Goal: Task Accomplishment & Management: Manage account settings

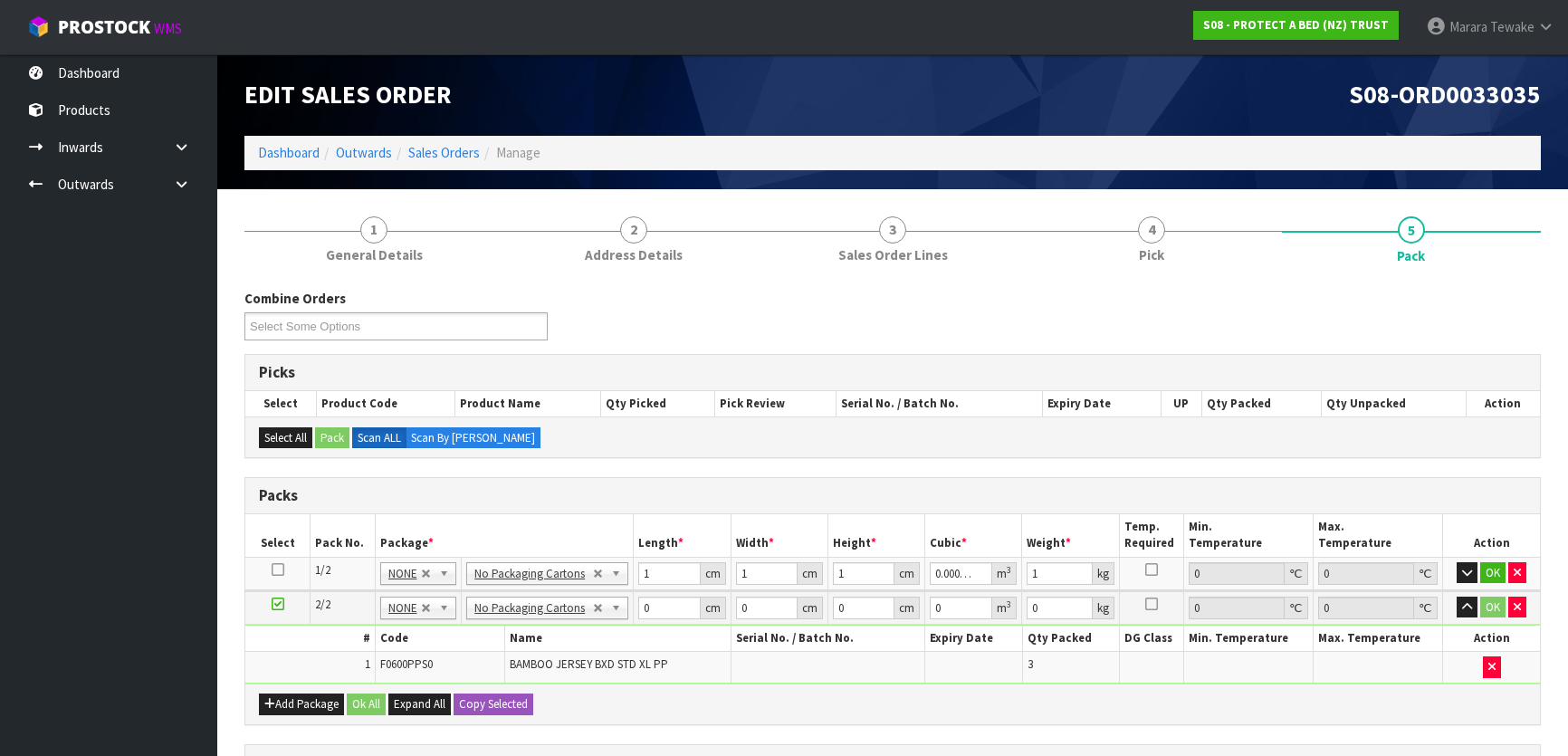
scroll to position [308, 0]
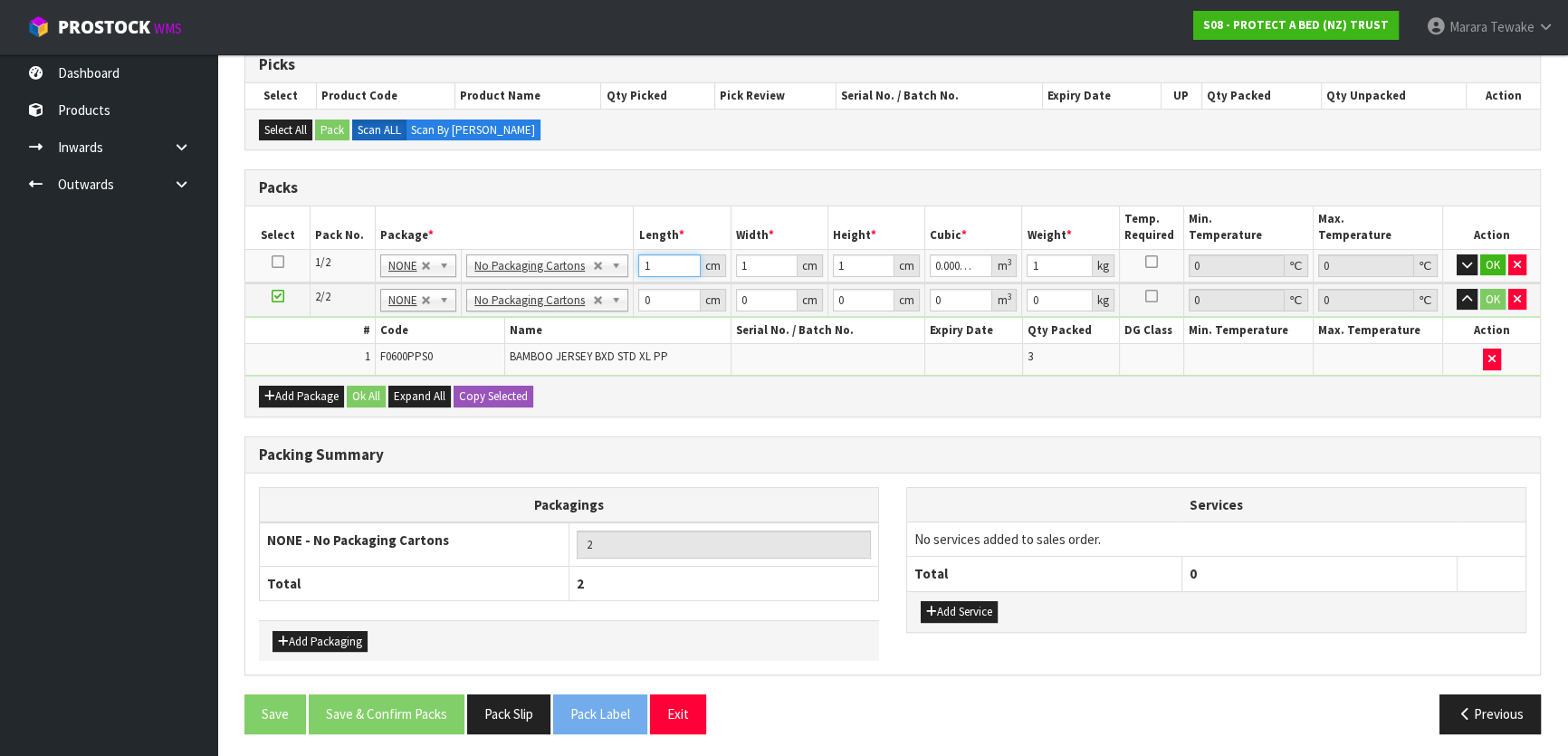
drag, startPoint x: 653, startPoint y: 260, endPoint x: 625, endPoint y: 247, distance: 30.9
click at [626, 251] on tr "1/2 NONE 007-001 007-002 007-004 007-009 007-013 007-014 007-015 007-017 007-01…" at bounding box center [893, 266] width 1295 height 33
type input "6"
type input "0.000006"
type input "62"
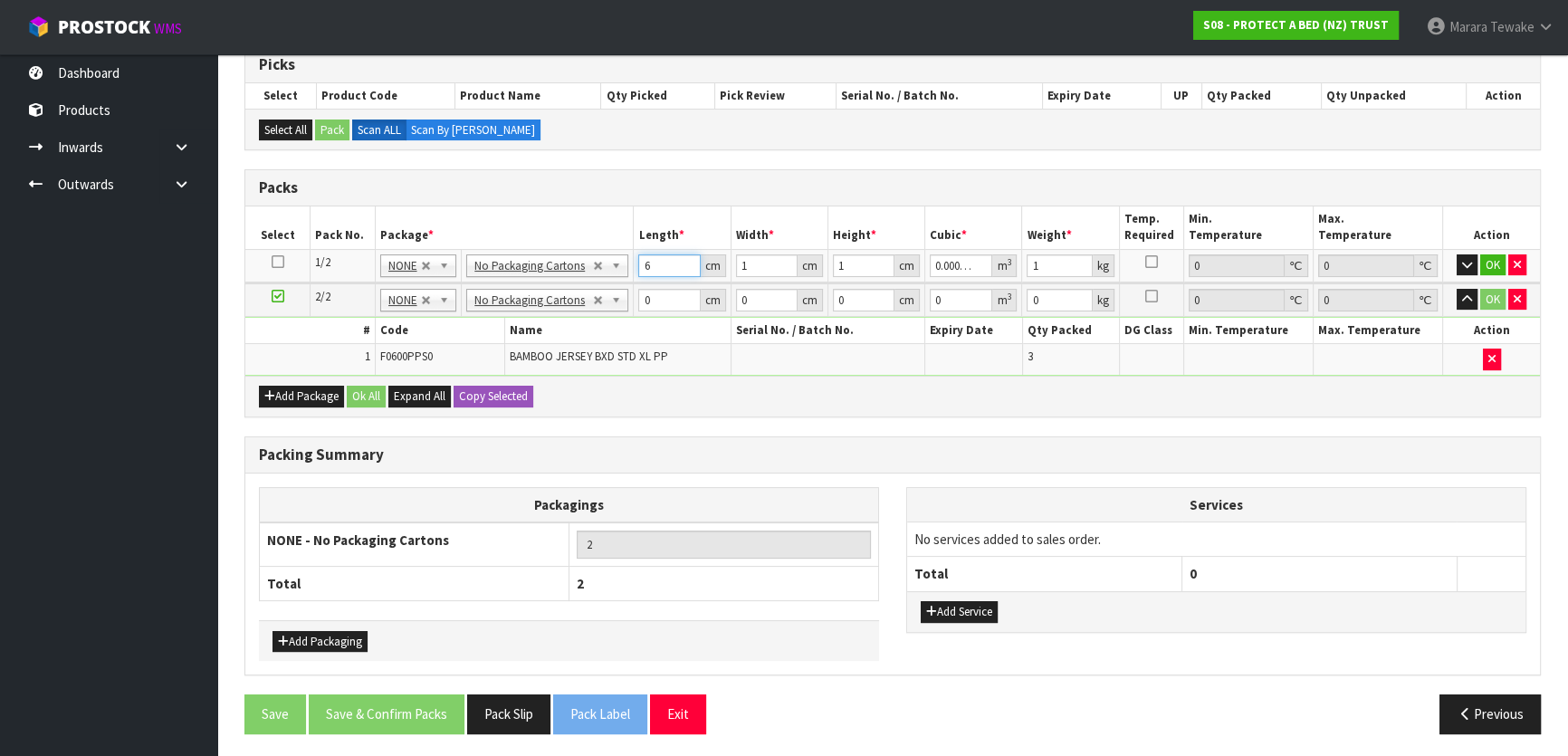
type input "0.000062"
type input "62"
drag, startPoint x: 1464, startPoint y: 266, endPoint x: 1430, endPoint y: 281, distance: 37.2
click at [1462, 266] on icon "button" at bounding box center [1467, 265] width 10 height 12
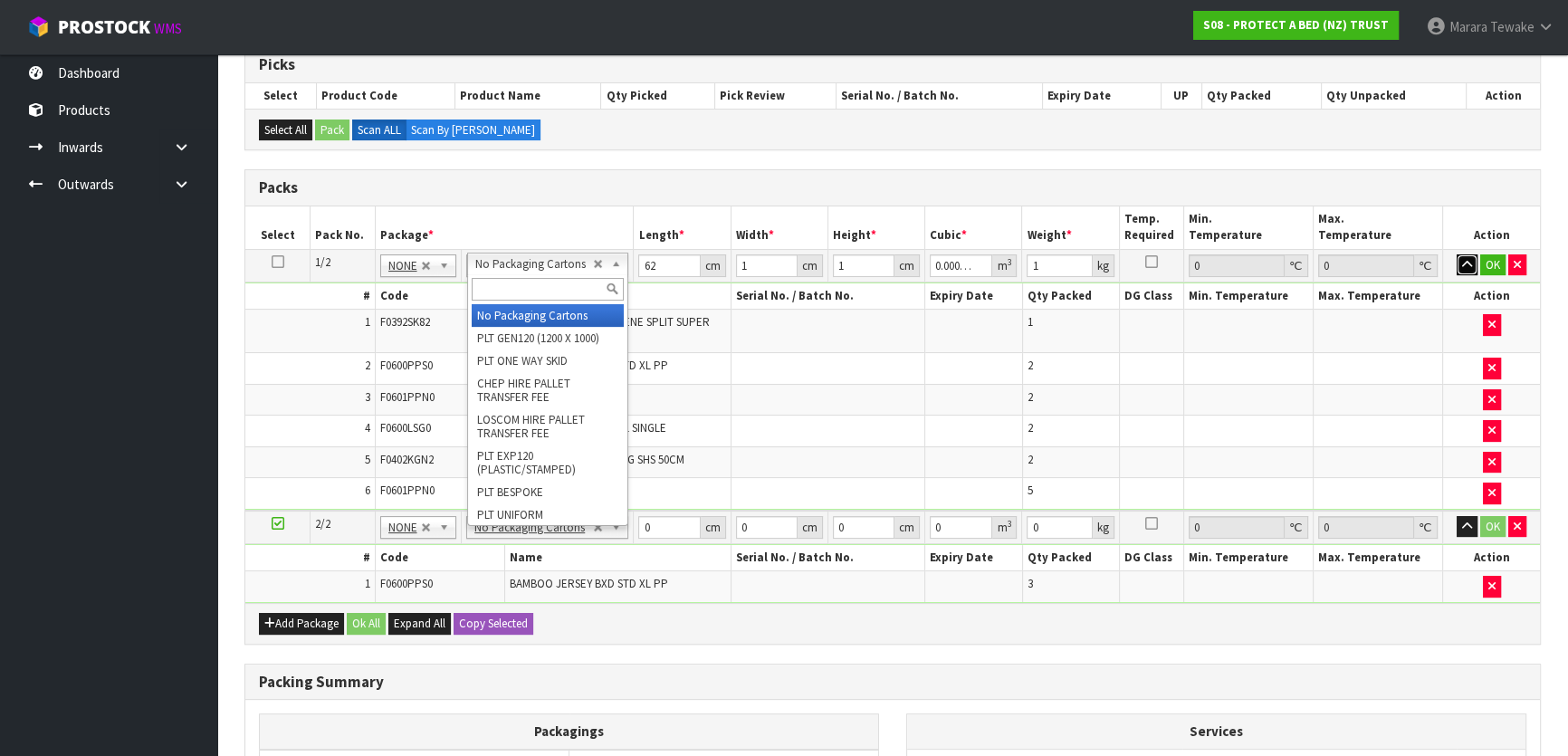
drag, startPoint x: 561, startPoint y: 263, endPoint x: 554, endPoint y: 282, distance: 20.2
click at [554, 284] on input "text" at bounding box center [548, 289] width 152 height 22
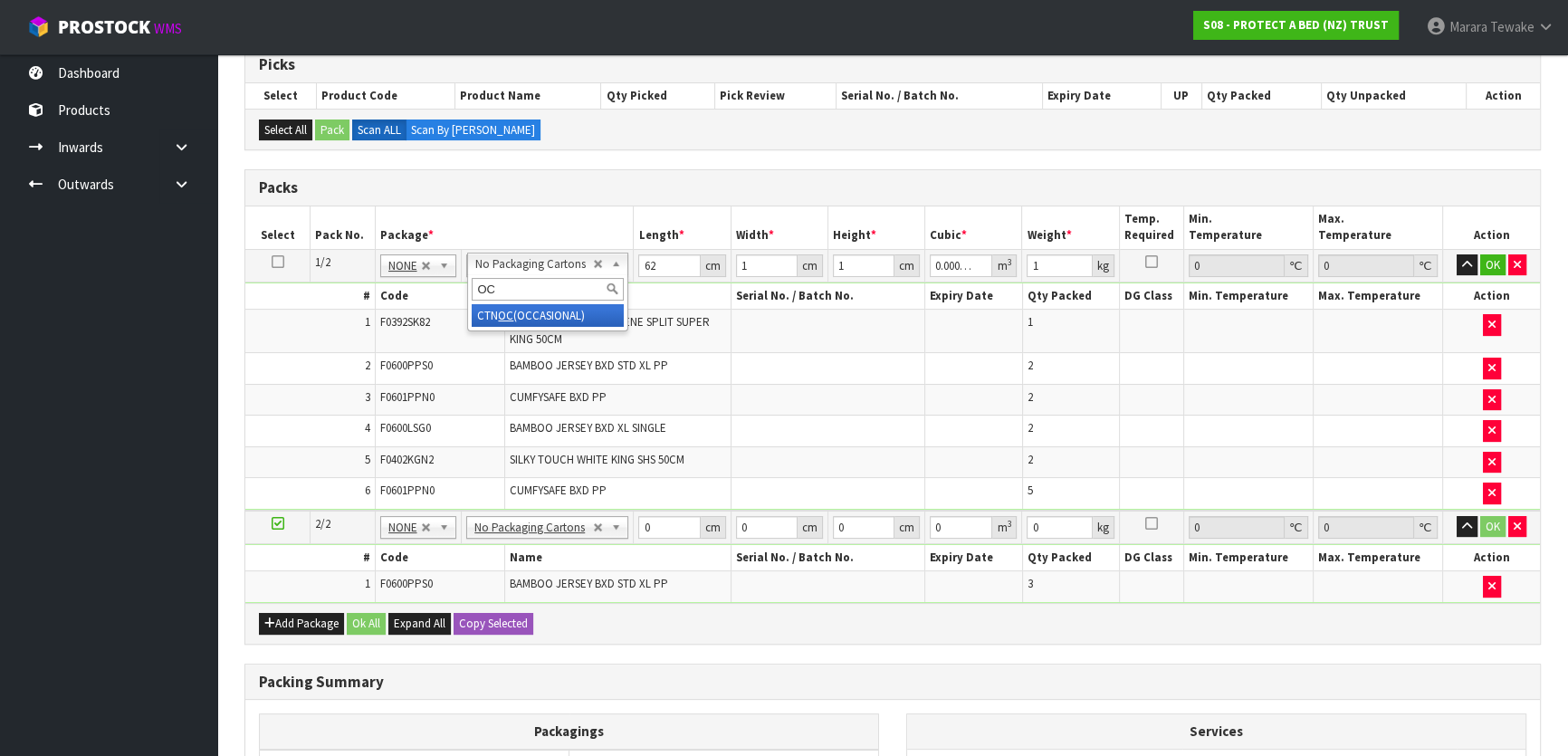
type input "OC"
type input "1"
type input "0"
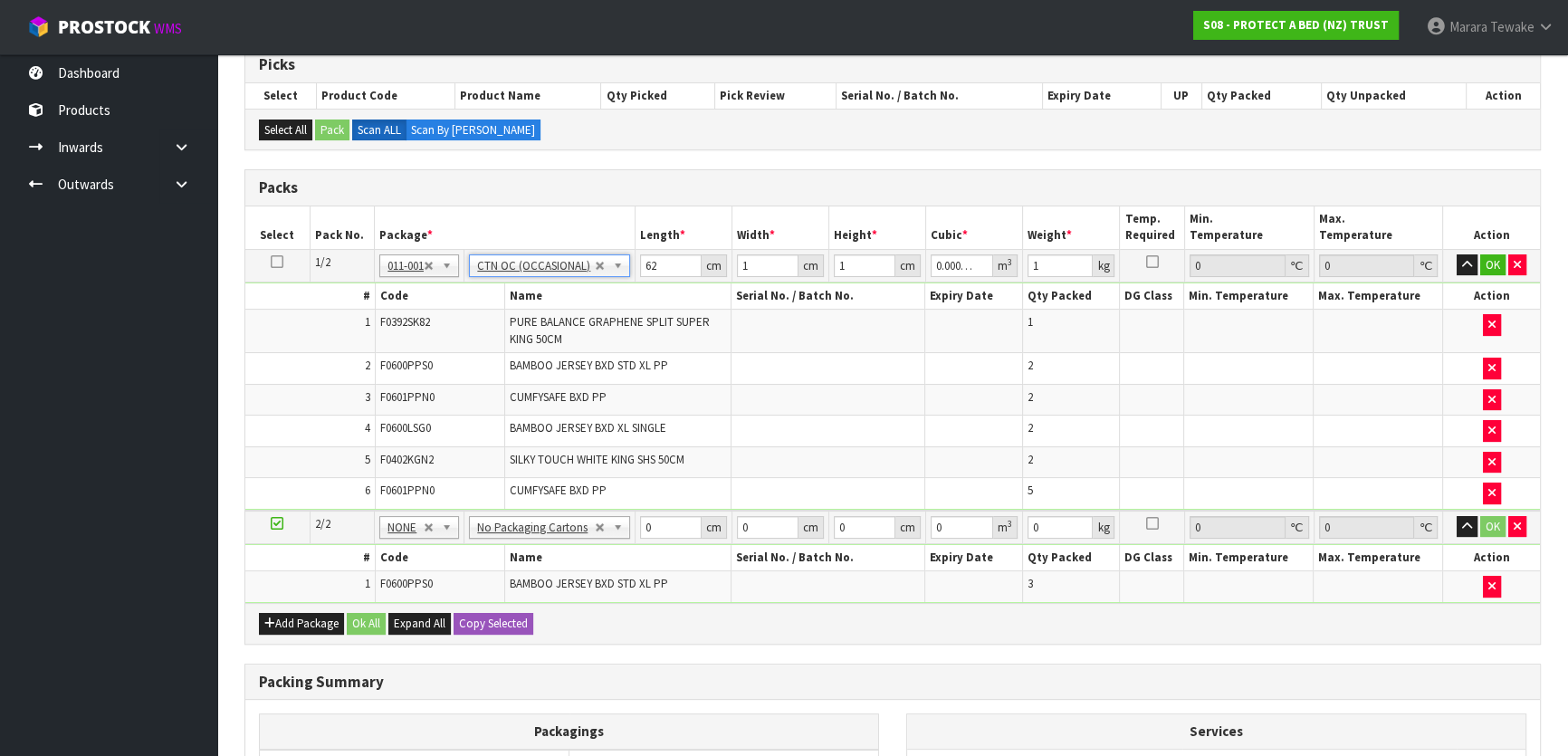
type input "0"
type input "10.3"
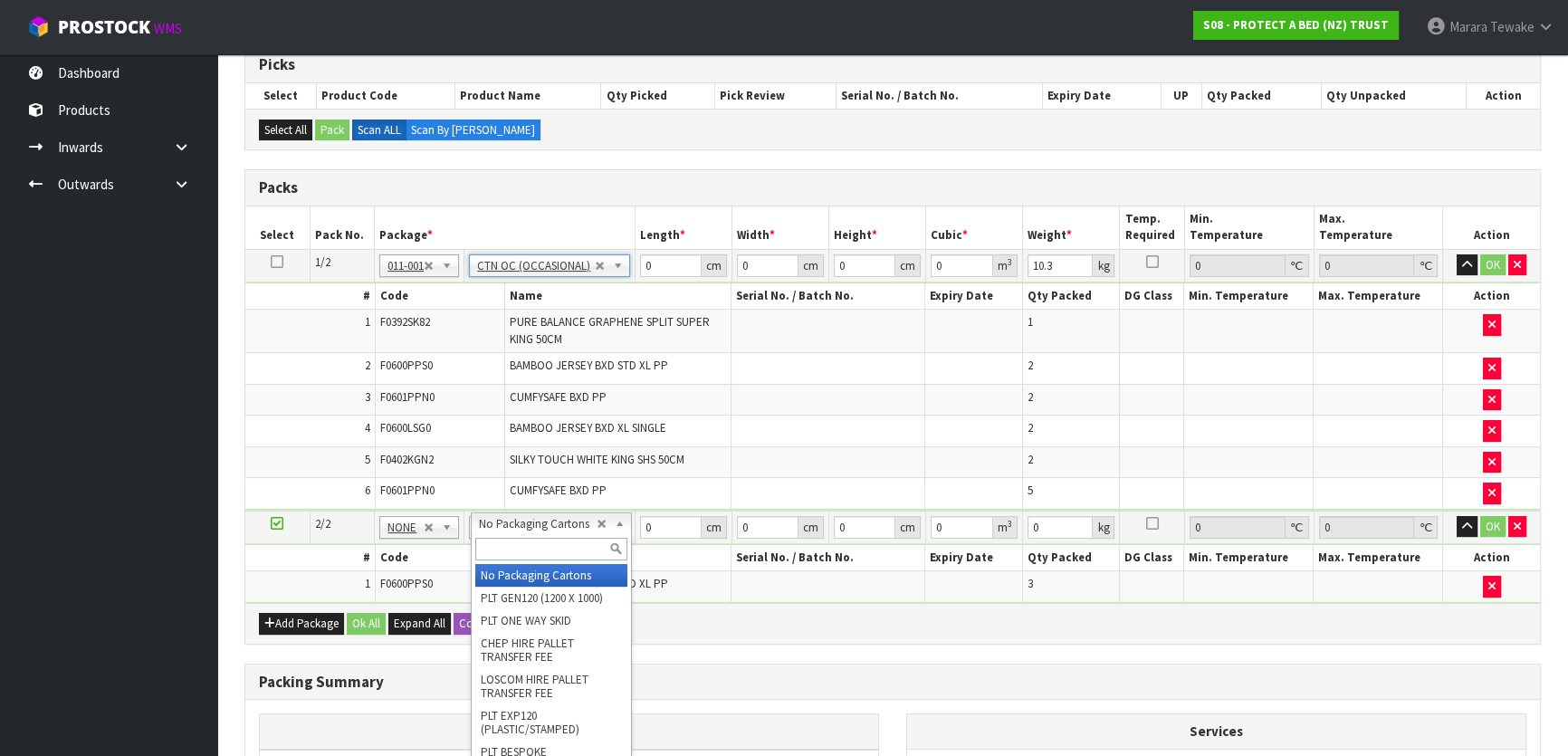
click at [539, 545] on input "text" at bounding box center [550, 549] width 152 height 22
type input "OC"
type input "2"
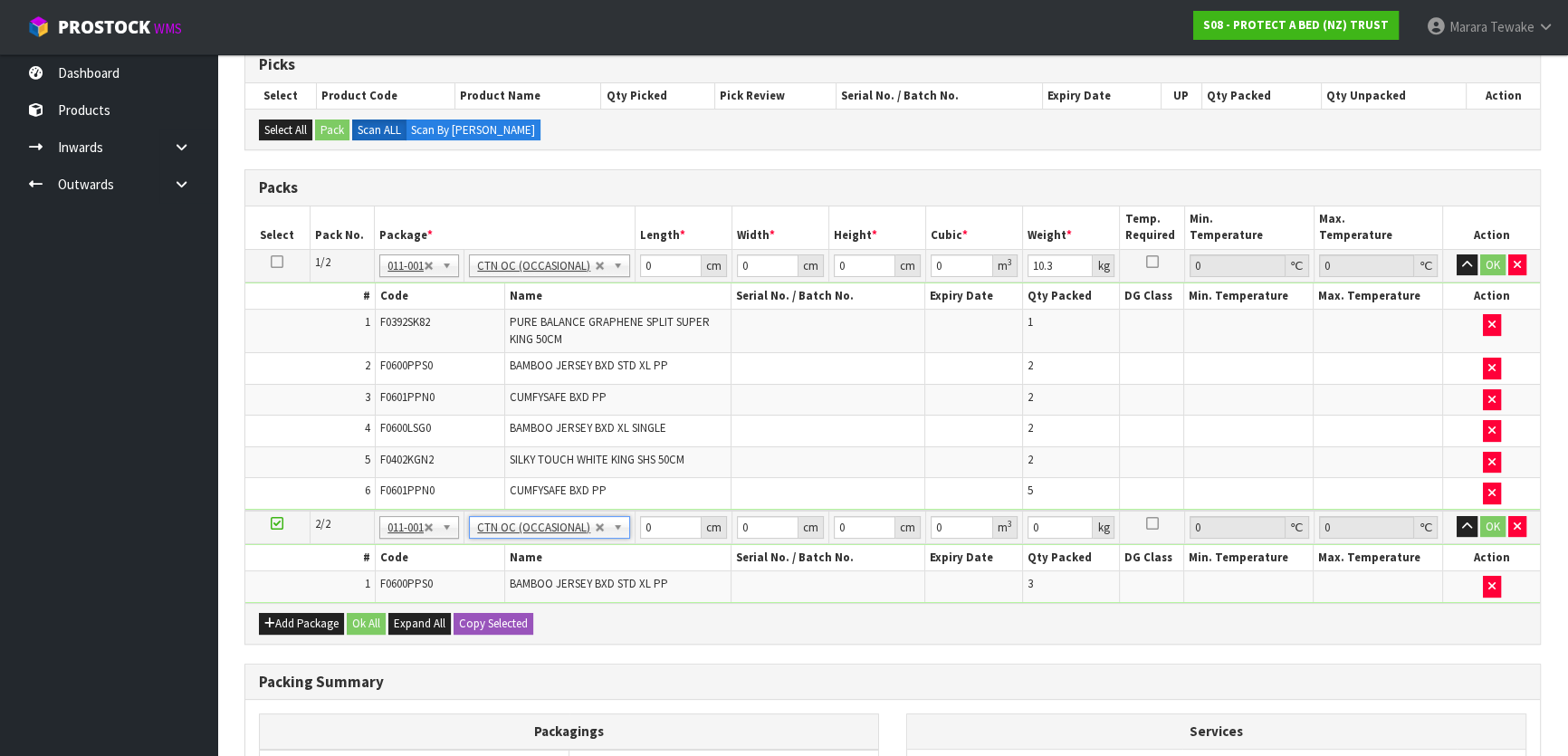
type input "0.66"
drag, startPoint x: 650, startPoint y: 256, endPoint x: 640, endPoint y: 235, distance: 23.3
click at [643, 244] on table "Select Pack No. Package * Length * Width * Height * Cubic * Weight * Temp. Requ…" at bounding box center [893, 404] width 1295 height 396
type input "62"
type input "41"
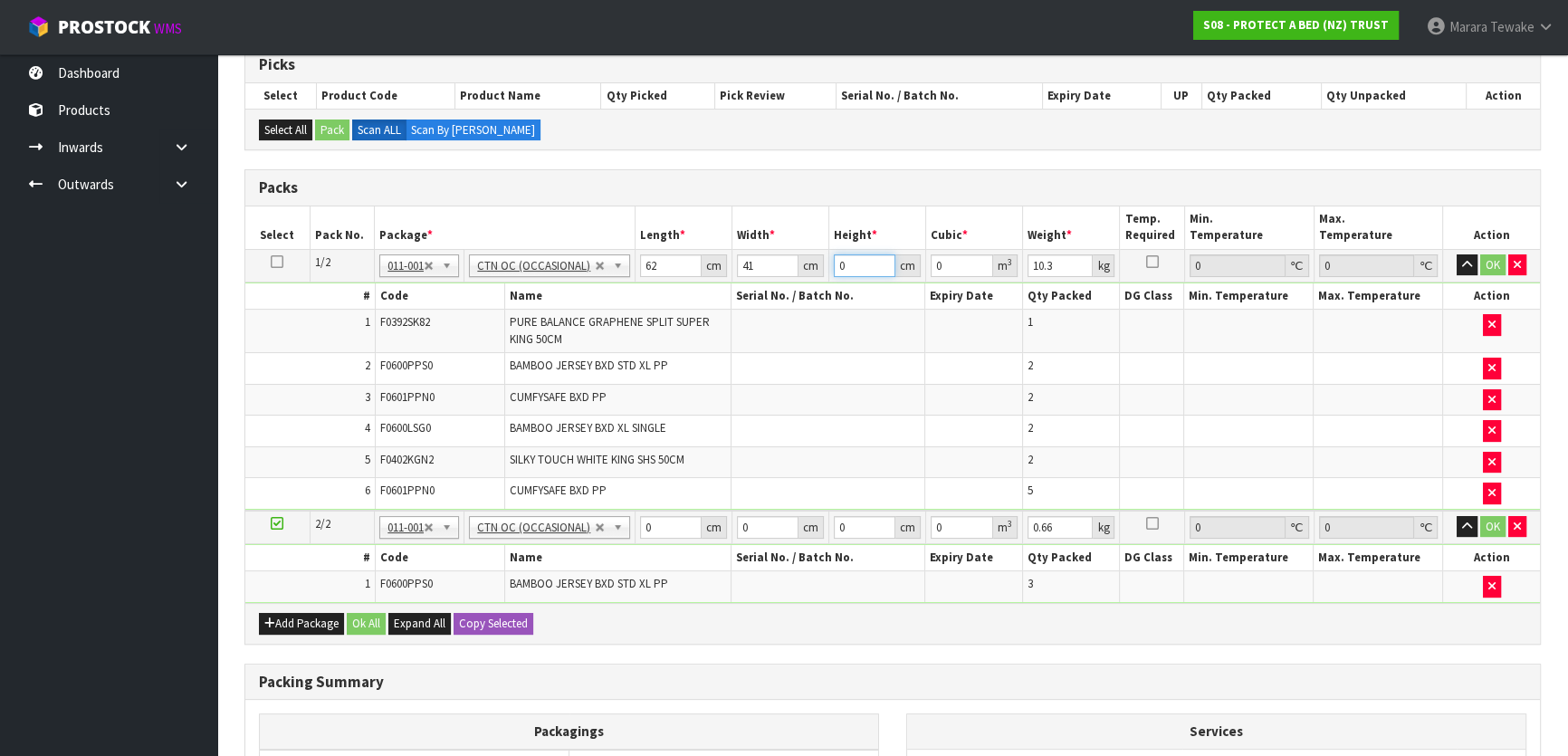
type input "3"
type input "0.007626"
type input "34"
type input "0.086428"
type input "34"
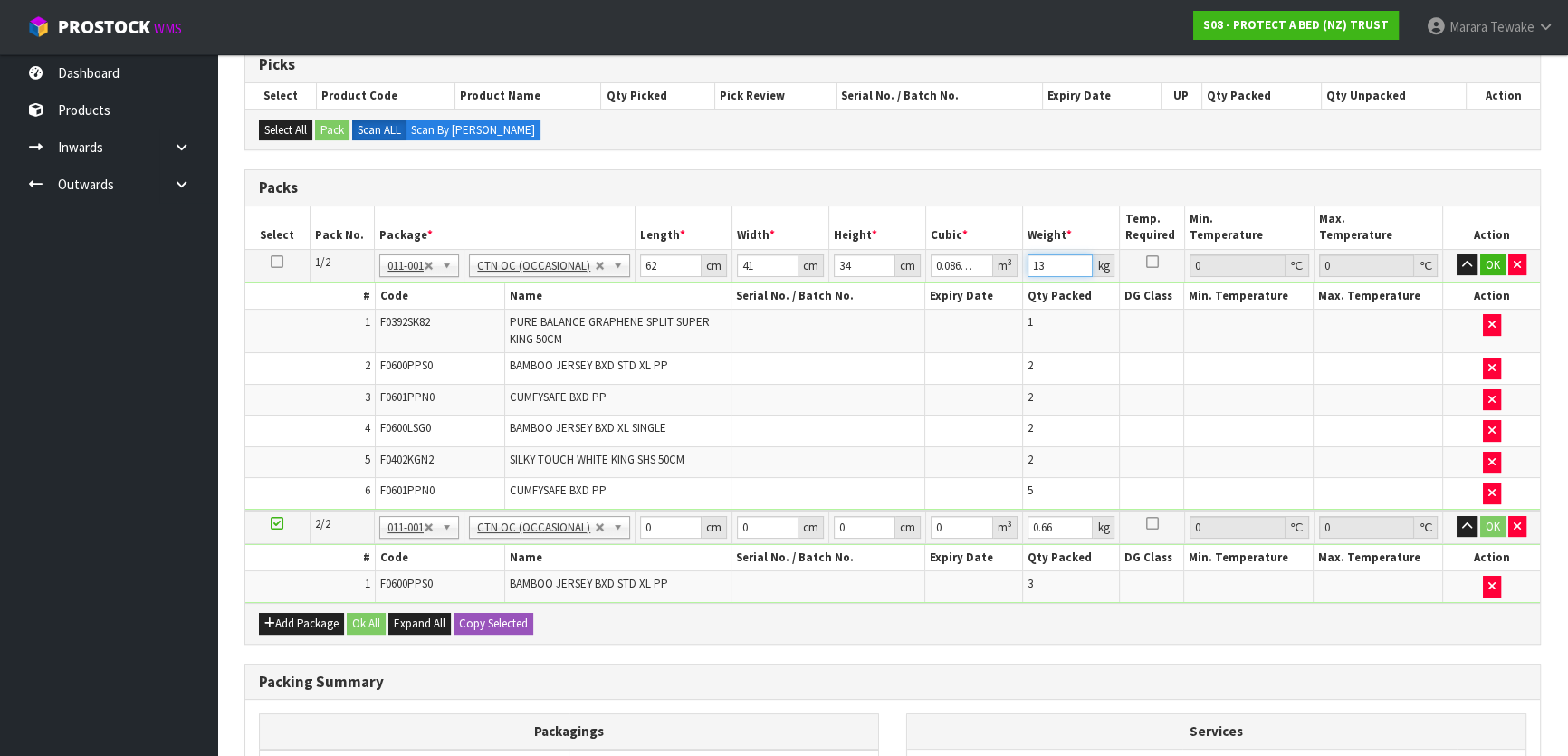
type input "13"
click at [1457, 254] on button "button" at bounding box center [1466, 265] width 20 height 21
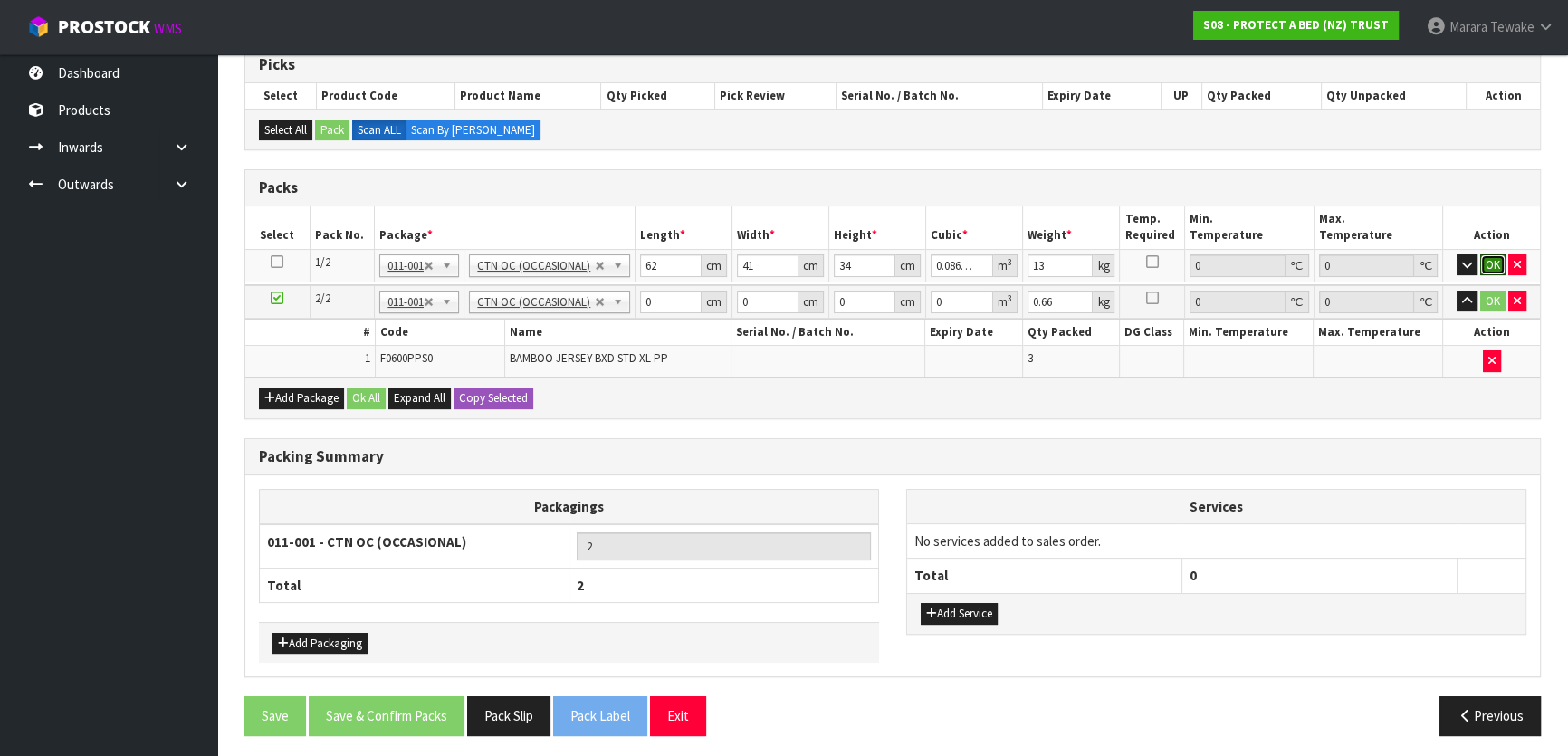
click button "OK" at bounding box center [1492, 265] width 25 height 21
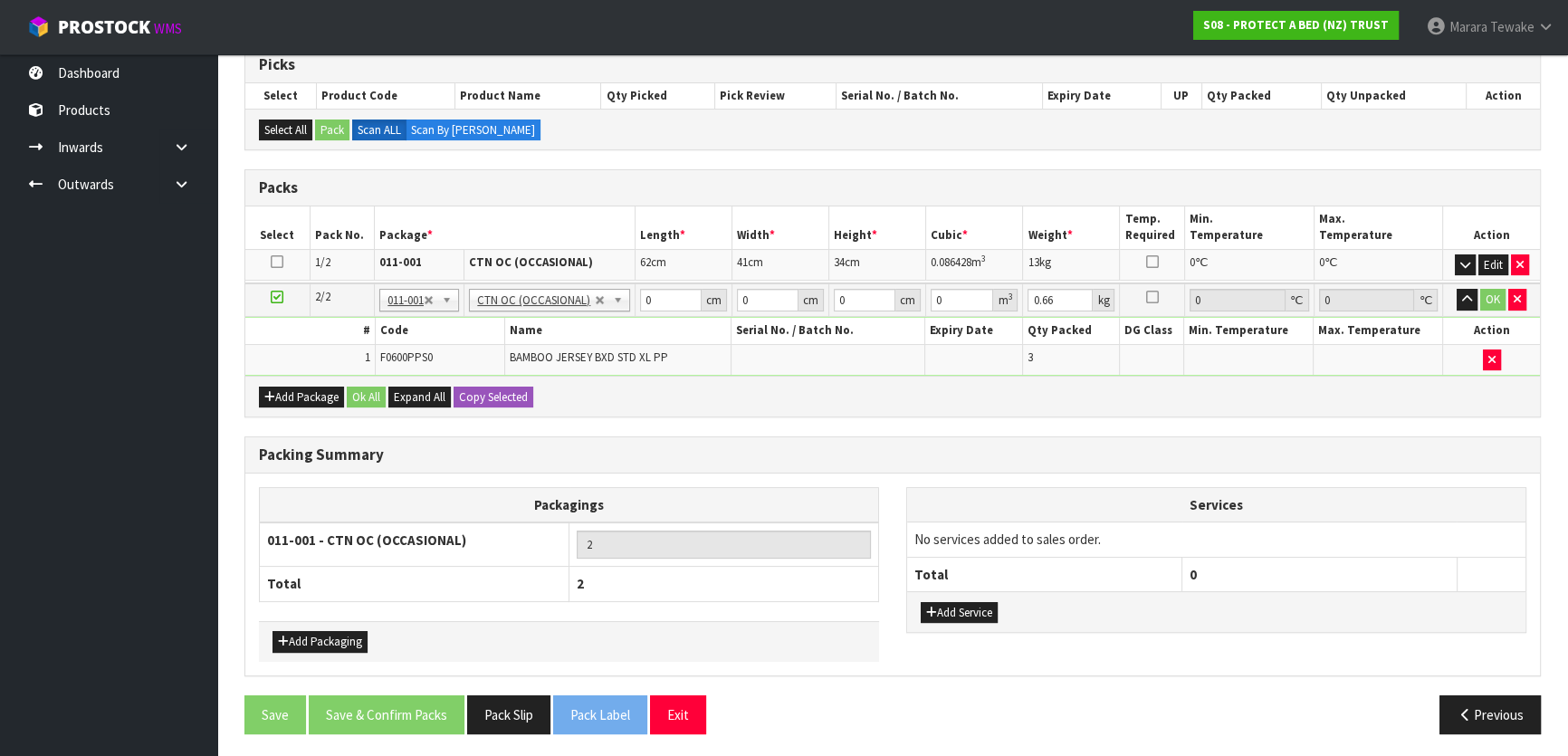
scroll to position [307, 0]
type input "43"
type input "20"
type input "1"
type input "0.00086"
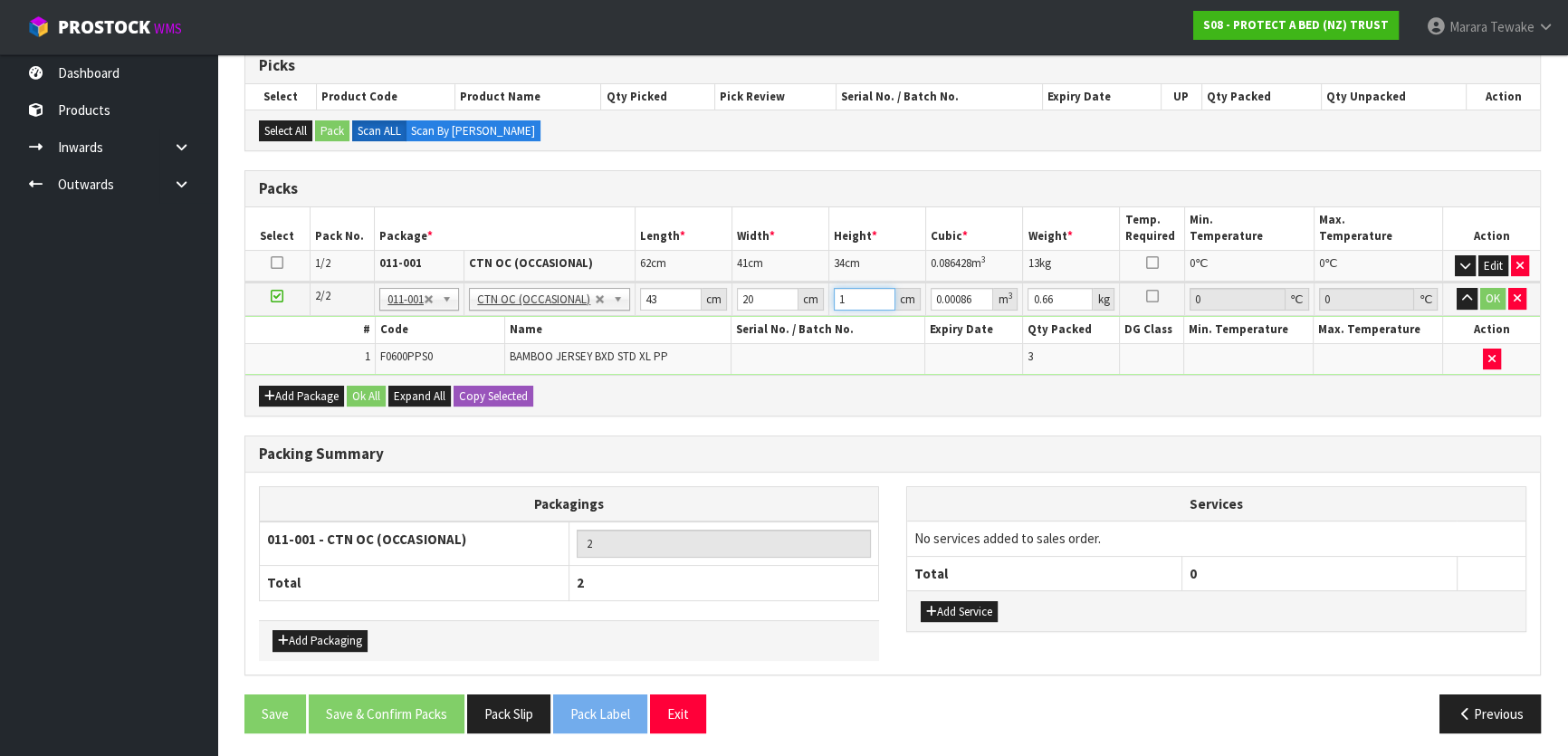
type input "16"
type input "0.01376"
type input "16"
type input "1"
click at [1457, 288] on button "button" at bounding box center [1466, 299] width 20 height 21
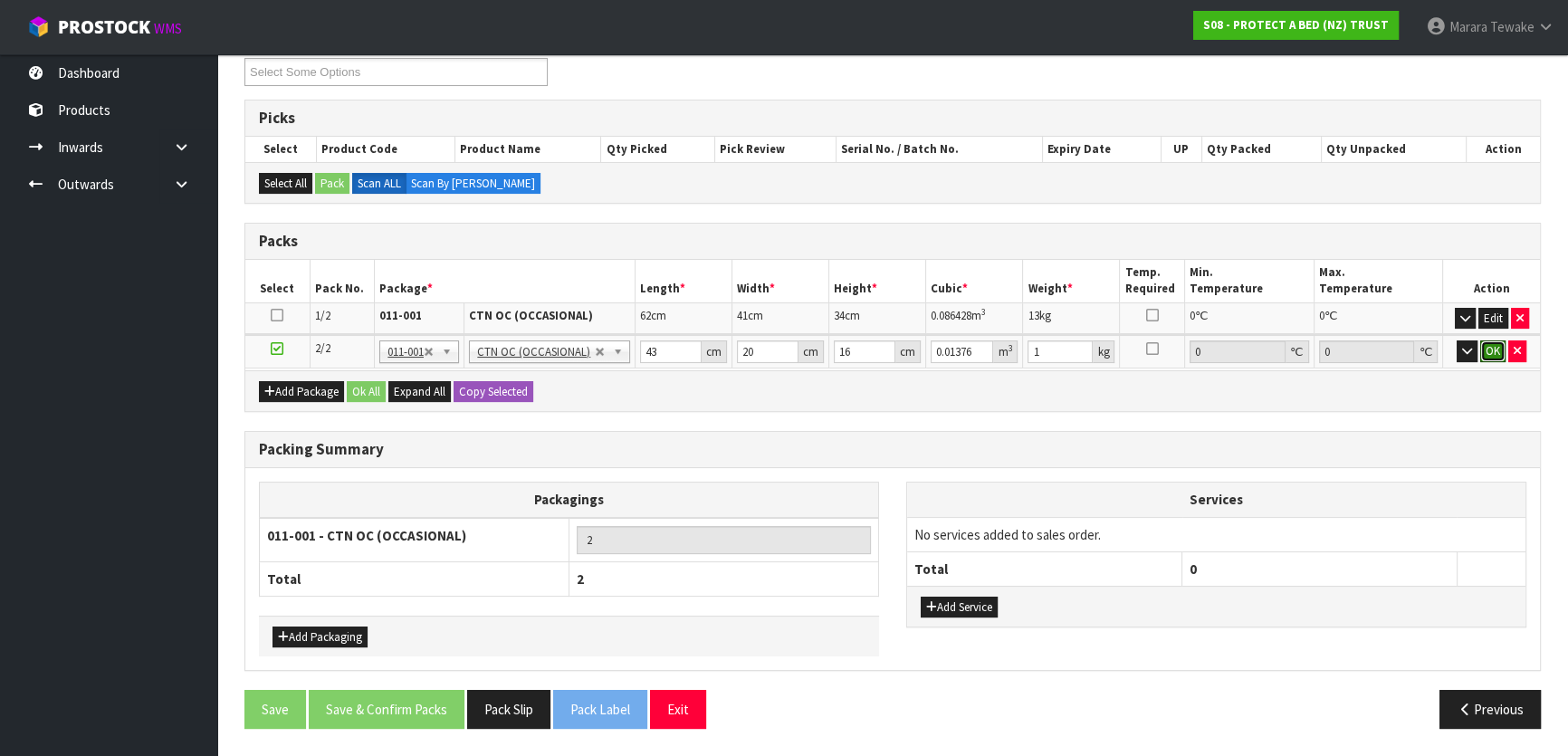
click button "OK" at bounding box center [1492, 351] width 25 height 21
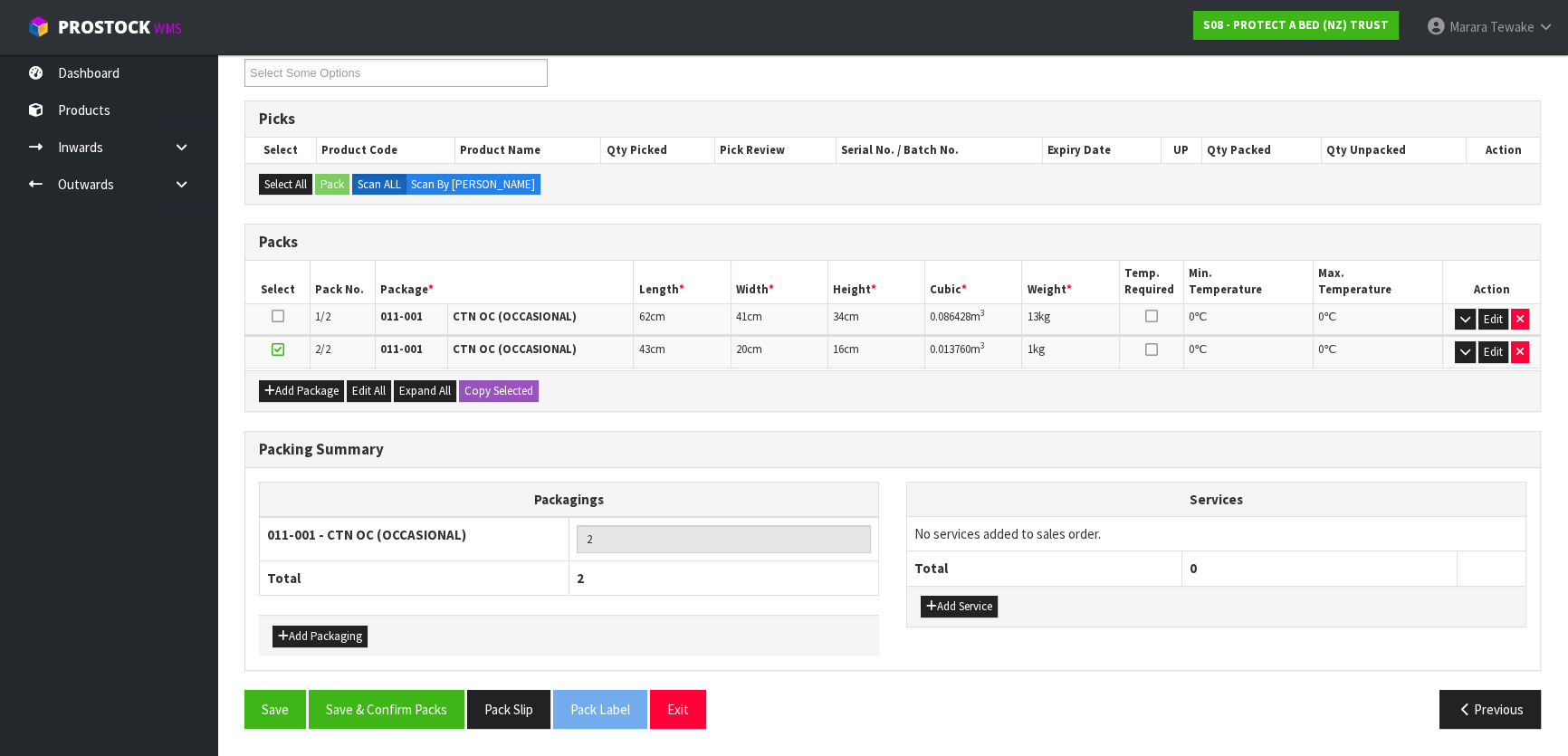
scroll to position [246, 0]
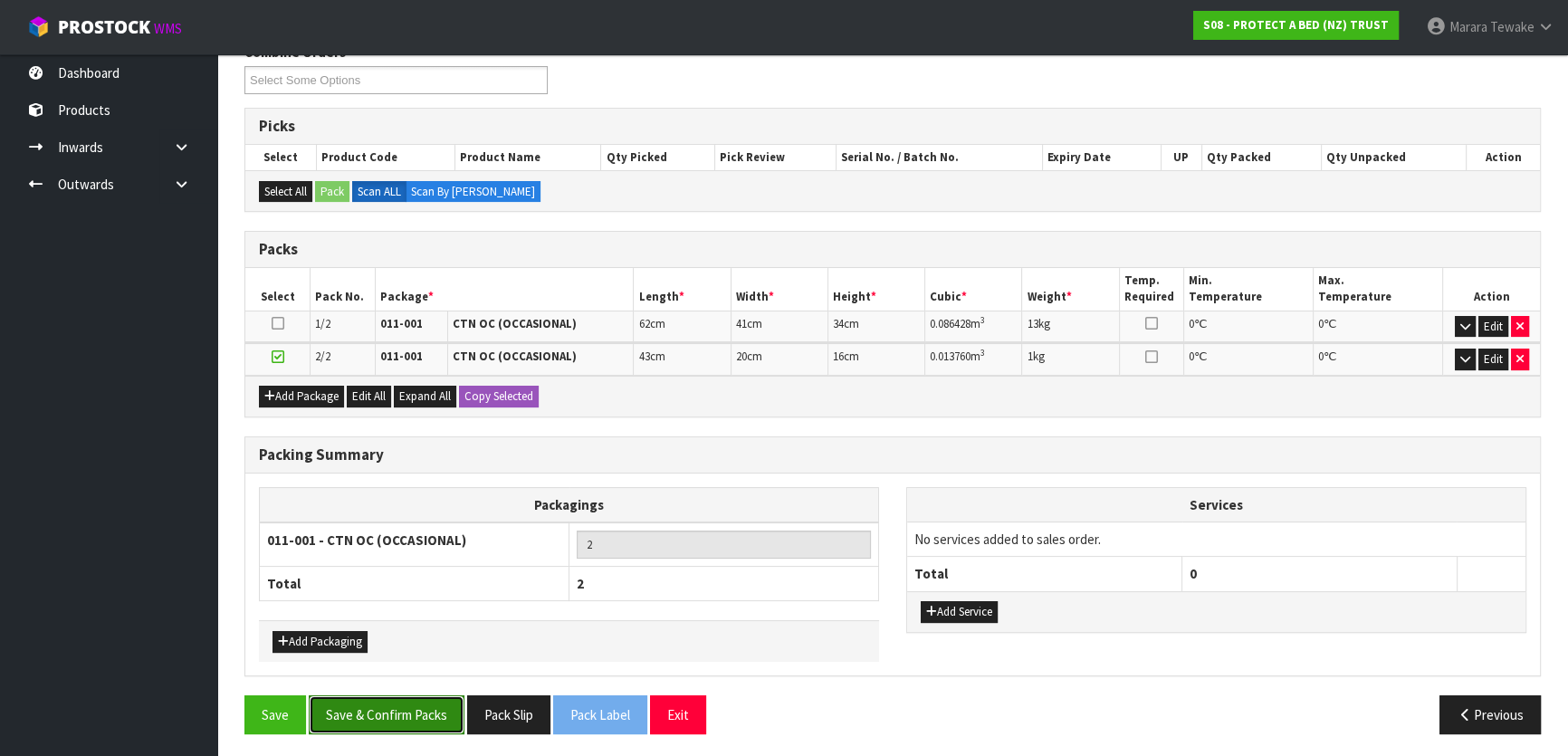
click at [423, 710] on button "Save & Confirm Packs" at bounding box center [387, 714] width 156 height 39
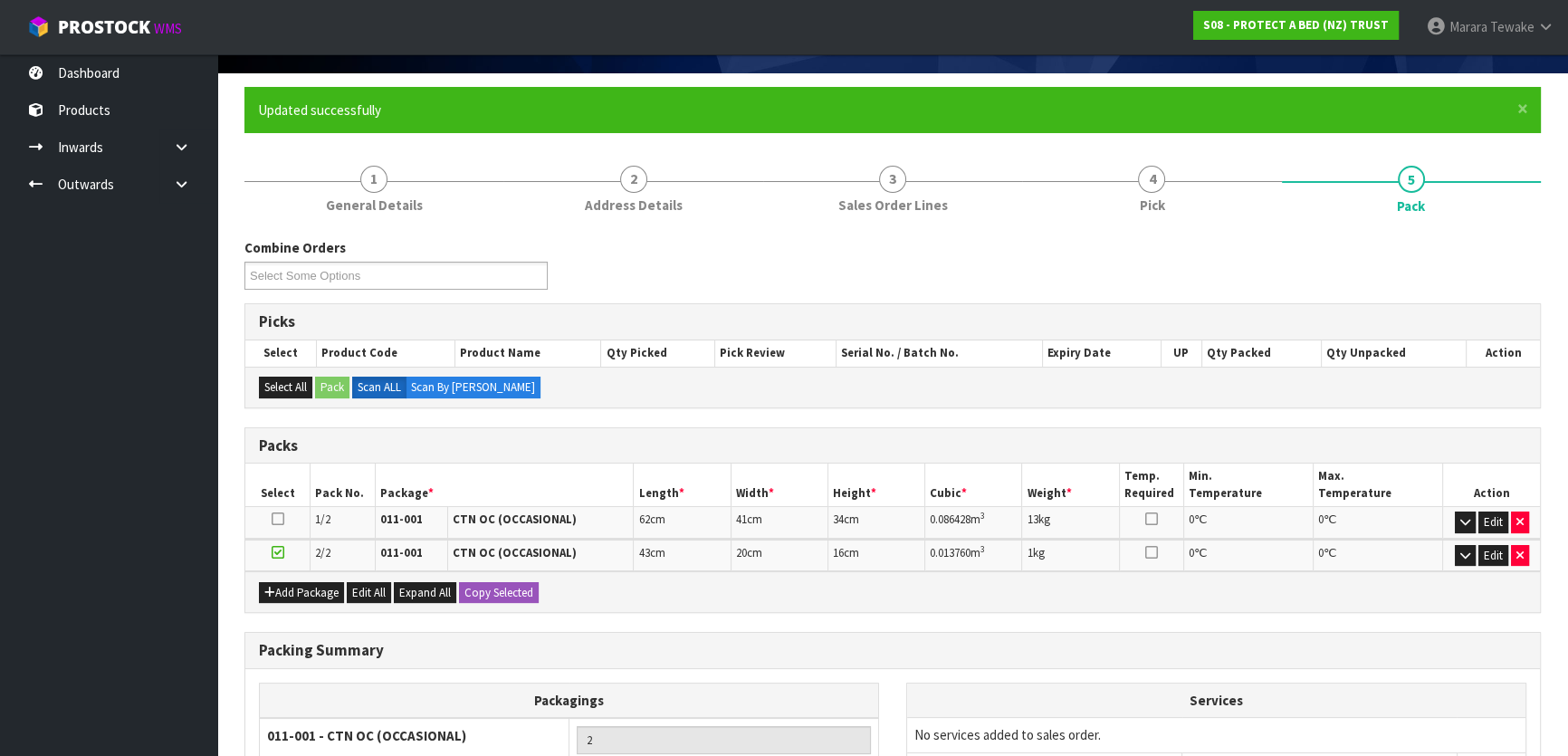
scroll to position [271, 0]
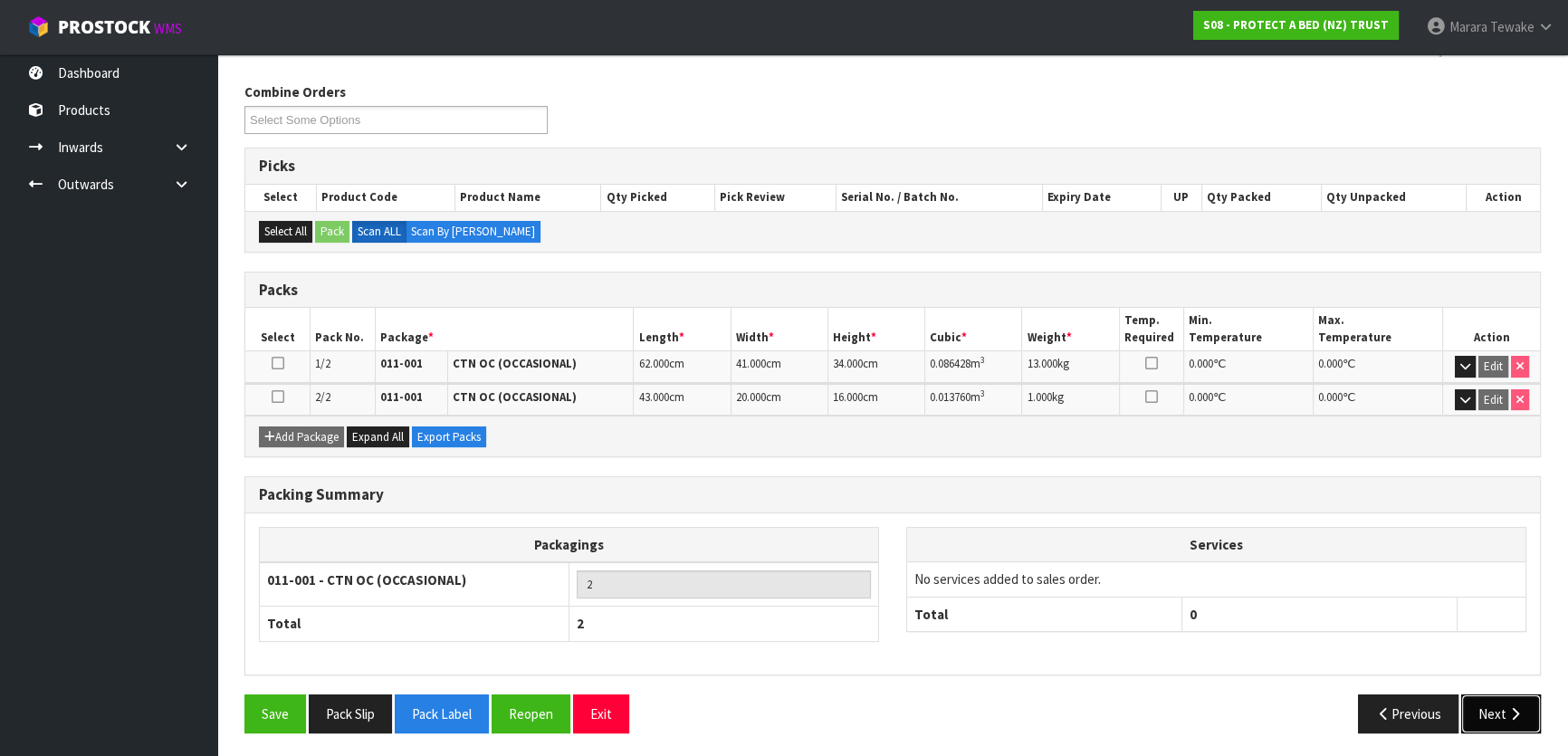
click at [1476, 715] on button "Next" at bounding box center [1501, 713] width 79 height 39
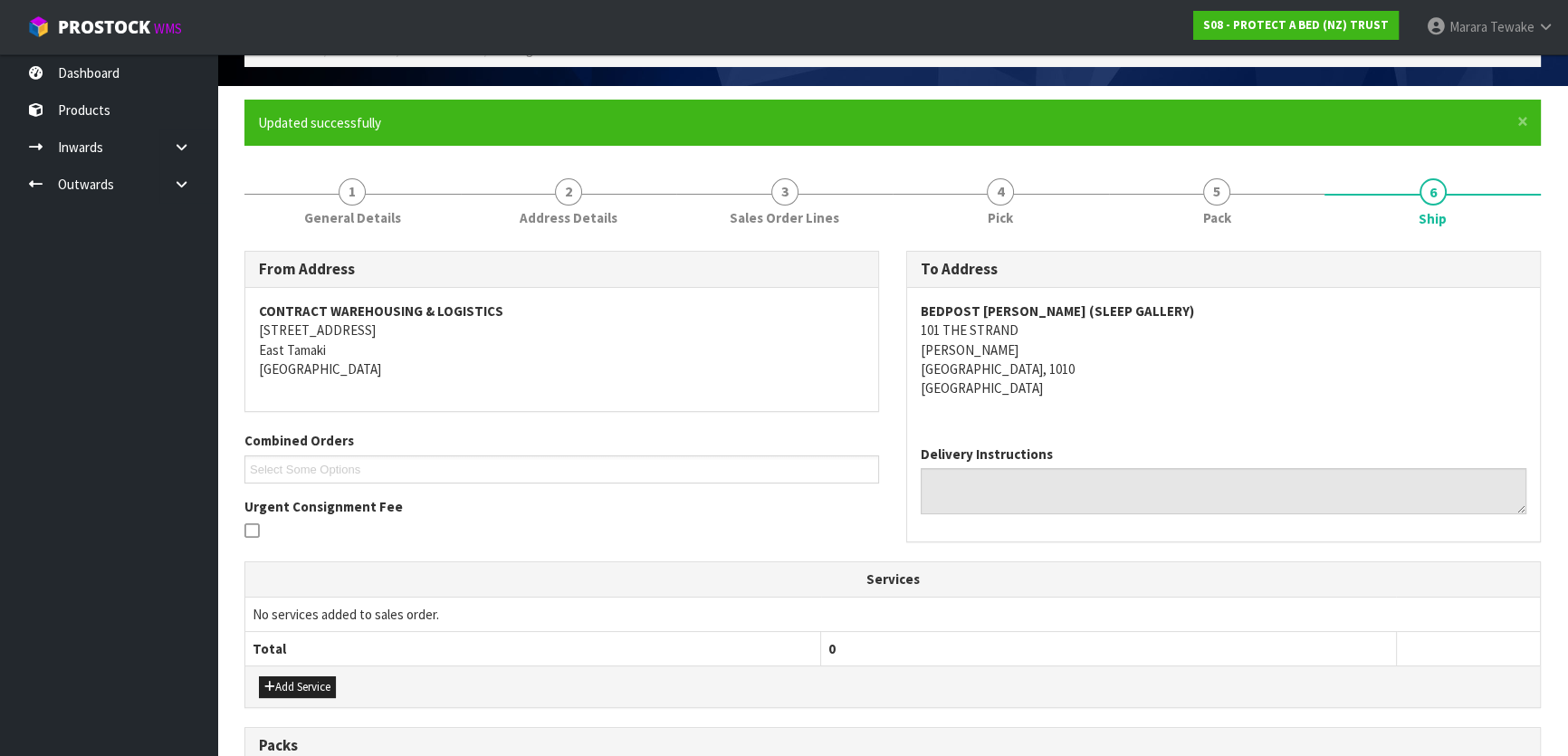
scroll to position [451, 0]
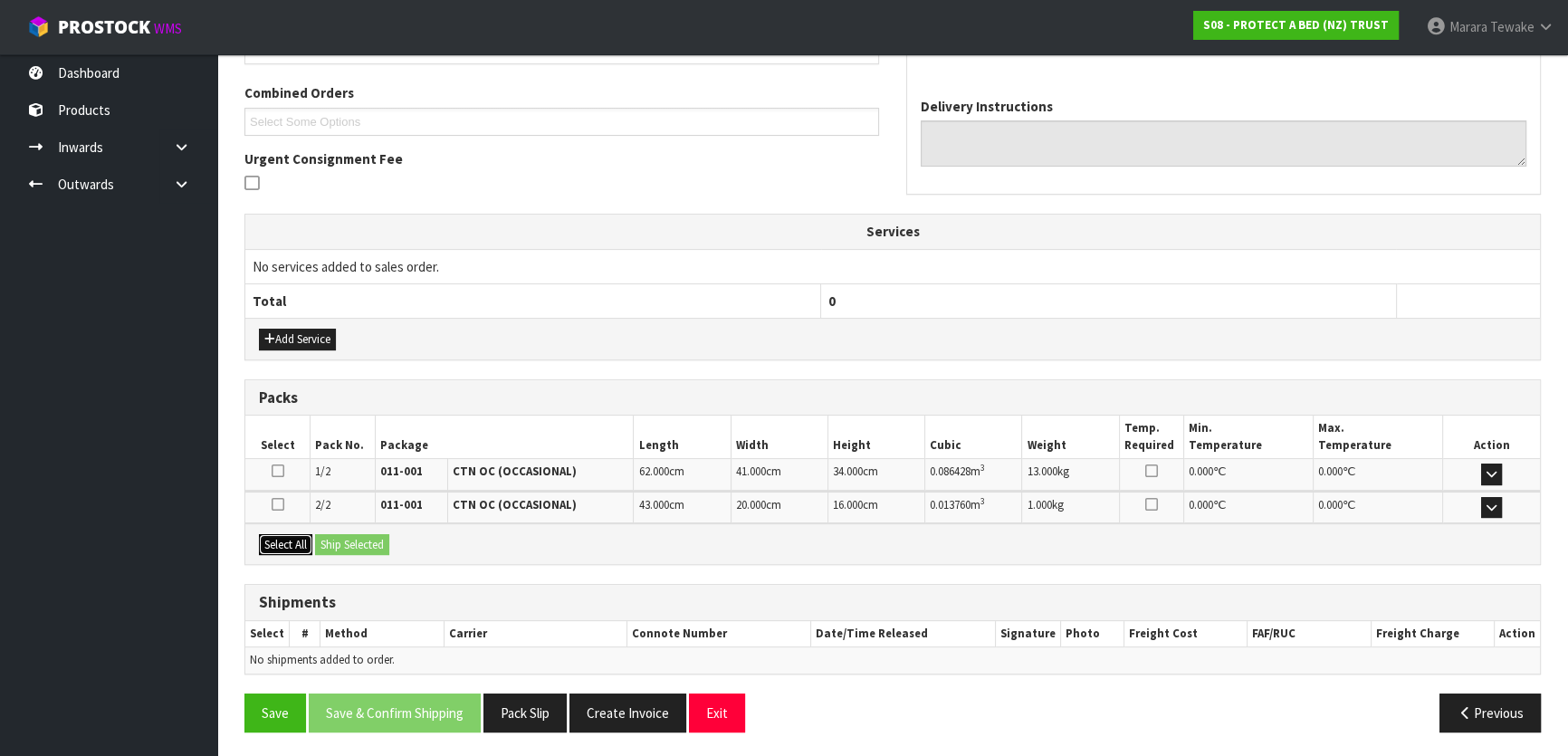
drag, startPoint x: 290, startPoint y: 543, endPoint x: 332, endPoint y: 541, distance: 42.0
click at [291, 543] on button "Select All" at bounding box center [285, 545] width 53 height 21
click at [350, 538] on button "Ship Selected" at bounding box center [352, 545] width 75 height 21
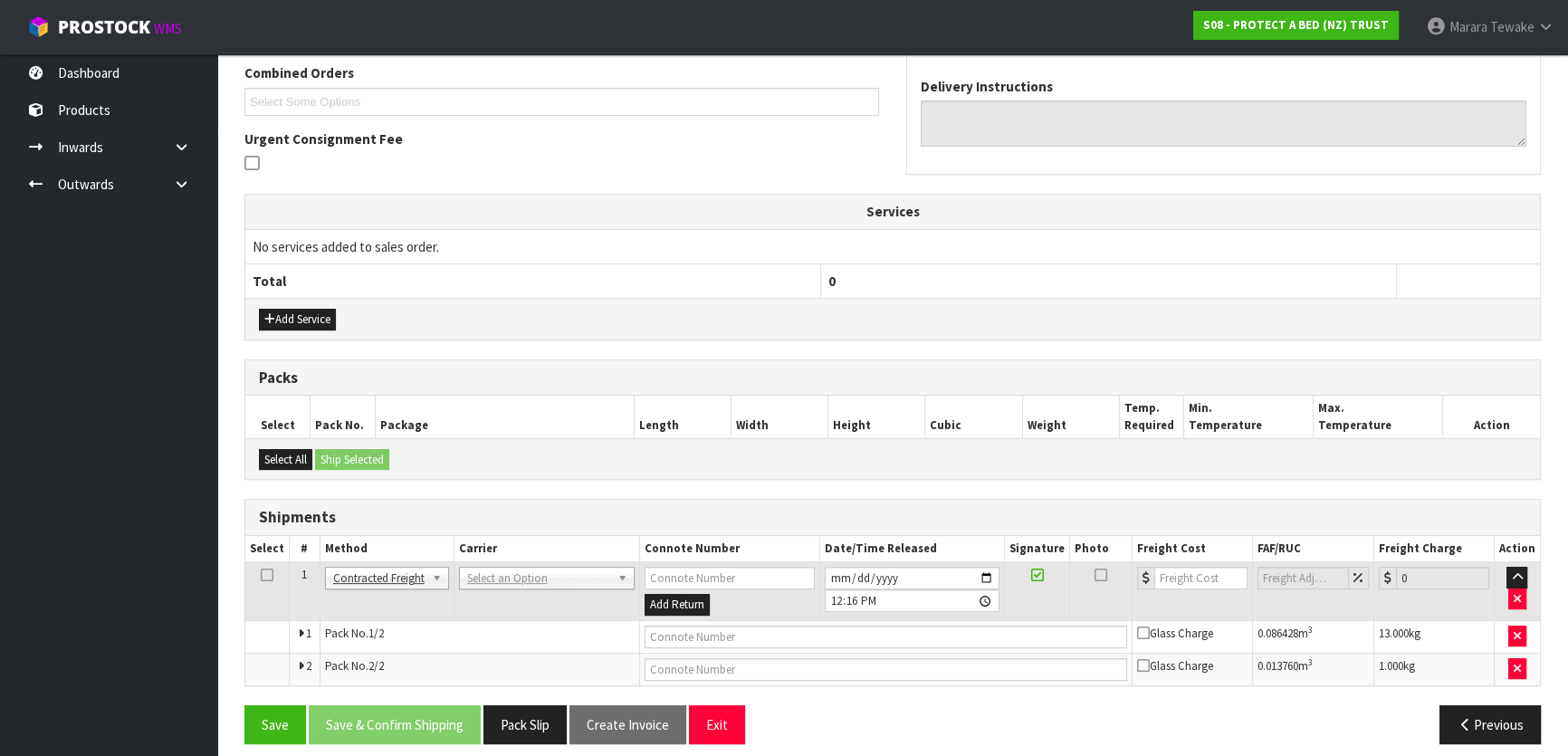
scroll to position [482, 0]
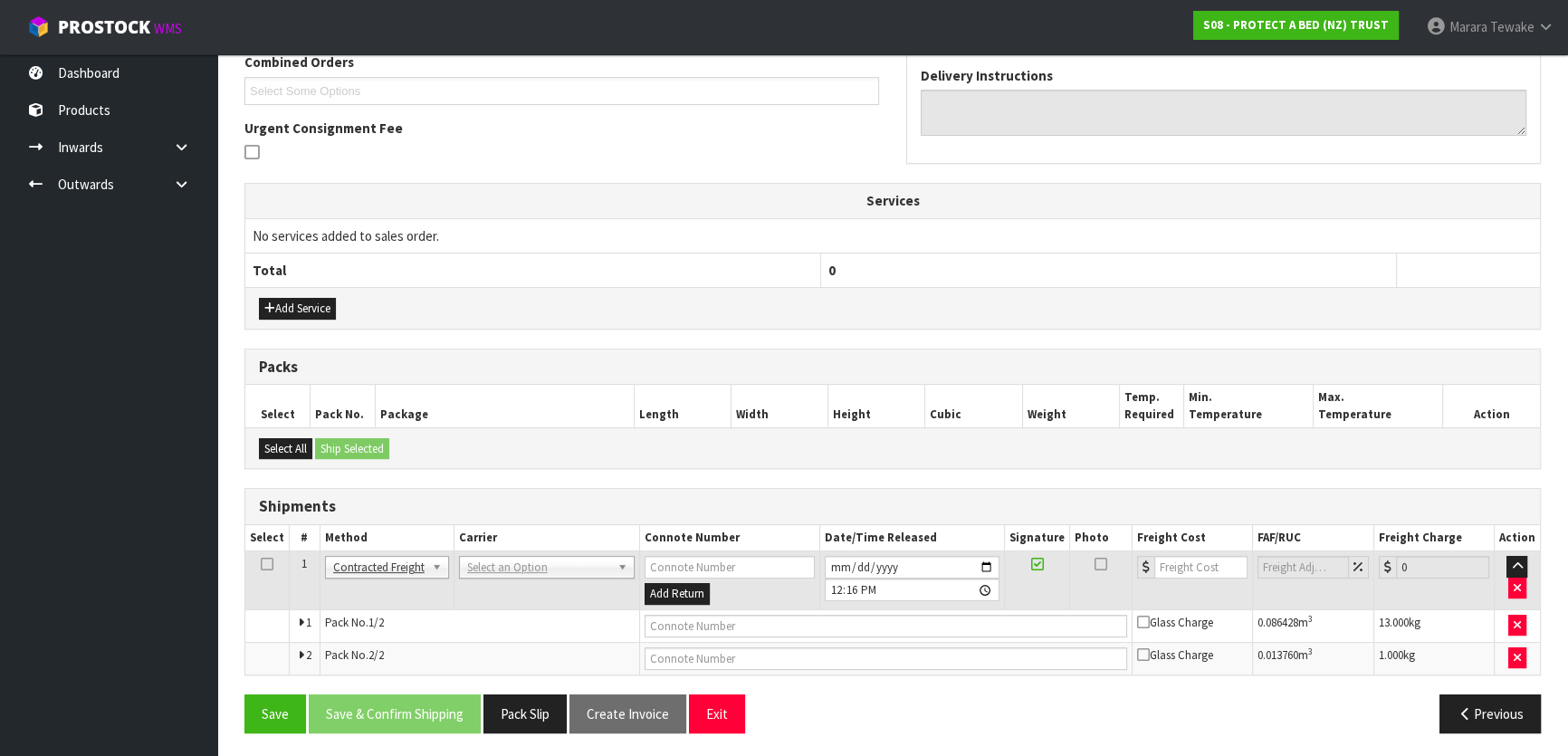
drag, startPoint x: 508, startPoint y: 562, endPoint x: 509, endPoint y: 577, distance: 15.0
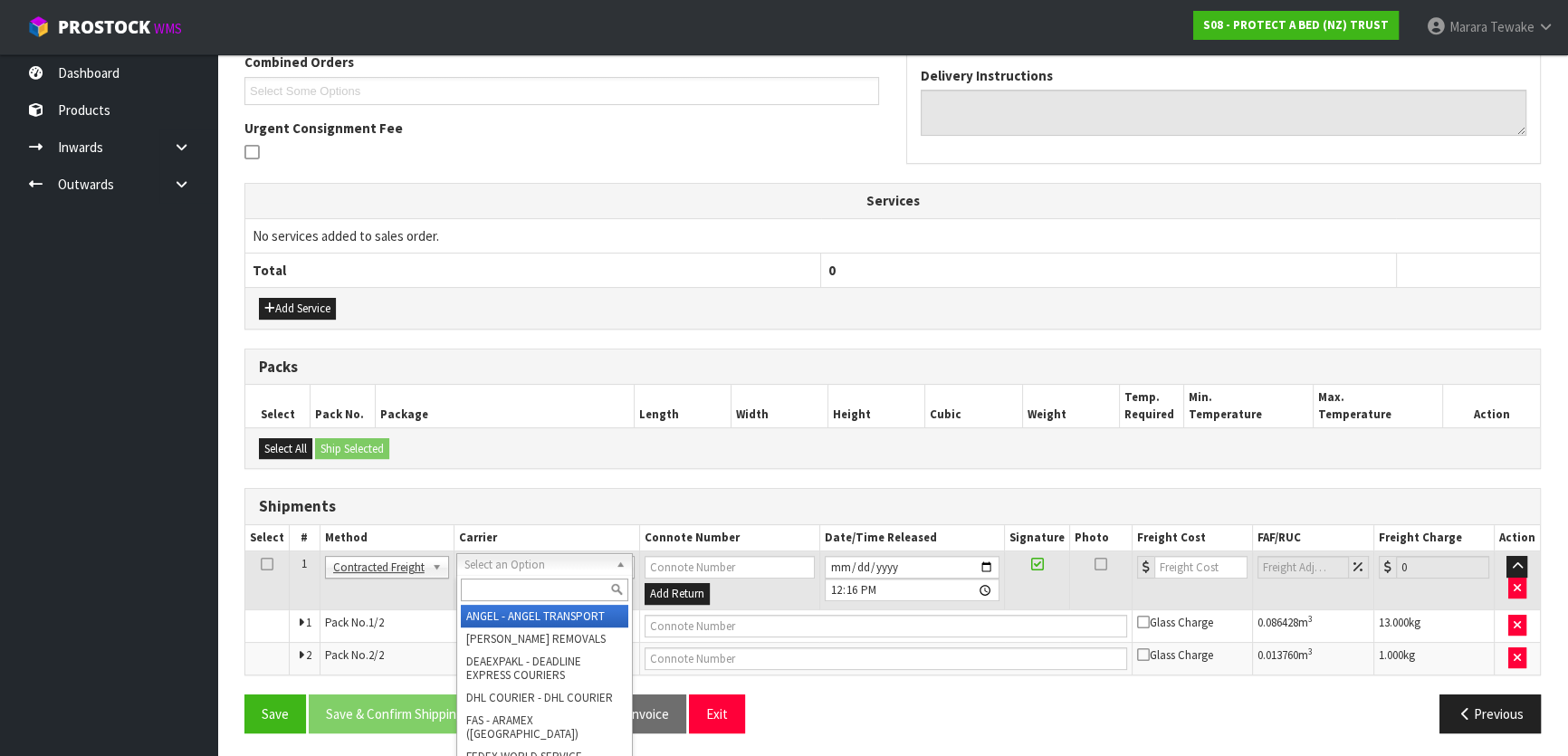
click at [509, 577] on div at bounding box center [545, 589] width 174 height 30
click at [502, 592] on input "text" at bounding box center [544, 589] width 168 height 22
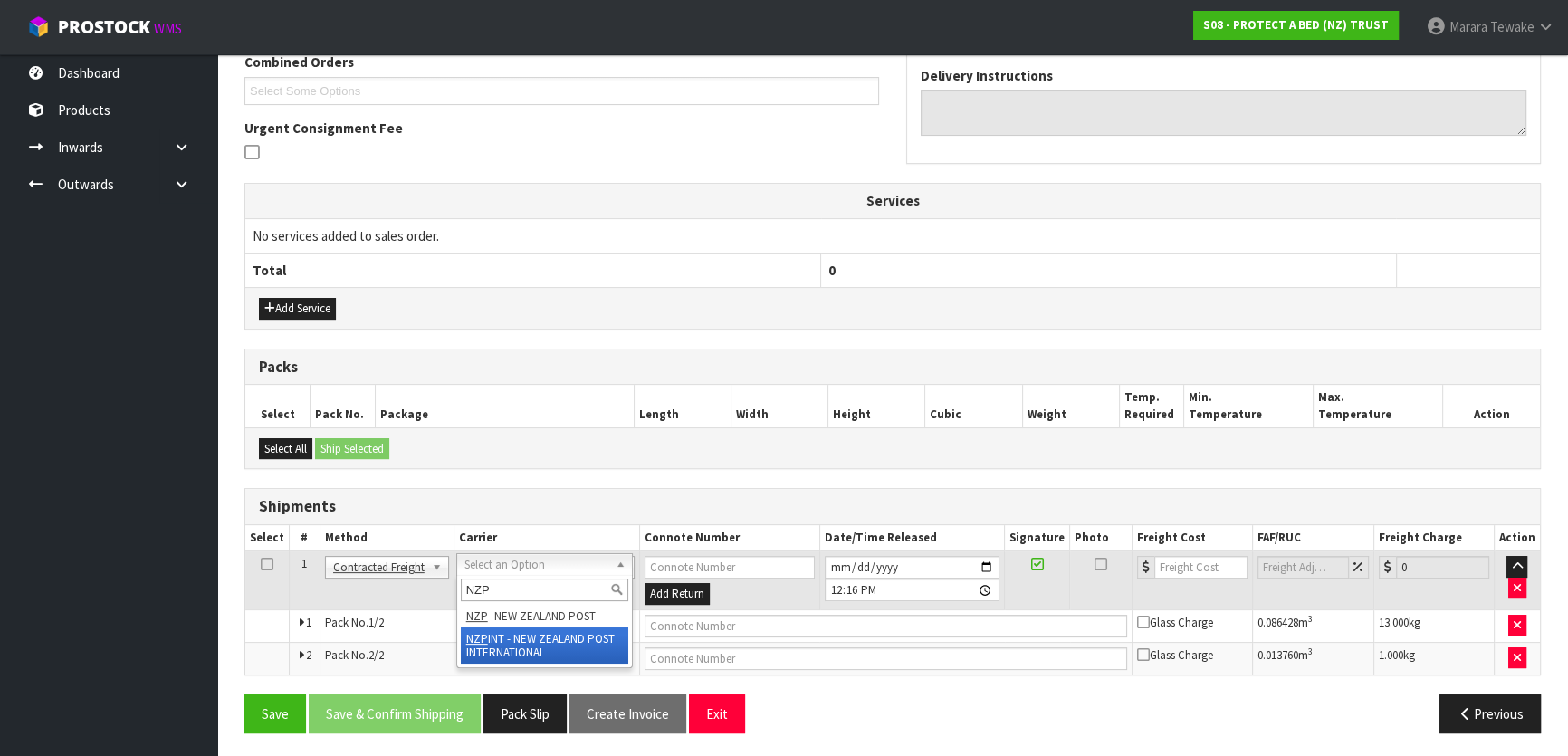
type input "NZP"
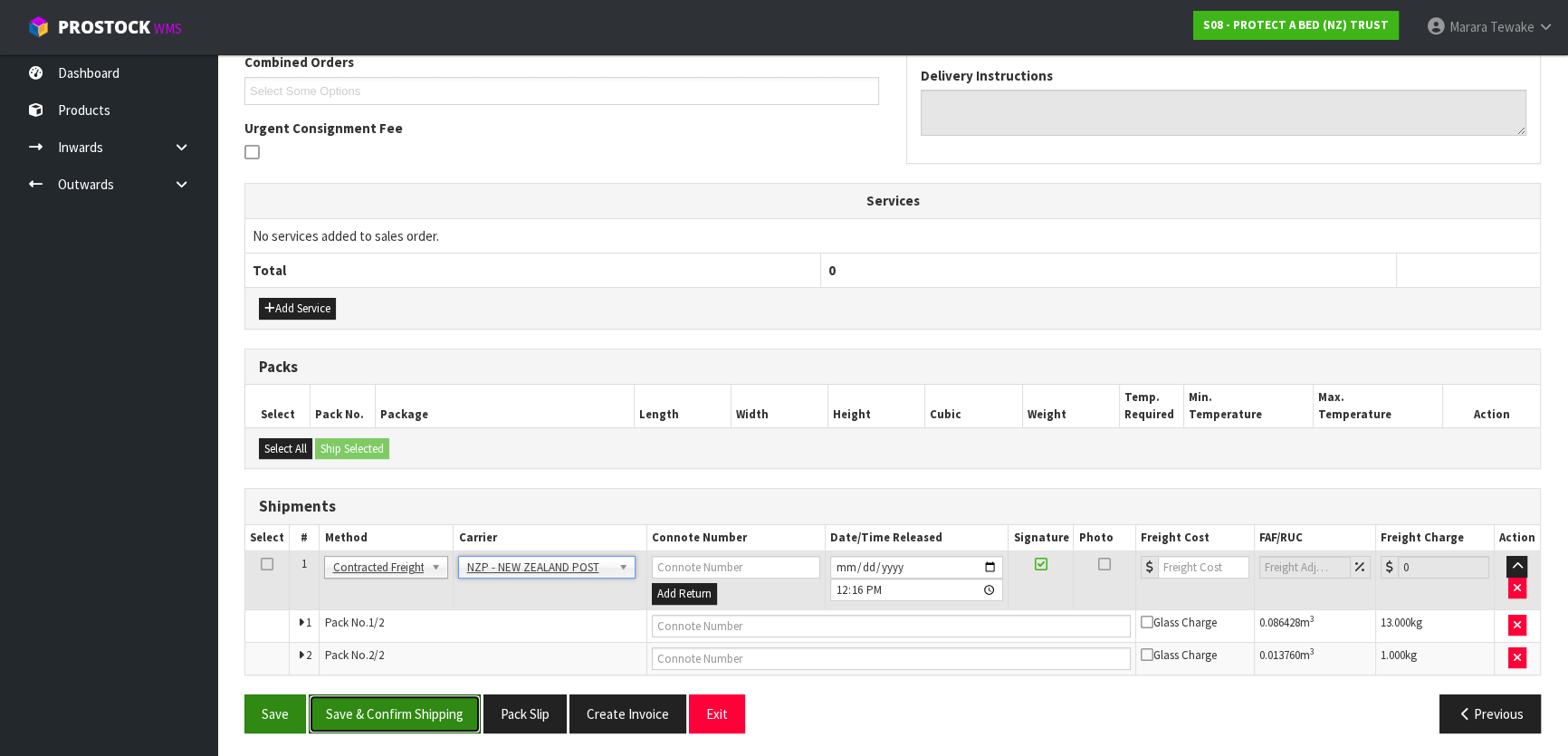
drag, startPoint x: 442, startPoint y: 712, endPoint x: 317, endPoint y: 701, distance: 125.5
click at [437, 712] on button "Save & Confirm Shipping" at bounding box center [394, 713] width 172 height 39
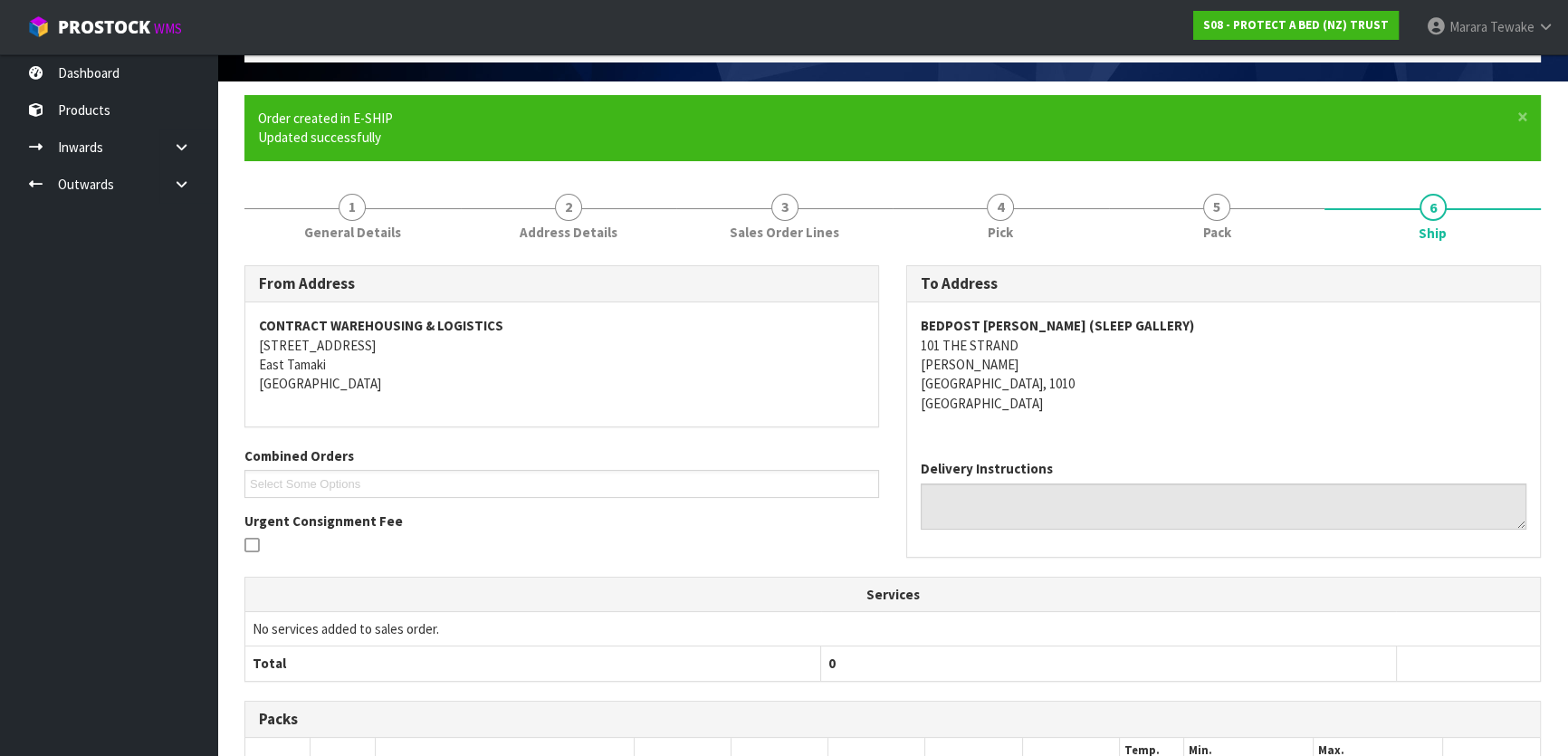
scroll to position [456, 0]
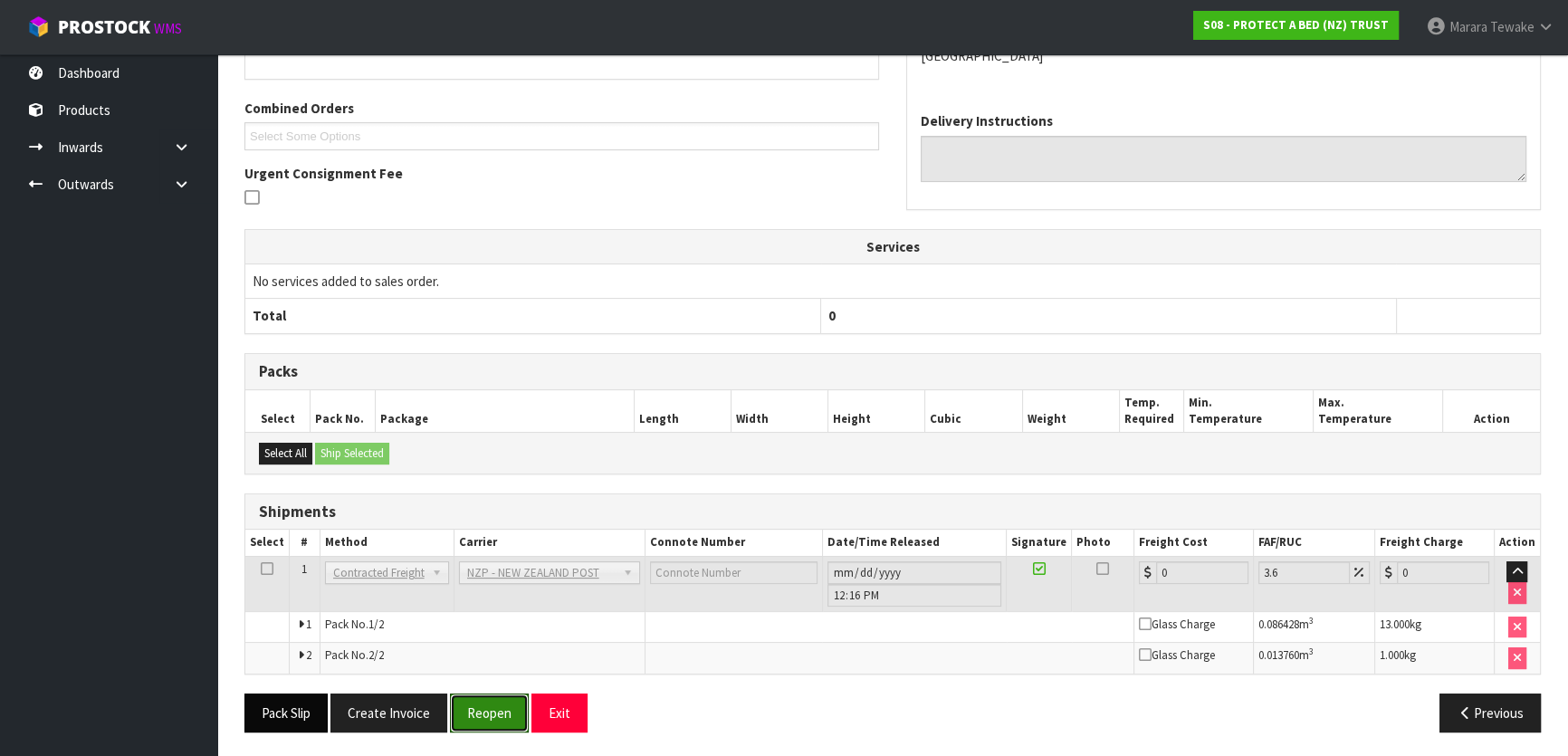
drag, startPoint x: 501, startPoint y: 711, endPoint x: 254, endPoint y: 725, distance: 247.4
click at [499, 711] on button "Reopen" at bounding box center [488, 713] width 78 height 39
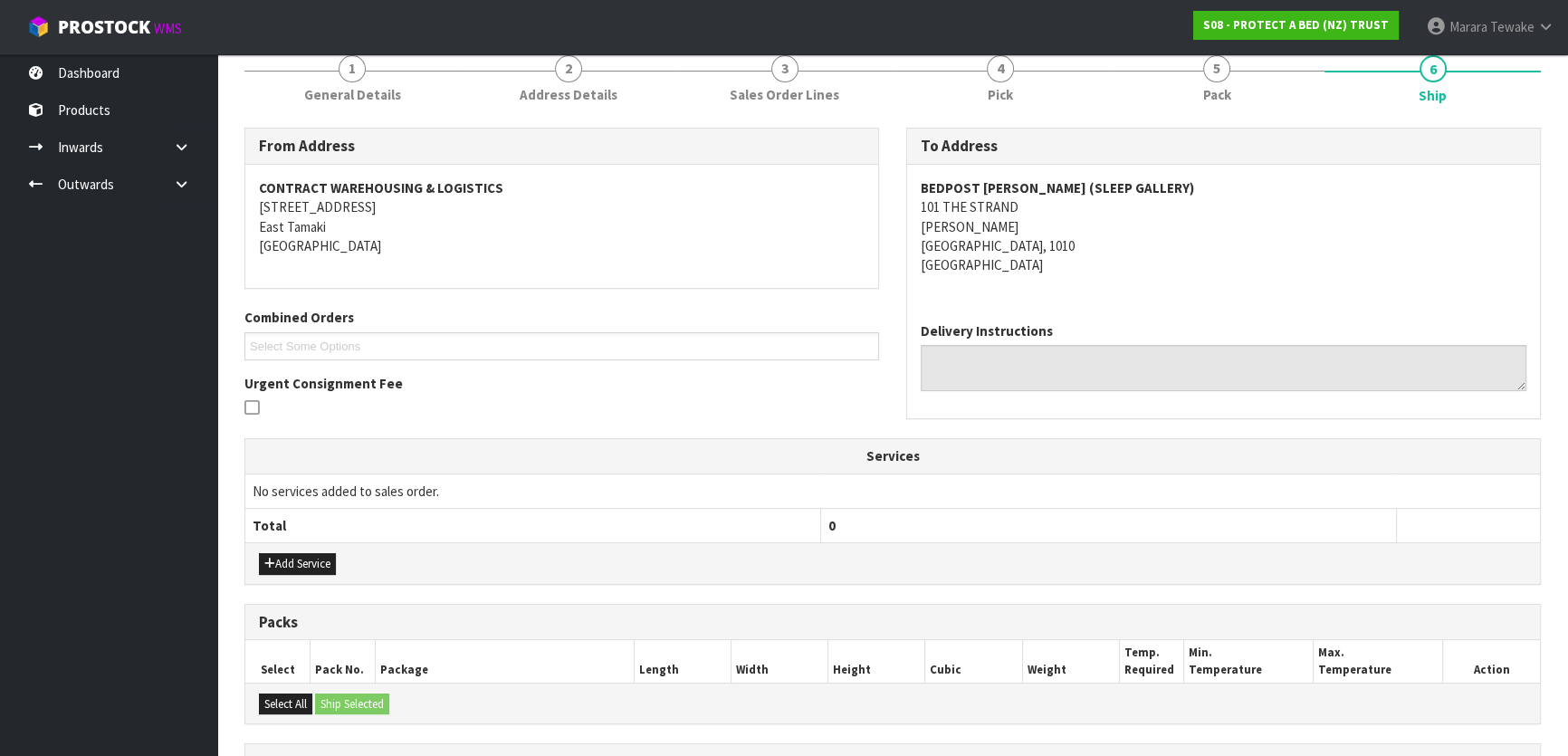
scroll to position [482, 0]
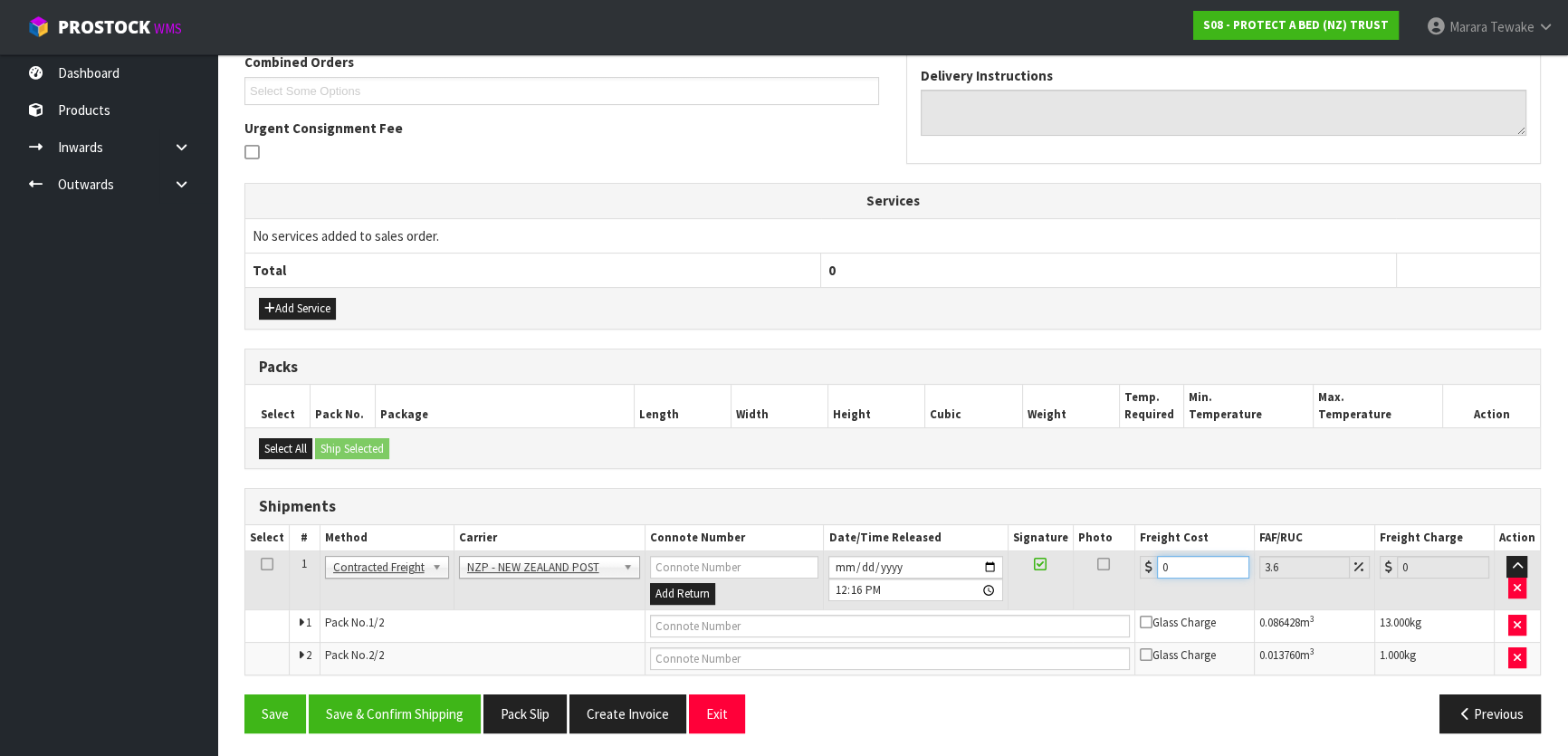
drag, startPoint x: 1149, startPoint y: 564, endPoint x: 1127, endPoint y: 530, distance: 40.5
click at [1135, 554] on td "0" at bounding box center [1194, 581] width 119 height 59
type input "8"
type input "8.29"
type input "8.6"
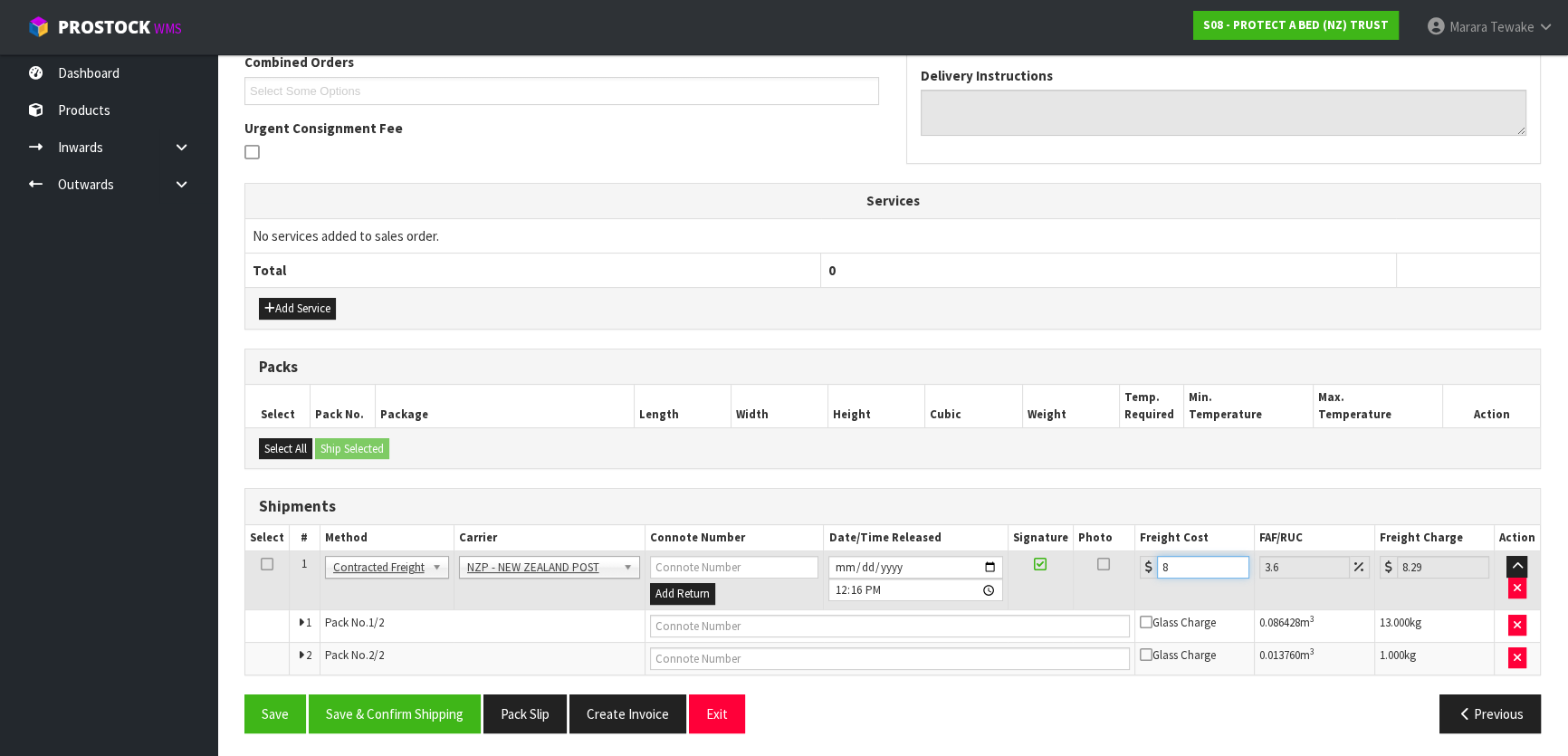
type input "8.91"
type input "8.66"
type input "8.97"
type input "8.66"
click at [437, 718] on button "Save & Confirm Shipping" at bounding box center [394, 713] width 172 height 39
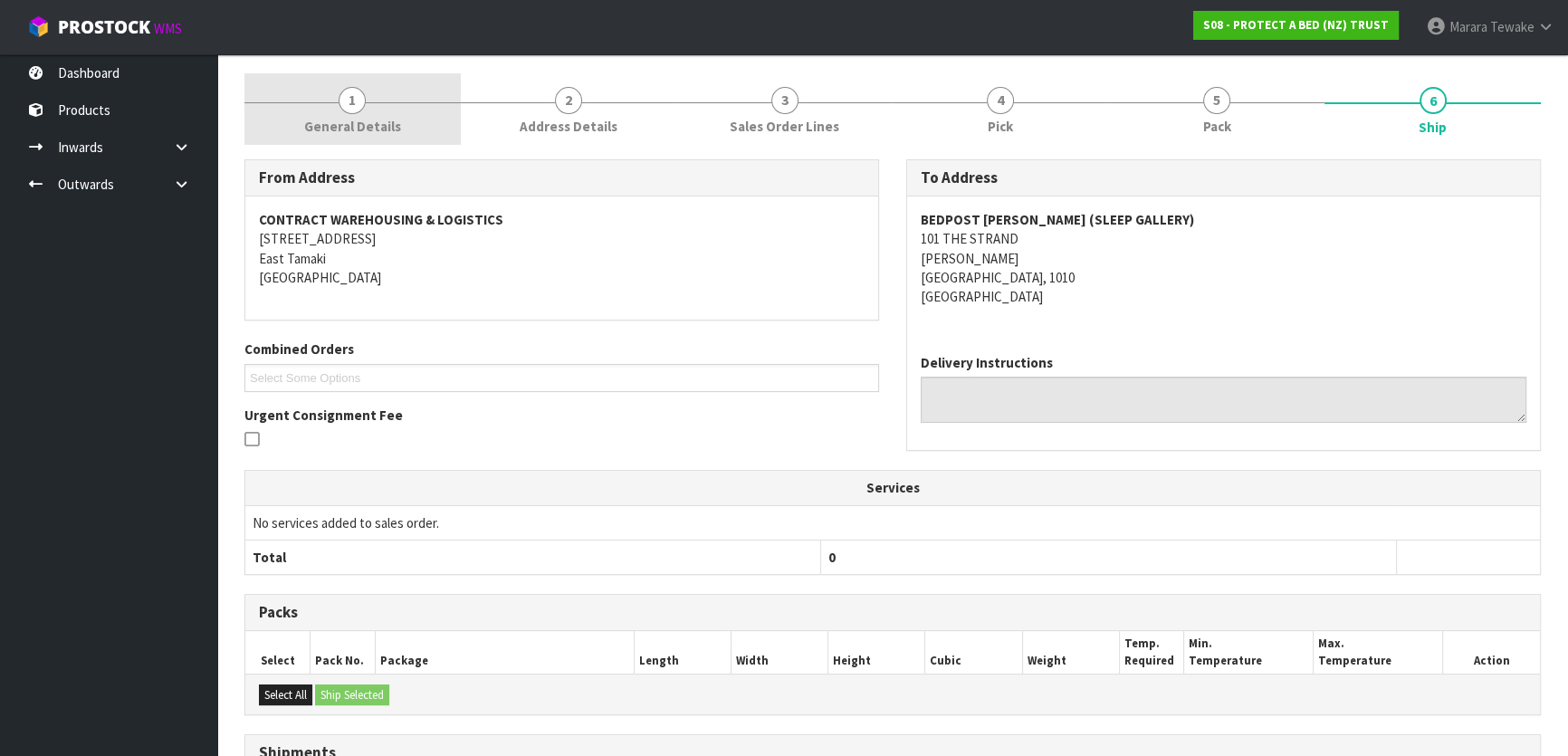
scroll to position [0, 0]
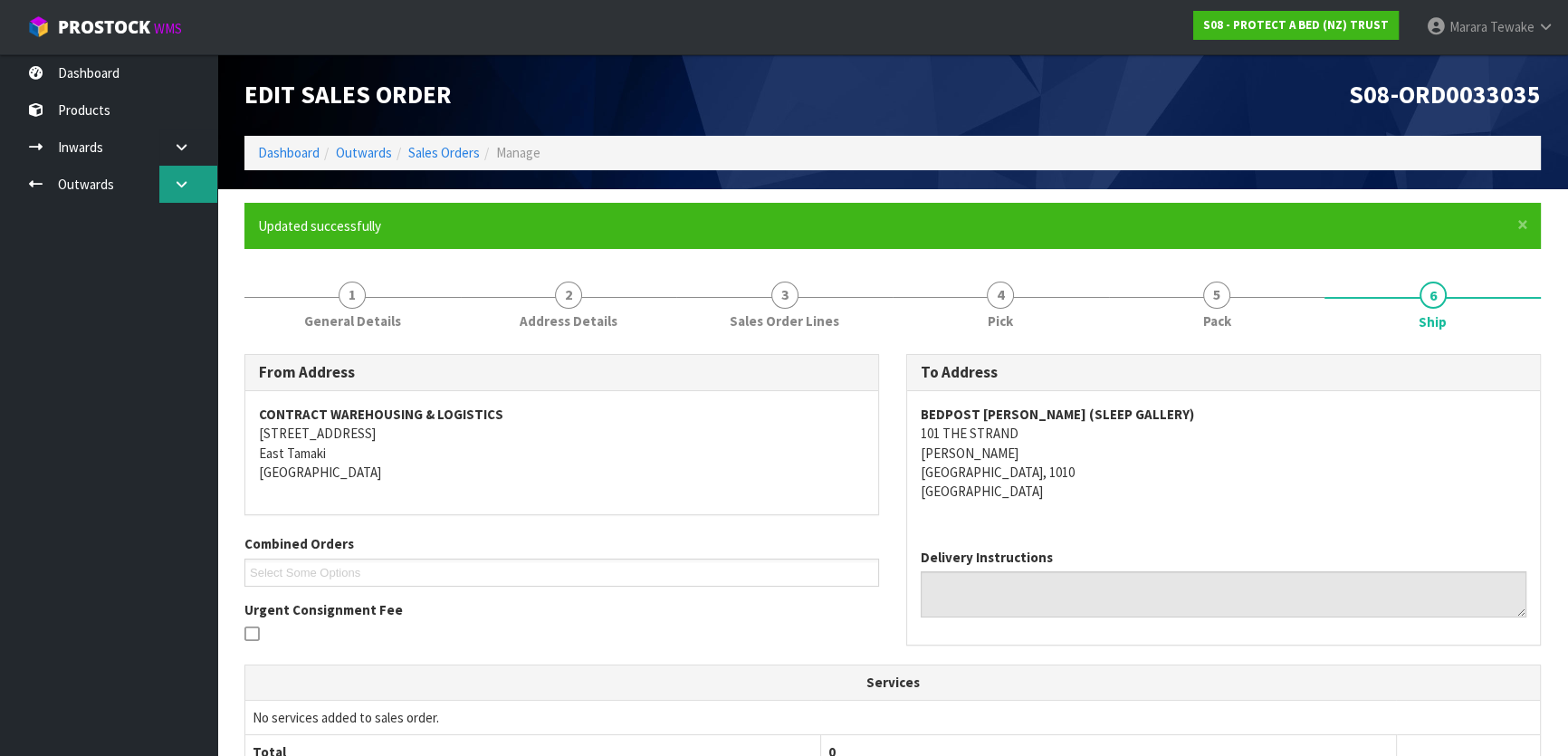
click at [193, 185] on link at bounding box center [188, 184] width 58 height 37
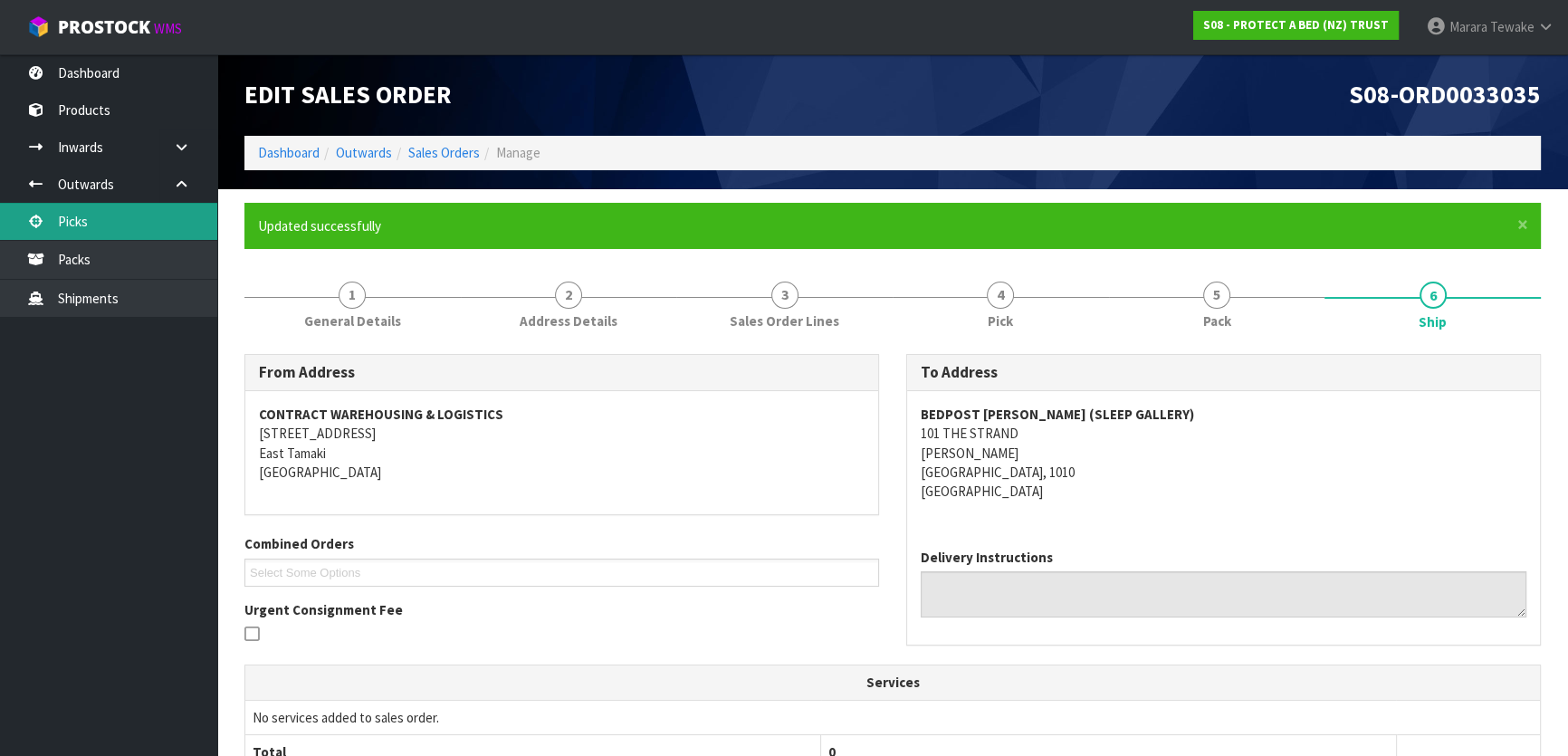
click at [160, 223] on link "Picks" at bounding box center [109, 221] width 217 height 37
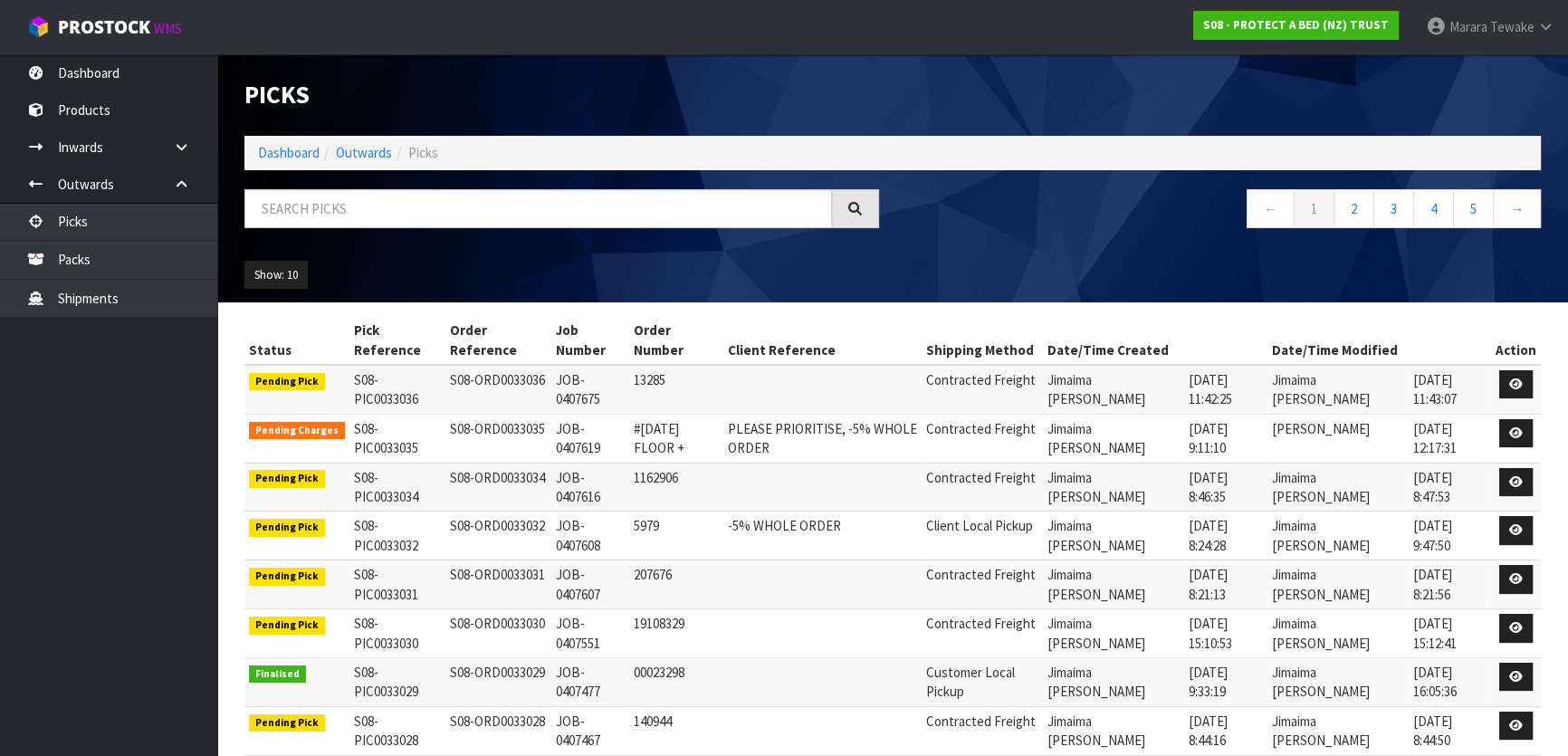
click at [124, 370] on ul "Dashboard Products Categories Serial Numbers Kitsets Packagings Inwards Purchas…" at bounding box center [109, 405] width 217 height 702
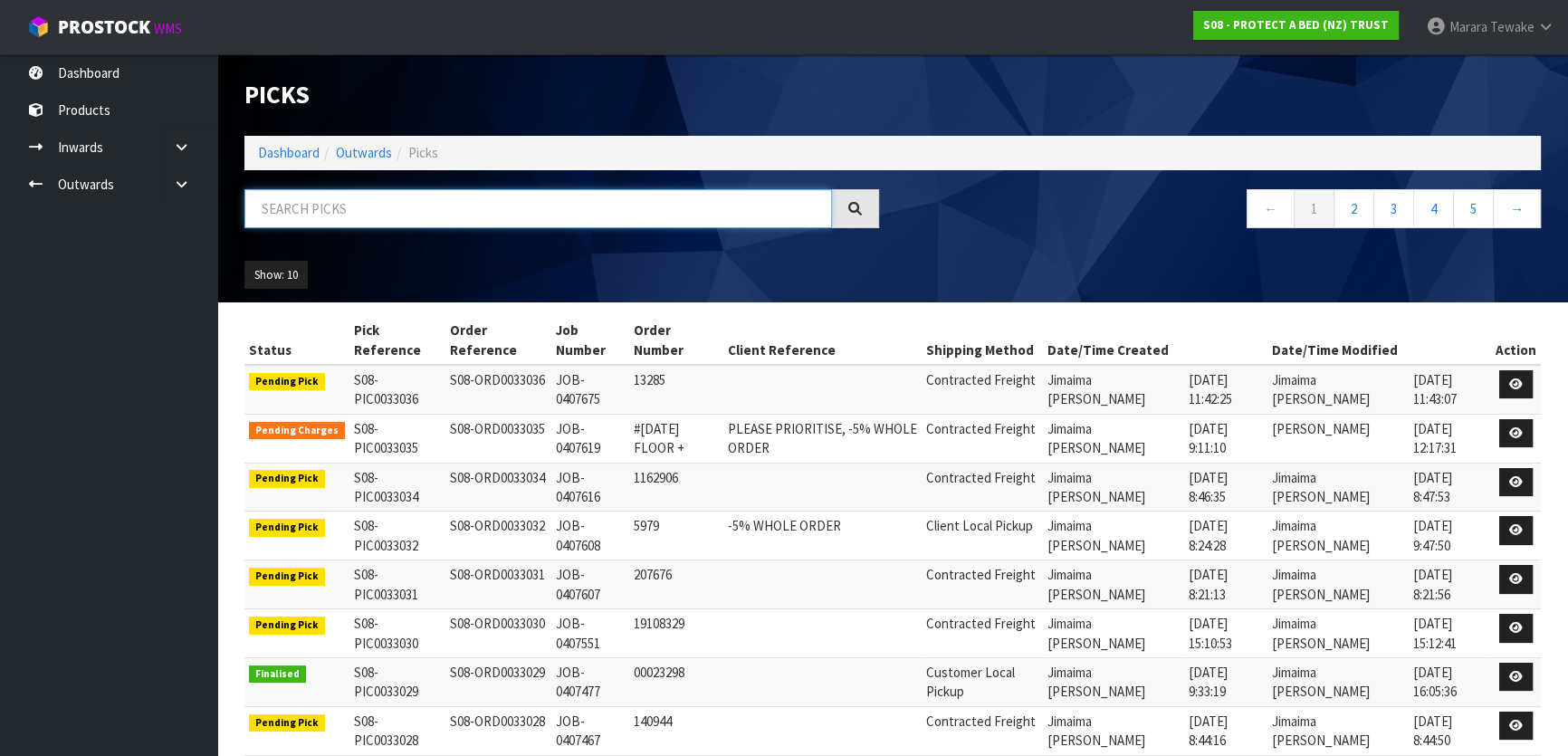
click at [323, 208] on input "text" at bounding box center [538, 208] width 587 height 39
type input "JOB-0407456"
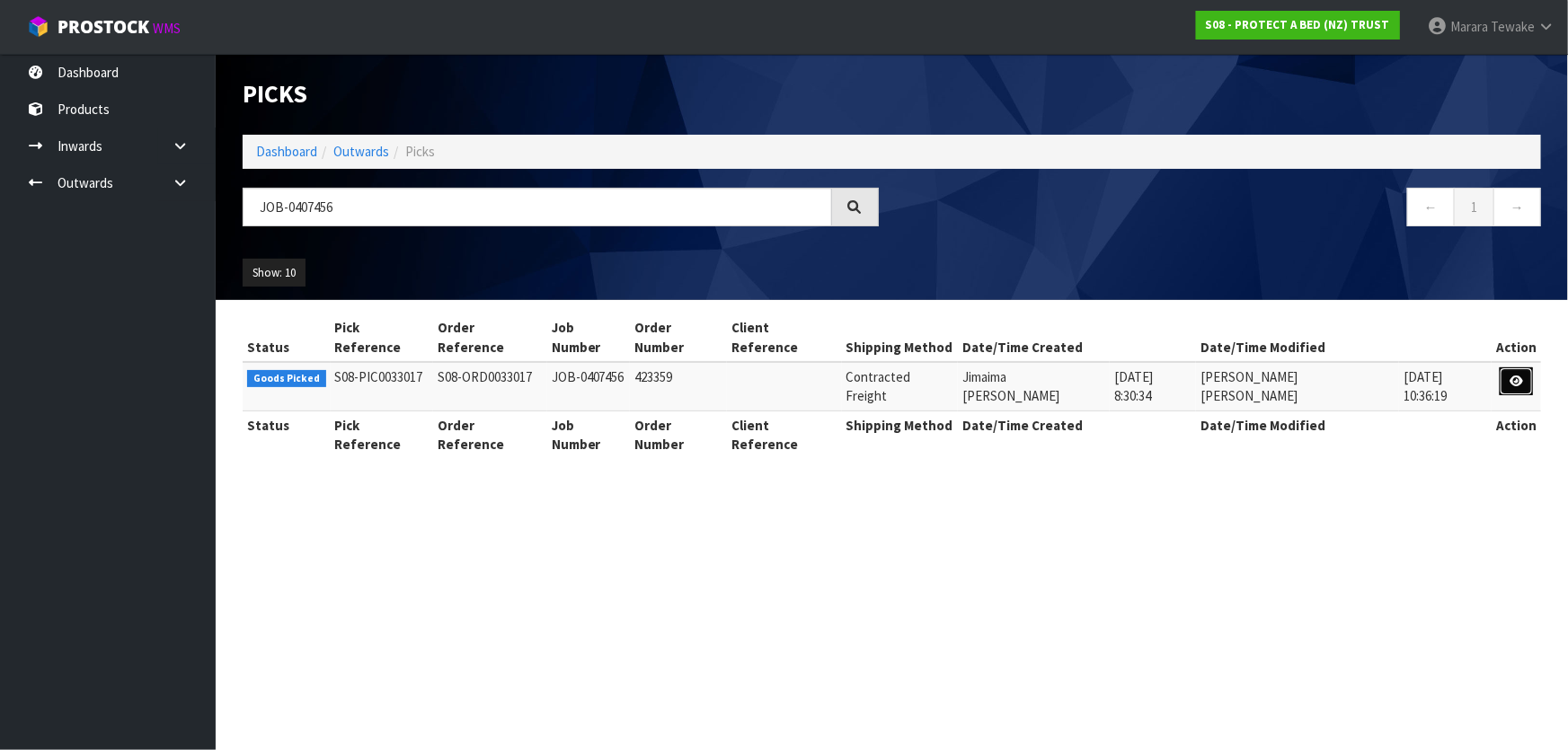
click at [1514, 375] on icon at bounding box center [1516, 381] width 13 height 12
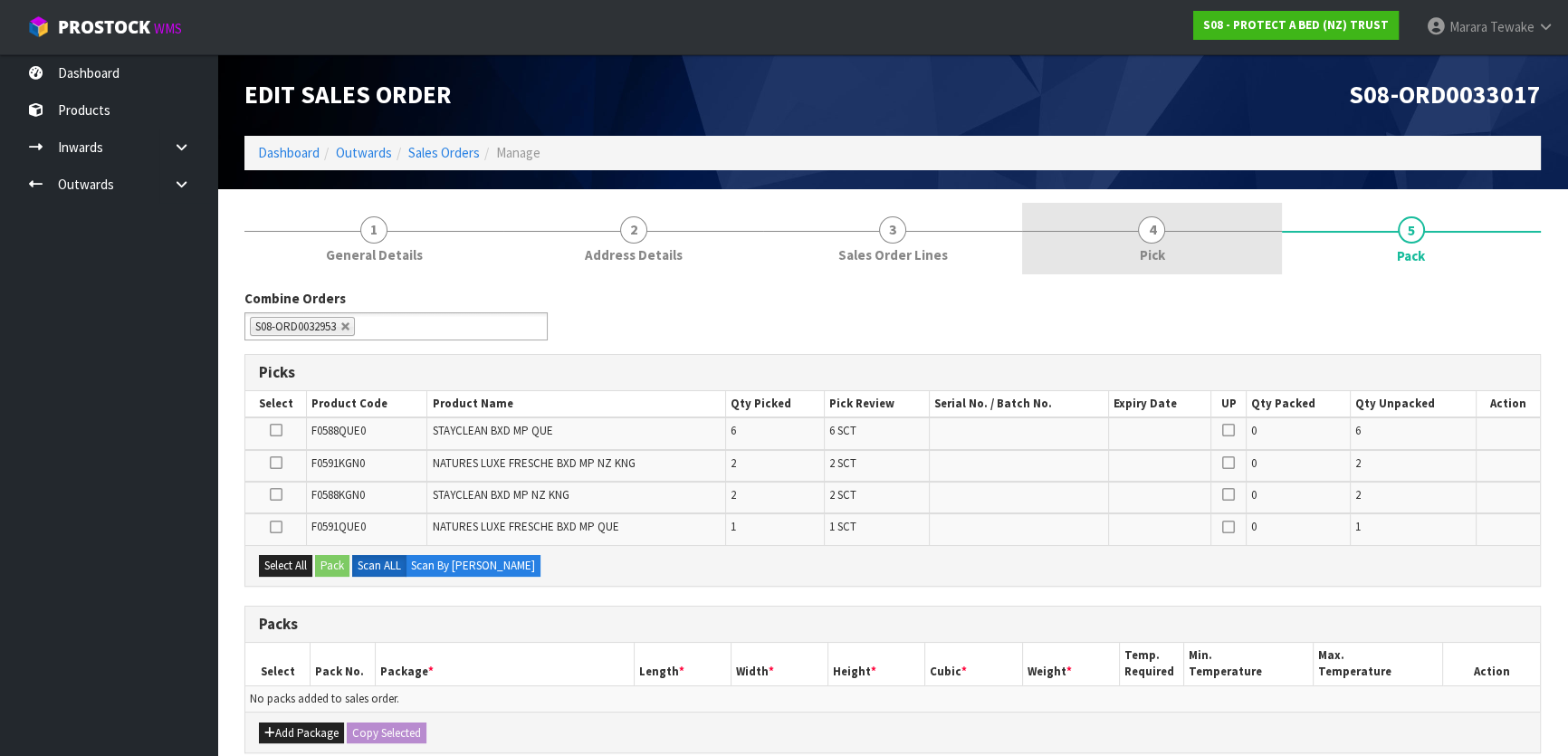
click at [1183, 244] on link "4 Pick" at bounding box center [1151, 238] width 259 height 72
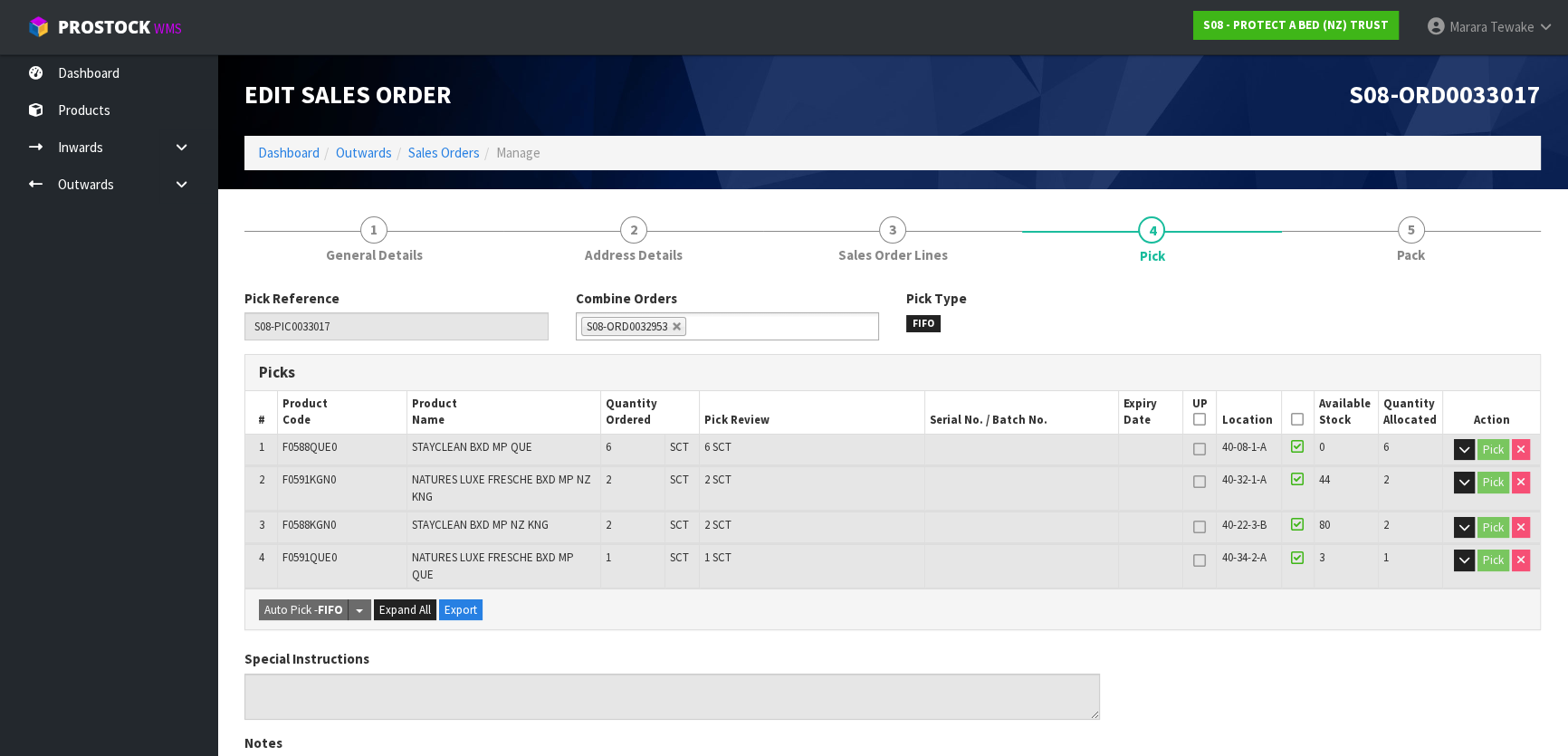
click at [1298, 420] on icon at bounding box center [1297, 419] width 13 height 1
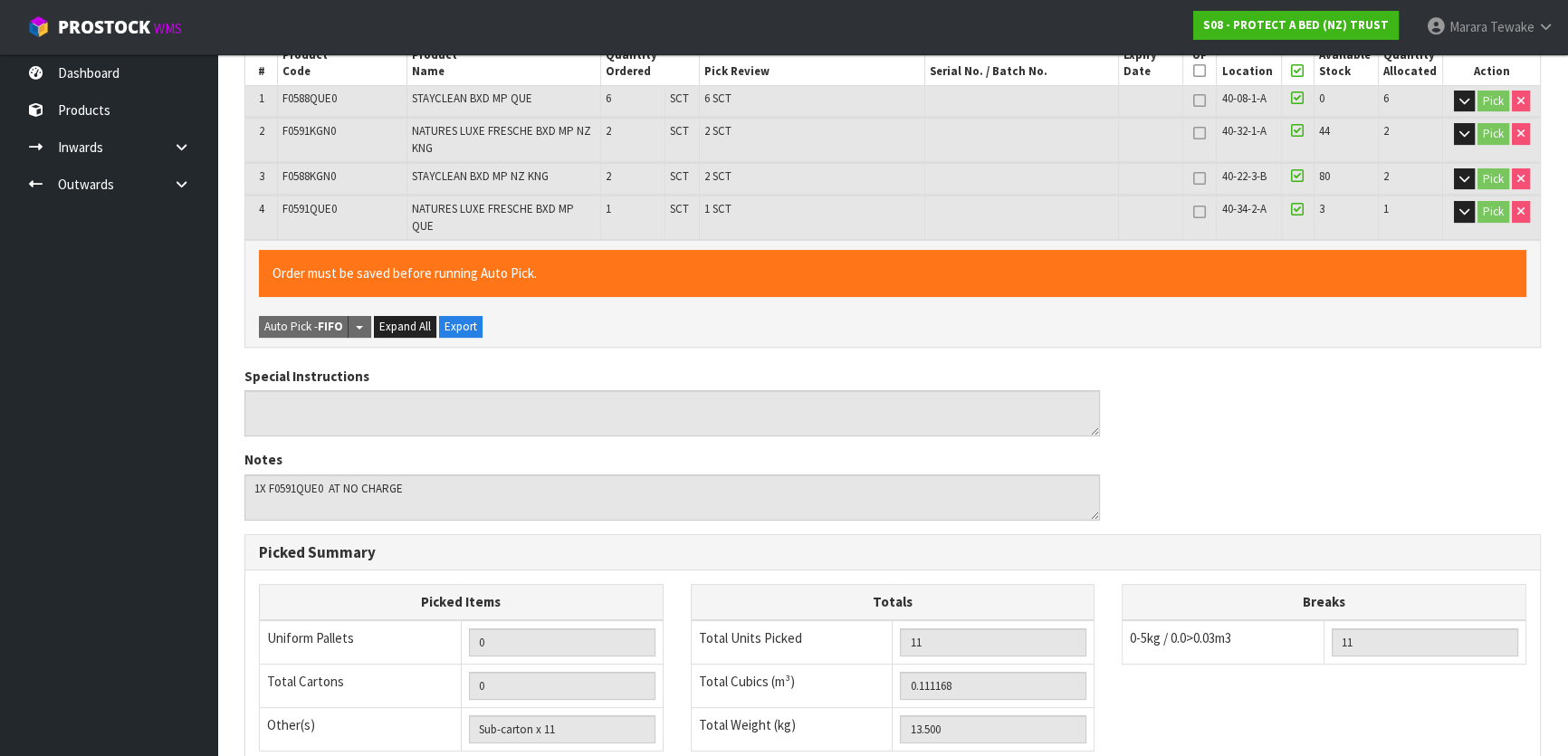
scroll to position [621, 0]
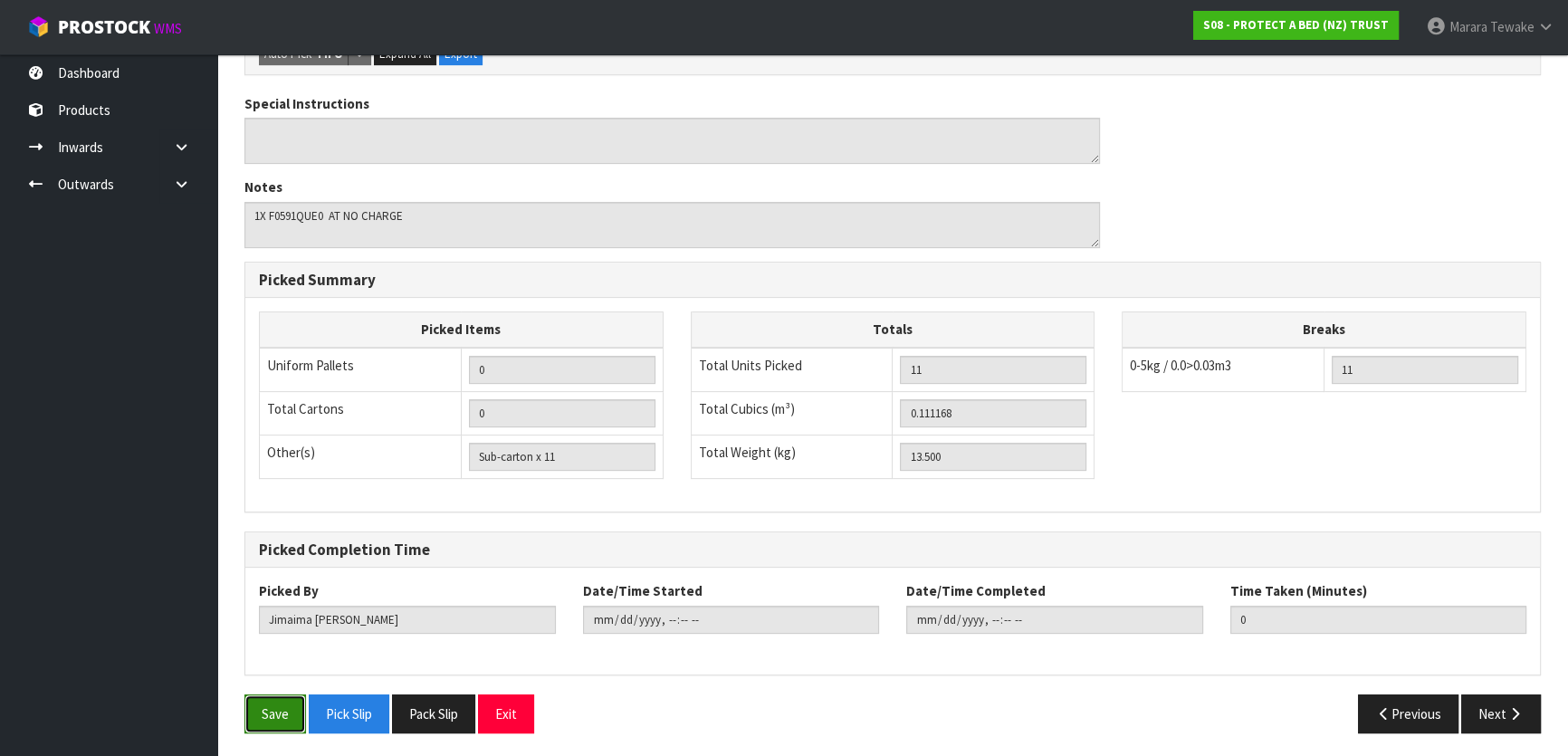
click at [282, 711] on button "Save" at bounding box center [275, 713] width 62 height 39
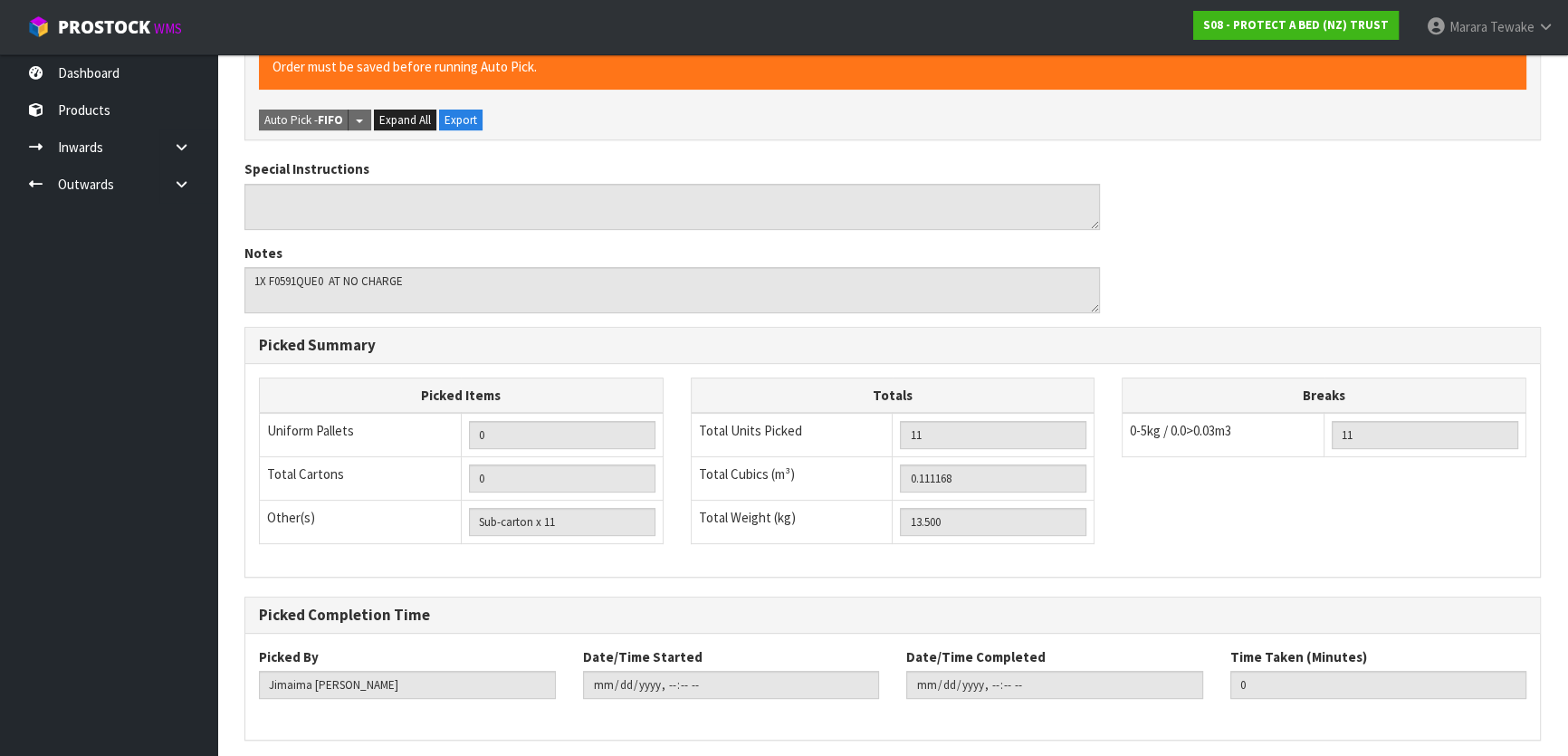
scroll to position [0, 0]
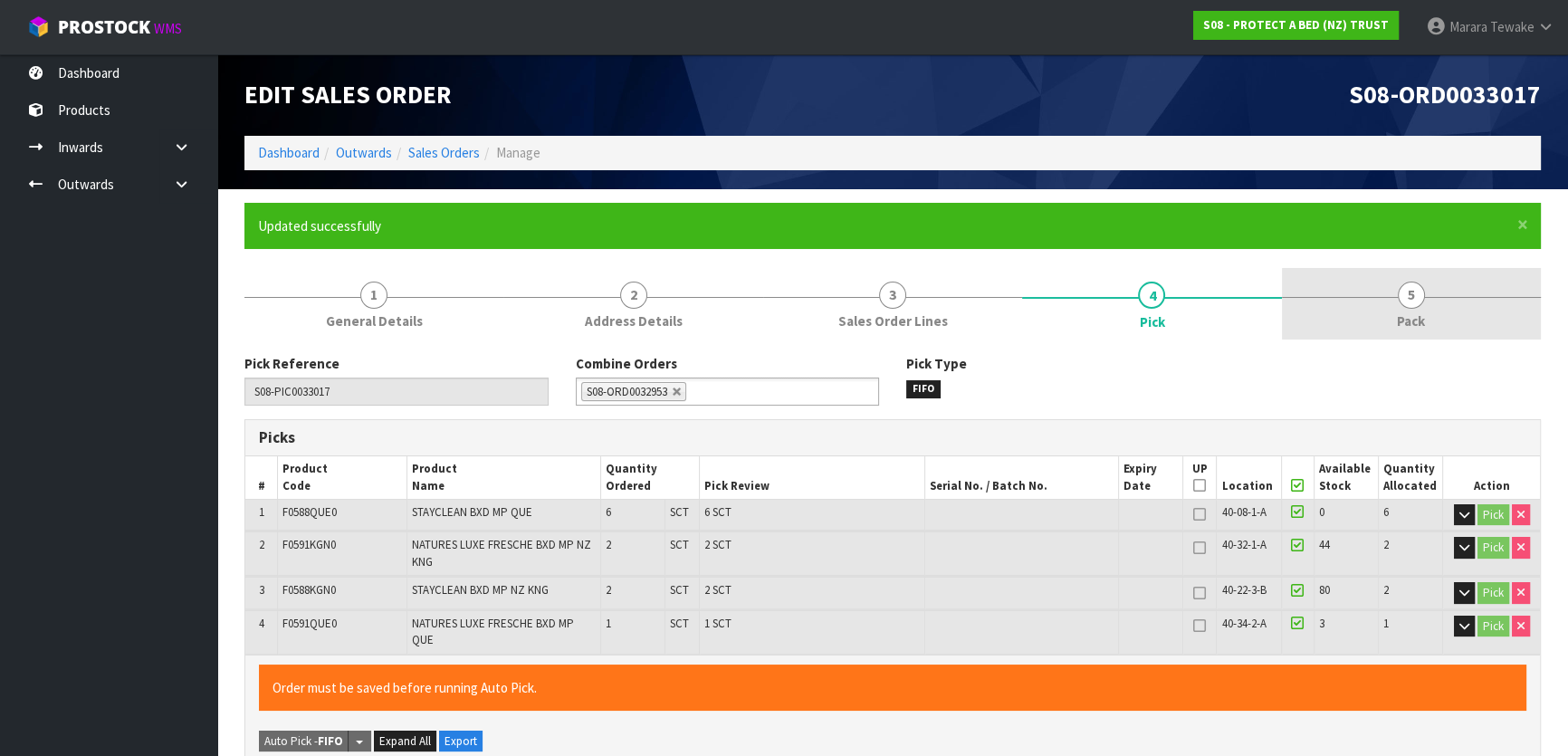
click at [1418, 290] on span "5" at bounding box center [1411, 296] width 27 height 27
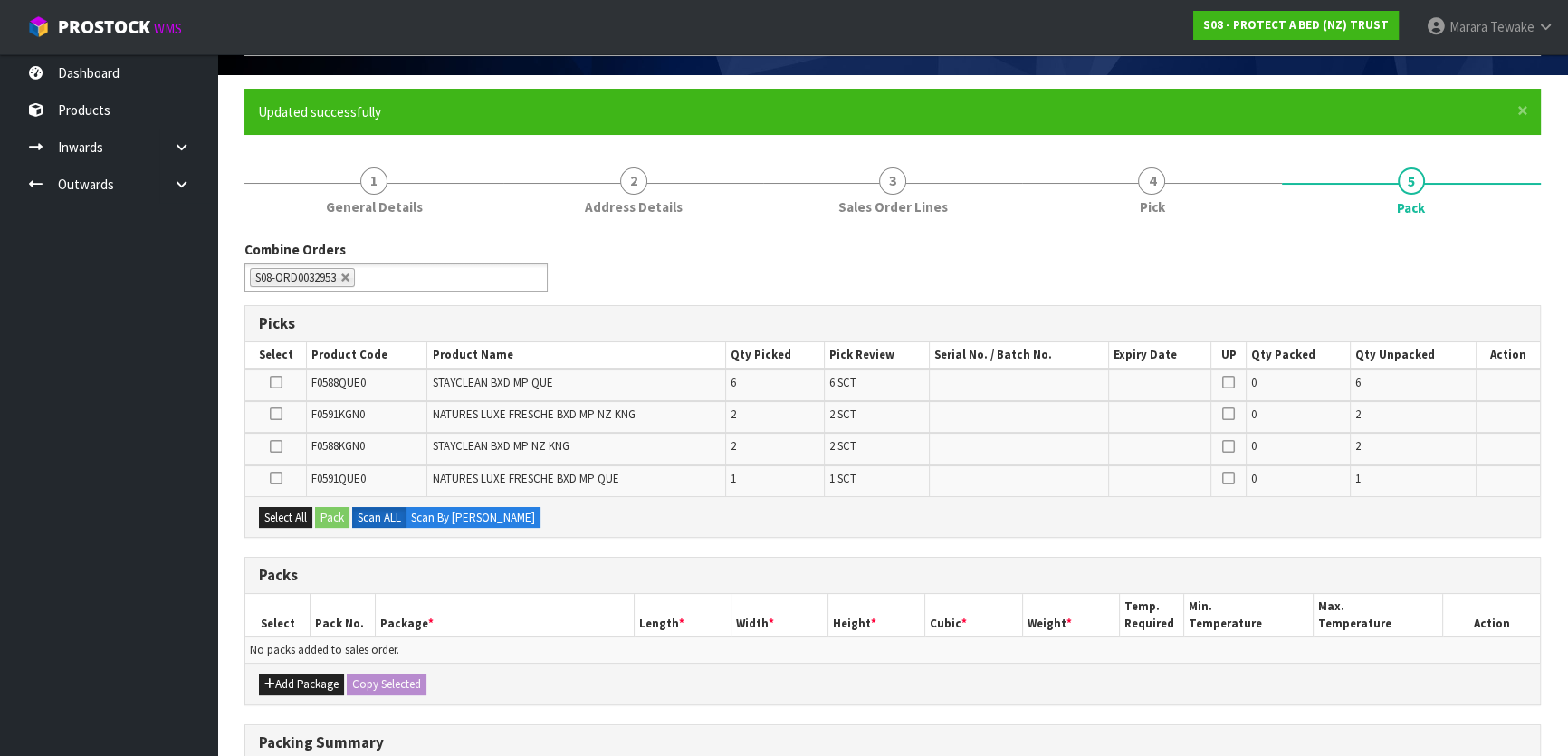
scroll to position [329, 0]
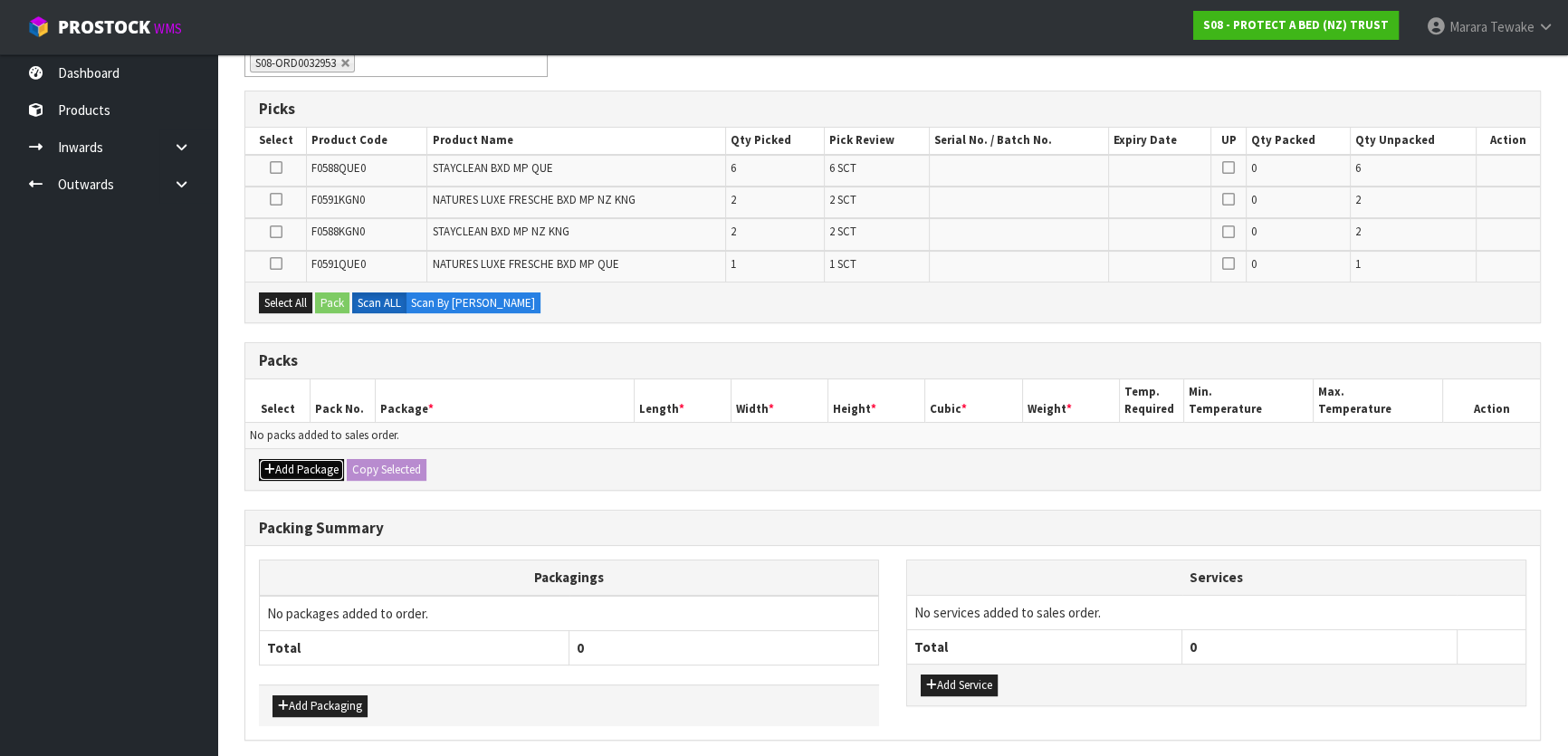
drag, startPoint x: 309, startPoint y: 475, endPoint x: 267, endPoint y: 460, distance: 44.6
click at [309, 474] on button "Add Package" at bounding box center [301, 470] width 85 height 21
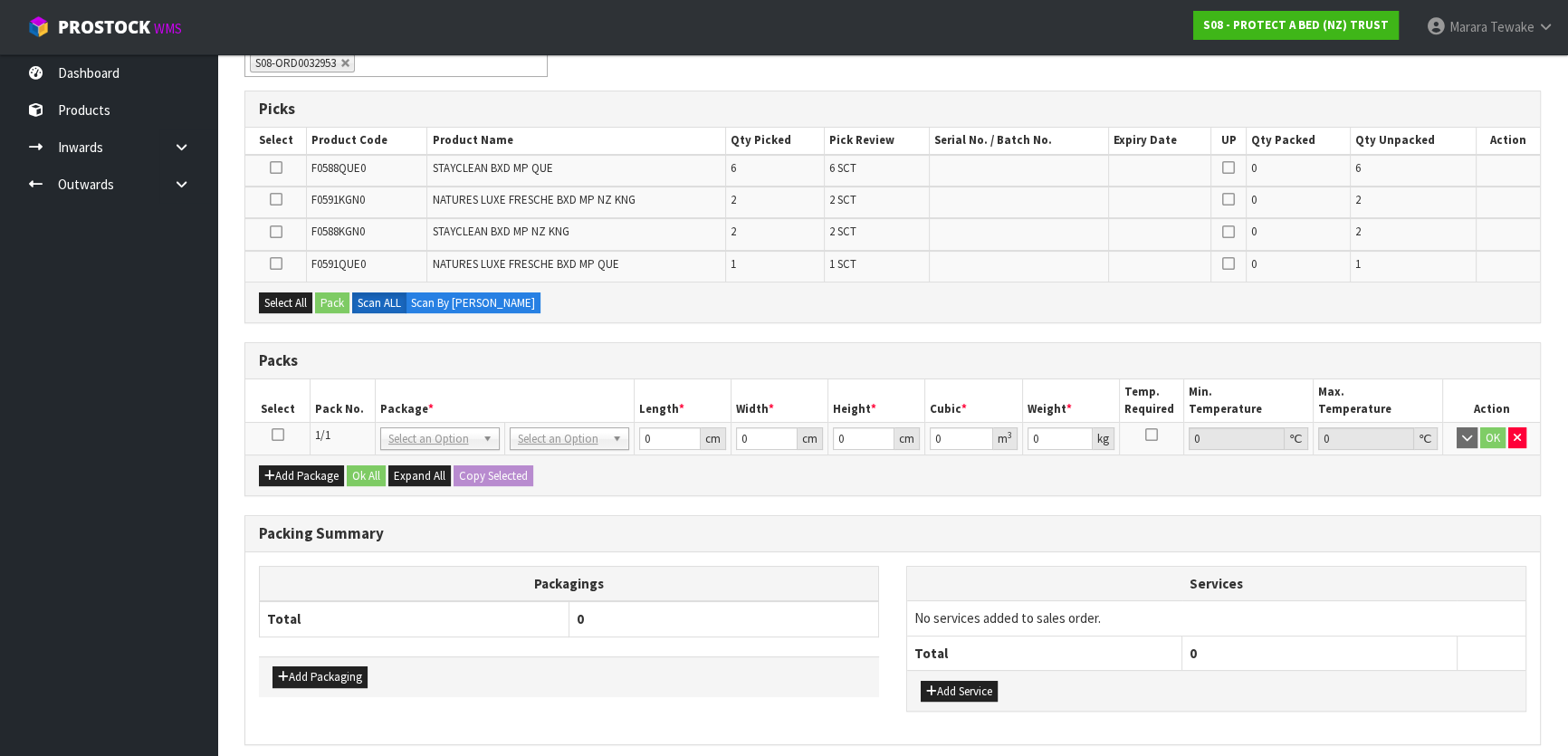
click at [273, 435] on icon at bounding box center [277, 434] width 13 height 1
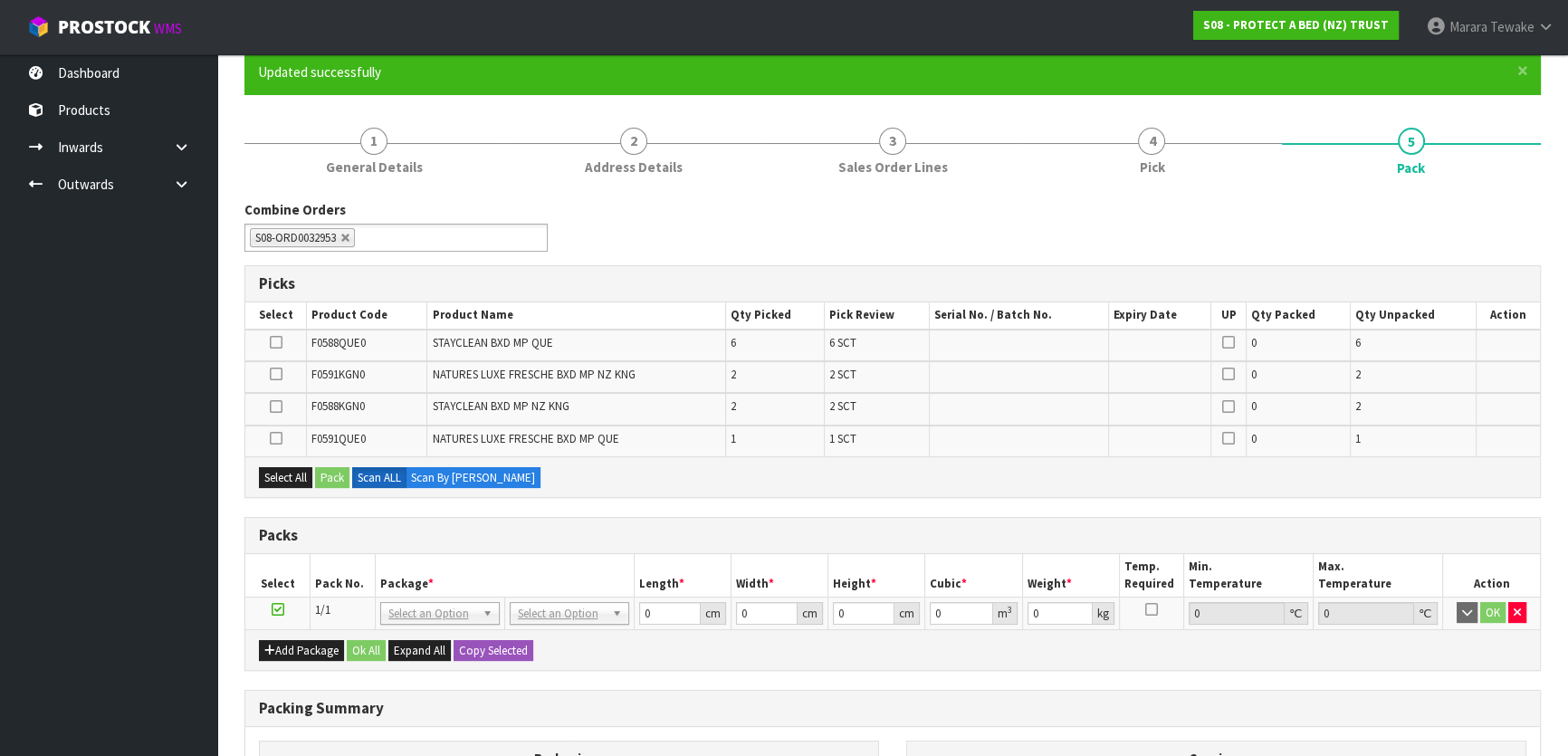
scroll to position [398, 0]
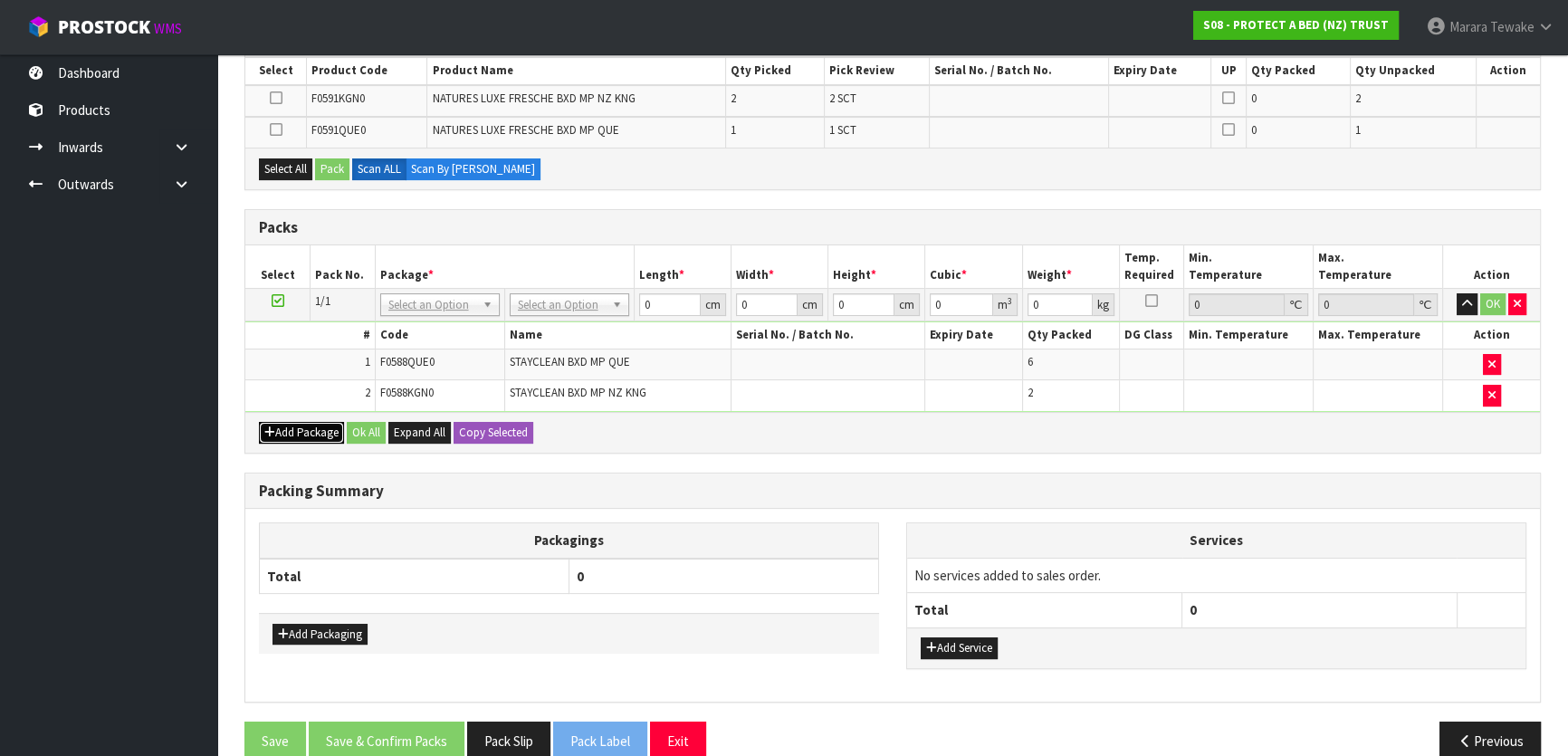
click at [304, 422] on button "Add Package" at bounding box center [301, 432] width 85 height 21
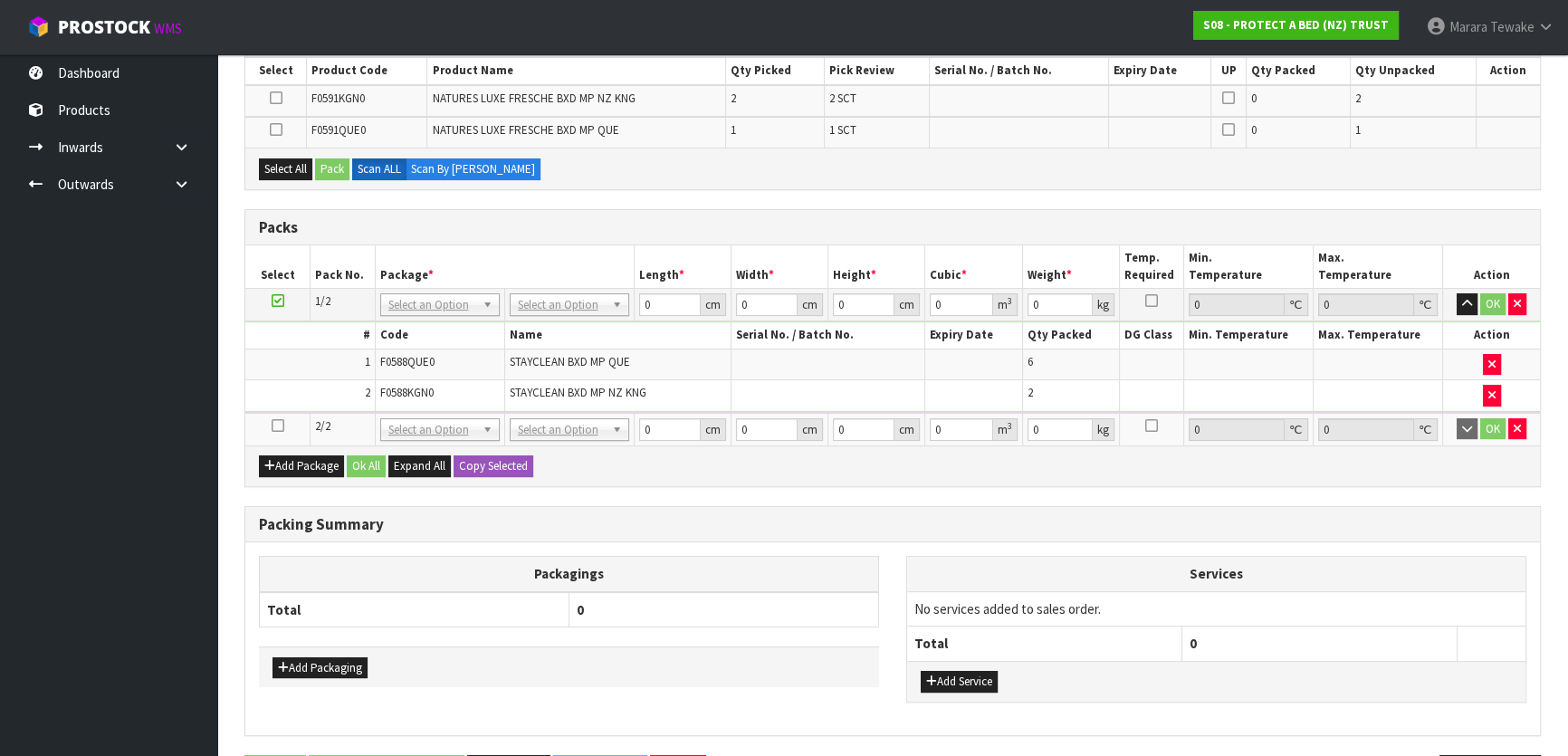
click at [280, 425] on icon at bounding box center [277, 425] width 13 height 1
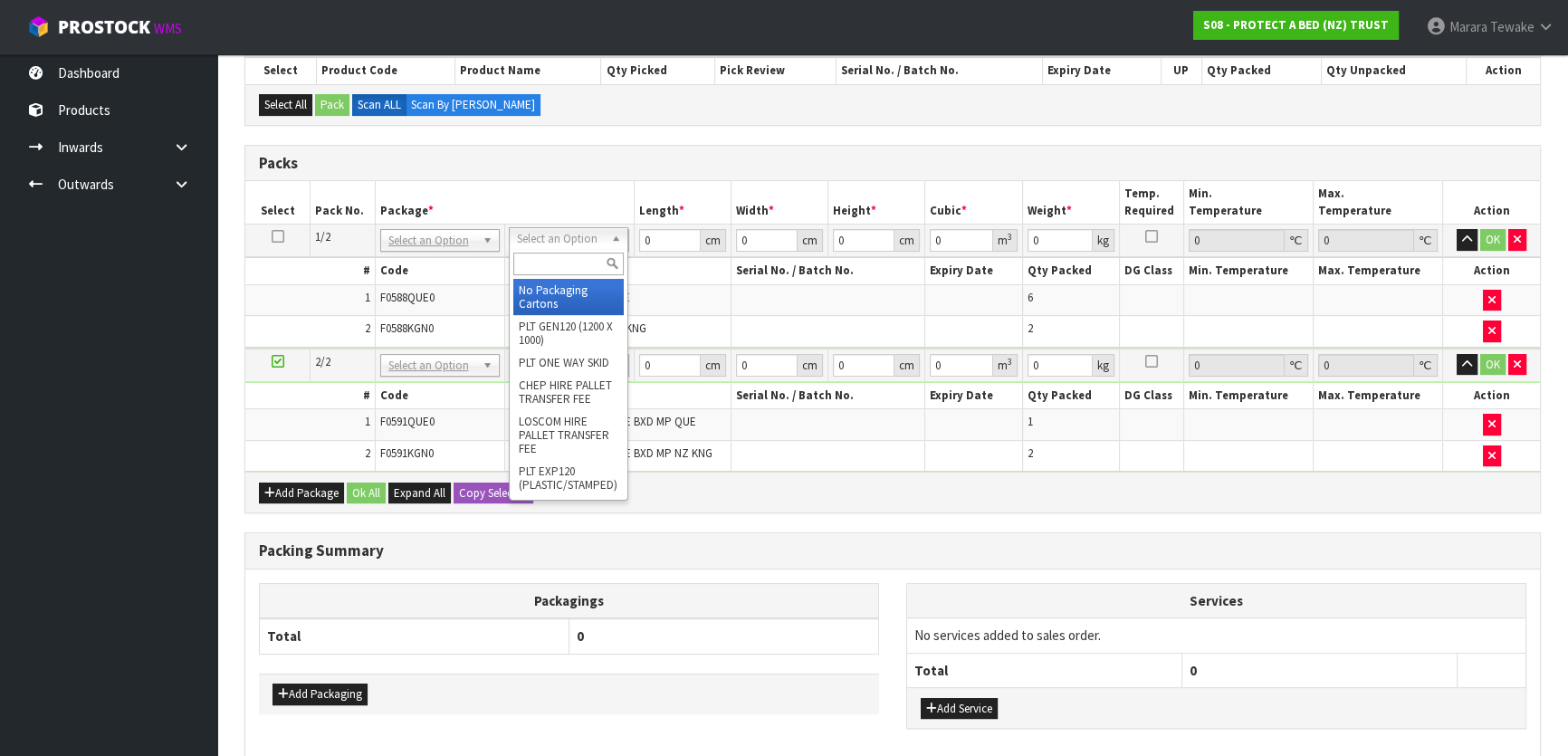
click at [538, 262] on input "text" at bounding box center [569, 264] width 110 height 22
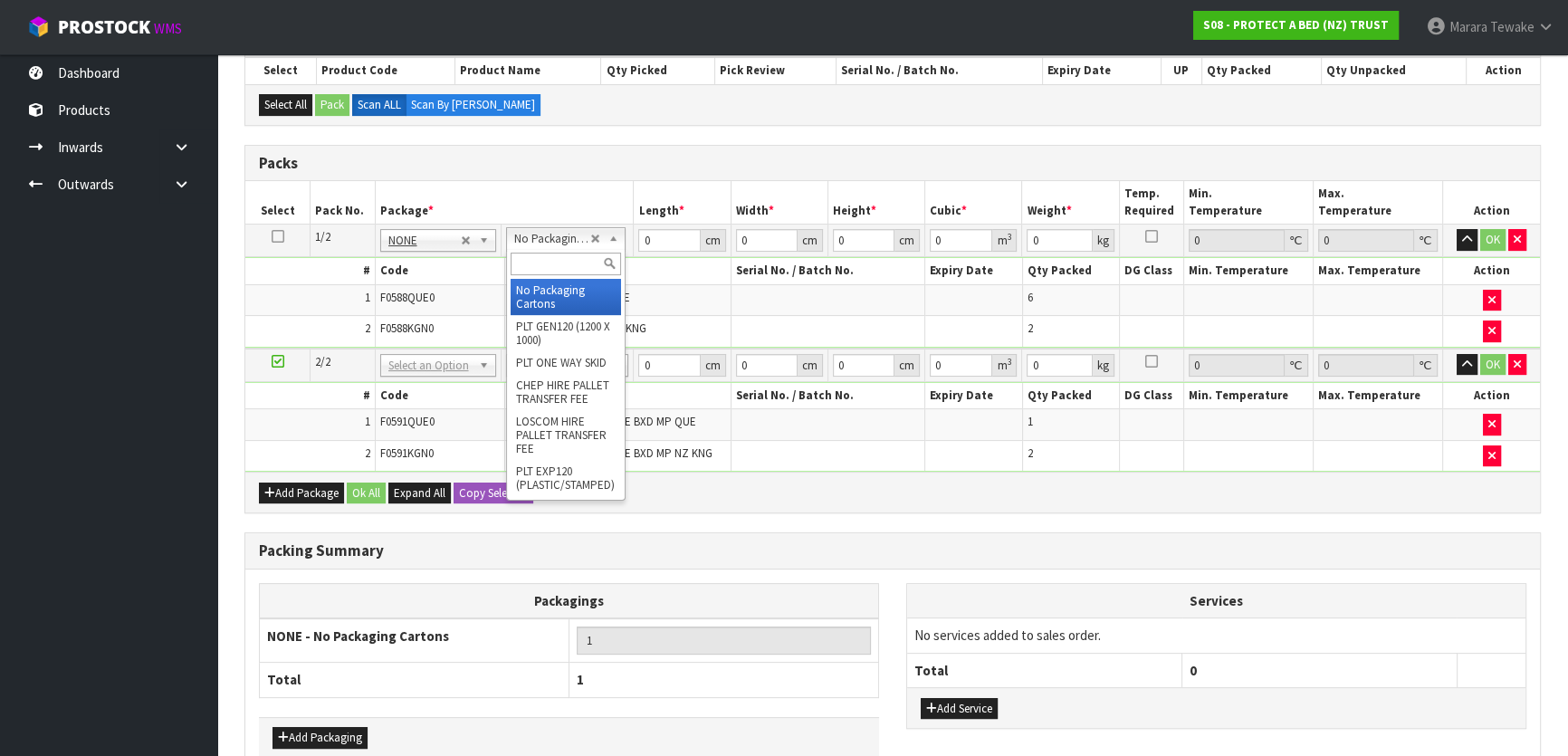
click at [550, 253] on input "text" at bounding box center [566, 264] width 110 height 22
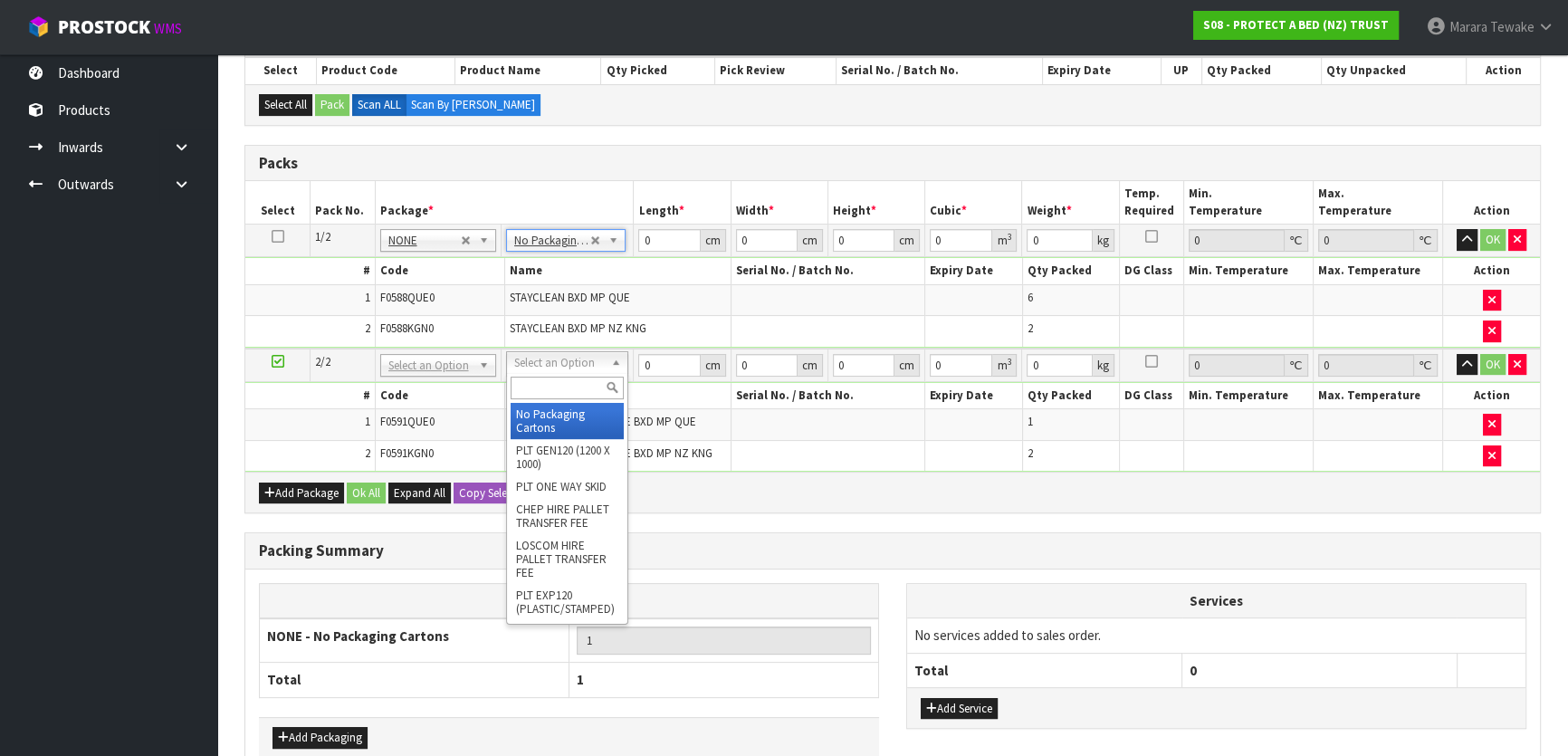
type input "2"
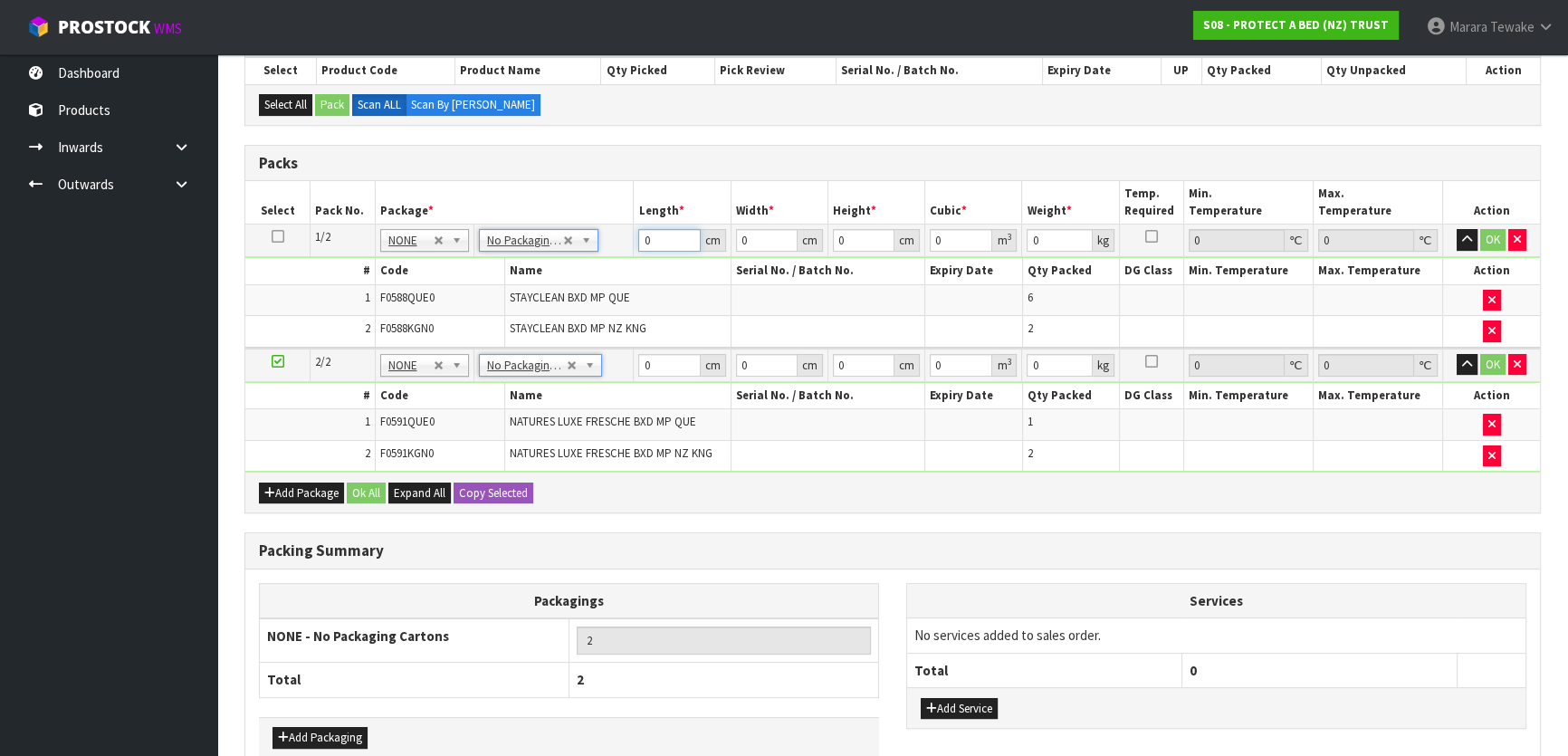
drag, startPoint x: 661, startPoint y: 231, endPoint x: 621, endPoint y: 213, distance: 43.9
click at [626, 225] on tr "1/2 NONE 007-001 007-002 007-004 007-009 007-013 007-014 007-015 007-017 007-01…" at bounding box center [893, 241] width 1295 height 33
type input "58"
type input "41"
type input "3"
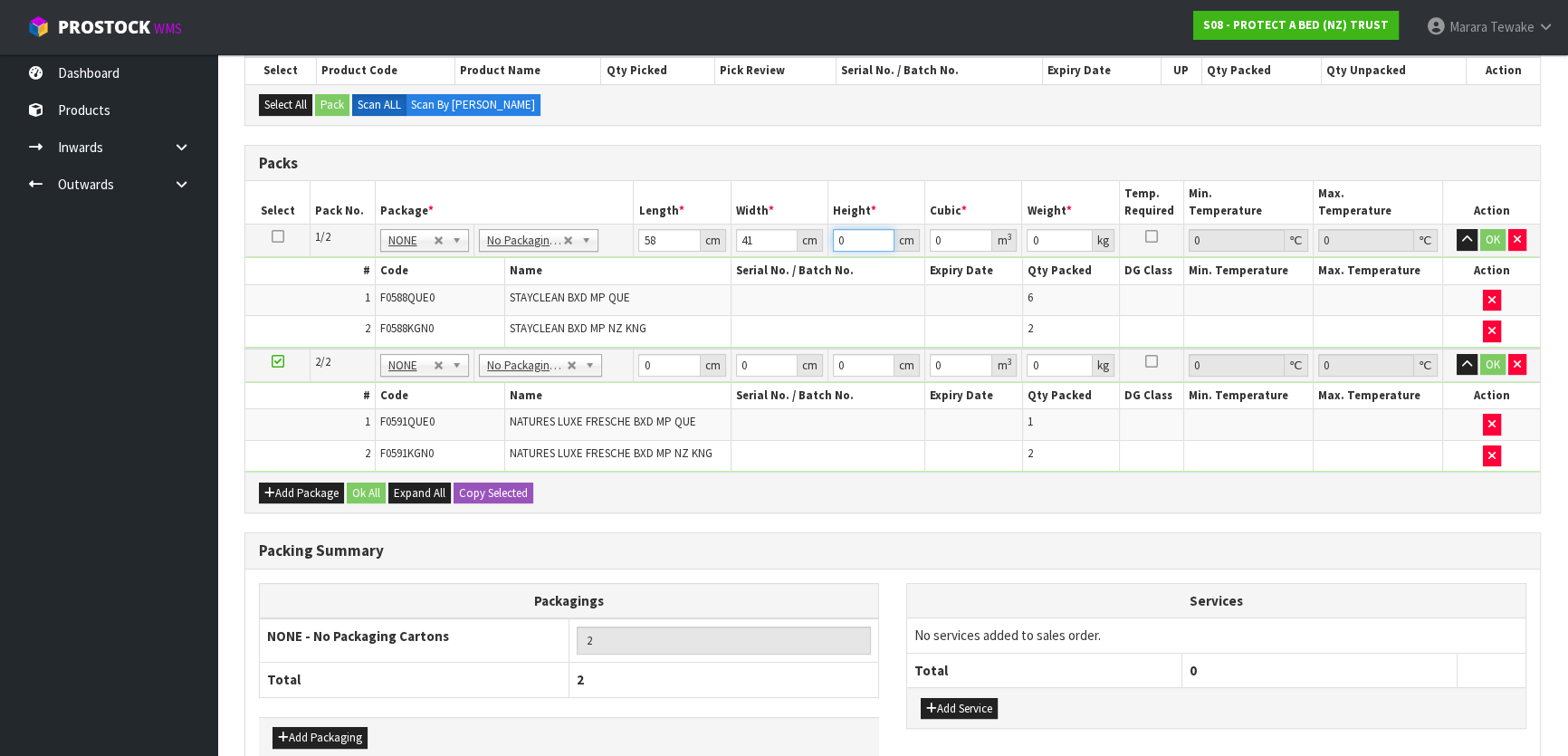
type input "0.007134"
type input "32"
type input "0.076096"
type input "32"
type input "9"
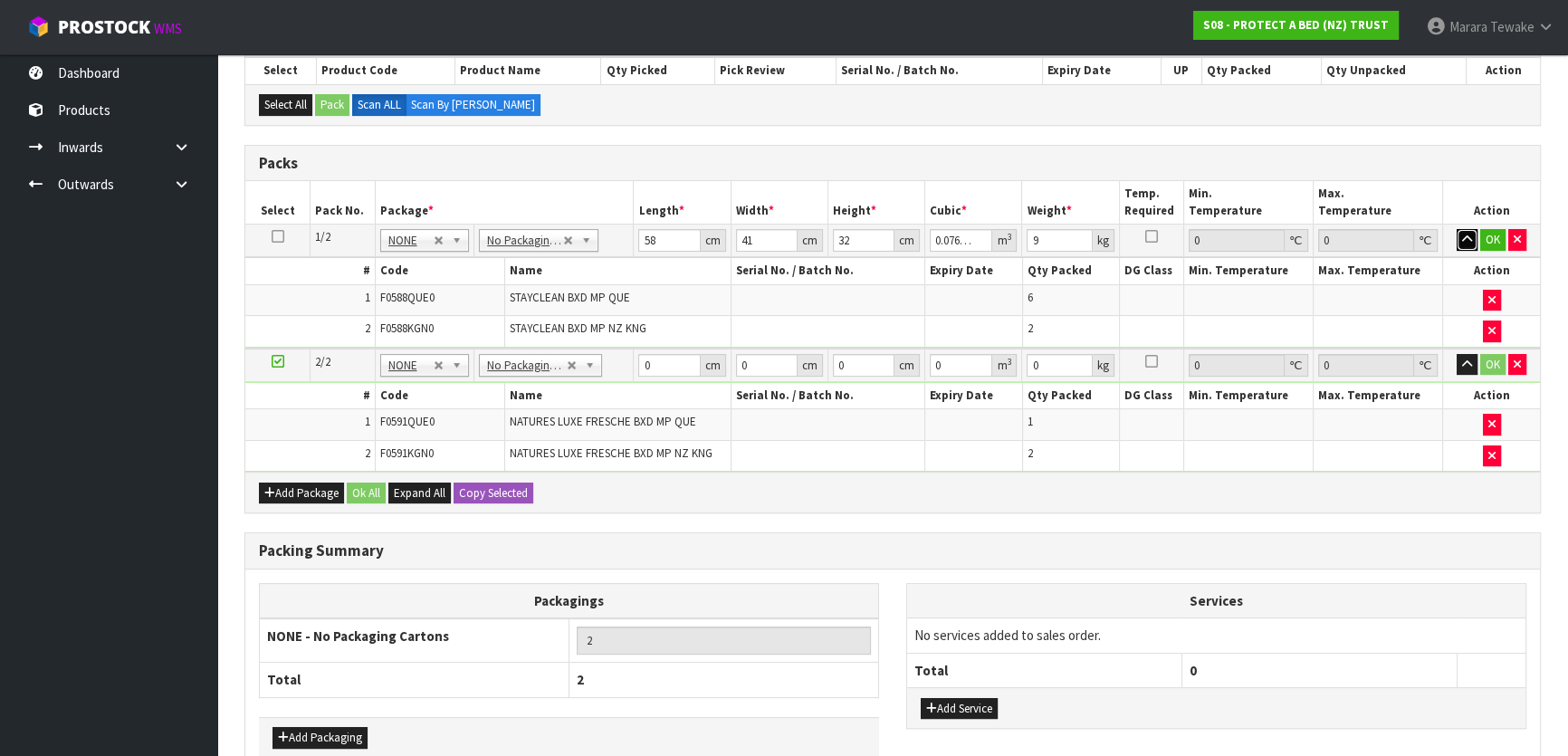
click at [1457, 229] on button "button" at bounding box center [1466, 239] width 20 height 21
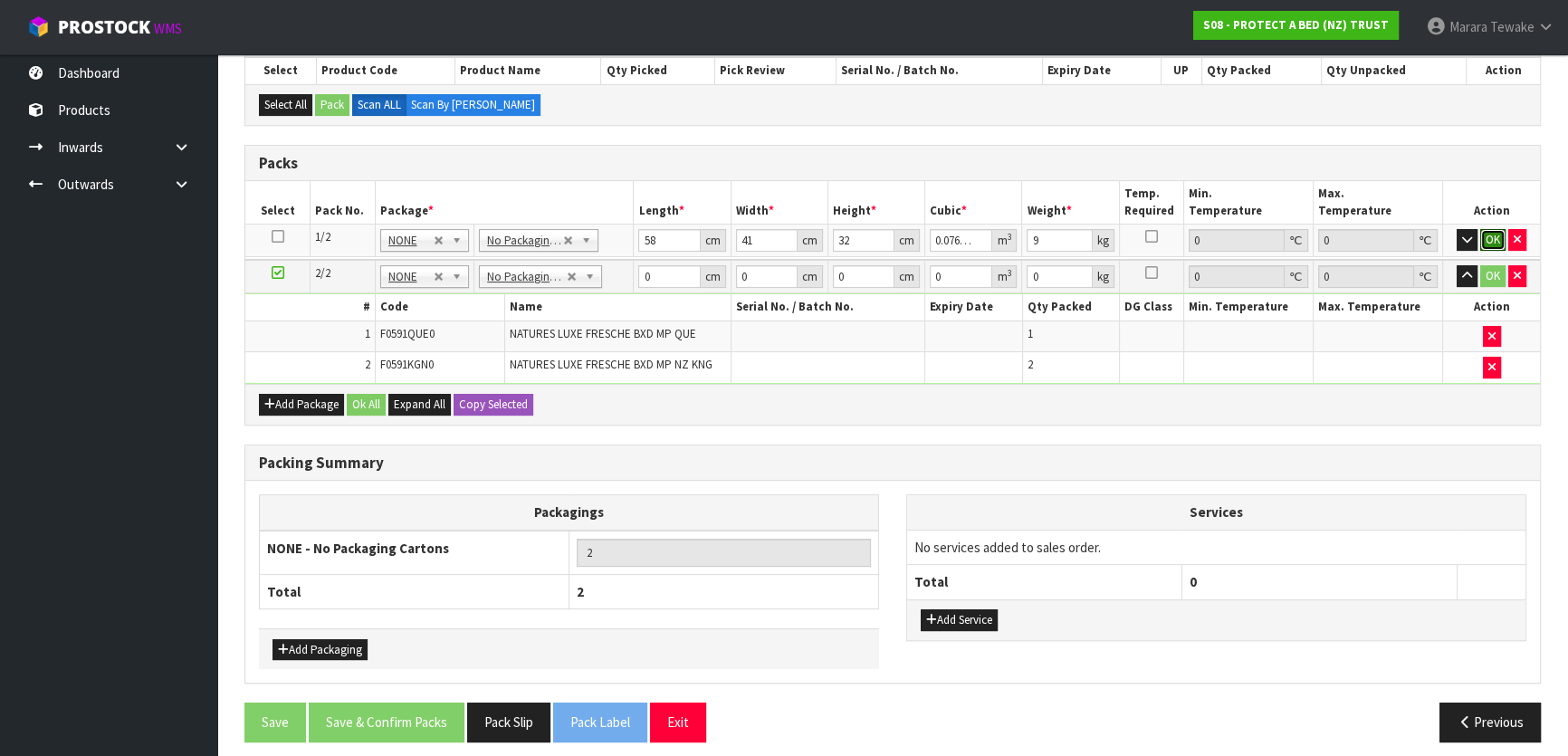
click button "OK" at bounding box center [1492, 239] width 25 height 21
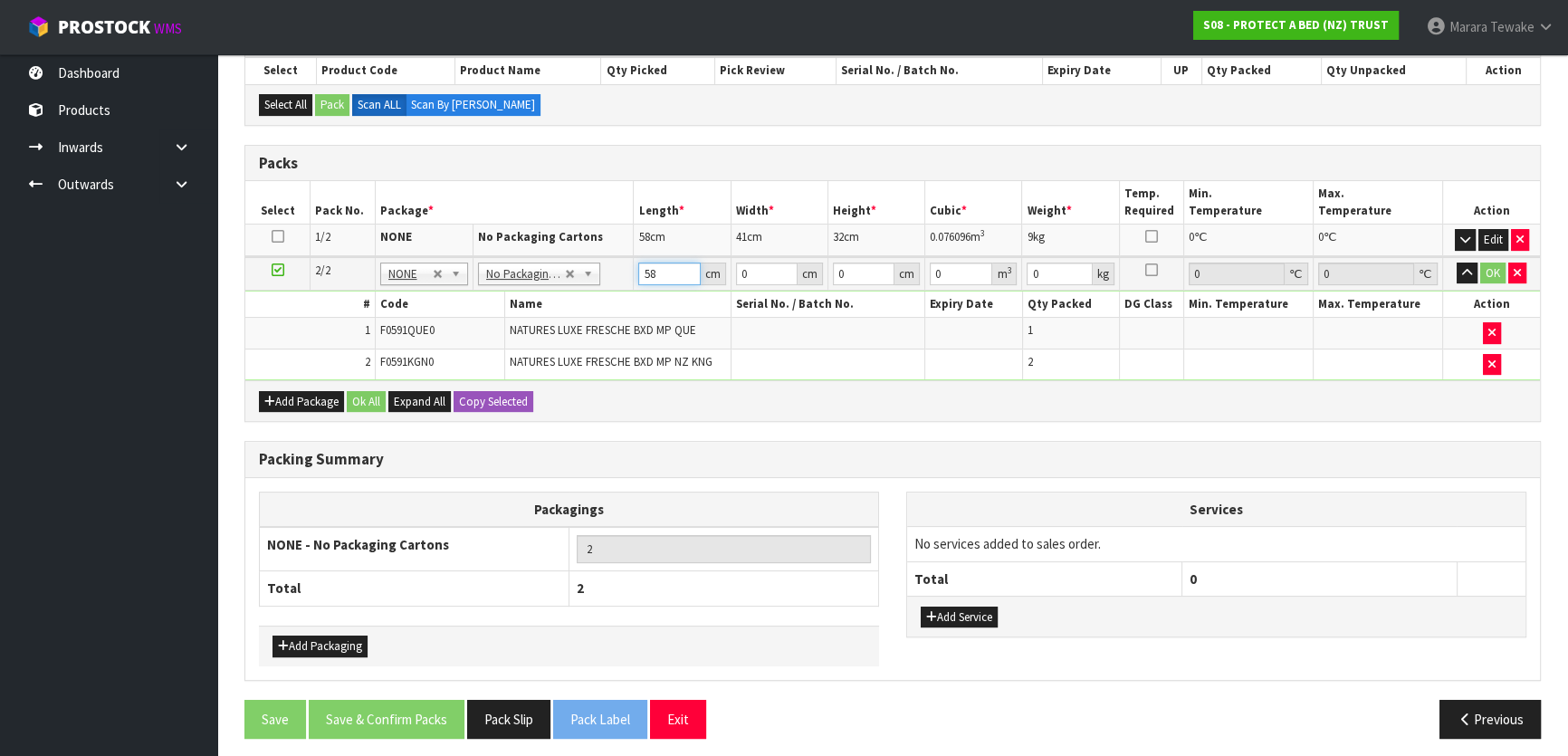
type input "58"
type input "39"
type input "3"
type input "0.006786"
type input "32"
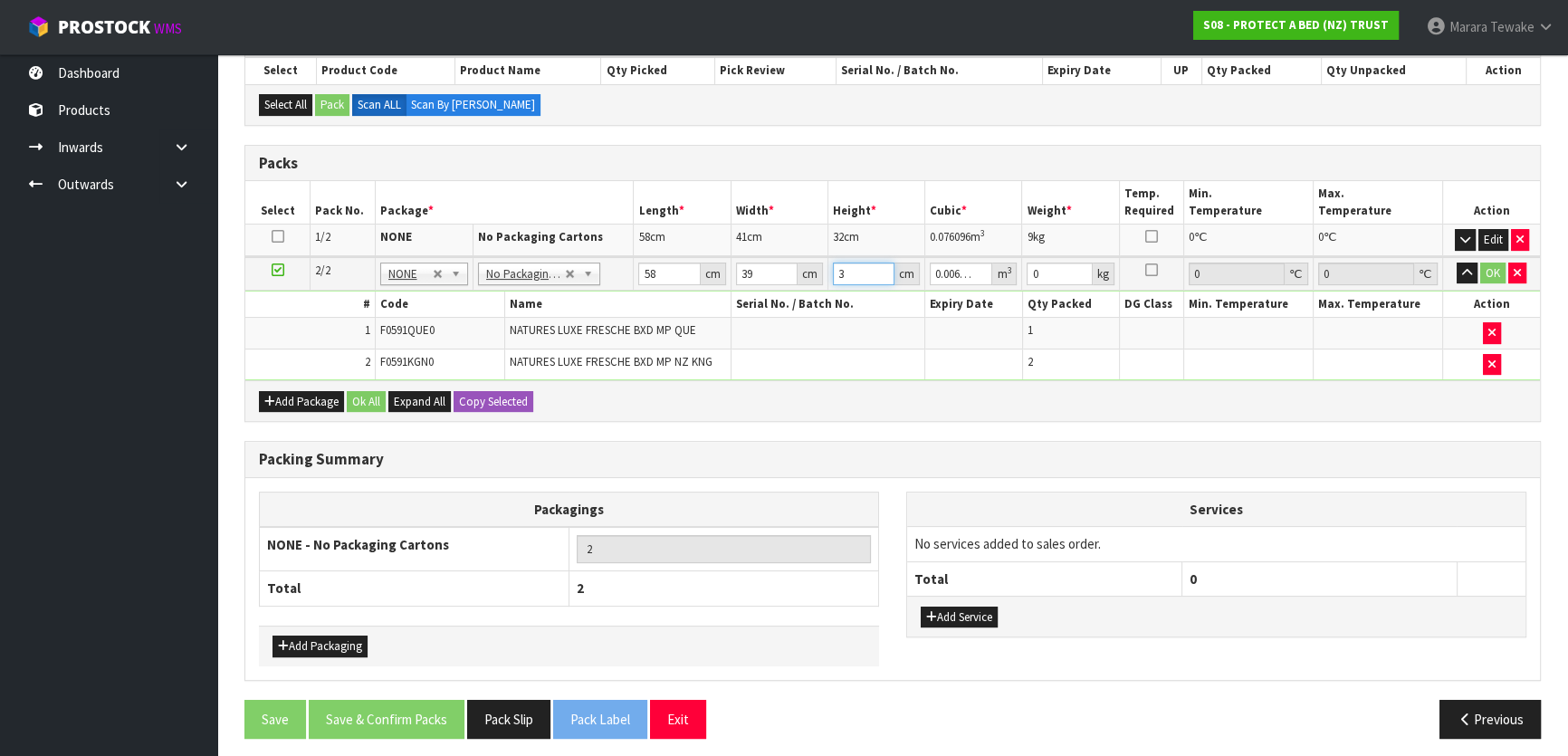
type input "0.072384"
type input "32"
type input "9"
click at [1457, 263] on button "button" at bounding box center [1466, 273] width 20 height 21
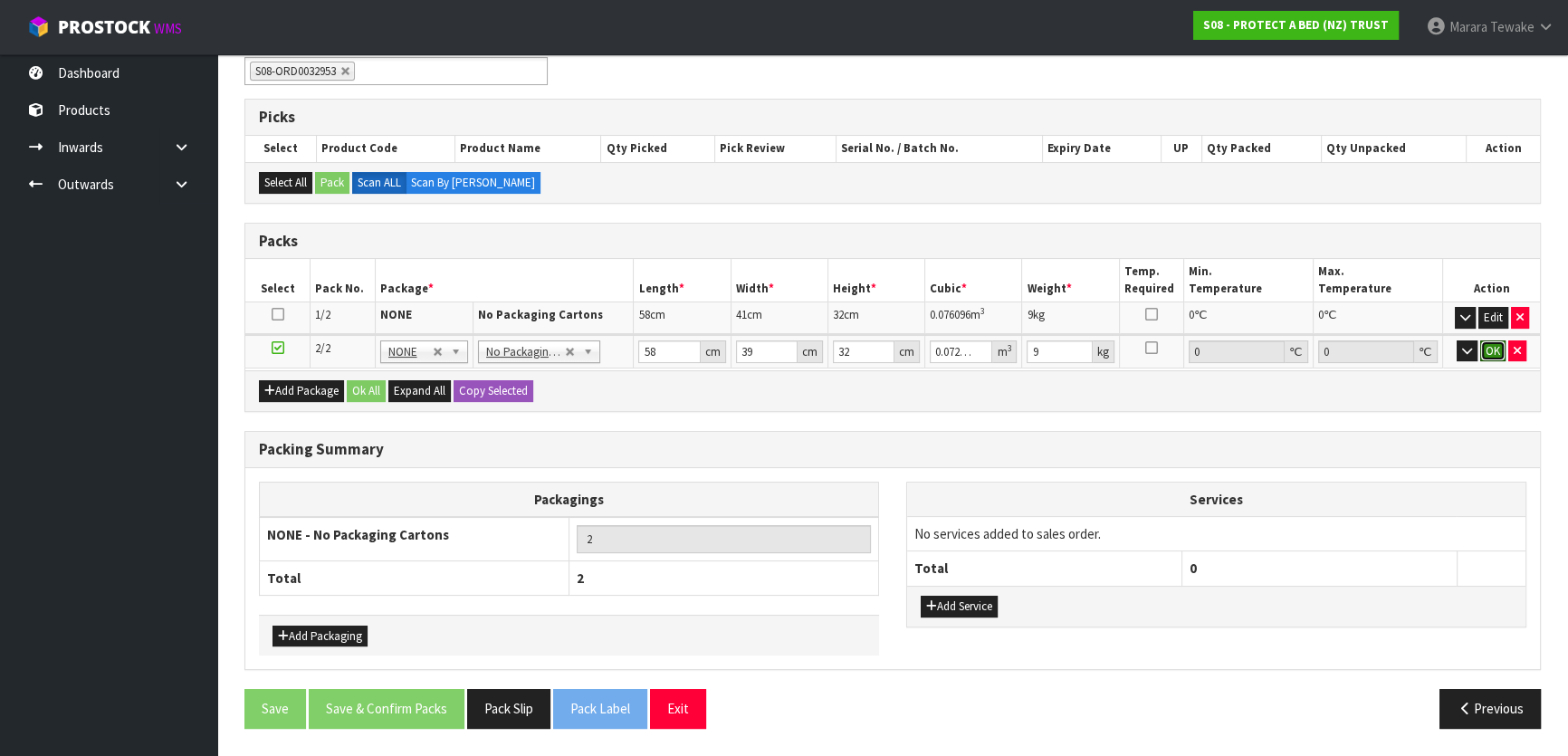
click button "OK" at bounding box center [1492, 351] width 25 height 21
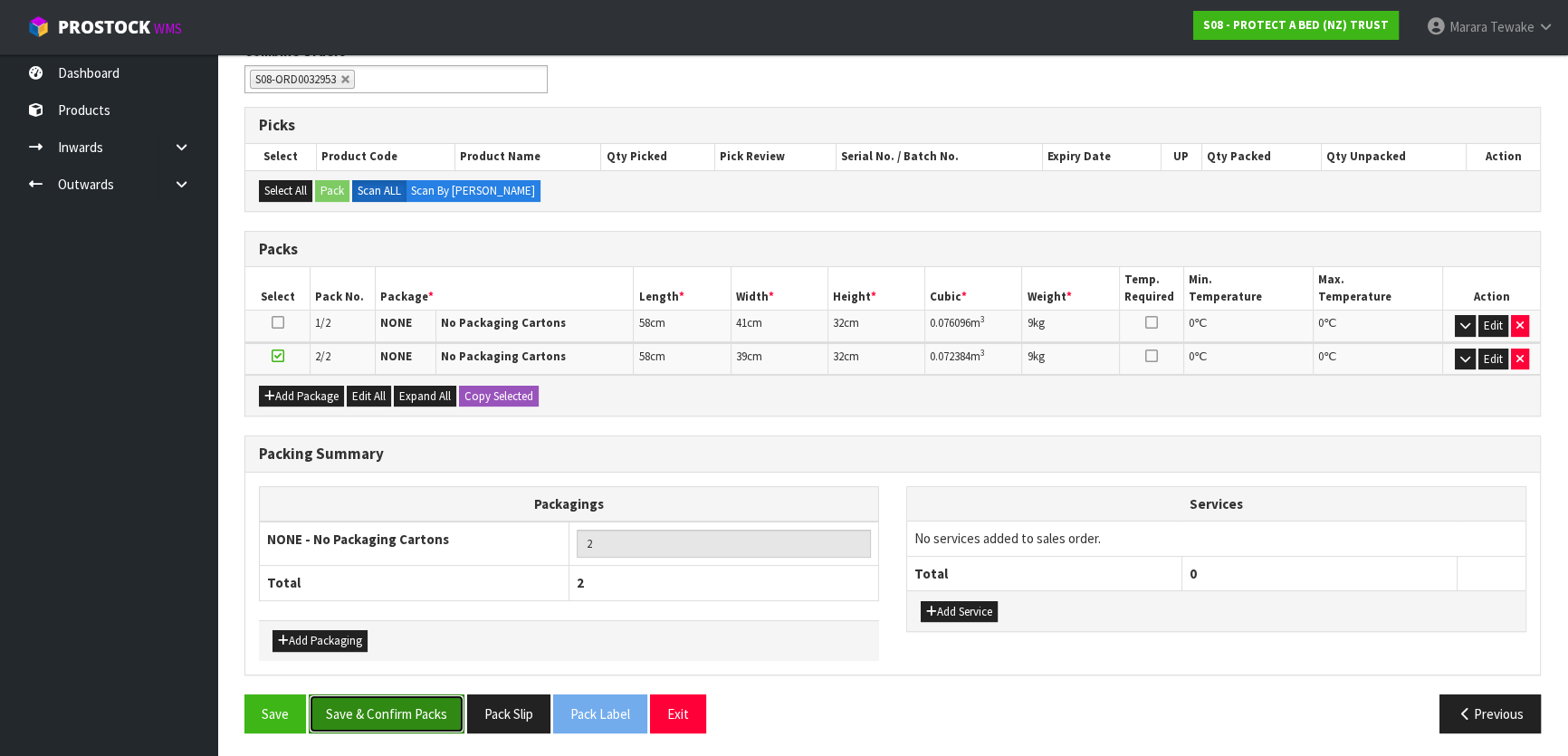
click at [416, 705] on button "Save & Confirm Packs" at bounding box center [387, 713] width 156 height 39
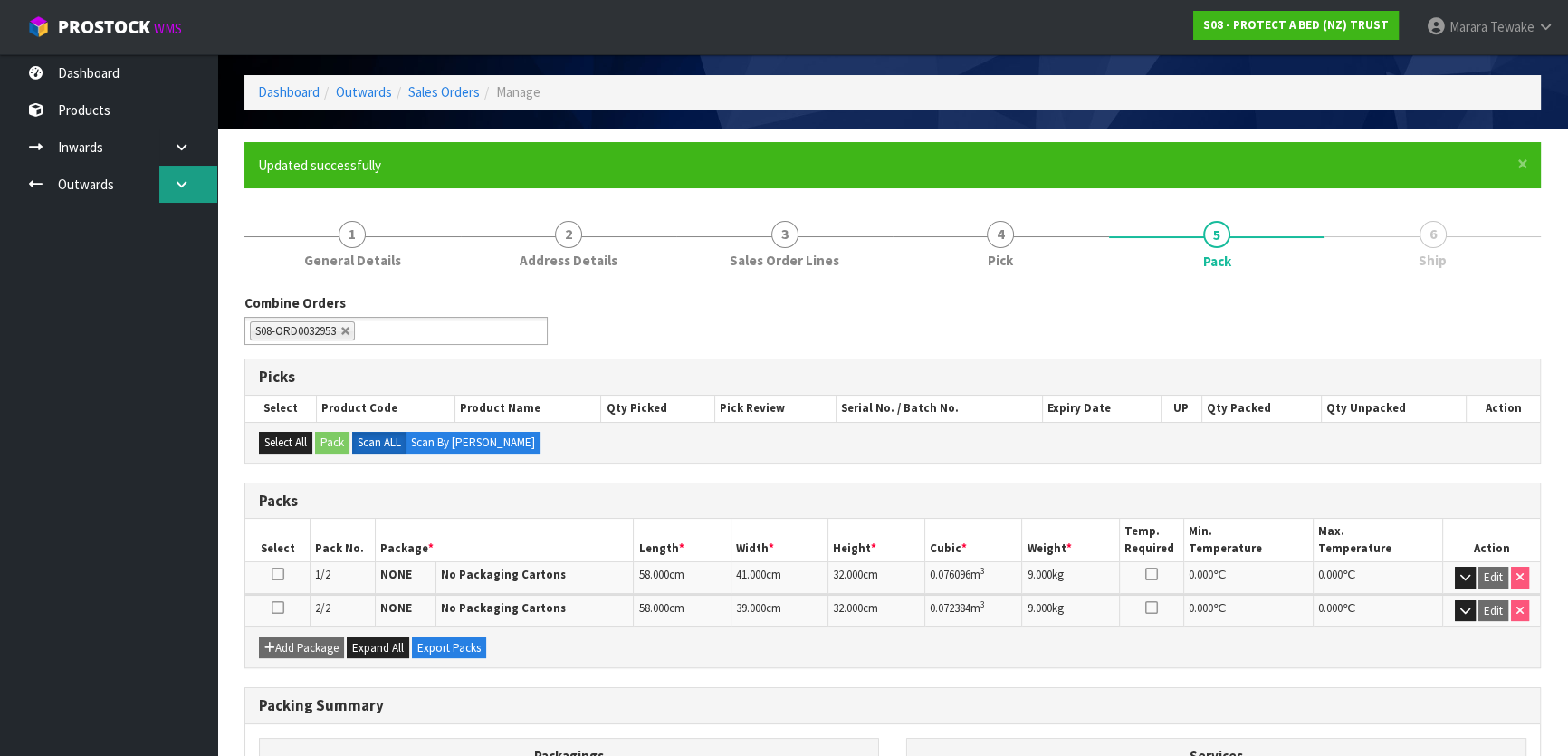
scroll to position [0, 0]
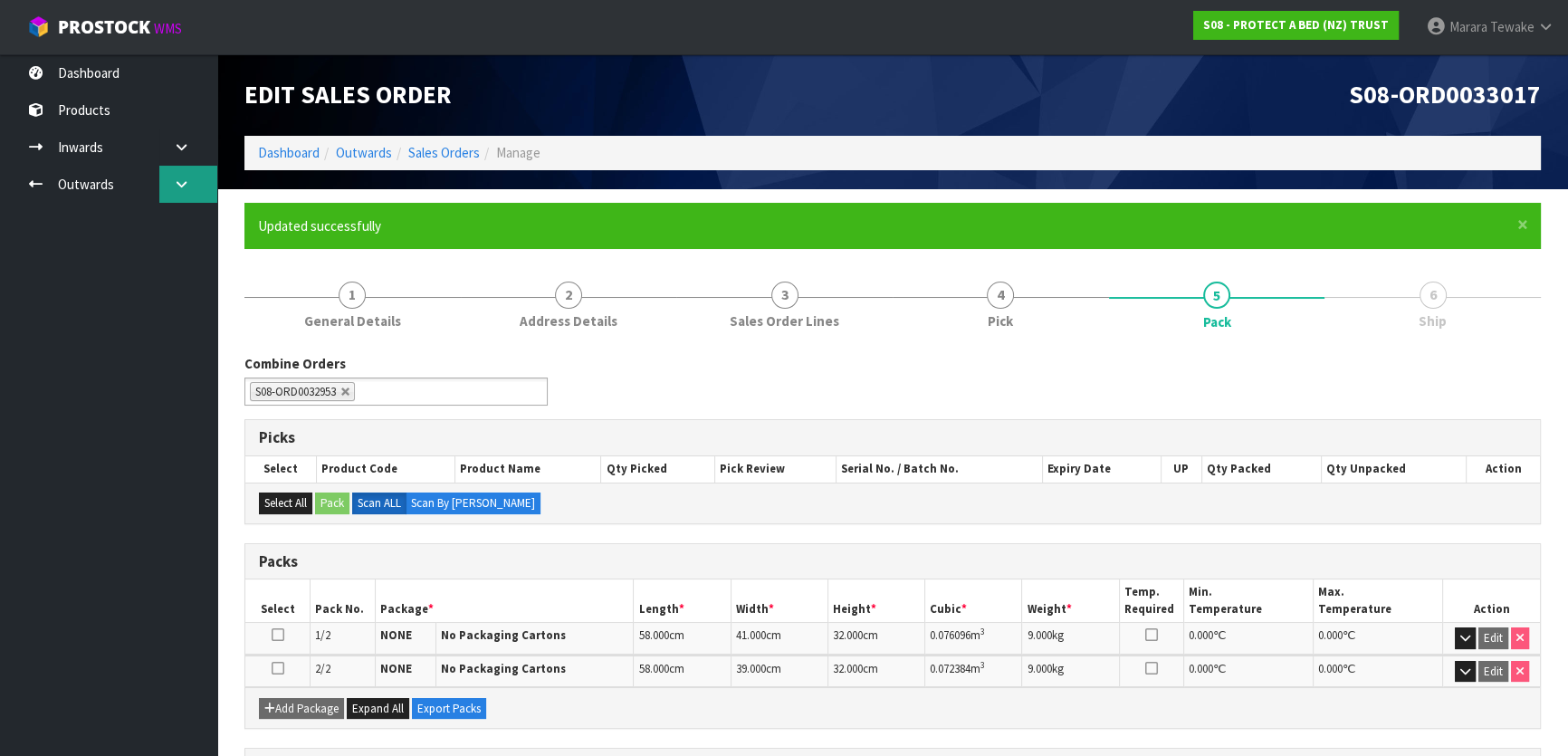
click at [199, 183] on link at bounding box center [188, 184] width 58 height 37
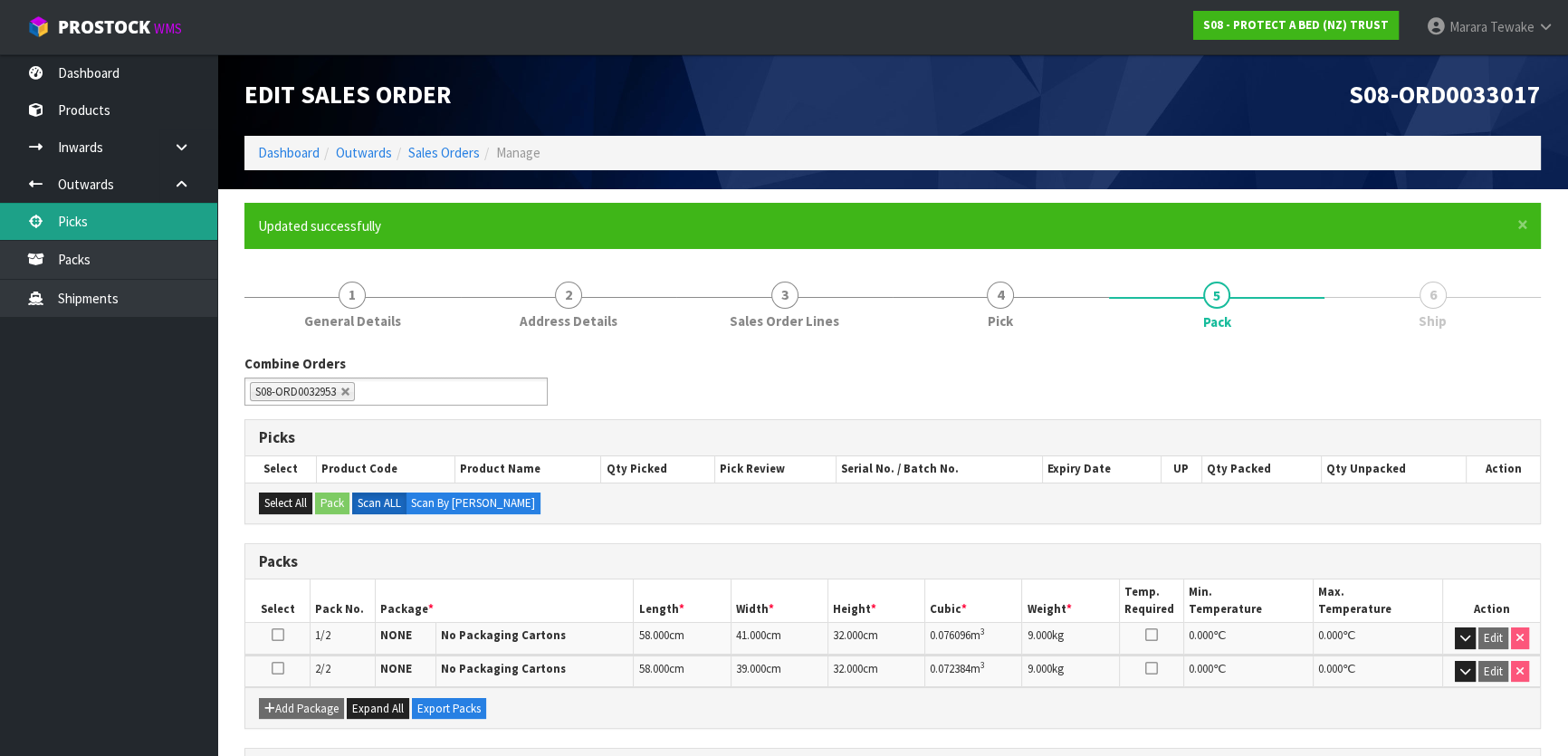
click at [122, 227] on link "Picks" at bounding box center [109, 221] width 217 height 37
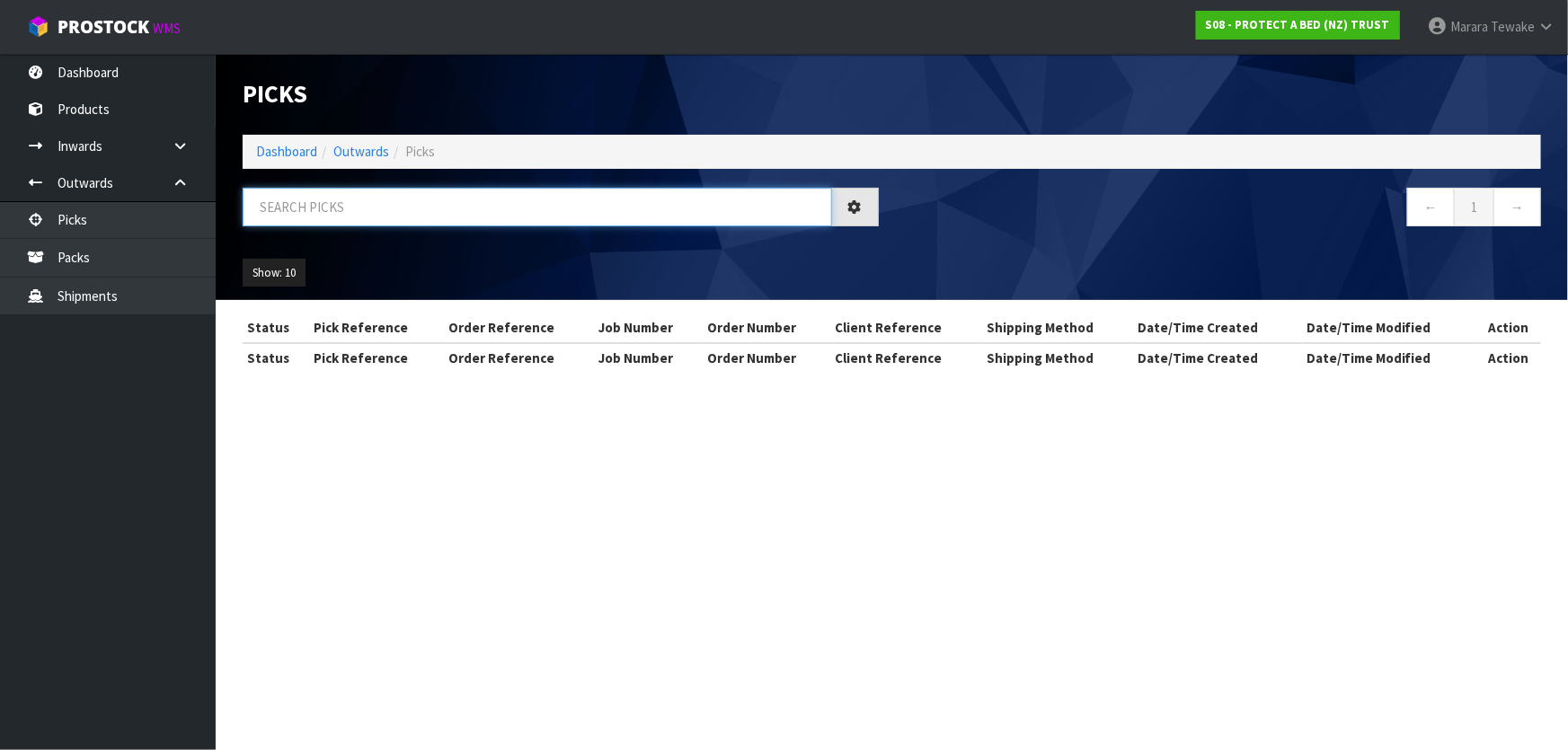
click at [414, 213] on input "text" at bounding box center [537, 207] width 590 height 38
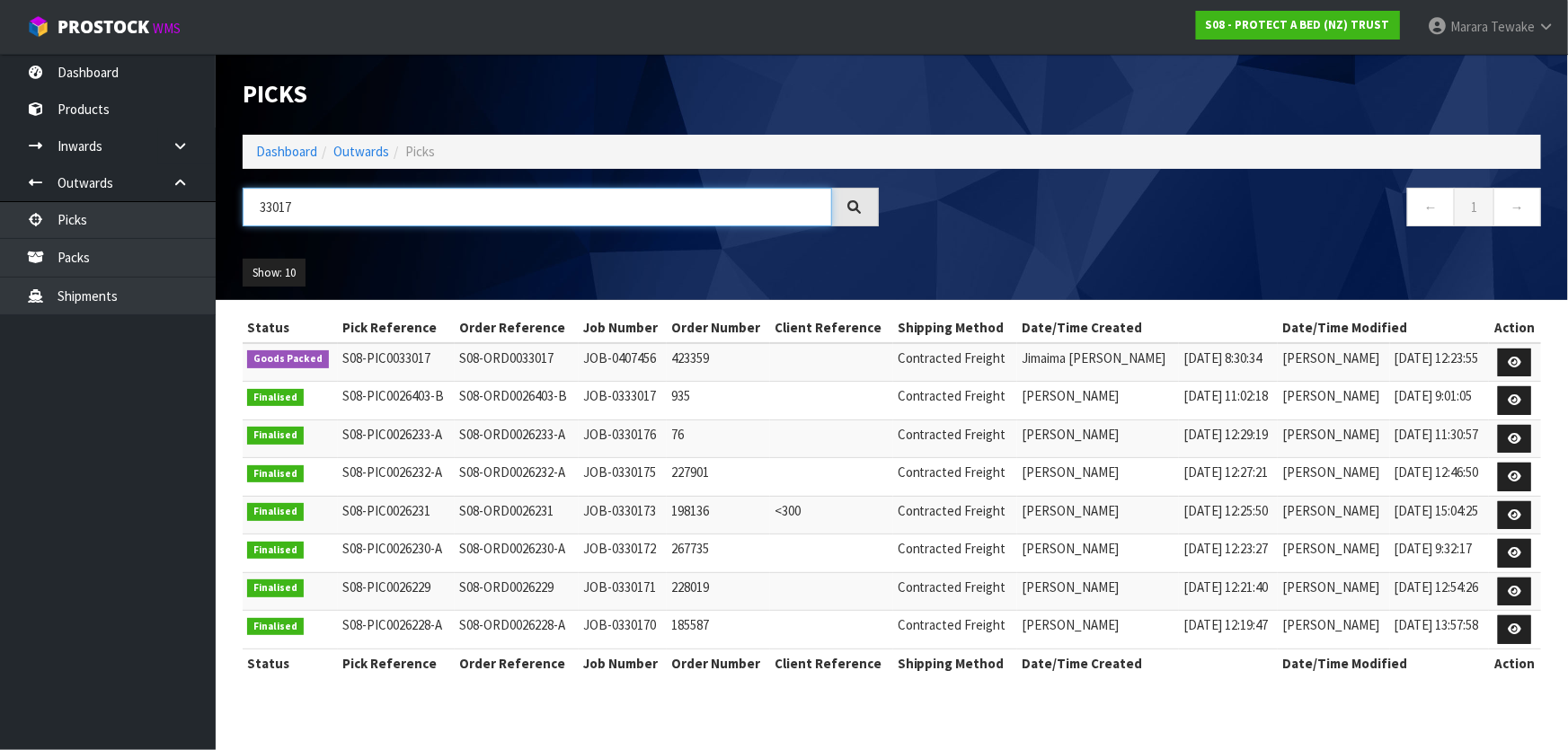
drag, startPoint x: 311, startPoint y: 196, endPoint x: 254, endPoint y: 198, distance: 57.0
click at [254, 198] on input "33017" at bounding box center [537, 207] width 590 height 38
type input "JOB-0406670"
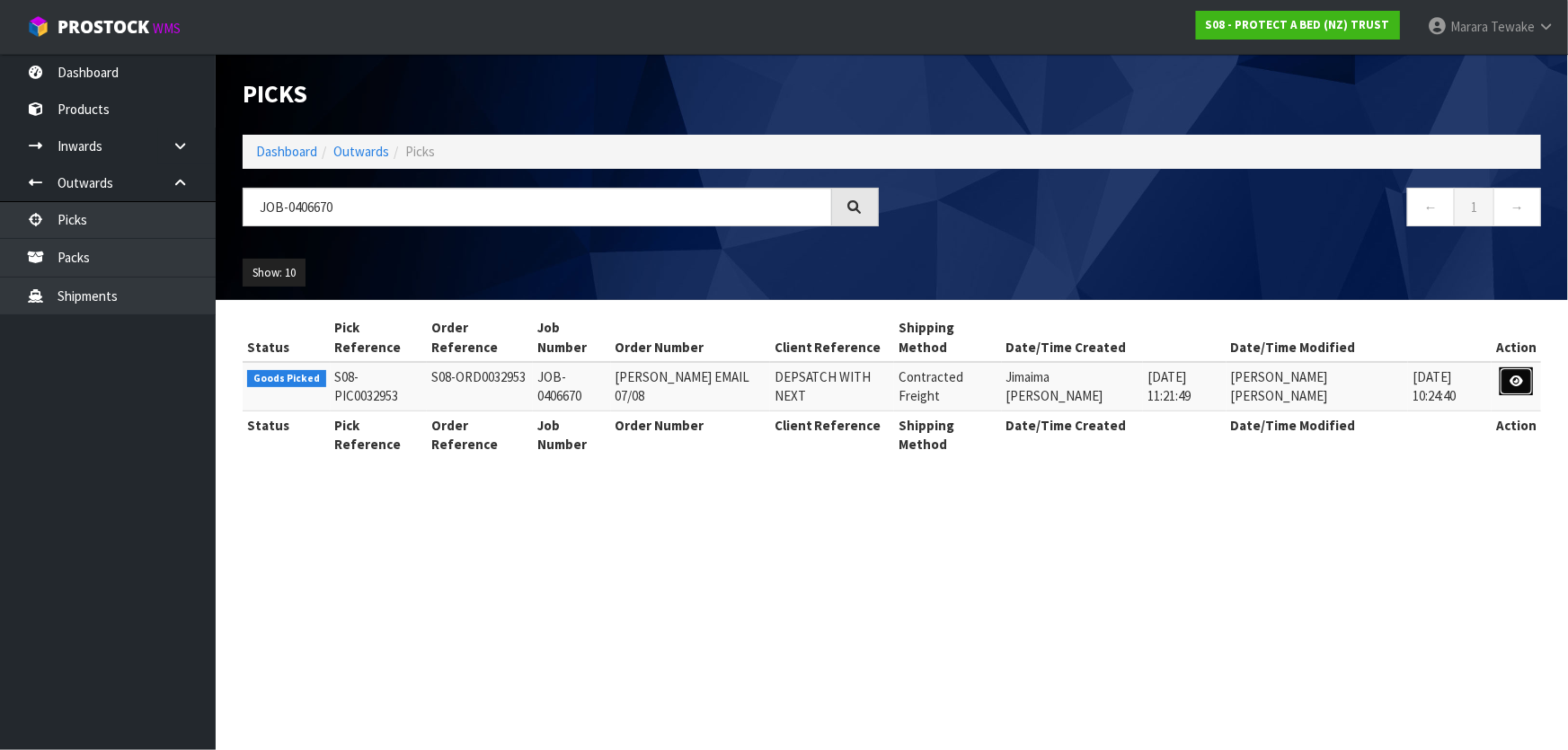
click at [1509, 375] on icon at bounding box center [1516, 381] width 13 height 12
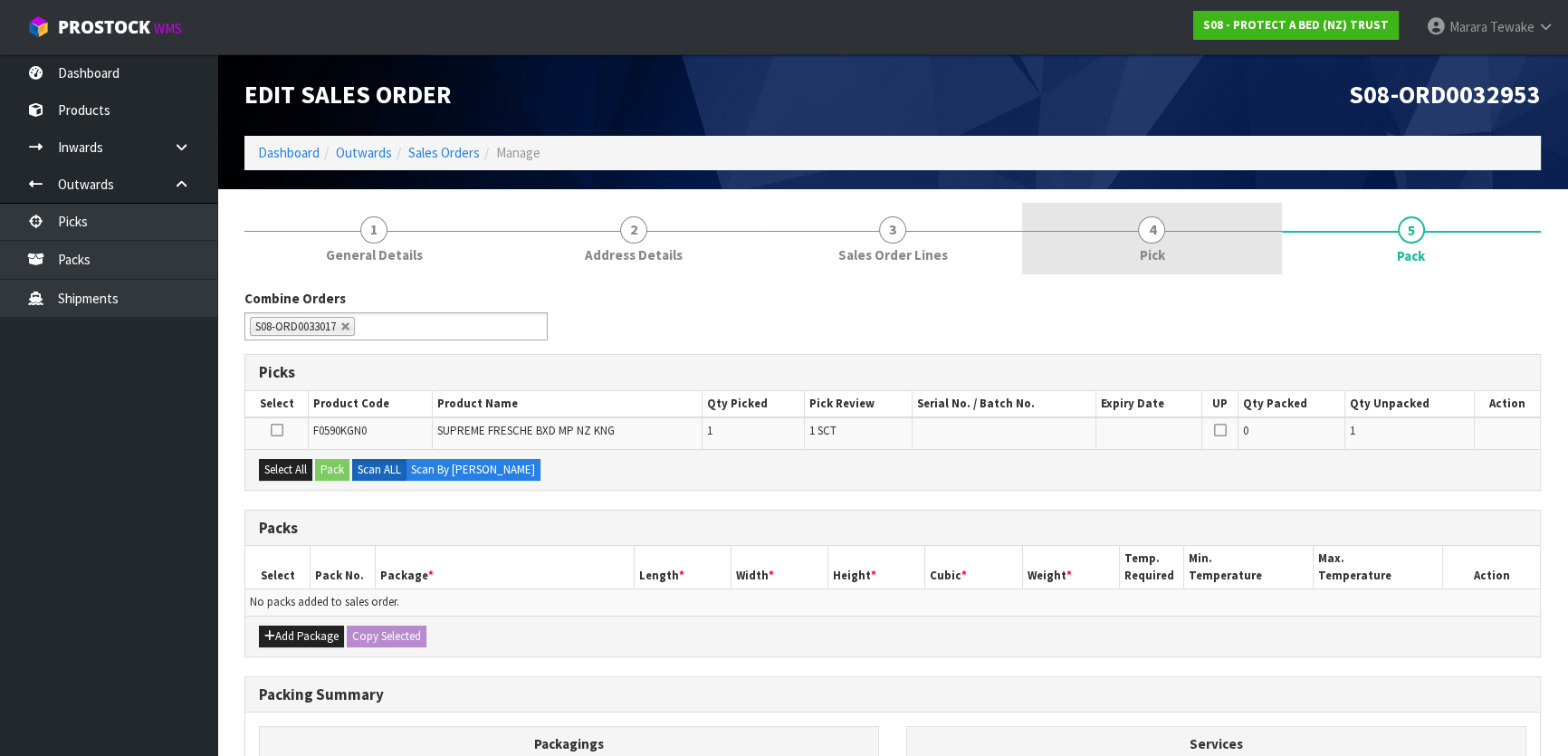
click at [1174, 239] on link "4 Pick" at bounding box center [1151, 238] width 259 height 72
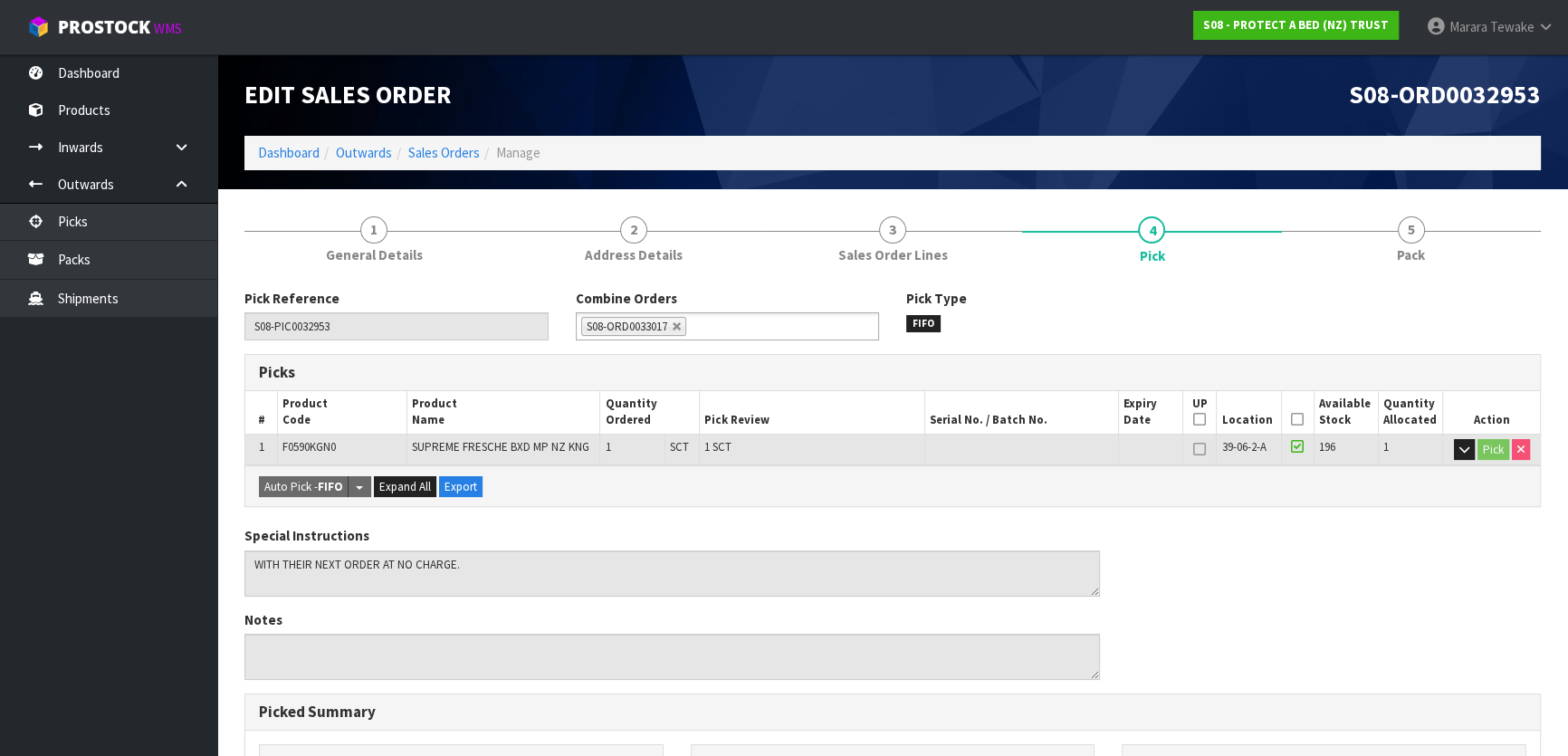
click at [1296, 415] on th "Picked" at bounding box center [1298, 413] width 33 height 43
click at [1292, 420] on icon at bounding box center [1297, 419] width 13 height 1
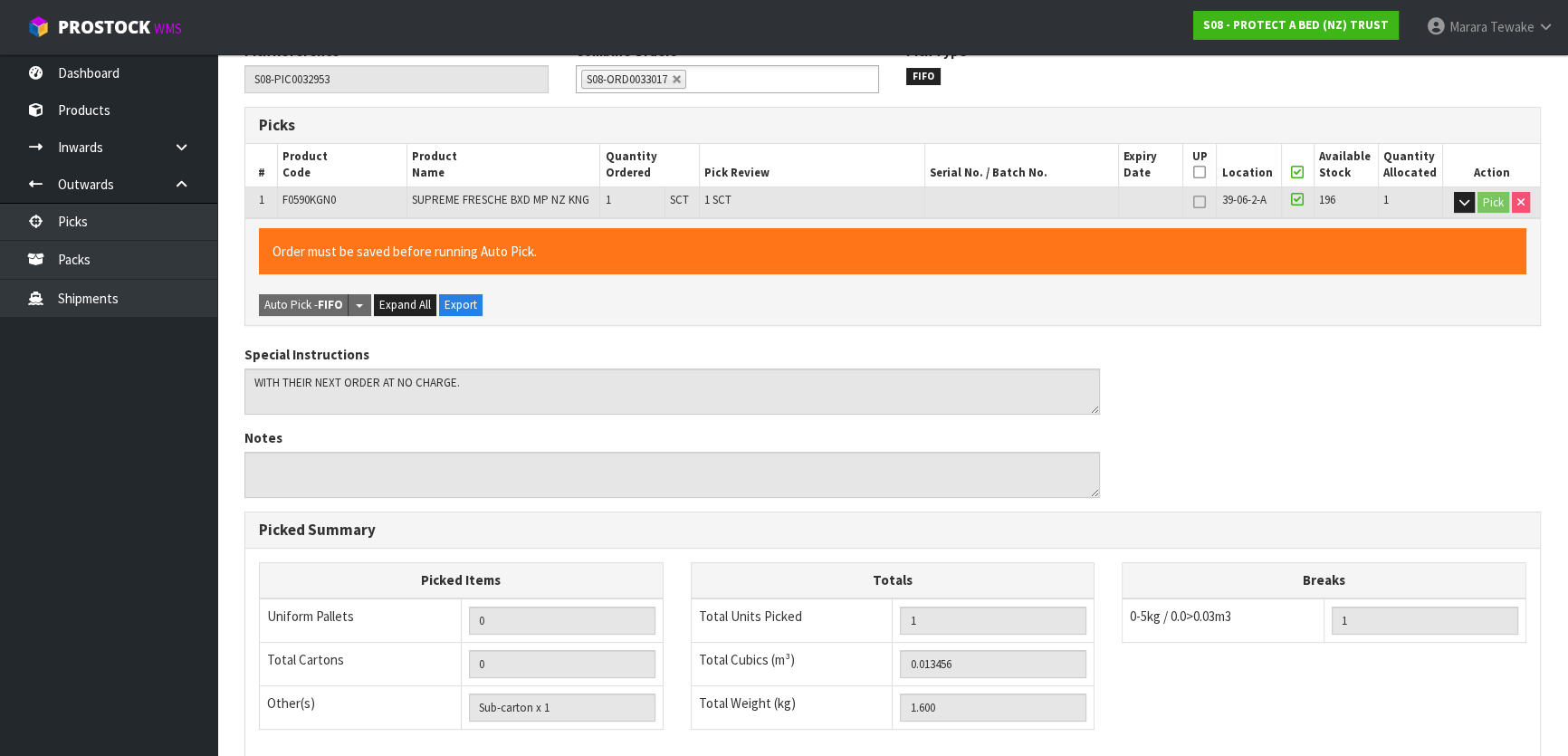
scroll to position [498, 0]
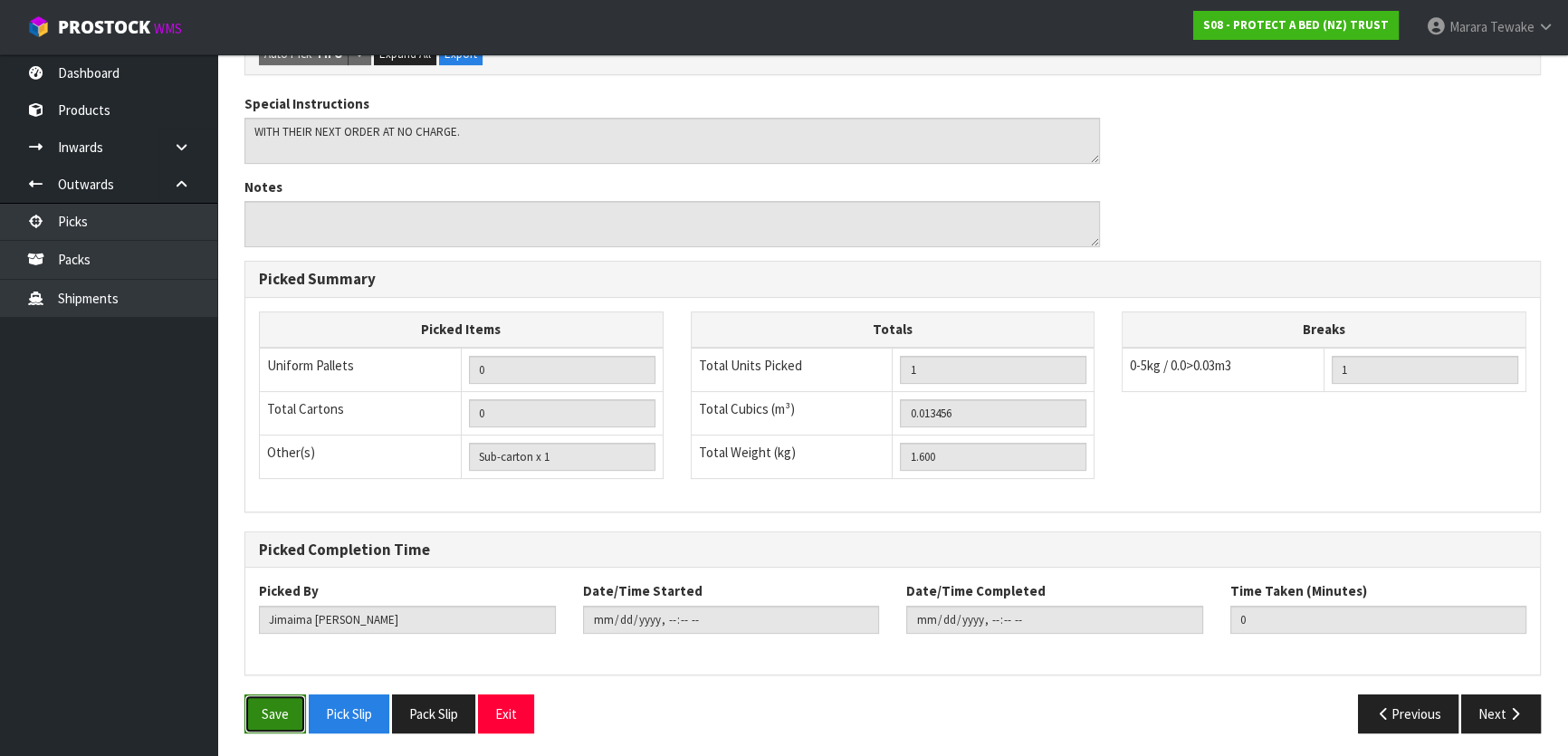
click at [287, 698] on button "Save" at bounding box center [275, 713] width 62 height 39
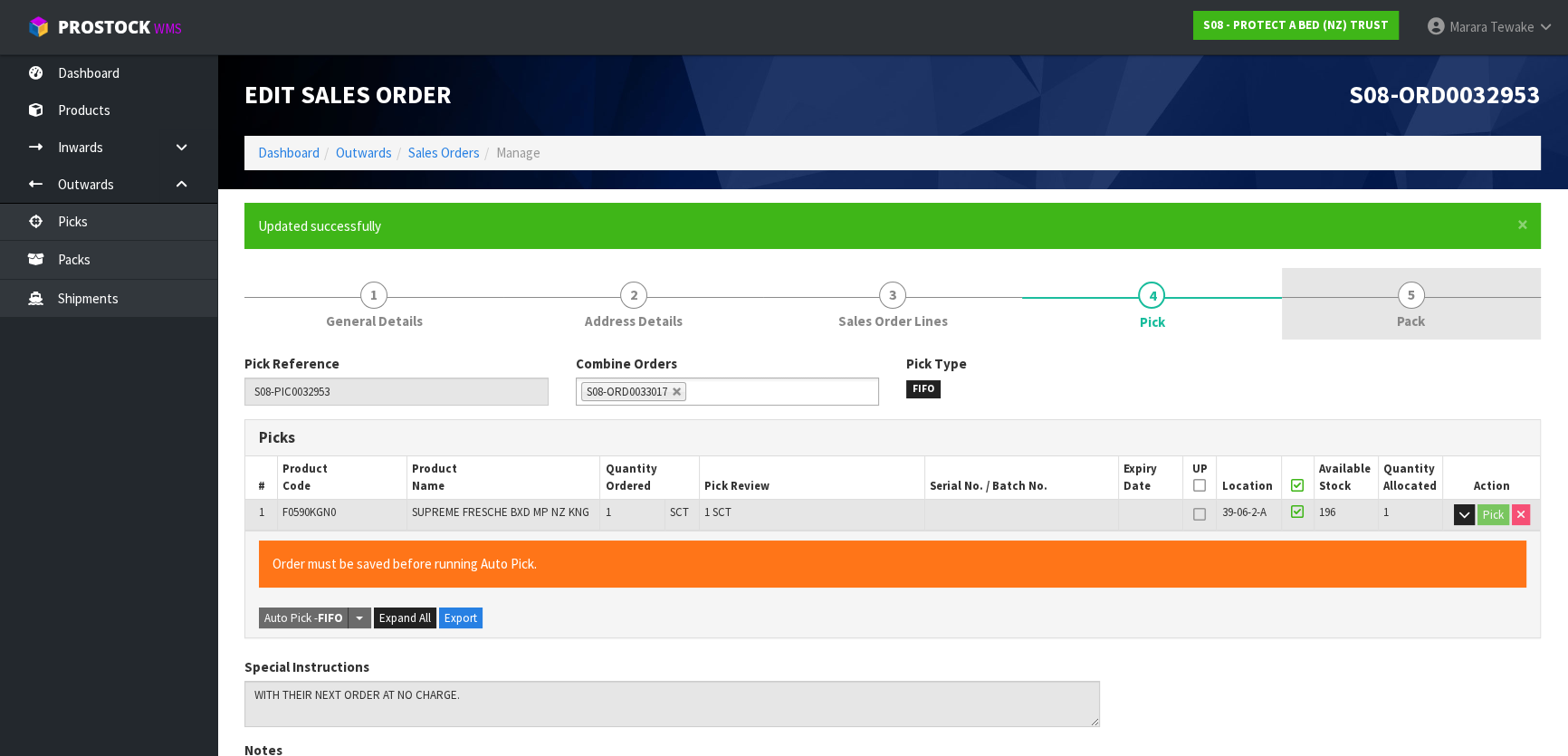
type input "[PERSON_NAME]"
type input "2025-08-14T12:24:24"
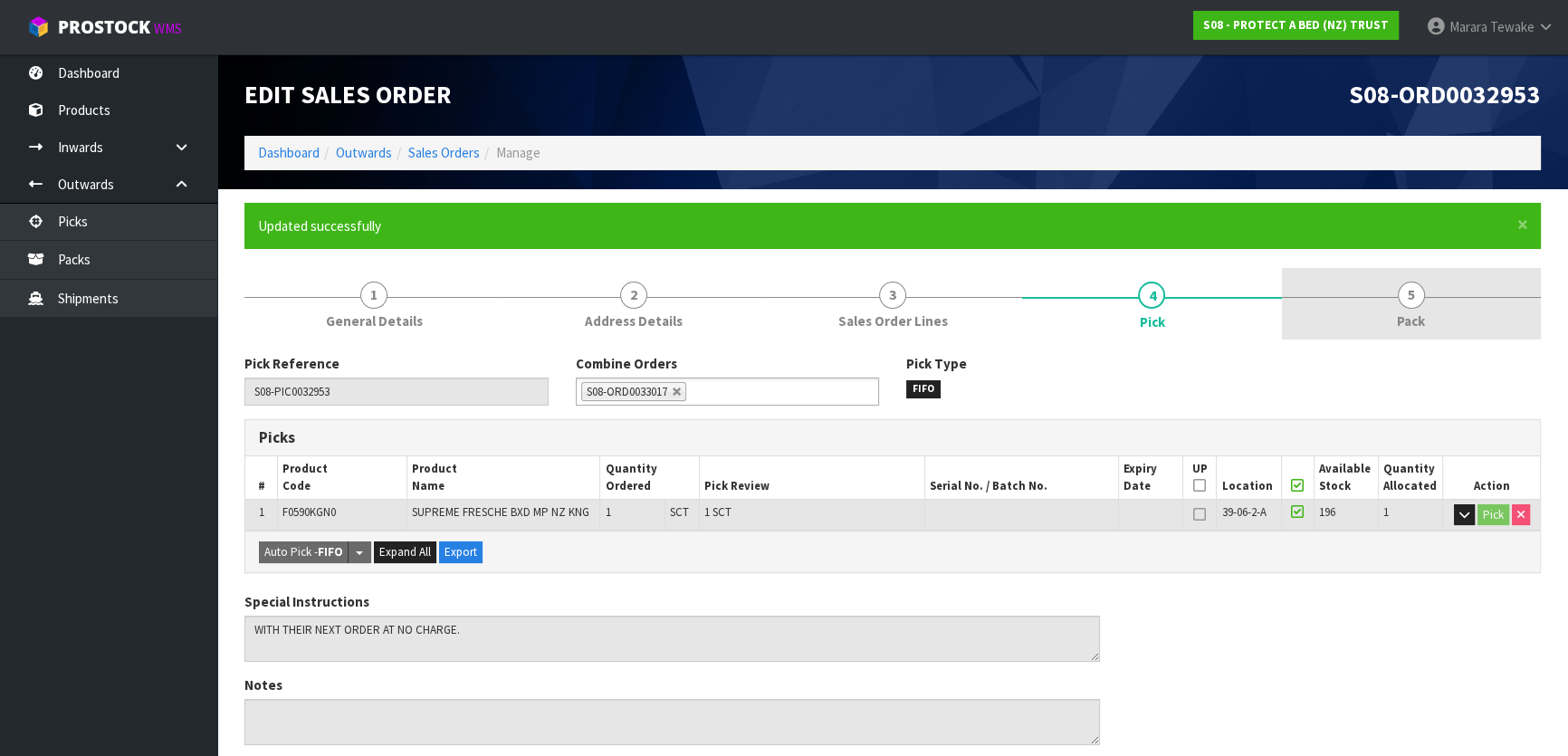
drag, startPoint x: 1406, startPoint y: 309, endPoint x: 1290, endPoint y: 334, distance: 118.7
click at [1404, 307] on link "5 Pack" at bounding box center [1411, 303] width 259 height 72
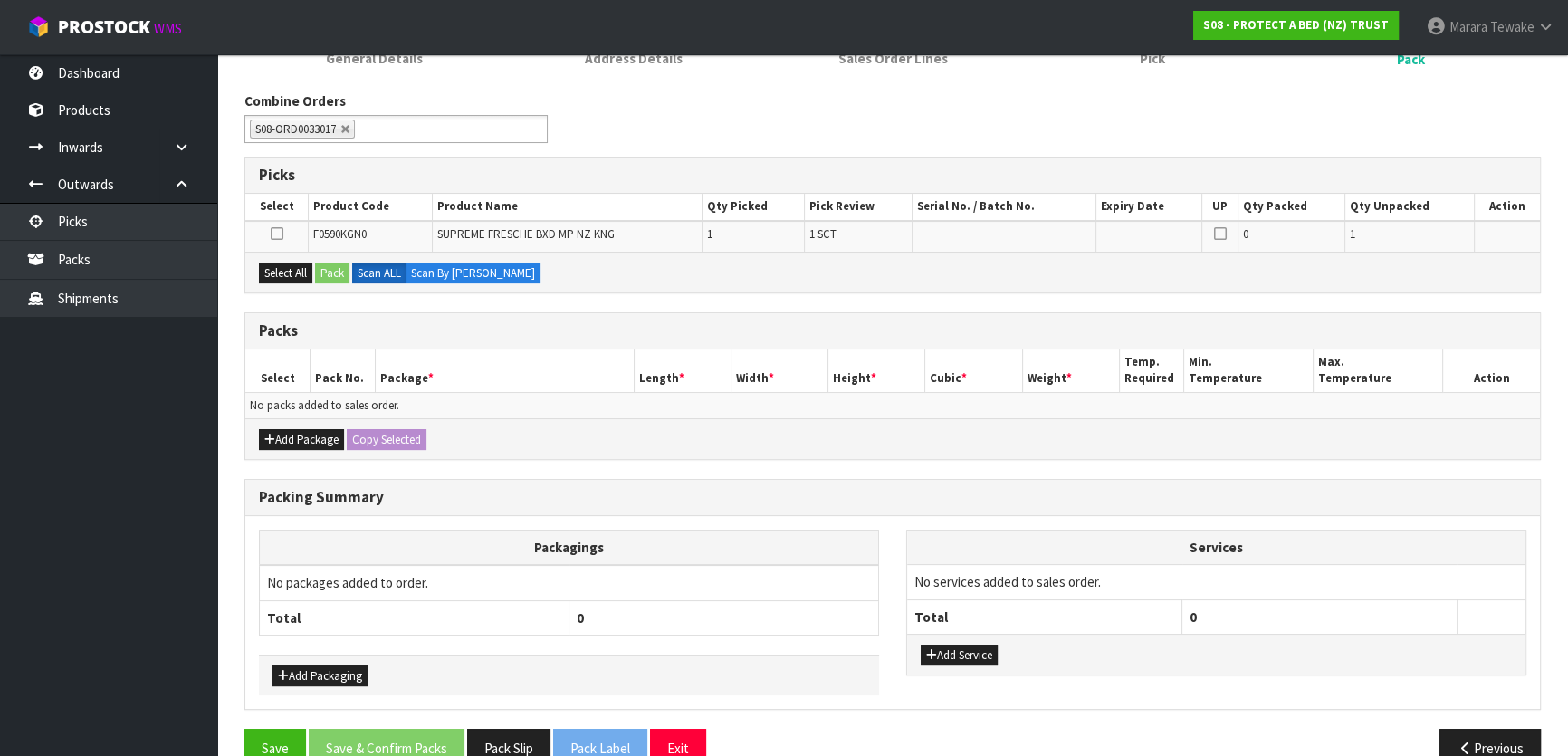
scroll to position [298, 0]
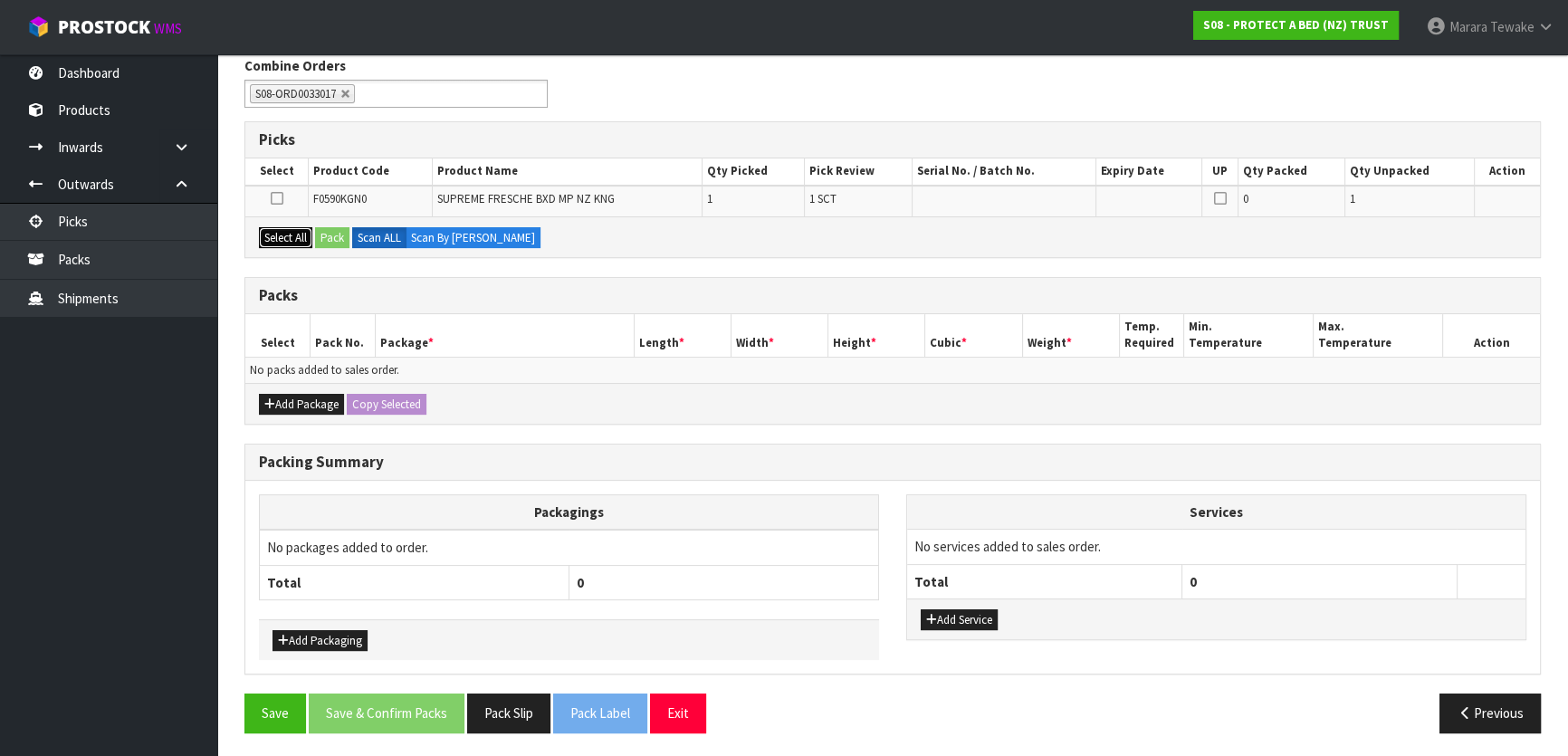
drag, startPoint x: 276, startPoint y: 239, endPoint x: 298, endPoint y: 234, distance: 22.6
click at [281, 236] on button "Select All" at bounding box center [285, 237] width 53 height 21
click at [336, 234] on button "Pack" at bounding box center [331, 237] width 34 height 21
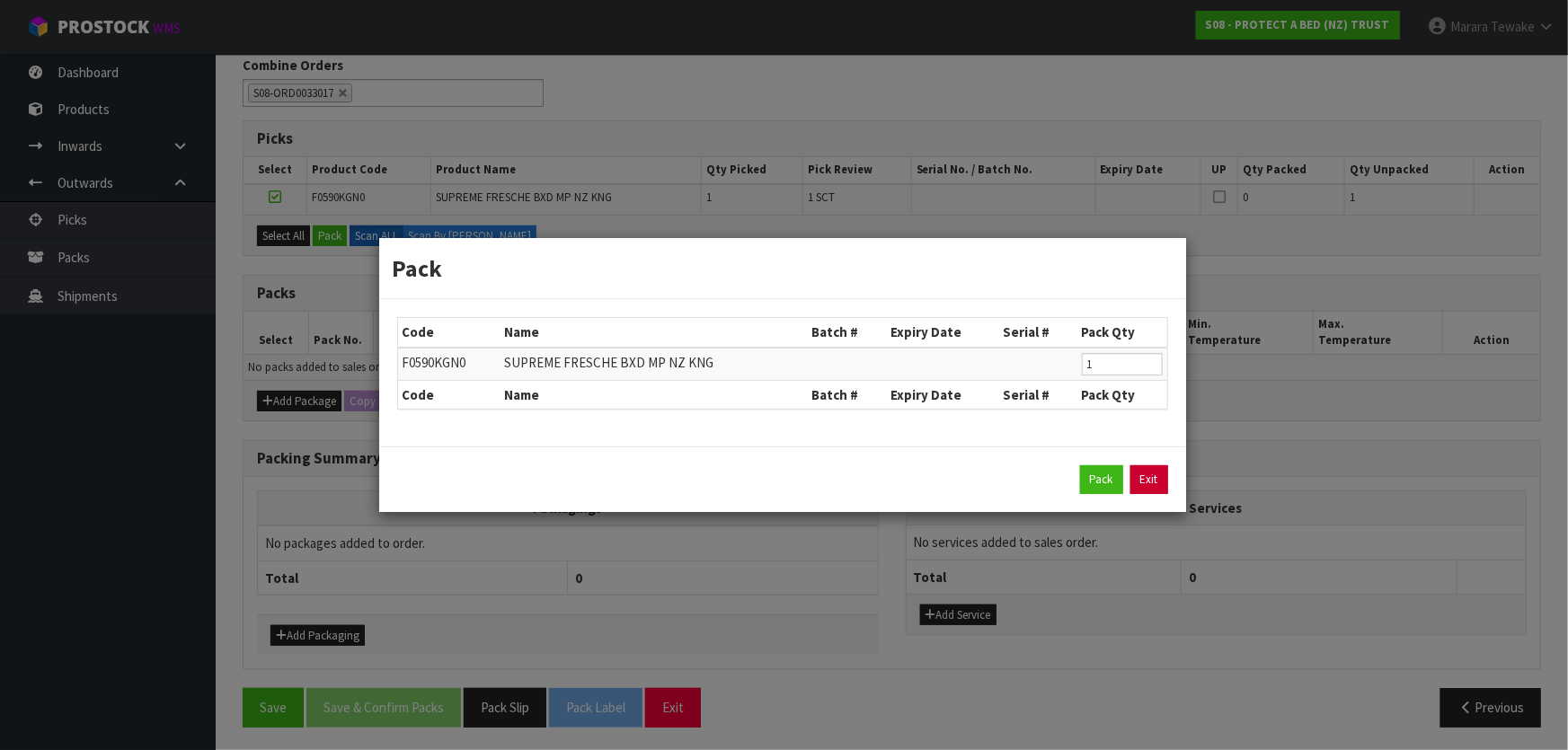
click at [1155, 484] on link "Exit" at bounding box center [1149, 480] width 38 height 29
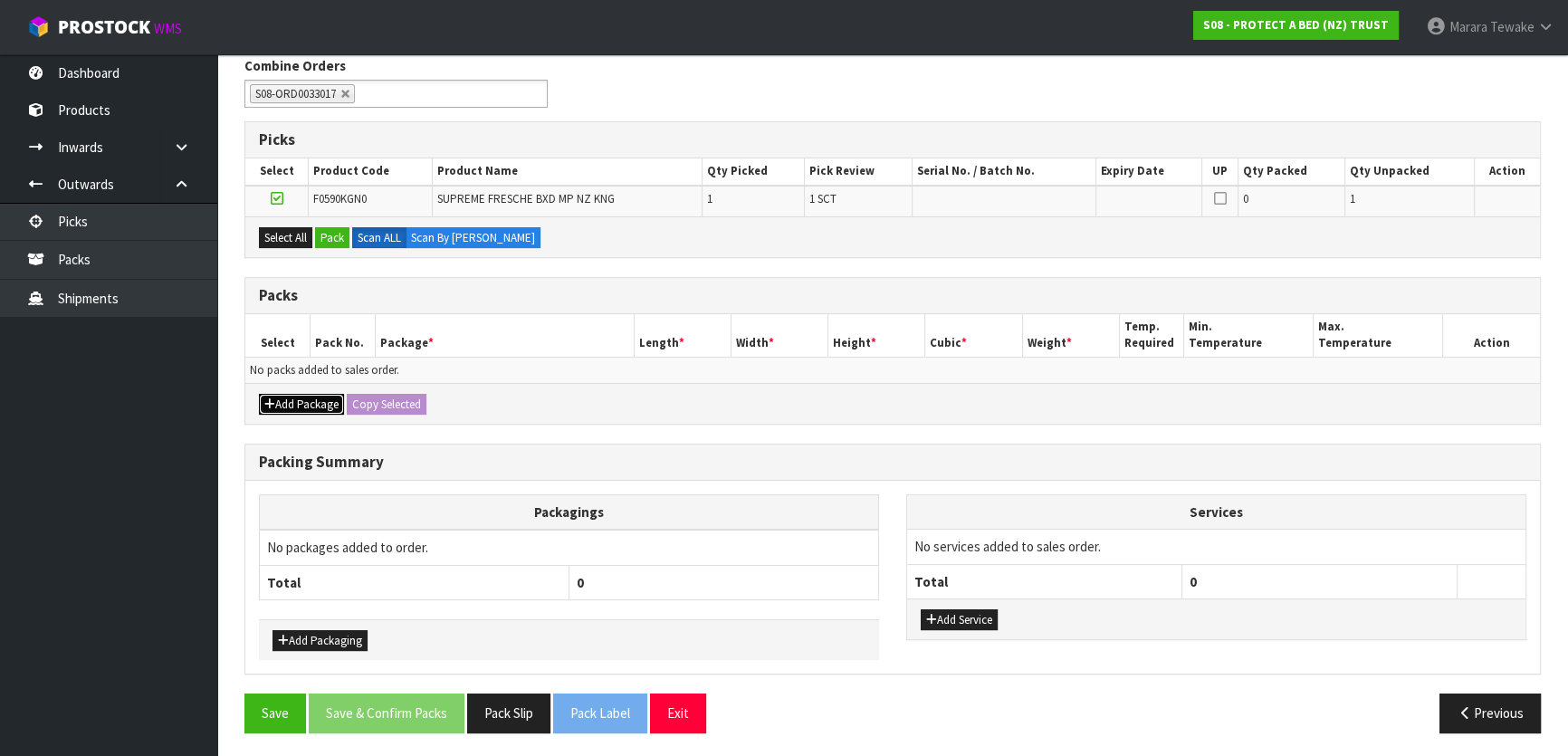
click at [294, 408] on button "Add Package" at bounding box center [301, 404] width 85 height 21
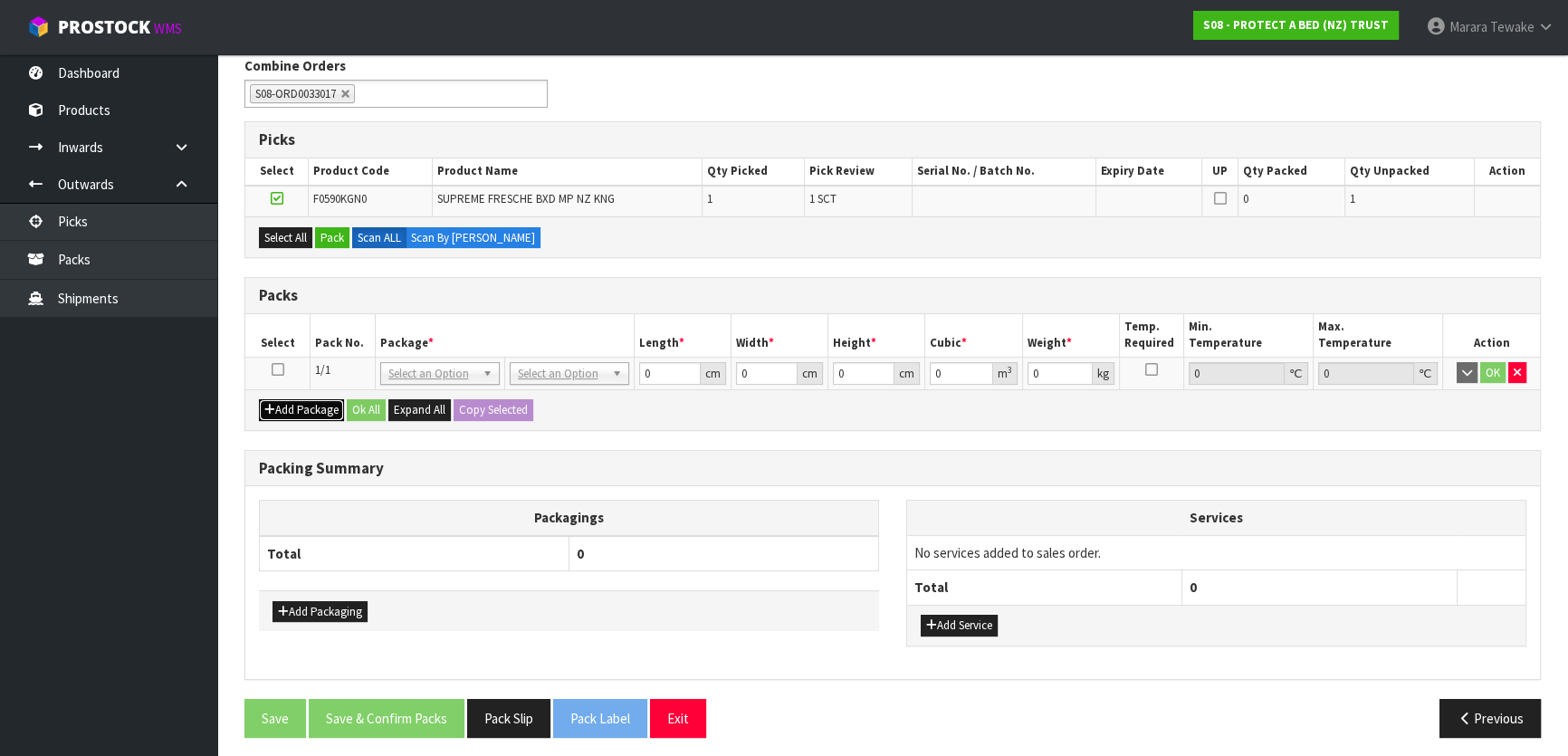
click at [294, 405] on button "Add Package" at bounding box center [301, 410] width 85 height 21
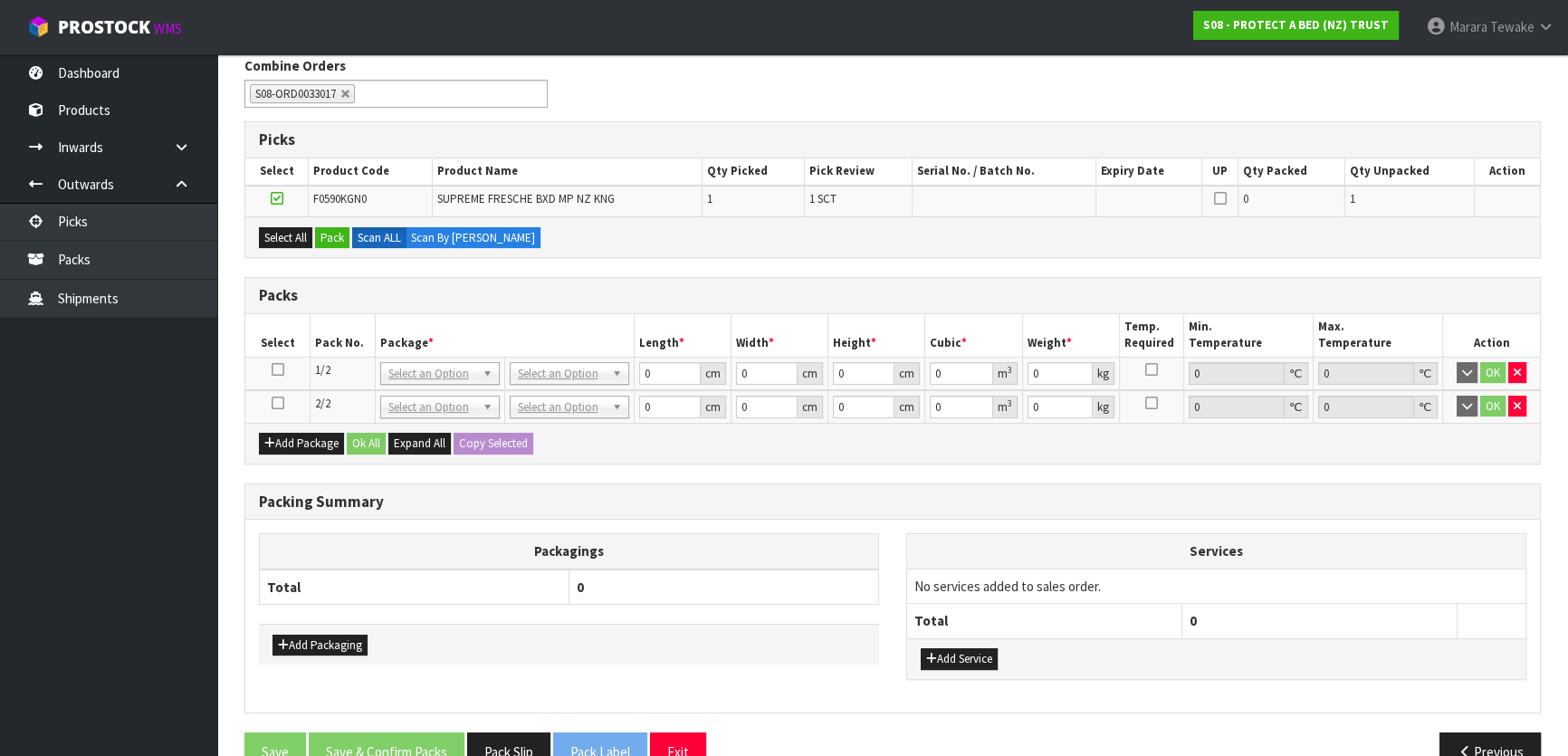
drag, startPoint x: 272, startPoint y: 405, endPoint x: 317, endPoint y: 362, distance: 62.2
click at [273, 404] on icon at bounding box center [277, 403] width 13 height 1
click at [328, 234] on button "Pack" at bounding box center [331, 237] width 34 height 21
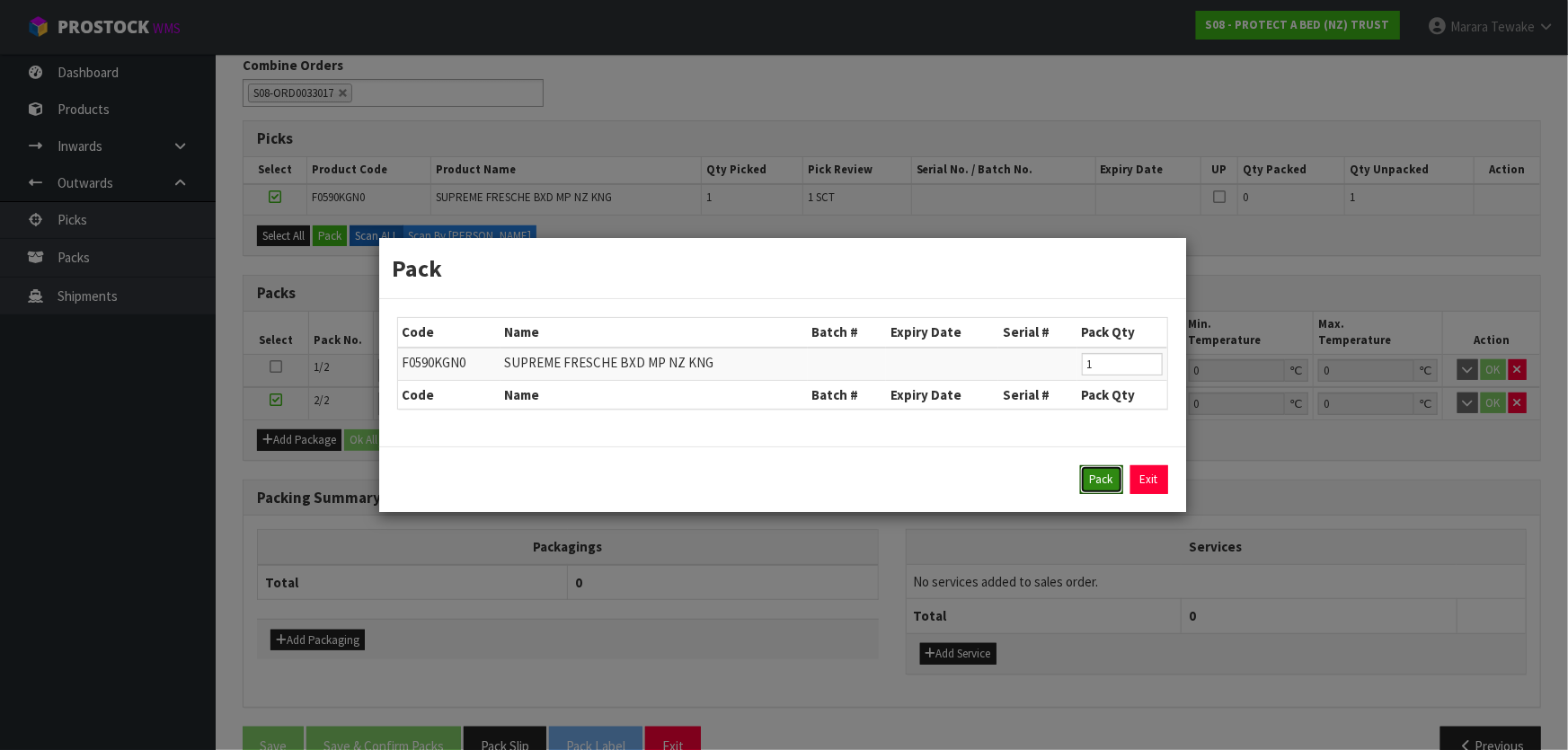
drag, startPoint x: 1105, startPoint y: 476, endPoint x: 987, endPoint y: 450, distance: 120.8
click at [1094, 468] on button "Pack" at bounding box center [1101, 480] width 43 height 29
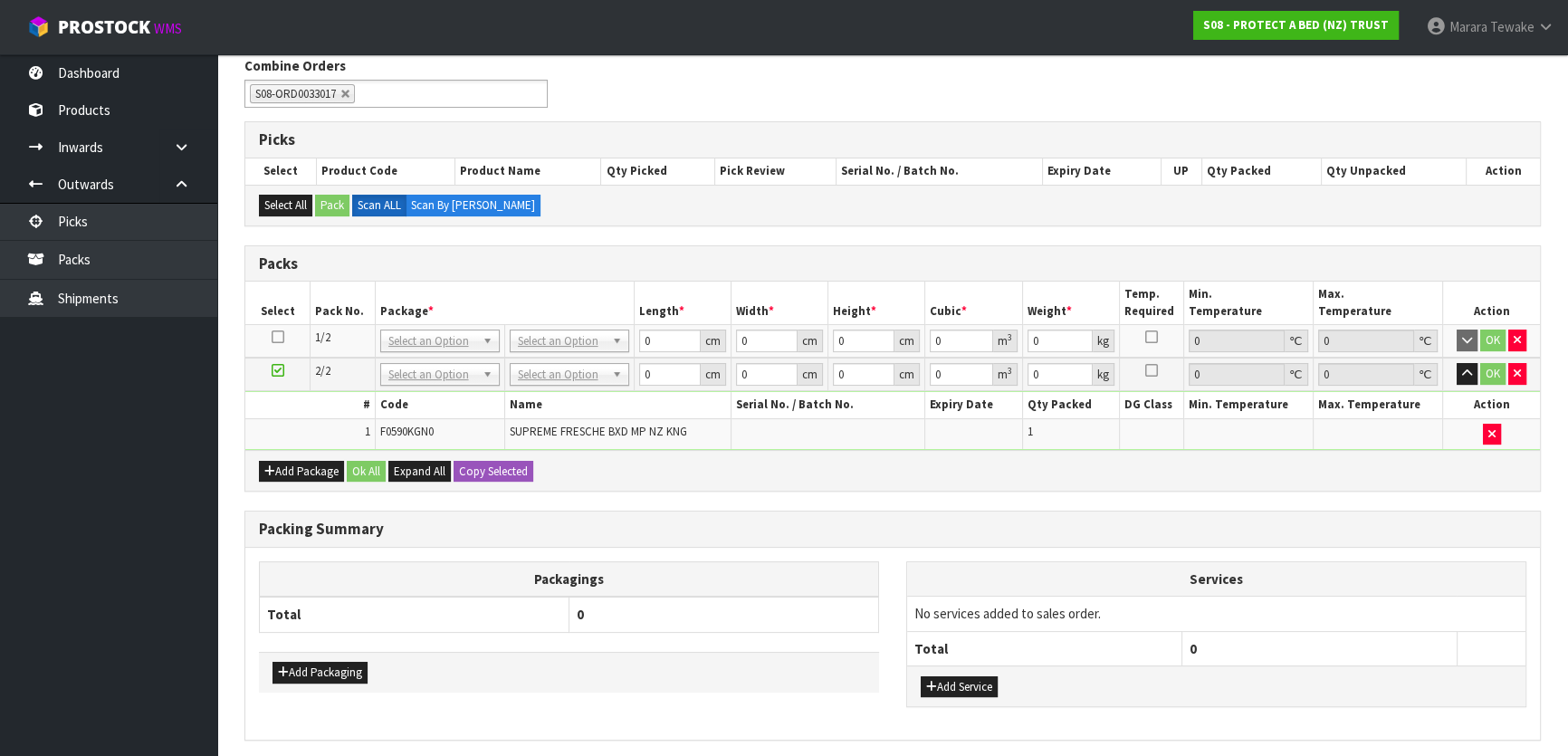
drag, startPoint x: 568, startPoint y: 333, endPoint x: 563, endPoint y: 353, distance: 20.6
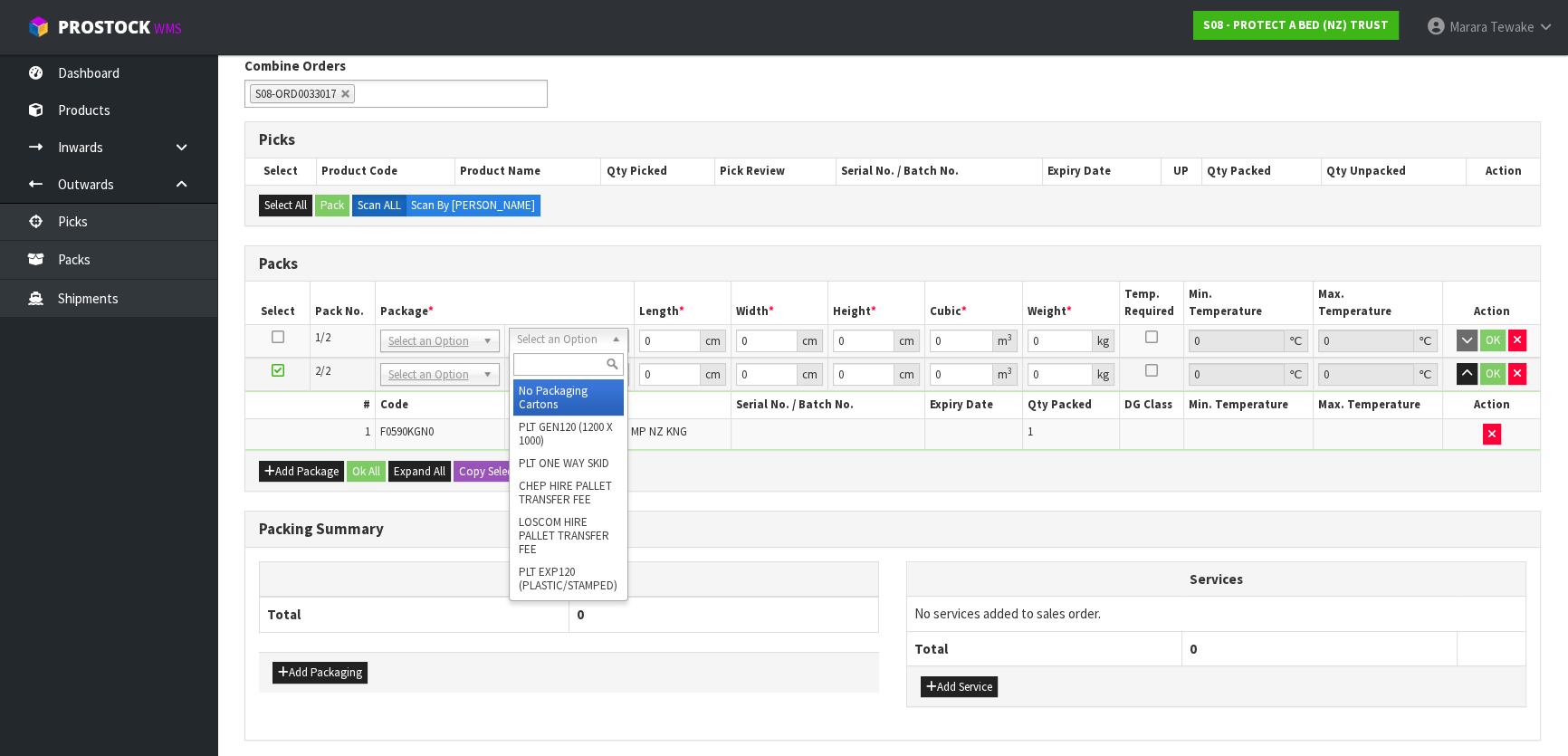
click at [563, 354] on input "text" at bounding box center [569, 363] width 110 height 22
type input "OC"
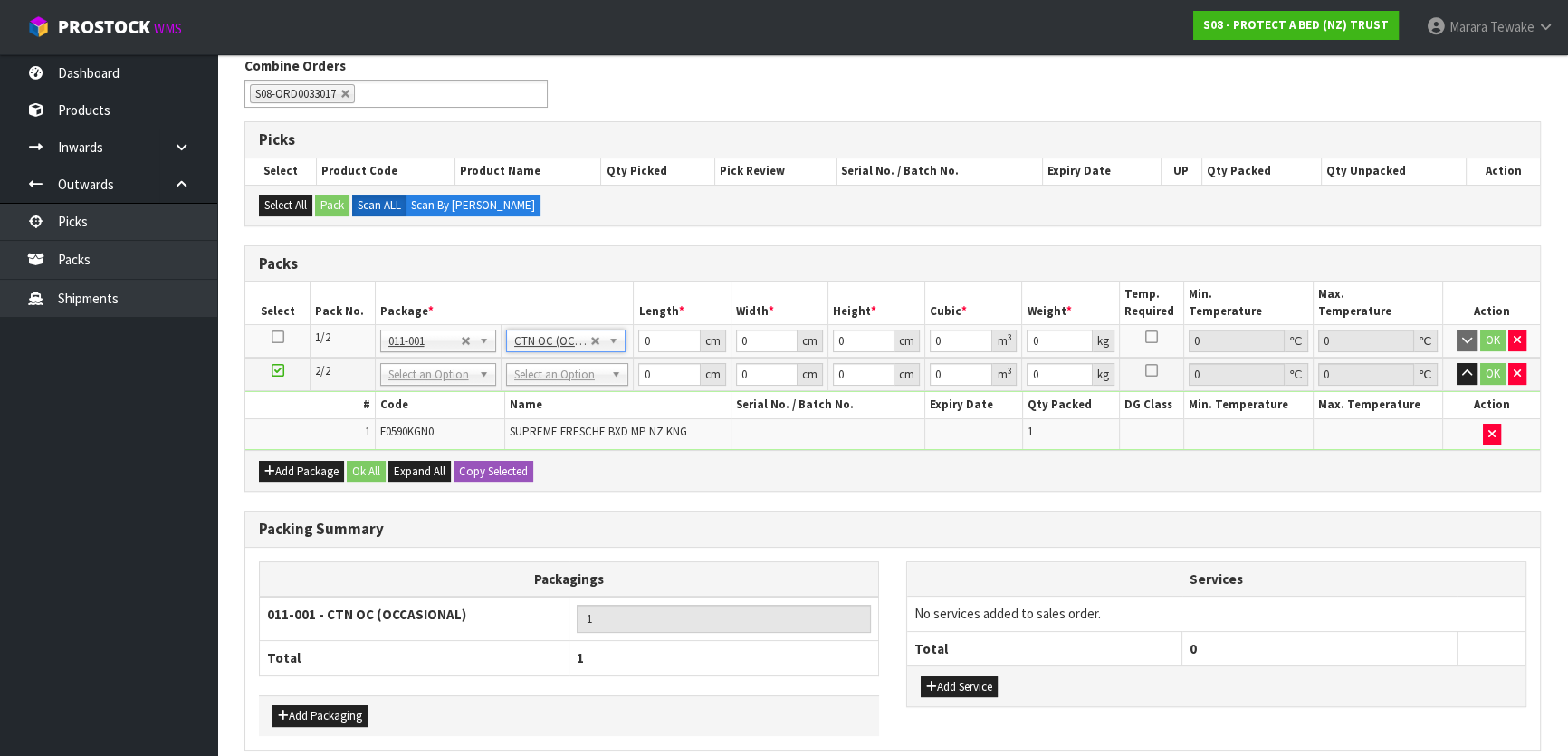
drag, startPoint x: 570, startPoint y: 375, endPoint x: 570, endPoint y: 403, distance: 28.0
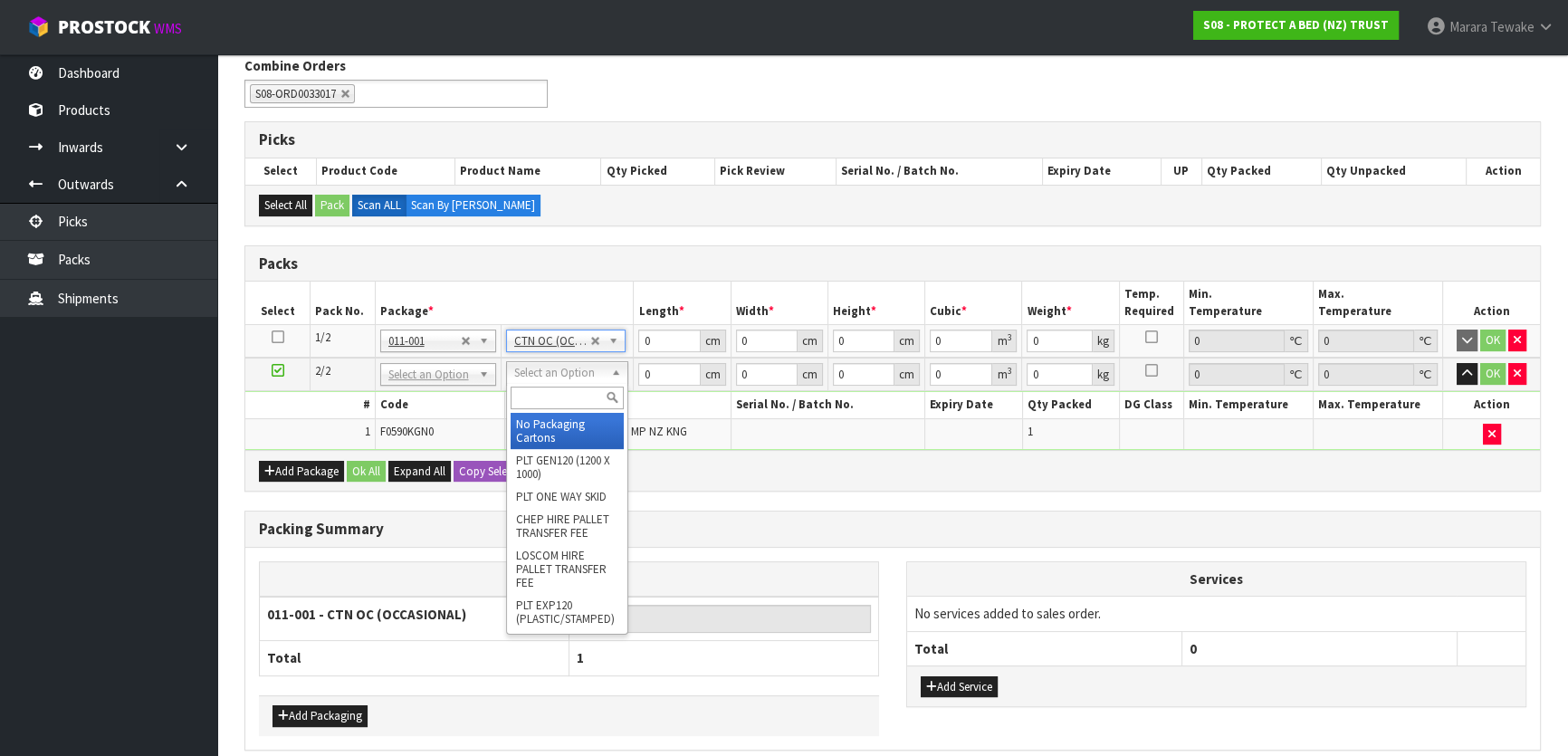
click at [570, 404] on input "text" at bounding box center [567, 397] width 113 height 22
type input "OC"
type input "2"
type input "1.6"
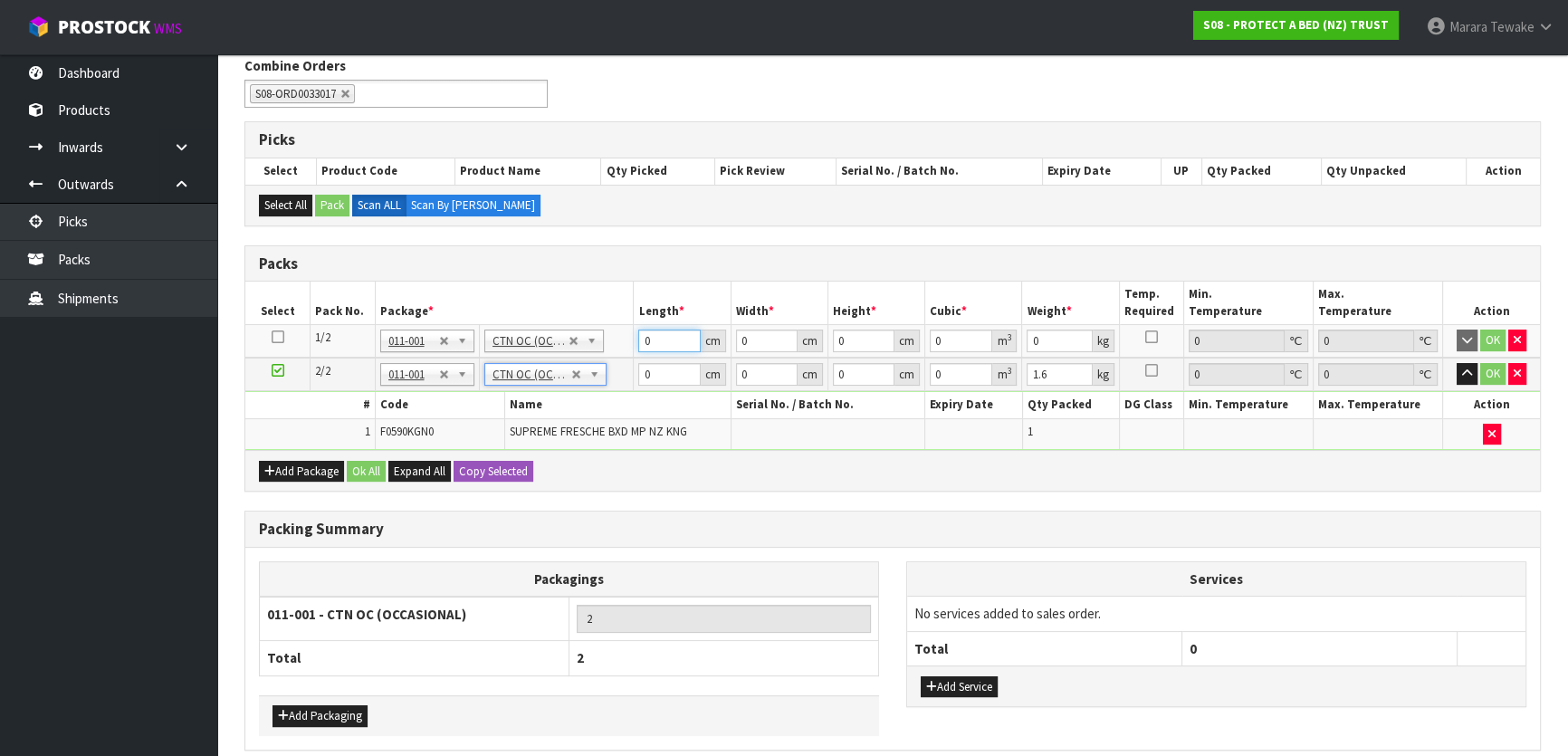
drag, startPoint x: 666, startPoint y: 332, endPoint x: 603, endPoint y: 277, distance: 83.6
click at [612, 300] on table "Select Pack No. Package * Length * Width * Height * Cubic * Weight * Temp. Requ…" at bounding box center [893, 366] width 1295 height 169
type input "58"
type input "41"
type input "3"
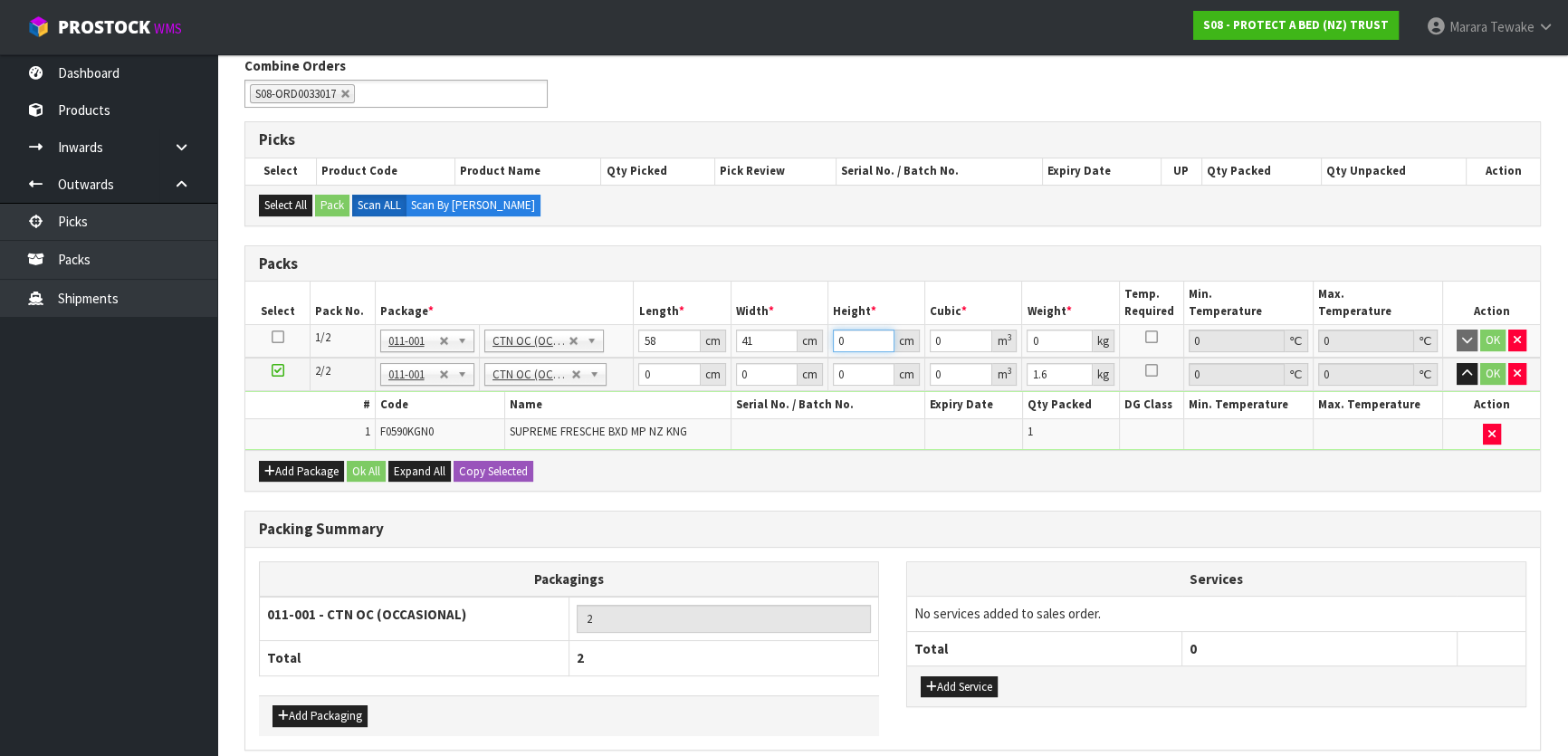
type input "0.007134"
type input "32"
type input "0.076096"
type input "32"
type input "9"
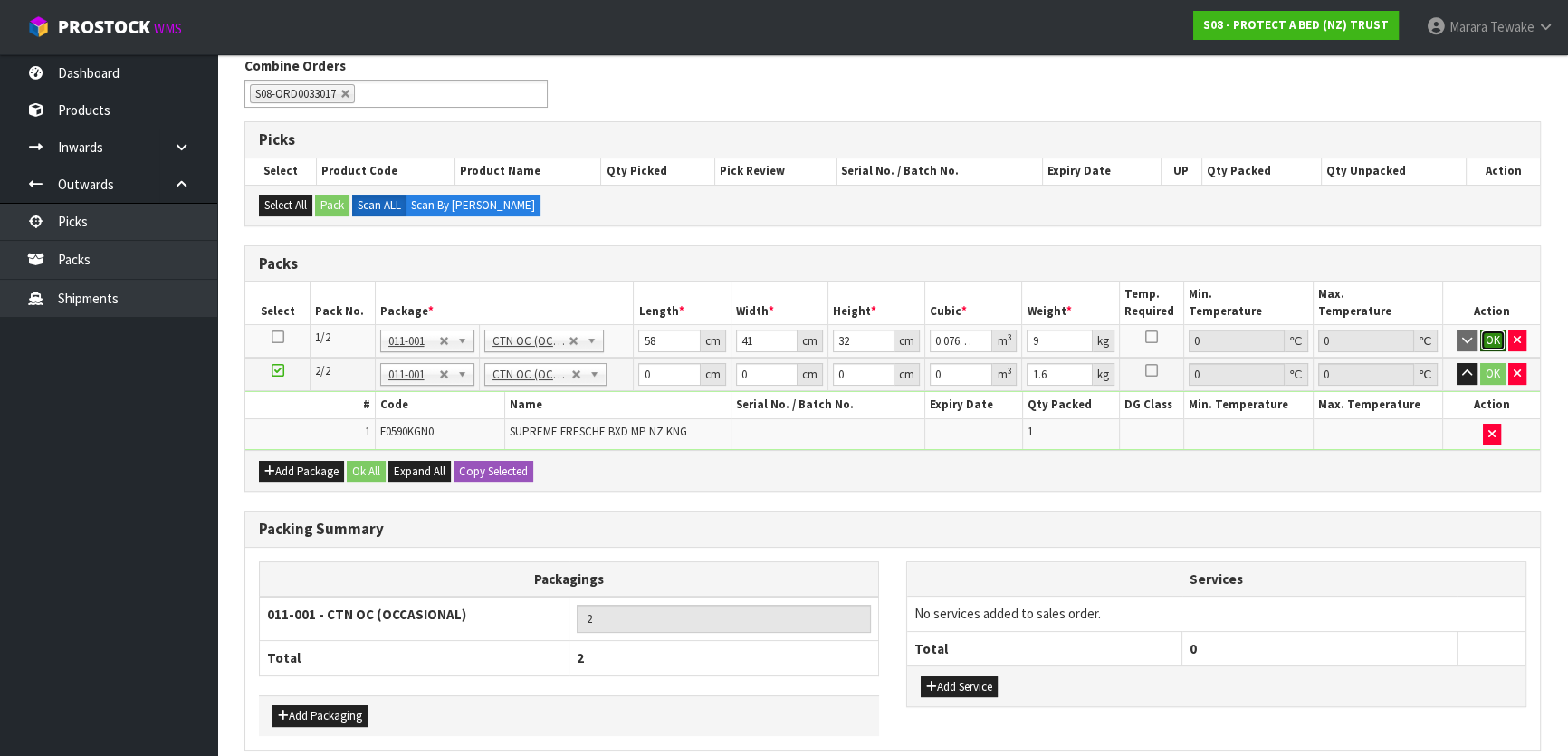
click button "OK" at bounding box center [1492, 340] width 25 height 21
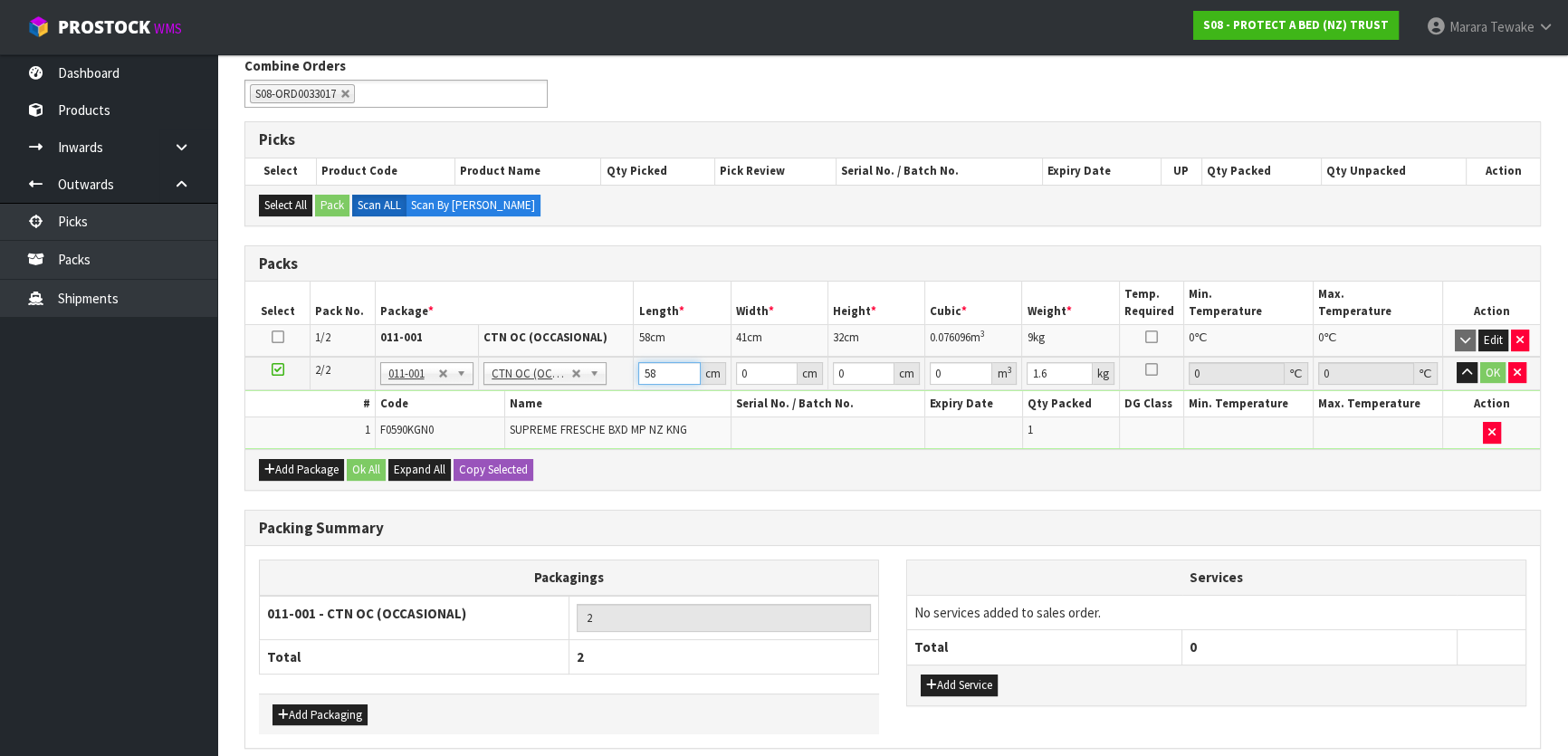
type input "58"
type input "39"
type input "3"
type input "0.006786"
type input "32"
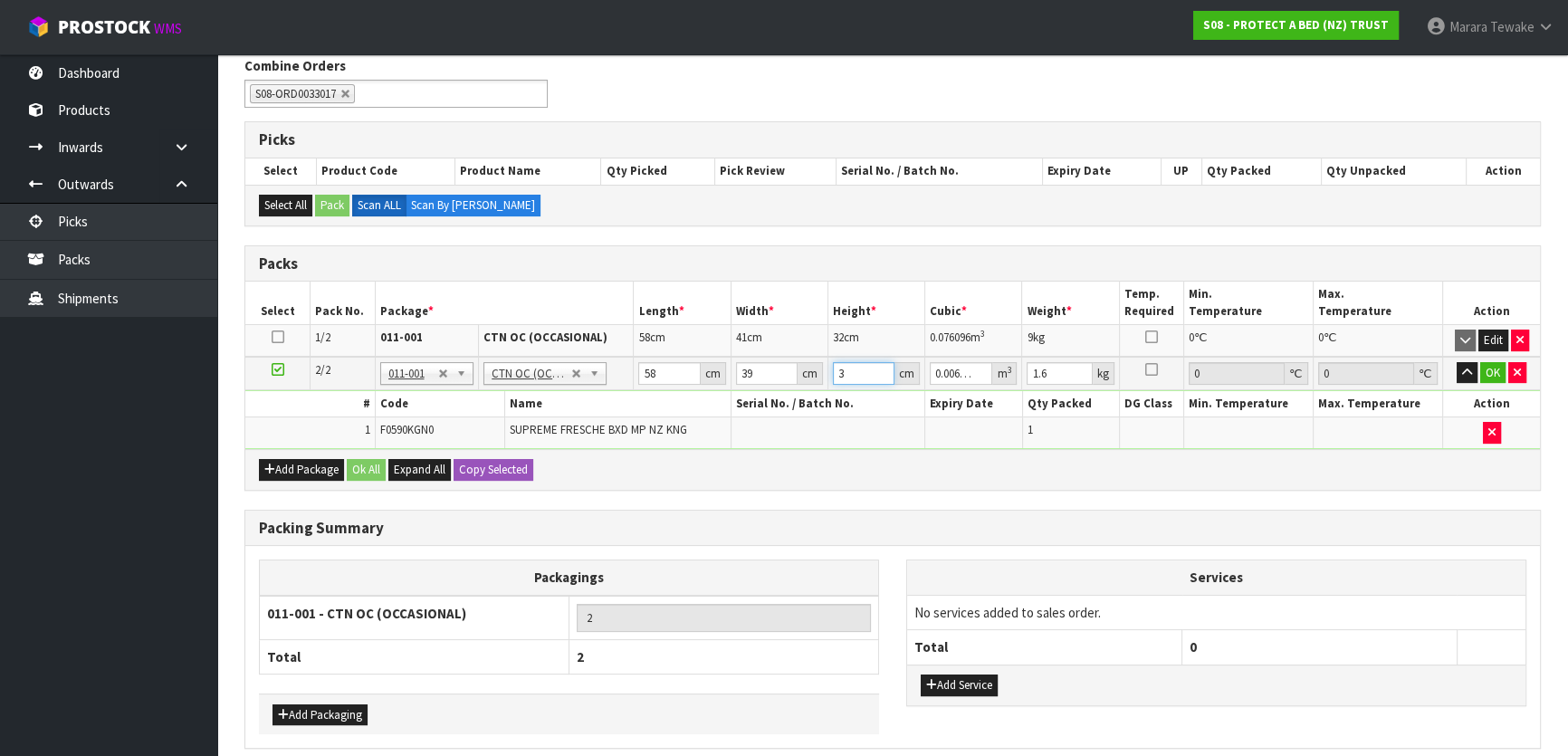
type input "0.072384"
type input "32"
type input "9"
click at [1457, 362] on button "button" at bounding box center [1466, 373] width 20 height 21
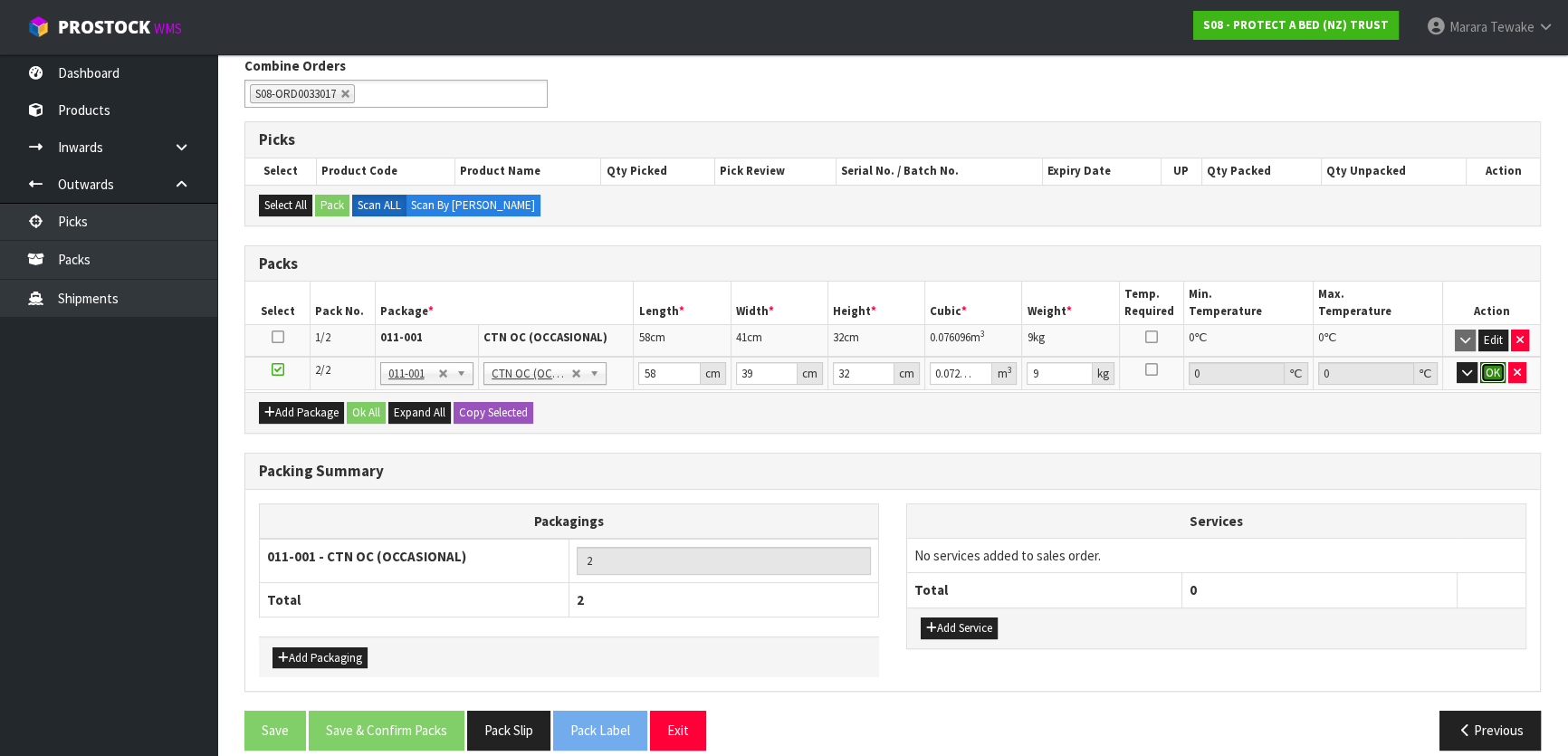
click button "OK" at bounding box center [1492, 373] width 25 height 21
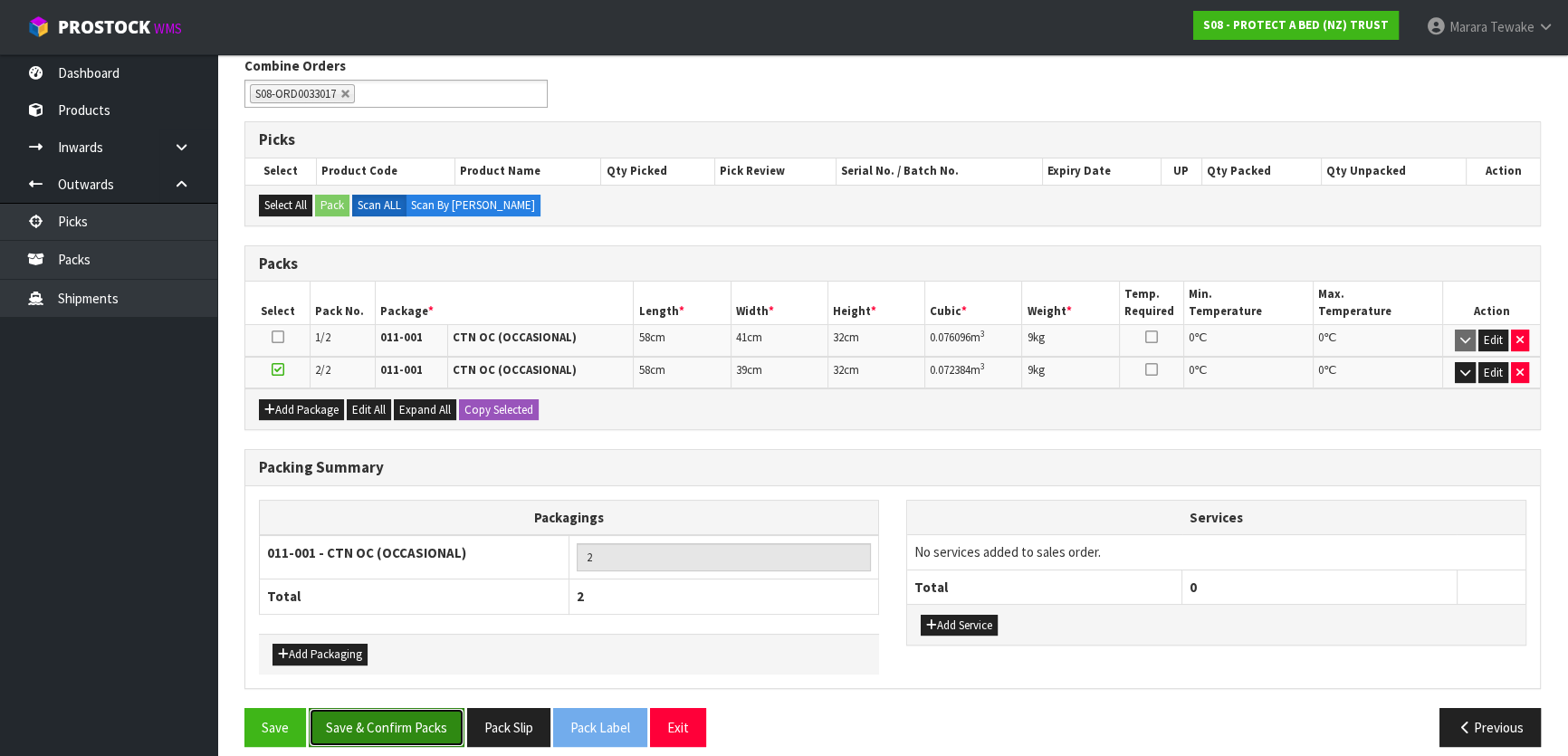
click at [414, 709] on button "Save & Confirm Packs" at bounding box center [387, 727] width 156 height 39
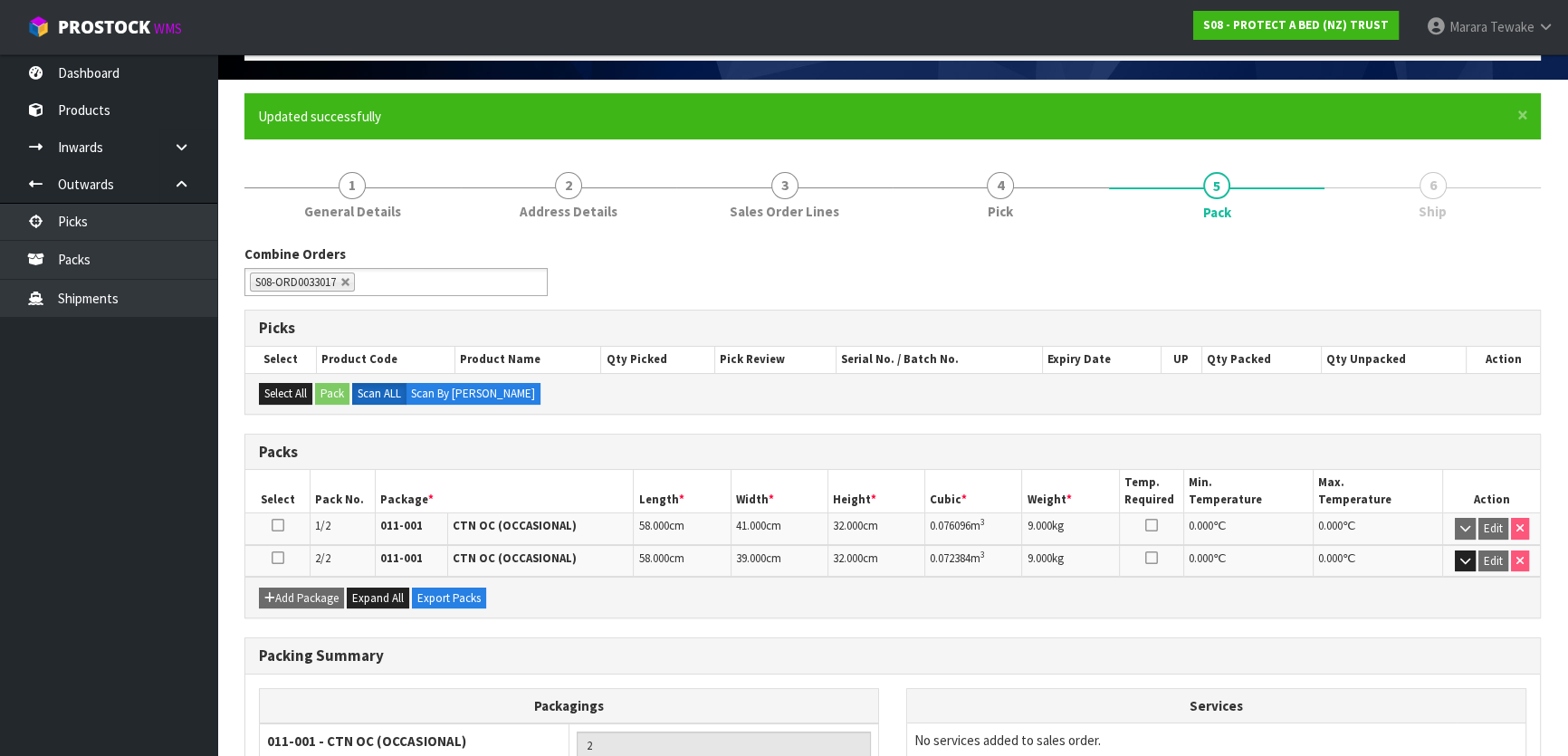
scroll to position [271, 0]
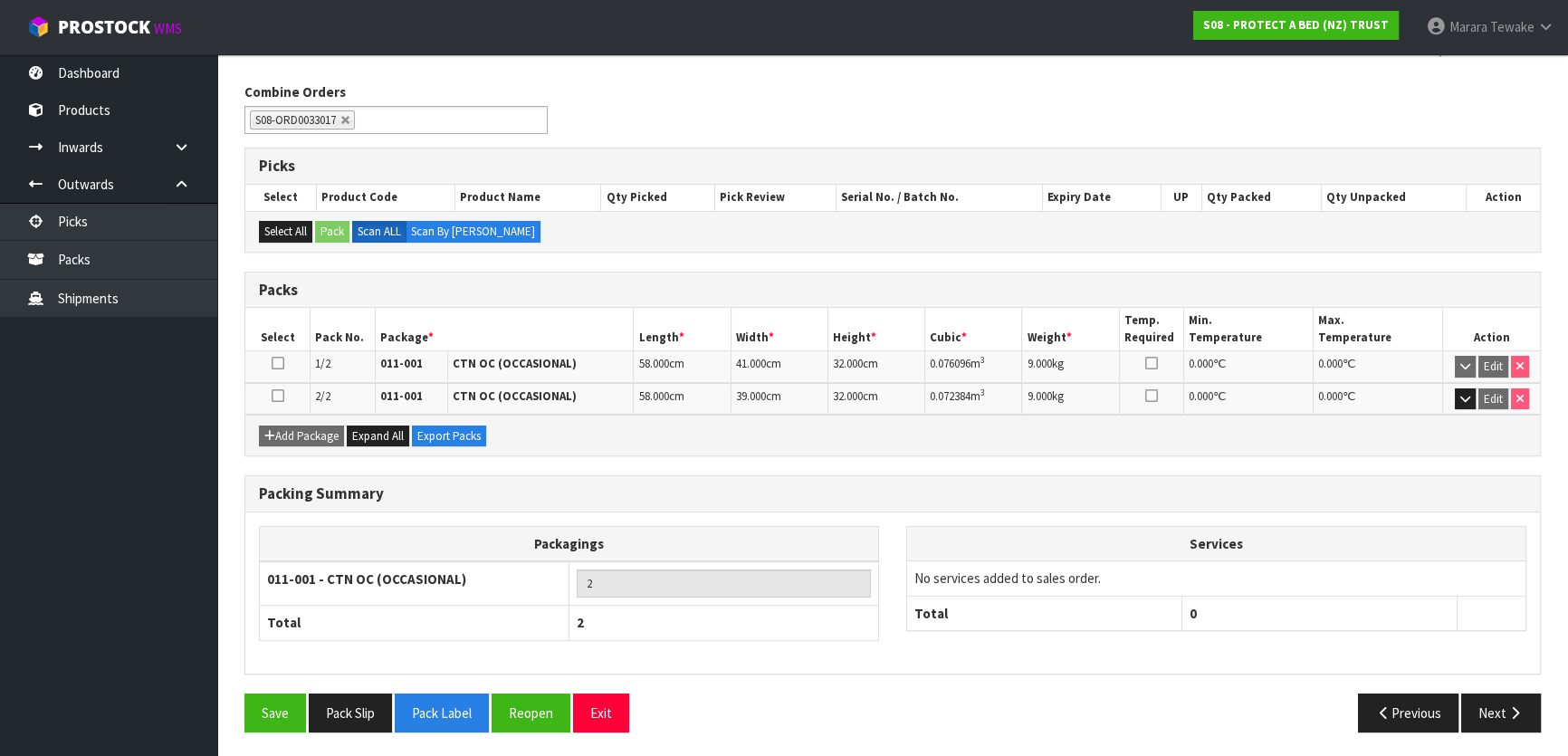
click at [1505, 731] on div "Save Pack Slip Pack Label Reopen Exit Previous Next" at bounding box center [893, 720] width 1324 height 52
click at [1494, 710] on button "Next" at bounding box center [1501, 713] width 79 height 39
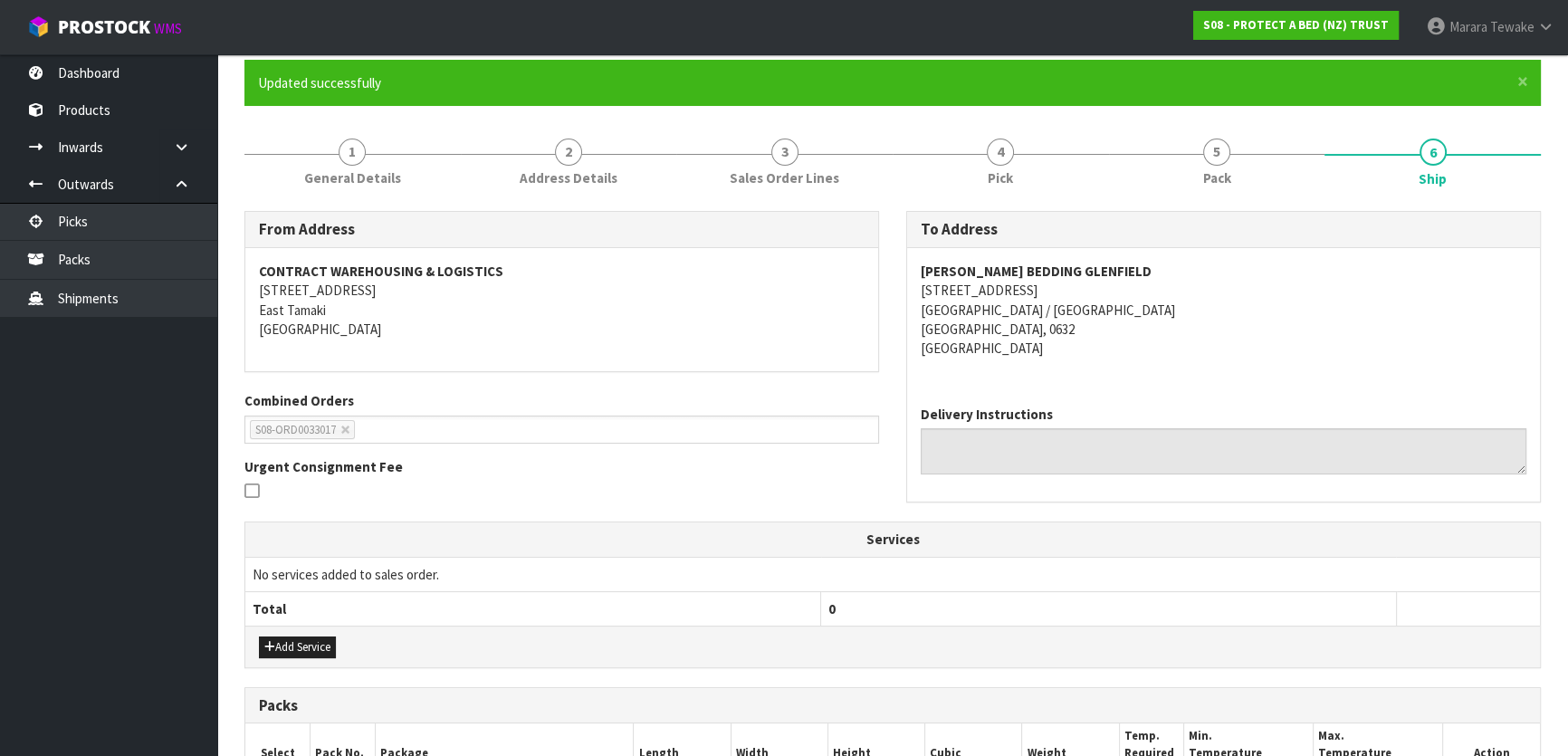
scroll to position [450, 0]
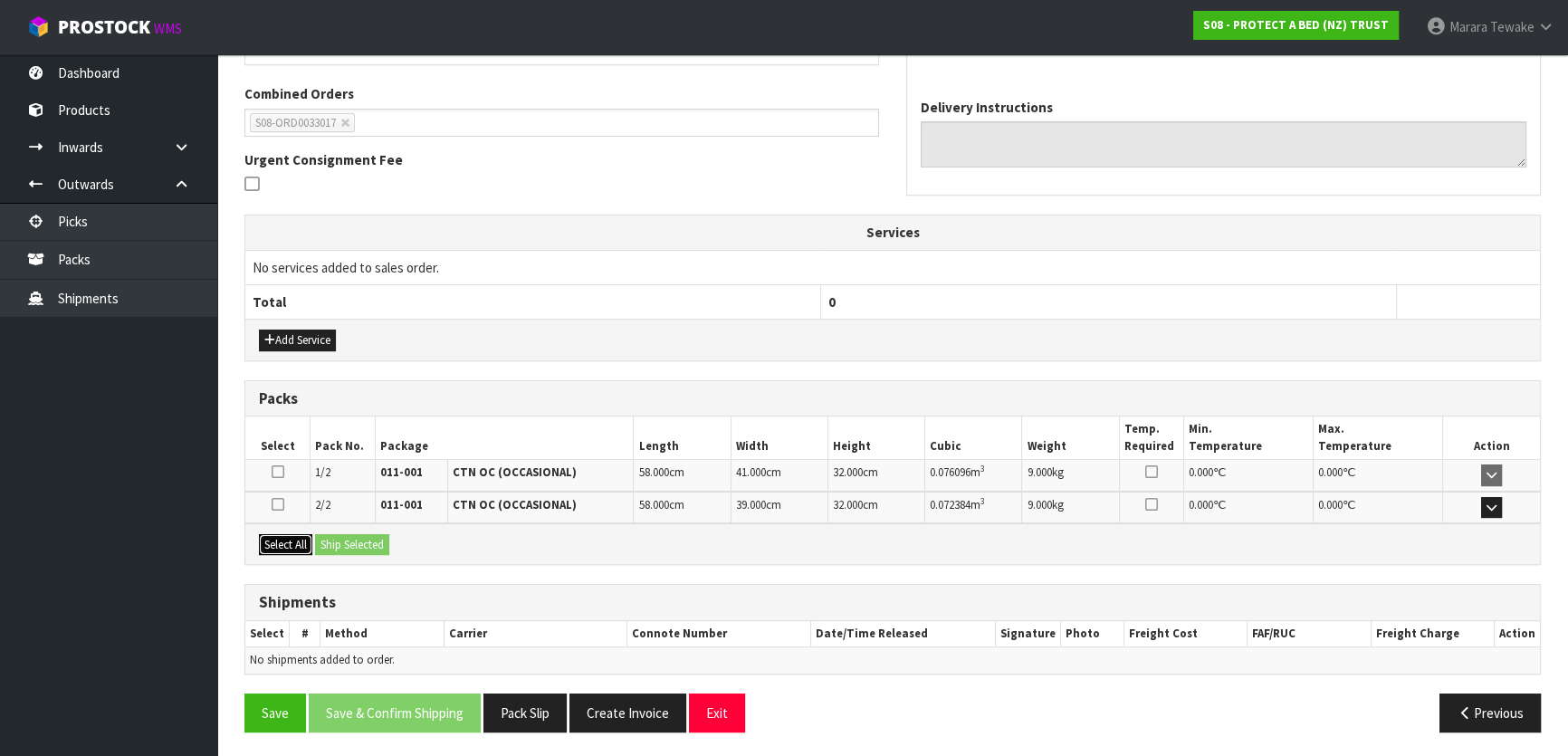
click at [295, 534] on button "Select All" at bounding box center [285, 545] width 53 height 21
click at [329, 540] on button "Ship Selected" at bounding box center [352, 545] width 75 height 21
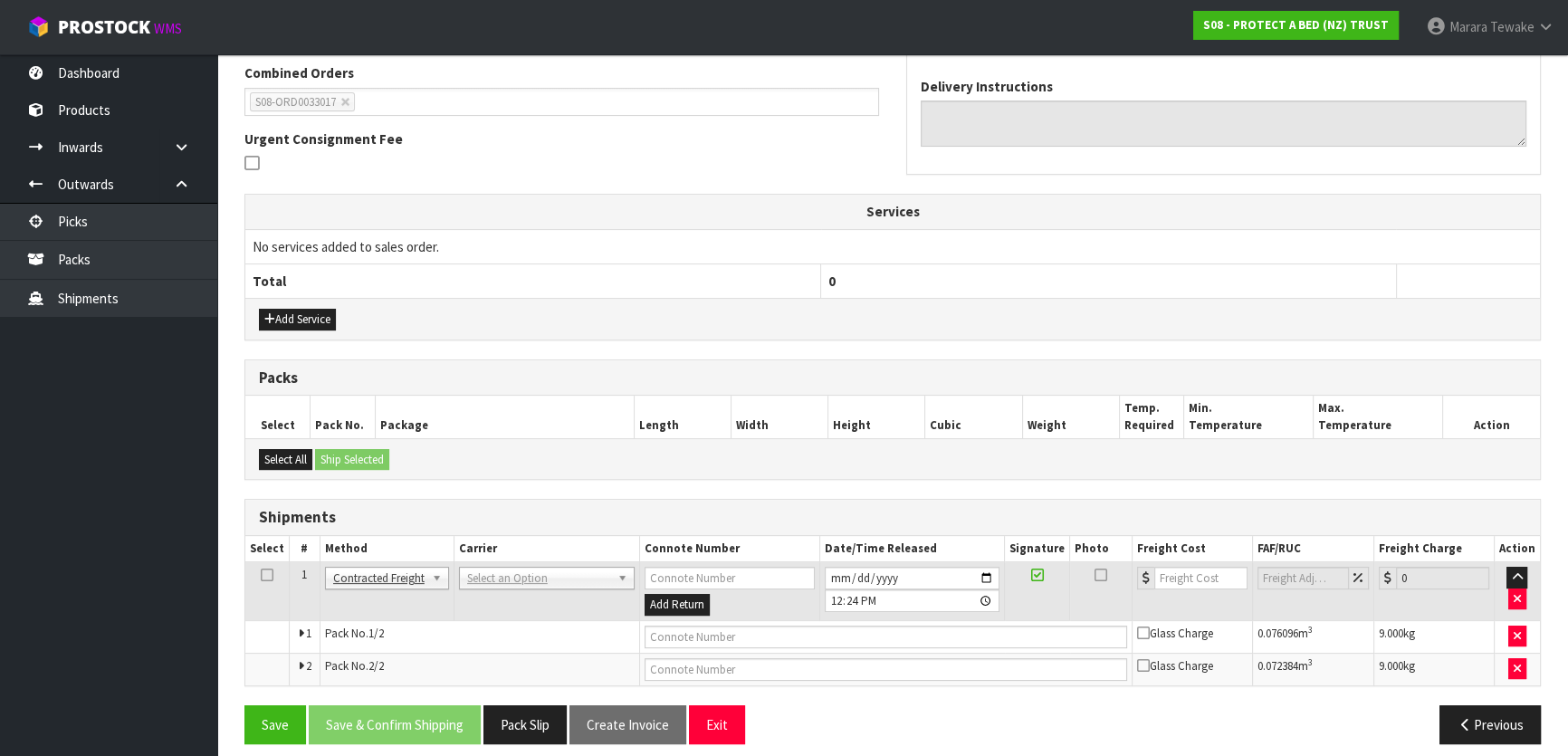
scroll to position [482, 0]
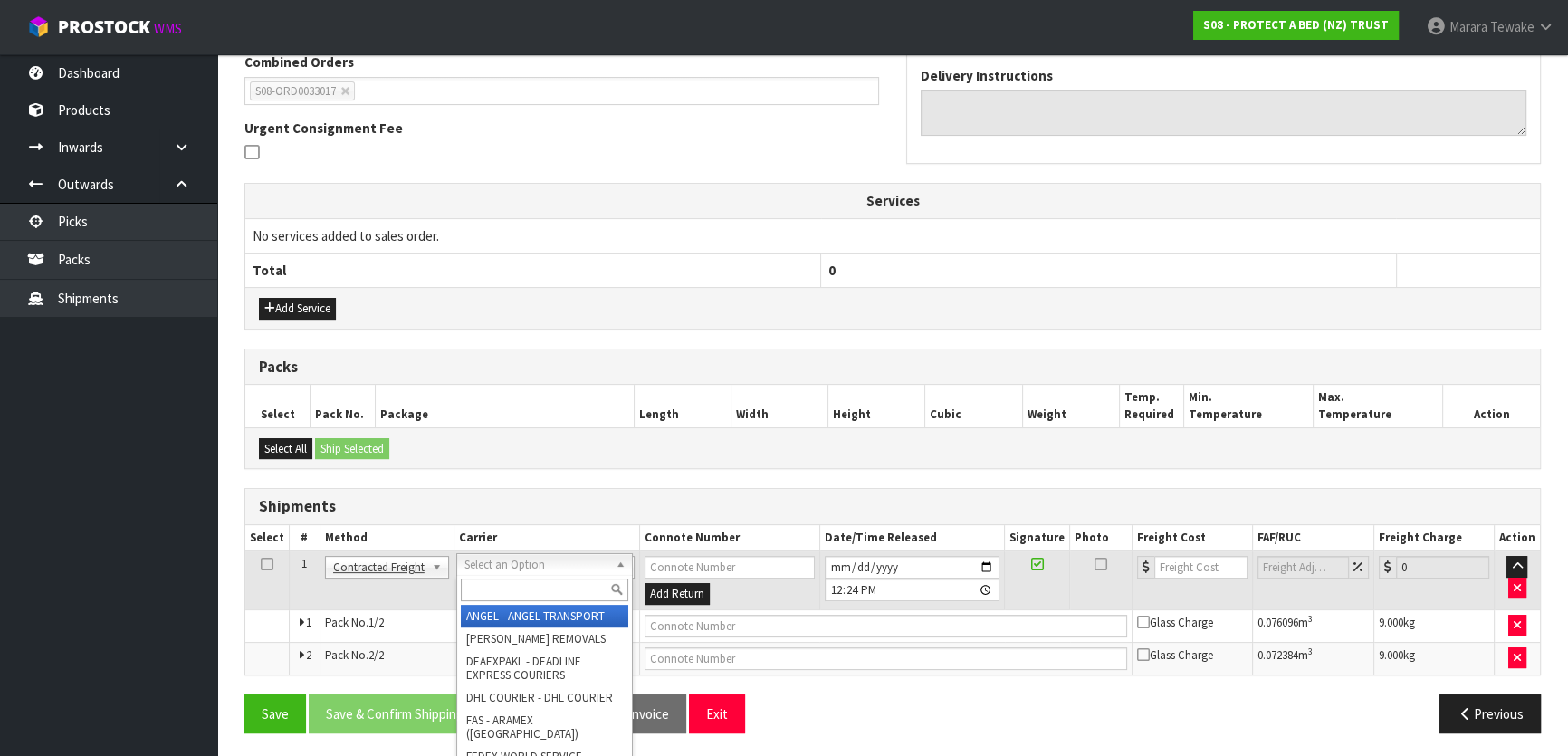
click at [515, 590] on input "text" at bounding box center [544, 589] width 168 height 22
type input "NZP"
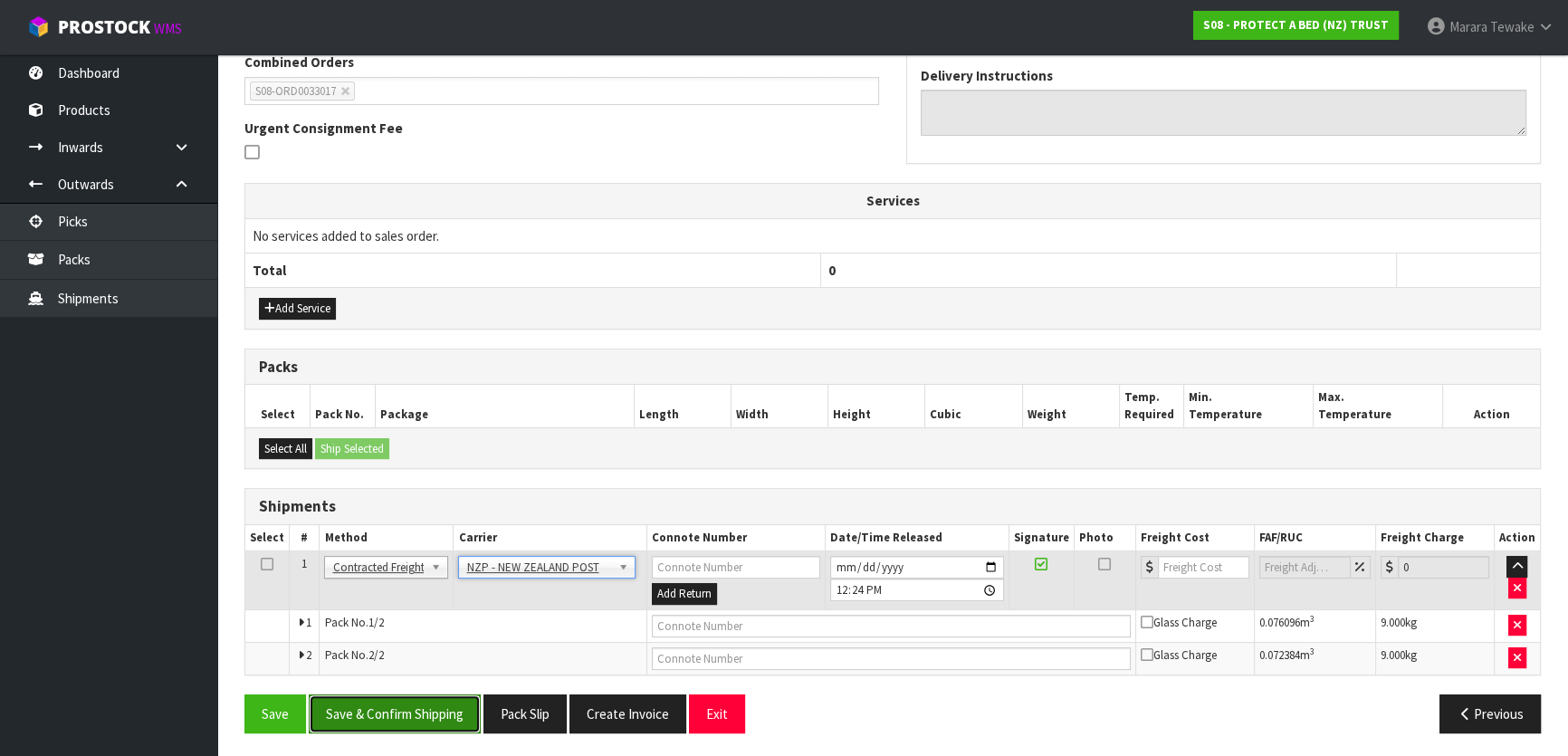
click at [445, 702] on button "Save & Confirm Shipping" at bounding box center [394, 713] width 172 height 39
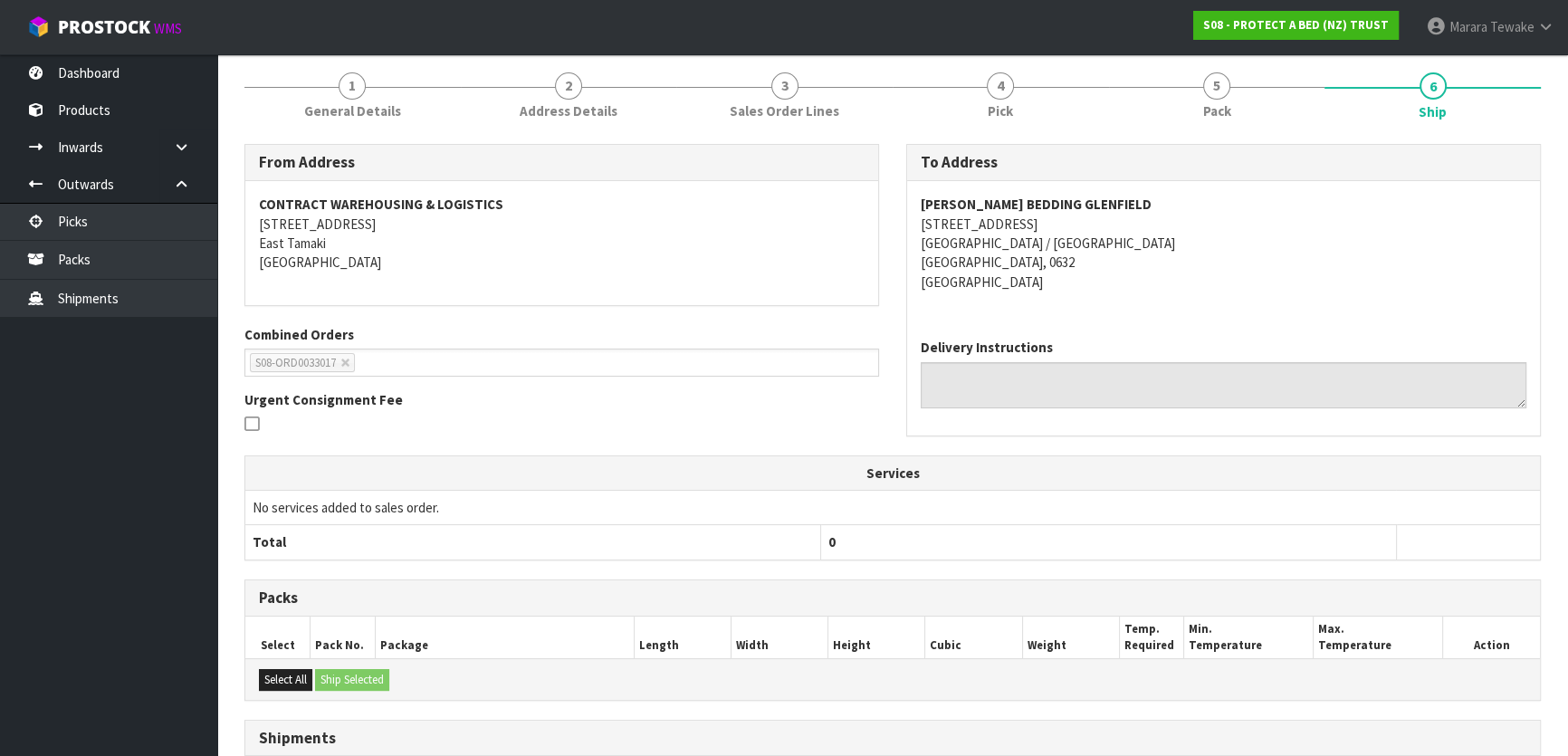
scroll to position [456, 0]
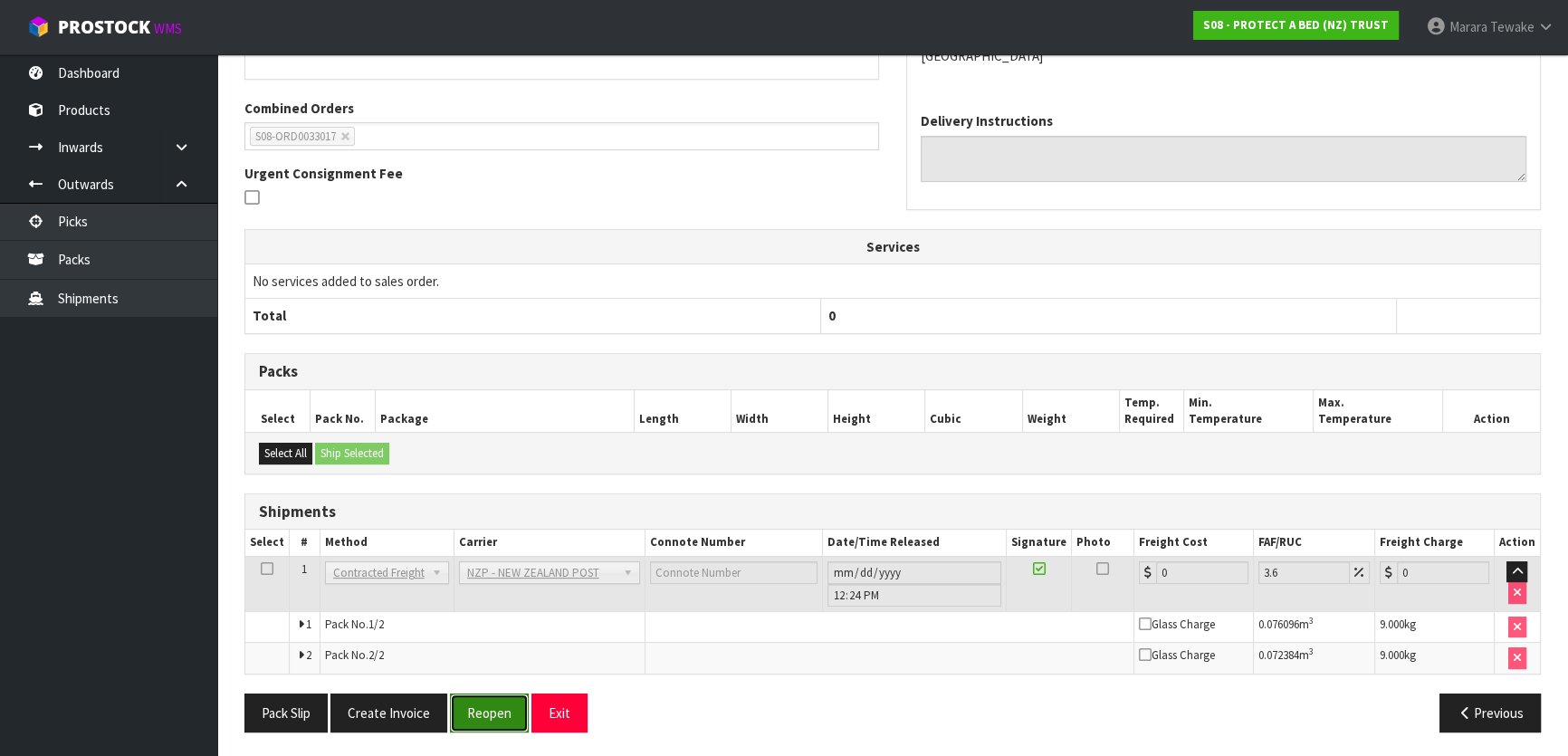
click at [498, 708] on button "Reopen" at bounding box center [488, 713] width 78 height 39
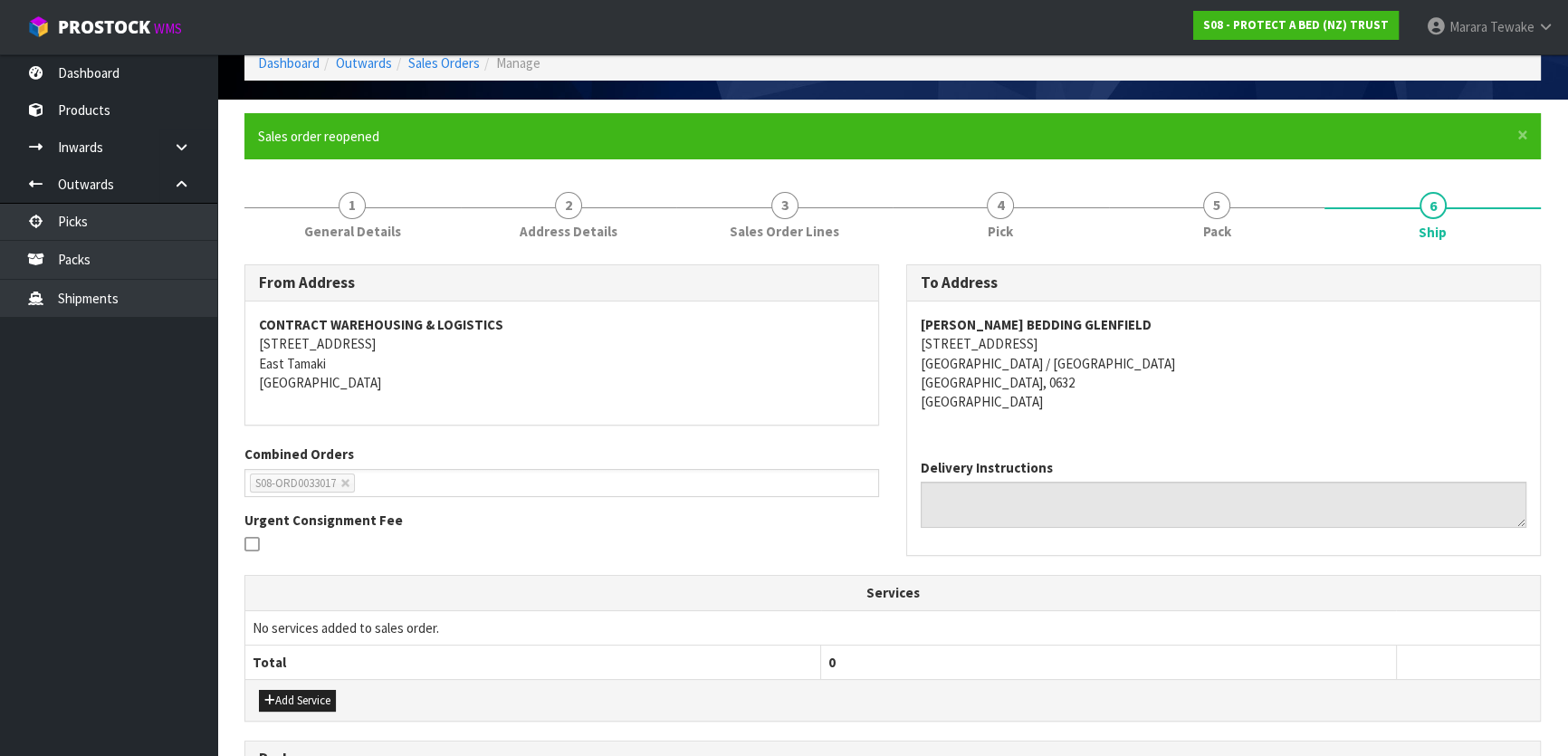
scroll to position [482, 0]
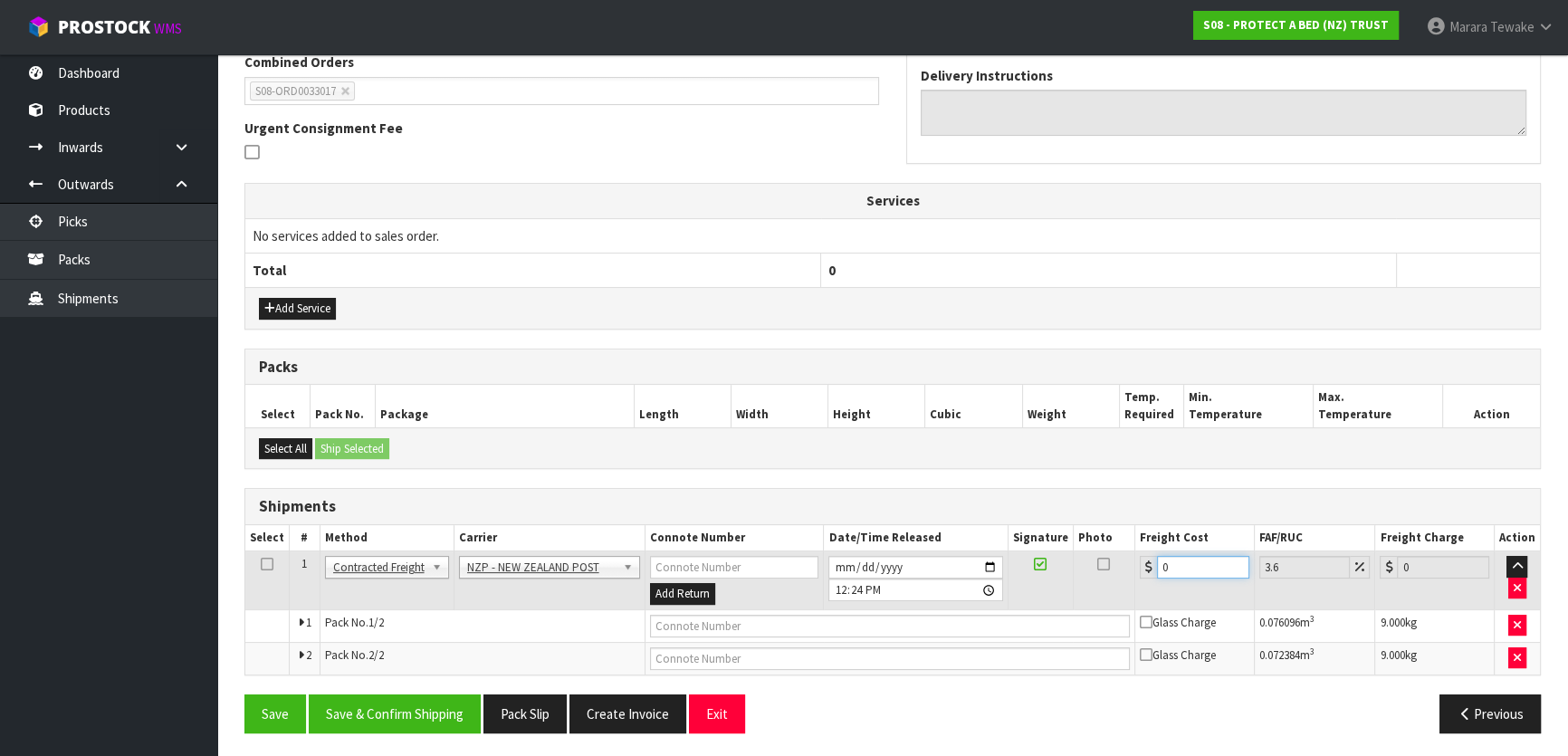
drag, startPoint x: 1181, startPoint y: 573, endPoint x: 1129, endPoint y: 553, distance: 55.7
click at [1129, 553] on tr "1 Client Local Pickup Customer Local Pickup Company Freight Contracted Freight …" at bounding box center [893, 581] width 1295 height 59
type input "8"
type input "8.29"
type input "8.6"
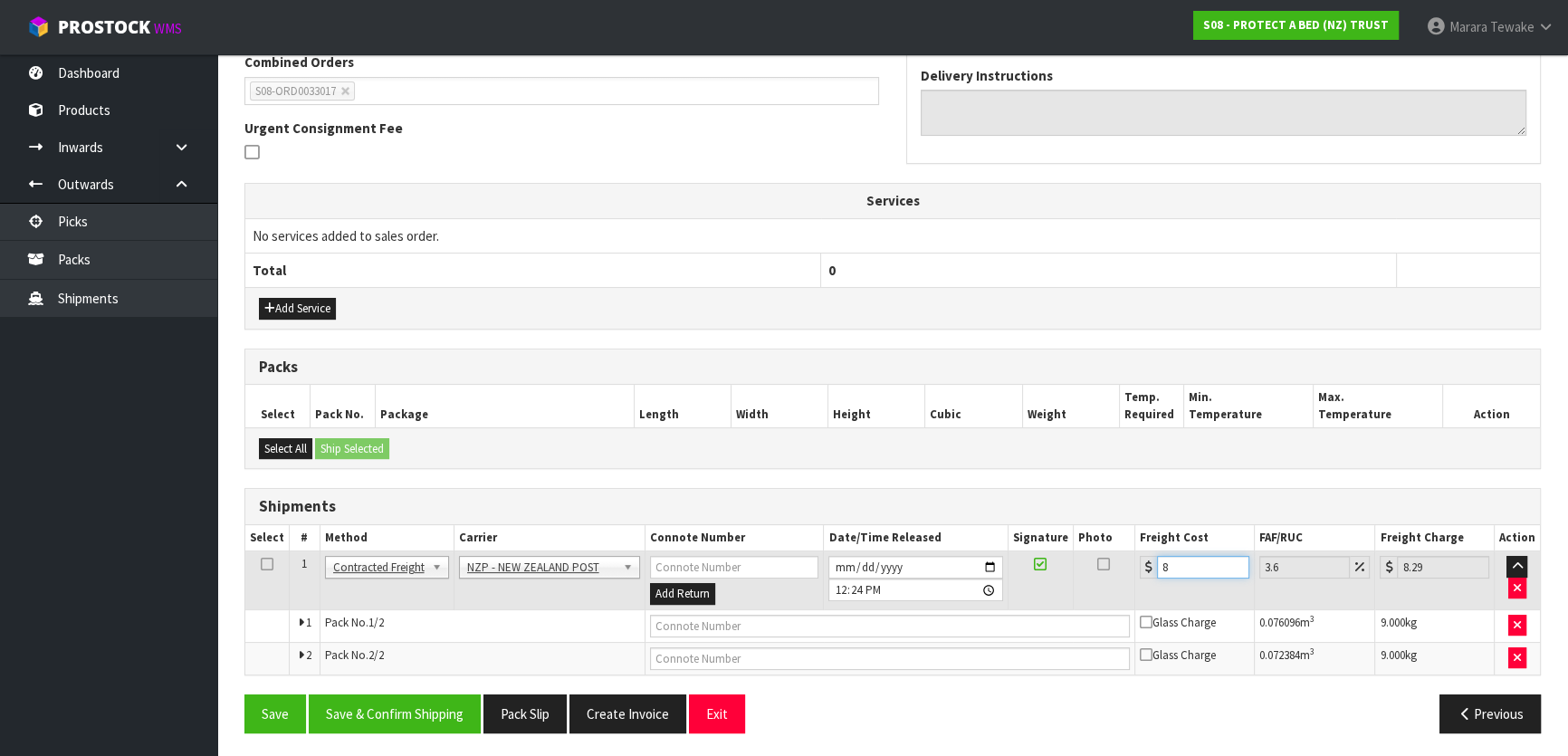
type input "8.91"
type input "8.66"
type input "8.97"
type input "8.66"
click at [437, 711] on button "Save & Confirm Shipping" at bounding box center [394, 713] width 172 height 39
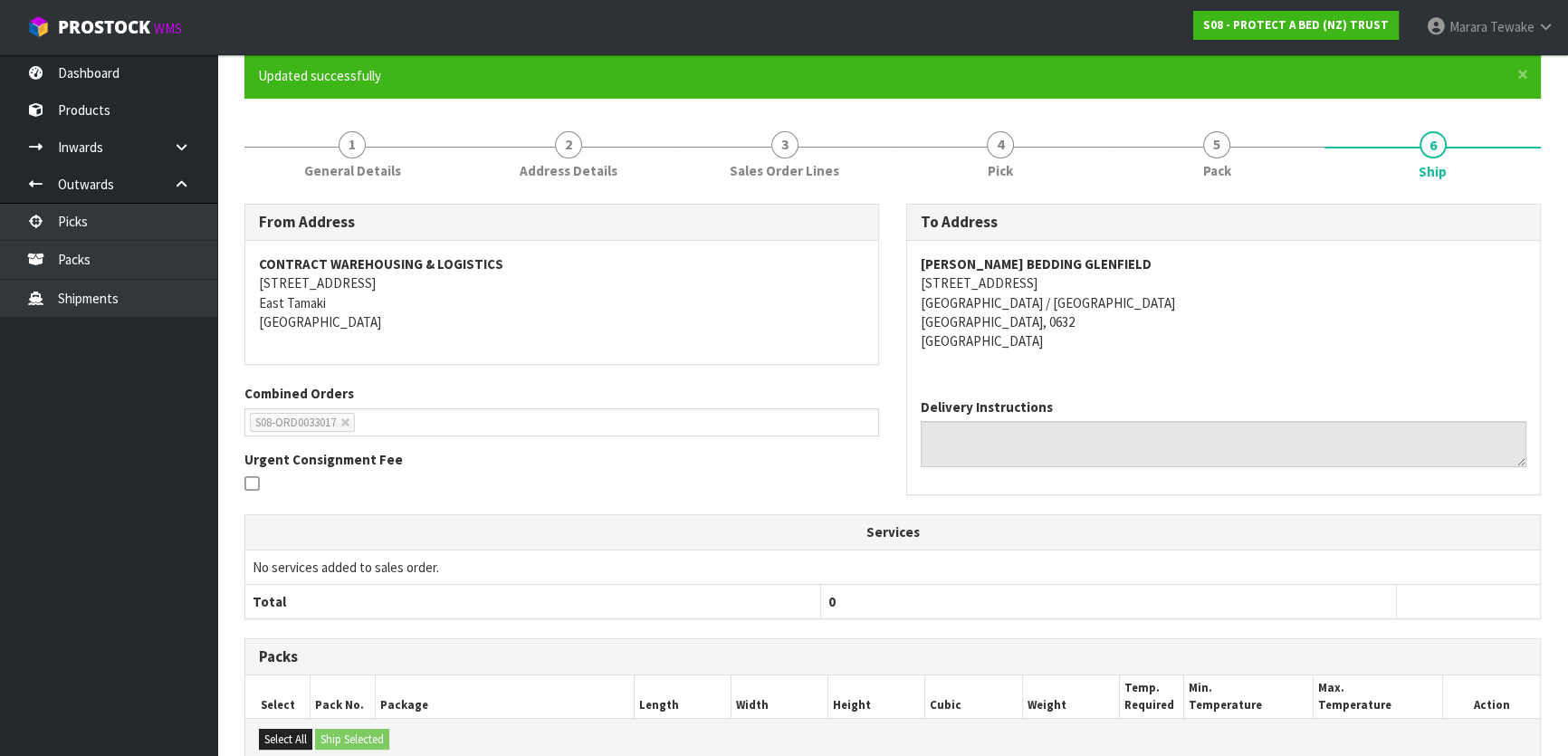
scroll to position [448, 0]
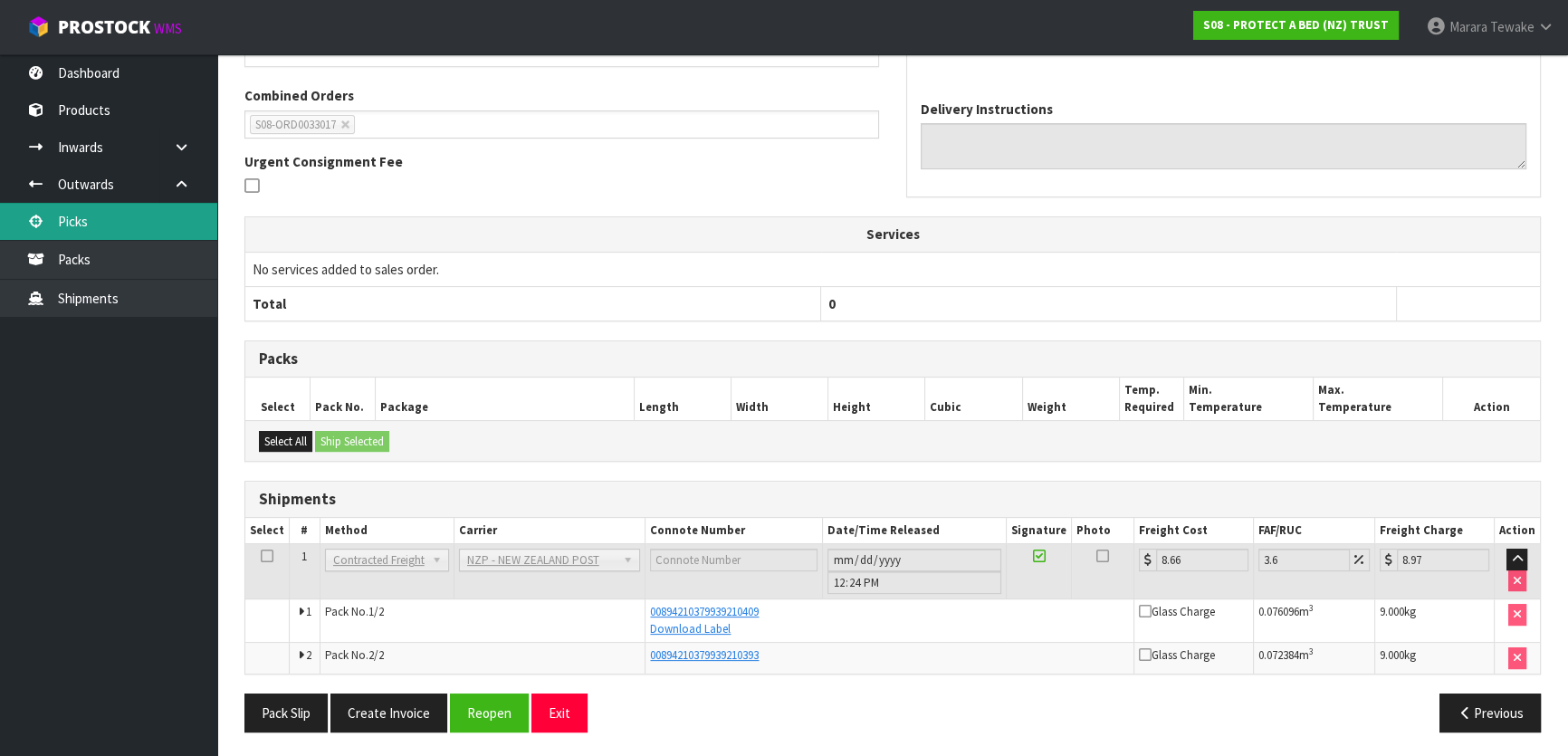
click at [166, 210] on link "Picks" at bounding box center [109, 221] width 217 height 37
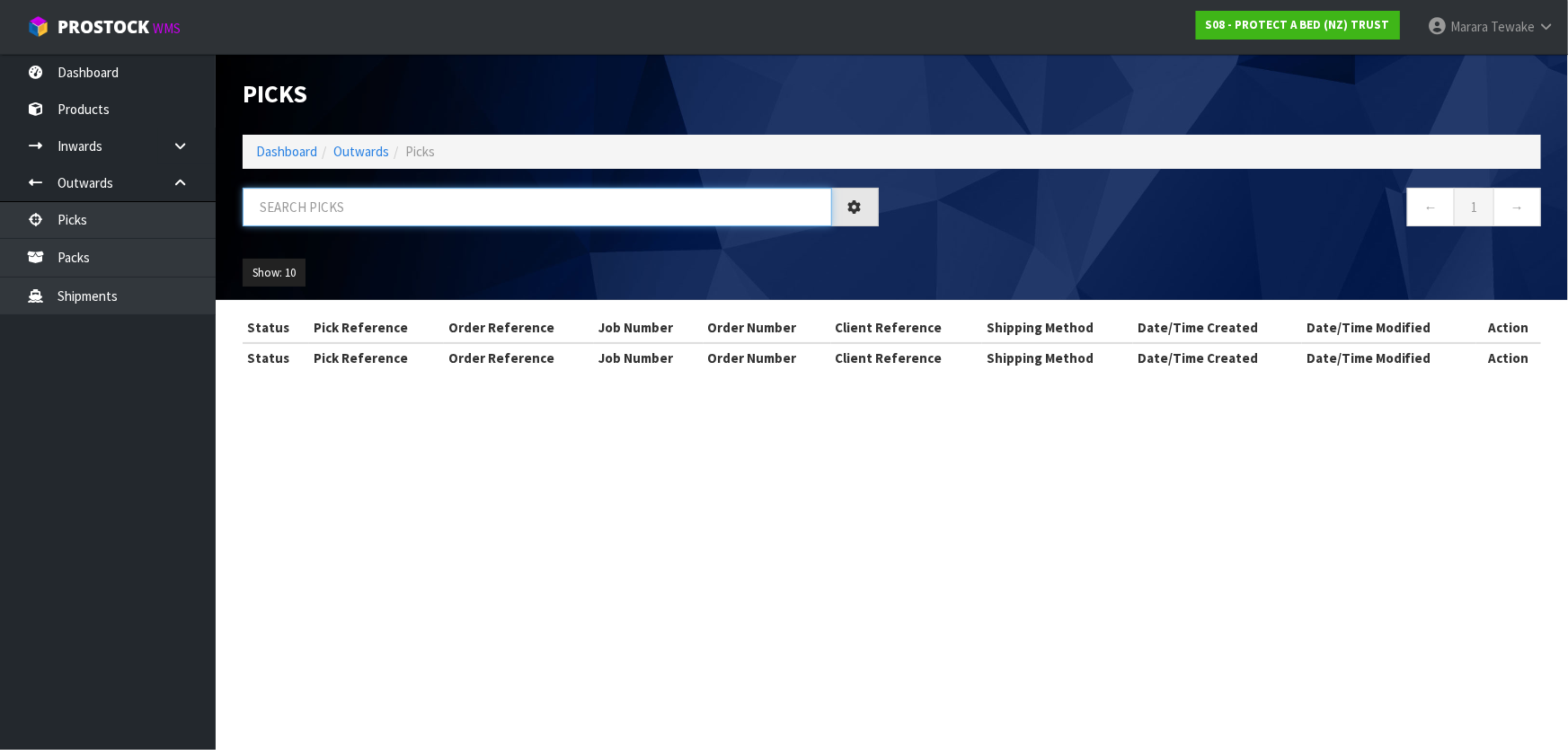
click at [266, 214] on input "text" at bounding box center [537, 207] width 590 height 38
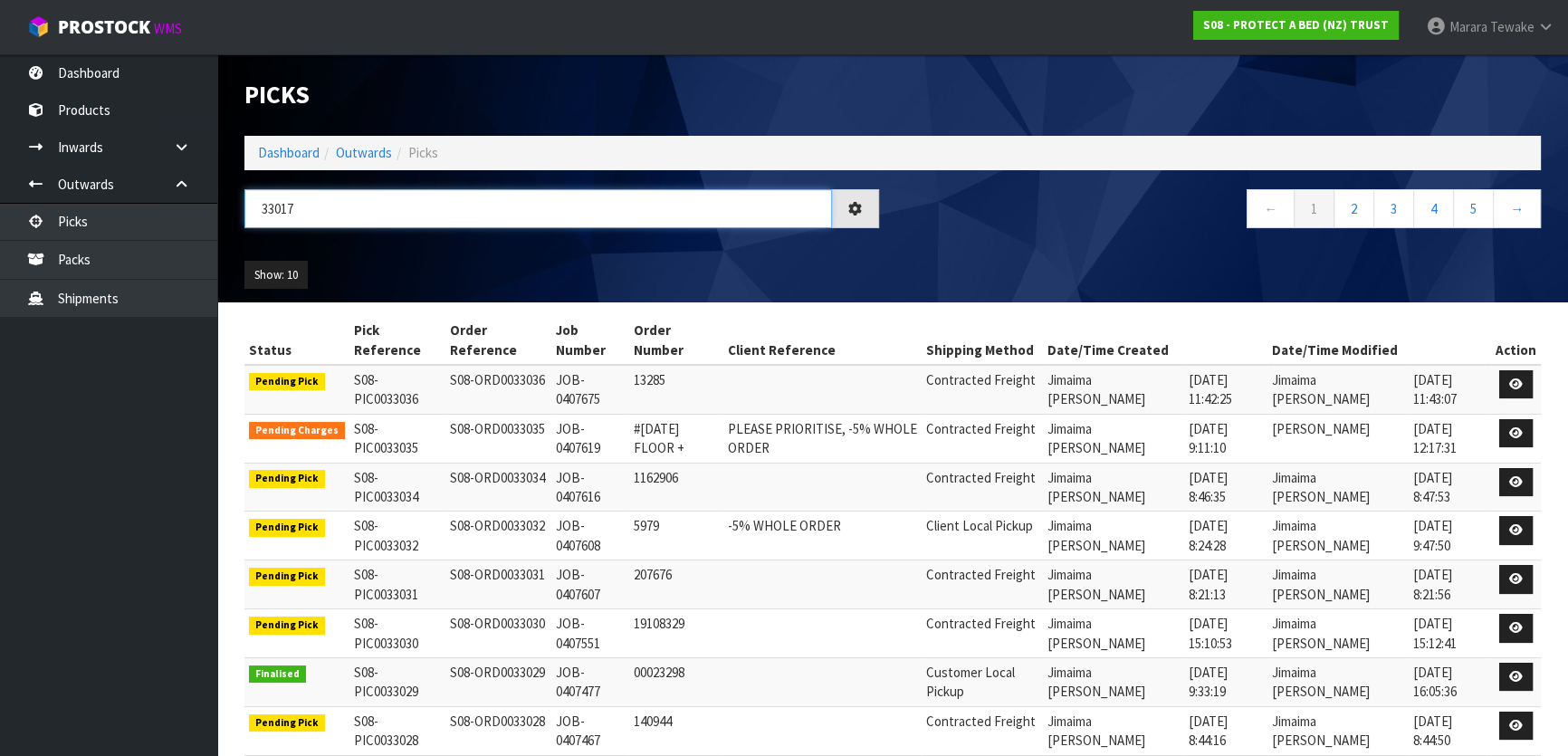
type input "33017"
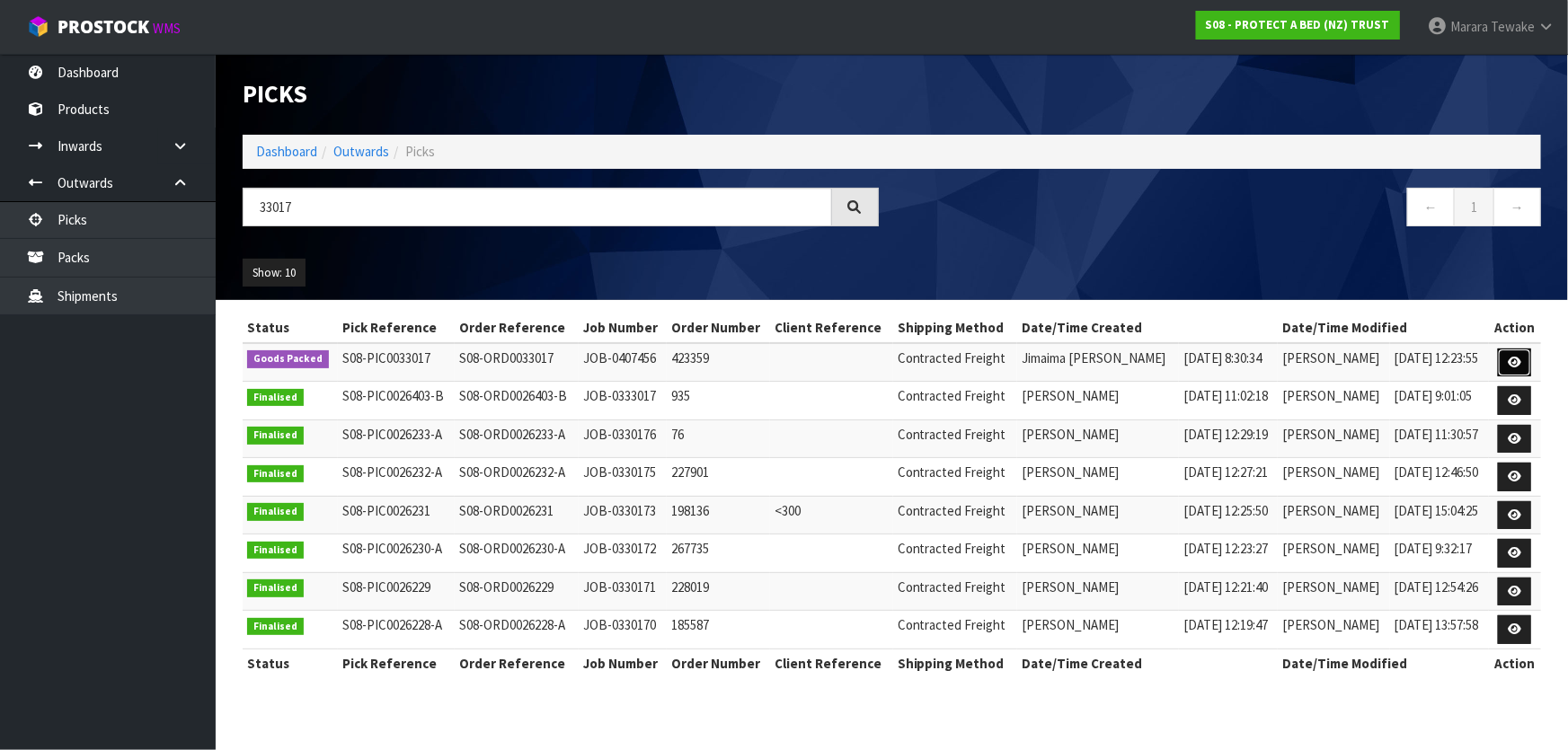
click at [1521, 357] on icon at bounding box center [1514, 362] width 13 height 12
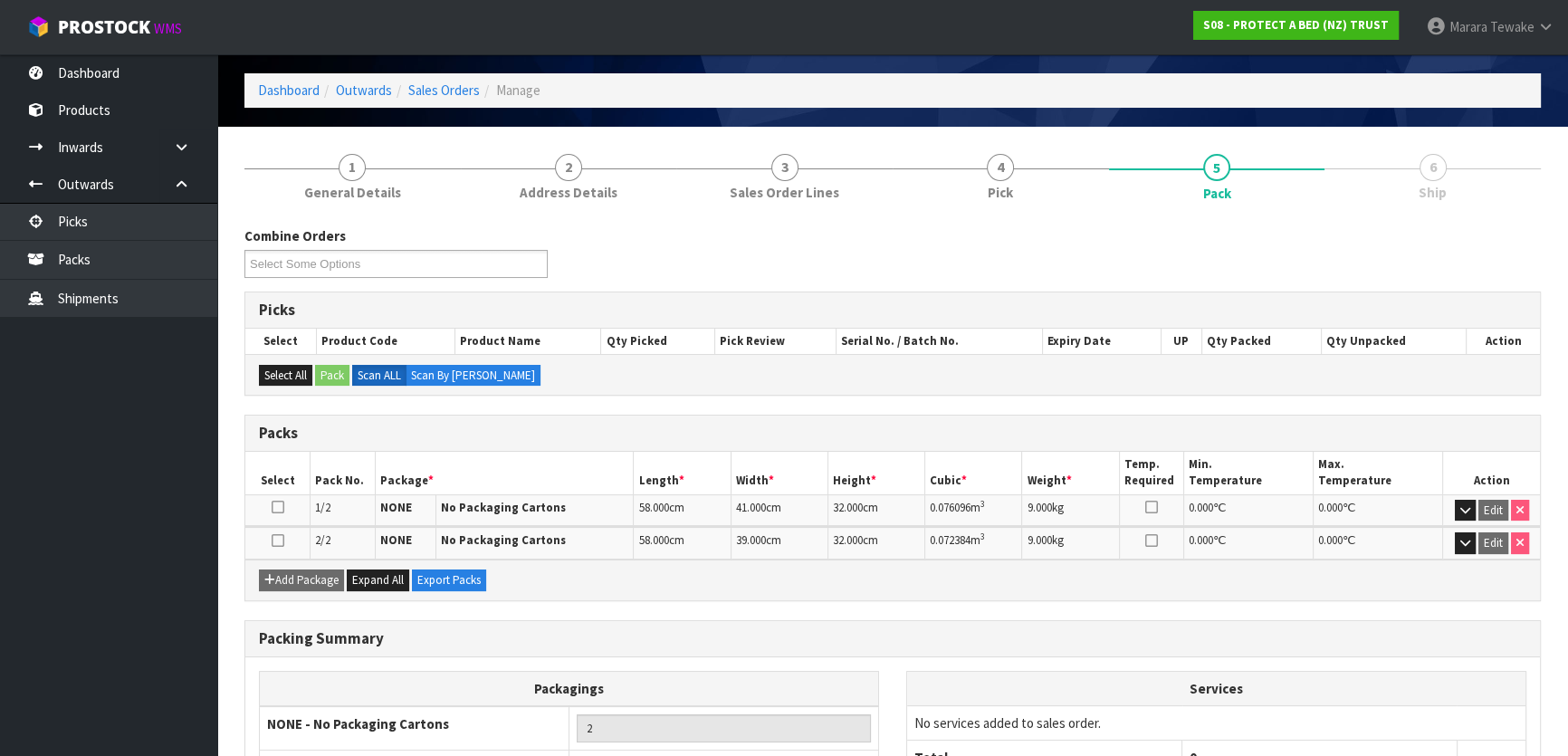
scroll to position [206, 0]
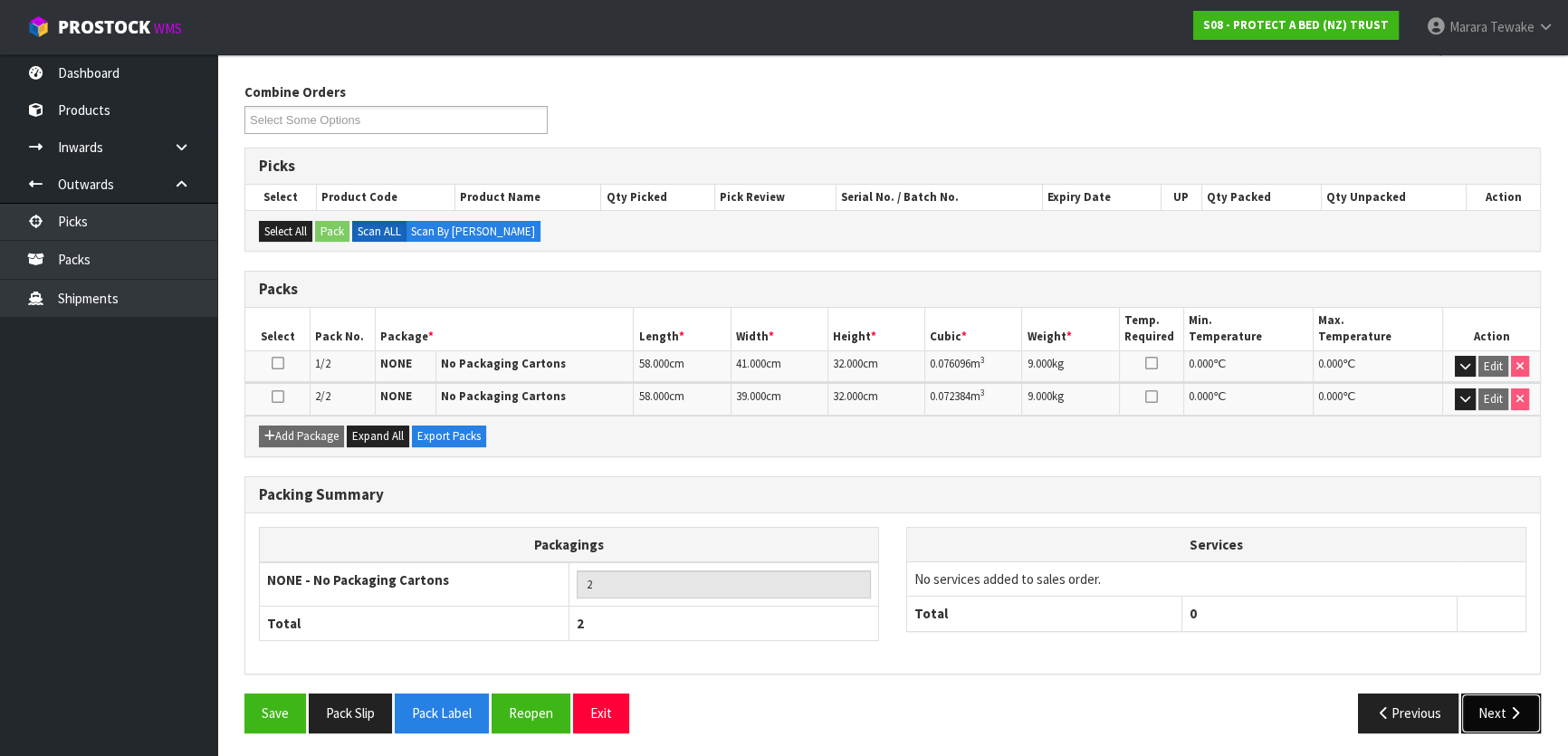
click at [1494, 705] on button "Next" at bounding box center [1501, 713] width 79 height 39
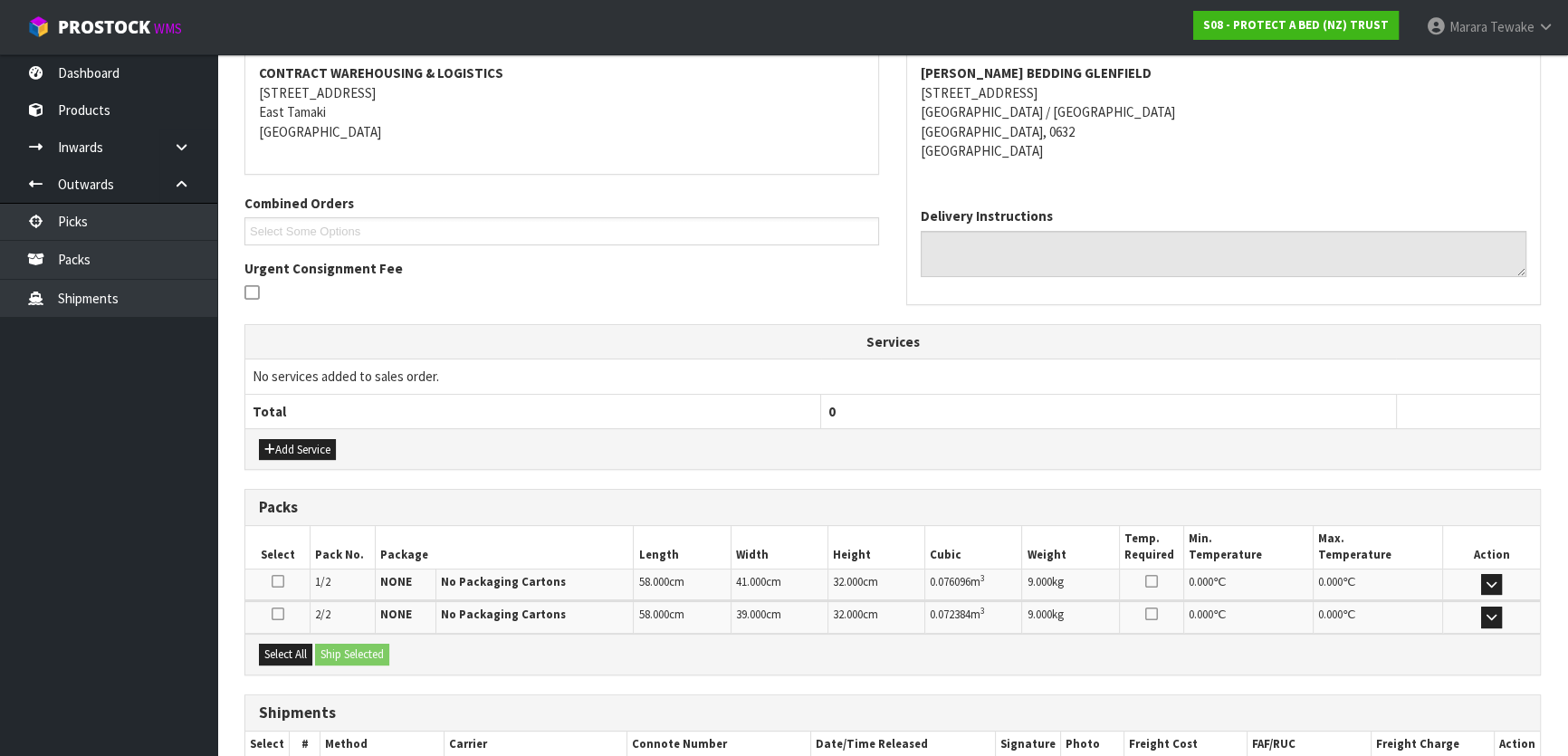
scroll to position [385, 0]
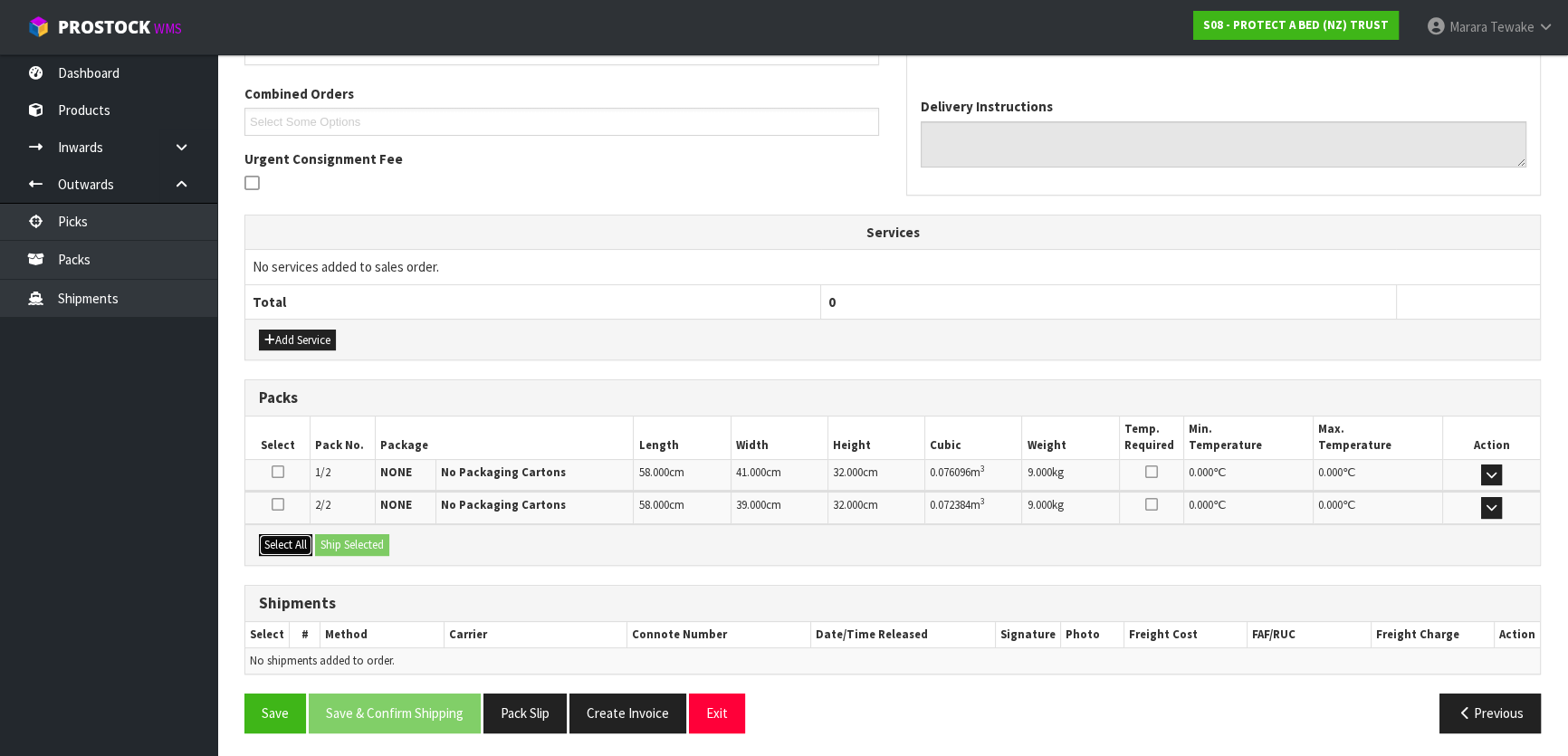
click at [293, 542] on button "Select All" at bounding box center [285, 545] width 53 height 21
click at [384, 551] on button "Ship Selected" at bounding box center [352, 545] width 75 height 21
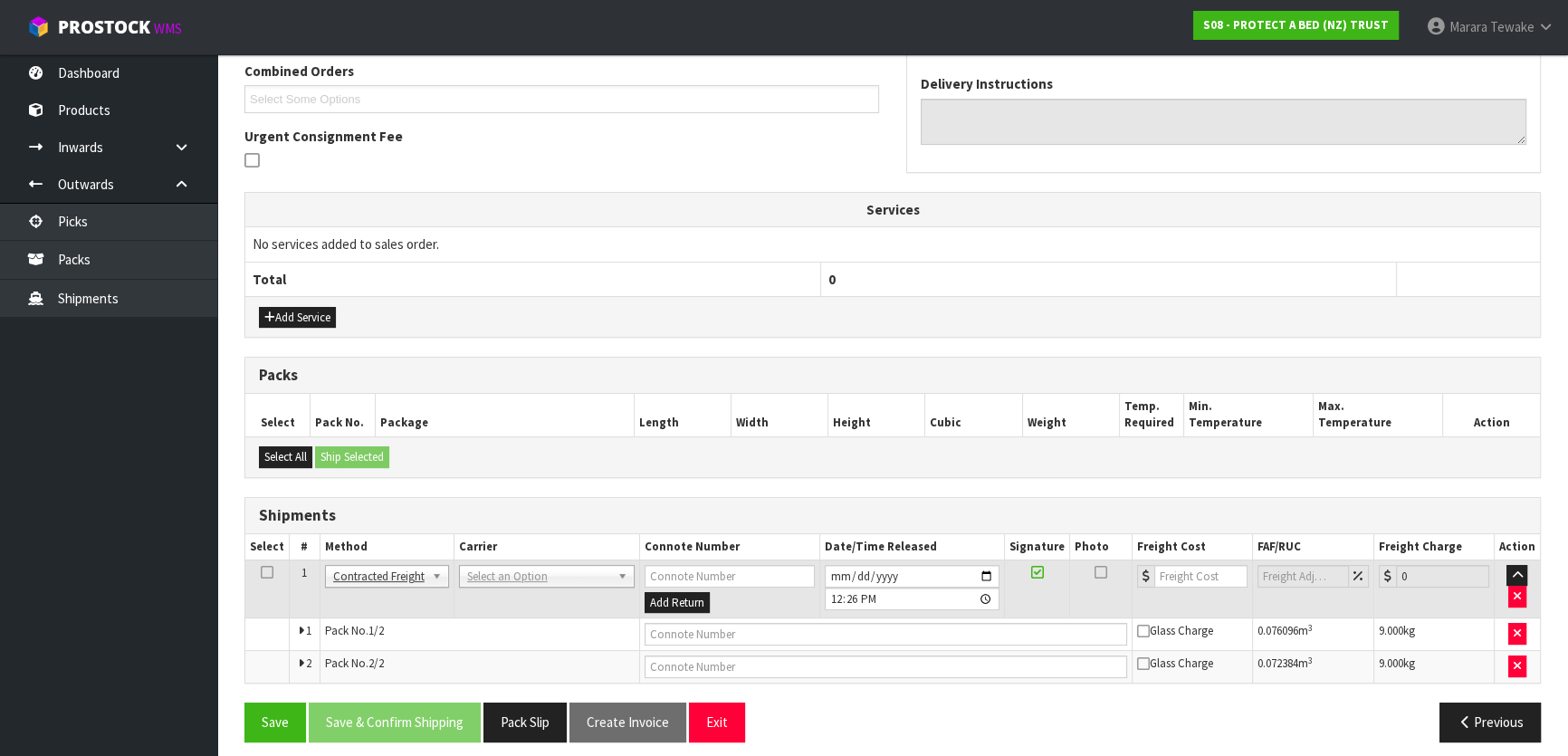
scroll to position [417, 0]
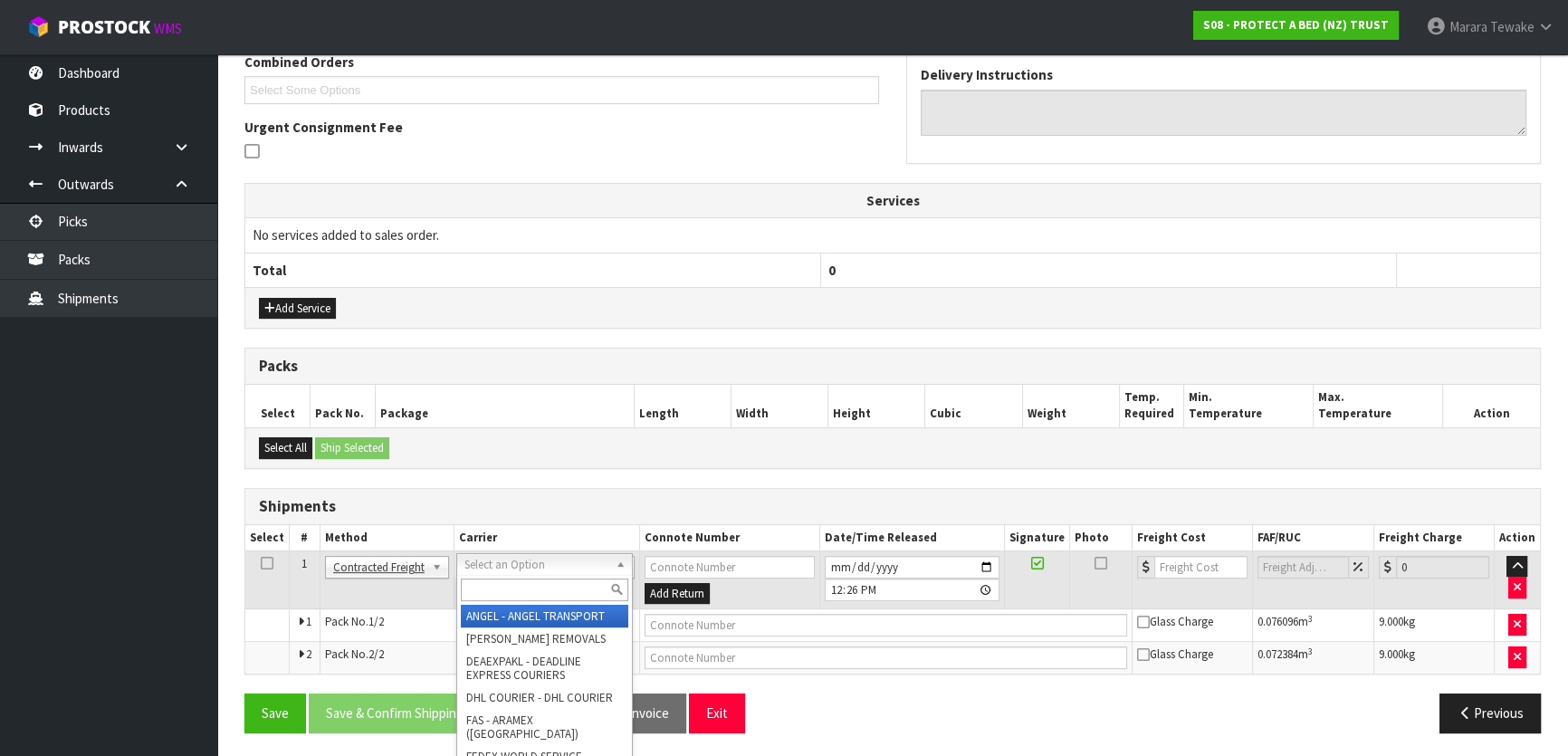
click at [519, 583] on input "text" at bounding box center [544, 589] width 168 height 22
type input "NZP"
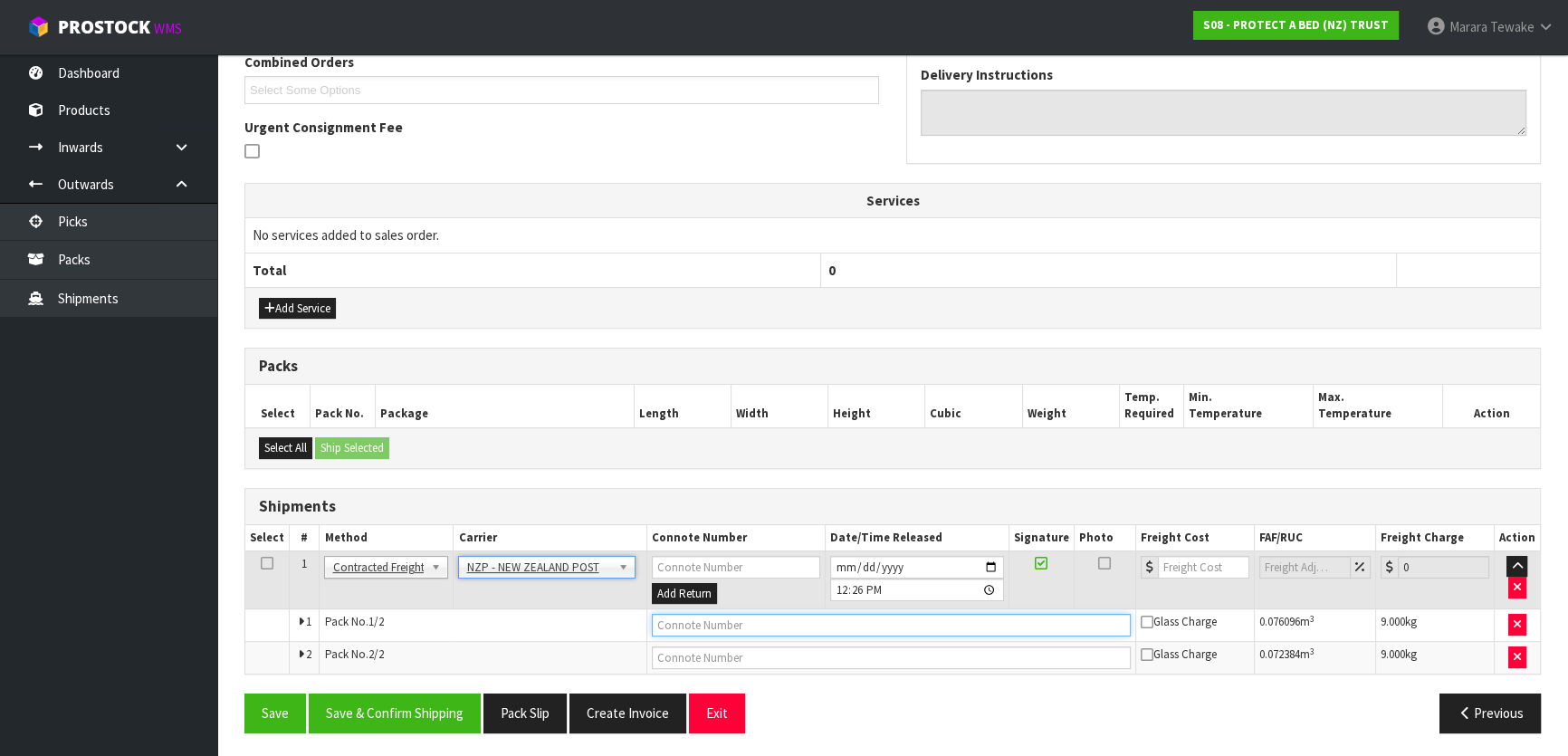
click at [682, 623] on input "text" at bounding box center [892, 624] width 479 height 22
type input "00894210379939210409"
click at [244, 694] on button "Save" at bounding box center [275, 713] width 62 height 39
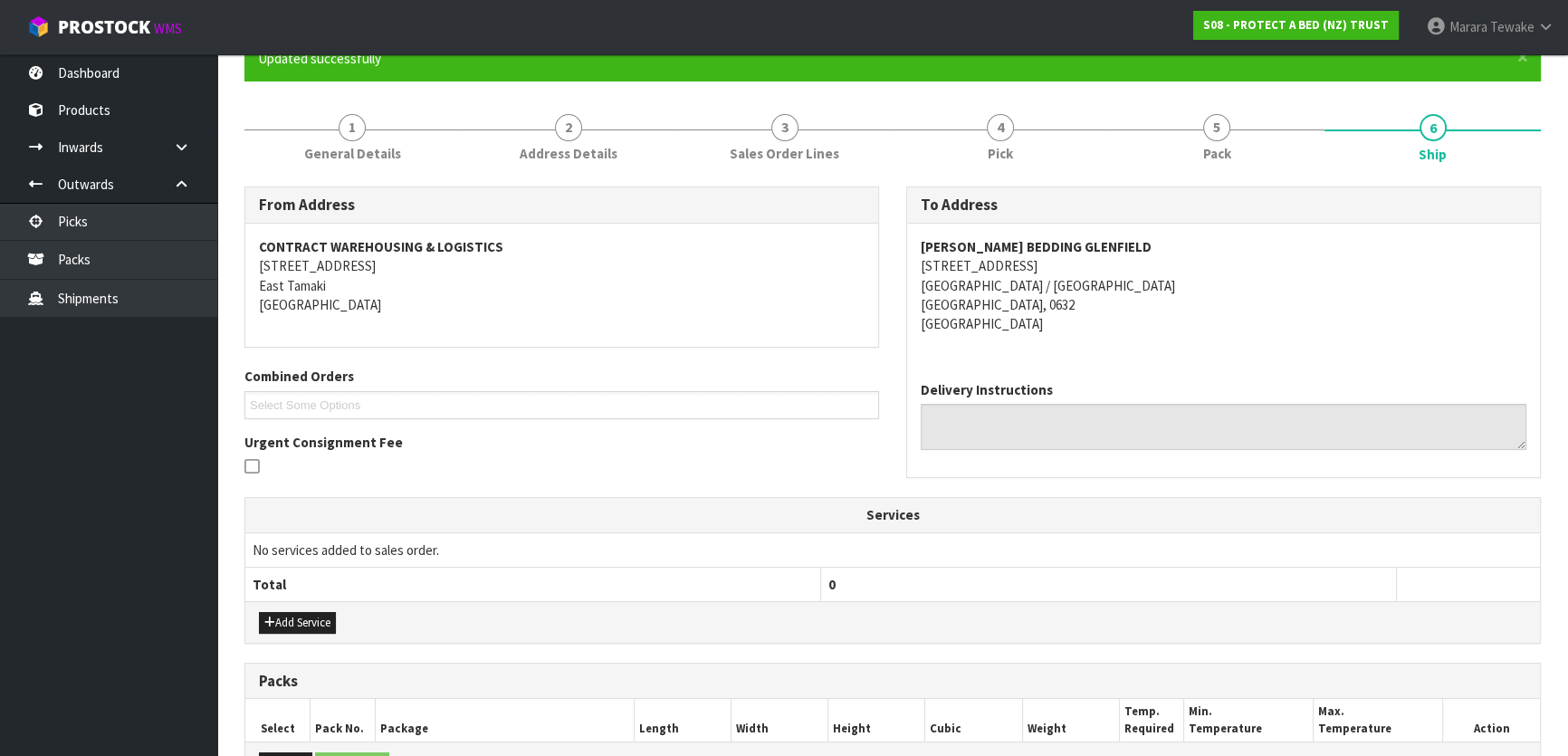
scroll to position [482, 0]
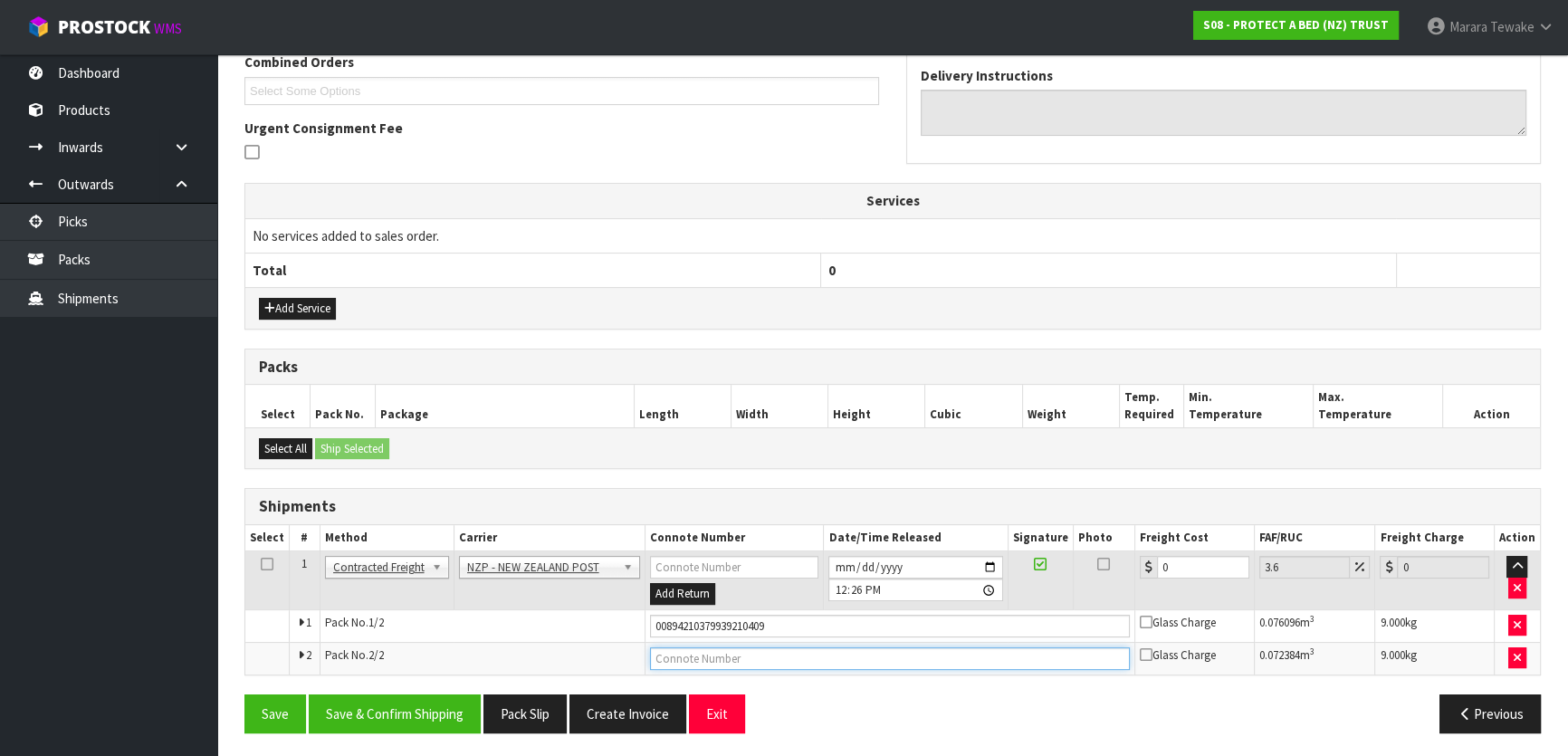
click at [749, 651] on input "text" at bounding box center [890, 658] width 480 height 22
type input "00894210379939210393"
click at [244, 694] on button "Save" at bounding box center [275, 713] width 62 height 39
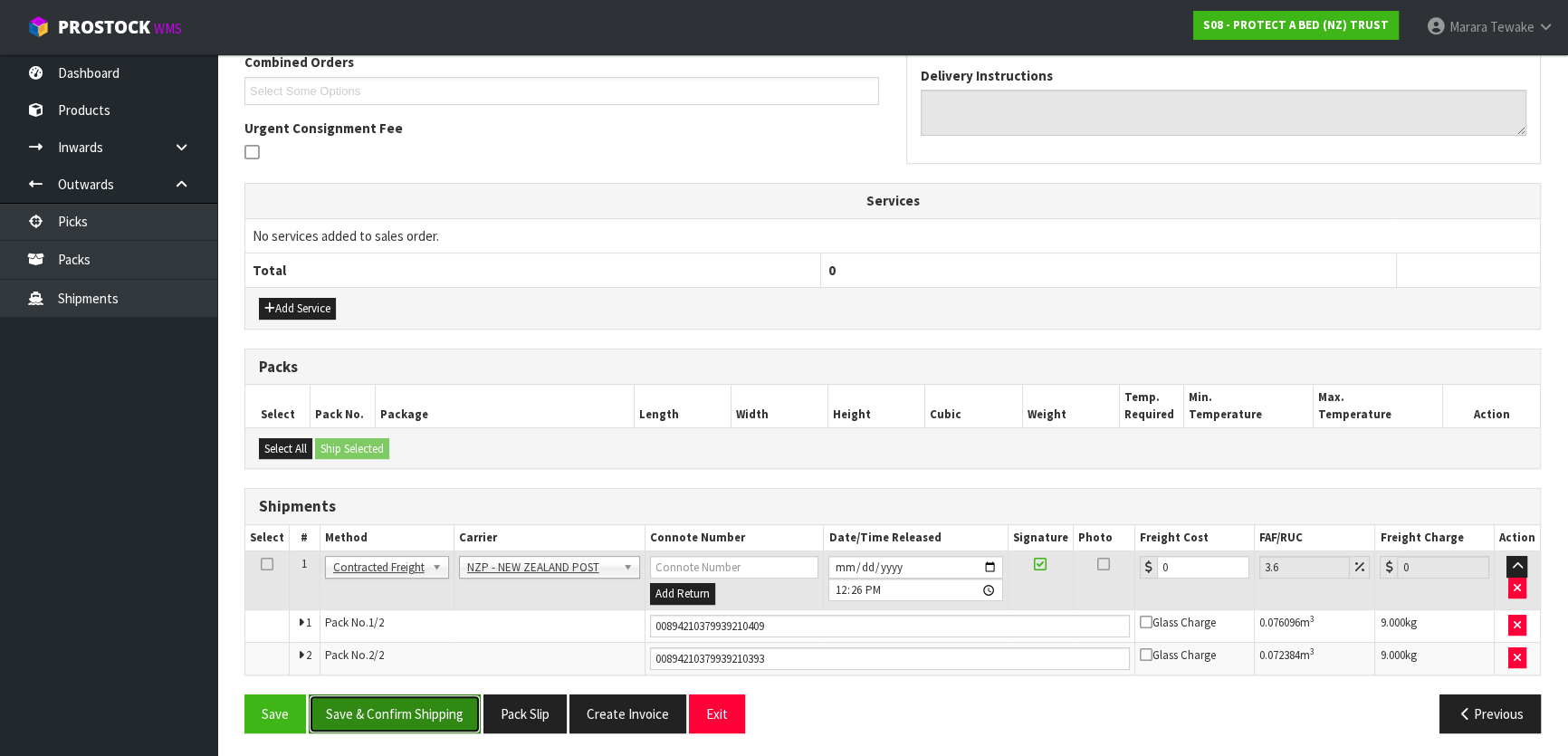
click at [411, 707] on button "Save & Confirm Shipping" at bounding box center [394, 713] width 172 height 39
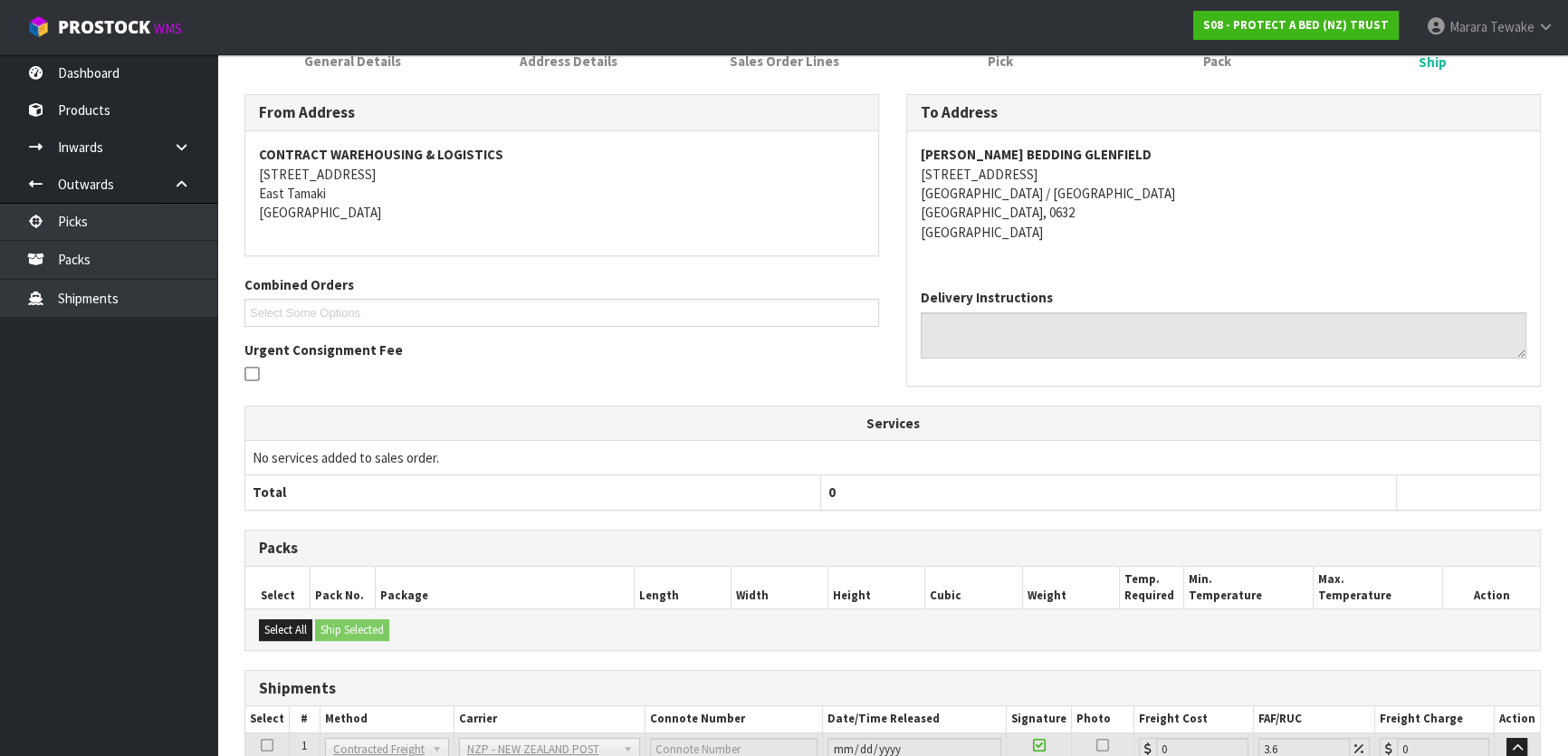
scroll to position [0, 0]
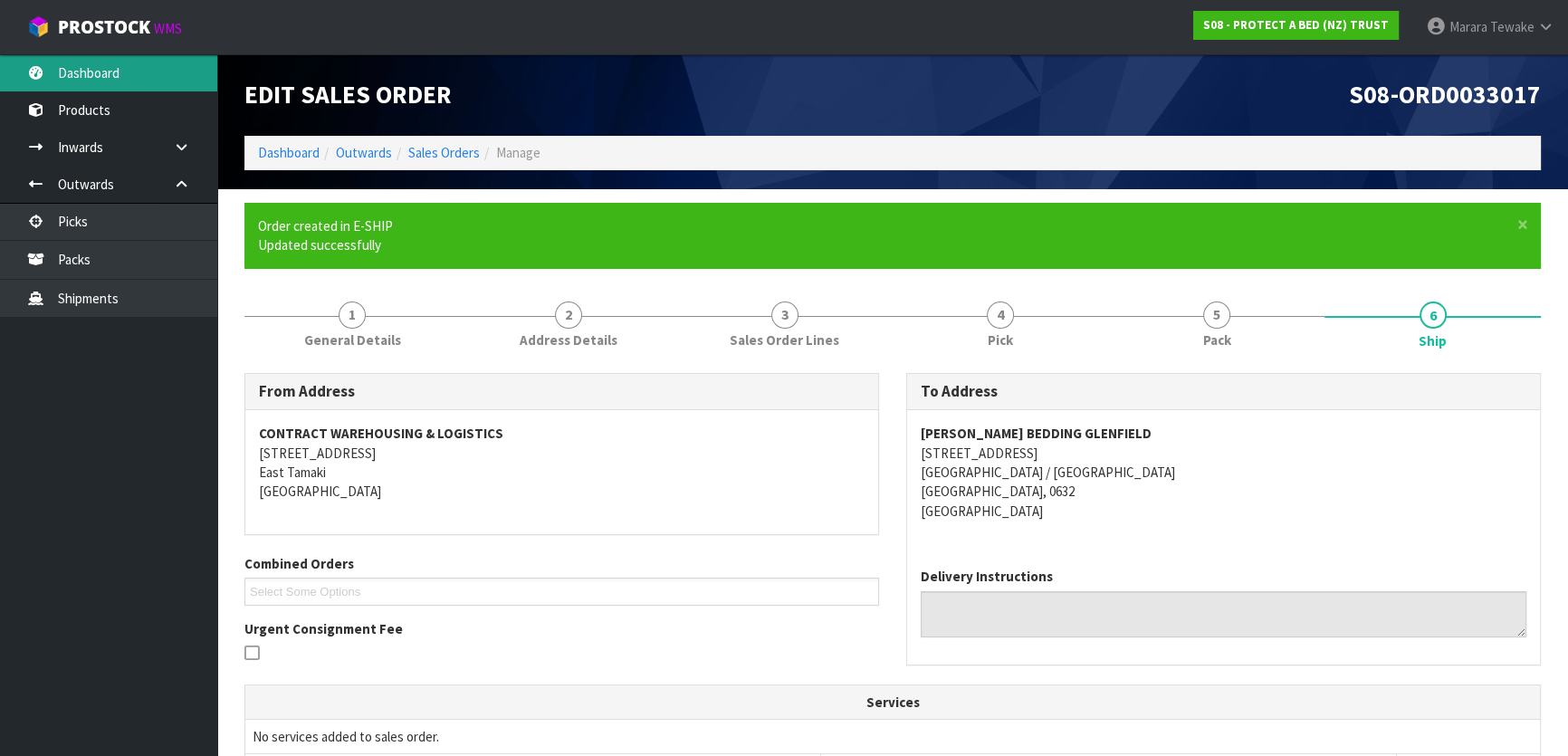
click at [129, 68] on link "Dashboard" at bounding box center [109, 73] width 217 height 37
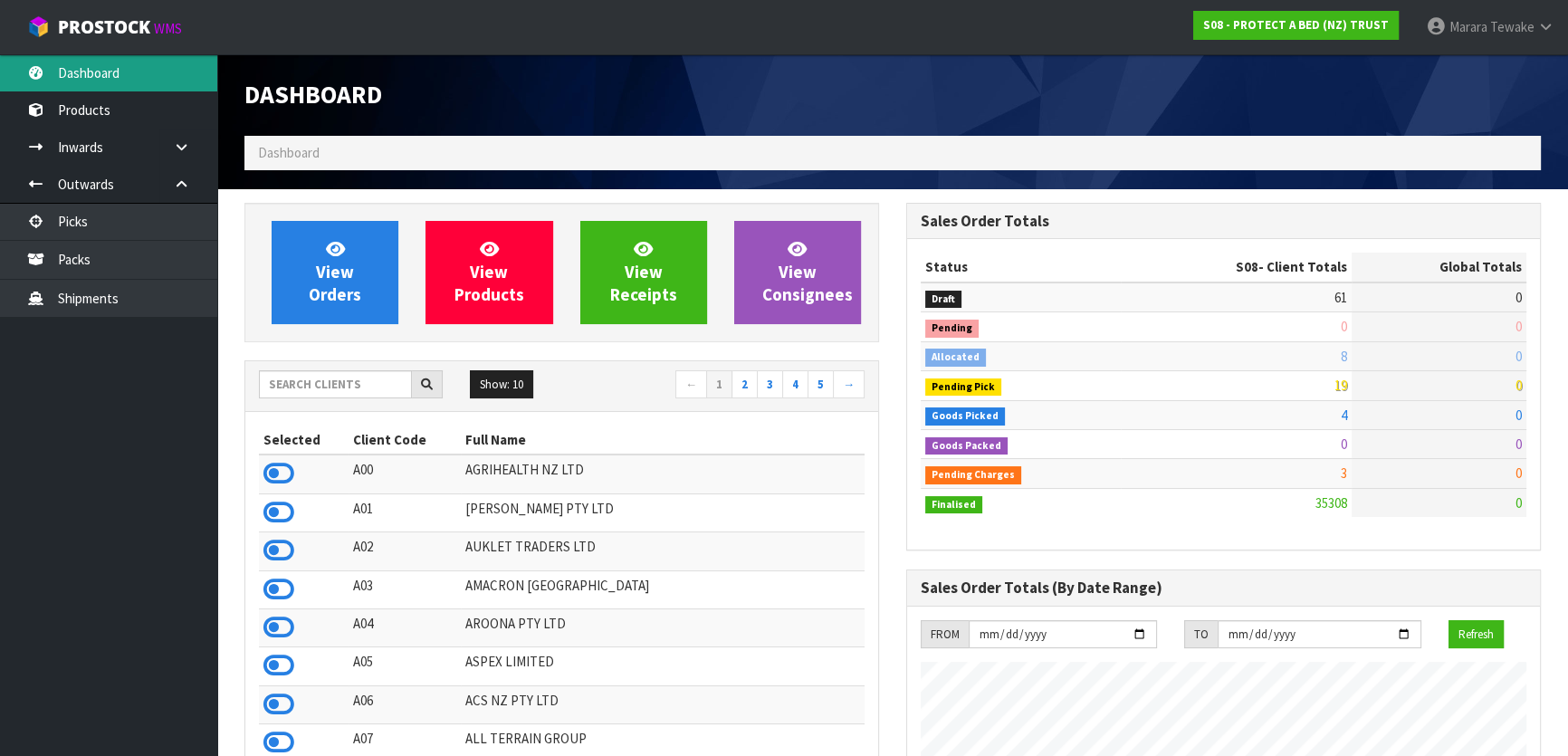
scroll to position [1369, 661]
click at [324, 388] on input "text" at bounding box center [335, 384] width 153 height 28
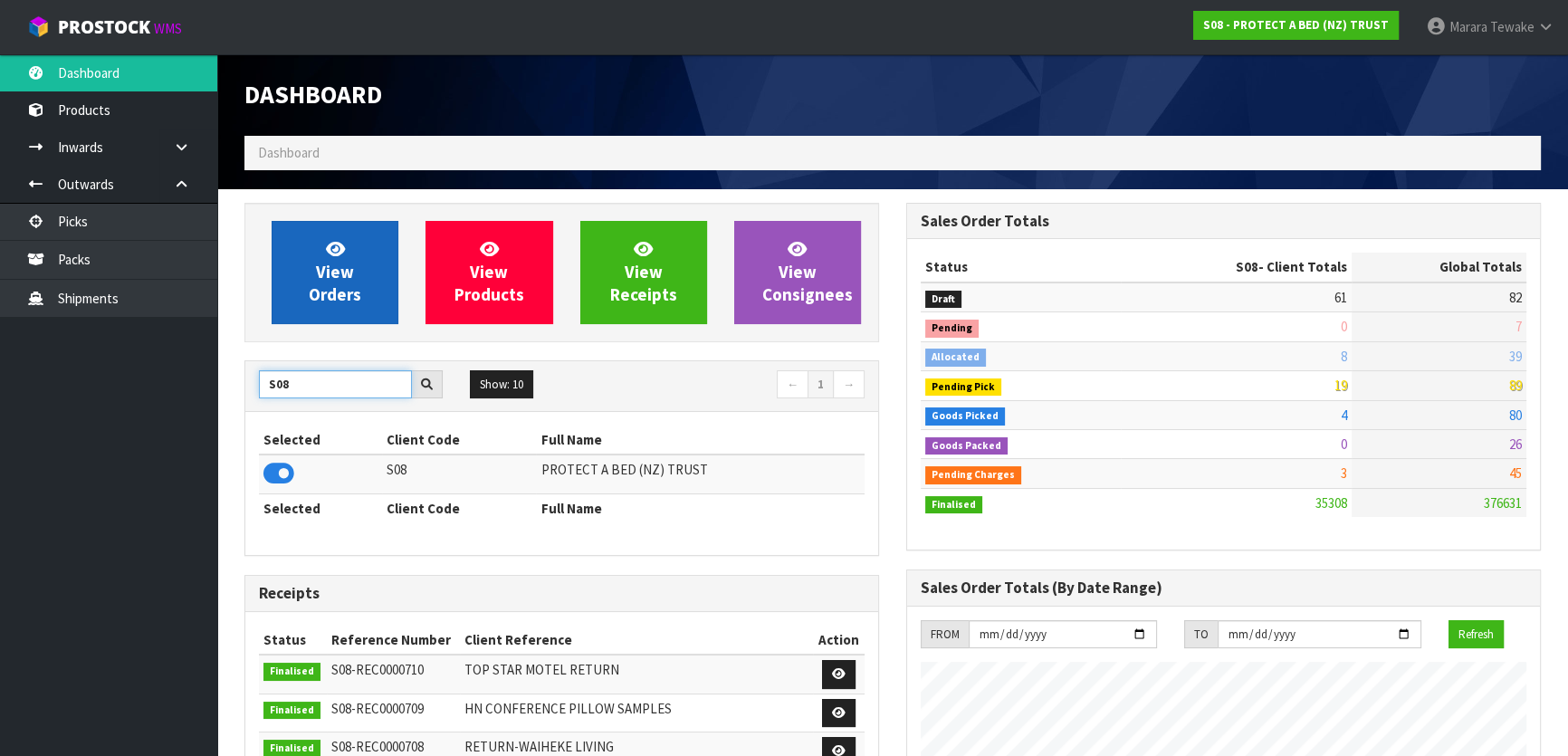
type input "S08"
click at [316, 260] on link "View Orders" at bounding box center [334, 272] width 127 height 103
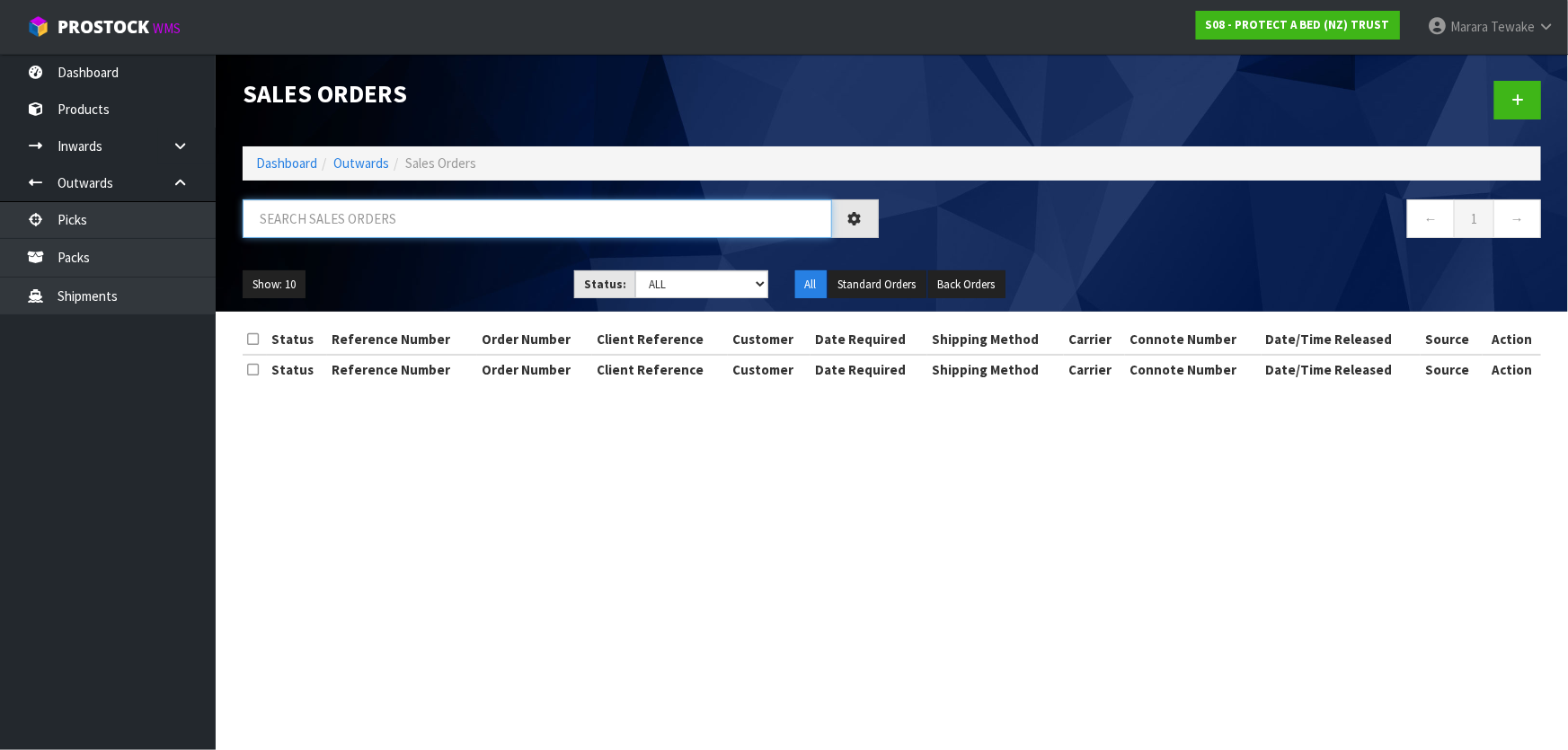
click at [334, 231] on input "text" at bounding box center [537, 218] width 590 height 38
type input "JOB-0407466"
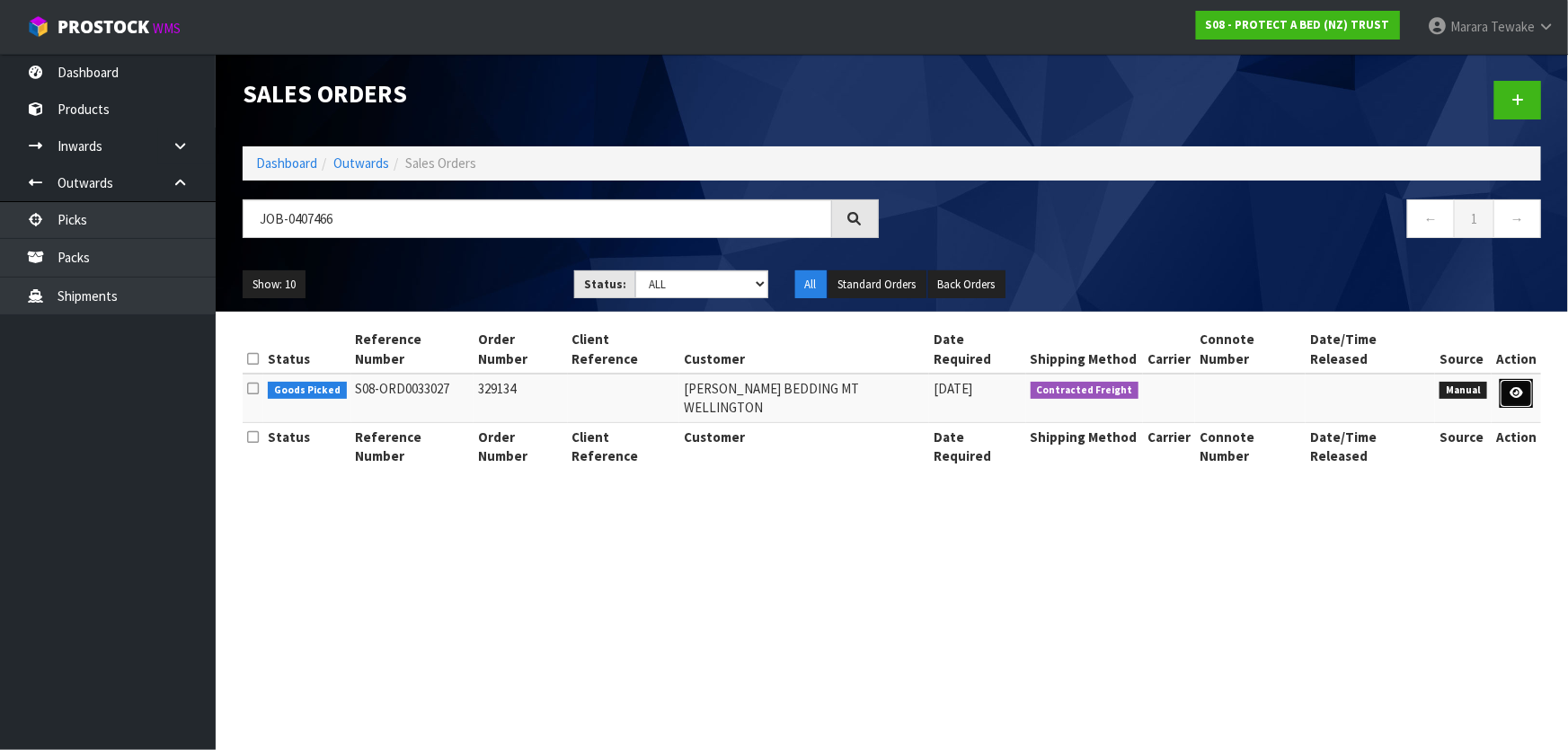
click at [1508, 379] on link at bounding box center [1516, 393] width 34 height 29
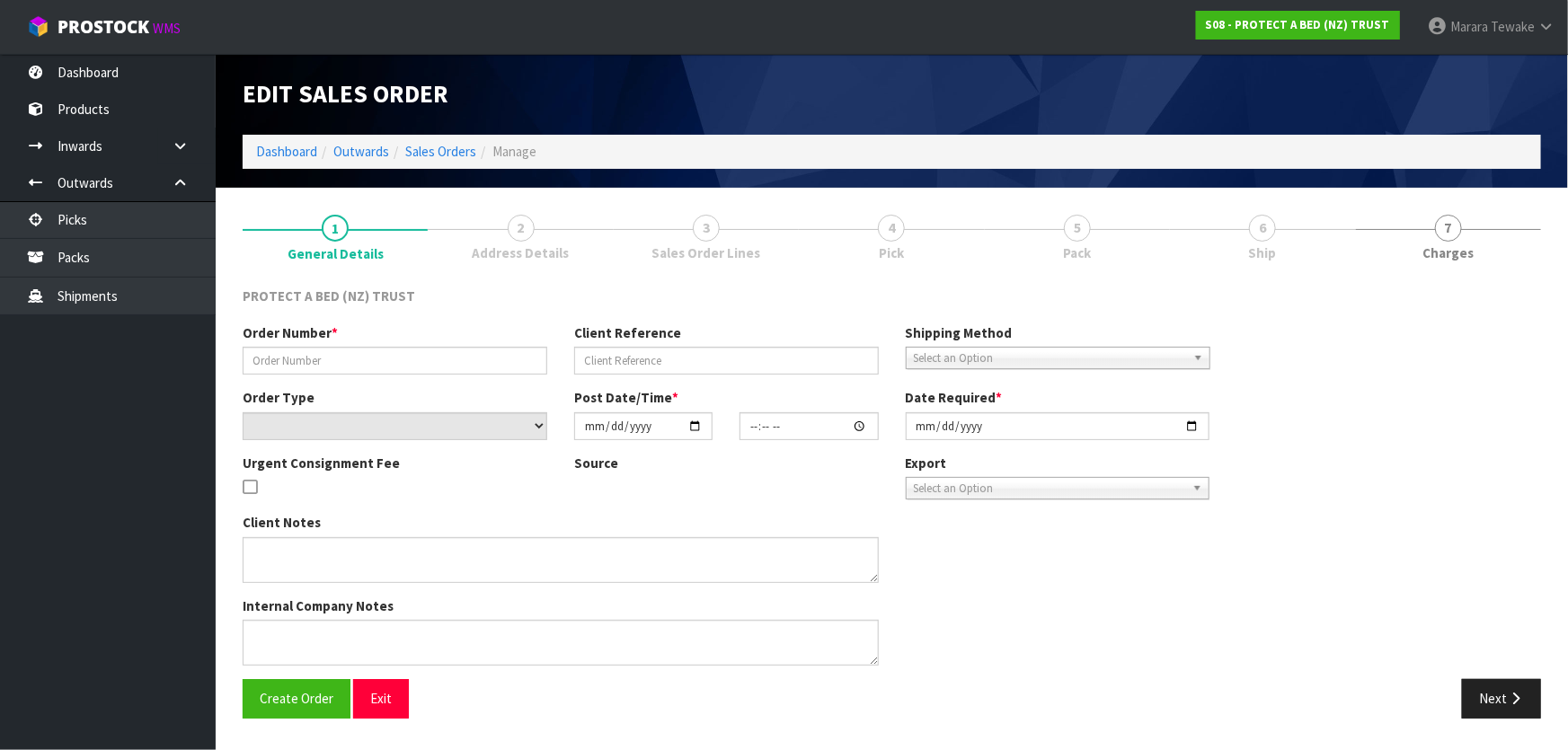
type input "329134"
select select "number:0"
type input "[DATE]"
type input "08:43:00.000"
type input "[DATE]"
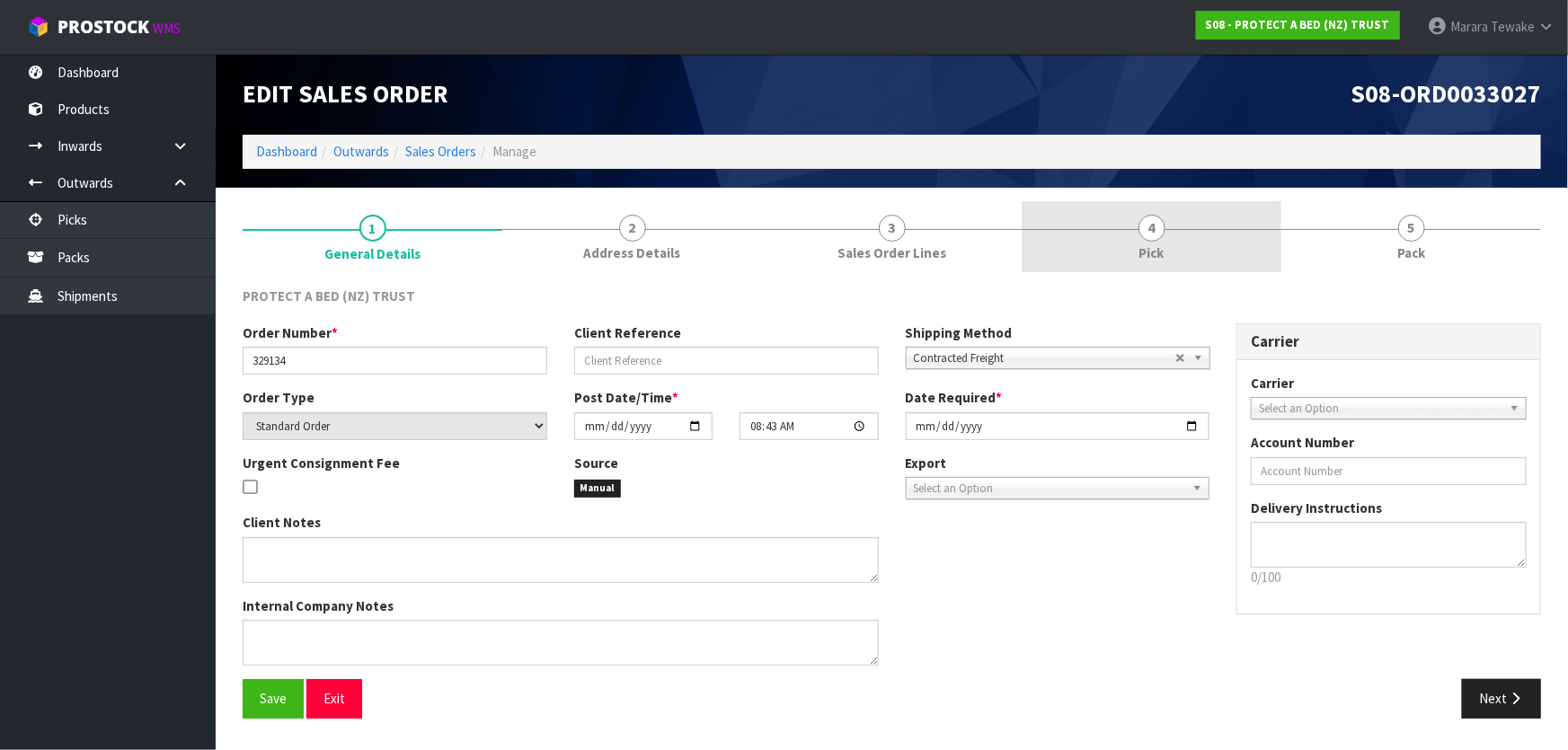
click at [1207, 234] on link "4 Pick" at bounding box center [1151, 237] width 260 height 71
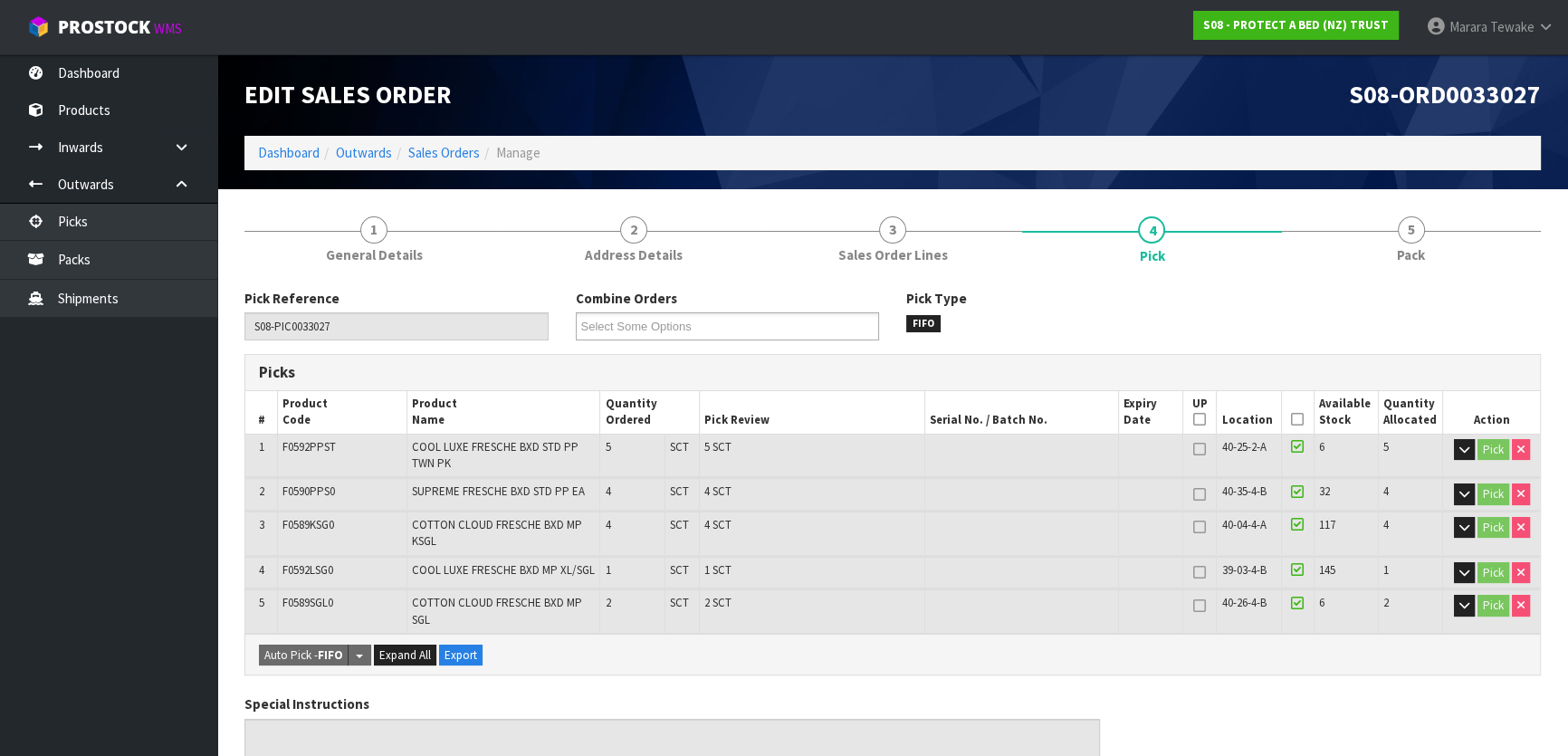
click at [1295, 420] on icon at bounding box center [1297, 419] width 13 height 1
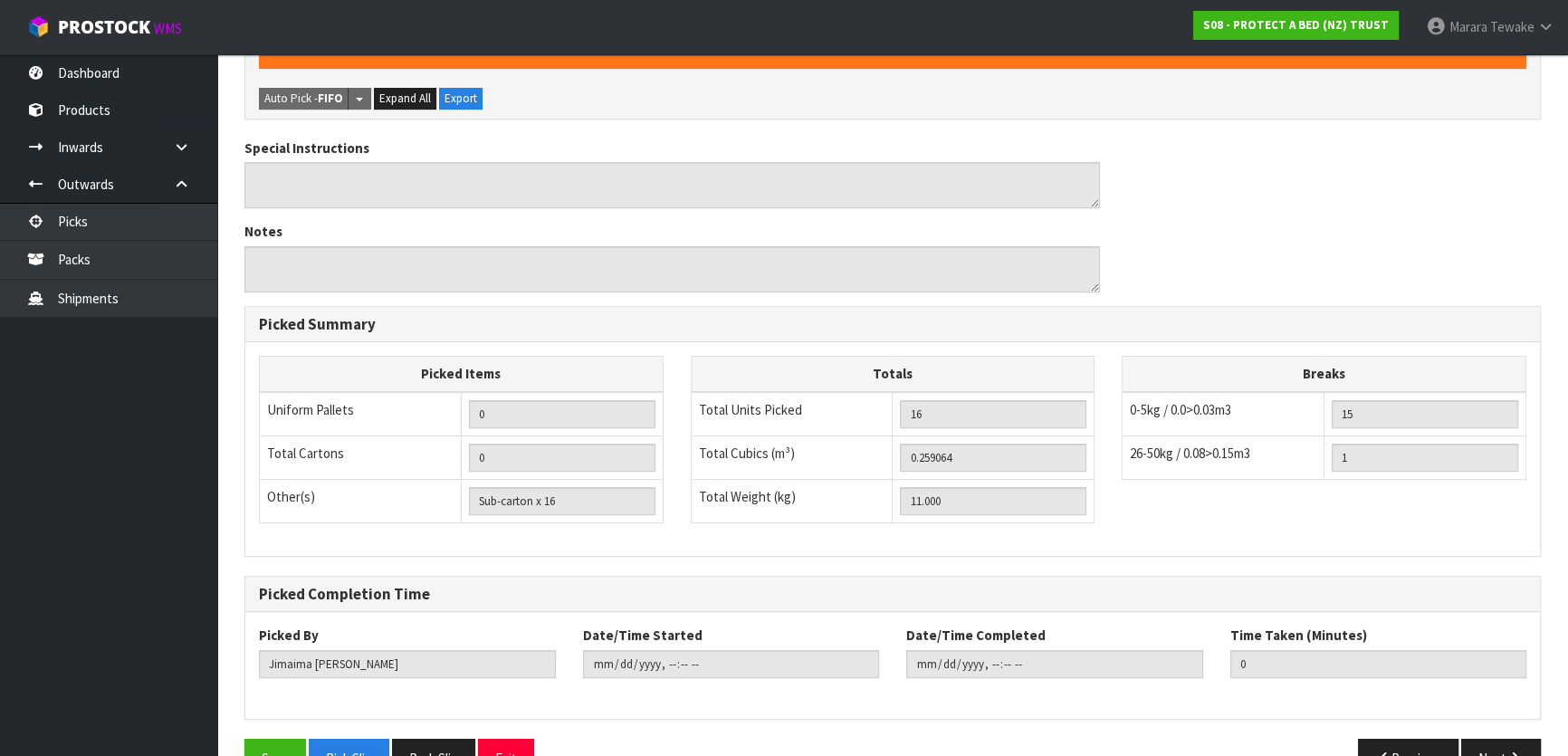
scroll to position [666, 0]
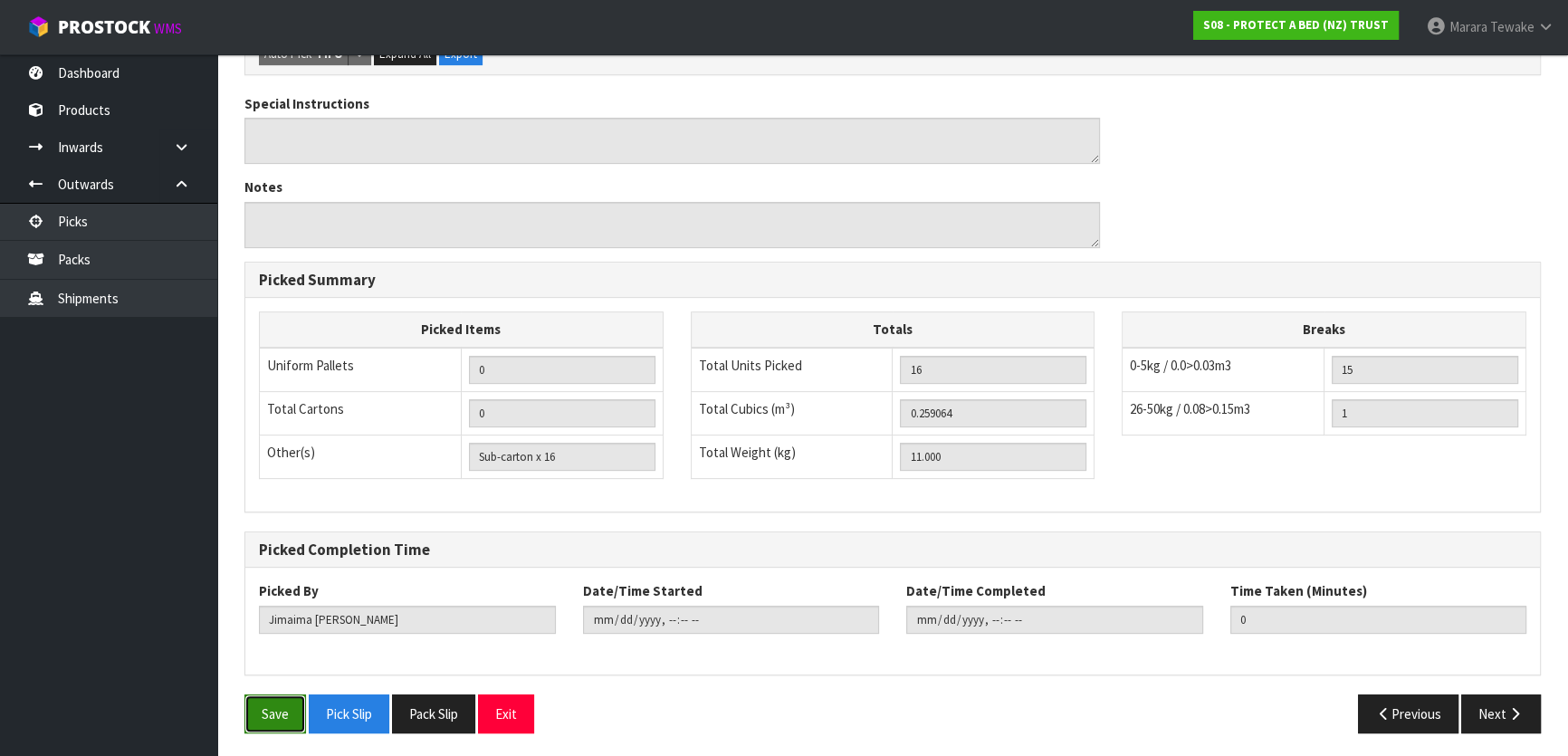
click at [266, 707] on button "Save" at bounding box center [275, 713] width 62 height 39
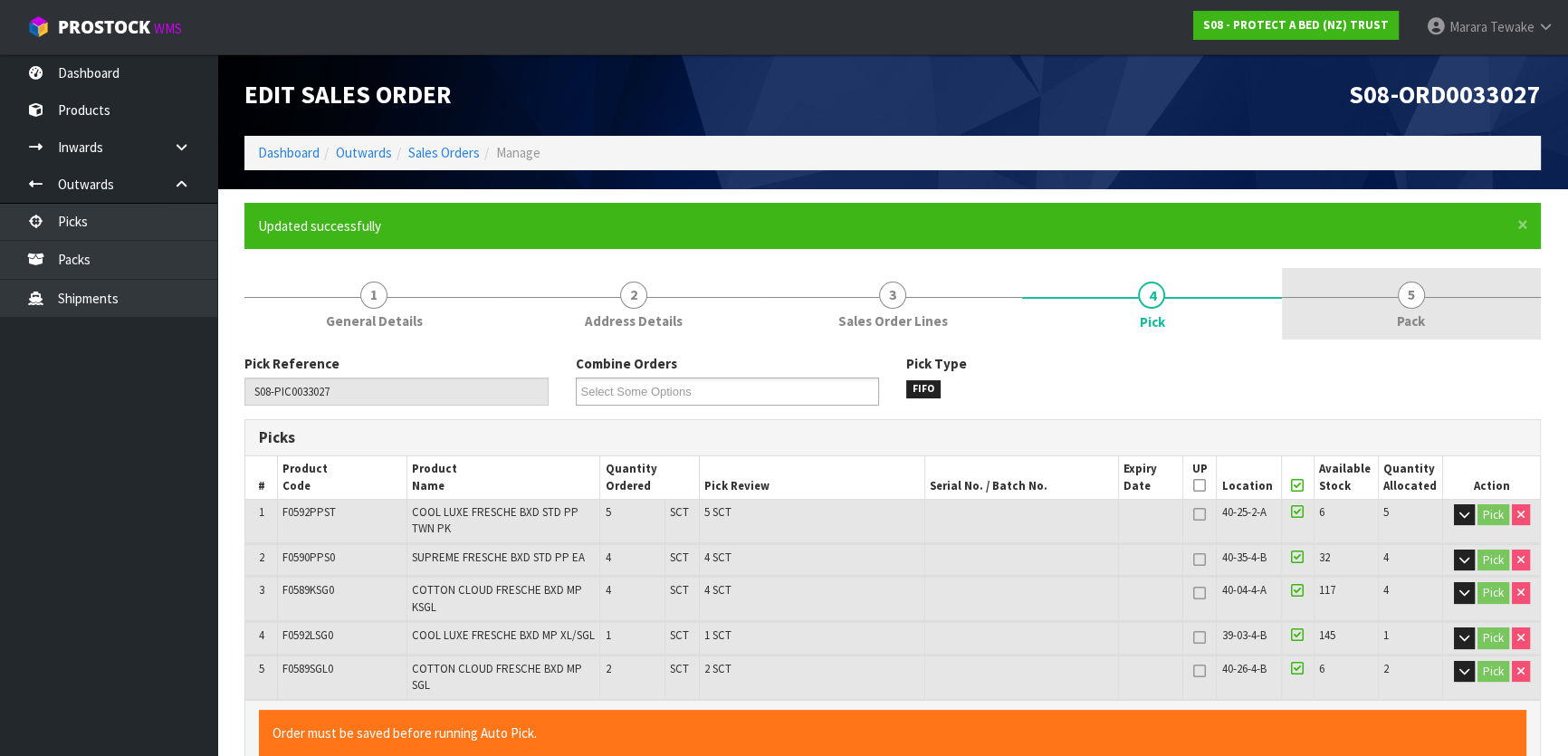
type input "[PERSON_NAME]"
type input "2025-08-14T12:31:41"
click at [1407, 311] on span "Pack" at bounding box center [1410, 321] width 28 height 19
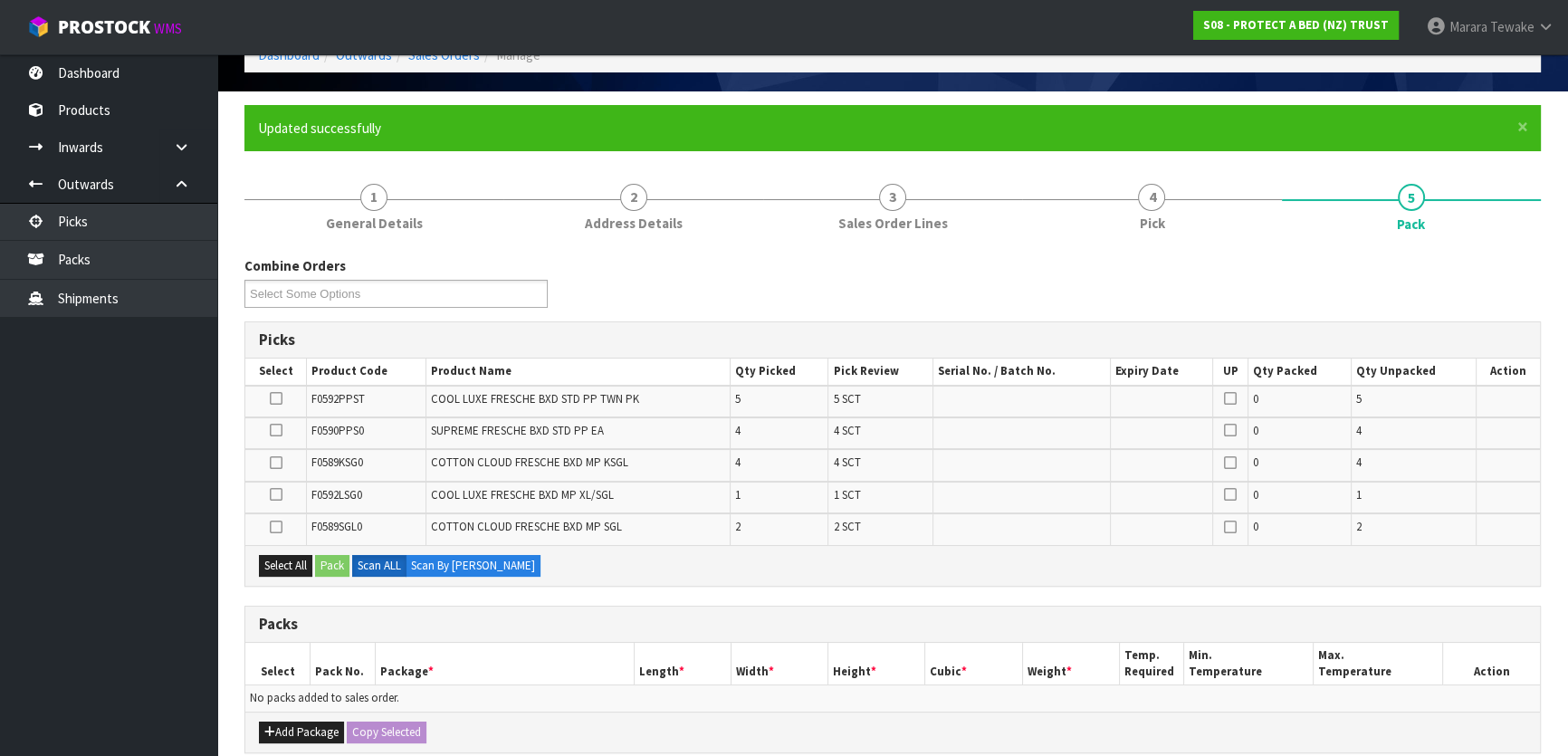
scroll to position [246, 0]
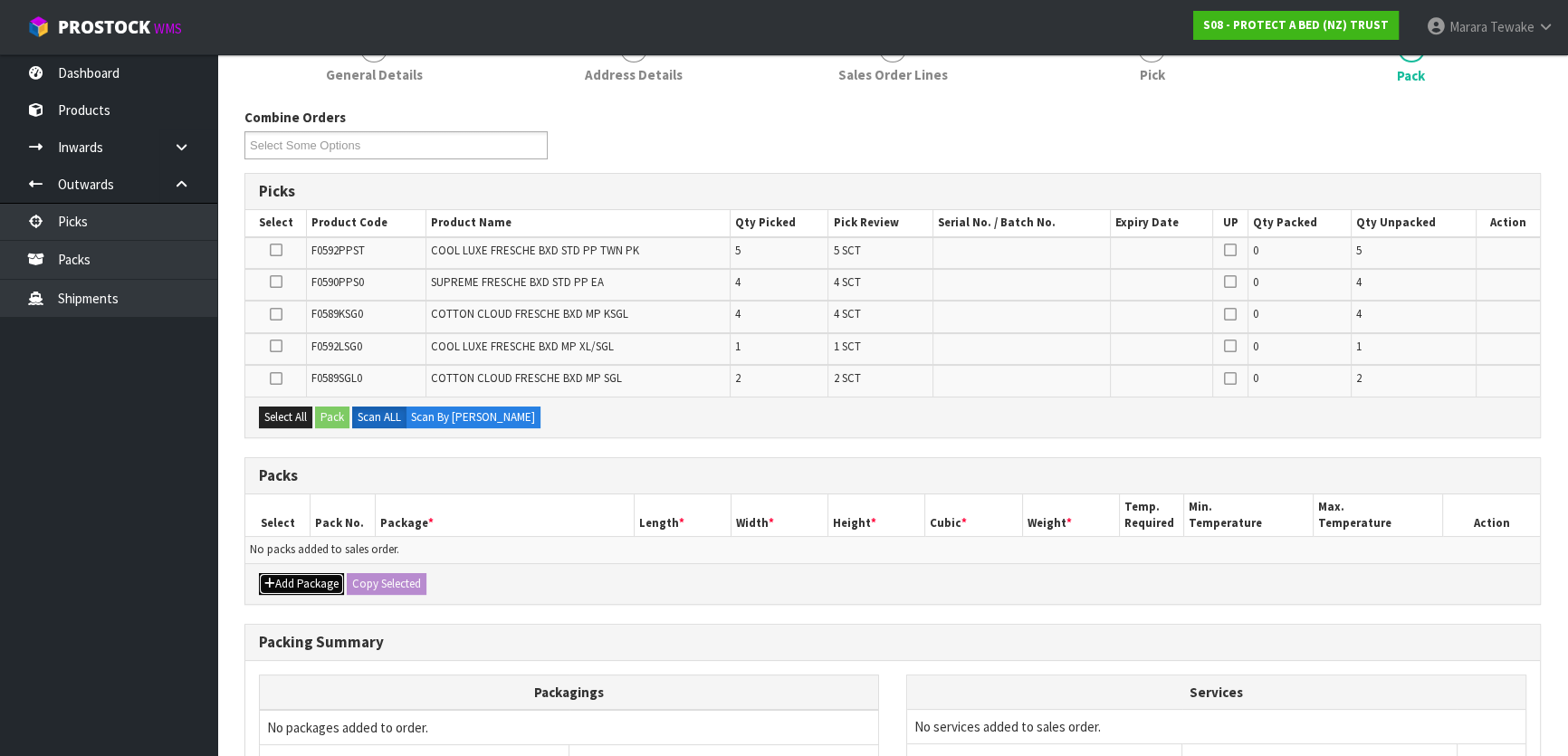
click at [295, 583] on button "Add Package" at bounding box center [301, 583] width 85 height 21
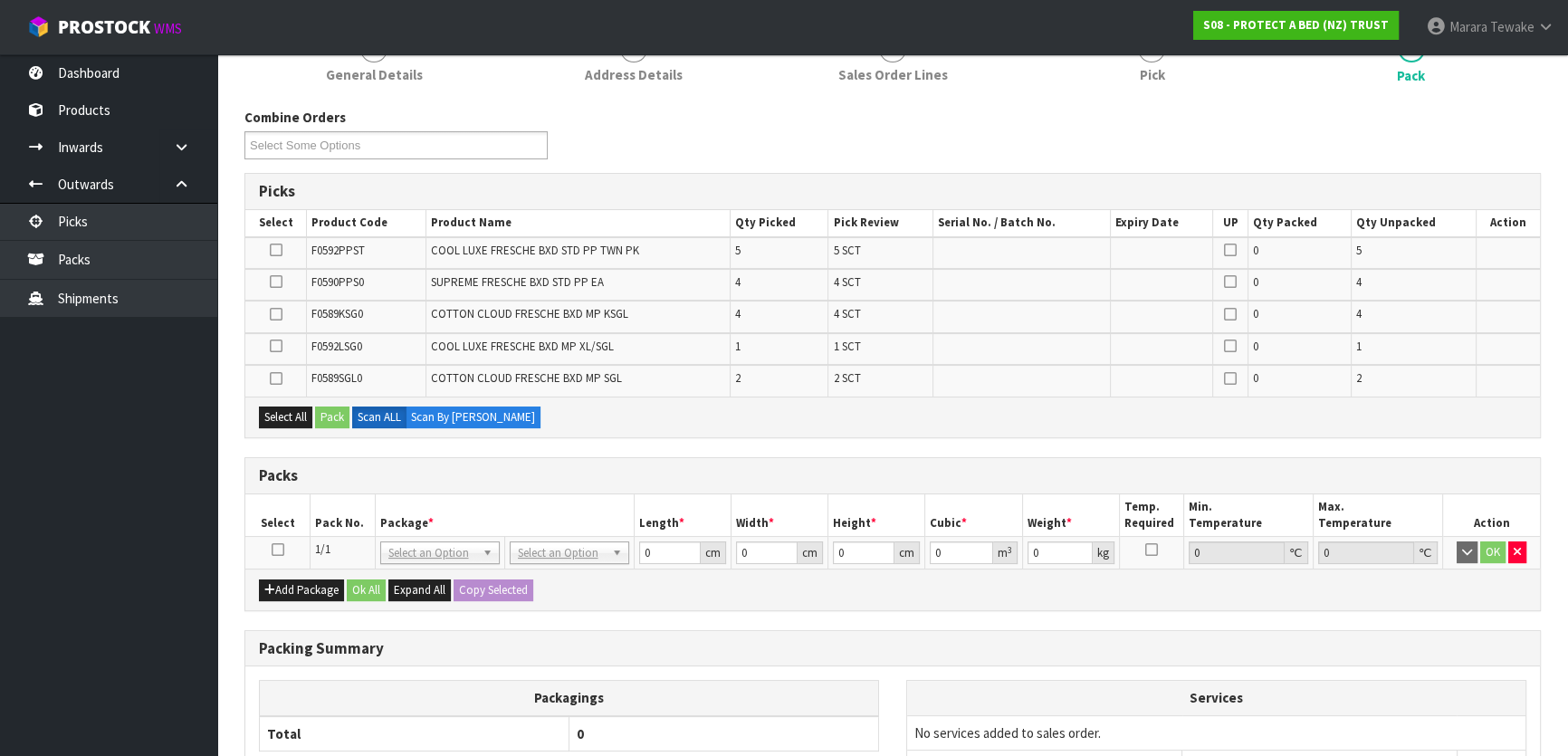
click at [279, 550] on icon at bounding box center [277, 550] width 13 height 1
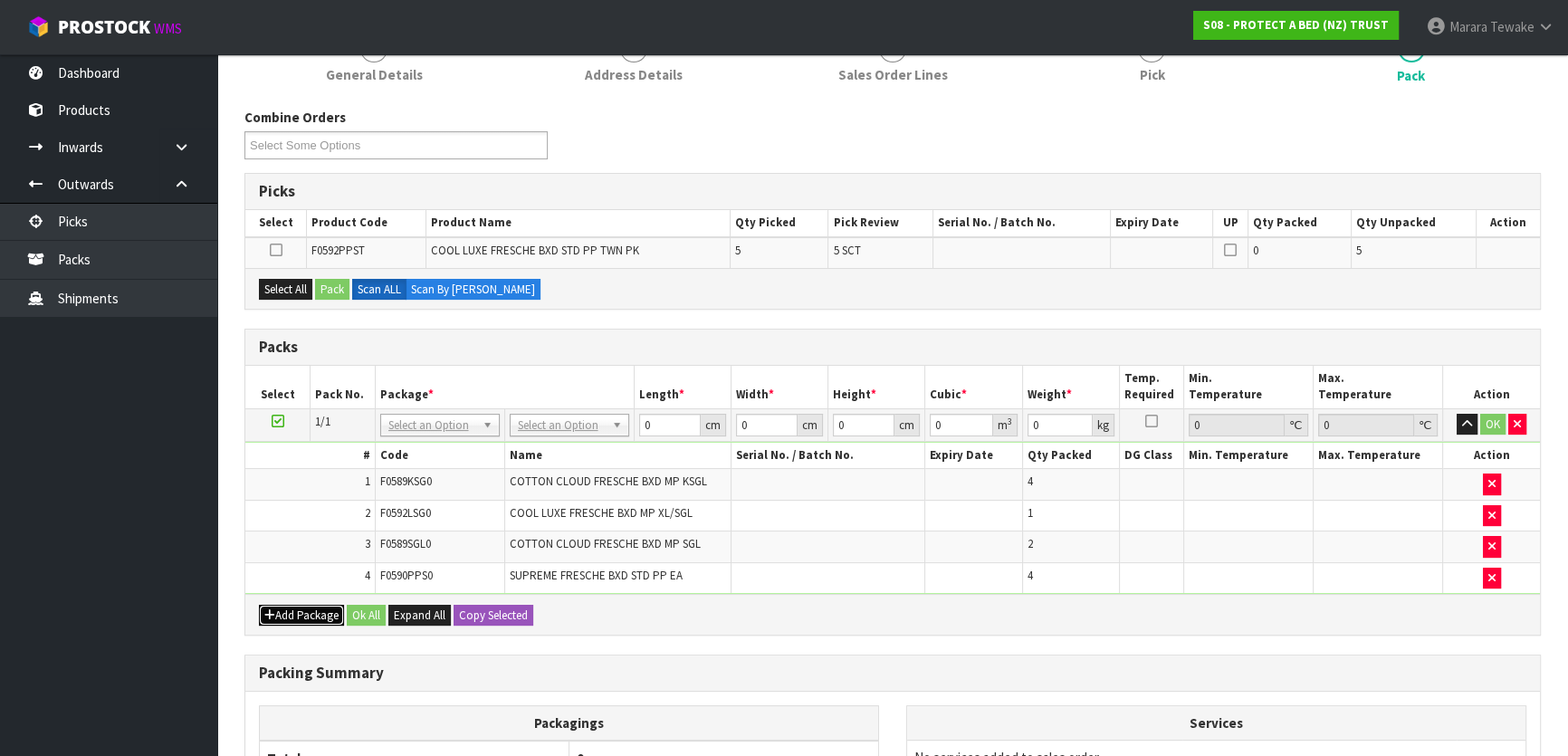
click at [313, 615] on button "Add Package" at bounding box center [301, 615] width 85 height 21
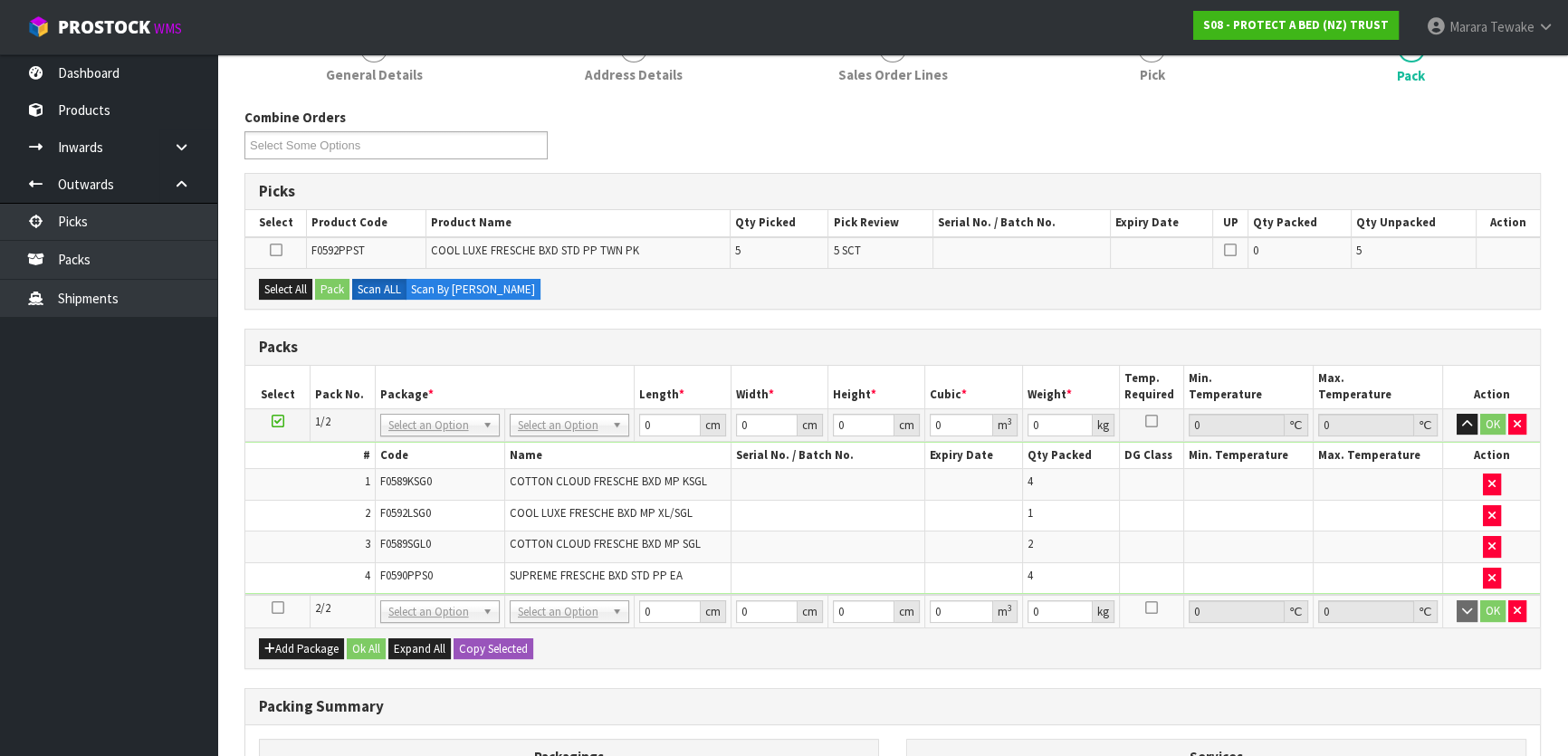
click at [275, 608] on icon at bounding box center [277, 608] width 13 height 1
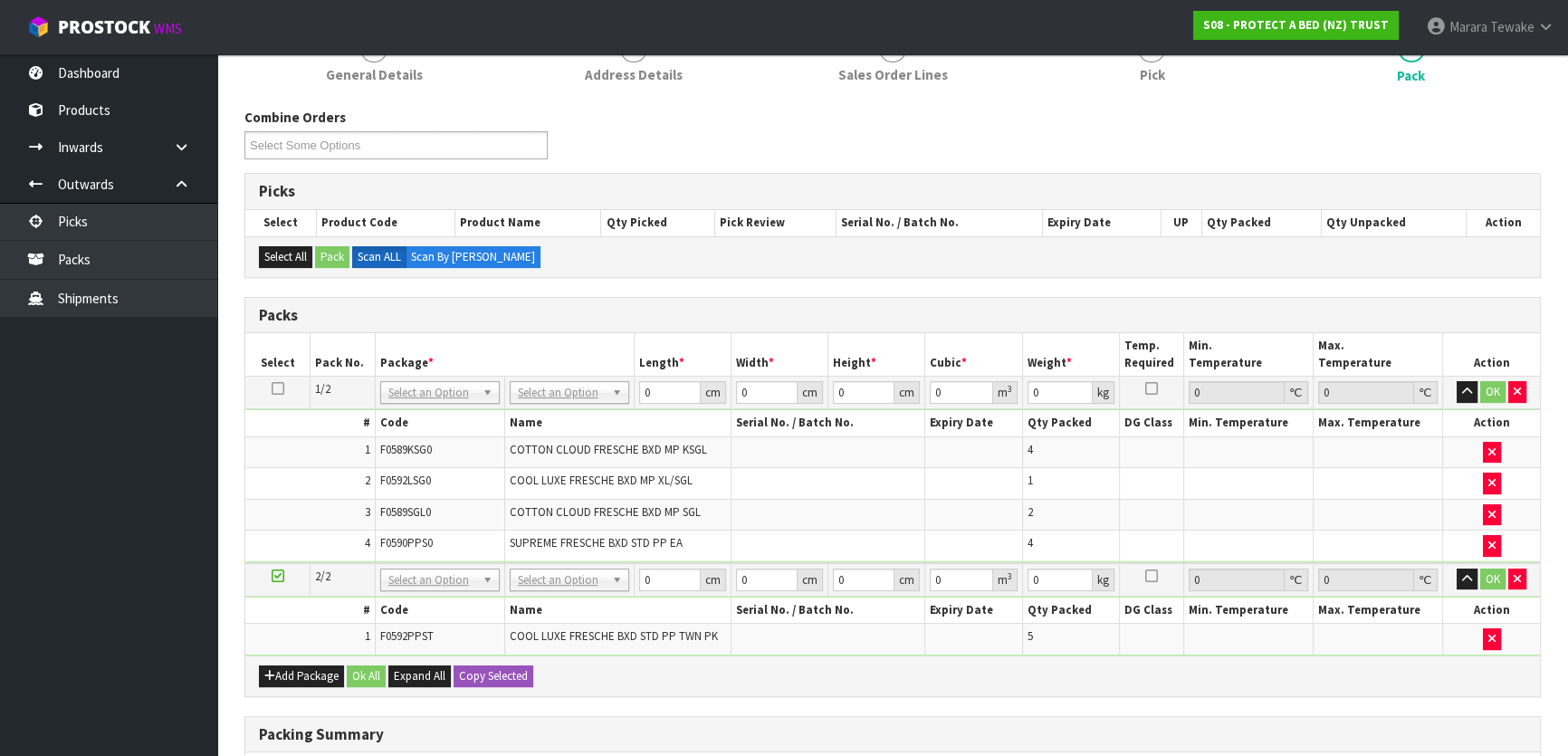
click at [568, 379] on td "No Packaging Cartons PLT GEN120 (1200 X 1000) PLT ONE WAY SKID CHEP HIRE PALLET…" at bounding box center [569, 394] width 130 height 33
drag, startPoint x: 568, startPoint y: 387, endPoint x: 568, endPoint y: 410, distance: 23.0
drag, startPoint x: 563, startPoint y: 574, endPoint x: 567, endPoint y: 589, distance: 15.5
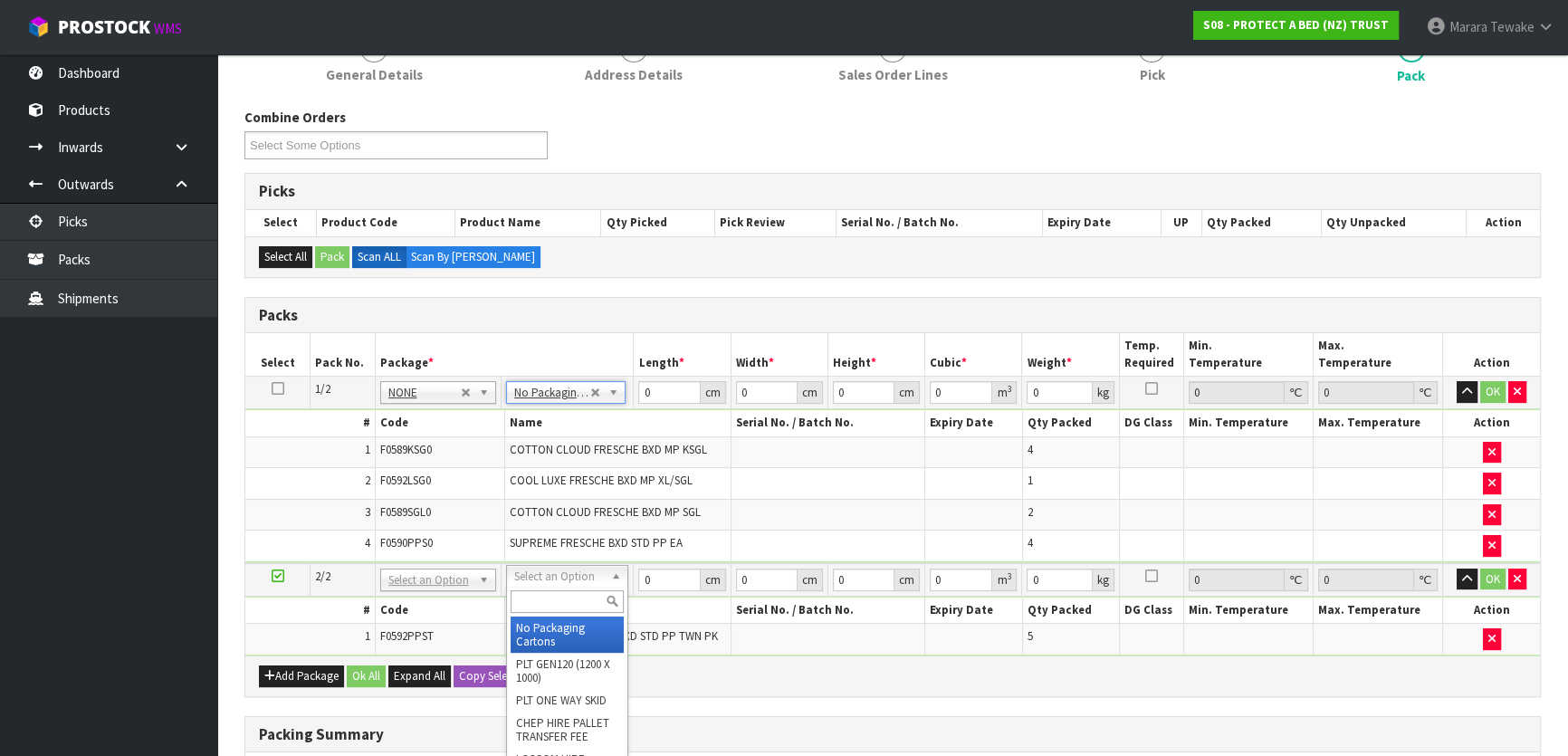
type input "2"
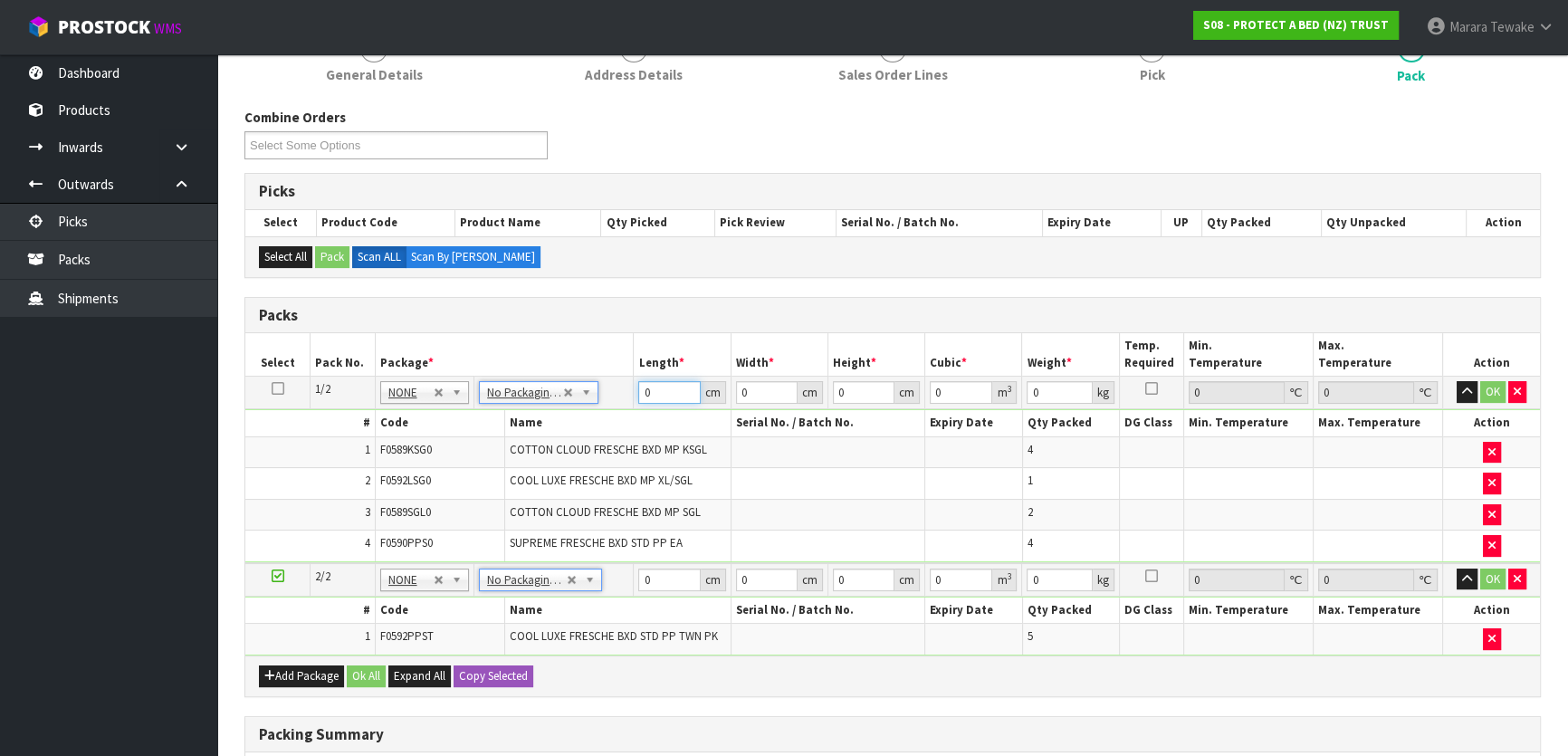
drag, startPoint x: 645, startPoint y: 389, endPoint x: 619, endPoint y: 375, distance: 29.5
click at [620, 377] on tr "1/2 NONE 007-001 007-002 007-004 007-009 007-013 007-014 007-015 007-017 007-01…" at bounding box center [893, 394] width 1295 height 33
drag, startPoint x: 545, startPoint y: 386, endPoint x: 539, endPoint y: 394, distance: 10.0
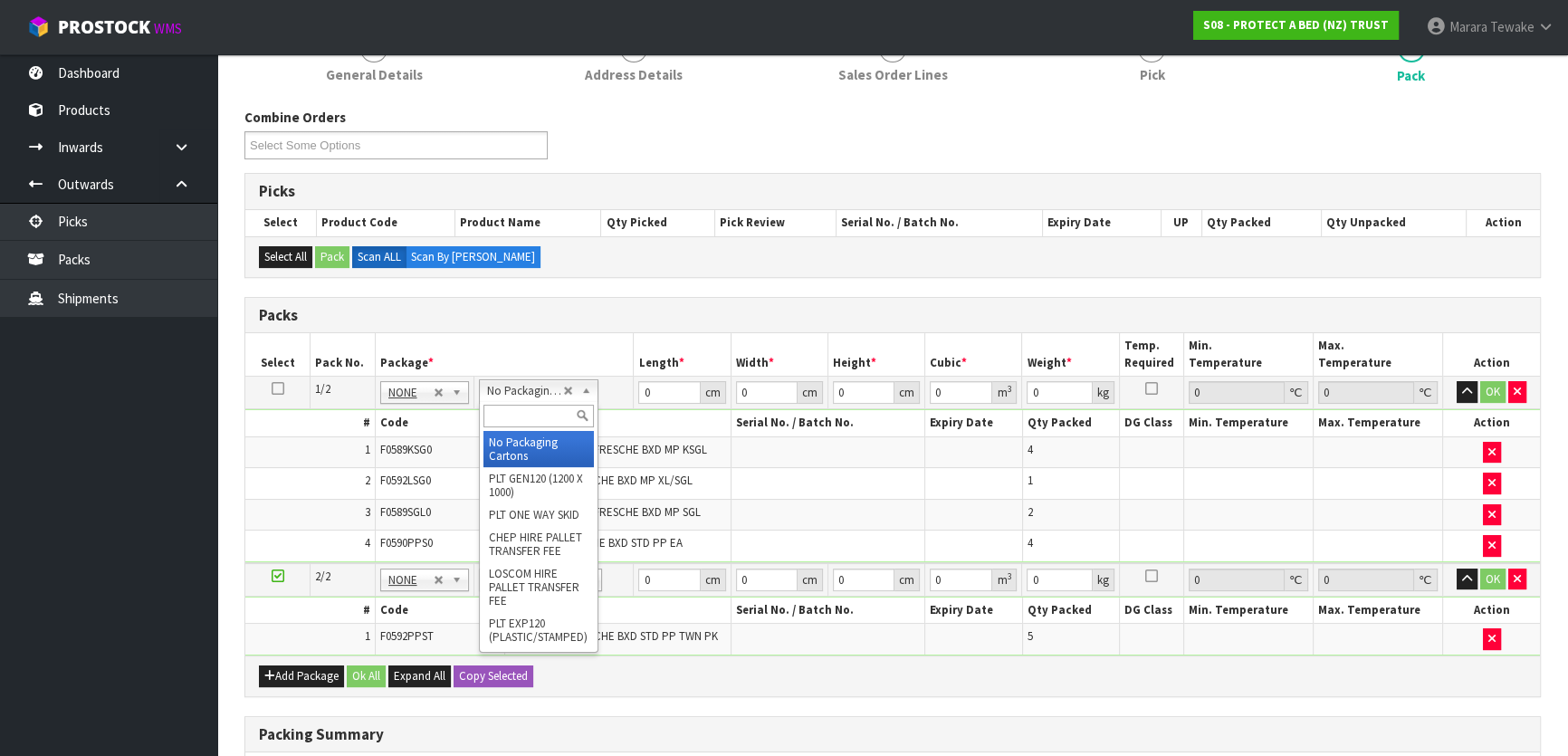
click at [534, 418] on input "text" at bounding box center [539, 416] width 110 height 22
type input "OC"
type input "1"
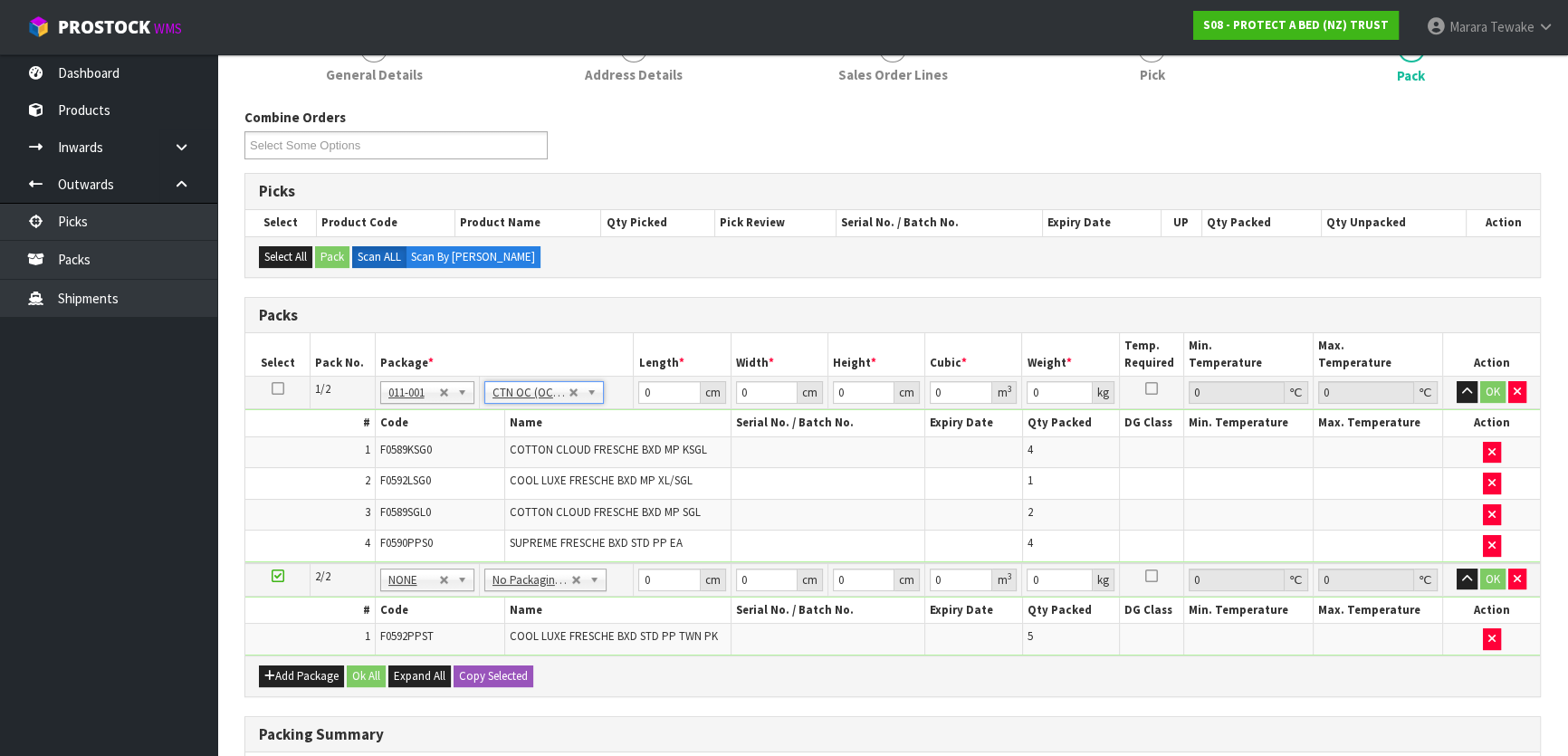
type input "8.75"
click at [541, 600] on input "text" at bounding box center [546, 601] width 113 height 22
type input "OC"
type input "2"
type input "2.25"
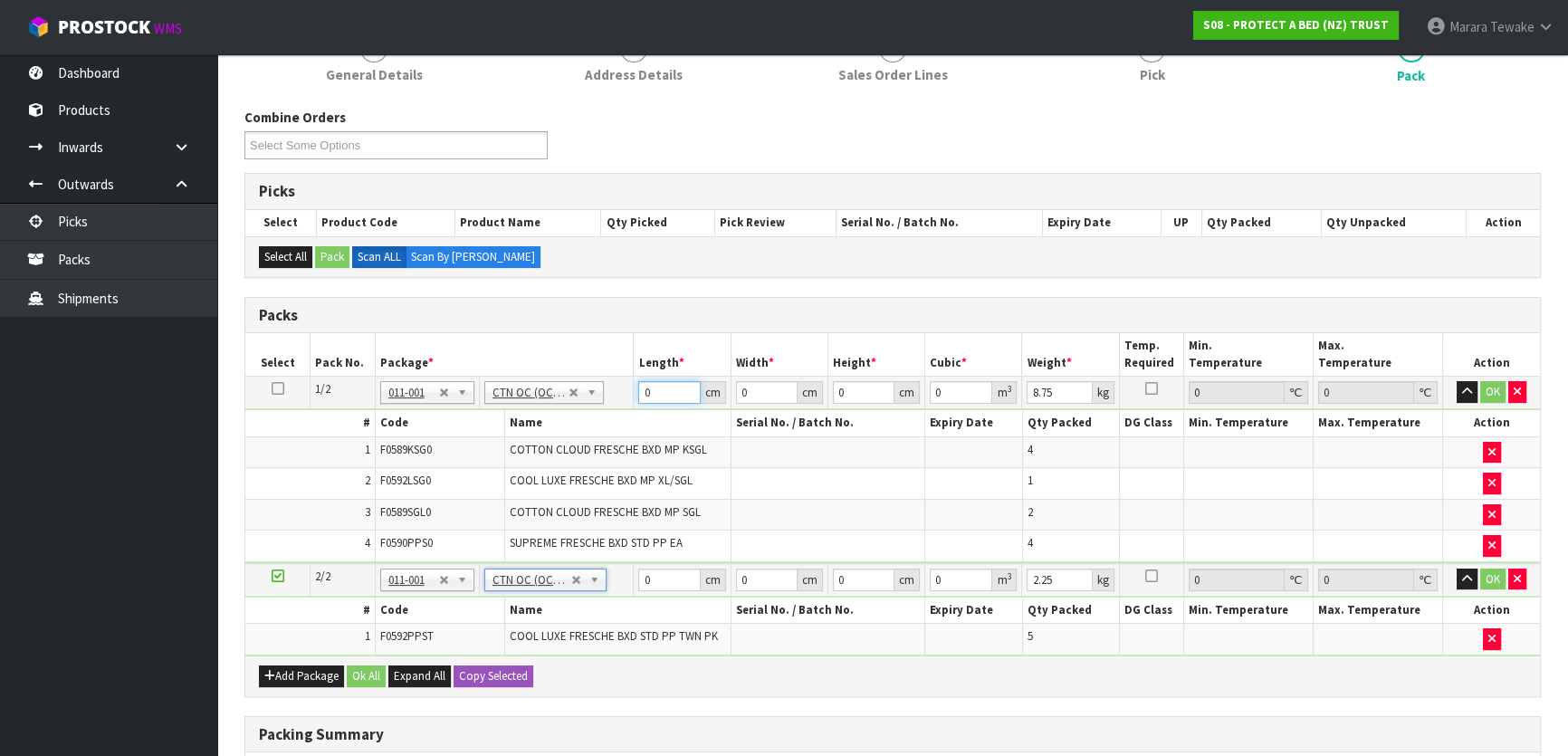
drag, startPoint x: 654, startPoint y: 392, endPoint x: 612, endPoint y: 366, distance: 49.4
click at [616, 377] on tr "1/2 NONE 007-001 007-002 007-004 007-009 007-013 007-014 007-015 007-017 007-01…" at bounding box center [893, 394] width 1295 height 33
type input "58"
type input "41"
type input "3"
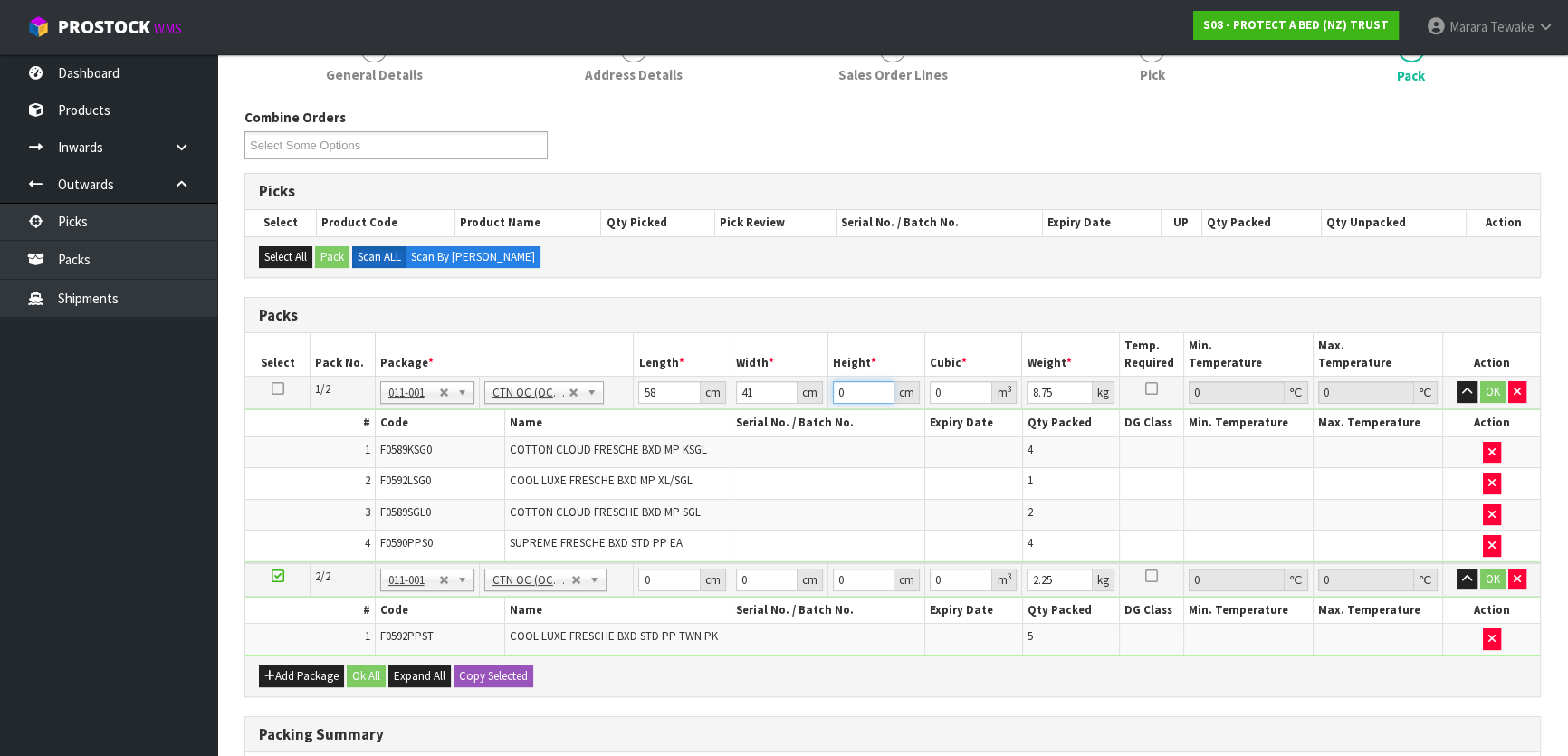
type input "0.007134"
type input "32"
type input "0.076096"
type input "32"
type input "10"
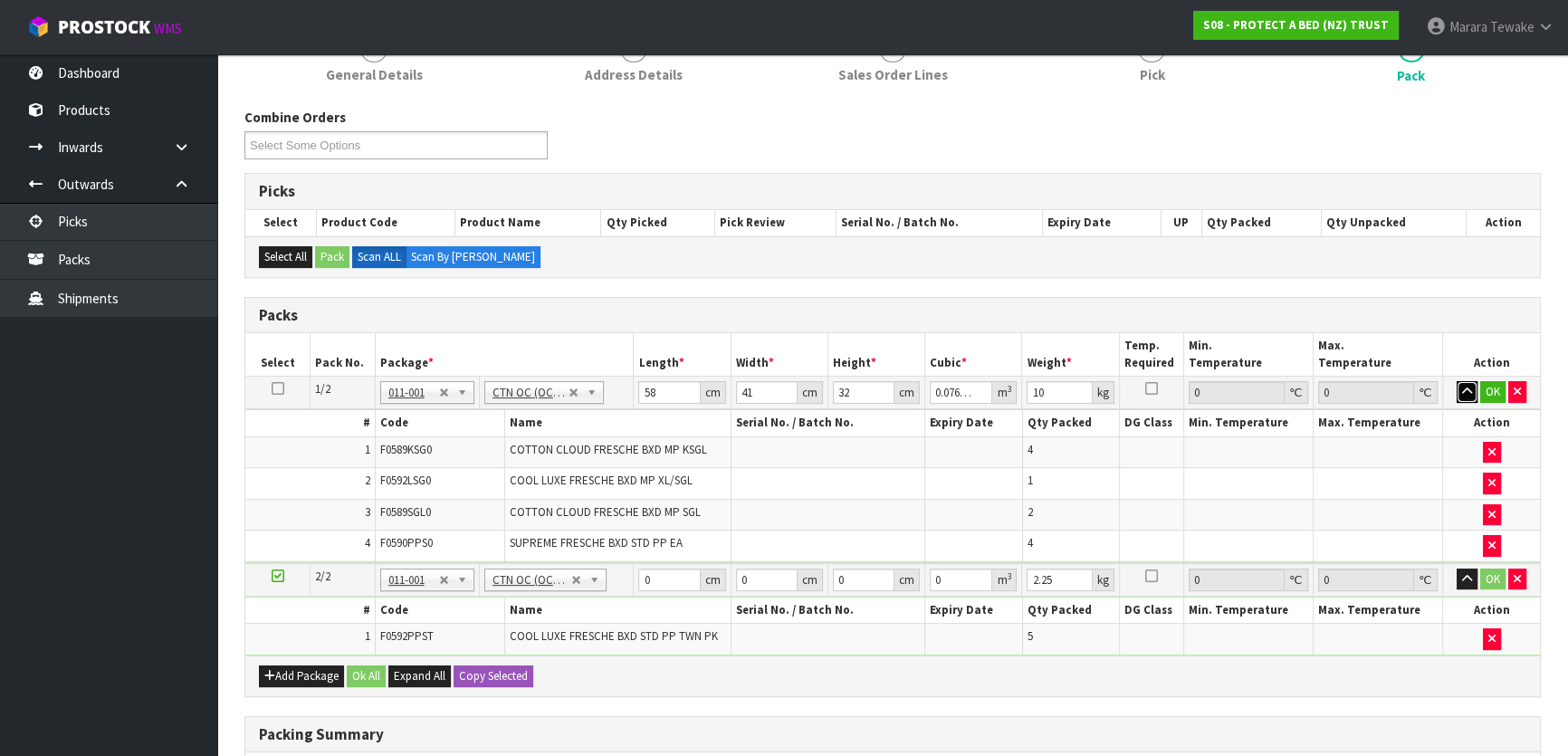
click at [1457, 381] on button "button" at bounding box center [1466, 392] width 20 height 21
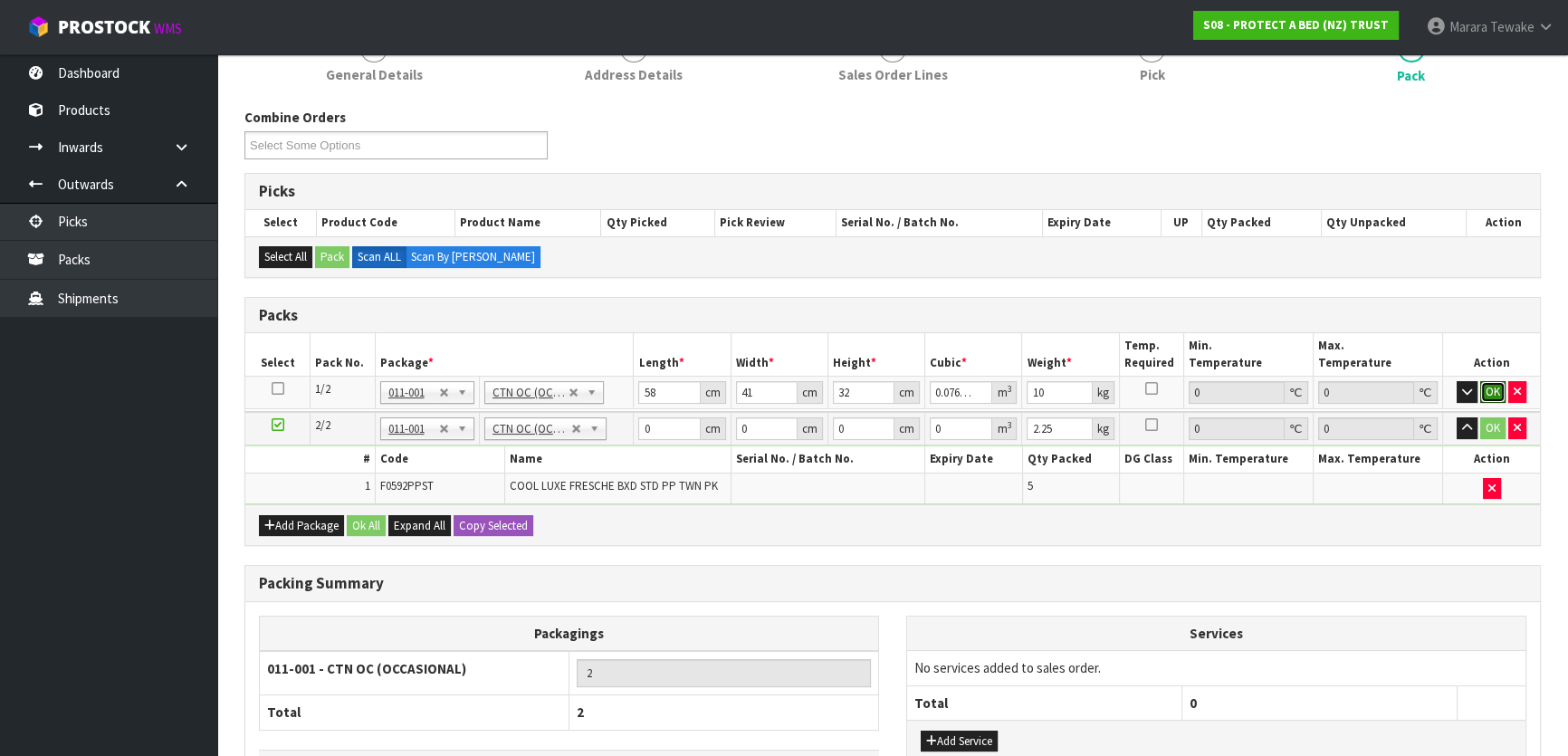
click button "OK" at bounding box center [1492, 392] width 25 height 21
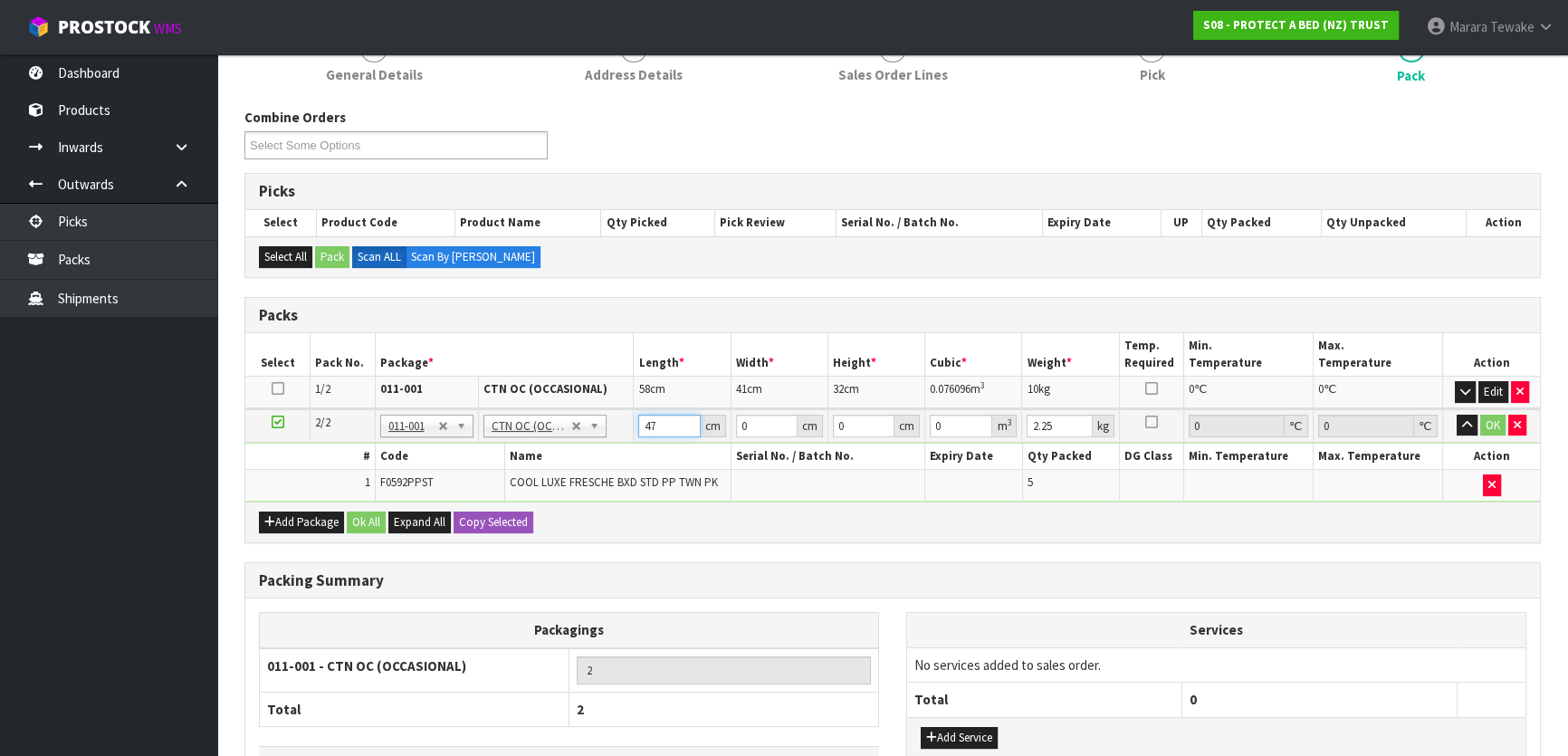
type input "47"
type input "26"
type input "3"
type input "0.003666"
type input "33"
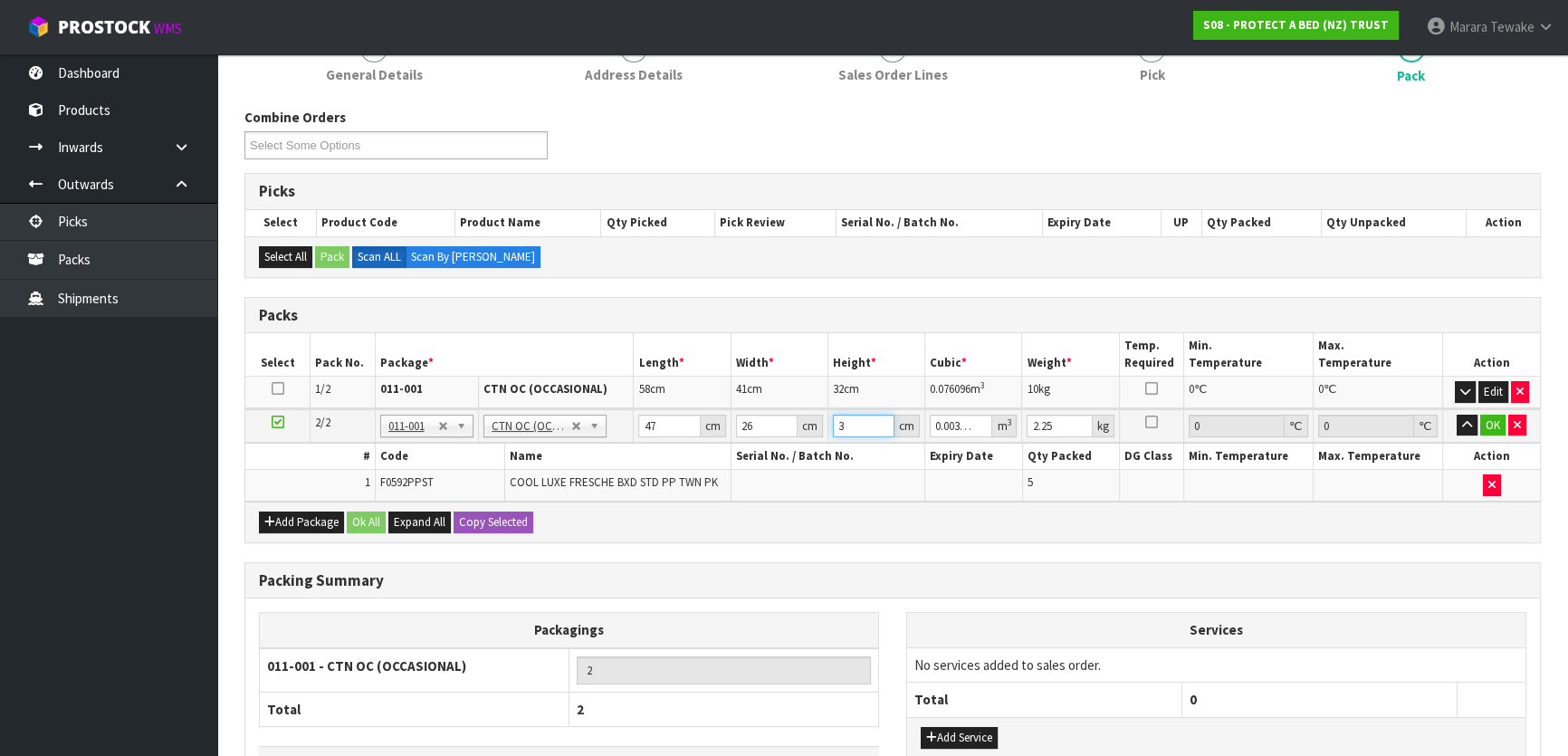
type input "0.040326"
type input "33"
type input "4"
click at [1457, 415] on button "button" at bounding box center [1466, 425] width 20 height 21
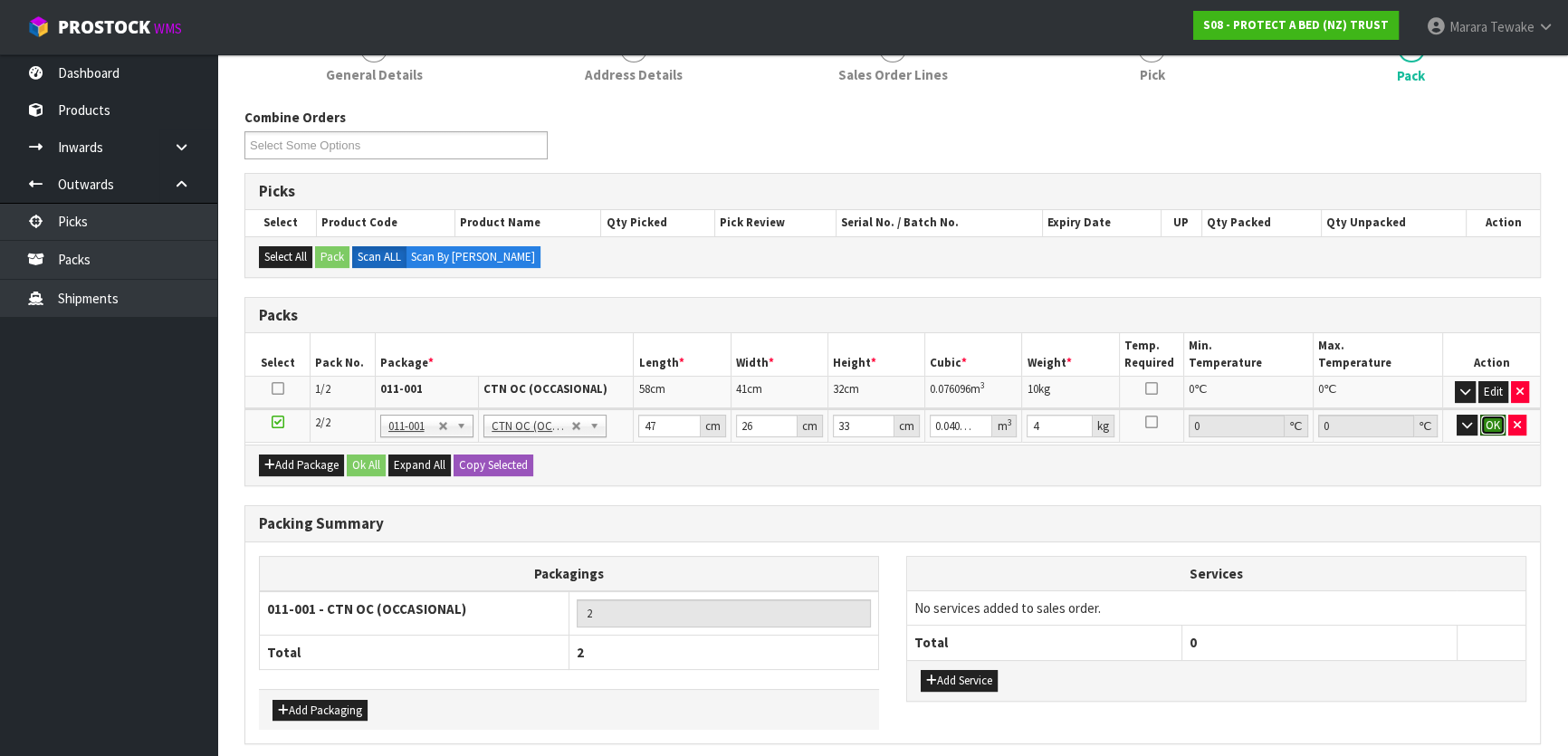
click button "OK" at bounding box center [1492, 425] width 25 height 21
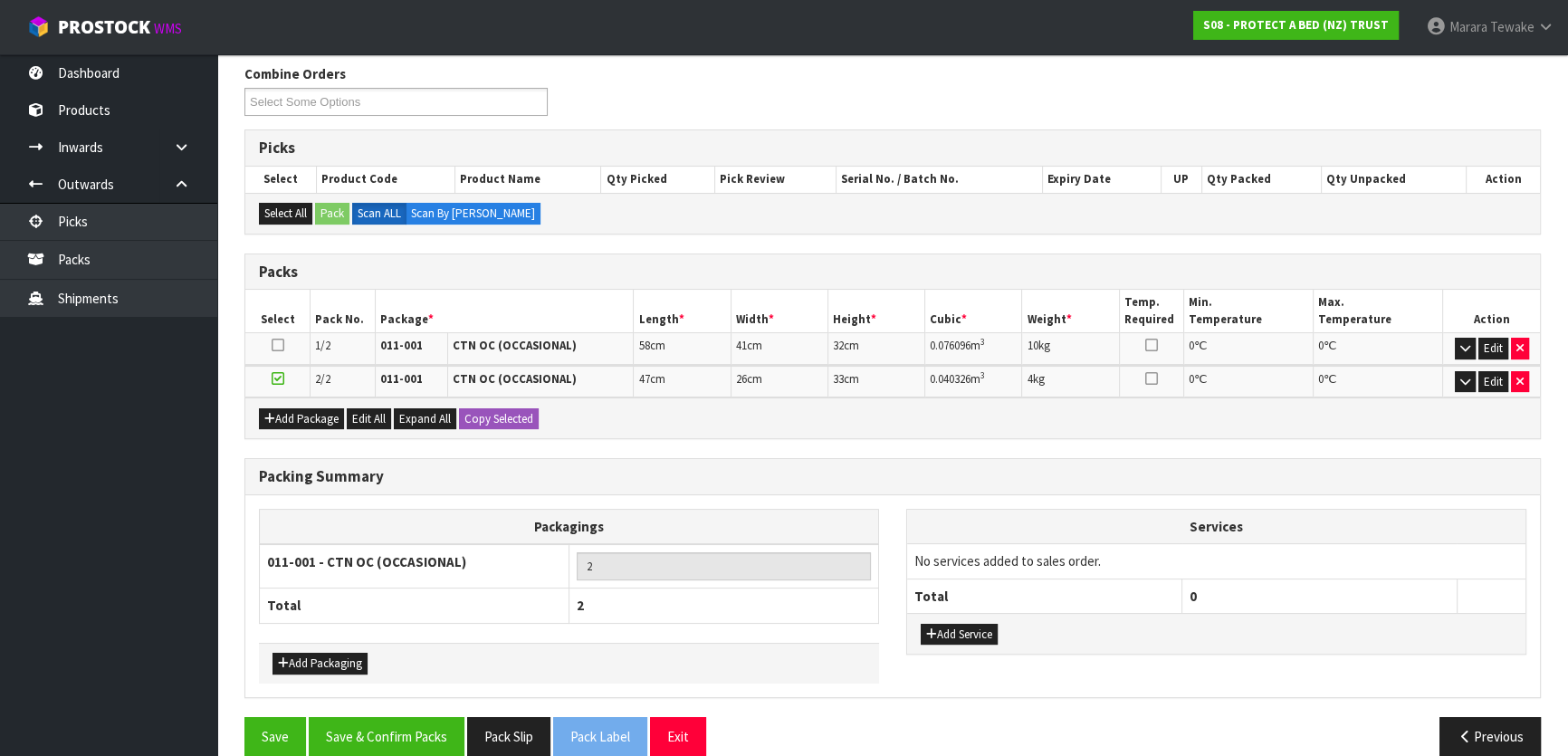
scroll to position [312, 0]
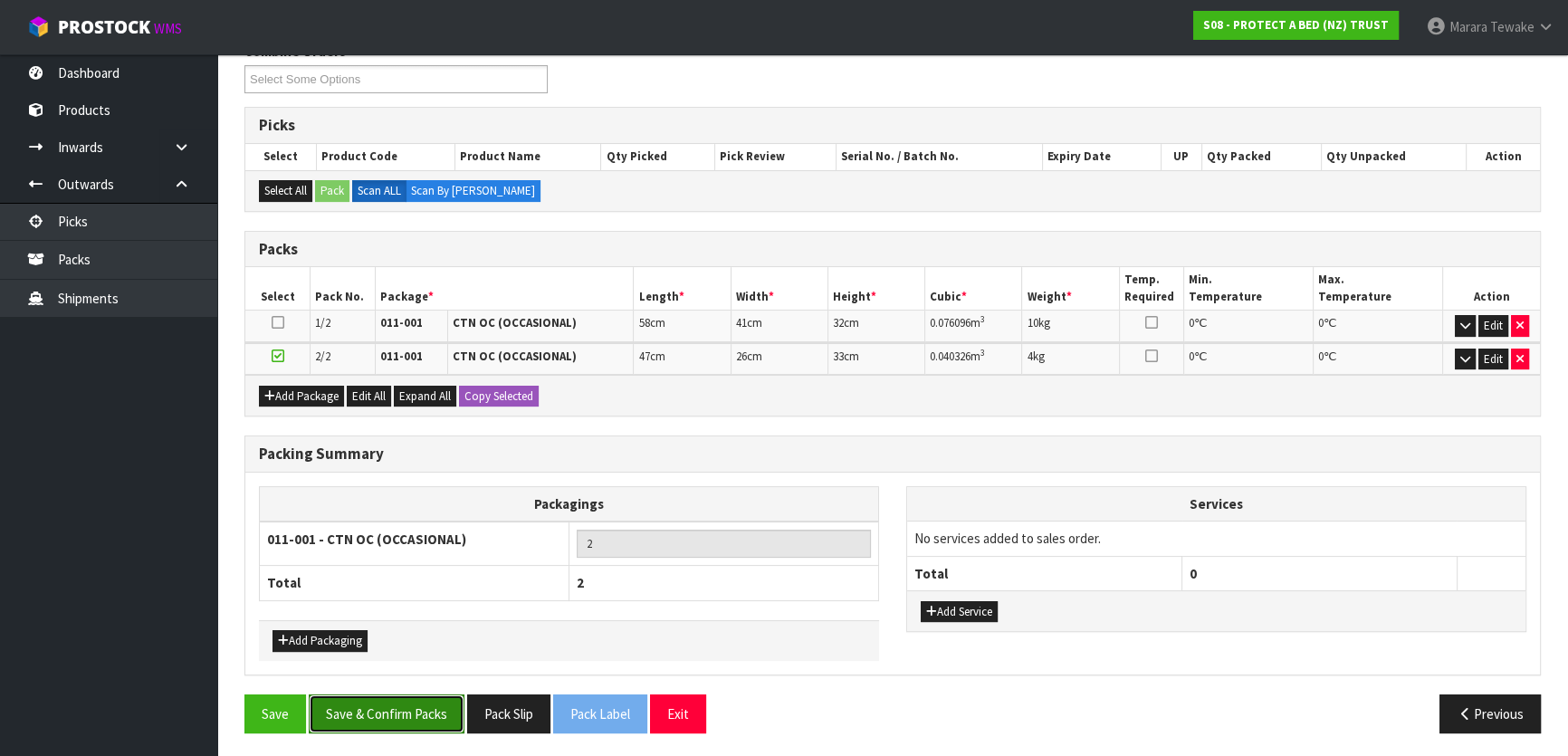
click at [437, 705] on button "Save & Confirm Packs" at bounding box center [387, 713] width 156 height 39
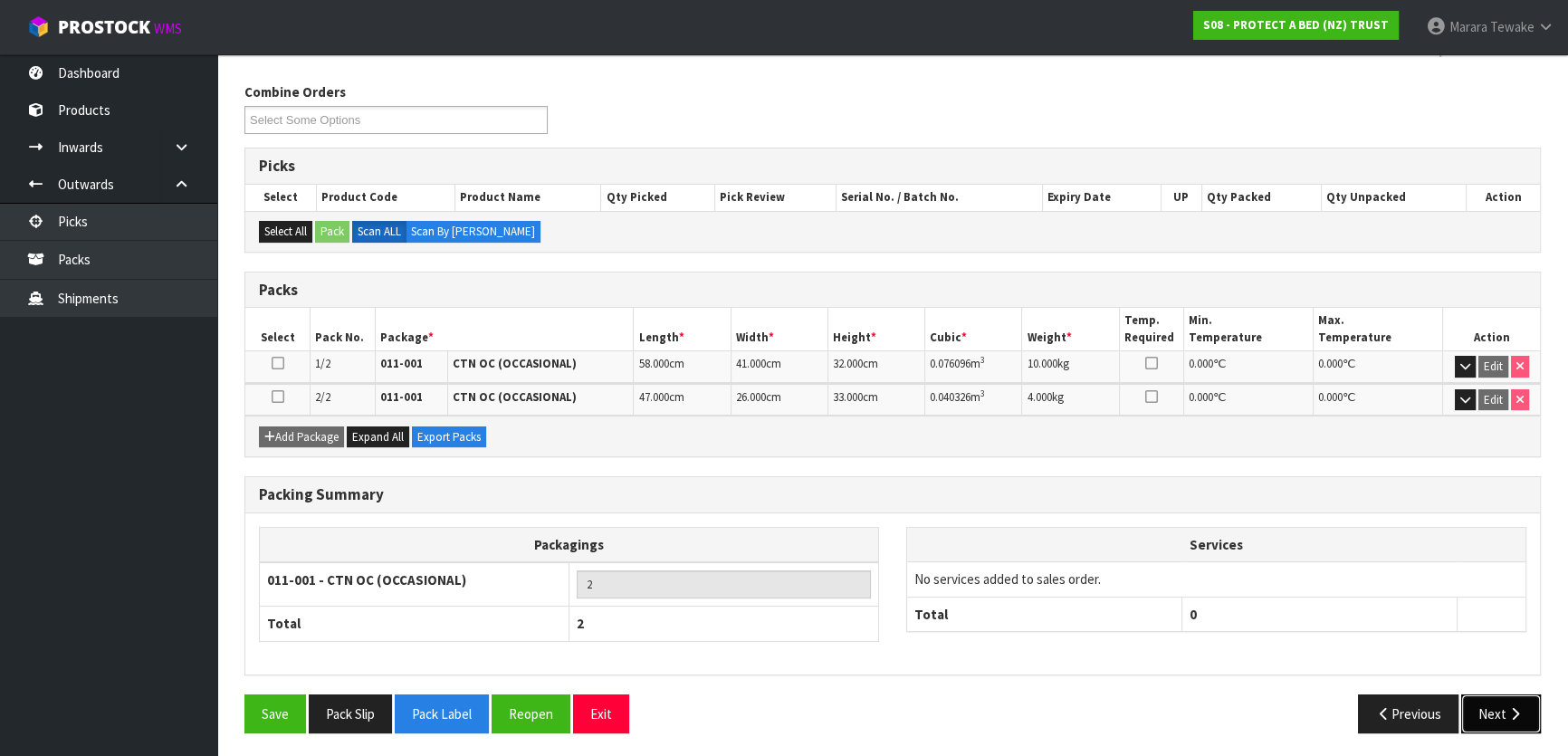
click at [1493, 708] on button "Next" at bounding box center [1501, 713] width 79 height 39
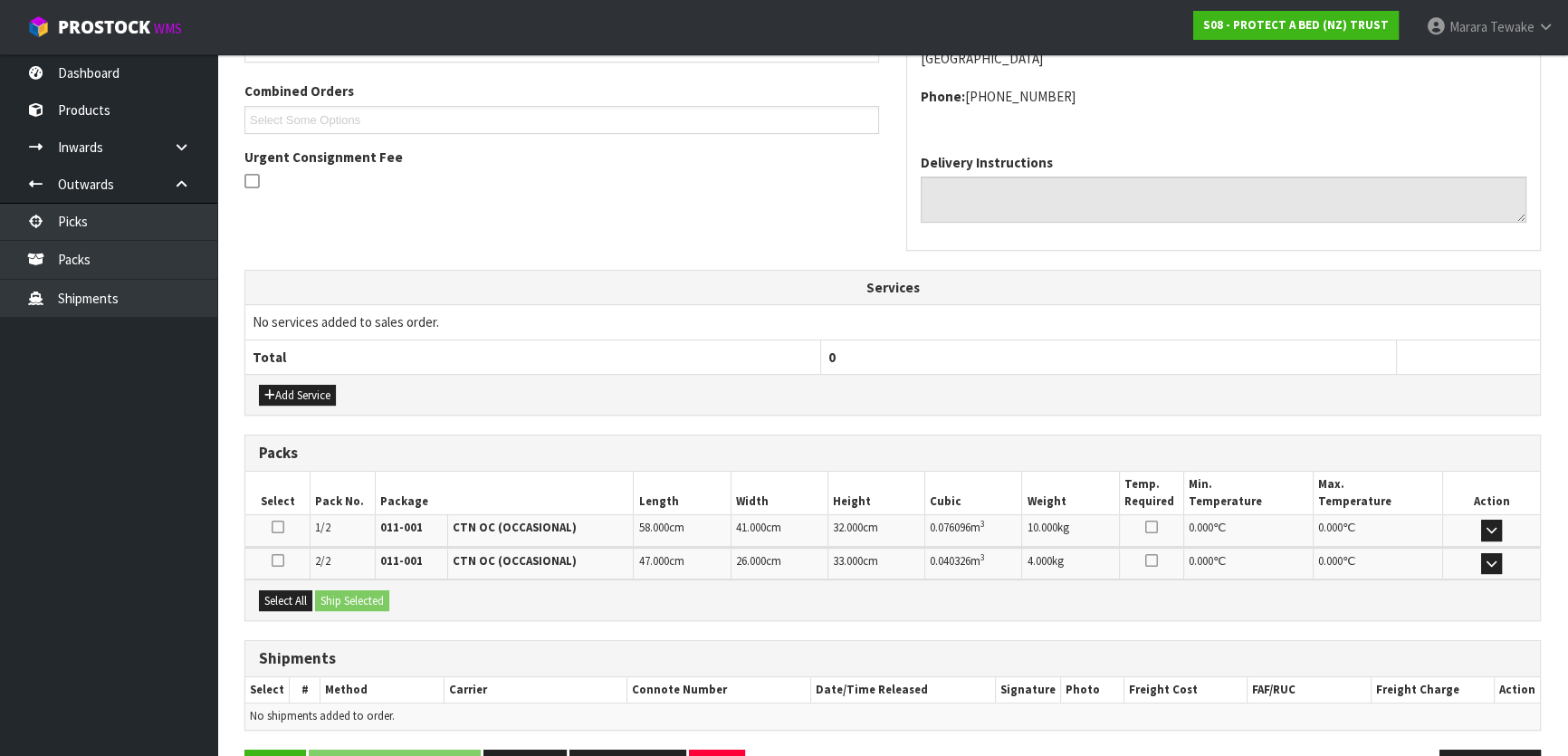
scroll to position [508, 0]
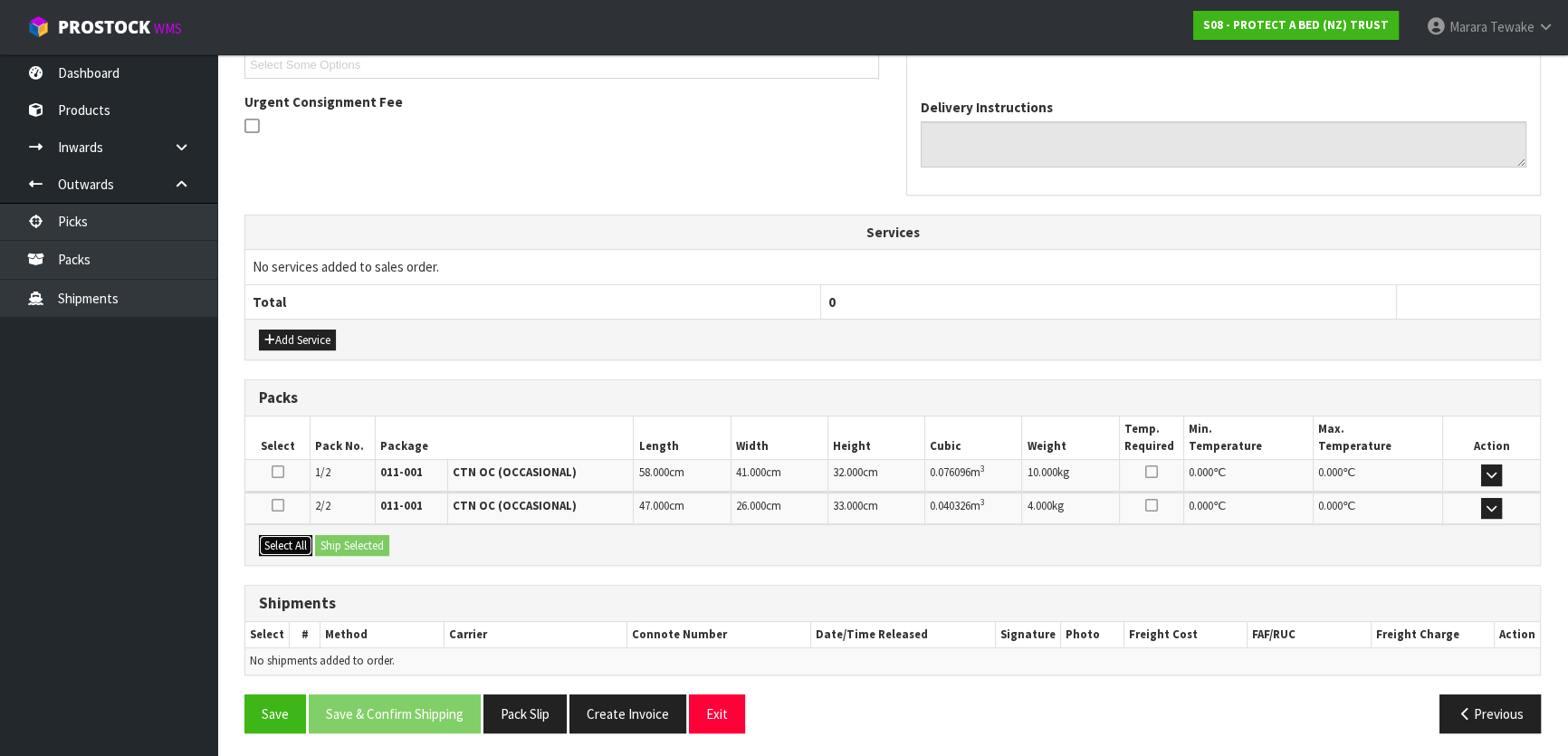
click at [298, 541] on button "Select All" at bounding box center [285, 546] width 53 height 21
click at [344, 535] on button "Ship Selected" at bounding box center [352, 546] width 75 height 21
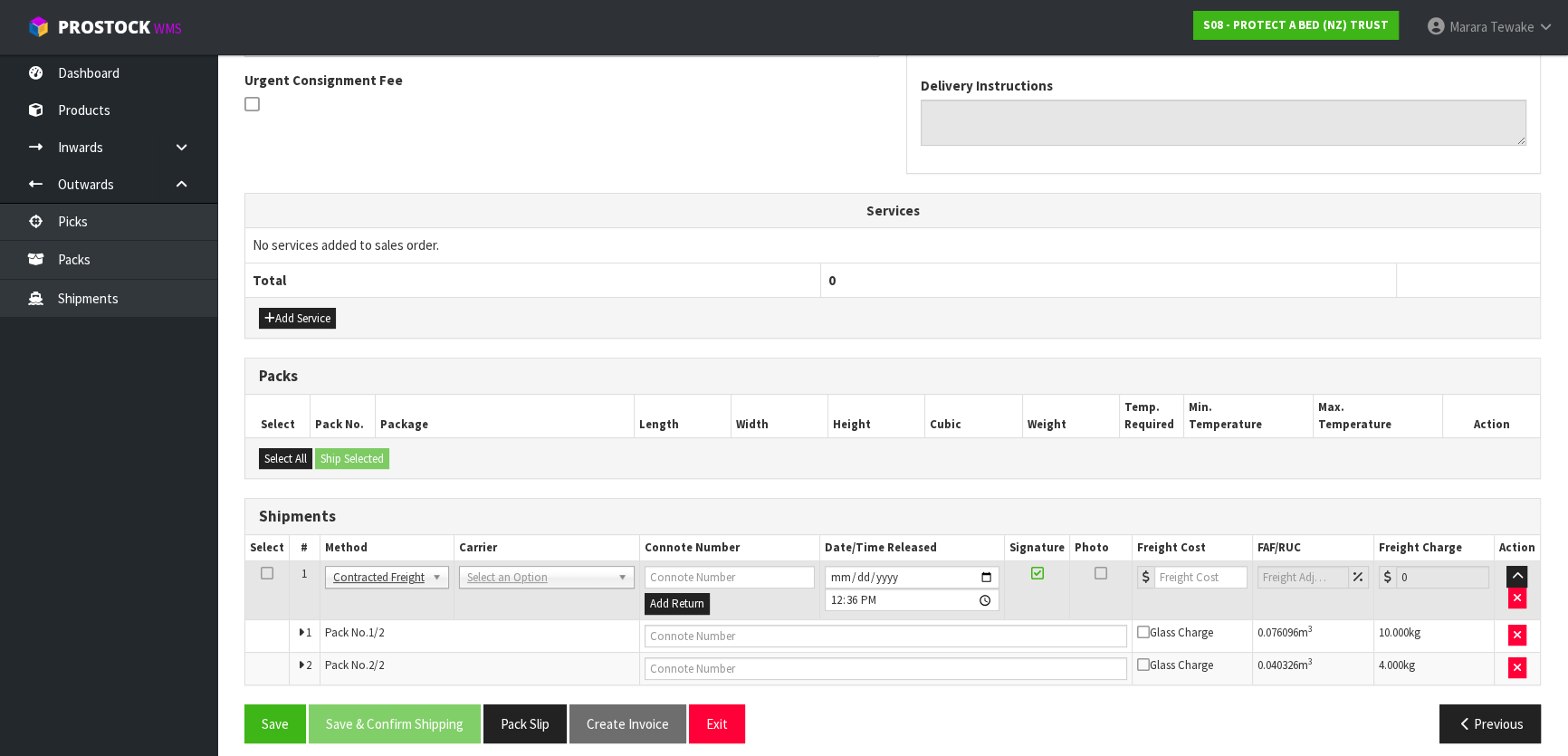
scroll to position [541, 0]
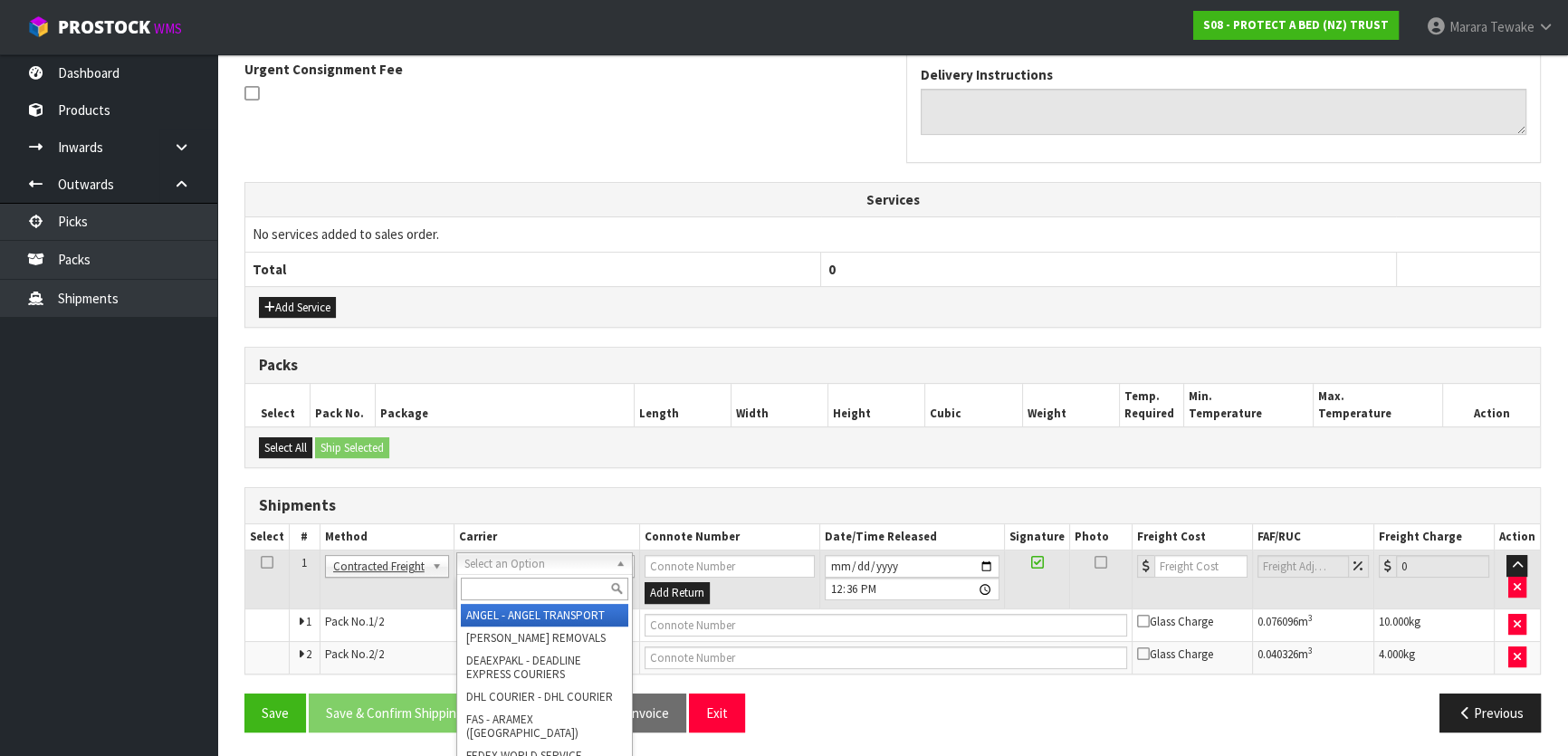
click at [511, 587] on input "text" at bounding box center [544, 588] width 168 height 22
type input "NZP"
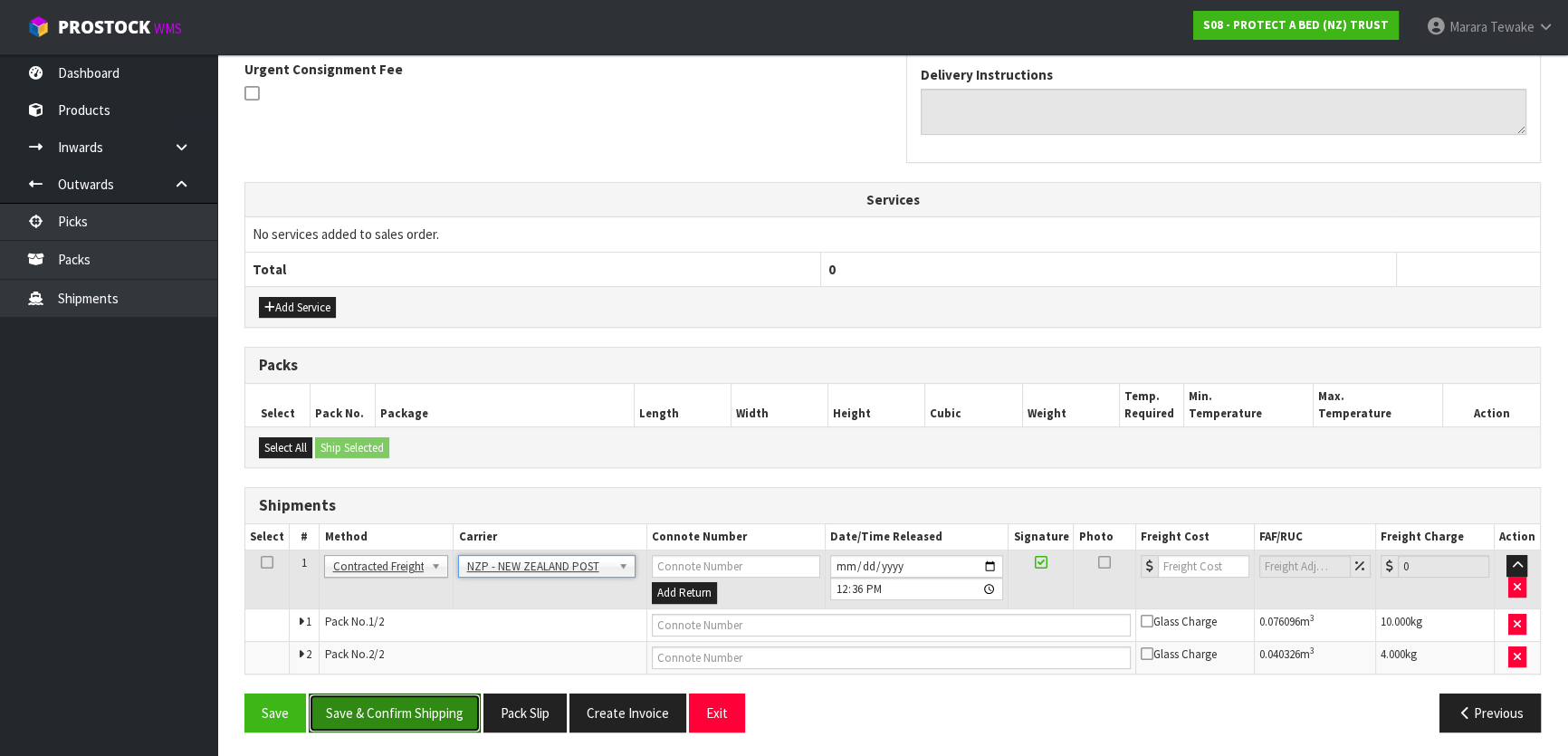
drag, startPoint x: 381, startPoint y: 717, endPoint x: 44, endPoint y: 688, distance: 338.2
click at [380, 717] on button "Save & Confirm Shipping" at bounding box center [394, 713] width 172 height 39
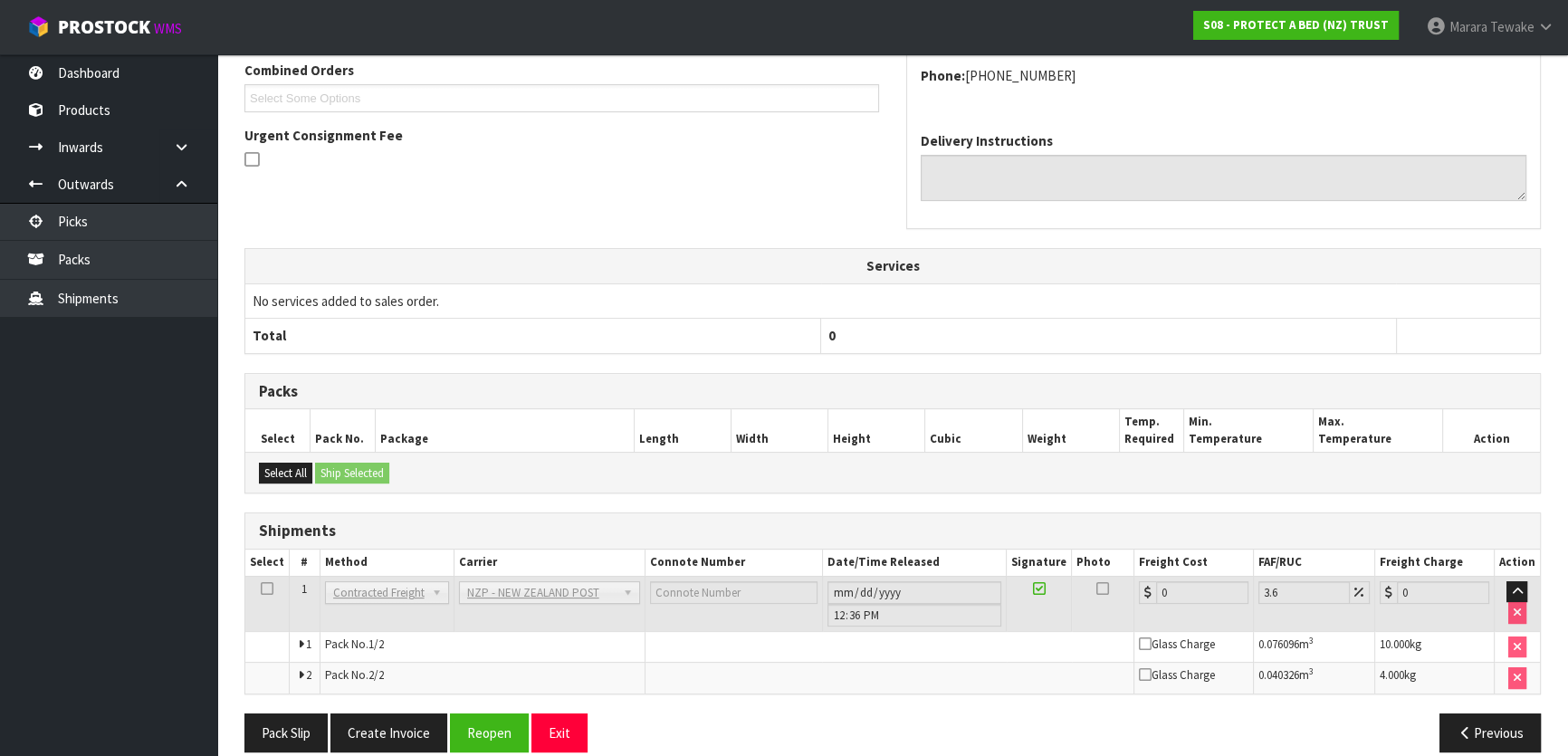
scroll to position [514, 0]
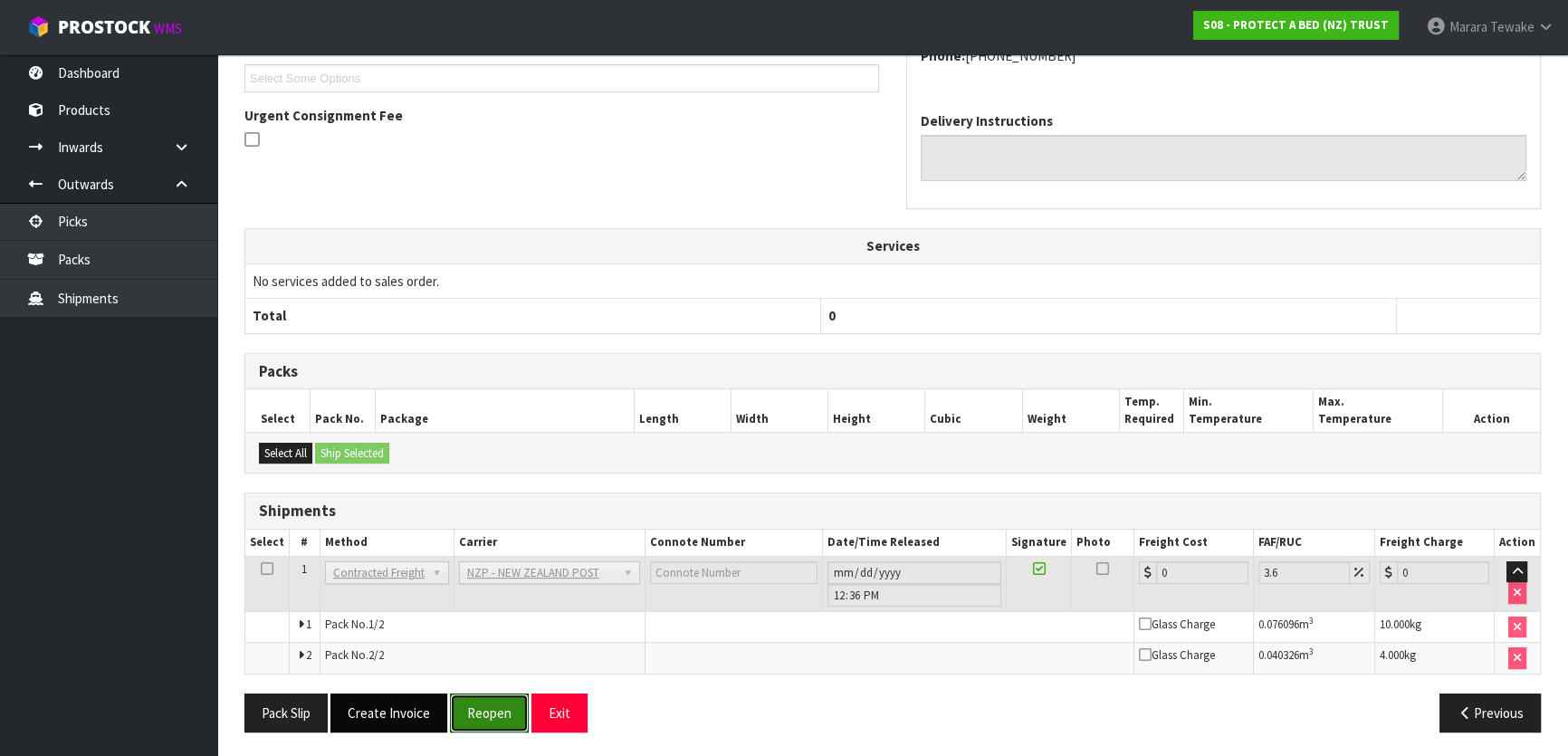
drag, startPoint x: 487, startPoint y: 714, endPoint x: 364, endPoint y: 701, distance: 123.7
click at [486, 713] on button "Reopen" at bounding box center [488, 713] width 78 height 39
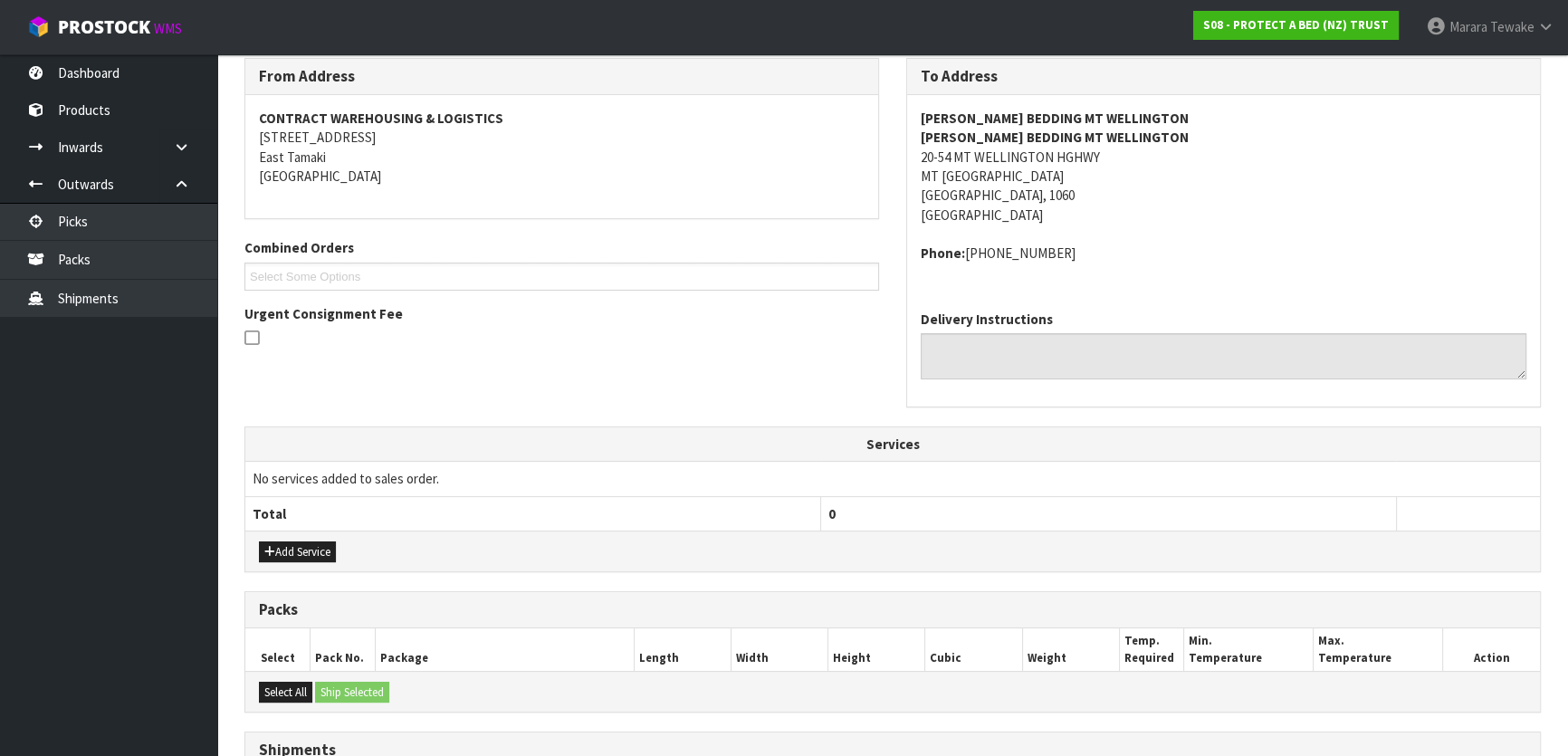
scroll to position [541, 0]
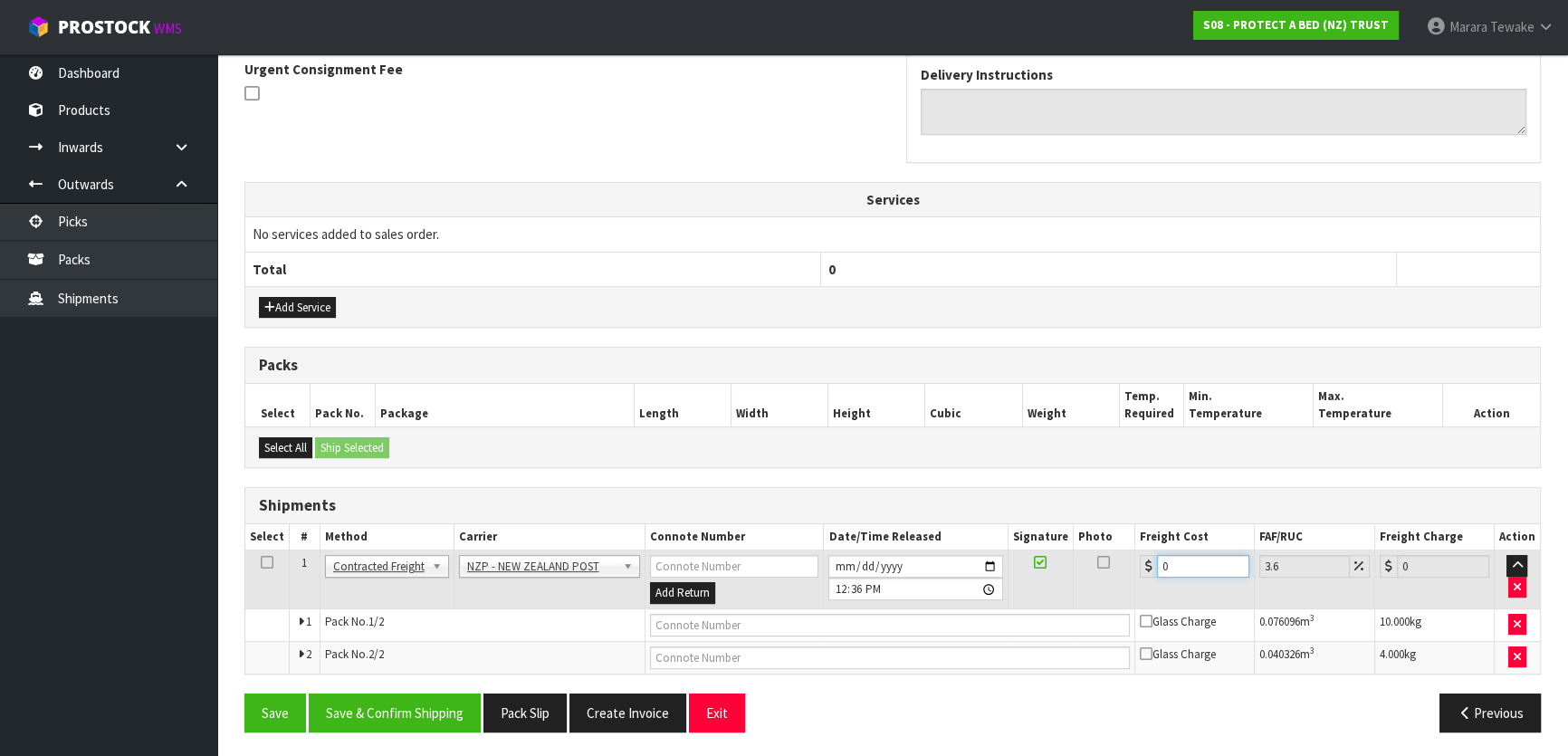
drag, startPoint x: 1181, startPoint y: 570, endPoint x: 1110, endPoint y: 536, distance: 78.7
click at [1119, 551] on tr "1 Client Local Pickup Customer Local Pickup Company Freight Contracted Freight …" at bounding box center [893, 580] width 1295 height 59
type input "8"
type input "8.29"
type input "8.6"
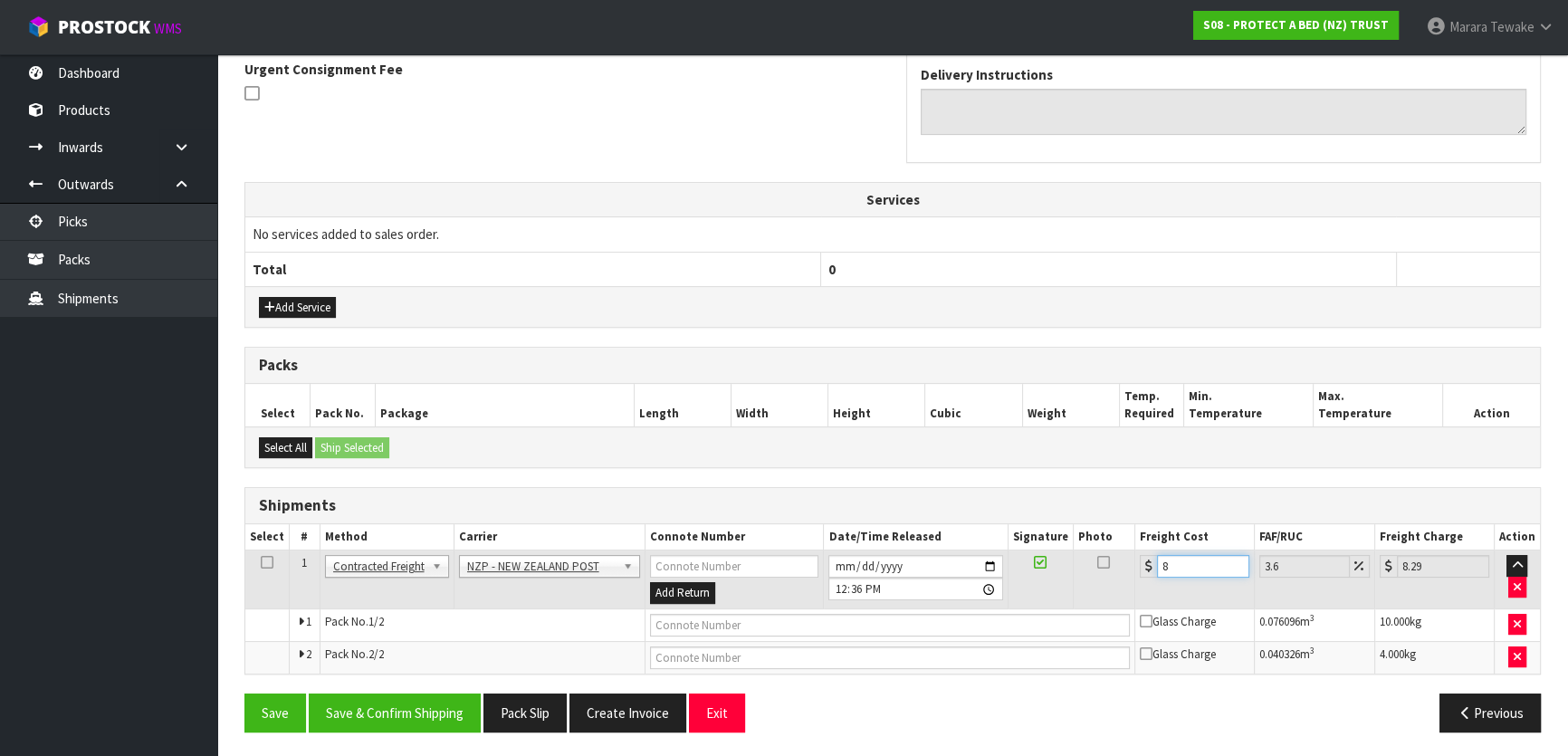
type input "8.91"
type input "8.66"
type input "8.97"
type input "8.66"
click at [360, 704] on button "Save & Confirm Shipping" at bounding box center [394, 713] width 172 height 39
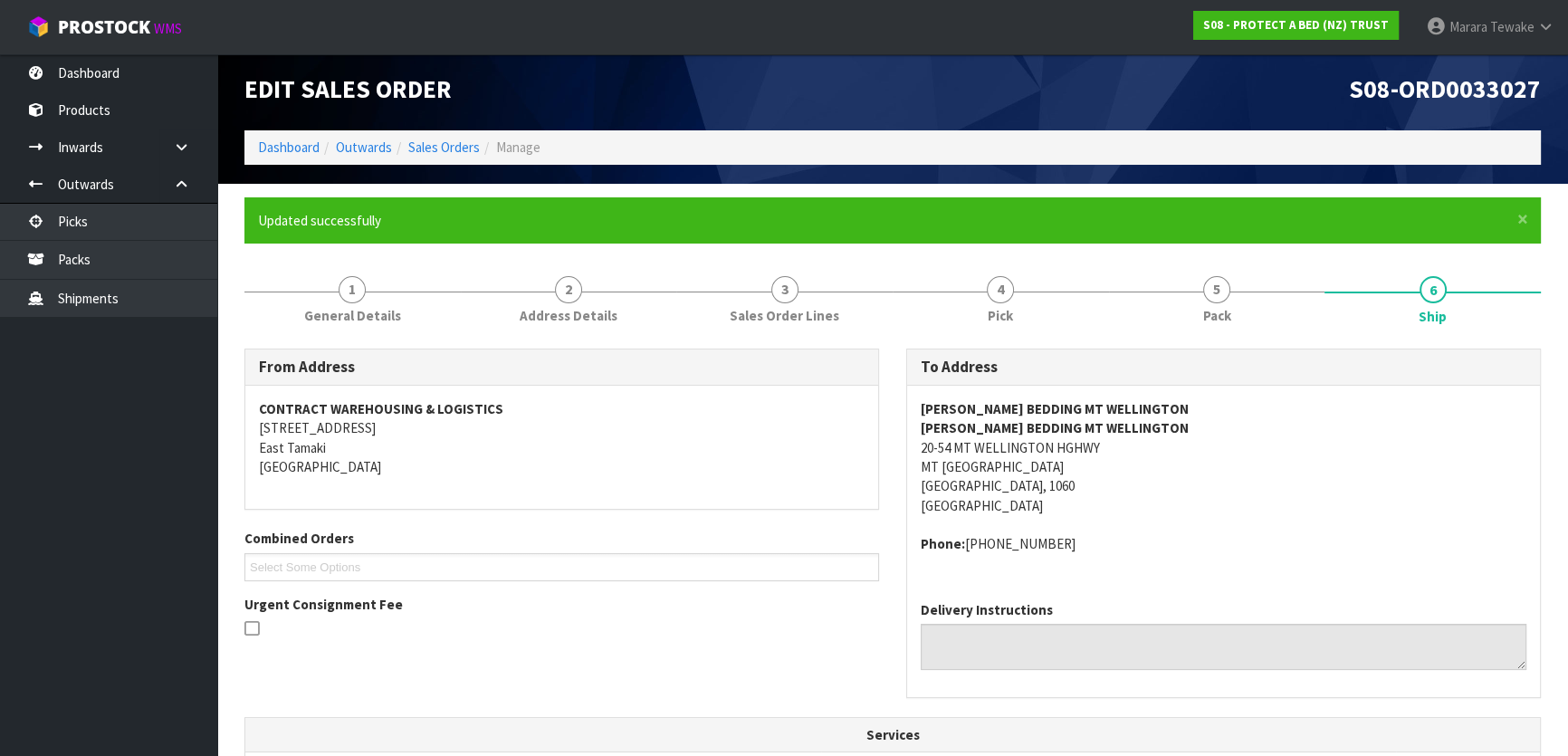
scroll to position [0, 0]
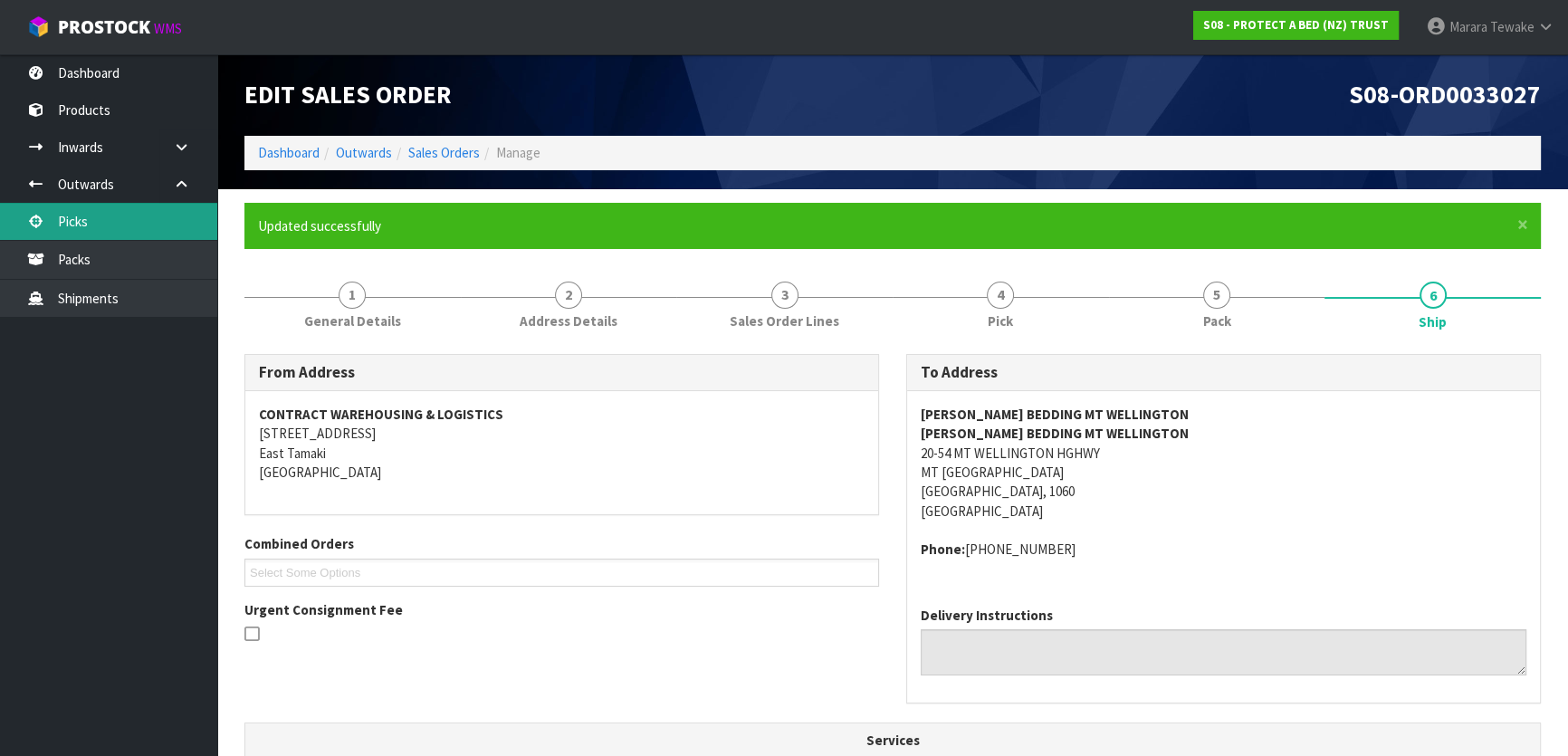
click at [154, 235] on link "Picks" at bounding box center [109, 221] width 217 height 37
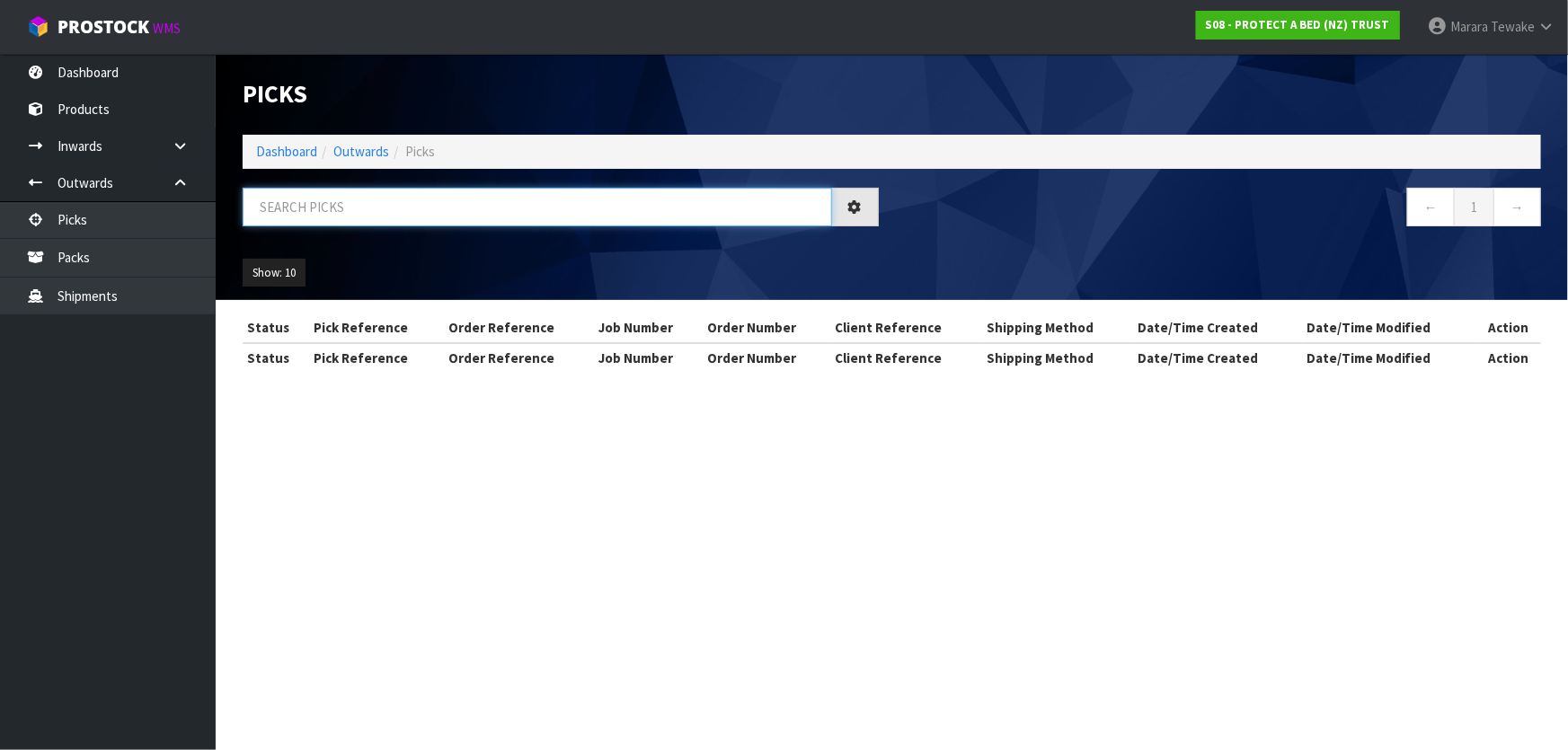
click at [280, 214] on input "text" at bounding box center [537, 207] width 590 height 38
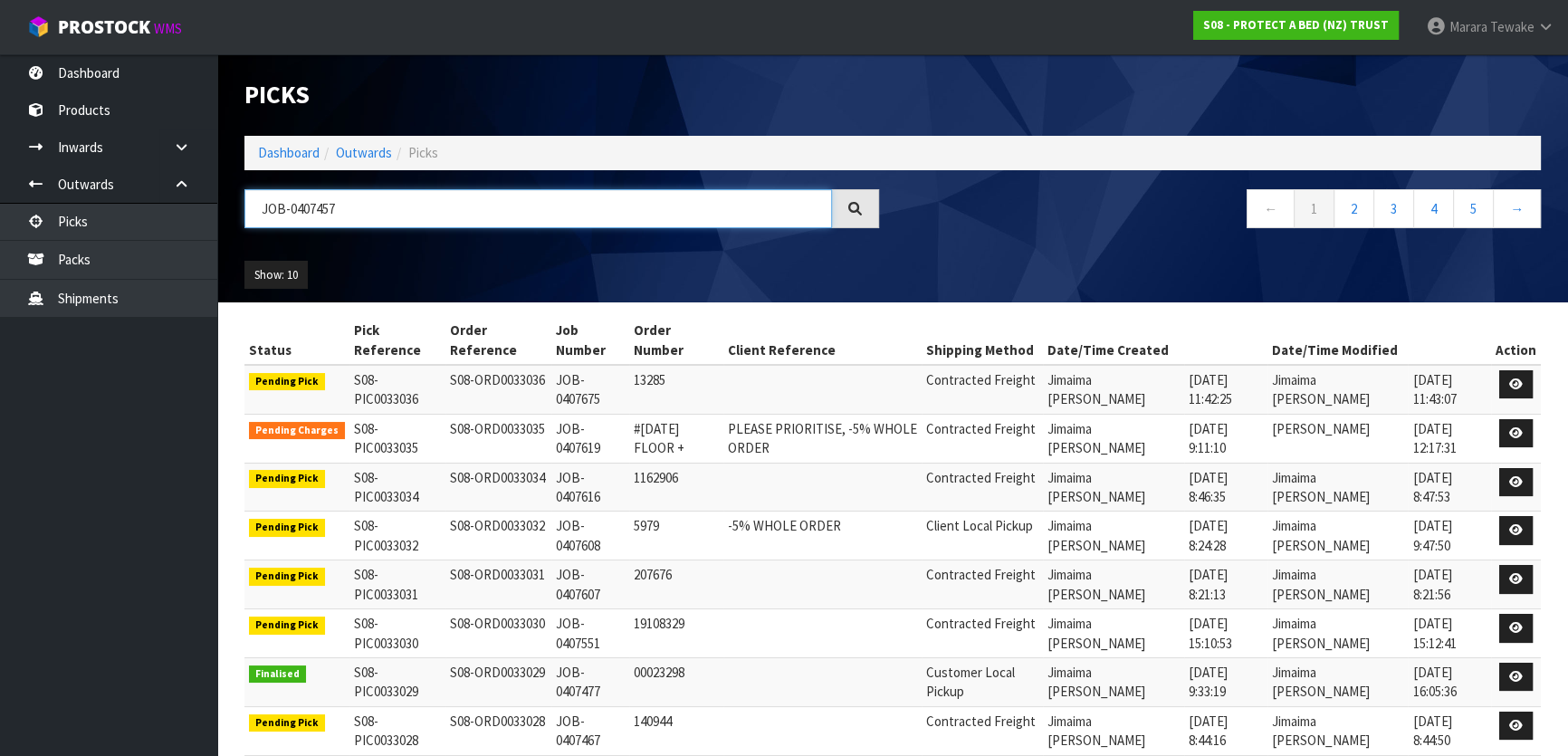
type input "JOB-0407457"
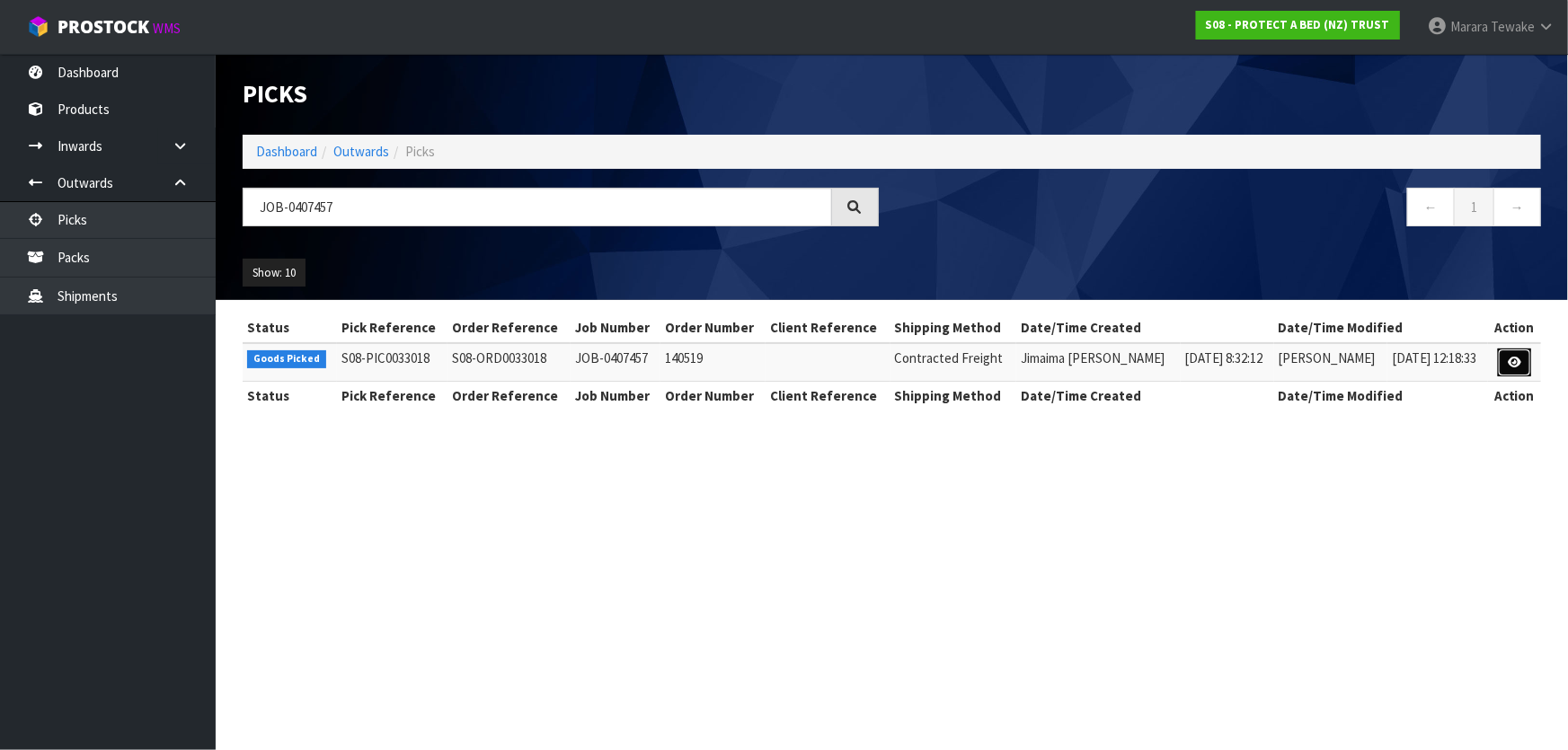
click at [1518, 362] on icon at bounding box center [1514, 362] width 13 height 12
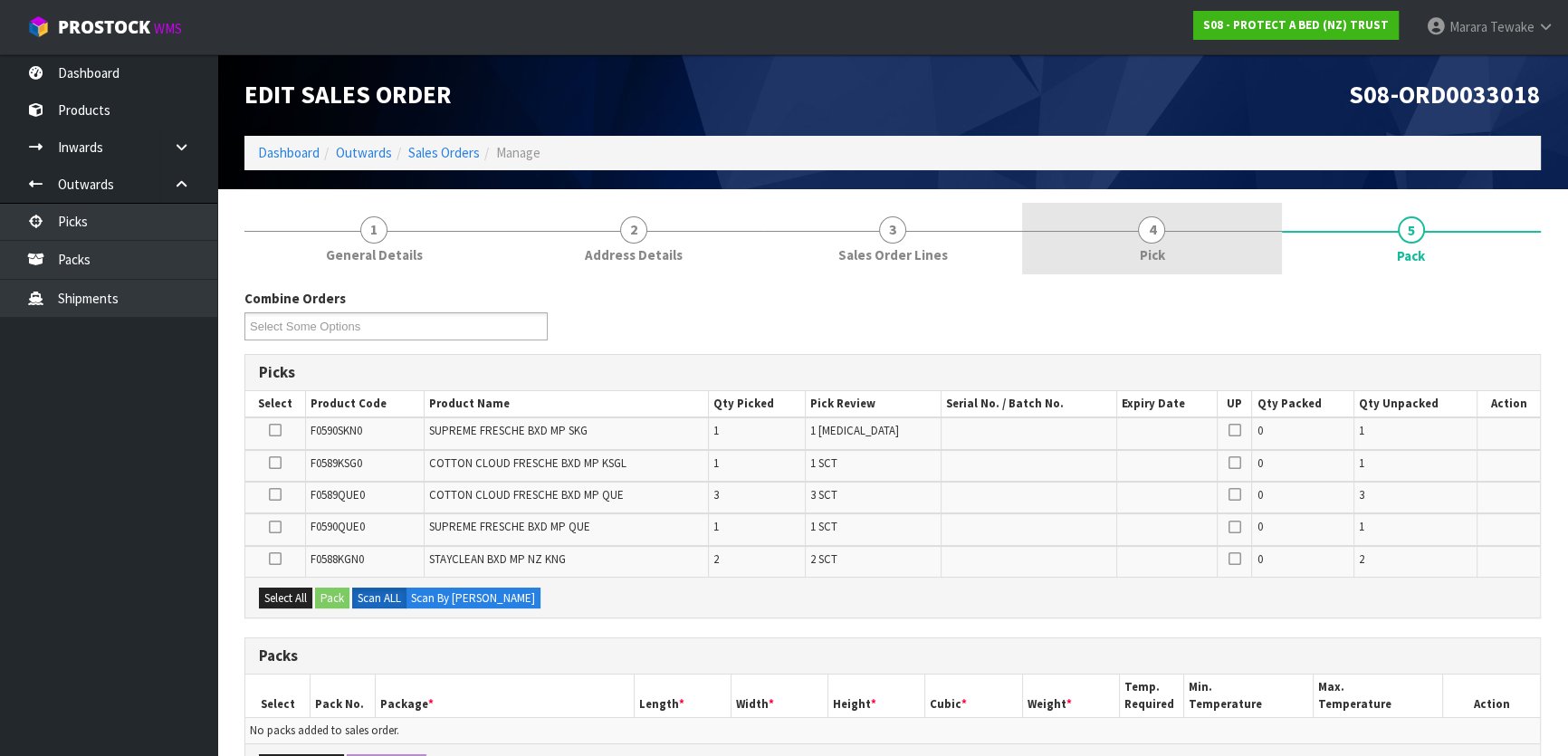
click at [1157, 226] on span "4" at bounding box center [1151, 230] width 27 height 27
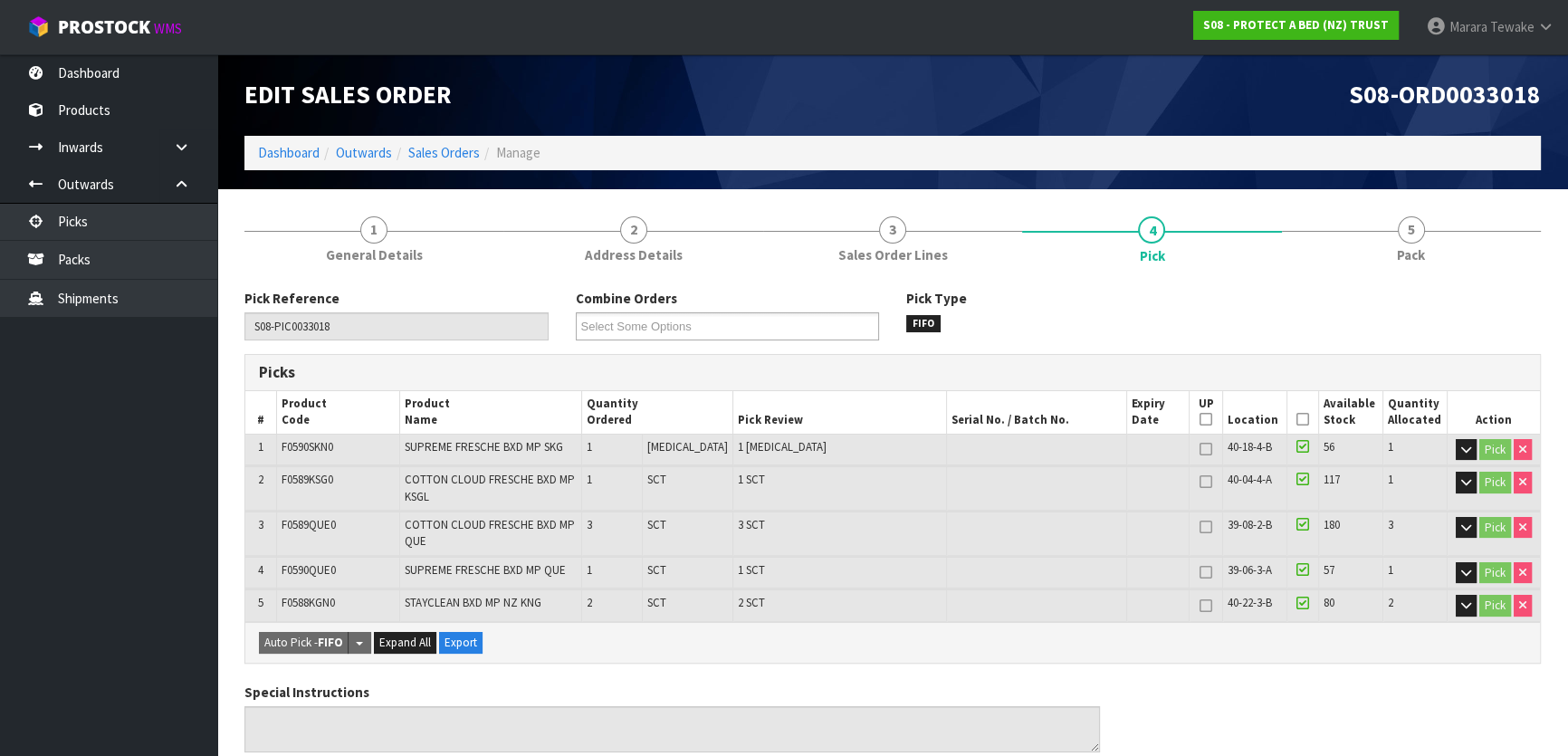
click at [1299, 419] on icon at bounding box center [1302, 419] width 13 height 1
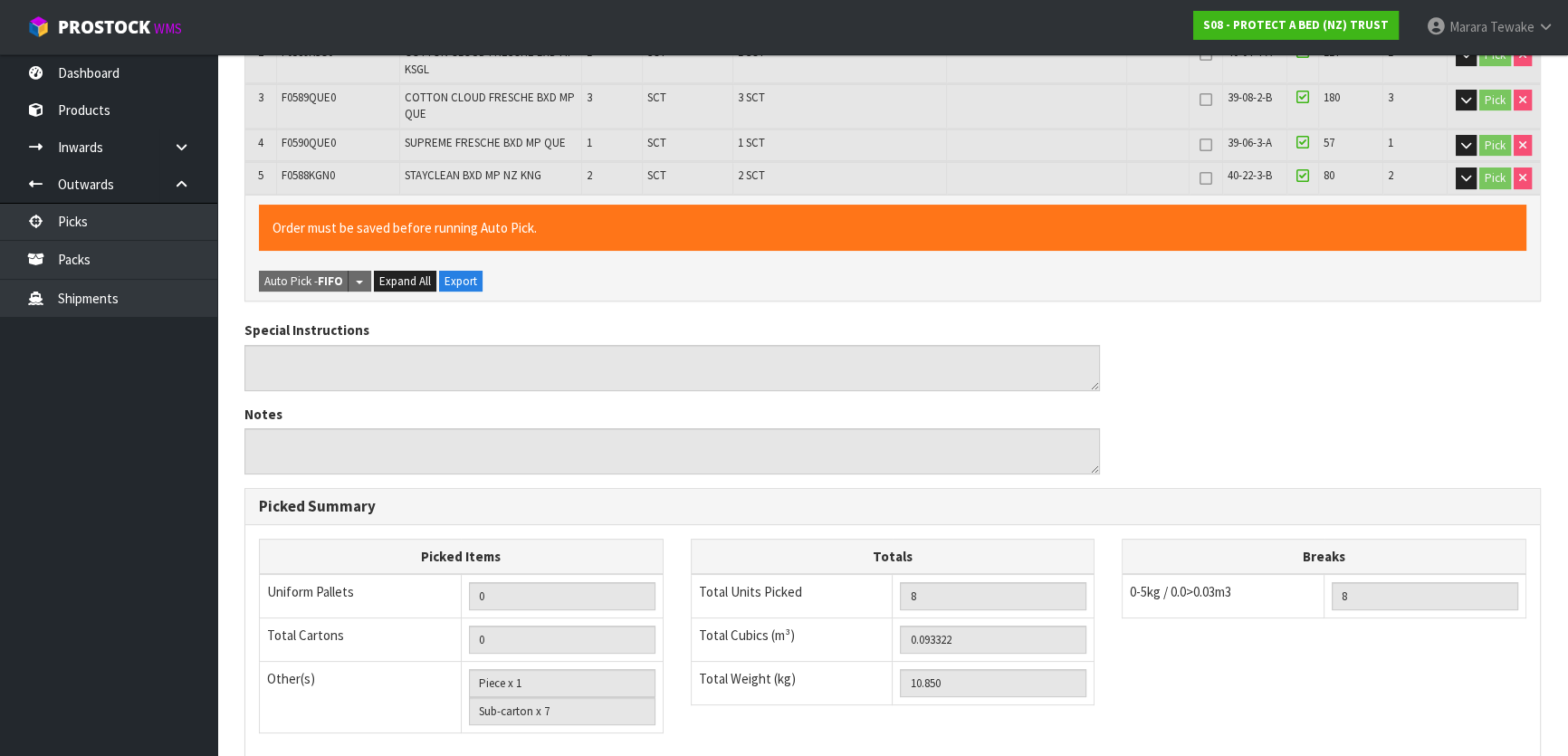
scroll to position [658, 0]
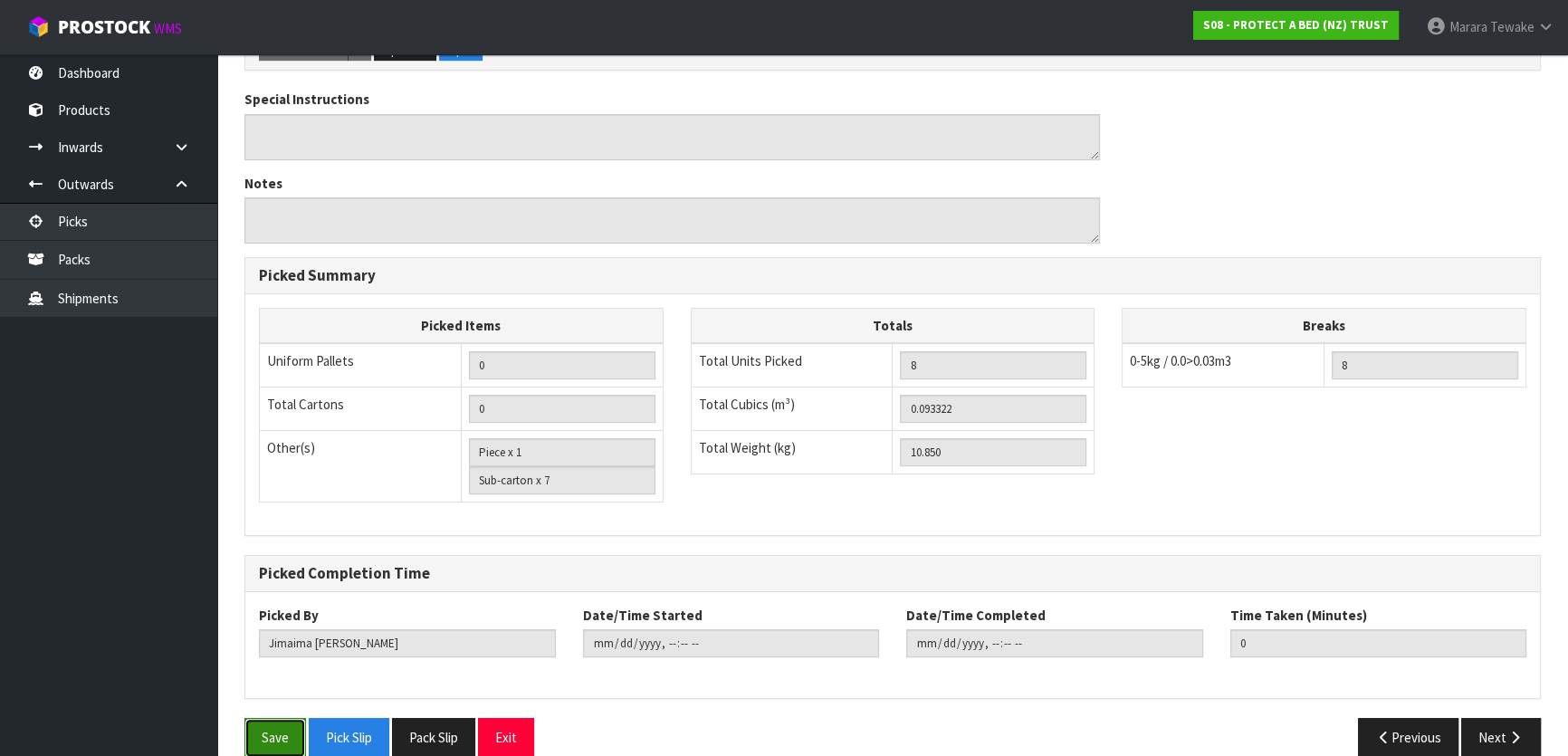
click at [281, 730] on button "Save" at bounding box center [275, 738] width 62 height 39
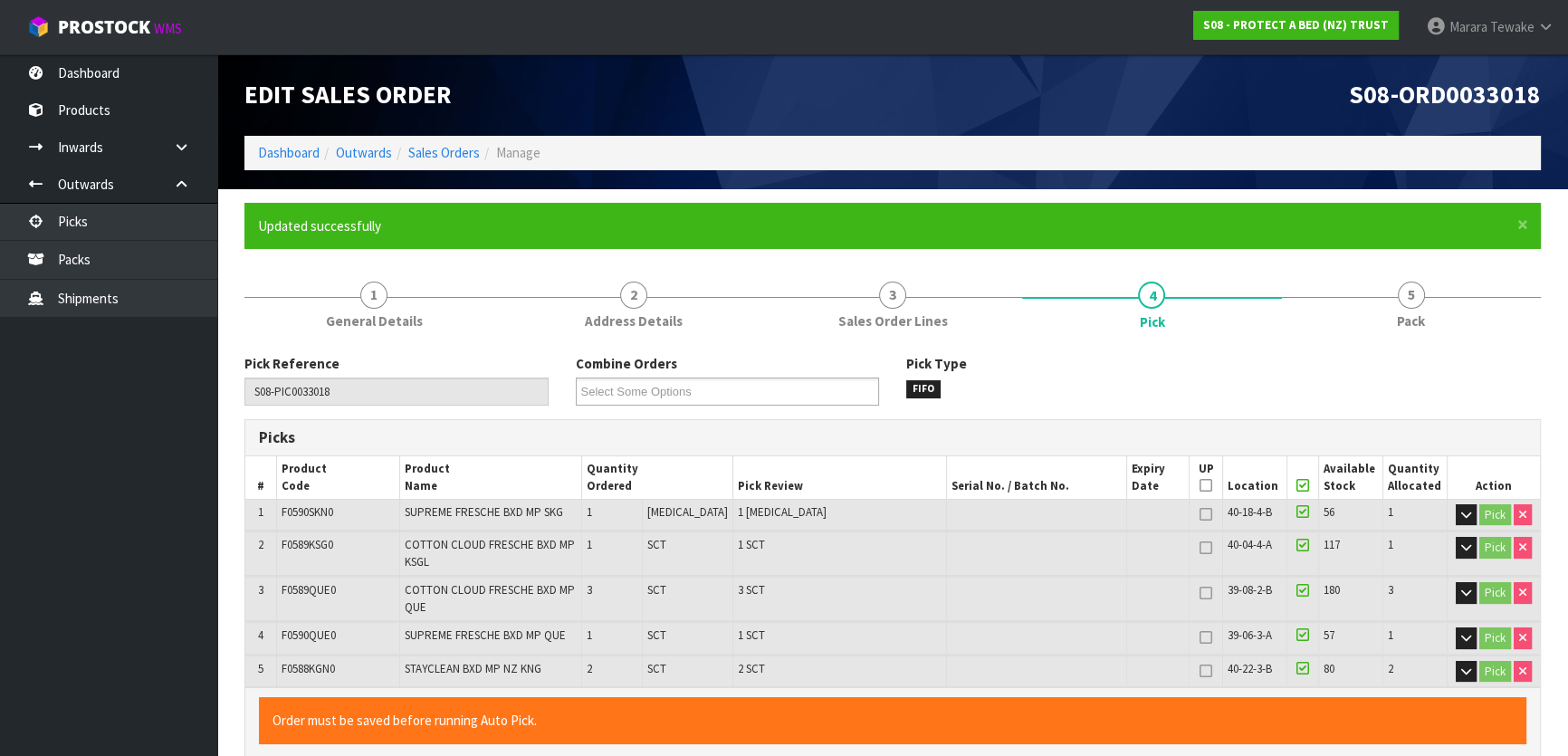
type input "[PERSON_NAME]"
type input "2025-08-14T12:39:31"
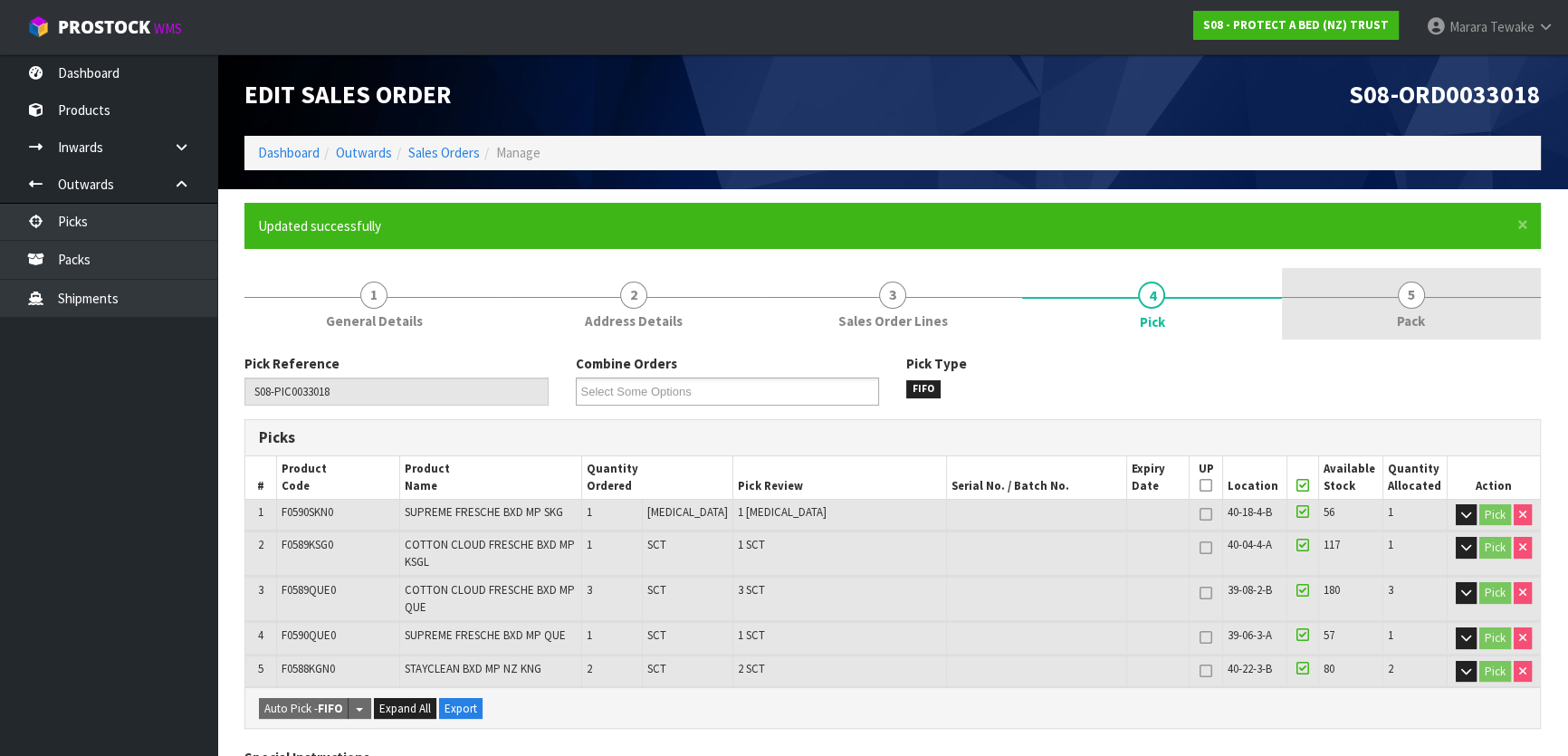
click at [1386, 301] on link "5 Pack" at bounding box center [1411, 303] width 259 height 72
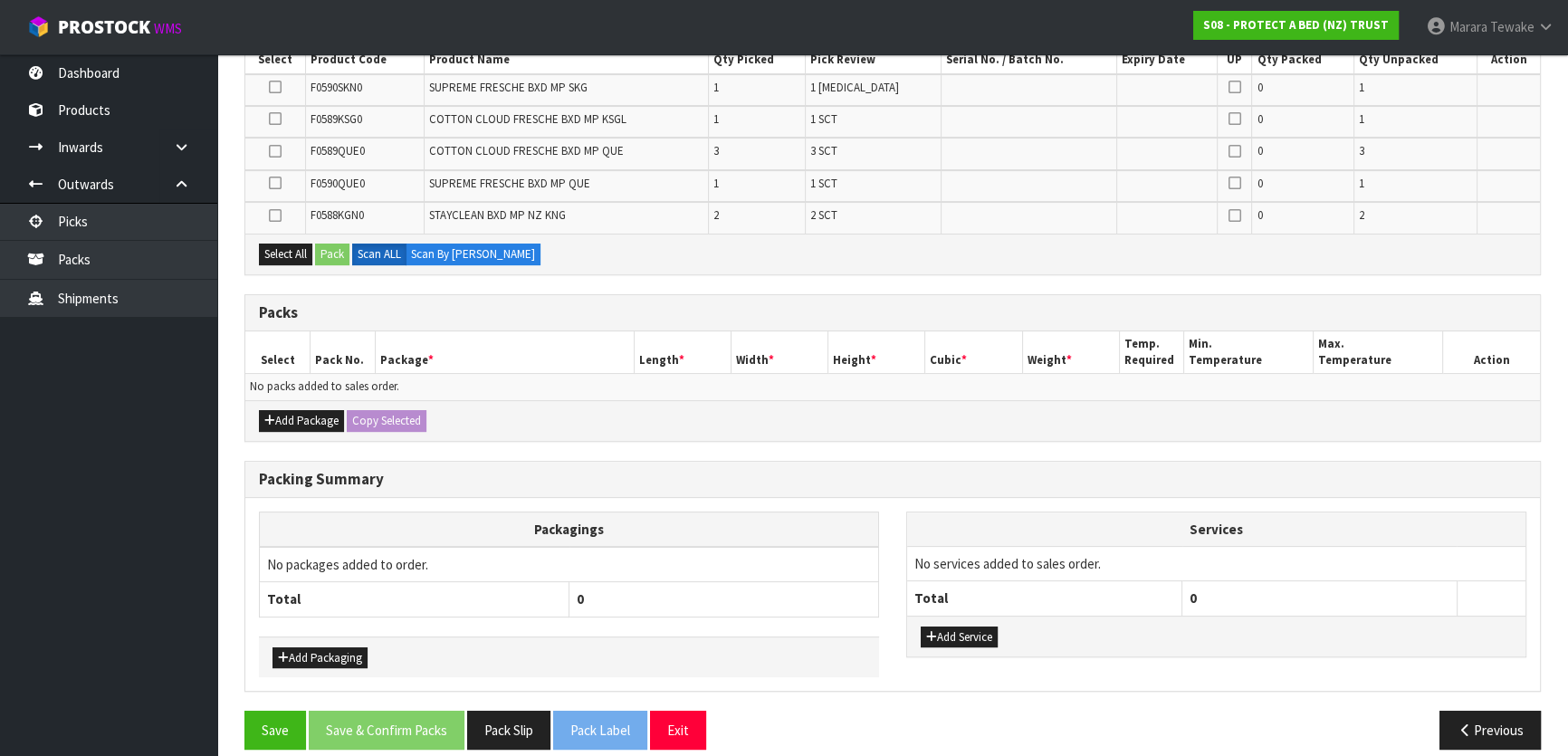
scroll to position [411, 0]
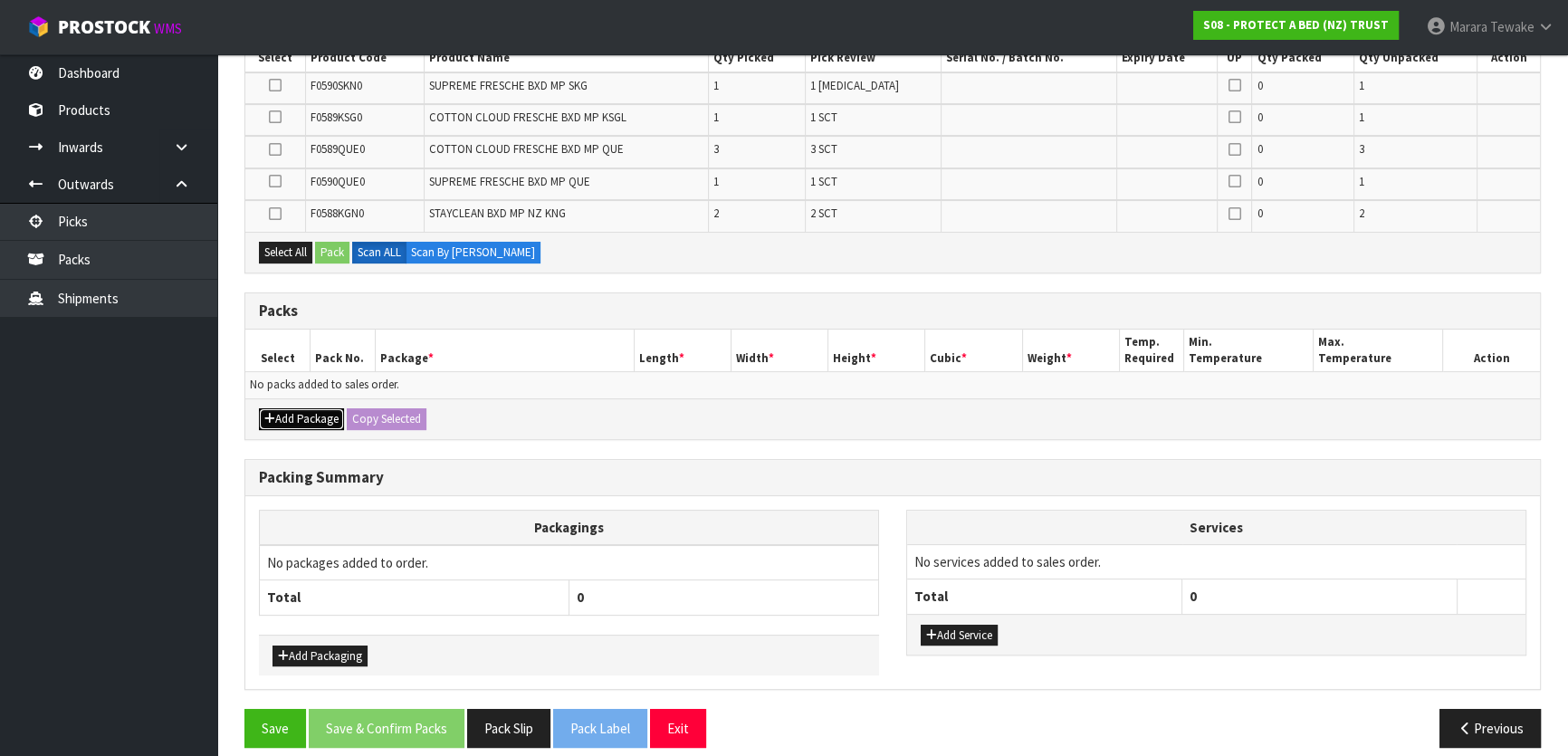
drag, startPoint x: 298, startPoint y: 411, endPoint x: 276, endPoint y: 403, distance: 23.4
click at [298, 410] on button "Add Package" at bounding box center [301, 419] width 85 height 21
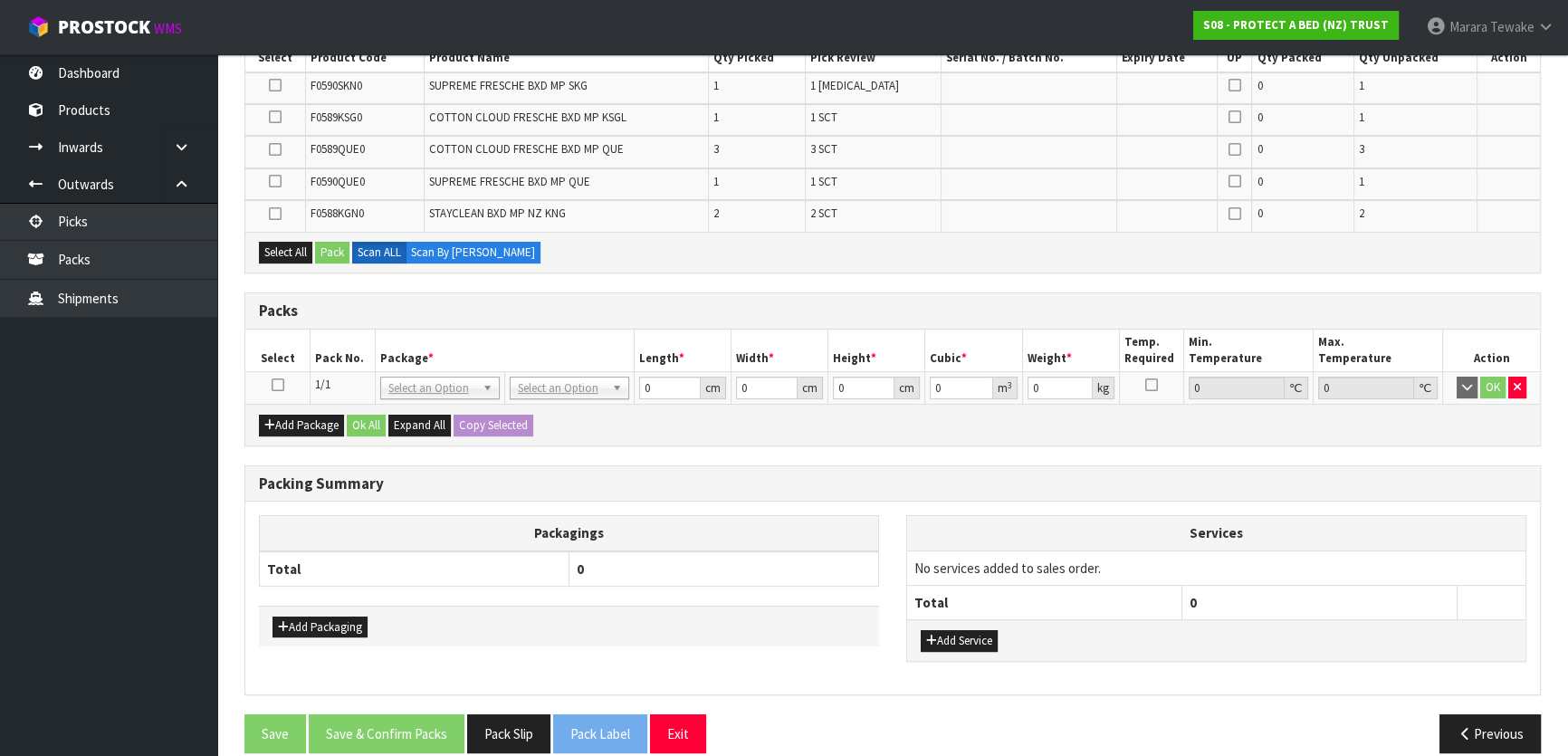
click at [272, 385] on icon at bounding box center [277, 385] width 13 height 1
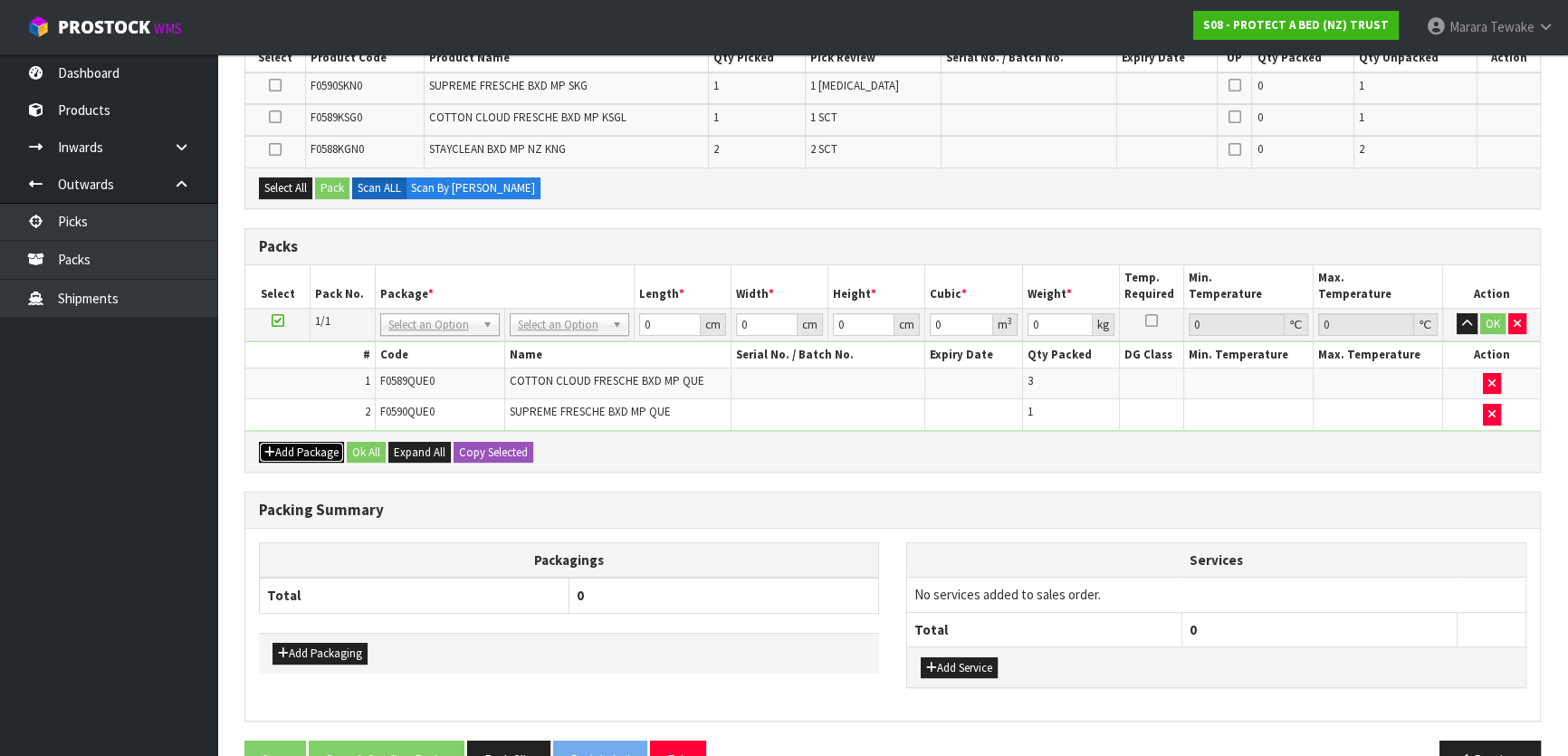
click at [282, 447] on button "Add Package" at bounding box center [301, 453] width 85 height 21
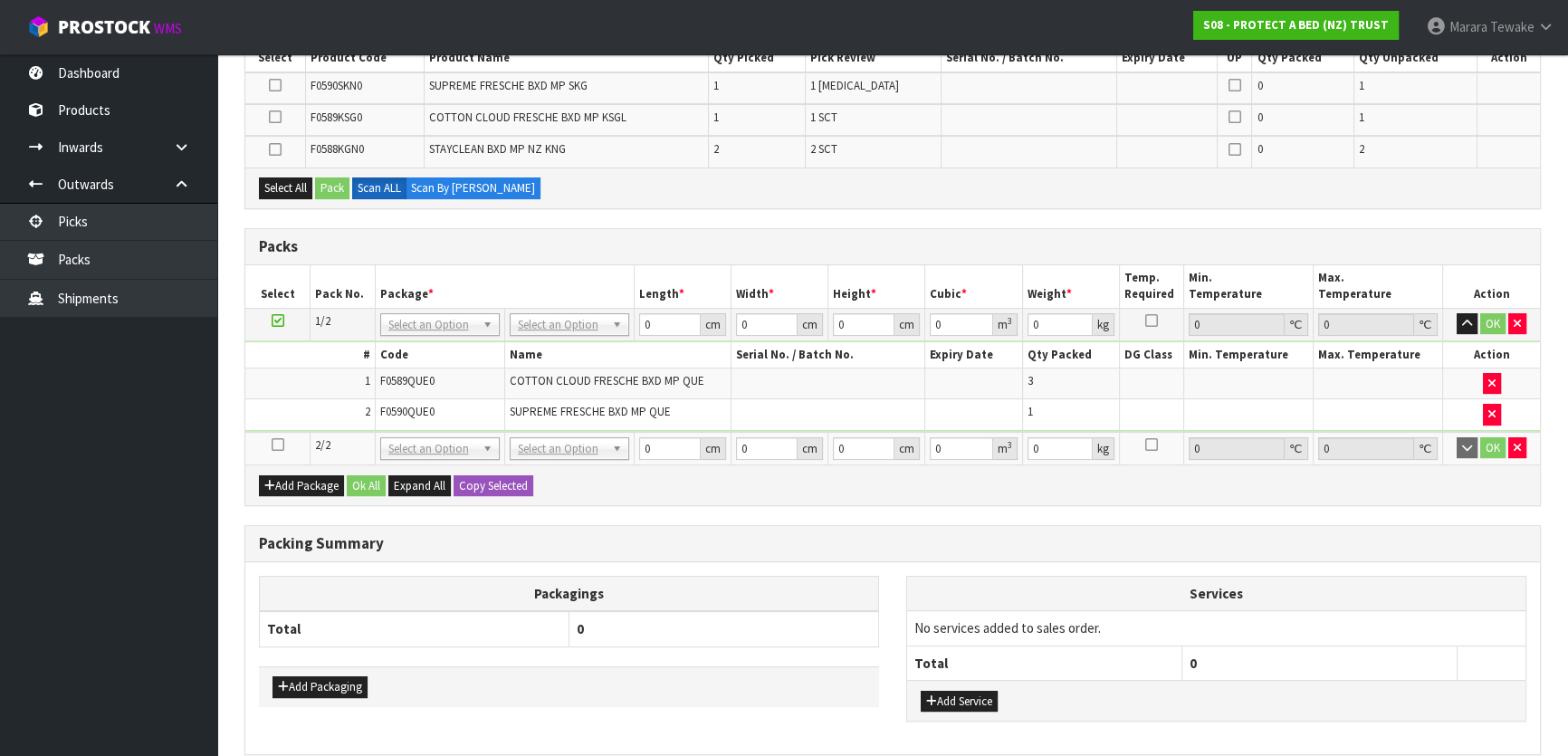
click at [280, 445] on icon at bounding box center [277, 445] width 13 height 1
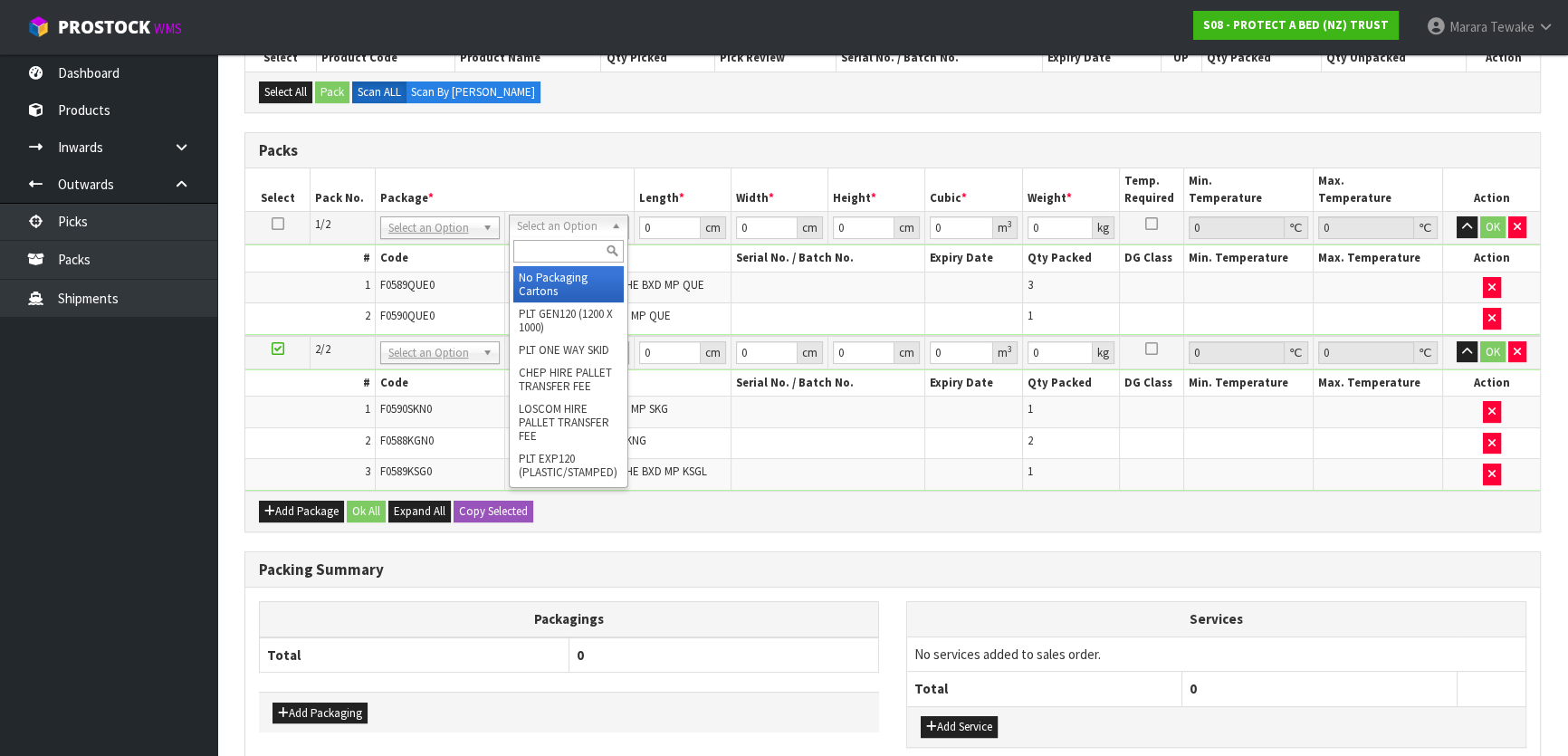
click at [557, 254] on input "text" at bounding box center [569, 251] width 110 height 22
type input "OC"
drag, startPoint x: 566, startPoint y: 282, endPoint x: 569, endPoint y: 314, distance: 32.1
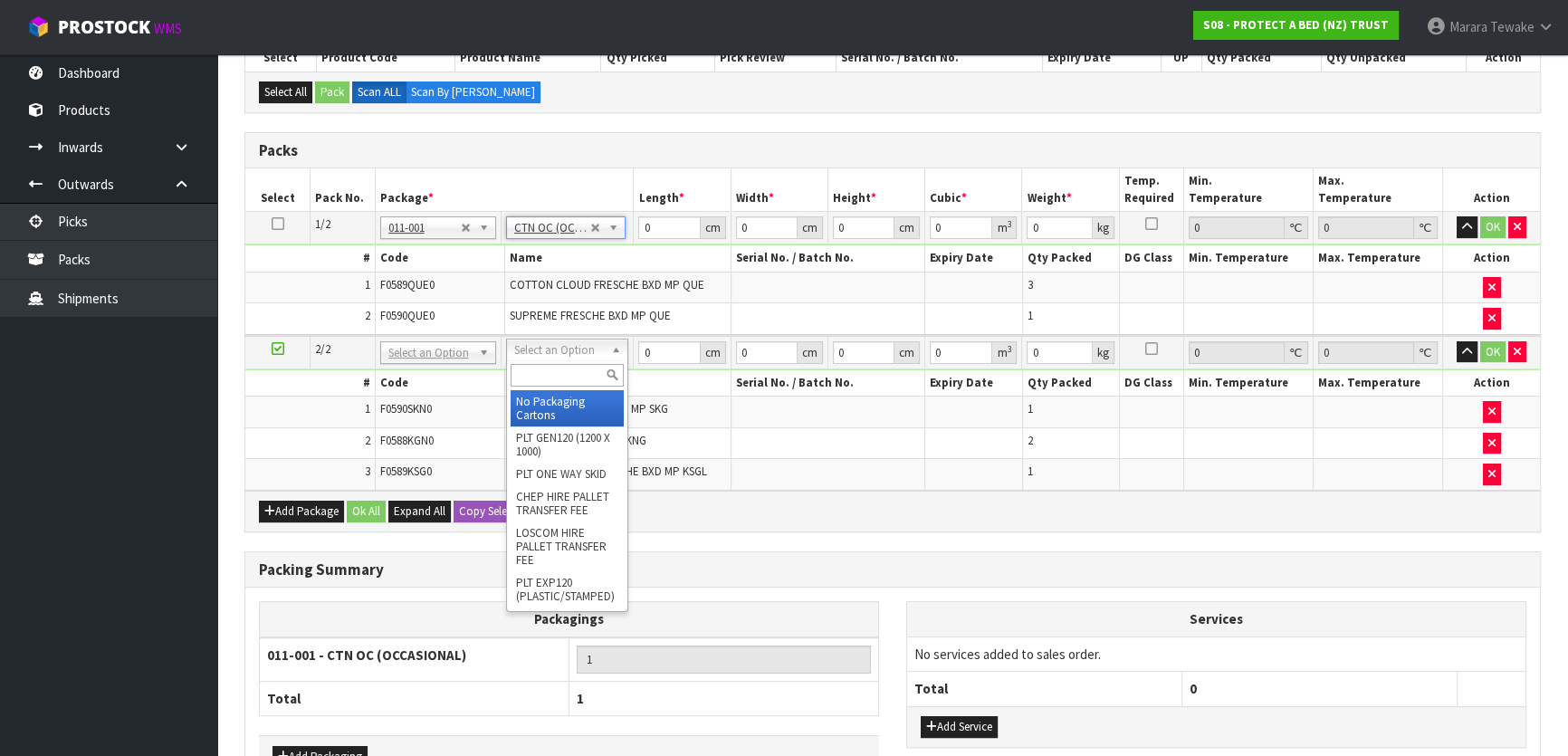
type input "6.15"
click at [570, 378] on input "text" at bounding box center [567, 375] width 113 height 22
type input "OC"
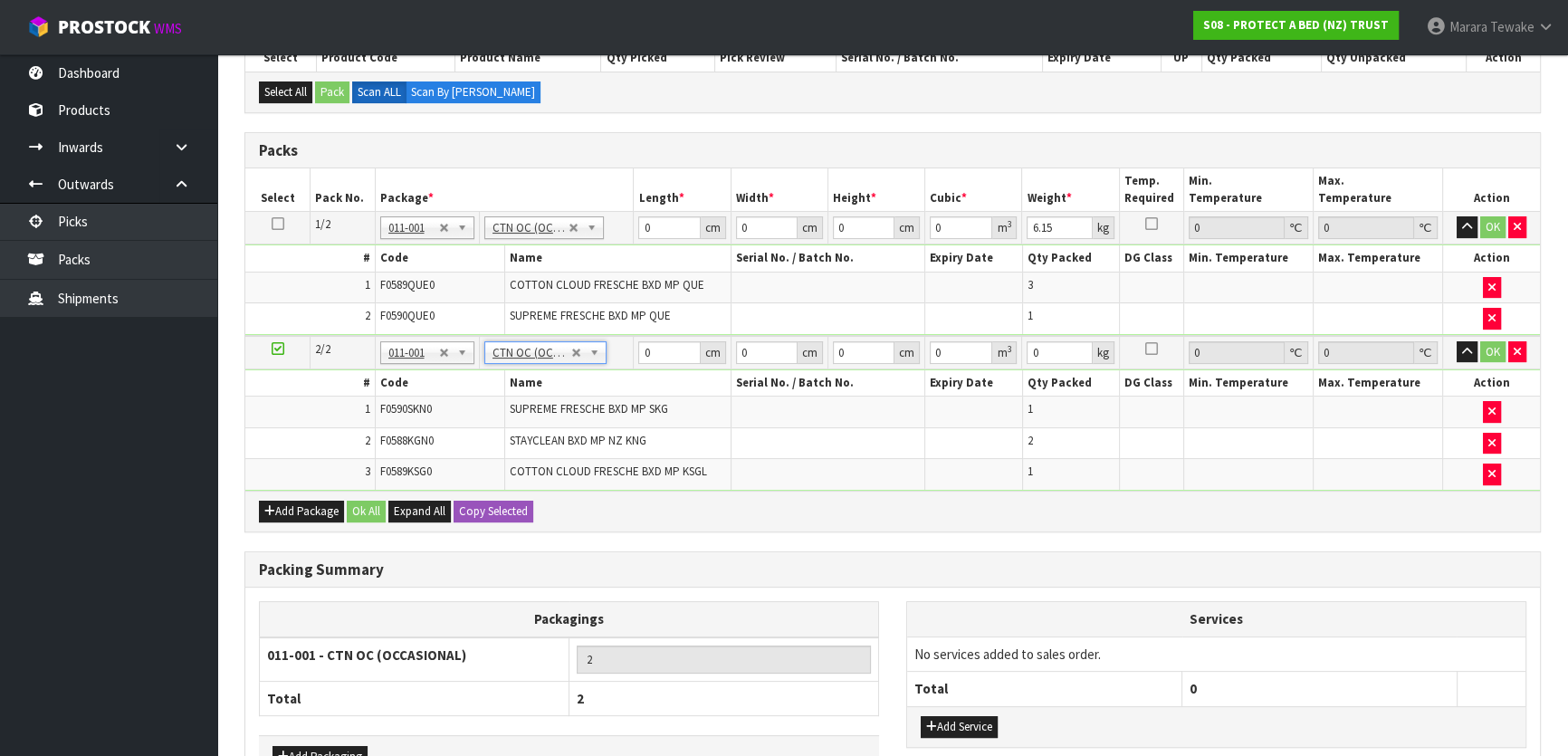
type input "2"
type input "4.7"
drag, startPoint x: 649, startPoint y: 230, endPoint x: 623, endPoint y: 212, distance: 31.6
click at [624, 213] on tr "1/2 NONE 007-001 007-002 007-004 007-009 007-013 007-014 007-015 007-017 007-01…" at bounding box center [893, 229] width 1295 height 33
type input "60"
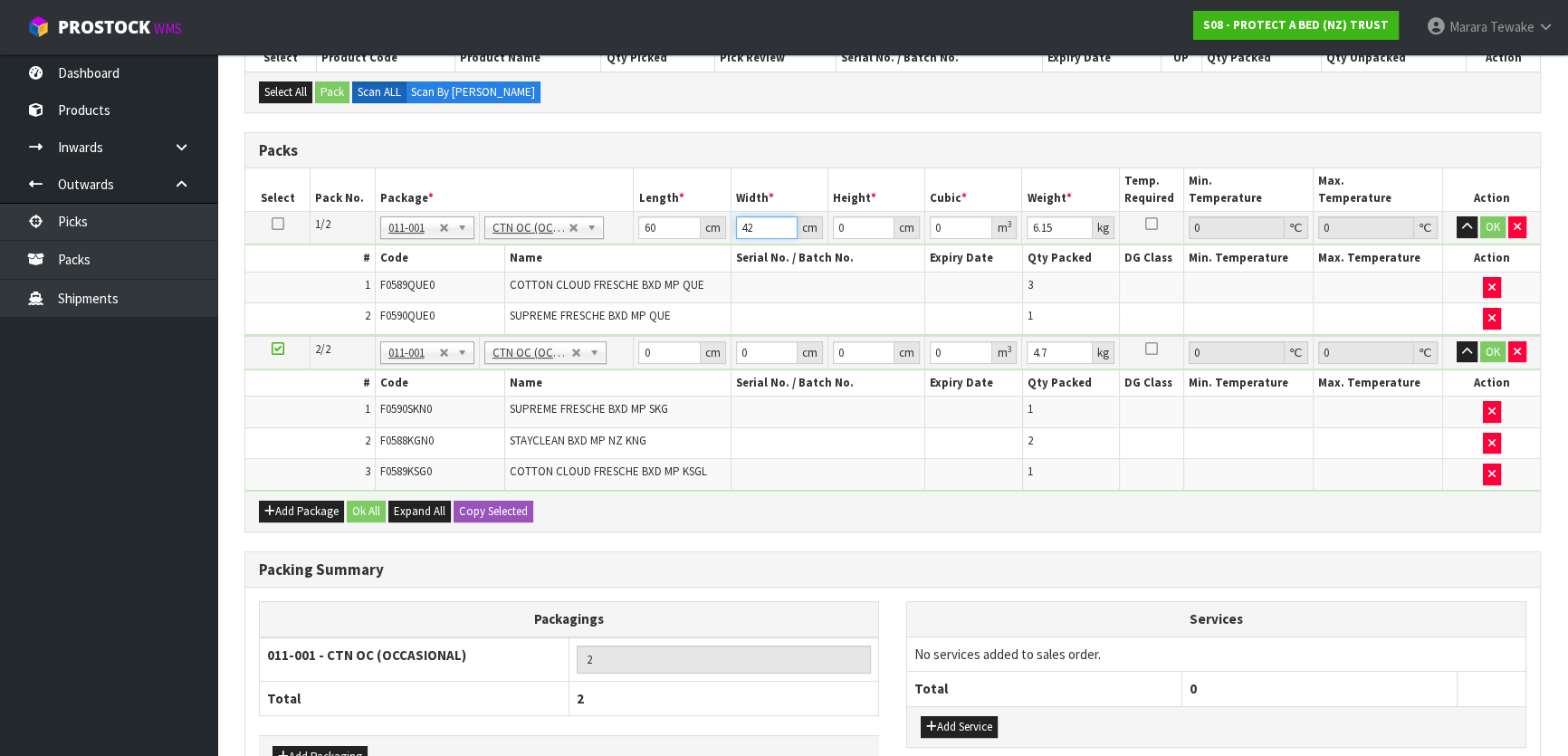
type input "42"
type input "3"
type input "0.00756"
type input "33"
type input "0.08316"
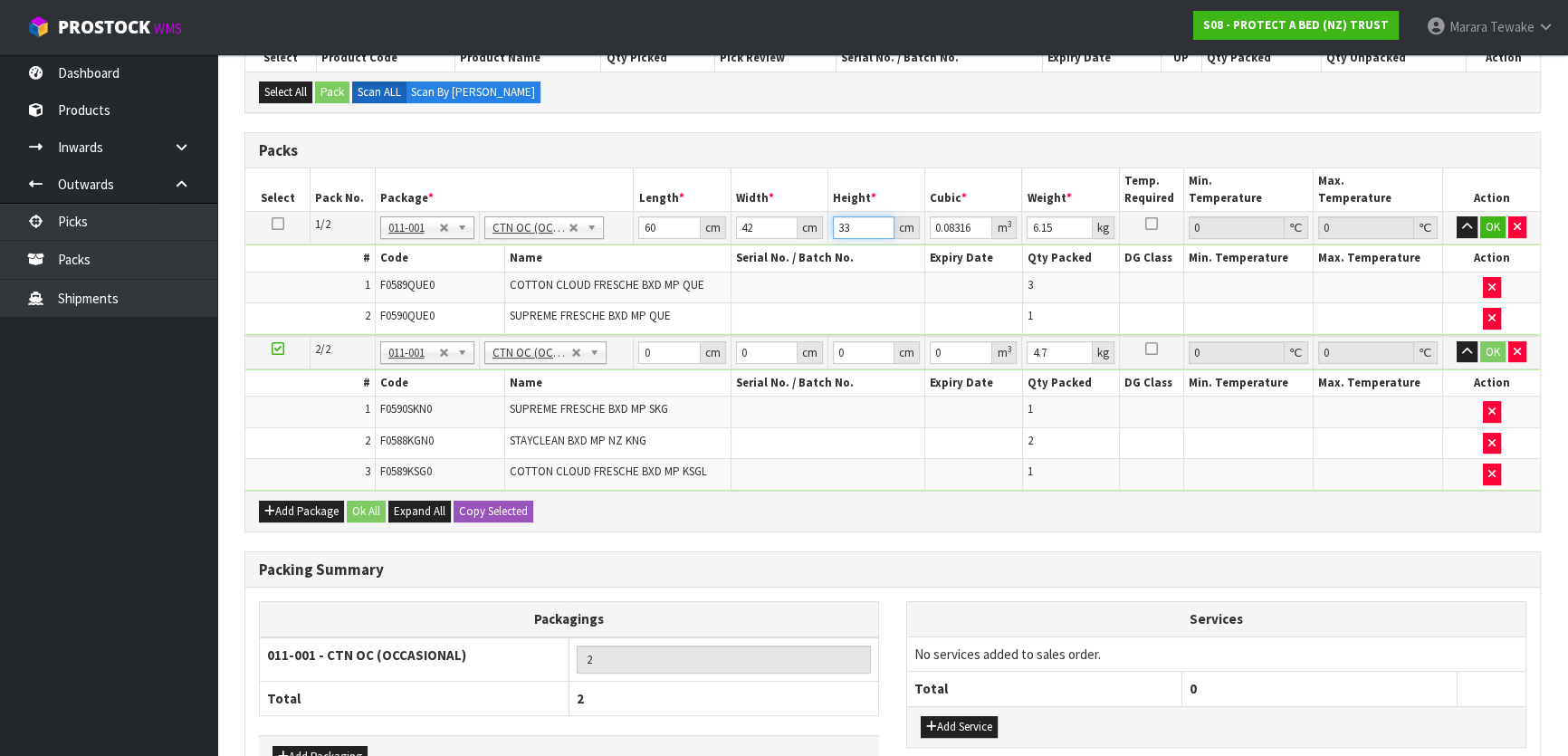
type input "33"
type input "7"
click button "OK" at bounding box center [1492, 227] width 25 height 21
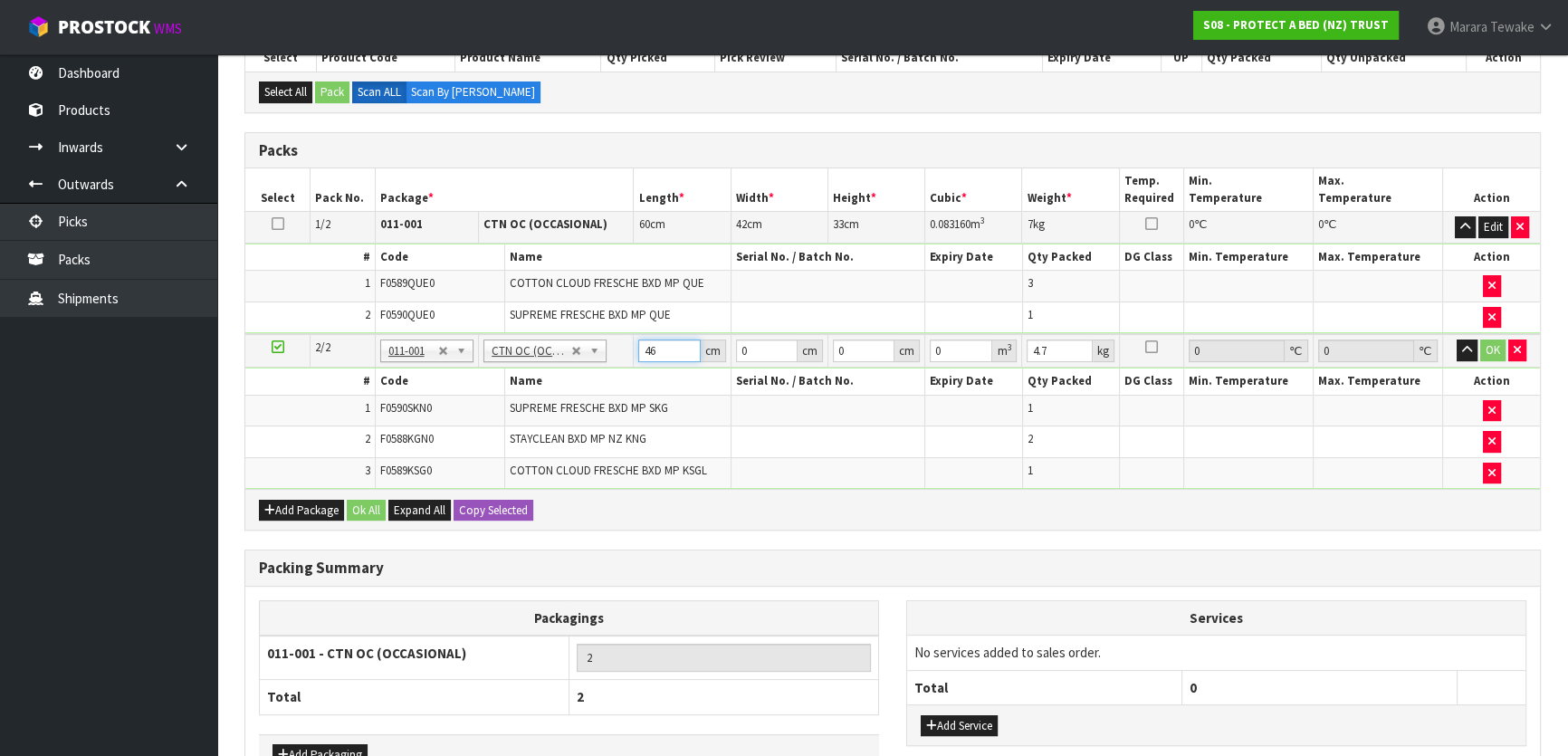
type input "46"
type input "32"
type input "3"
type input "0.004416"
type input "32"
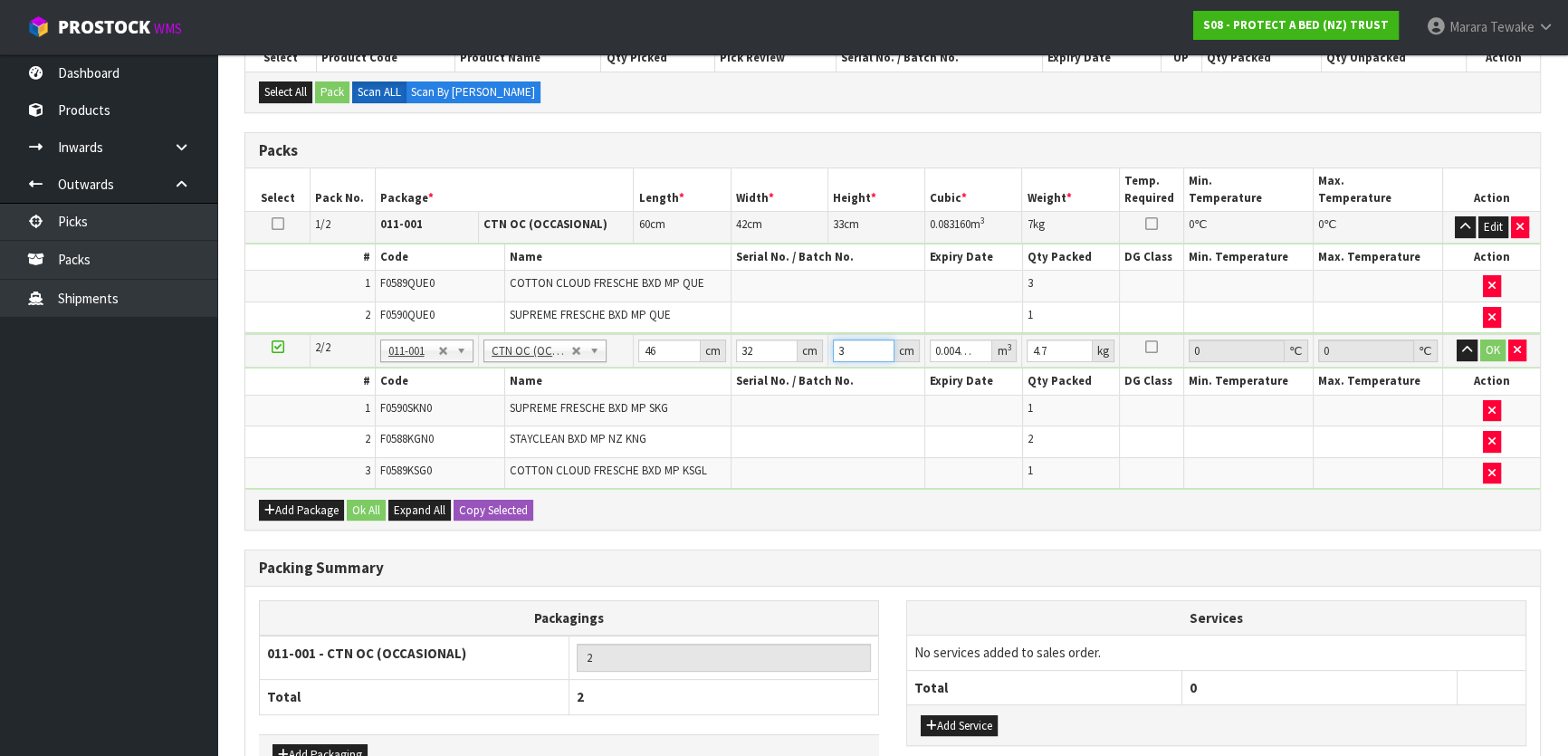
type input "0.047104"
type input "32"
type input "6"
click at [1457, 339] on button "button" at bounding box center [1466, 350] width 20 height 21
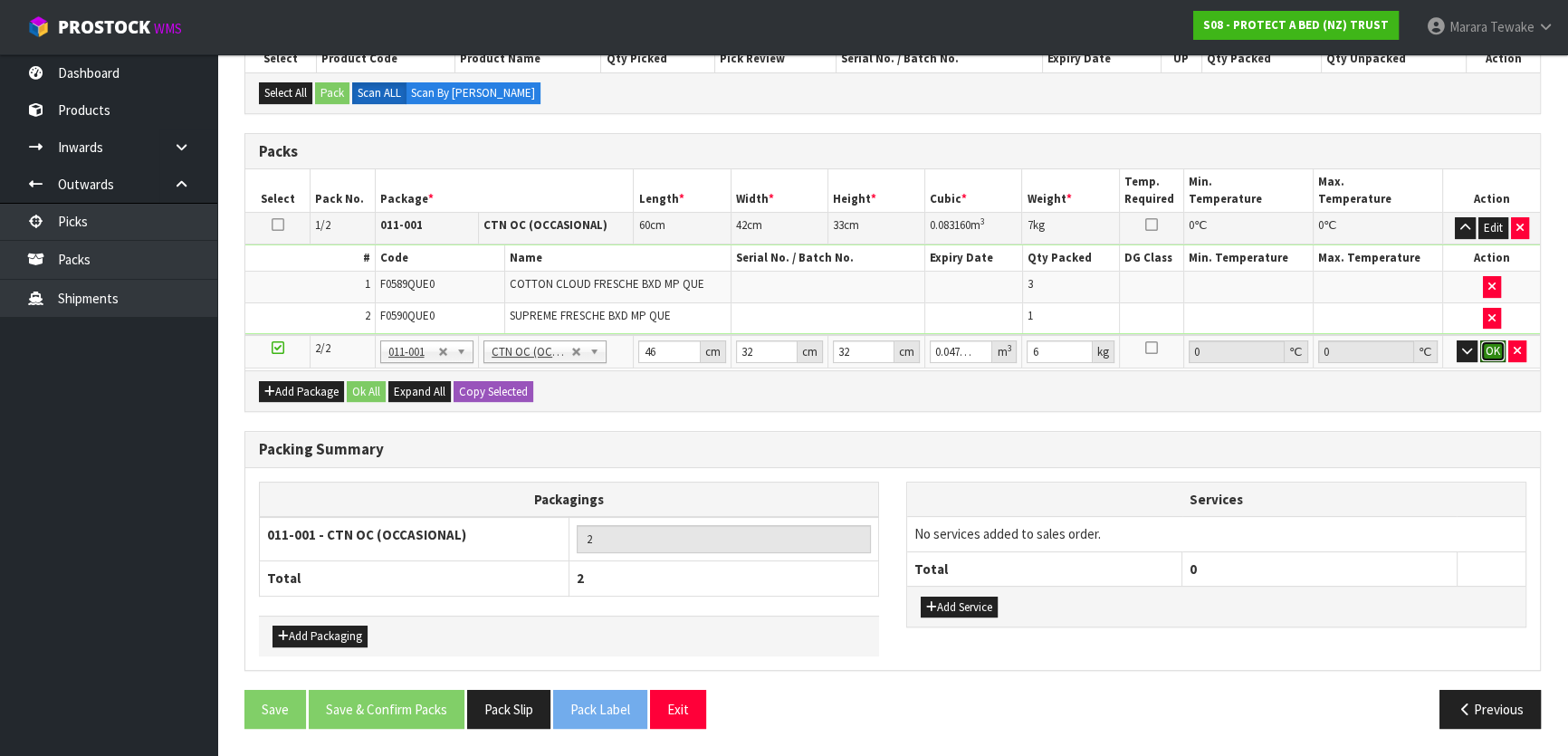
click button "OK" at bounding box center [1492, 351] width 25 height 21
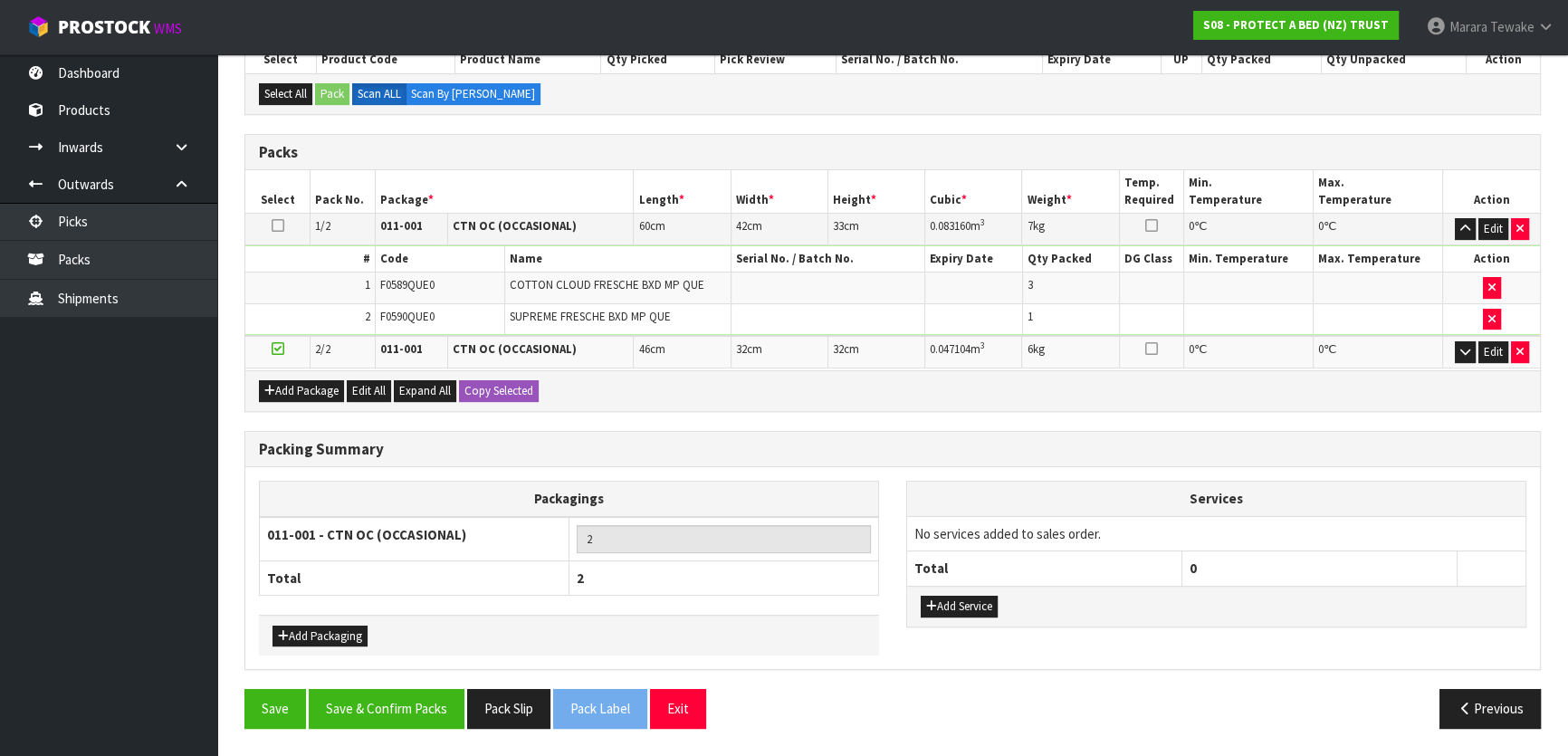
scroll to position [401, 0]
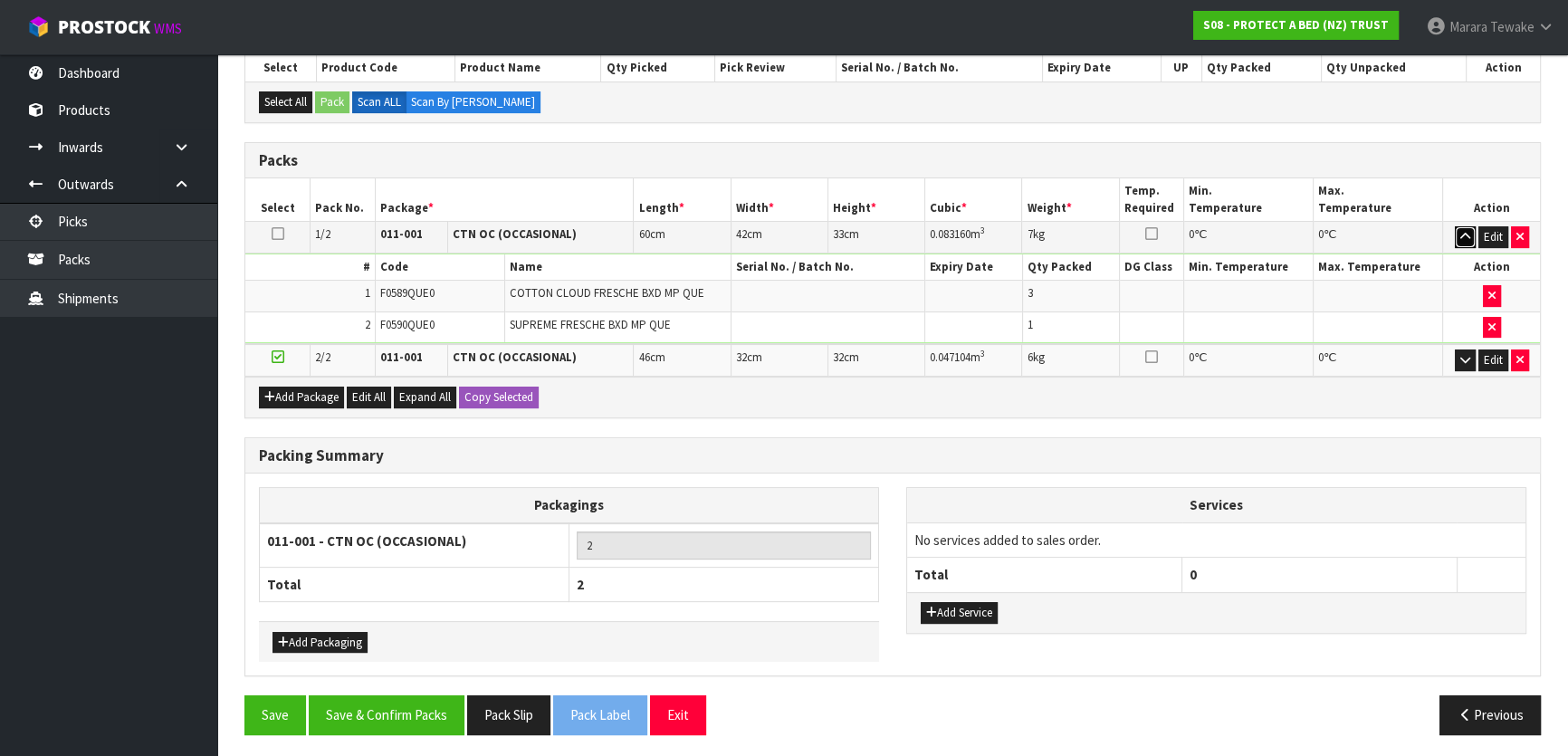
click at [1464, 231] on icon "button" at bounding box center [1465, 236] width 10 height 12
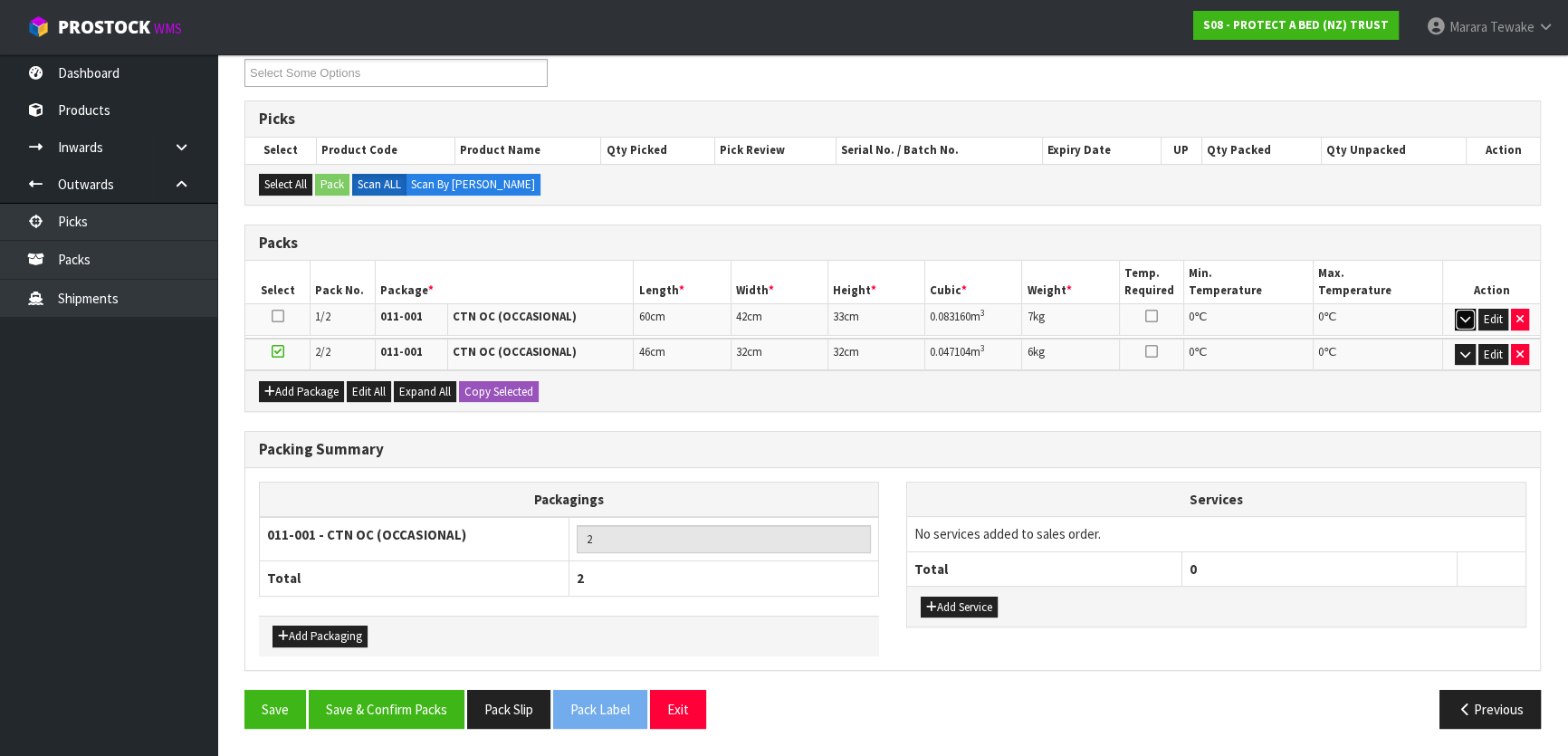
scroll to position [312, 0]
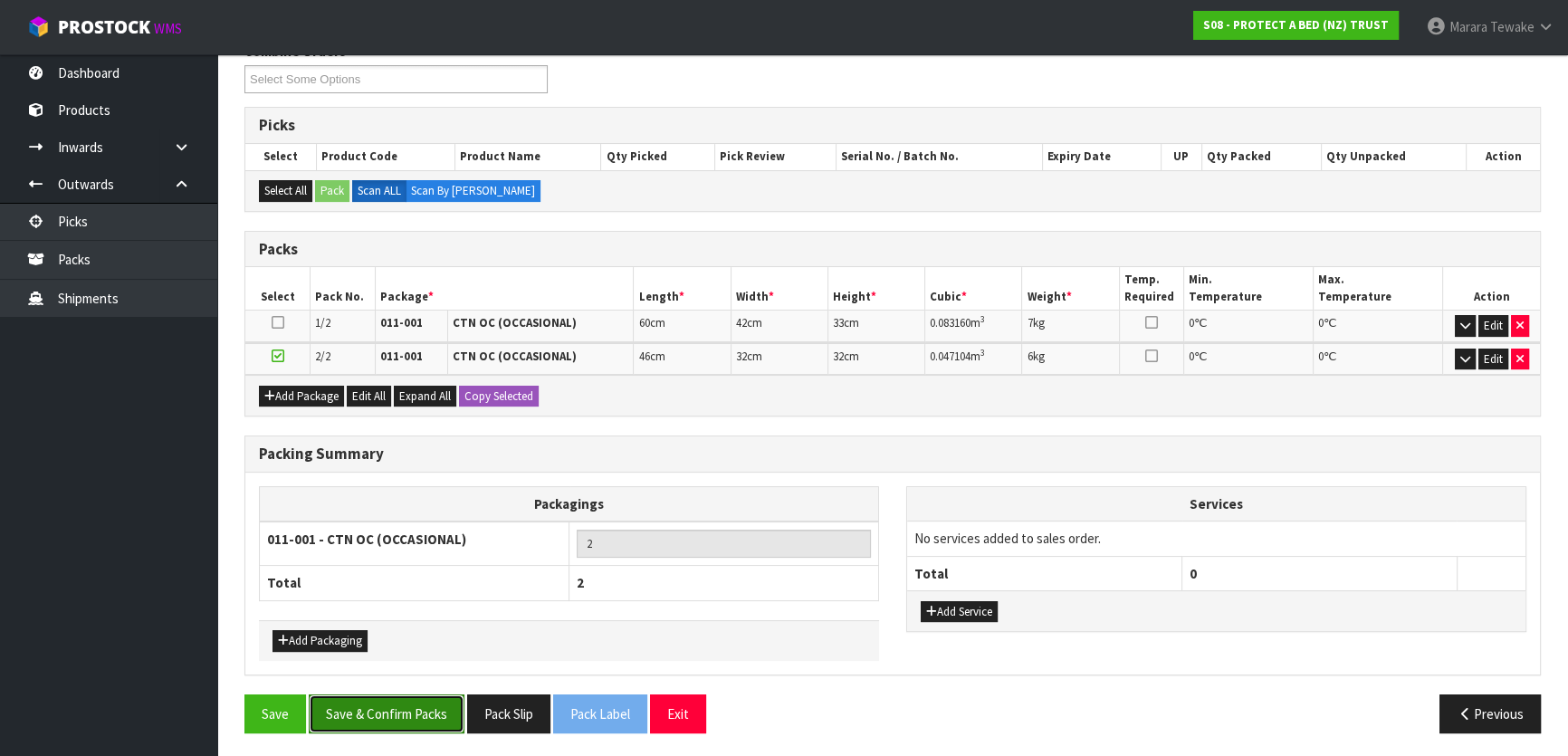
click at [364, 720] on button "Save & Confirm Packs" at bounding box center [387, 713] width 156 height 39
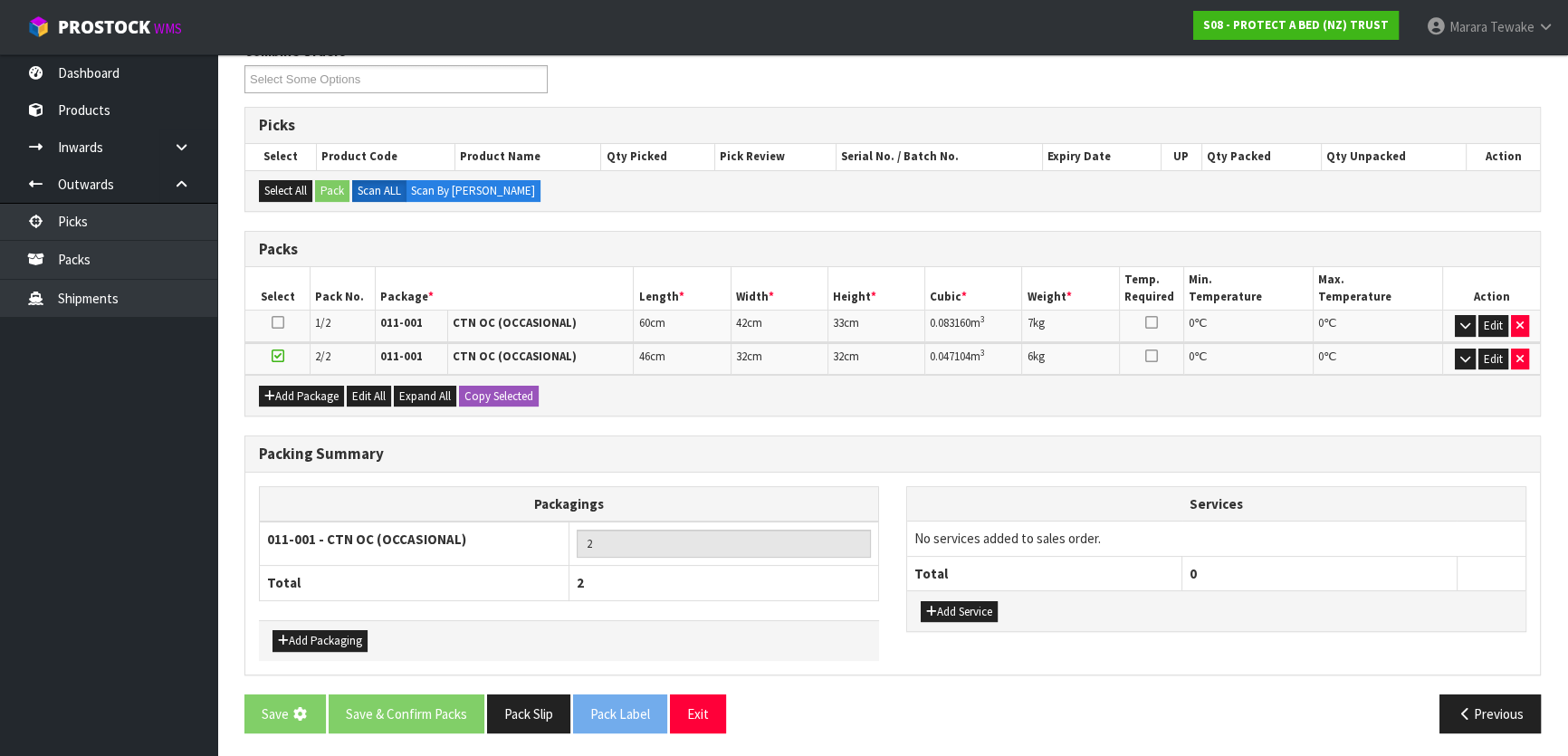
scroll to position [0, 0]
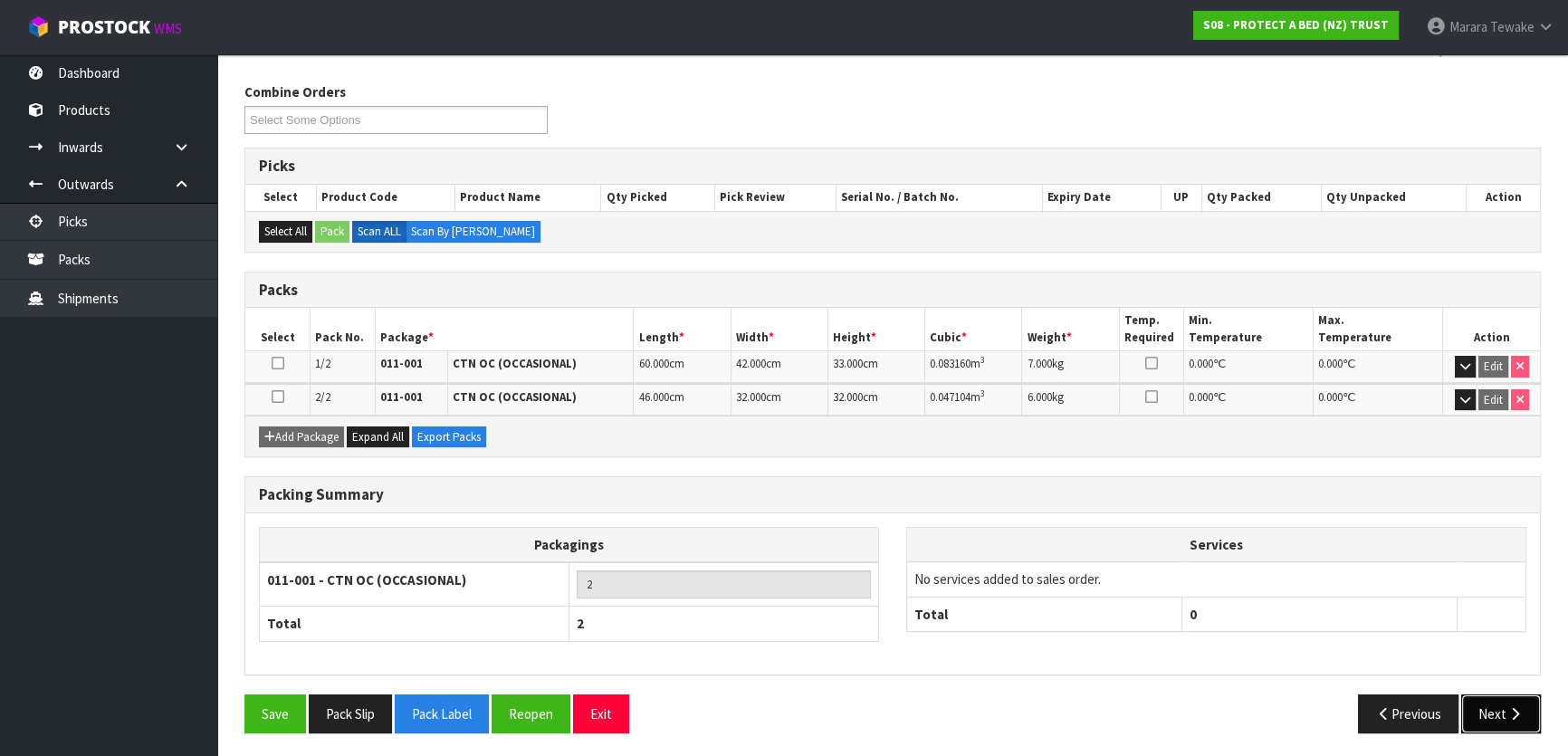
click at [1522, 707] on button "Next" at bounding box center [1501, 713] width 79 height 39
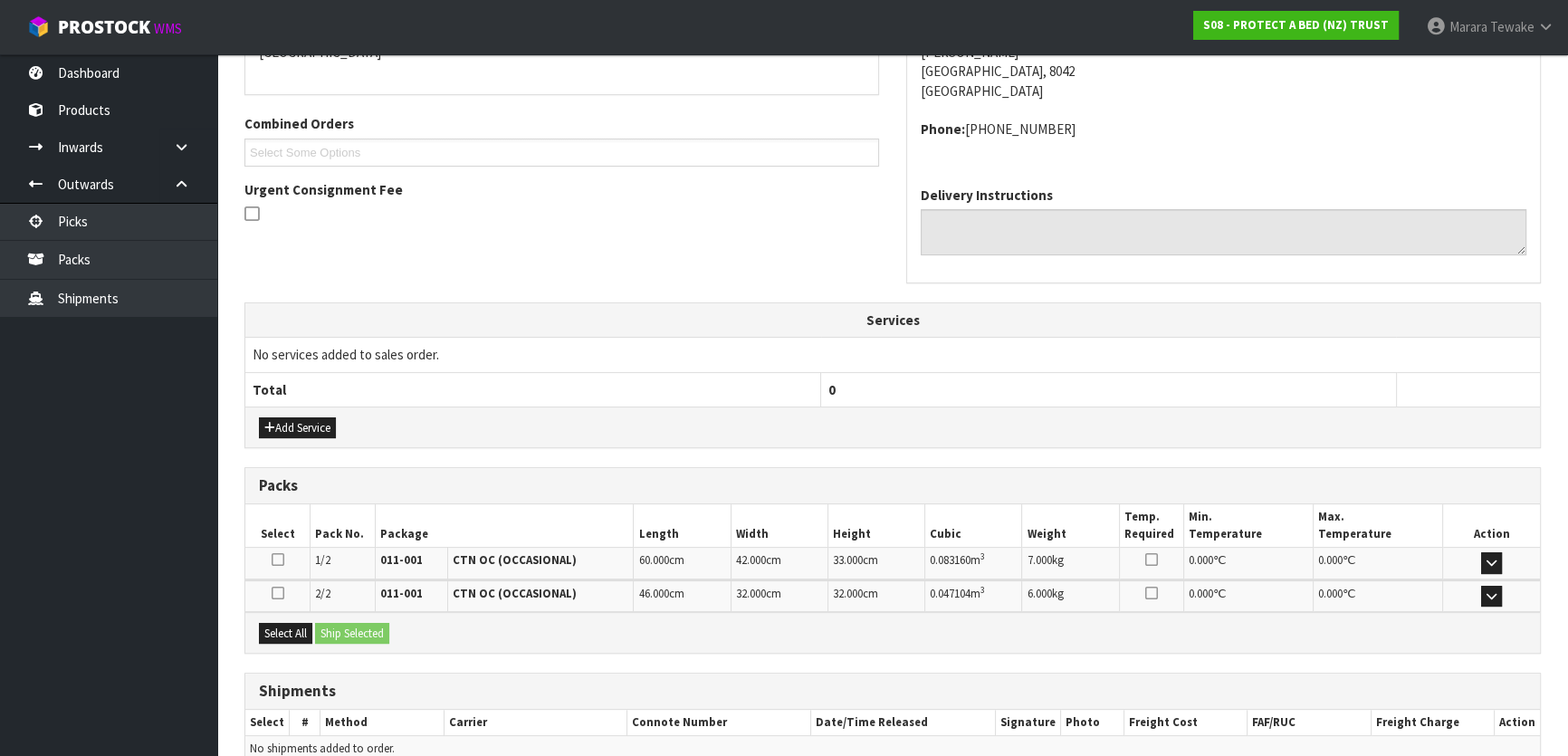
scroll to position [508, 0]
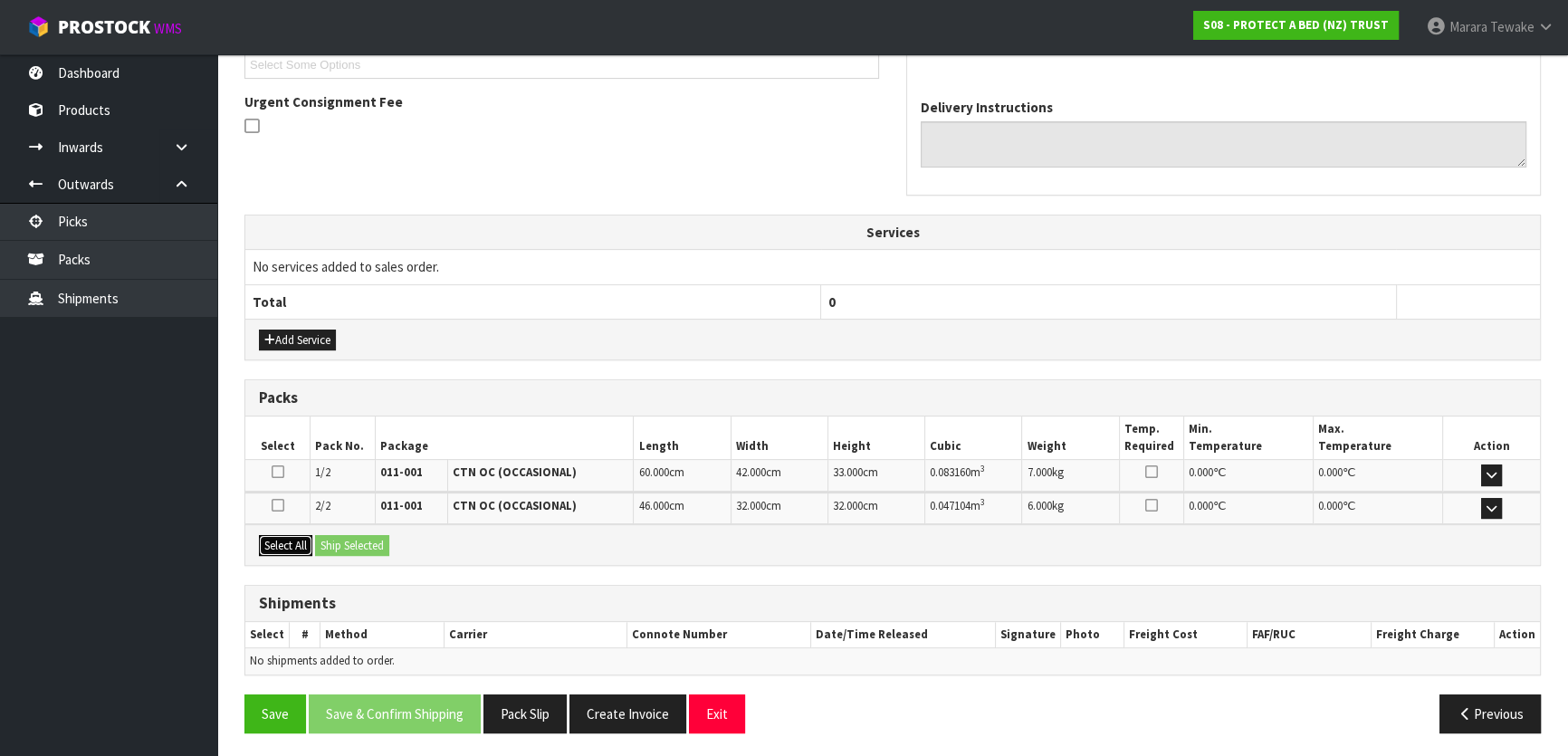
drag, startPoint x: 282, startPoint y: 536, endPoint x: 346, endPoint y: 543, distance: 64.4
click at [283, 537] on button "Select All" at bounding box center [285, 546] width 53 height 21
click at [353, 542] on button "Ship Selected" at bounding box center [352, 546] width 75 height 21
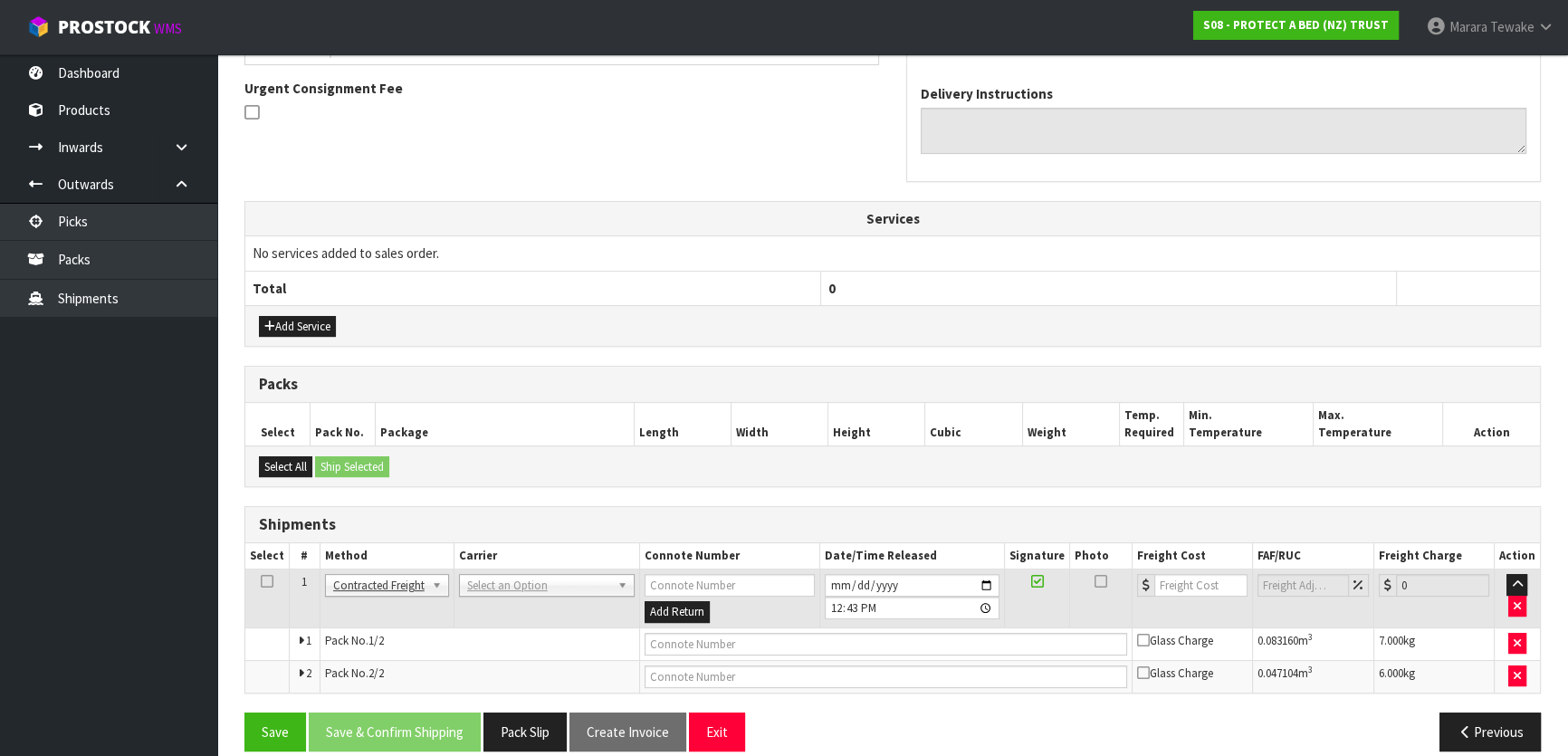
scroll to position [541, 0]
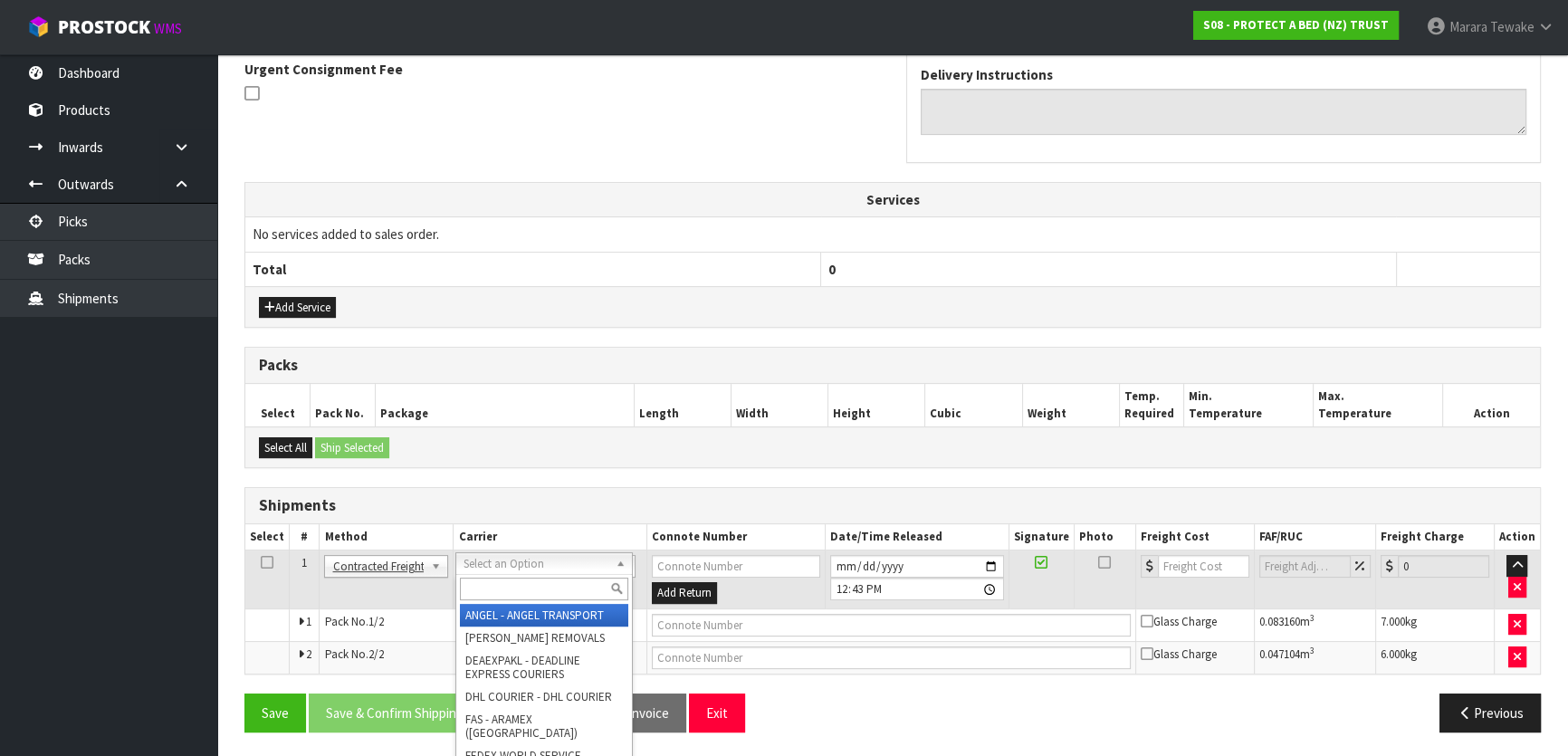
drag, startPoint x: 503, startPoint y: 567, endPoint x: 504, endPoint y: 578, distance: 11.0
click at [504, 579] on input "text" at bounding box center [544, 588] width 168 height 22
type input "NZP"
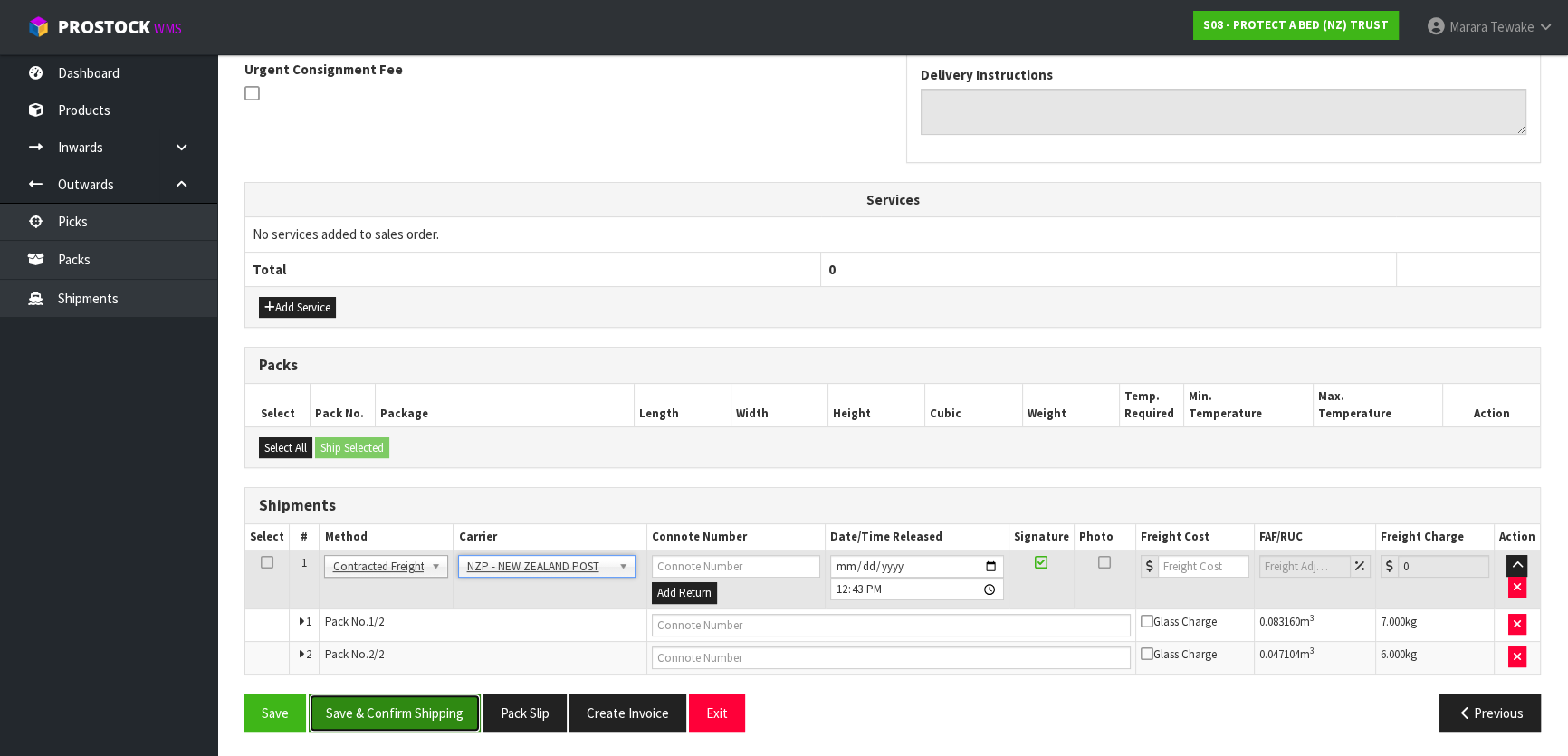
click at [443, 710] on button "Save & Confirm Shipping" at bounding box center [394, 713] width 172 height 39
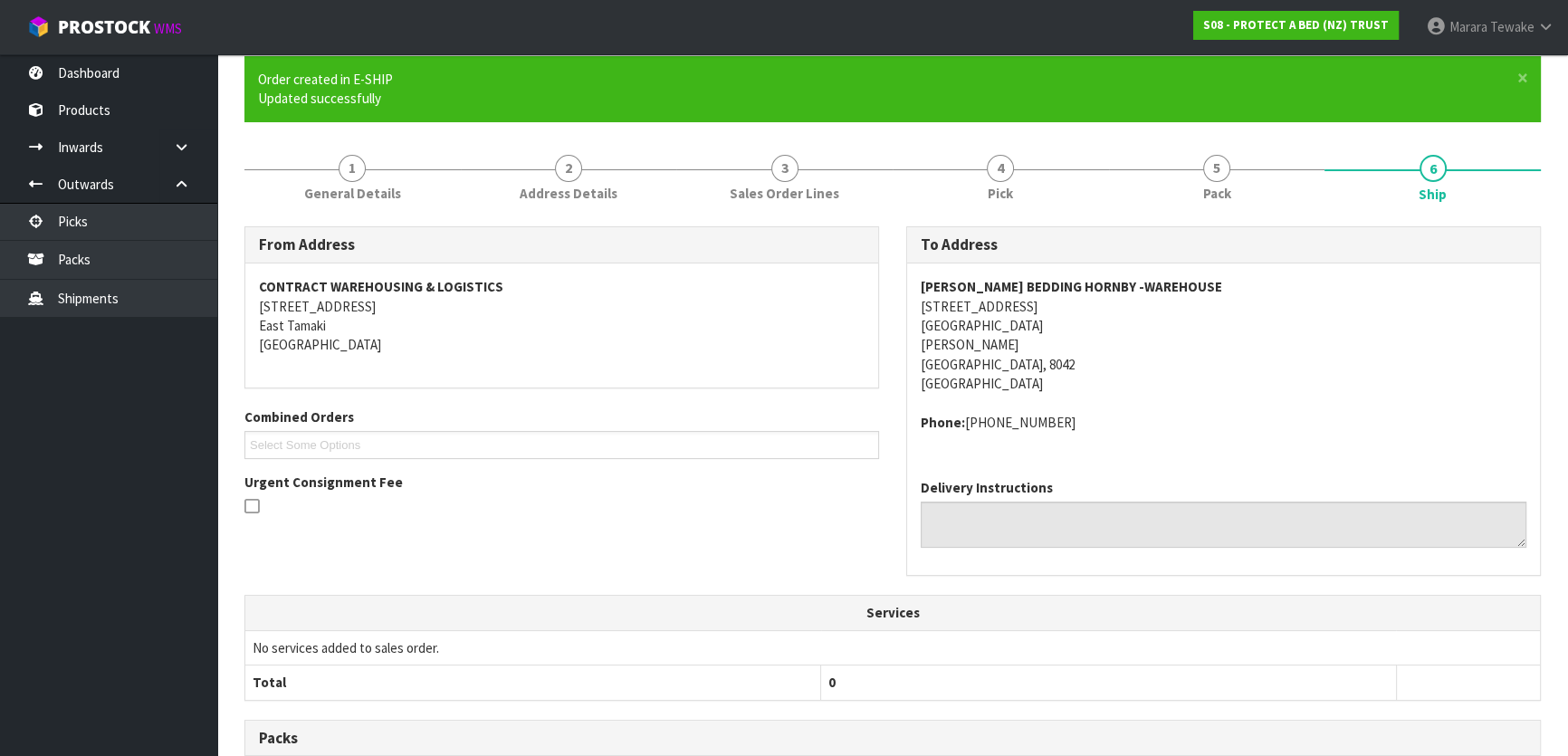
scroll to position [514, 0]
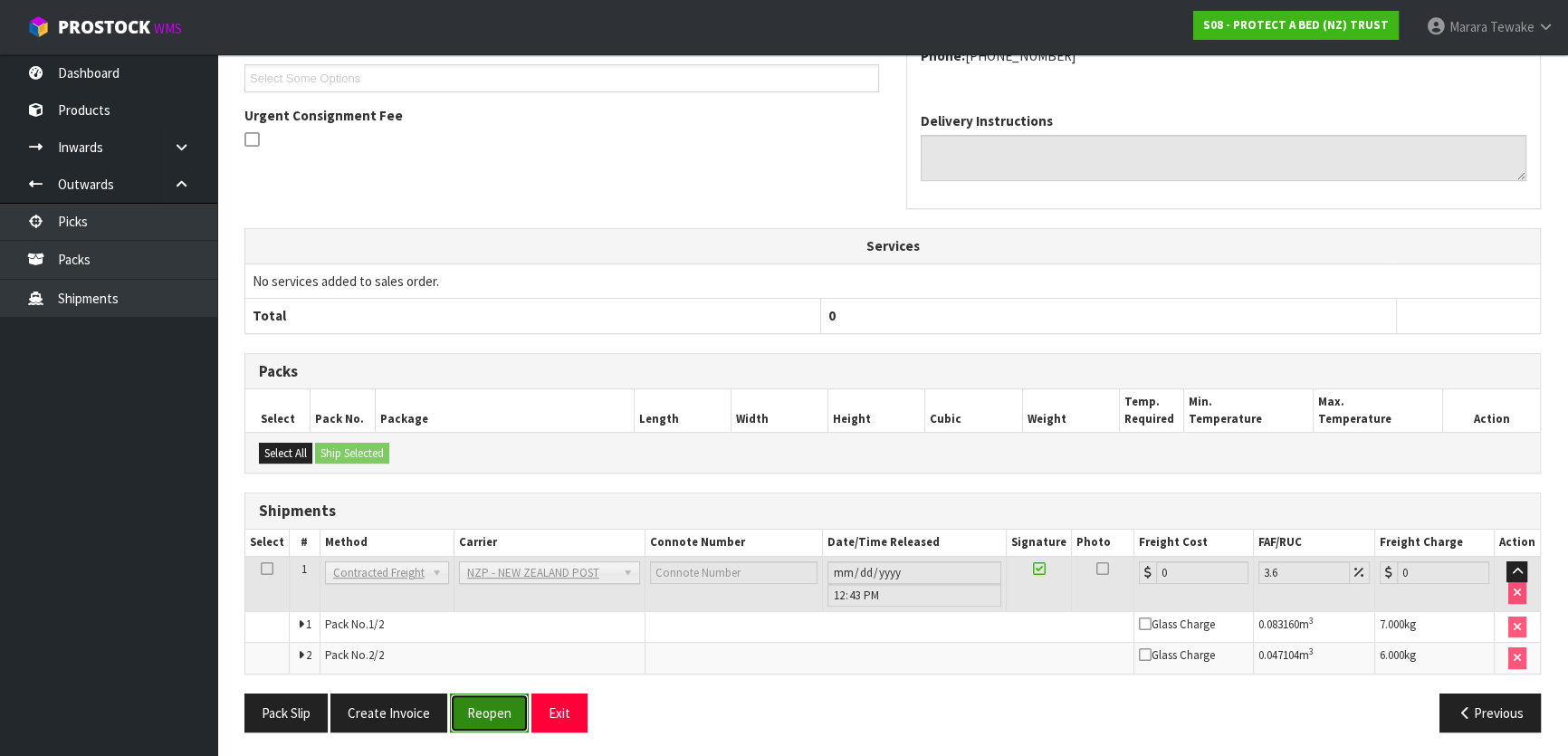
drag, startPoint x: 474, startPoint y: 707, endPoint x: 409, endPoint y: 708, distance: 65.0
click at [473, 707] on button "Reopen" at bounding box center [488, 713] width 78 height 39
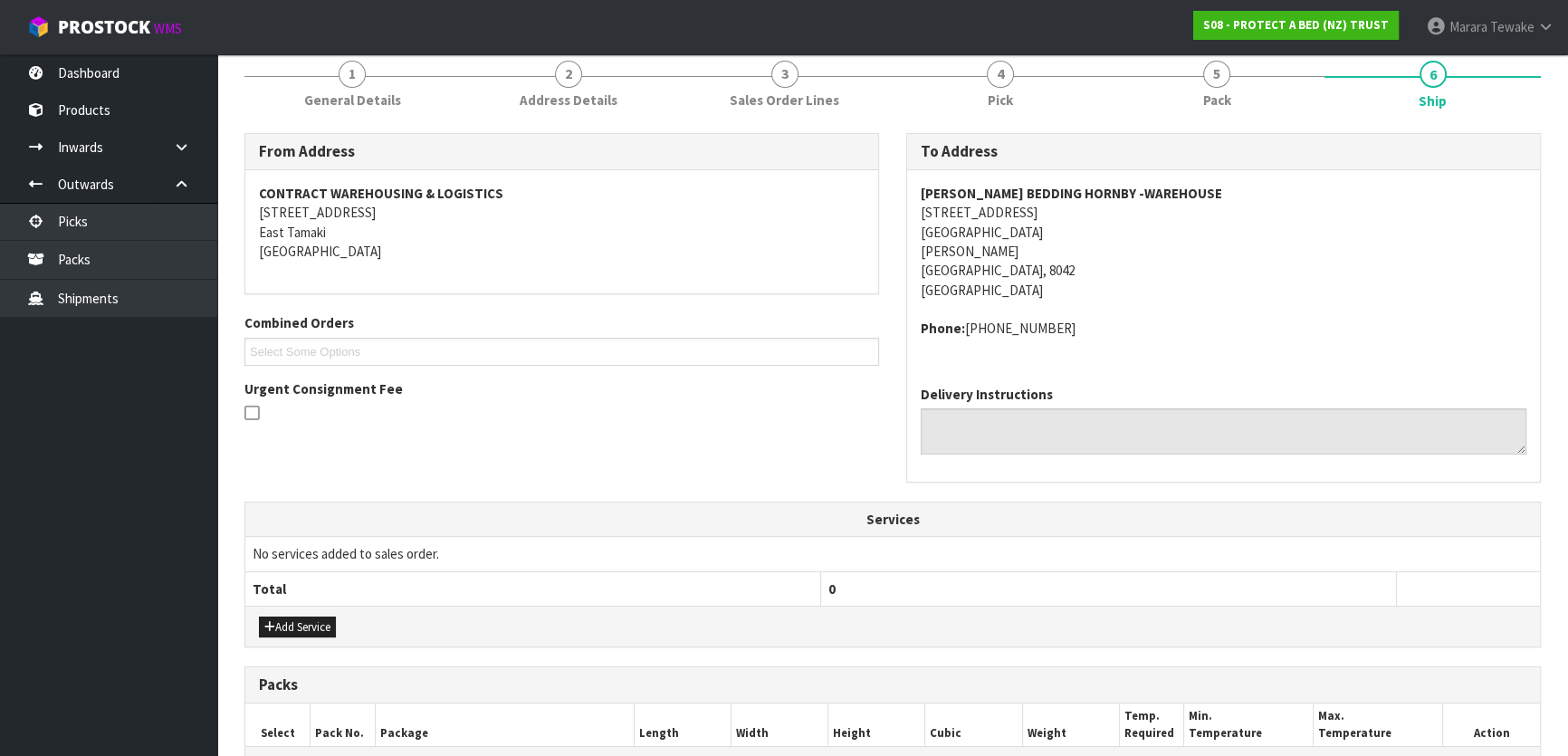
scroll to position [541, 0]
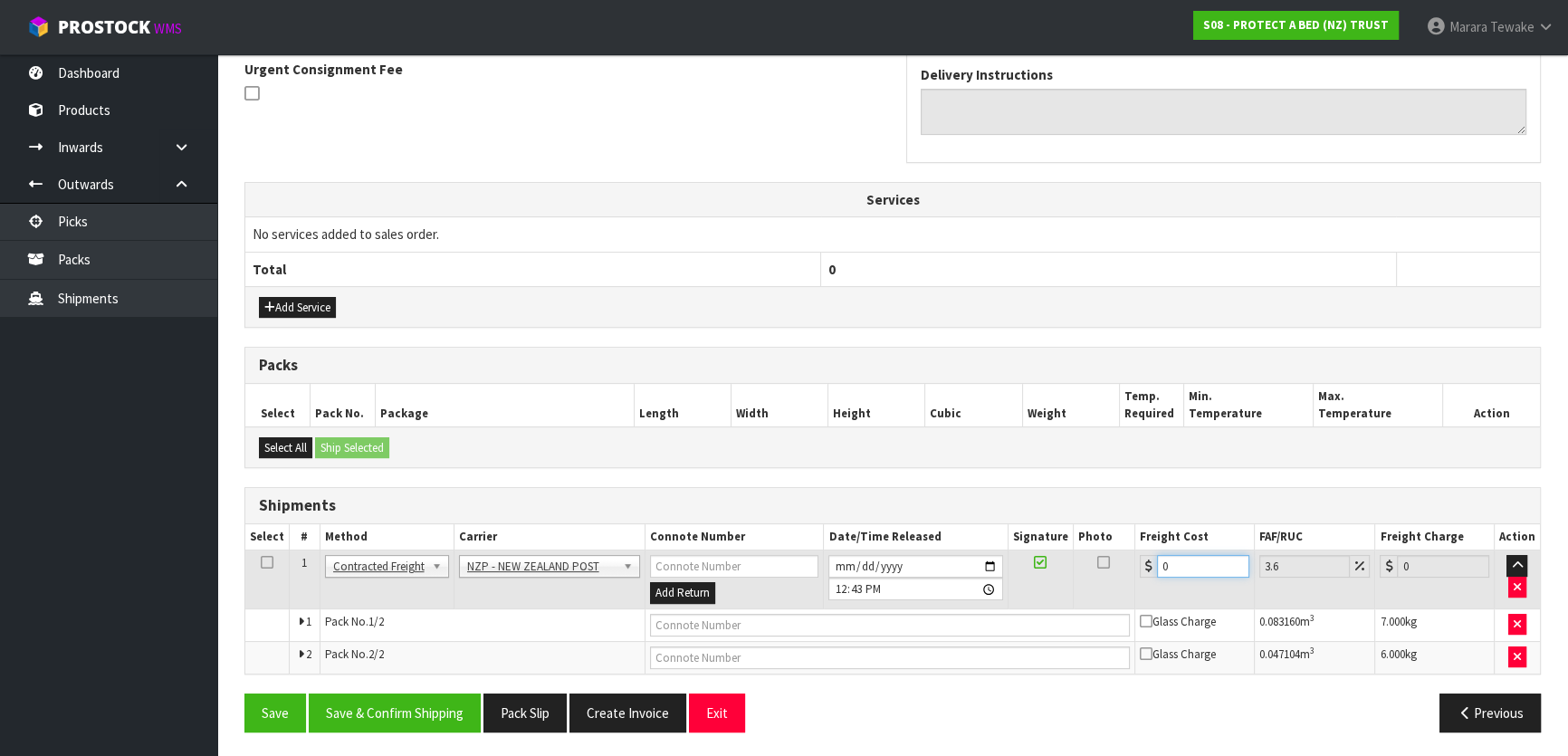
drag, startPoint x: 1186, startPoint y: 556, endPoint x: 1110, endPoint y: 507, distance: 90.4
click at [1115, 516] on div "Shipments Select # Method Carrier Connote Number Date/Time Released Signature P…" at bounding box center [893, 581] width 1297 height 187
type input "3"
type input "3.11"
type input "35"
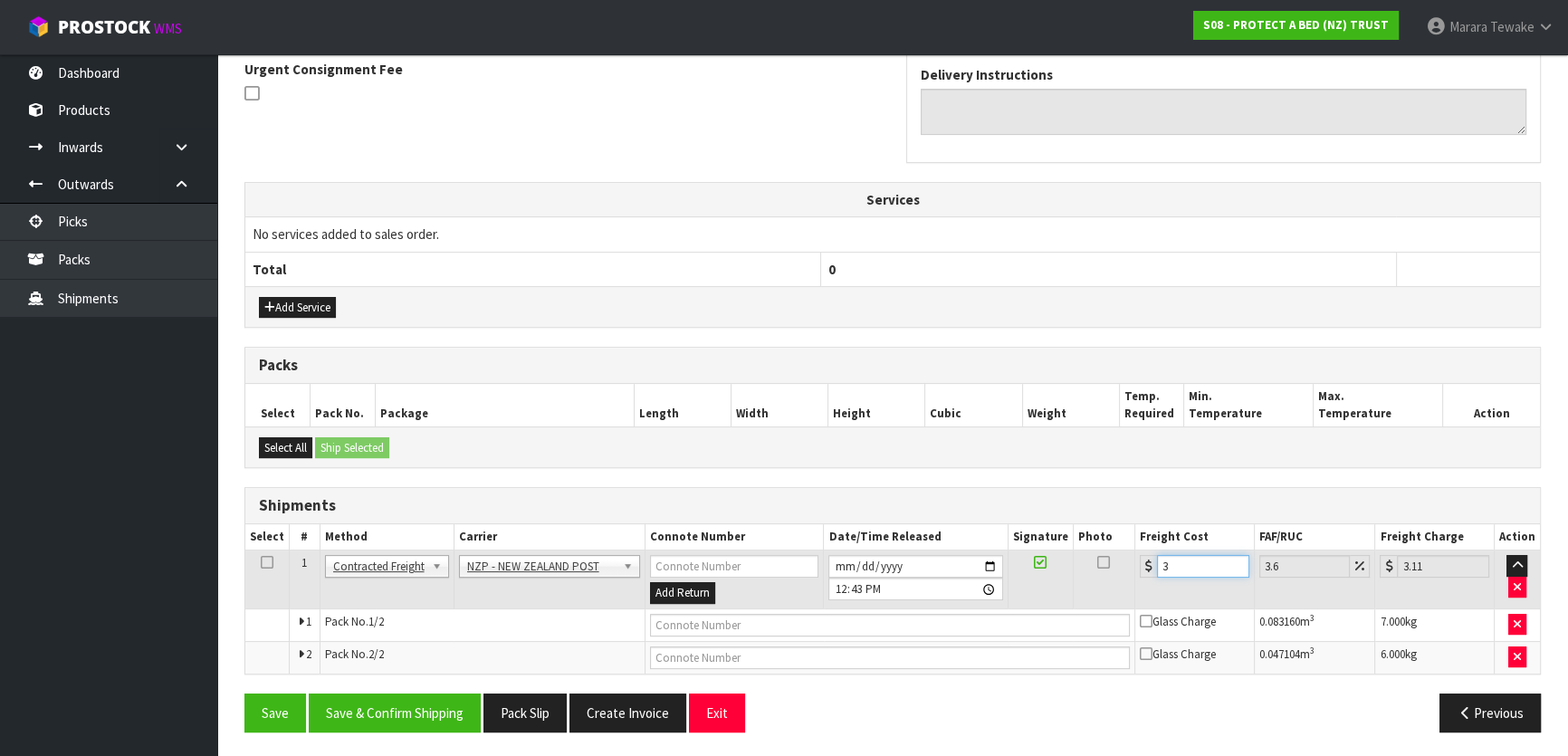
type input "36.26"
type input "35.8"
type input "37.09"
type input "35.84"
type input "37.13"
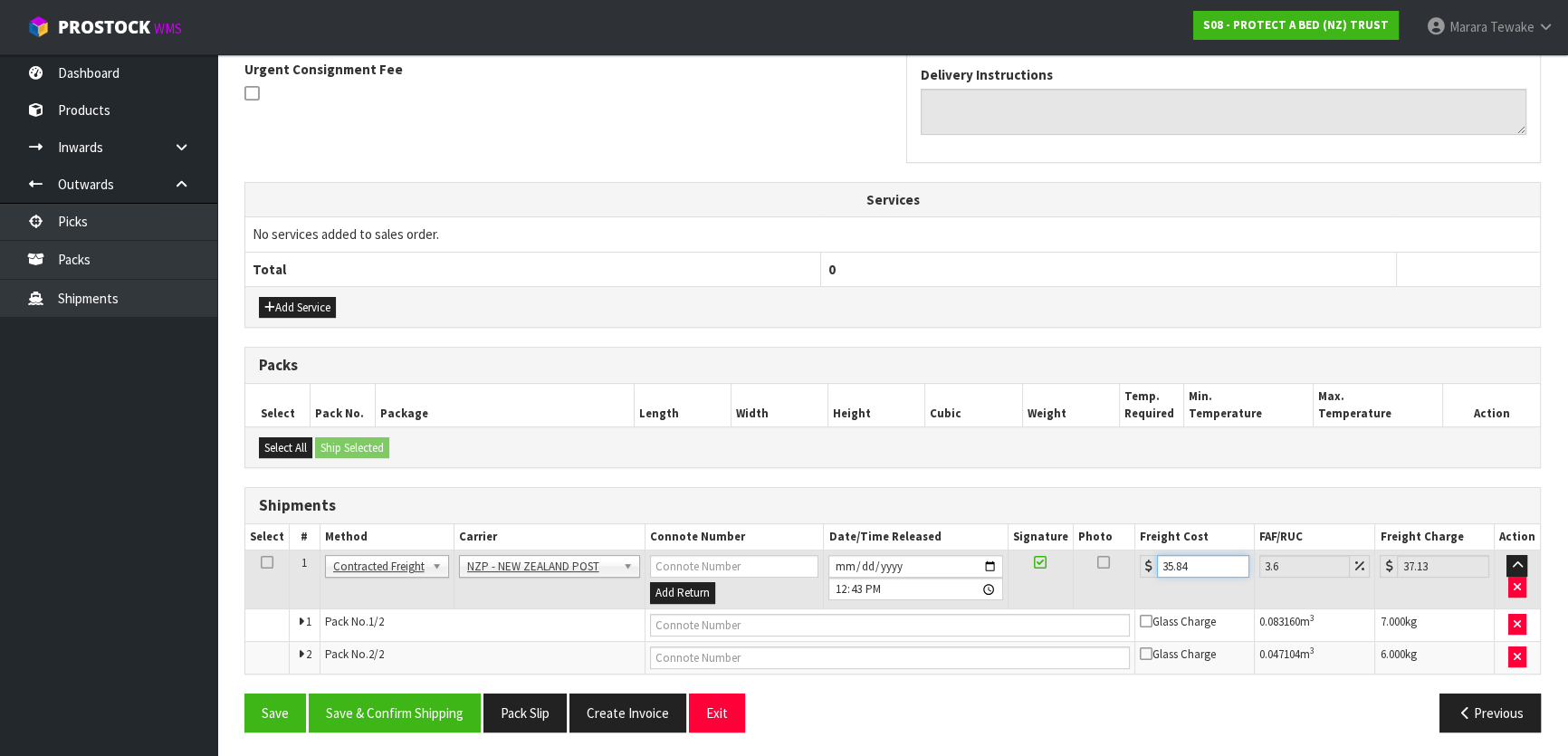
type input "35.8"
type input "37.09"
type input "35.89"
type input "37.18"
type input "35.89"
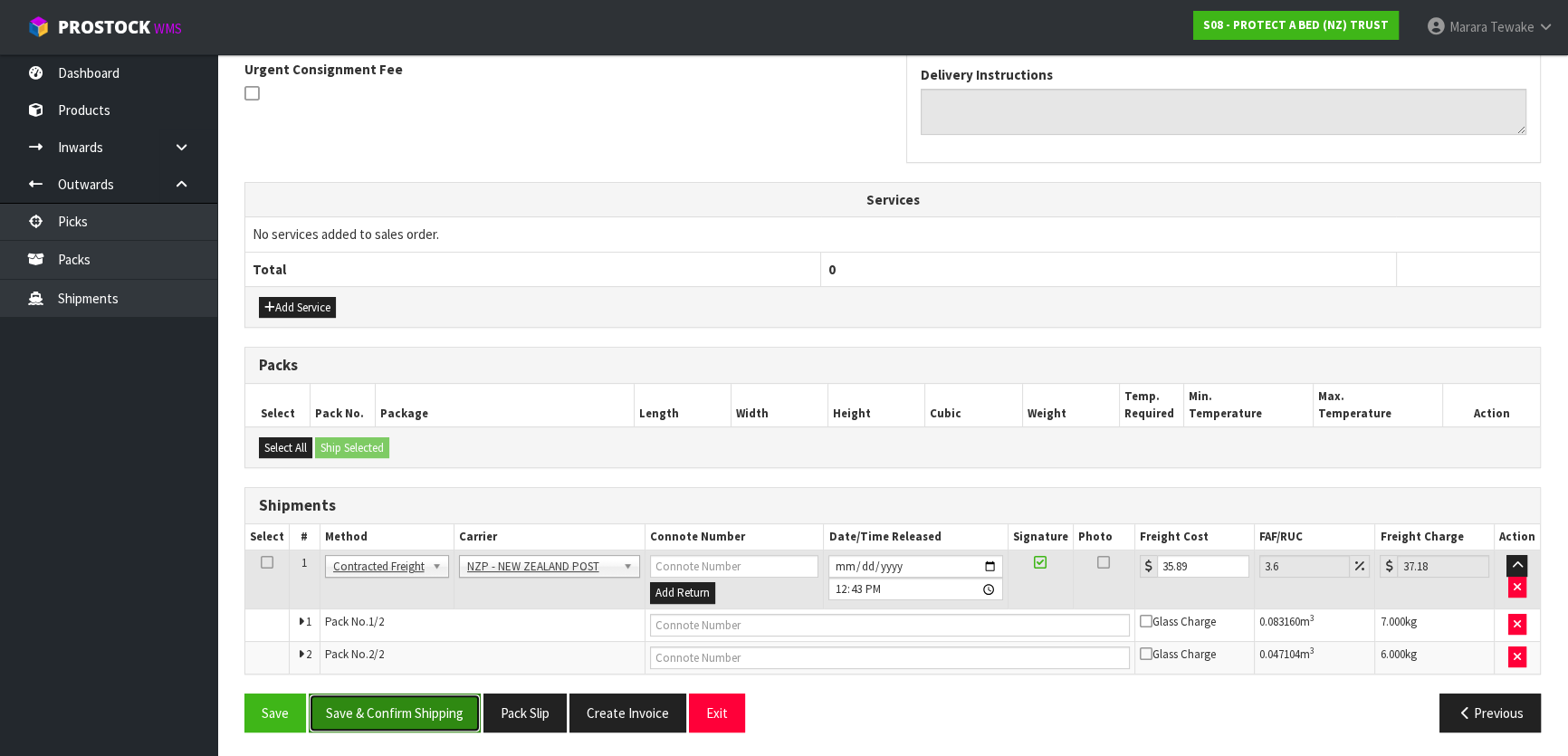
drag, startPoint x: 416, startPoint y: 722, endPoint x: 322, endPoint y: 694, distance: 98.1
click at [416, 722] on button "Save & Confirm Shipping" at bounding box center [394, 713] width 172 height 39
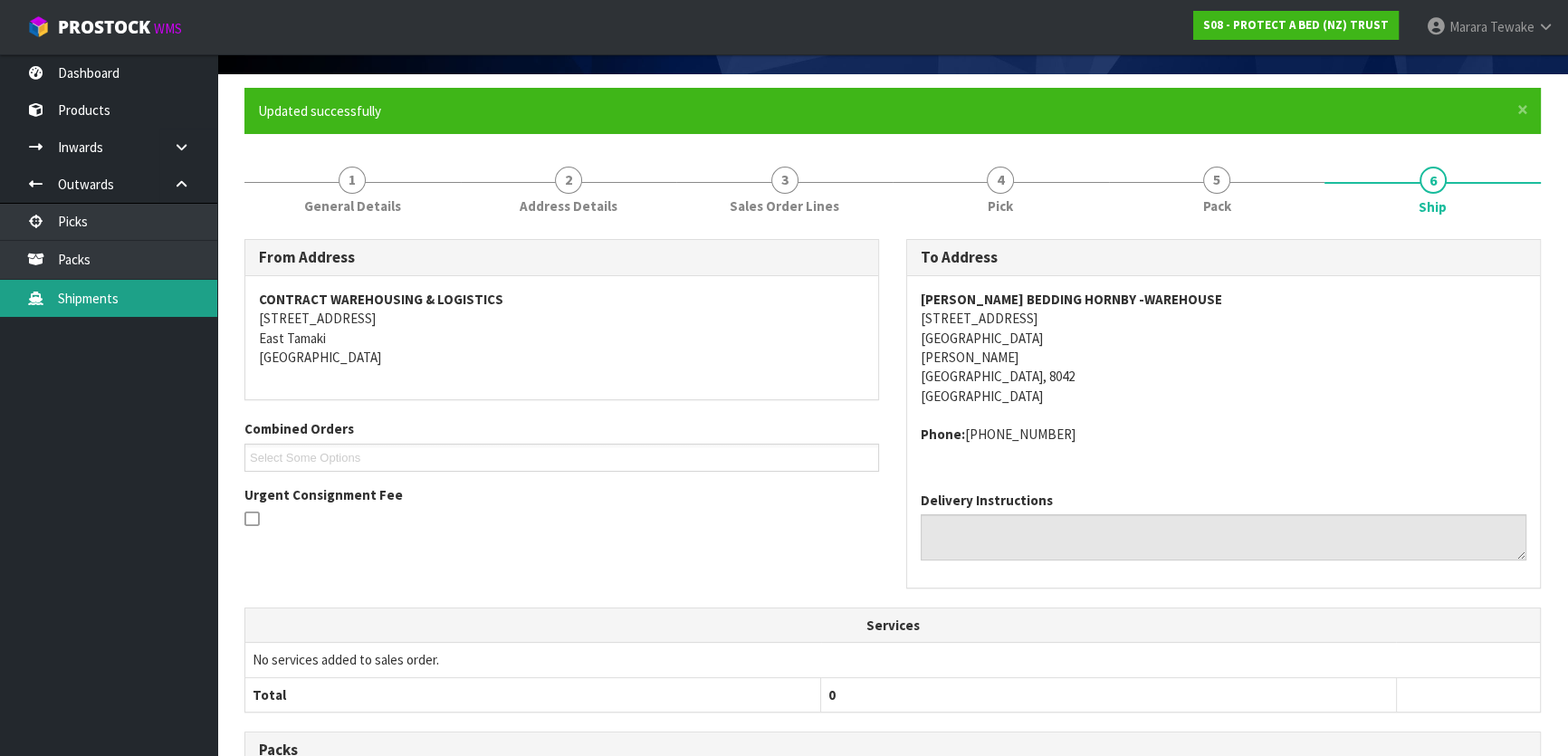
scroll to position [0, 0]
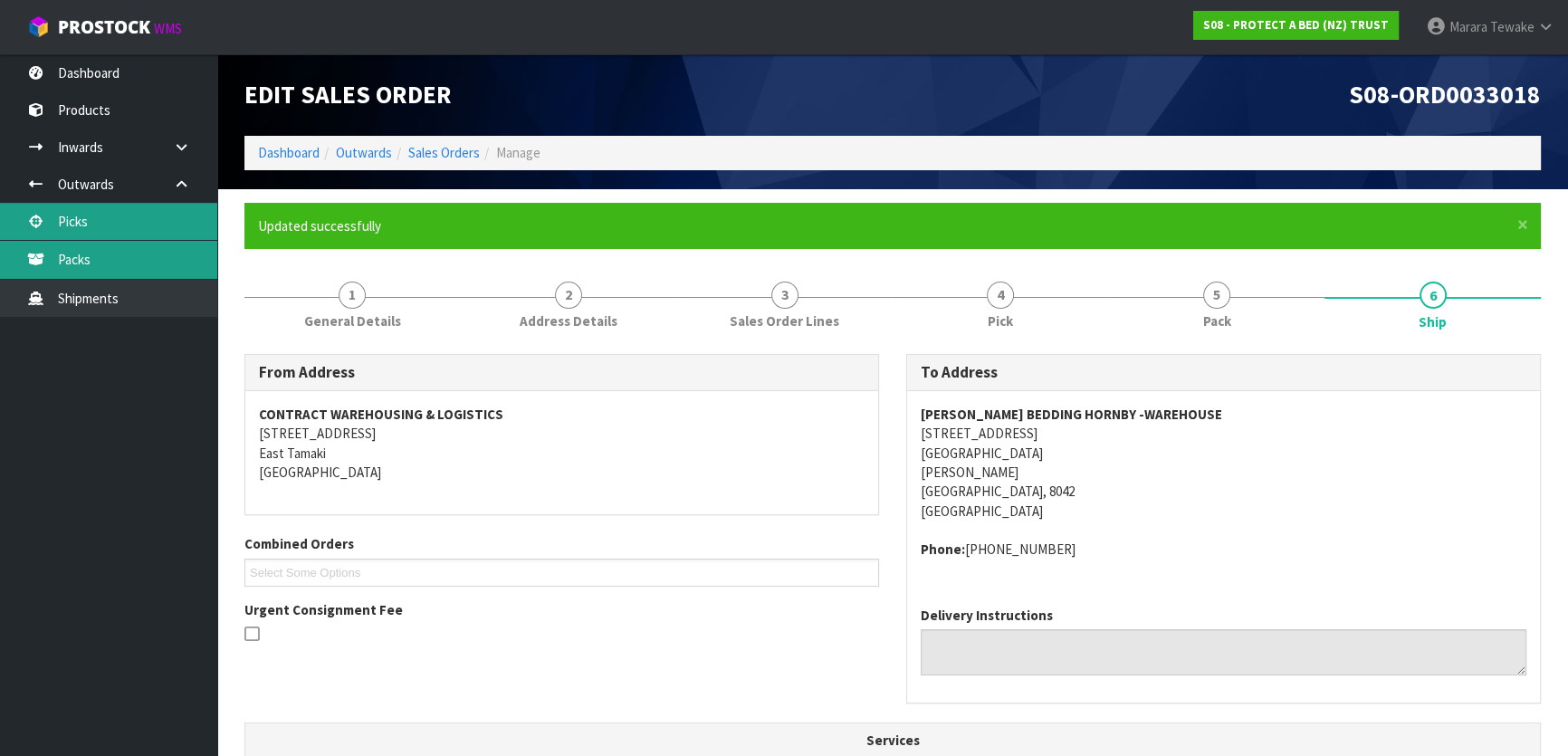
drag, startPoint x: 109, startPoint y: 227, endPoint x: 112, endPoint y: 240, distance: 13.3
click at [109, 227] on link "Picks" at bounding box center [109, 221] width 217 height 37
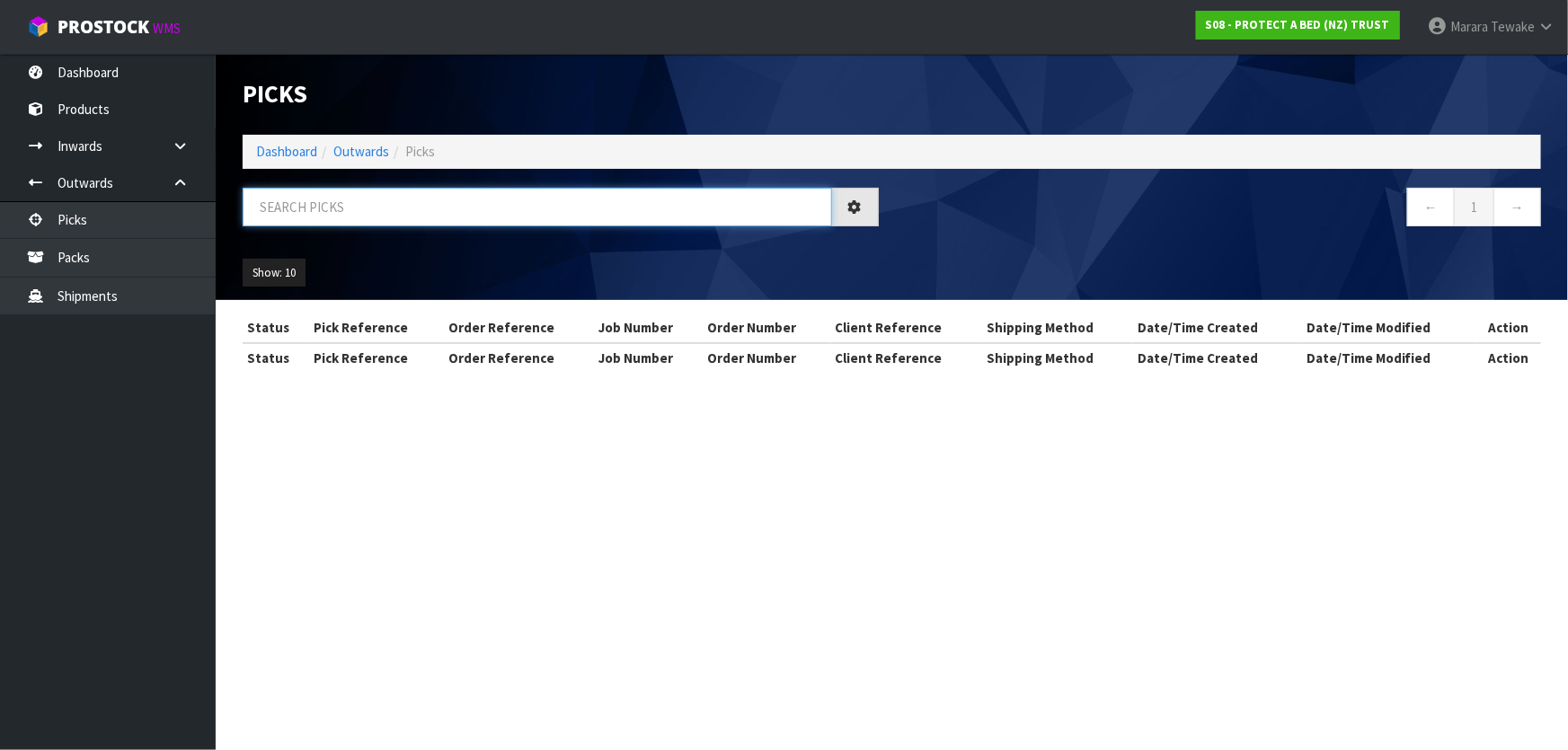
click at [266, 201] on input "text" at bounding box center [537, 207] width 590 height 38
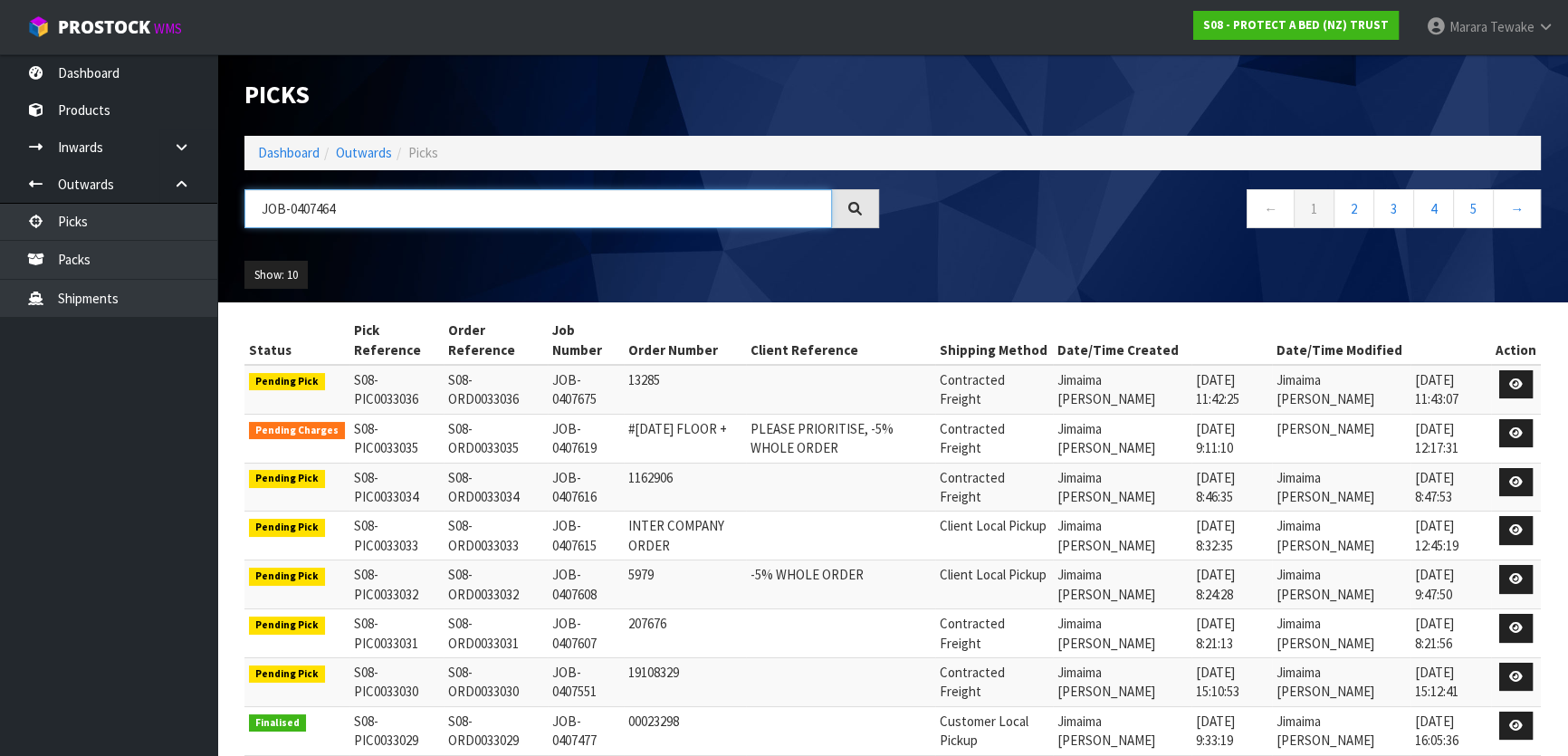
type input "JOB-0407464"
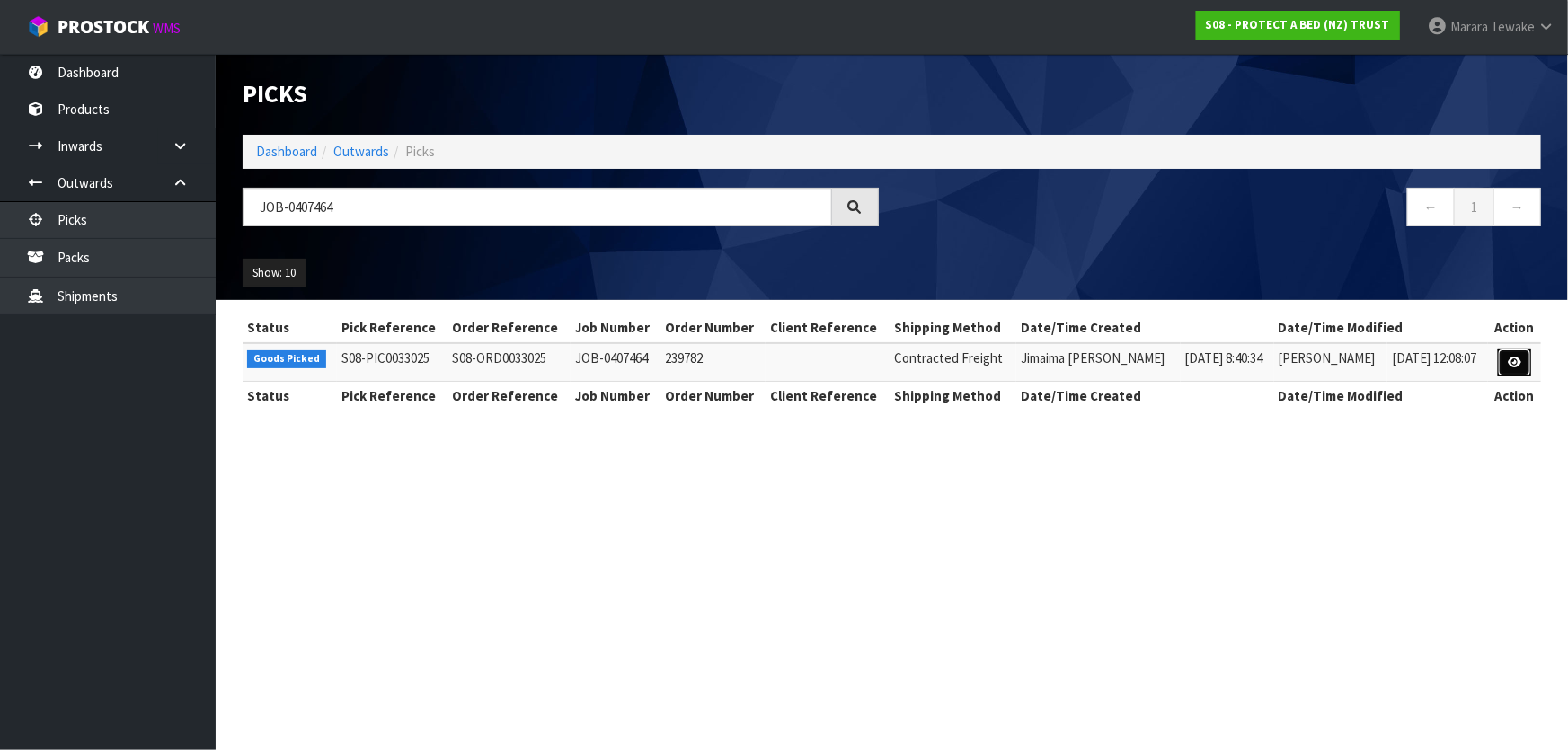
click at [1504, 362] on link at bounding box center [1514, 362] width 34 height 29
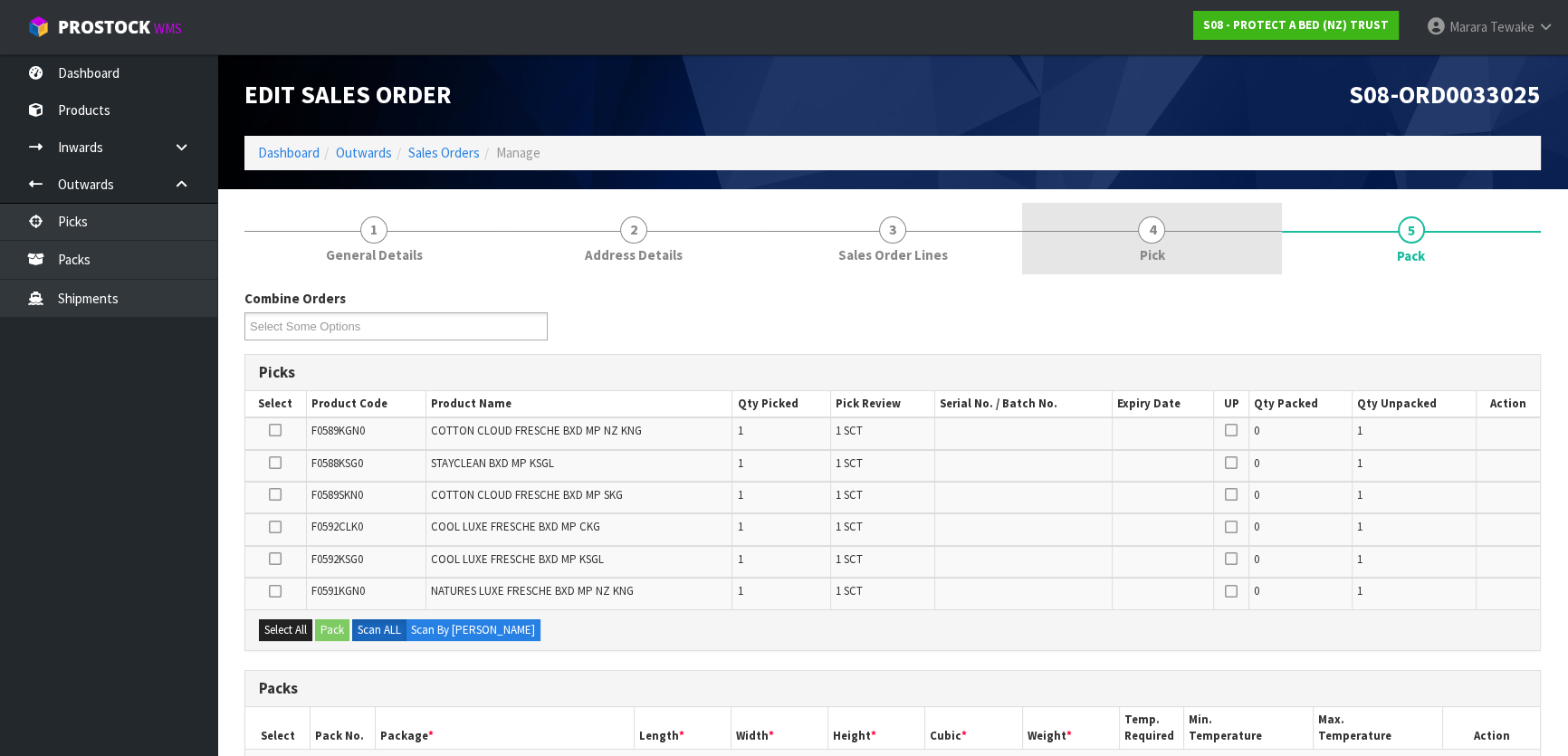
click at [1172, 240] on link "4 Pick" at bounding box center [1151, 238] width 259 height 72
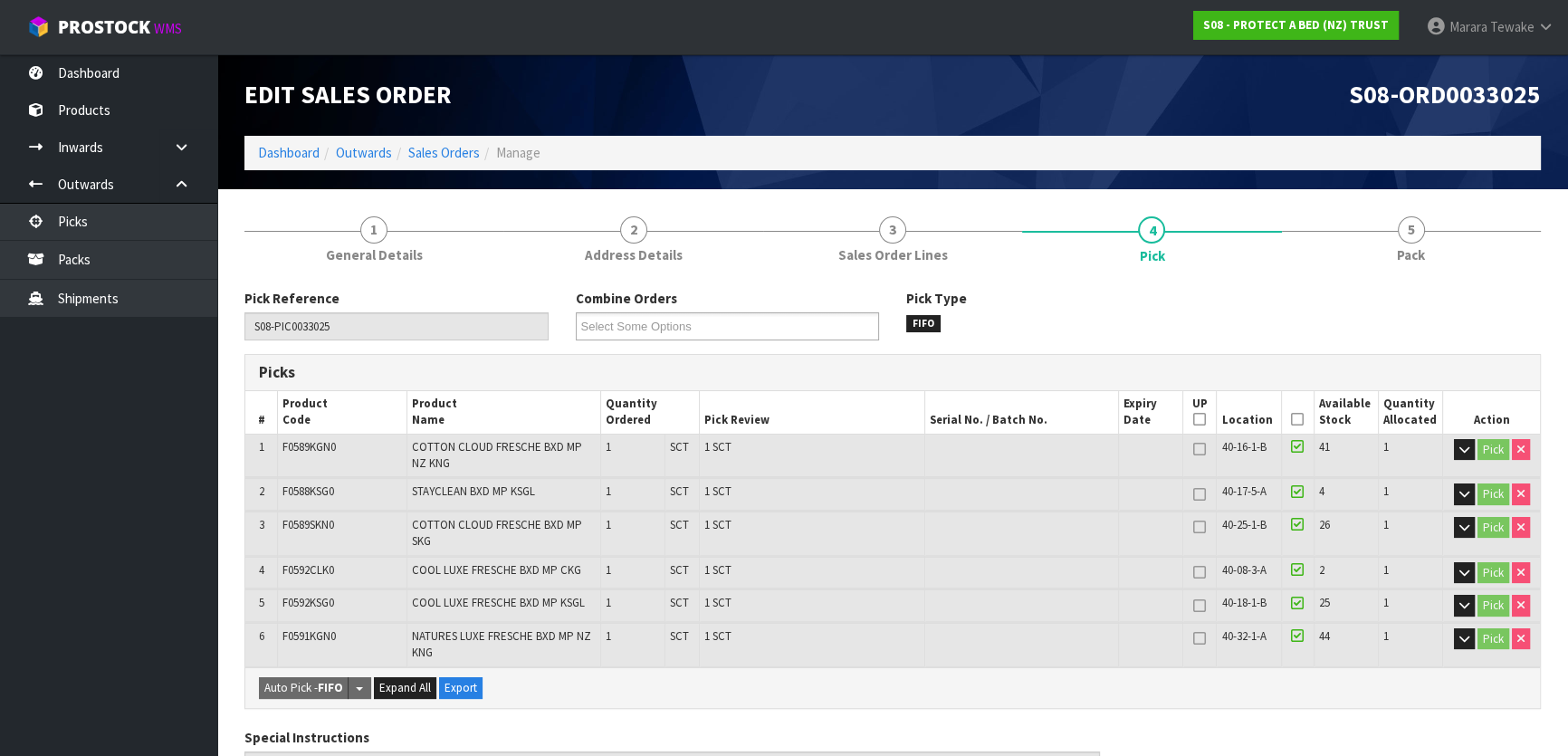
click at [1299, 419] on icon at bounding box center [1297, 419] width 13 height 1
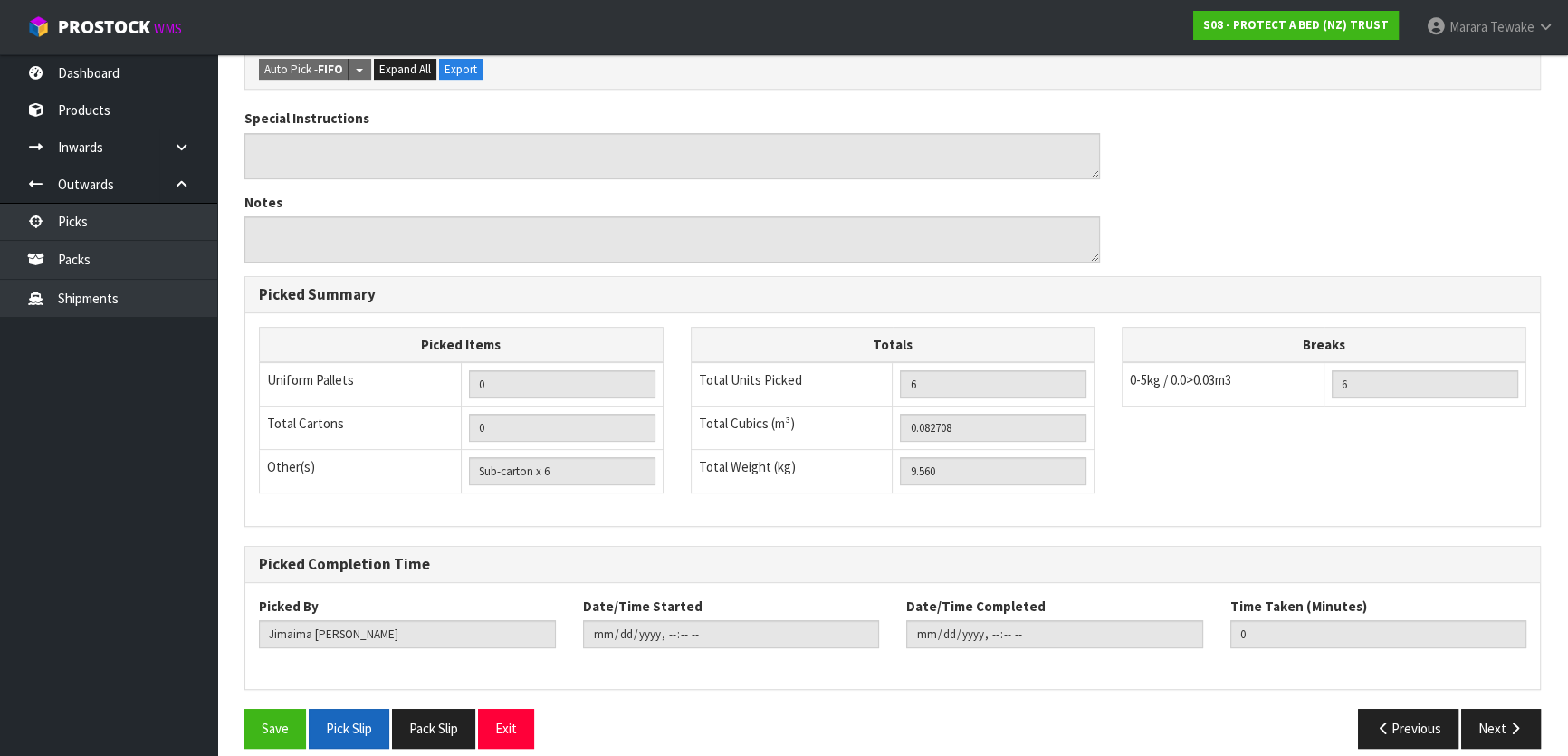
scroll to position [698, 0]
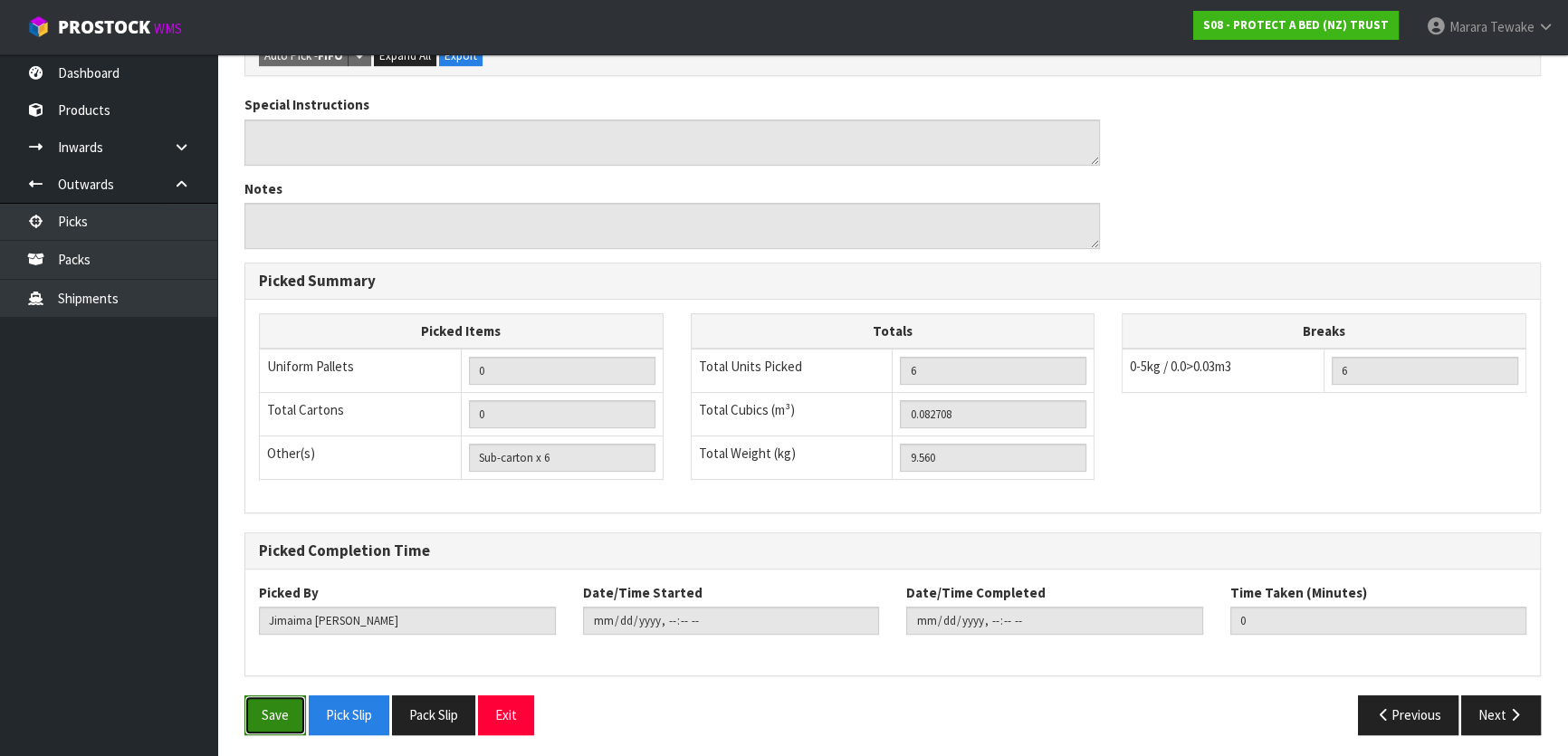
click at [295, 702] on button "Save" at bounding box center [275, 714] width 62 height 39
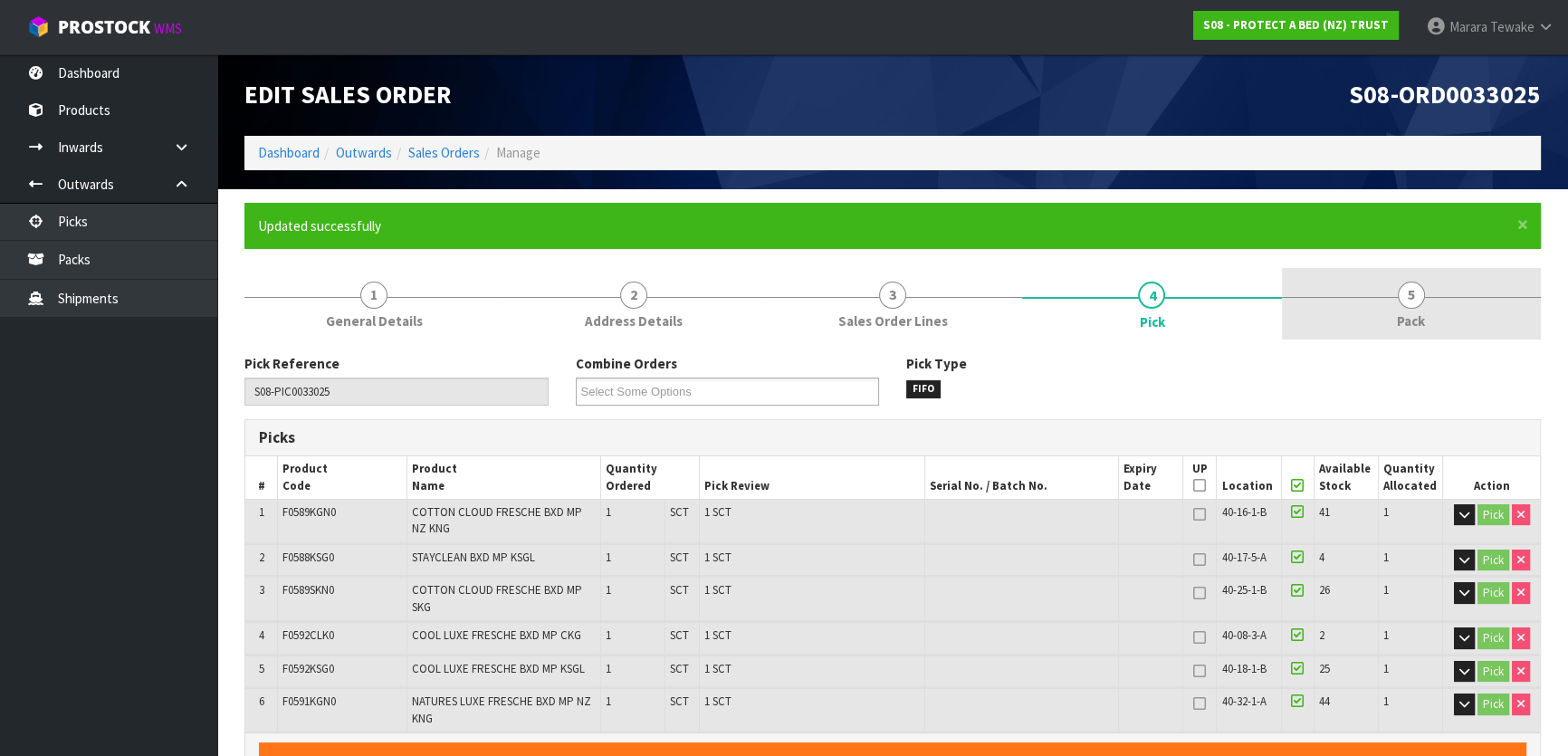
type input "[PERSON_NAME]"
type input "2025-08-14T12:45:58"
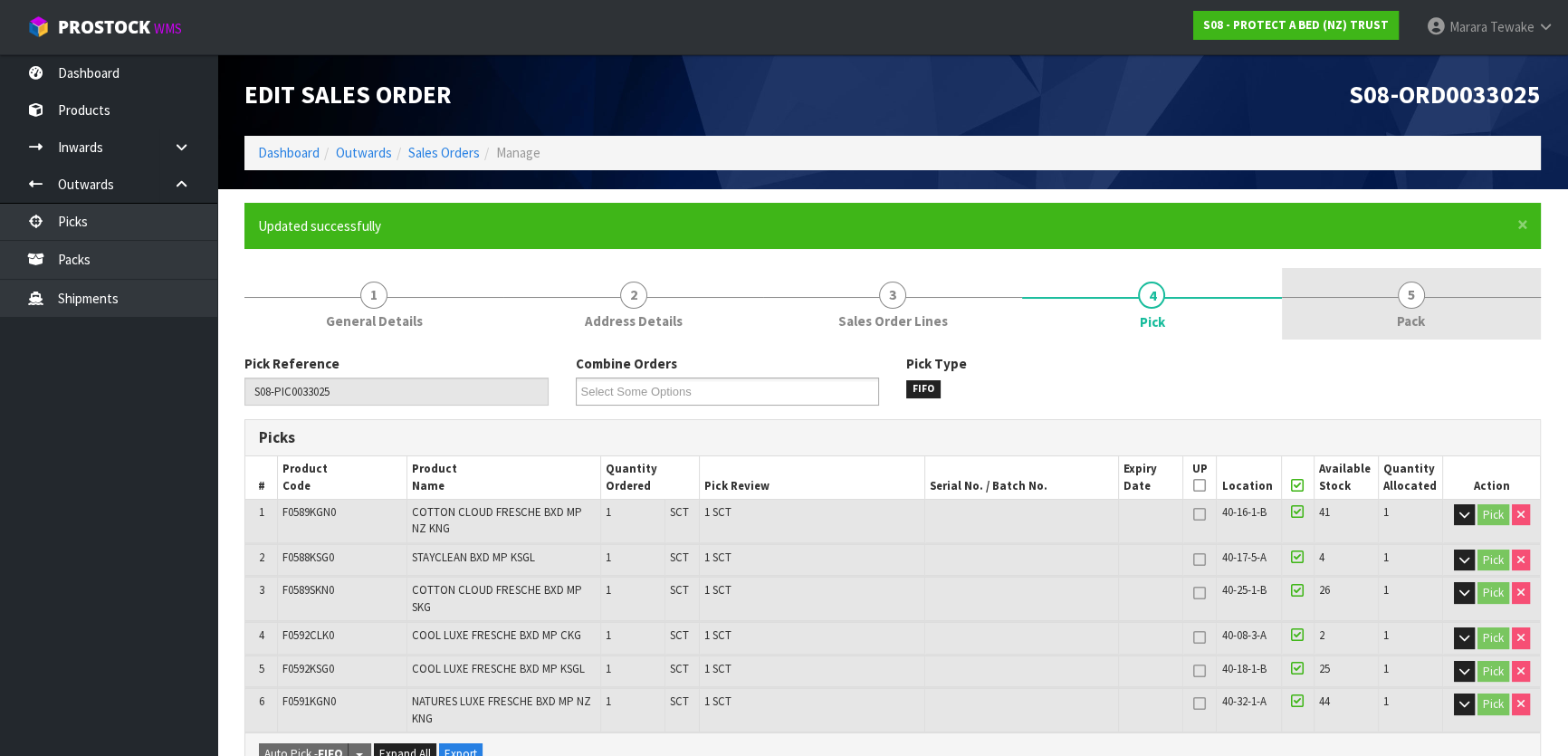
click at [1427, 294] on link "5 Pack" at bounding box center [1411, 303] width 259 height 72
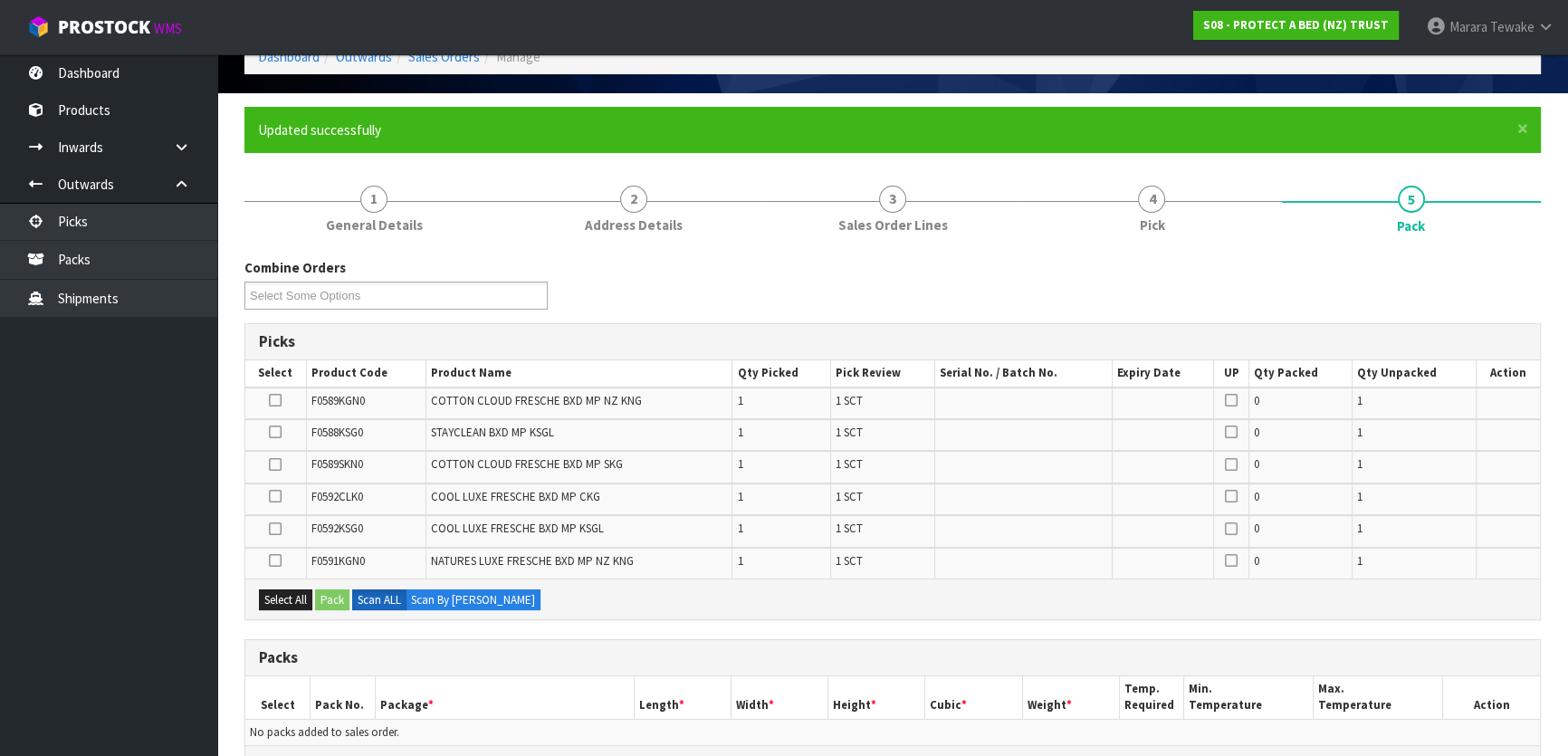
scroll to position [246, 0]
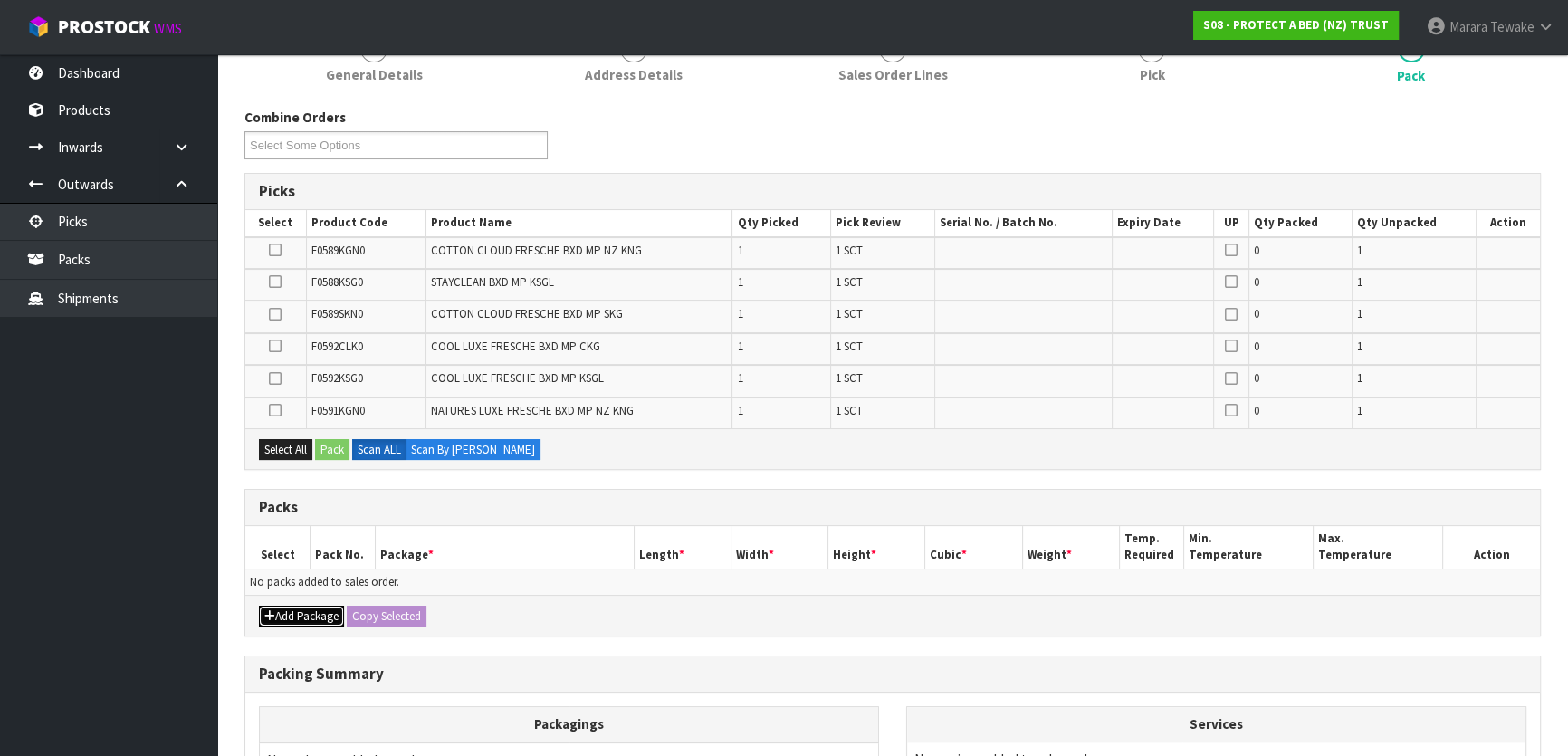
drag, startPoint x: 303, startPoint y: 614, endPoint x: 286, endPoint y: 599, distance: 22.7
click at [303, 613] on button "Add Package" at bounding box center [301, 616] width 85 height 21
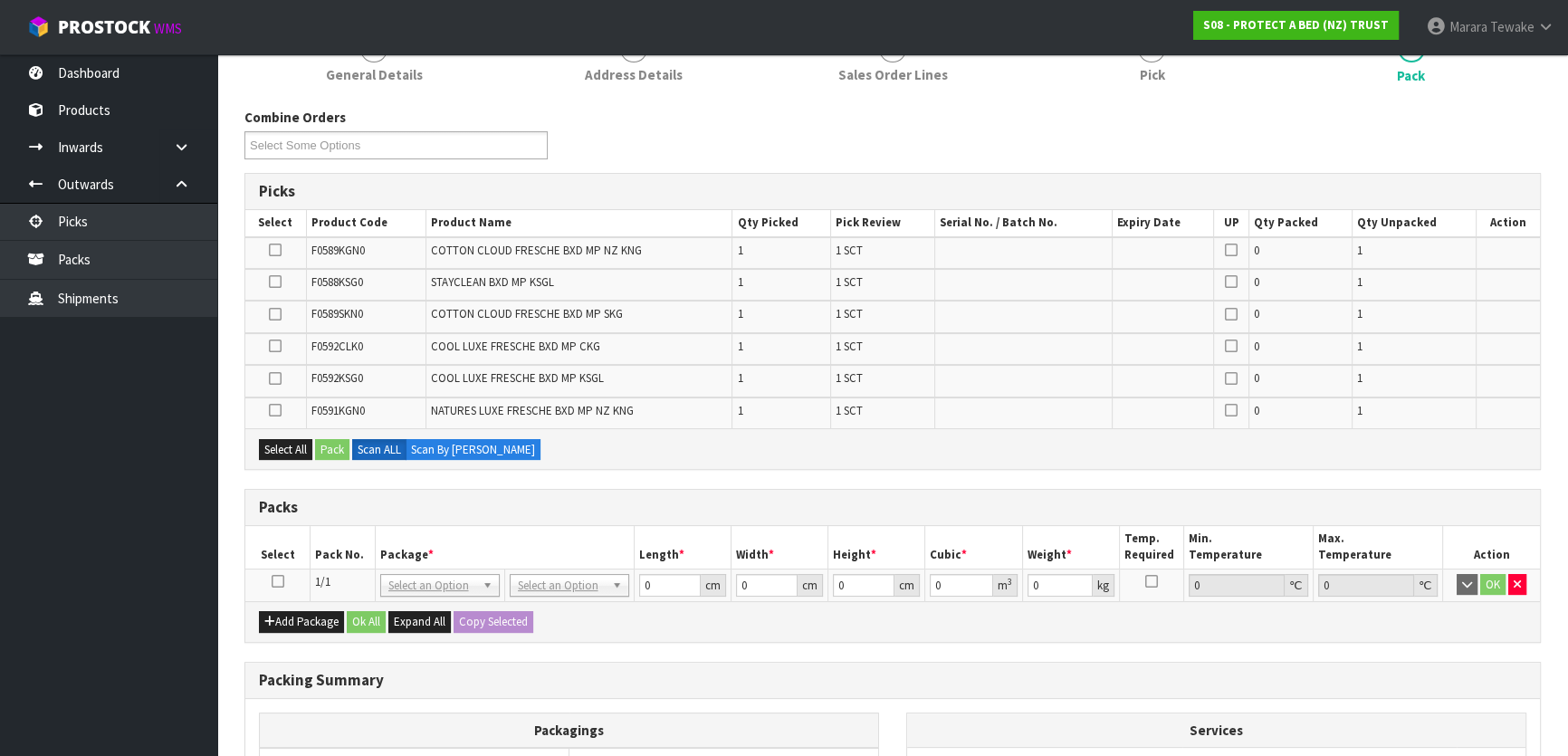
click at [279, 582] on icon at bounding box center [277, 582] width 13 height 1
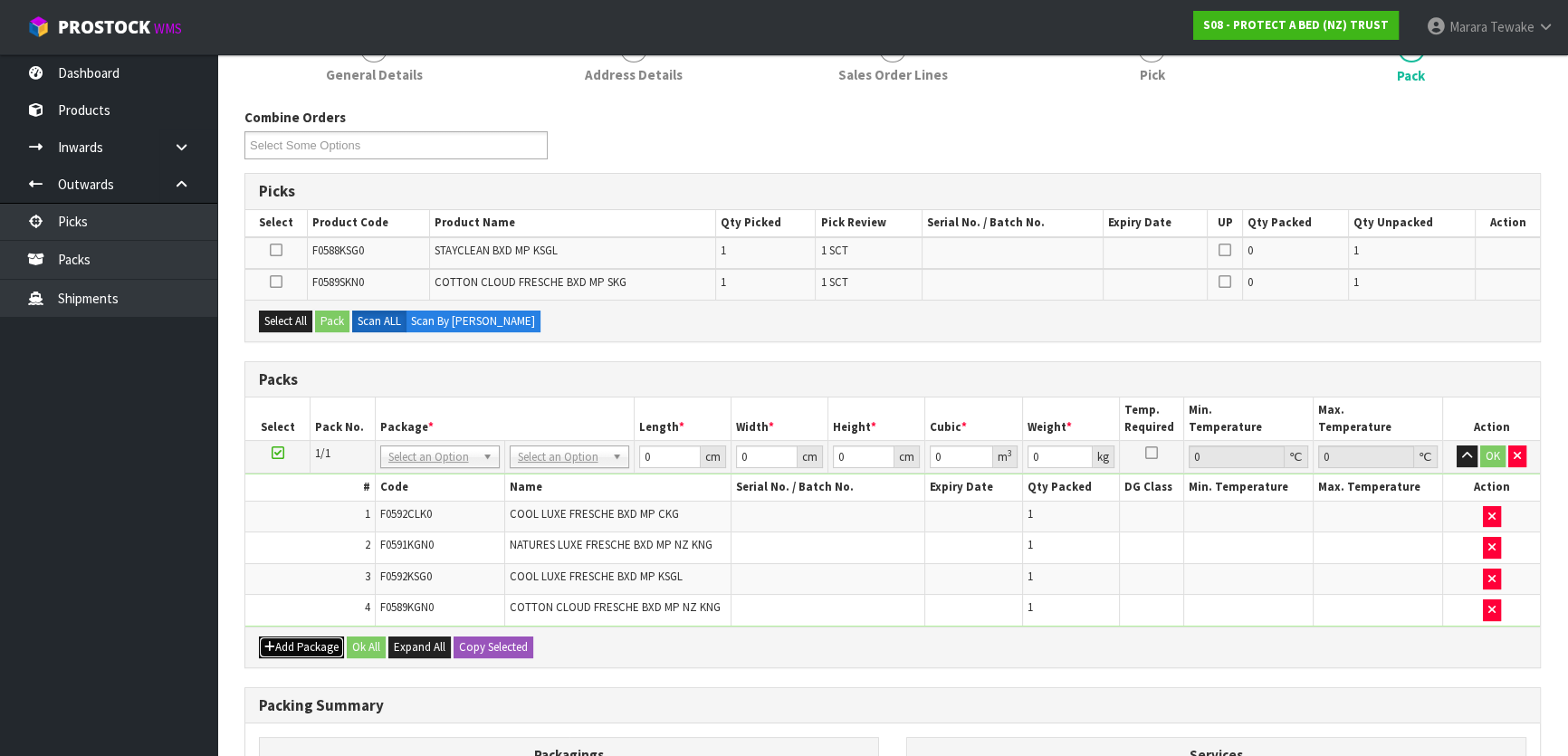
click at [296, 645] on button "Add Package" at bounding box center [301, 647] width 85 height 21
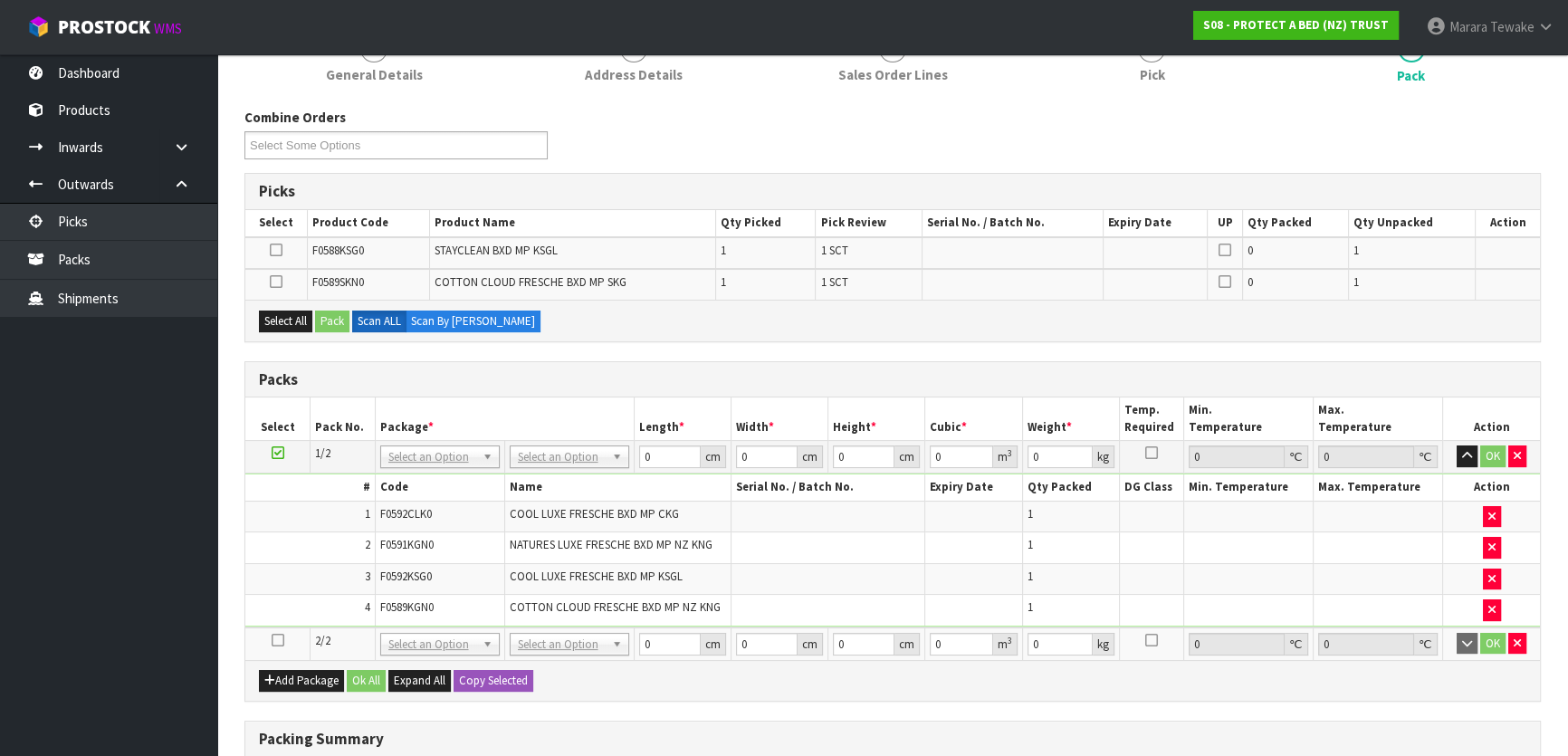
click at [283, 634] on td at bounding box center [277, 644] width 65 height 33
drag, startPoint x: 276, startPoint y: 634, endPoint x: 317, endPoint y: 563, distance: 82.0
click at [278, 640] on icon at bounding box center [277, 640] width 13 height 1
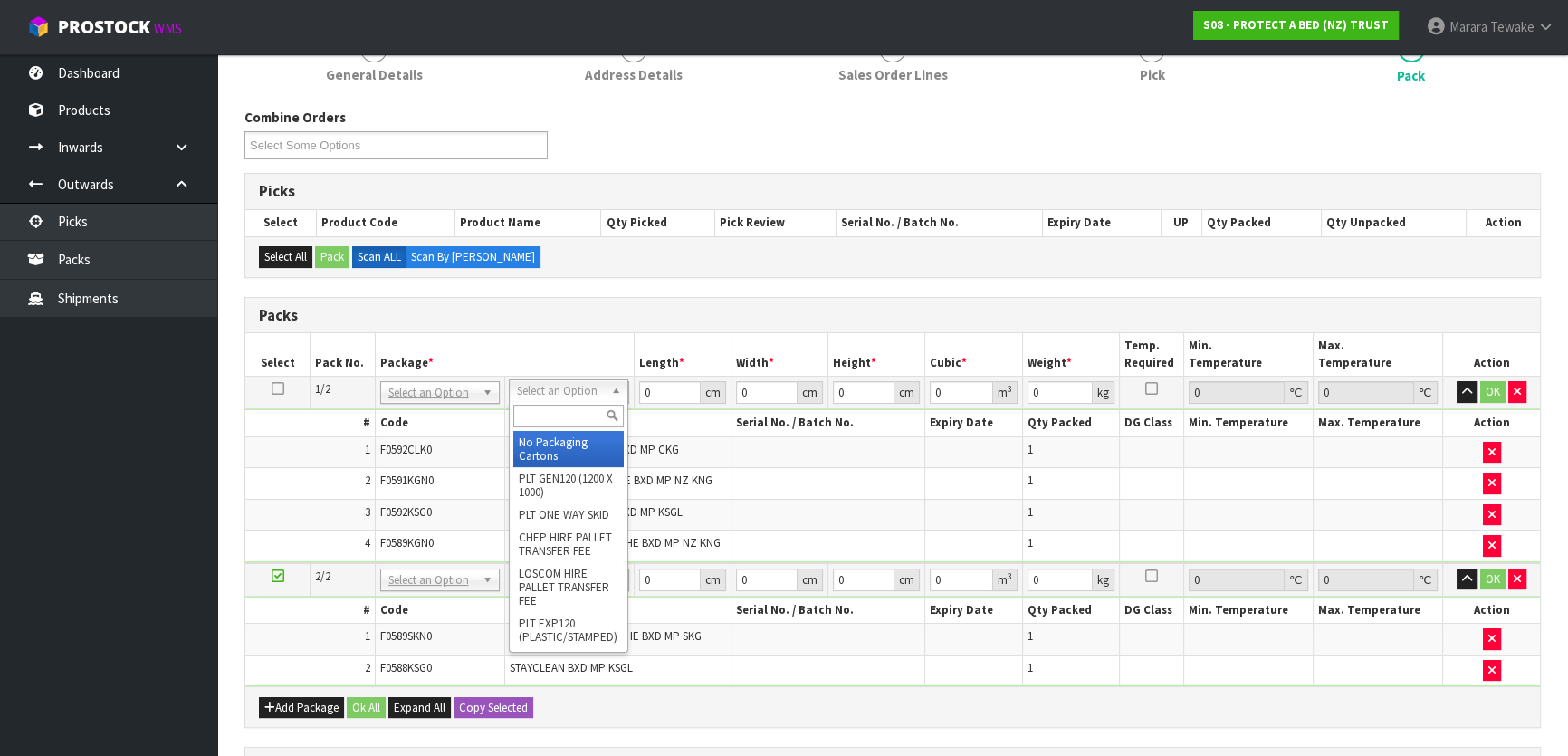
click at [549, 416] on input "text" at bounding box center [569, 416] width 110 height 22
type input "S08"
drag, startPoint x: 549, startPoint y: 417, endPoint x: 475, endPoint y: 401, distance: 75.7
click at [477, 403] on body "Toggle navigation ProStock WMS S08 - PROTECT A BED (NZ) TRUST Marara Tewake Log…" at bounding box center [784, 132] width 1568 height 756
click at [537, 412] on input "text" at bounding box center [566, 416] width 110 height 22
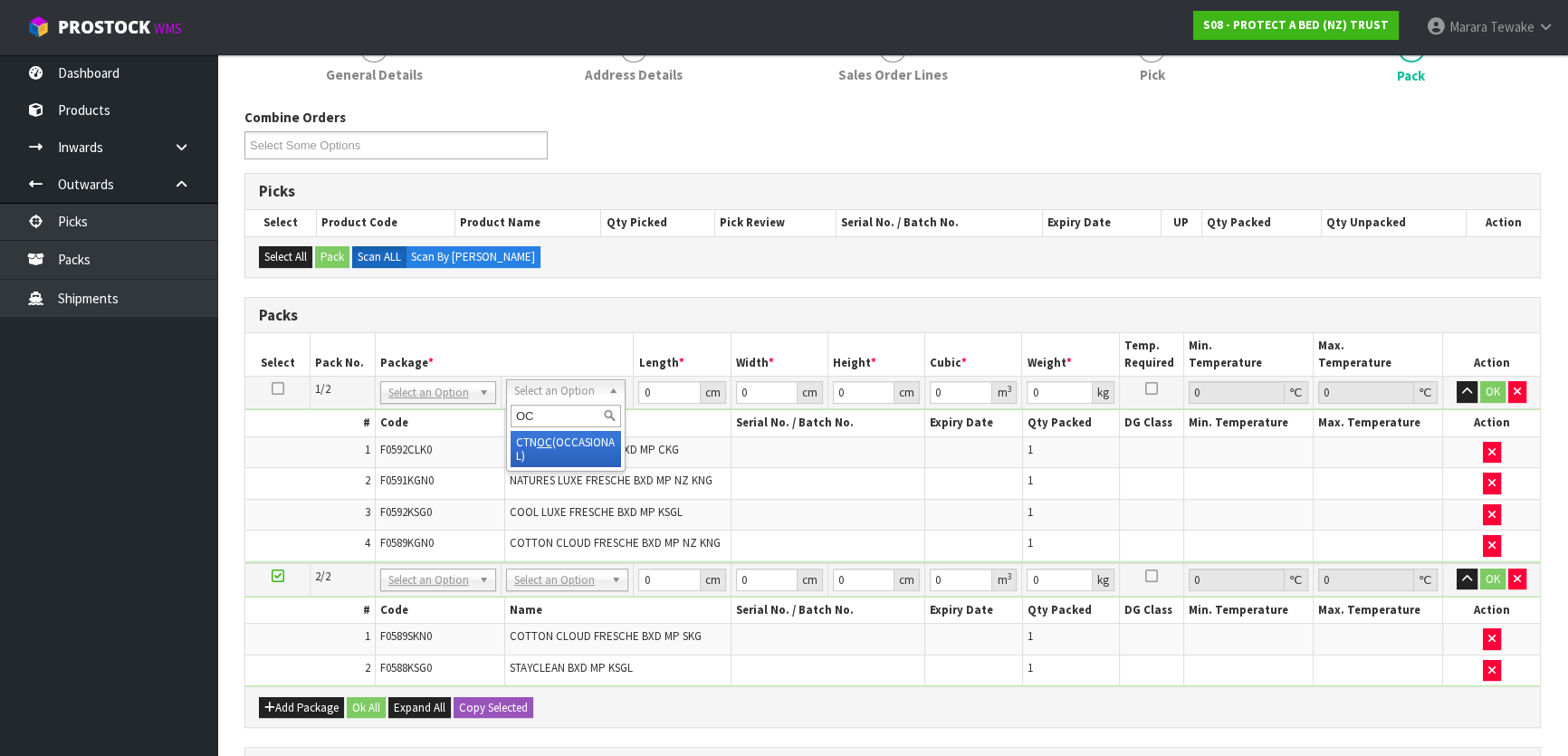
type input "OC"
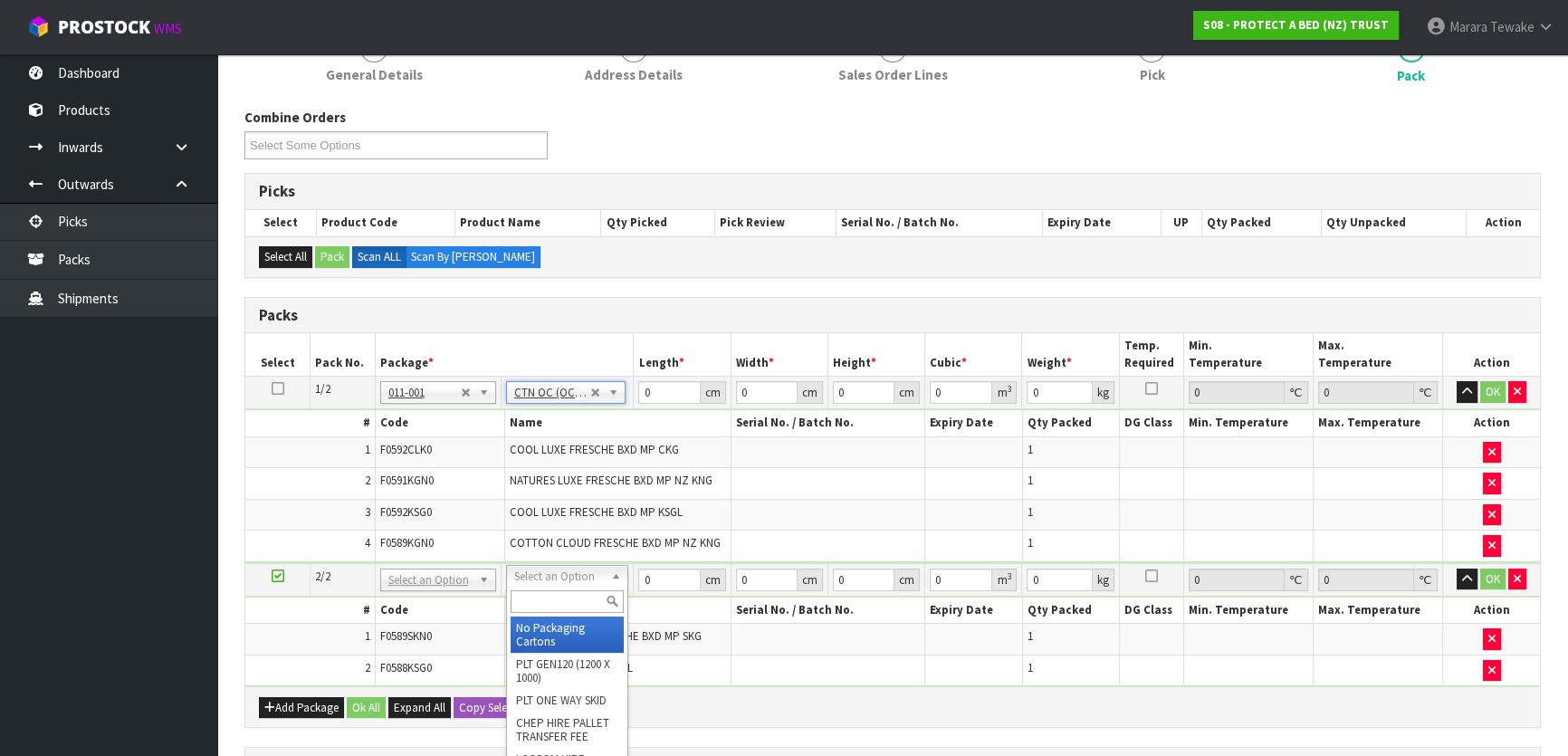
type input "7.03"
click at [560, 607] on input "text" at bounding box center [567, 601] width 113 height 22
type input "OC"
type input "2"
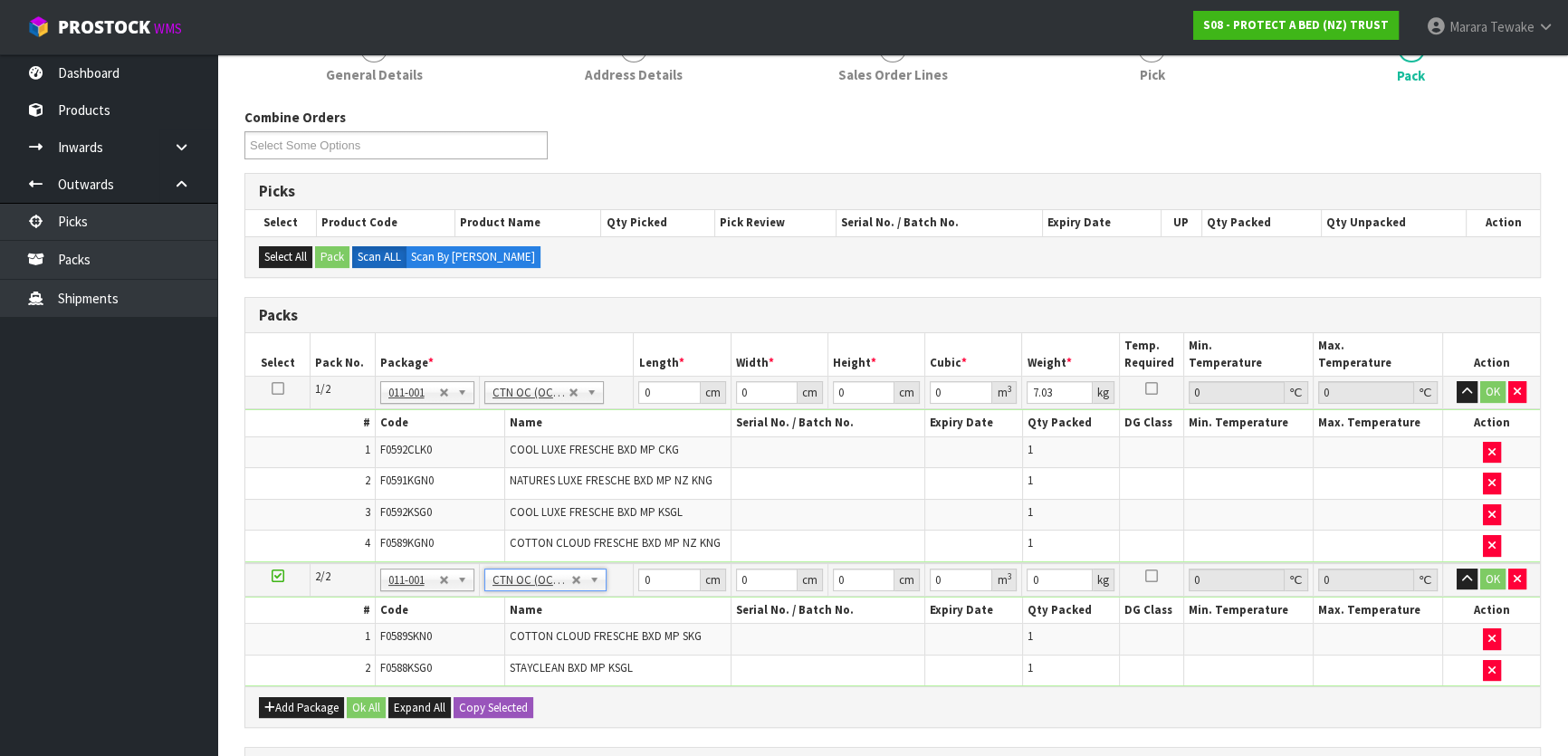
type input "2.53"
click at [625, 372] on table "Select Pack No. Package * Length * Width * Height * Cubic * Weight * Temp. Requ…" at bounding box center [893, 510] width 1295 height 353
type input "58"
type input "41"
type input "3"
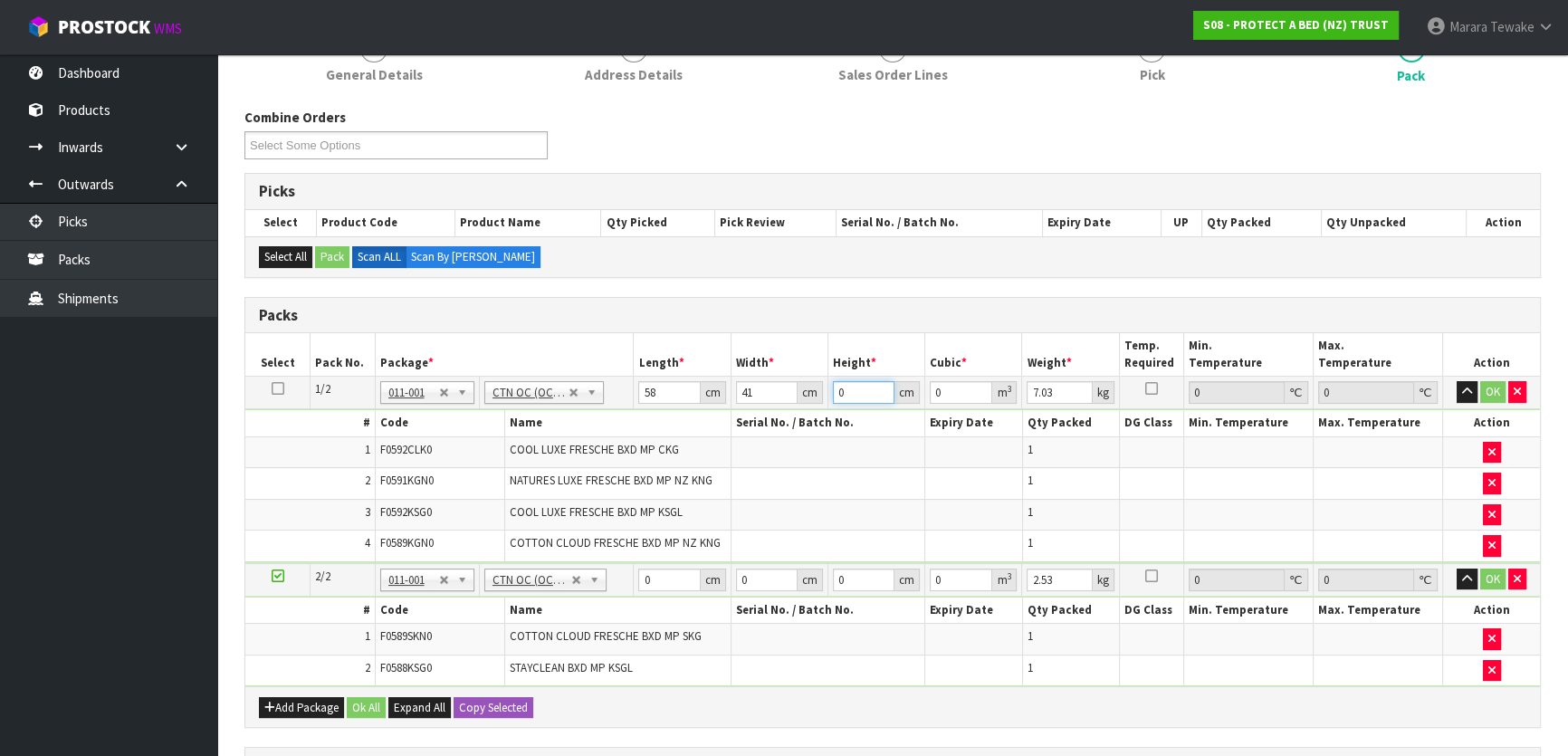
type input "0.007134"
type input "32"
type input "0.076096"
type input "32"
type input "10"
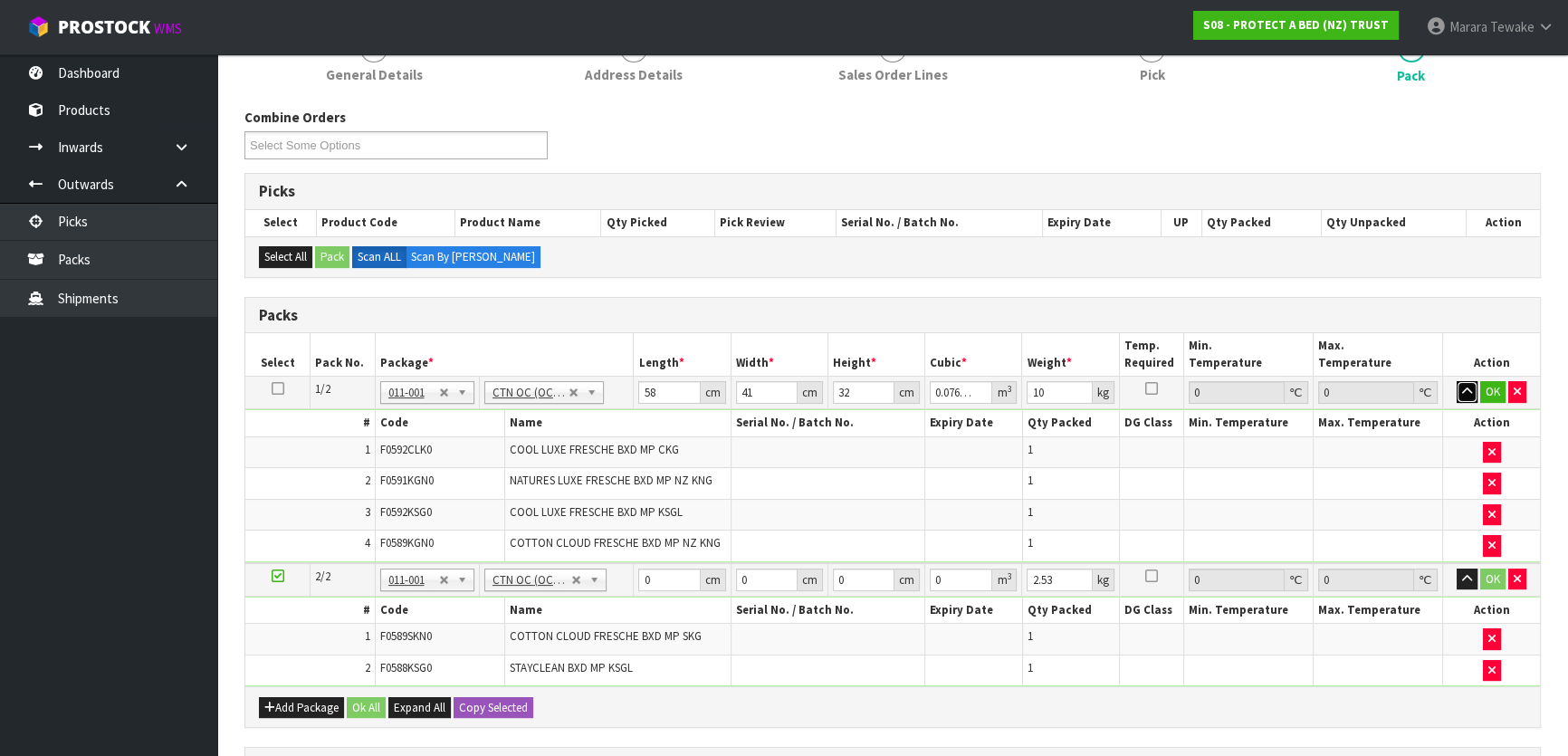
click at [1457, 381] on button "button" at bounding box center [1466, 392] width 20 height 21
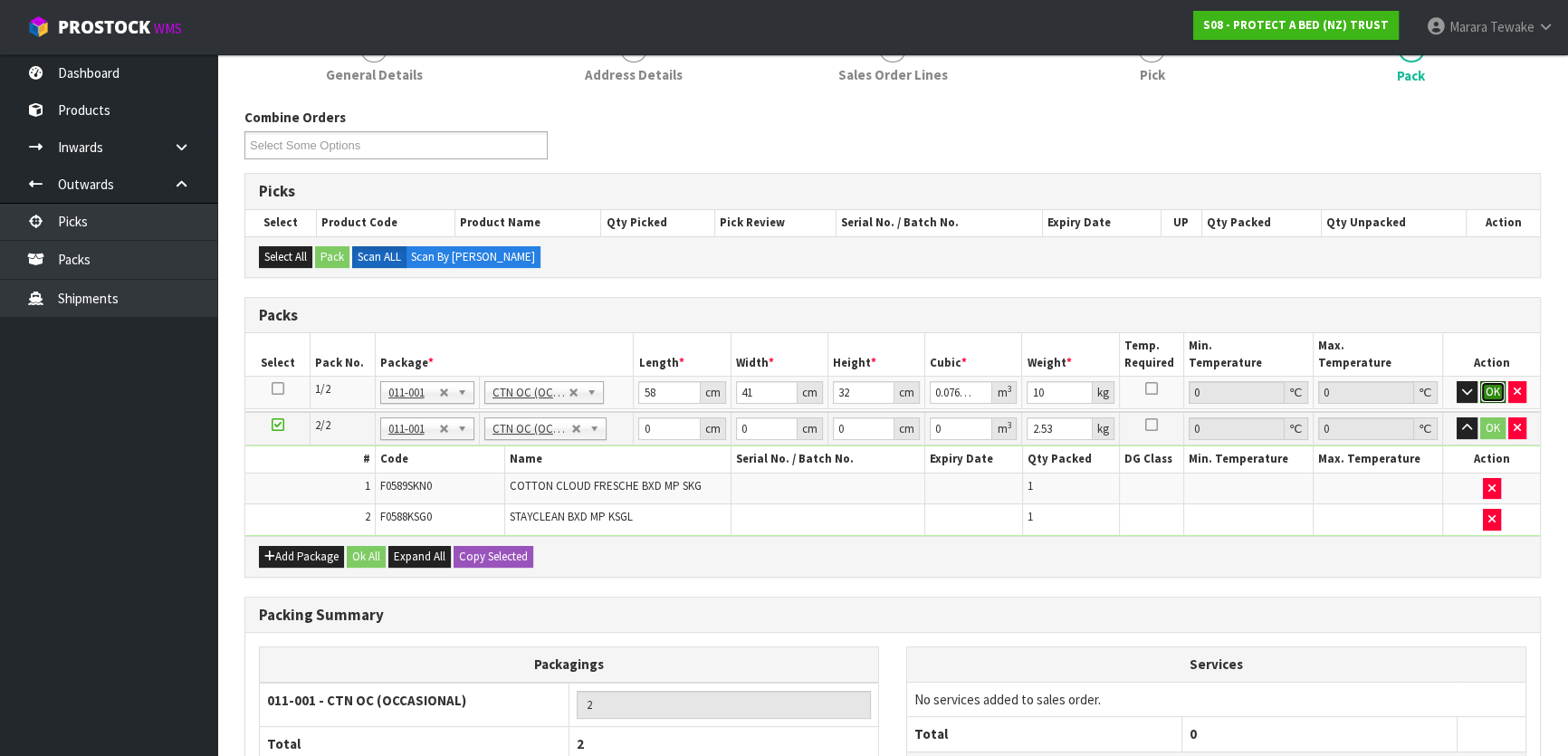
click button "OK" at bounding box center [1492, 392] width 25 height 21
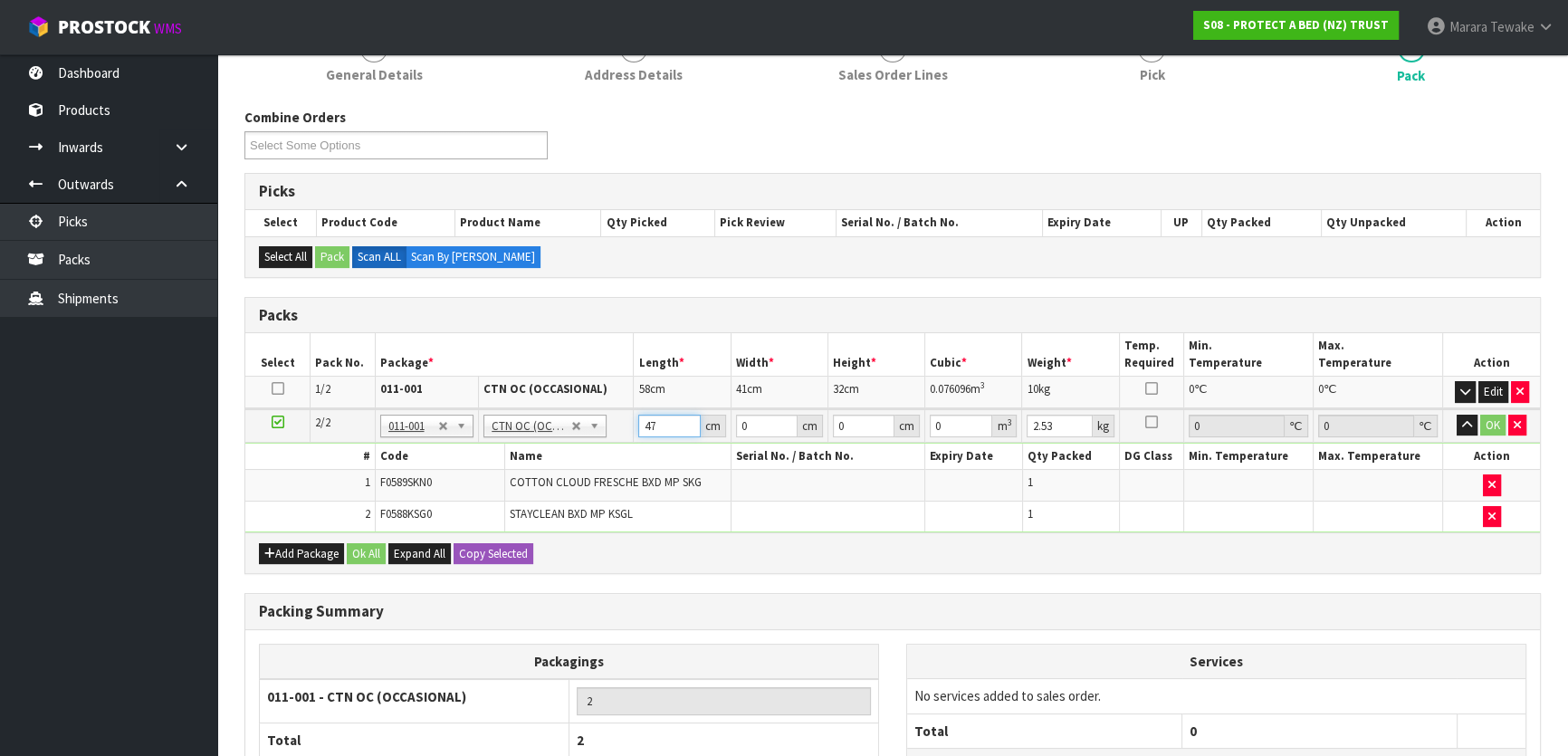
type input "47"
type input "26"
type input "3"
type input "0.003666"
type input "33"
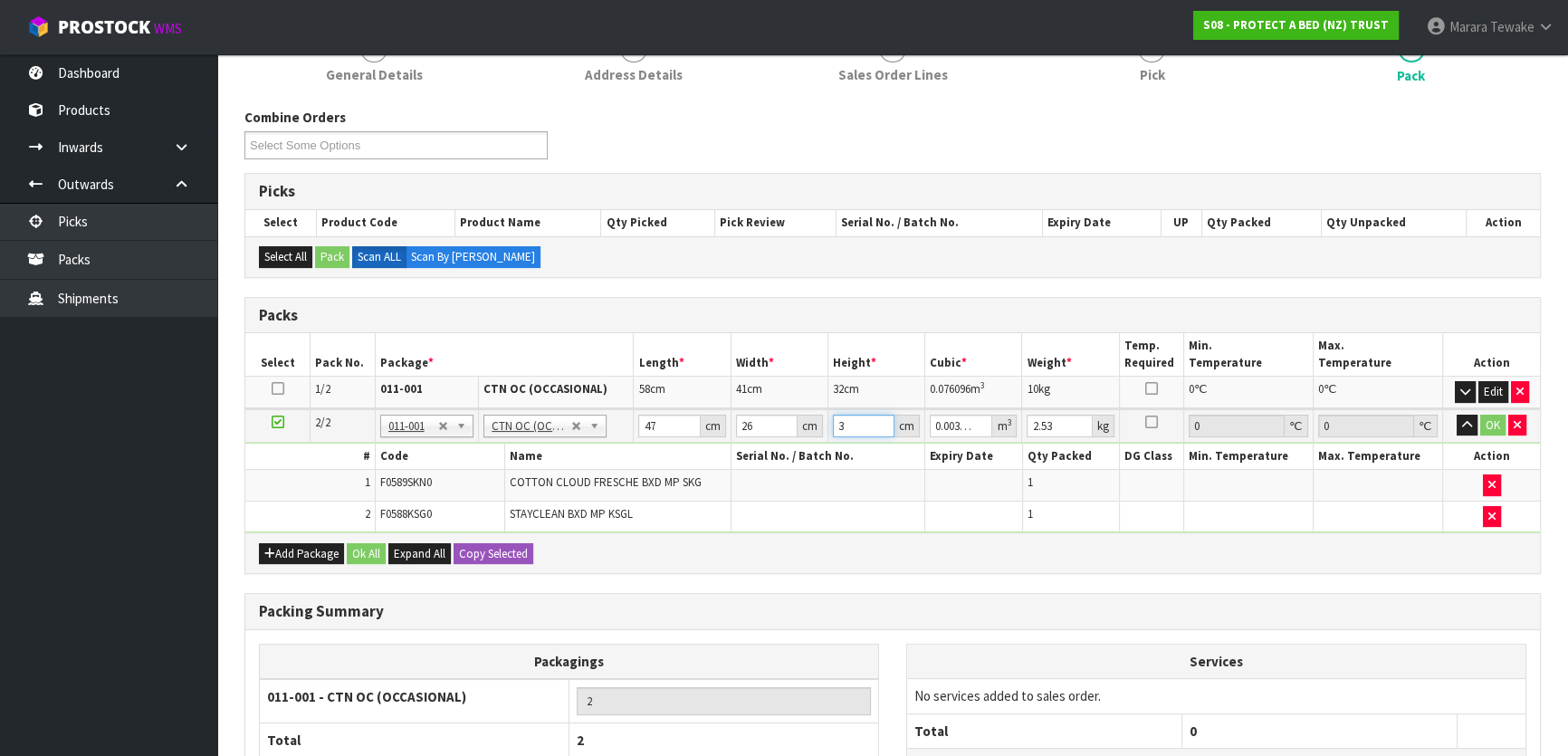
type input "0.040326"
type input "33"
type input "4"
click at [1457, 415] on button "button" at bounding box center [1466, 425] width 20 height 21
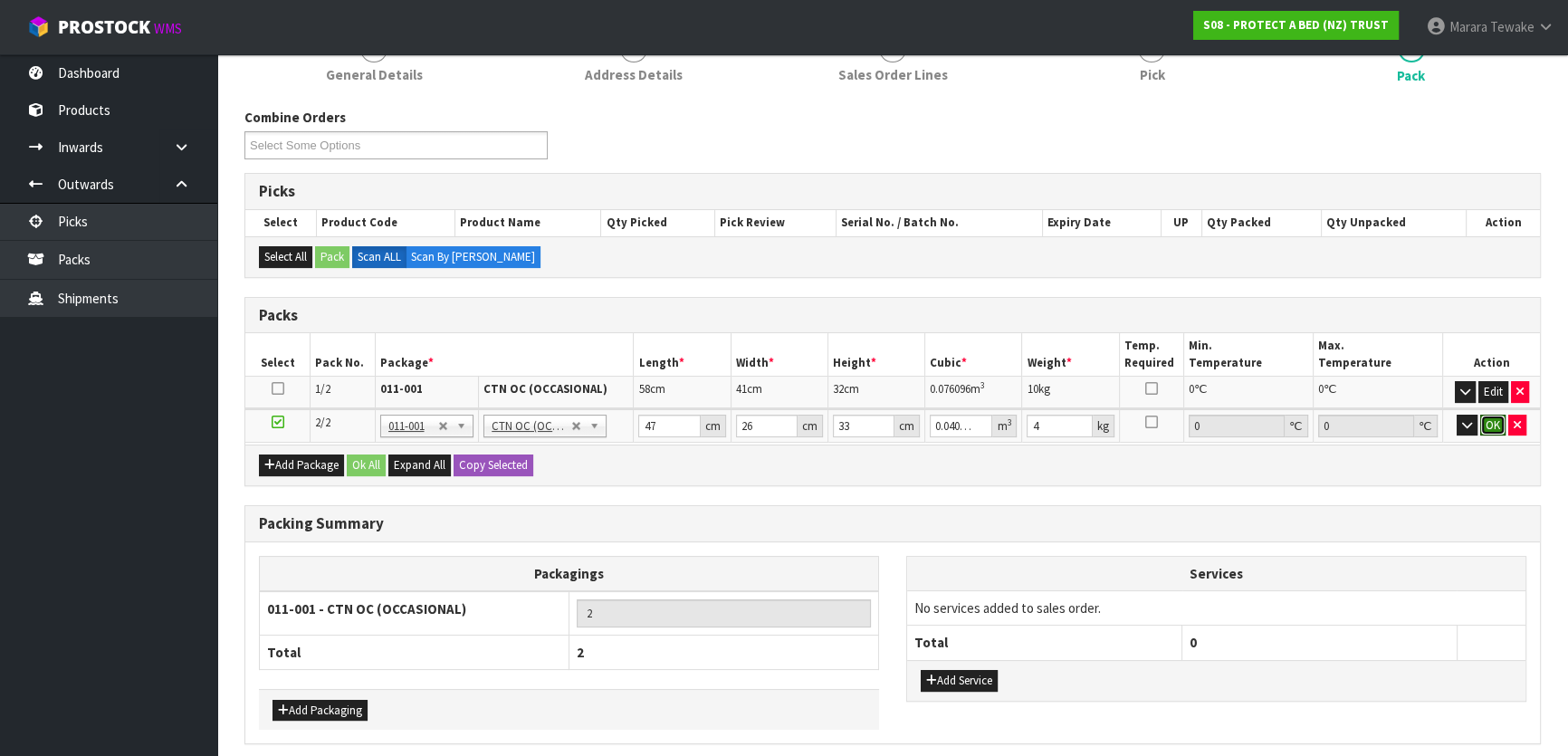
click button "OK" at bounding box center [1492, 425] width 25 height 21
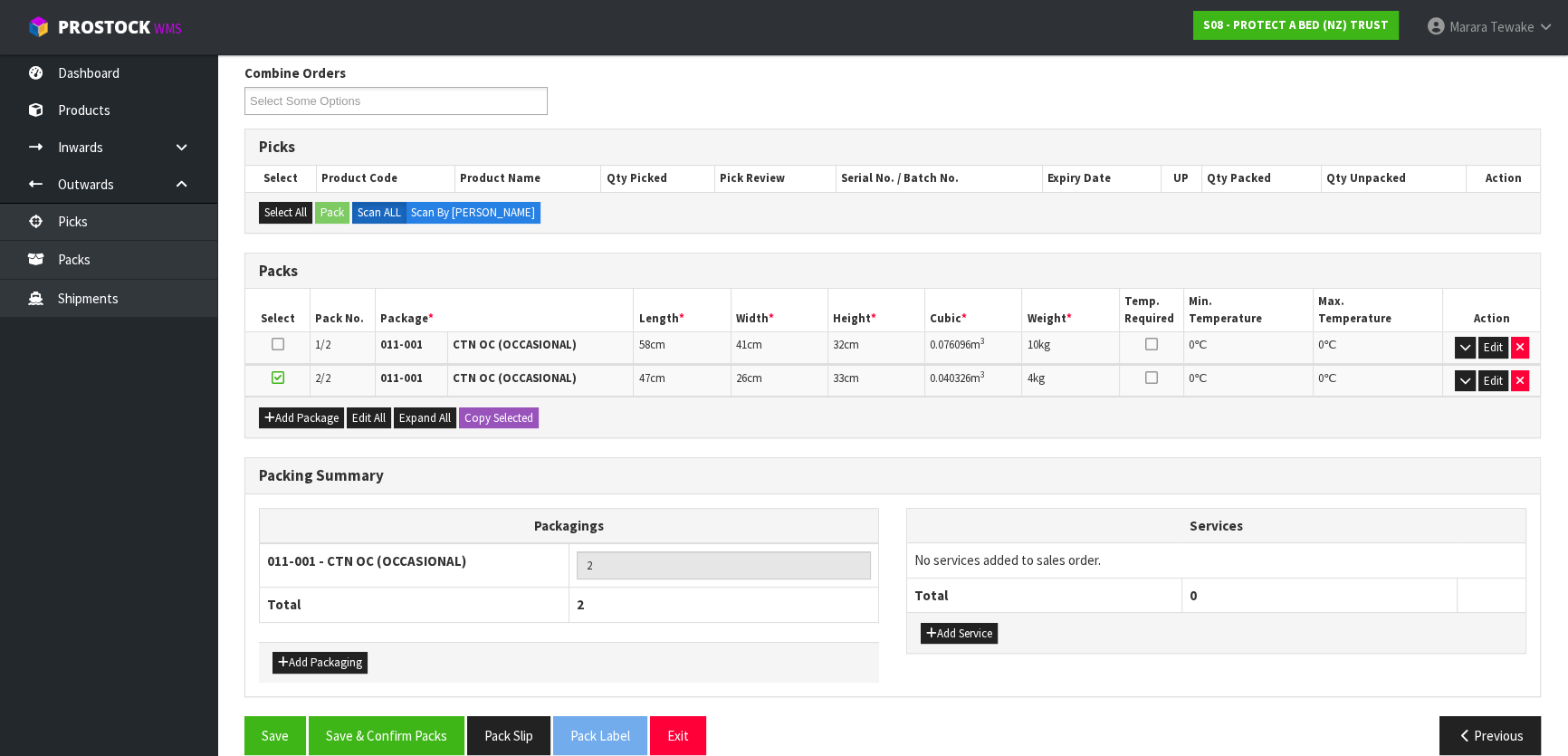
scroll to position [312, 0]
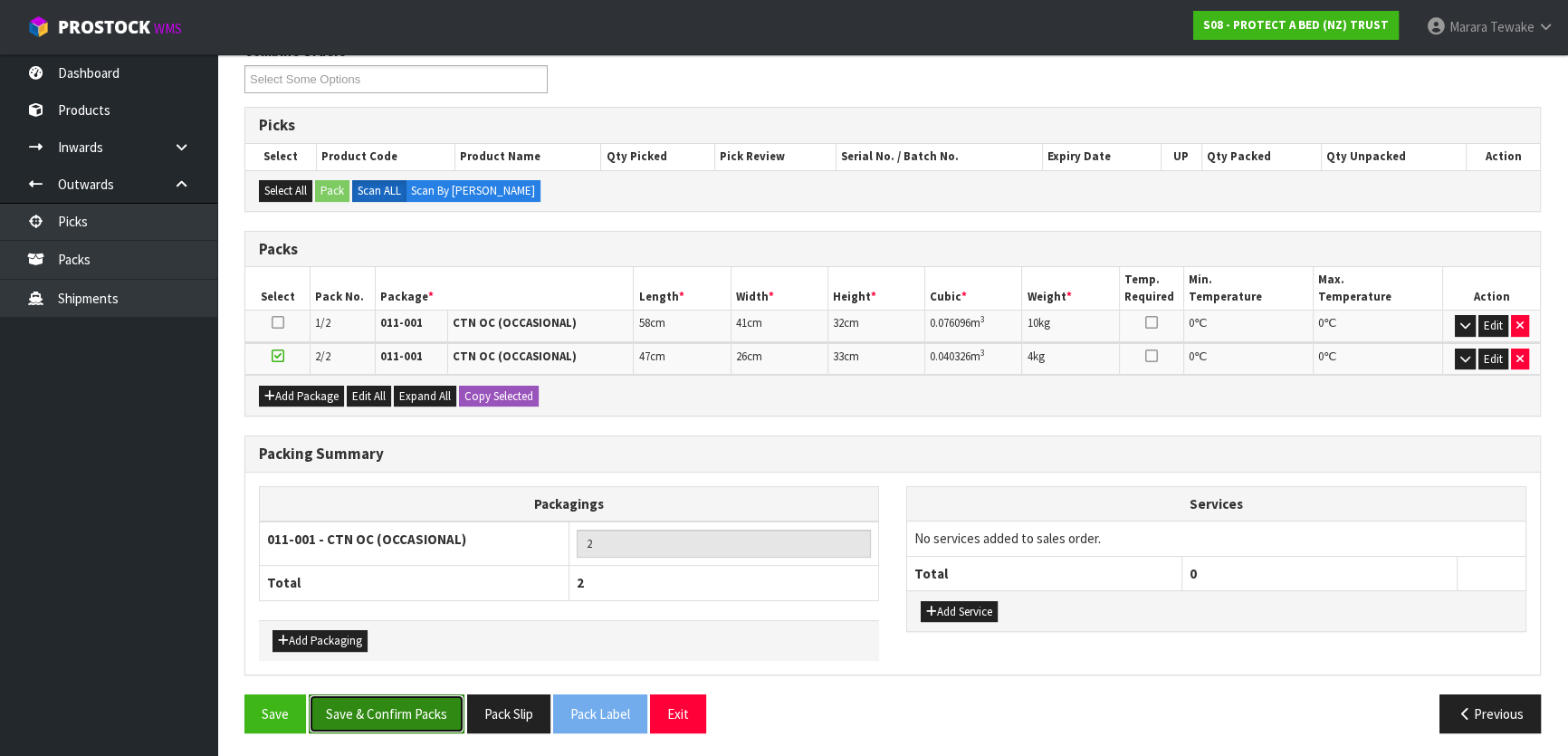
click at [416, 716] on button "Save & Confirm Packs" at bounding box center [387, 713] width 156 height 39
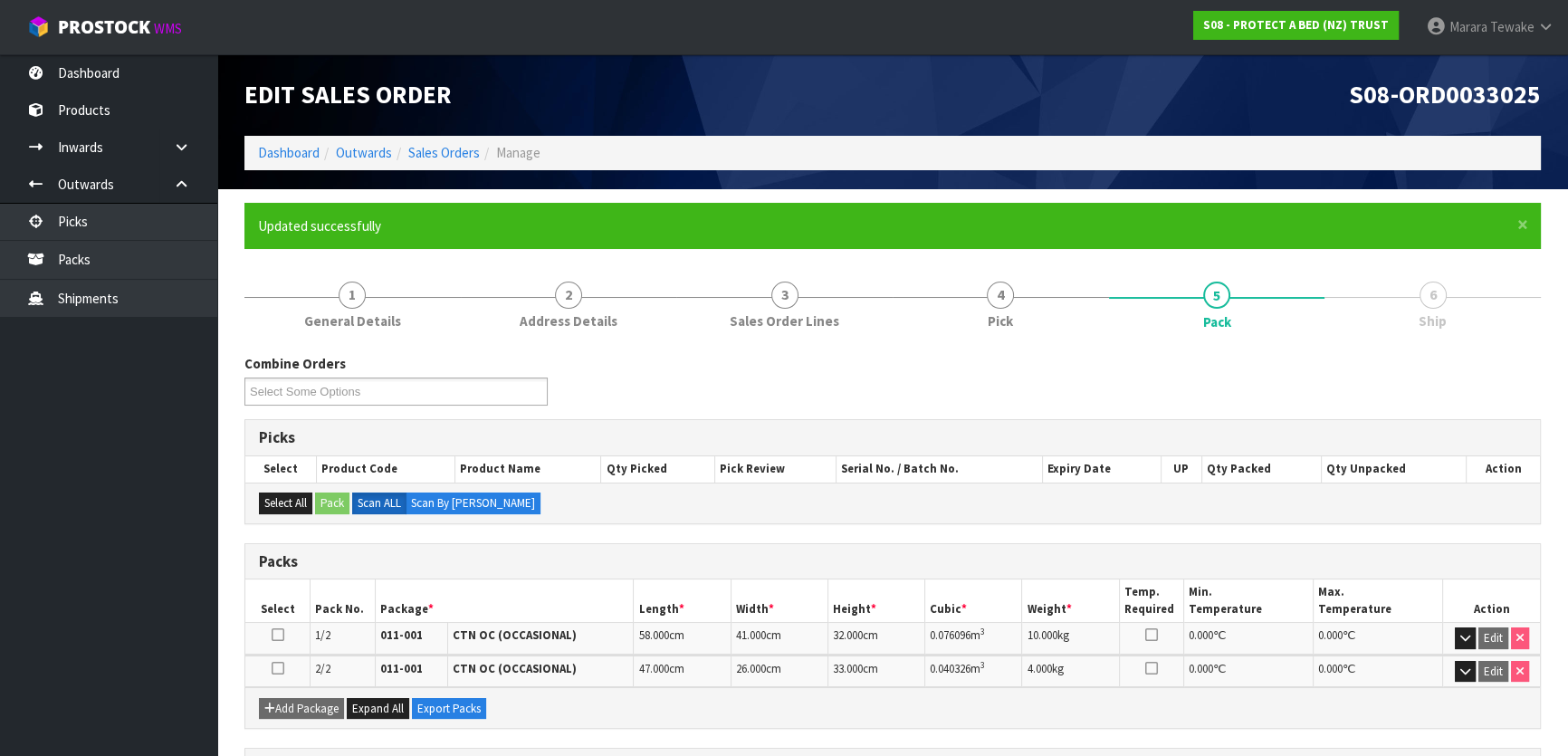
scroll to position [271, 0]
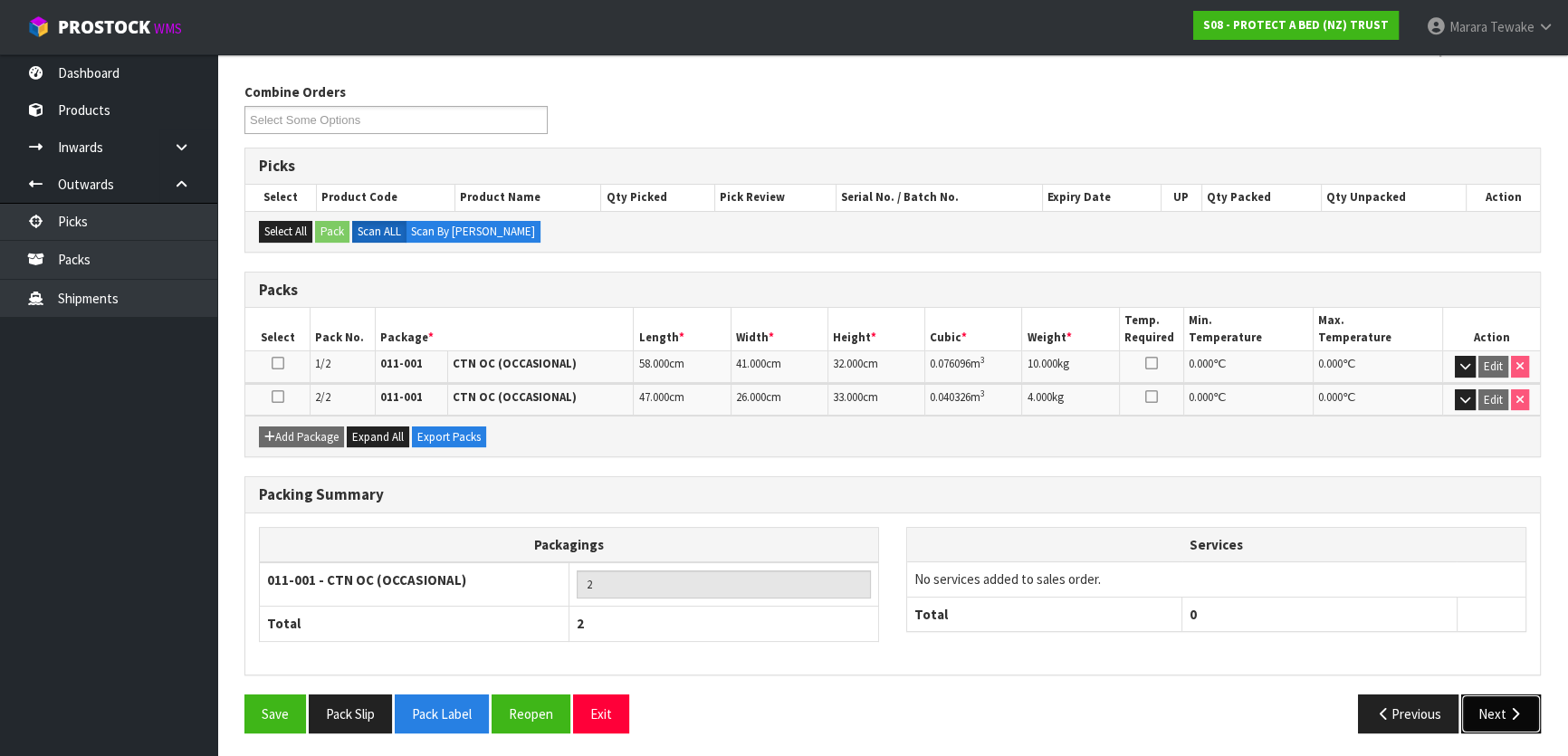
click at [1510, 718] on button "Next" at bounding box center [1501, 713] width 79 height 39
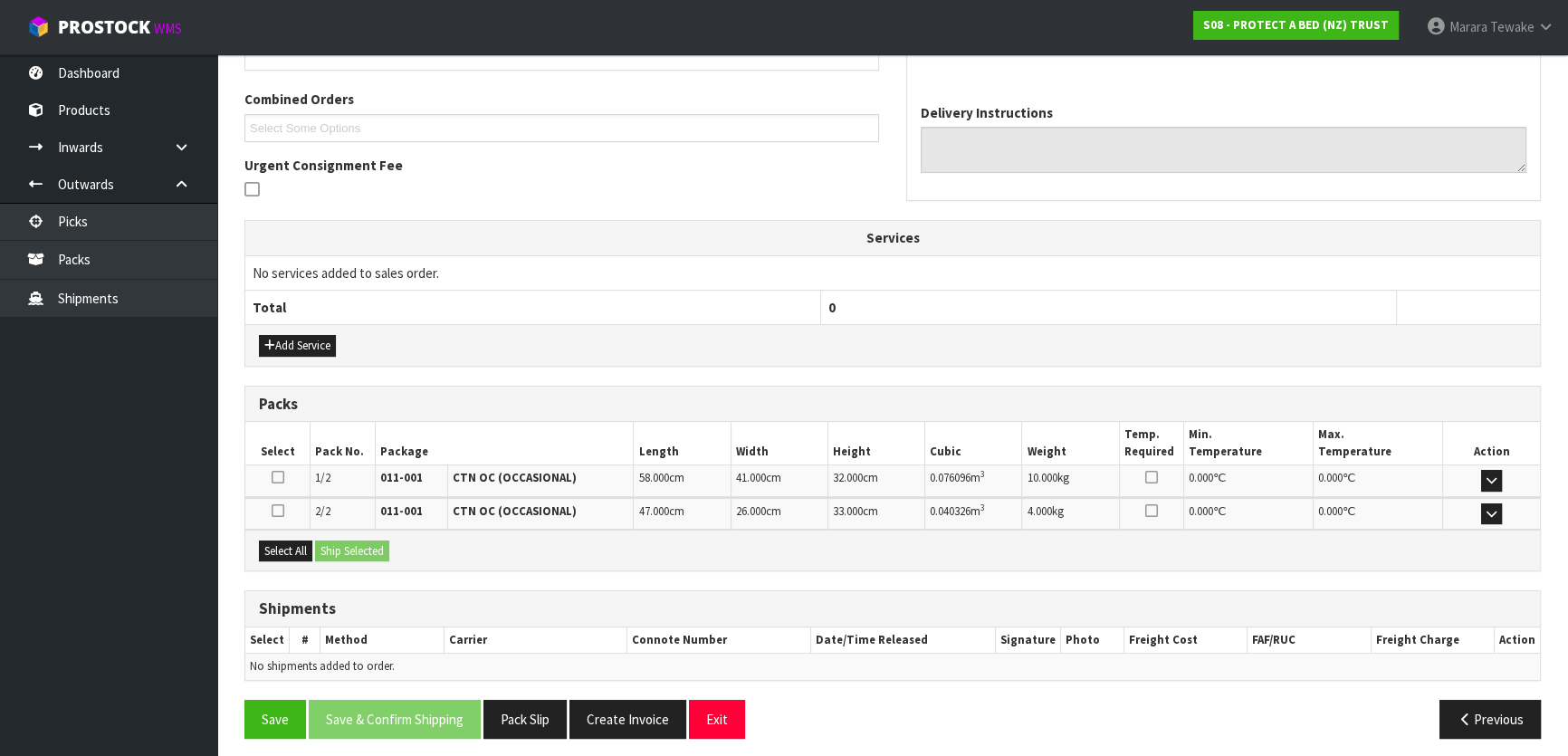
scroll to position [451, 0]
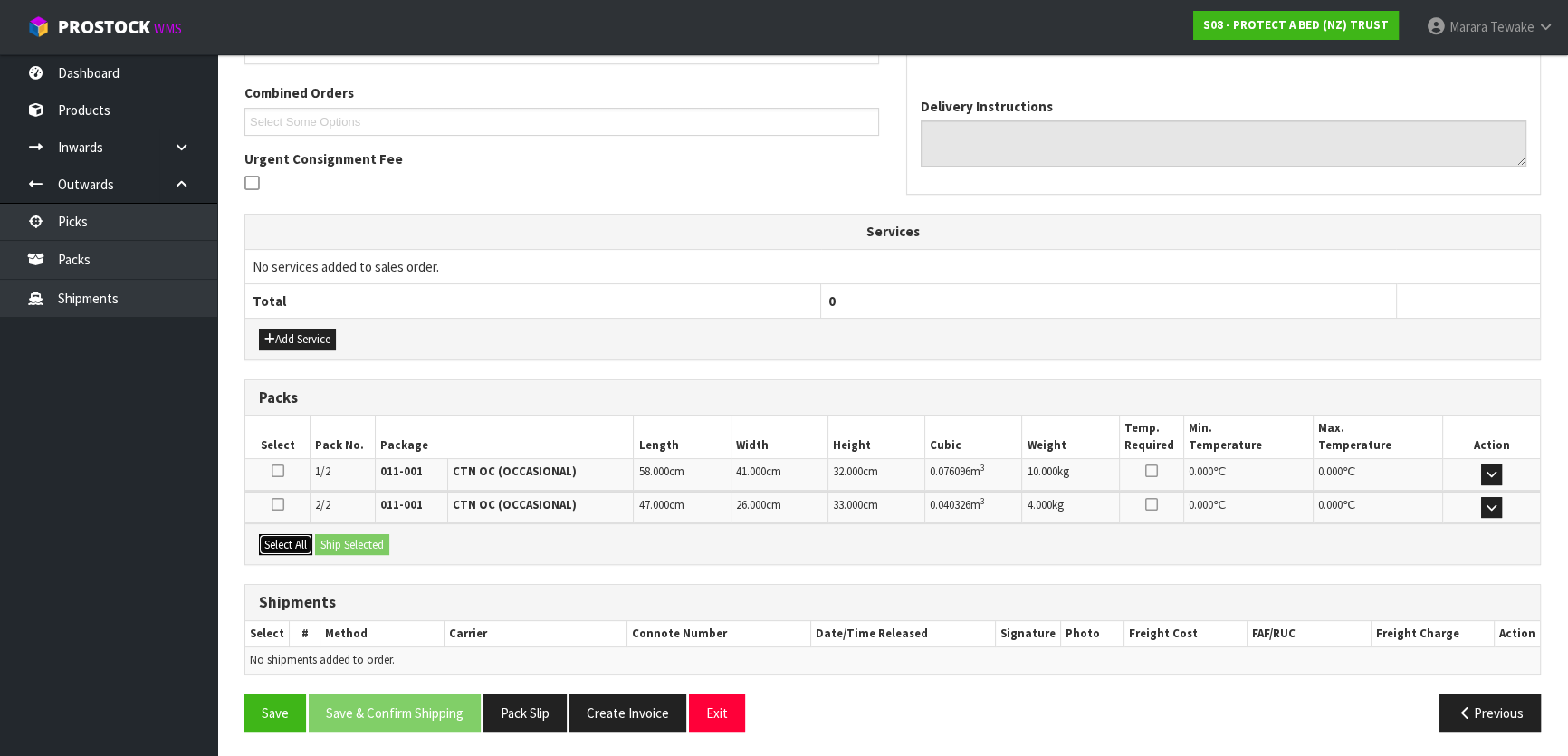
click at [292, 539] on button "Select All" at bounding box center [285, 545] width 53 height 21
click at [336, 539] on button "Ship Selected" at bounding box center [352, 545] width 75 height 21
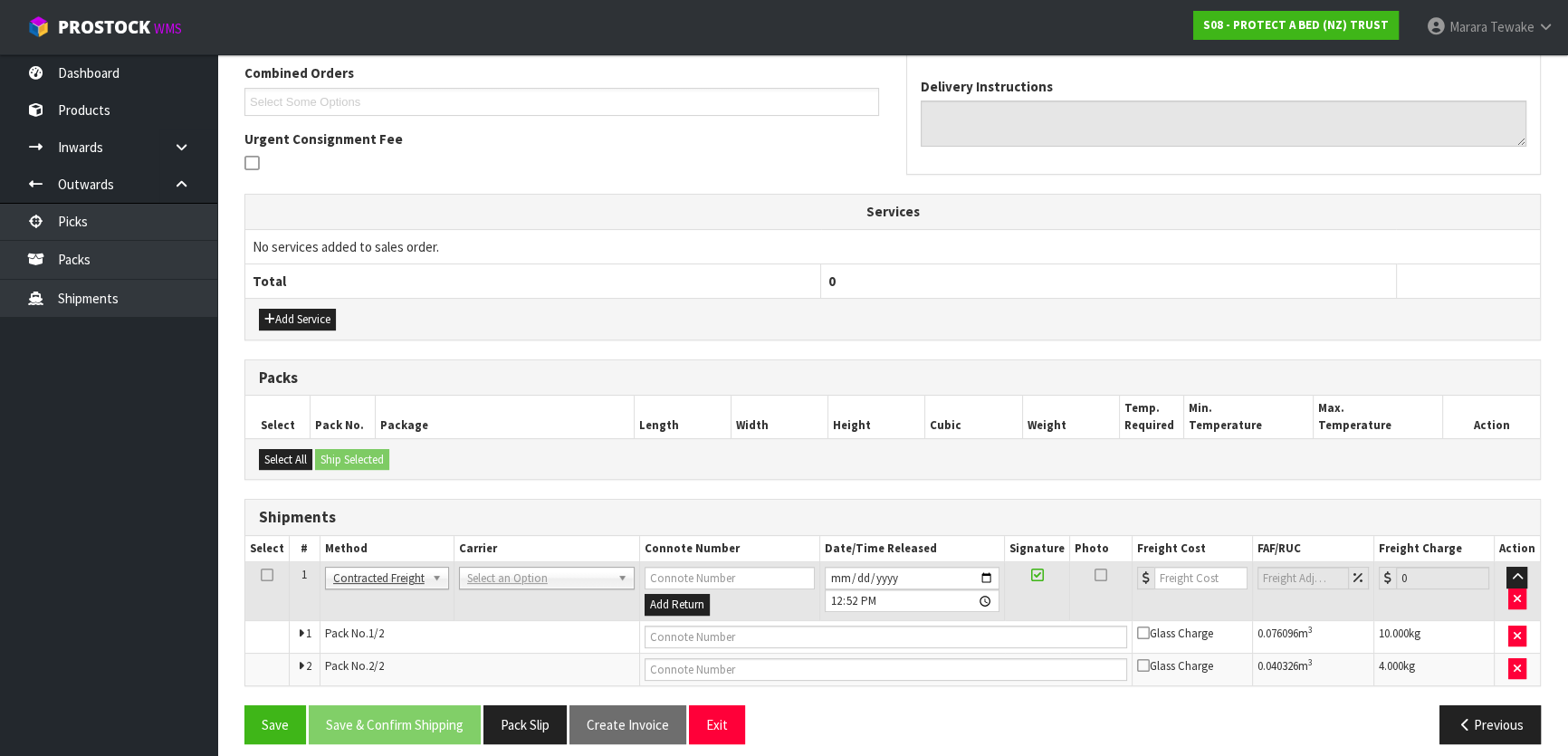
scroll to position [482, 0]
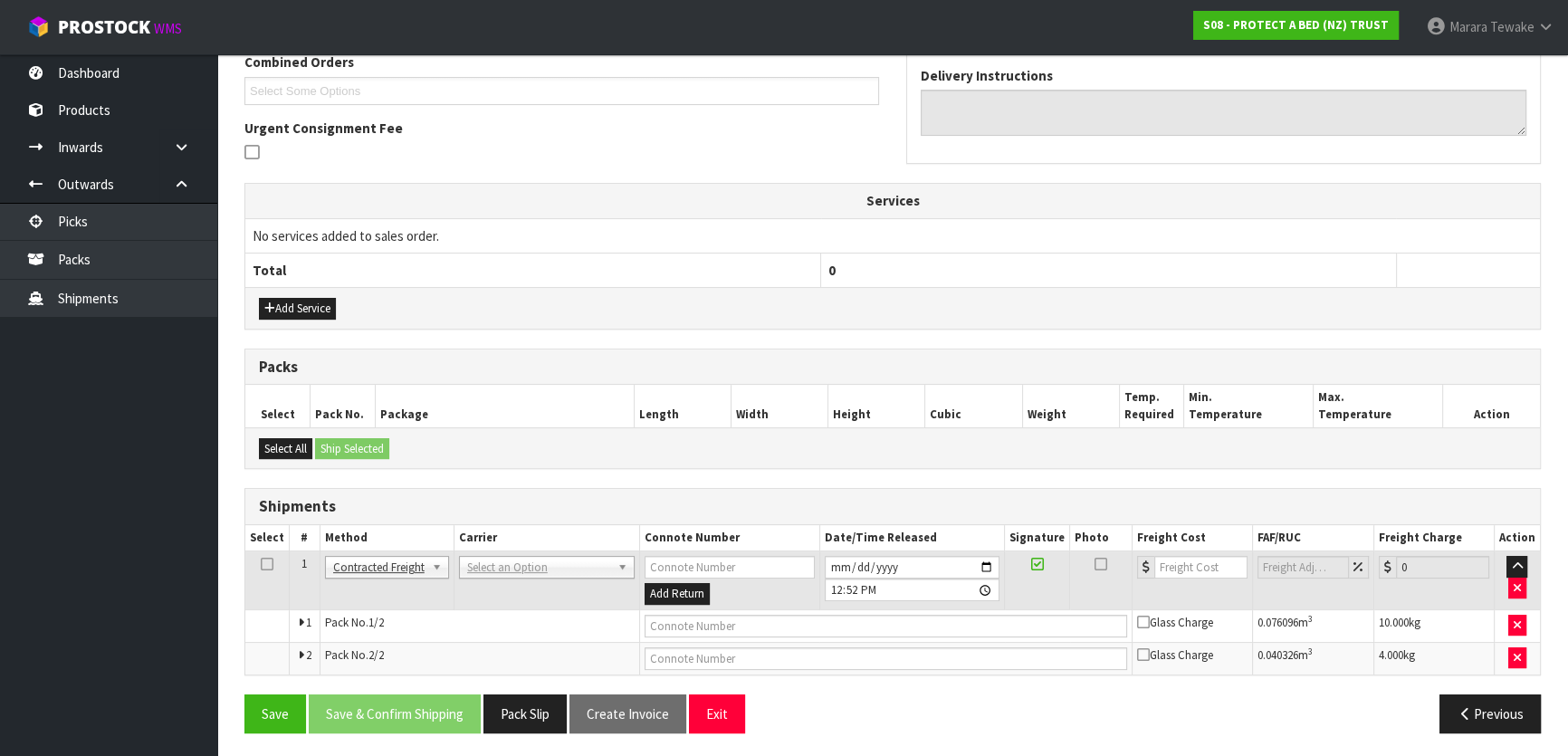
drag, startPoint x: 494, startPoint y: 557, endPoint x: 495, endPoint y: 569, distance: 12.0
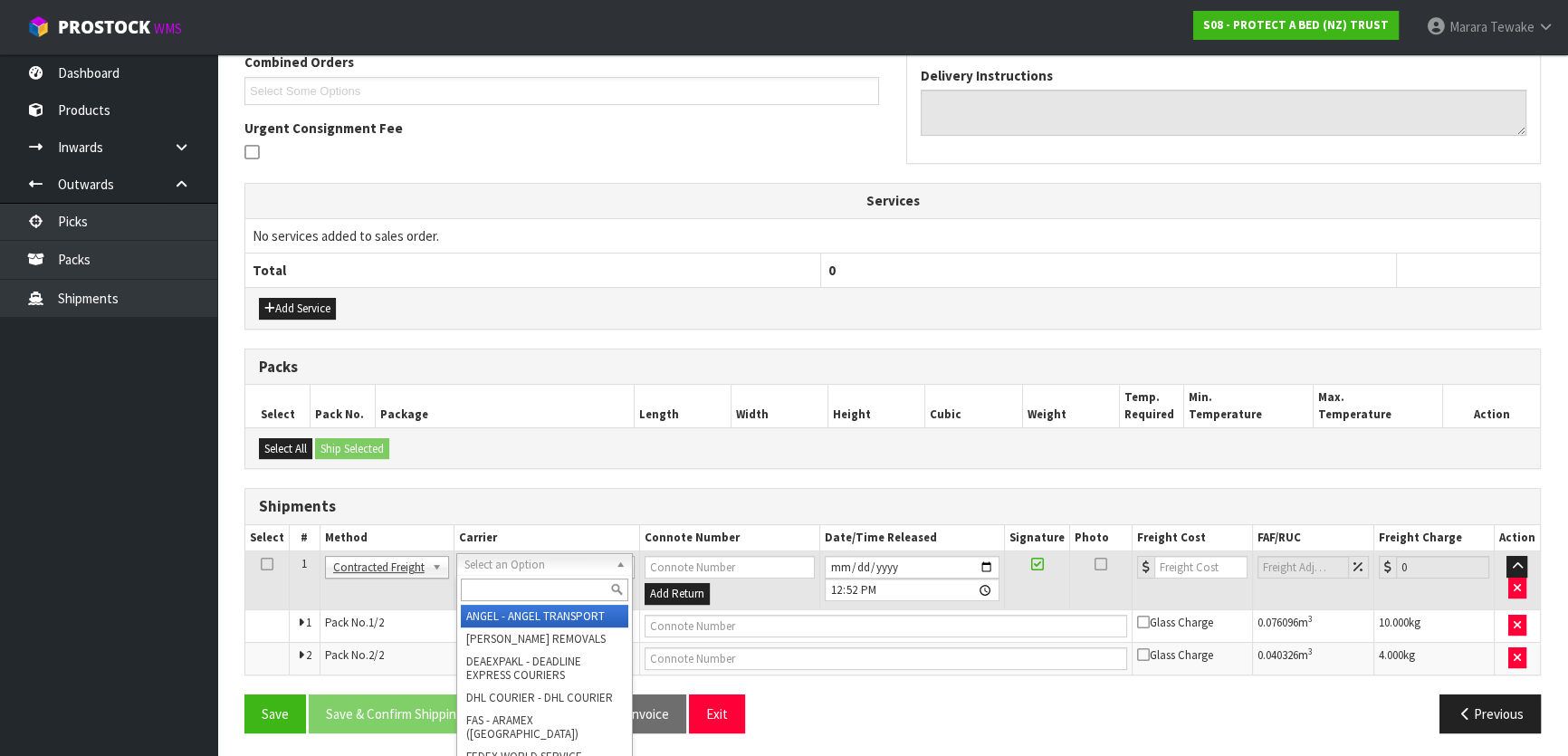
click at [494, 583] on input "text" at bounding box center [544, 589] width 168 height 22
type input "NZP"
drag, startPoint x: 500, startPoint y: 617, endPoint x: 474, endPoint y: 653, distance: 44.4
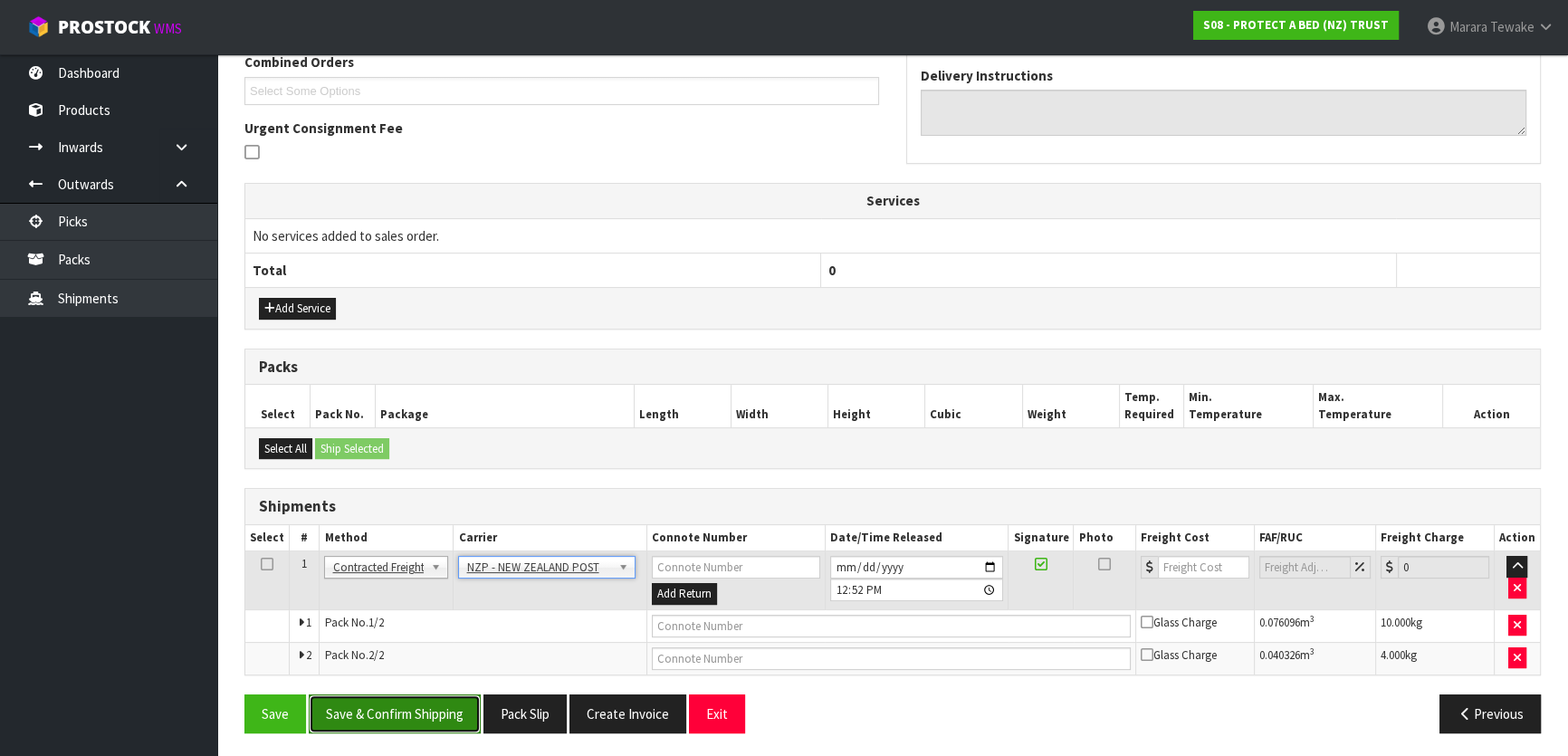
click at [442, 714] on button "Save & Confirm Shipping" at bounding box center [394, 713] width 172 height 39
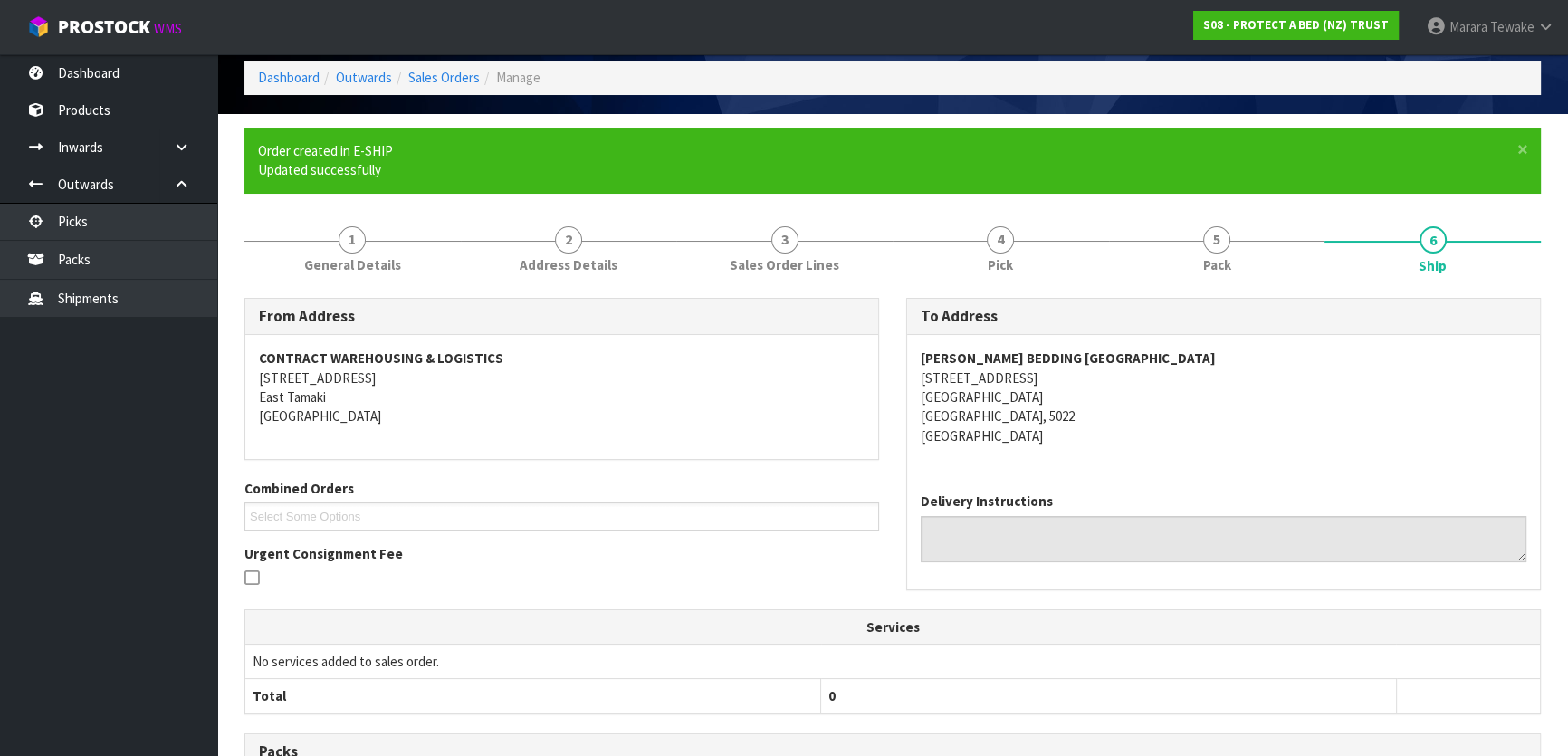
scroll to position [456, 0]
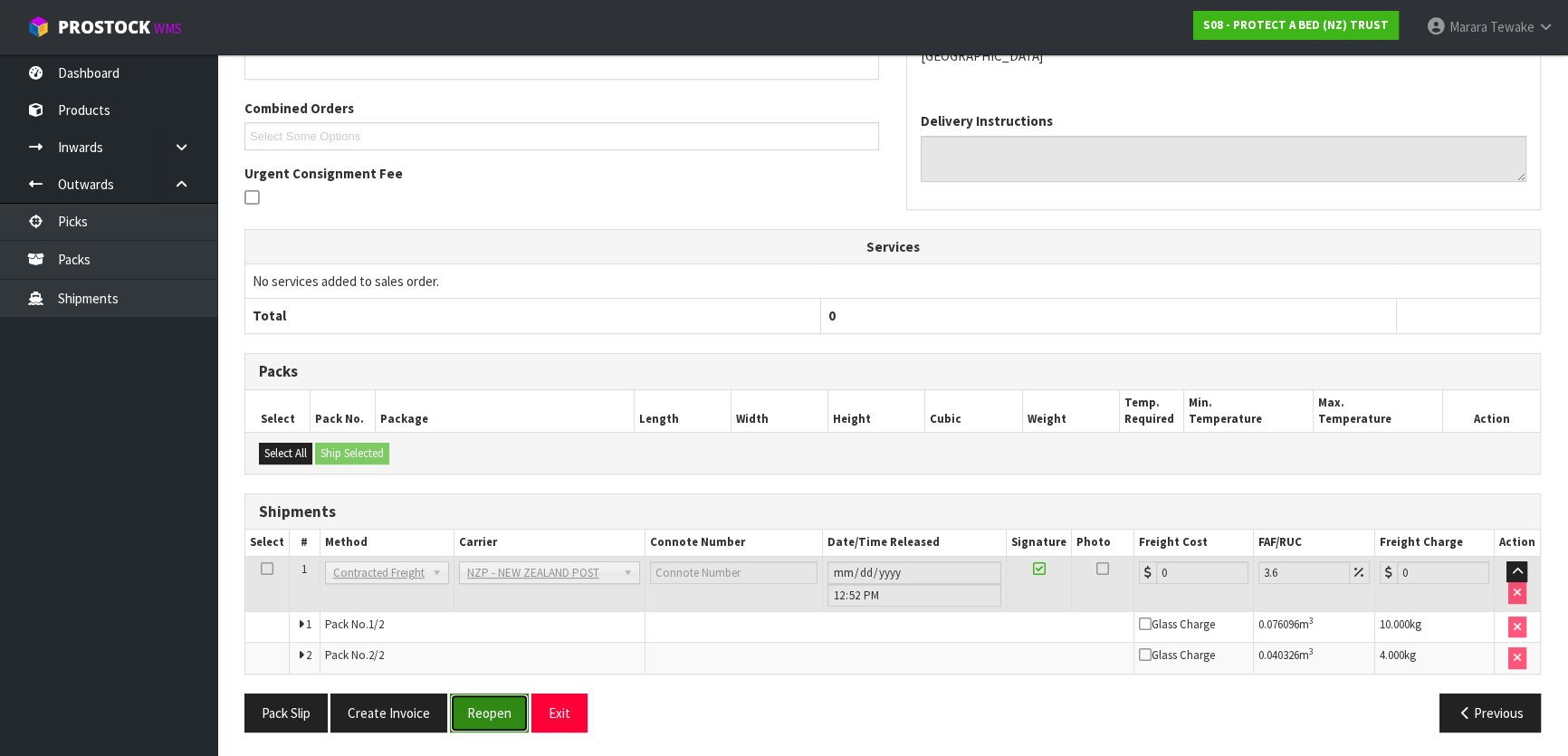
click at [496, 709] on button "Reopen" at bounding box center [488, 713] width 78 height 39
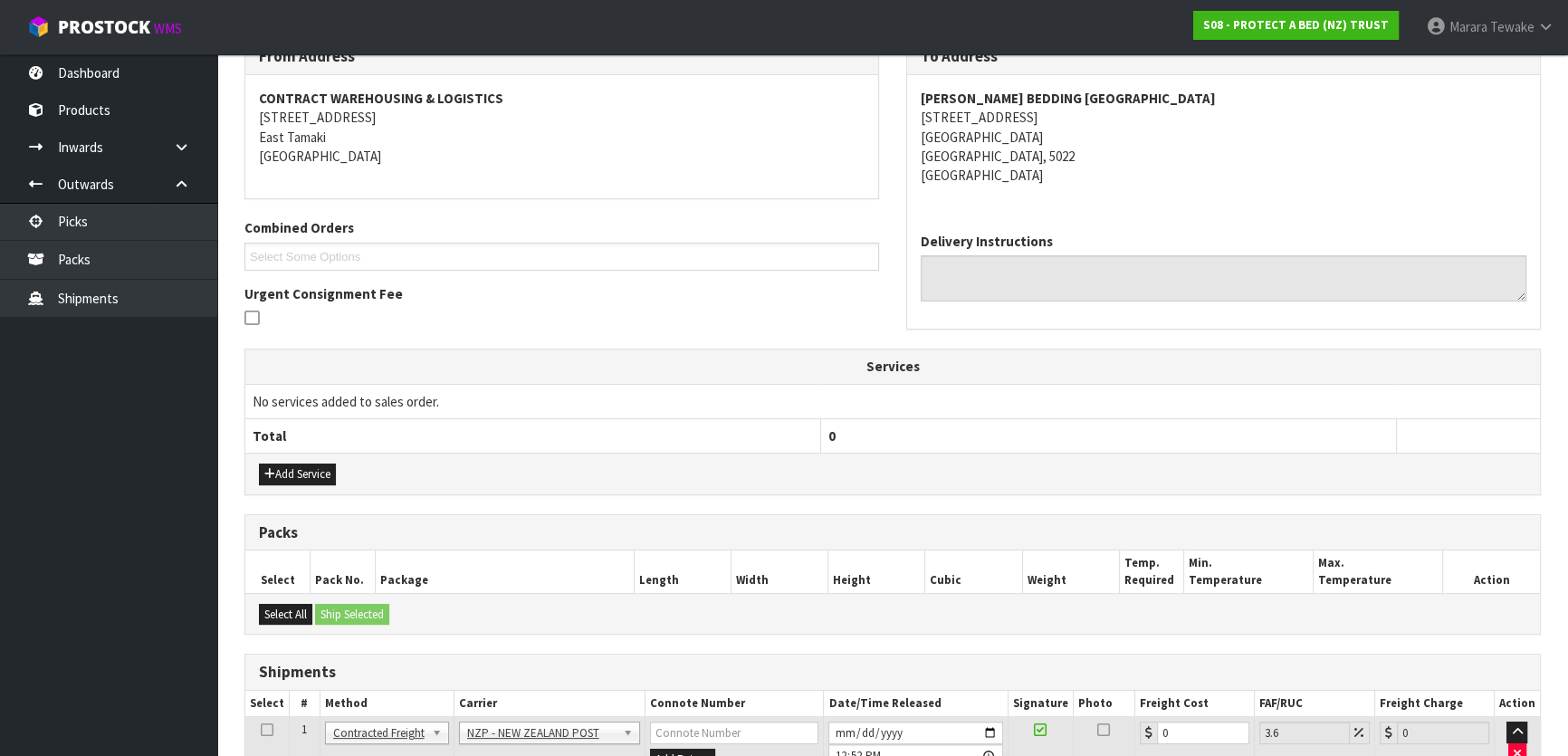
scroll to position [482, 0]
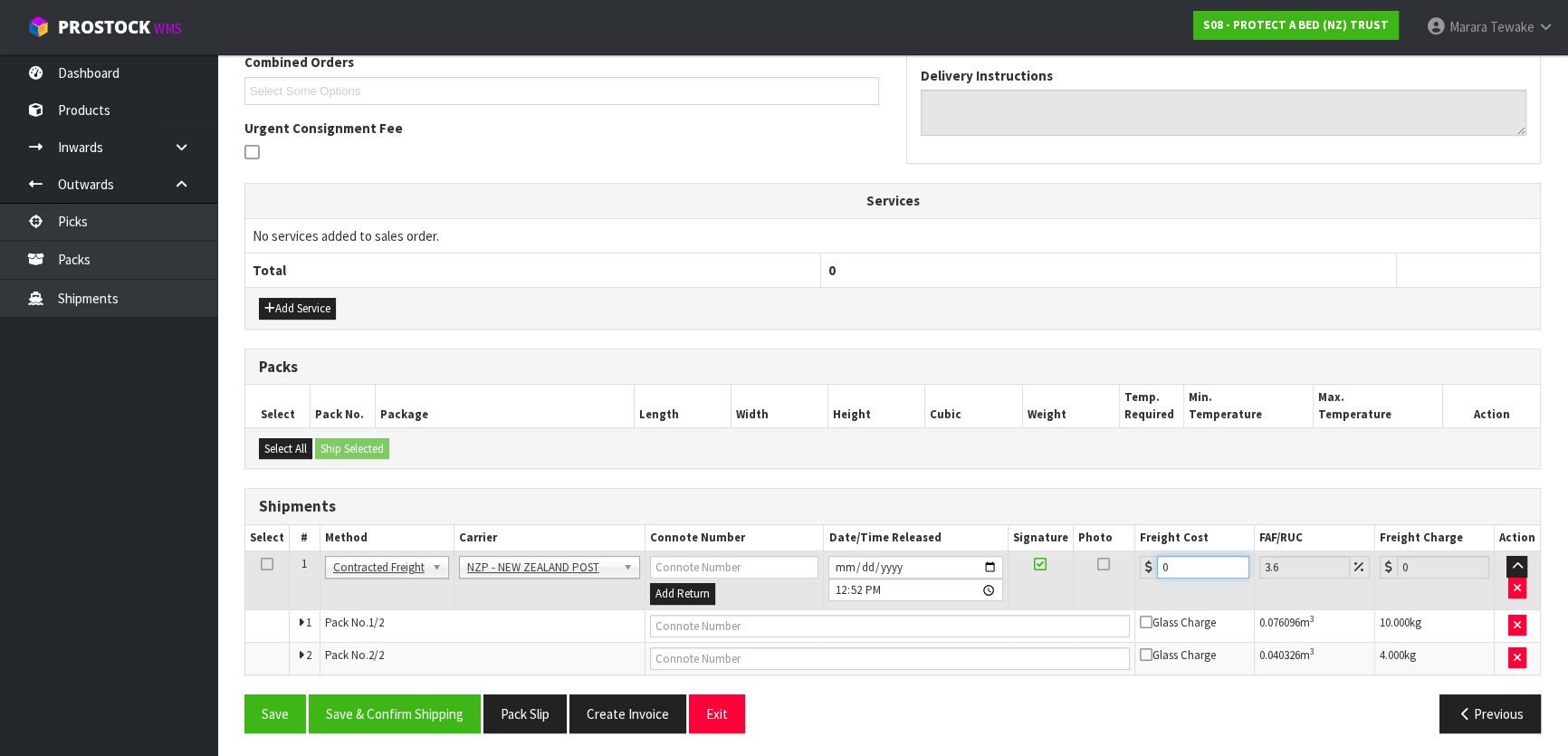
drag, startPoint x: 1189, startPoint y: 569, endPoint x: 1068, endPoint y: 513, distance: 133.3
click at [1112, 539] on table "Select # Method Carrier Connote Number Date/Time Released Signature Photo Freig…" at bounding box center [893, 600] width 1295 height 149
type input "2"
type input "2.07"
type input "21"
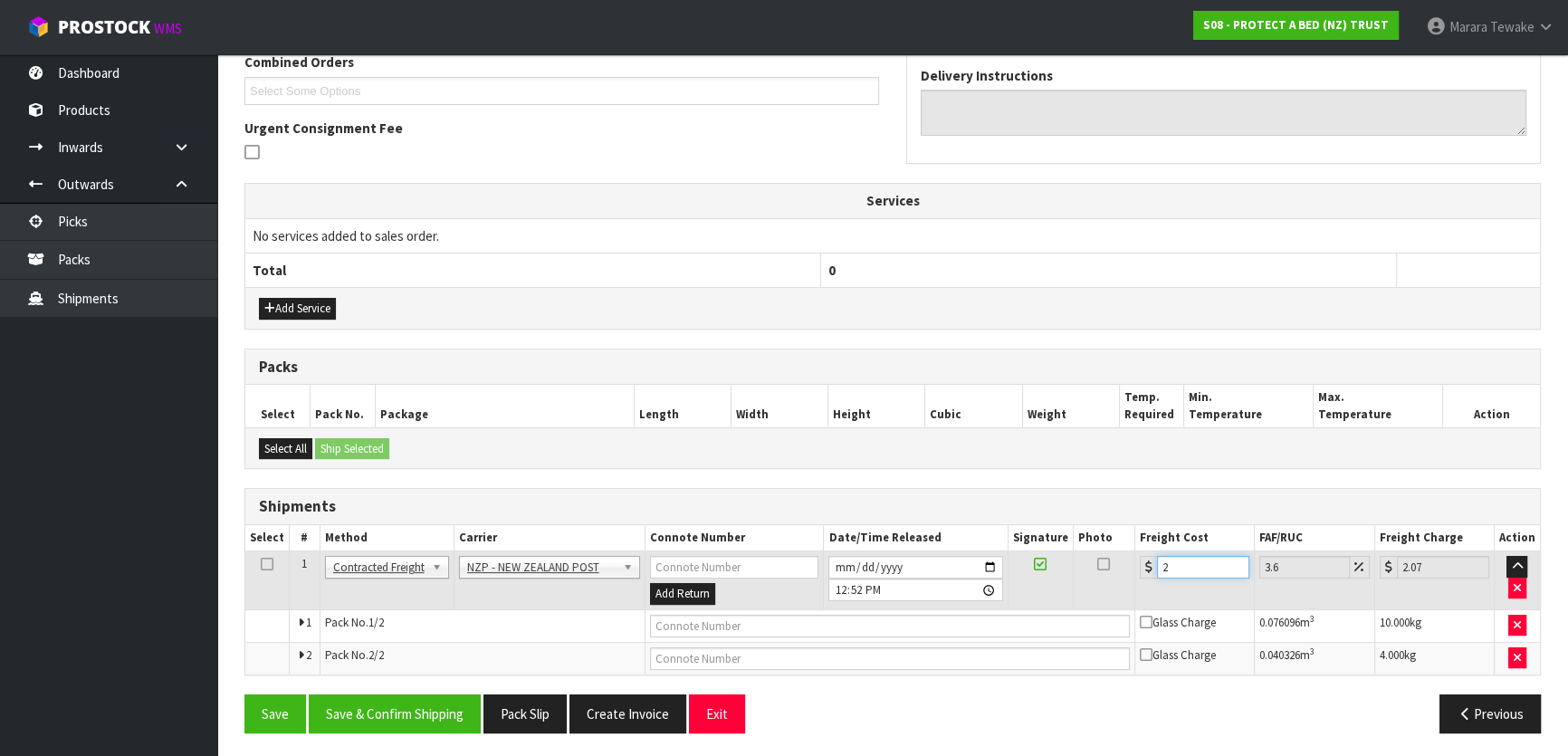
type input "21.76"
type input "21.7"
type input "22.48"
type input "21.78"
type input "22.56"
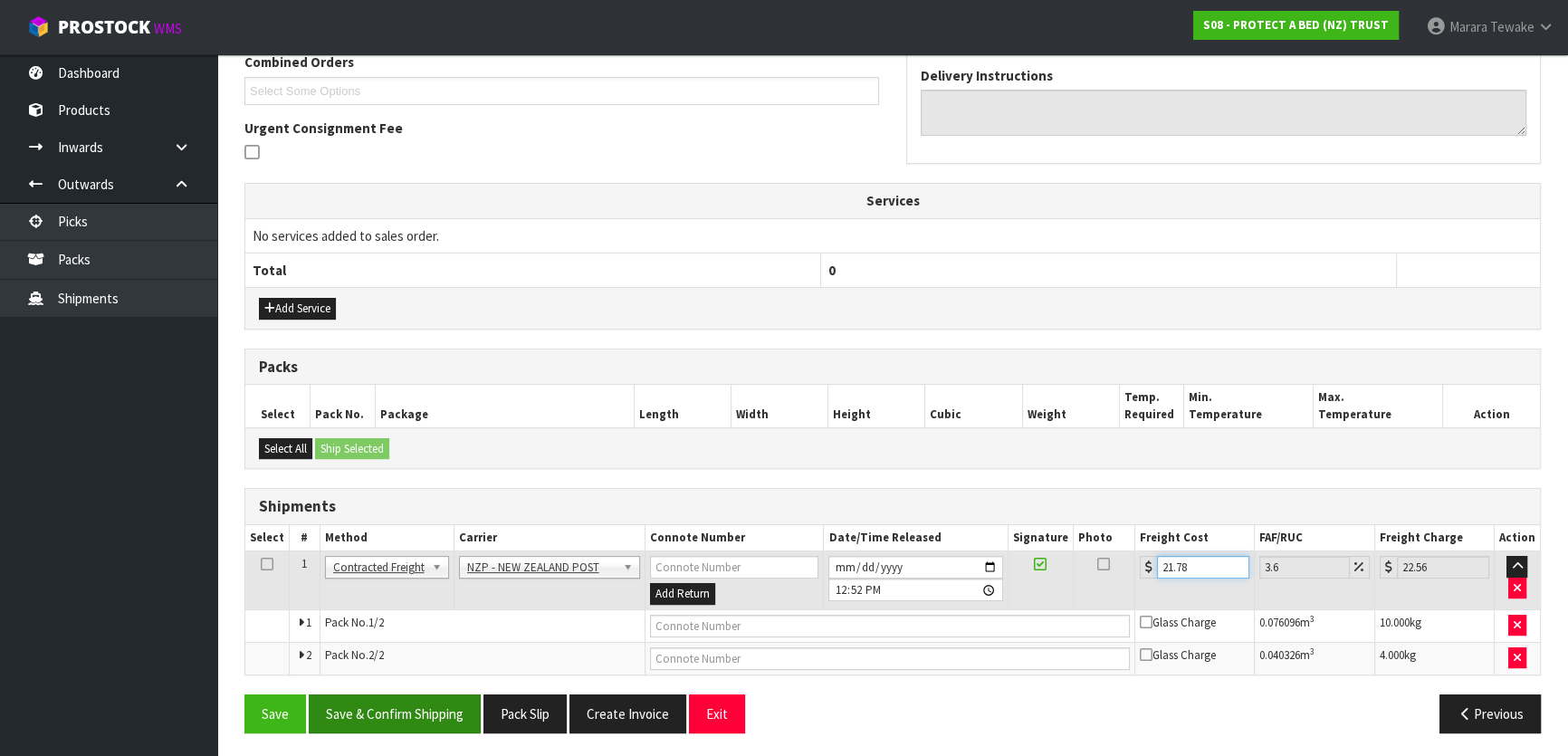
type input "21.78"
drag, startPoint x: 432, startPoint y: 710, endPoint x: 364, endPoint y: 696, distance: 69.4
click at [432, 710] on button "Save & Confirm Shipping" at bounding box center [394, 713] width 172 height 39
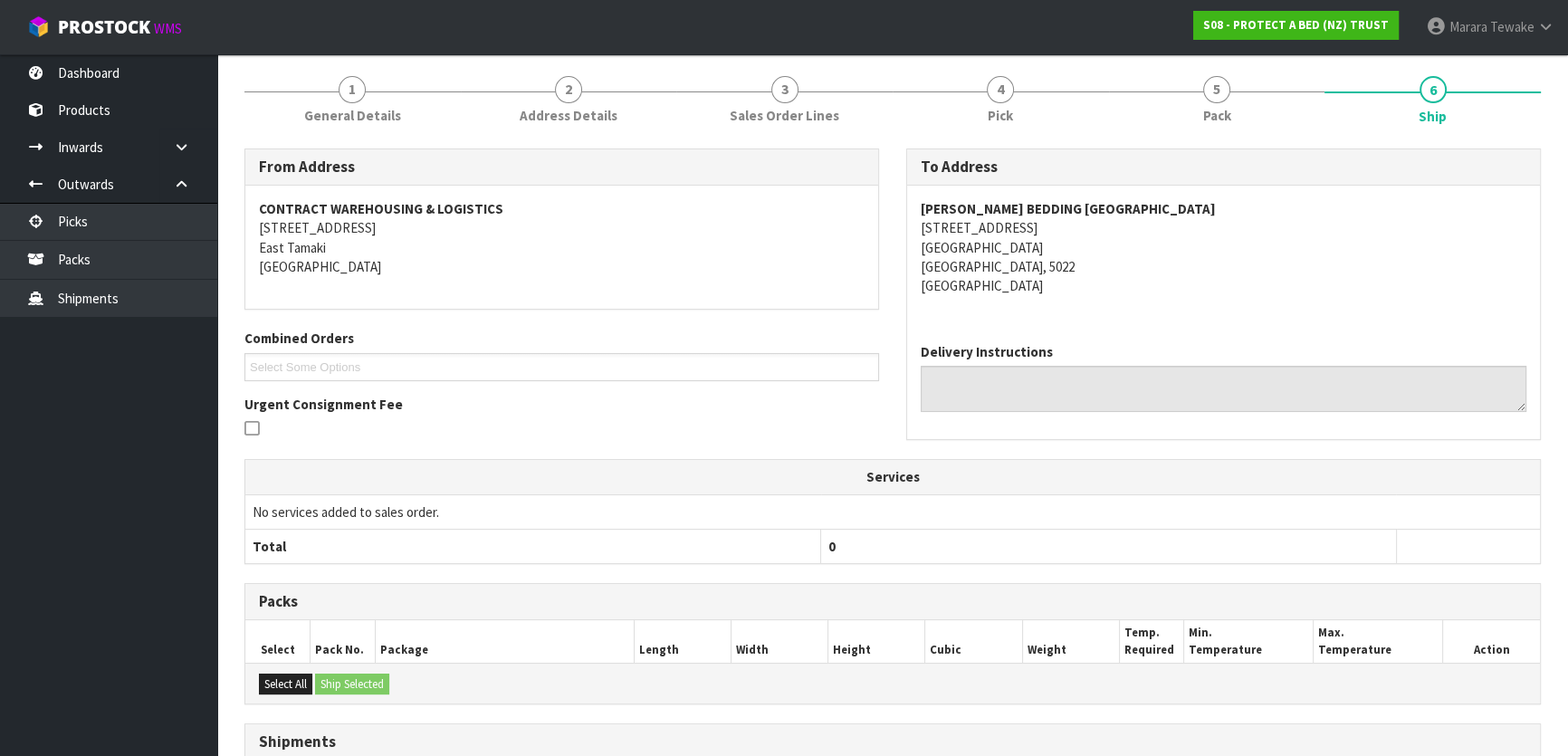
scroll to position [36, 0]
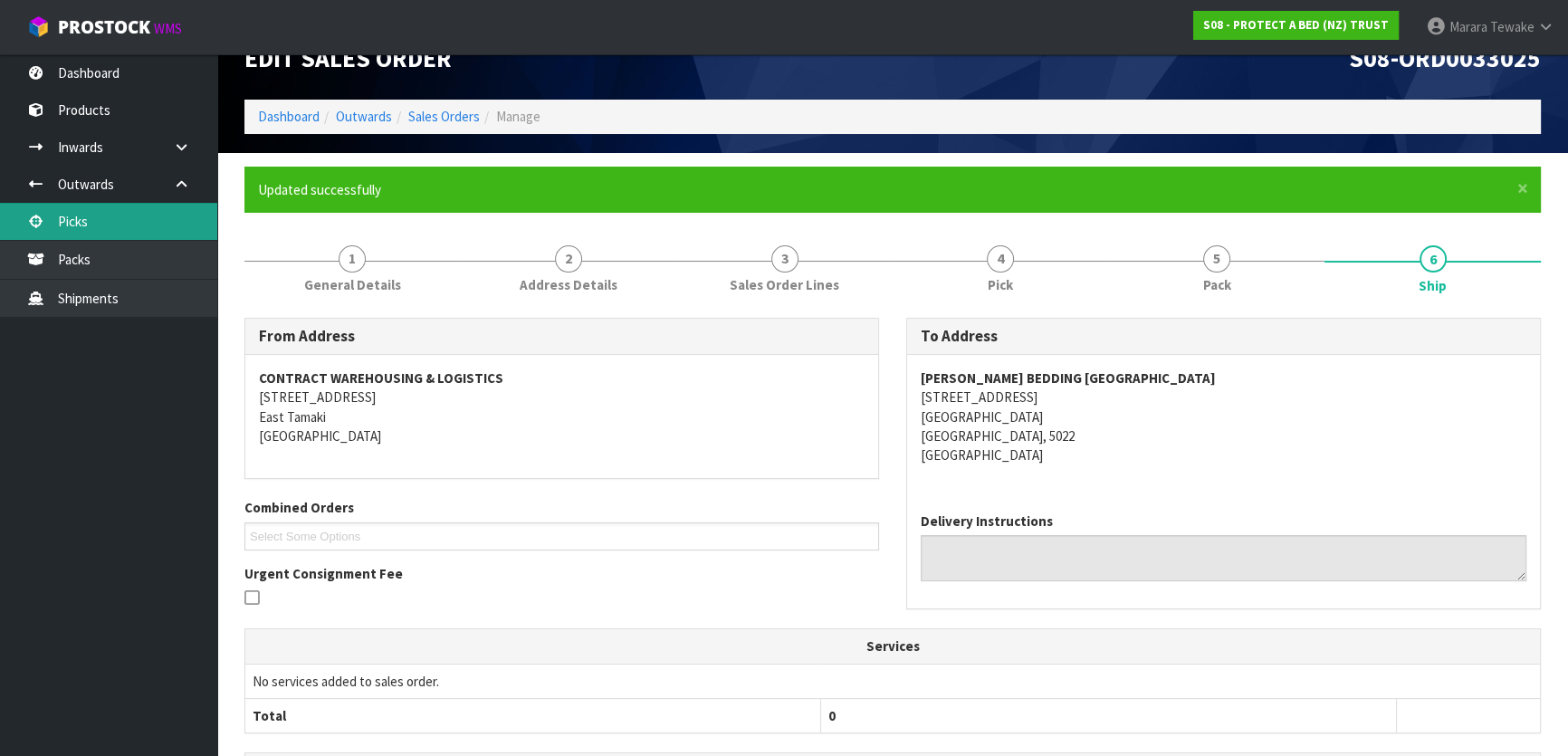
click at [171, 216] on link "Picks" at bounding box center [109, 221] width 217 height 37
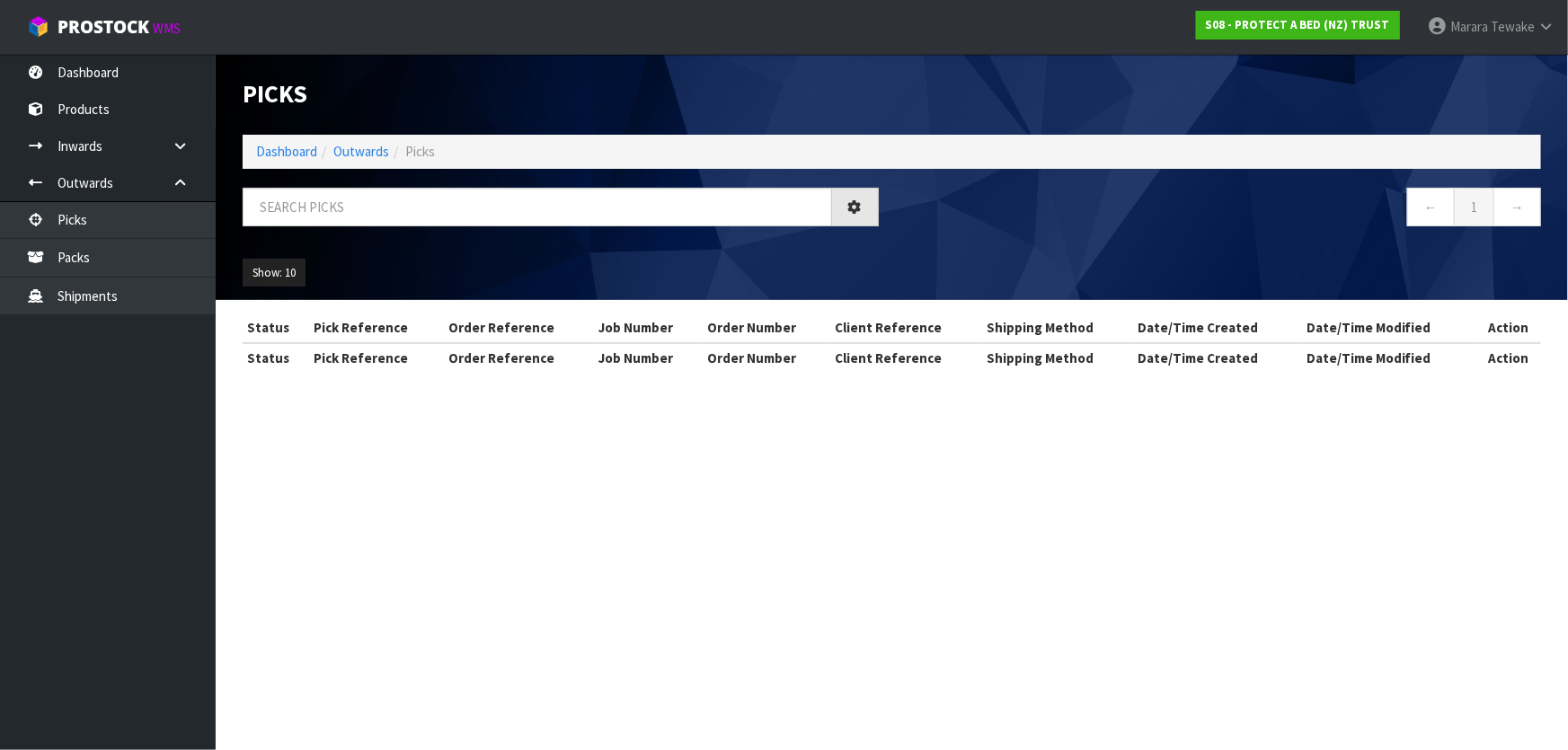
drag, startPoint x: 326, startPoint y: 183, endPoint x: 326, endPoint y: 196, distance: 13.0
click at [326, 192] on div "Picks Dashboard Outwards Picks ← 1 → Show: 10 5 10 25 50" at bounding box center [892, 177] width 1326 height 246
click at [328, 202] on input "text" at bounding box center [537, 207] width 590 height 38
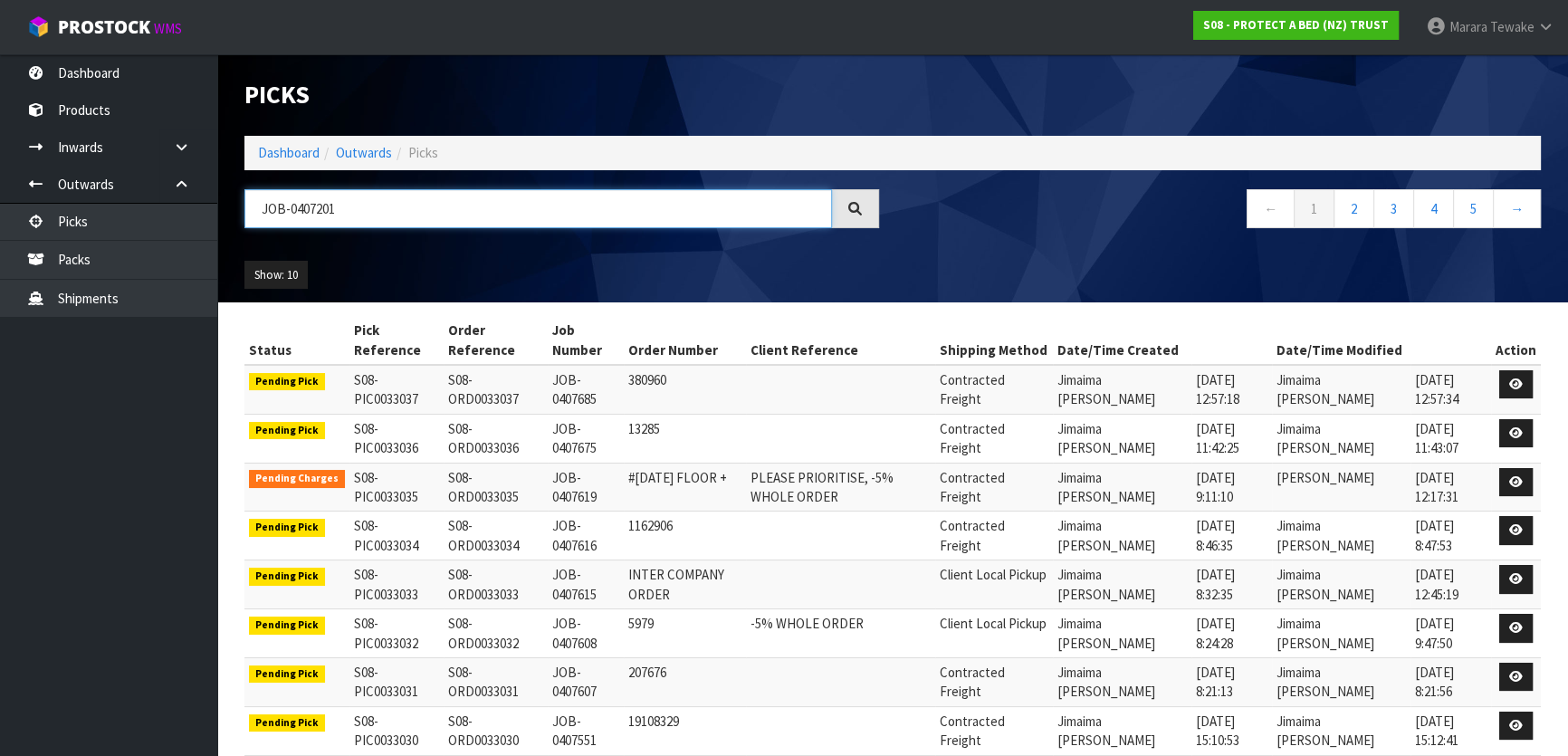
type input "JOB-0407201"
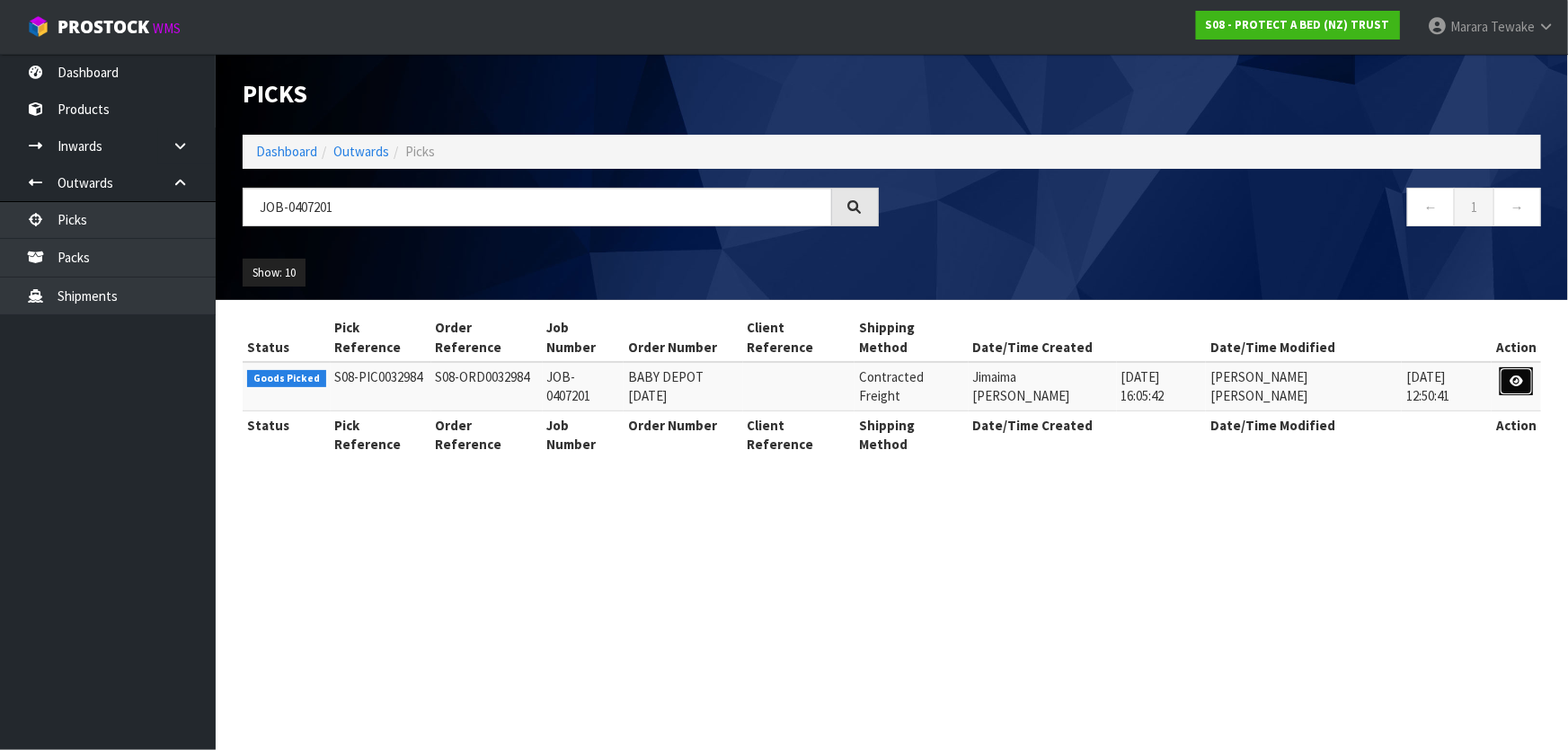
click at [1507, 367] on link at bounding box center [1516, 382] width 34 height 29
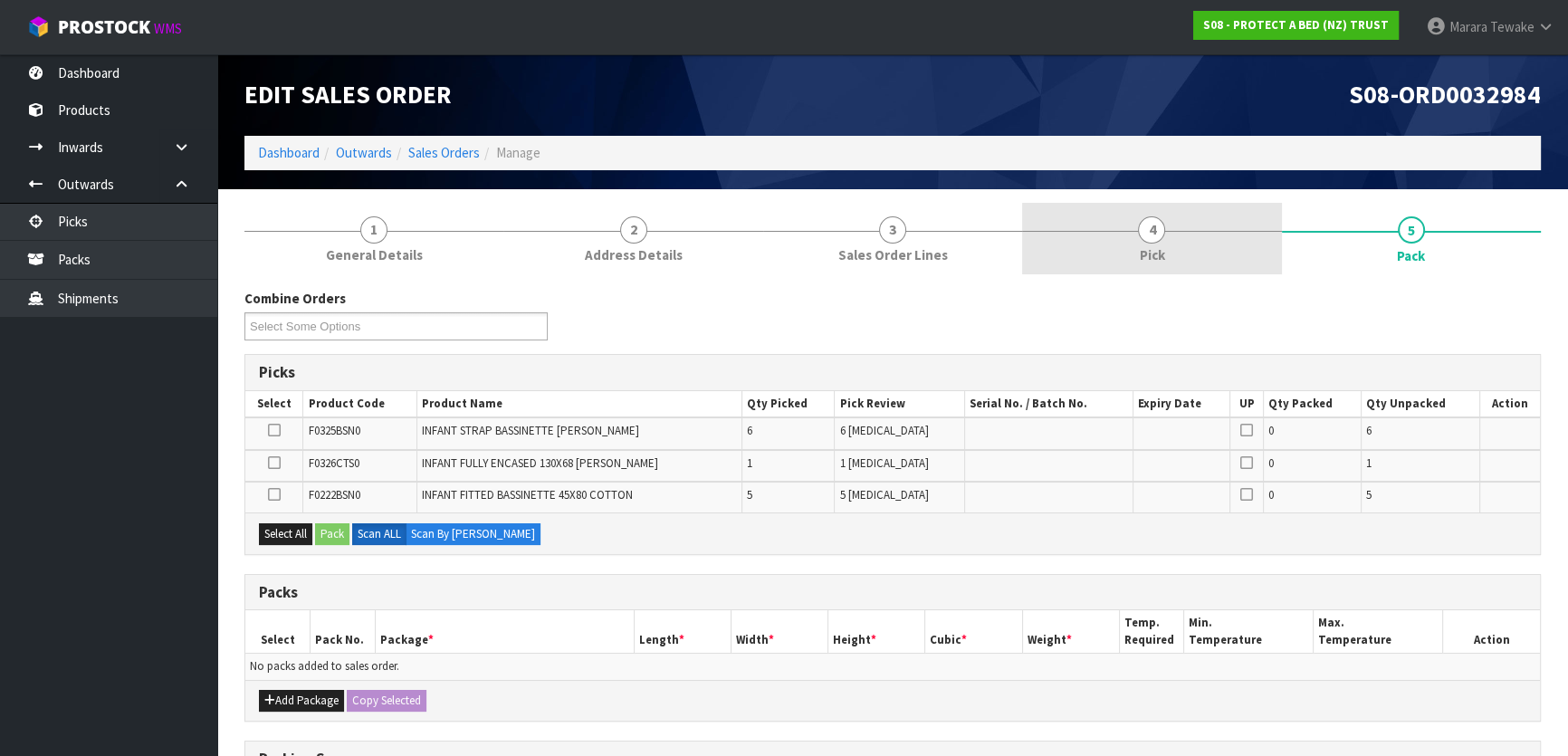
drag, startPoint x: 1178, startPoint y: 254, endPoint x: 1188, endPoint y: 267, distance: 16.4
click at [1178, 254] on link "4 Pick" at bounding box center [1151, 238] width 259 height 72
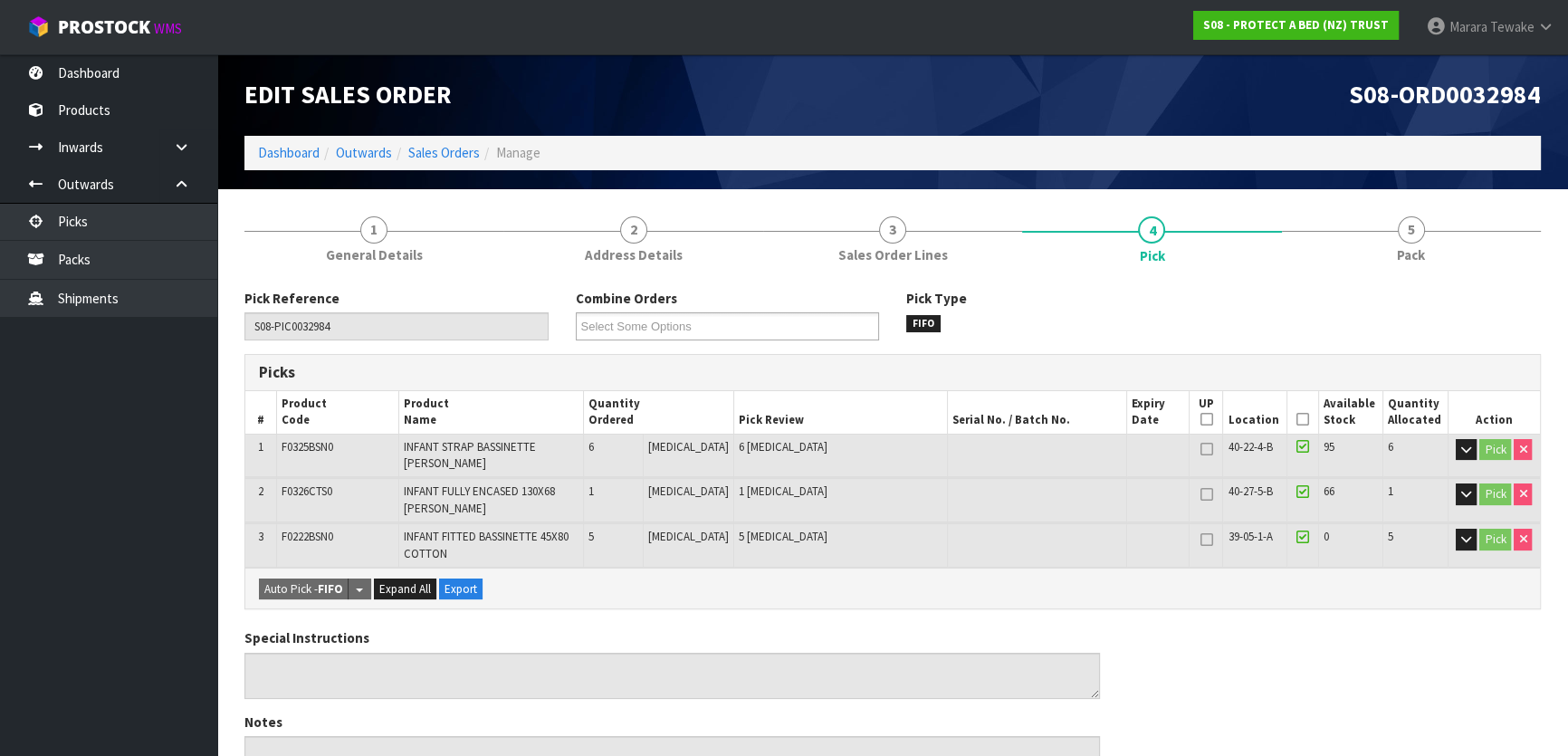
drag, startPoint x: 1297, startPoint y: 419, endPoint x: 1156, endPoint y: 474, distance: 151.3
click at [1297, 420] on icon at bounding box center [1302, 419] width 13 height 1
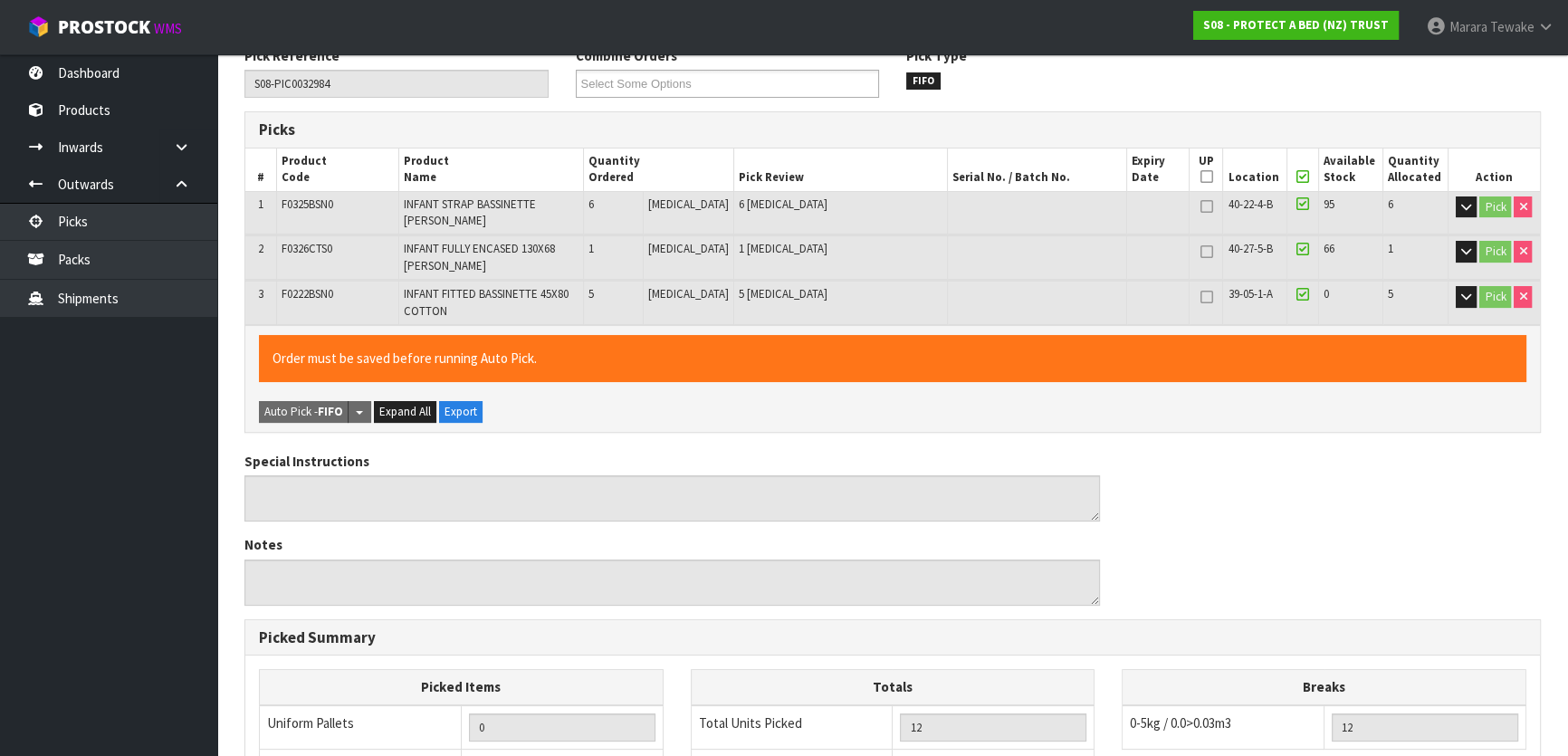
scroll to position [576, 0]
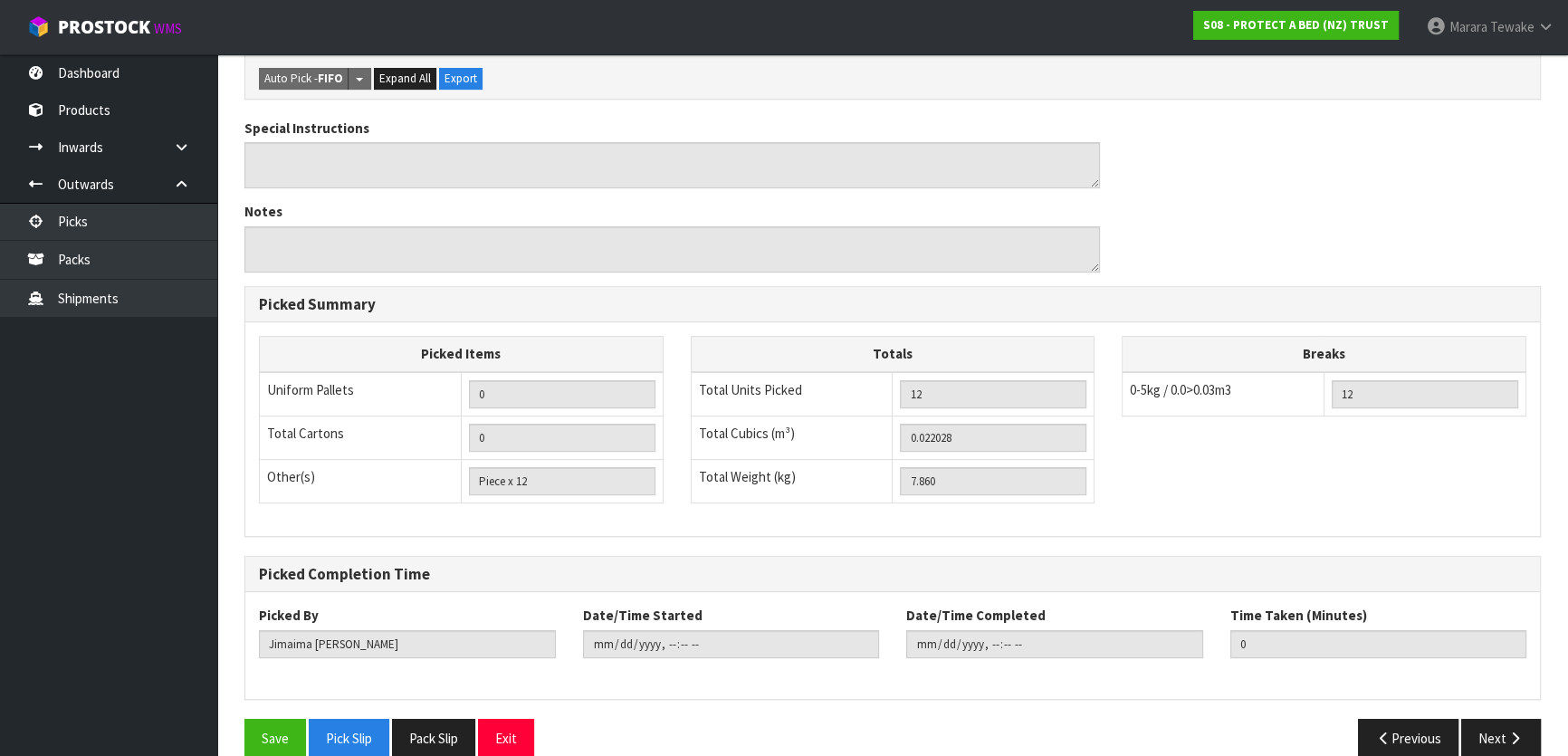
click at [266, 712] on div "Pick Reference S08-PIC0032984 Combine Orders S08-ORD0029474 S08-ORD0031944 S08-…" at bounding box center [893, 242] width 1297 height 1059
click at [263, 737] on button "Save" at bounding box center [275, 739] width 62 height 39
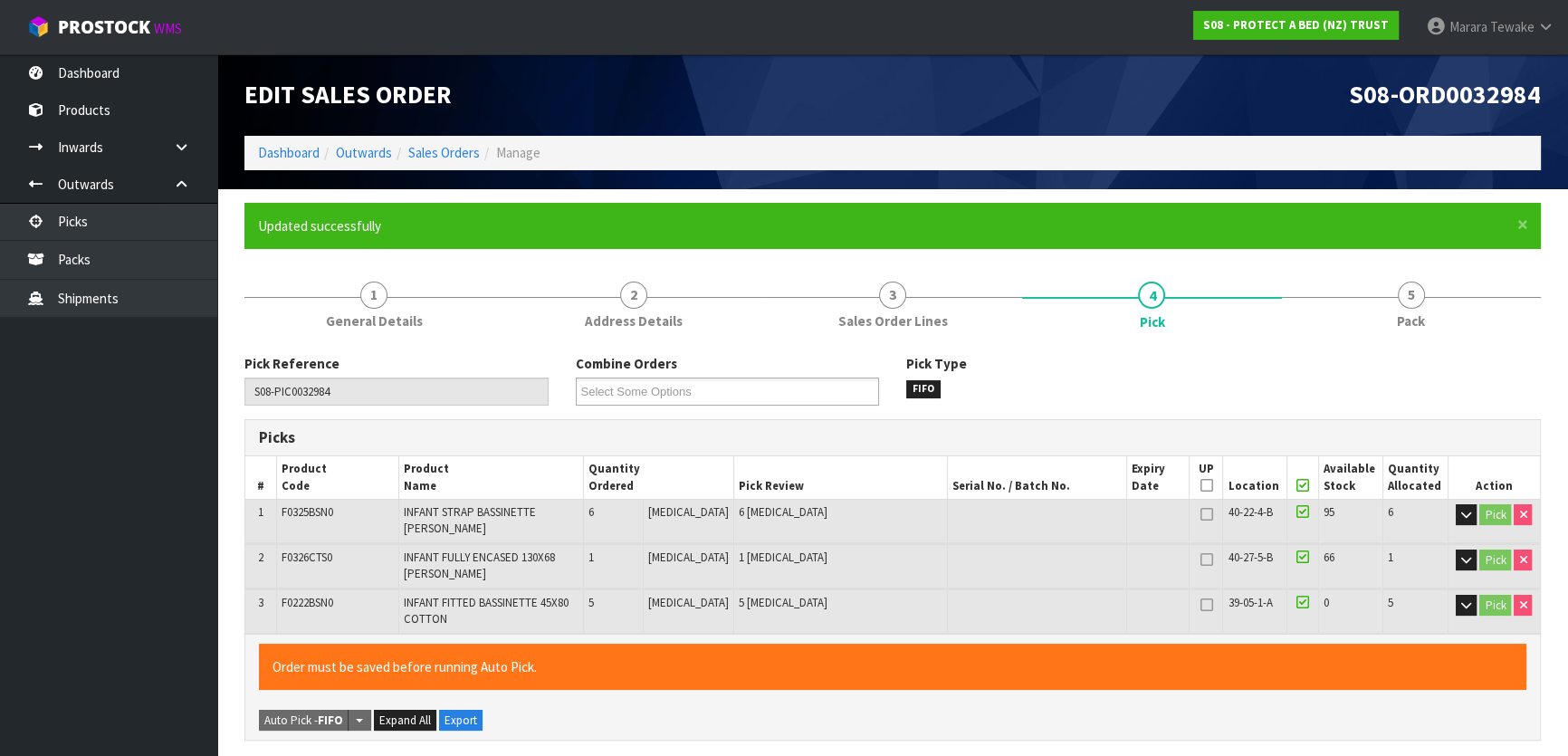
type input "[PERSON_NAME]"
type input "2025-08-14T13:04:47"
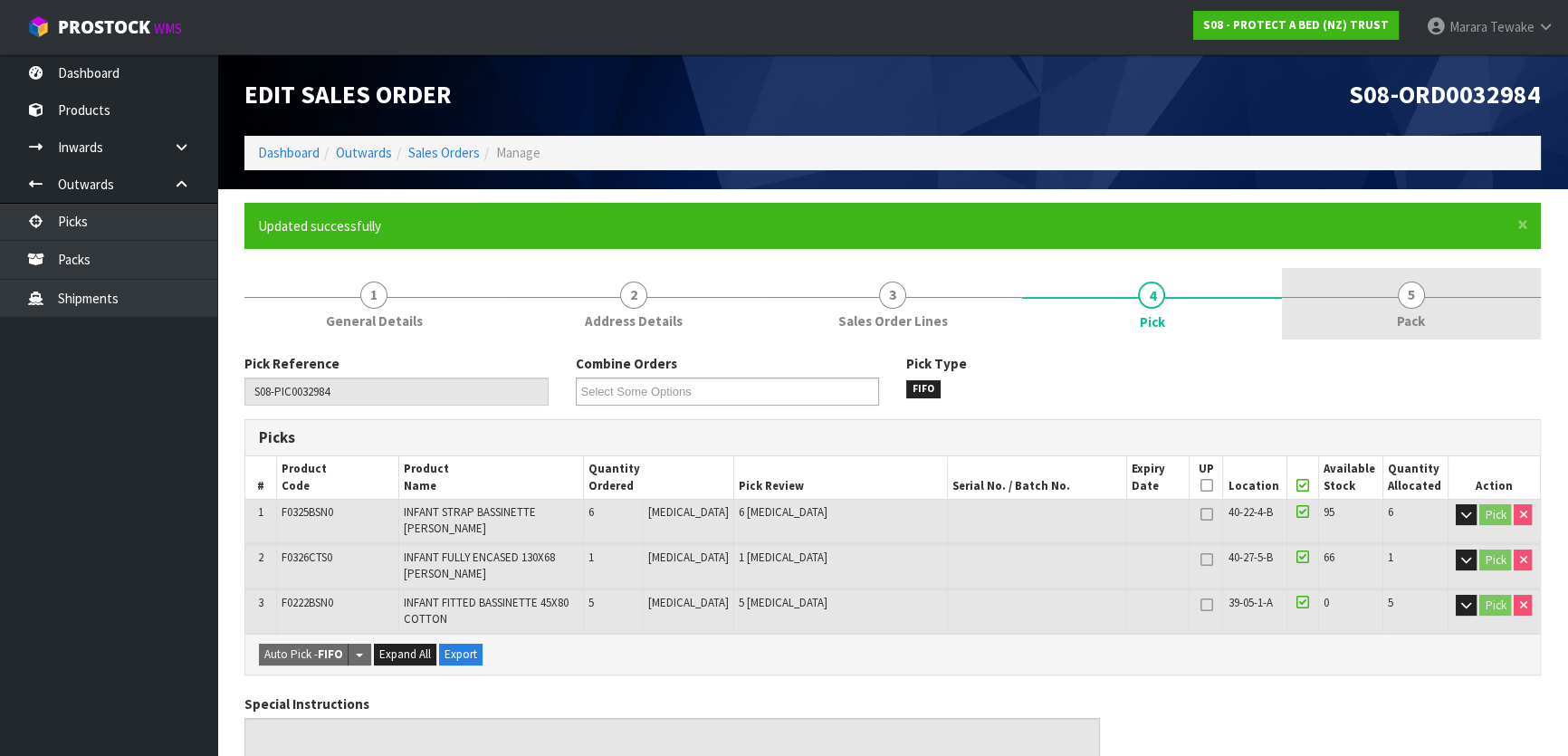
click at [1410, 294] on span "5" at bounding box center [1411, 296] width 27 height 27
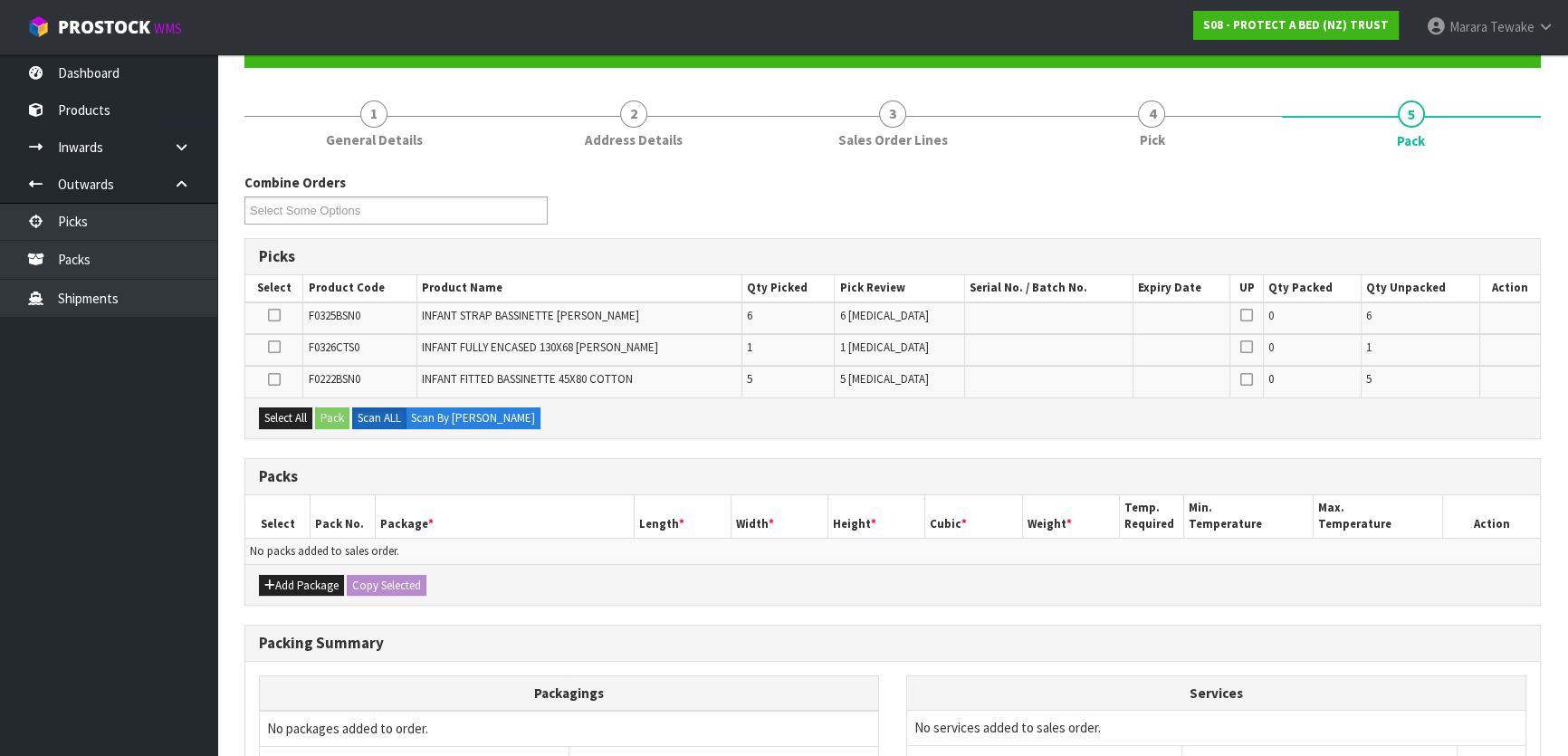
scroll to position [362, 0]
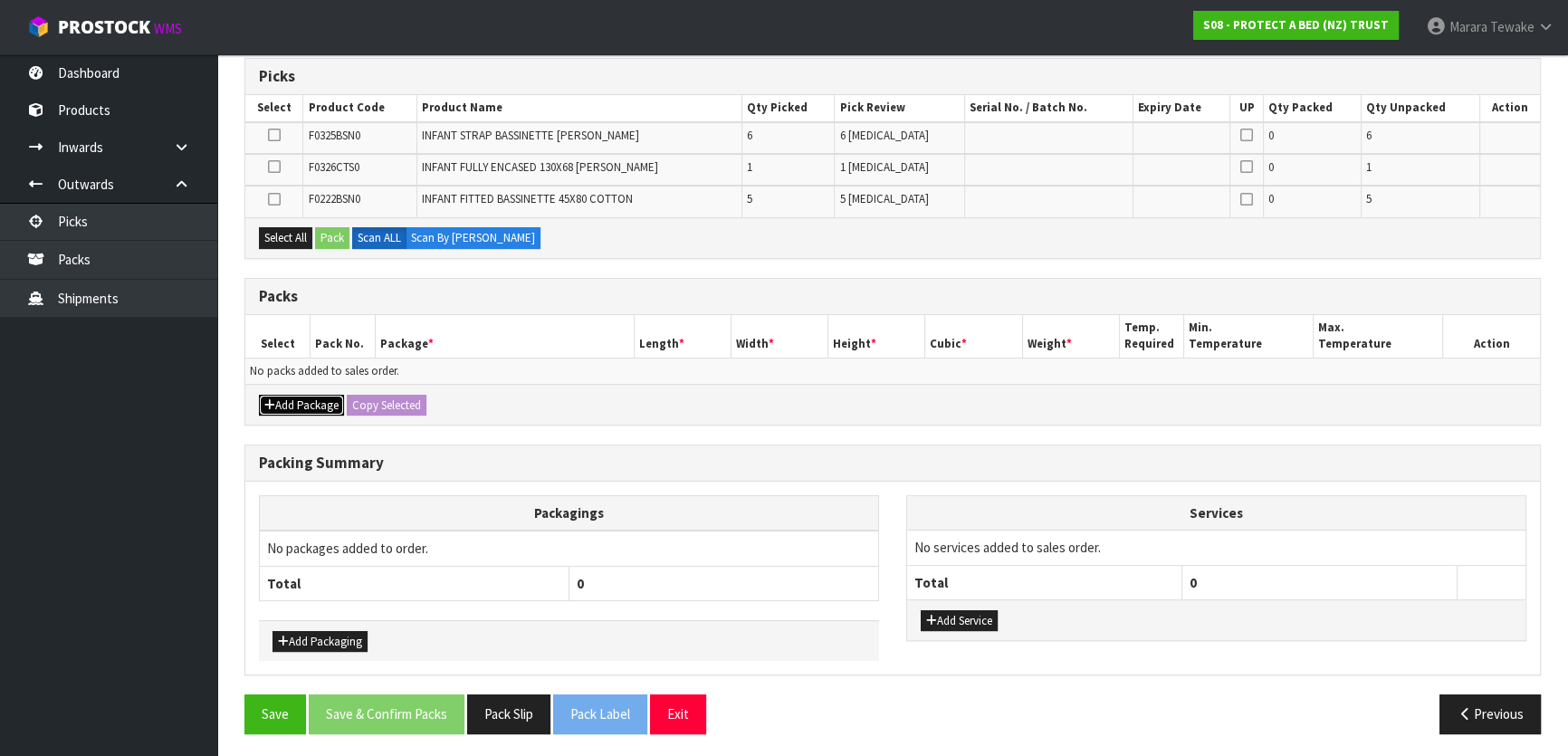
drag, startPoint x: 309, startPoint y: 409, endPoint x: 293, endPoint y: 404, distance: 16.8
click at [307, 411] on button "Add Package" at bounding box center [301, 405] width 85 height 21
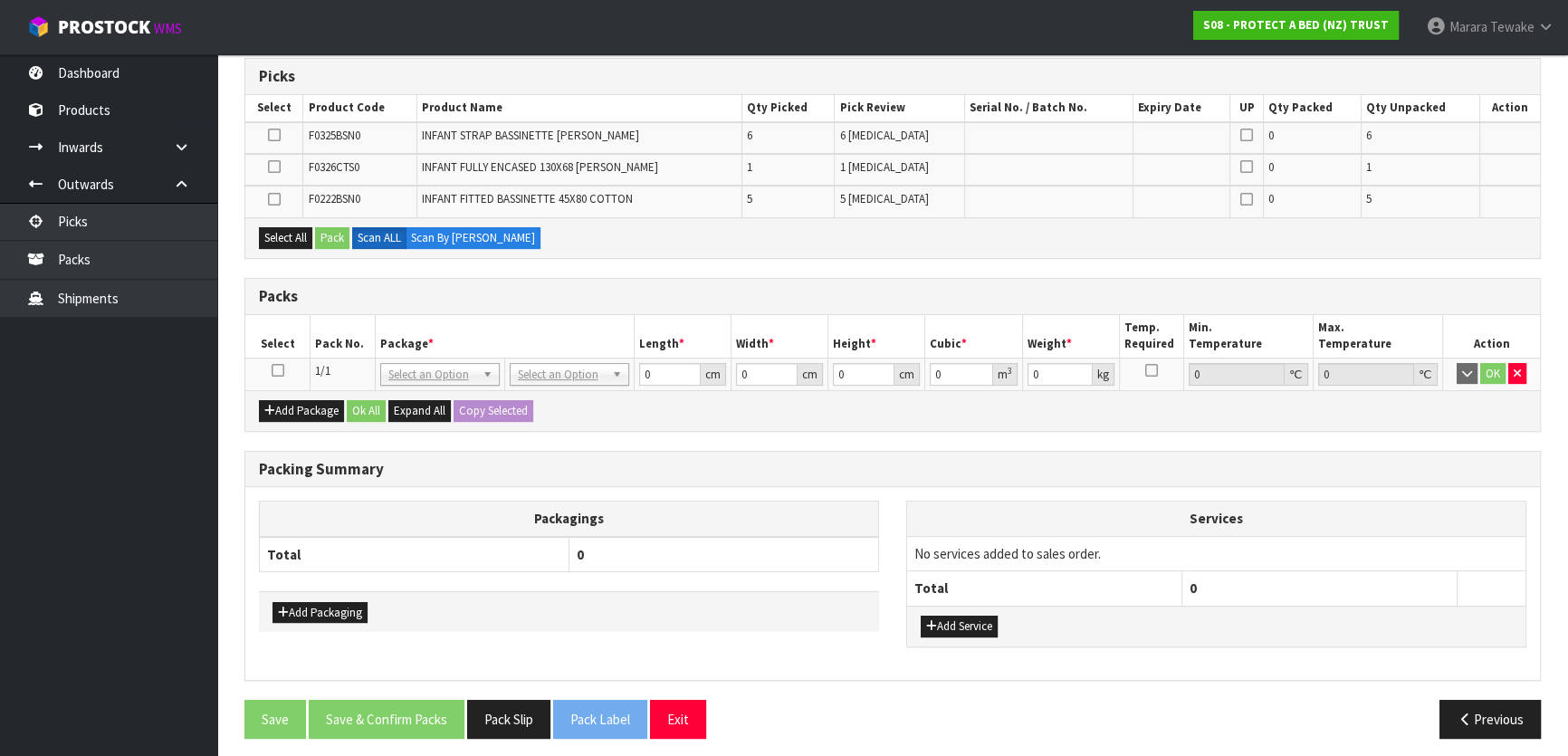
click at [277, 370] on icon at bounding box center [277, 370] width 13 height 1
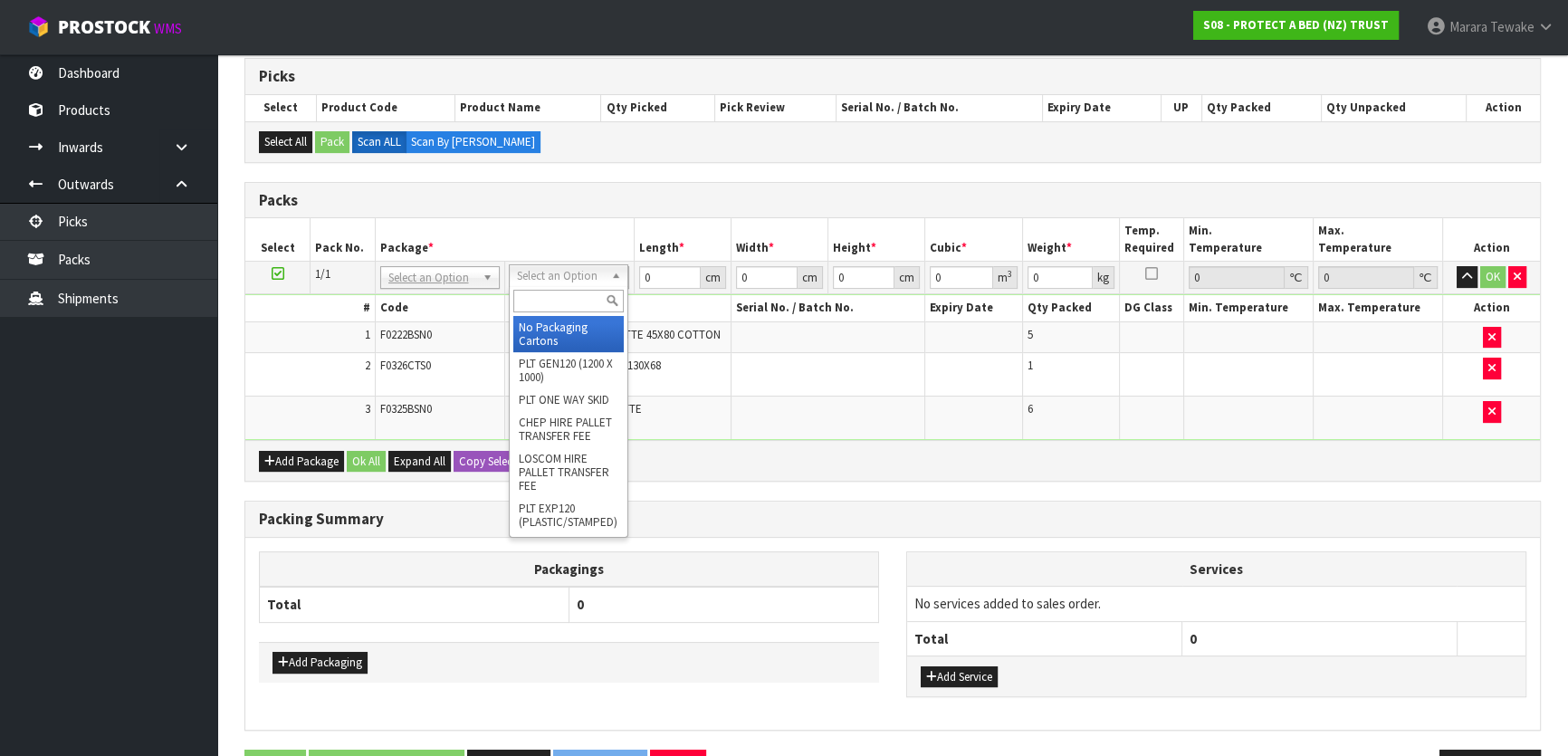
click at [567, 295] on input "text" at bounding box center [569, 300] width 110 height 22
type input "OC"
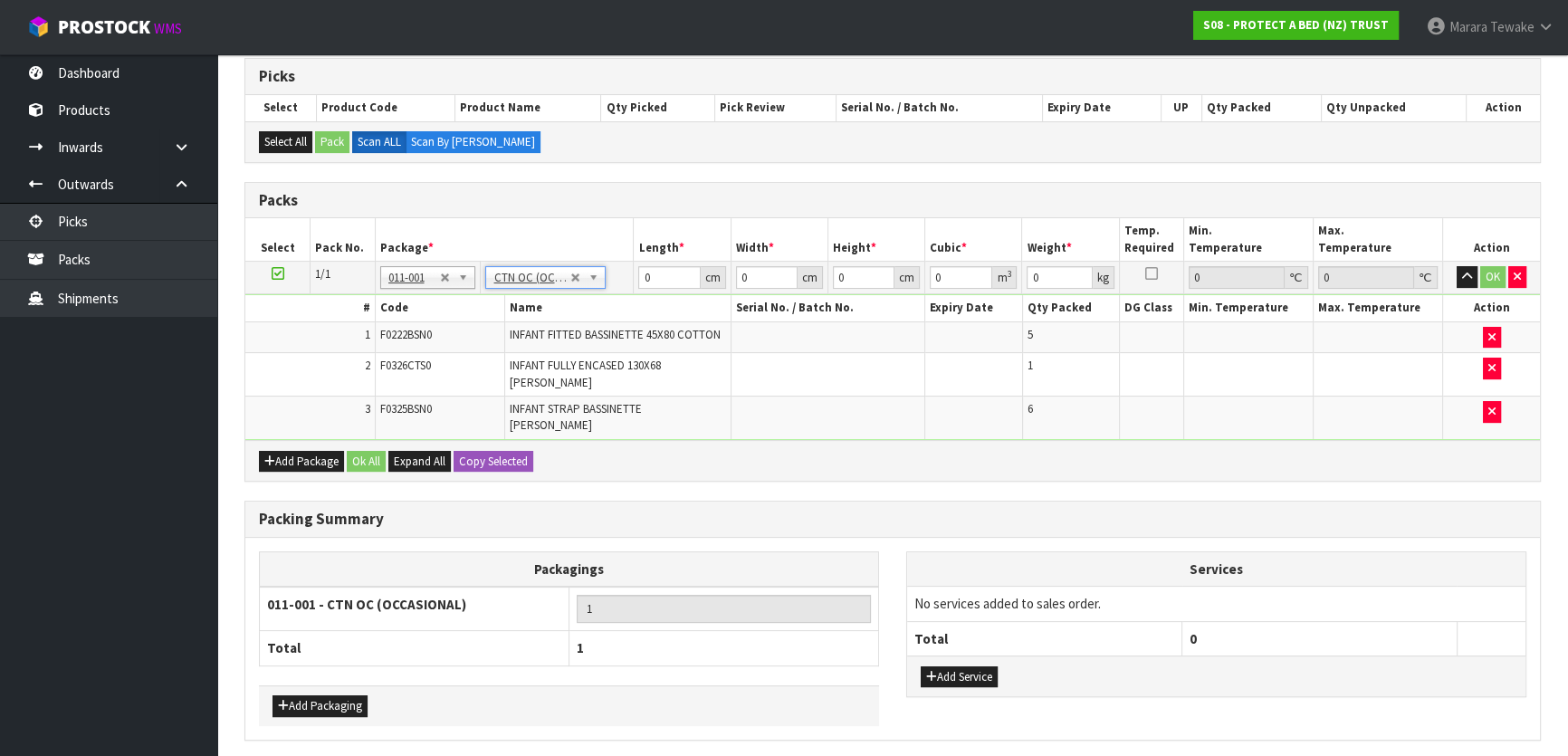
type input "7.86"
click at [651, 279] on input "0" at bounding box center [670, 277] width 62 height 22
type input "44"
type input "35"
type input "2"
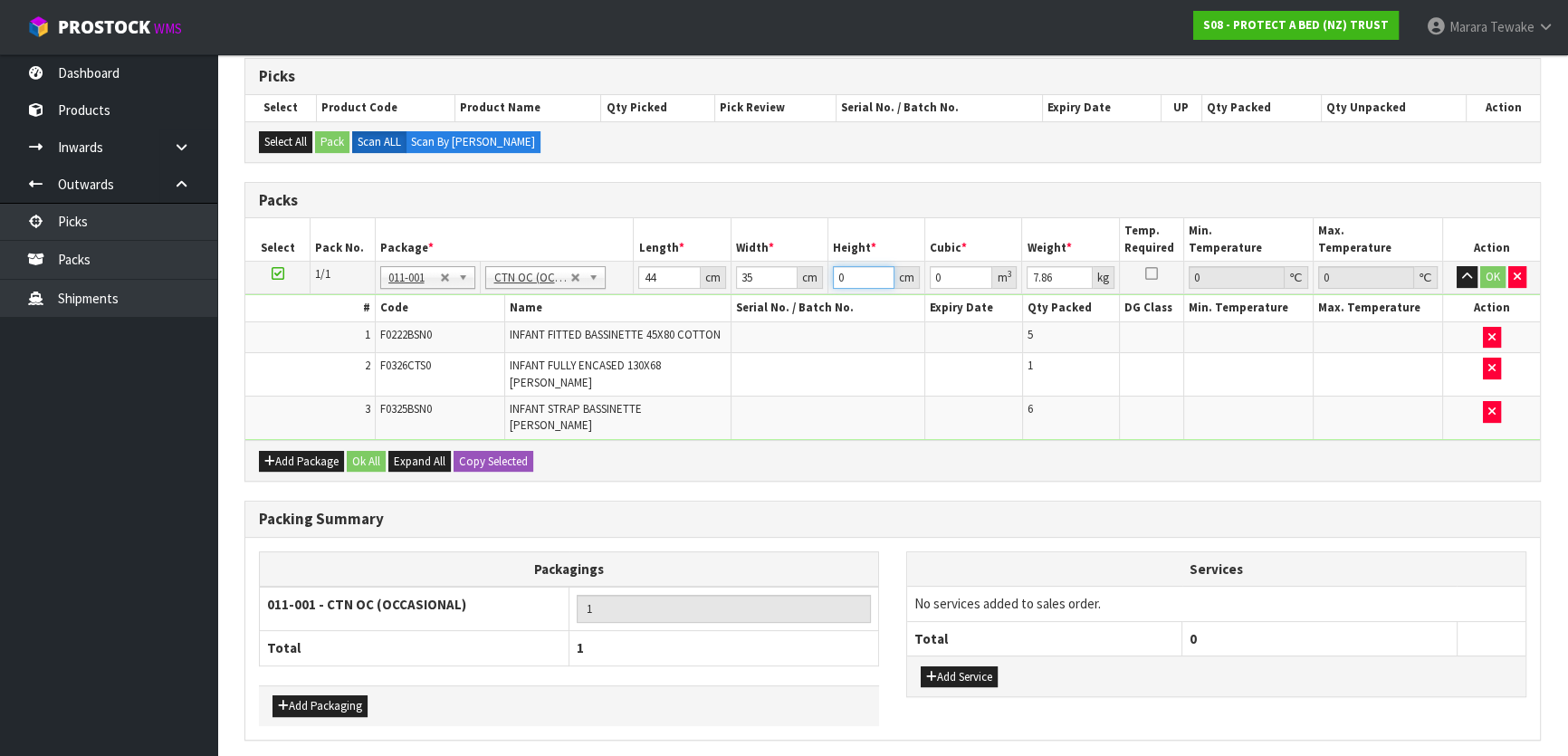
type input "0.00308"
type input "27"
type input "0.04158"
type input "27"
type input "3"
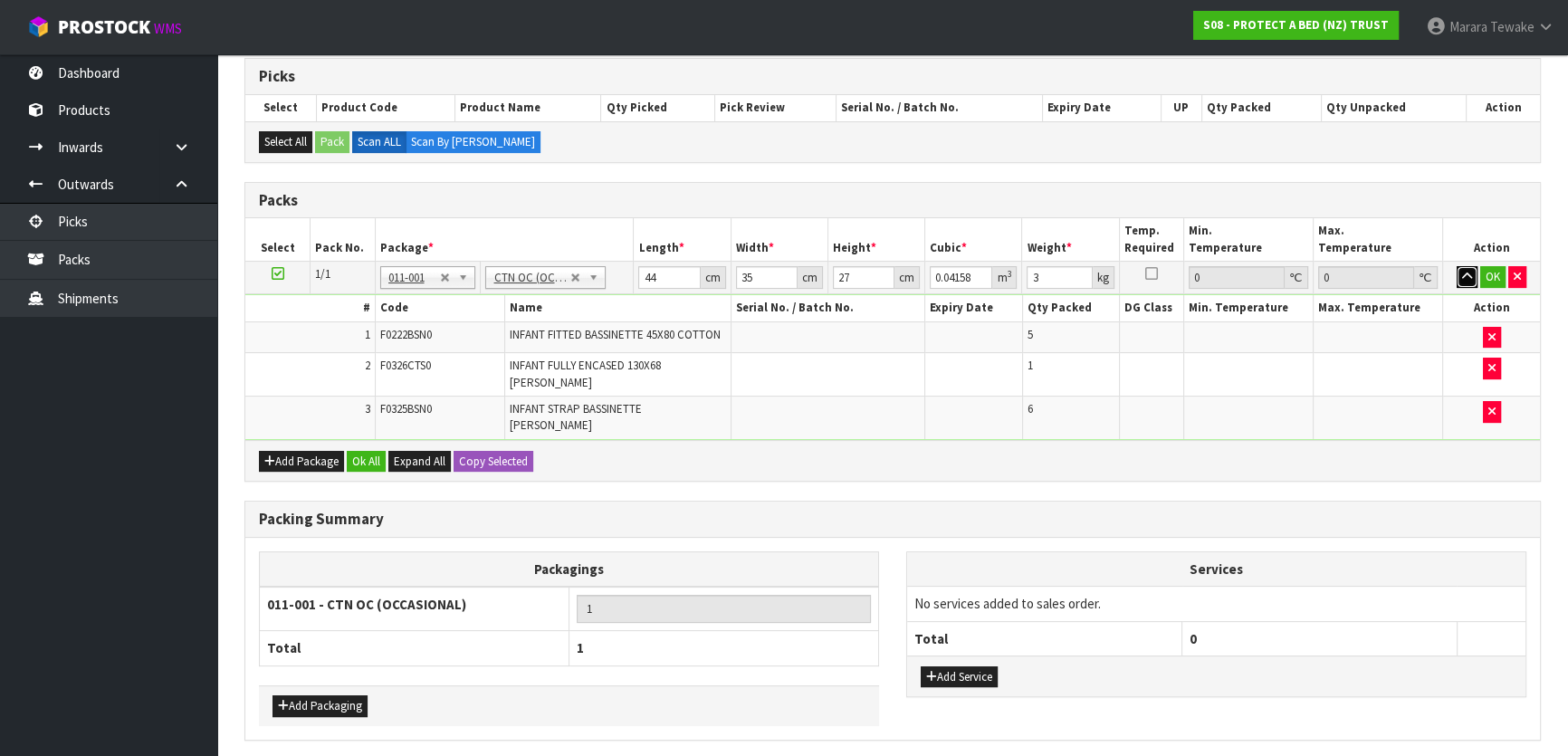
click at [1457, 267] on button "button" at bounding box center [1466, 277] width 20 height 21
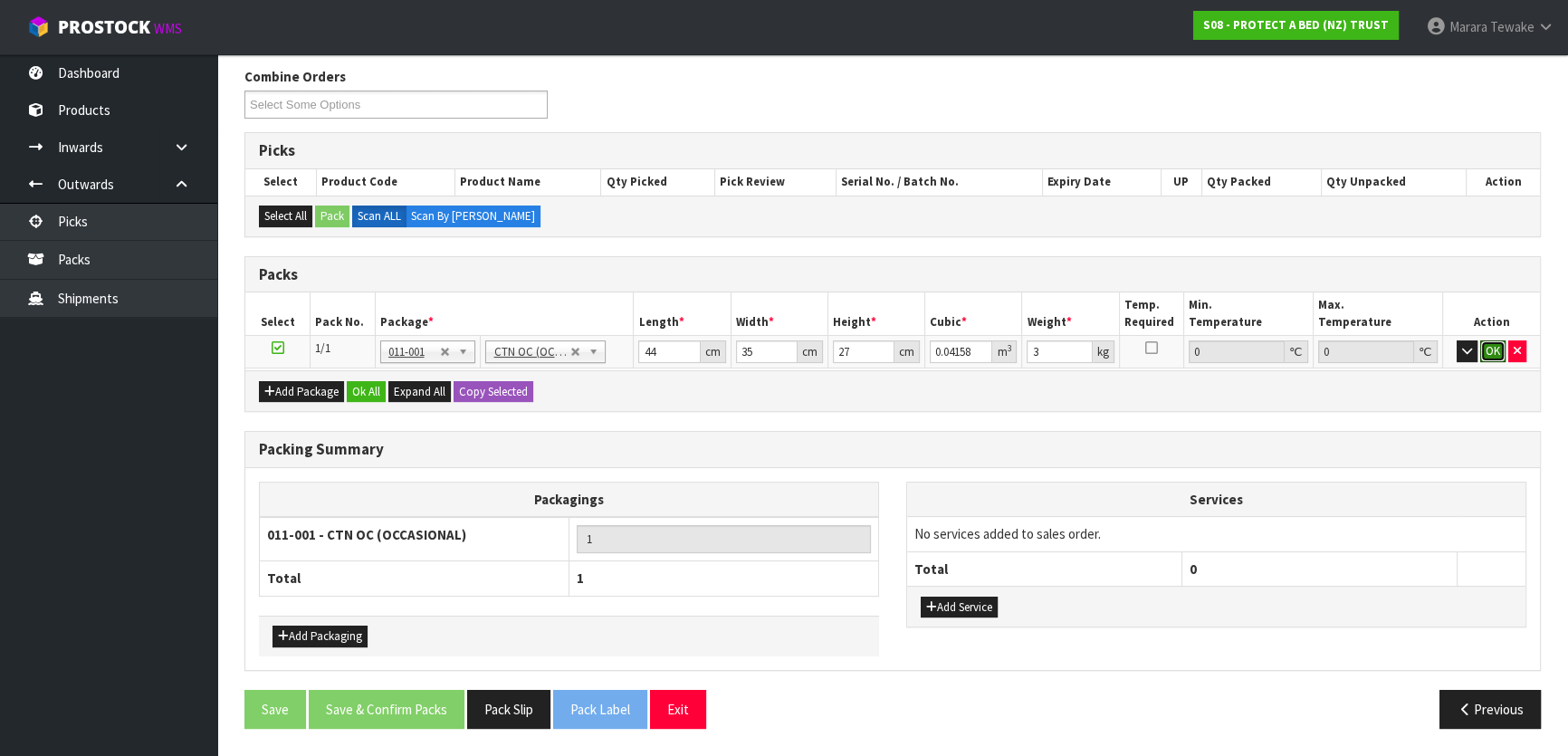
click button "OK" at bounding box center [1492, 351] width 25 height 21
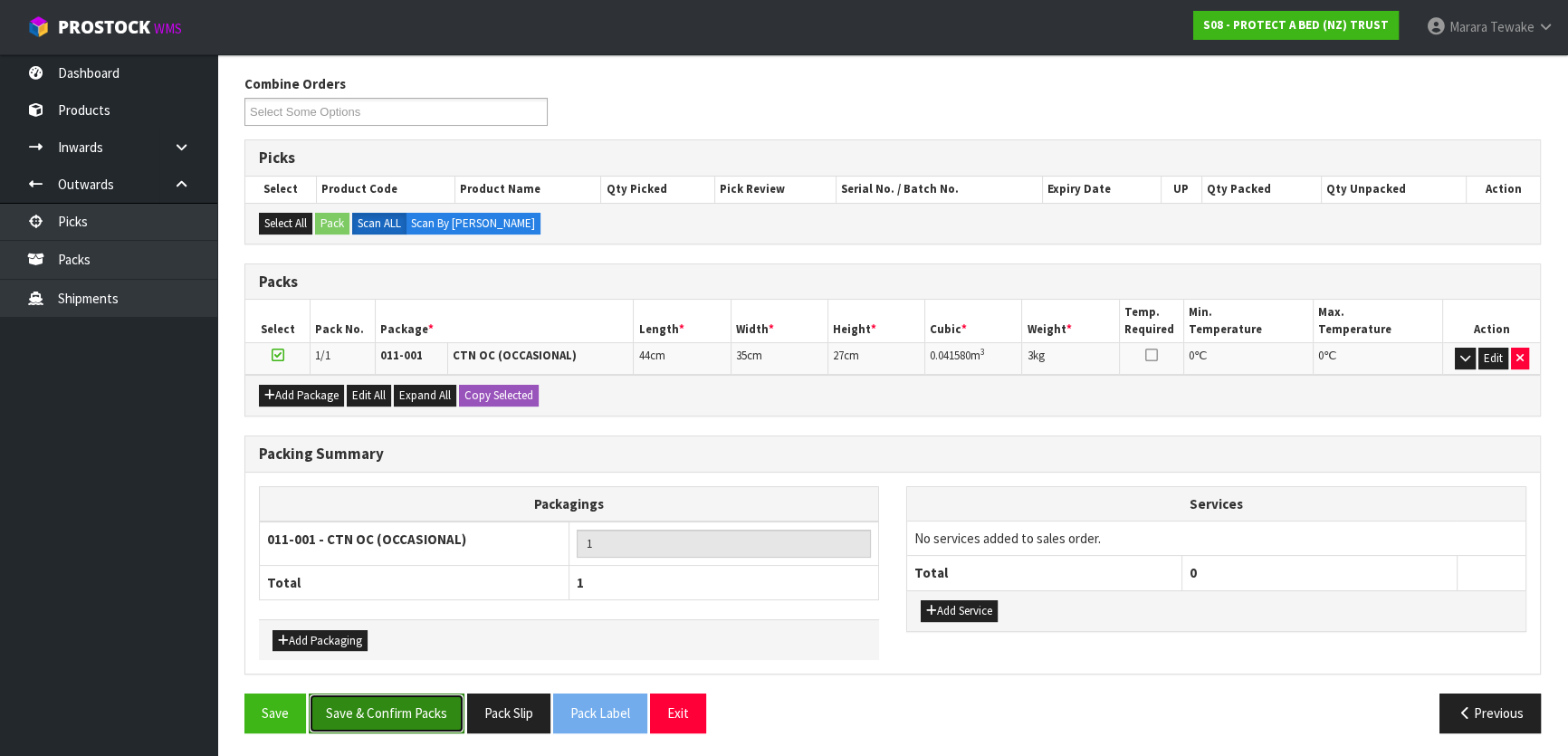
click at [385, 699] on button "Save & Confirm Packs" at bounding box center [387, 713] width 156 height 39
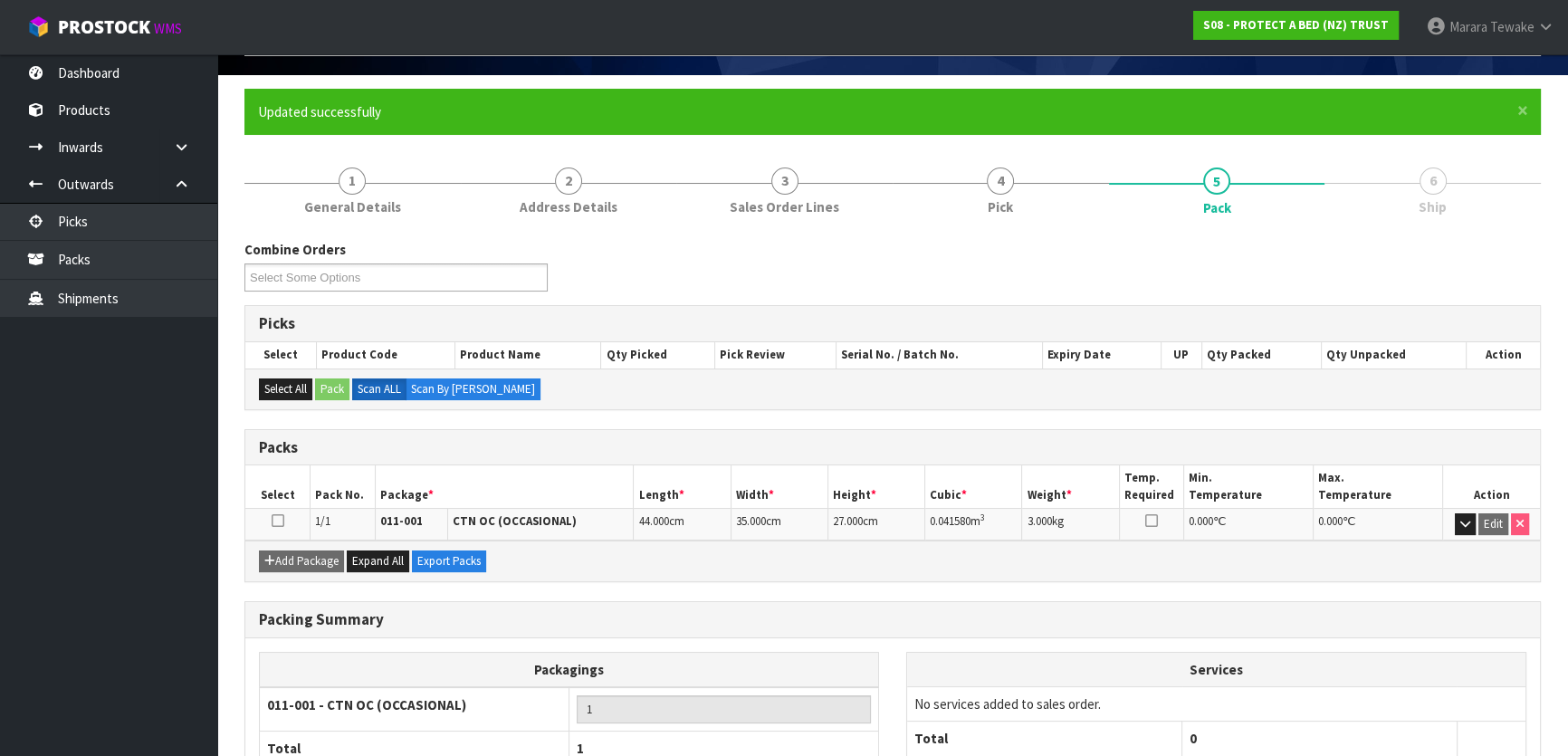
scroll to position [239, 0]
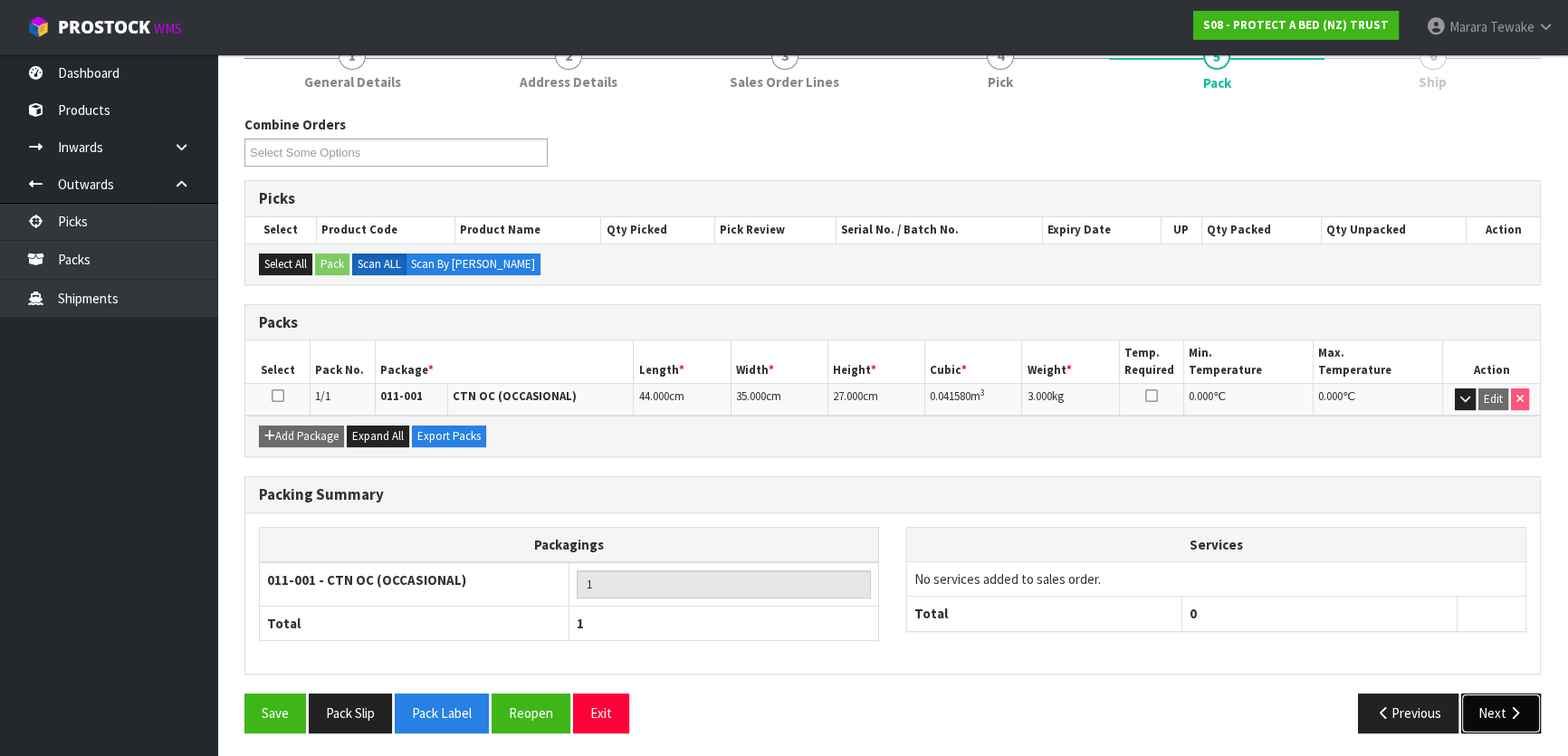
click at [1504, 700] on button "Next" at bounding box center [1501, 713] width 79 height 39
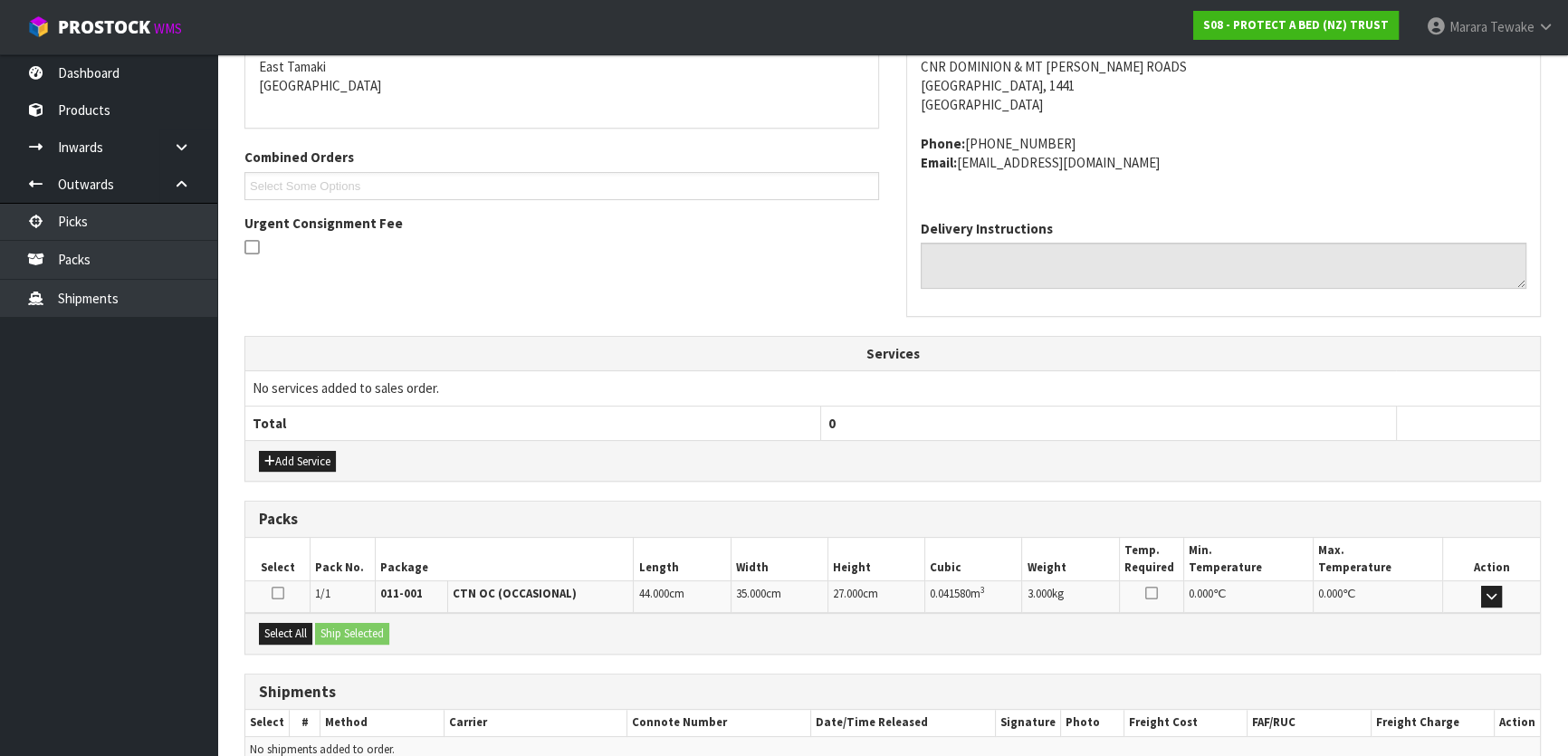
scroll to position [475, 0]
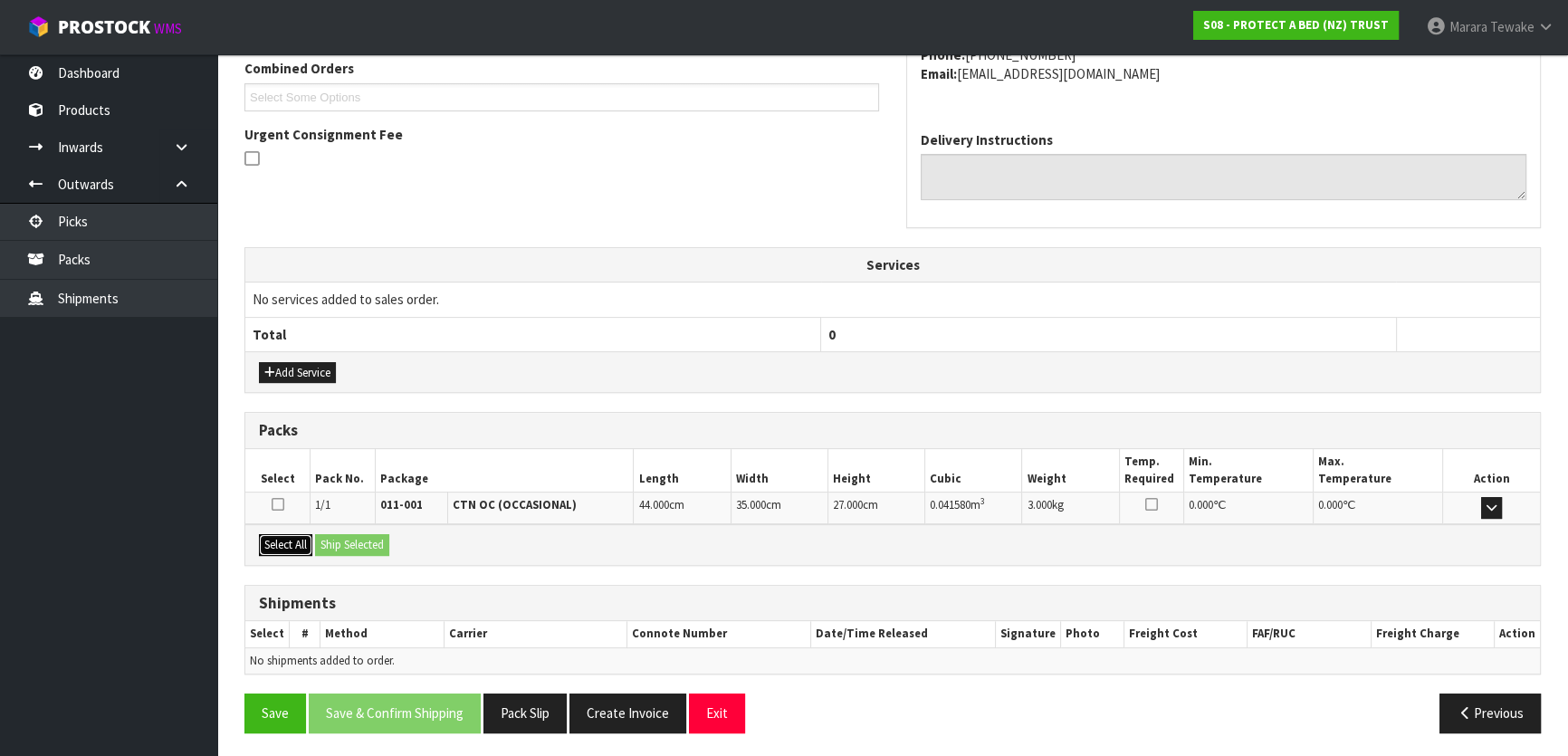
drag, startPoint x: 282, startPoint y: 531, endPoint x: 293, endPoint y: 531, distance: 11.0
click at [287, 534] on button "Select All" at bounding box center [285, 545] width 53 height 21
click at [344, 537] on button "Ship Selected" at bounding box center [352, 545] width 75 height 21
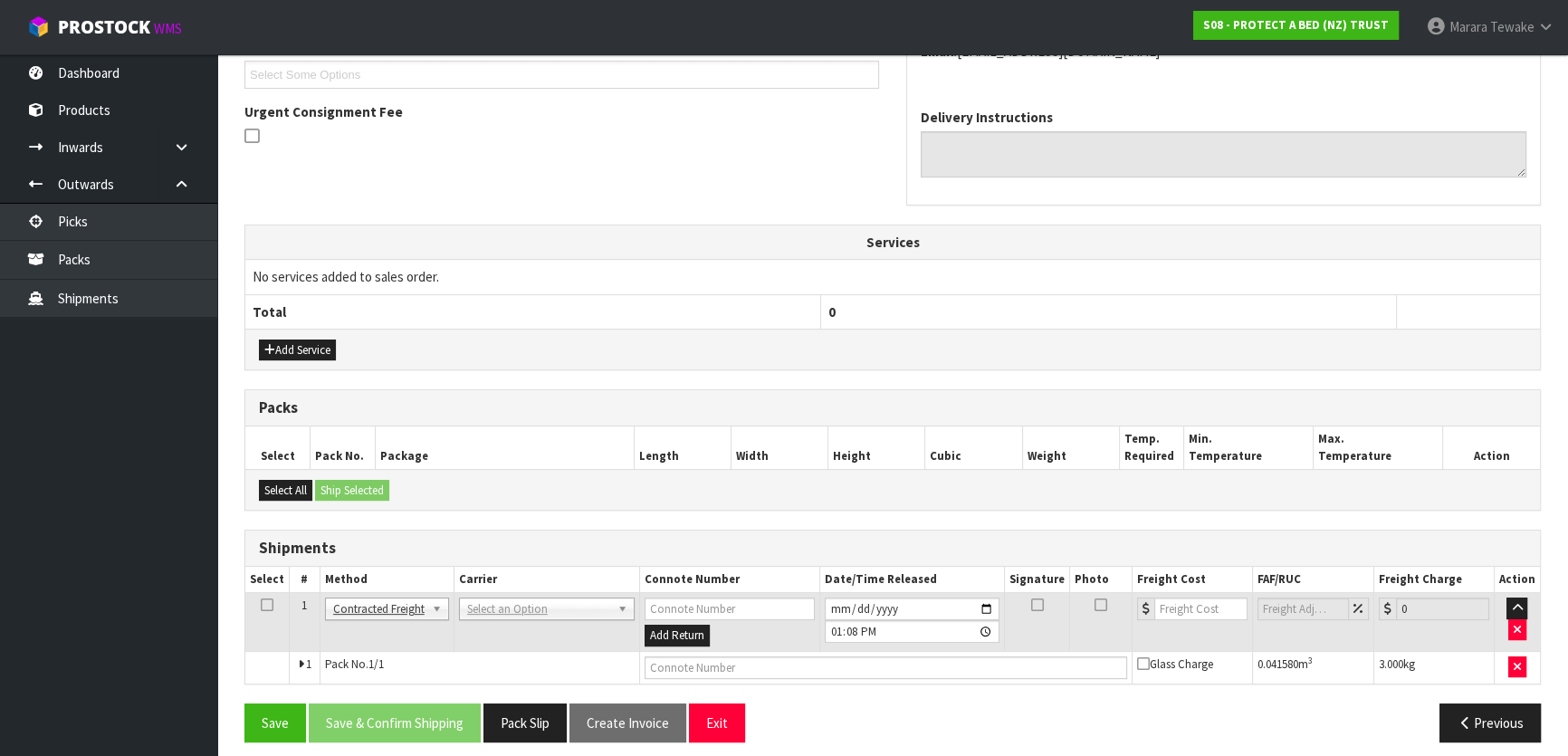
scroll to position [507, 0]
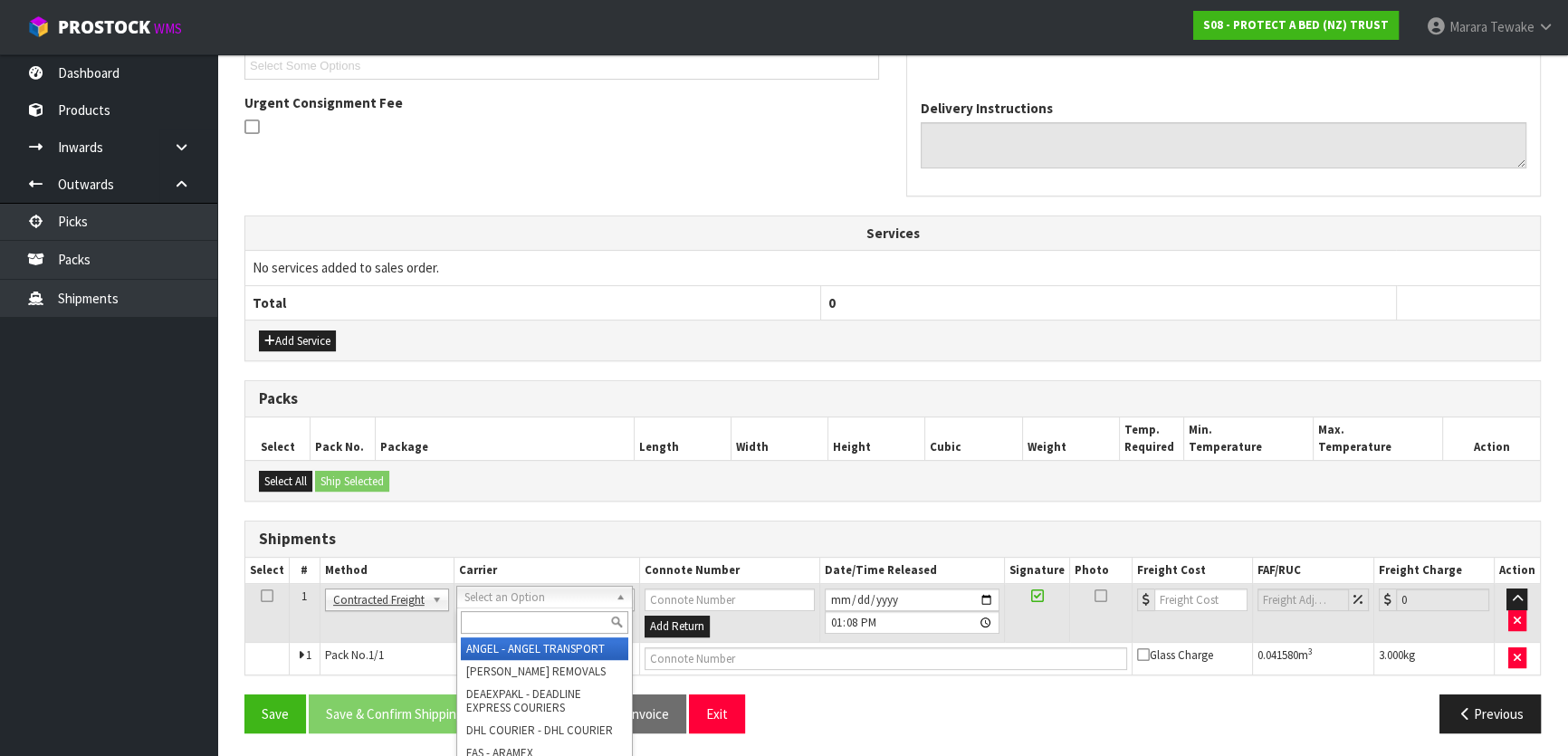
click at [510, 613] on input "text" at bounding box center [544, 622] width 168 height 22
type input "NZP"
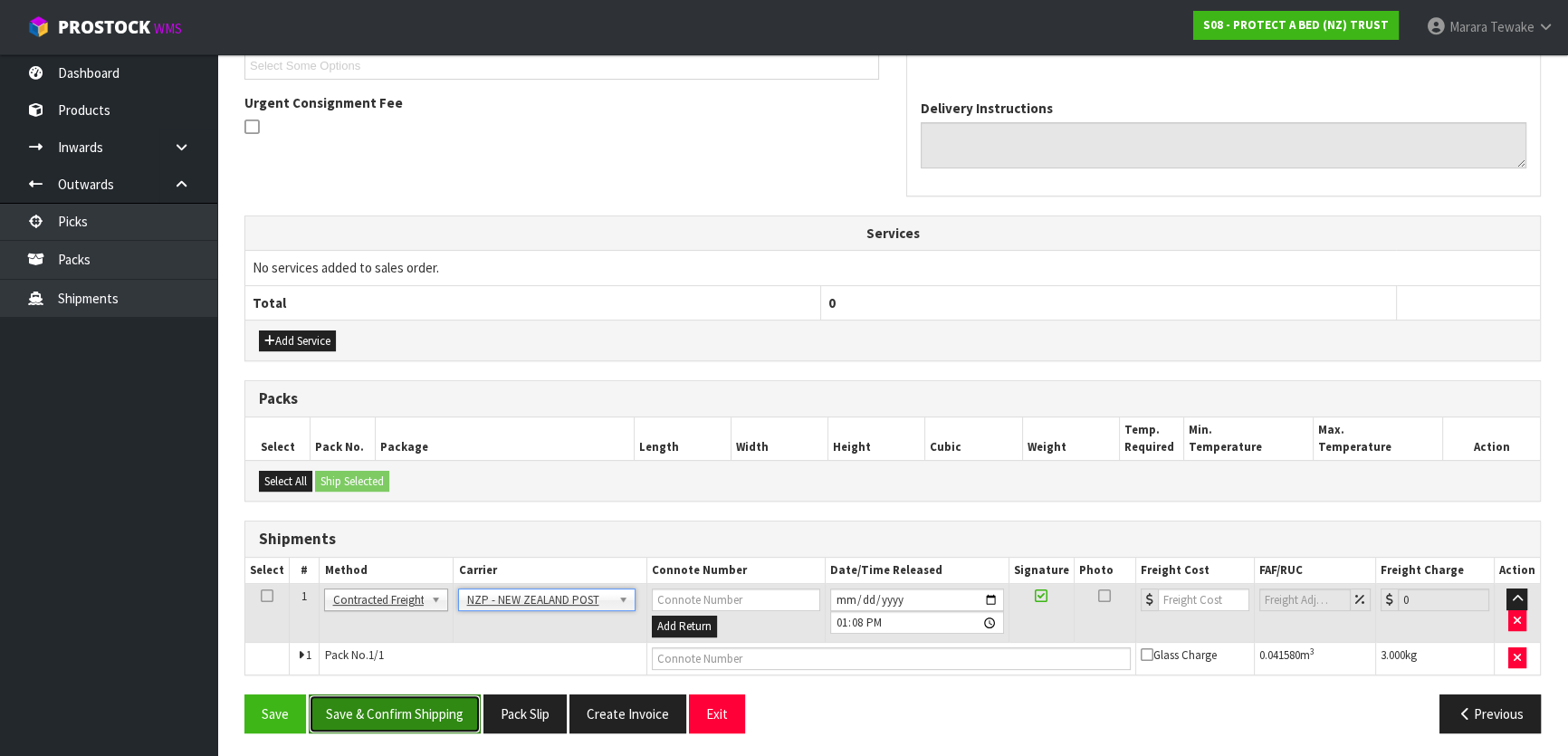
drag, startPoint x: 440, startPoint y: 701, endPoint x: 412, endPoint y: 701, distance: 28.0
click at [437, 702] on button "Save & Confirm Shipping" at bounding box center [394, 713] width 172 height 39
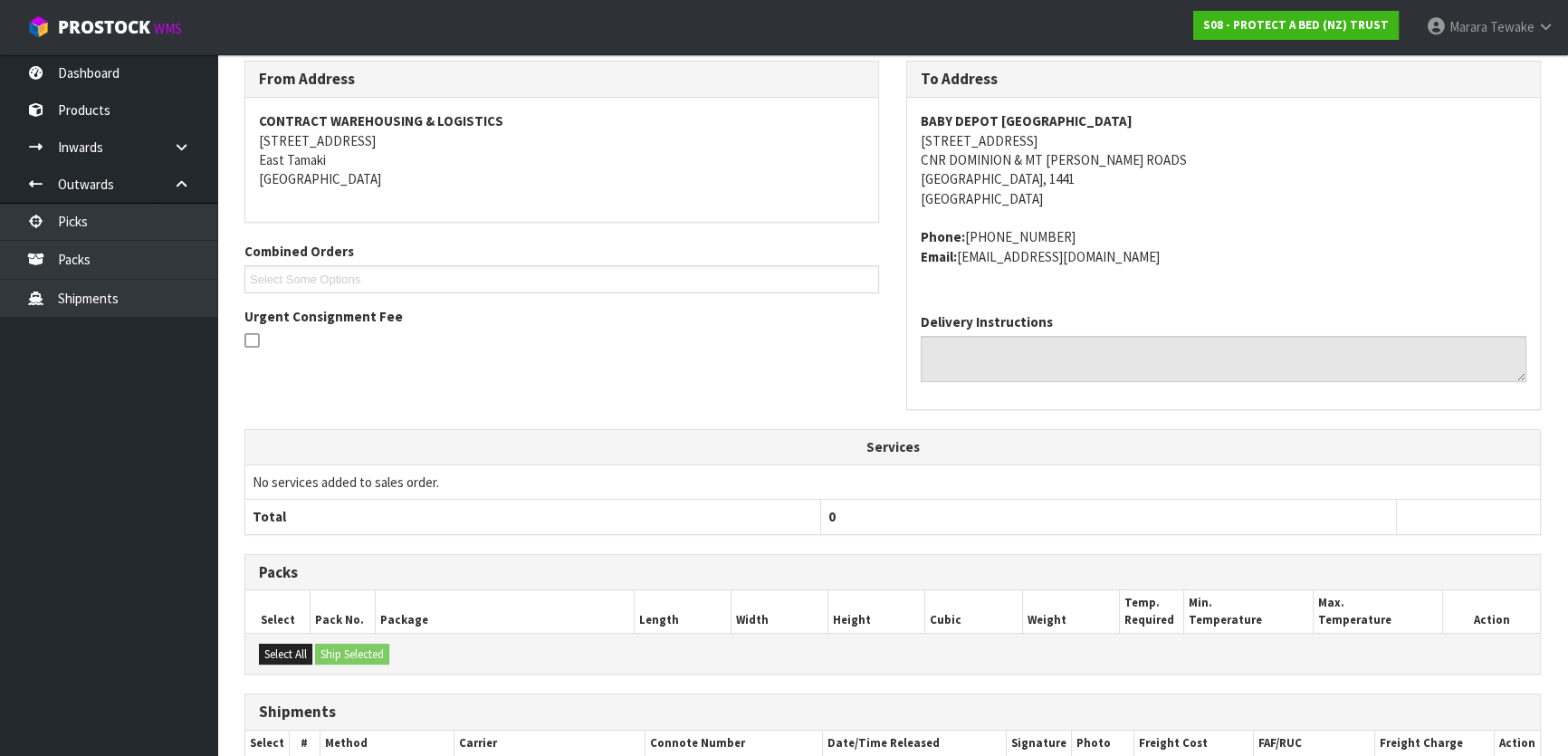
scroll to position [482, 0]
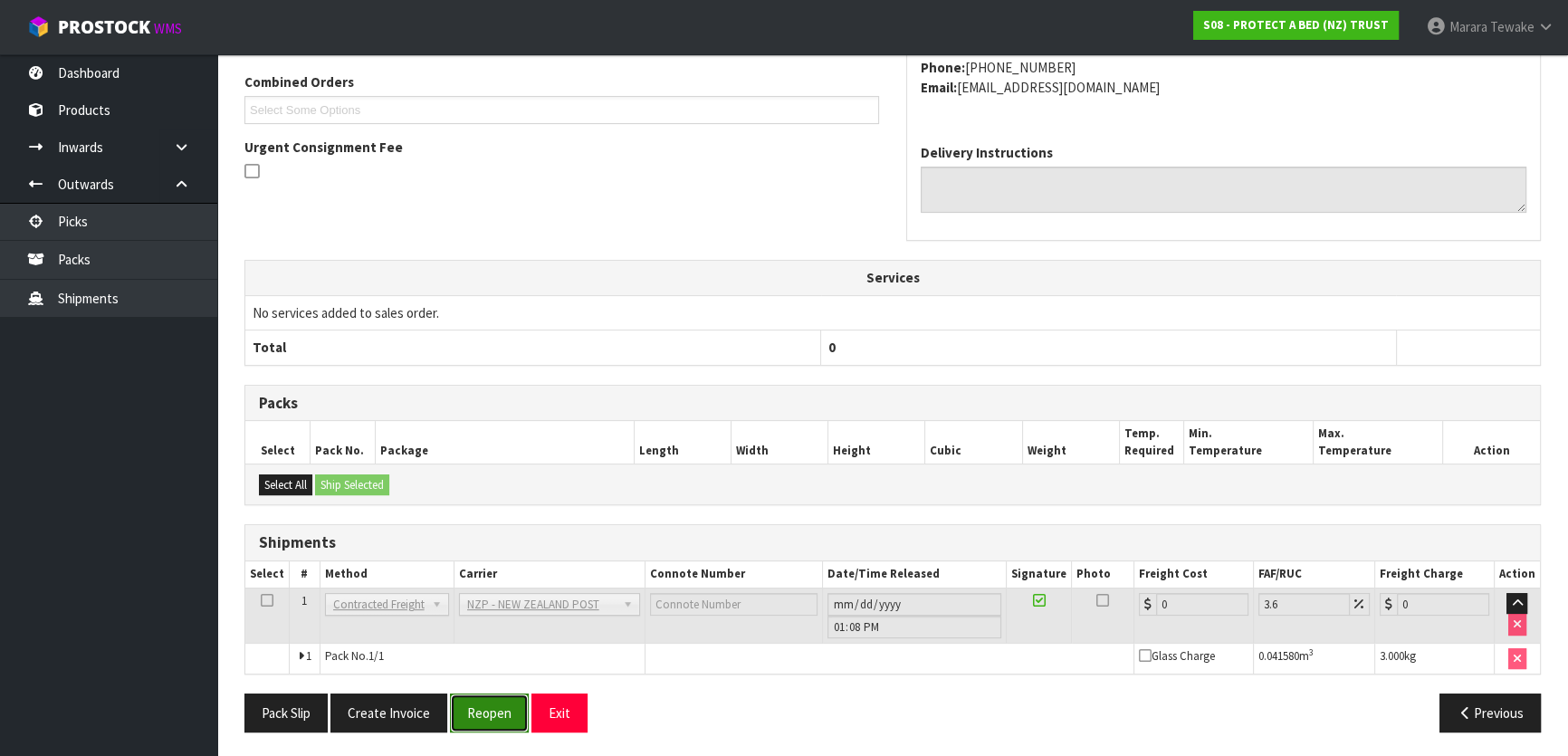
click at [494, 715] on button "Reopen" at bounding box center [488, 713] width 78 height 39
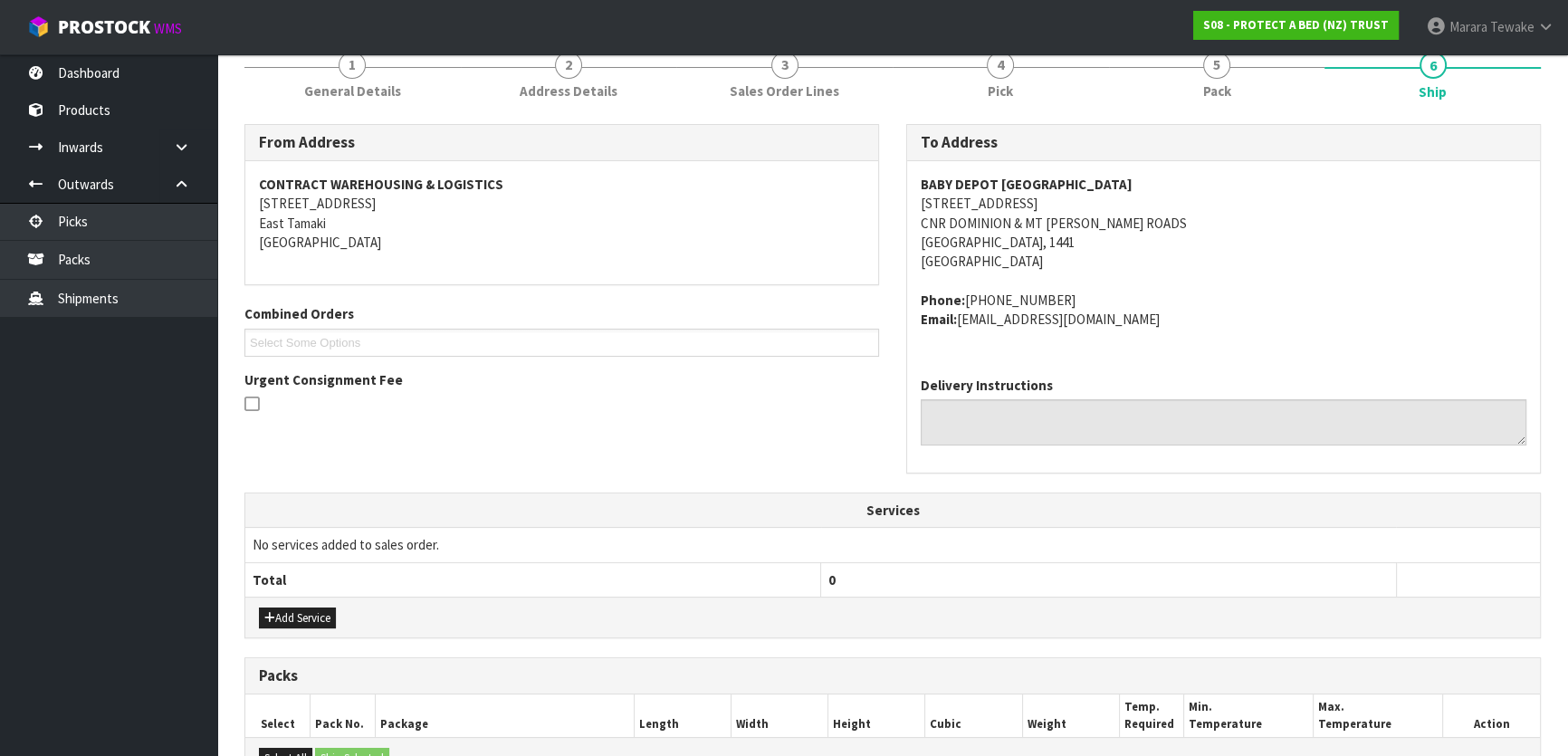
scroll to position [507, 0]
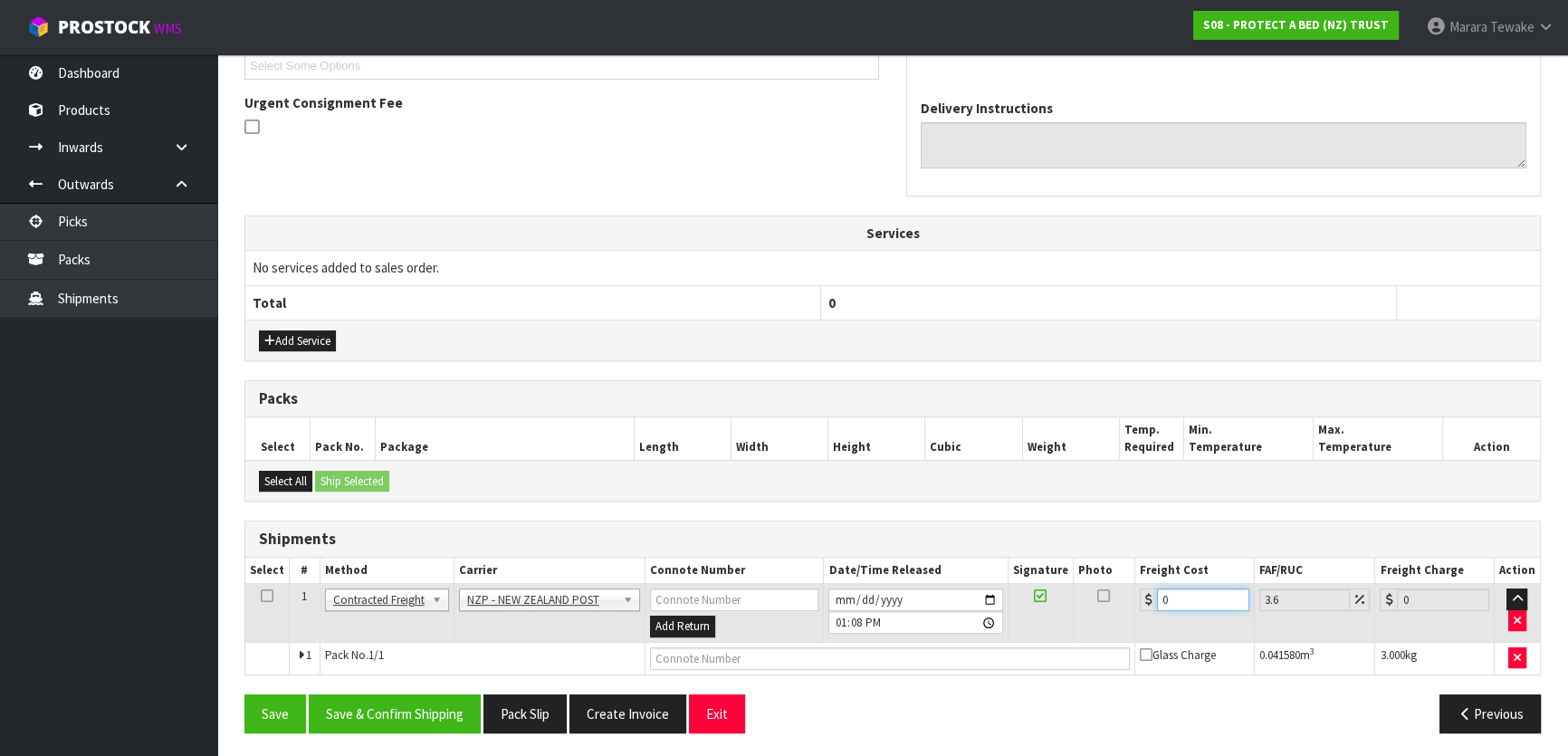
drag, startPoint x: 1186, startPoint y: 598, endPoint x: 1097, endPoint y: 573, distance: 92.4
click at [1097, 573] on table "Select # Method Carrier Connote Number Date/Time Released Signature Photo Freig…" at bounding box center [893, 615] width 1295 height 116
click at [419, 703] on button "Save & Confirm Shipping" at bounding box center [394, 713] width 172 height 39
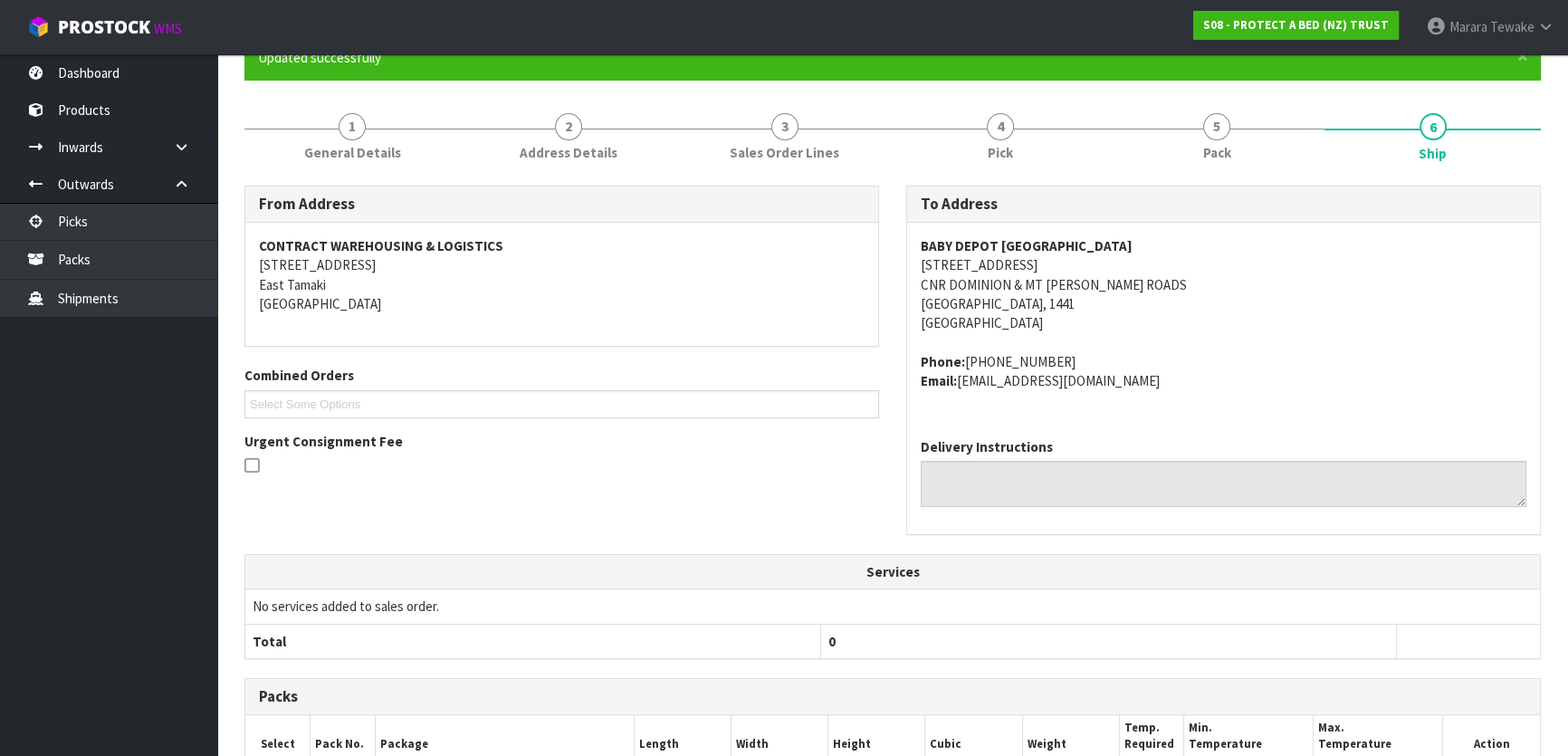
scroll to position [0, 0]
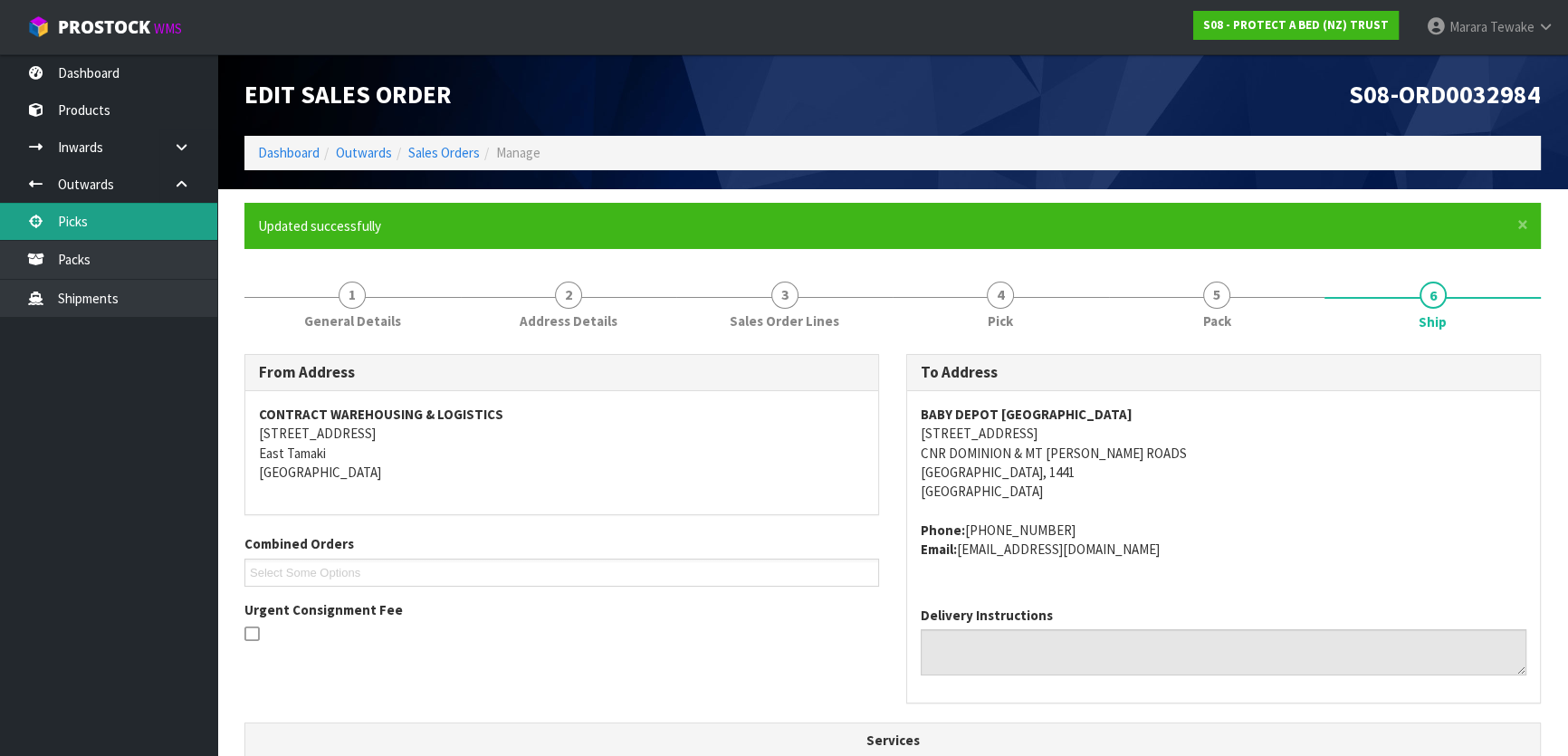
click at [132, 216] on link "Picks" at bounding box center [109, 221] width 217 height 37
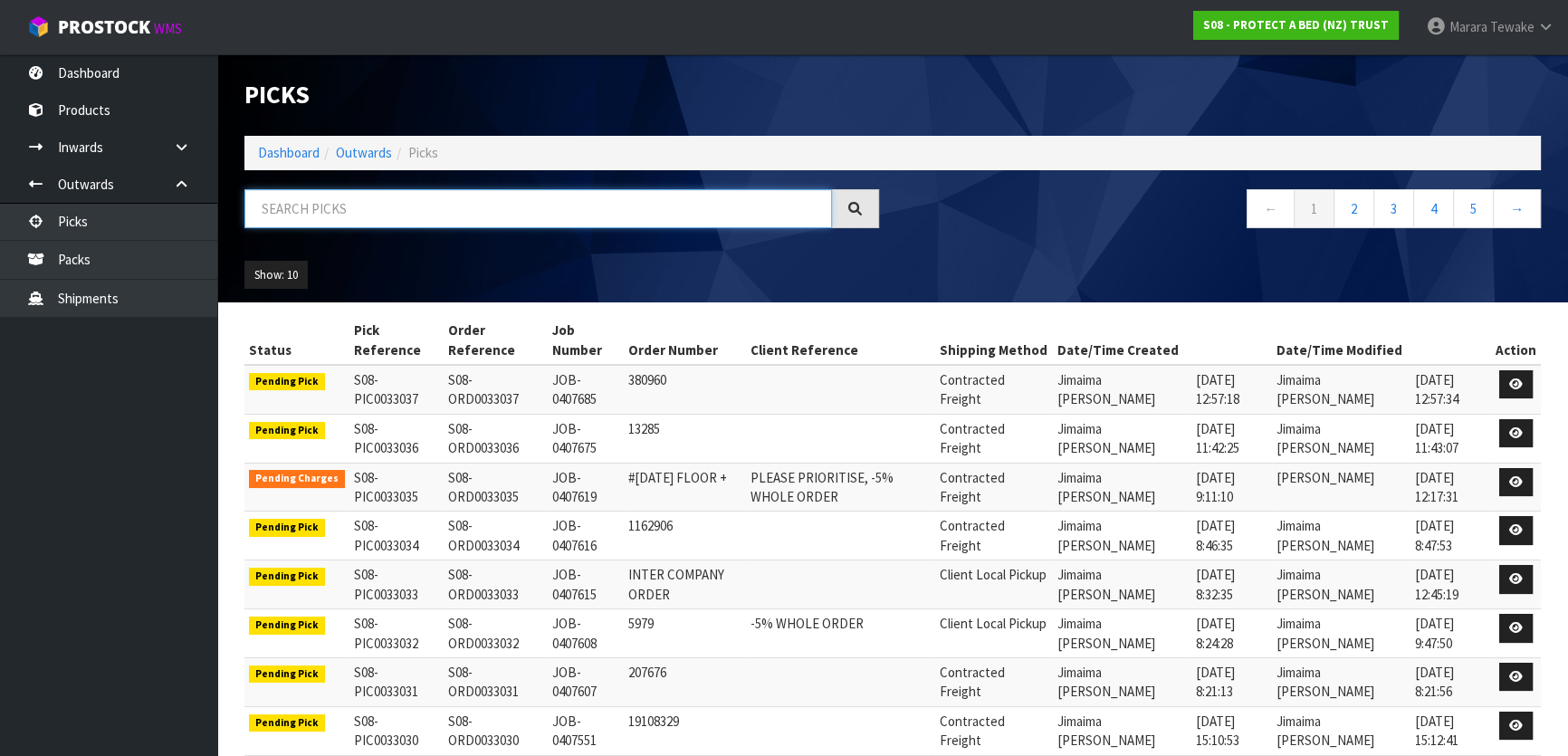
click at [450, 217] on input "text" at bounding box center [538, 208] width 587 height 39
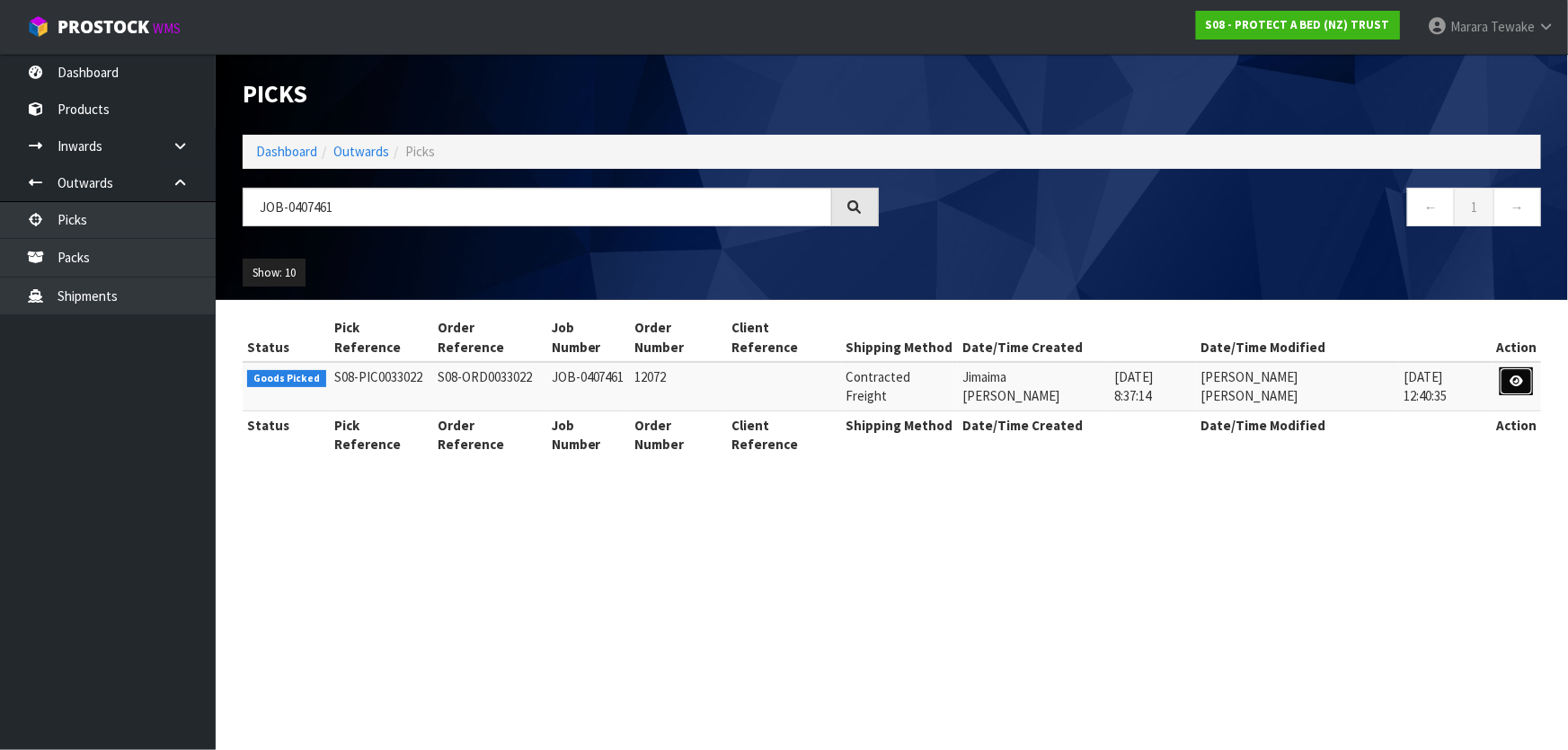
click at [1518, 375] on icon at bounding box center [1516, 381] width 13 height 12
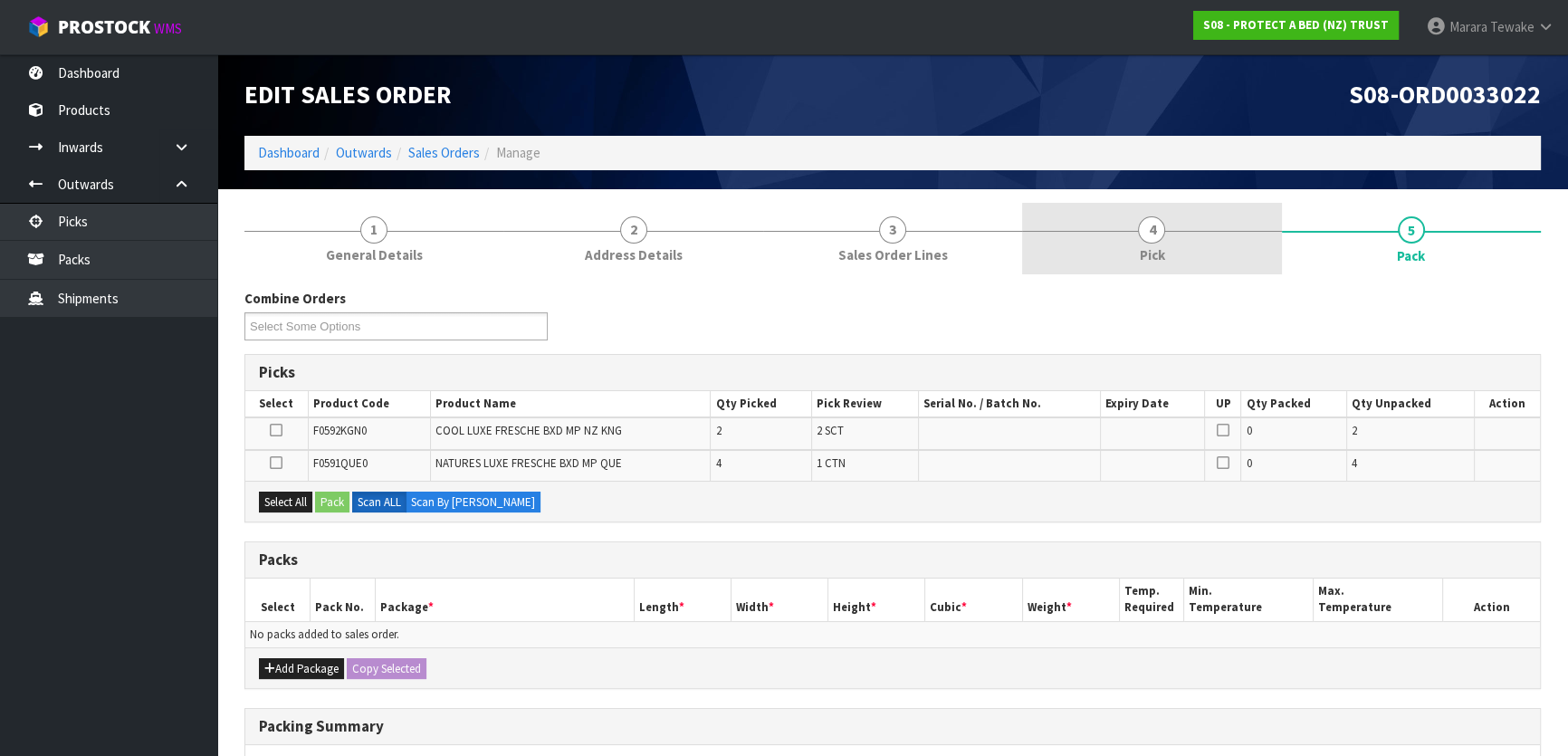
click at [1213, 254] on link "4 Pick" at bounding box center [1151, 238] width 259 height 72
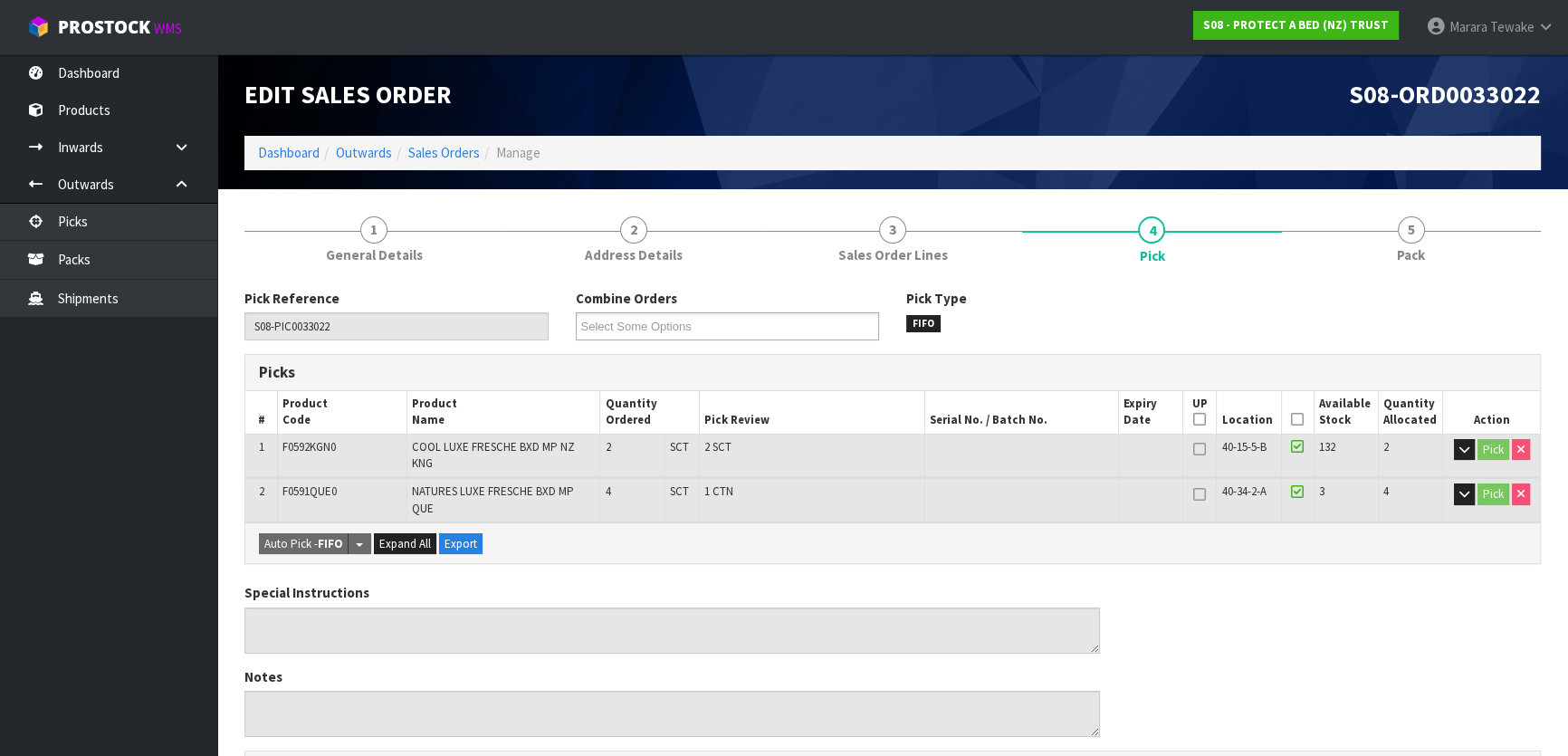
click at [1298, 419] on icon at bounding box center [1297, 419] width 13 height 1
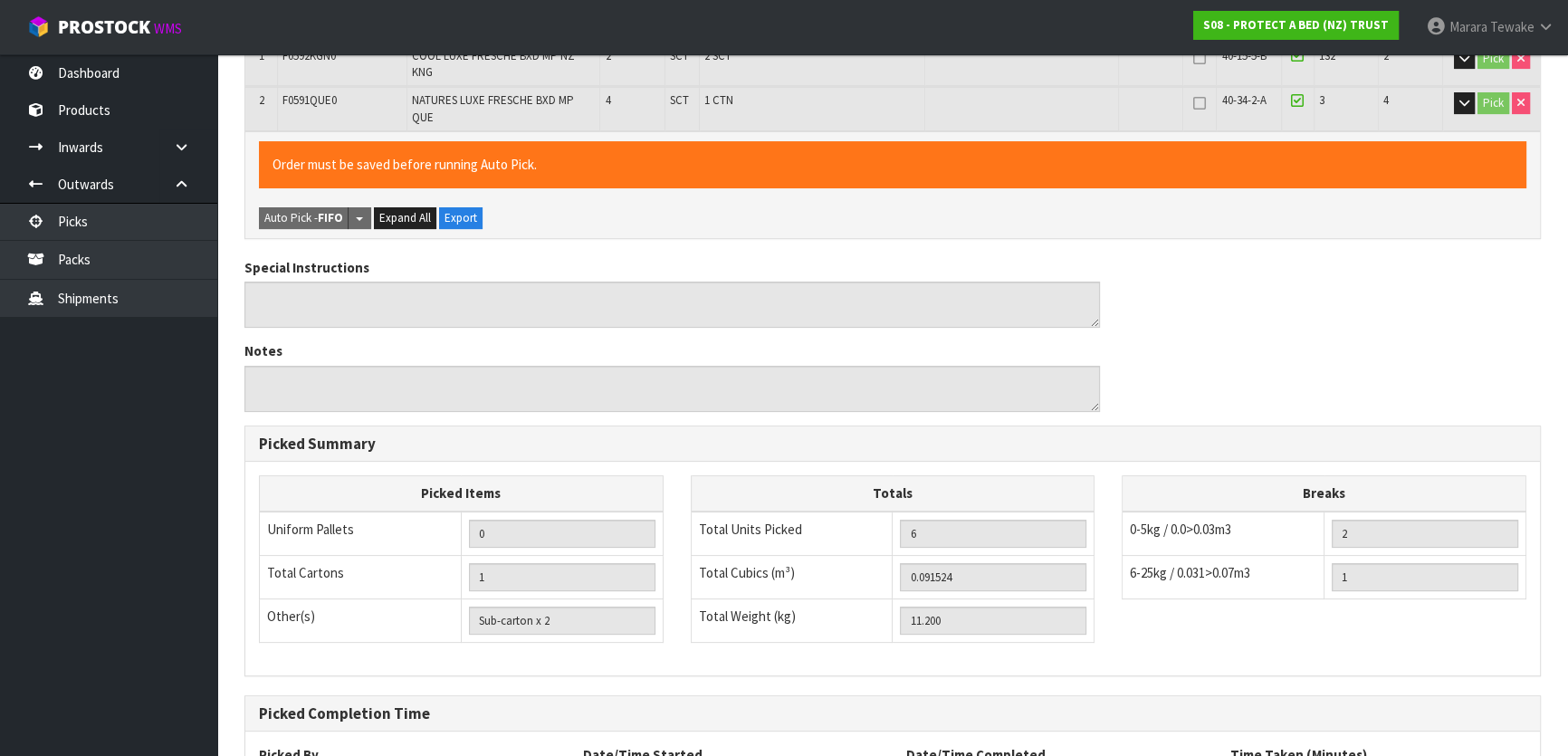
scroll to position [543, 0]
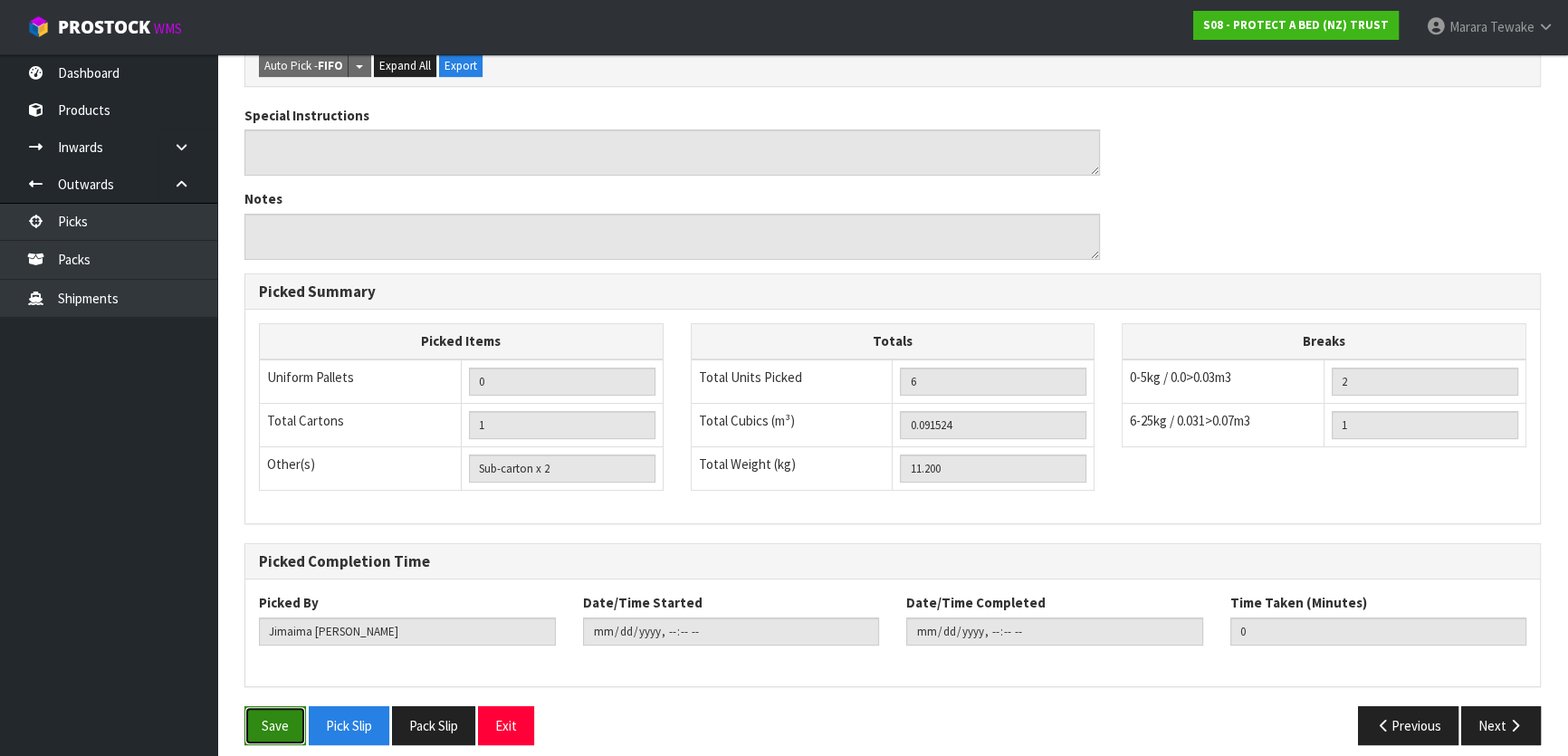
click at [272, 707] on button "Save" at bounding box center [275, 726] width 62 height 39
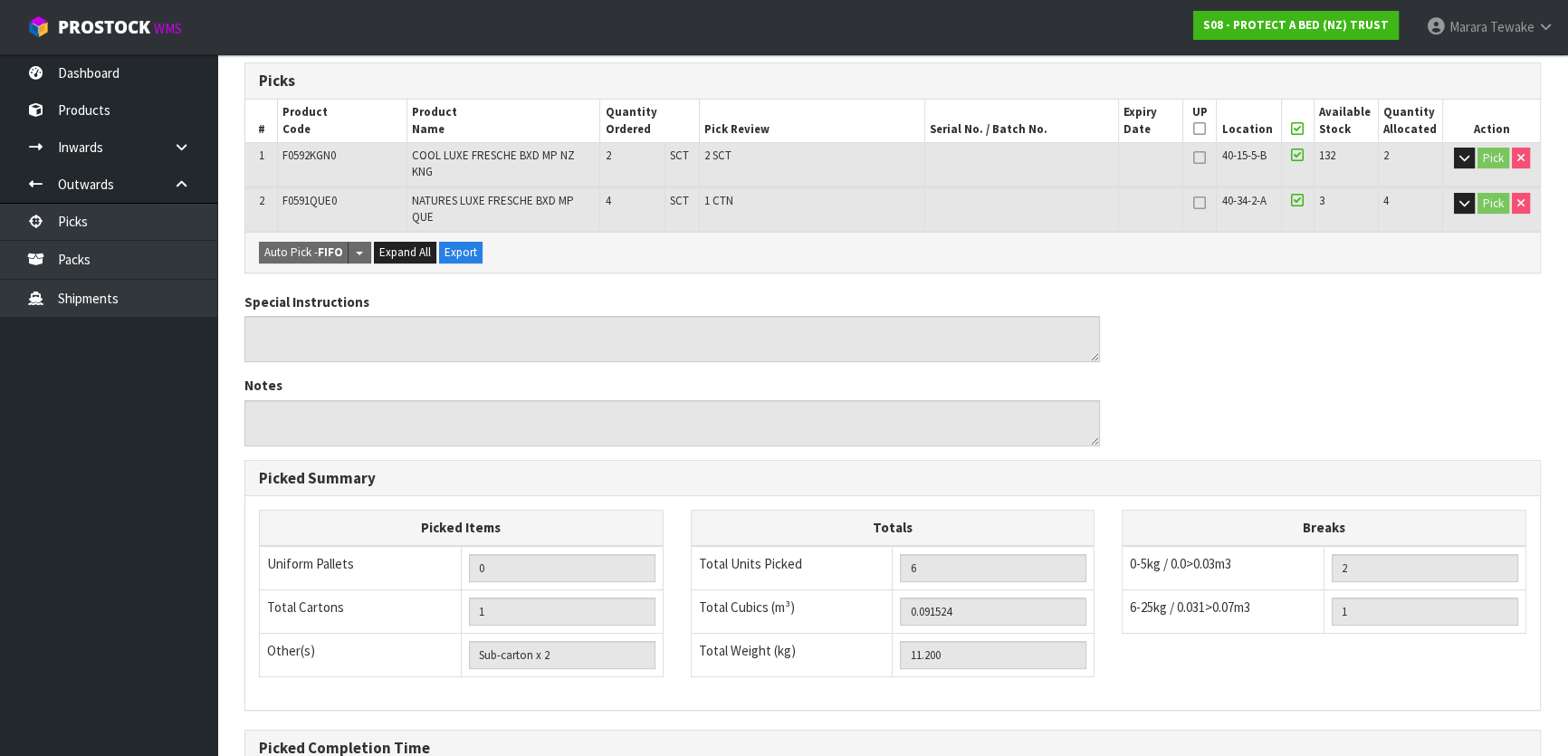
scroll to position [0, 0]
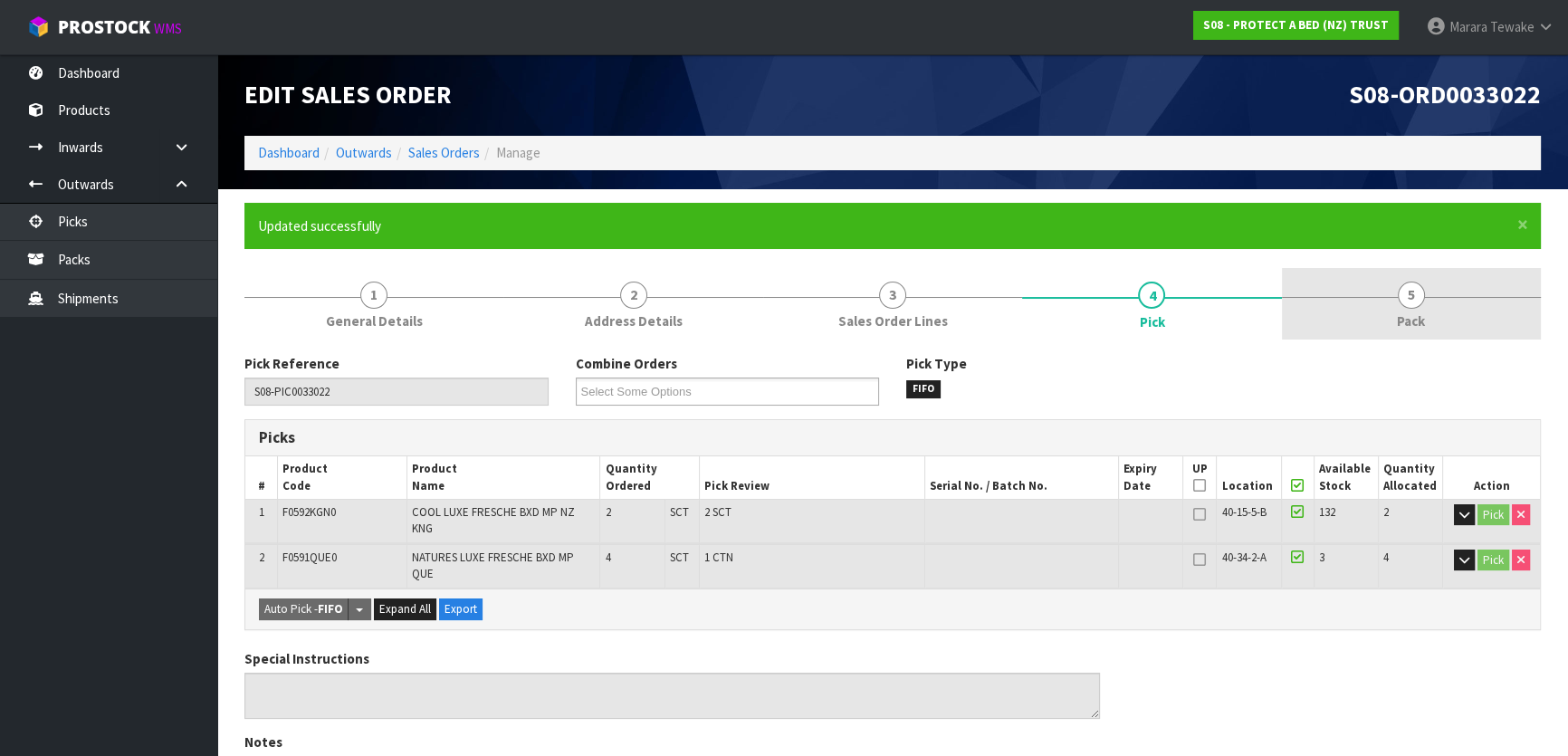
click at [1385, 300] on link "5 Pack" at bounding box center [1411, 303] width 259 height 72
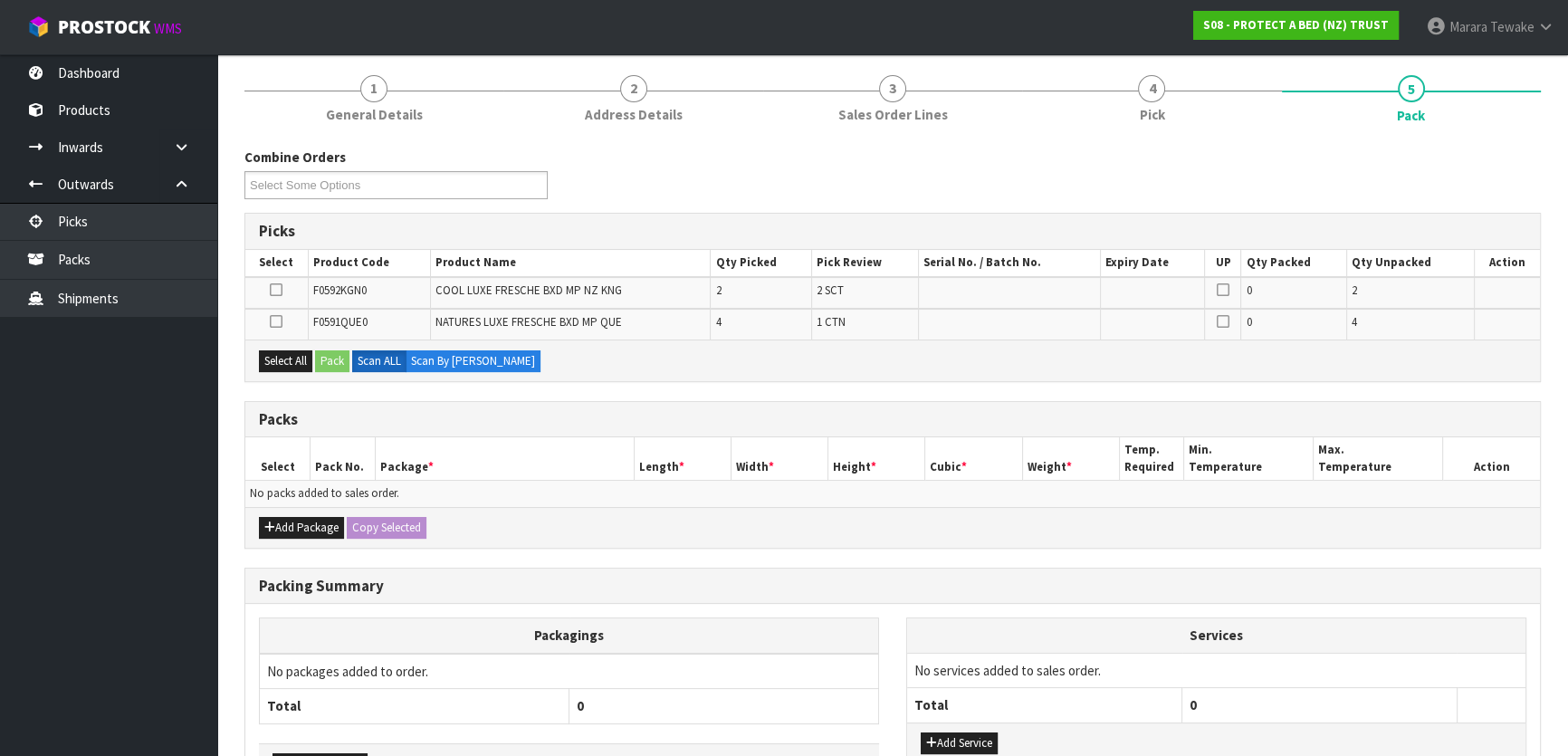
scroll to position [329, 0]
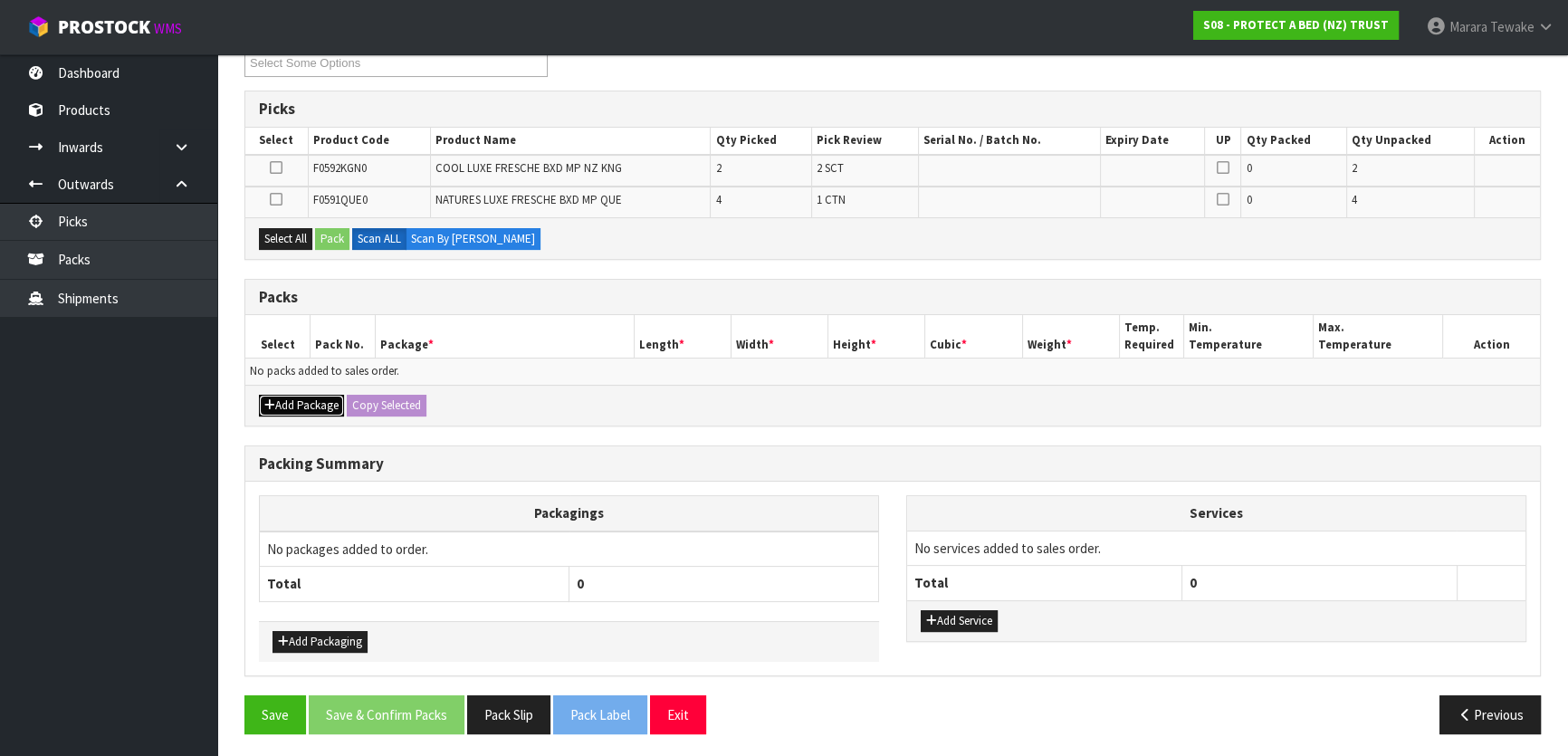
click at [314, 398] on button "Add Package" at bounding box center [301, 405] width 85 height 21
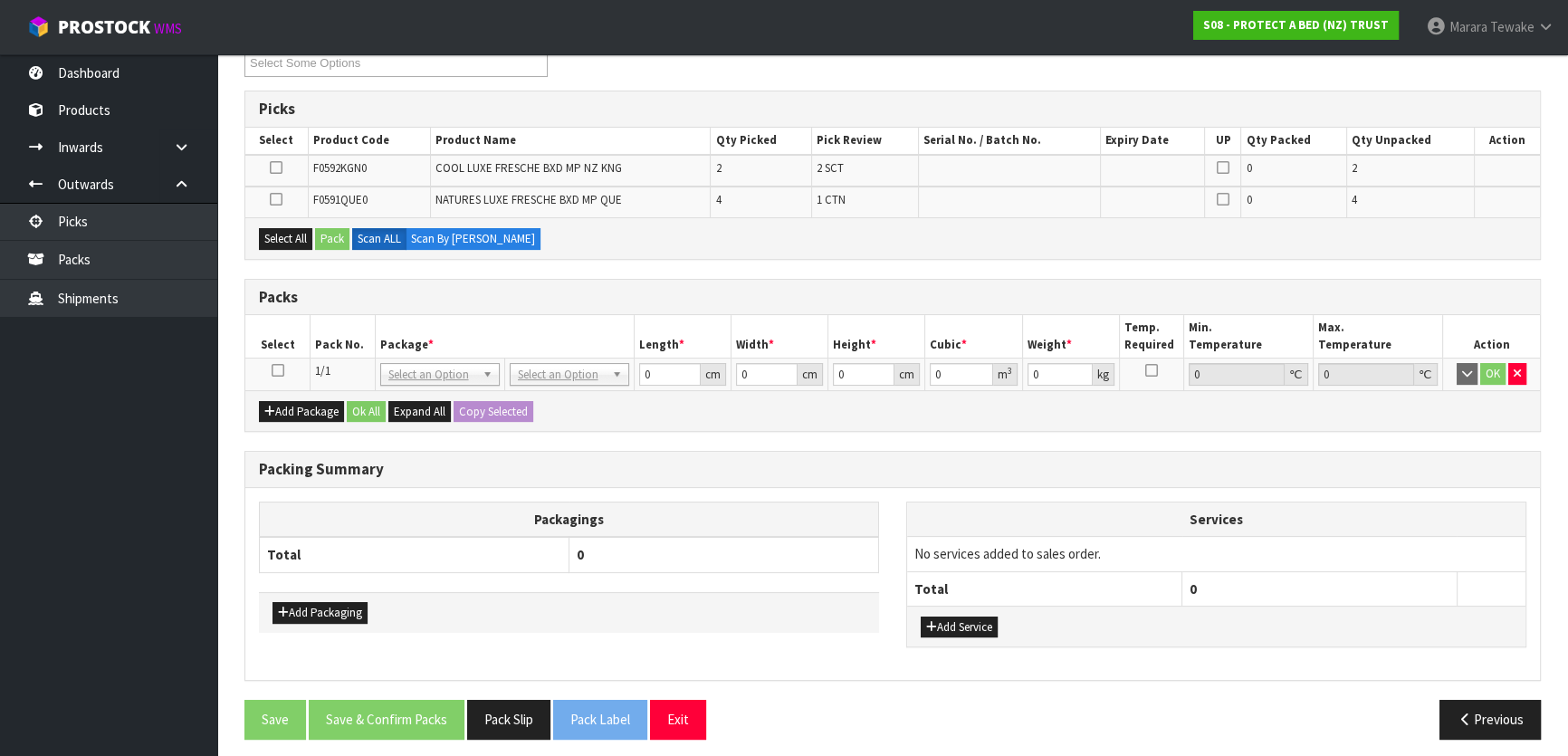
click at [274, 370] on icon at bounding box center [277, 370] width 13 height 1
drag, startPoint x: 268, startPoint y: 198, endPoint x: 296, endPoint y: 213, distance: 31.8
click at [269, 197] on label at bounding box center [275, 200] width 13 height 16
click at [0, 0] on input "checkbox" at bounding box center [0, 0] width 0 height 0
click at [344, 232] on button "Pack" at bounding box center [331, 238] width 34 height 21
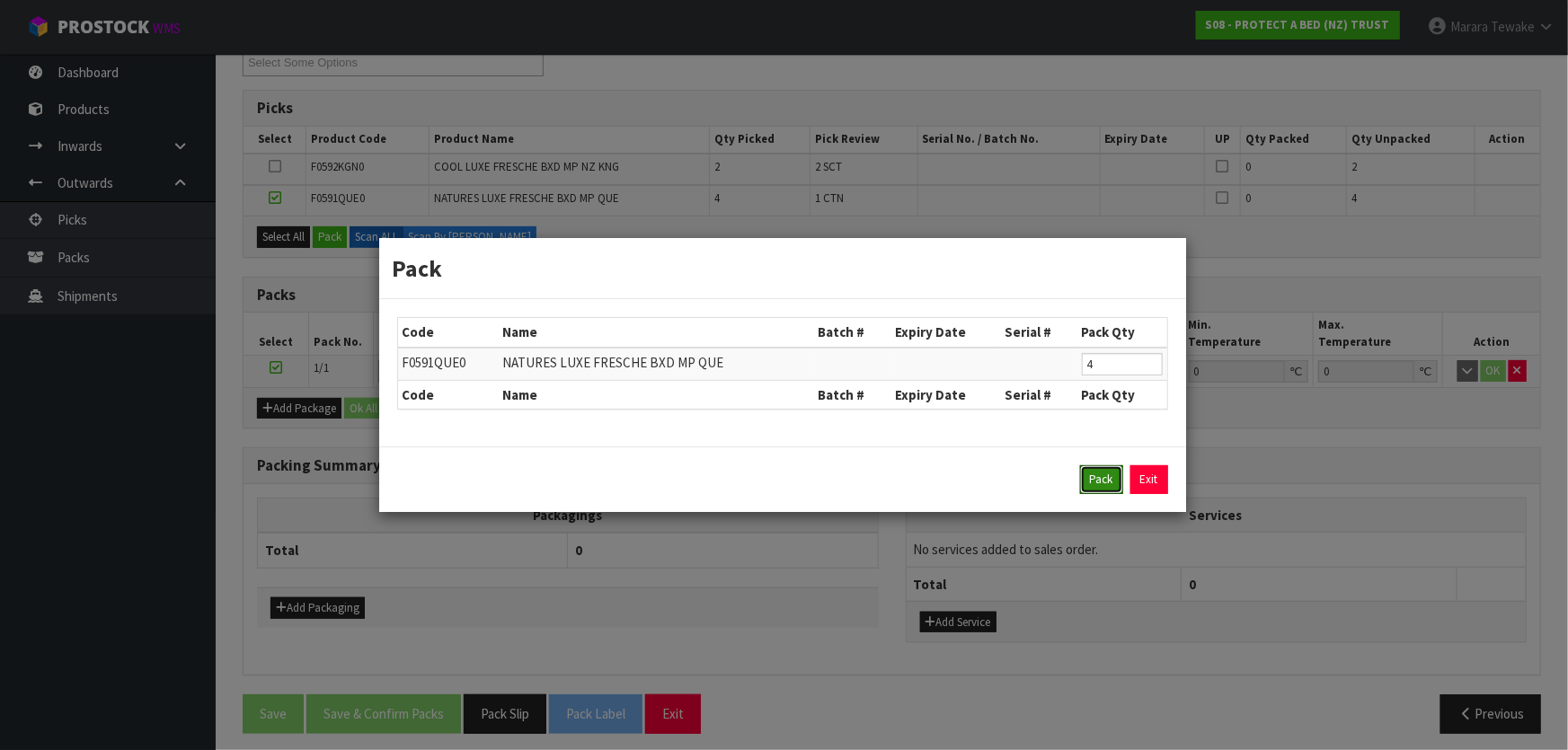
drag, startPoint x: 1095, startPoint y: 484, endPoint x: 990, endPoint y: 497, distance: 105.8
click at [1089, 487] on button "Pack" at bounding box center [1101, 480] width 43 height 29
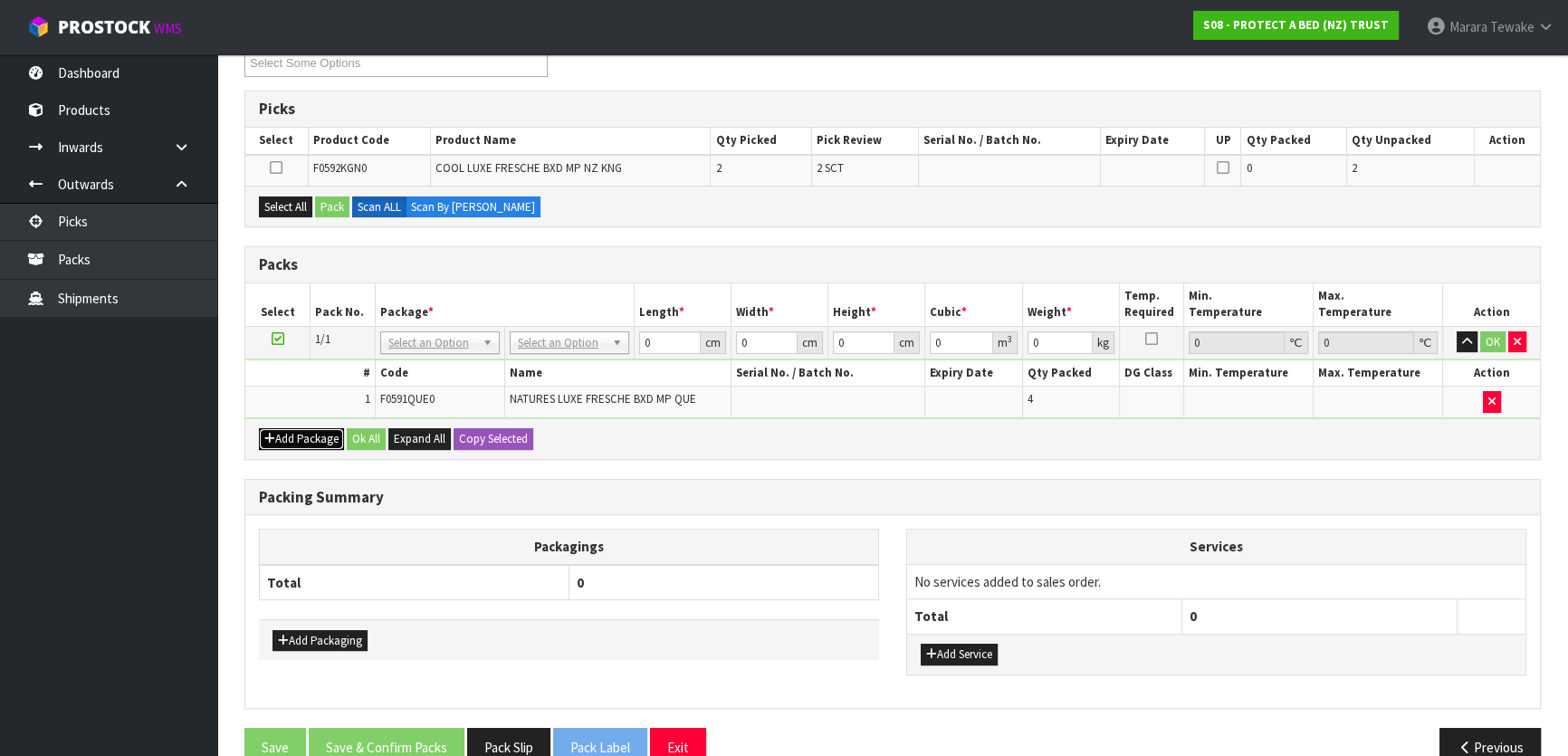
click at [303, 433] on button "Add Package" at bounding box center [301, 439] width 85 height 21
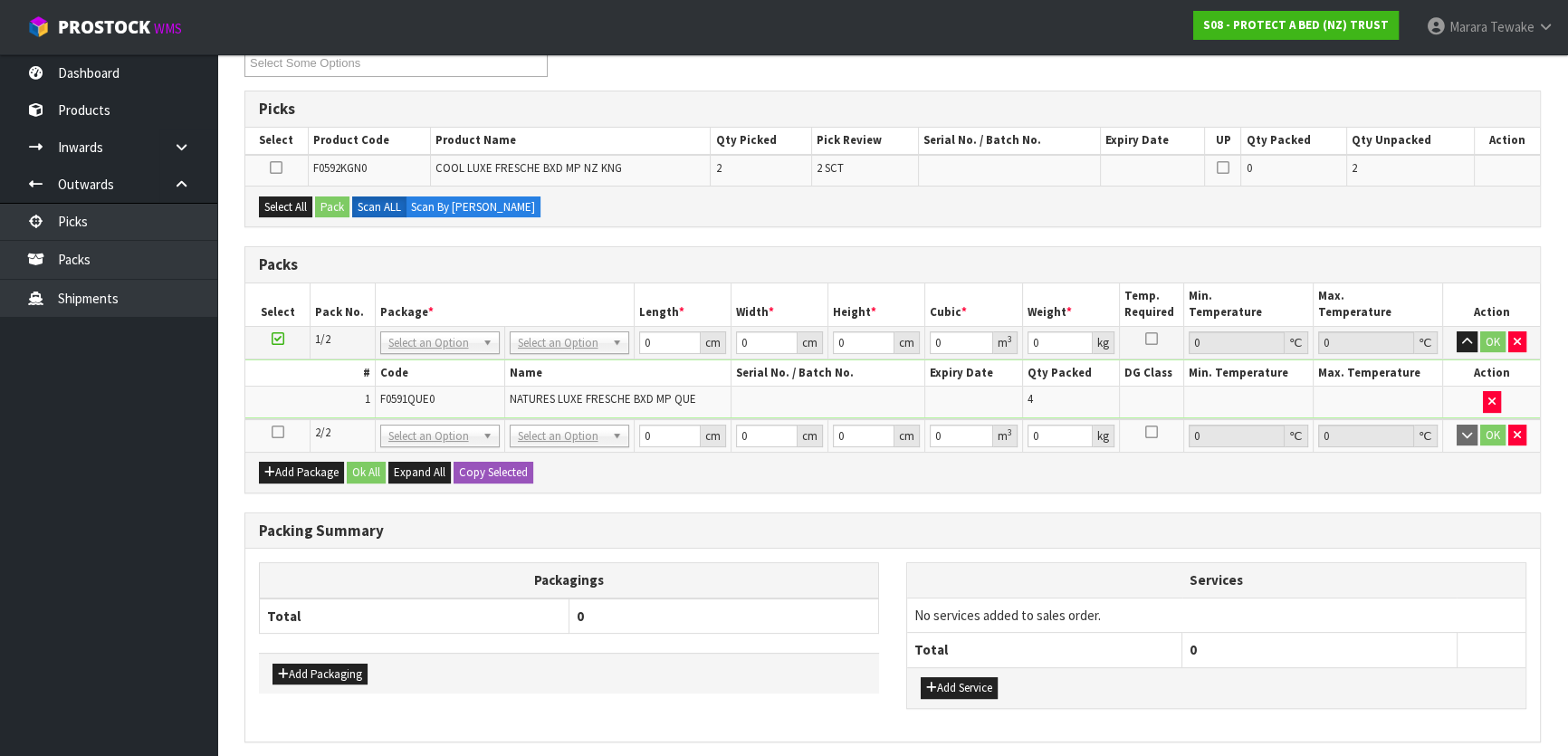
click at [278, 432] on icon at bounding box center [277, 432] width 13 height 1
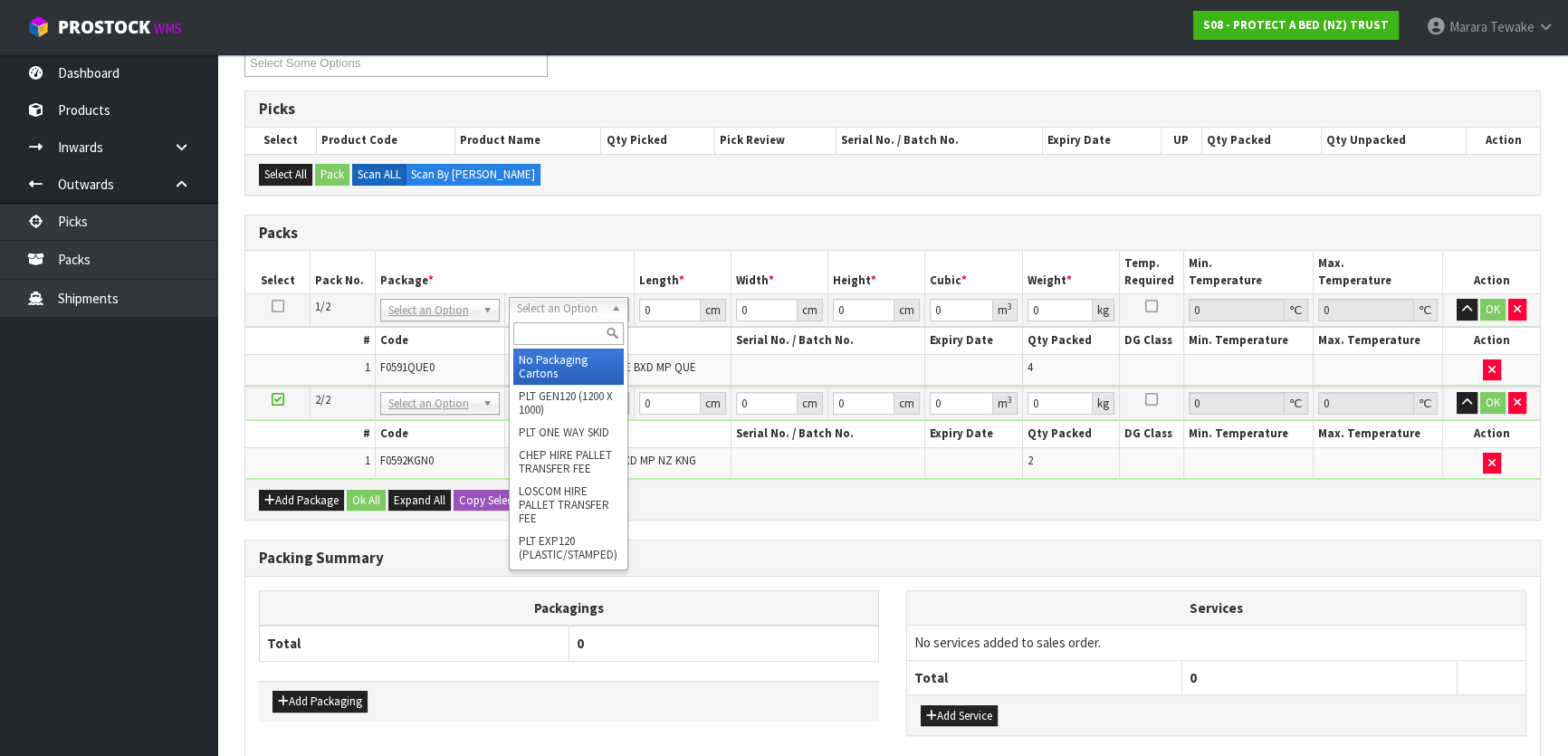
click at [574, 335] on input "text" at bounding box center [569, 333] width 110 height 22
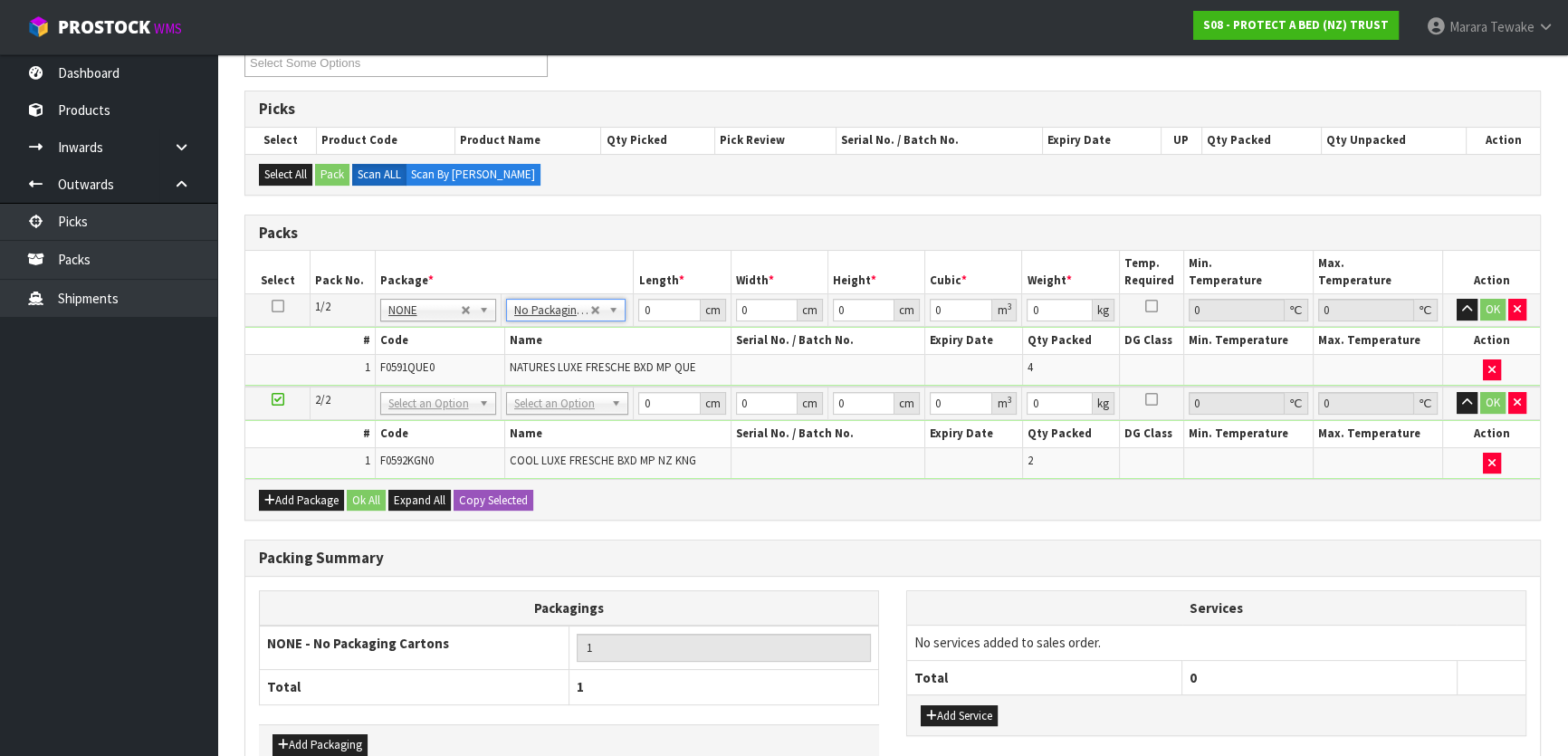
drag, startPoint x: 562, startPoint y: 408, endPoint x: 563, endPoint y: 423, distance: 15.0
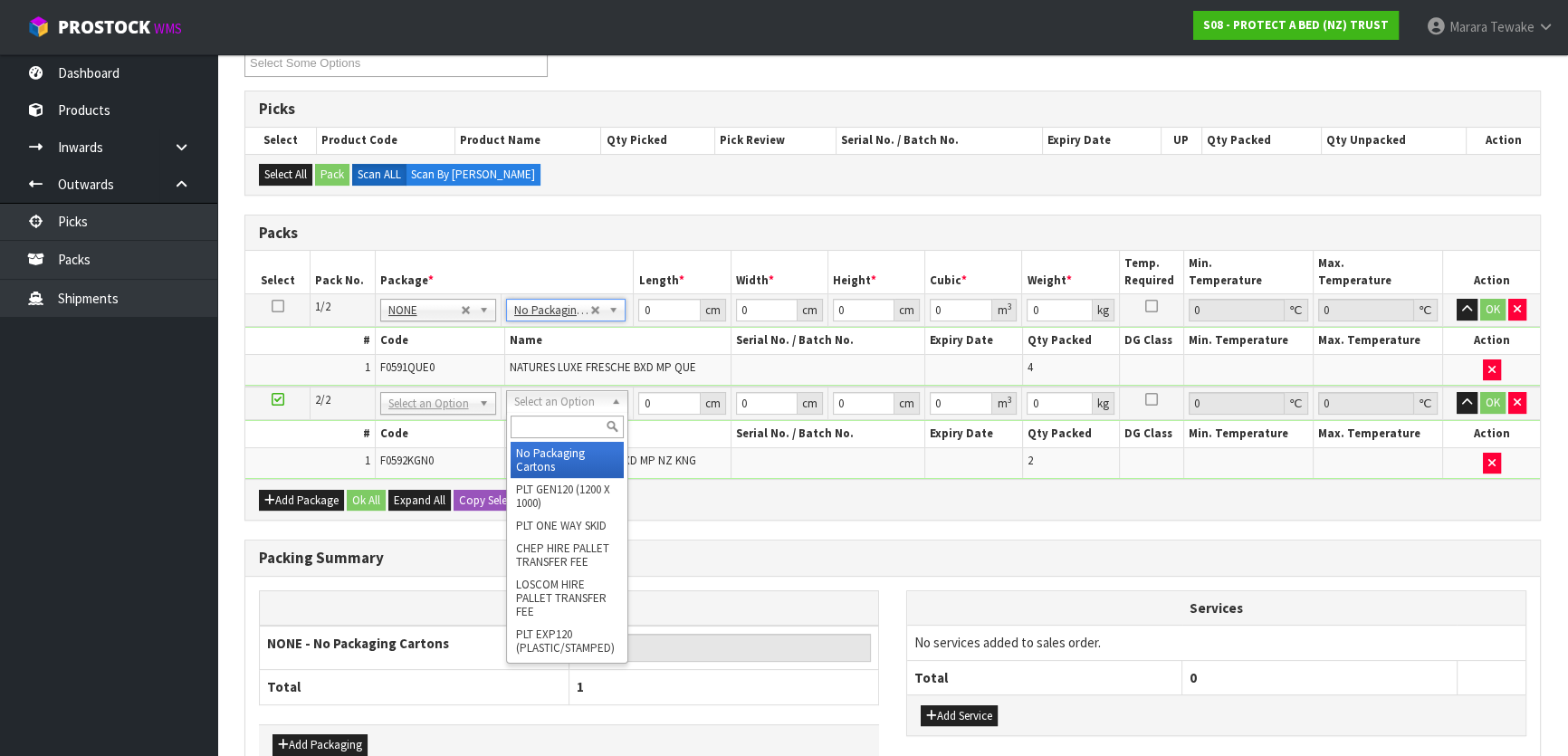
click at [566, 431] on input "text" at bounding box center [567, 426] width 113 height 22
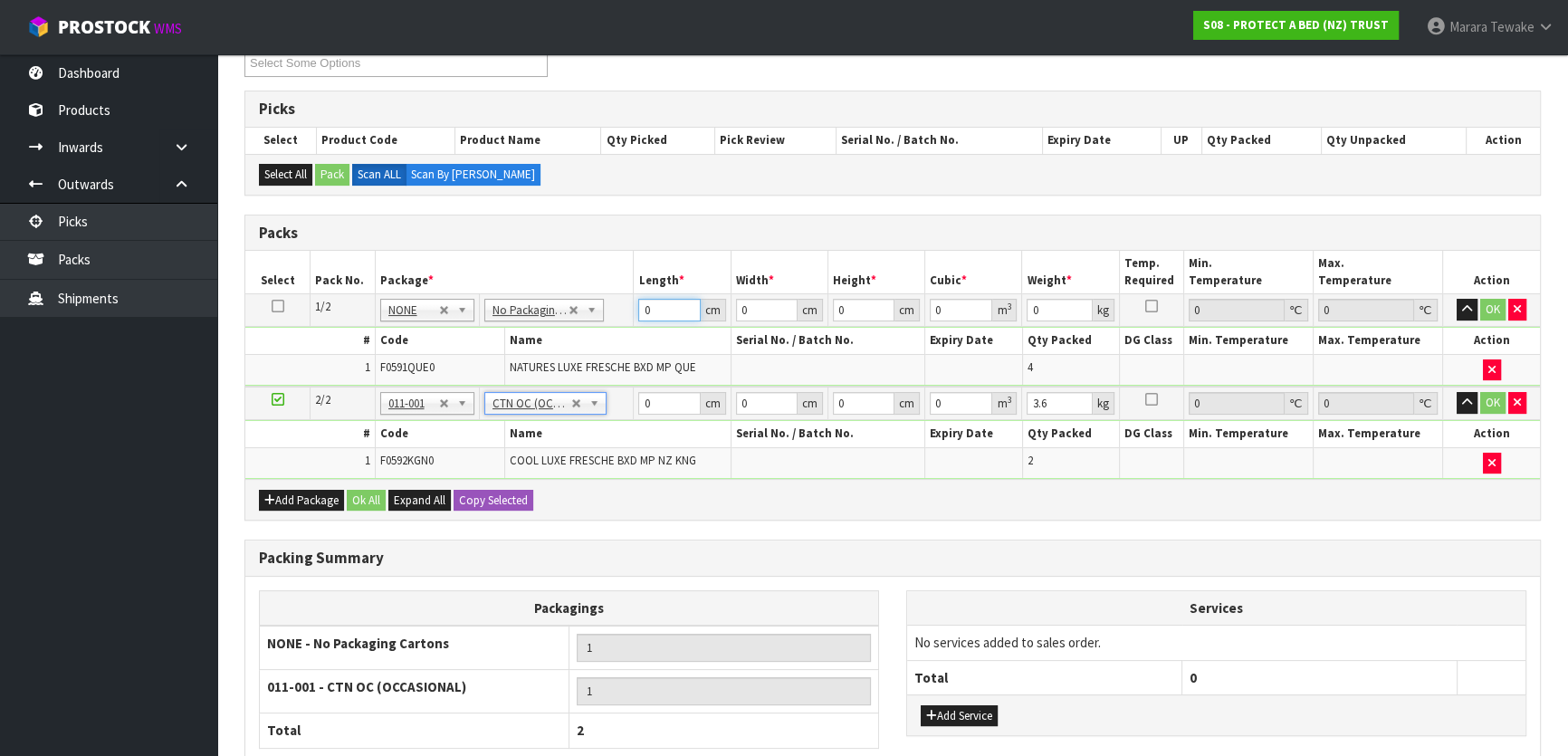
drag, startPoint x: 625, startPoint y: 304, endPoint x: 596, endPoint y: 285, distance: 34.7
click at [596, 285] on table "Select Pack No. Package * Length * Width * Height * Cubic * Weight * Temp. Requ…" at bounding box center [893, 364] width 1295 height 228
click at [1457, 299] on button "button" at bounding box center [1466, 309] width 20 height 21
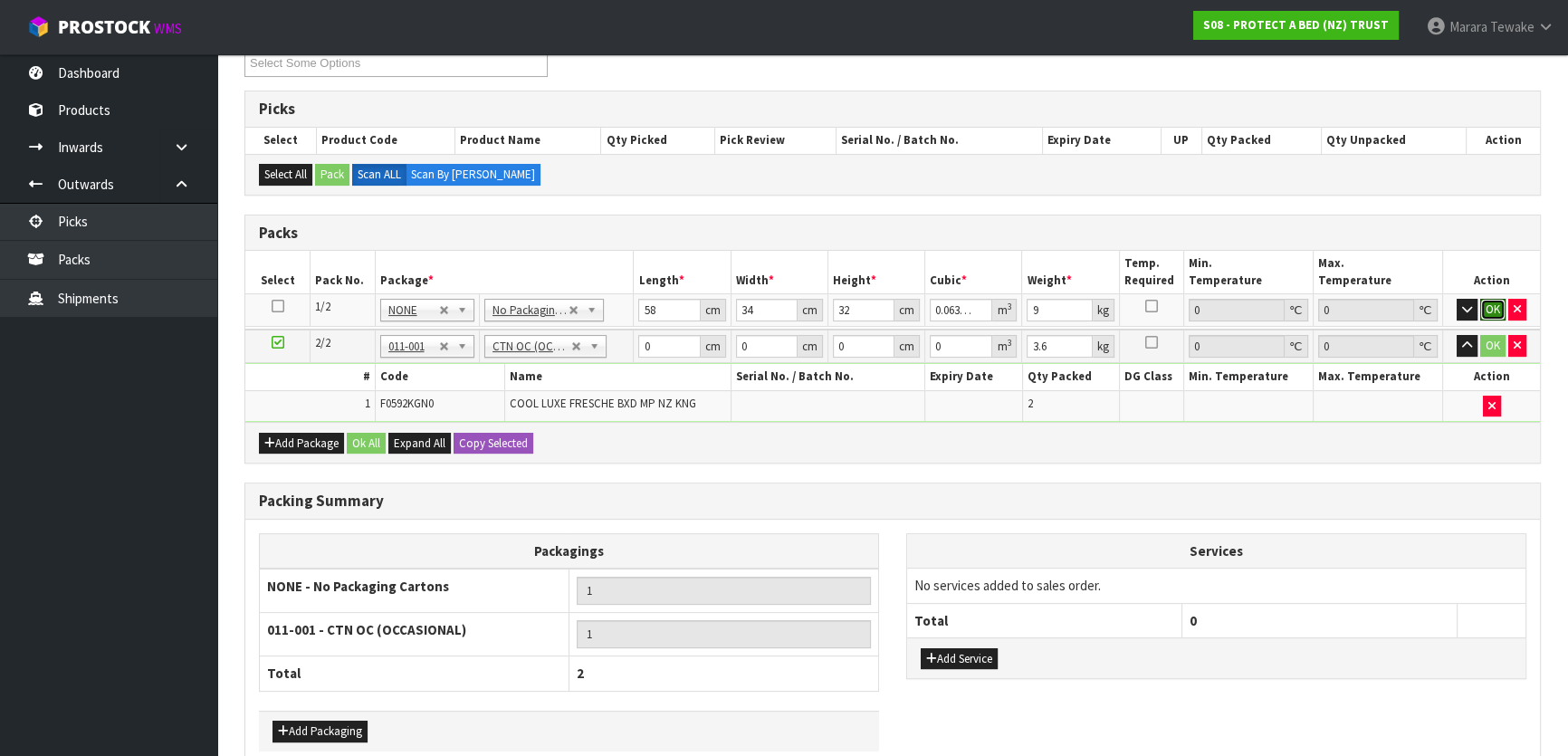
click button "OK" at bounding box center [1492, 309] width 25 height 21
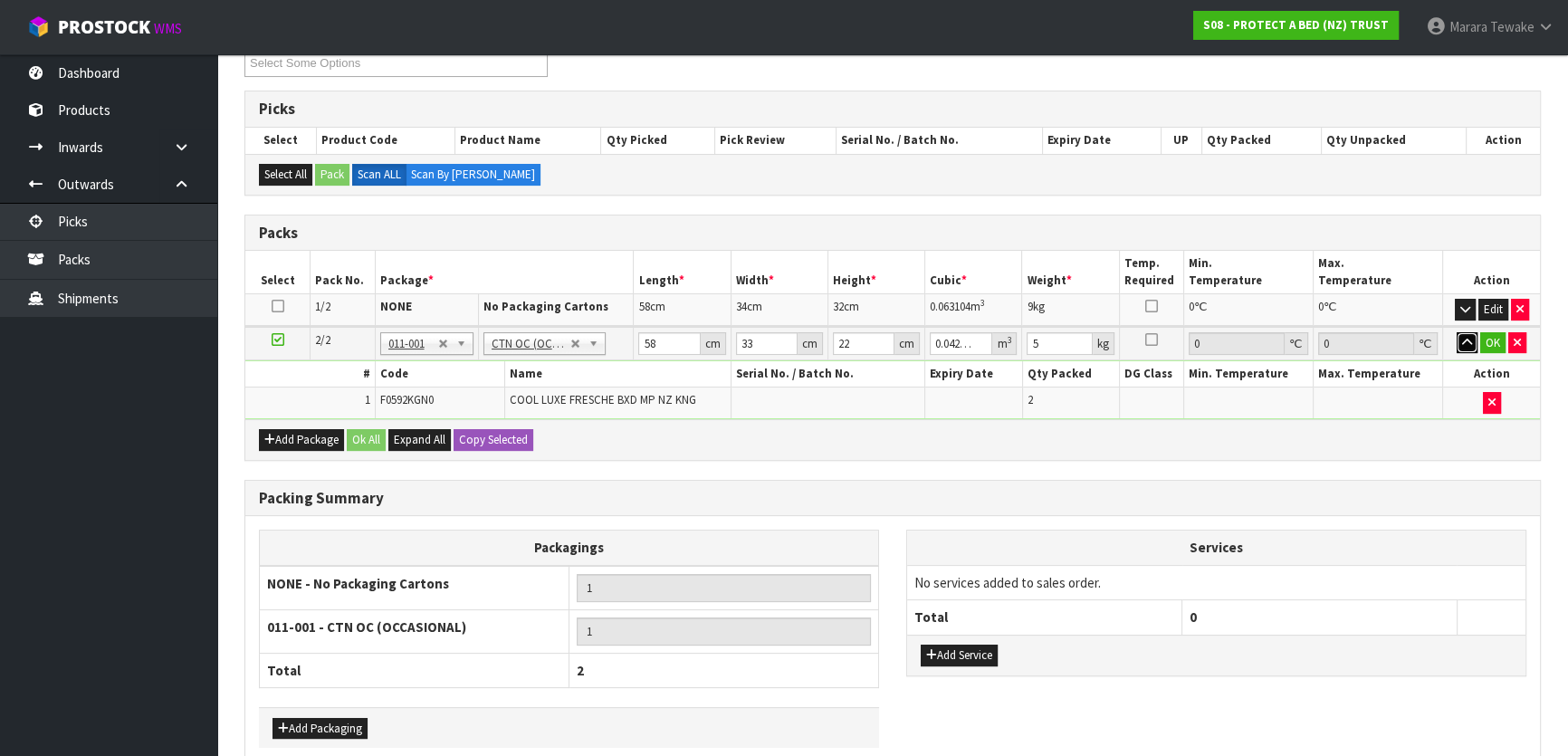
click at [1457, 332] on button "button" at bounding box center [1466, 343] width 20 height 21
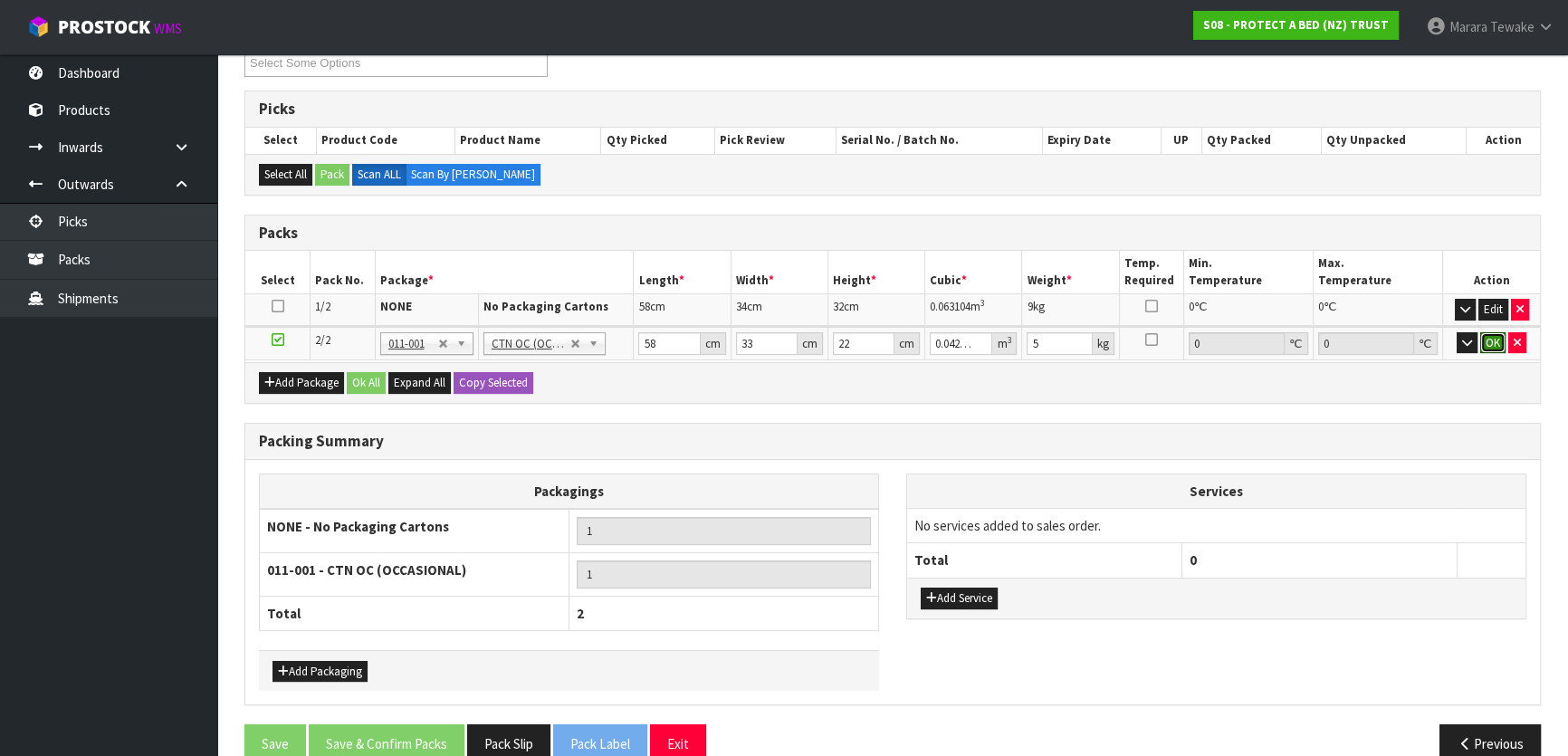
click button "OK" at bounding box center [1492, 343] width 25 height 21
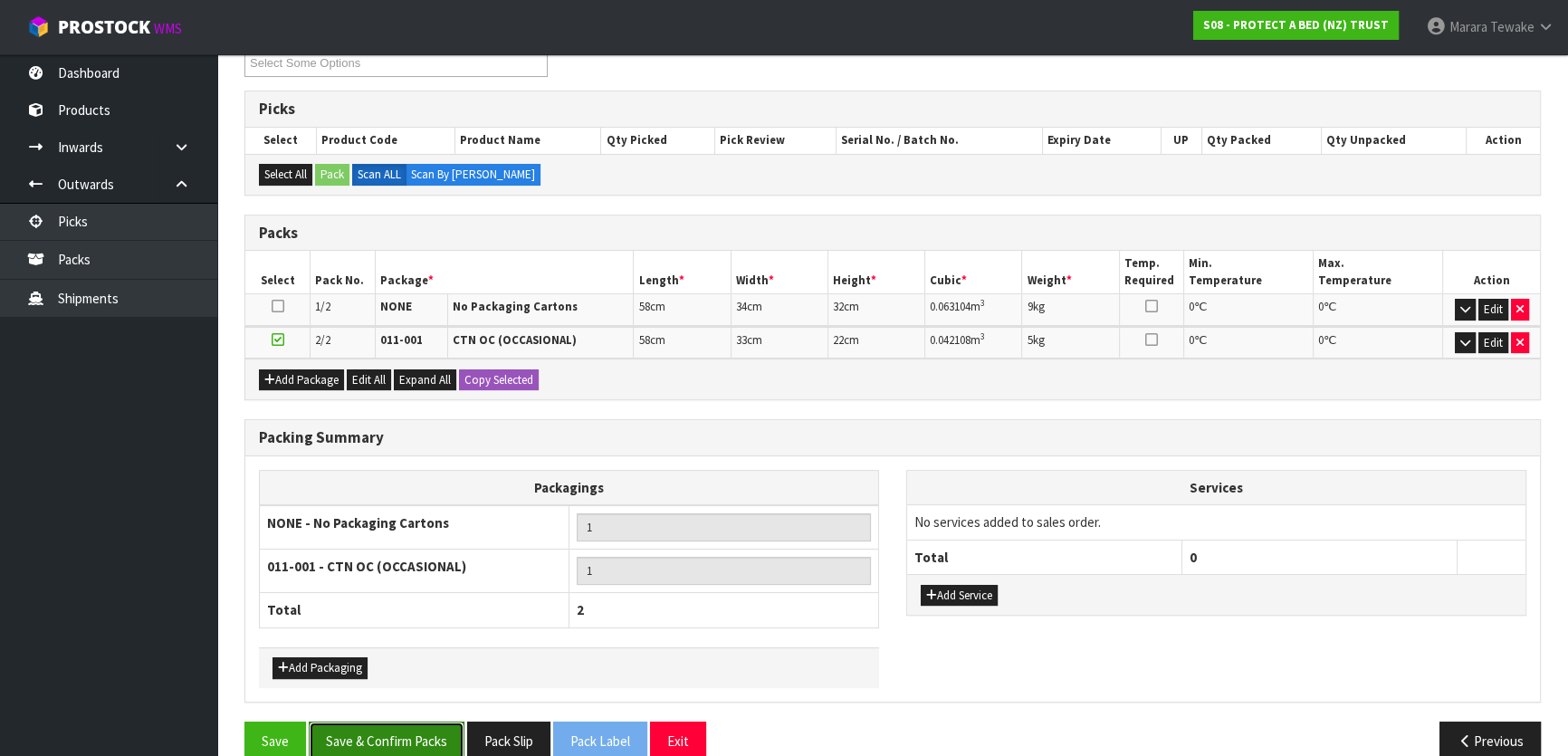
click at [400, 730] on button "Save & Confirm Packs" at bounding box center [387, 740] width 156 height 39
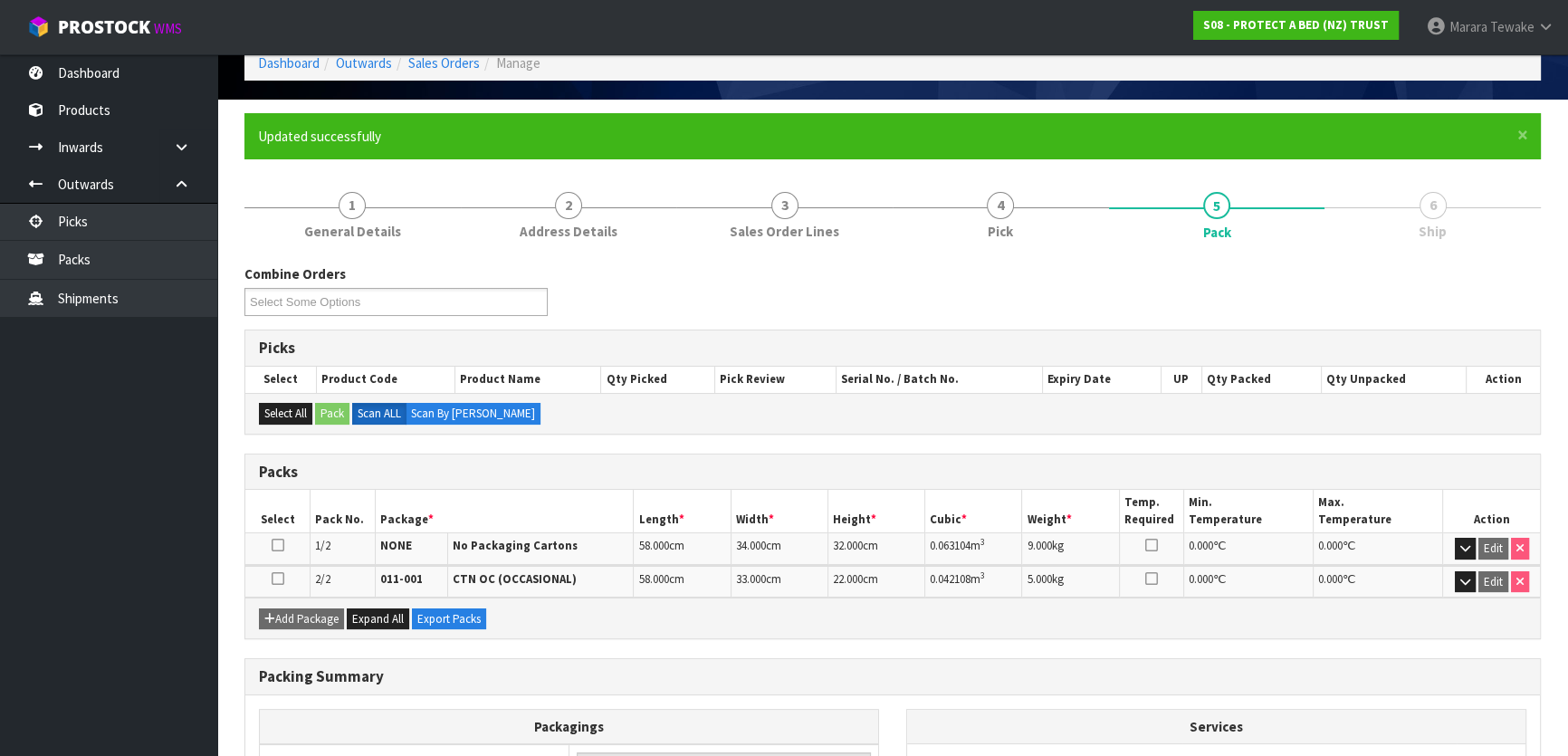
scroll to position [316, 0]
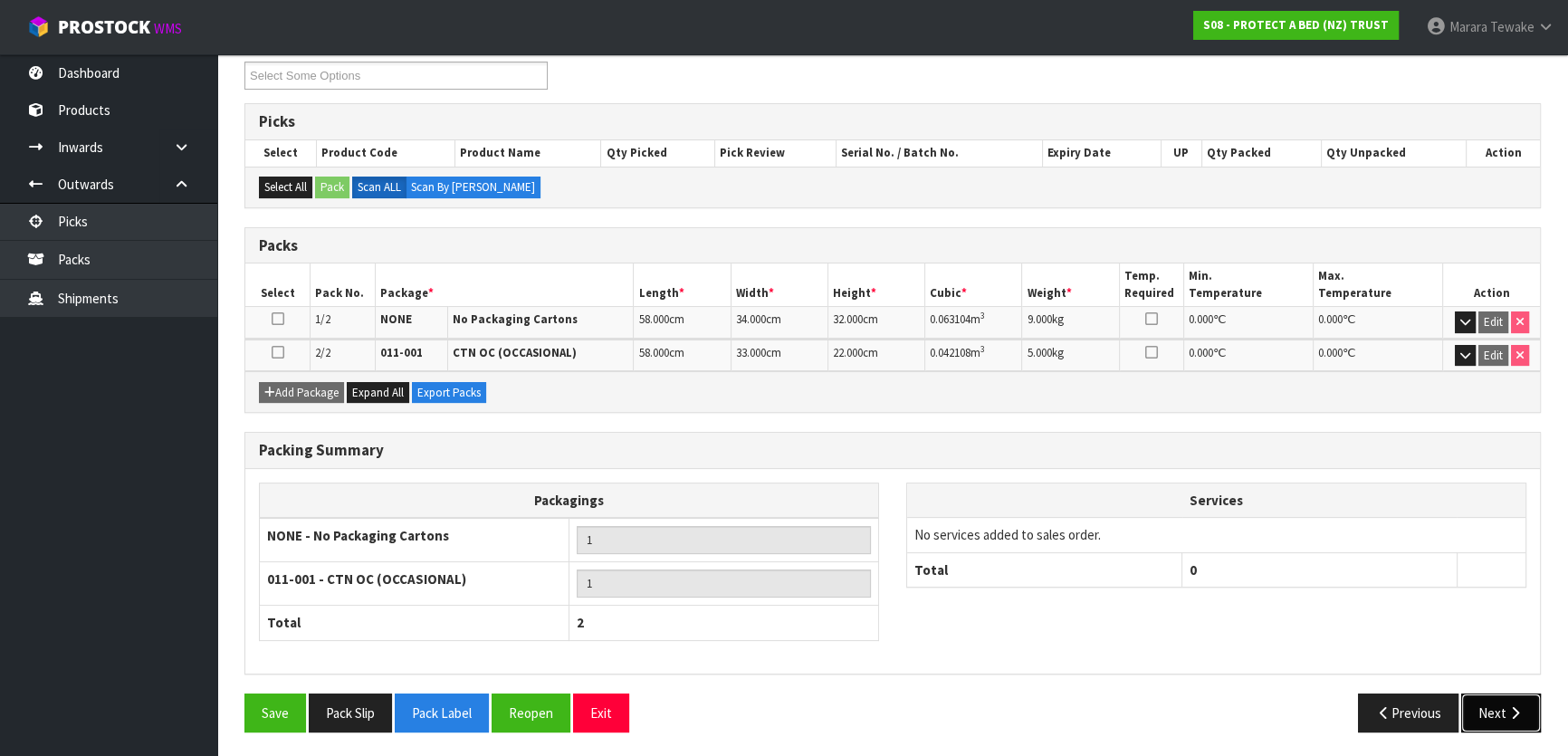
click at [1493, 721] on button "Next" at bounding box center [1501, 713] width 79 height 39
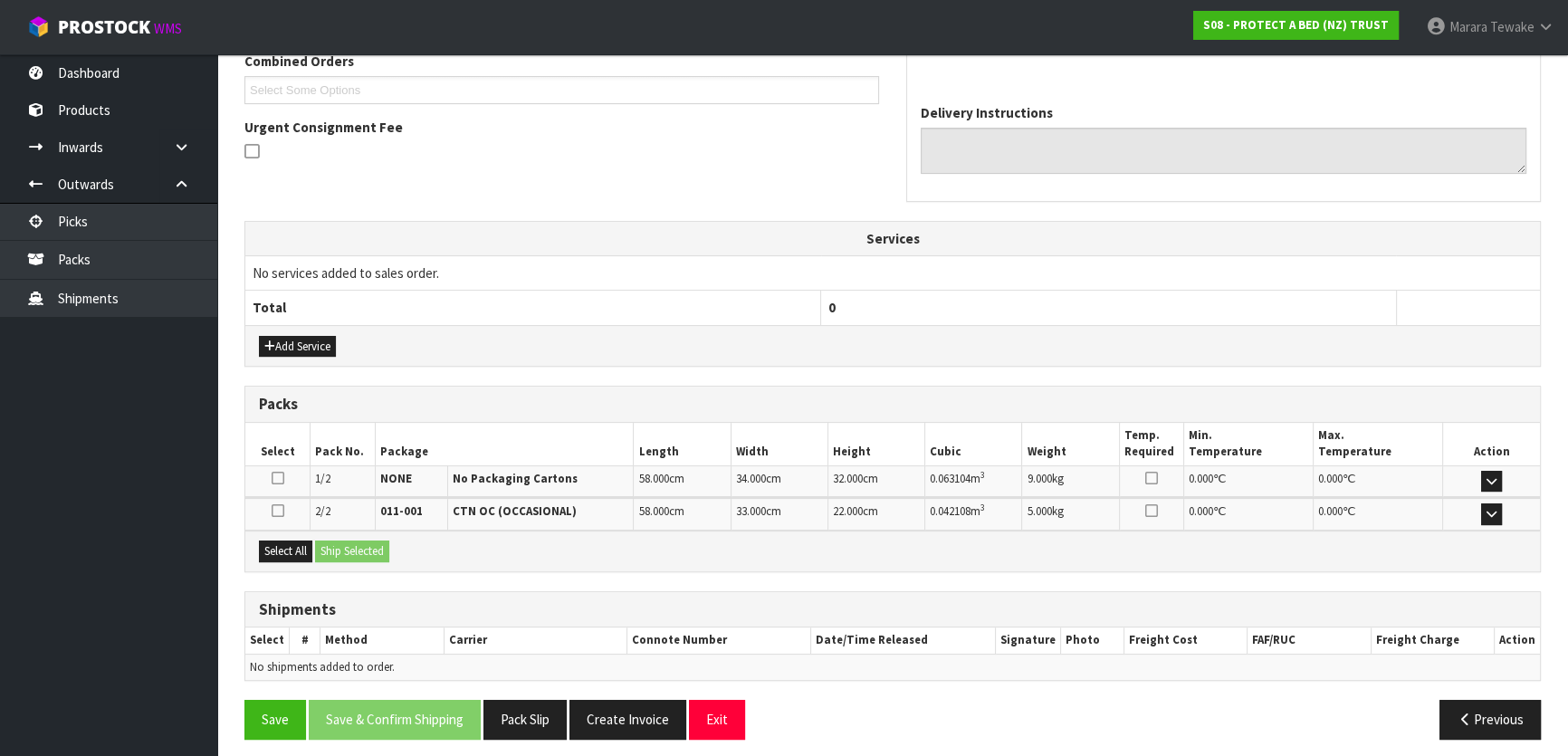
scroll to position [488, 0]
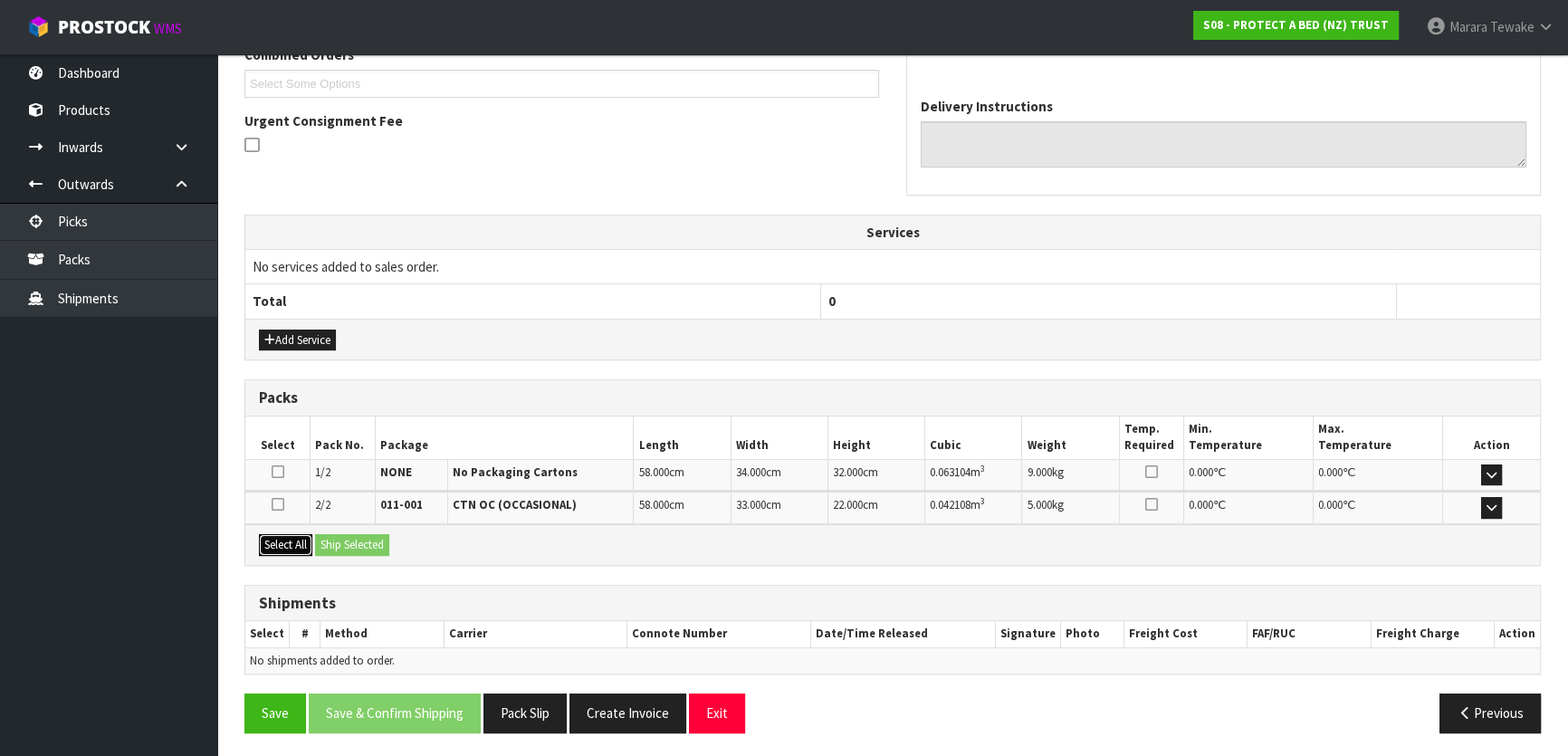
click at [283, 545] on button "Select All" at bounding box center [285, 545] width 53 height 21
drag, startPoint x: 352, startPoint y: 543, endPoint x: 382, endPoint y: 556, distance: 32.7
click at [357, 543] on button "Ship Selected" at bounding box center [352, 545] width 75 height 21
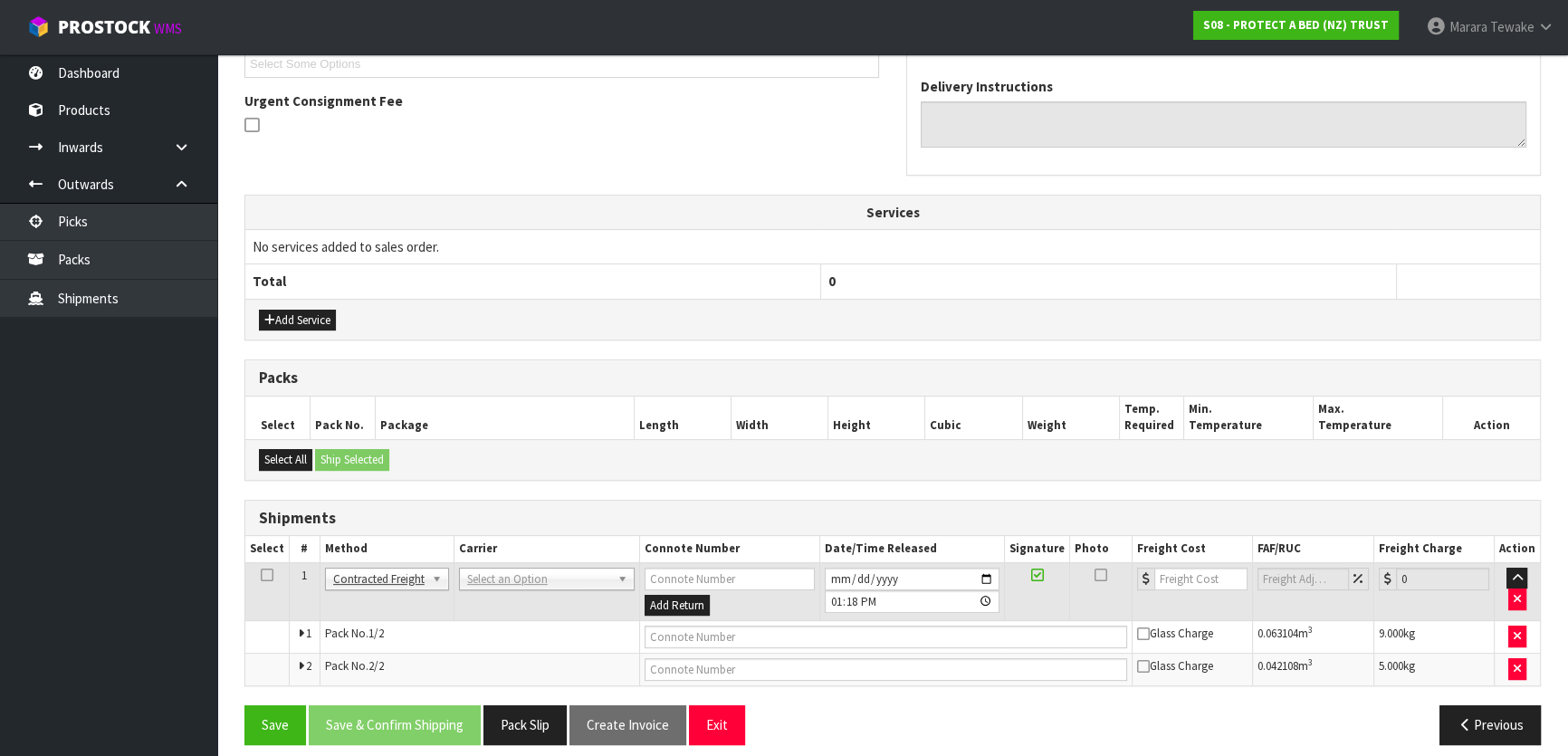
scroll to position [520, 0]
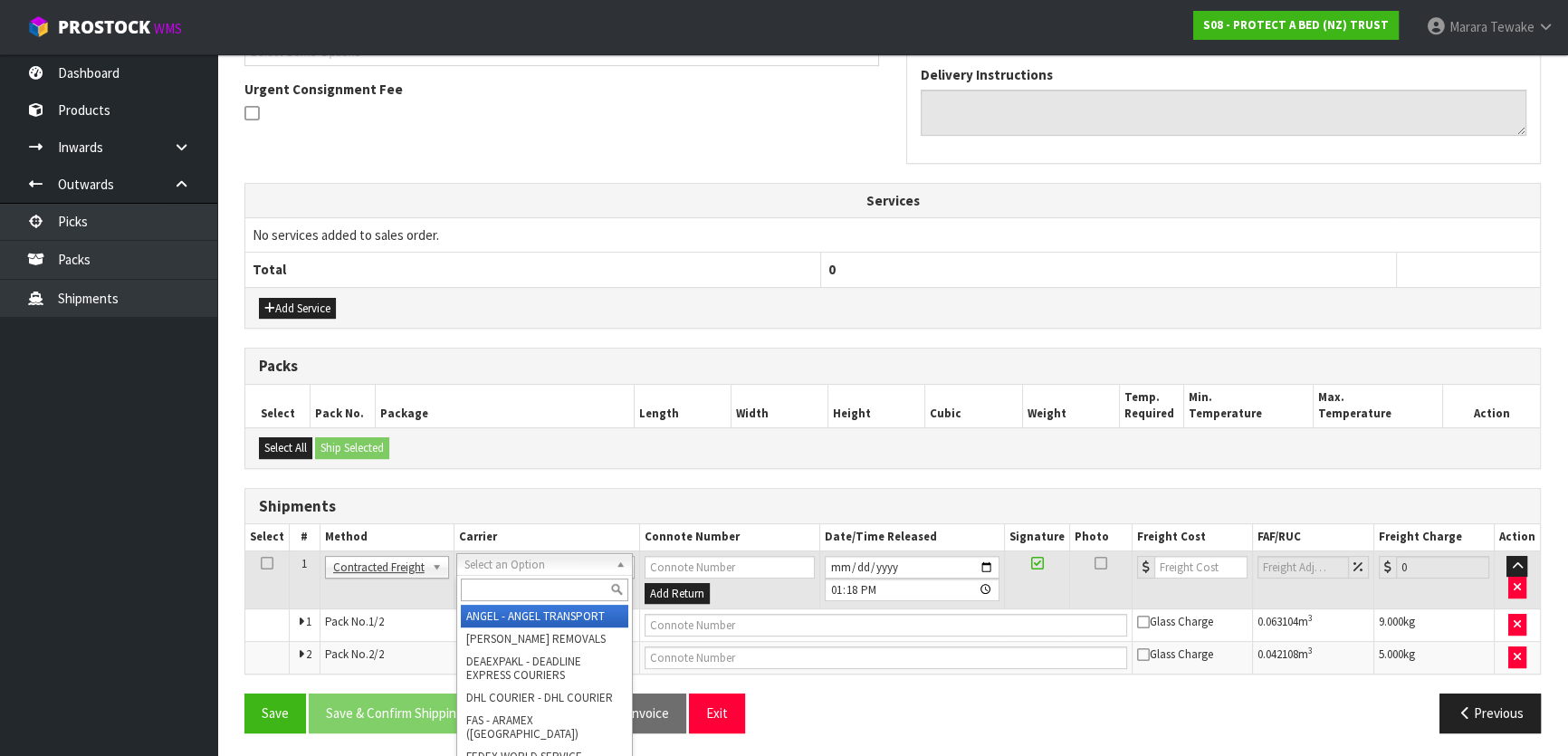
click at [515, 586] on input "text" at bounding box center [544, 589] width 168 height 22
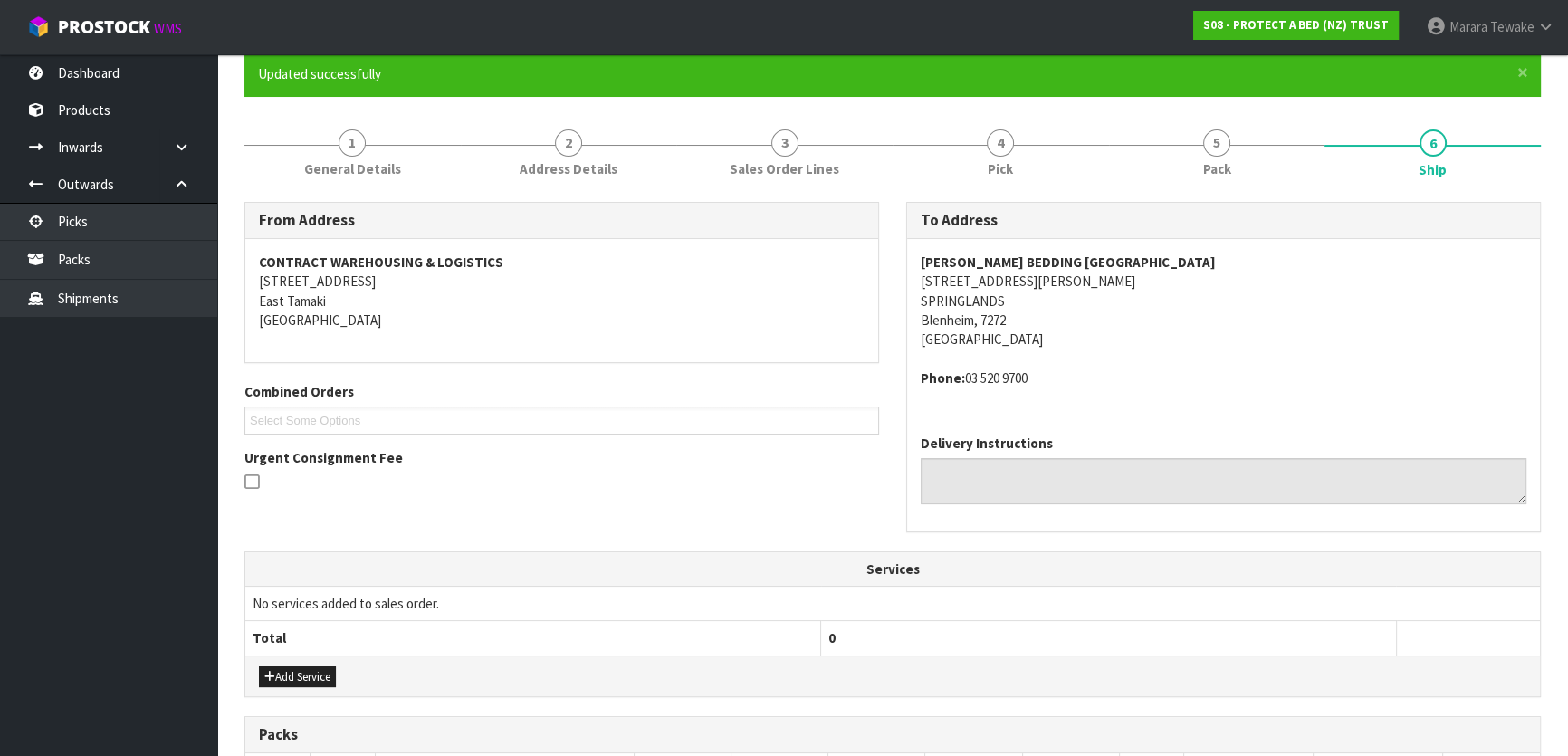
scroll to position [0, 0]
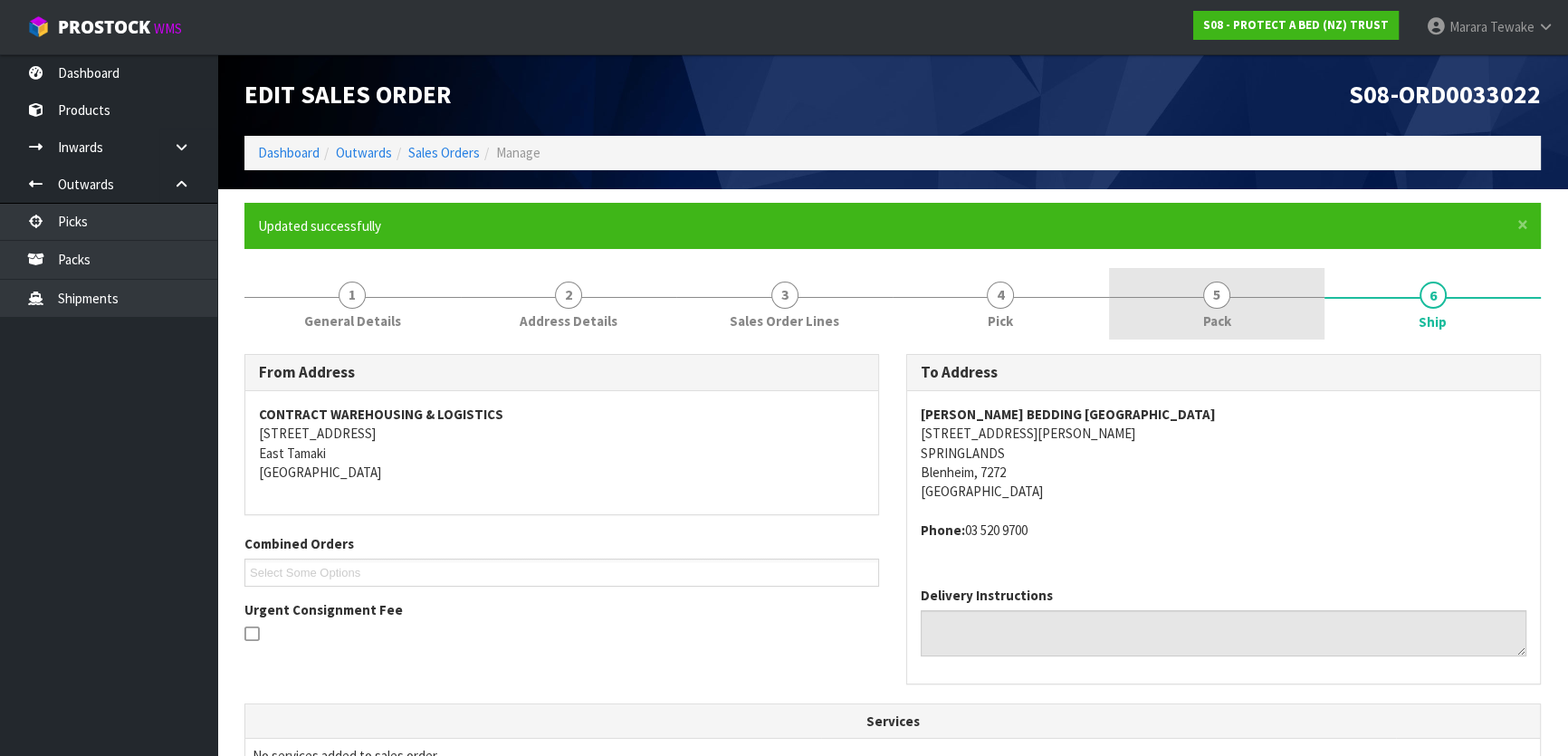
click at [1174, 287] on link "5 Pack" at bounding box center [1216, 303] width 216 height 72
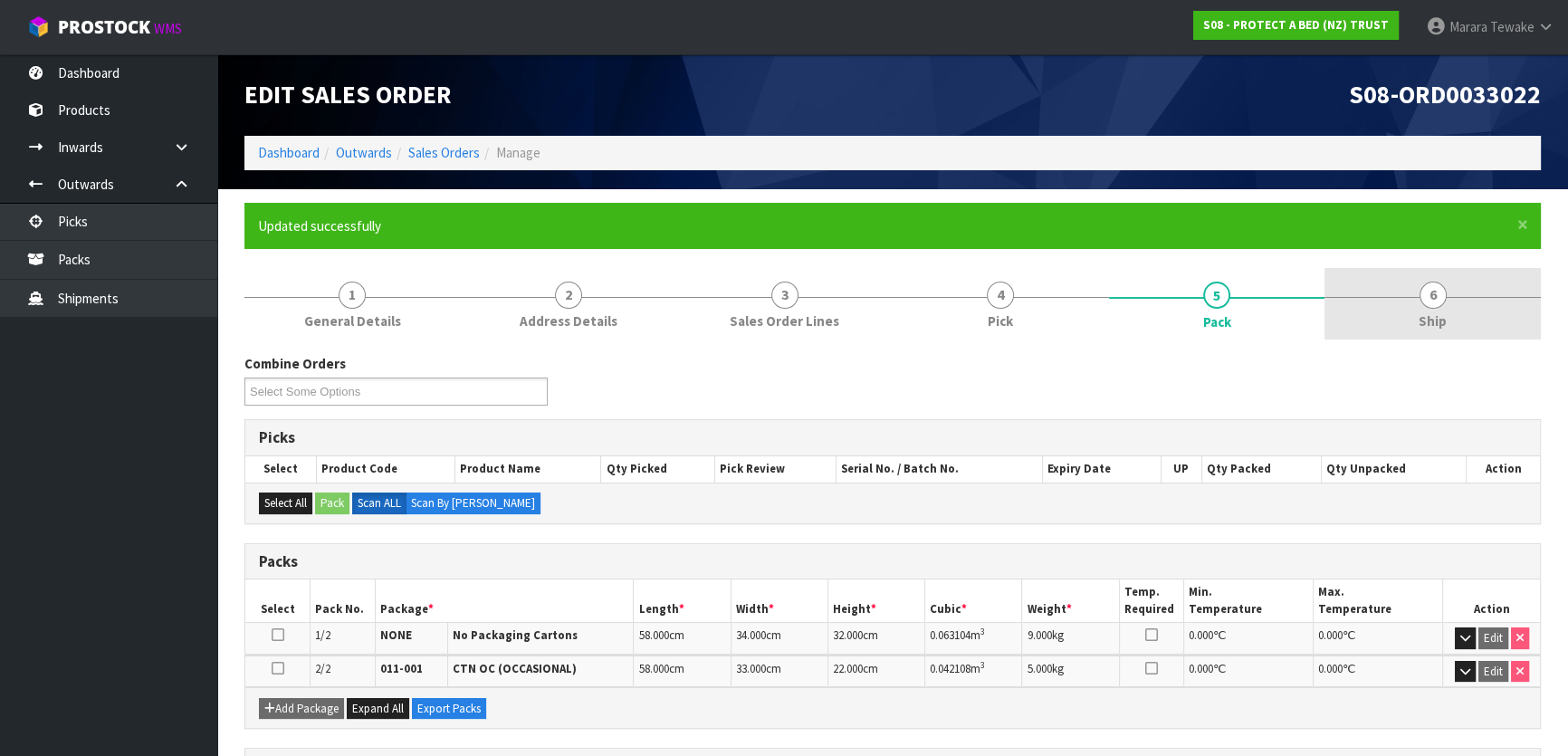
click at [1449, 299] on link "6 Ship" at bounding box center [1432, 303] width 216 height 72
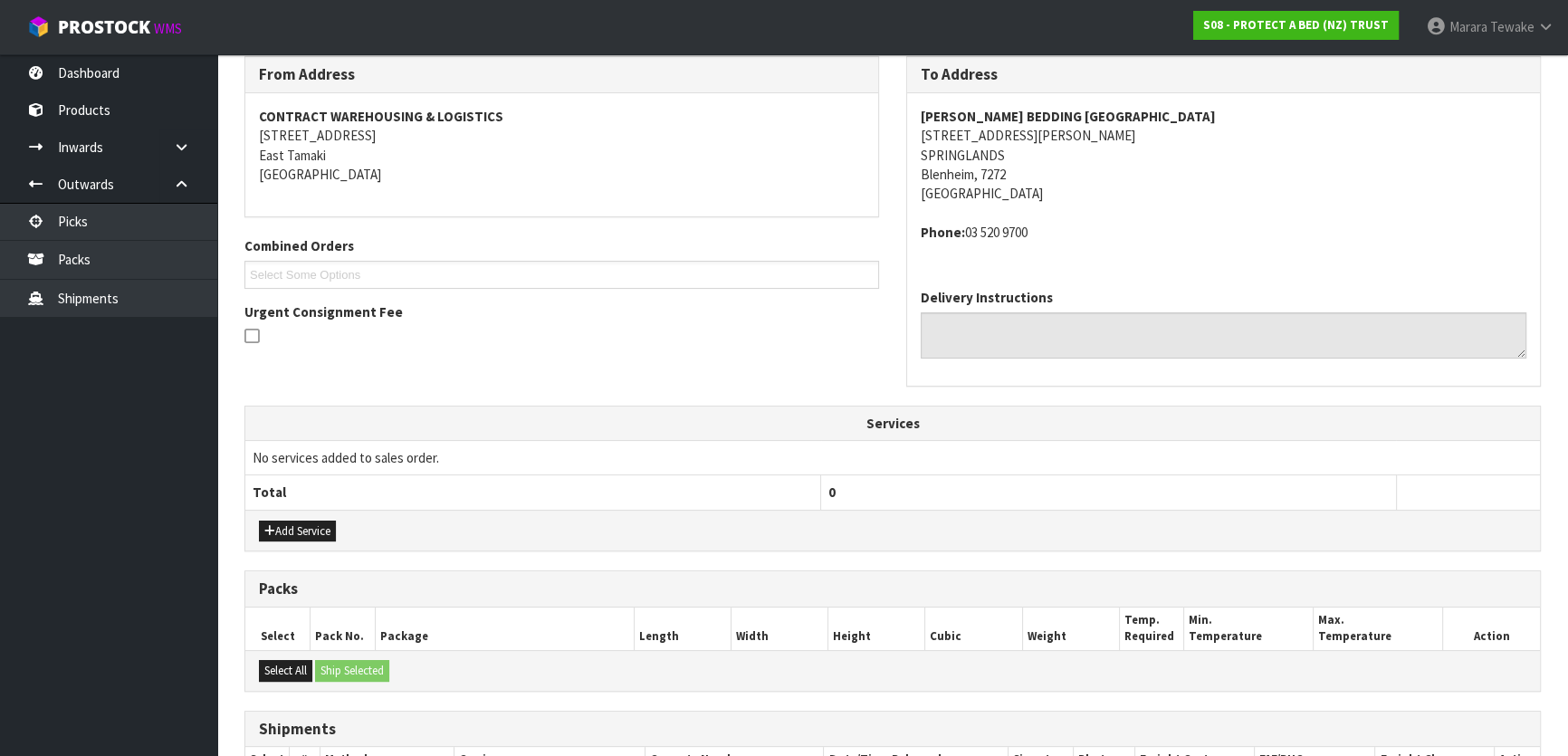
scroll to position [520, 0]
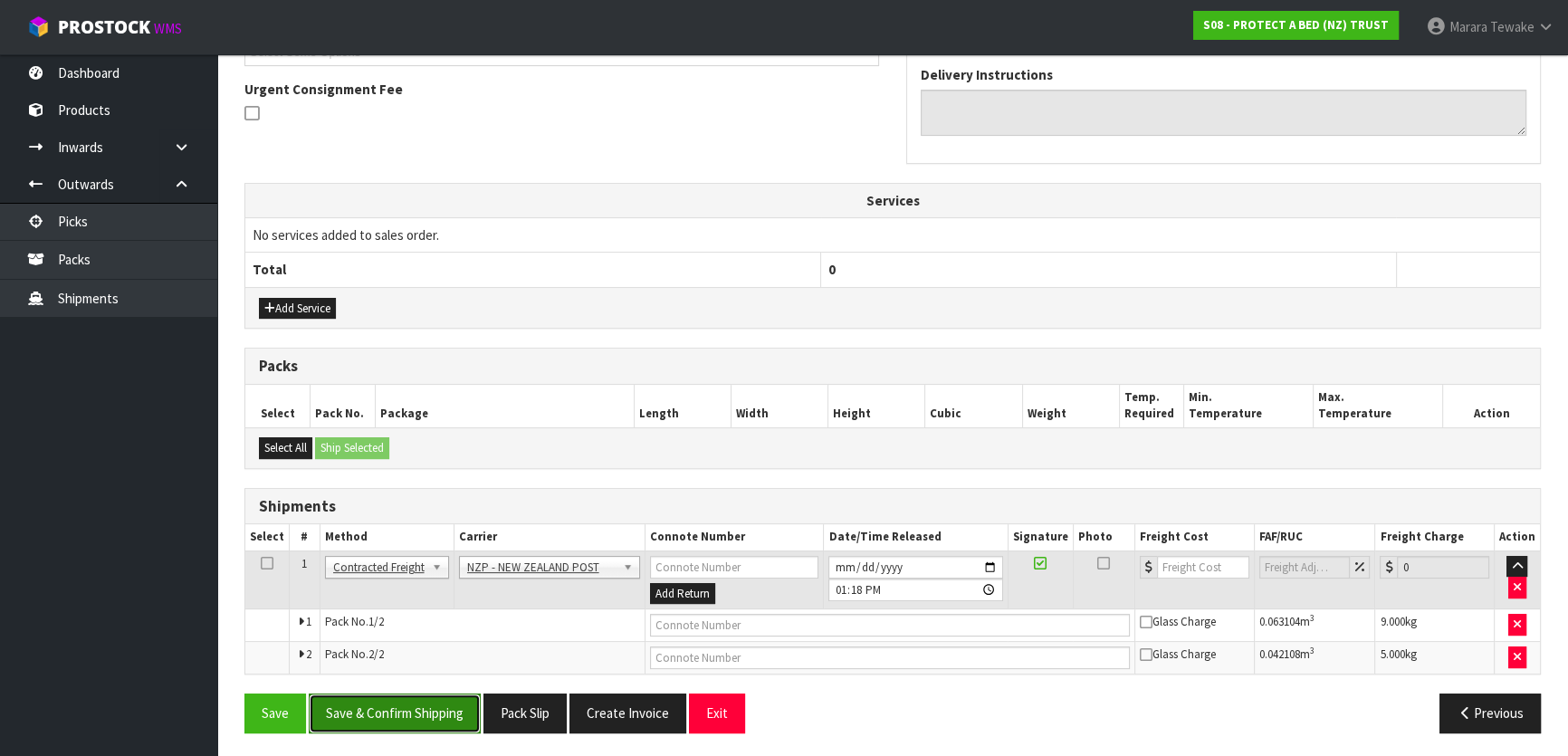
click at [439, 707] on button "Save & Confirm Shipping" at bounding box center [394, 713] width 172 height 39
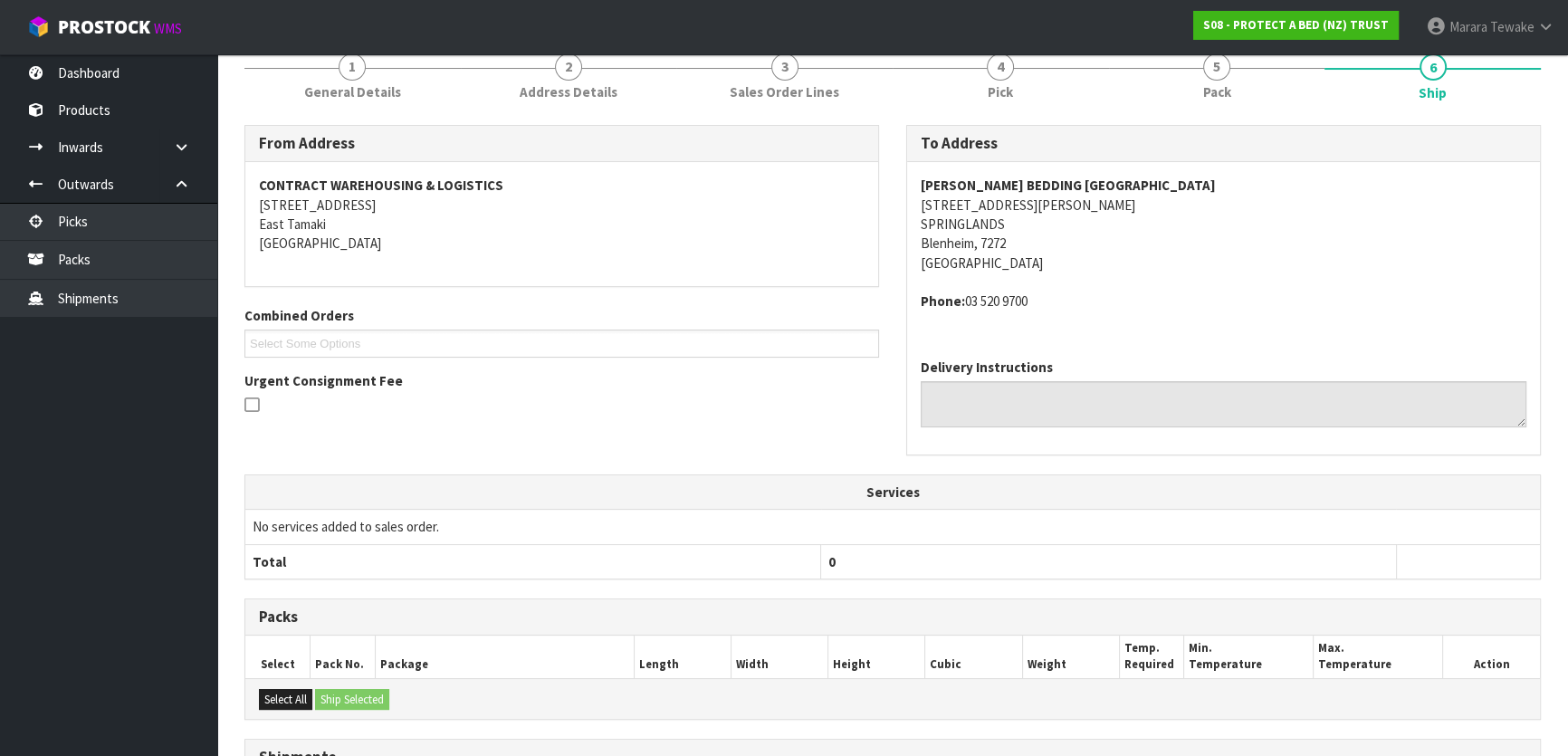
scroll to position [493, 0]
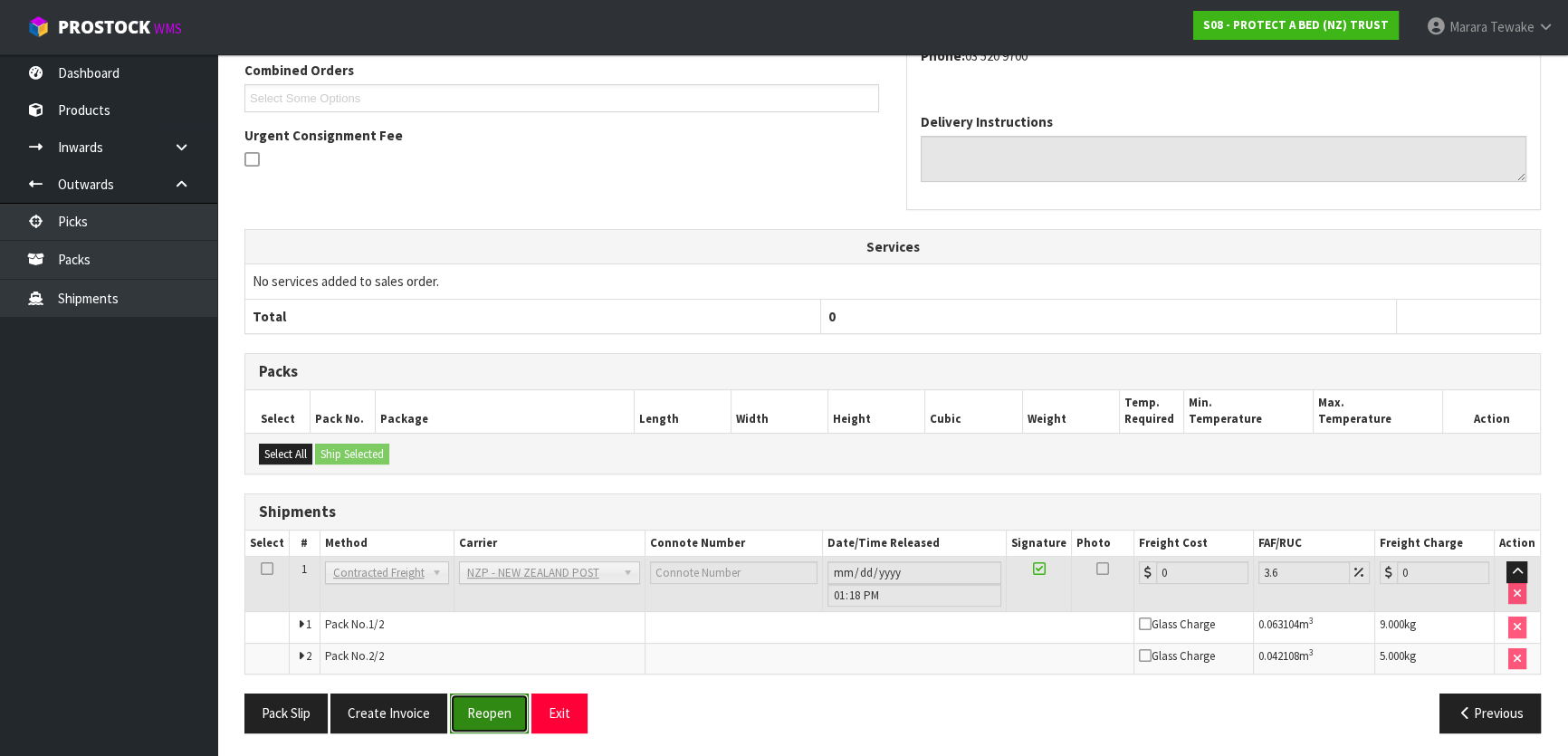
click at [486, 719] on button "Reopen" at bounding box center [488, 713] width 78 height 39
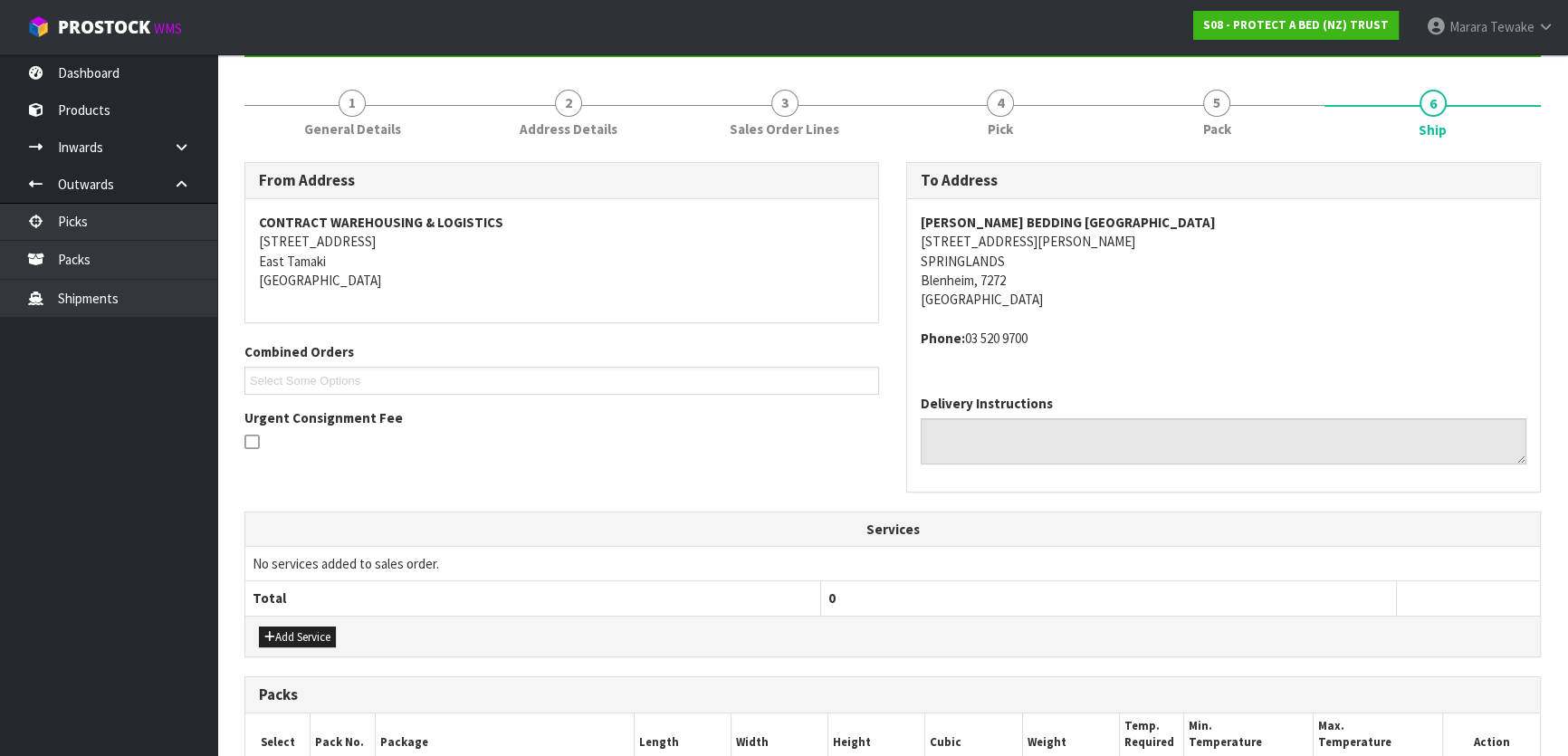
scroll to position [520, 0]
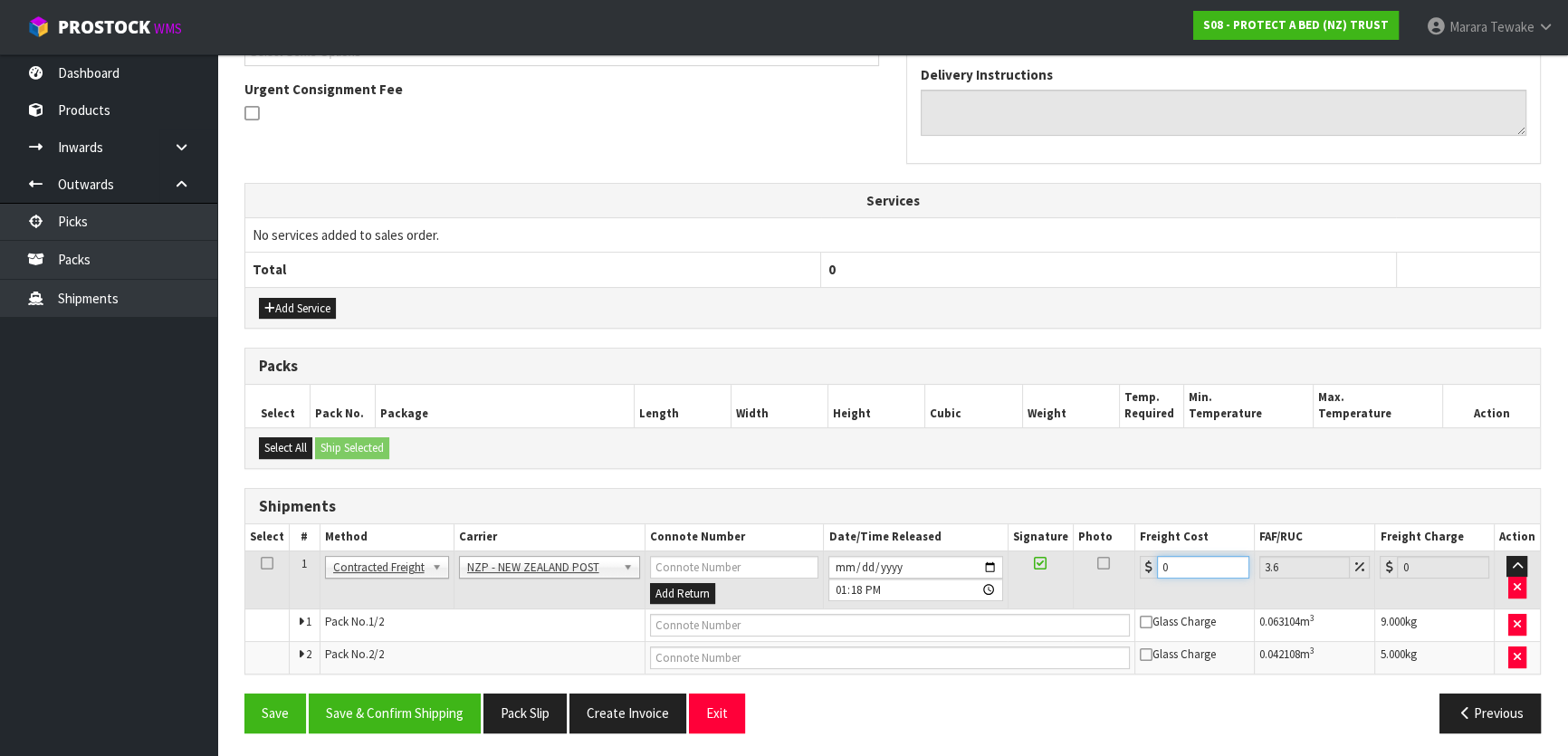
drag, startPoint x: 1188, startPoint y: 569, endPoint x: 1109, endPoint y: 531, distance: 87.7
click at [1119, 539] on table "Select # Method Carrier Connote Number Date/Time Released Signature Photo Freig…" at bounding box center [893, 599] width 1295 height 149
click at [432, 701] on button "Save & Confirm Shipping" at bounding box center [394, 713] width 172 height 39
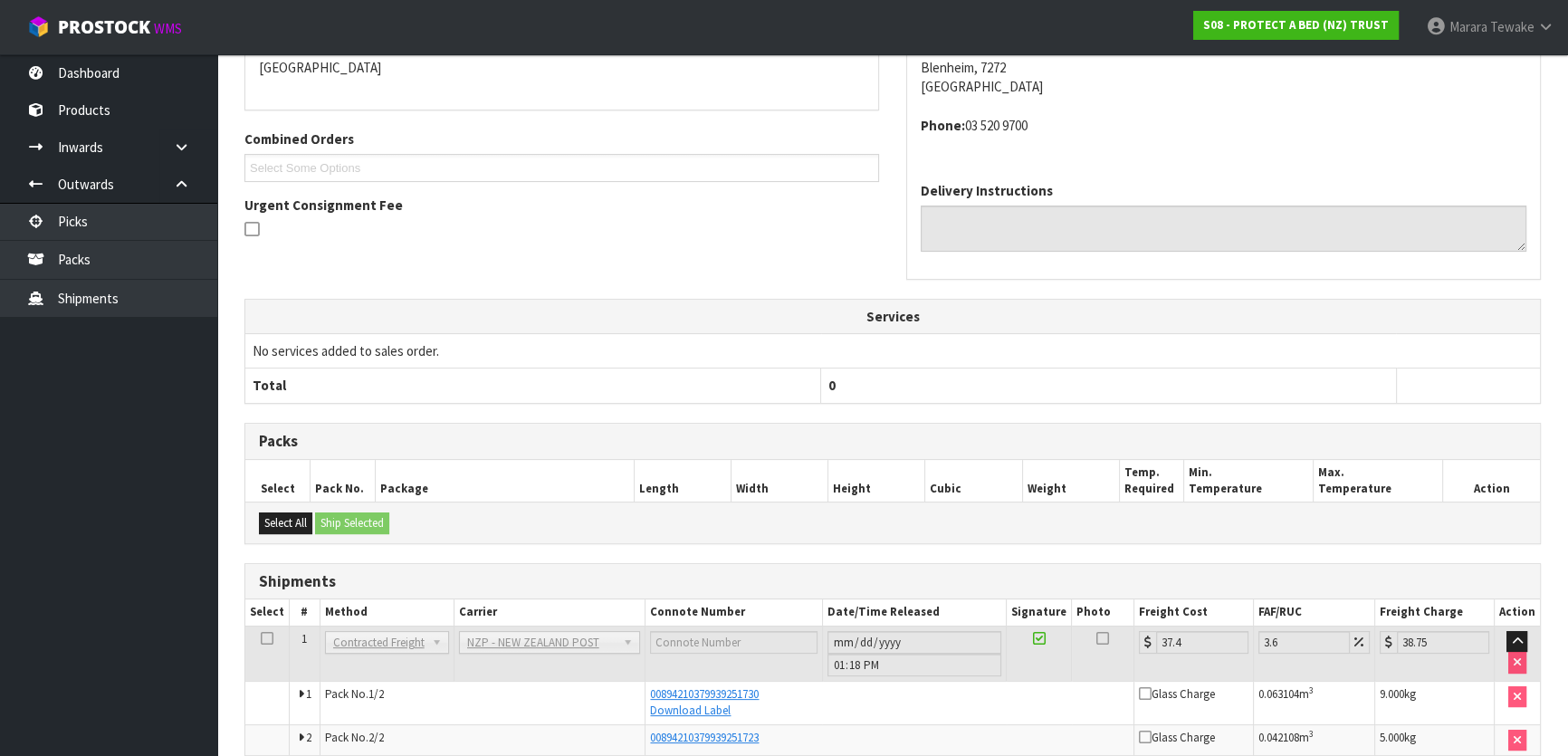
scroll to position [0, 0]
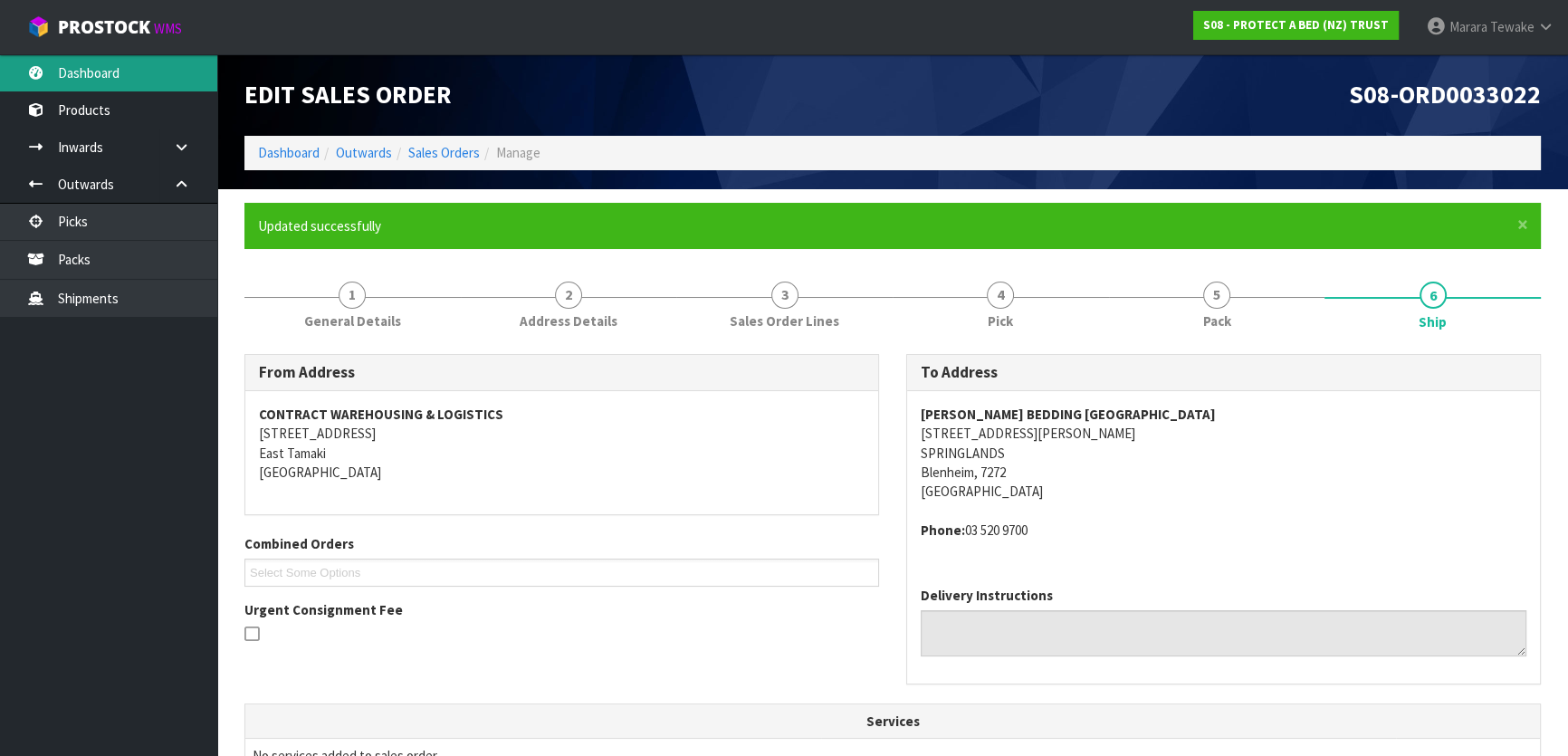
click at [159, 67] on link "Dashboard" at bounding box center [109, 73] width 217 height 37
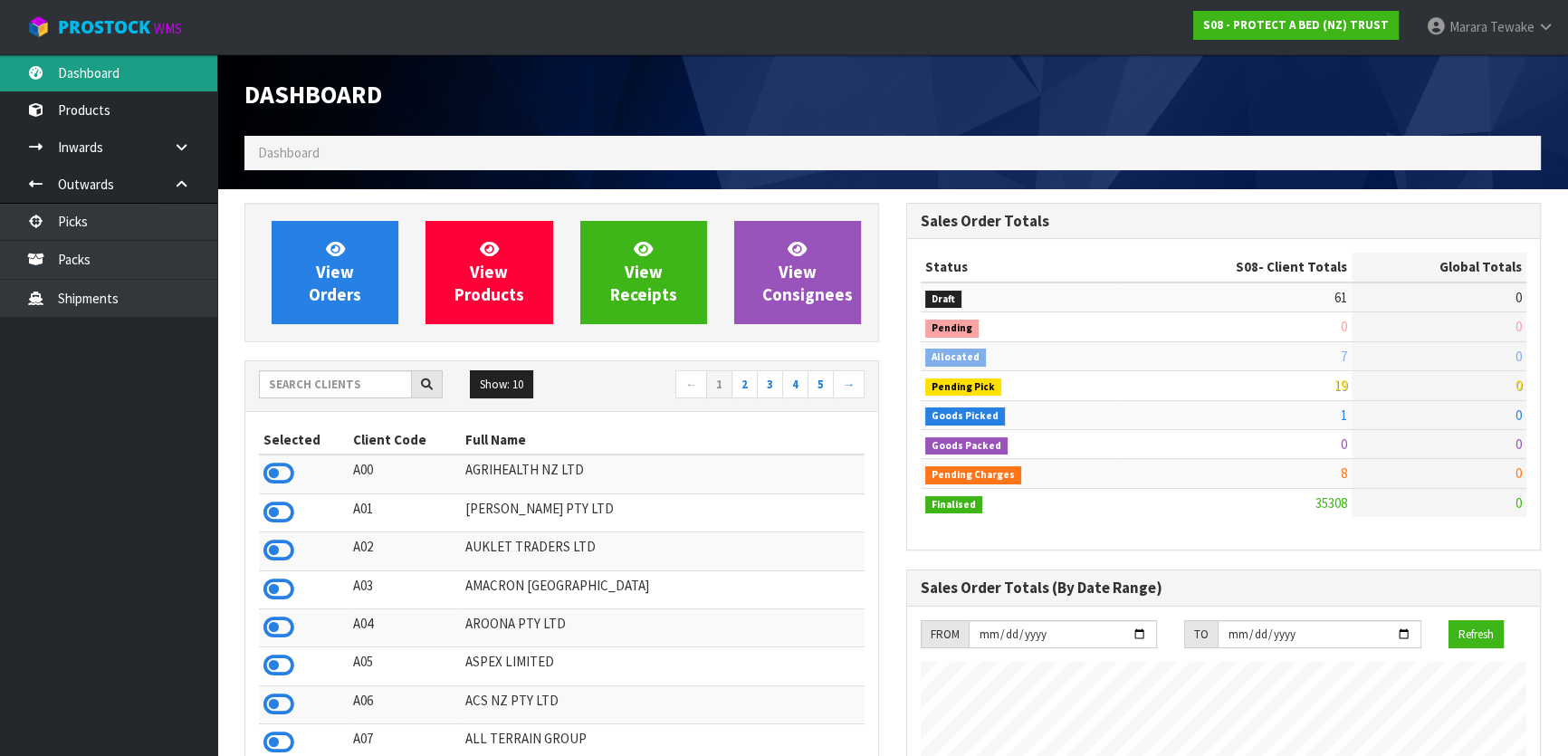
scroll to position [1127, 661]
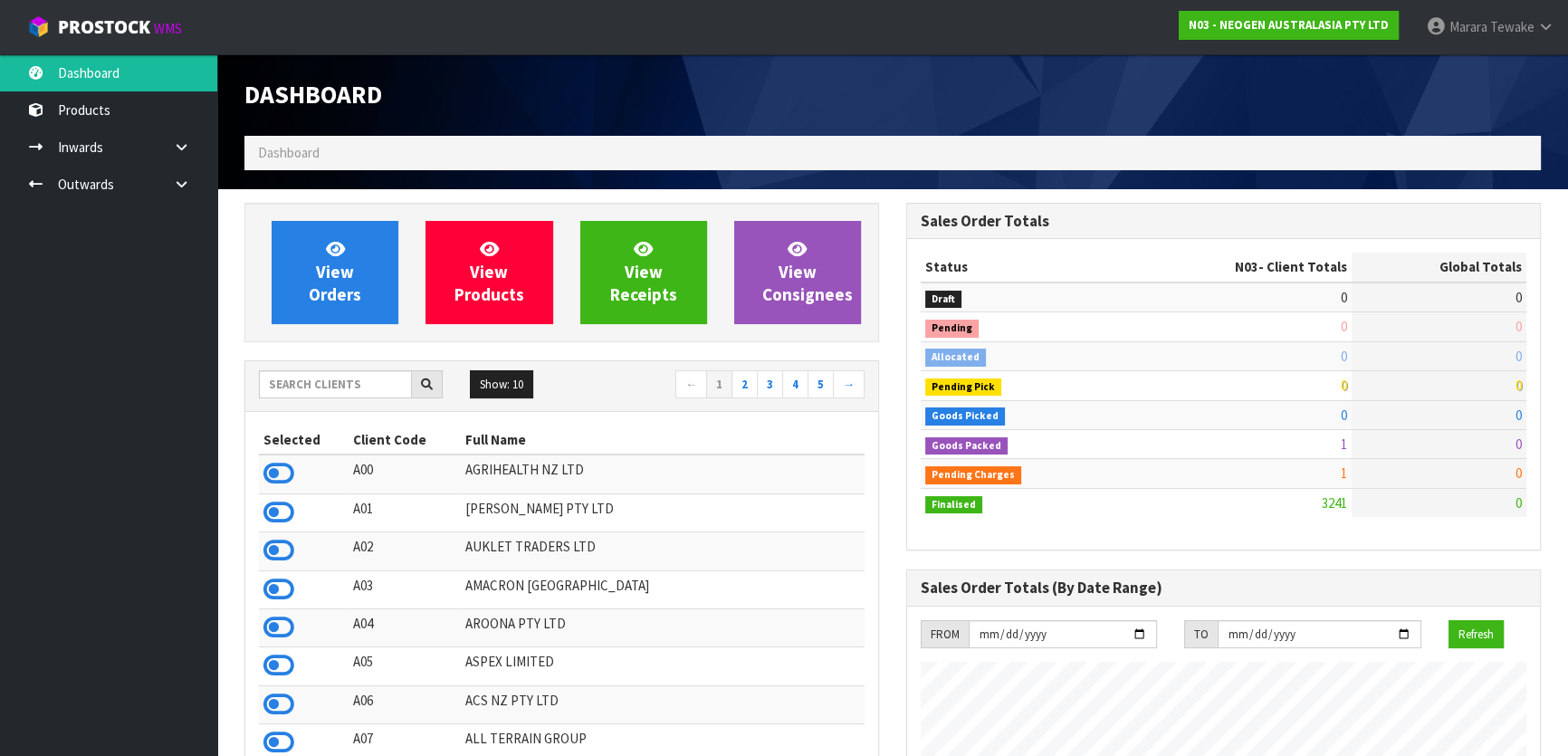
scroll to position [1369, 661]
click at [298, 389] on input "text" at bounding box center [335, 384] width 153 height 28
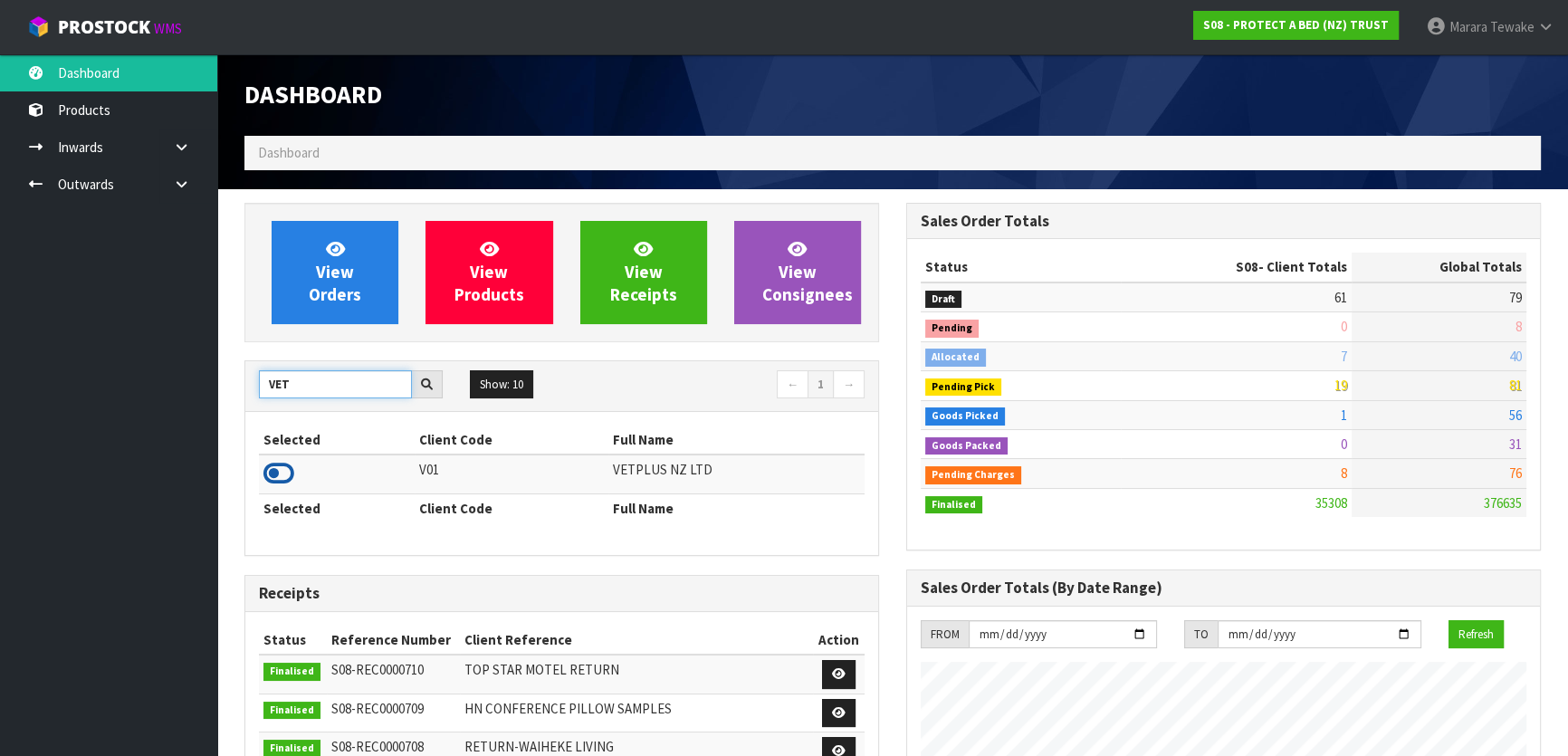
type input "VET"
click at [281, 477] on icon at bounding box center [279, 474] width 31 height 27
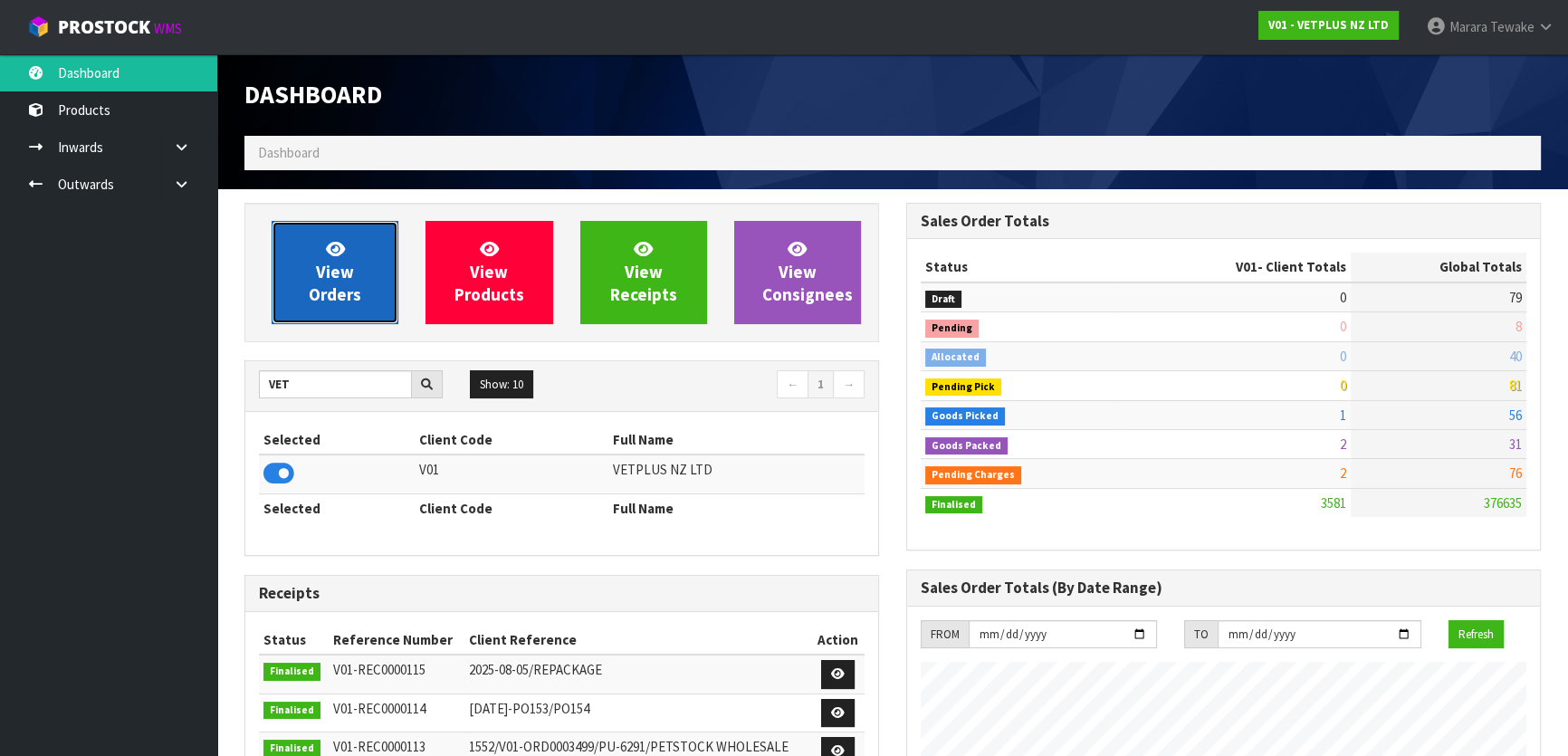
click at [329, 272] on span "View Orders" at bounding box center [335, 272] width 52 height 68
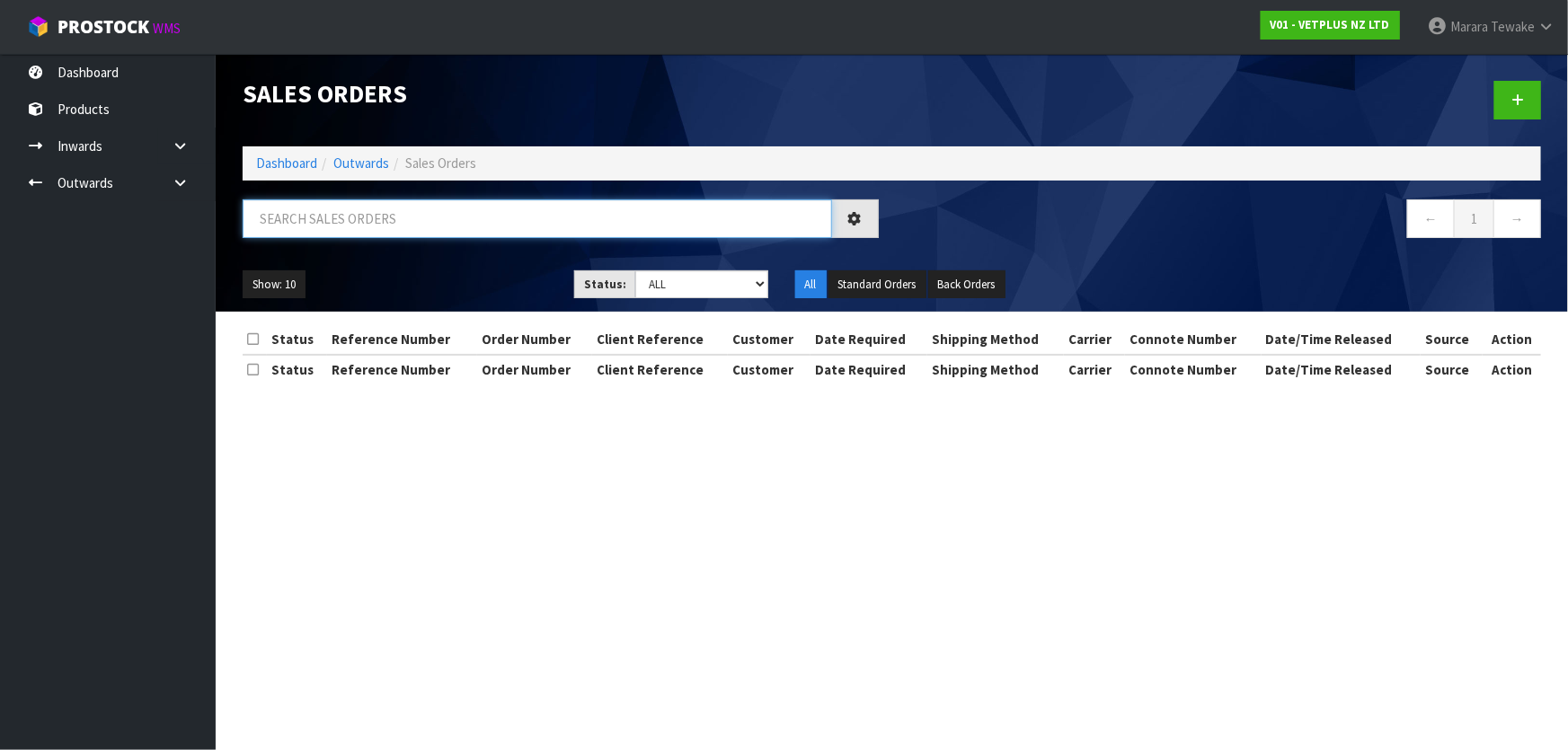
click at [332, 231] on input "text" at bounding box center [537, 218] width 590 height 38
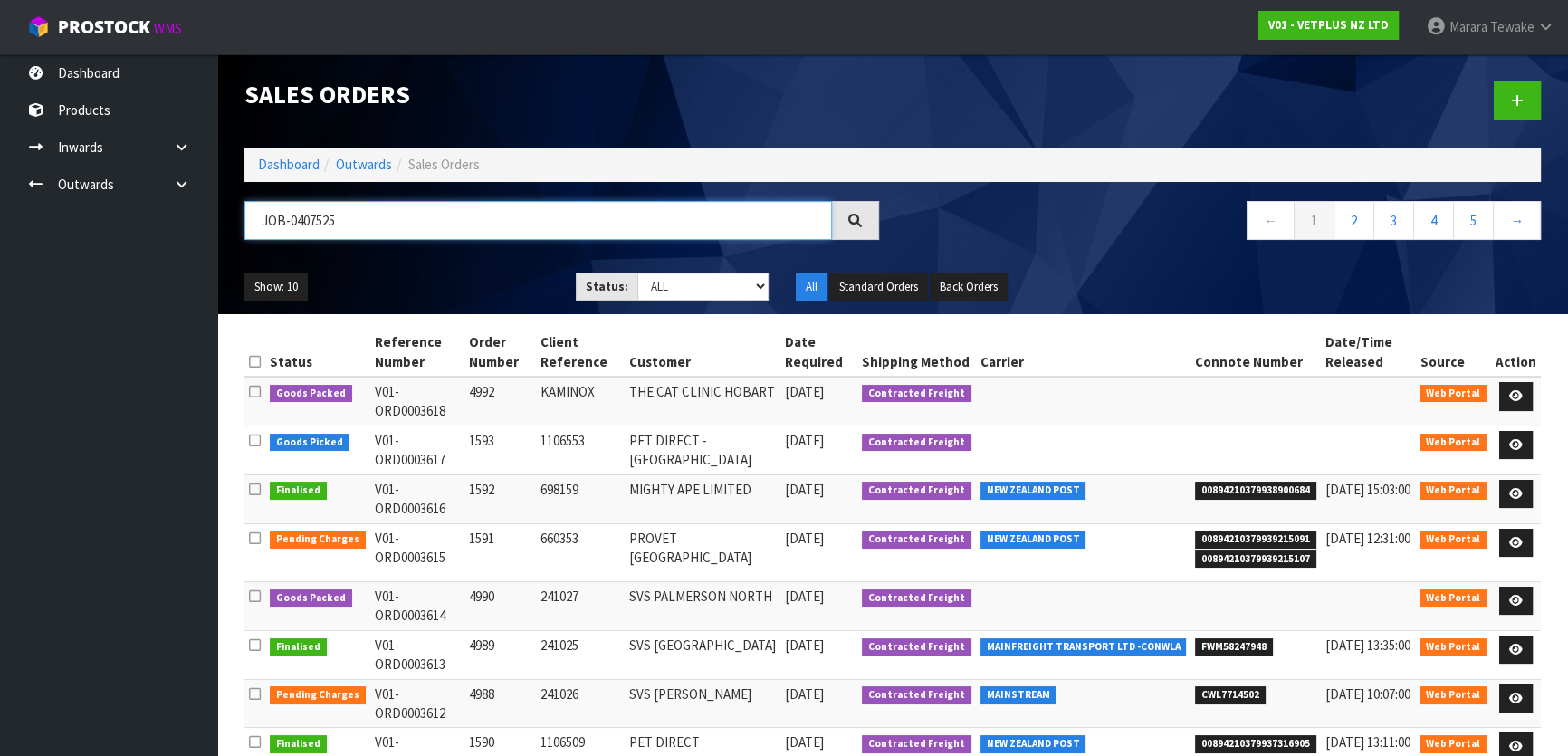
type input "JOB-0407525"
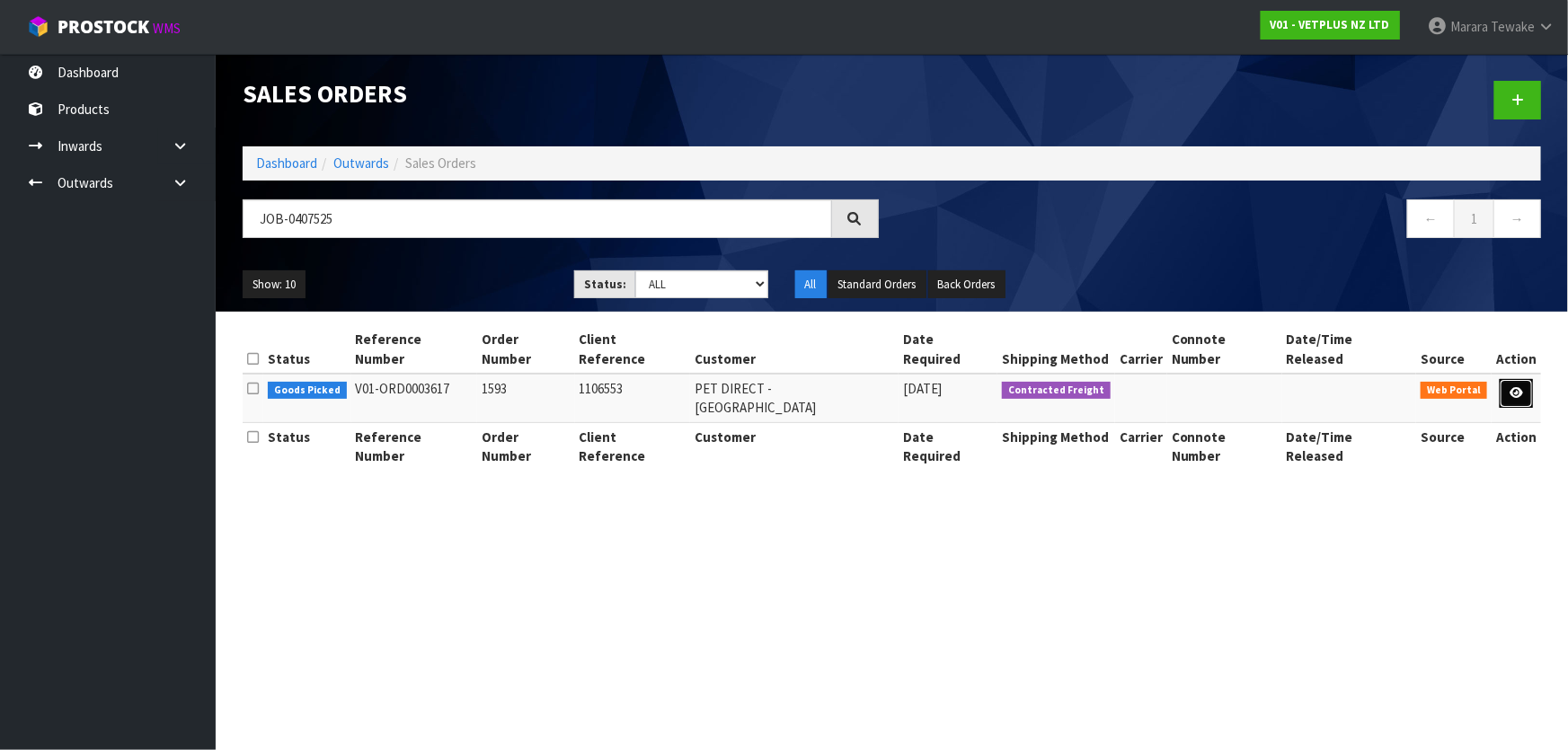
click at [1519, 388] on icon at bounding box center [1516, 393] width 13 height 12
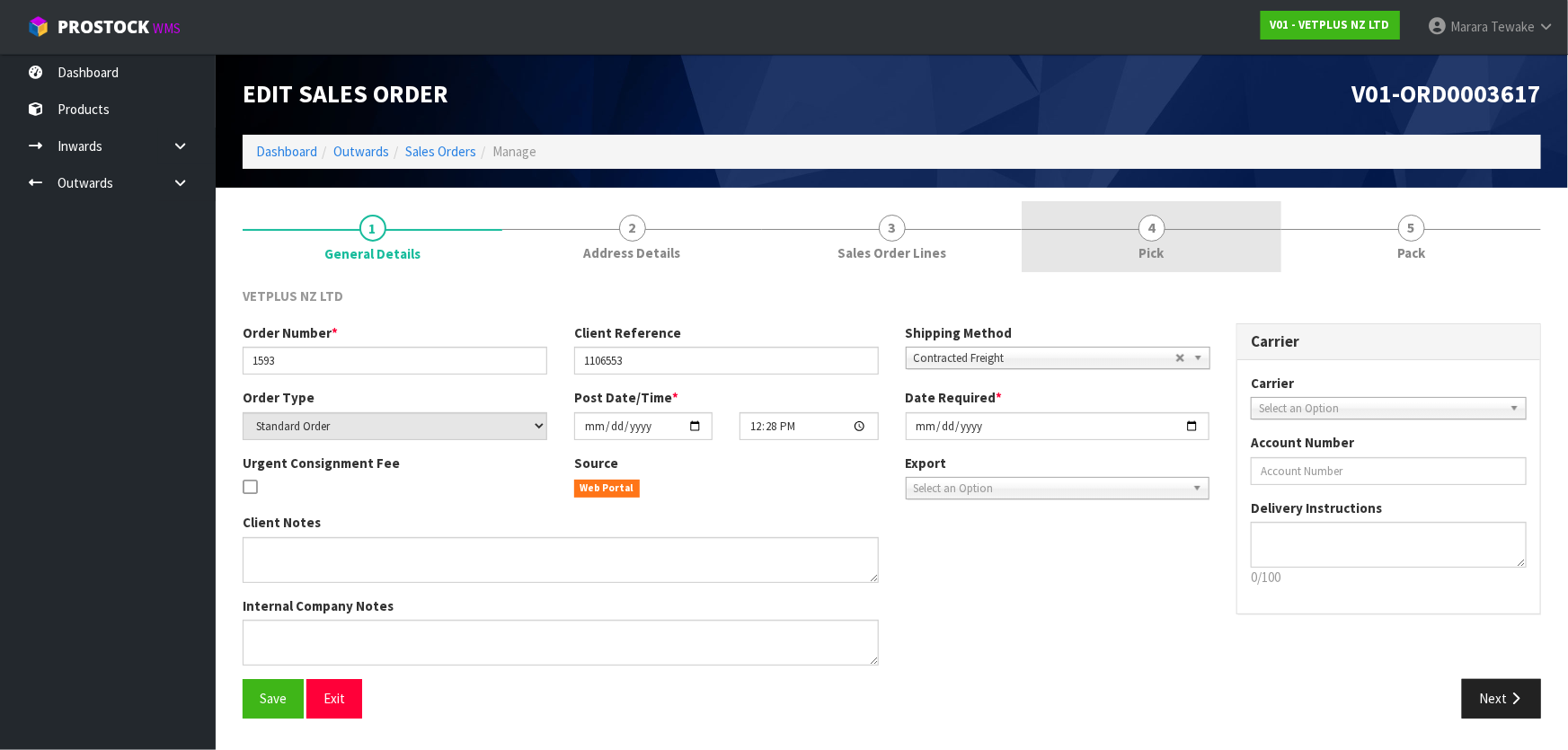
click at [1161, 228] on span "4" at bounding box center [1151, 228] width 27 height 27
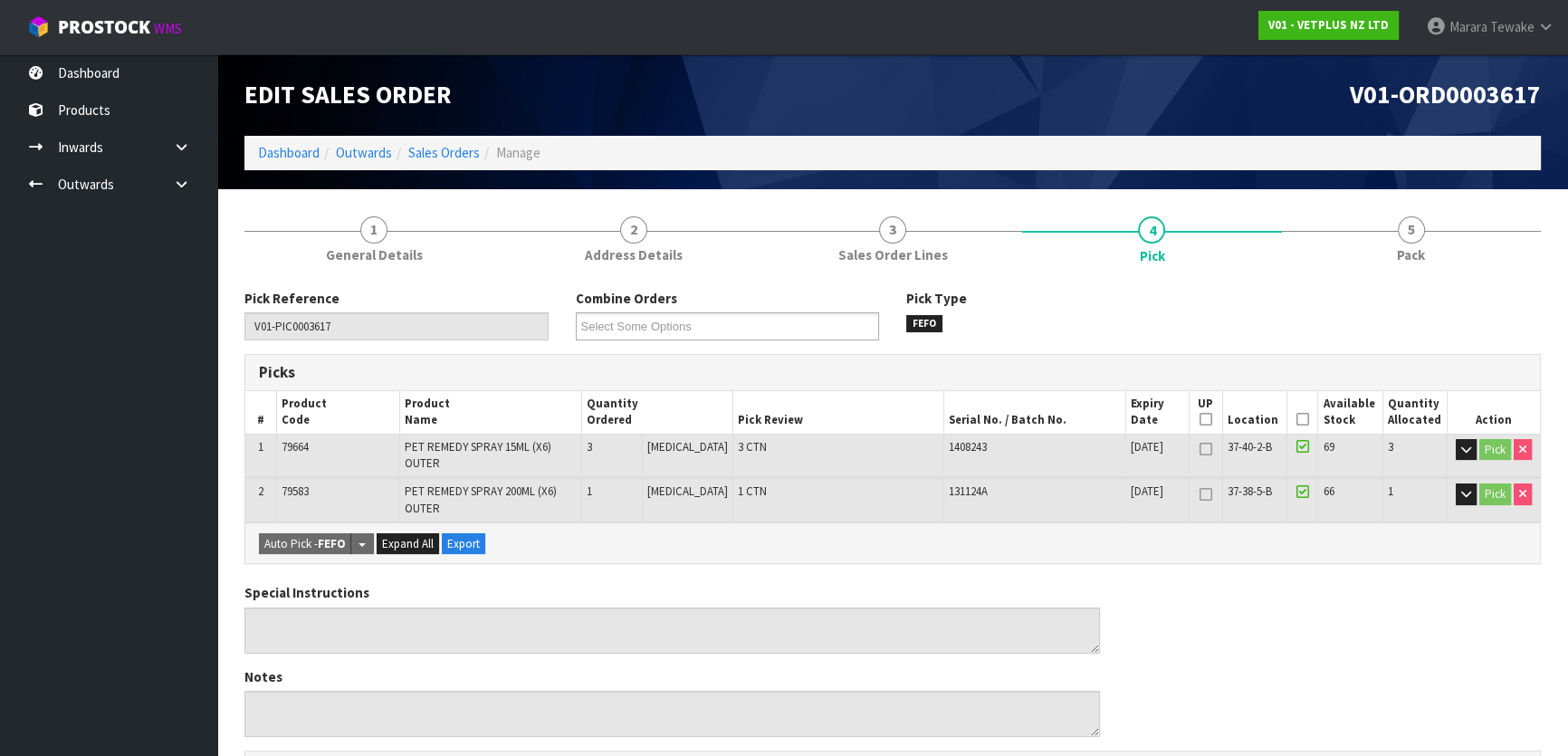
click at [1297, 420] on icon at bounding box center [1302, 419] width 13 height 1
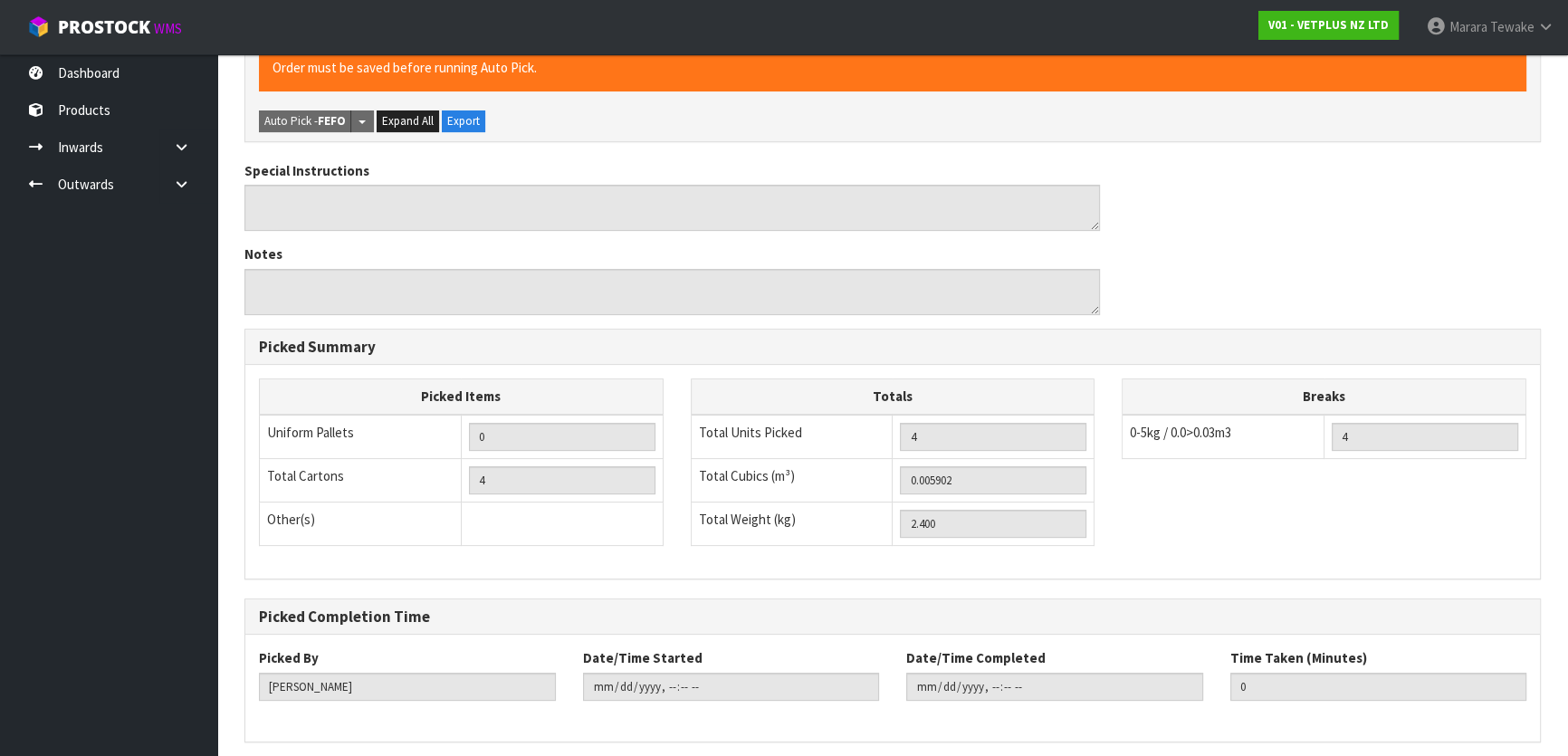
scroll to position [543, 0]
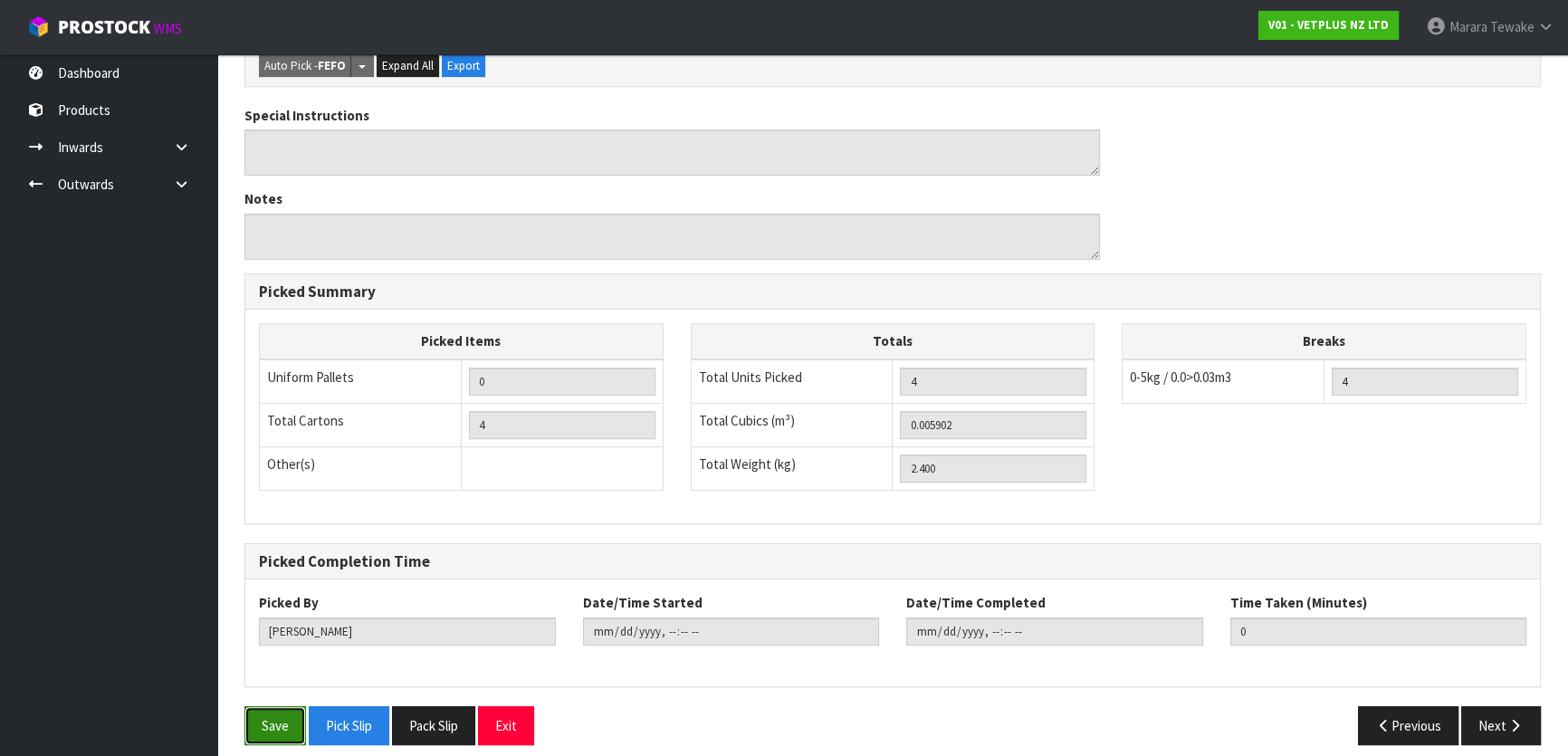
drag, startPoint x: 286, startPoint y: 705, endPoint x: 552, endPoint y: 625, distance: 277.8
click at [286, 707] on button "Save" at bounding box center [275, 726] width 62 height 39
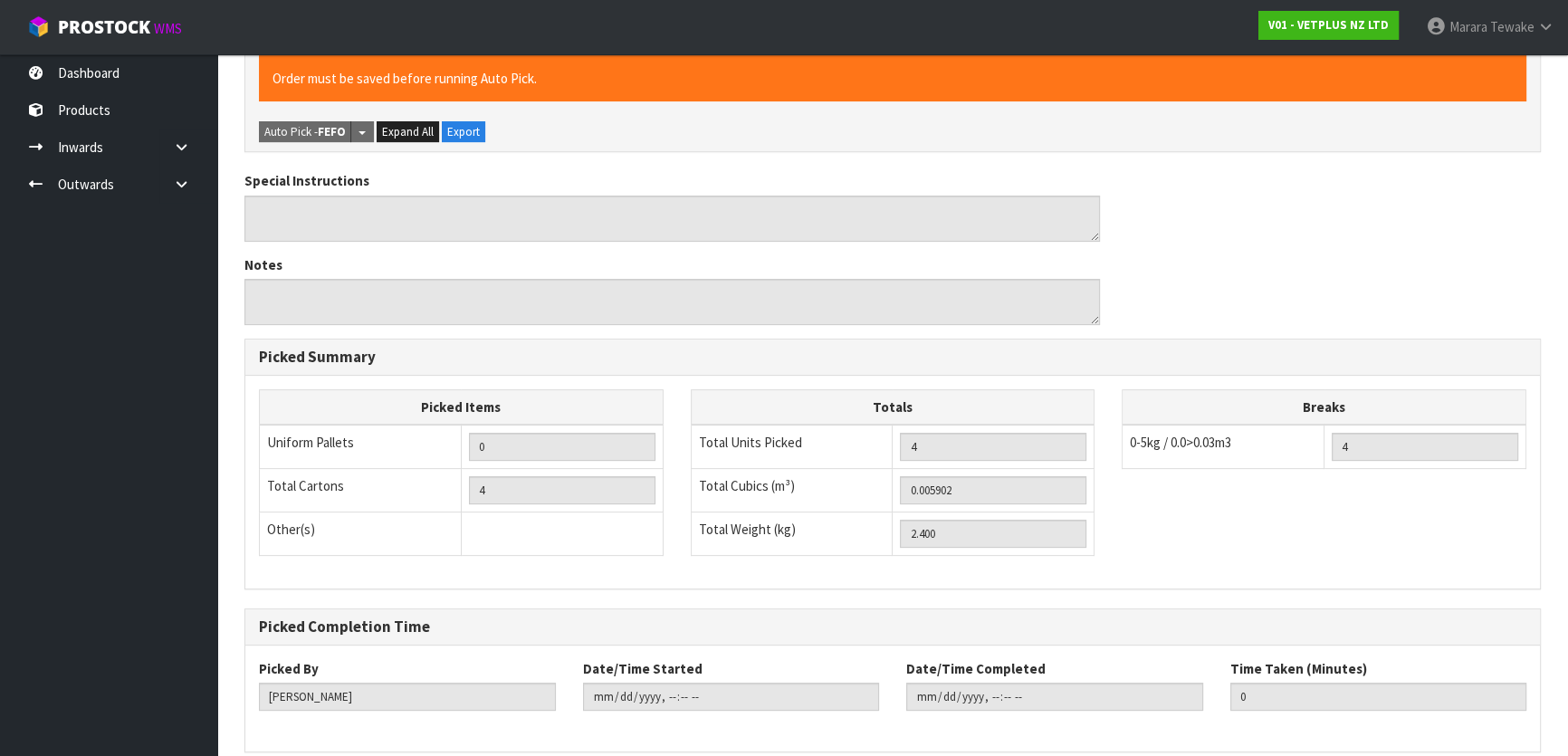
scroll to position [0, 0]
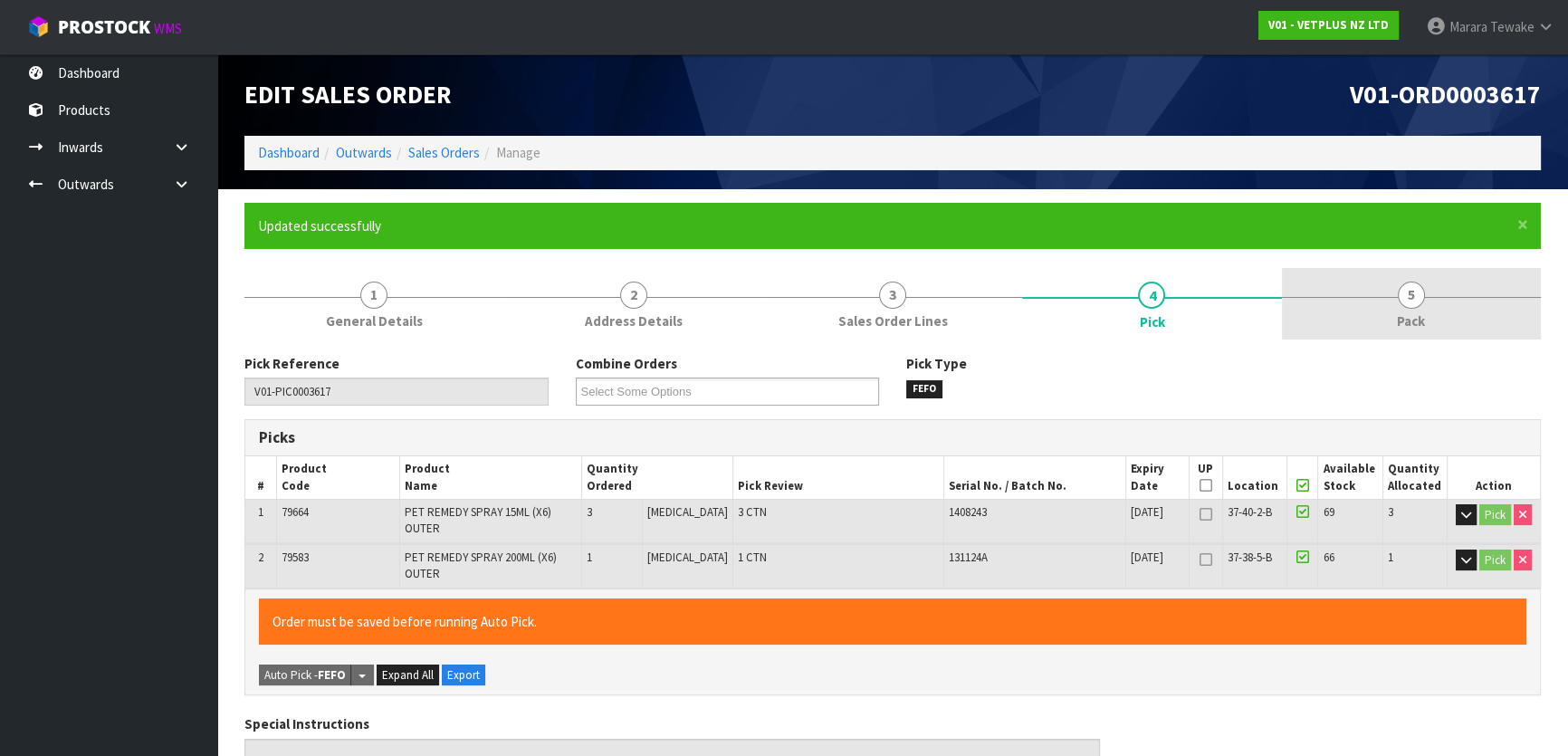
type input "Marara Tewake"
type input "2025-08-14T13:23:56"
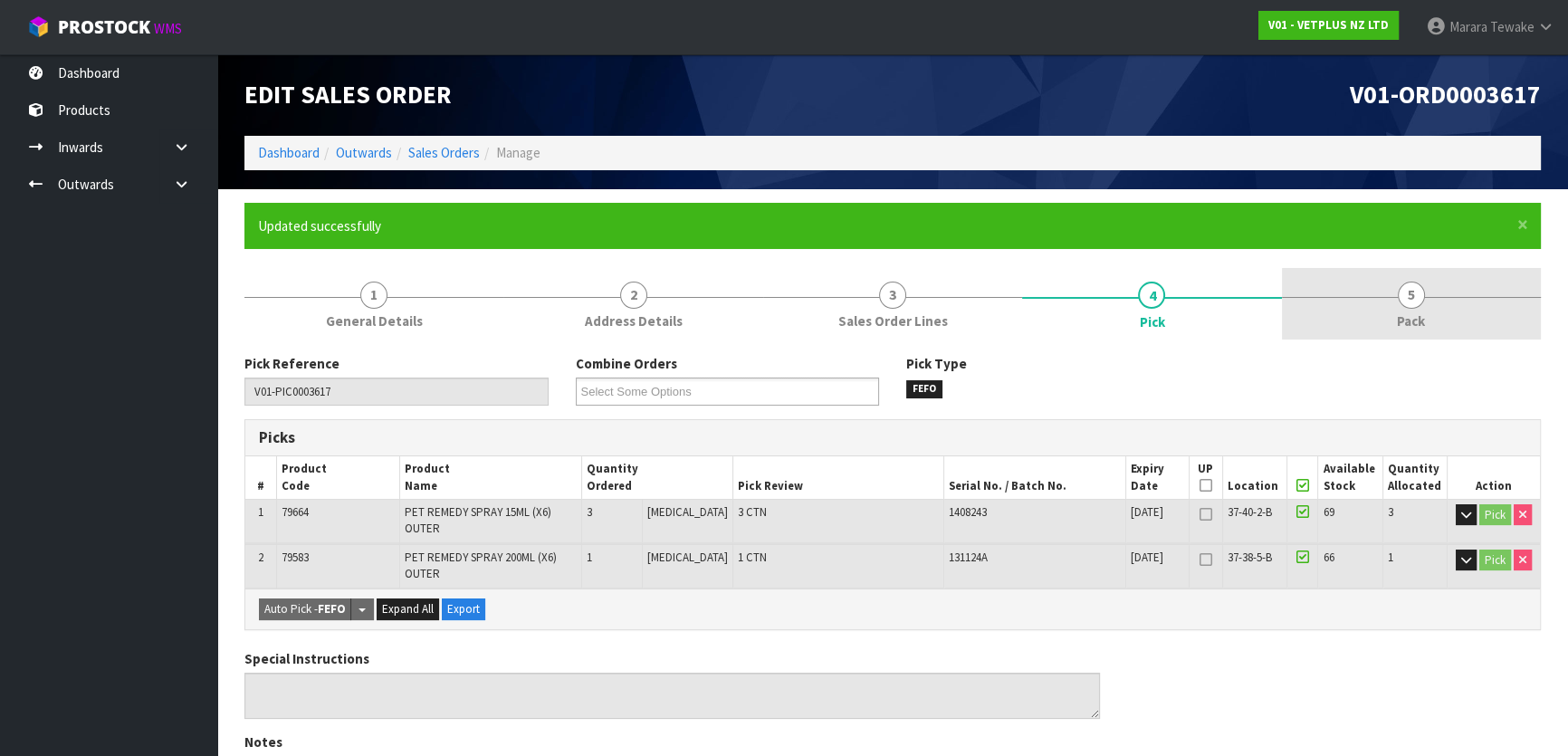
click at [1422, 299] on span "5" at bounding box center [1411, 296] width 27 height 27
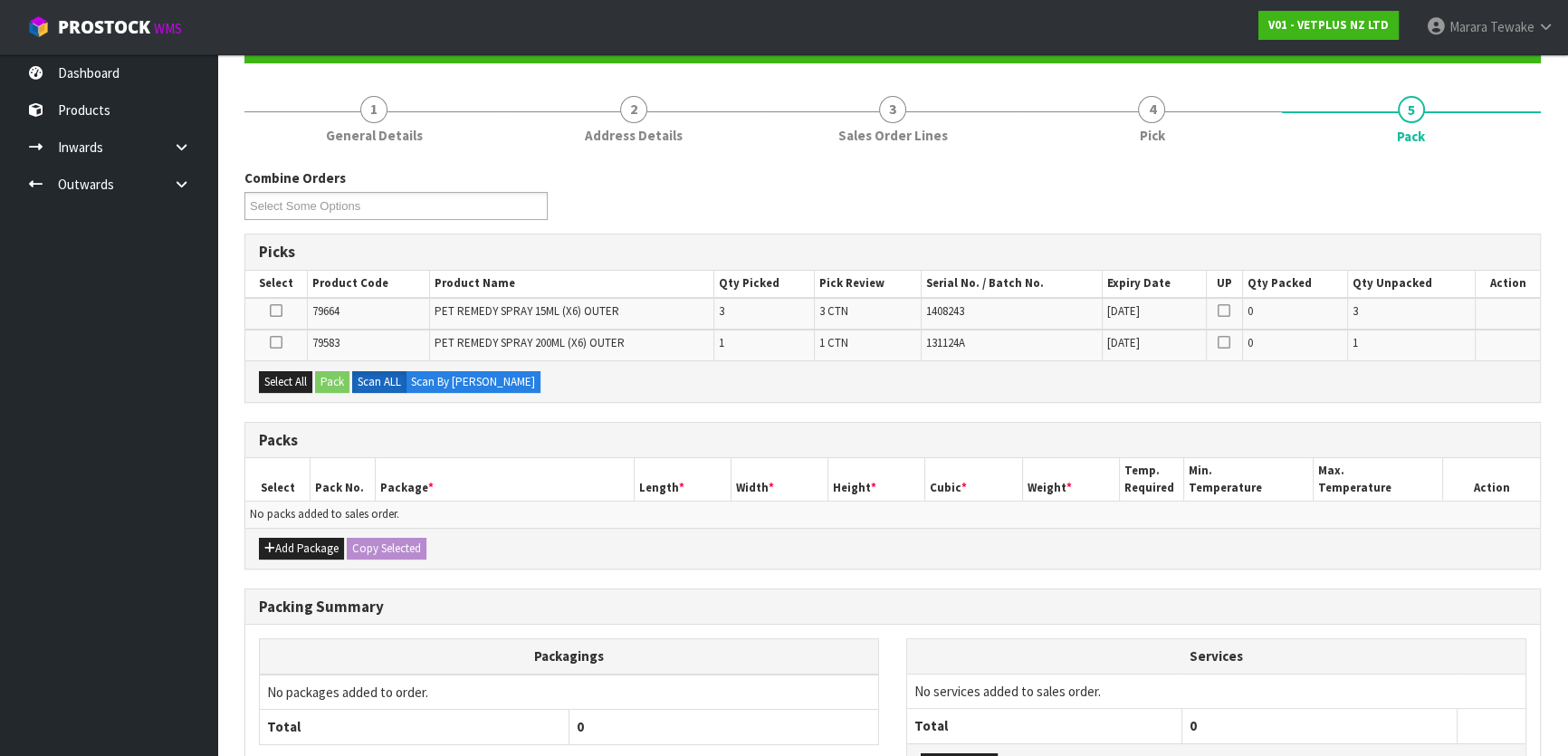
scroll to position [329, 0]
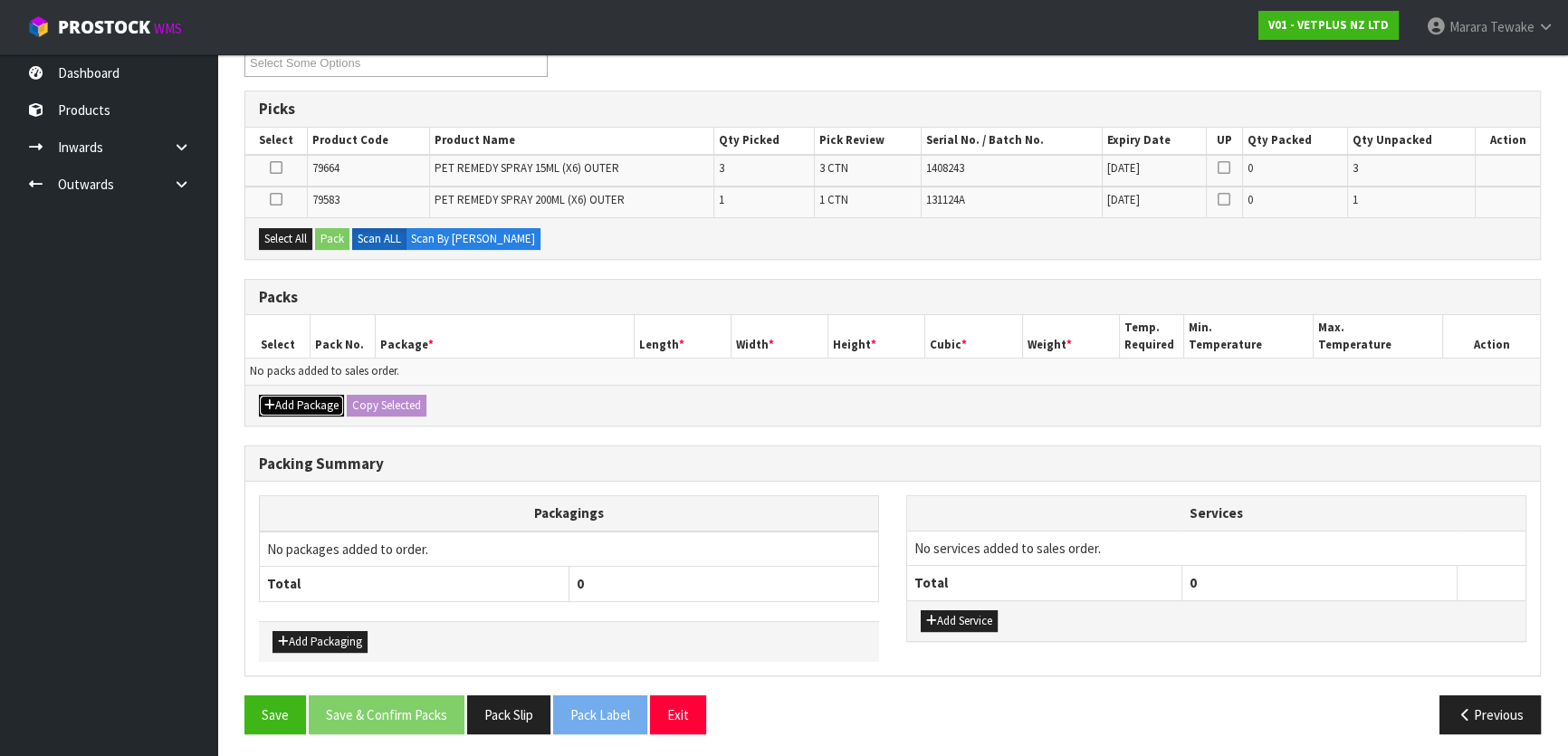
click at [307, 403] on button "Add Package" at bounding box center [301, 405] width 85 height 21
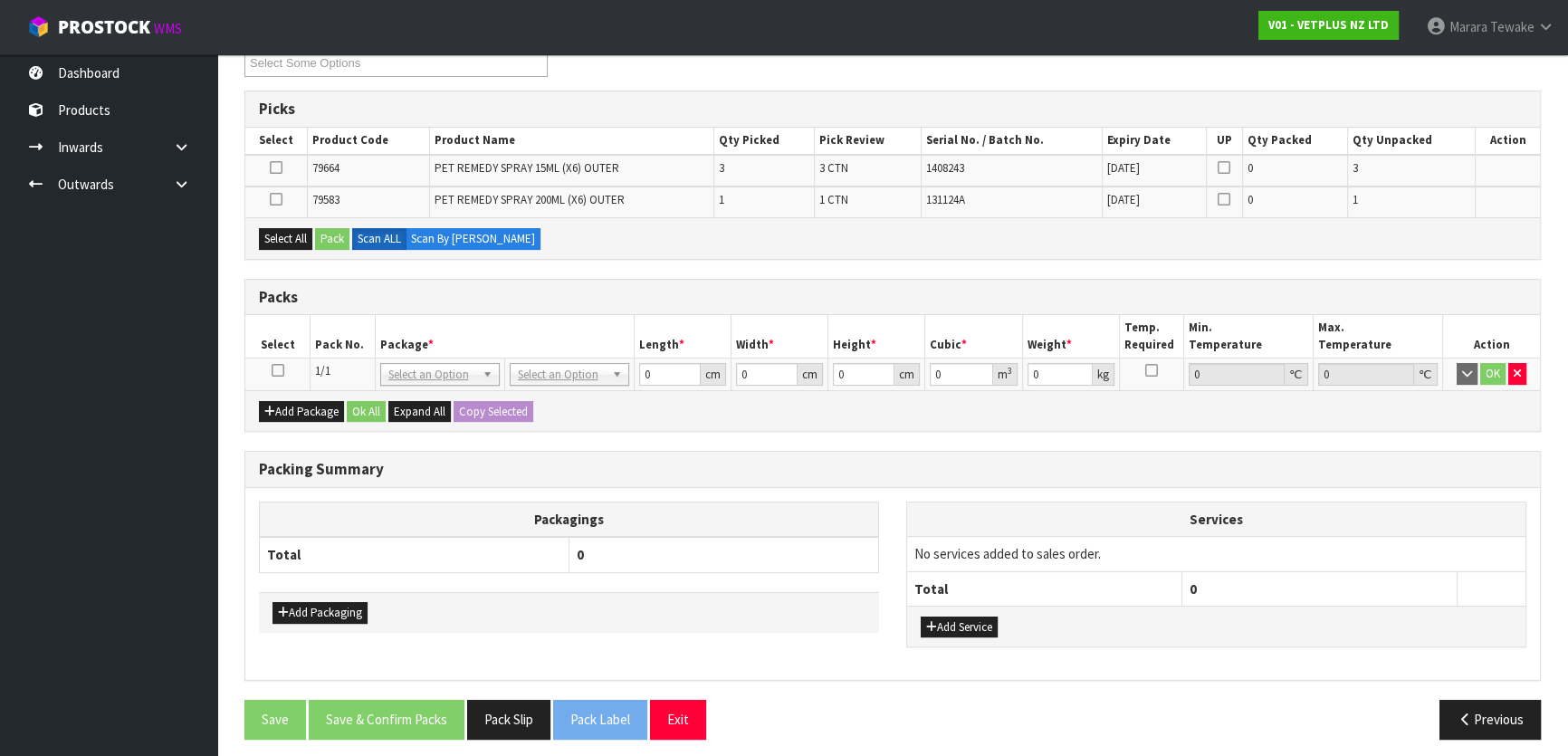
click at [278, 370] on icon at bounding box center [277, 370] width 13 height 1
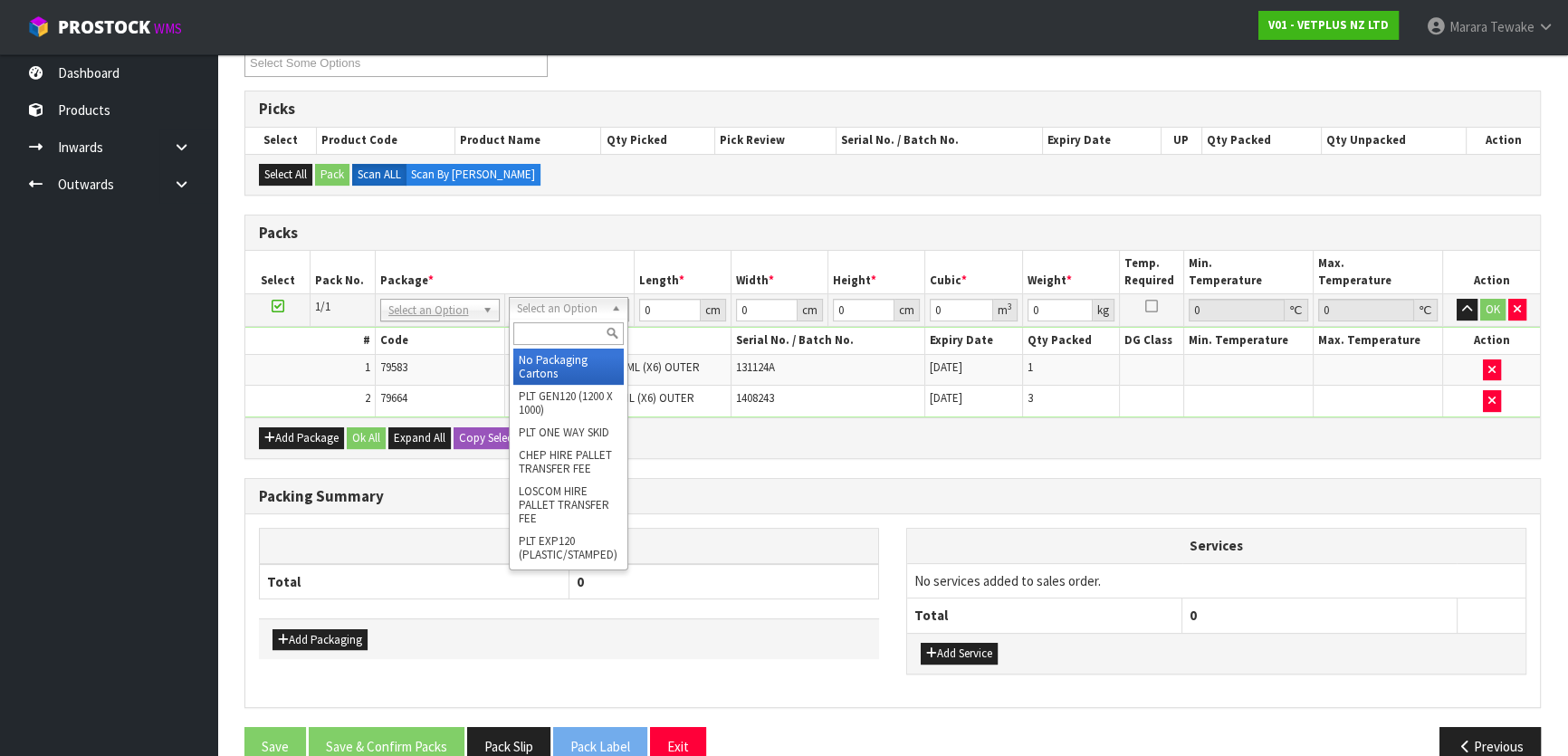
drag, startPoint x: 567, startPoint y: 335, endPoint x: 552, endPoint y: 324, distance: 18.6
click at [568, 335] on input "text" at bounding box center [569, 333] width 110 height 22
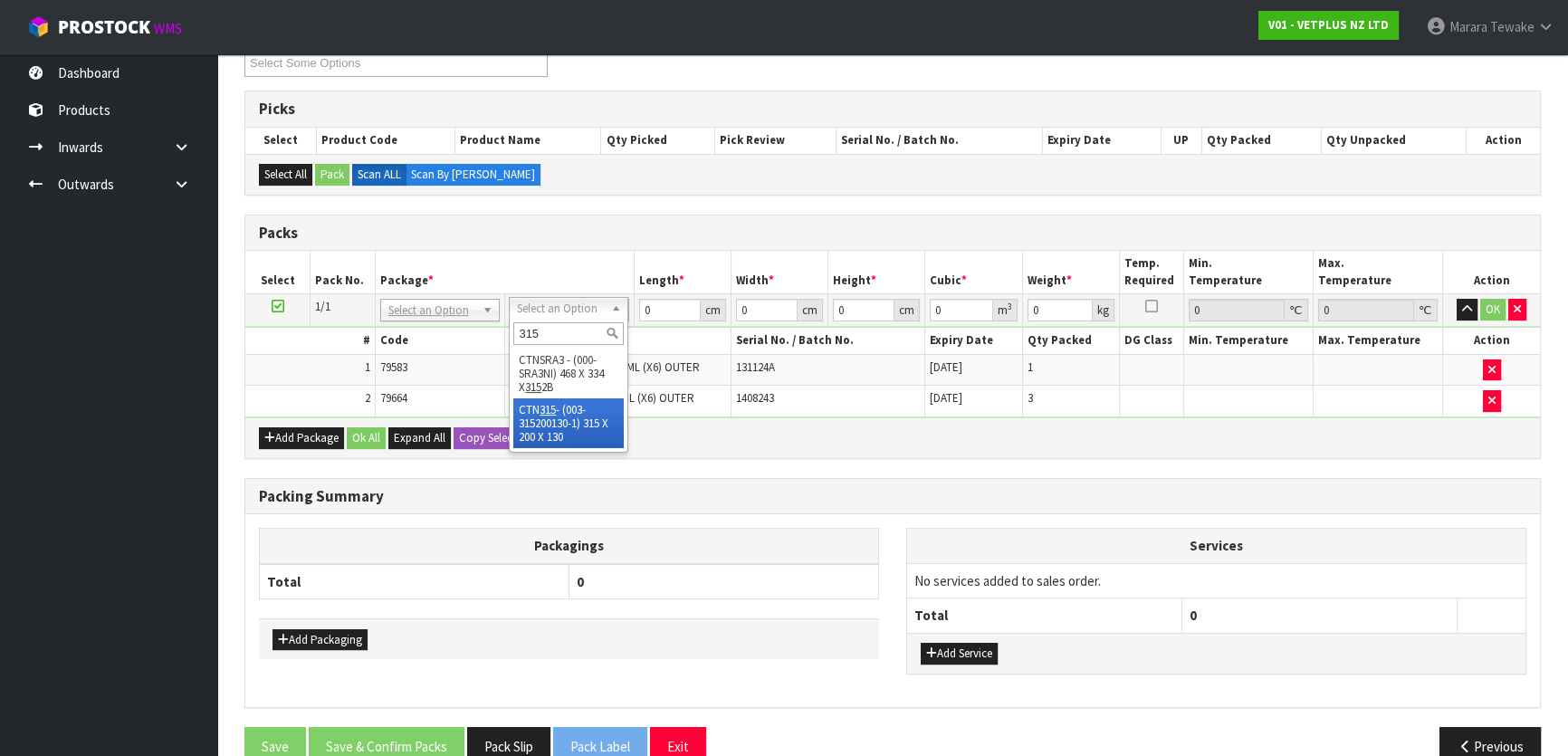
type input "315"
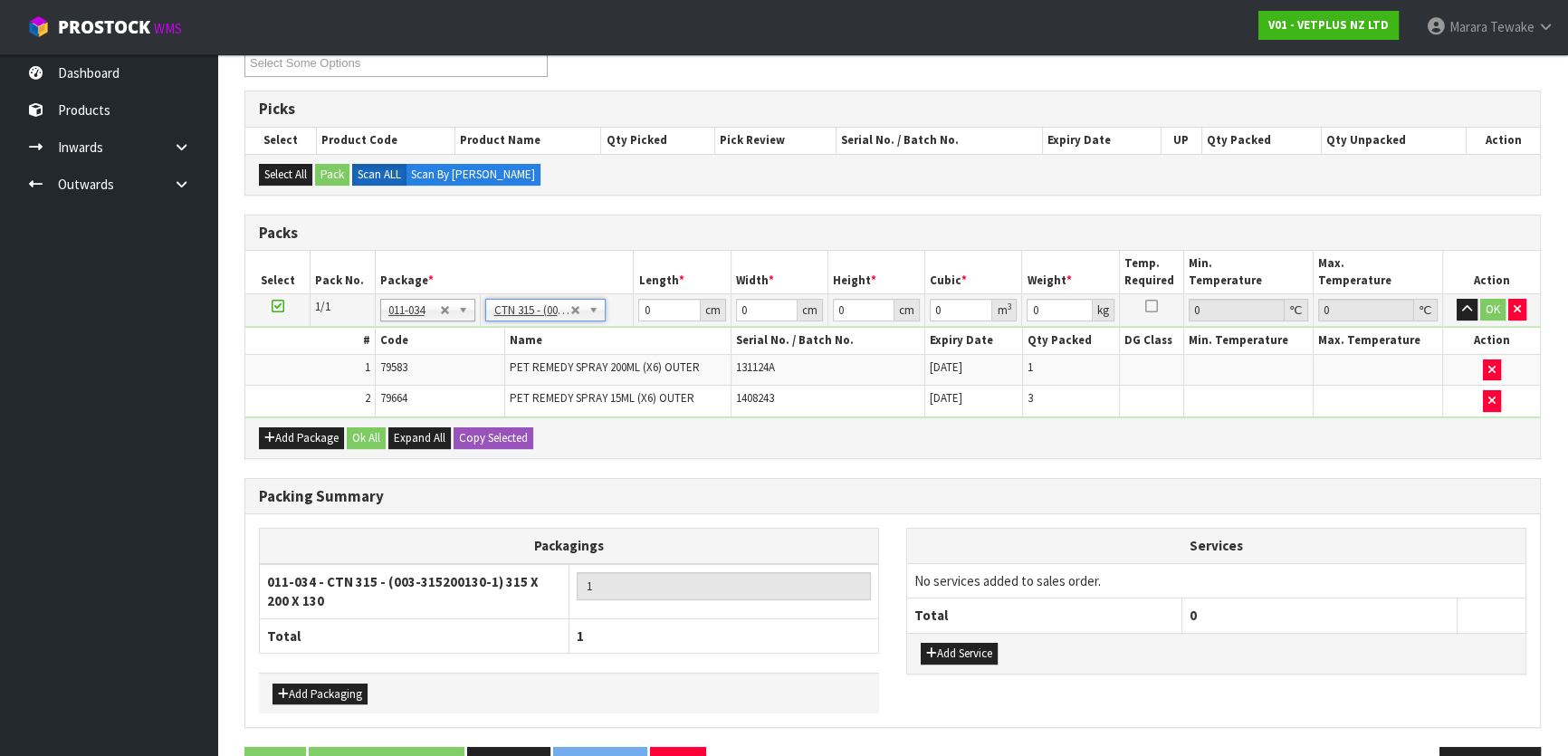
type input "31.5"
type input "20"
type input "13"
type input "0.00819"
type input "2.6"
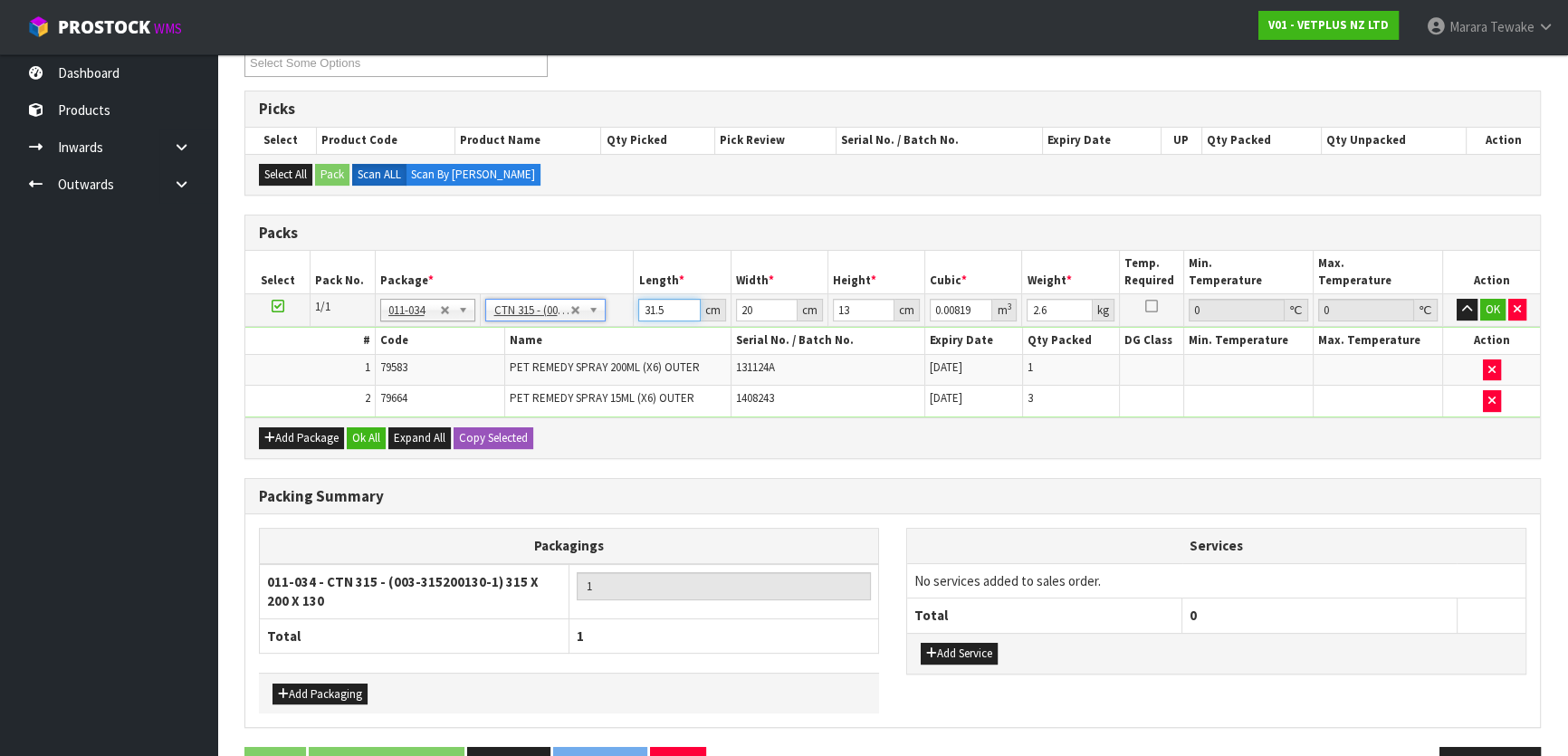
drag, startPoint x: 661, startPoint y: 306, endPoint x: 649, endPoint y: 288, distance: 21.6
click at [649, 289] on table "Select Pack No. Package * Length * Width * Height * Cubic * Weight * Temp. Requ…" at bounding box center [893, 333] width 1295 height 166
type input "3"
type input "0.00078"
type input "0"
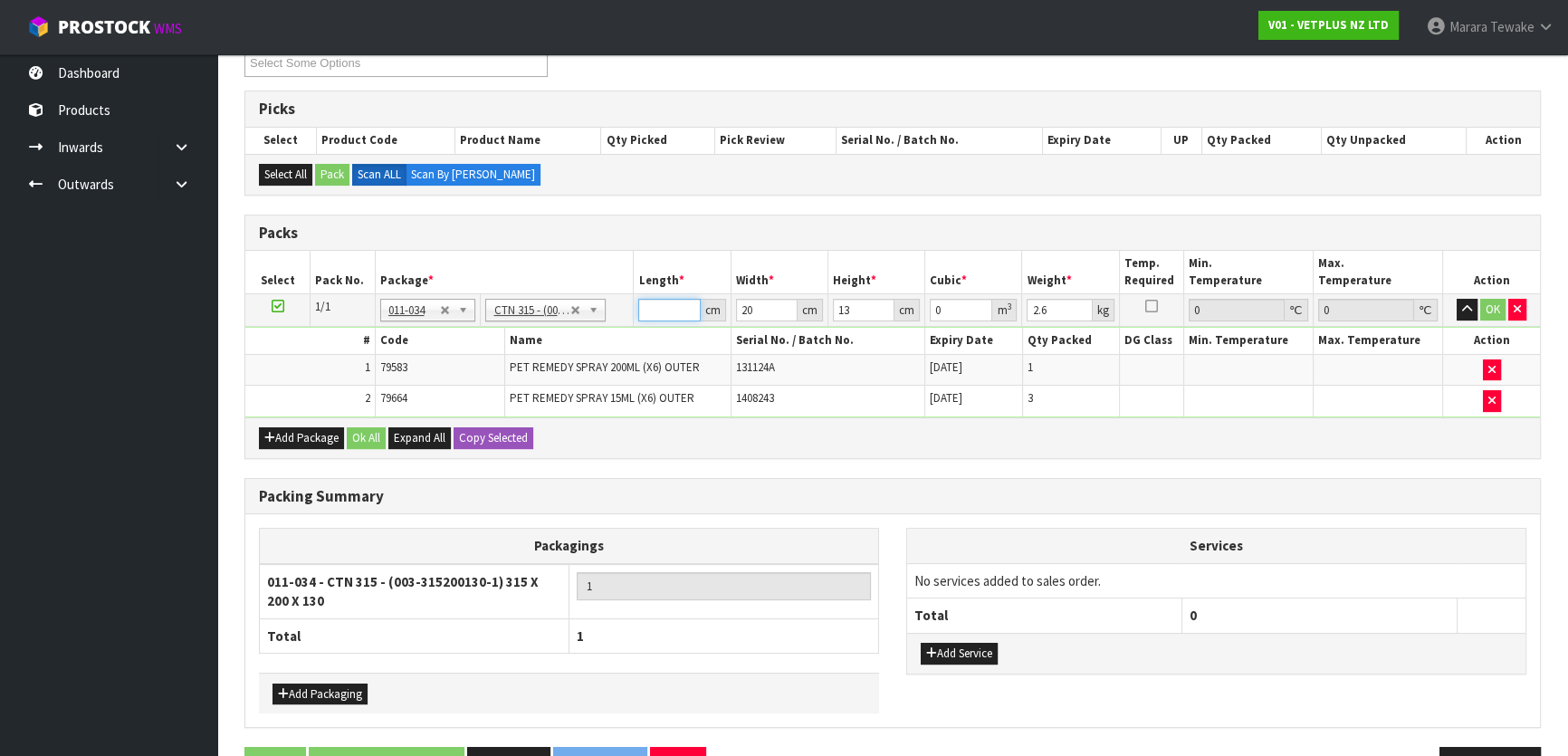
type input "3"
type input "0.00078"
type input "32"
type input "0.00832"
type input "32"
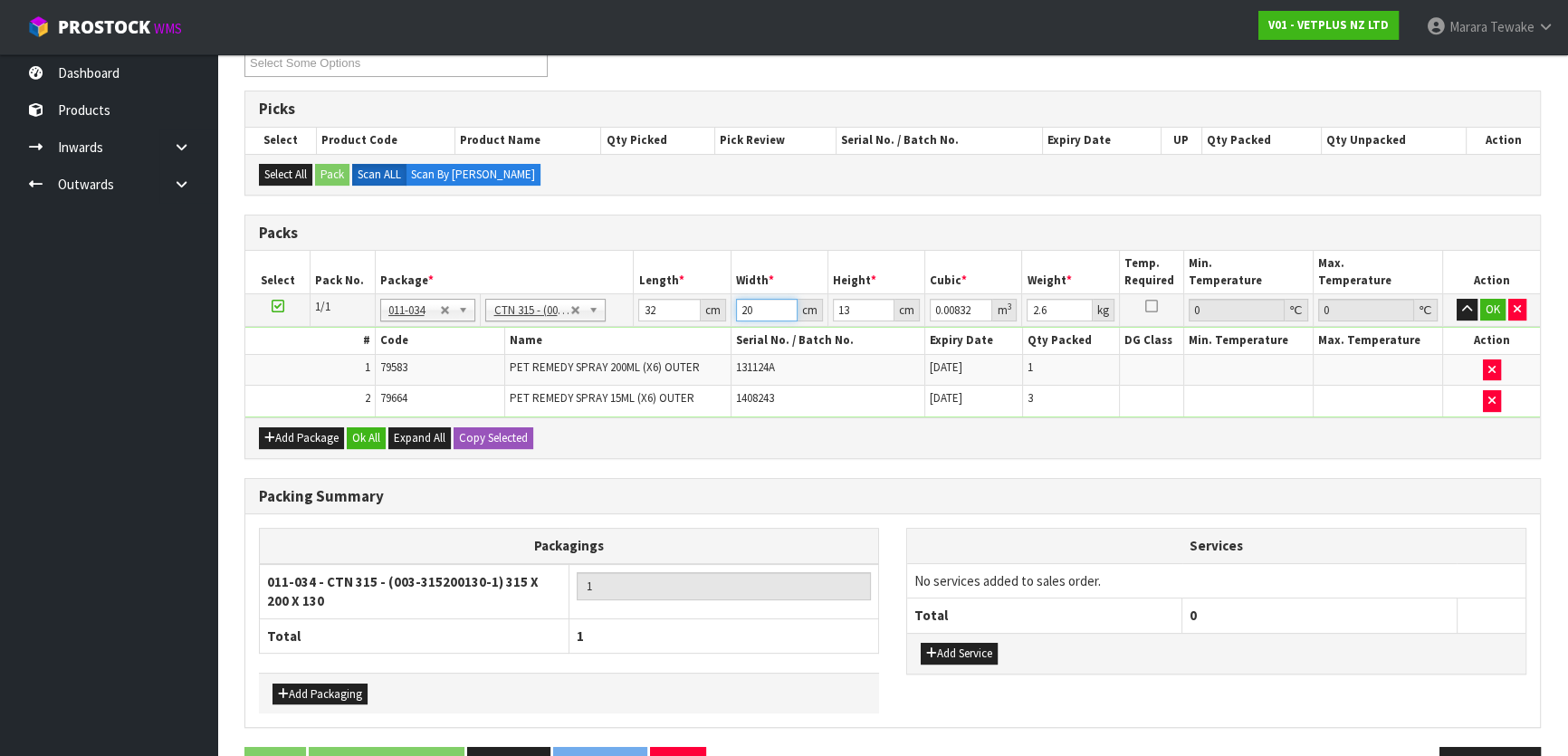
type input "2"
type input "0.000832"
type input "21"
type input "0.008736"
type input "21"
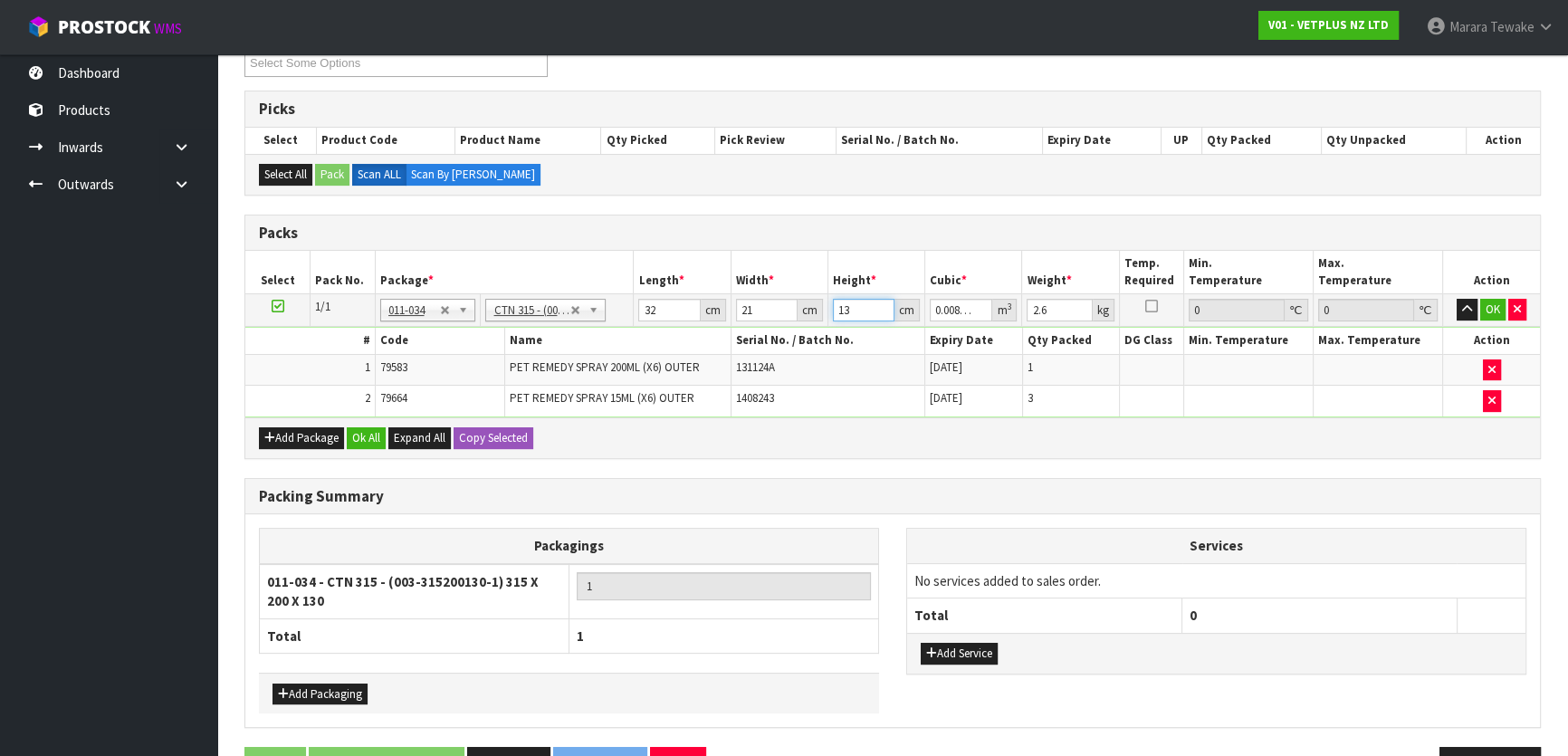
type input "1"
type input "0.000672"
type input "15"
type input "0.01008"
type input "15"
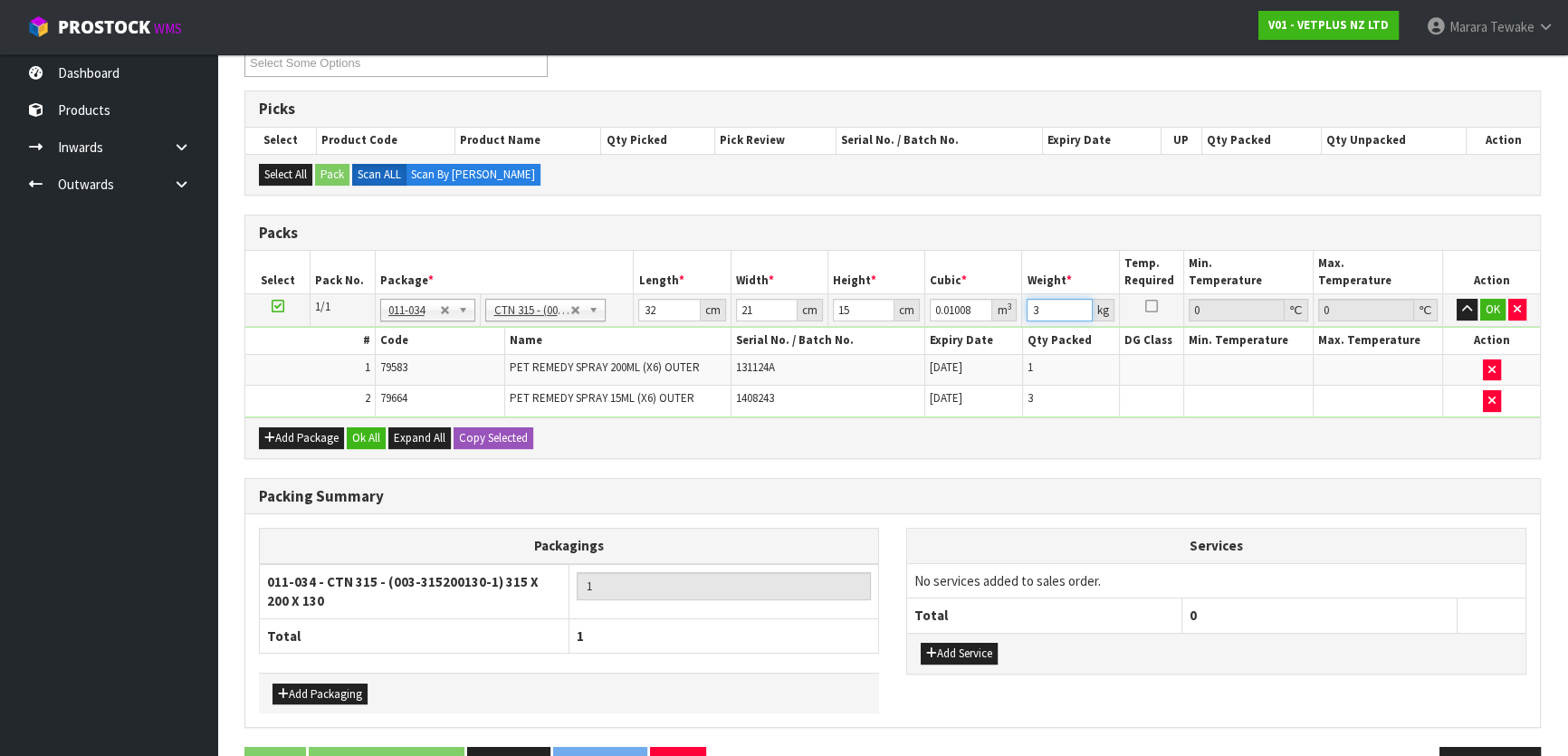
type input "3"
click at [1457, 299] on button "button" at bounding box center [1466, 309] width 20 height 21
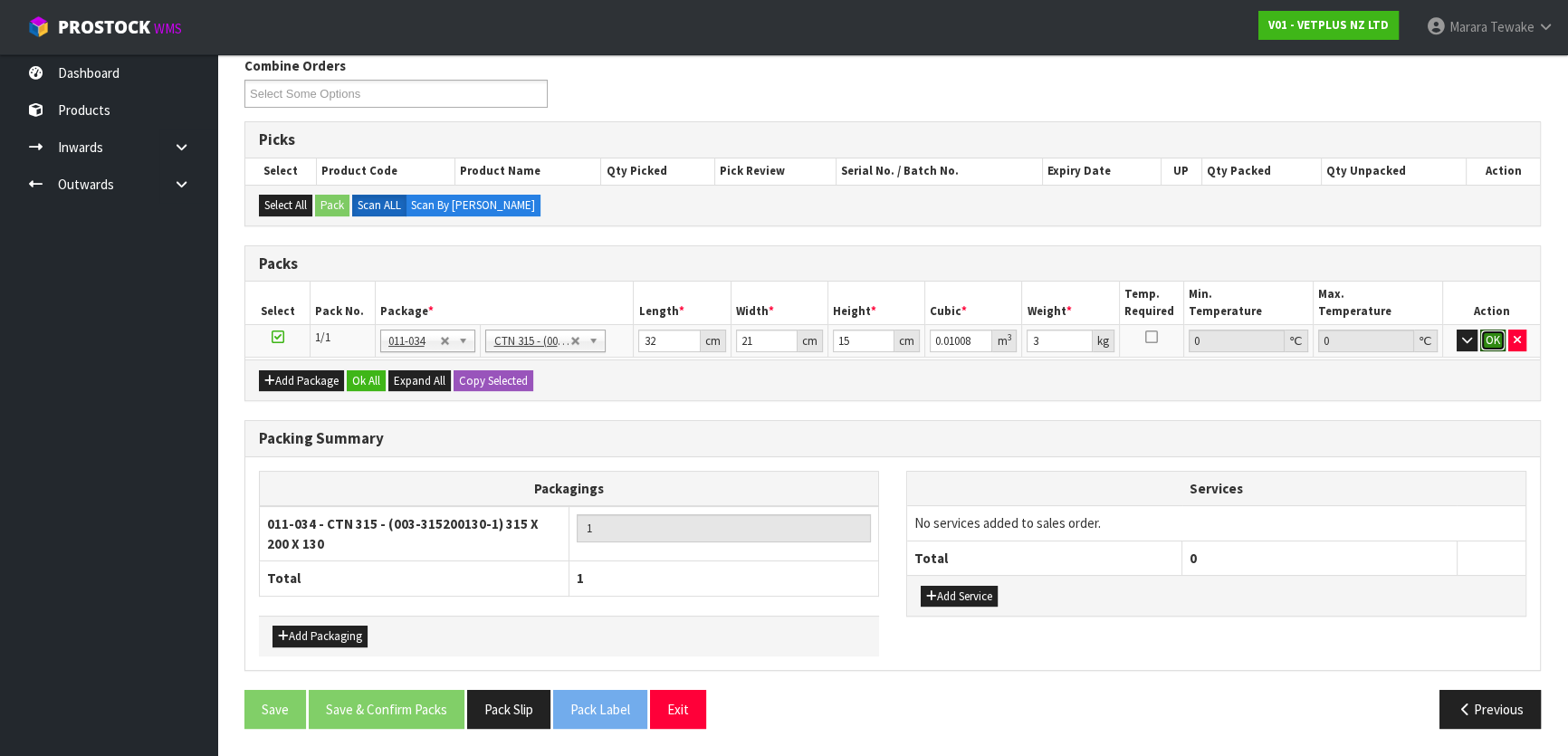
click button "OK" at bounding box center [1492, 340] width 25 height 21
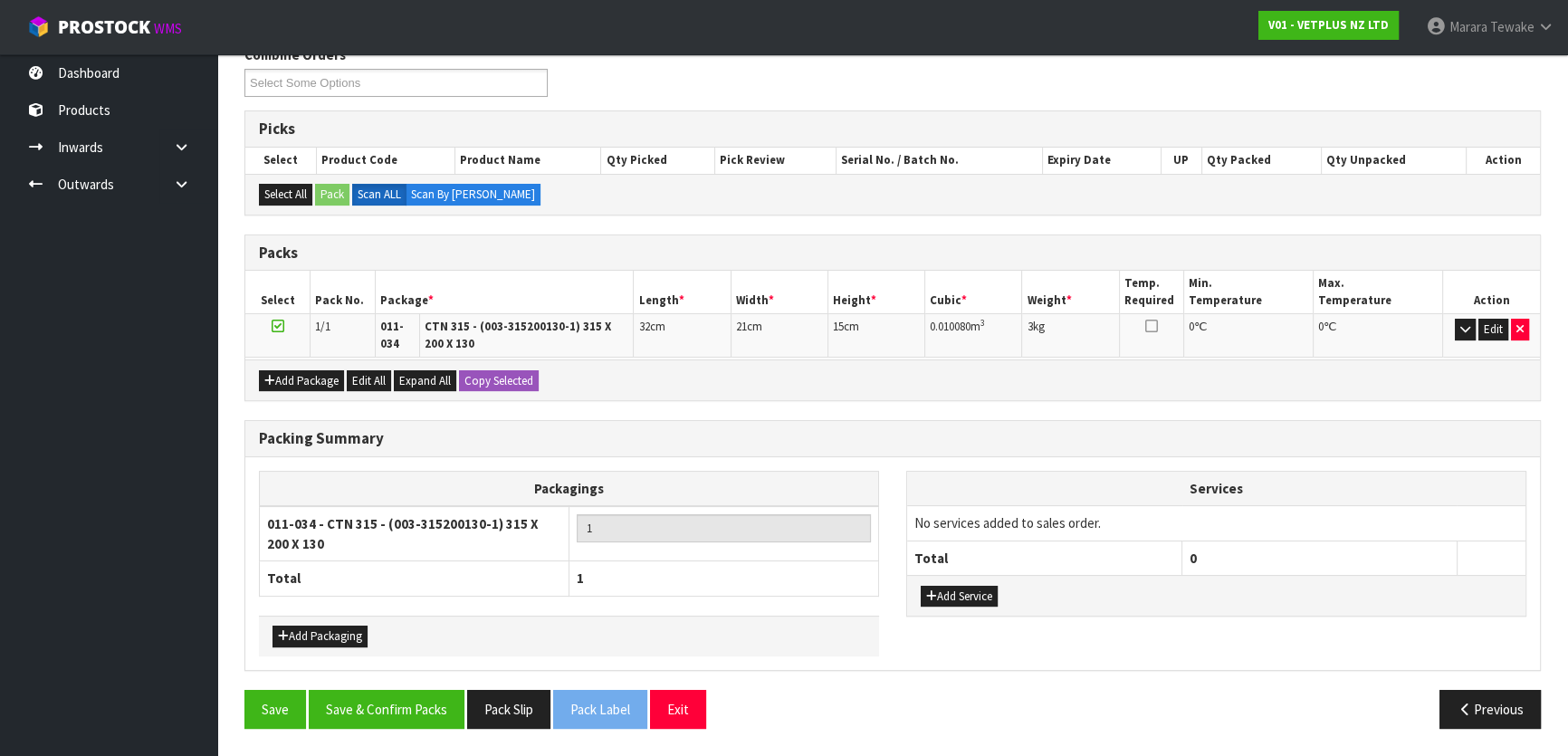
scroll to position [302, 0]
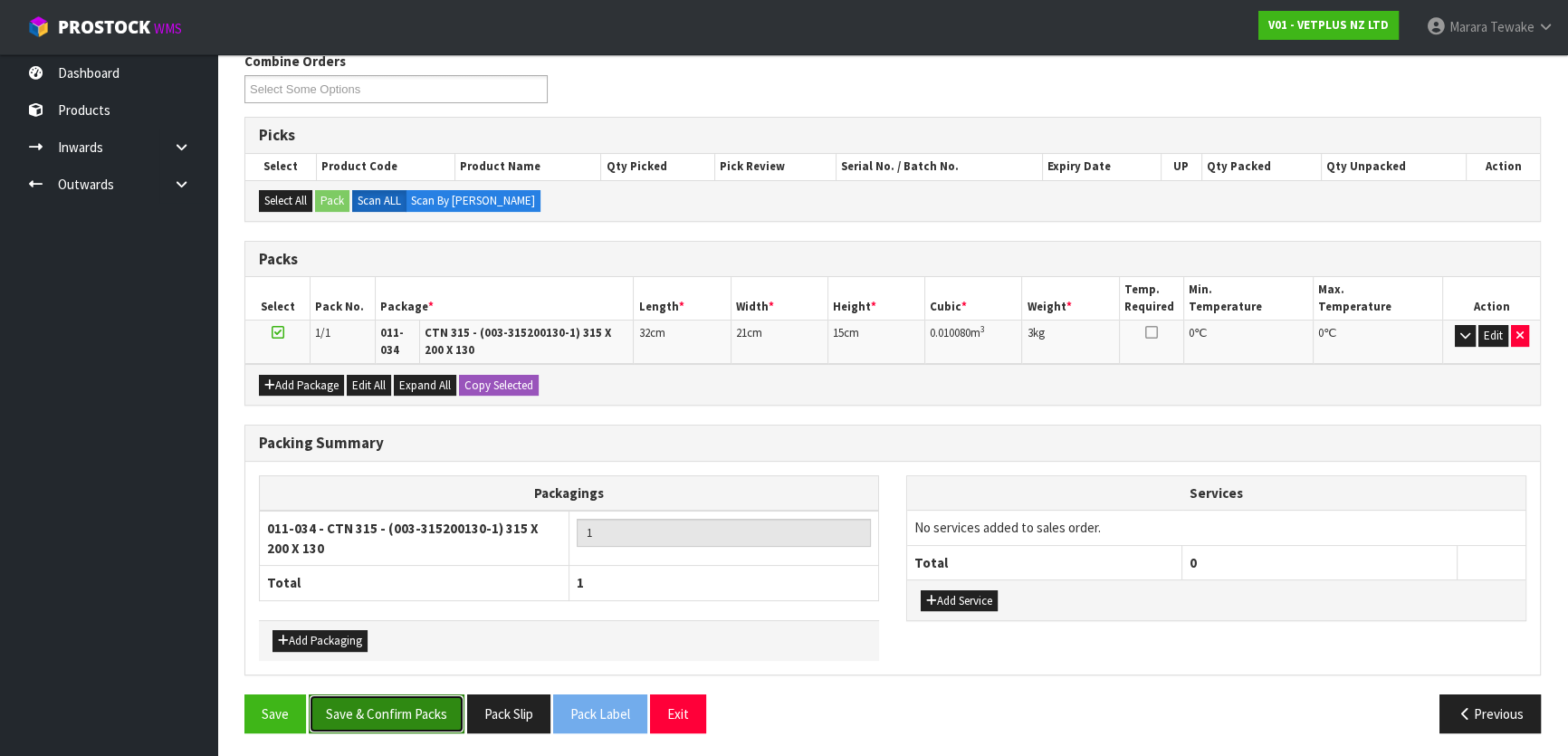
click at [361, 708] on button "Save & Confirm Packs" at bounding box center [387, 713] width 156 height 39
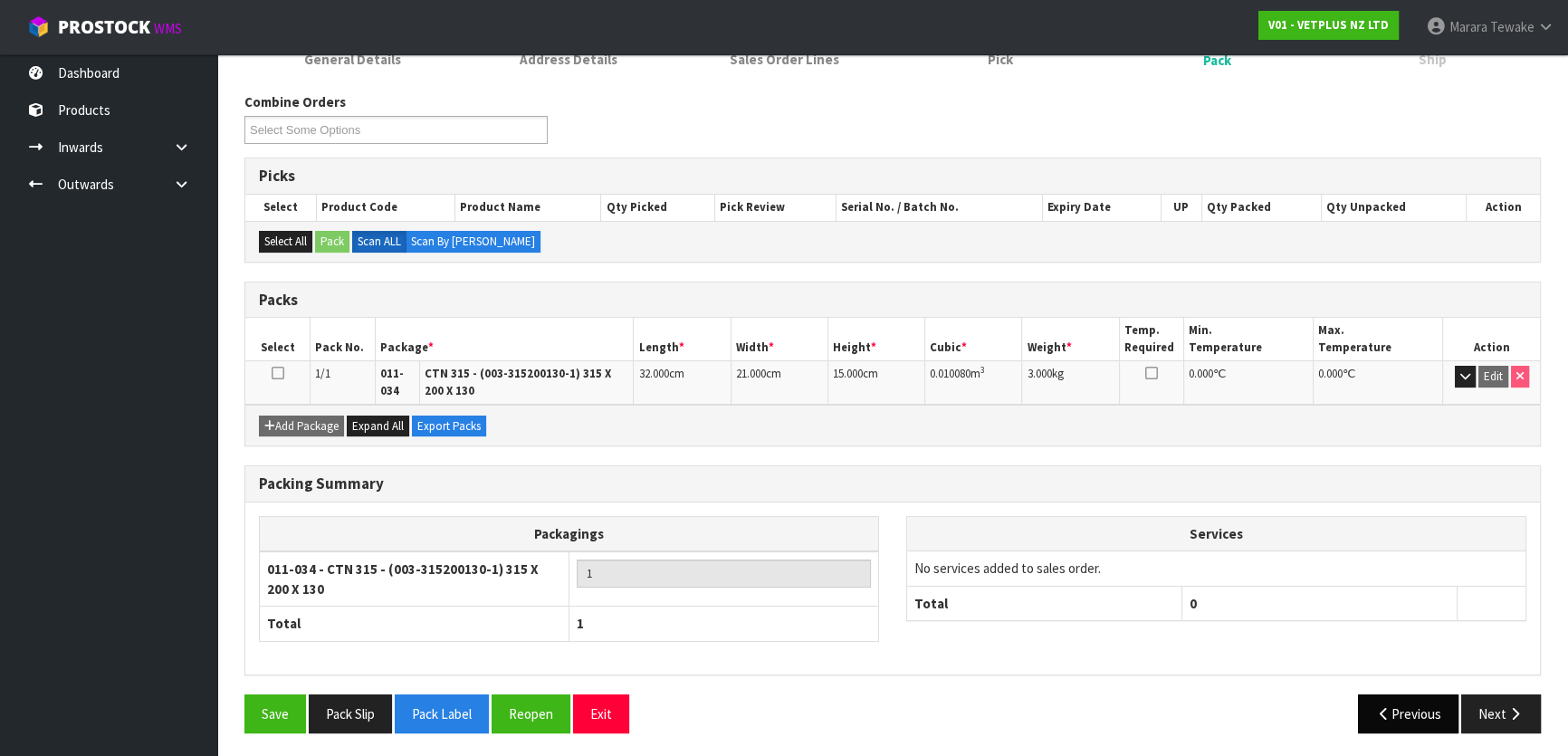
scroll to position [263, 0]
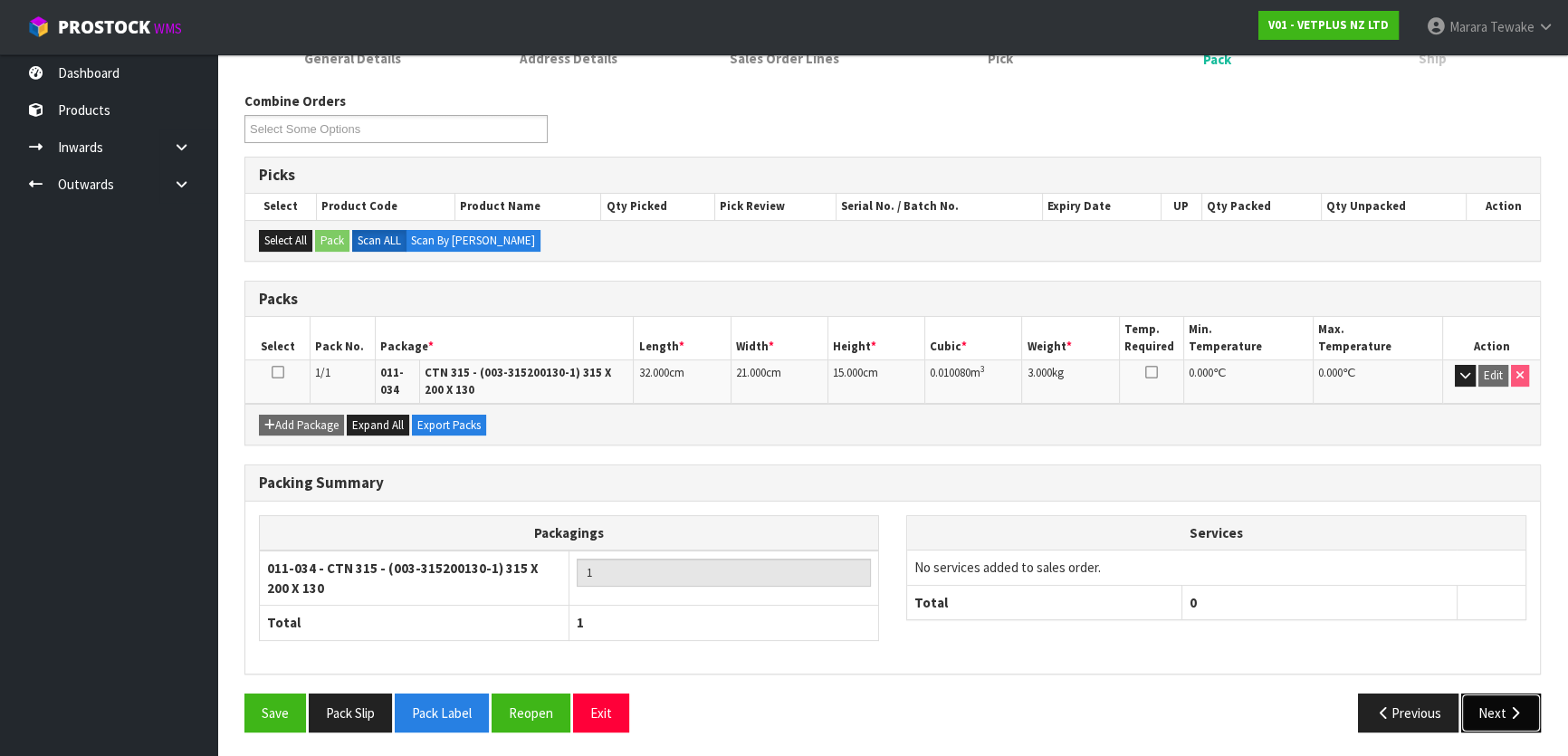
drag, startPoint x: 1496, startPoint y: 703, endPoint x: 1334, endPoint y: 704, distance: 162.0
click at [1490, 703] on button "Next" at bounding box center [1501, 713] width 79 height 39
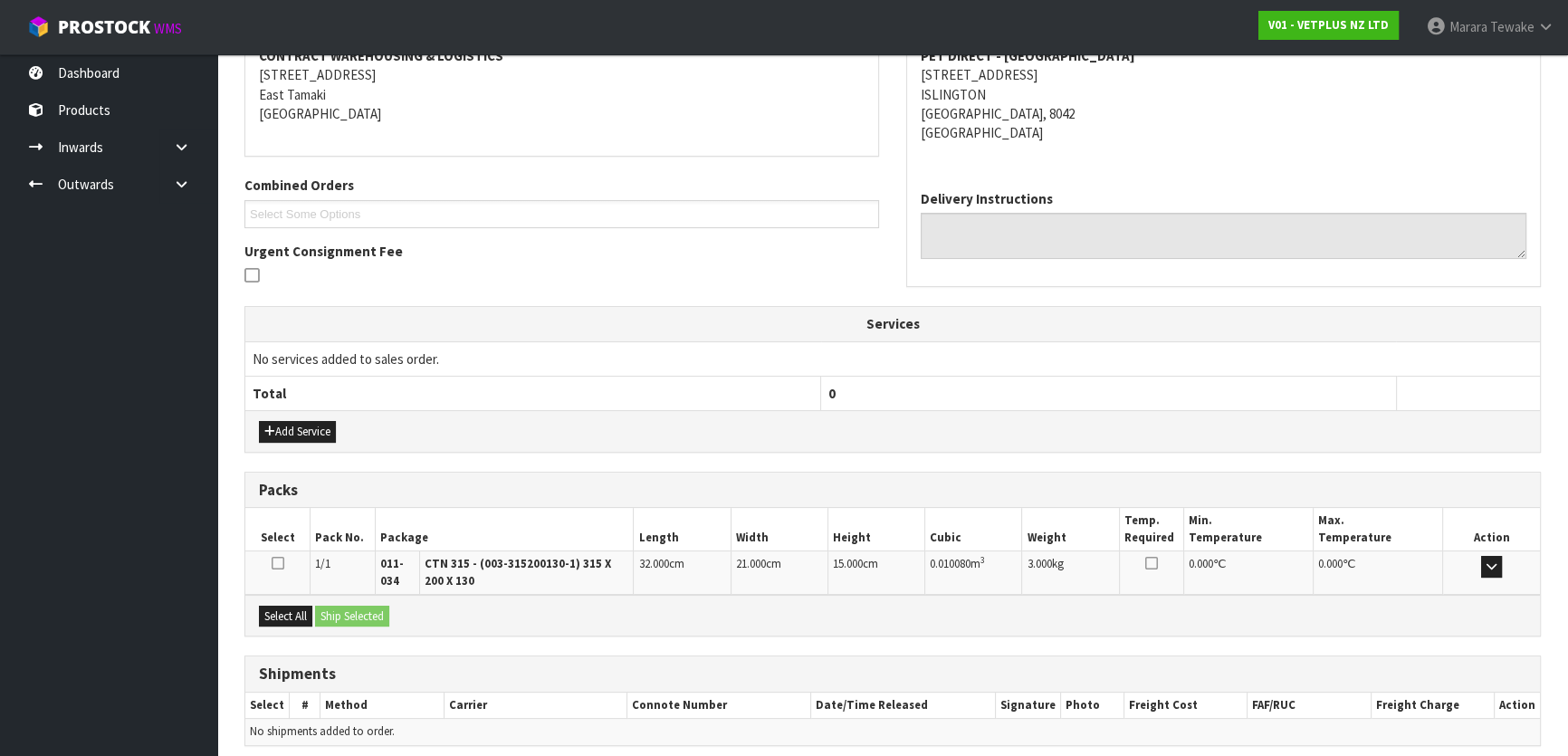
scroll to position [430, 0]
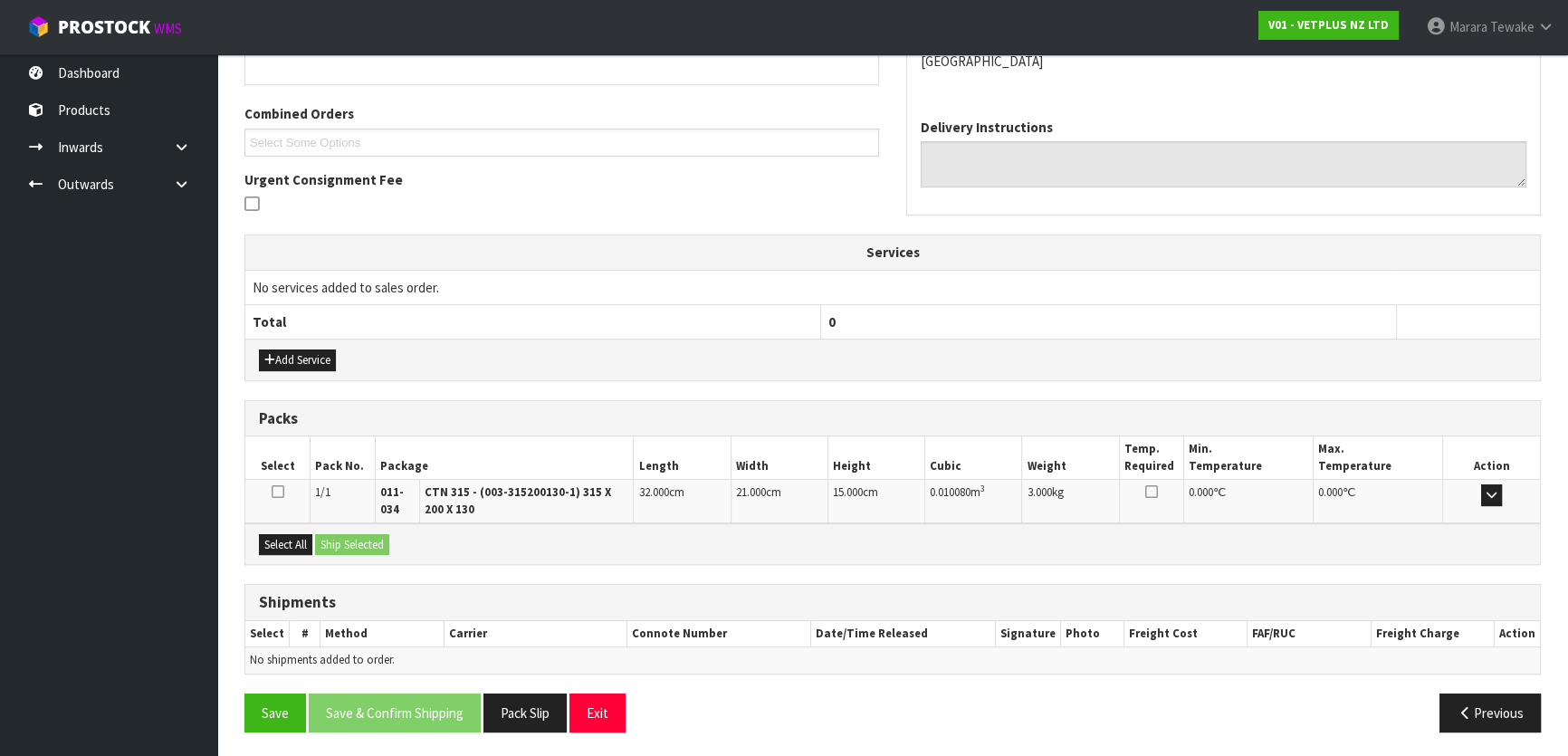
click at [295, 529] on div "Select All Ship Selected" at bounding box center [893, 544] width 1295 height 41
click at [331, 543] on div "Select All Ship Selected" at bounding box center [893, 544] width 1295 height 41
drag, startPoint x: 305, startPoint y: 541, endPoint x: 344, endPoint y: 544, distance: 39.1
click at [314, 543] on div "Select All Ship Selected" at bounding box center [893, 544] width 1295 height 41
click at [297, 536] on button "Select All" at bounding box center [285, 545] width 53 height 21
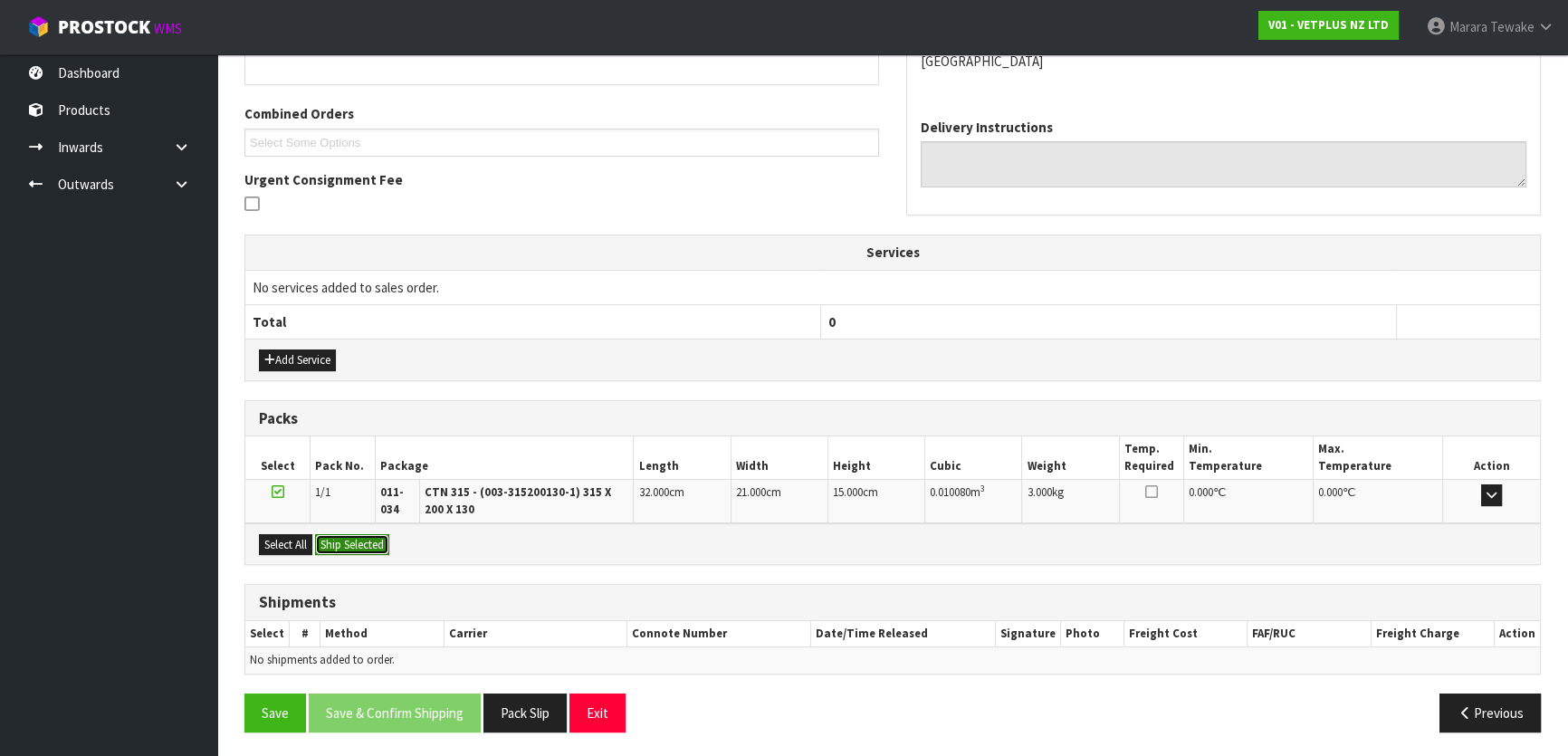
click at [346, 539] on button "Ship Selected" at bounding box center [352, 545] width 75 height 21
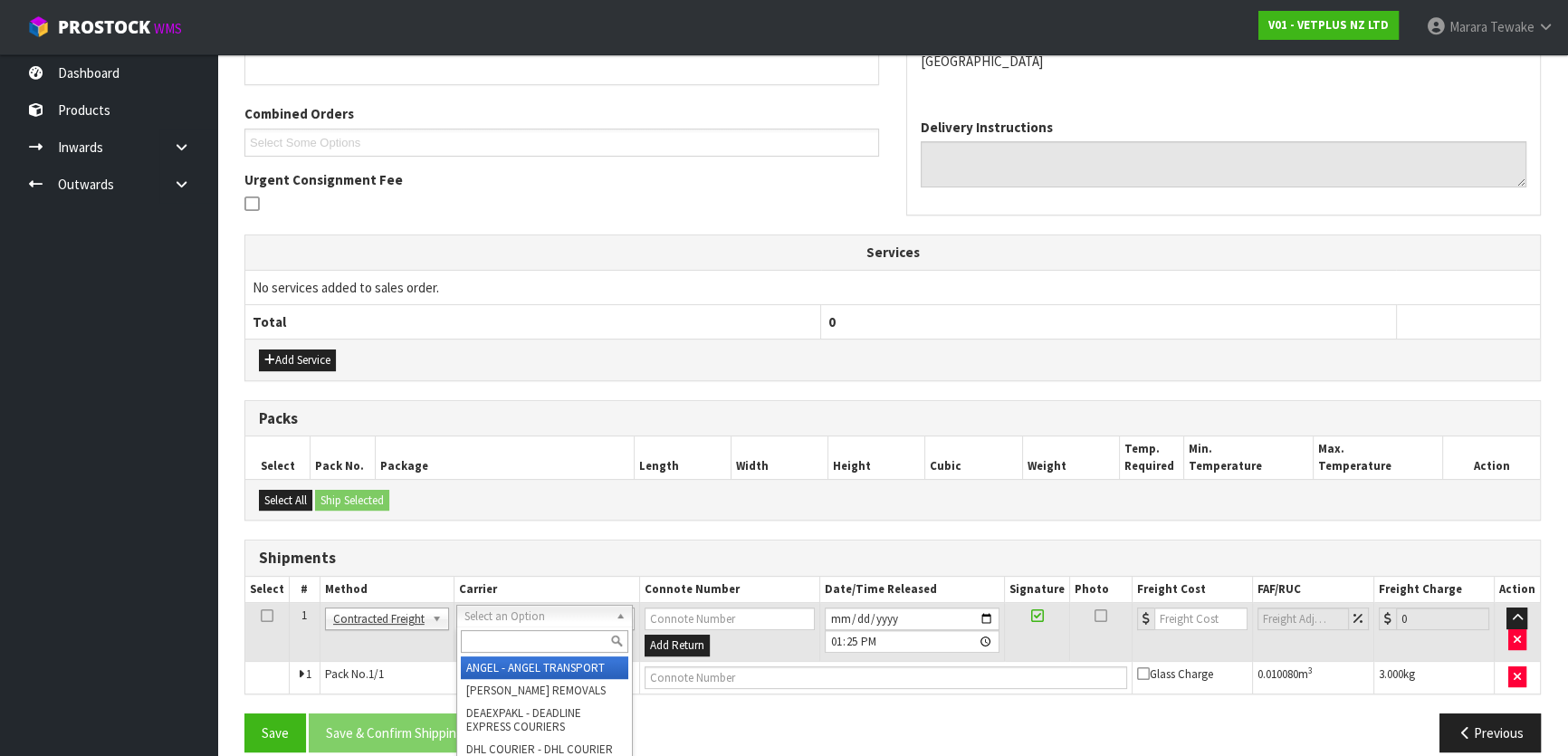
drag, startPoint x: 529, startPoint y: 618, endPoint x: 525, endPoint y: 640, distance: 22.4
click at [525, 640] on input "text" at bounding box center [544, 641] width 168 height 22
type input "nzp"
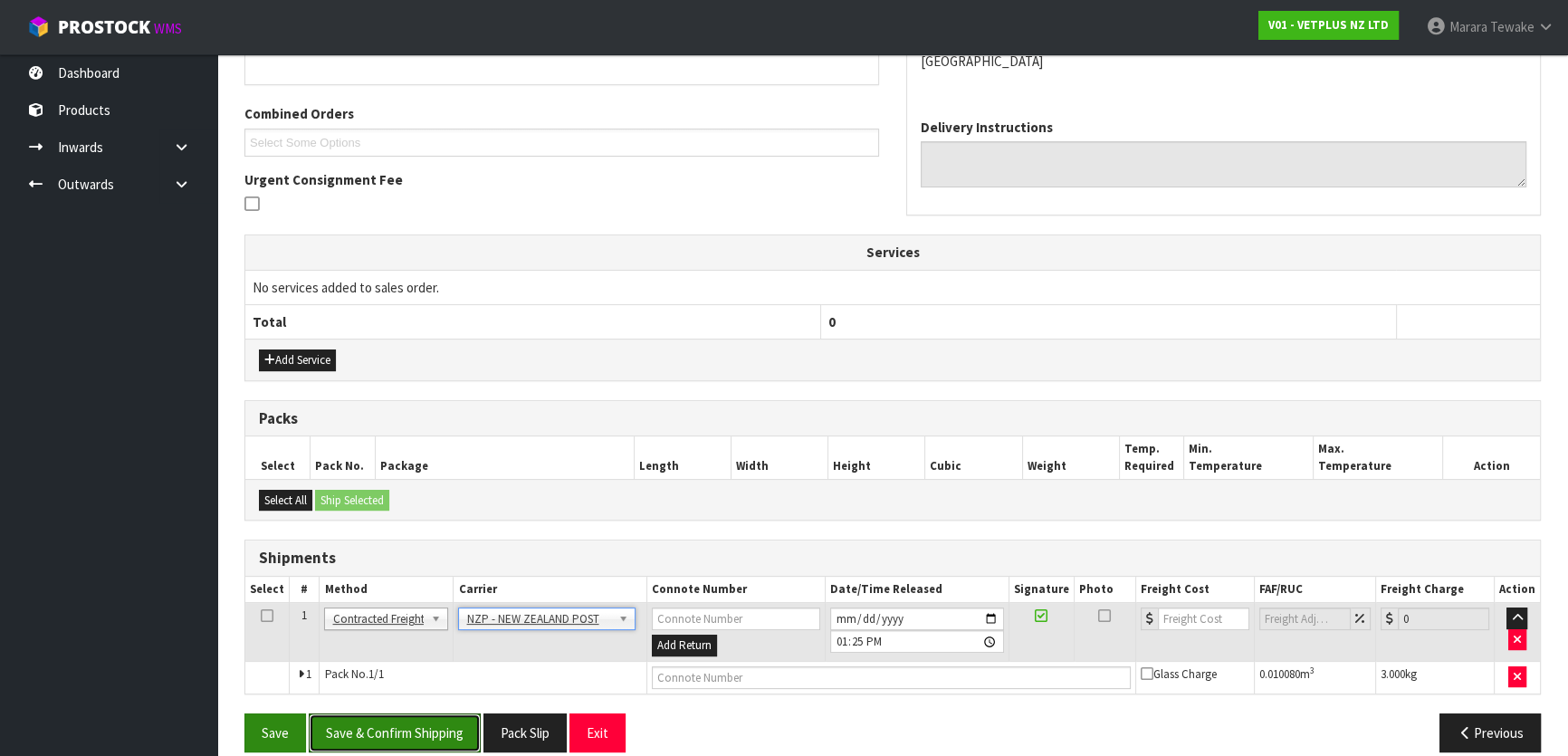
drag, startPoint x: 415, startPoint y: 740, endPoint x: 298, endPoint y: 719, distance: 118.9
click at [415, 739] on button "Save & Confirm Shipping" at bounding box center [394, 733] width 172 height 39
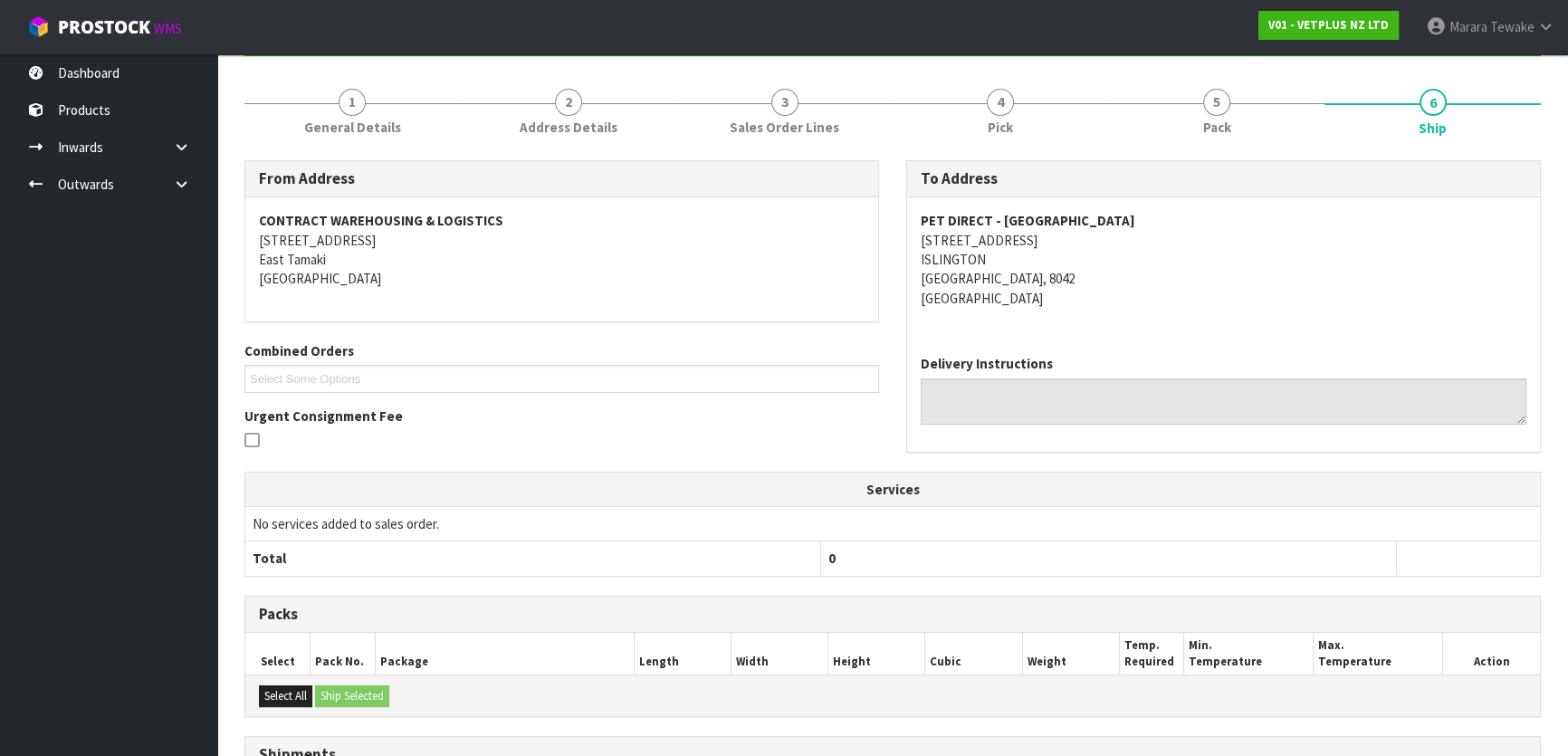
scroll to position [425, 0]
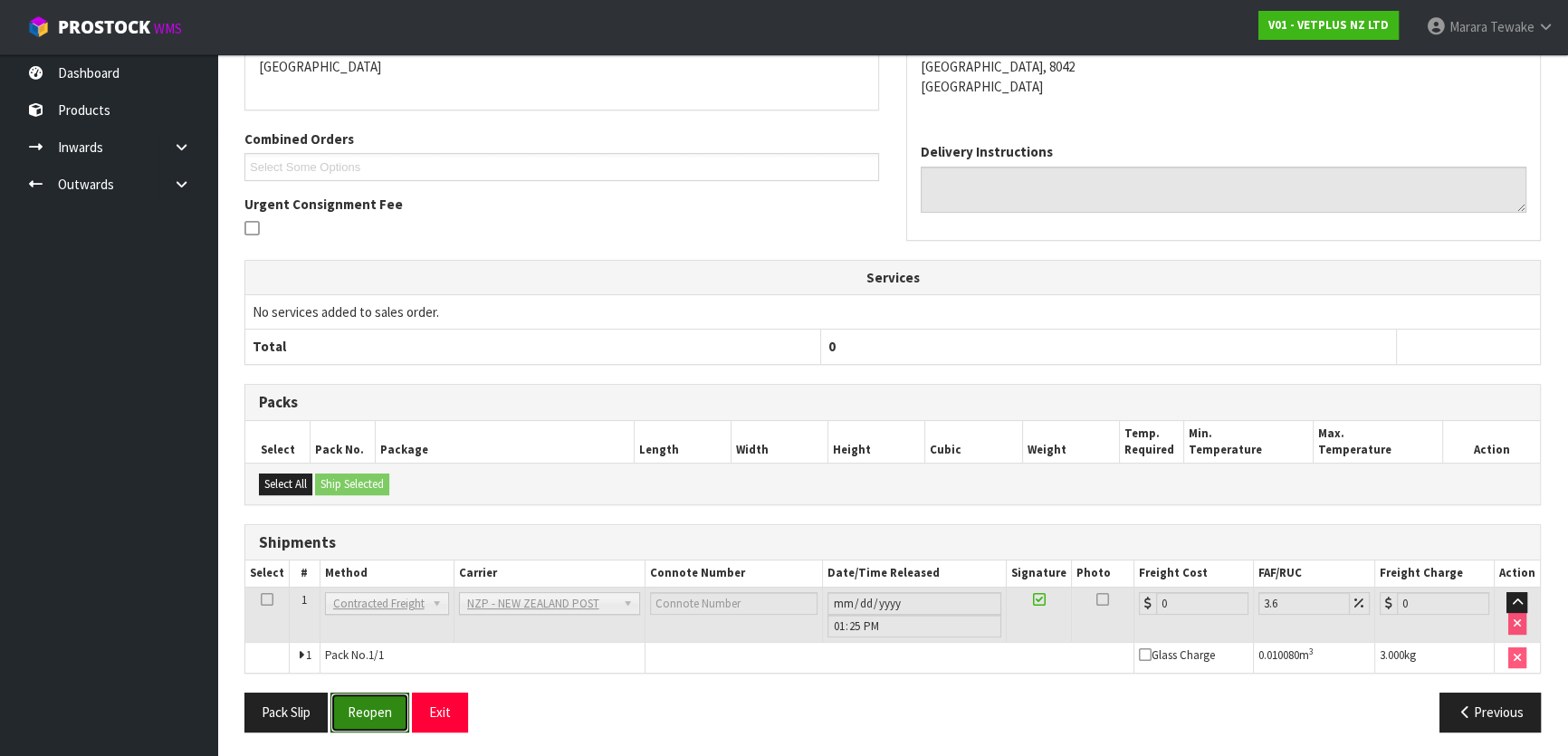
drag, startPoint x: 377, startPoint y: 717, endPoint x: 298, endPoint y: 749, distance: 85.2
click at [376, 717] on button "Reopen" at bounding box center [369, 712] width 78 height 39
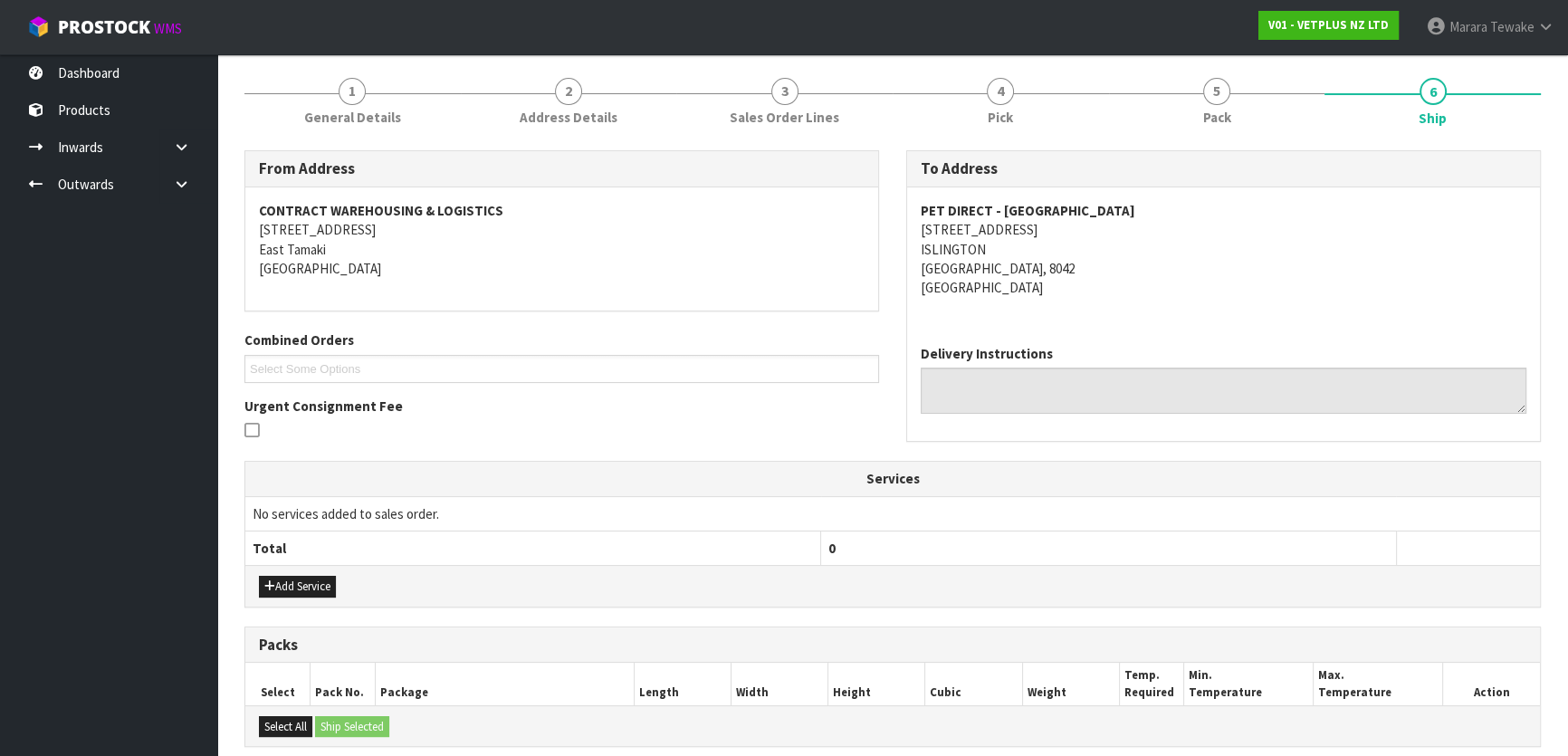
scroll to position [450, 0]
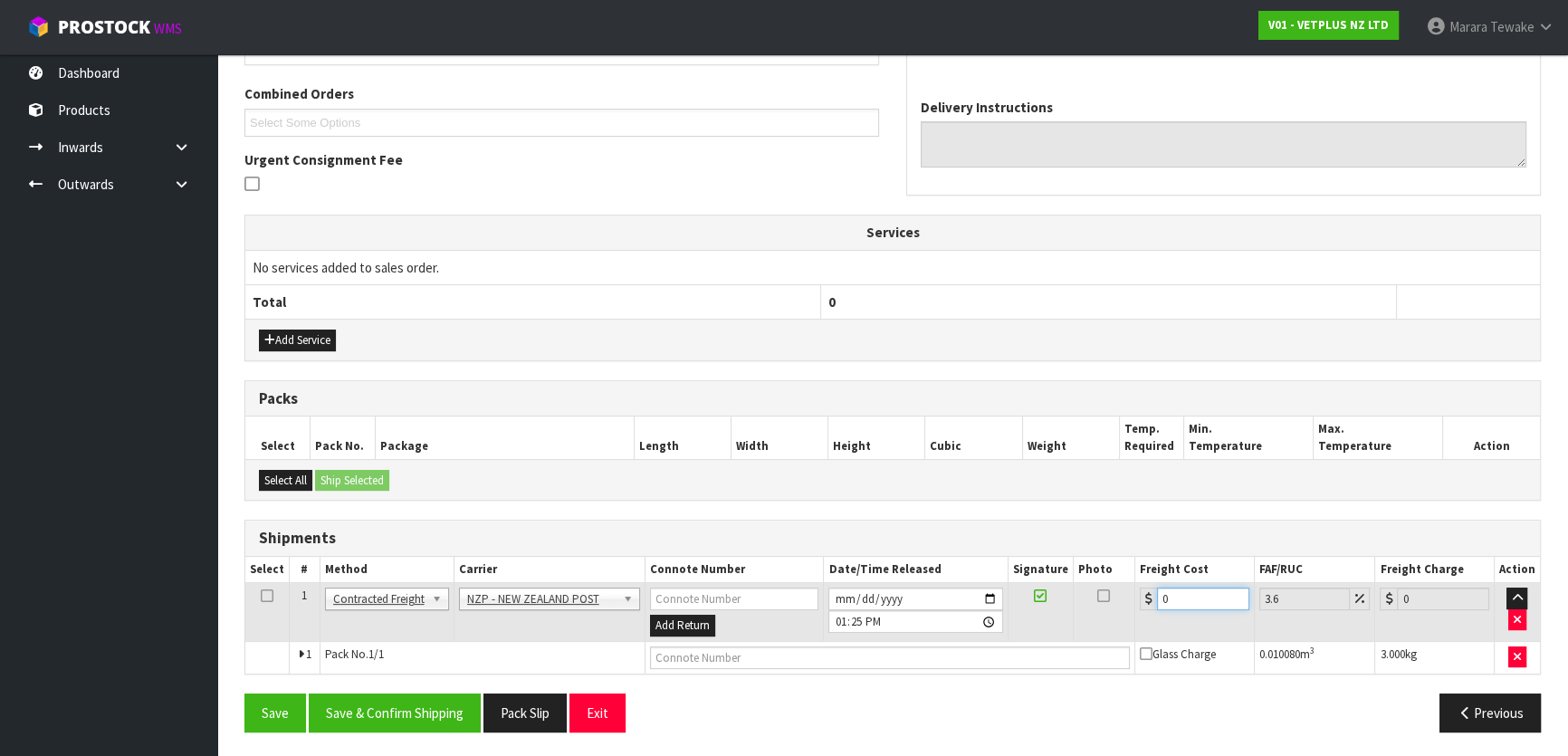
drag, startPoint x: 1133, startPoint y: 571, endPoint x: 1108, endPoint y: 535, distance: 43.8
click at [1122, 562] on table "Select # Method Carrier Connote Number Date/Time Released Signature Photo Freig…" at bounding box center [893, 614] width 1295 height 116
type input "1"
type input "1.04"
type input "11"
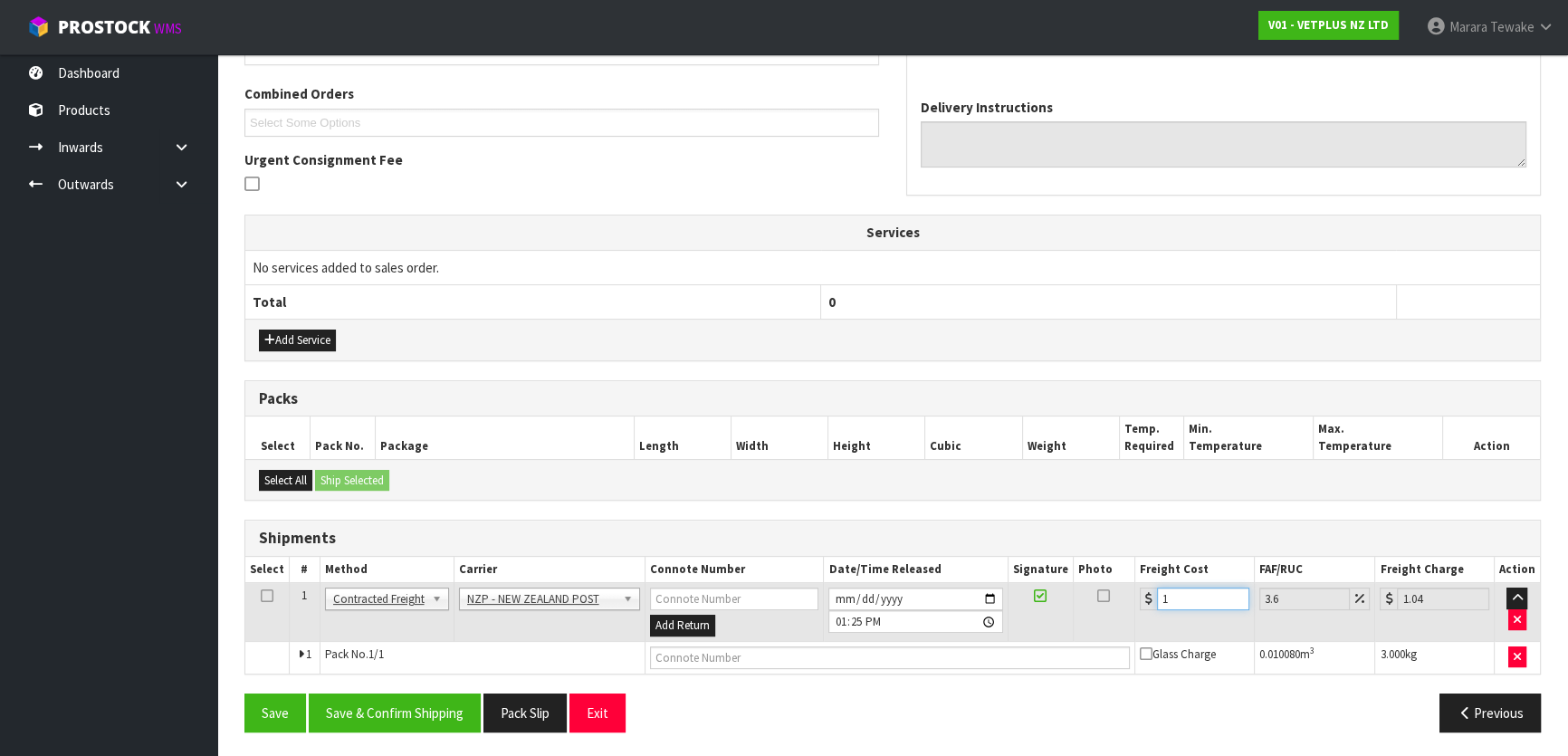
type input "11.4"
type input "11.6"
type input "12.02"
type input "11.61"
type input "12.03"
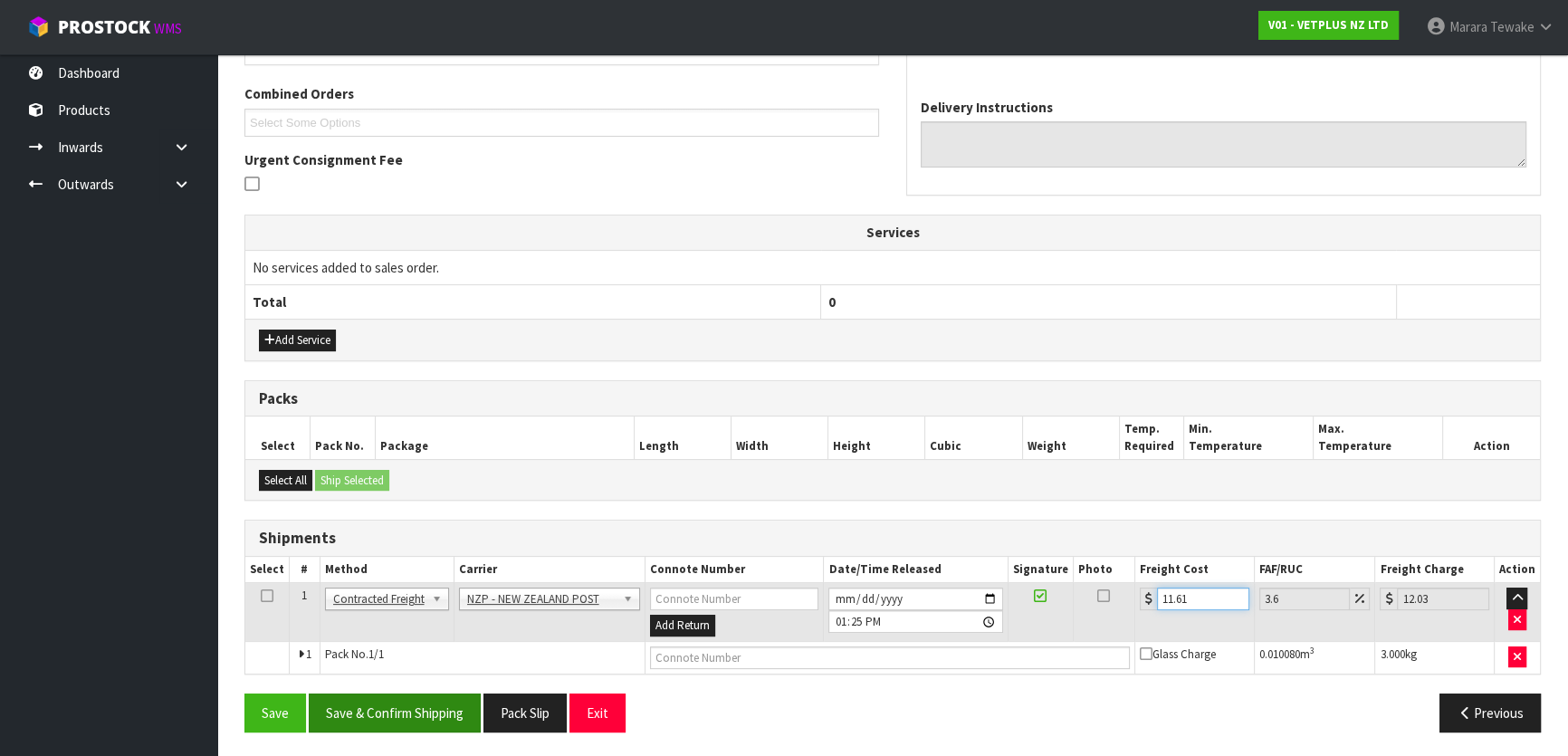
type input "11.61"
drag, startPoint x: 409, startPoint y: 701, endPoint x: 361, endPoint y: 671, distance: 56.6
click at [408, 700] on button "Save & Confirm Shipping" at bounding box center [394, 713] width 172 height 39
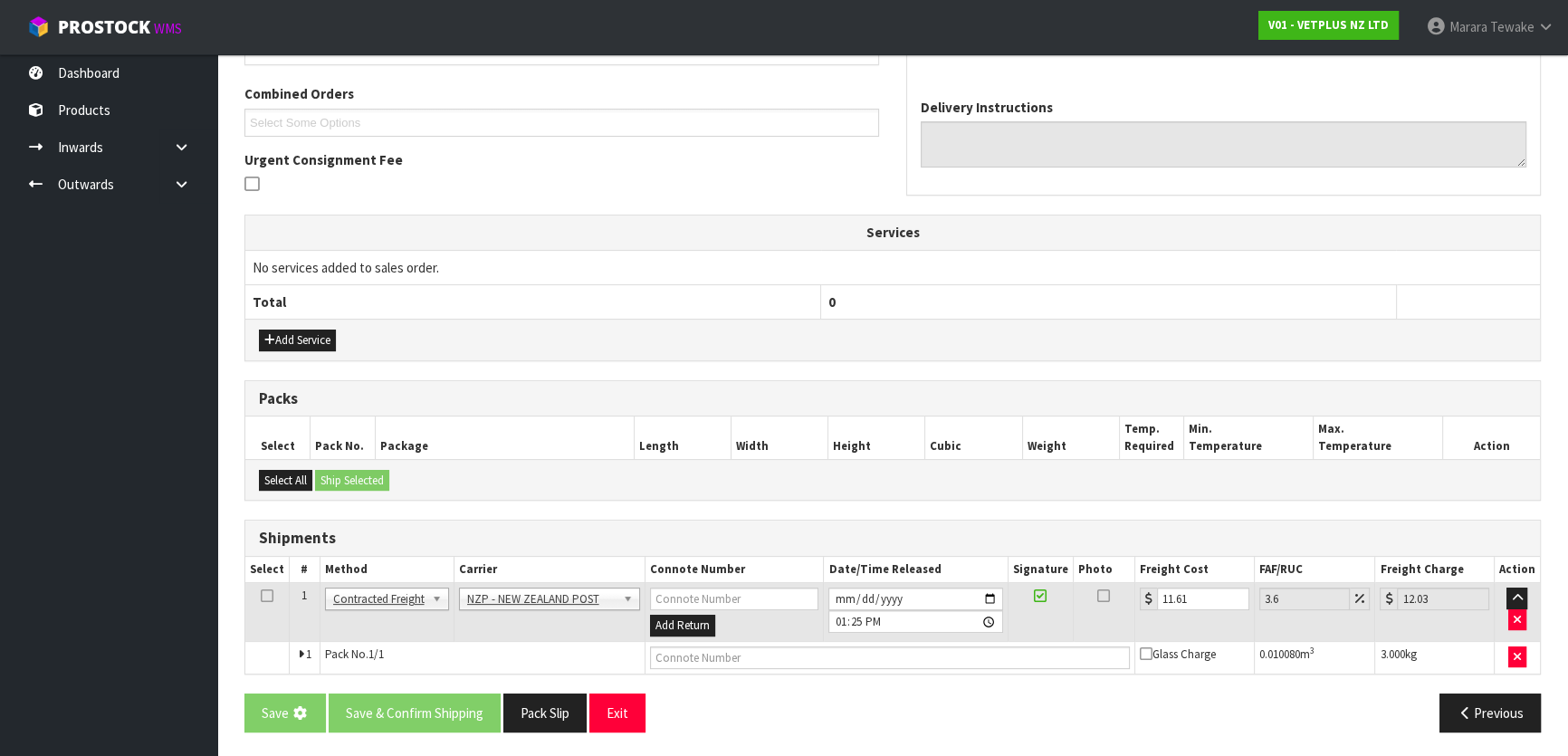
scroll to position [0, 0]
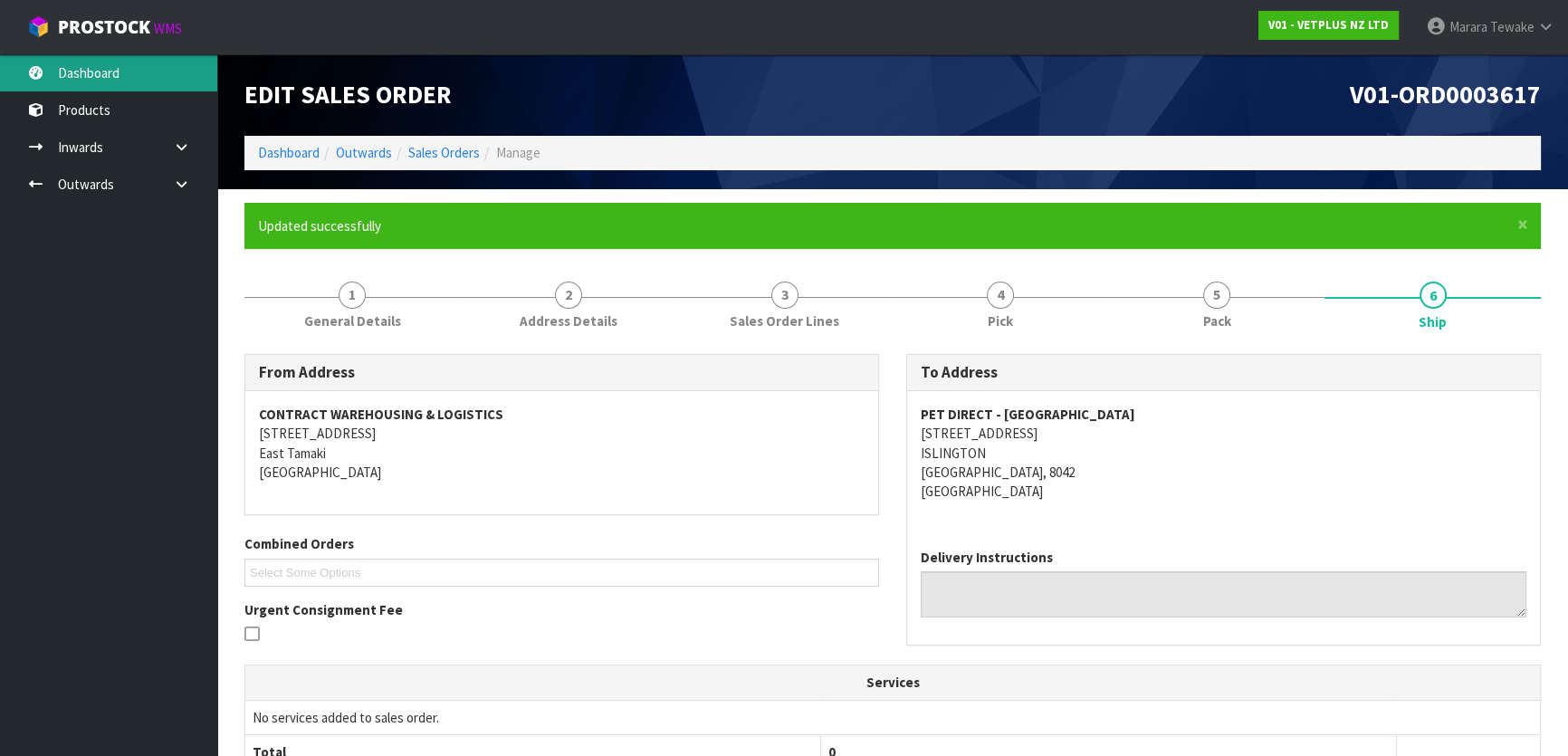
click at [136, 76] on link "Dashboard" at bounding box center [109, 73] width 217 height 37
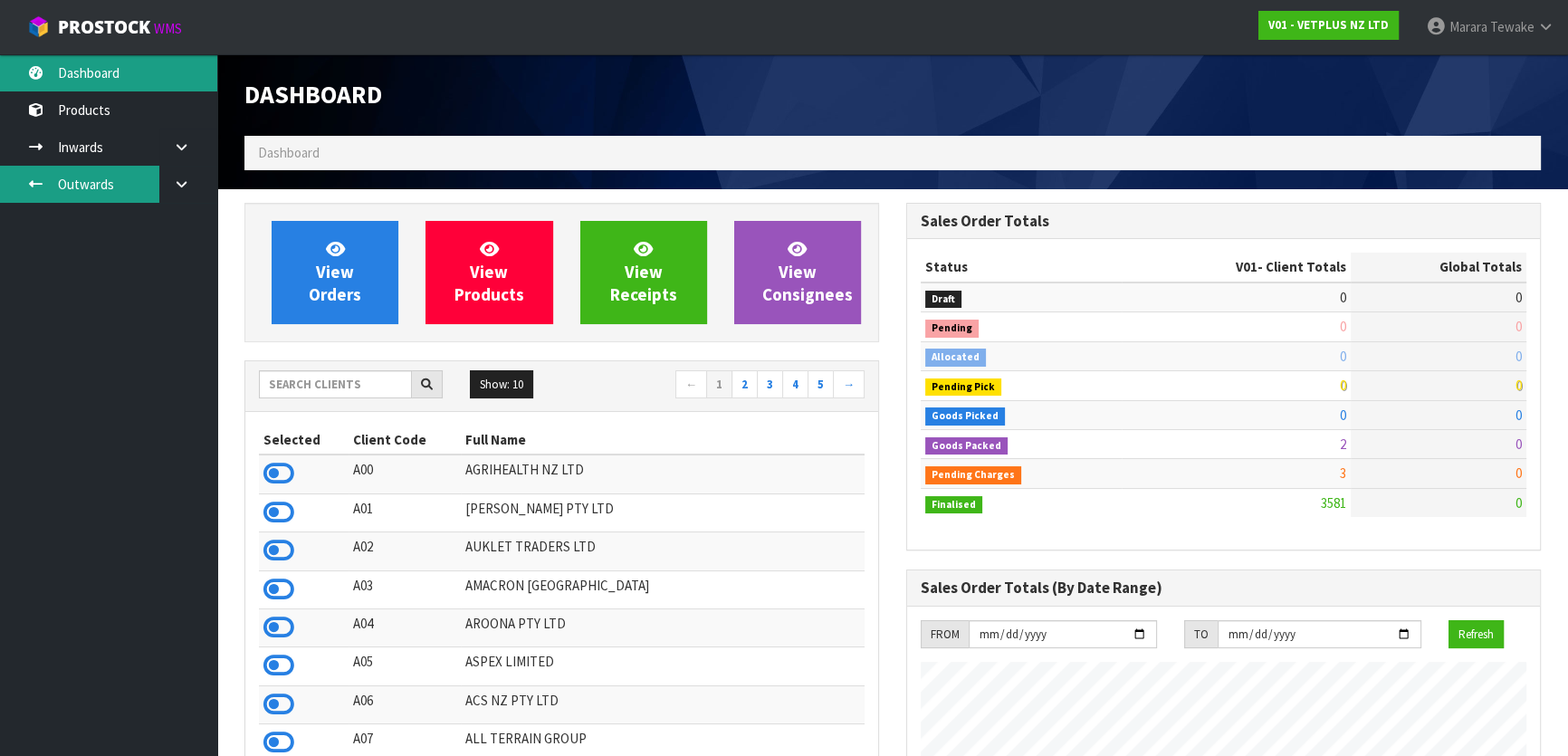
scroll to position [1369, 661]
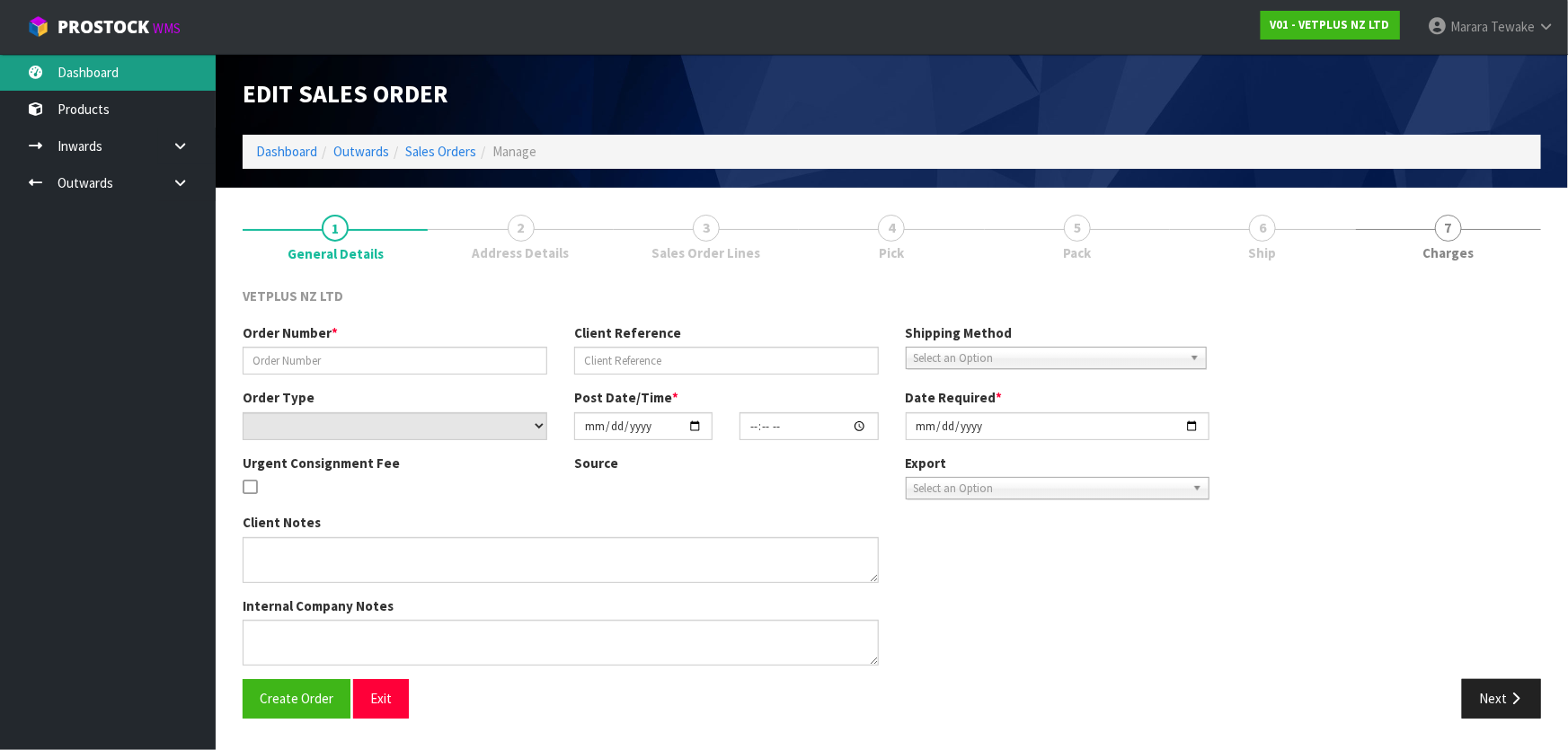
type input "1593"
type input "1106553"
select select "number:0"
type input "[DATE]"
type input "12:28:00.000"
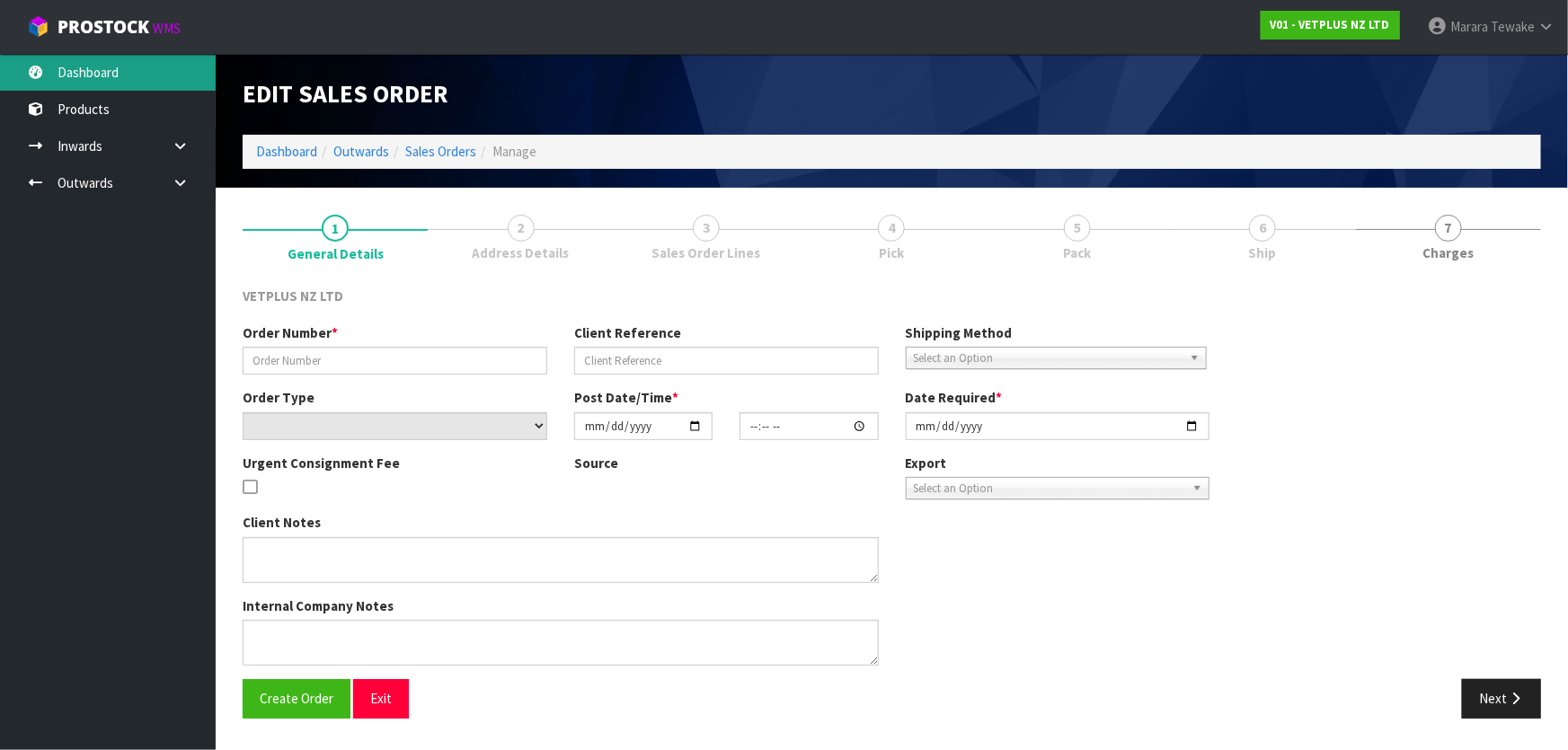
type input "[DATE]"
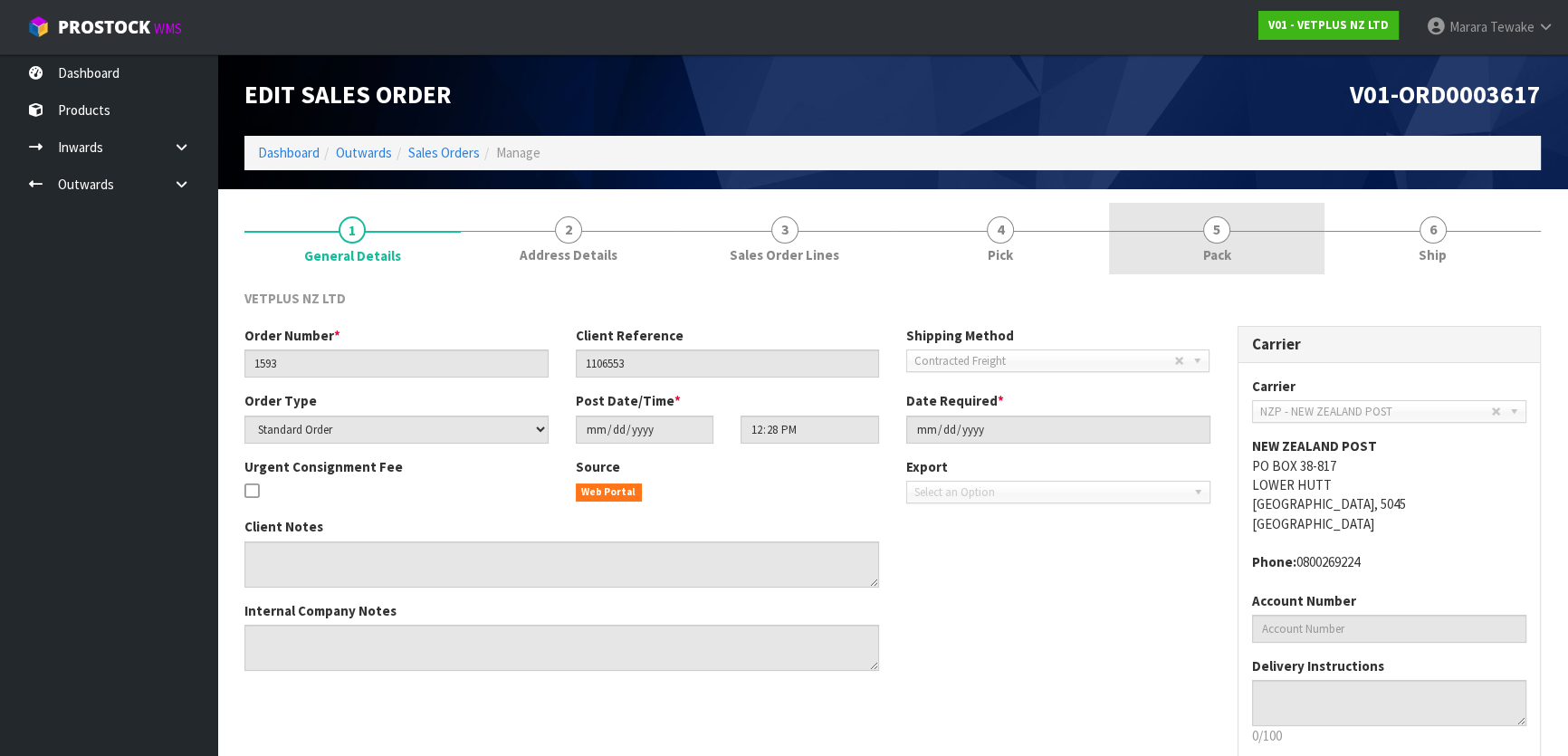
drag, startPoint x: 1458, startPoint y: 224, endPoint x: 1280, endPoint y: 260, distance: 181.6
click at [1458, 224] on link "6 Ship" at bounding box center [1432, 238] width 216 height 72
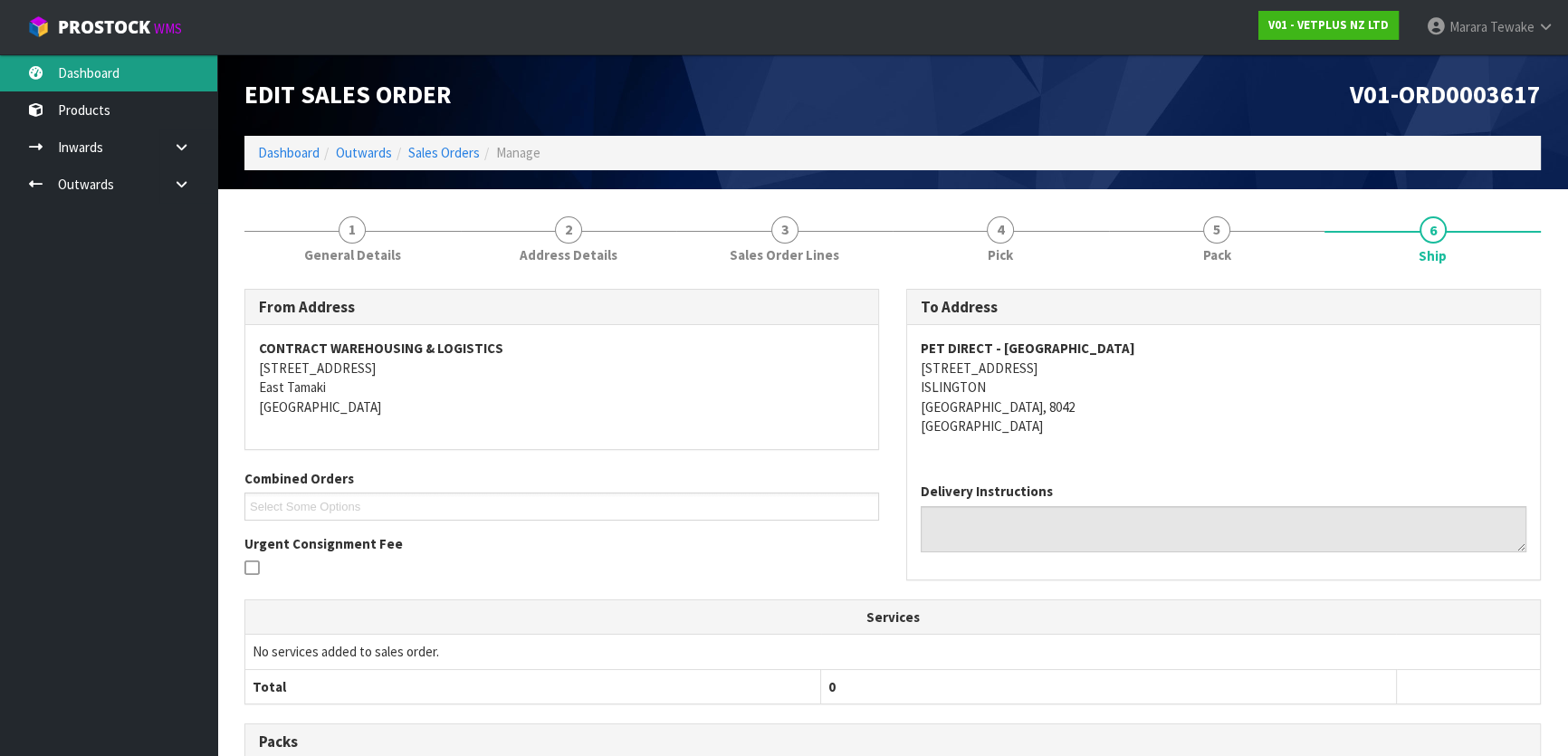
click at [143, 65] on link "Dashboard" at bounding box center [109, 73] width 217 height 37
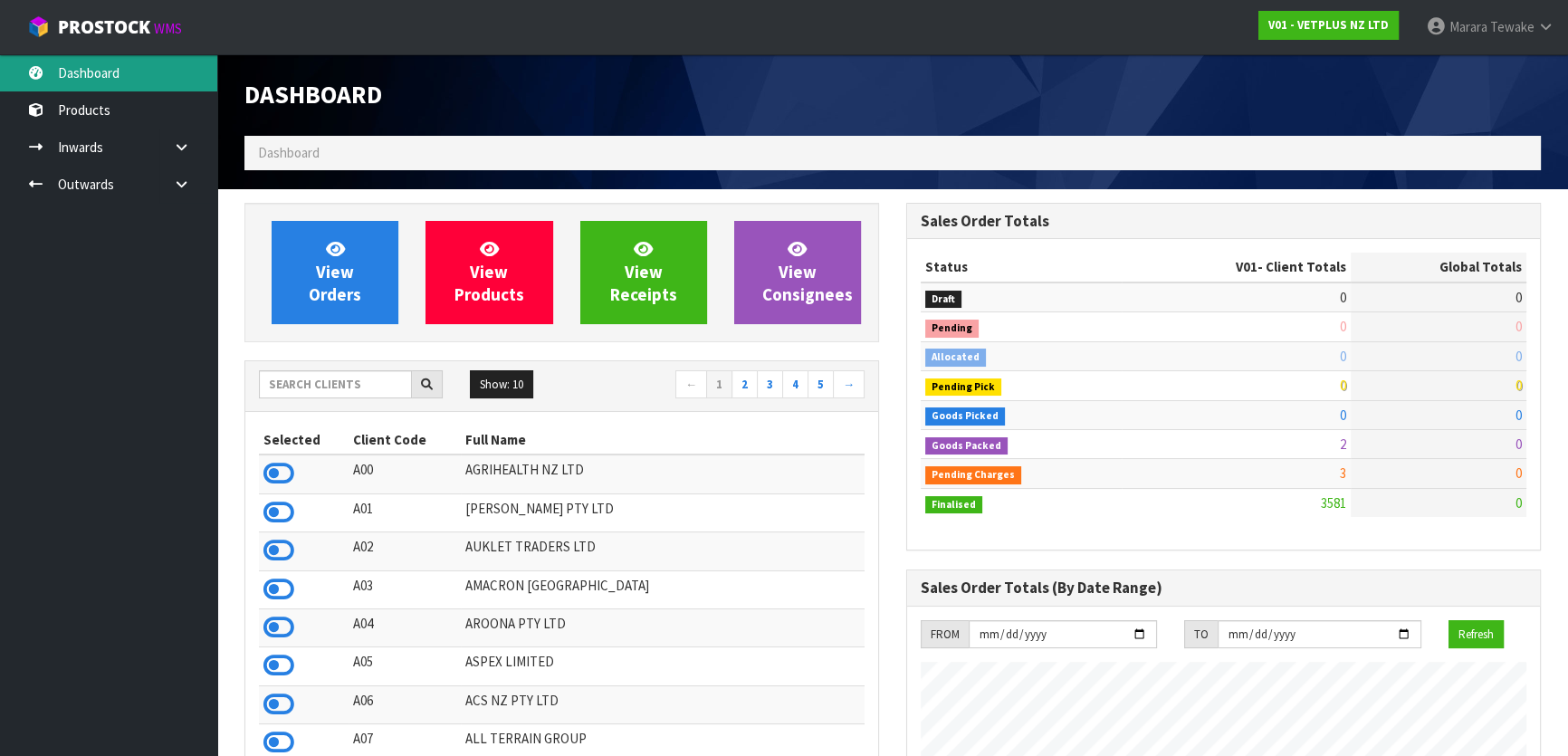
scroll to position [1369, 661]
click at [279, 468] on icon at bounding box center [279, 474] width 31 height 27
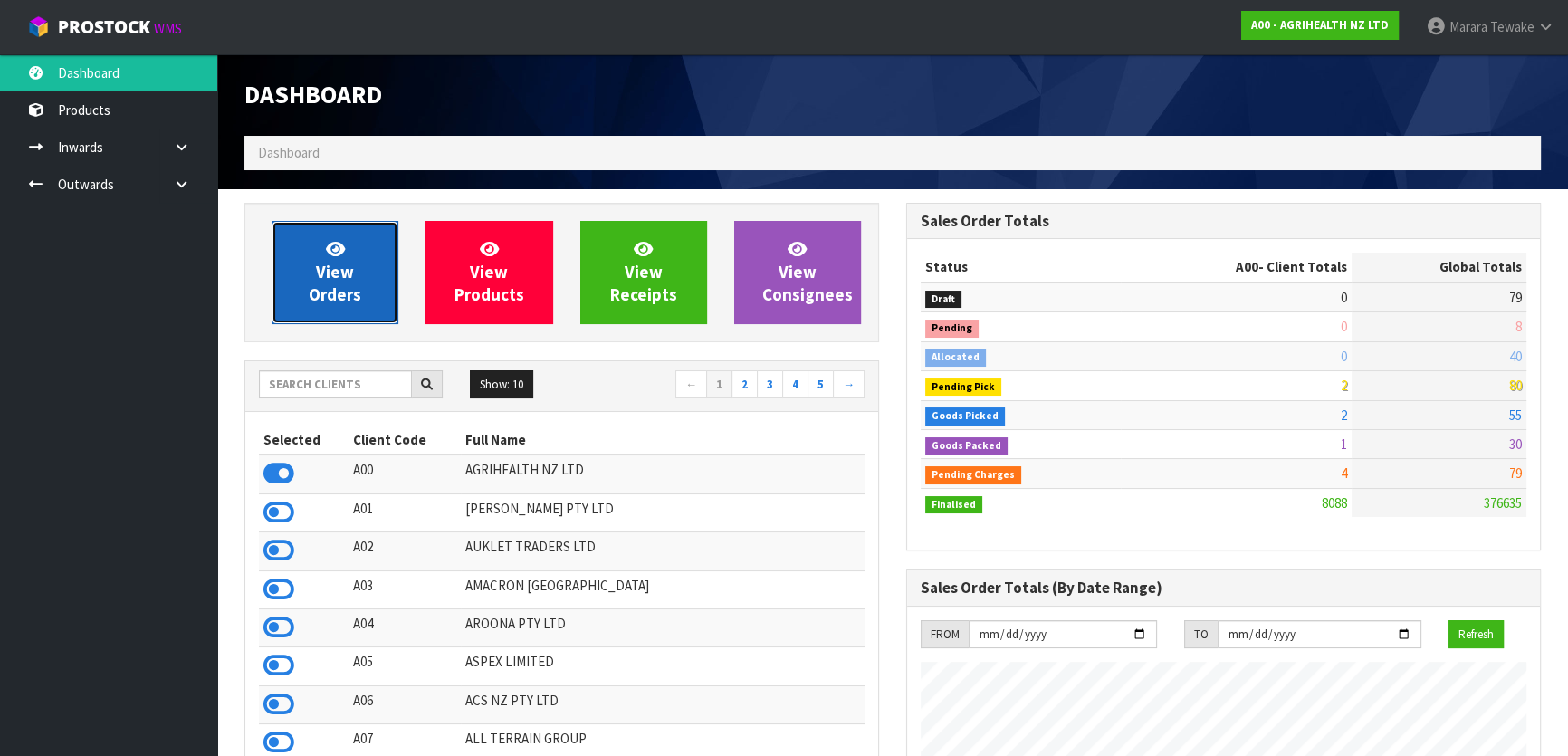
click at [332, 283] on span "View Orders" at bounding box center [335, 272] width 52 height 68
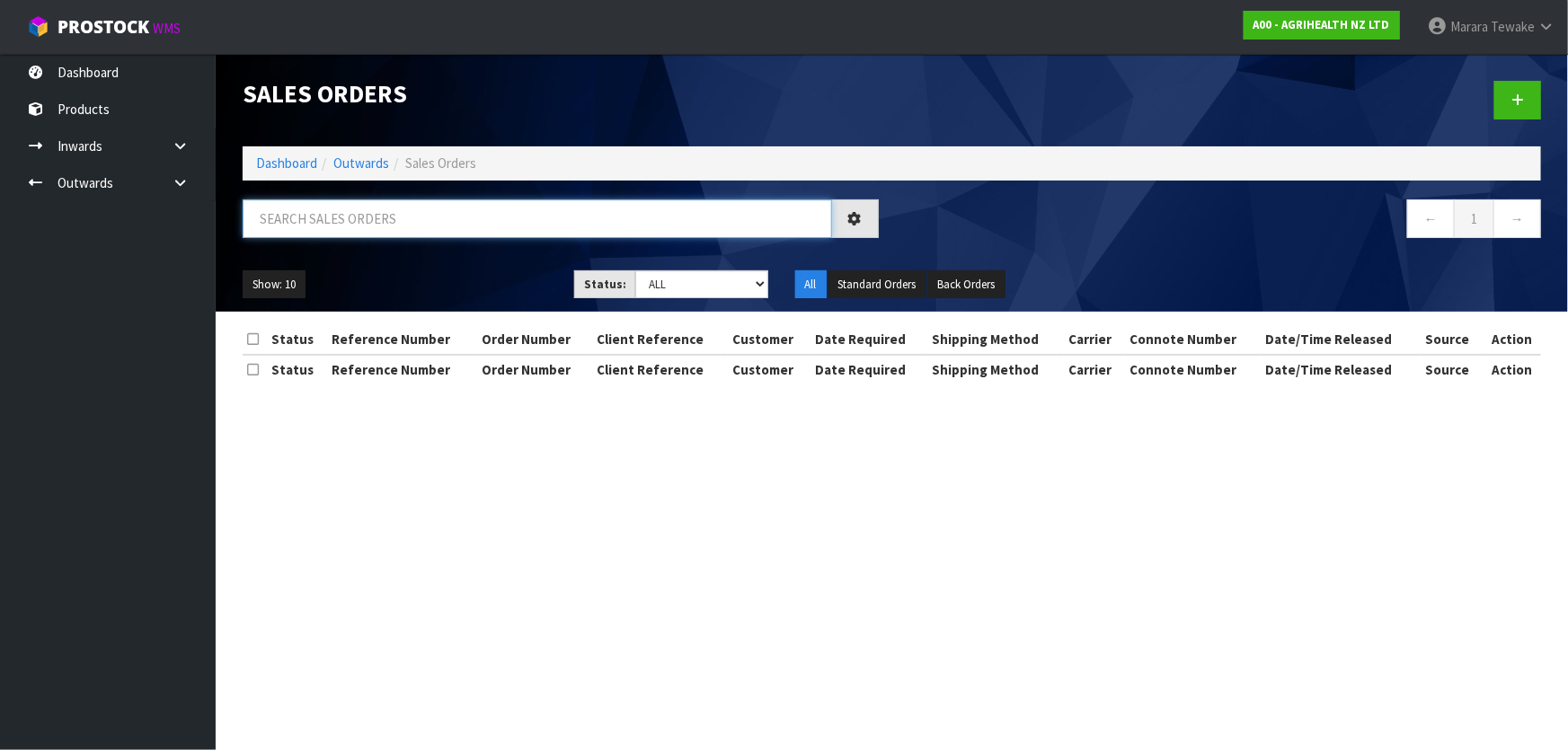
click at [323, 207] on input "text" at bounding box center [537, 218] width 590 height 38
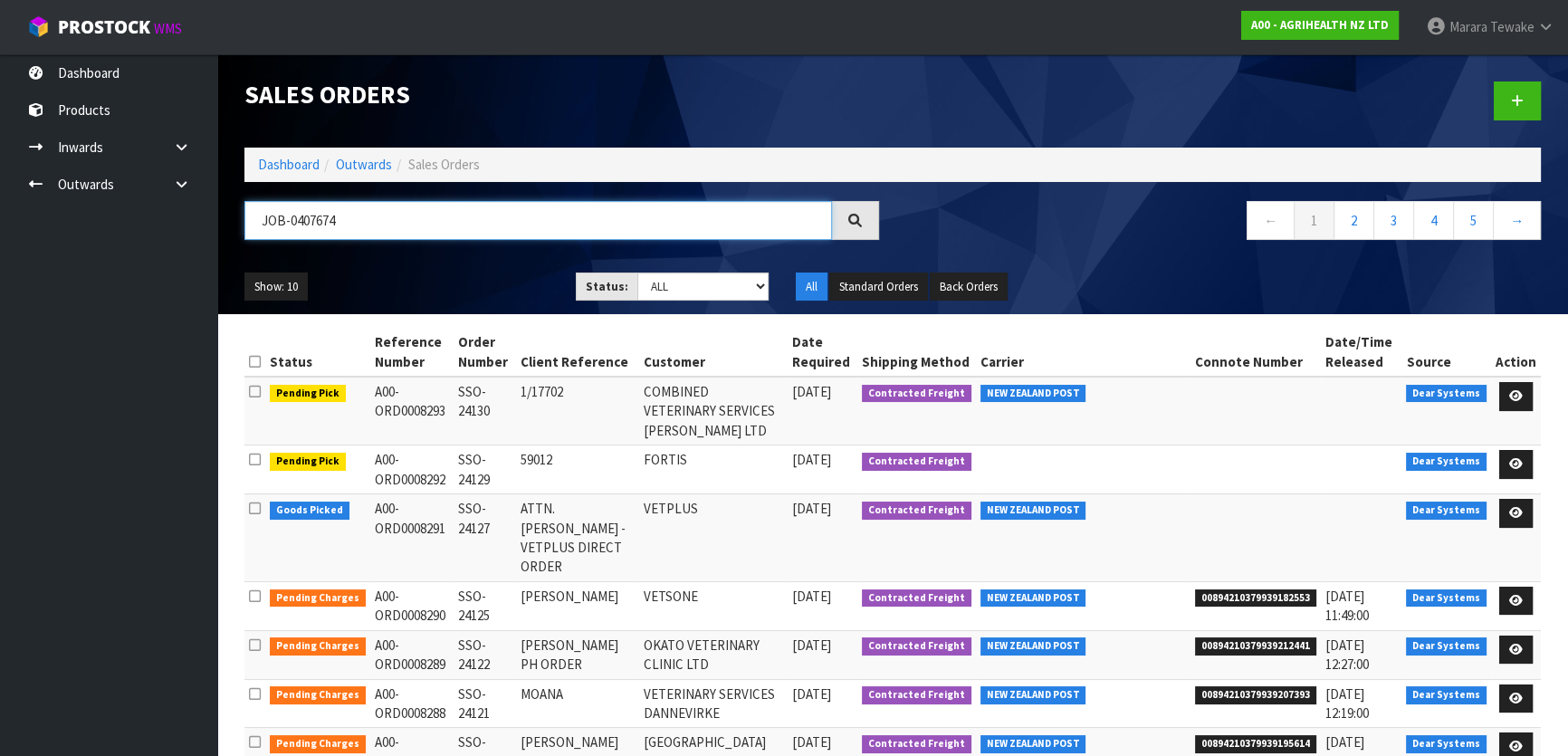
type input "JOB-0407674"
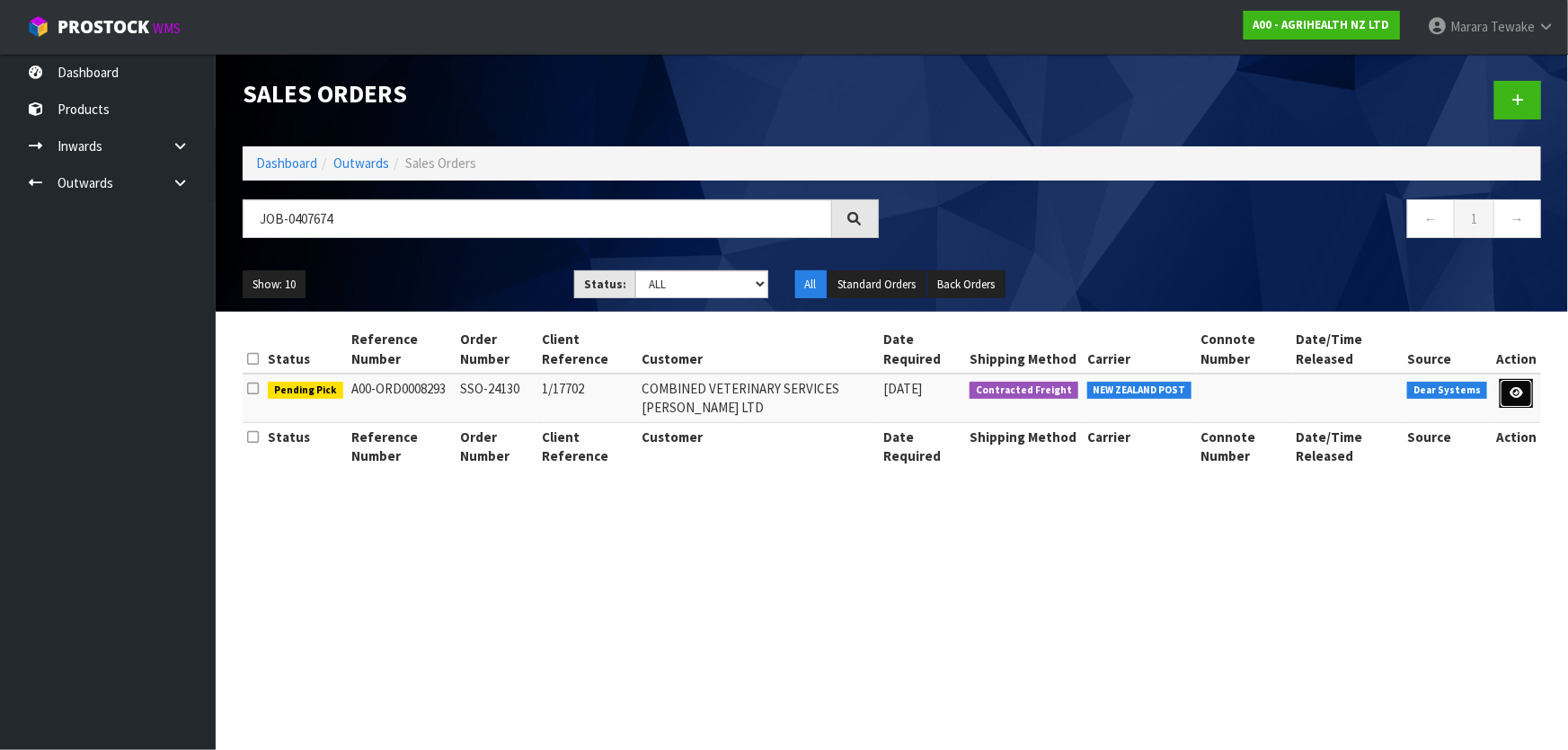
click at [1517, 388] on icon at bounding box center [1516, 393] width 13 height 12
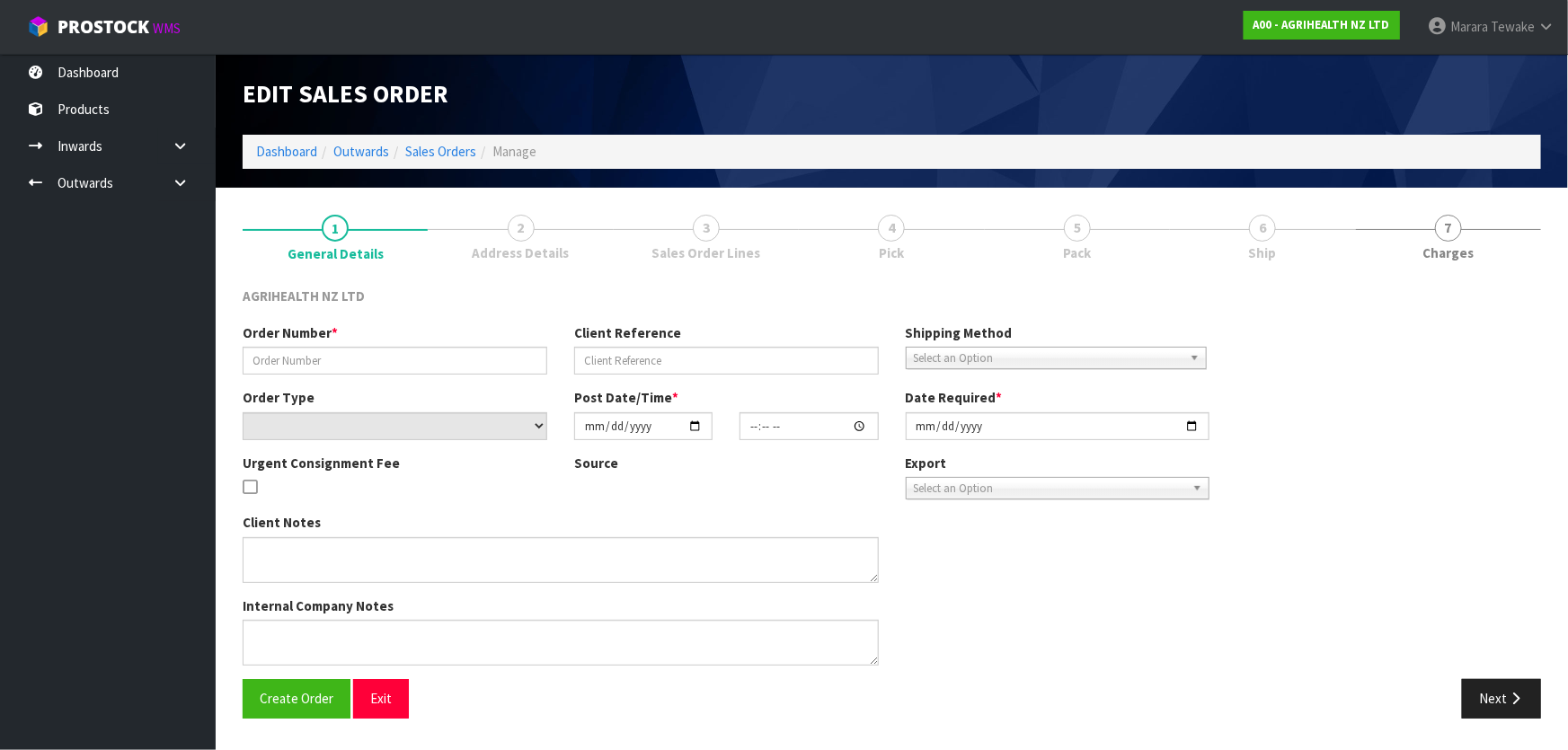
type input "SSO-24130"
type input "1/17702"
select select "number:0"
type input "[DATE]"
type input "11:38:23.000"
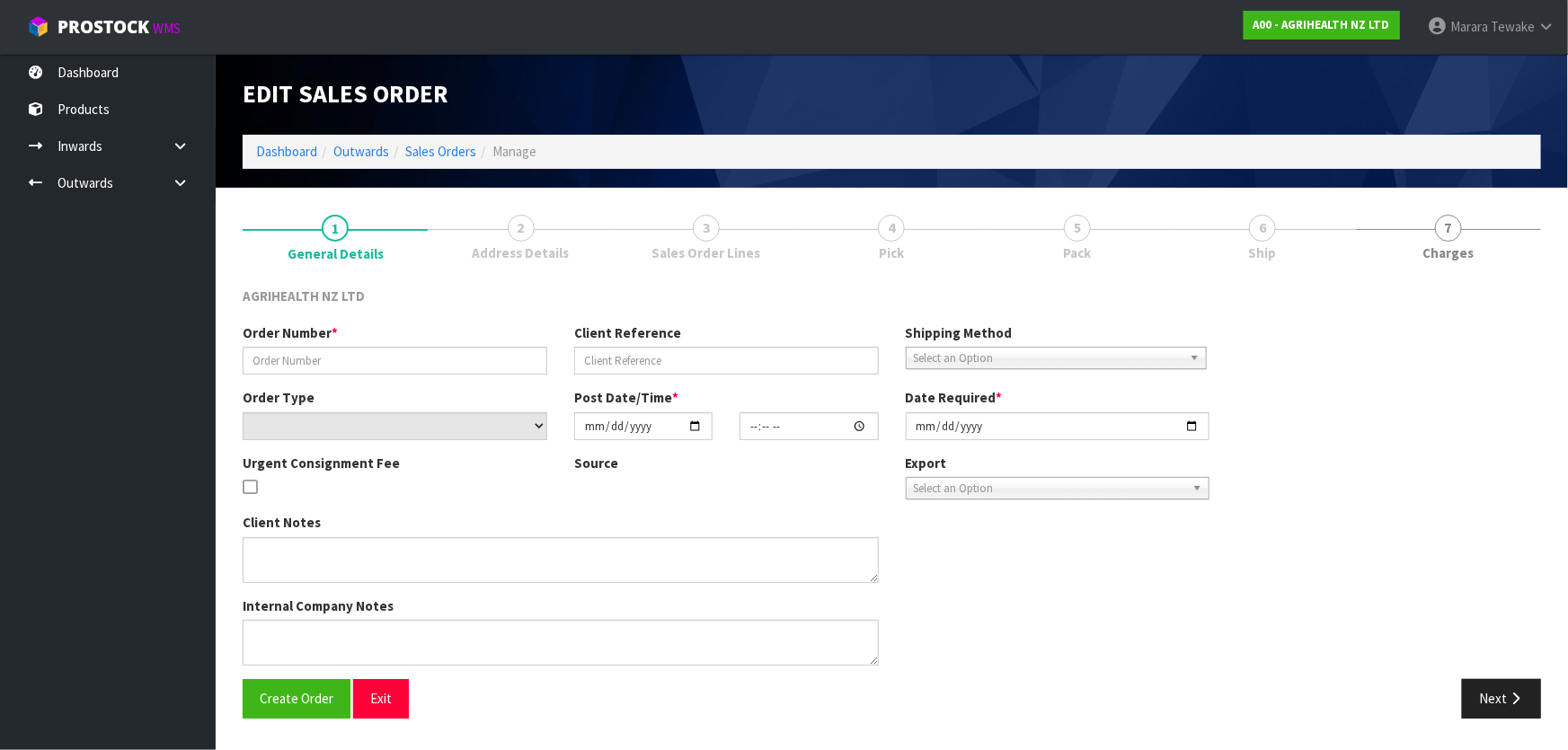
type input "[DATE]"
type textarea "SHIP BY: Overnight Courier"
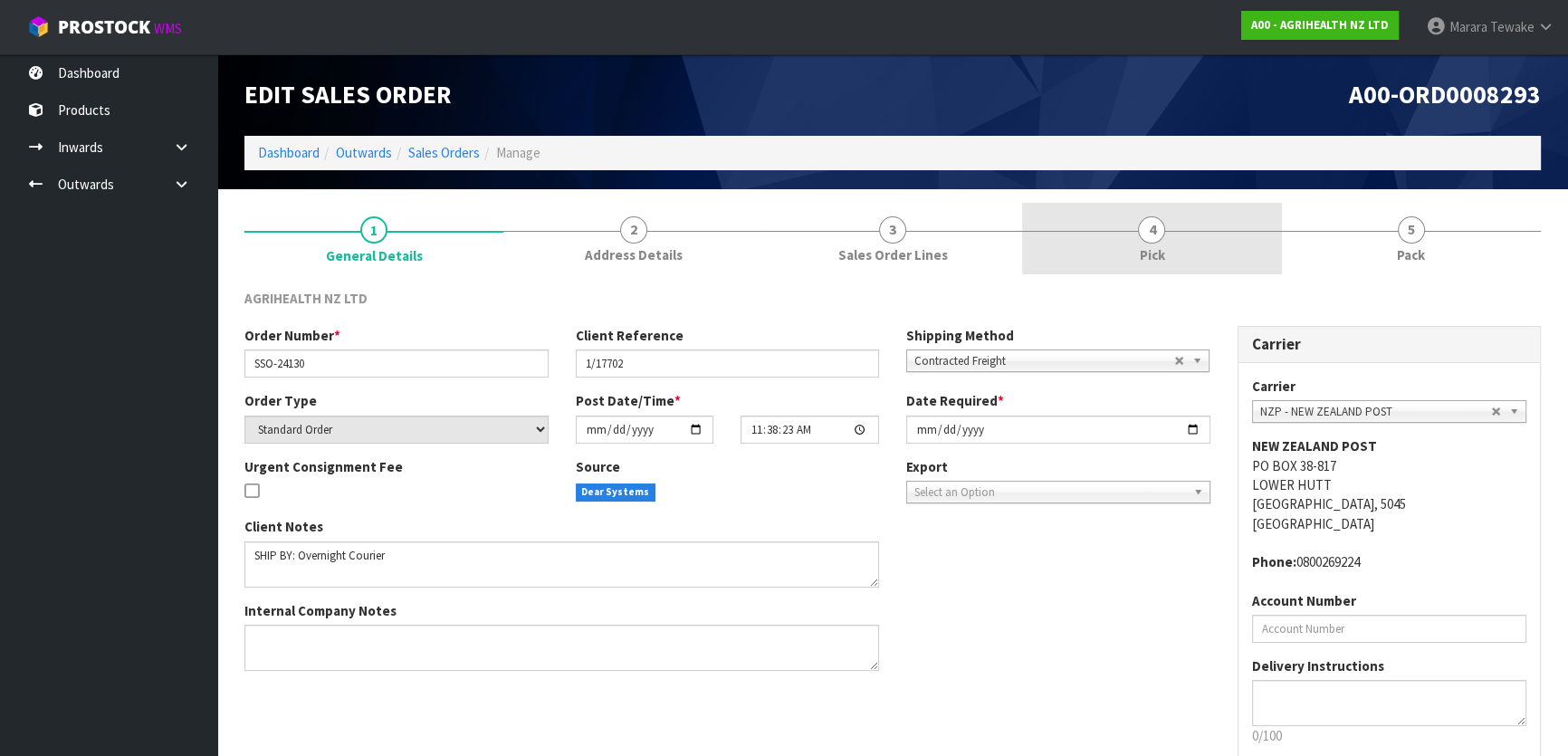
click at [1197, 244] on link "4 Pick" at bounding box center [1151, 238] width 259 height 72
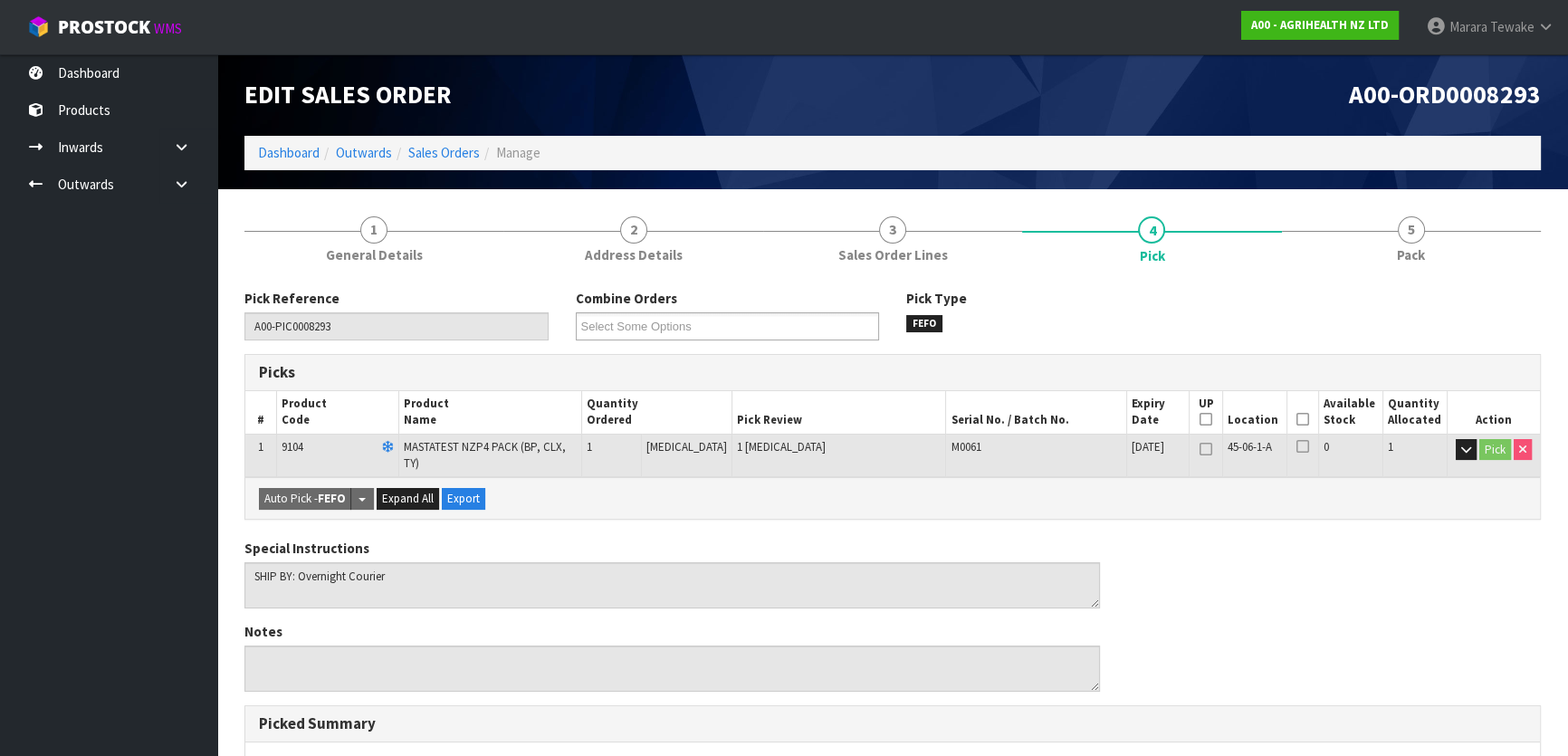
click at [1298, 419] on icon at bounding box center [1302, 419] width 13 height 1
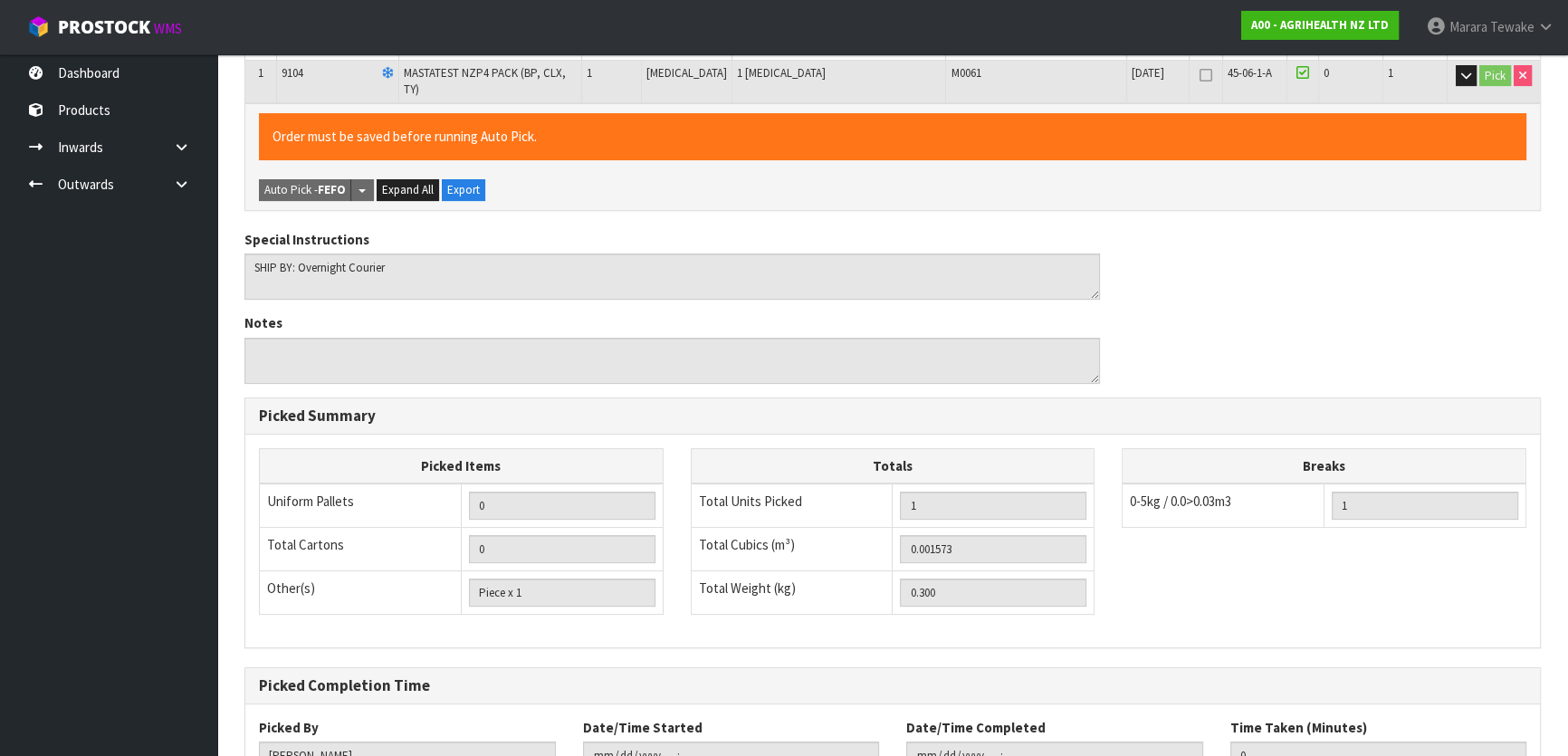
scroll to position [498, 0]
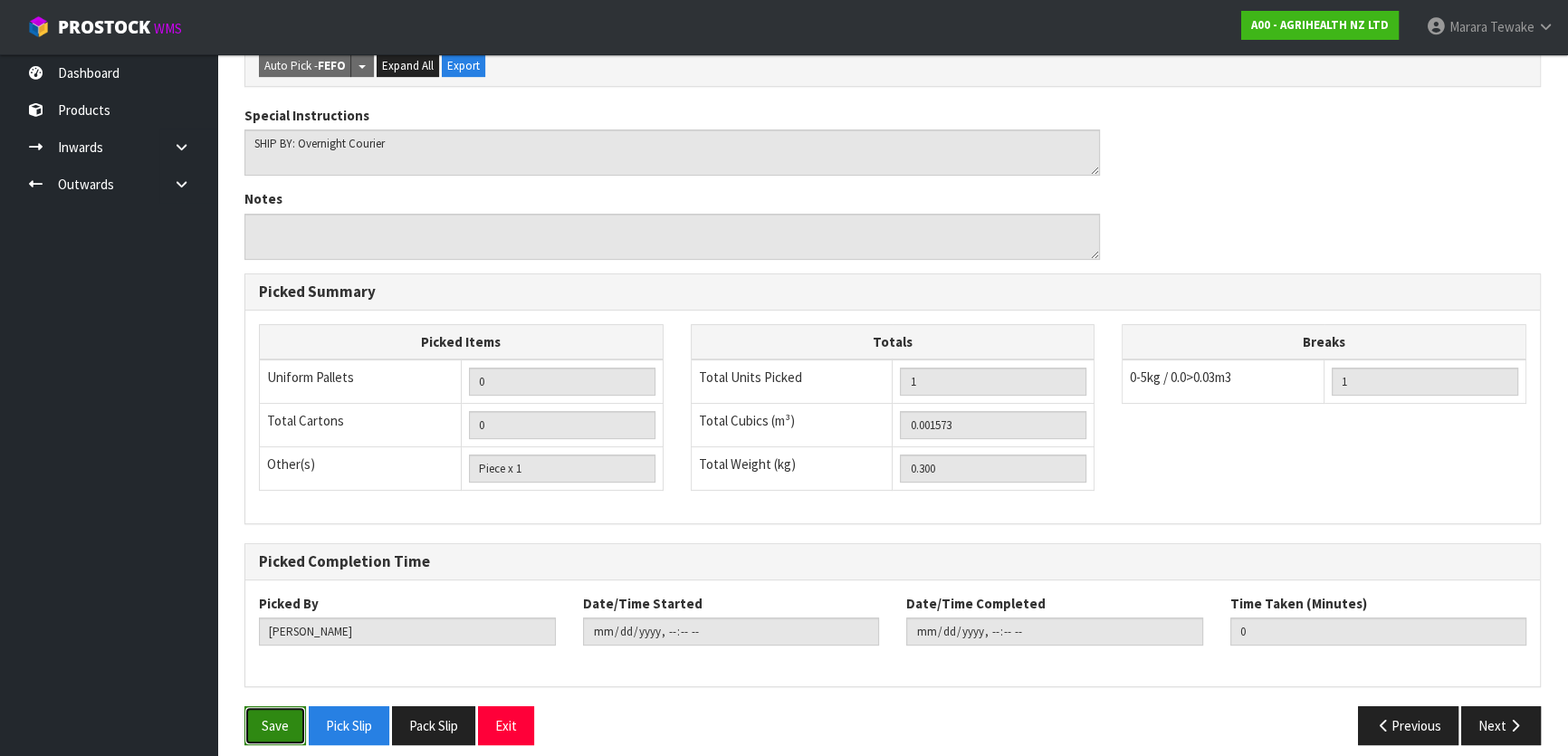
click at [266, 717] on button "Save" at bounding box center [275, 726] width 62 height 39
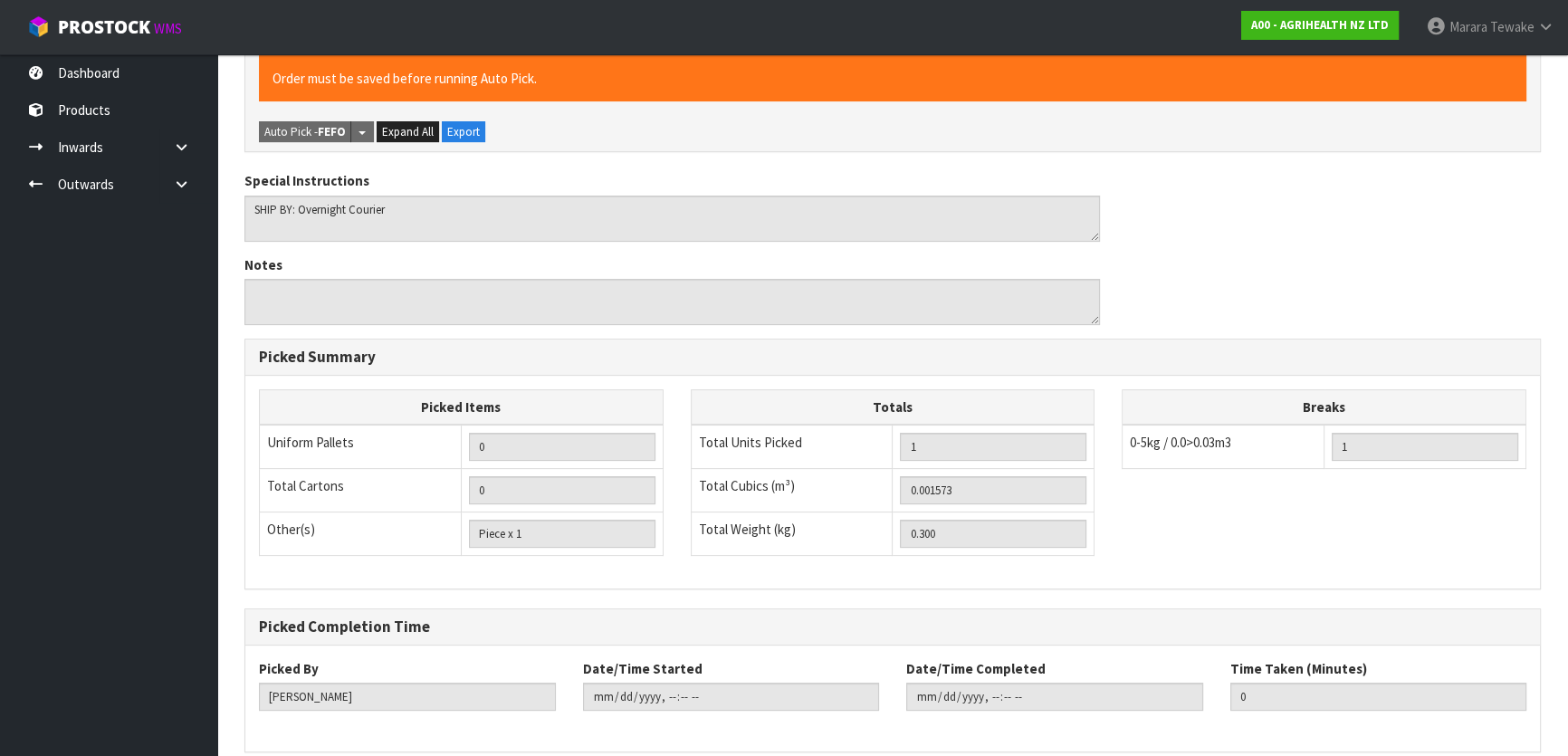
scroll to position [0, 0]
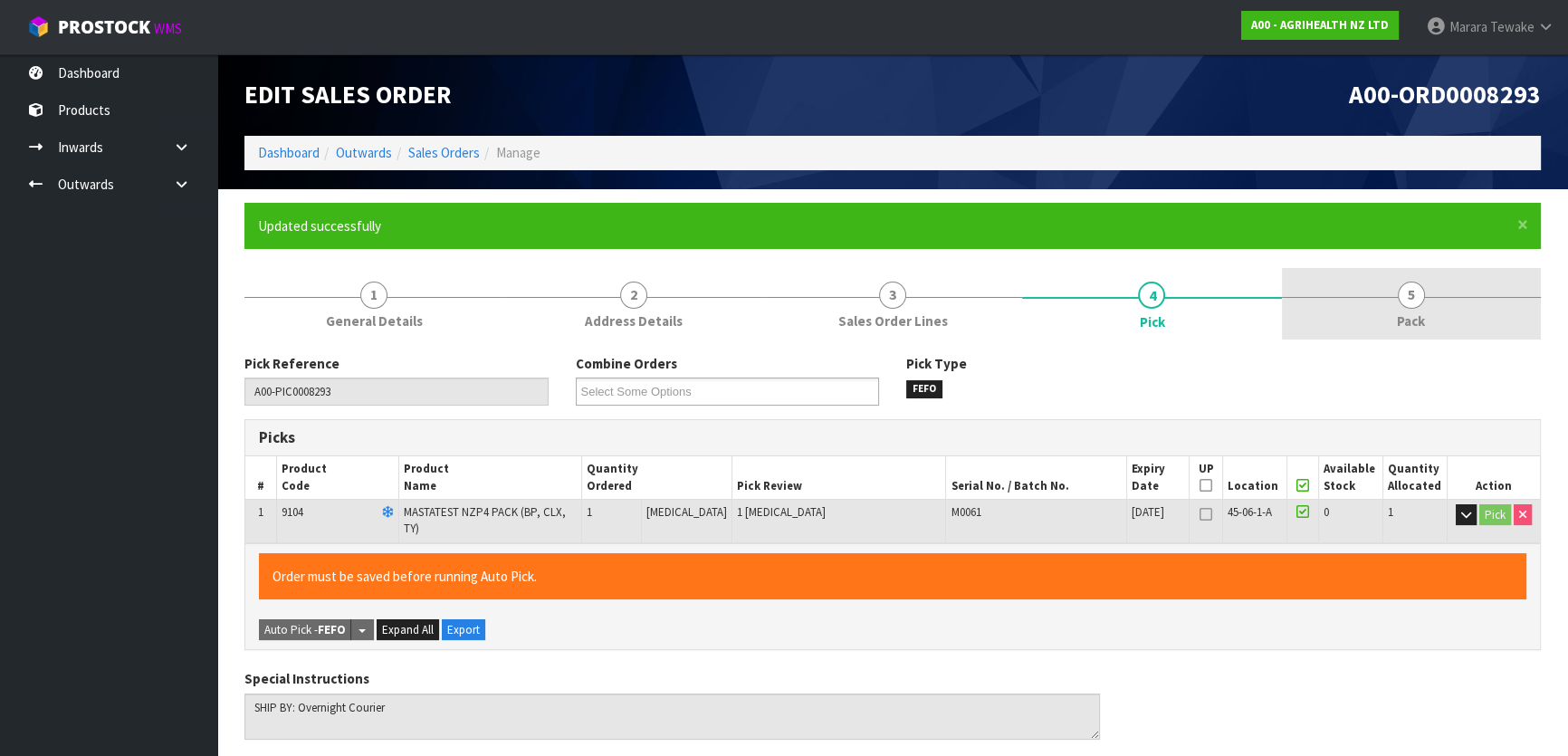
type input "[PERSON_NAME]"
type input "2025-08-14T13:28:21"
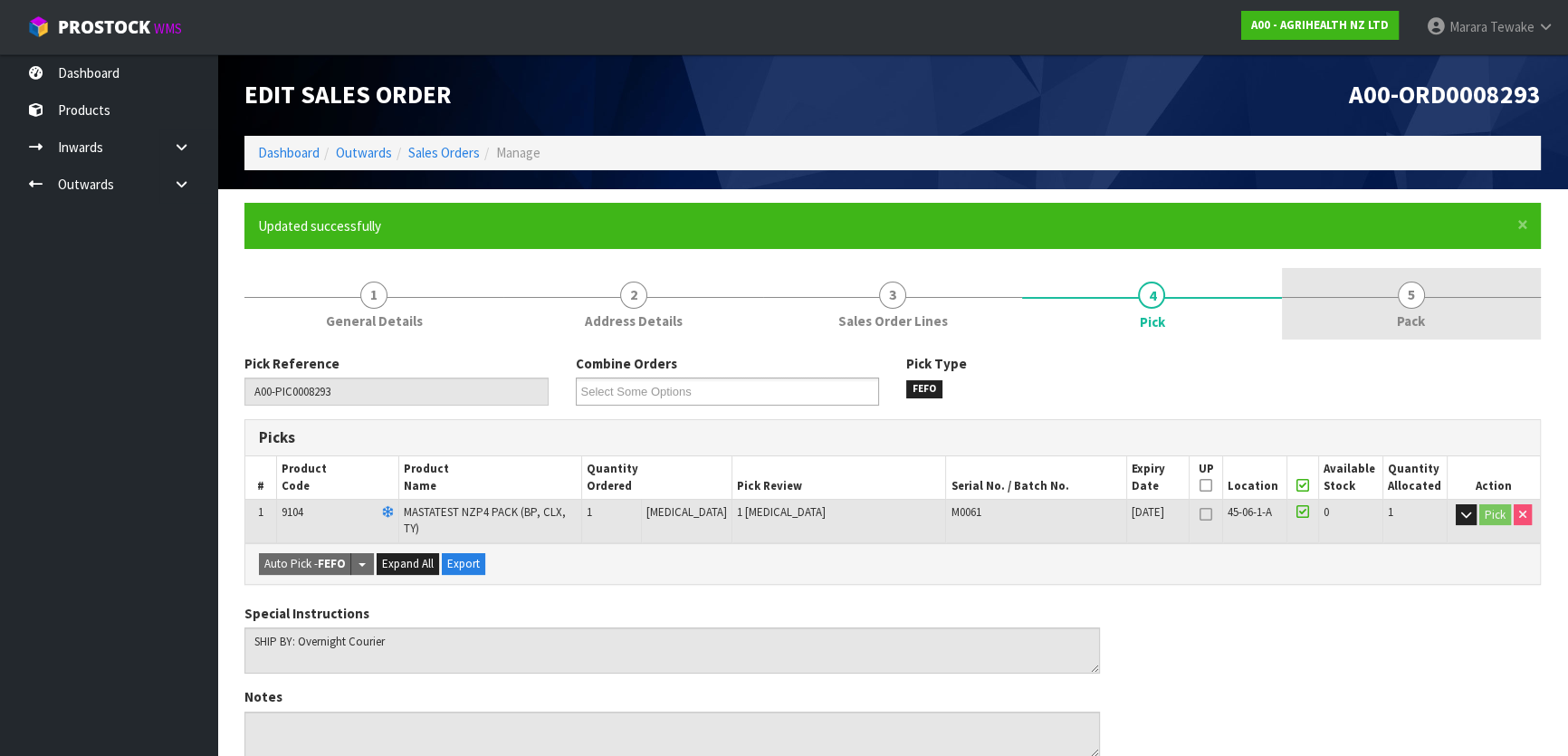
click at [1383, 313] on link "5 Pack" at bounding box center [1411, 303] width 259 height 72
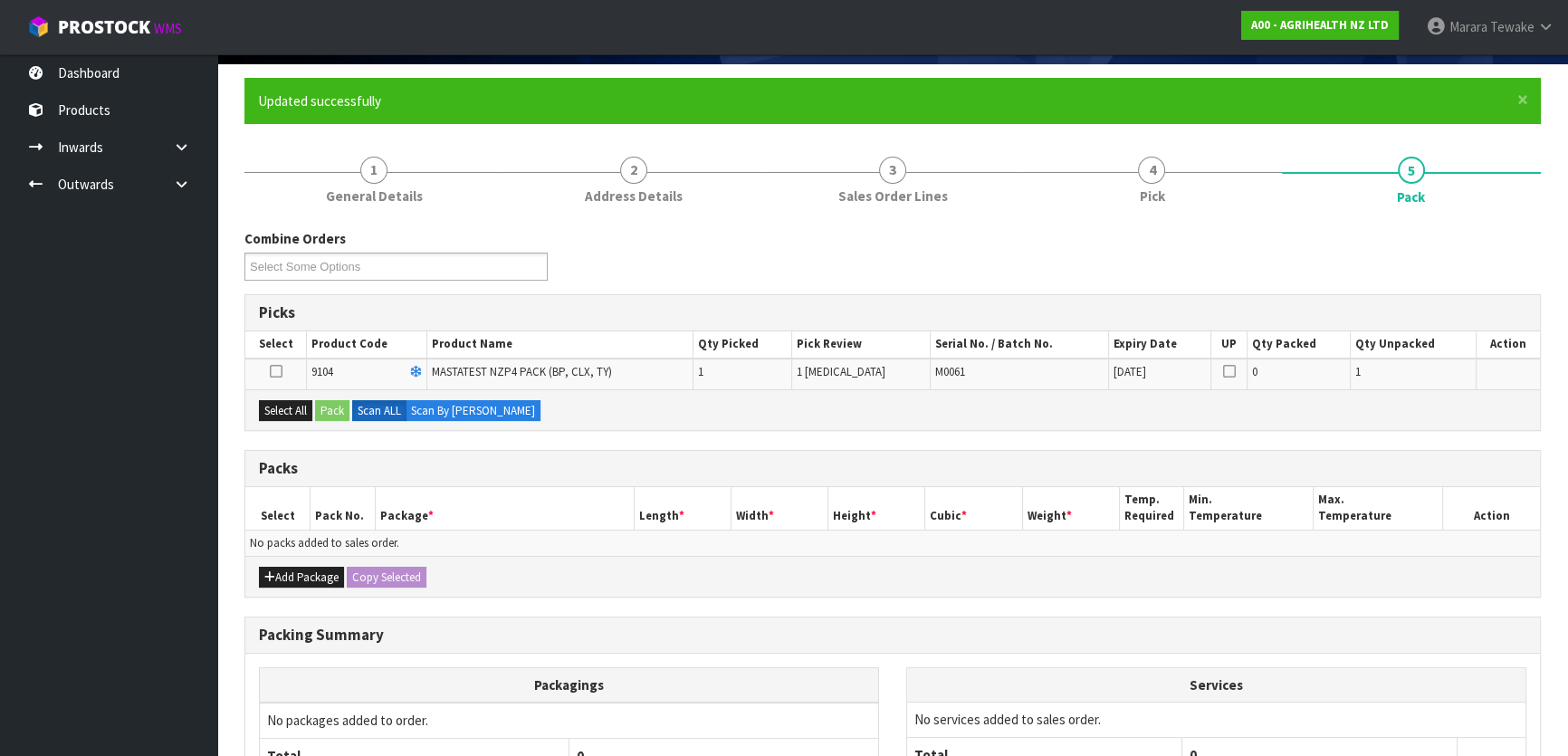
scroll to position [246, 0]
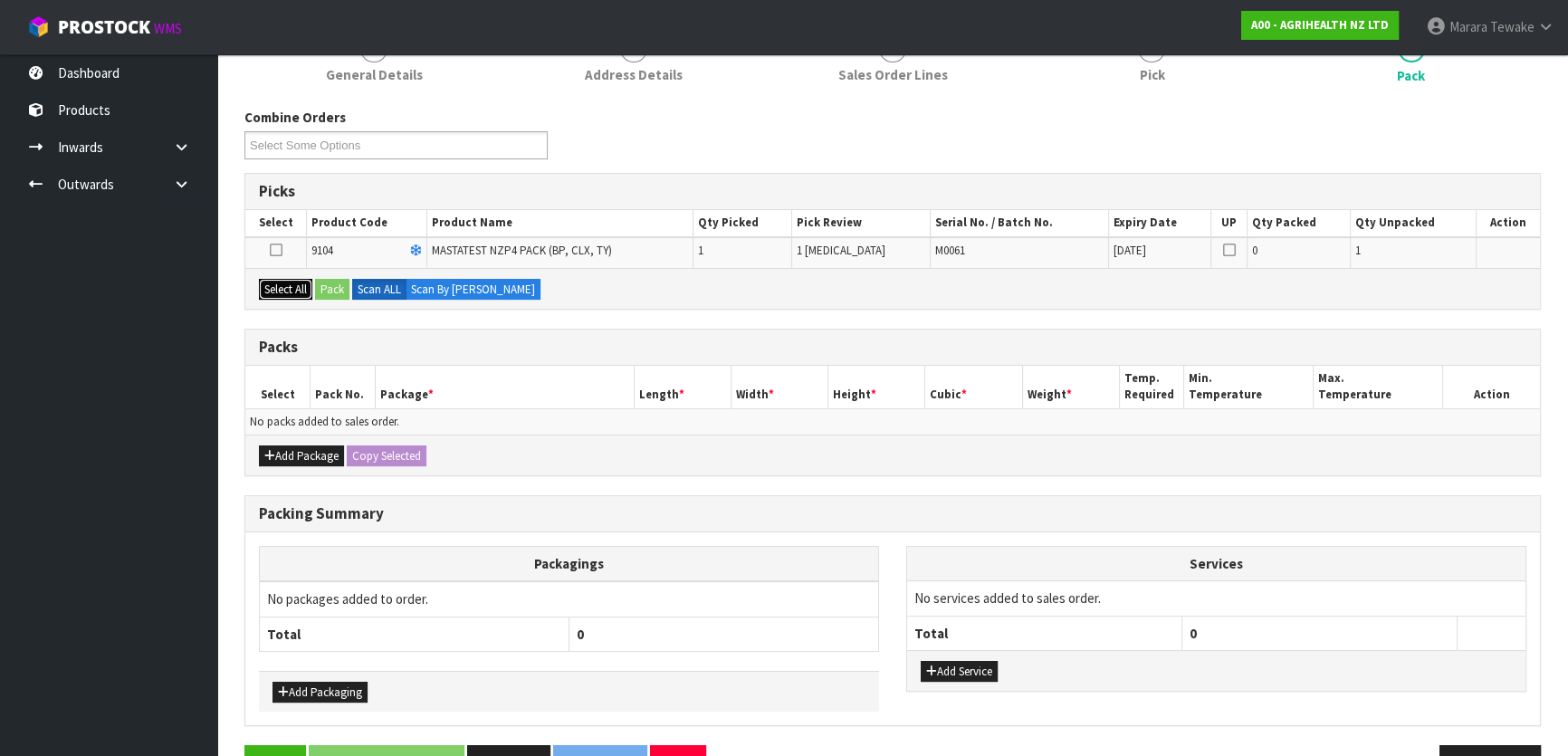
drag, startPoint x: 286, startPoint y: 289, endPoint x: 318, endPoint y: 287, distance: 32.1
click at [288, 289] on button "Select All" at bounding box center [285, 290] width 53 height 21
click at [319, 286] on button "Pack" at bounding box center [331, 290] width 34 height 21
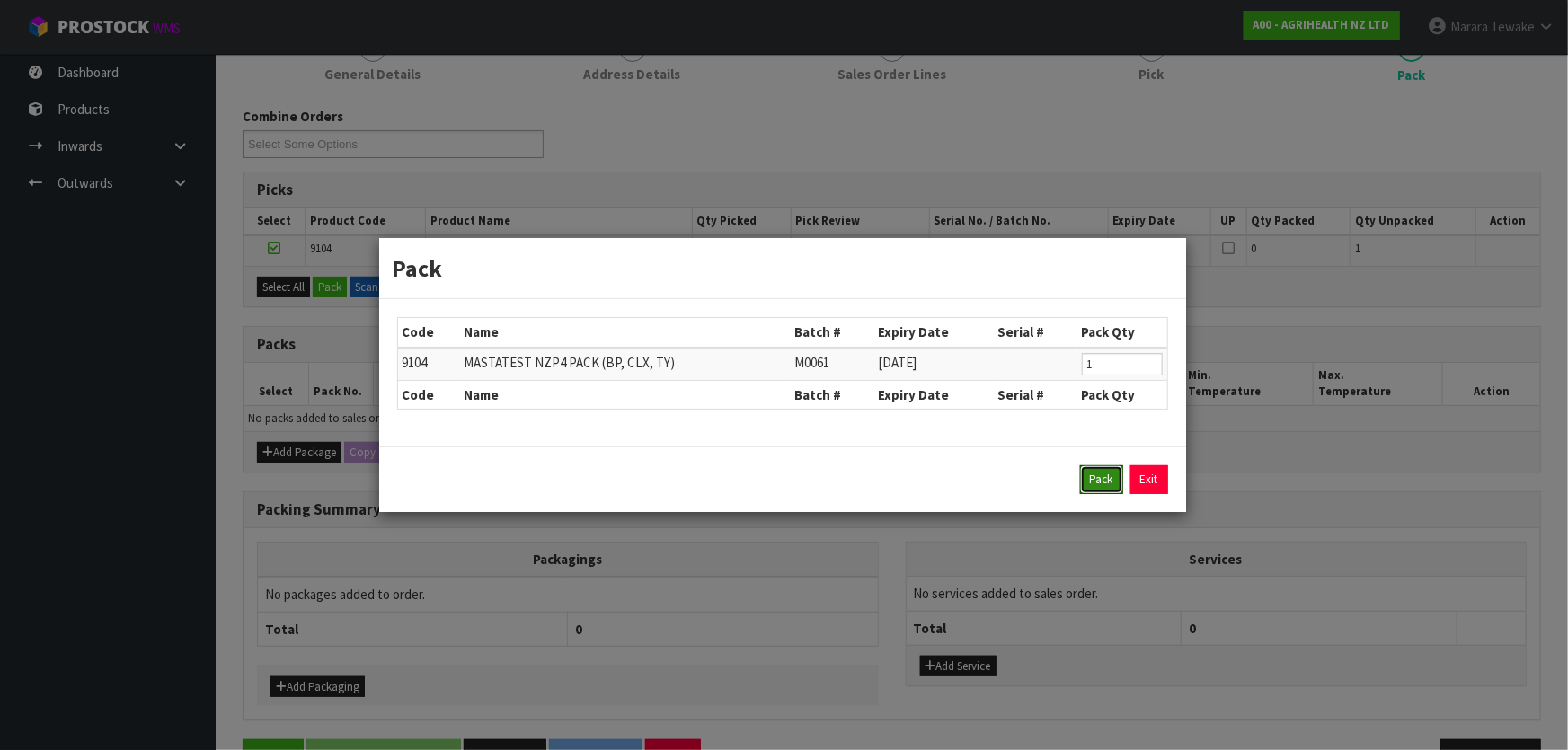
drag, startPoint x: 1084, startPoint y: 475, endPoint x: 924, endPoint y: 484, distance: 160.3
click at [1078, 476] on div "Pack Exit" at bounding box center [782, 480] width 771 height 29
drag, startPoint x: 1103, startPoint y: 484, endPoint x: 1055, endPoint y: 483, distance: 48.0
click at [1100, 483] on button "Pack" at bounding box center [1101, 480] width 43 height 29
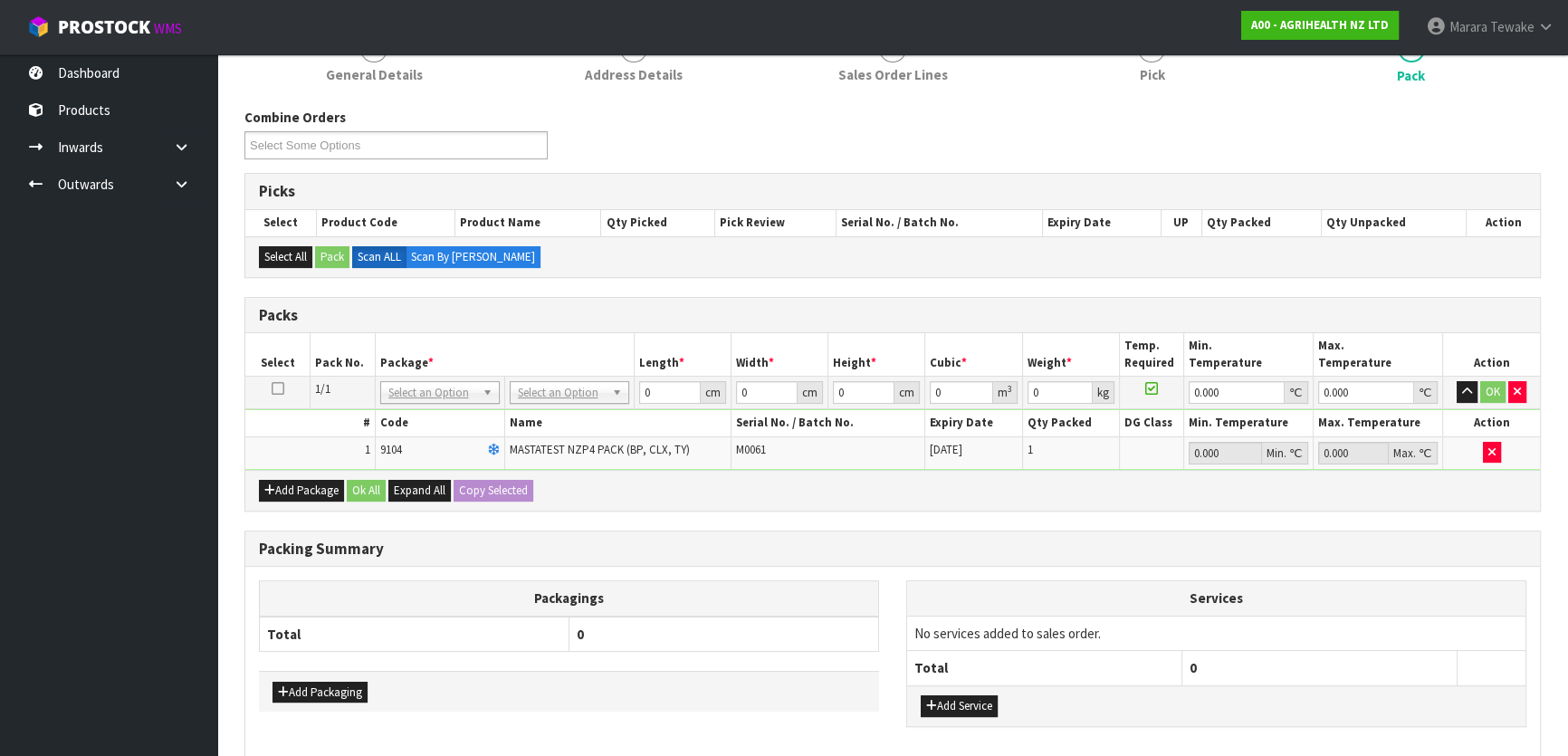
drag, startPoint x: 575, startPoint y: 386, endPoint x: 576, endPoint y: 416, distance: 30.0
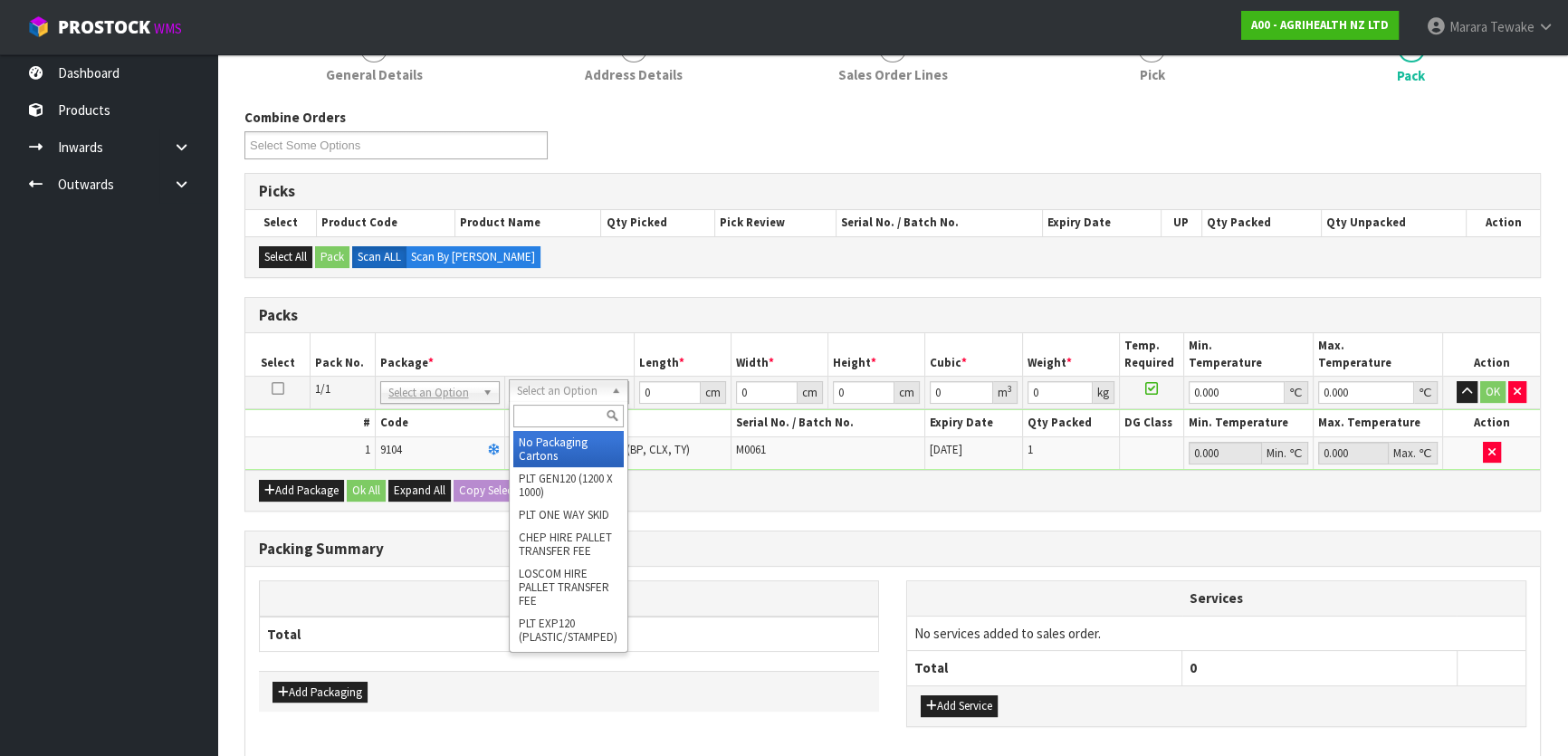
click at [577, 417] on input "text" at bounding box center [569, 416] width 110 height 22
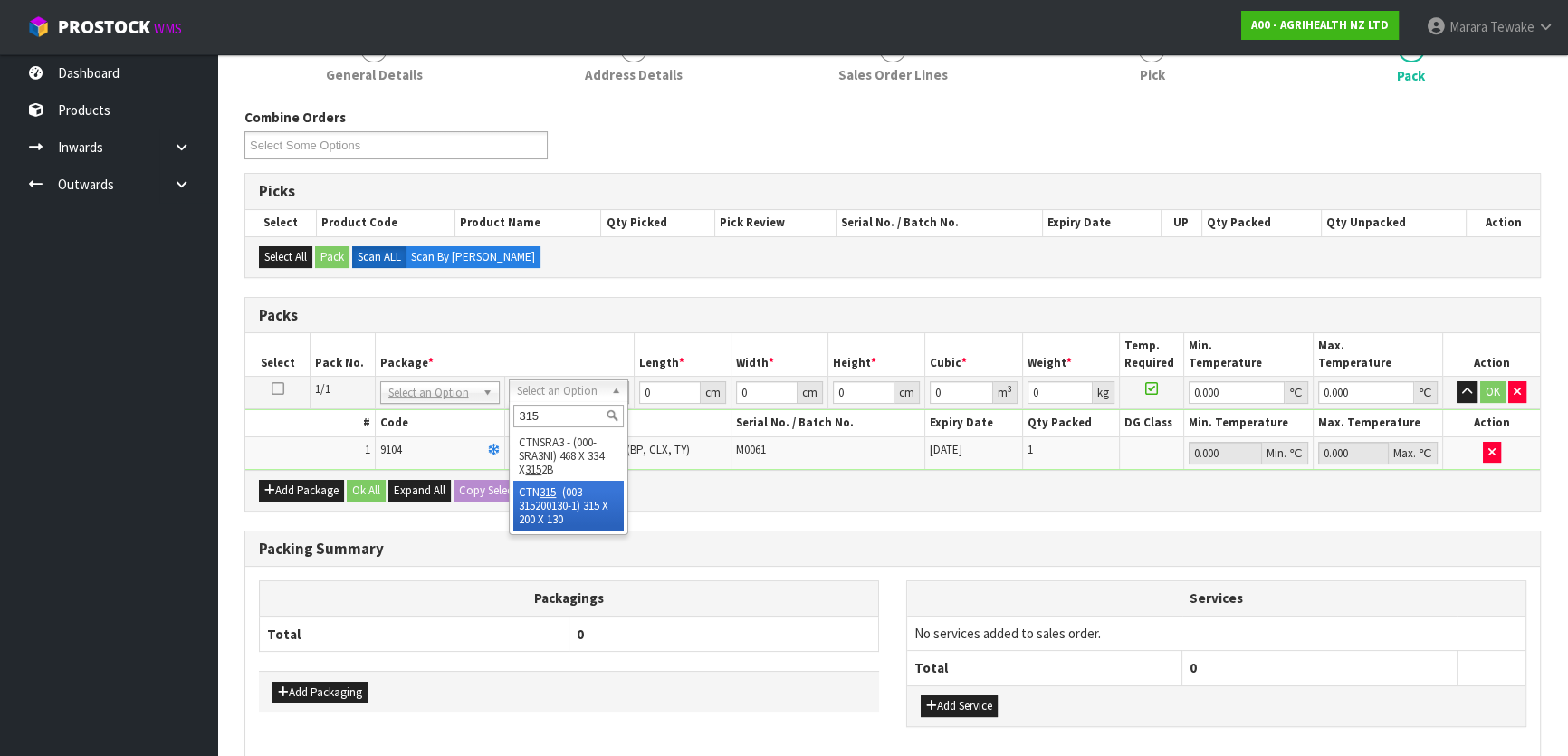
type input "315"
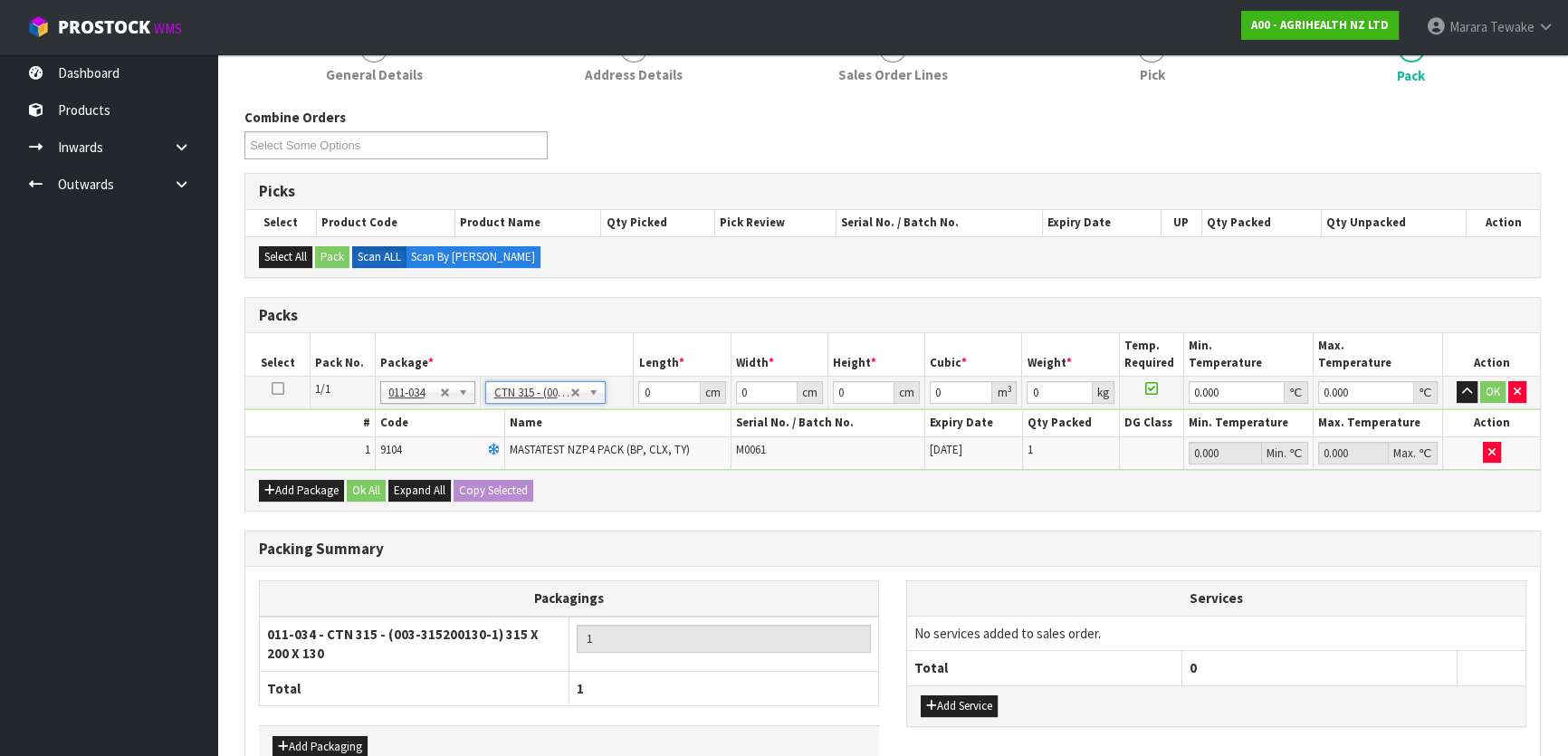
type input "31.5"
type input "20"
type input "13"
type input "0.00819"
type input "0.5"
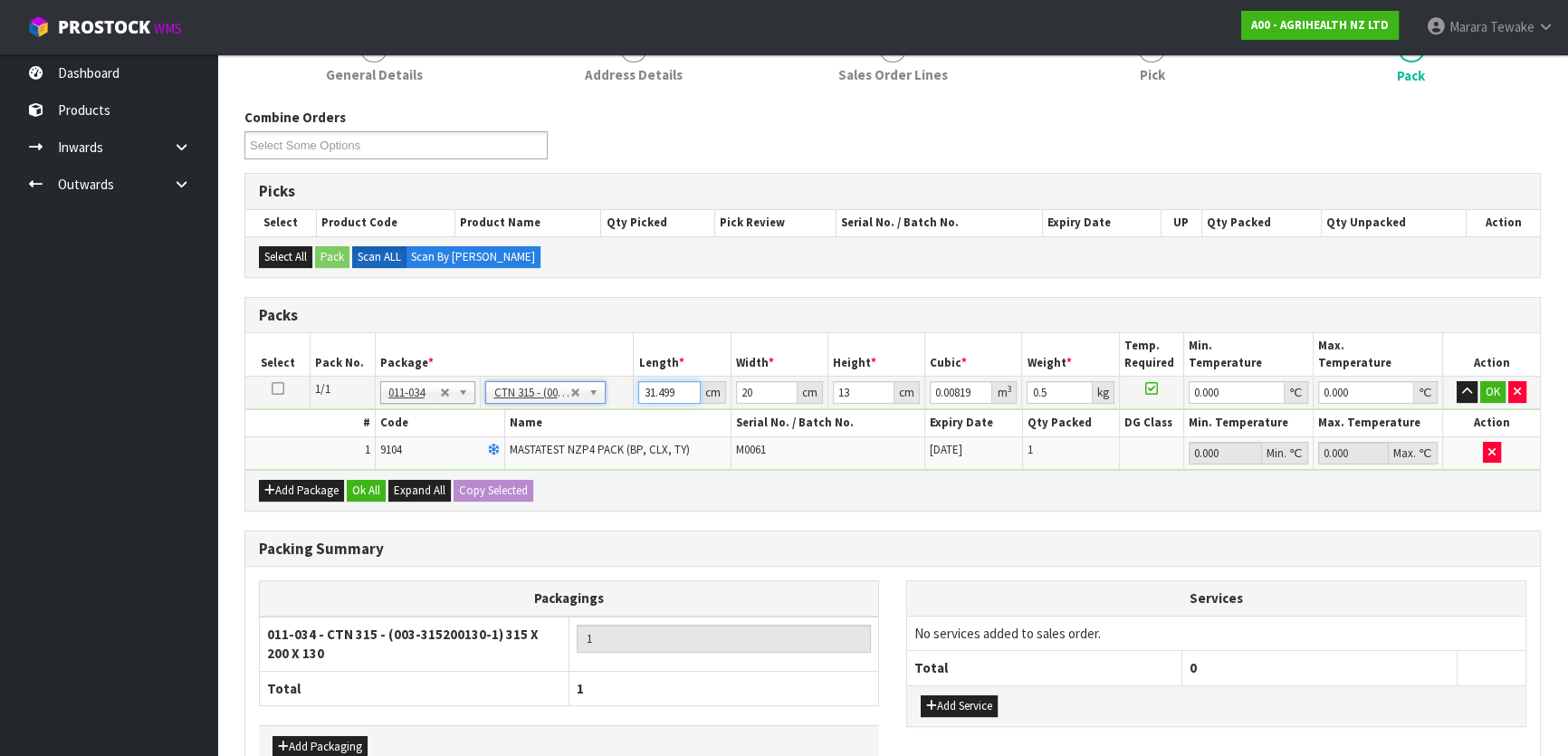
drag, startPoint x: 681, startPoint y: 393, endPoint x: 613, endPoint y: 358, distance: 76.5
click at [639, 381] on input "31.499" at bounding box center [670, 392] width 62 height 22
drag, startPoint x: 652, startPoint y: 389, endPoint x: 678, endPoint y: 392, distance: 26.2
click at [680, 393] on input "31.499" at bounding box center [670, 392] width 62 height 22
type input "3"
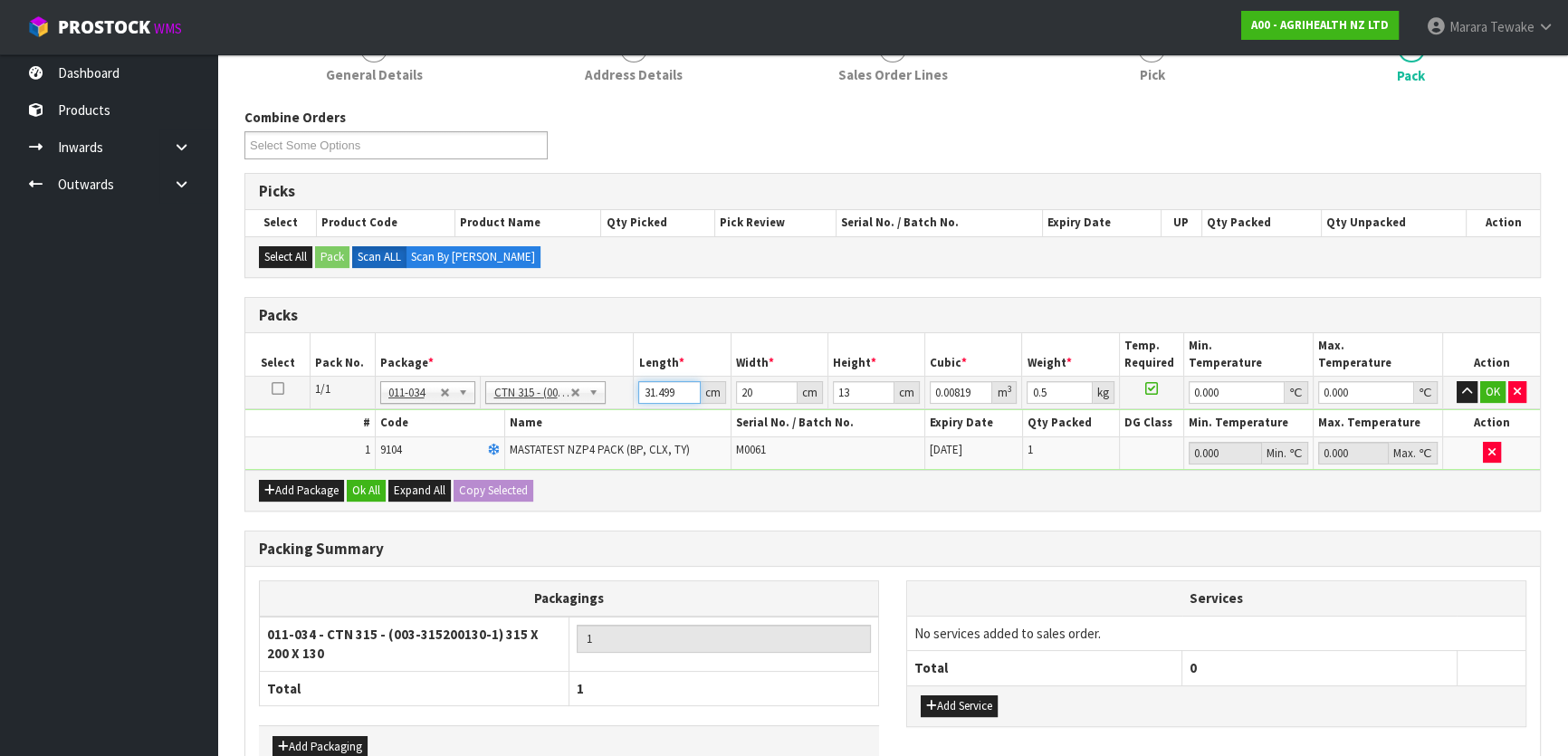
type input "0.00078"
type input "32"
type input "0.00832"
type input "32"
type input "2"
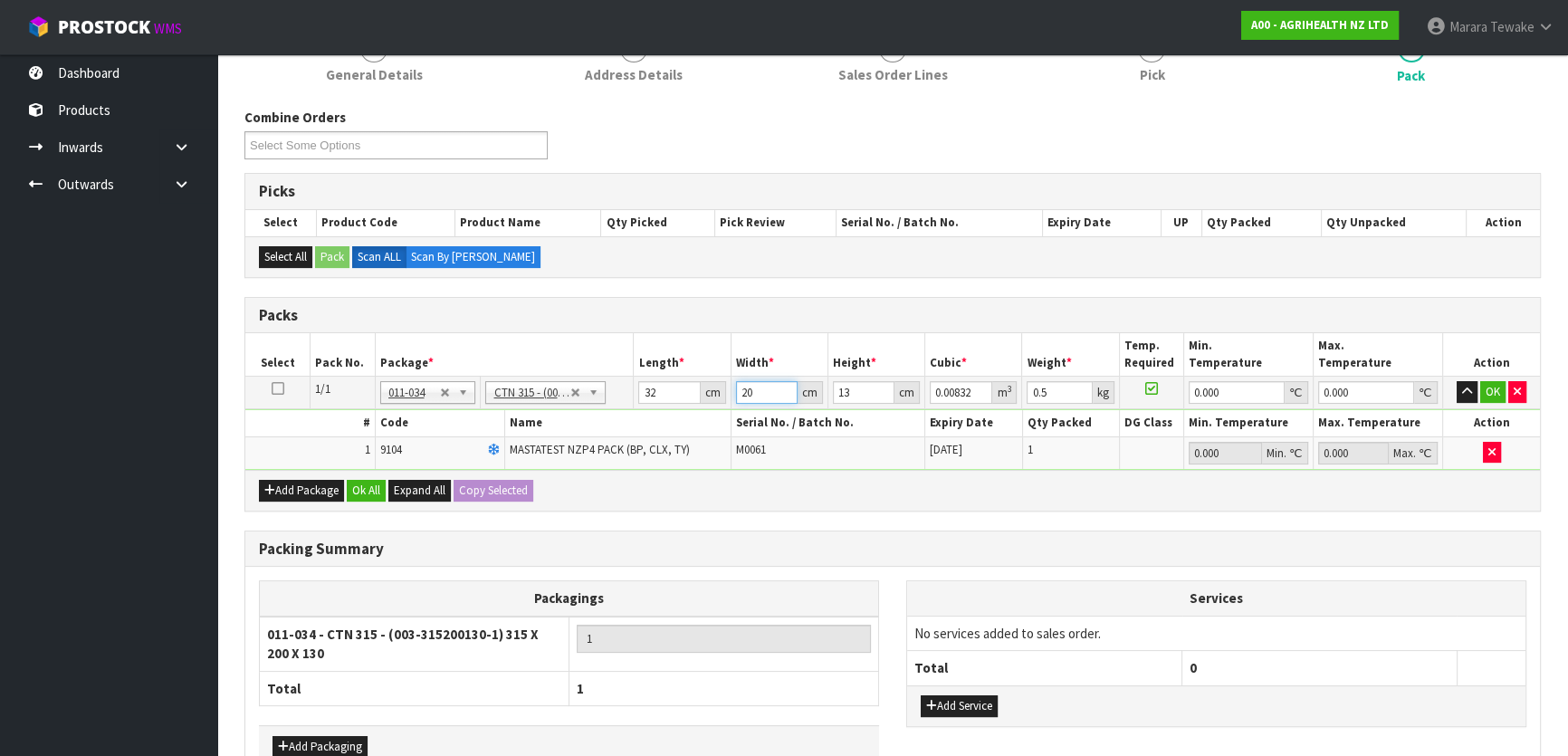
type input "0.000832"
type input "21"
type input "0.008736"
type input "21"
type input "1"
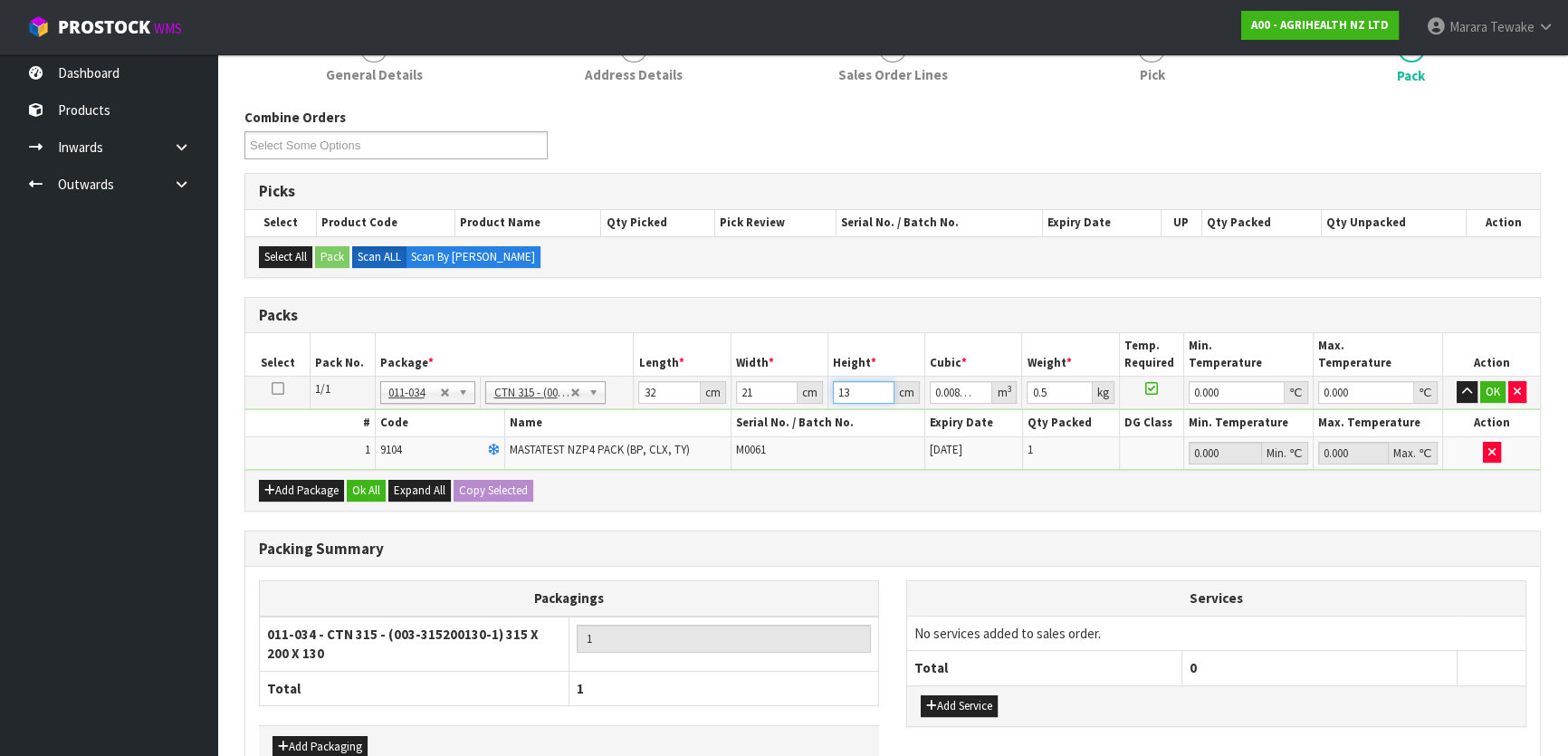
type input "0.000672"
type input "15"
type input "0.01008"
type input "15"
type input "1"
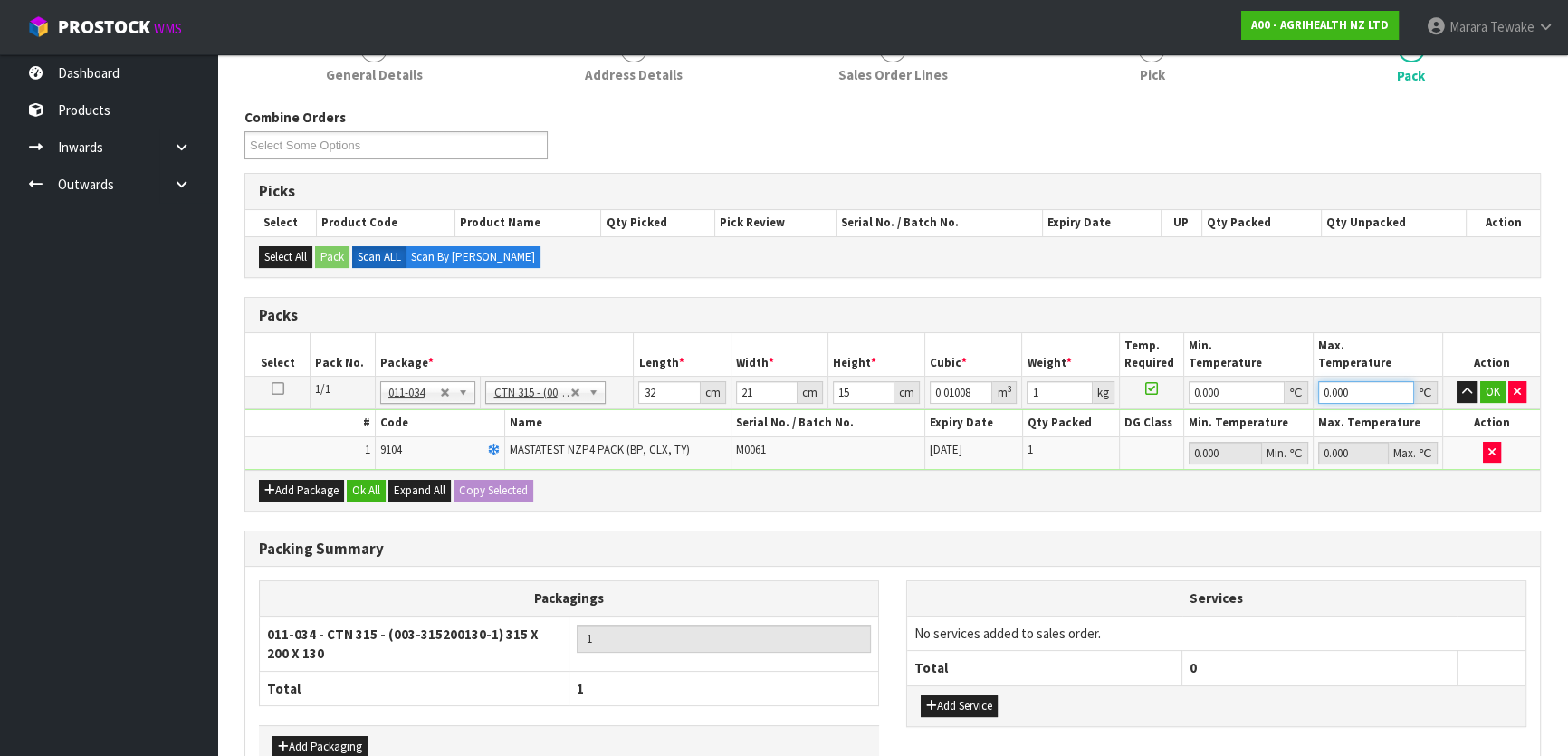
type input "0"
click at [1457, 381] on button "button" at bounding box center [1466, 392] width 20 height 21
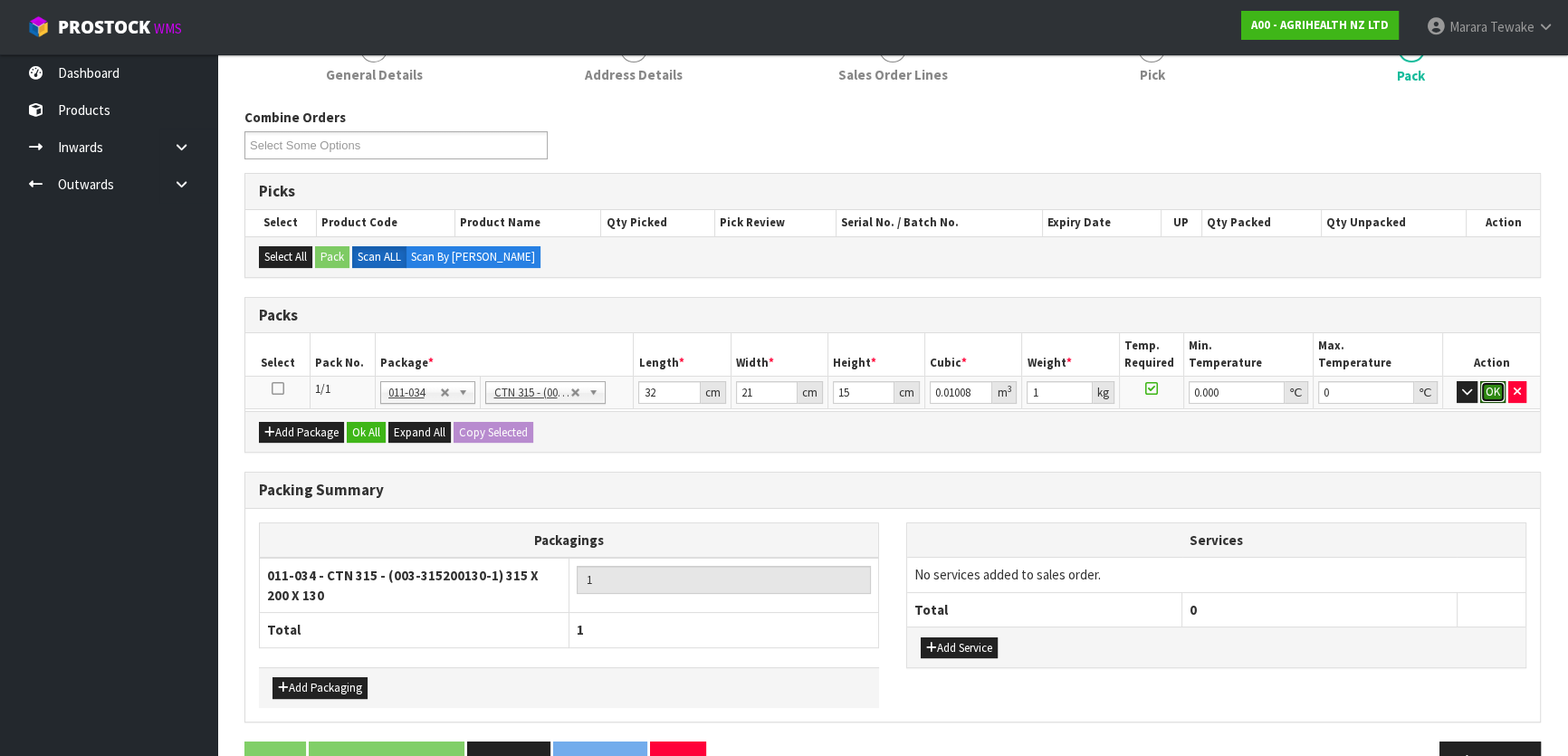
click button "OK" at bounding box center [1492, 392] width 25 height 21
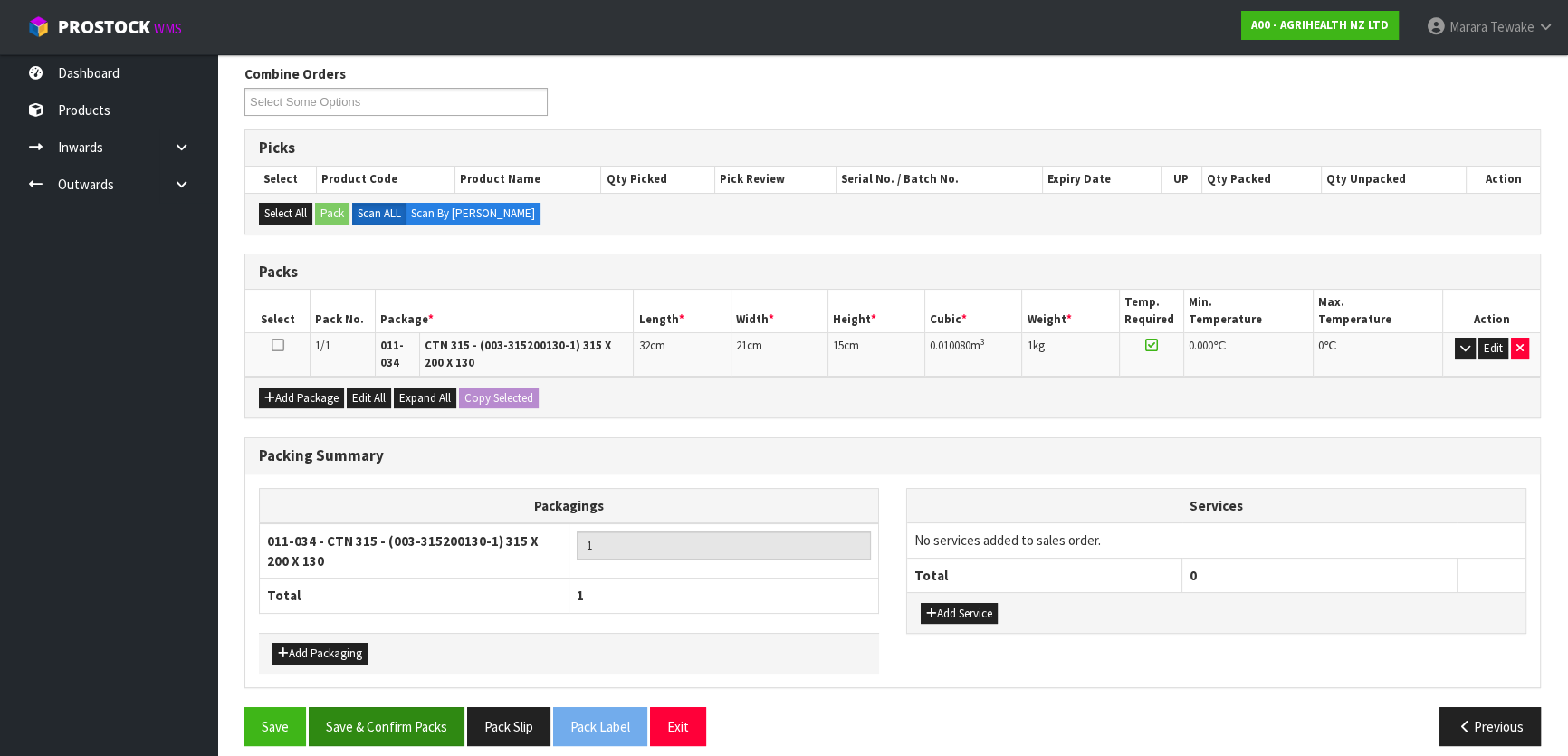
scroll to position [302, 0]
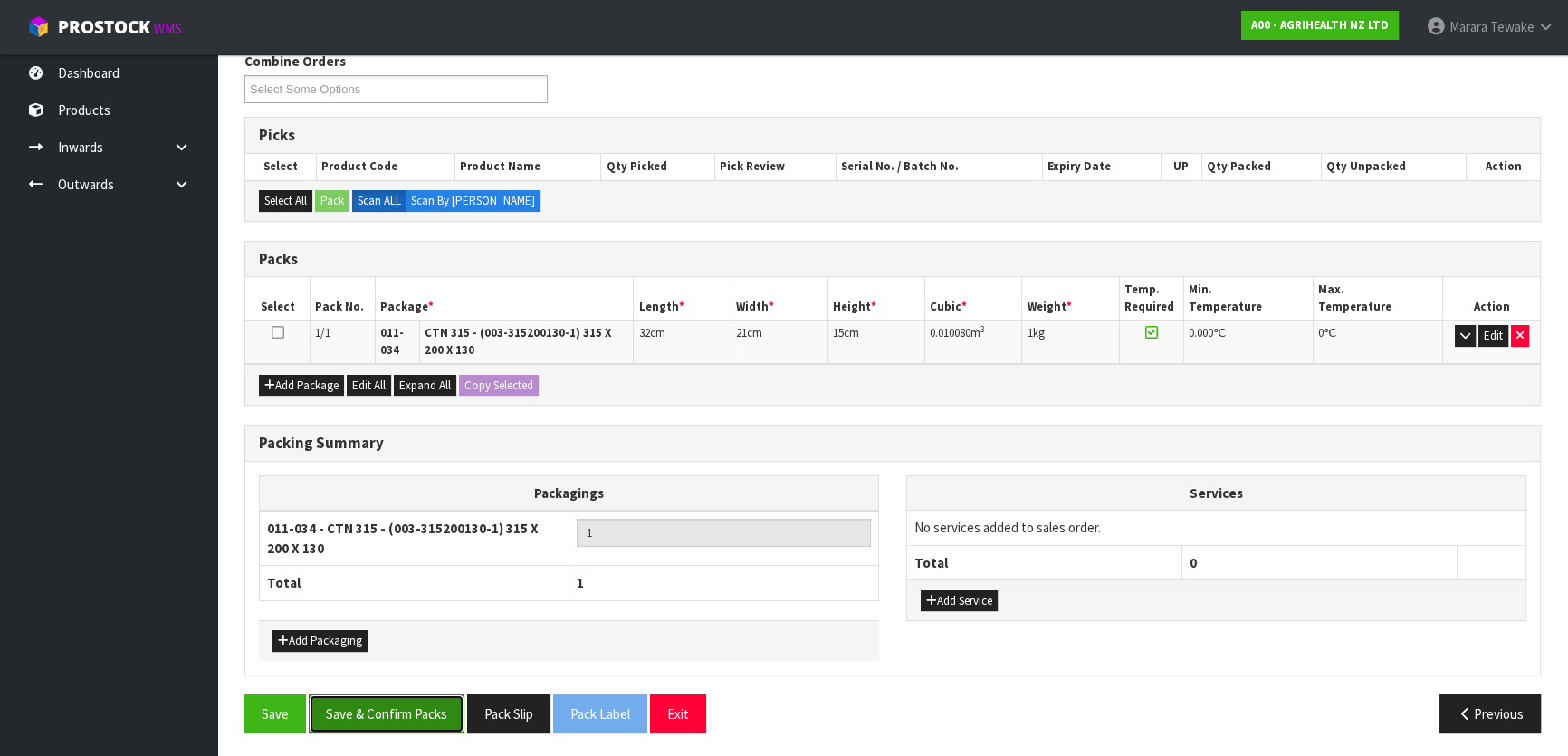
click at [405, 708] on button "Save & Confirm Packs" at bounding box center [387, 713] width 156 height 39
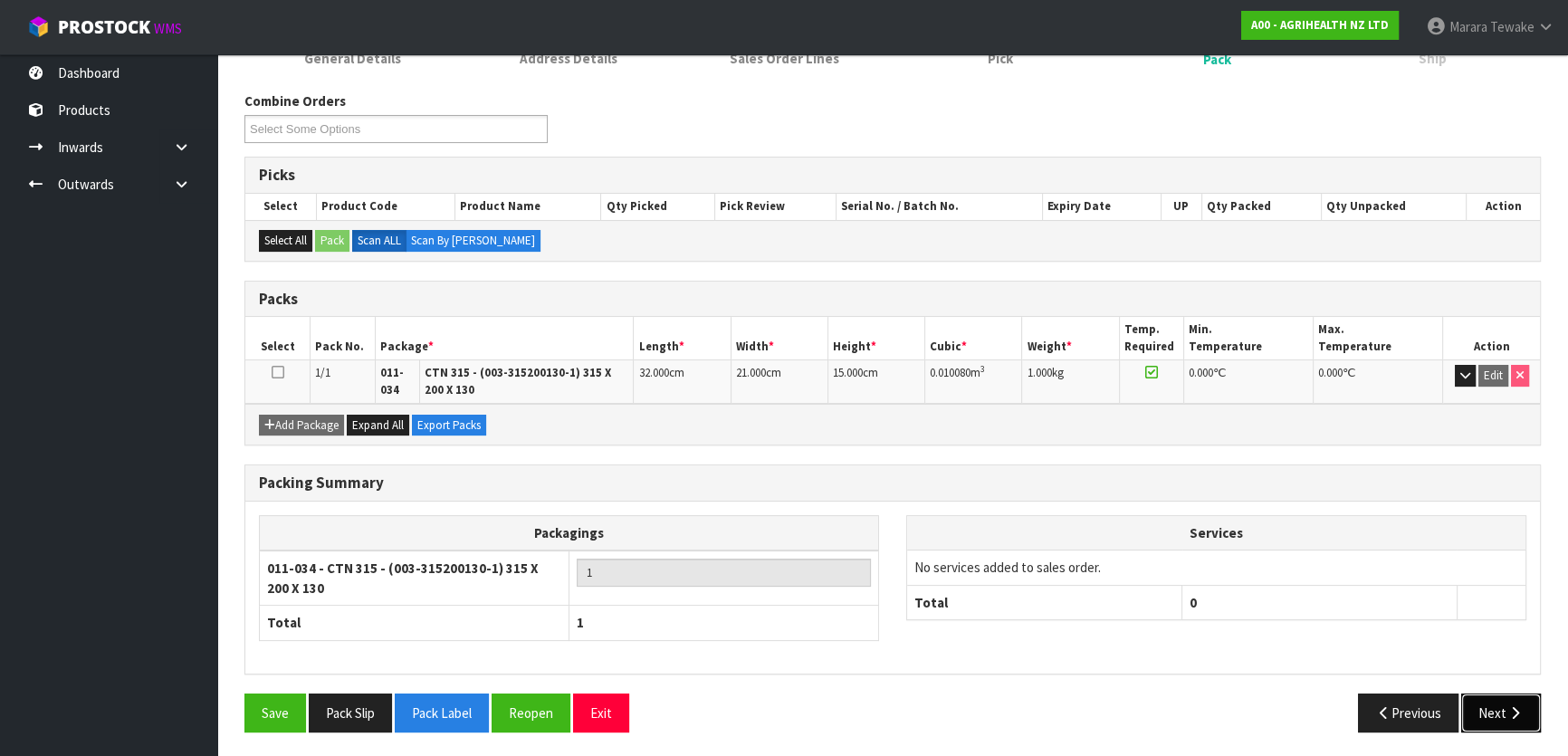
click at [1502, 697] on button "Next" at bounding box center [1501, 713] width 79 height 39
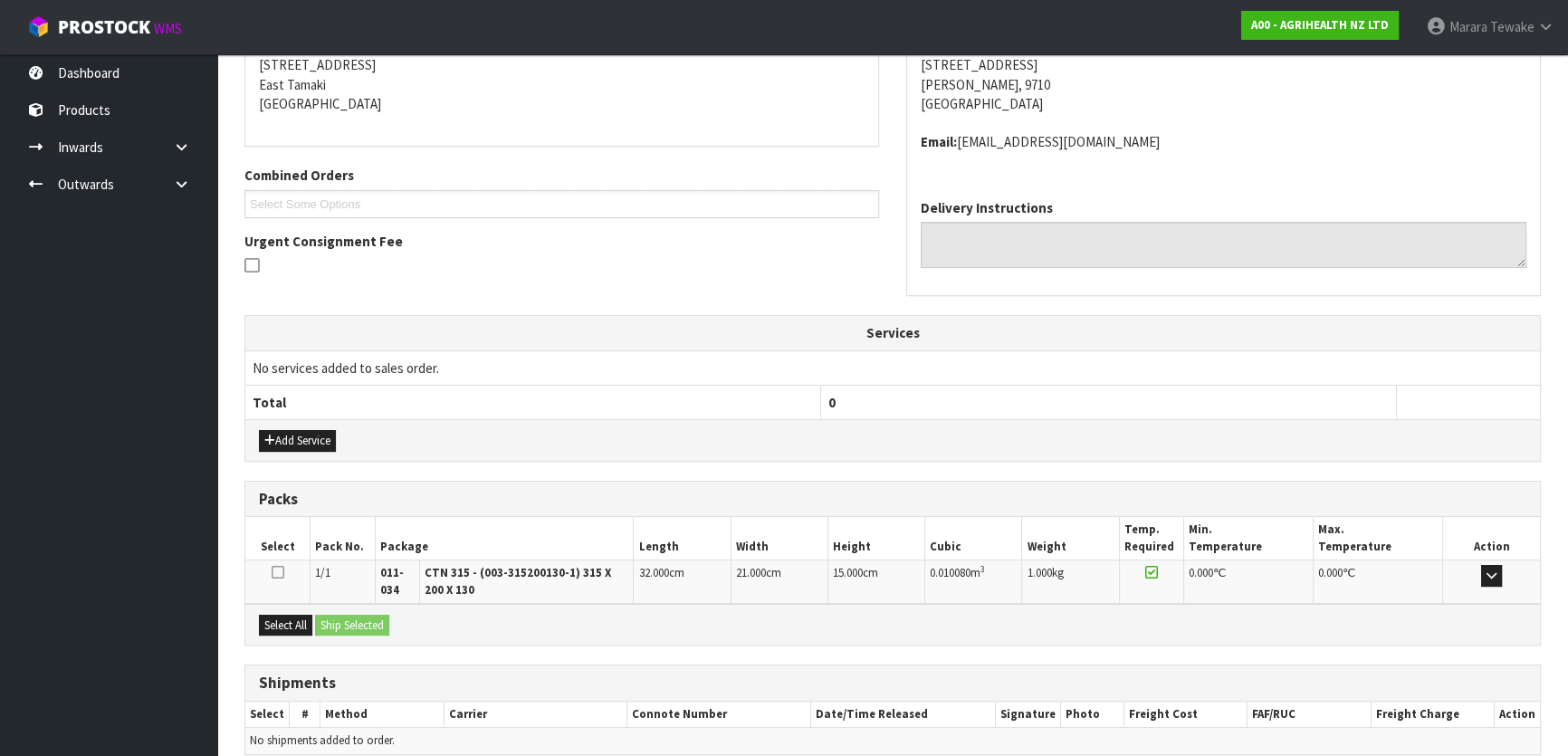
scroll to position [449, 0]
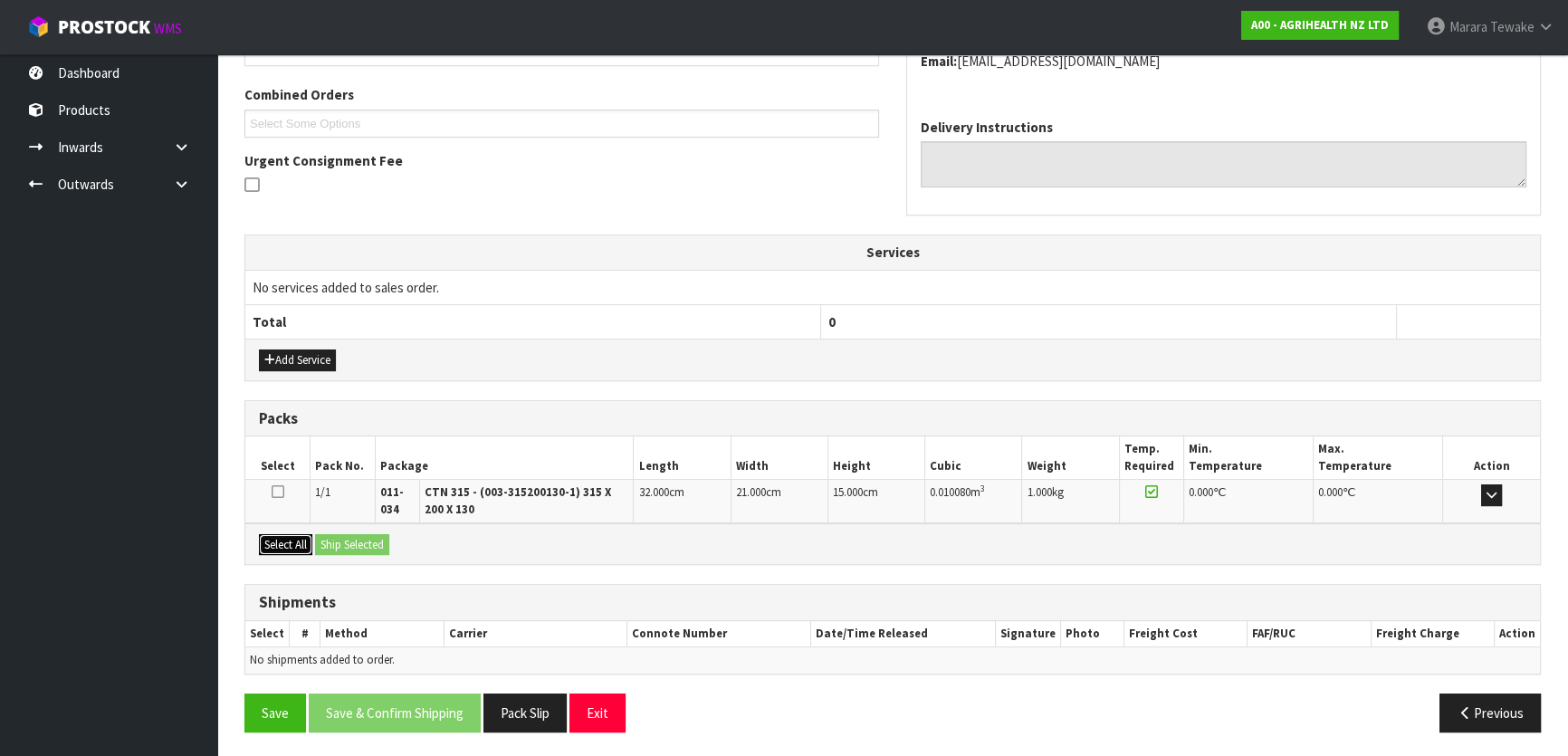
drag, startPoint x: 283, startPoint y: 542, endPoint x: 333, endPoint y: 535, distance: 50.5
click at [291, 541] on button "Select All" at bounding box center [285, 545] width 53 height 21
click at [333, 535] on button "Ship Selected" at bounding box center [352, 545] width 75 height 21
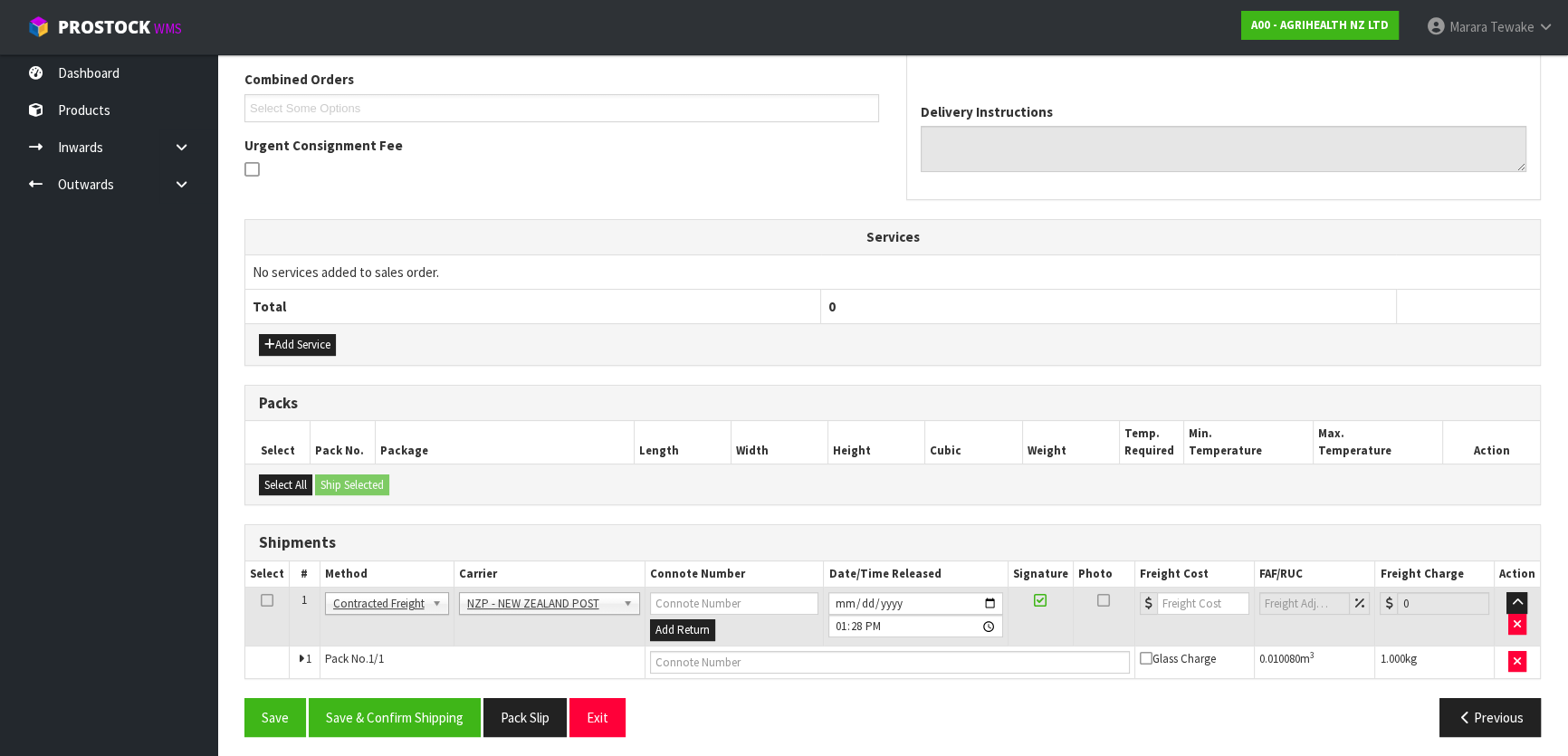
scroll to position [469, 0]
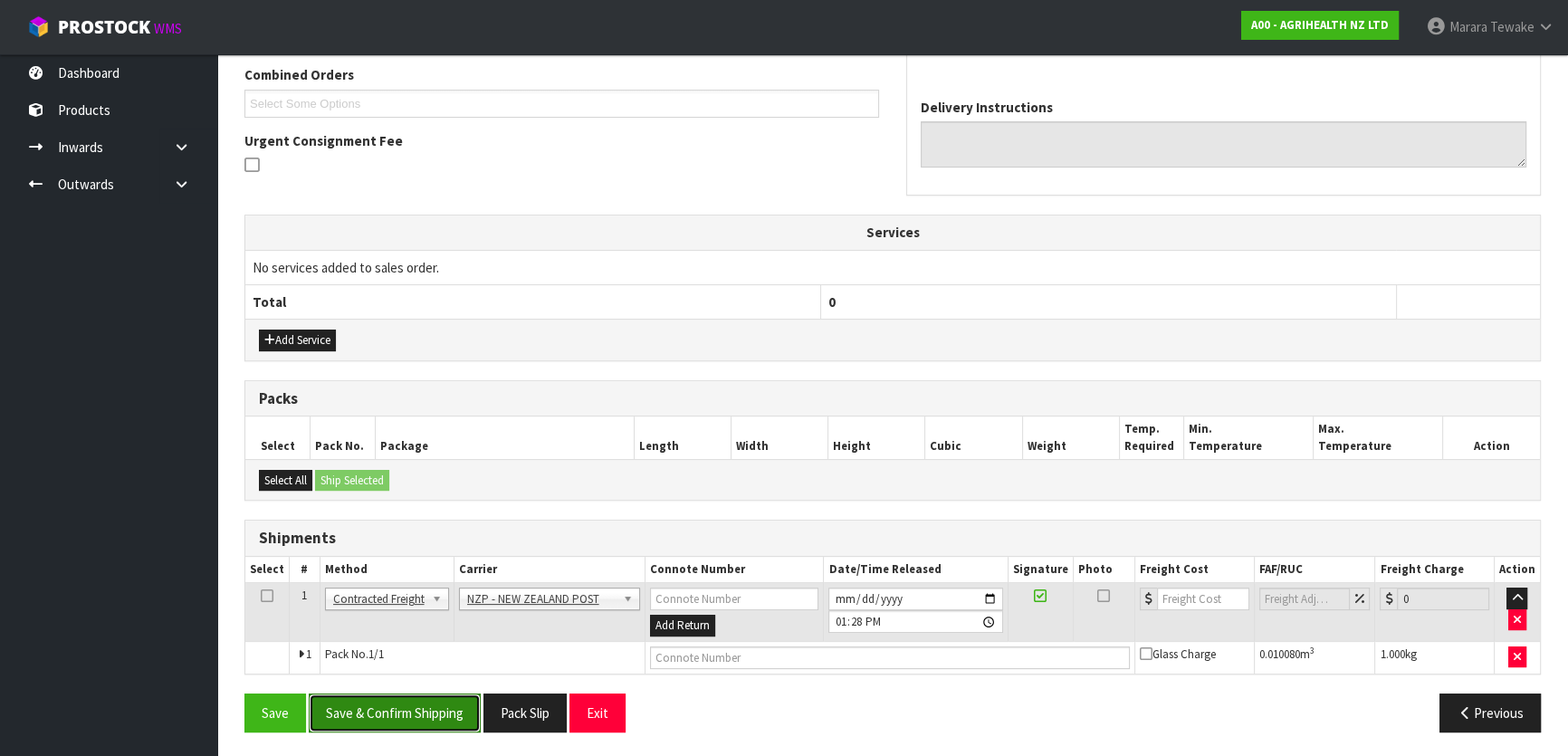
click at [416, 708] on button "Save & Confirm Shipping" at bounding box center [394, 713] width 172 height 39
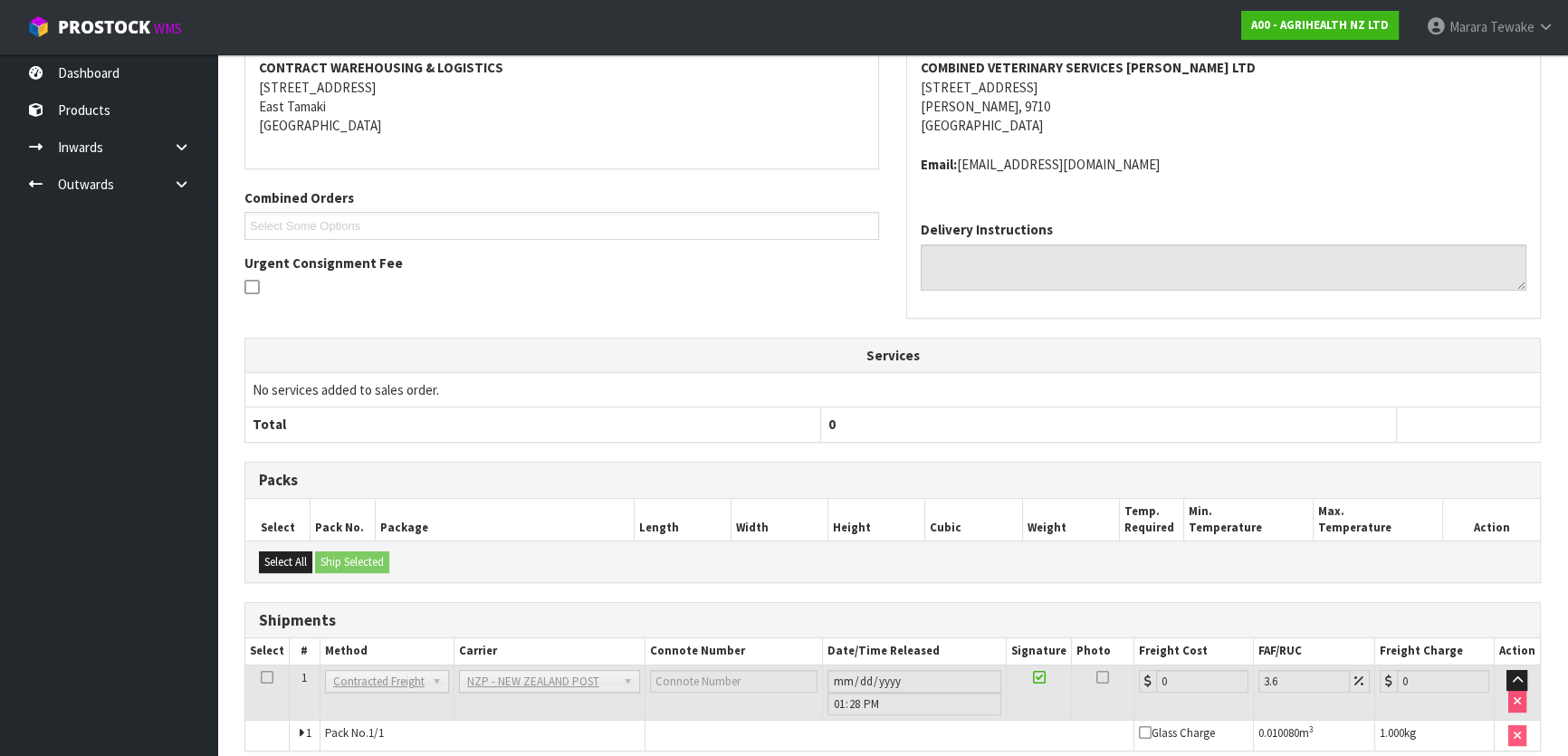
scroll to position [444, 0]
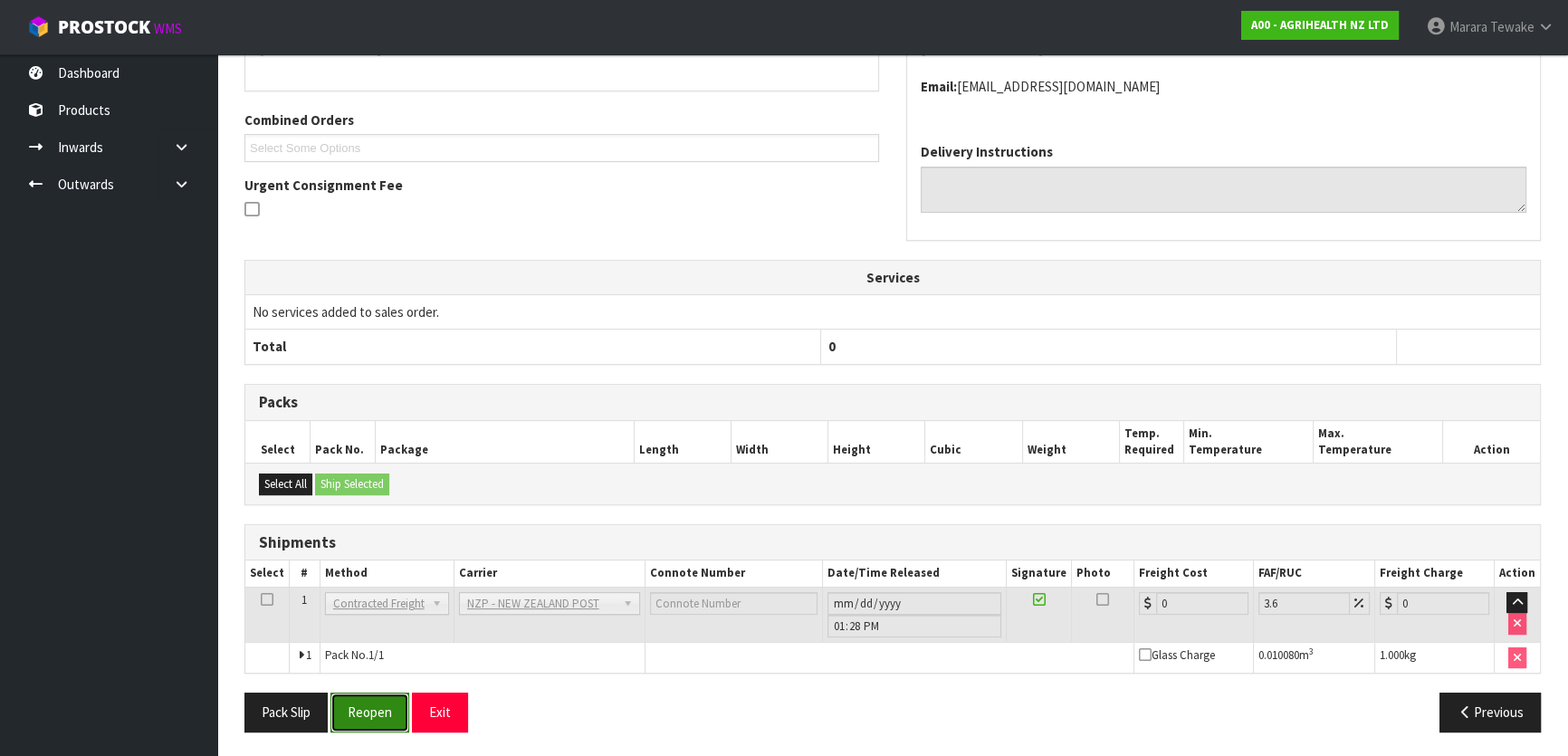
click at [382, 717] on button "Reopen" at bounding box center [369, 712] width 78 height 39
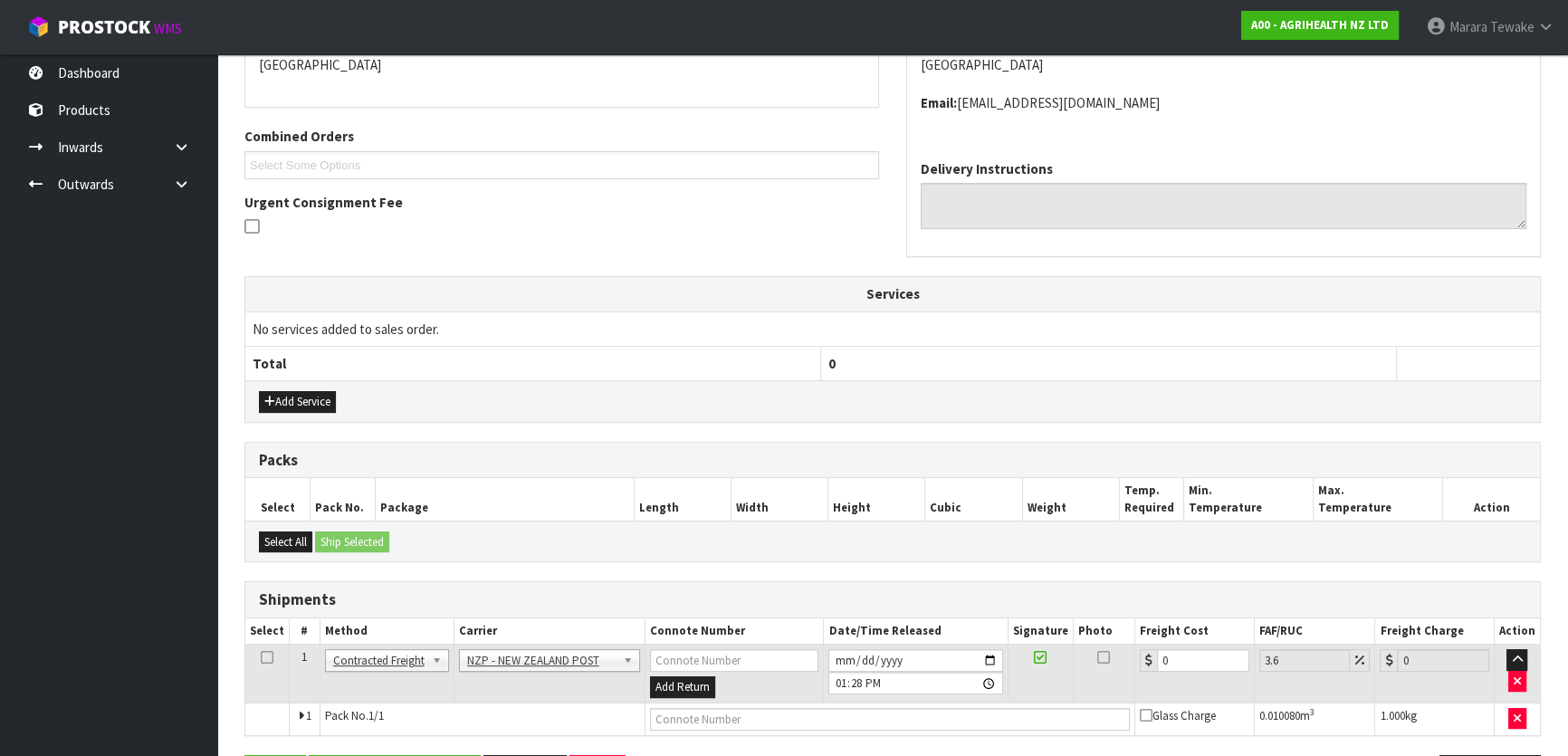
scroll to position [425, 0]
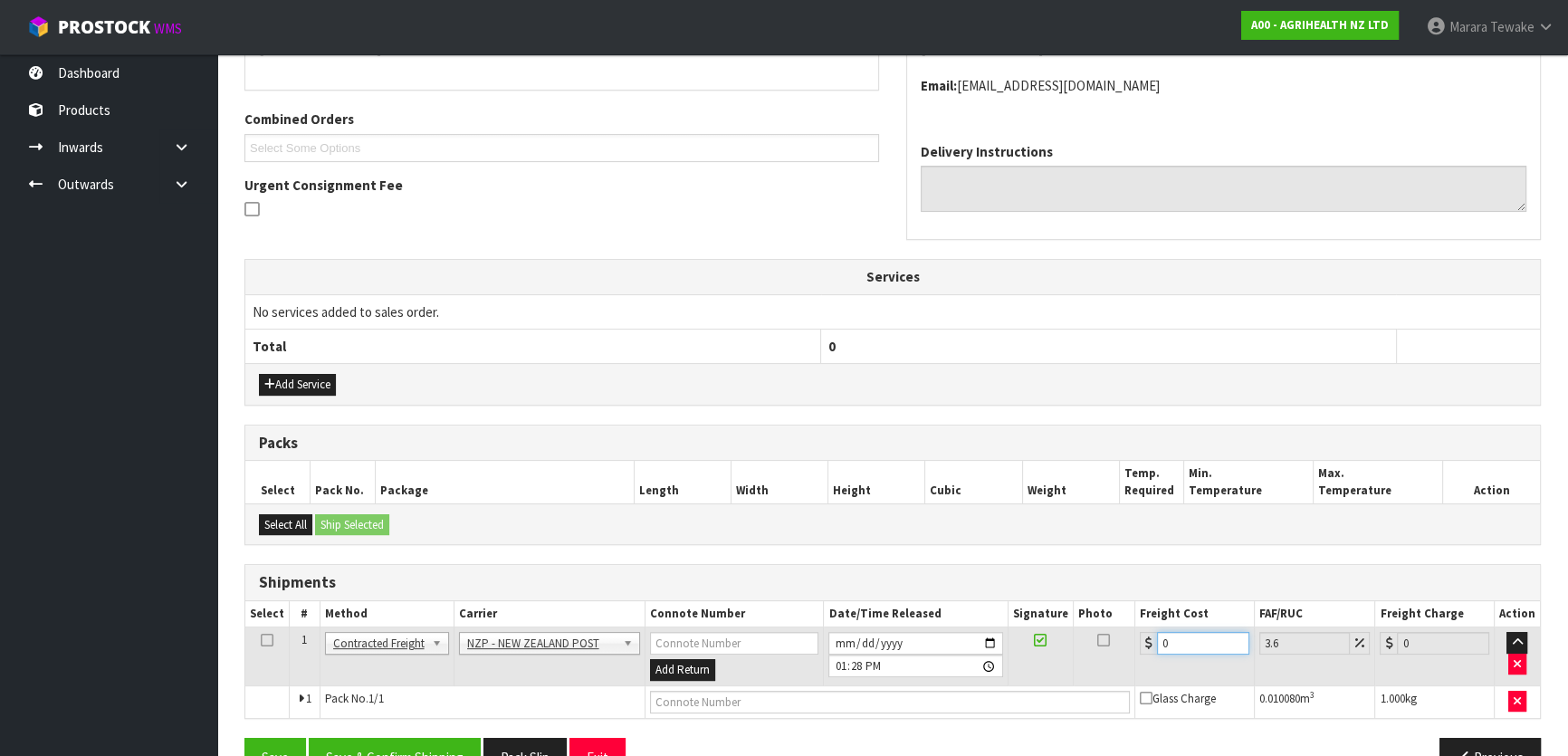
drag, startPoint x: 1166, startPoint y: 635, endPoint x: 1113, endPoint y: 615, distance: 56.6
click at [1115, 615] on table "Select # Method Carrier Connote Number Date/Time Released Signature Photo Freig…" at bounding box center [893, 659] width 1295 height 116
type input "2"
type input "2.07"
type input "27"
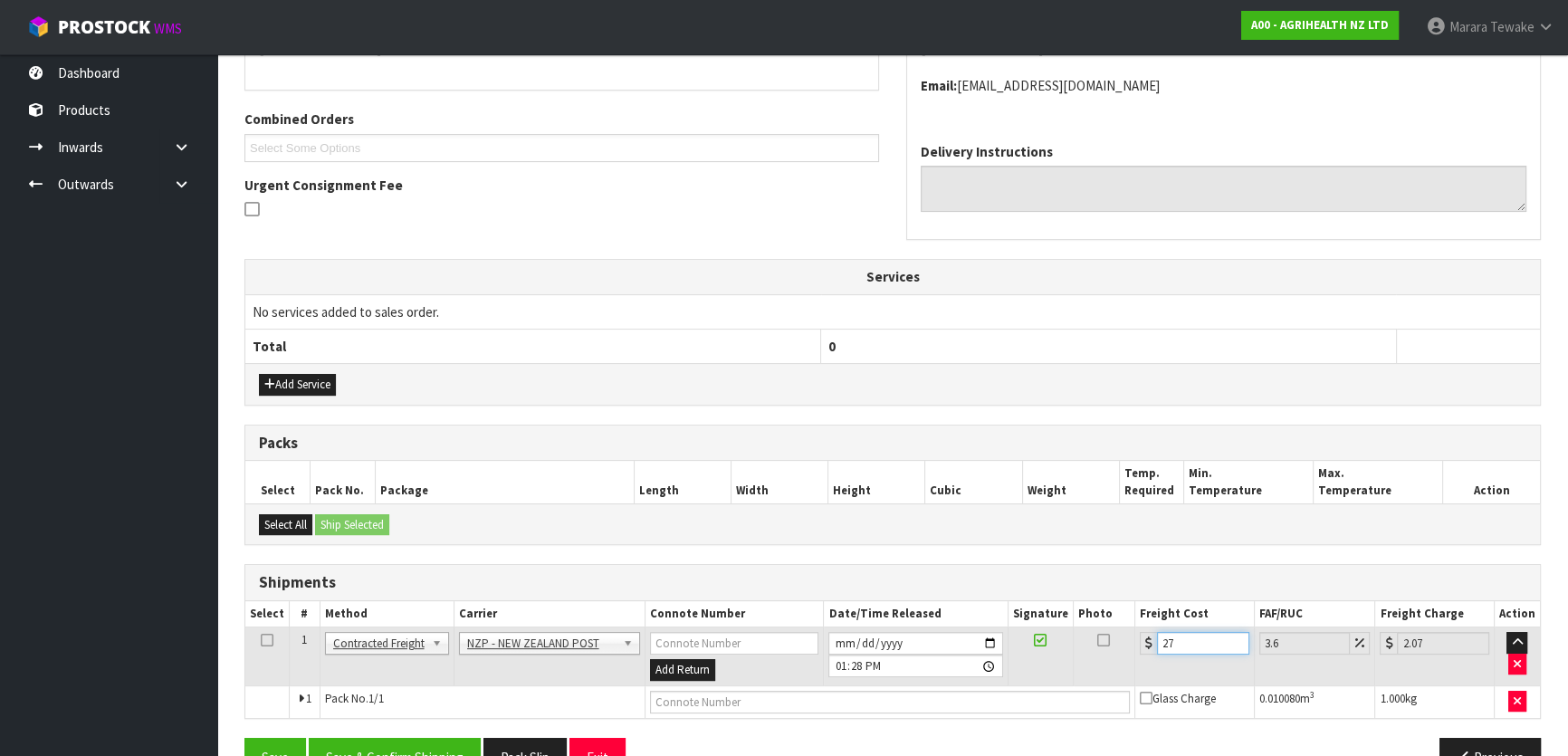
type input "27.97"
type input "27.6"
type input "28.59"
type input "27.63"
type input "28.62"
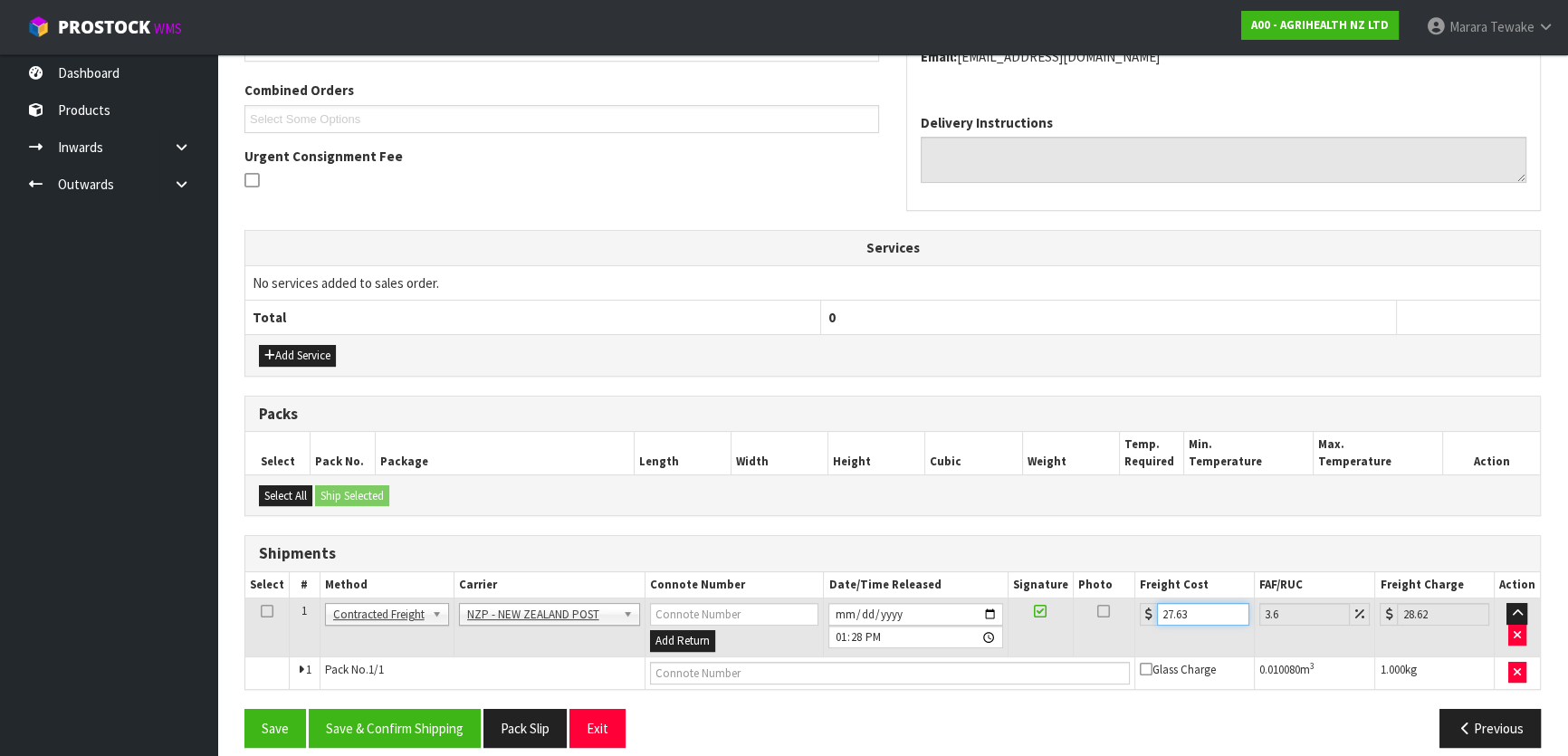
scroll to position [469, 0]
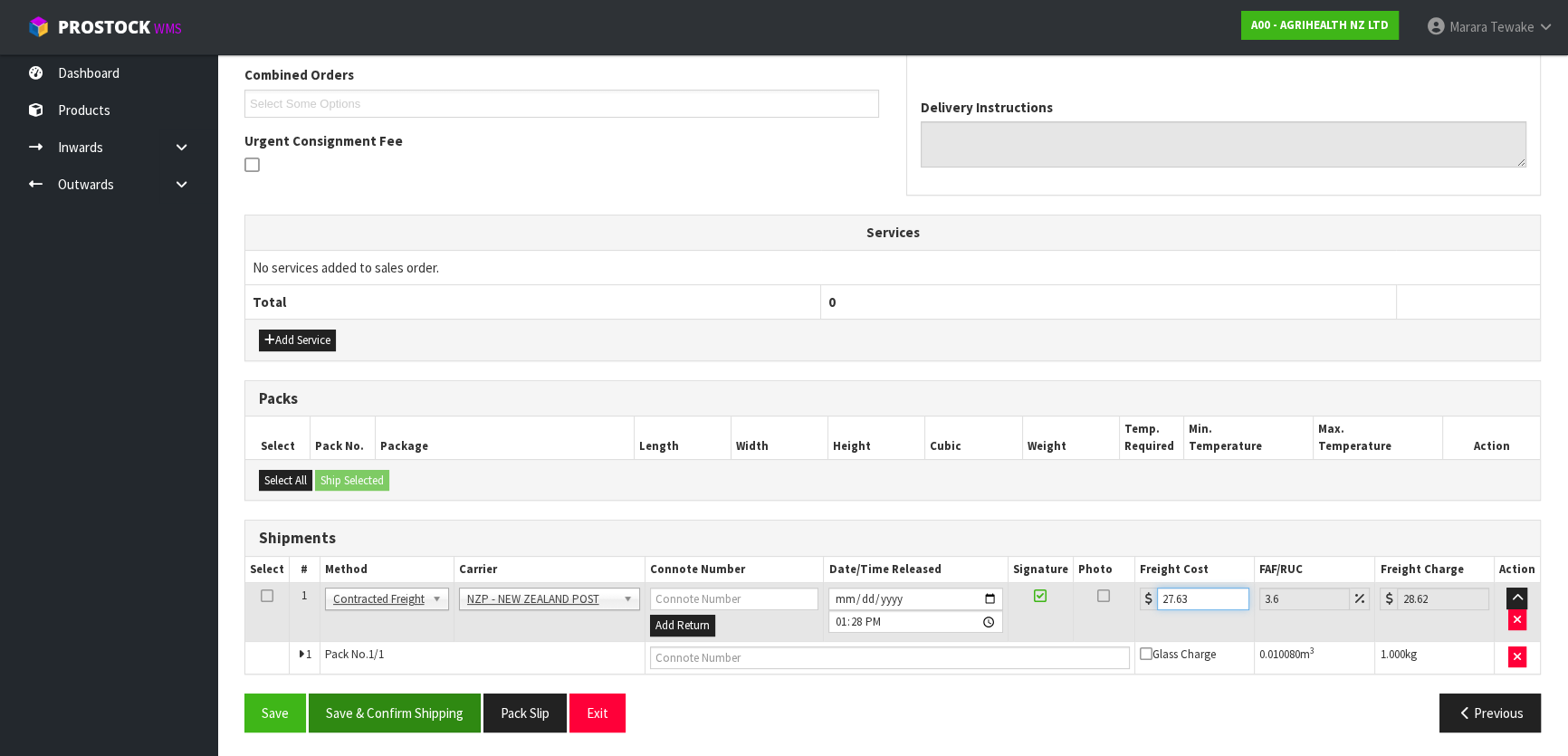
type input "27.63"
click at [412, 715] on button "Save & Confirm Shipping" at bounding box center [394, 713] width 172 height 39
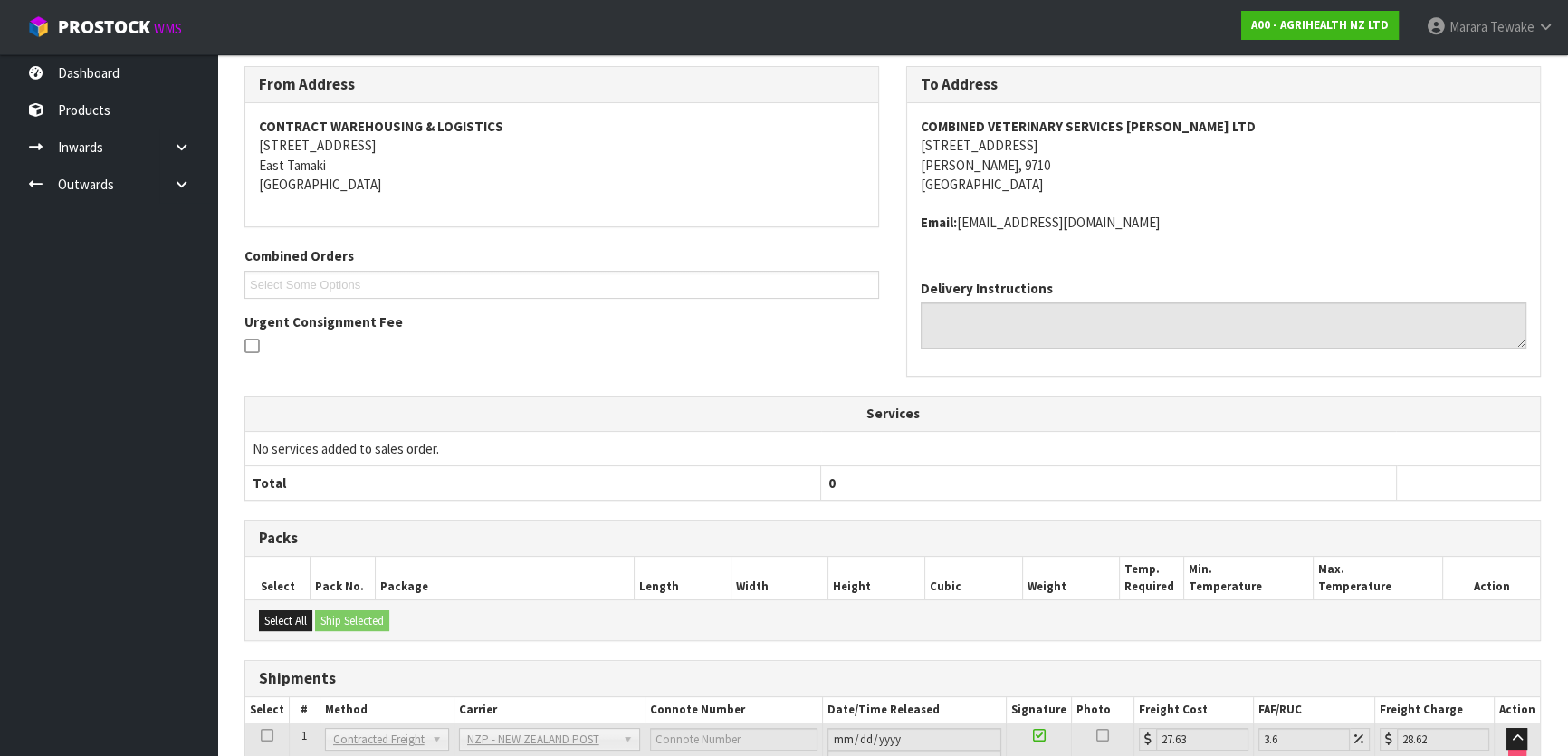
scroll to position [436, 0]
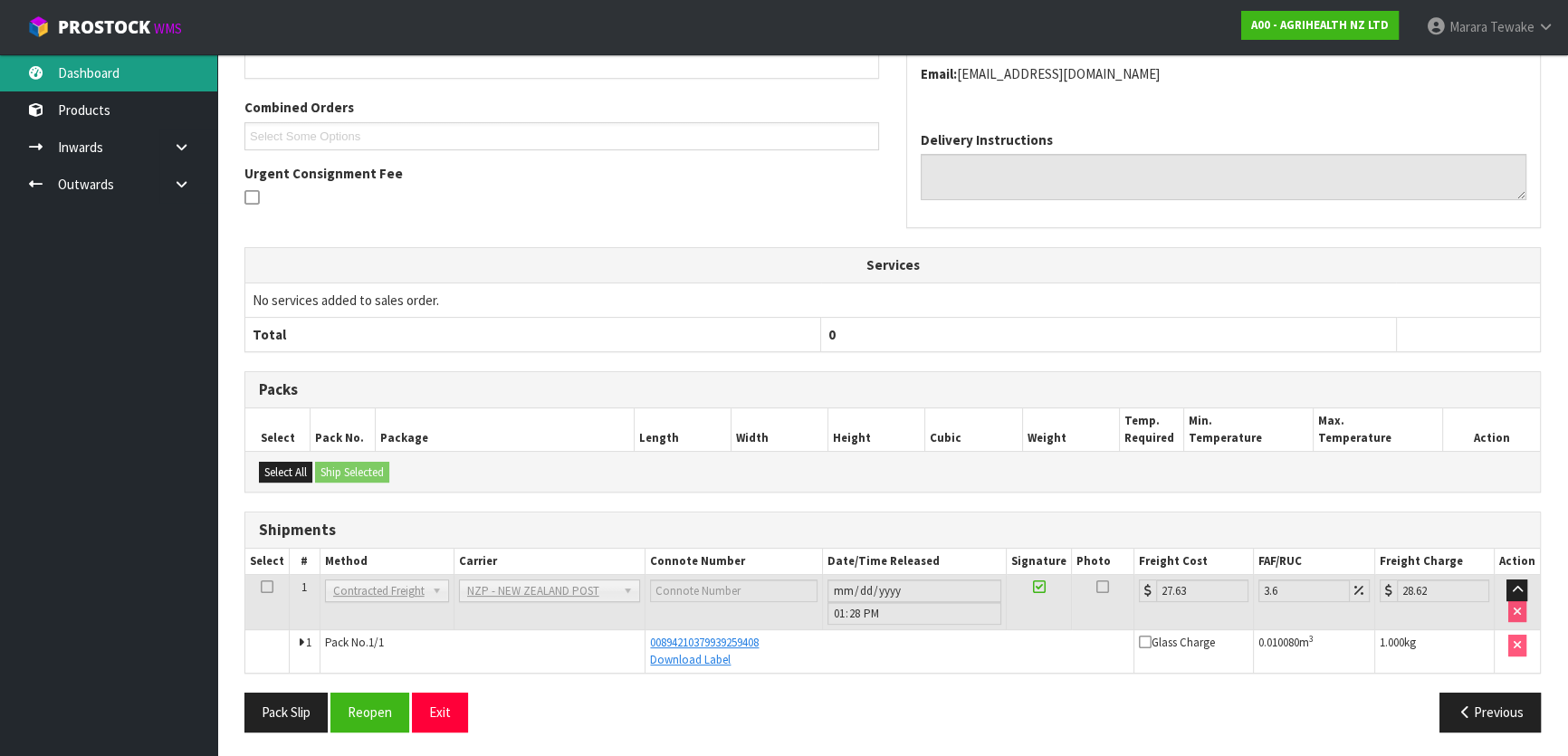
click at [113, 62] on link "Dashboard" at bounding box center [109, 73] width 217 height 37
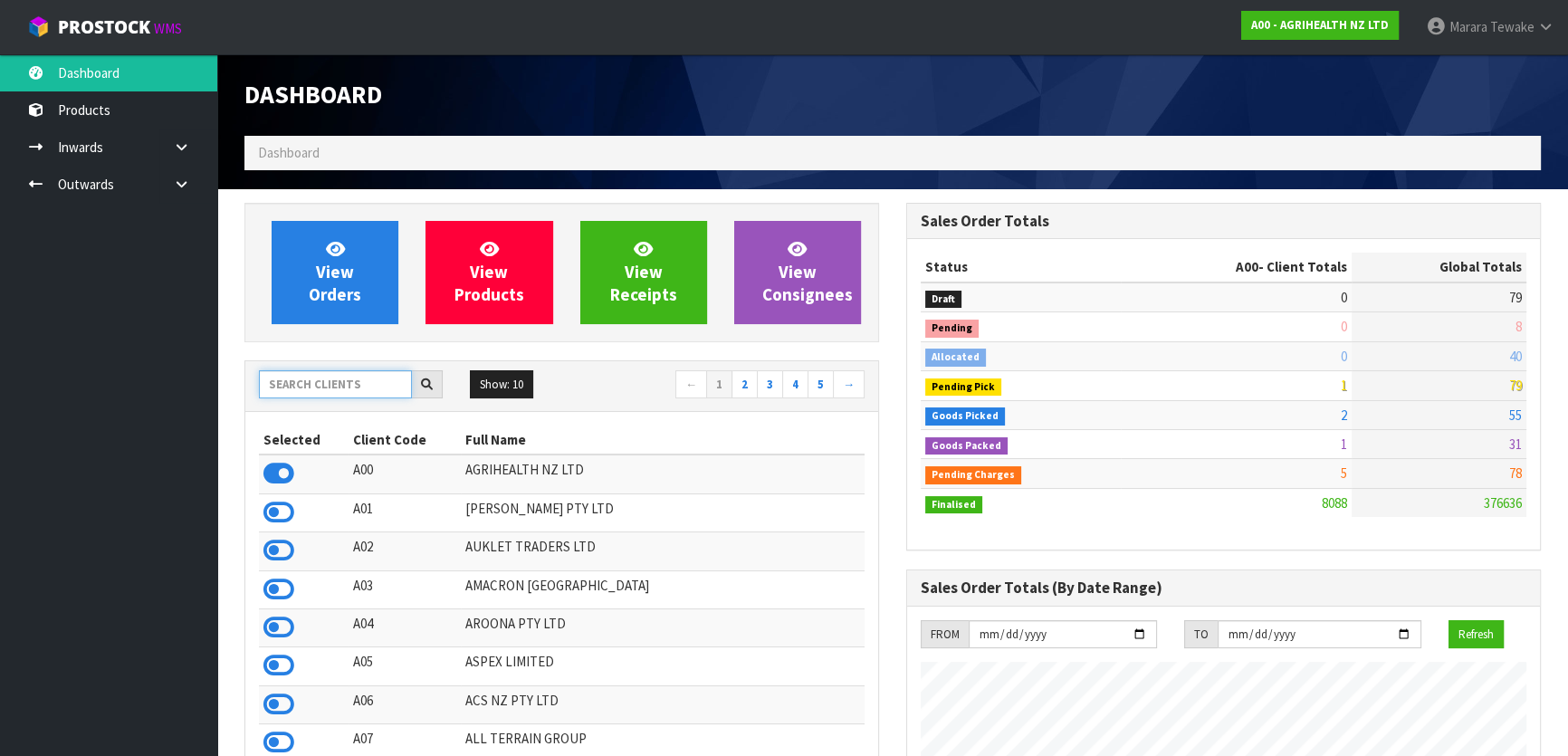
click at [382, 383] on input "text" at bounding box center [335, 384] width 153 height 28
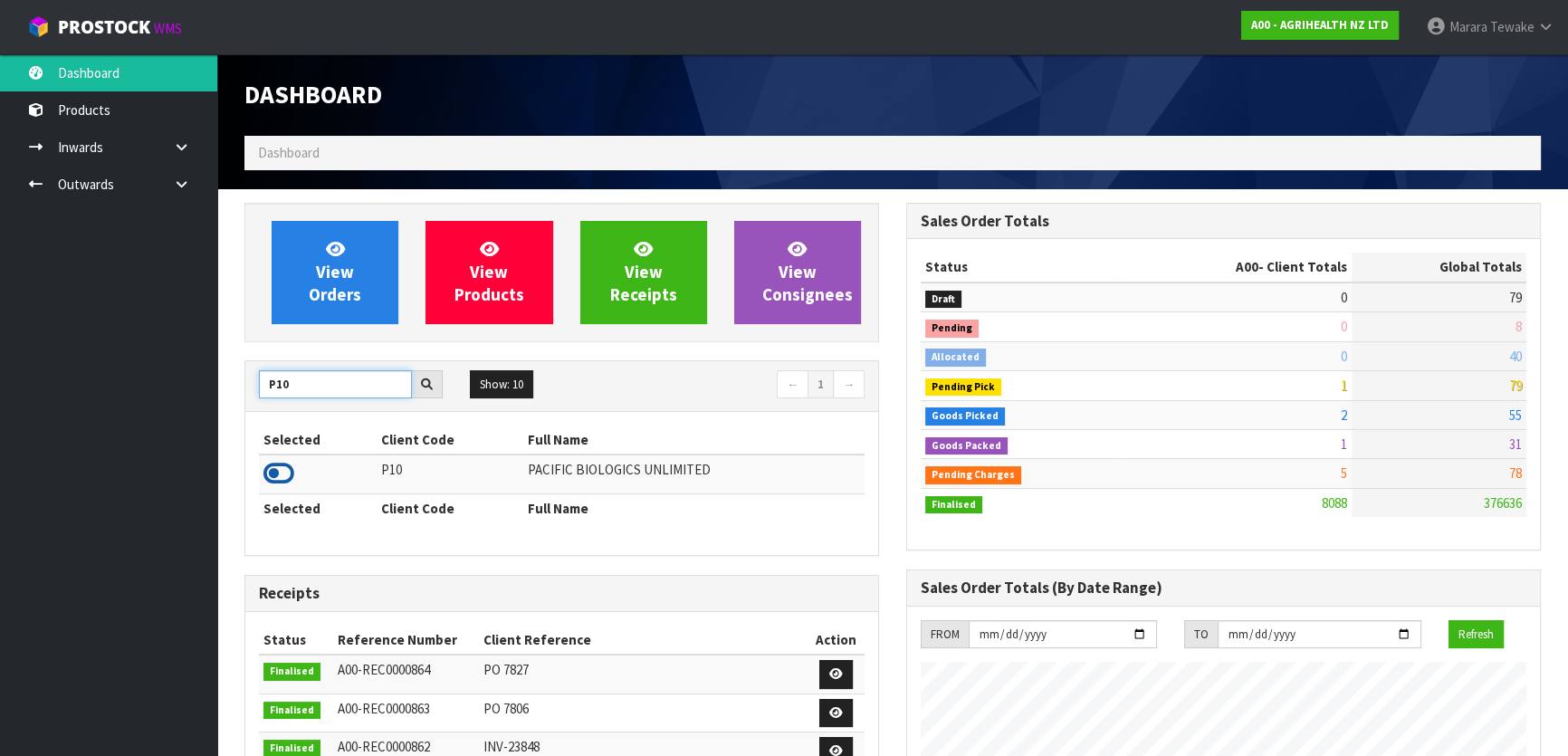
type input "P10"
click at [277, 474] on icon at bounding box center [279, 474] width 31 height 27
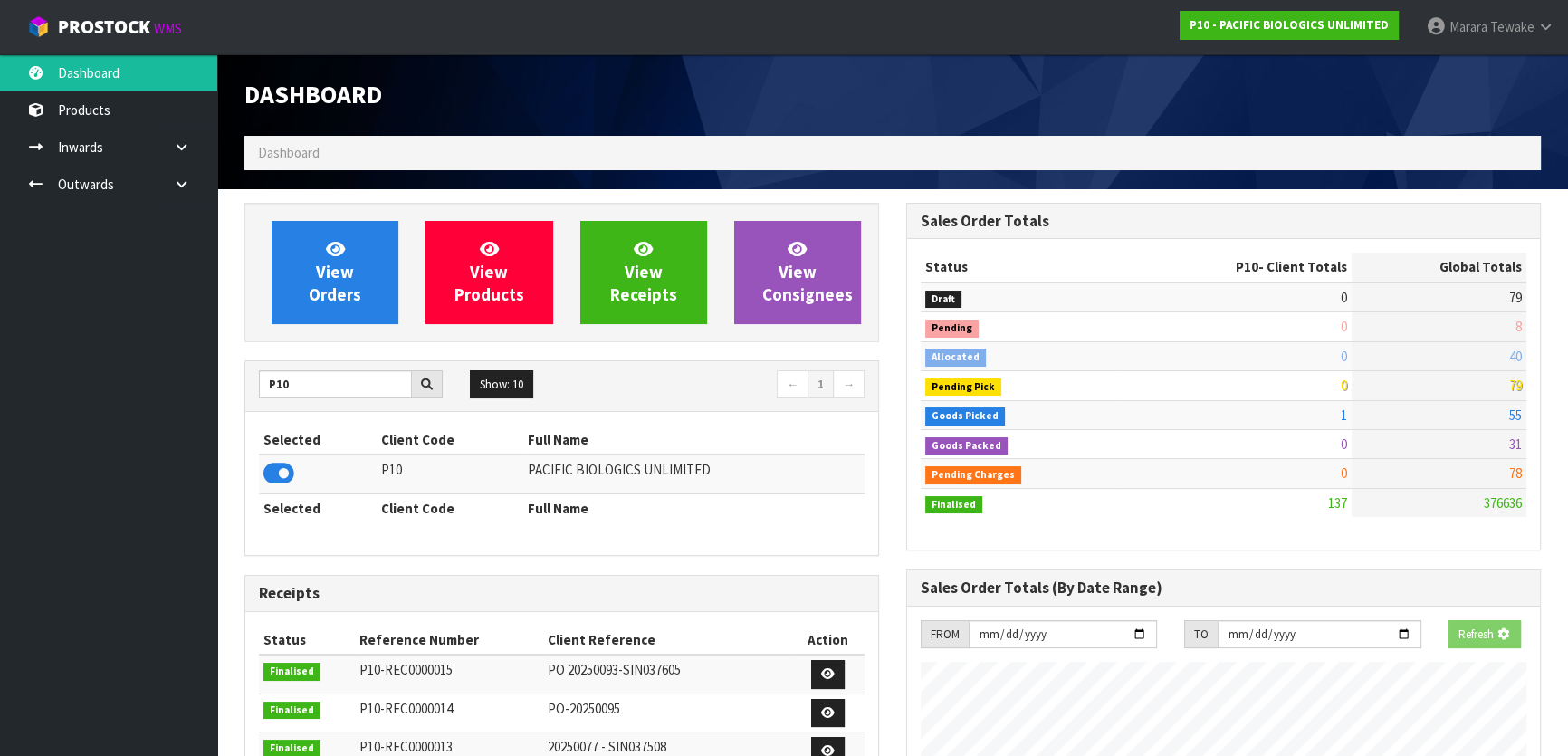
scroll to position [1134, 661]
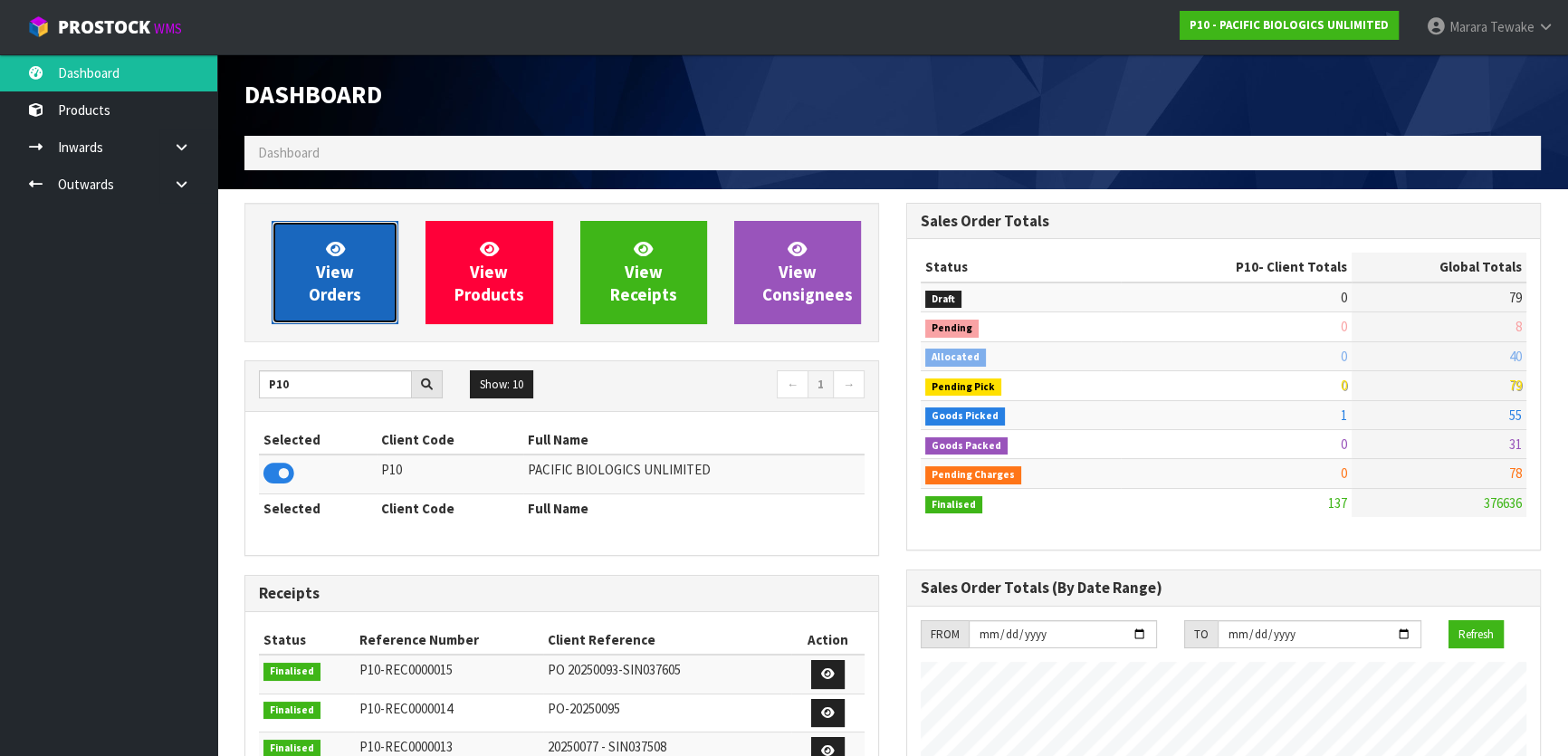
click at [321, 280] on span "View Orders" at bounding box center [335, 272] width 52 height 68
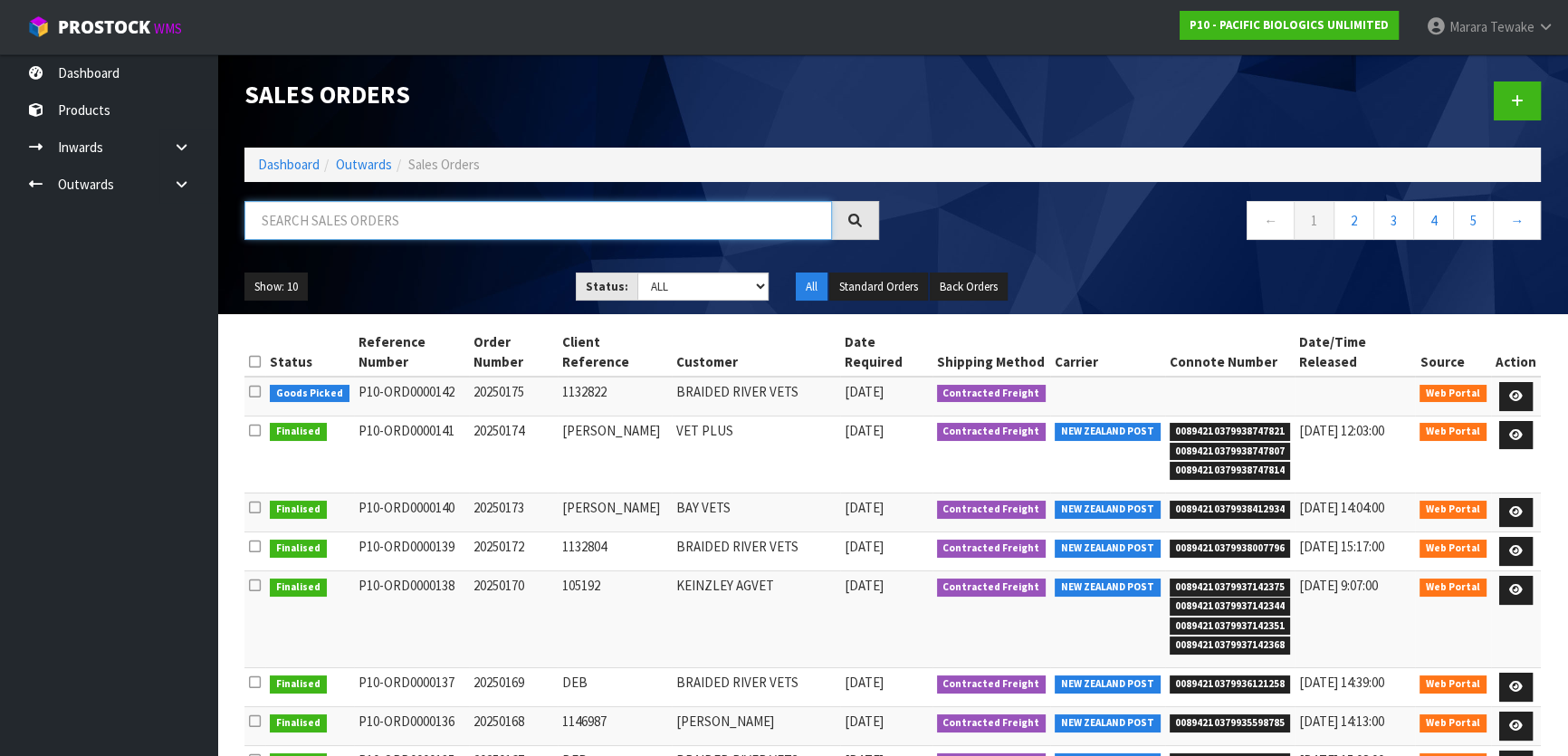
click at [336, 224] on input "text" at bounding box center [538, 220] width 587 height 39
type input "JOB-0407530"
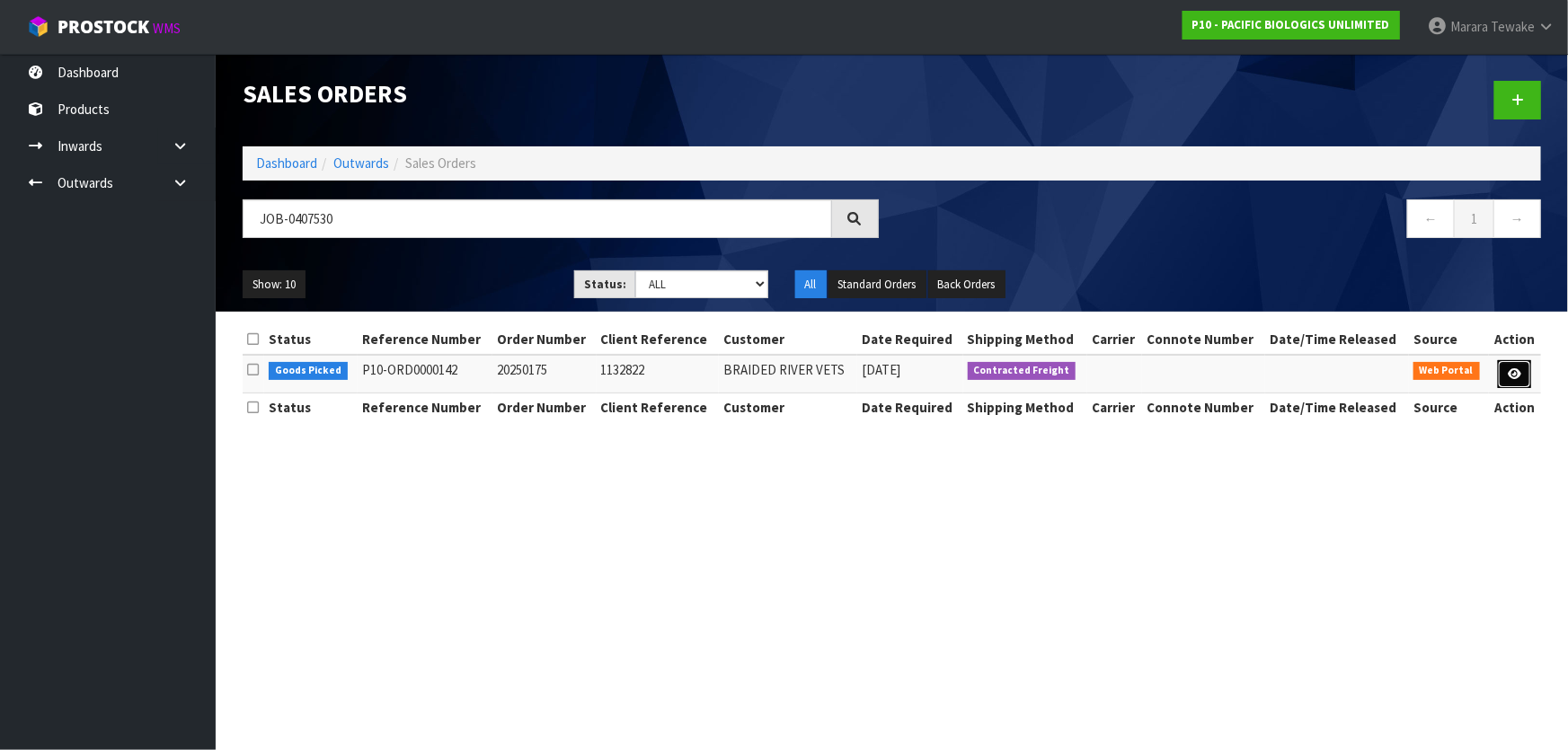
click at [1513, 368] on icon at bounding box center [1514, 374] width 13 height 12
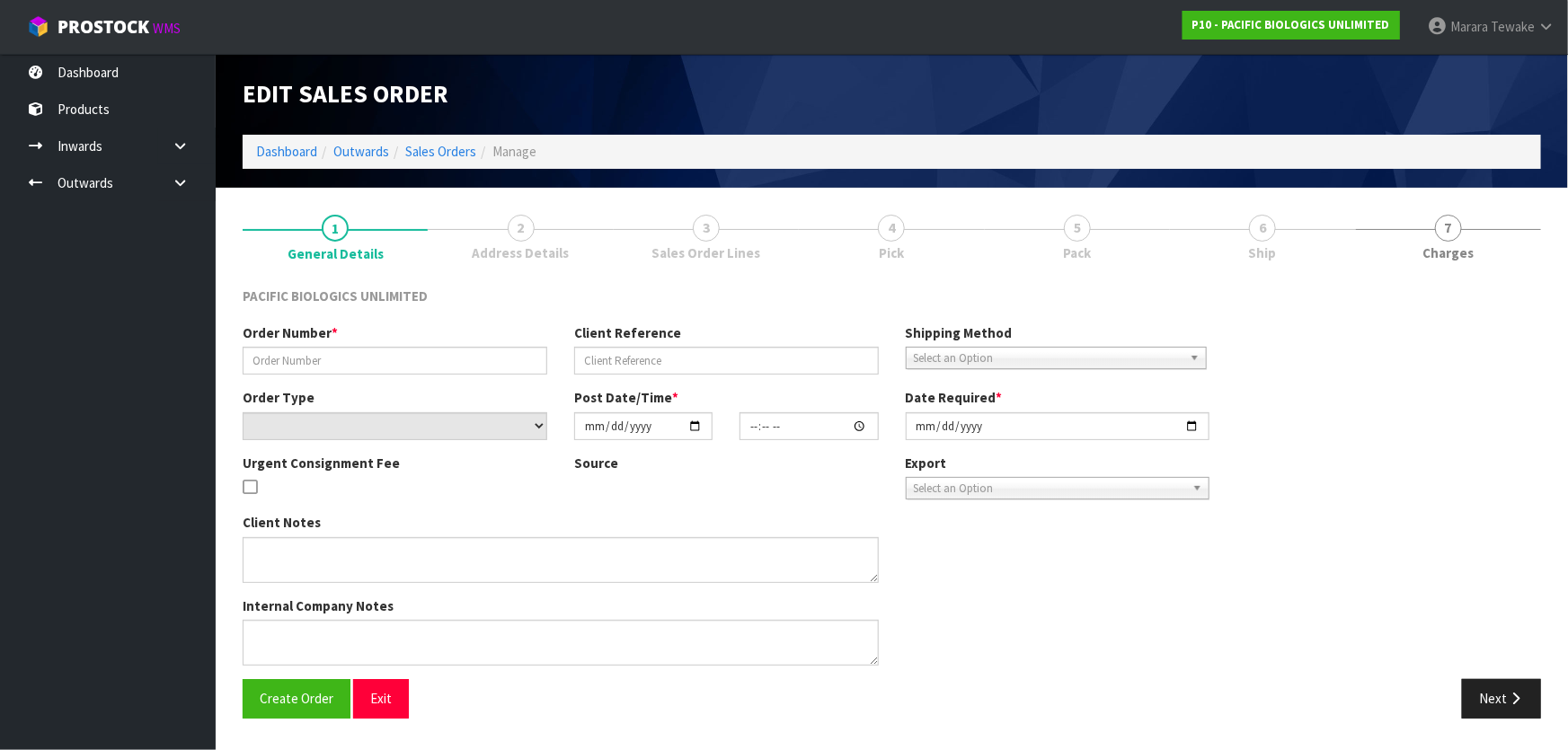
type input "20250175"
type input "1132822"
select select "number:0"
type input "[DATE]"
type input "12:51:00.000"
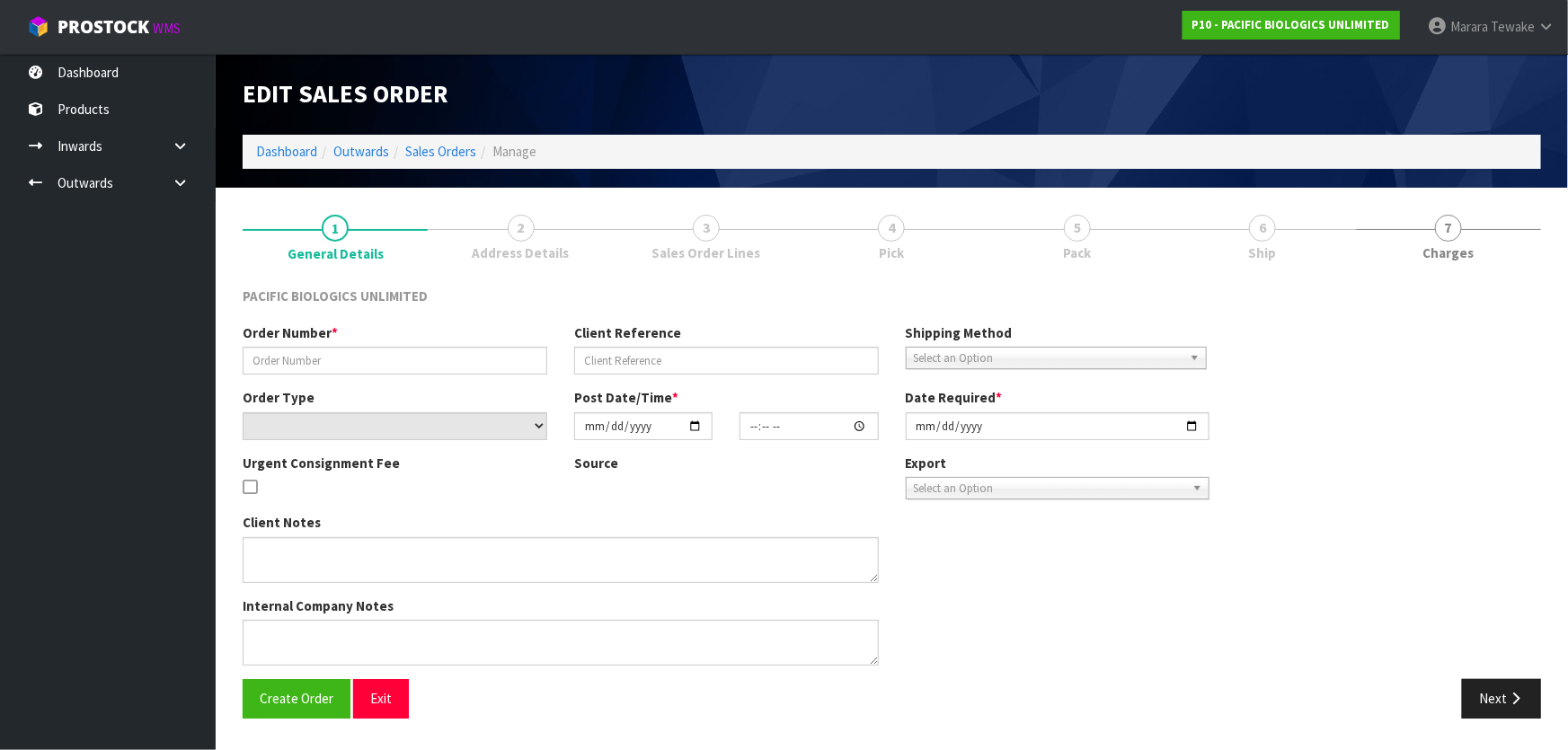
type input "[DATE]"
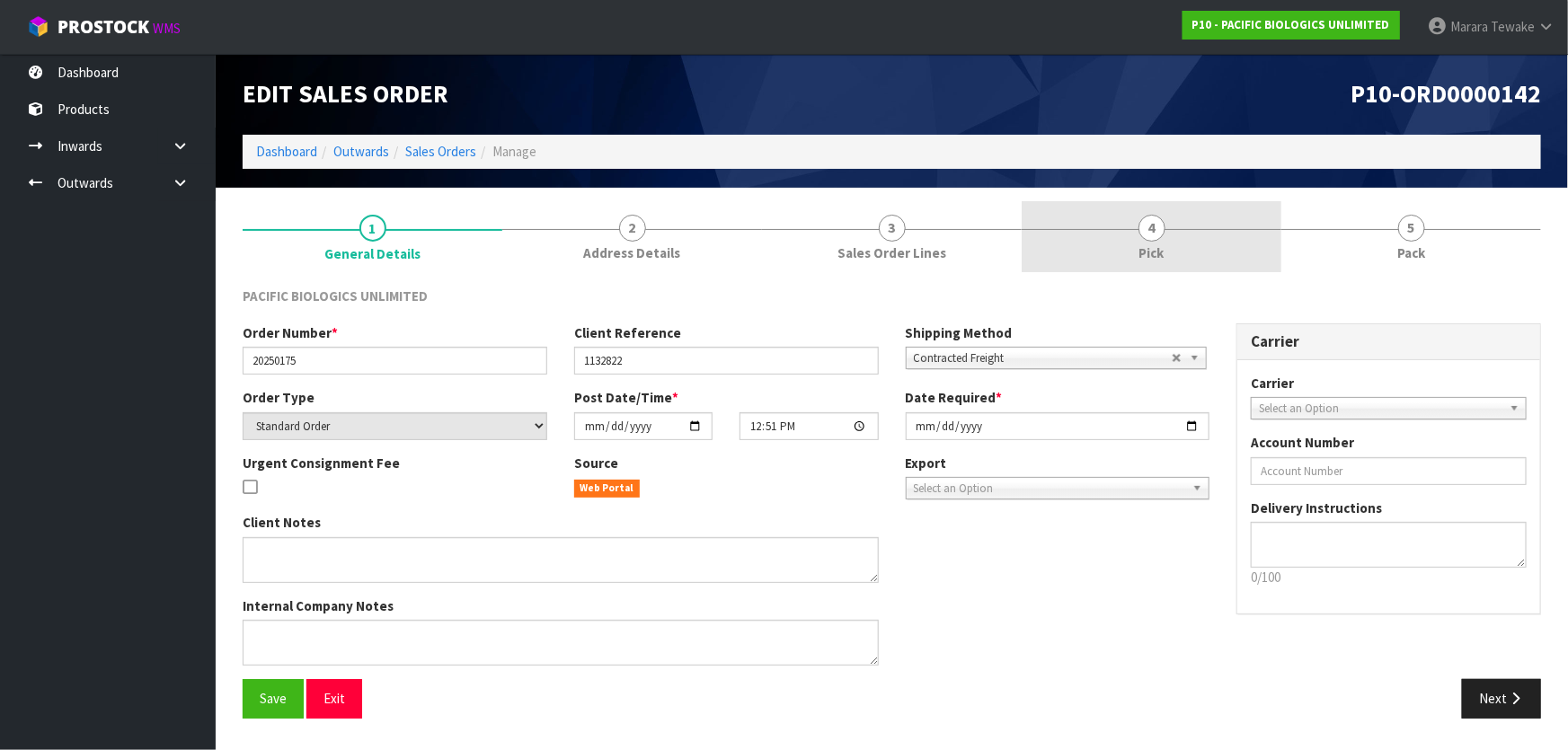
click at [1196, 245] on link "4 Pick" at bounding box center [1151, 237] width 260 height 71
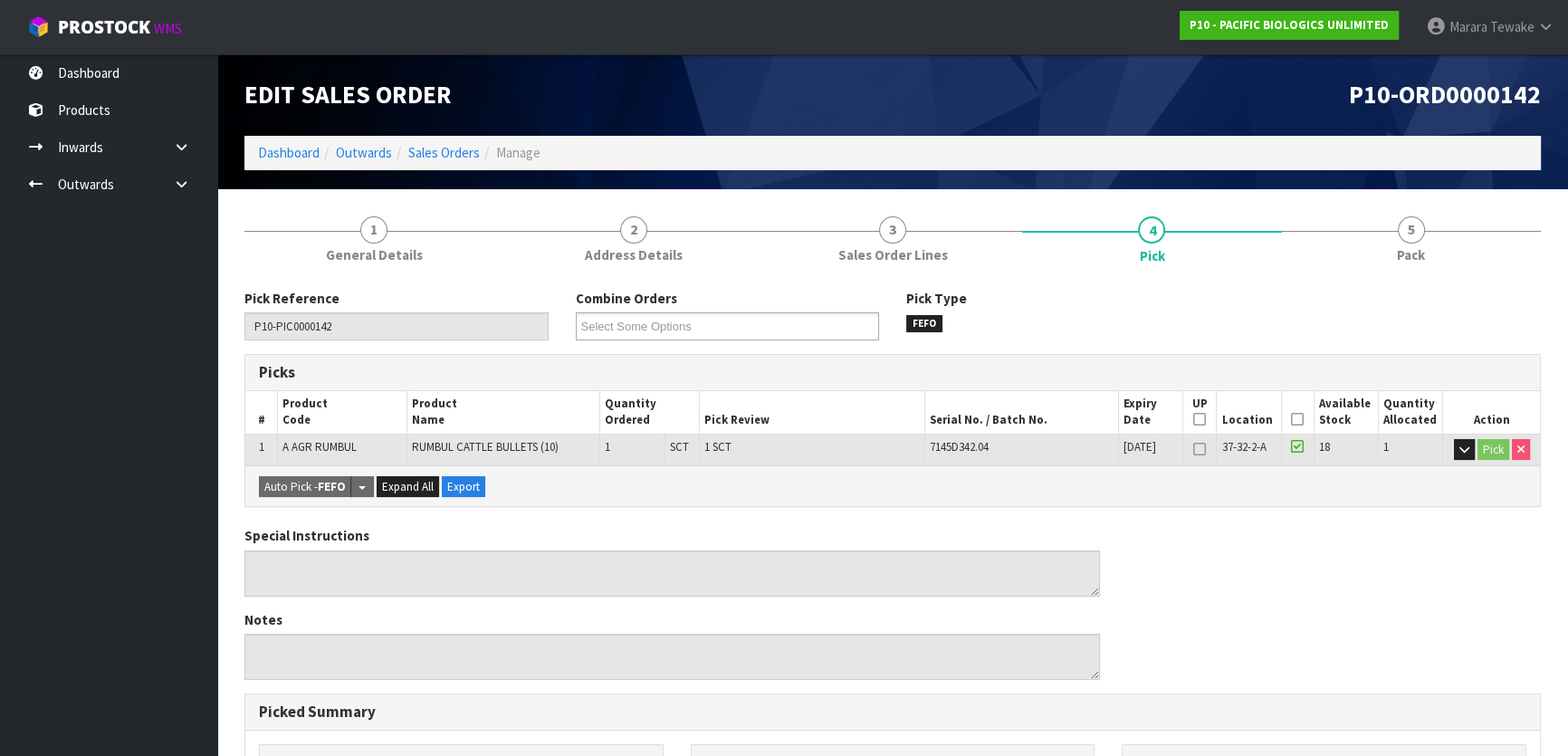
click at [1295, 420] on icon at bounding box center [1297, 419] width 13 height 1
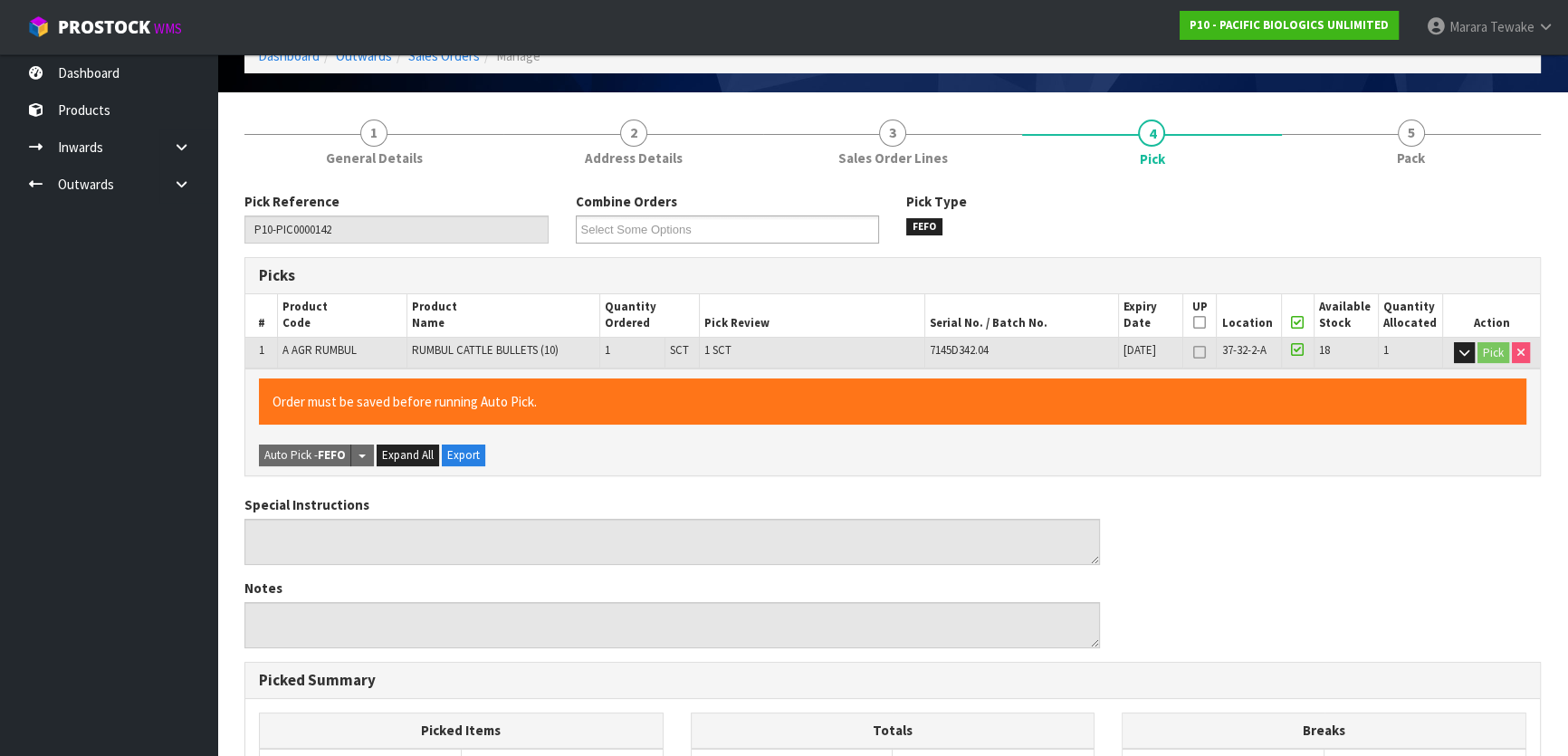
scroll to position [498, 0]
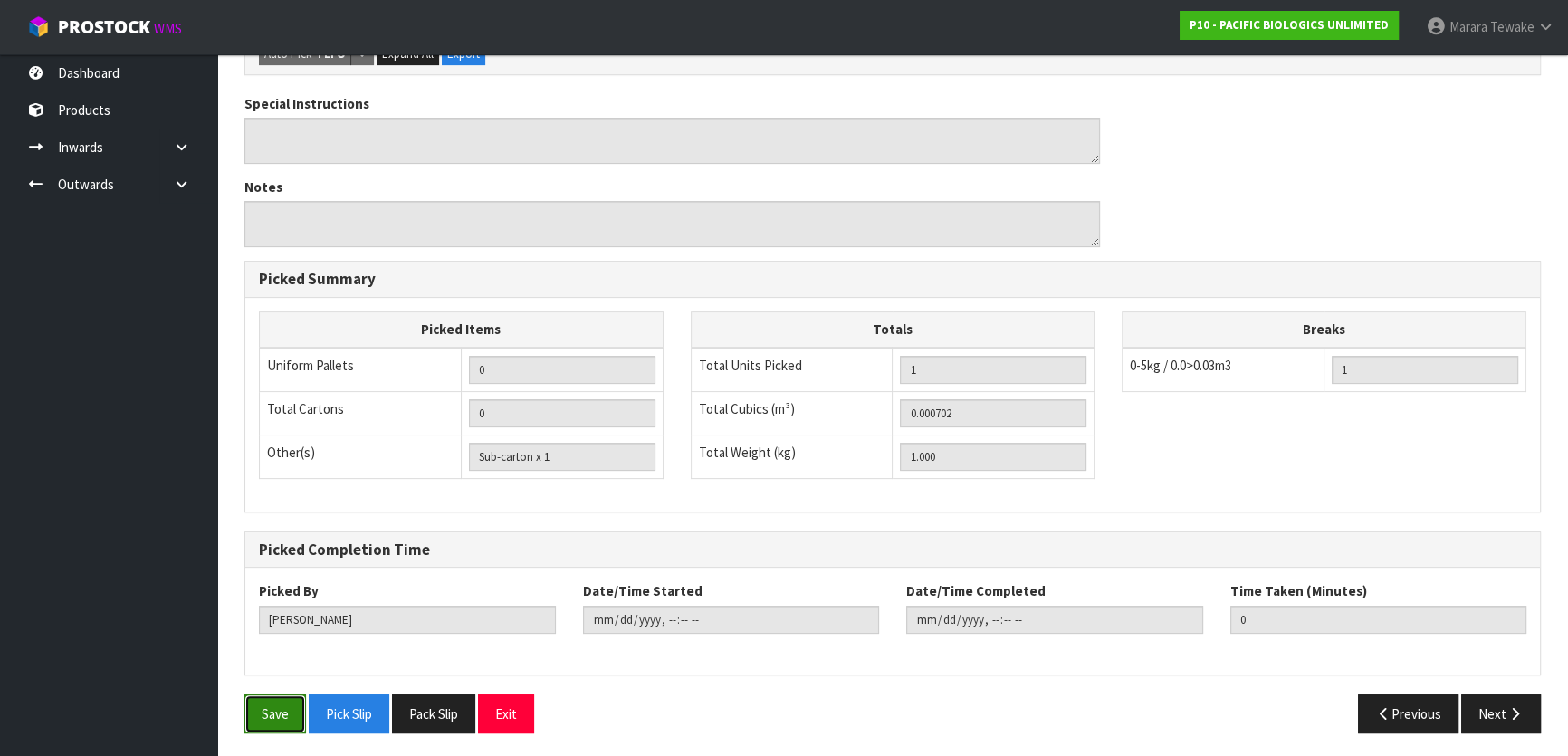
click at [262, 694] on button "Save" at bounding box center [275, 713] width 62 height 39
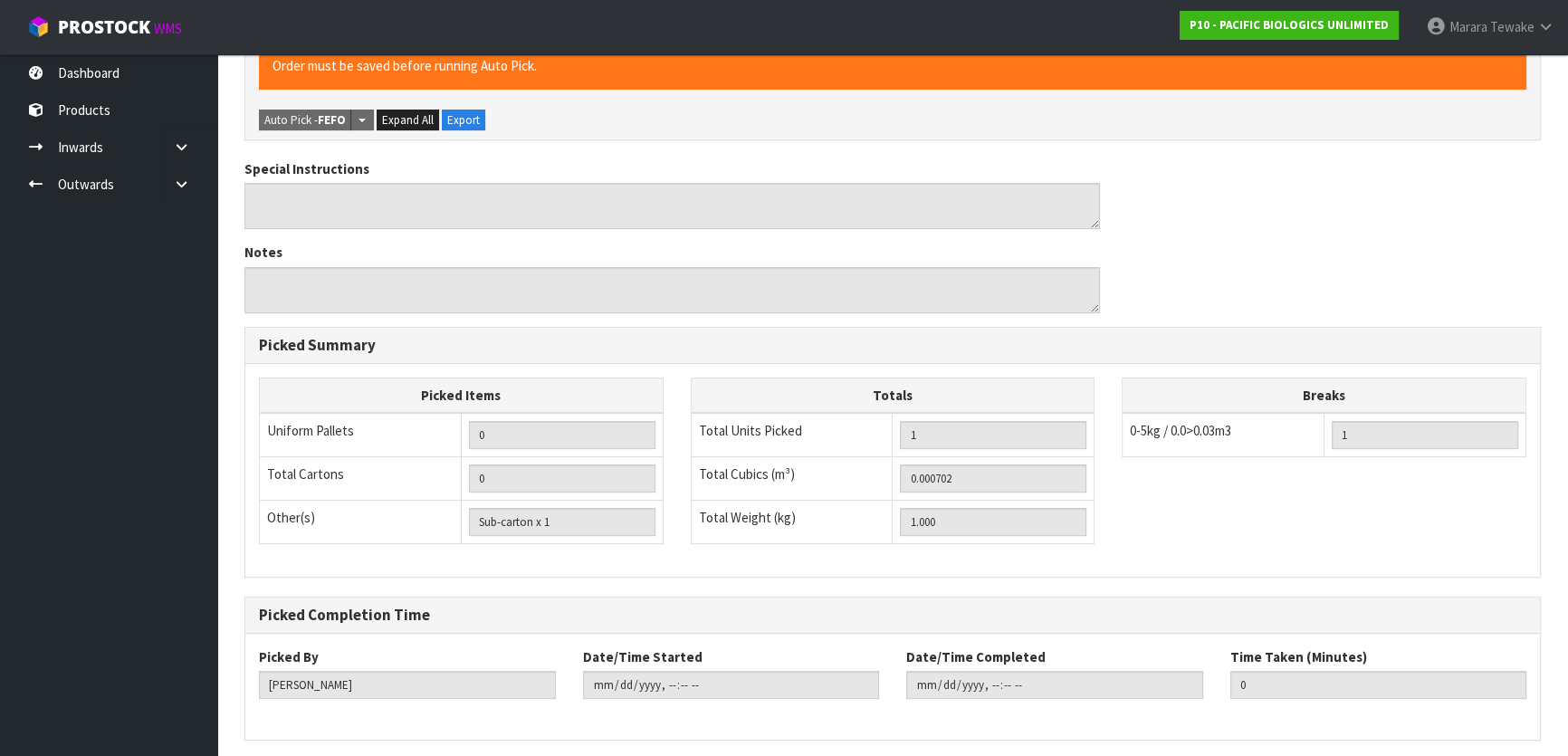
scroll to position [0, 0]
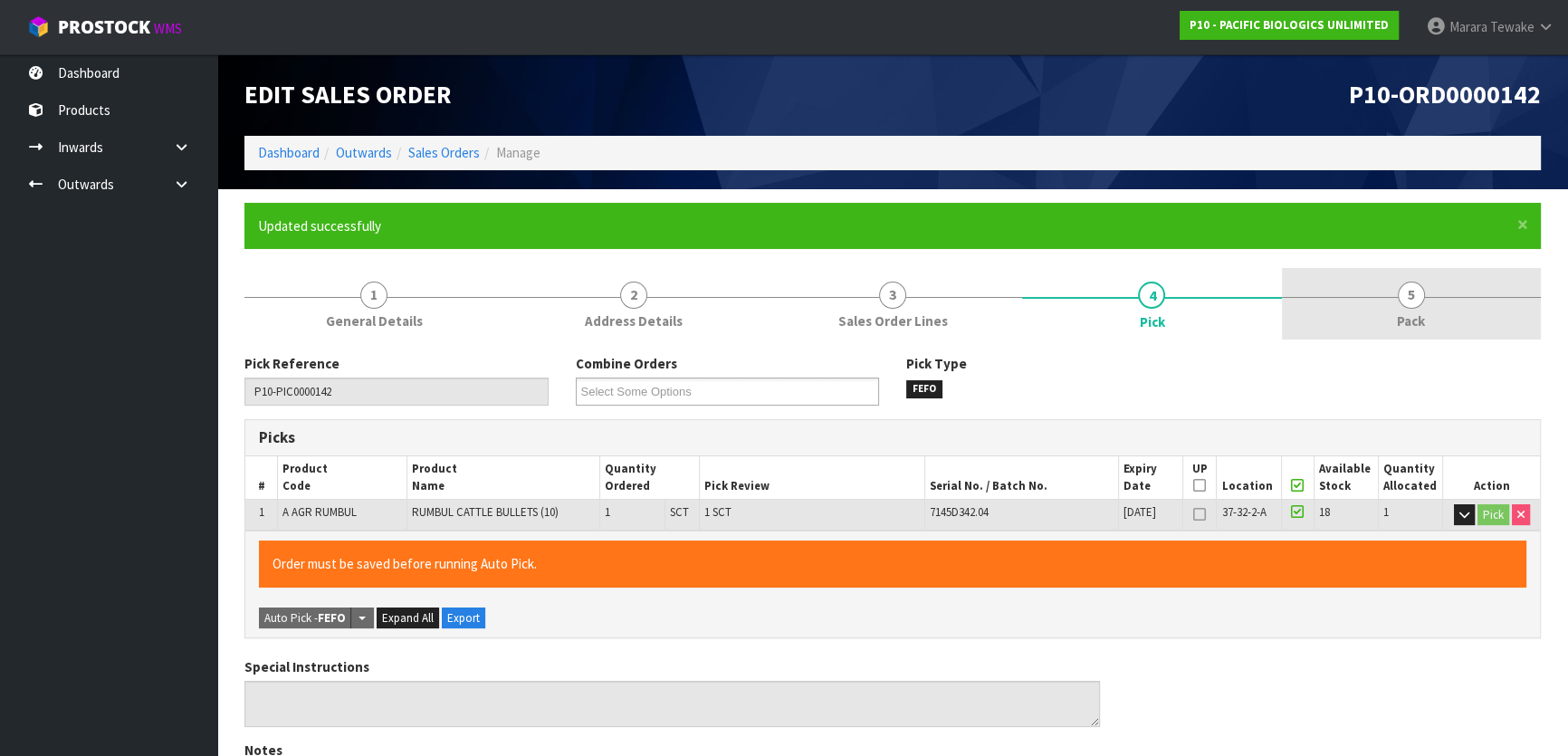
type input "[PERSON_NAME]"
type input "2025-08-14T13:30:50"
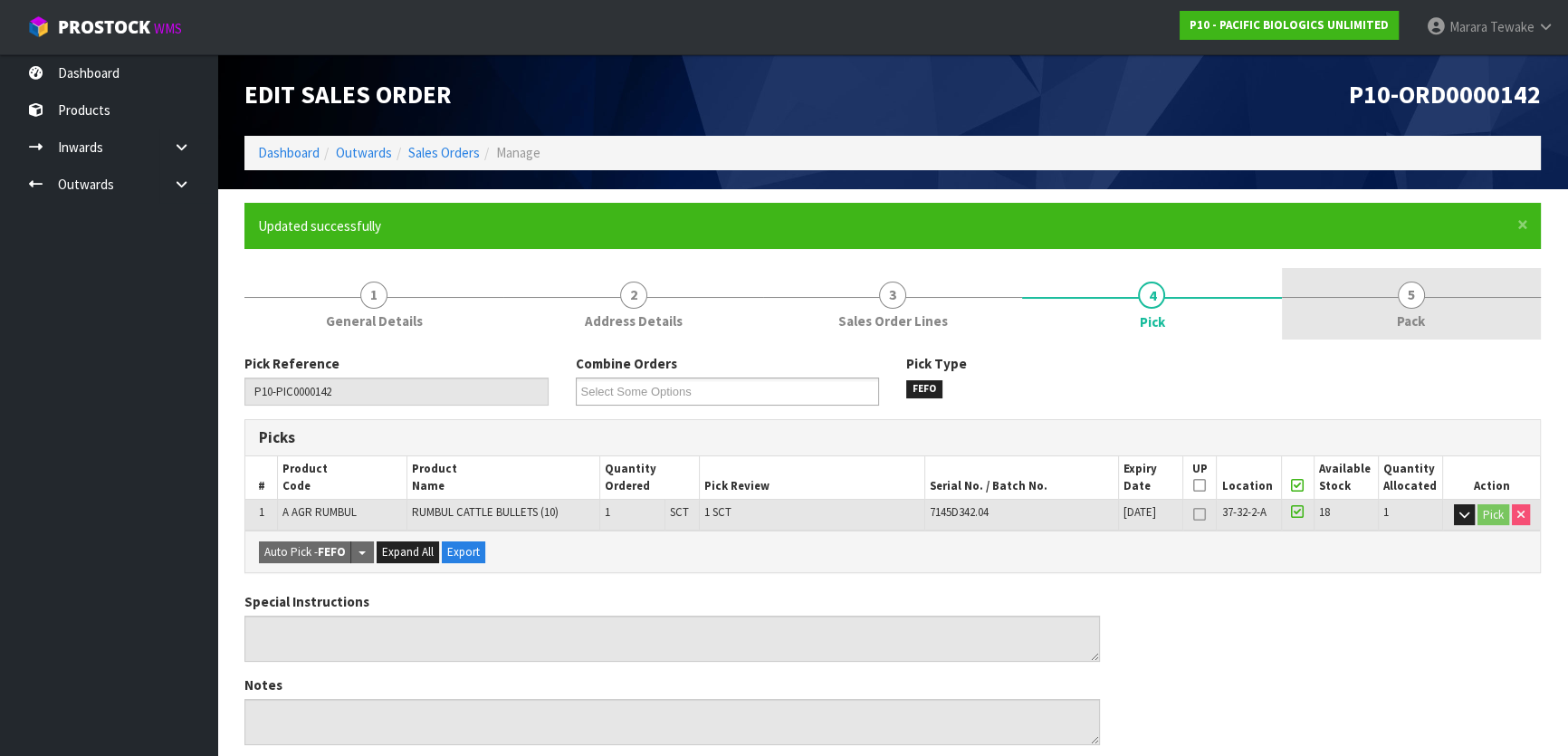
drag, startPoint x: 1423, startPoint y: 289, endPoint x: 1390, endPoint y: 299, distance: 34.5
click at [1422, 289] on link "5 Pack" at bounding box center [1411, 303] width 259 height 72
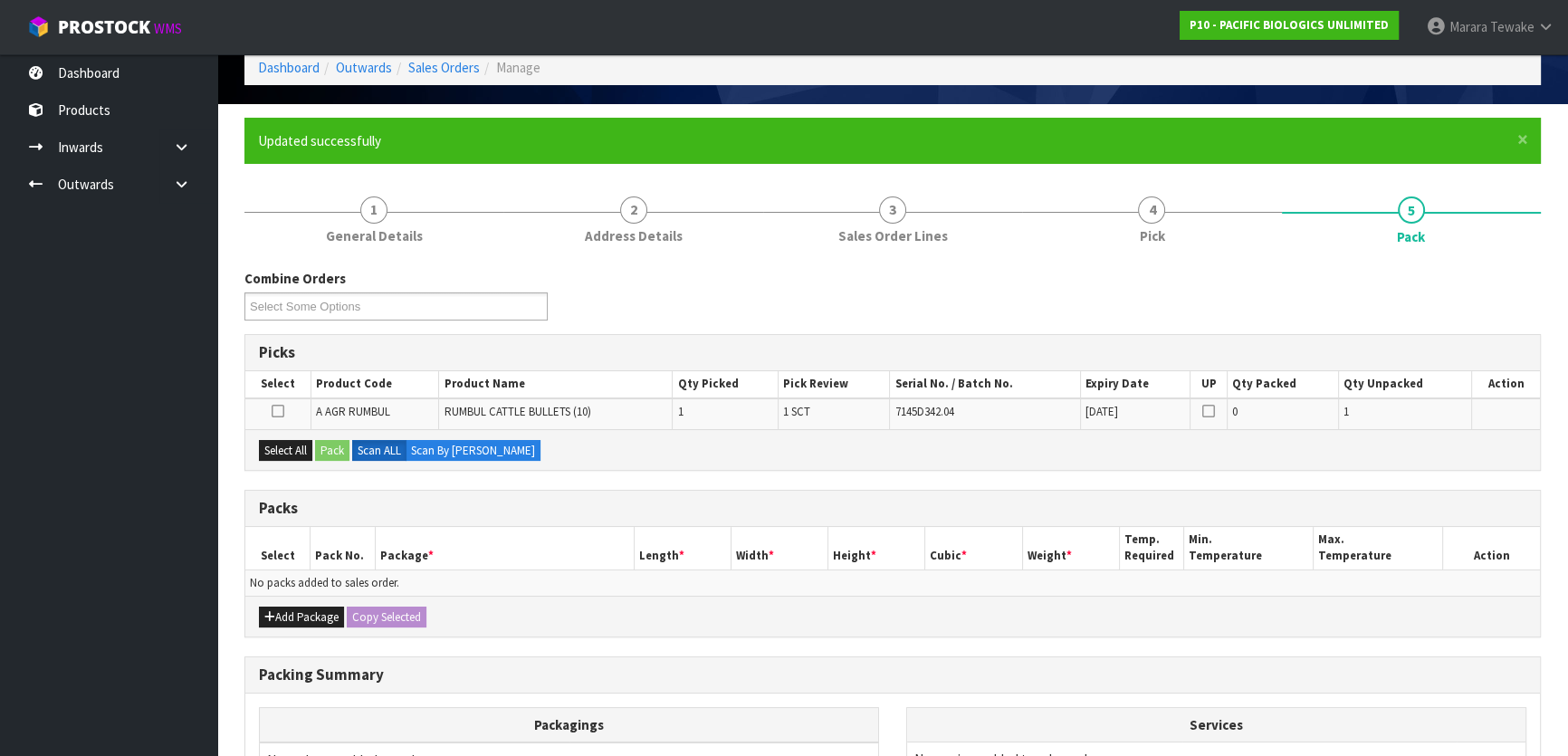
scroll to position [246, 0]
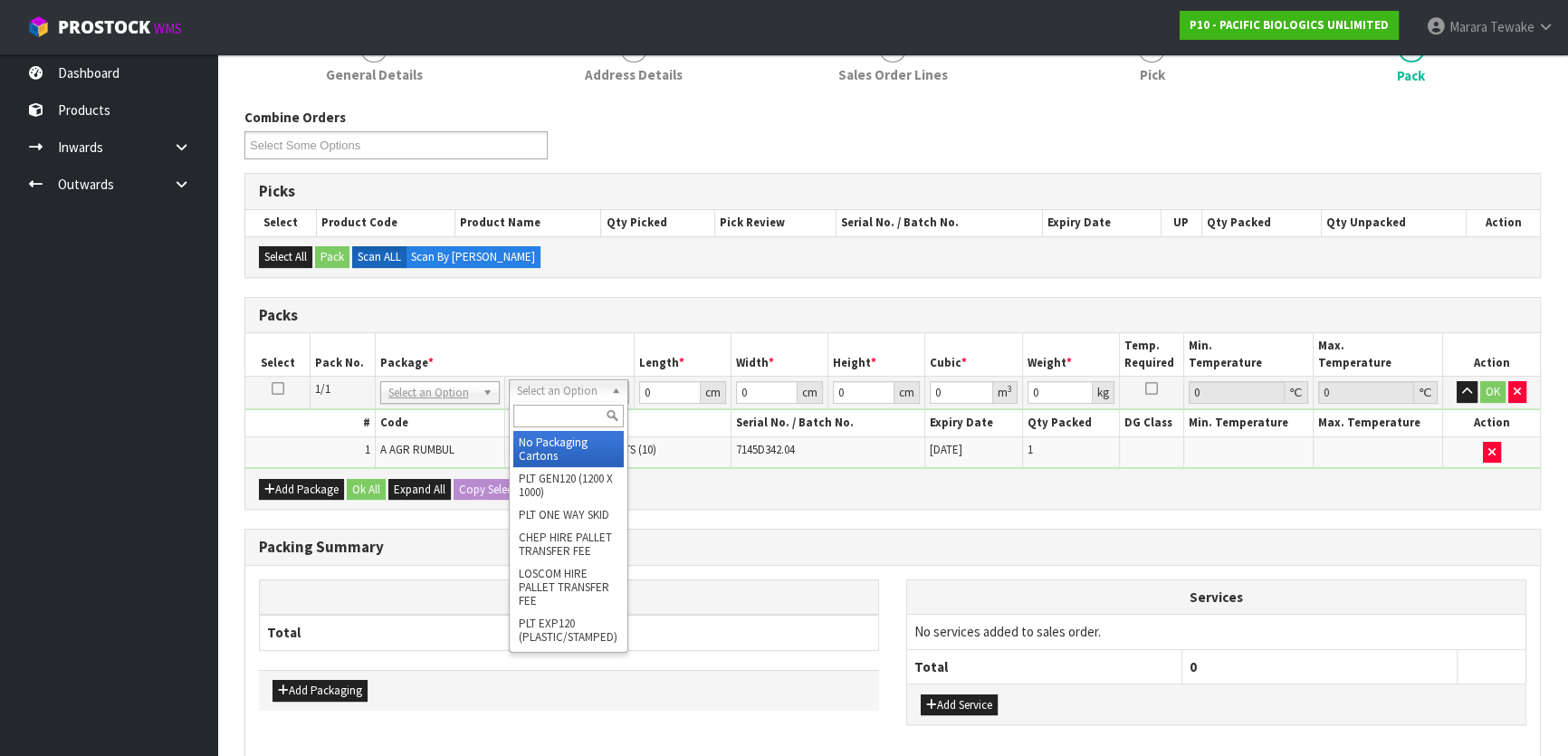
click at [565, 422] on input "text" at bounding box center [569, 416] width 110 height 22
type input "ctn00"
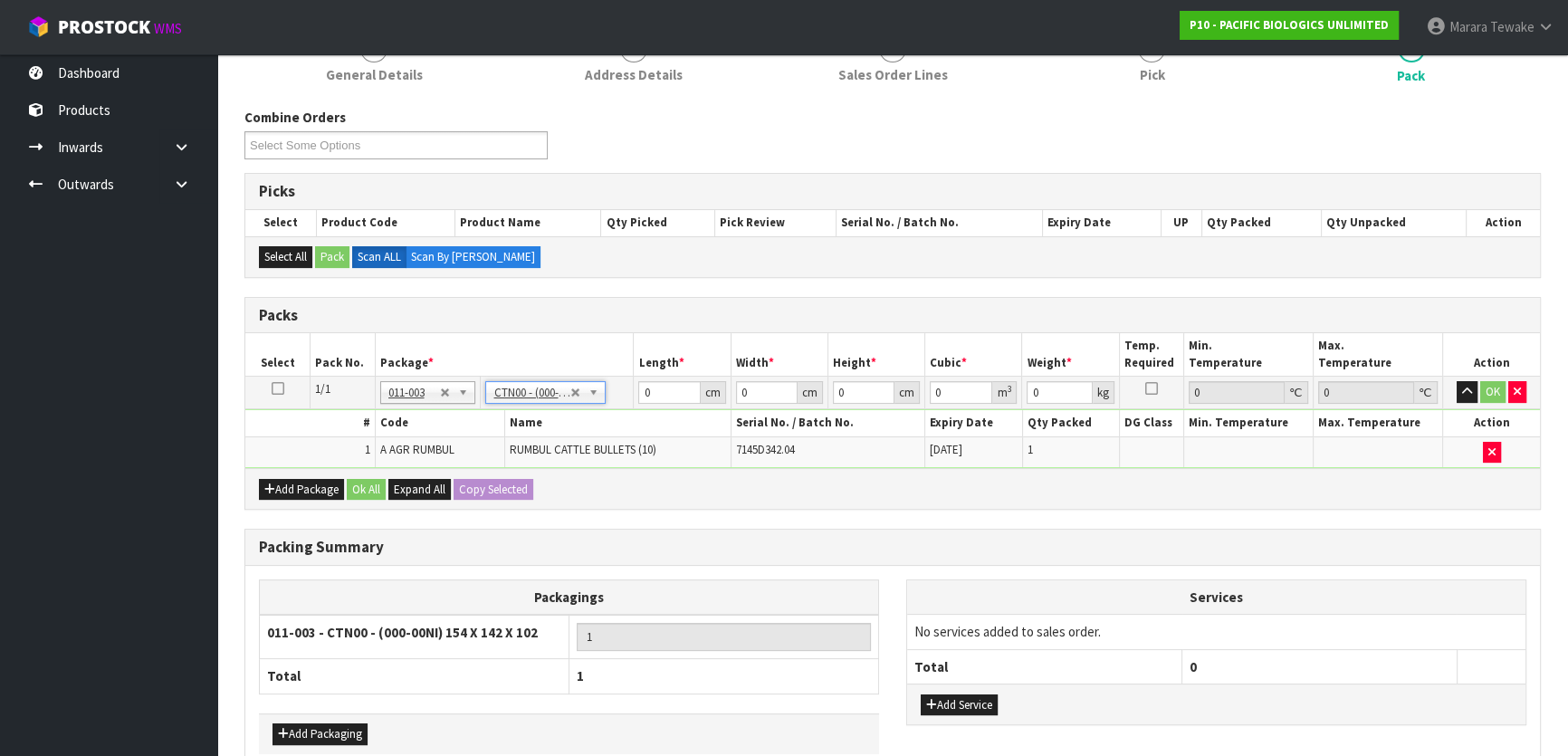
type input "15.4"
type input "14.2"
type input "10.2"
type input "0.002231"
type input "1.2"
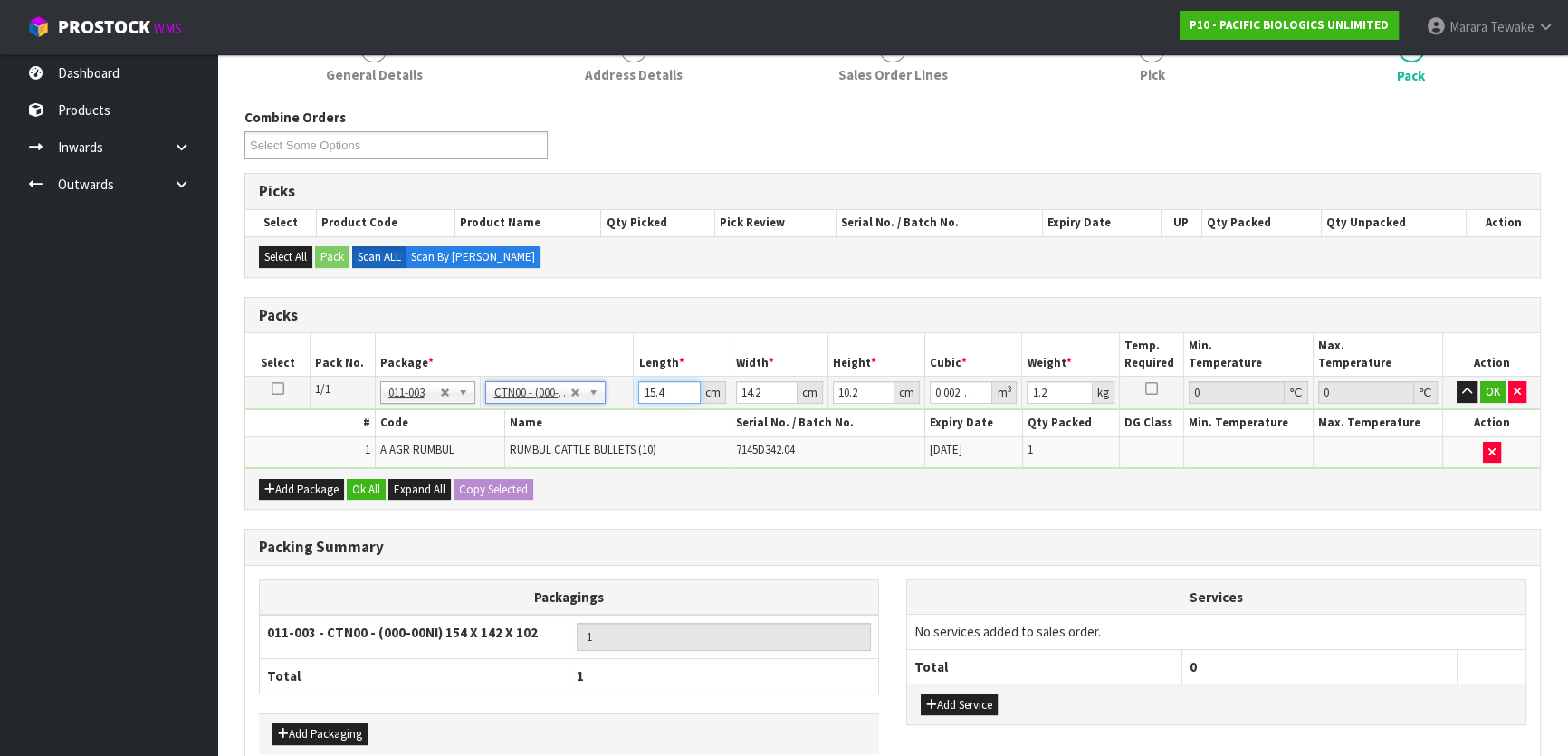
drag, startPoint x: 669, startPoint y: 392, endPoint x: 633, endPoint y: 388, distance: 36.2
click at [634, 388] on td "15.4 cm" at bounding box center [682, 394] width 97 height 33
type input "1"
type input "0.000145"
type input "16"
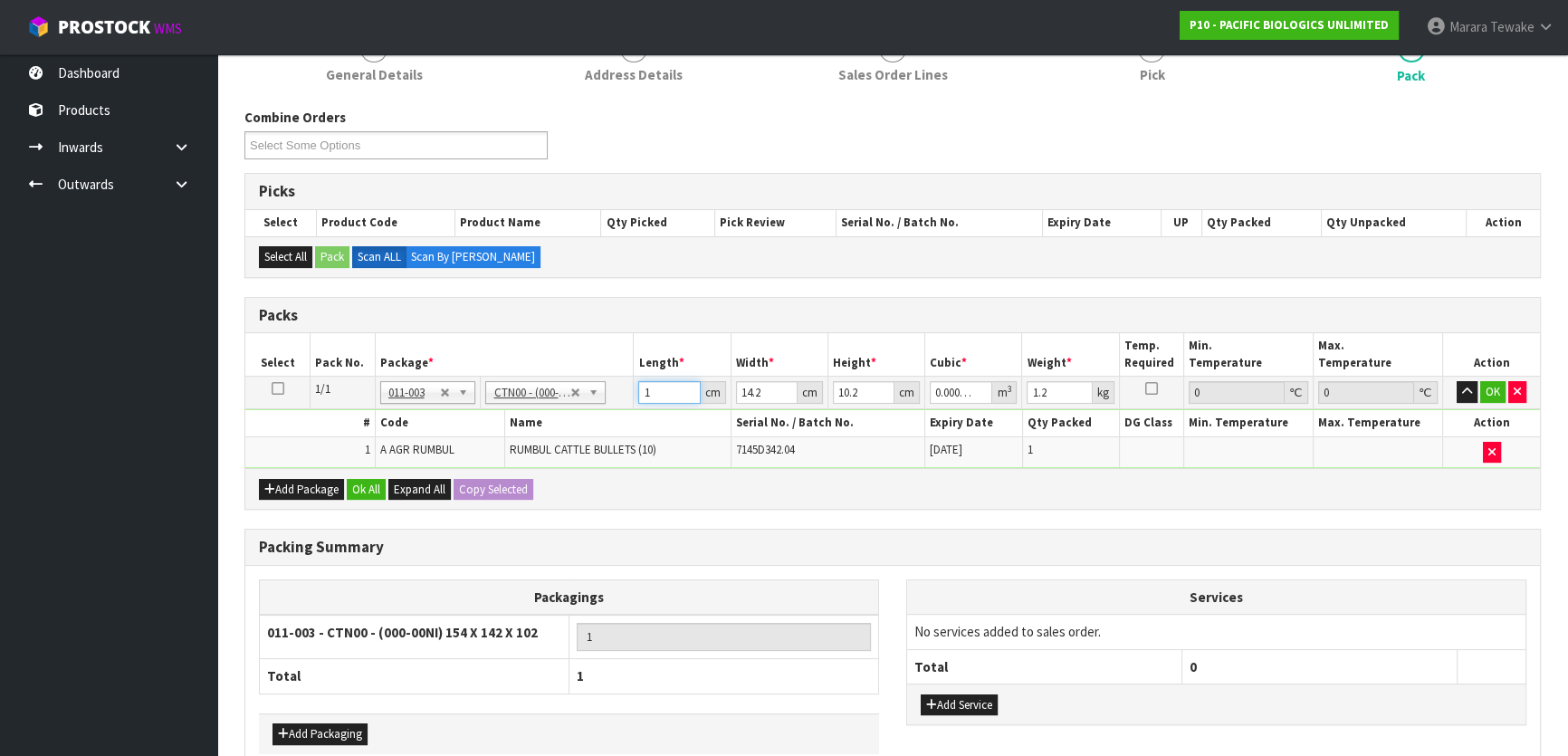
type input "0.002317"
type input "16"
type input "1"
type input "0.000163"
type input "16"
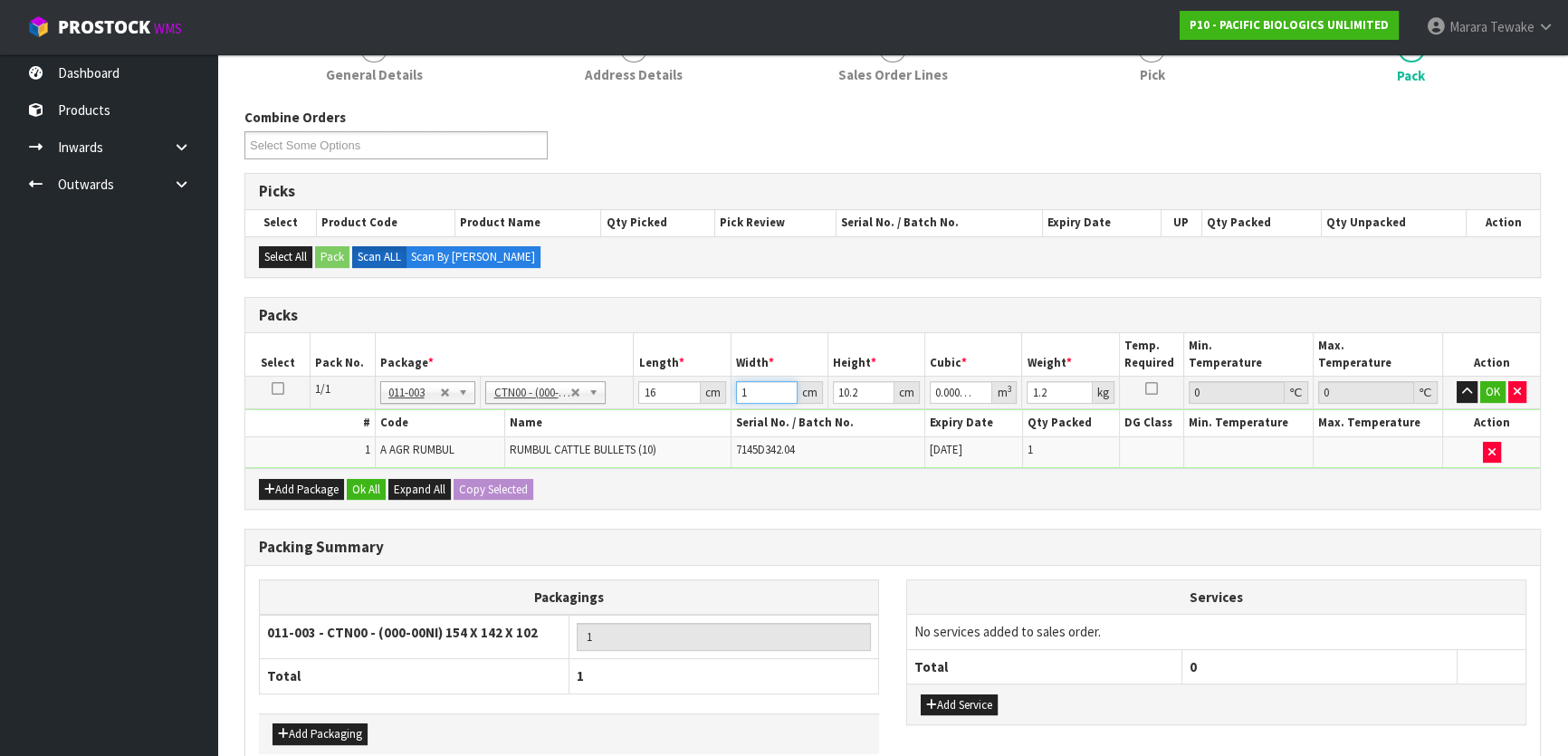
type input "0.002611"
type input "16"
type input "7"
type input "0.001792"
type input "7"
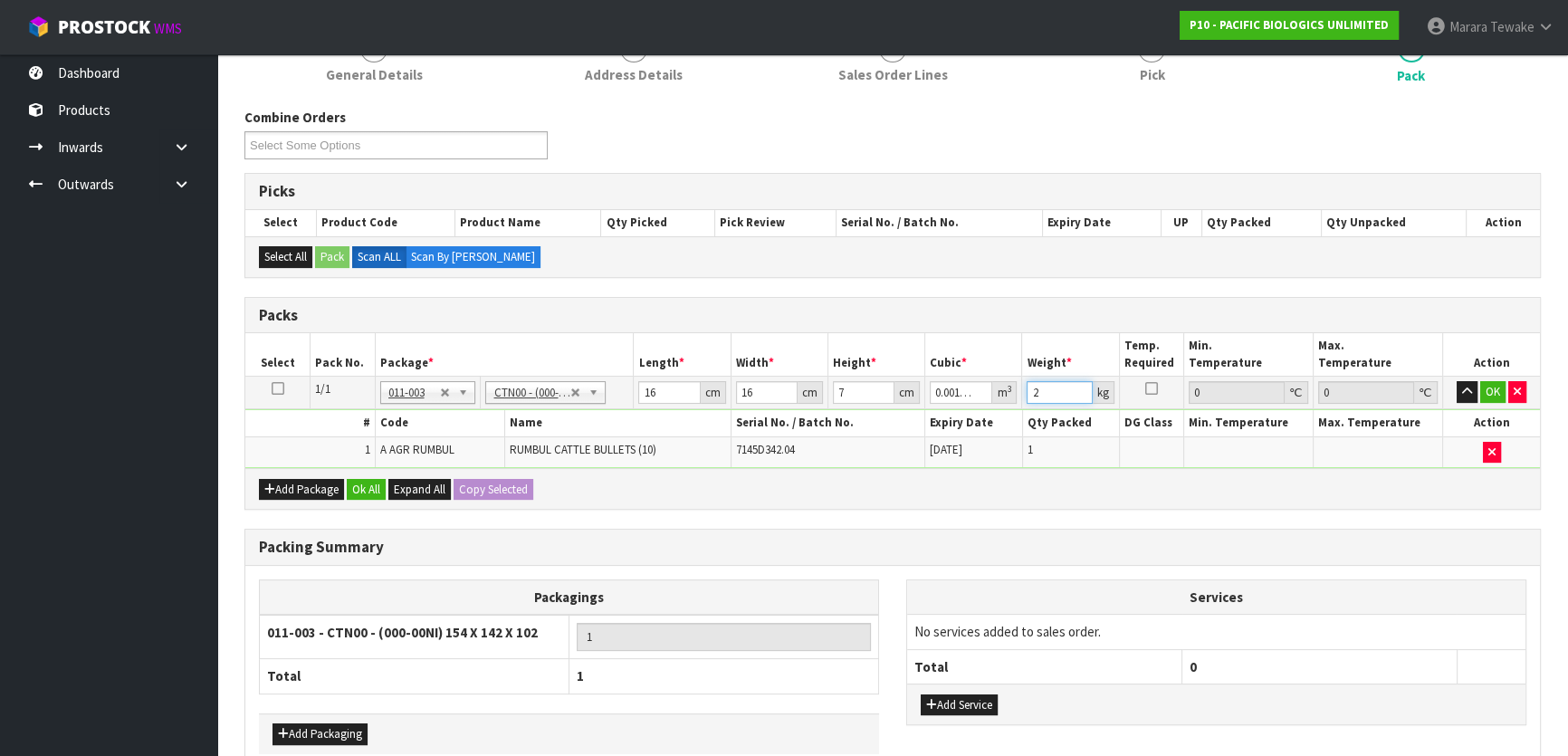
type input "2"
click at [1457, 381] on button "button" at bounding box center [1466, 392] width 20 height 21
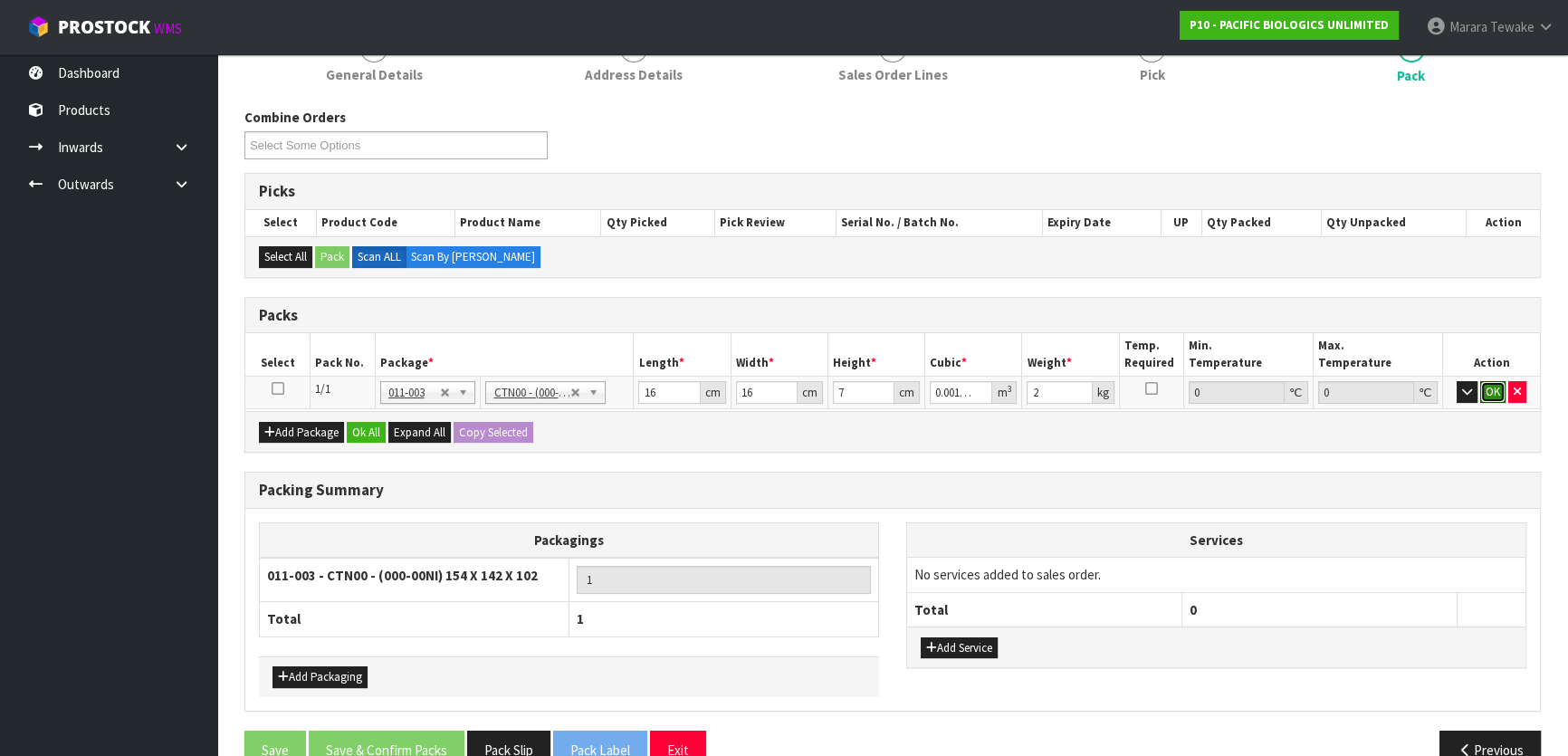
click button "OK" at bounding box center [1492, 392] width 25 height 21
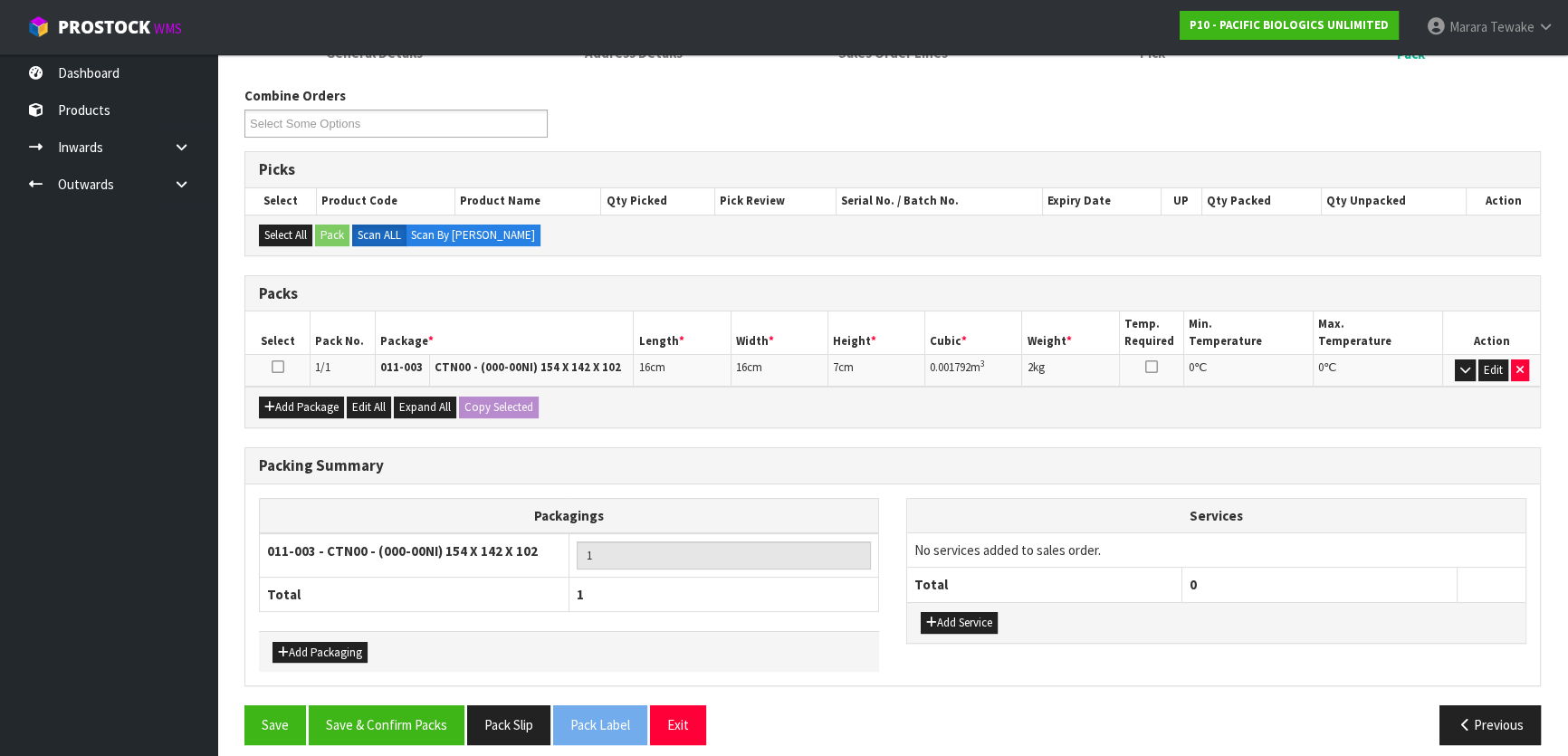
scroll to position [280, 0]
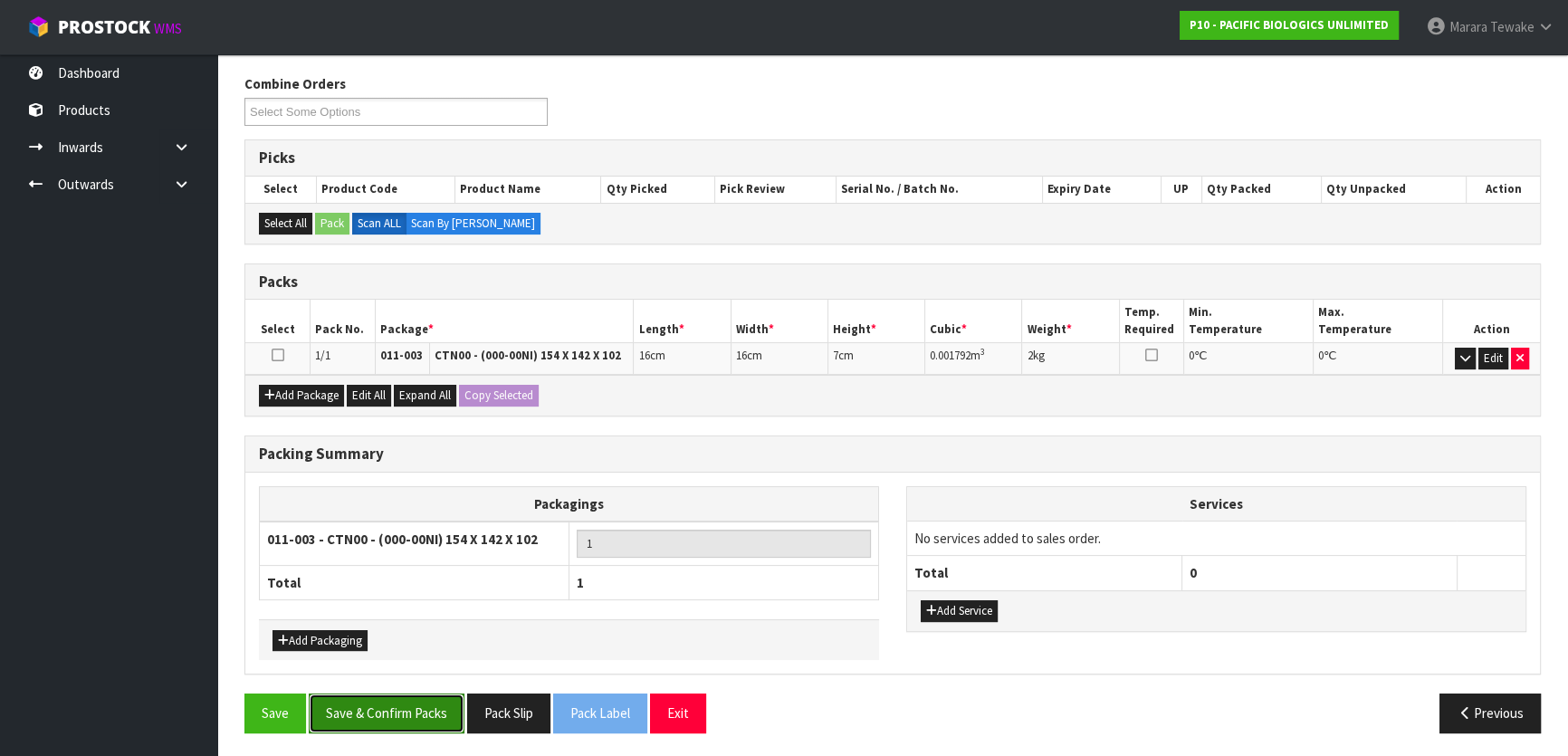
click at [421, 708] on button "Save & Confirm Packs" at bounding box center [387, 713] width 156 height 39
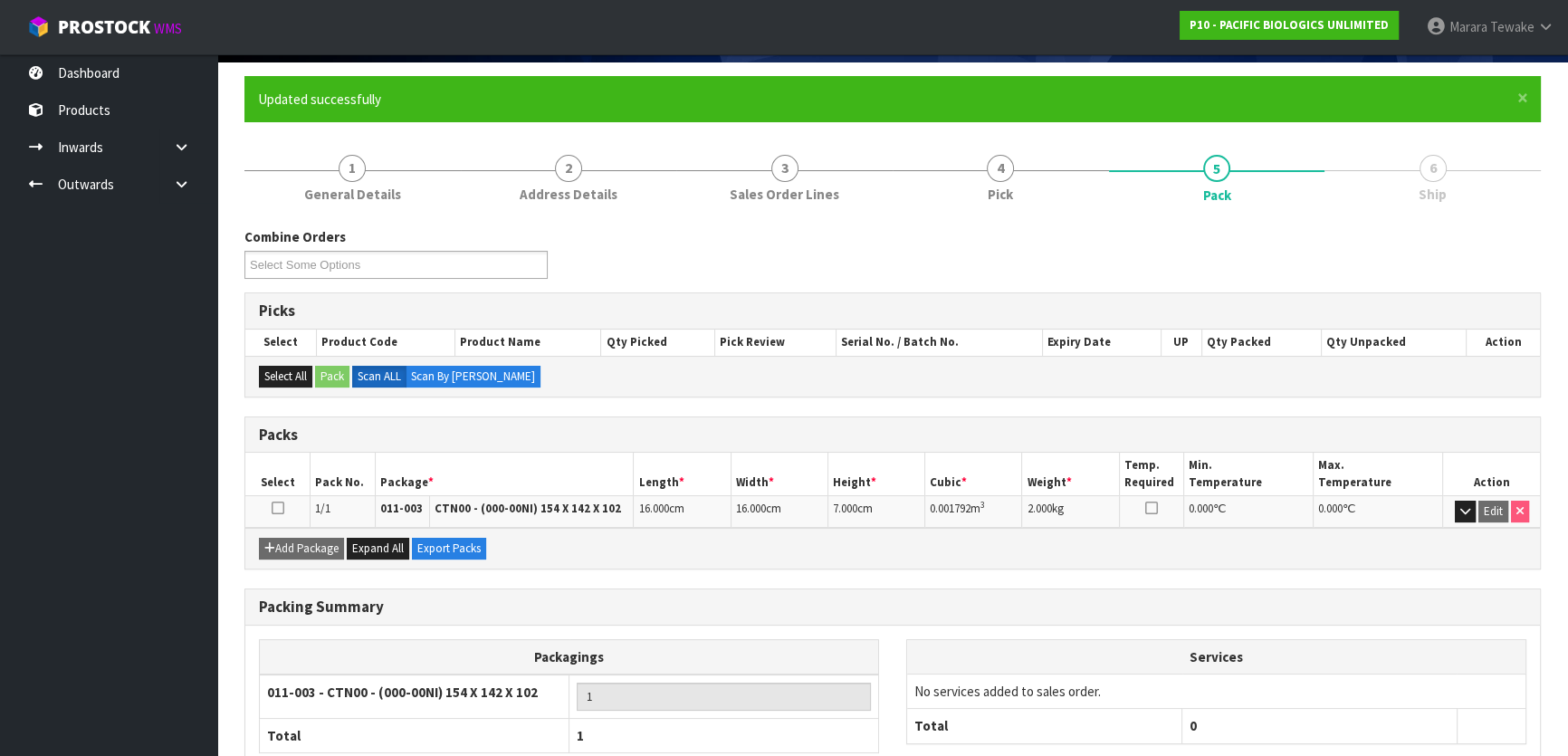
scroll to position [239, 0]
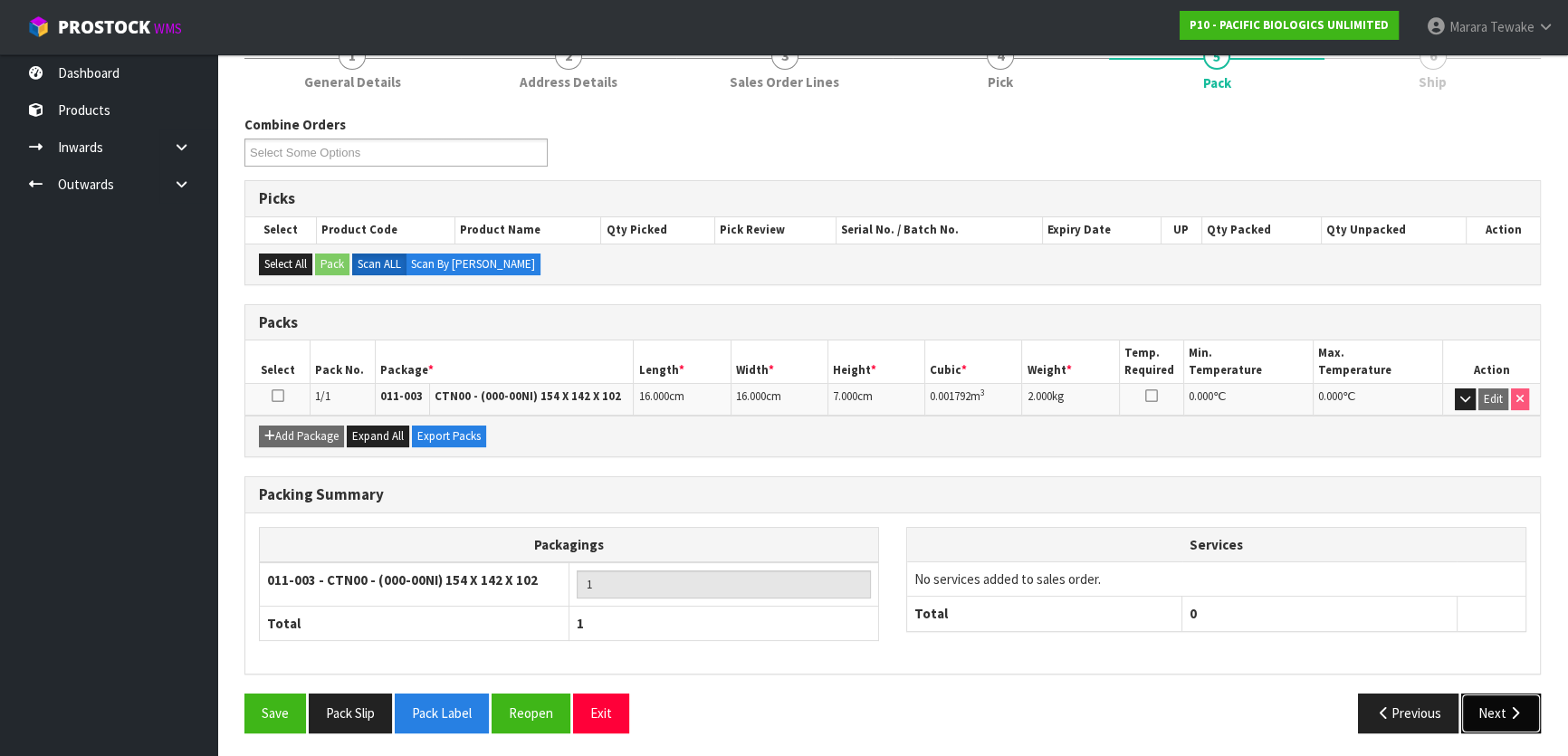
click at [1497, 721] on button "Next" at bounding box center [1501, 713] width 79 height 39
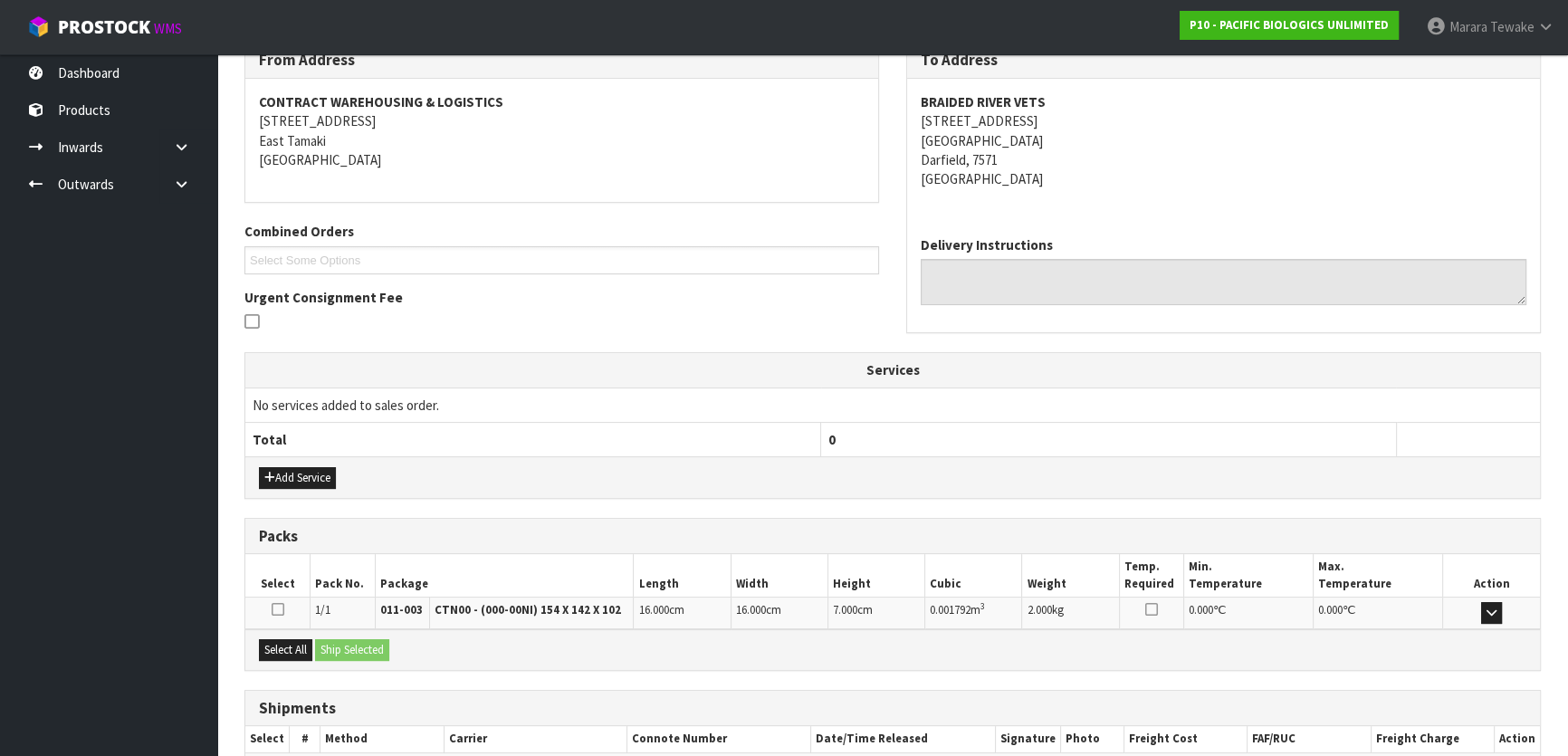
scroll to position [418, 0]
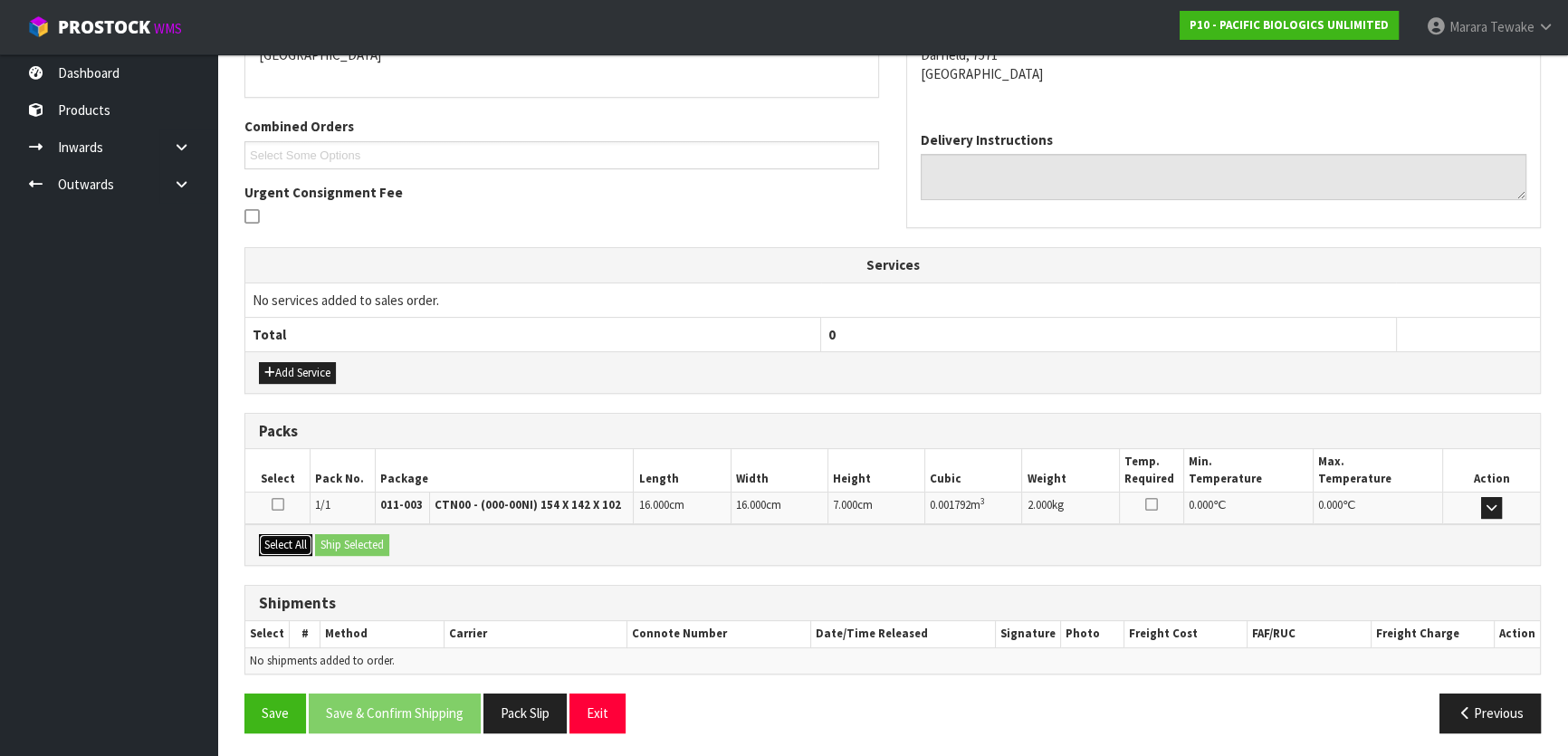
drag, startPoint x: 308, startPoint y: 541, endPoint x: 322, endPoint y: 538, distance: 14.3
click at [309, 541] on button "Select All" at bounding box center [285, 545] width 53 height 21
click at [354, 536] on button "Ship Selected" at bounding box center [352, 545] width 75 height 21
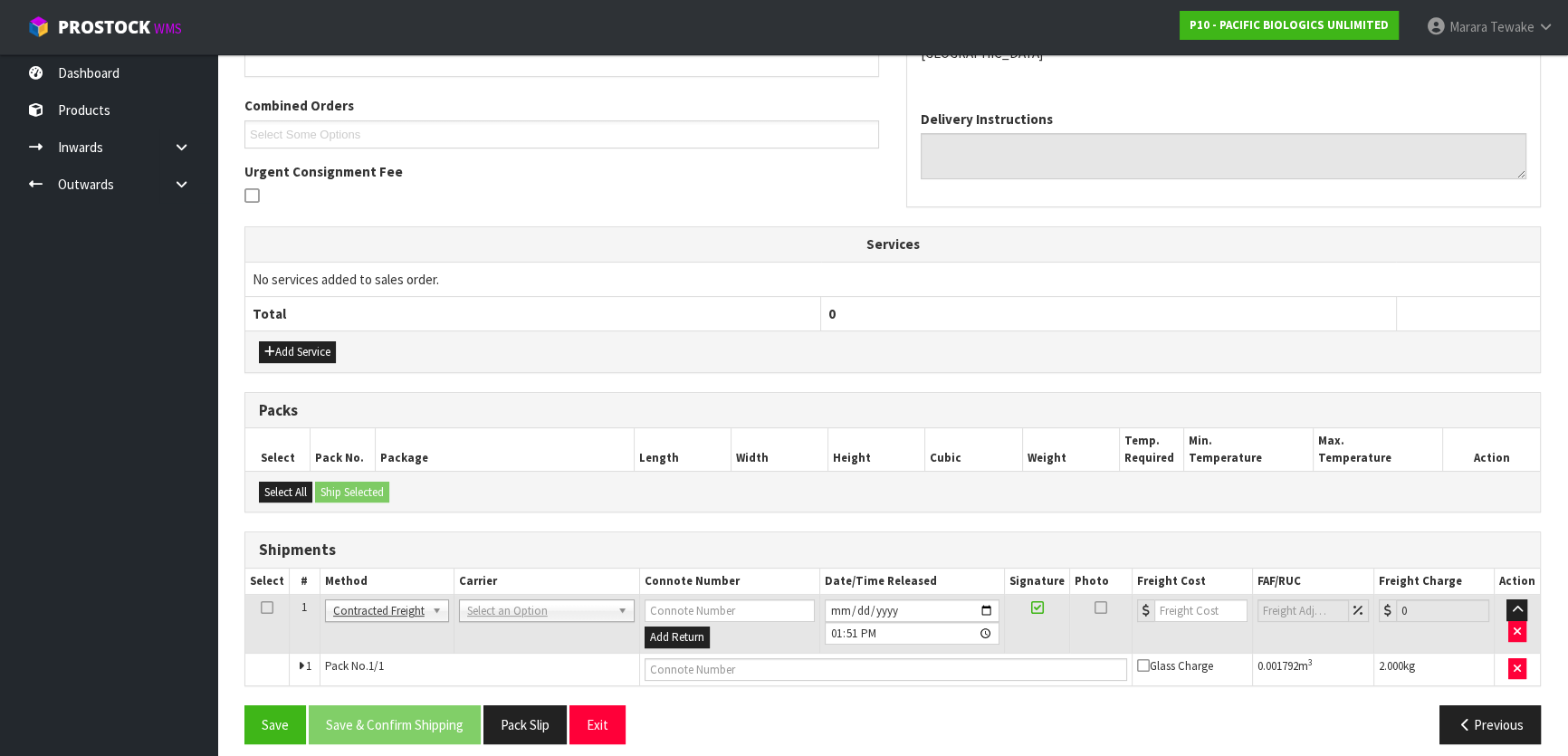
scroll to position [450, 0]
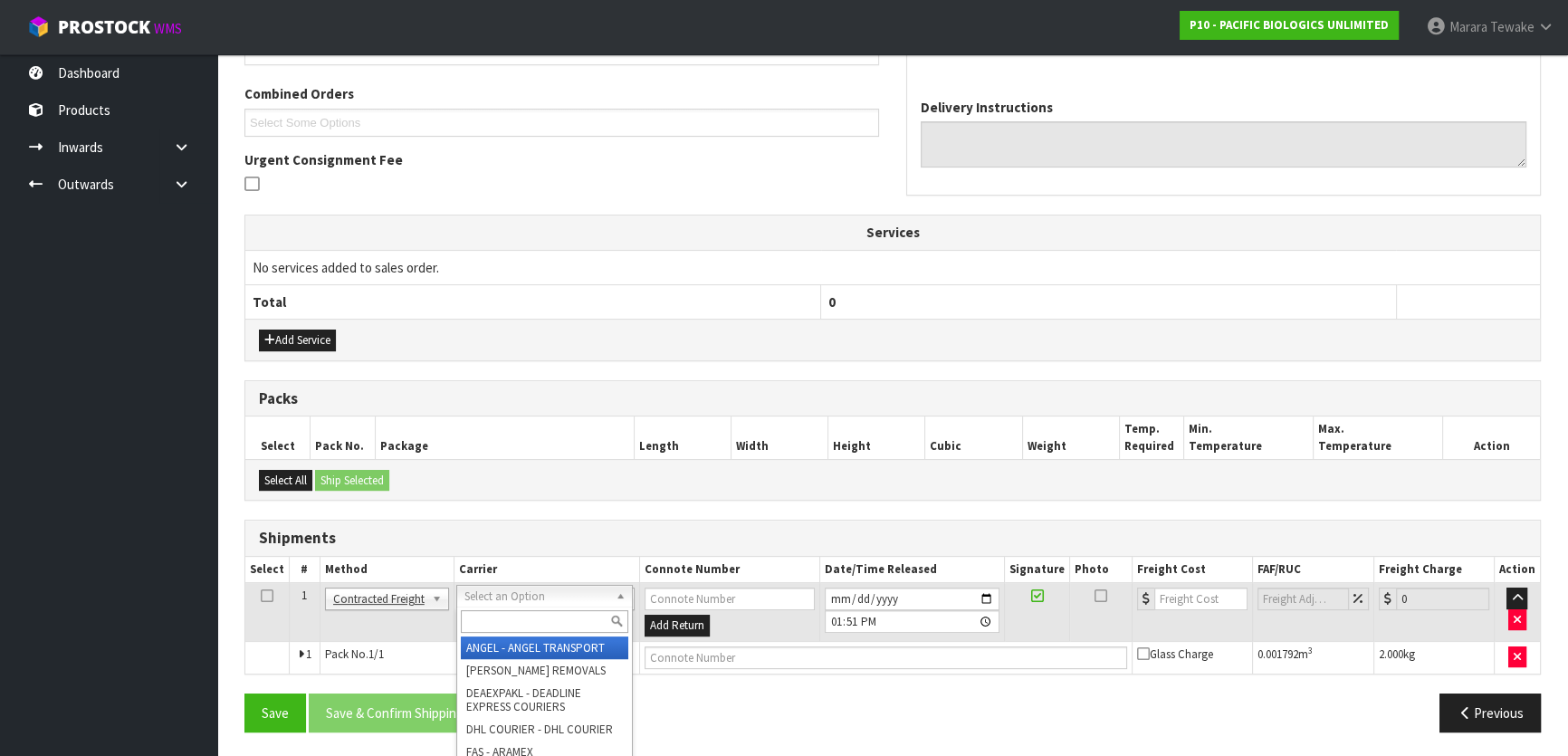
click at [499, 617] on input "text" at bounding box center [544, 621] width 168 height 22
type input "nzp"
drag, startPoint x: 496, startPoint y: 652, endPoint x: 466, endPoint y: 672, distance: 36.1
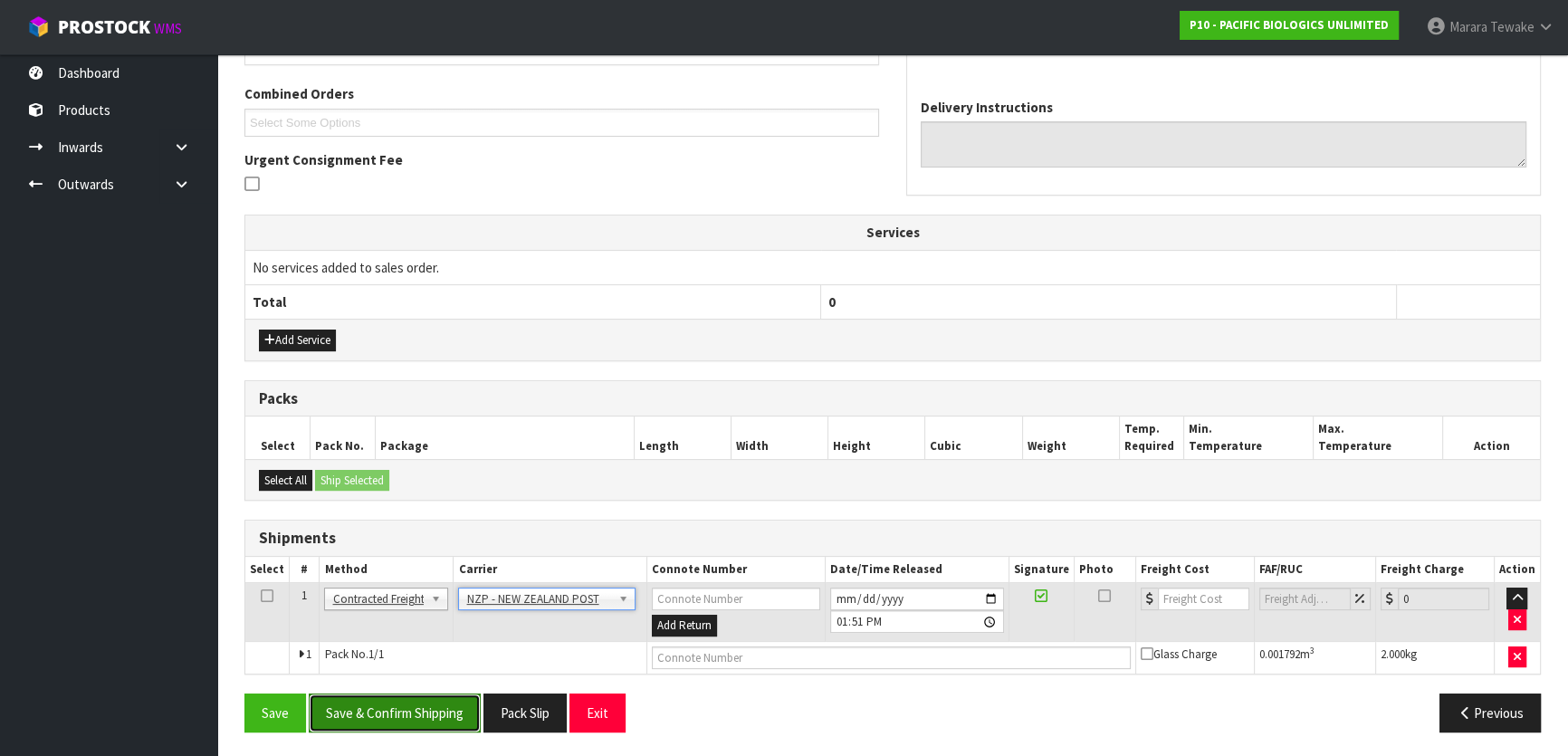
click at [428, 706] on button "Save & Confirm Shipping" at bounding box center [394, 713] width 172 height 39
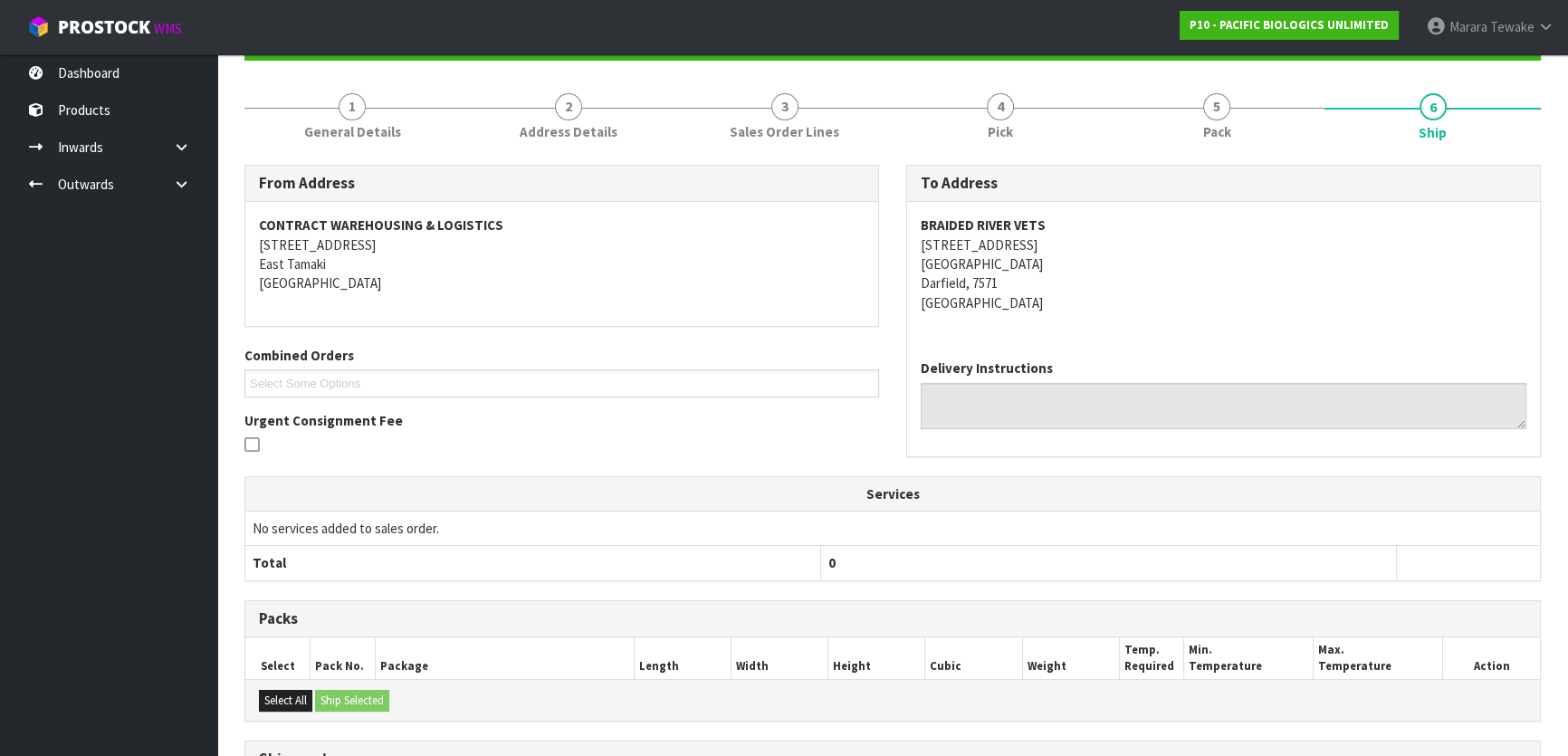
scroll to position [425, 0]
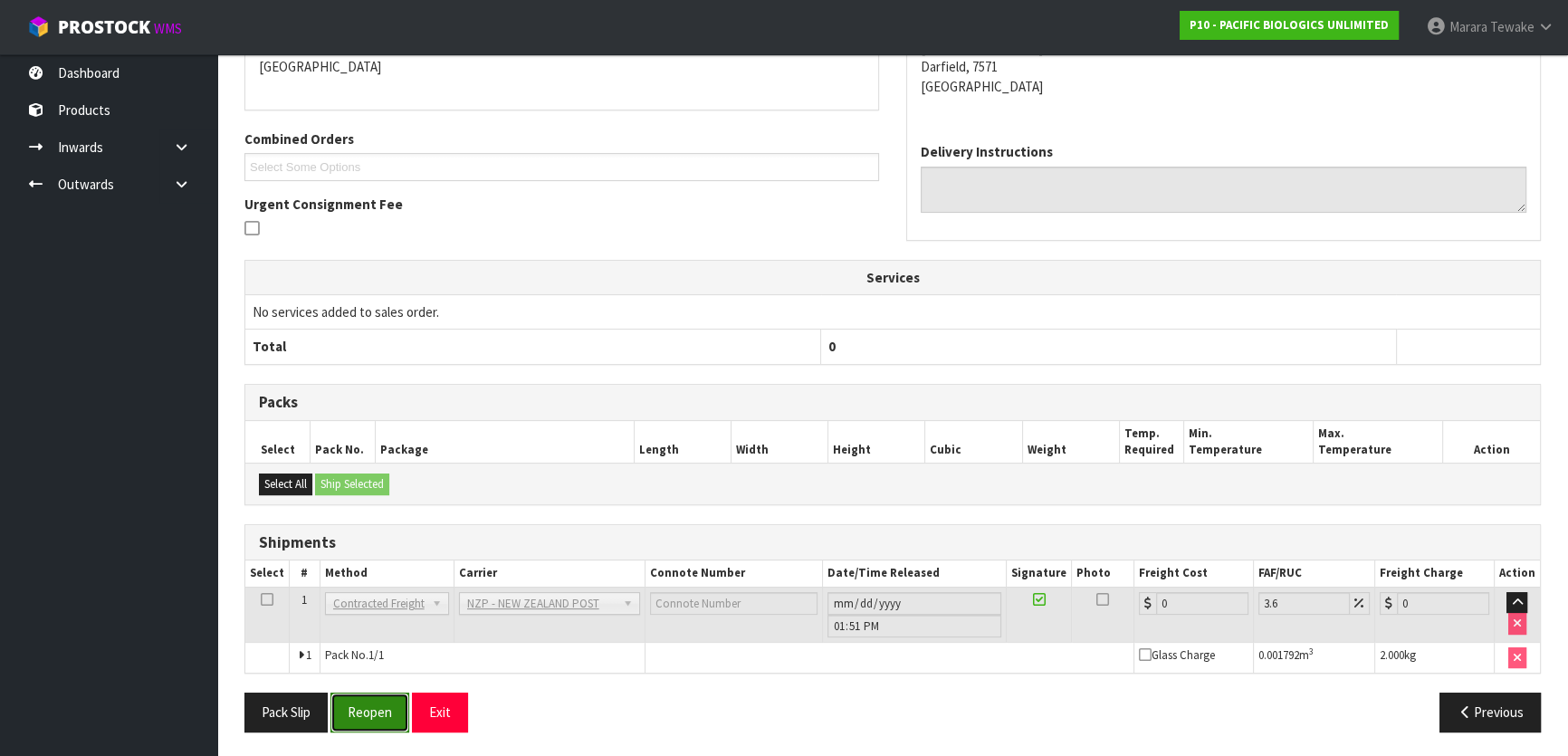
click at [376, 707] on button "Reopen" at bounding box center [369, 712] width 78 height 39
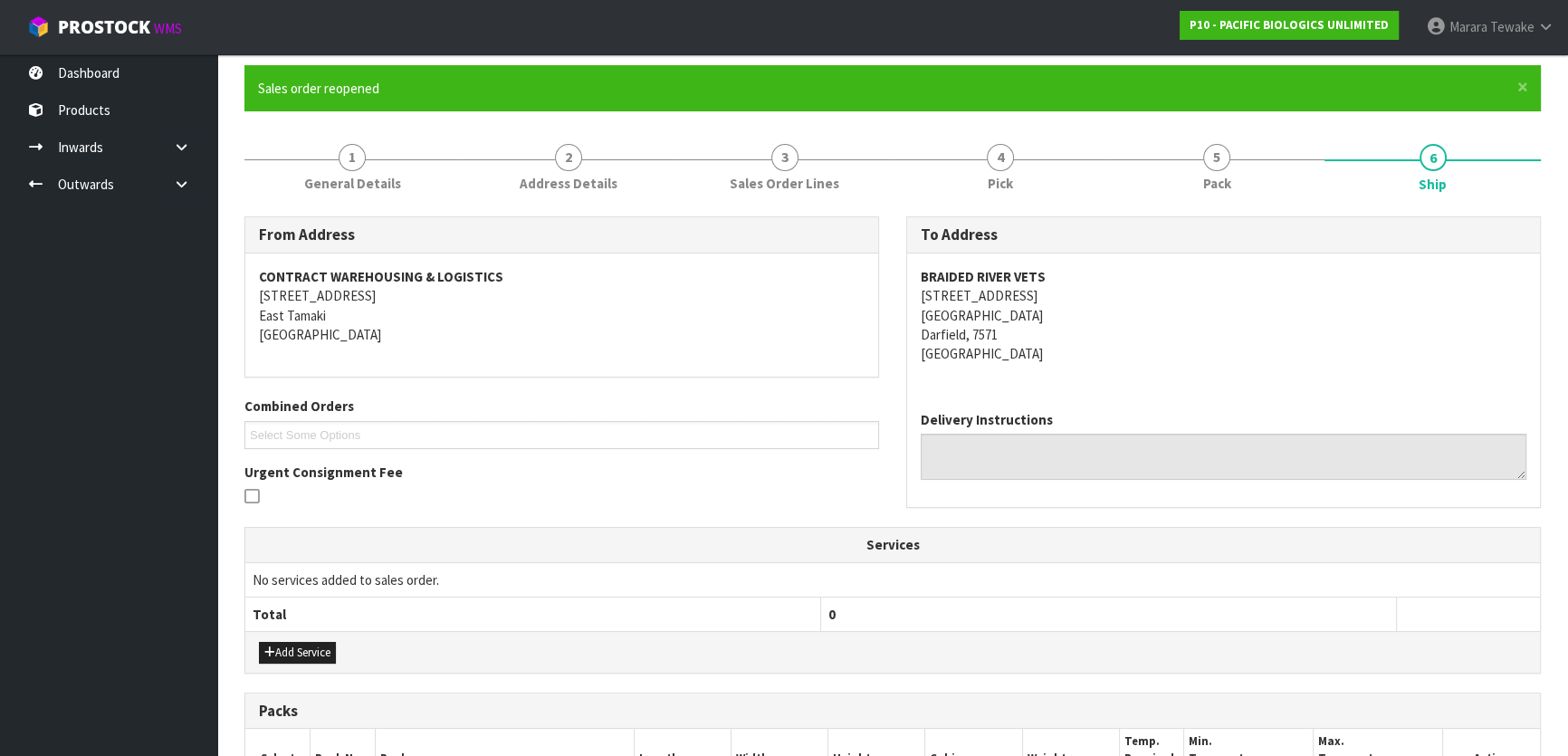
scroll to position [450, 0]
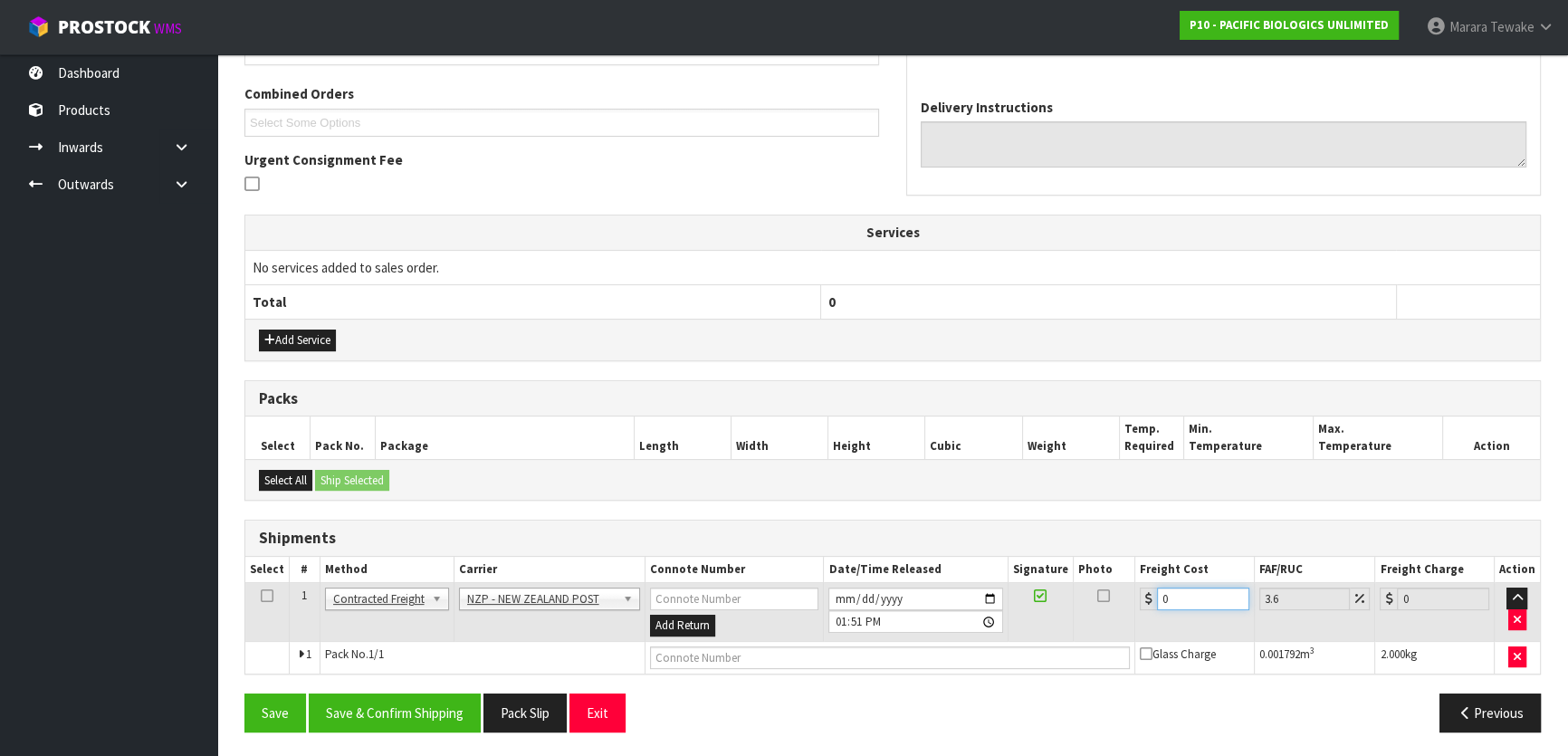
drag, startPoint x: 1206, startPoint y: 584, endPoint x: 1133, endPoint y: 550, distance: 80.5
click at [1151, 564] on table "Select # Method Carrier Connote Number Date/Time Released Signature Photo Freig…" at bounding box center [893, 614] width 1295 height 116
type input "1"
type input "1.04"
type input "16"
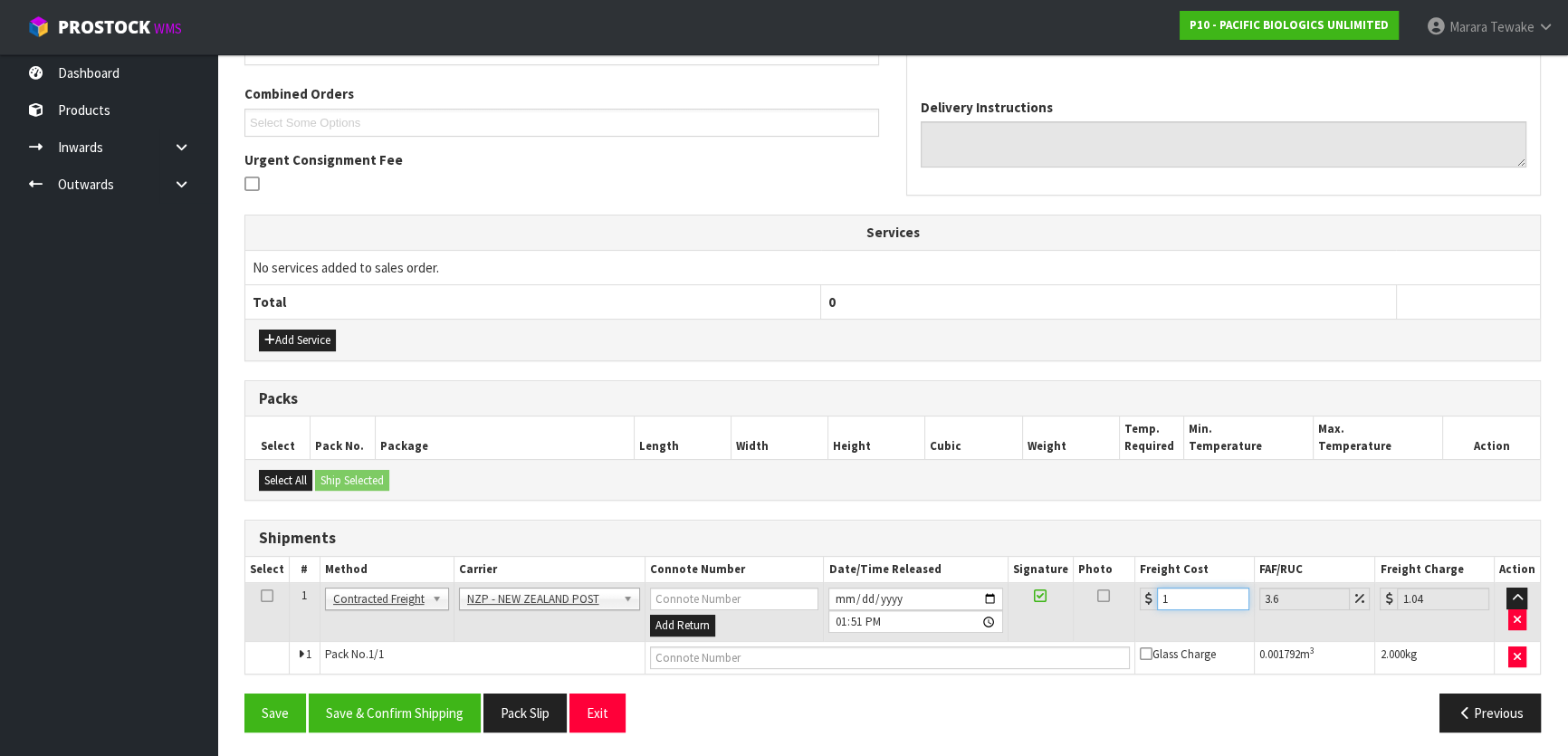
type input "16.58"
type input "16.2"
type input "16.78"
type input "16.20"
drag, startPoint x: 396, startPoint y: 715, endPoint x: 362, endPoint y: 709, distance: 34.5
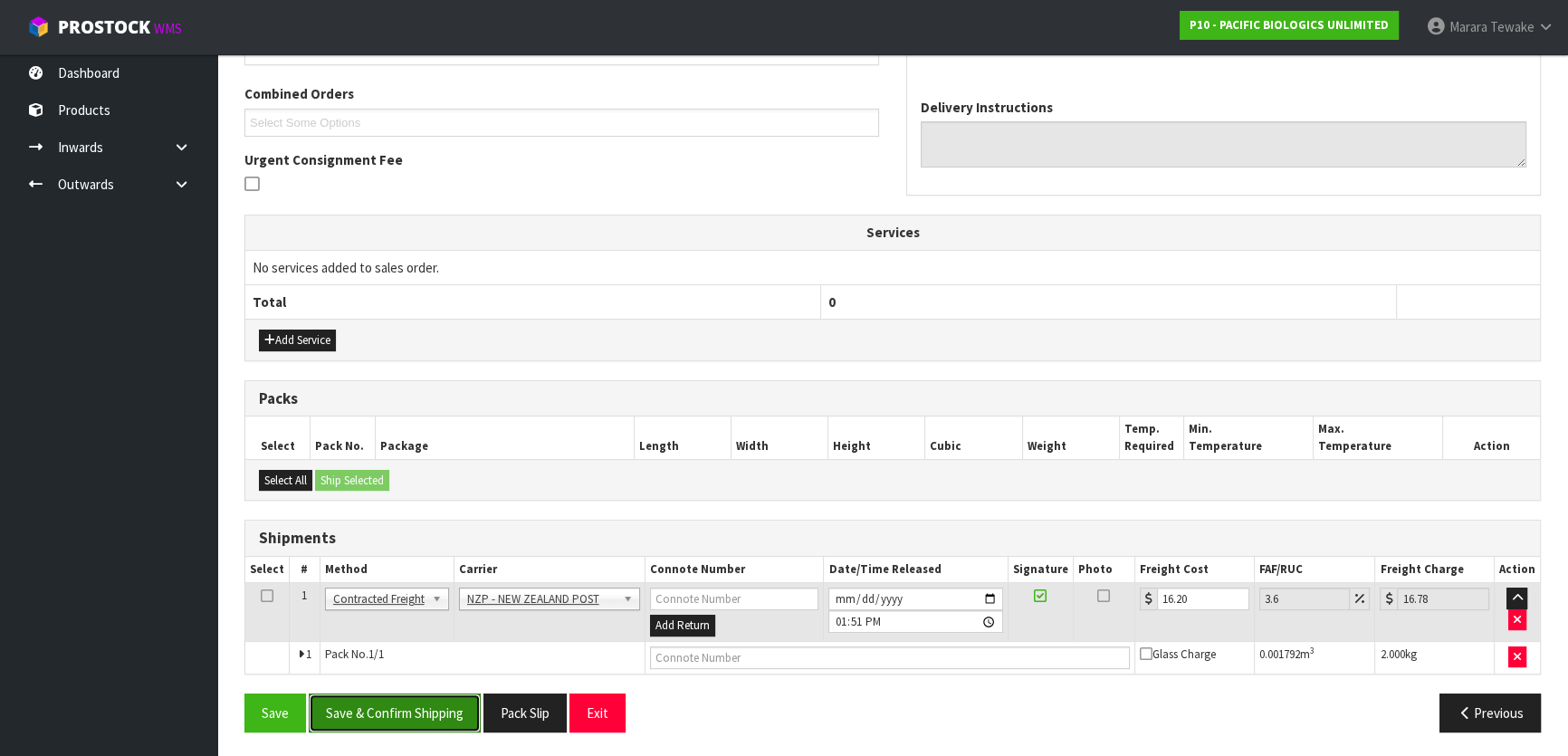
click at [396, 715] on button "Save & Confirm Shipping" at bounding box center [394, 713] width 172 height 39
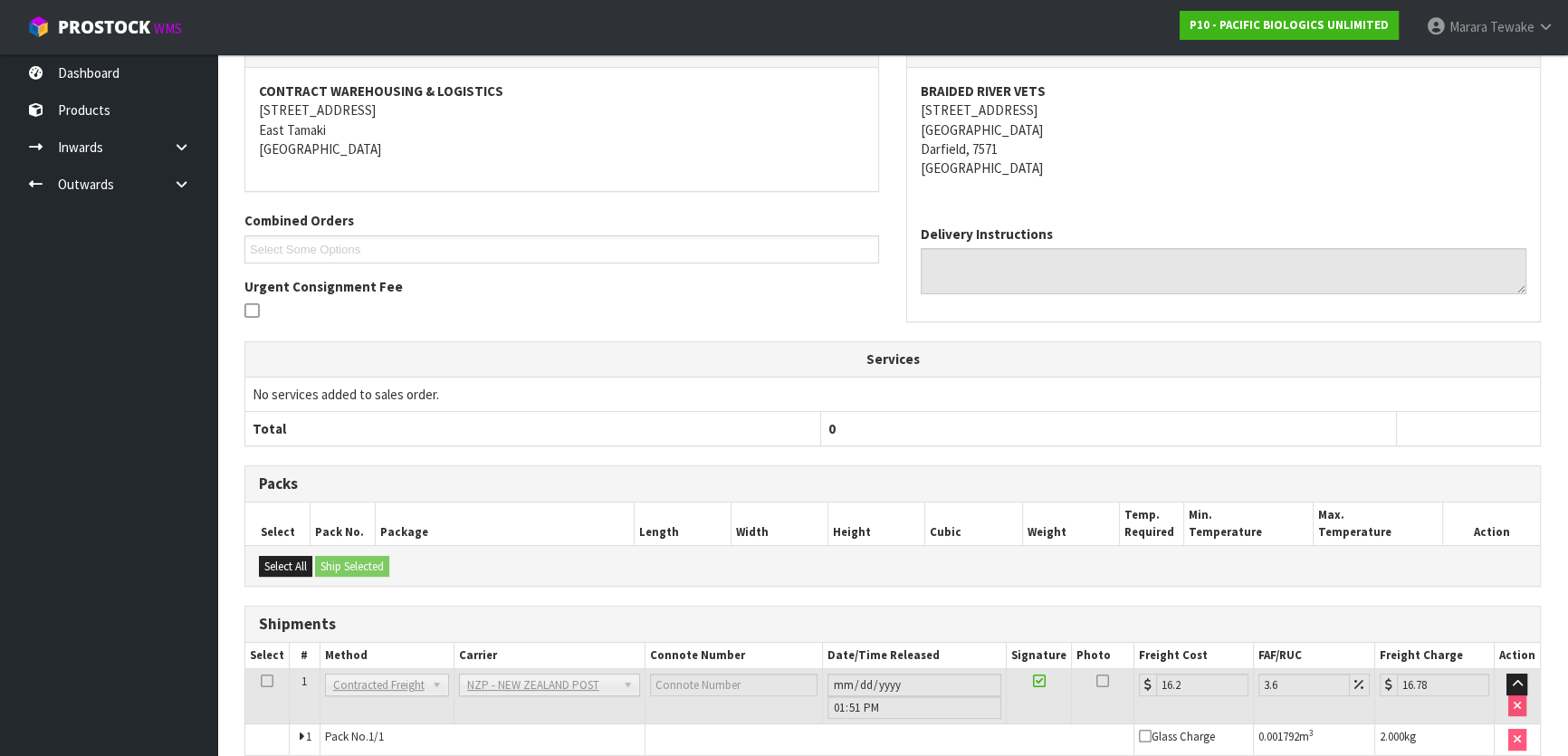
scroll to position [405, 0]
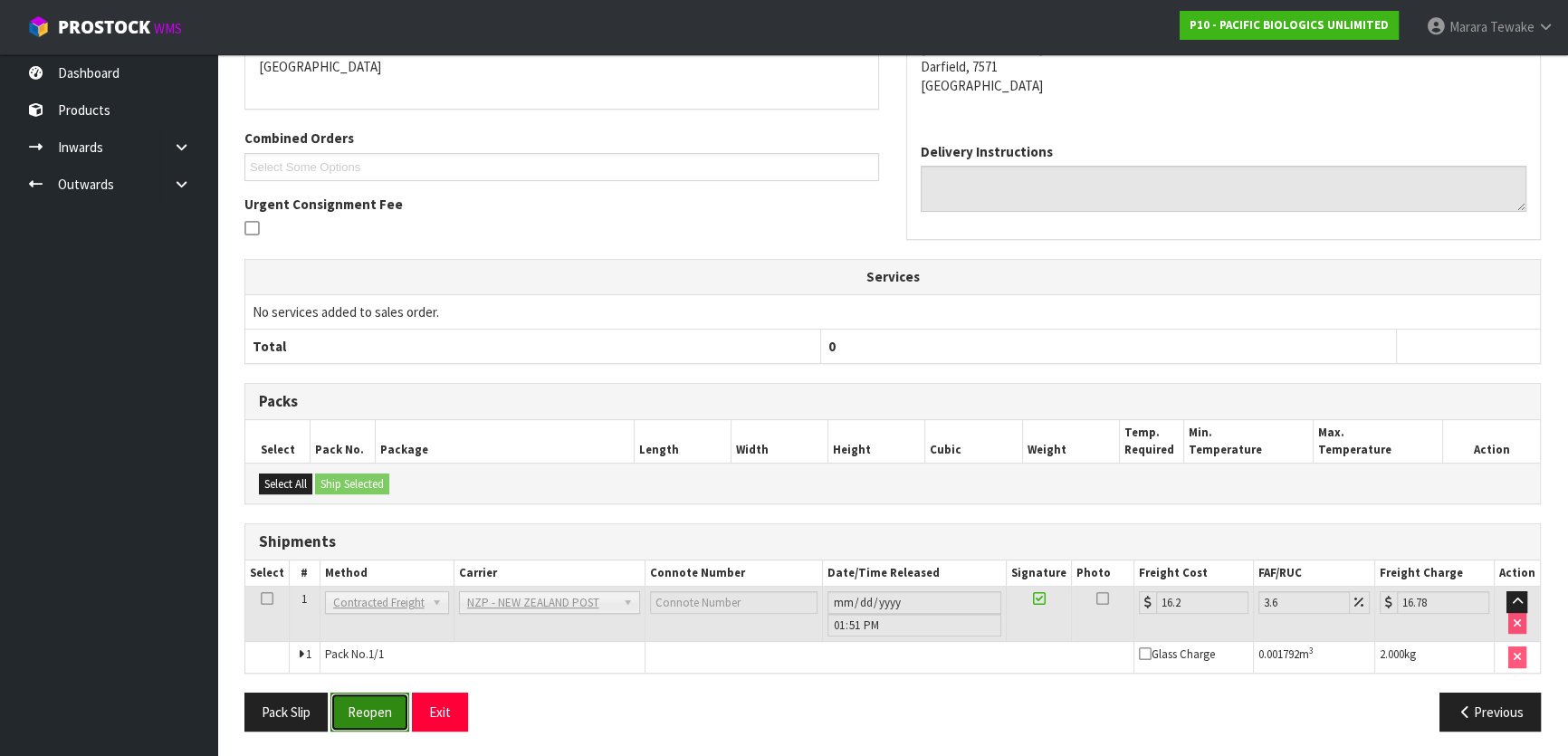
click at [378, 709] on button "Reopen" at bounding box center [369, 712] width 78 height 39
click at [389, 716] on button "Reopen" at bounding box center [369, 712] width 78 height 39
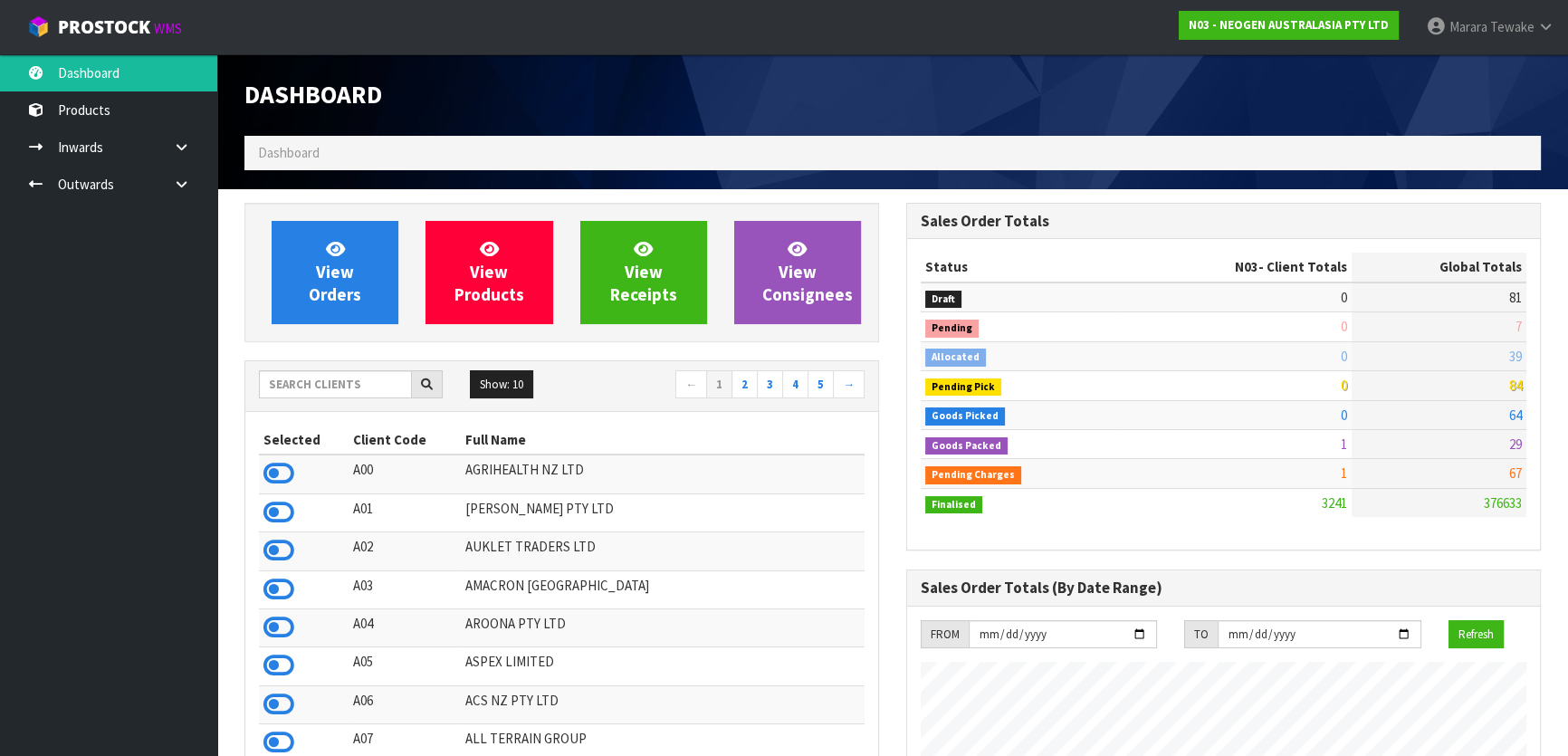
scroll to position [1369, 661]
click at [323, 382] on input "text" at bounding box center [335, 384] width 153 height 28
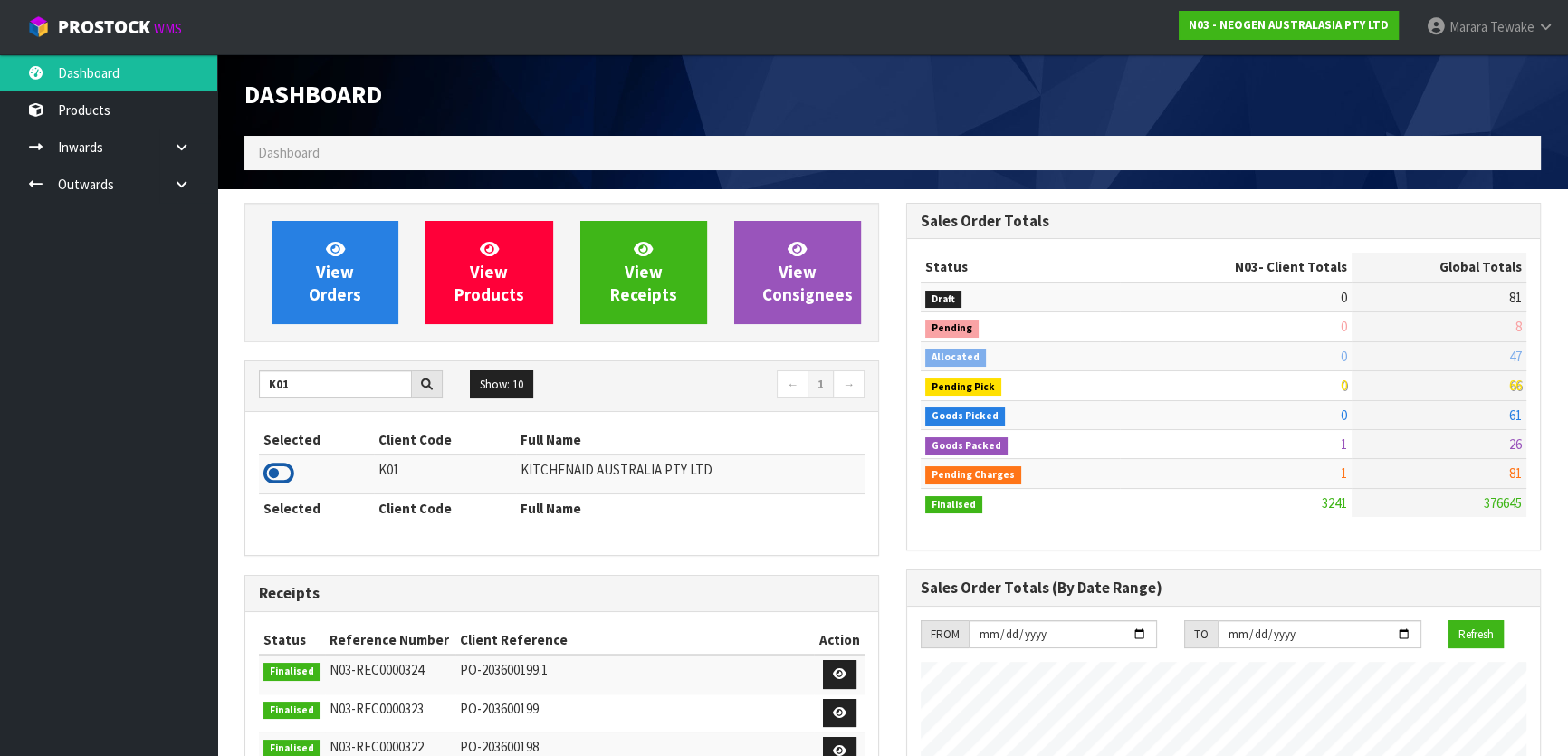
click at [269, 467] on icon at bounding box center [279, 474] width 31 height 27
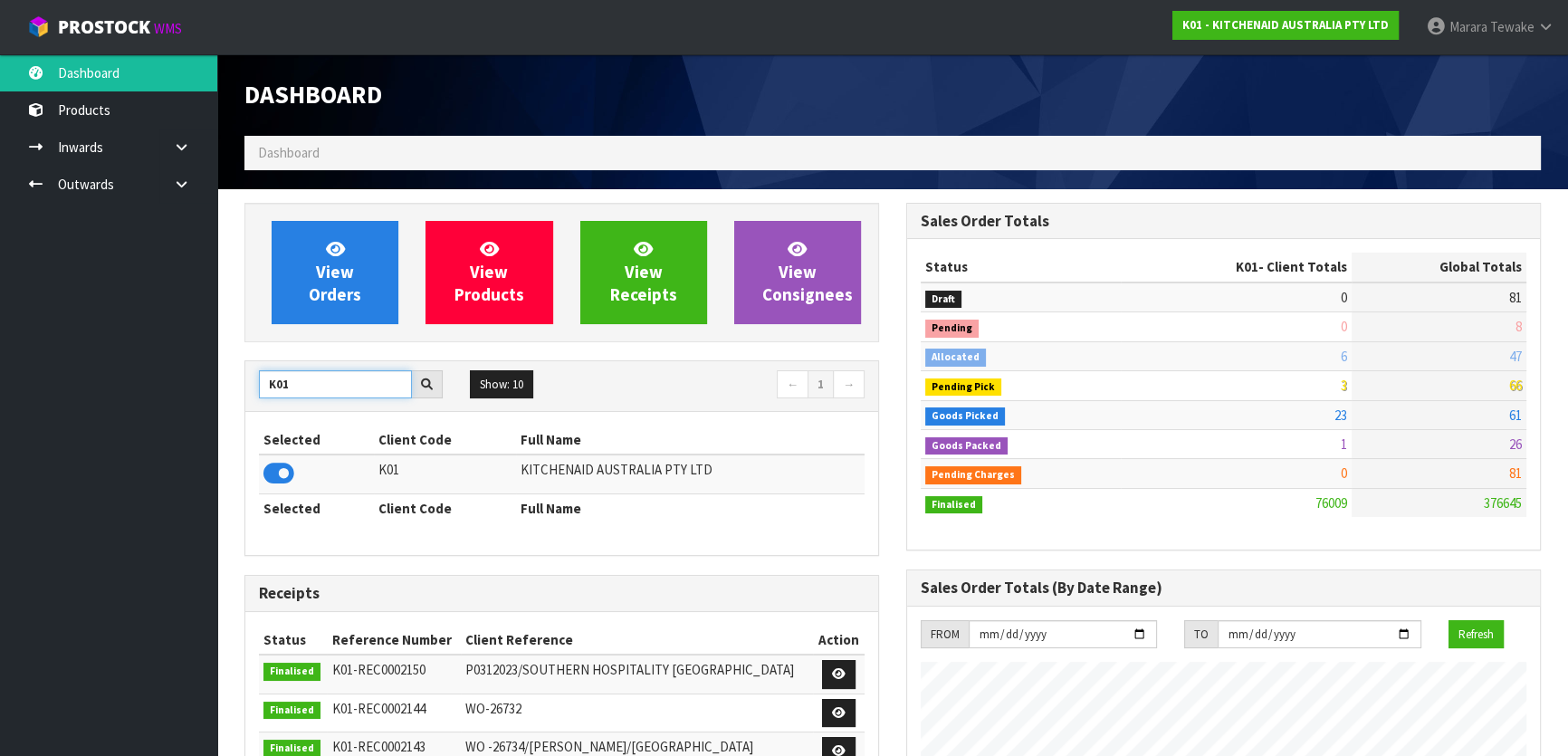
drag, startPoint x: 280, startPoint y: 386, endPoint x: 216, endPoint y: 354, distance: 71.6
type input "NERO"
click at [285, 476] on icon at bounding box center [279, 474] width 31 height 27
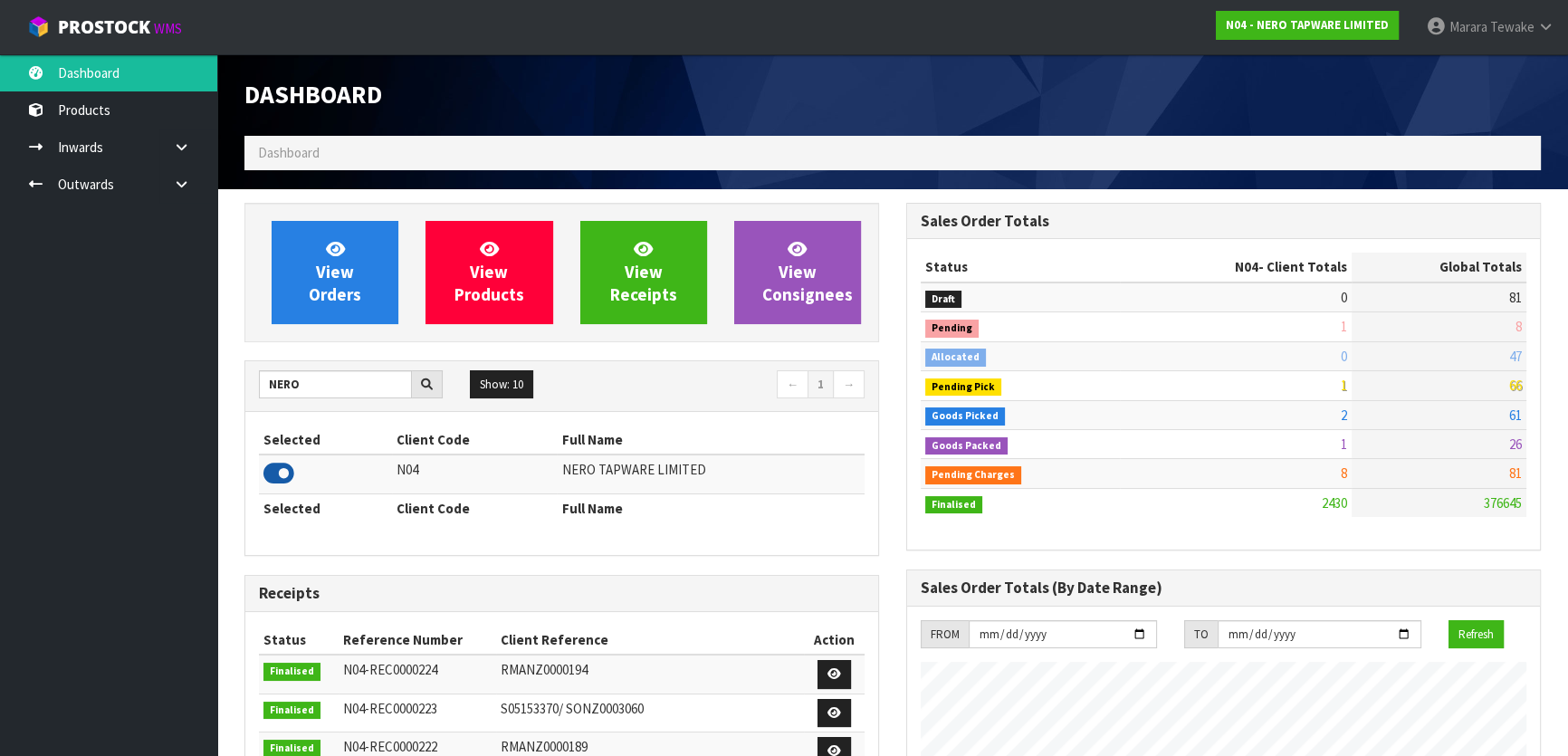
scroll to position [1427, 661]
drag, startPoint x: 318, startPoint y: 389, endPoint x: 245, endPoint y: 371, distance: 75.2
click at [247, 372] on div "NERO" at bounding box center [351, 385] width 211 height 29
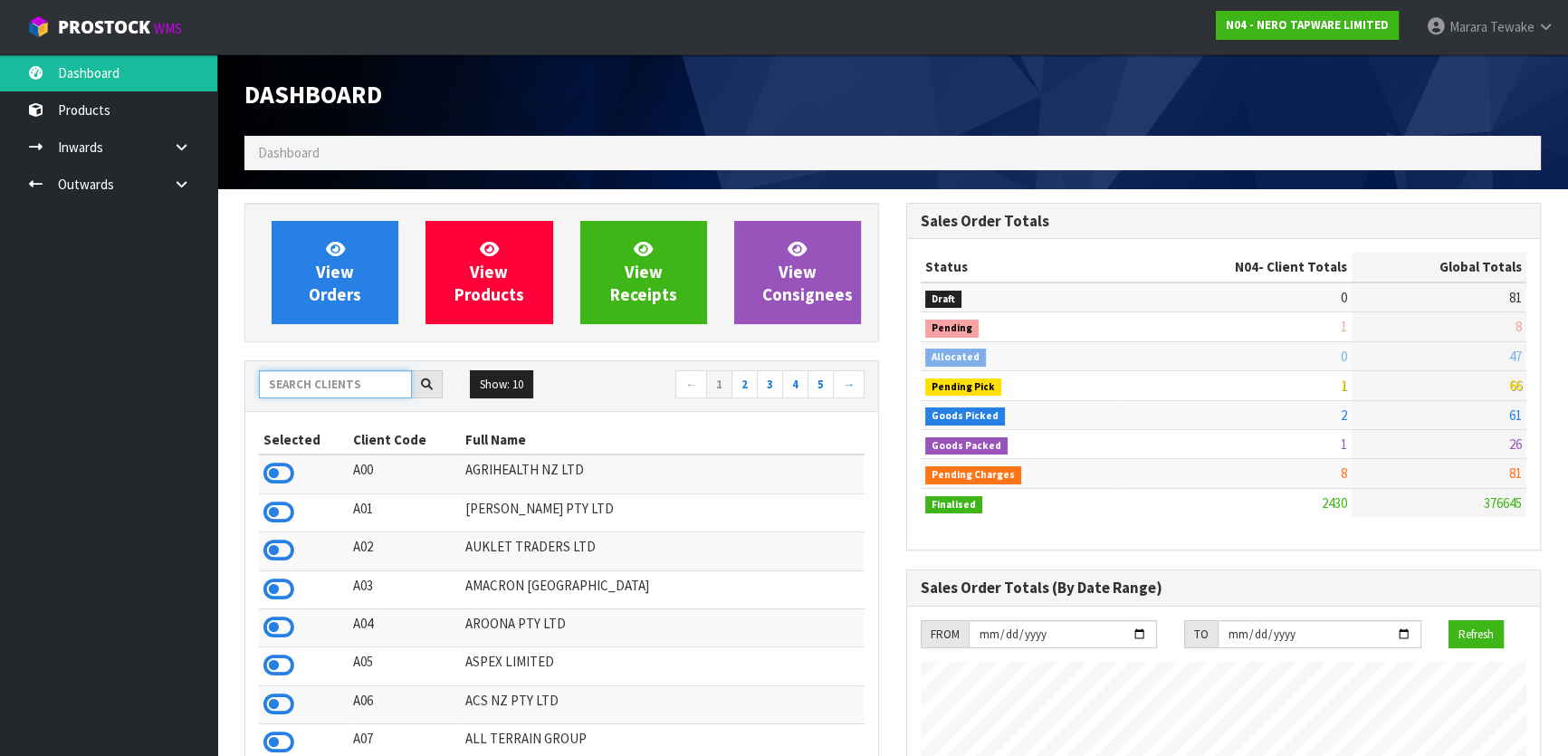
click at [313, 382] on input "text" at bounding box center [335, 384] width 153 height 28
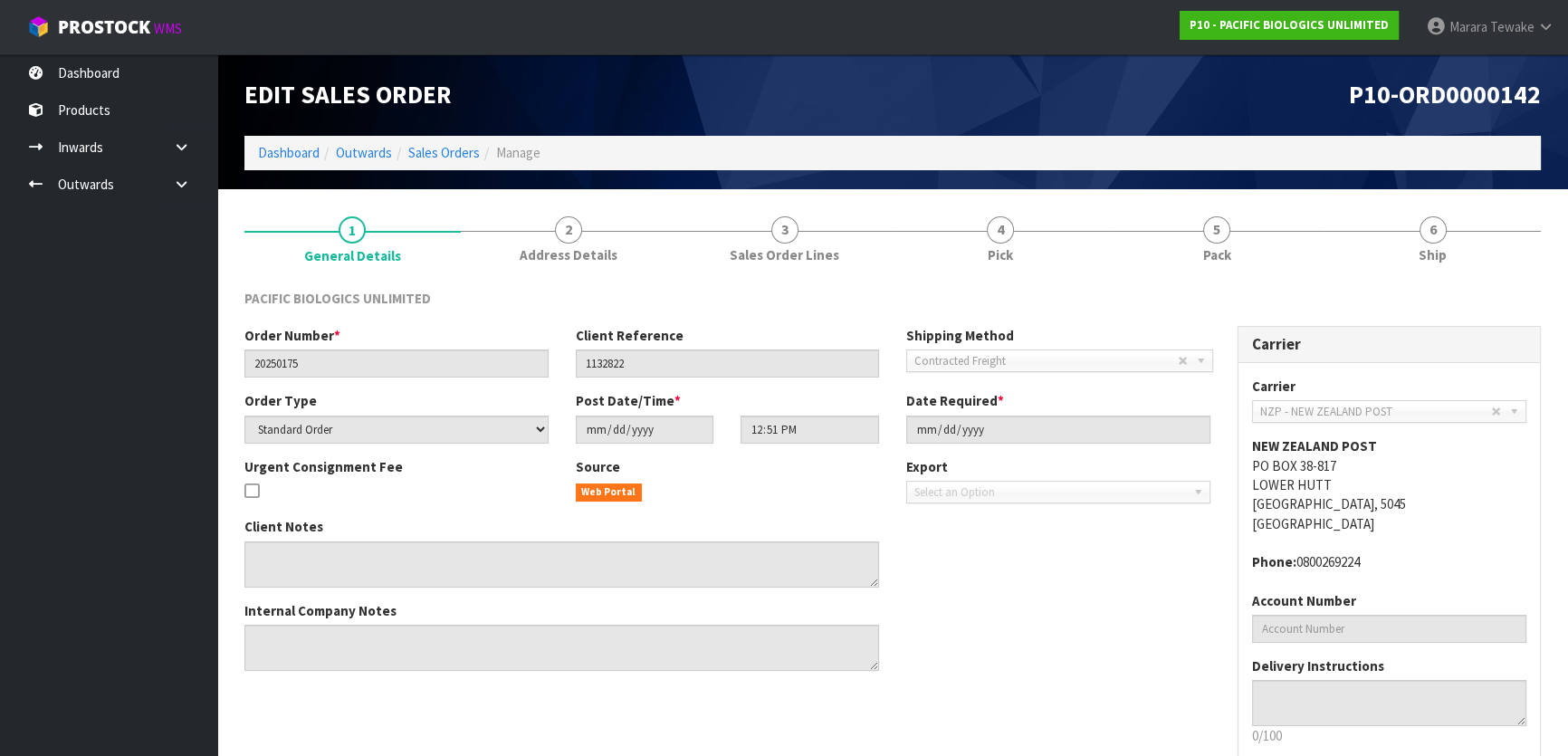
drag, startPoint x: 1495, startPoint y: 244, endPoint x: 1266, endPoint y: 310, distance: 238.3
click at [1493, 244] on link "6 Ship" at bounding box center [1432, 238] width 216 height 72
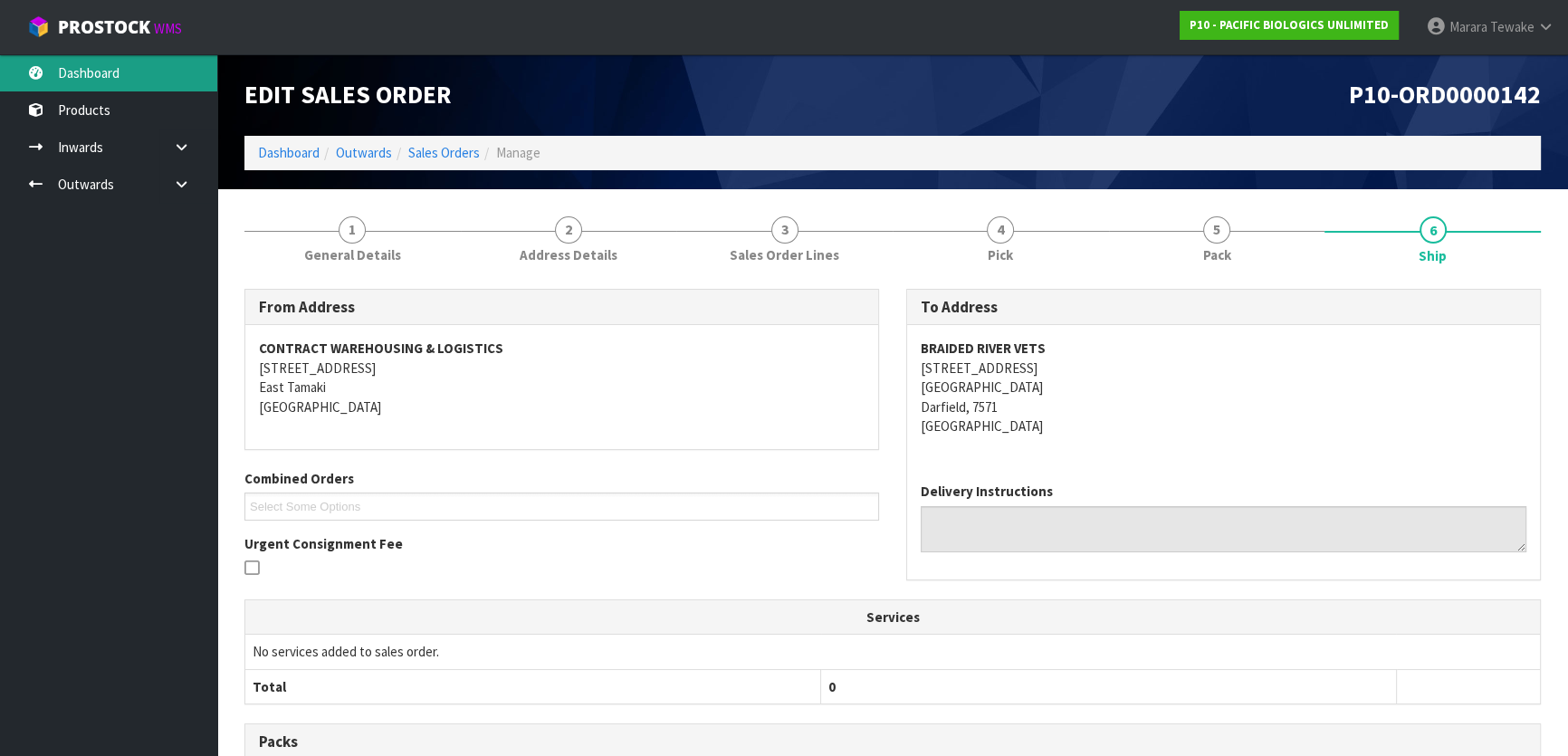
click at [117, 61] on link "Dashboard" at bounding box center [109, 73] width 217 height 37
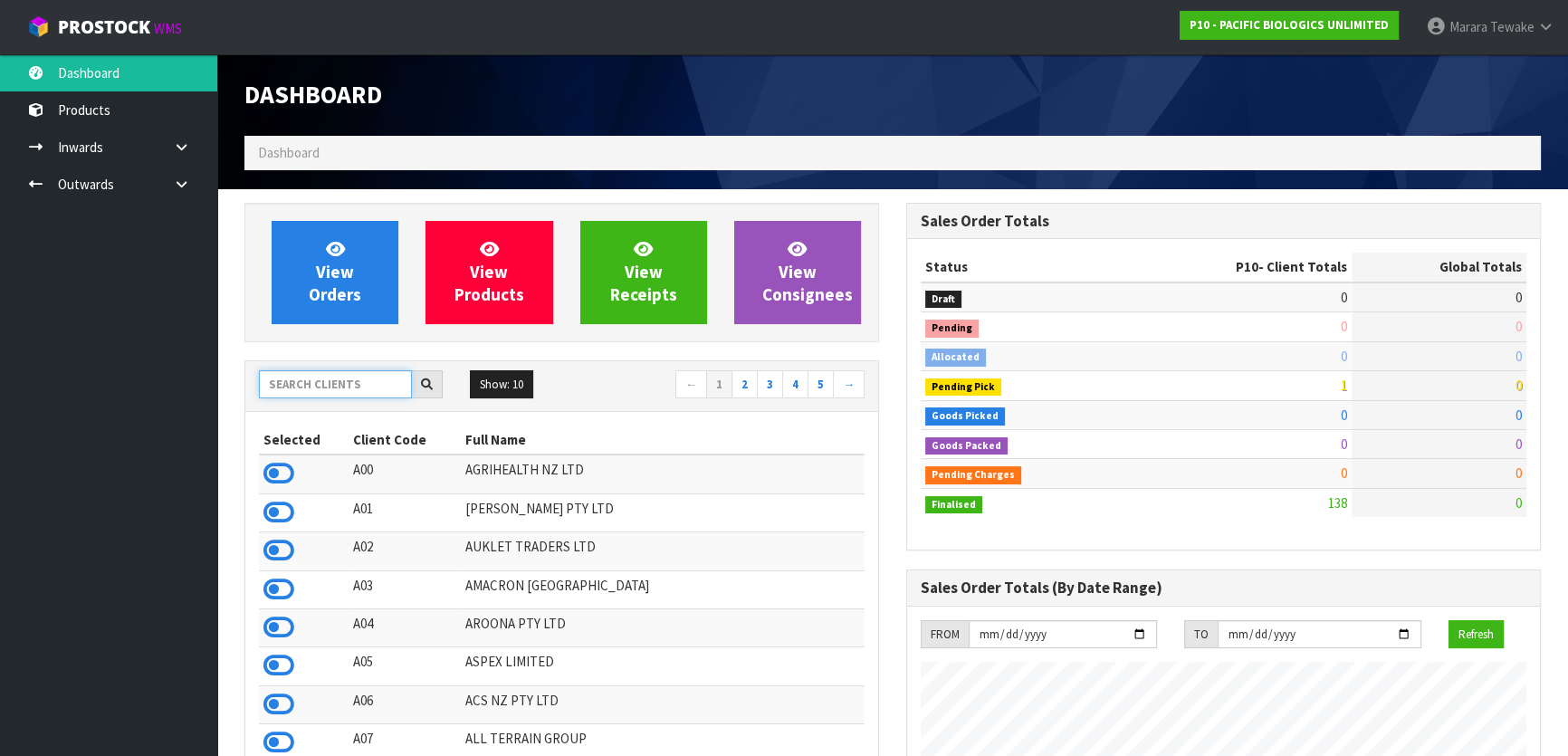
click at [331, 381] on input "text" at bounding box center [335, 384] width 153 height 28
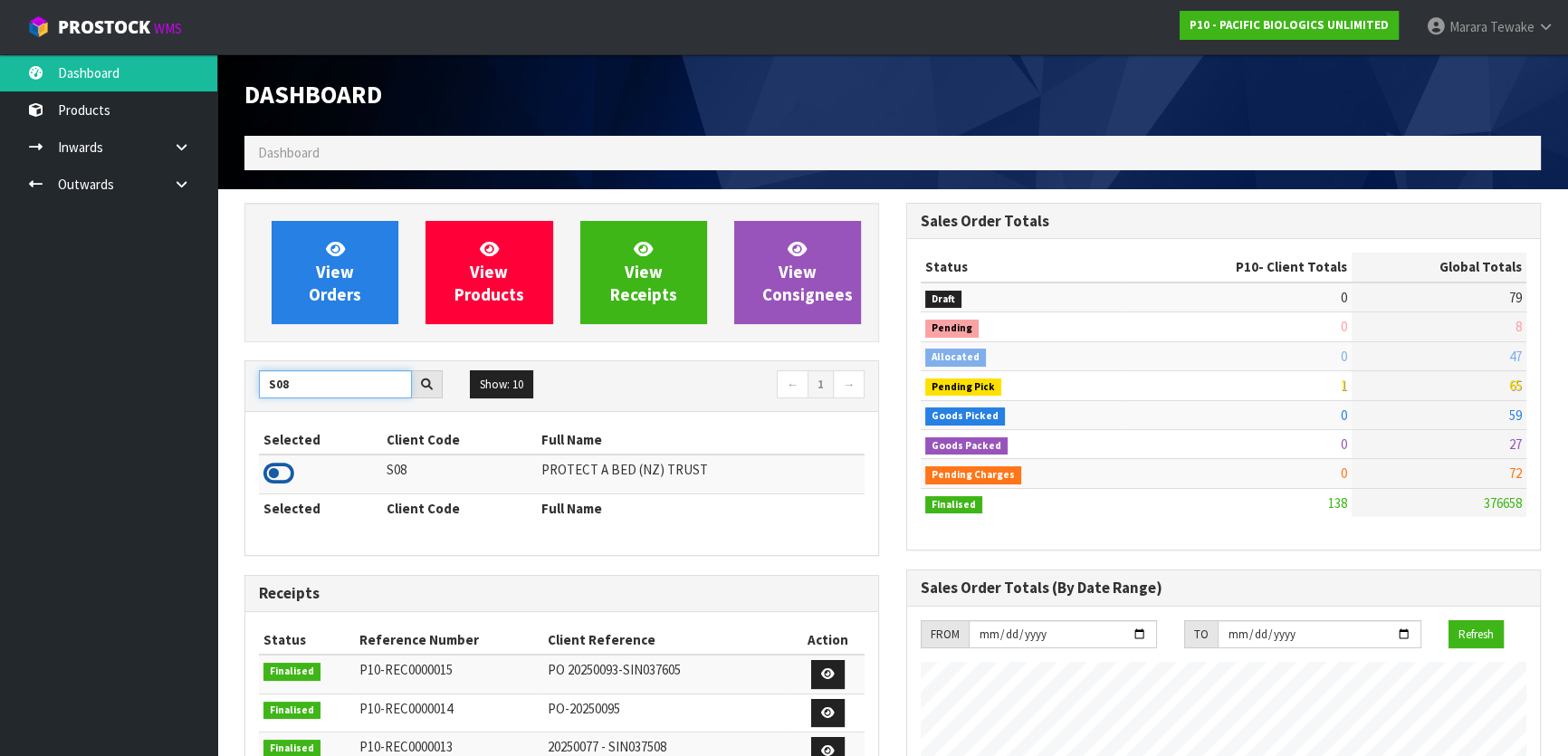
type input "S08"
click at [282, 471] on icon at bounding box center [279, 474] width 31 height 27
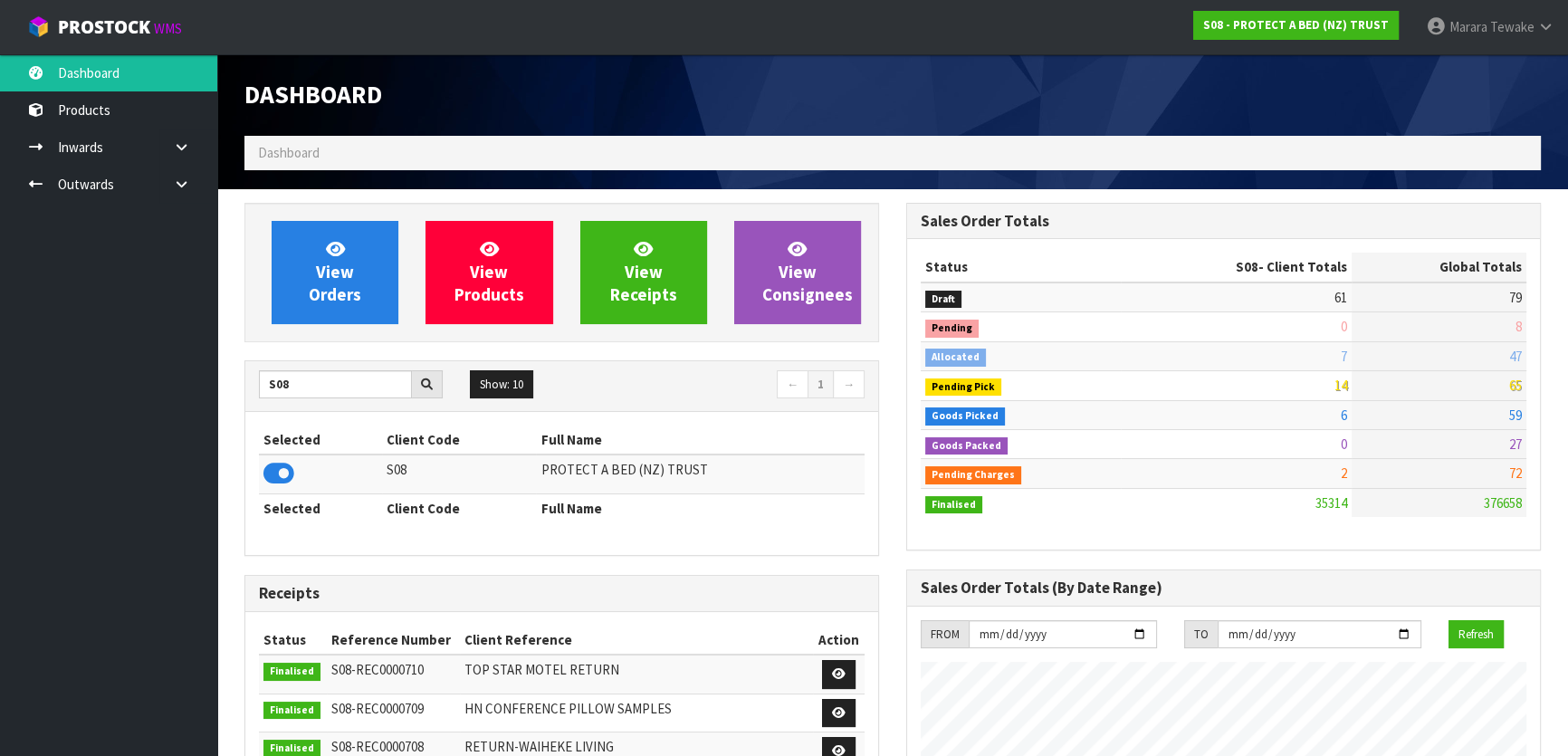
scroll to position [1369, 661]
click at [311, 298] on span "View Orders" at bounding box center [335, 272] width 52 height 68
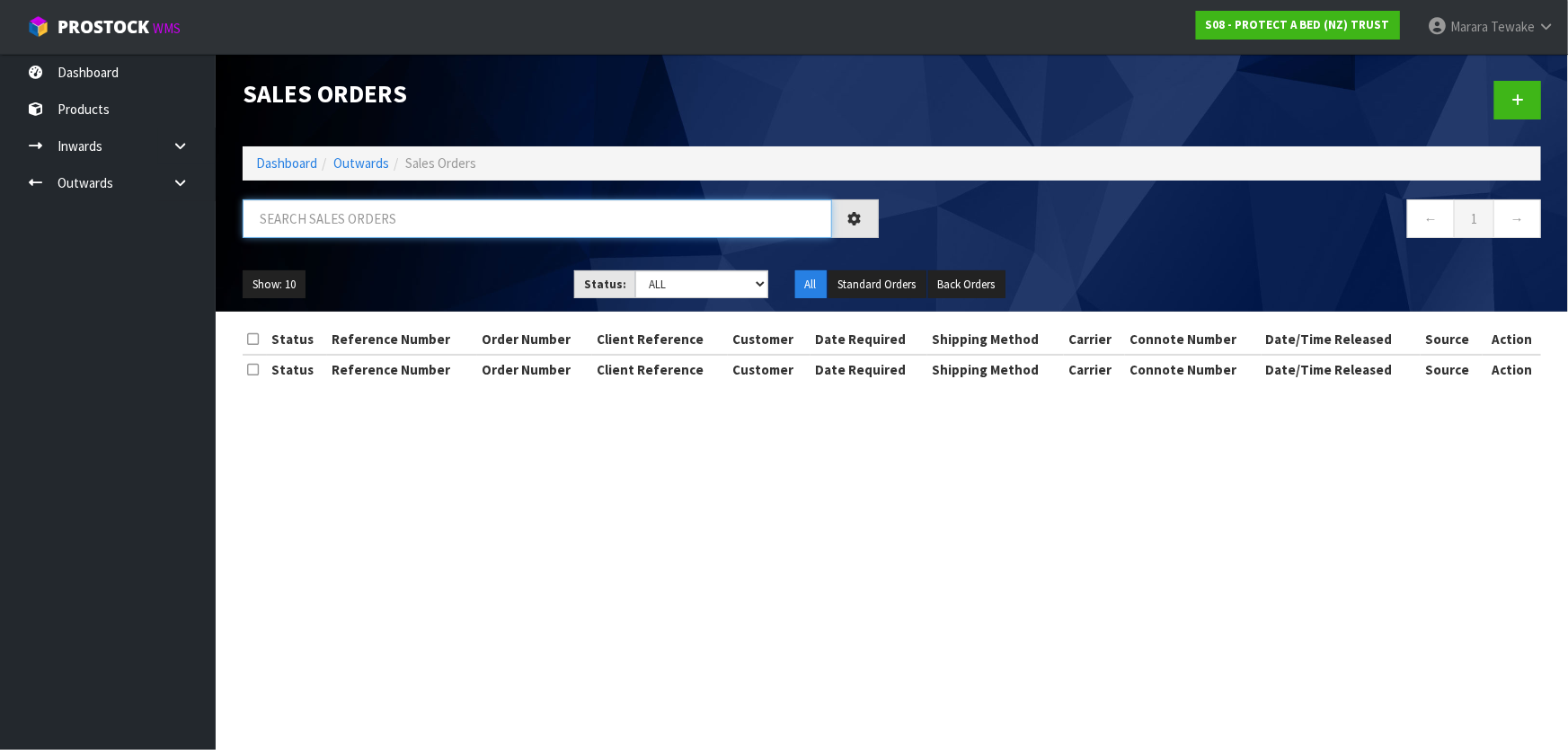
click at [322, 225] on input "text" at bounding box center [537, 218] width 590 height 38
type input "JOB-0407458"
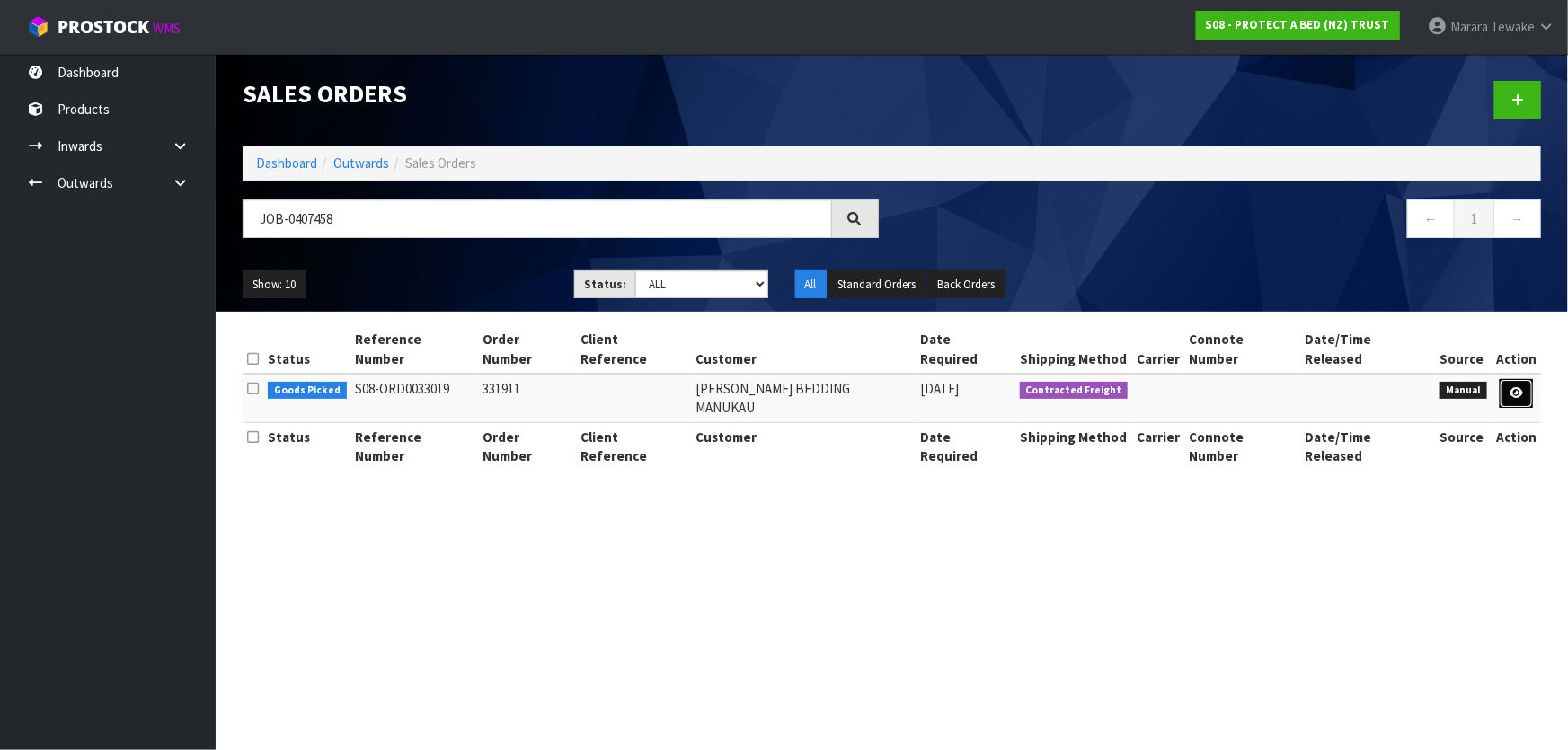
click at [1520, 388] on icon at bounding box center [1516, 393] width 13 height 12
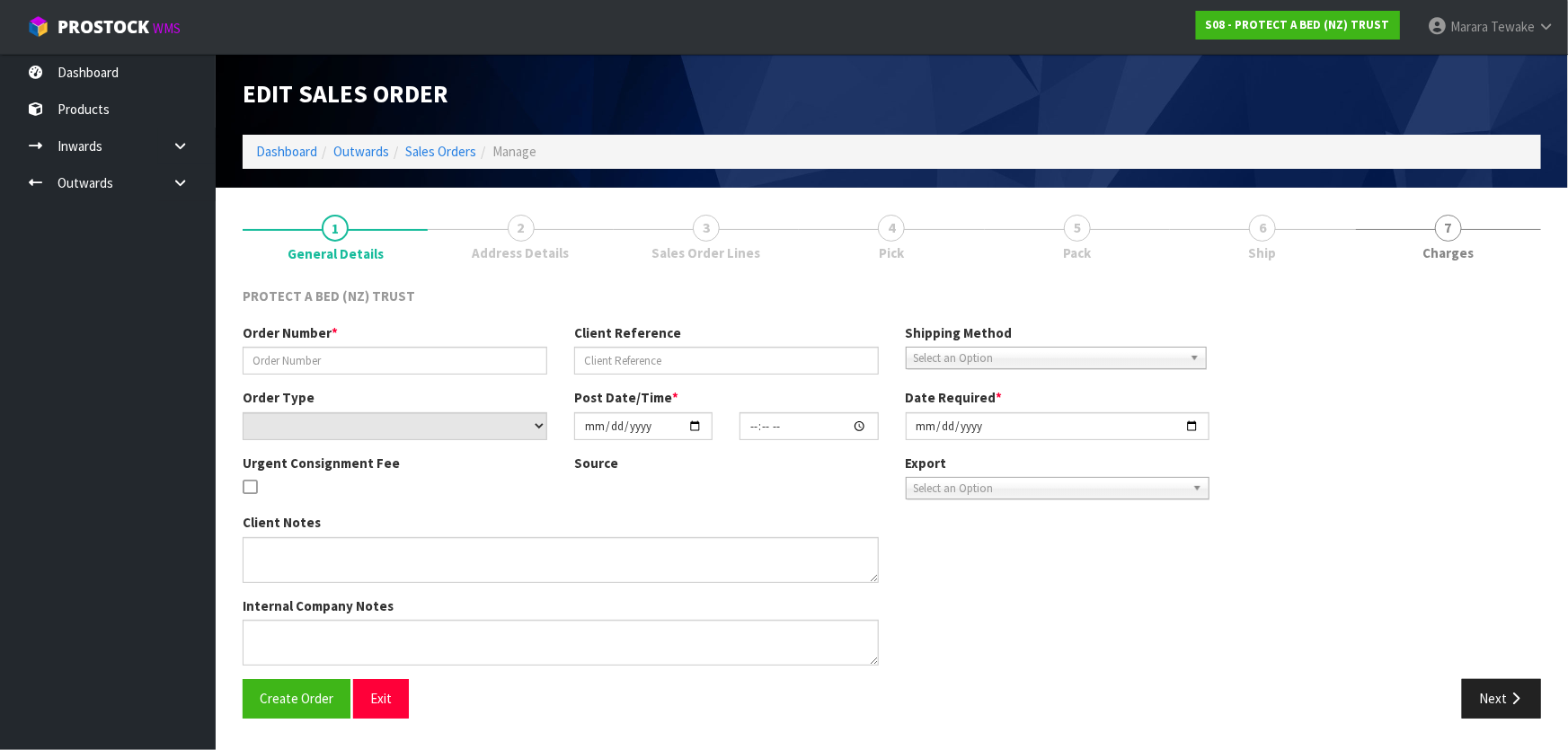
type input "331911"
select select "number:0"
type input "[DATE]"
type input "08:33:00.000"
type input "[DATE]"
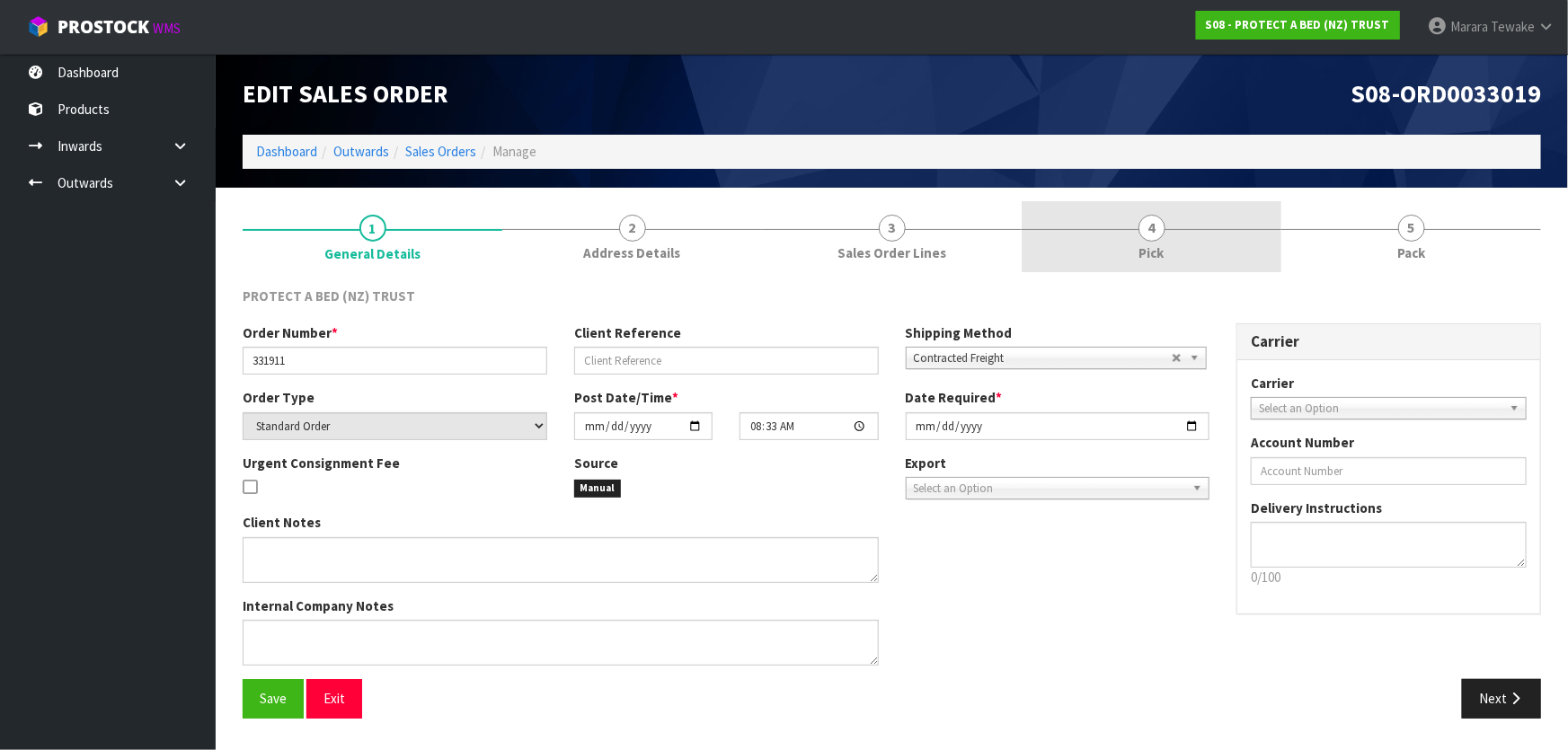
click at [1187, 217] on link "4 Pick" at bounding box center [1151, 237] width 260 height 71
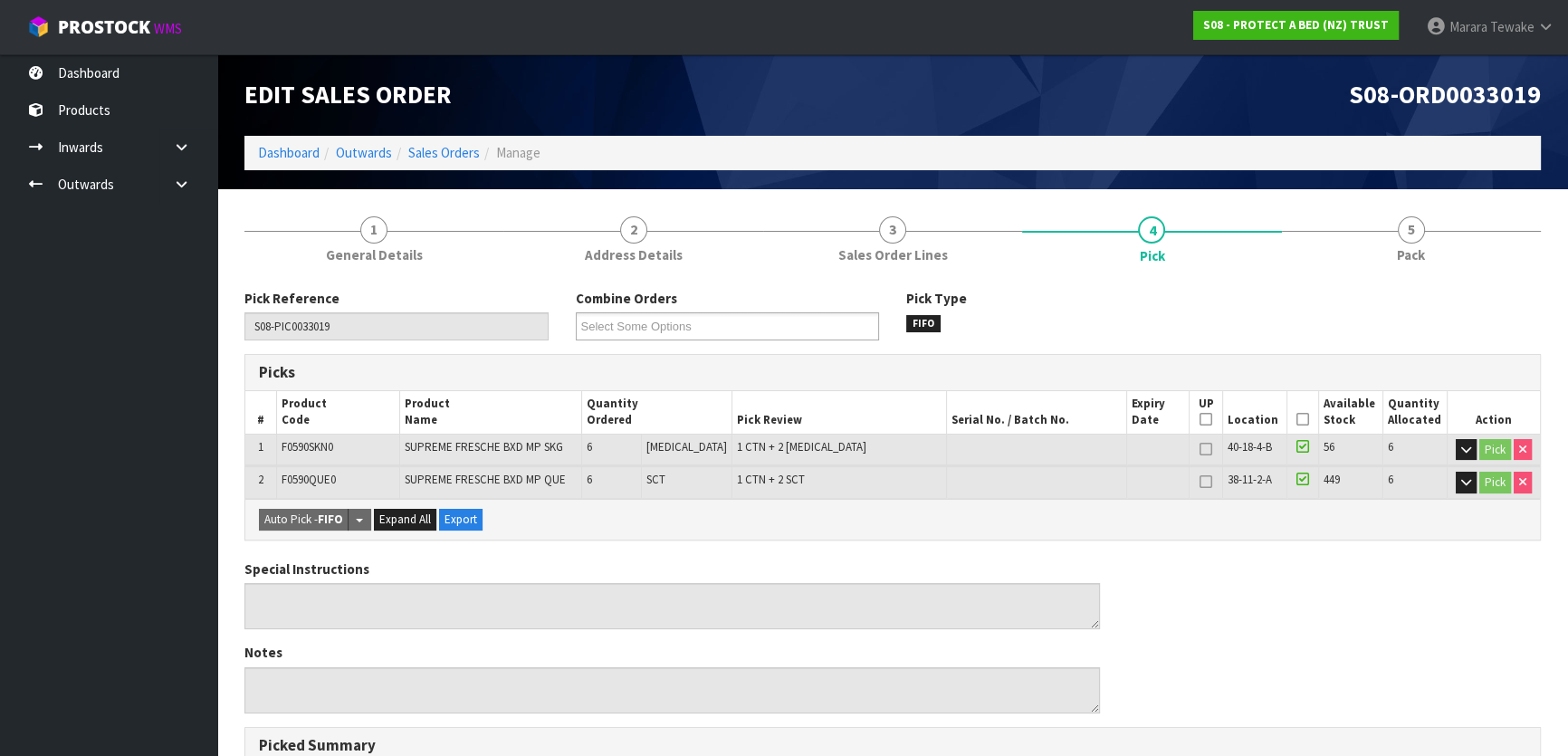
drag, startPoint x: 1298, startPoint y: 419, endPoint x: 1232, endPoint y: 445, distance: 70.9
click at [1297, 419] on icon at bounding box center [1302, 419] width 13 height 1
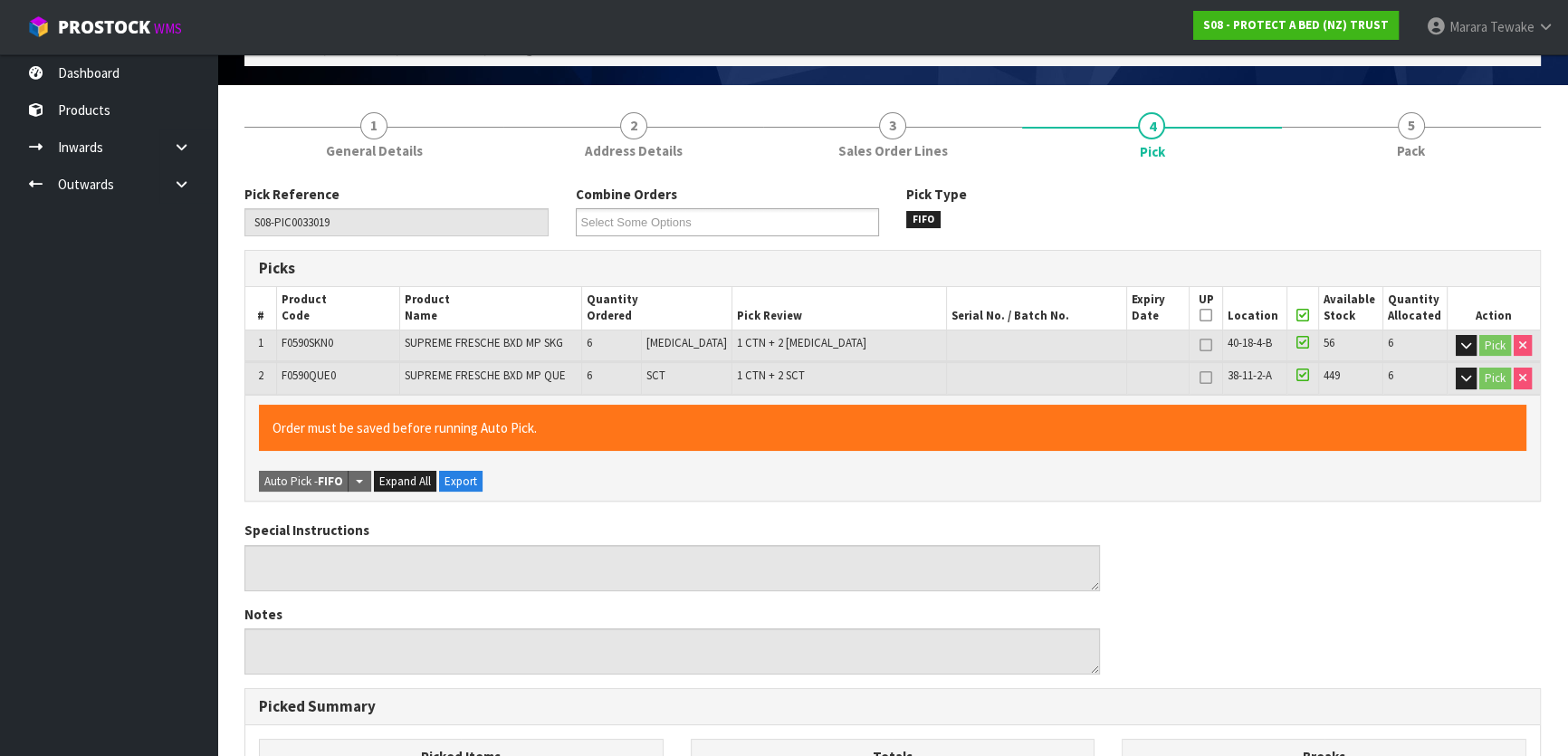
scroll to position [559, 0]
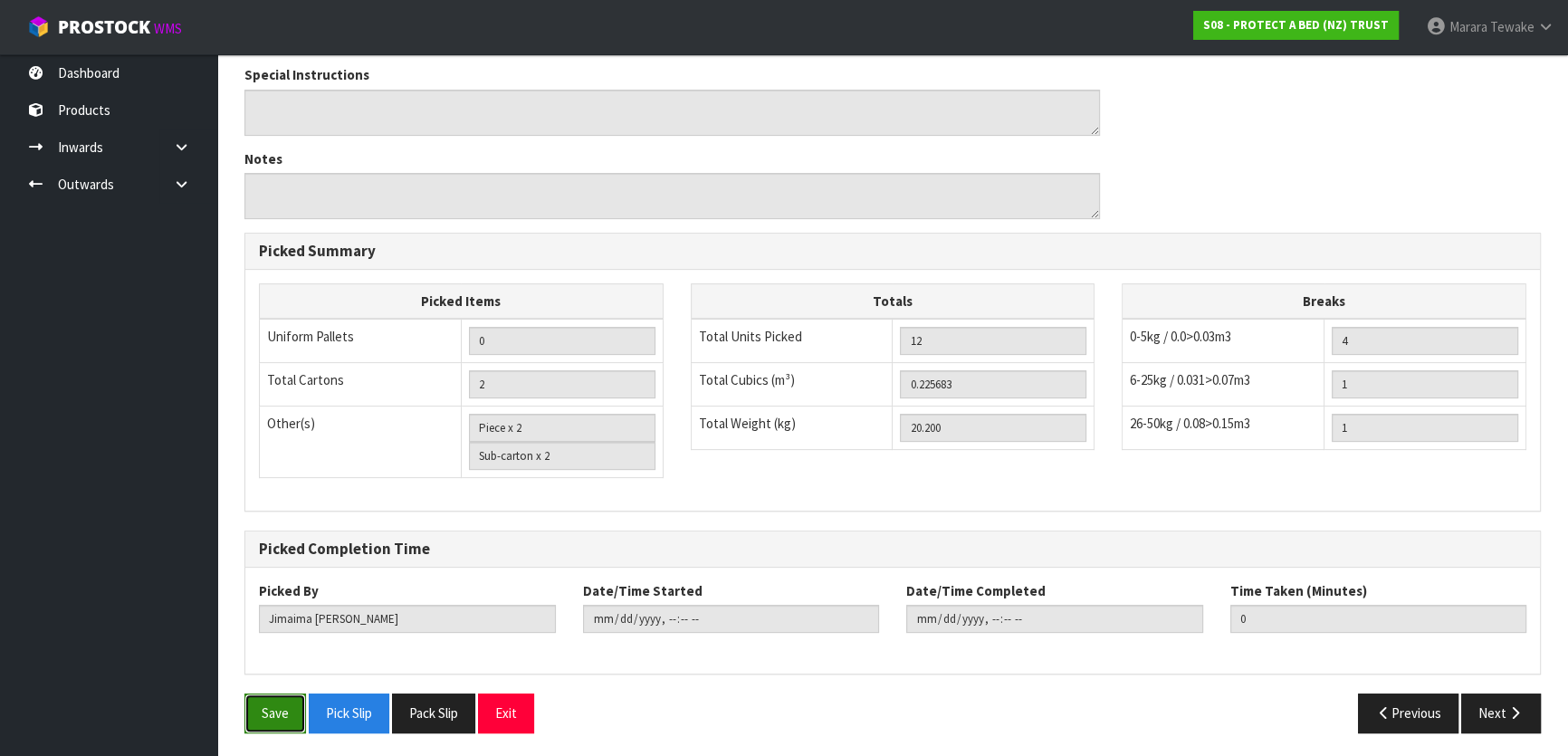
click at [267, 696] on button "Save" at bounding box center [275, 713] width 62 height 39
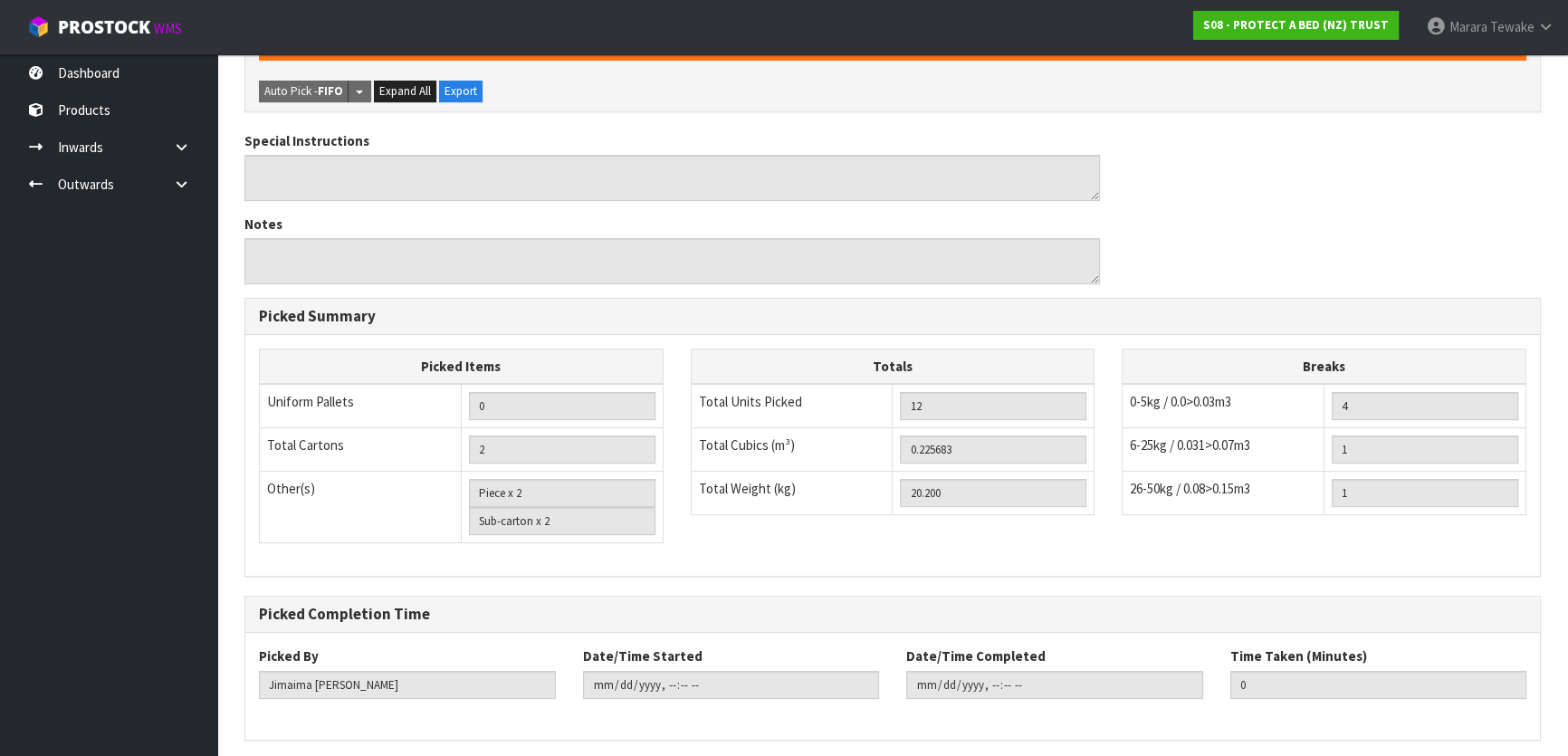
scroll to position [0, 0]
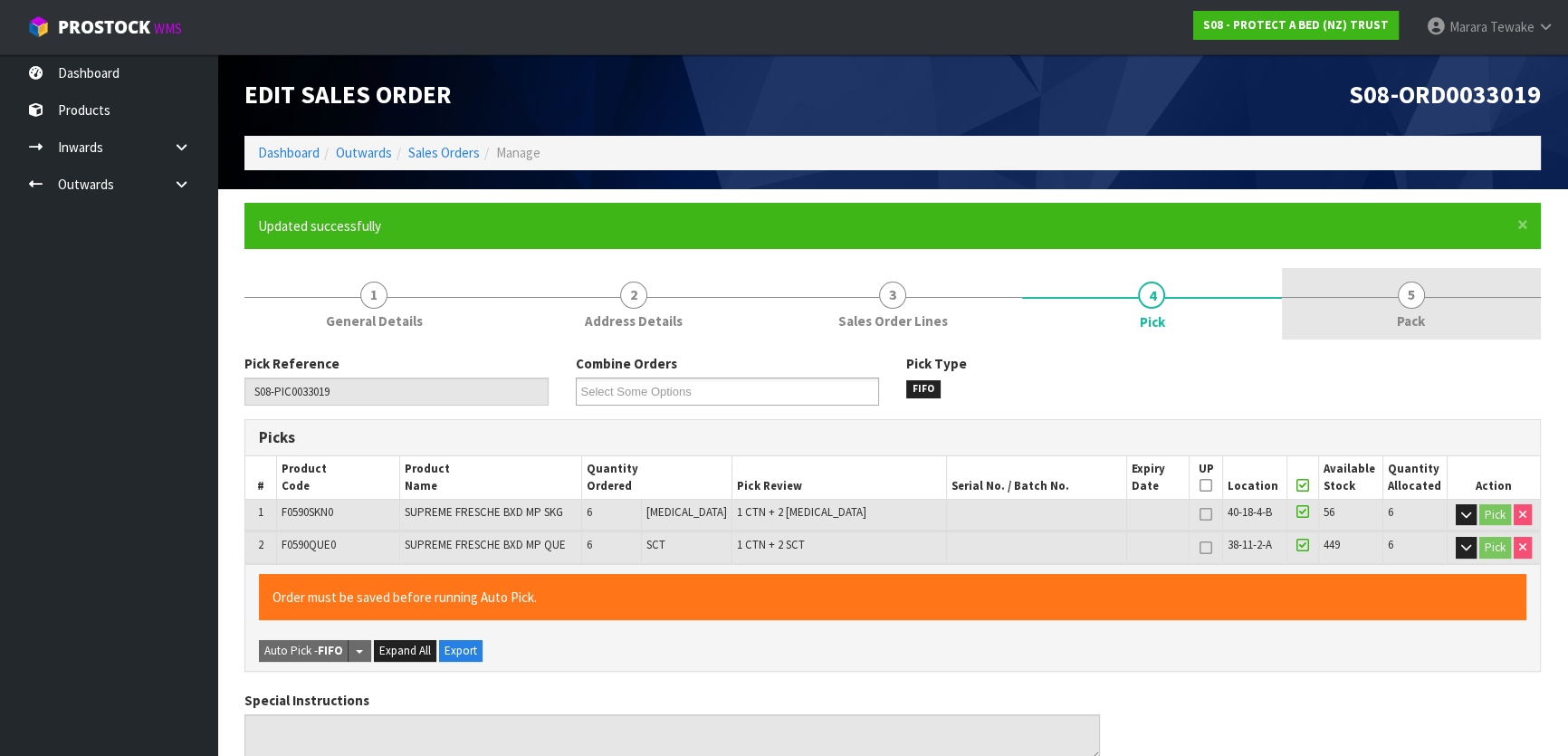
type input "[PERSON_NAME]"
type input "[DATE]T14:03:42"
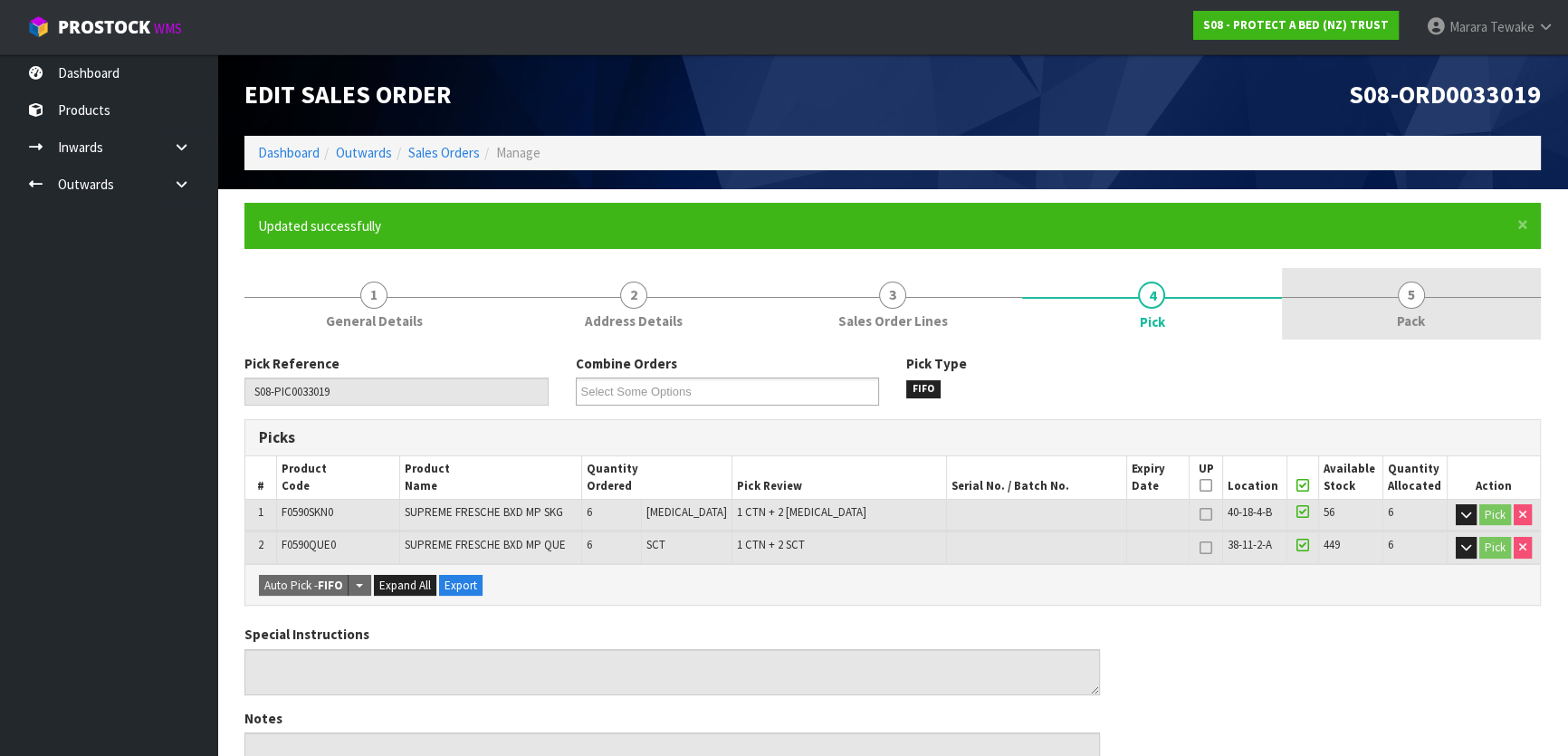
click at [1407, 303] on span "5" at bounding box center [1411, 296] width 27 height 27
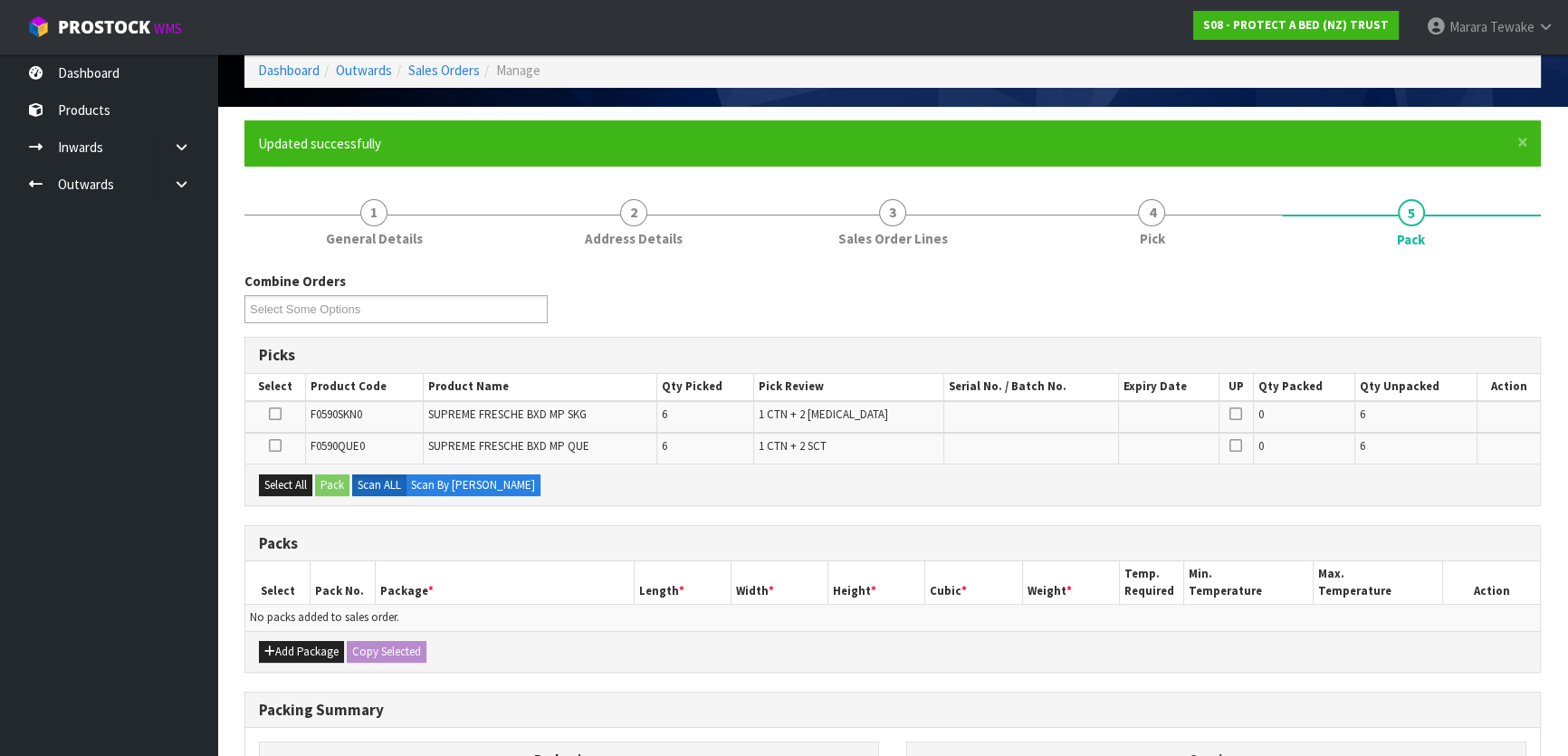
scroll to position [329, 0]
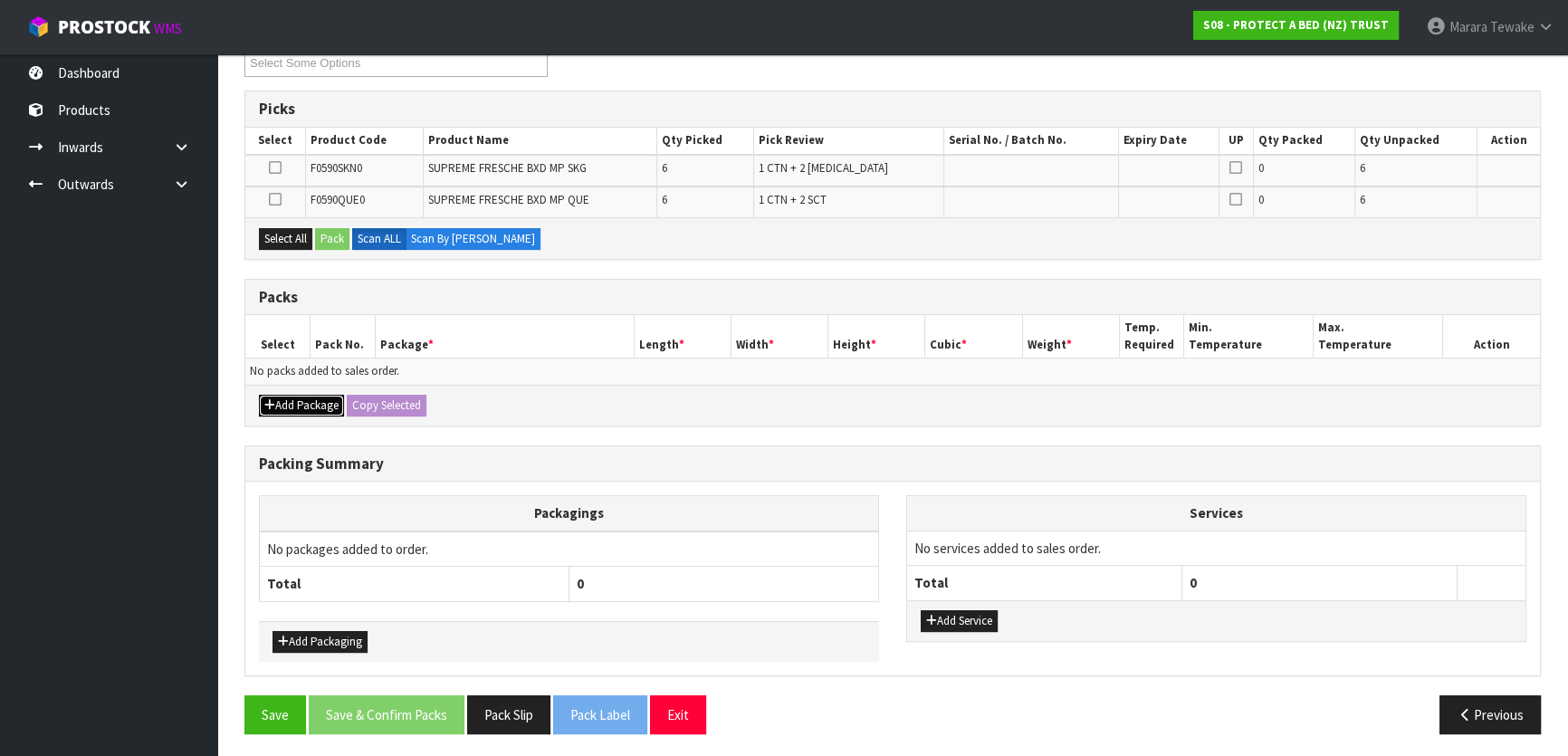
click at [302, 400] on button "Add Package" at bounding box center [301, 405] width 85 height 21
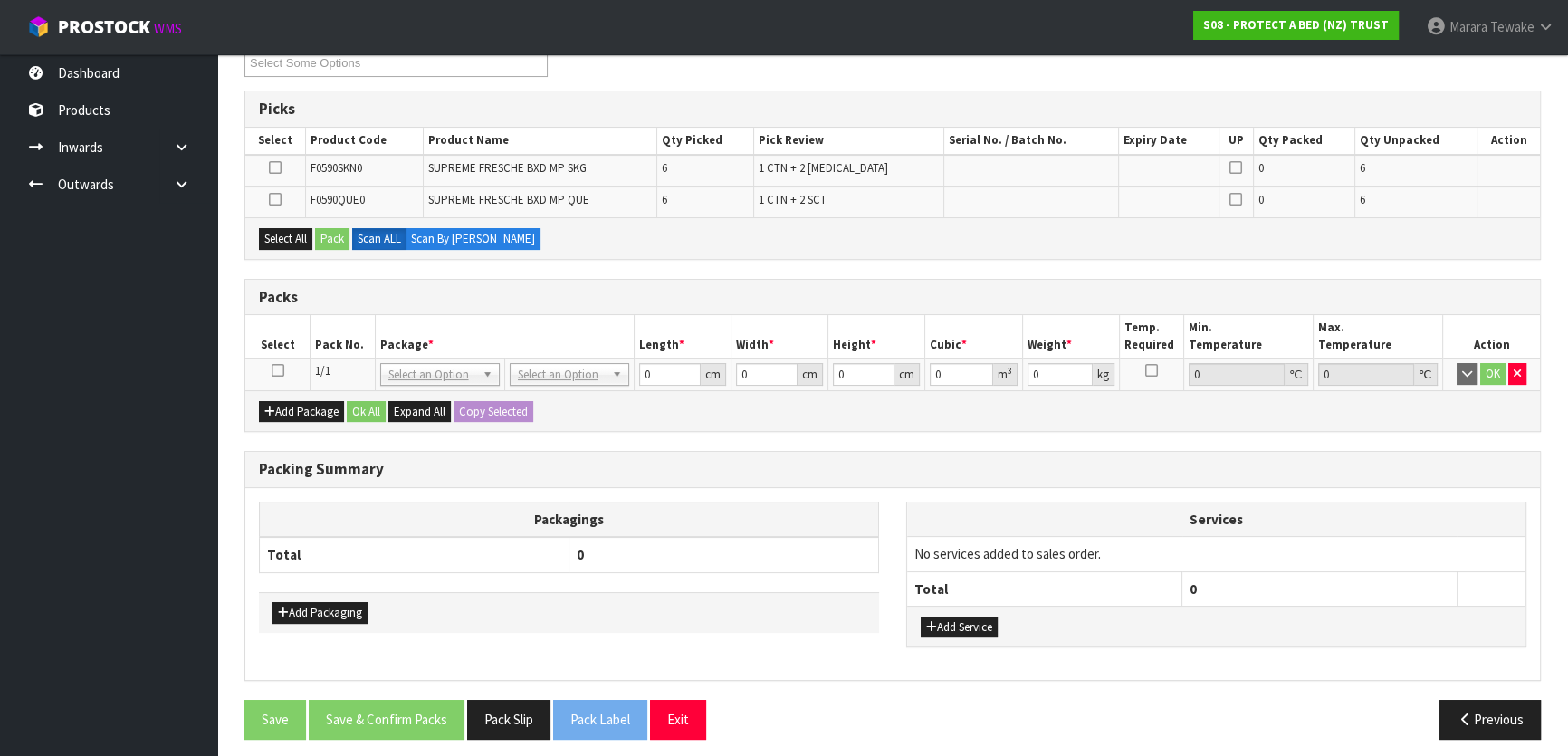
click at [279, 370] on icon at bounding box center [277, 370] width 13 height 1
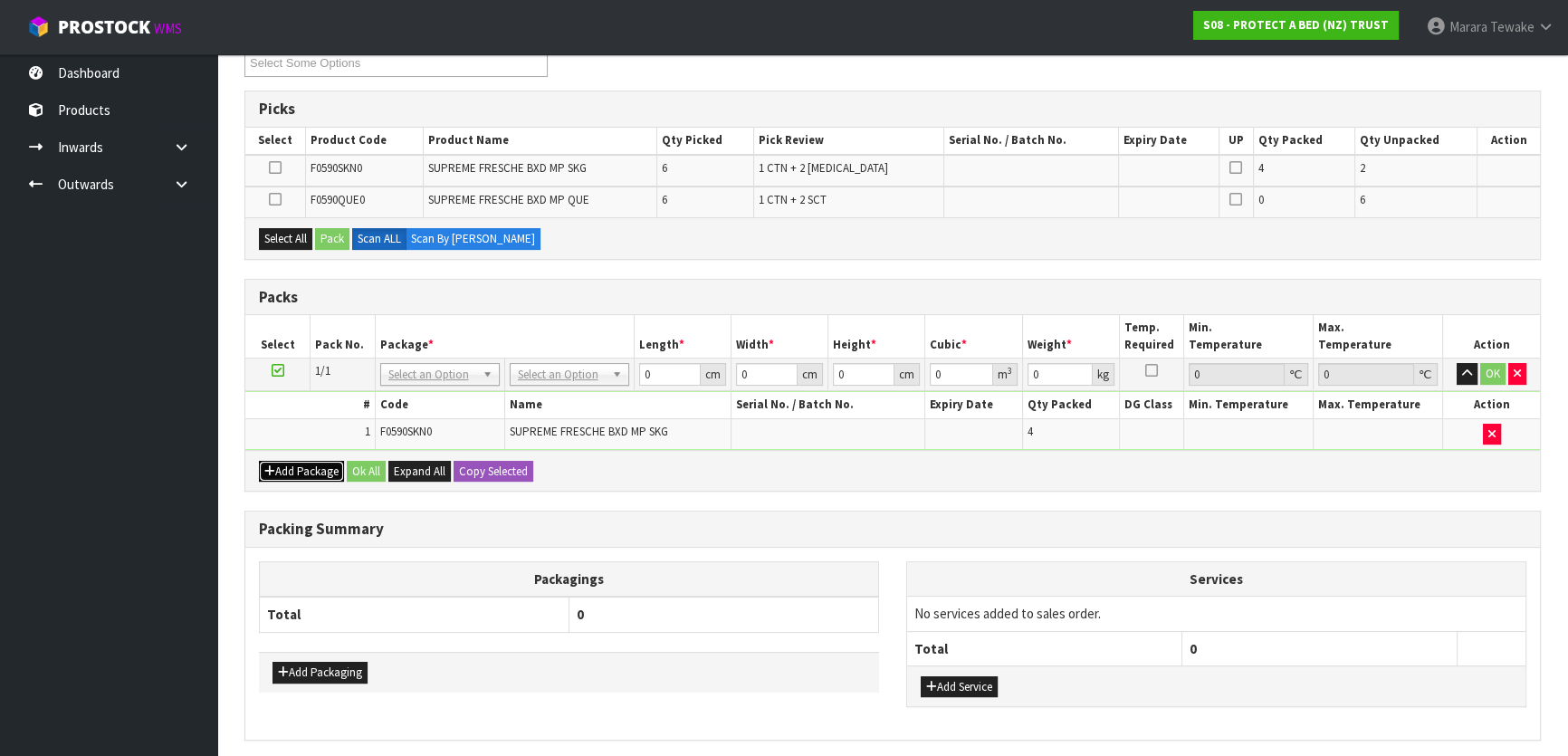
click at [290, 460] on button "Add Package" at bounding box center [301, 471] width 85 height 21
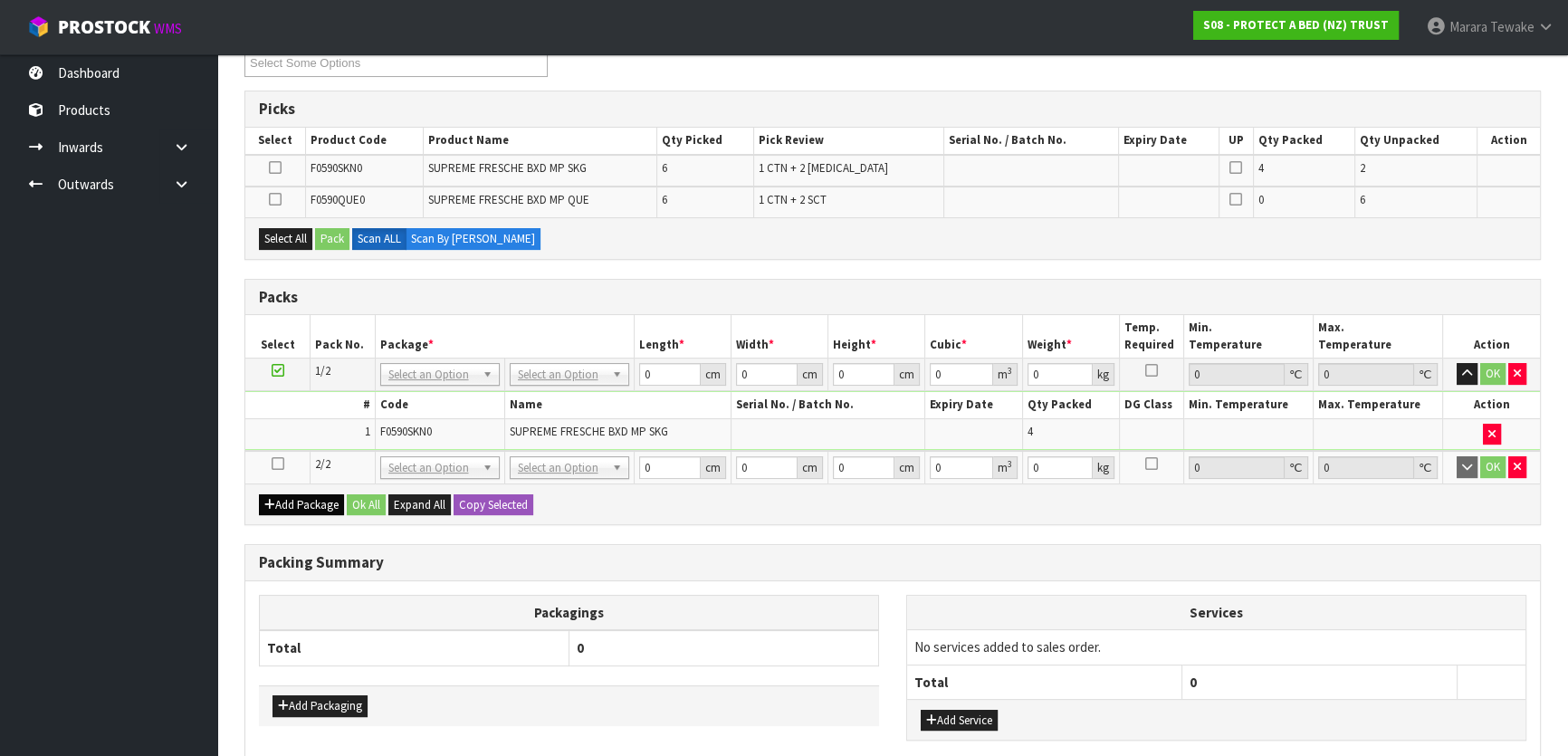
drag, startPoint x: 298, startPoint y: 473, endPoint x: 301, endPoint y: 496, distance: 23.2
click at [296, 480] on div "Packs Select Pack No. Package * Length * Width * Height * Cubic * Weight * Temp…" at bounding box center [893, 402] width 1297 height 247
click at [302, 496] on button "Add Package" at bounding box center [301, 505] width 85 height 21
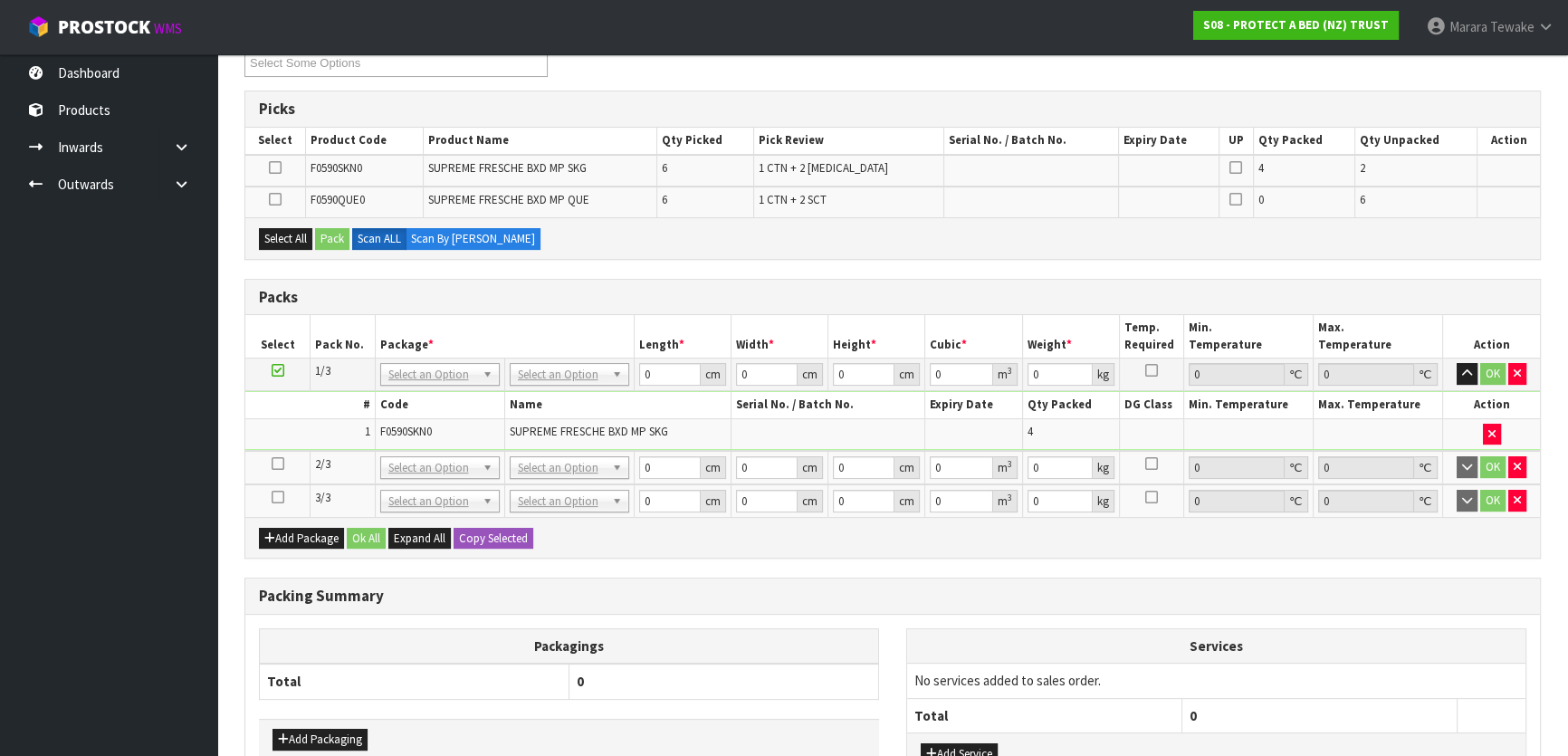
click at [281, 497] on icon at bounding box center [277, 497] width 13 height 1
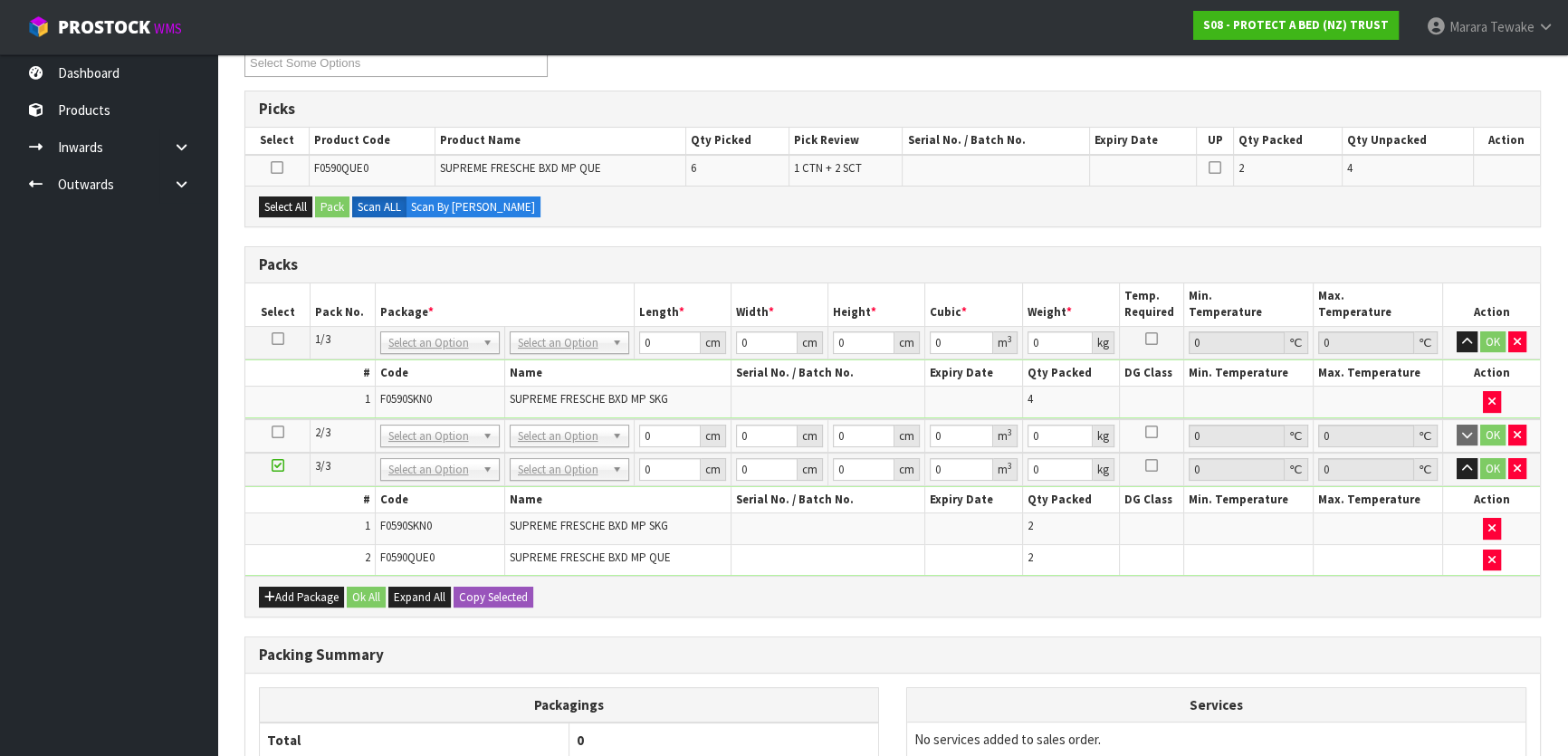
click at [281, 432] on icon at bounding box center [277, 432] width 13 height 1
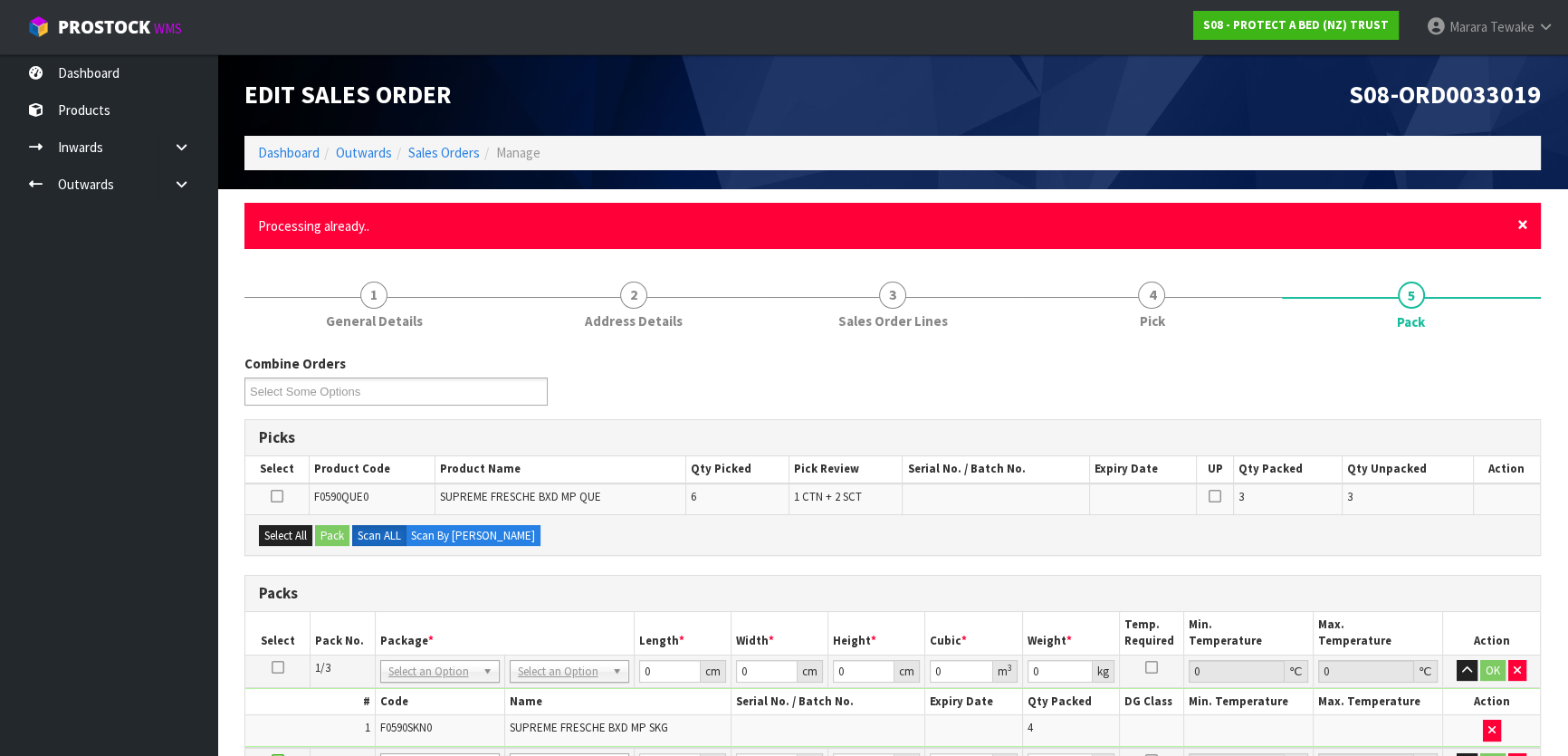
click at [1521, 217] on span "×" at bounding box center [1522, 225] width 11 height 25
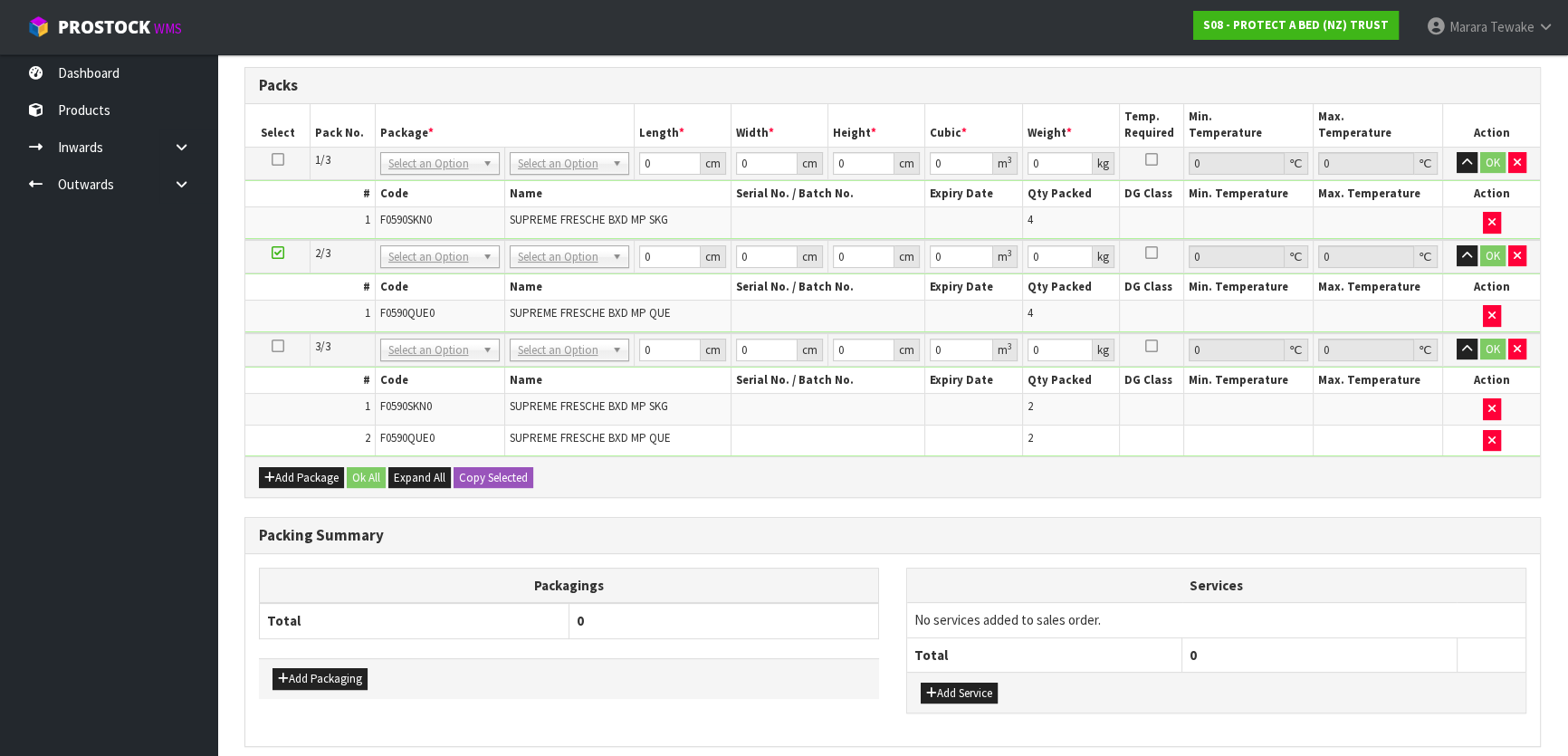
scroll to position [411, 0]
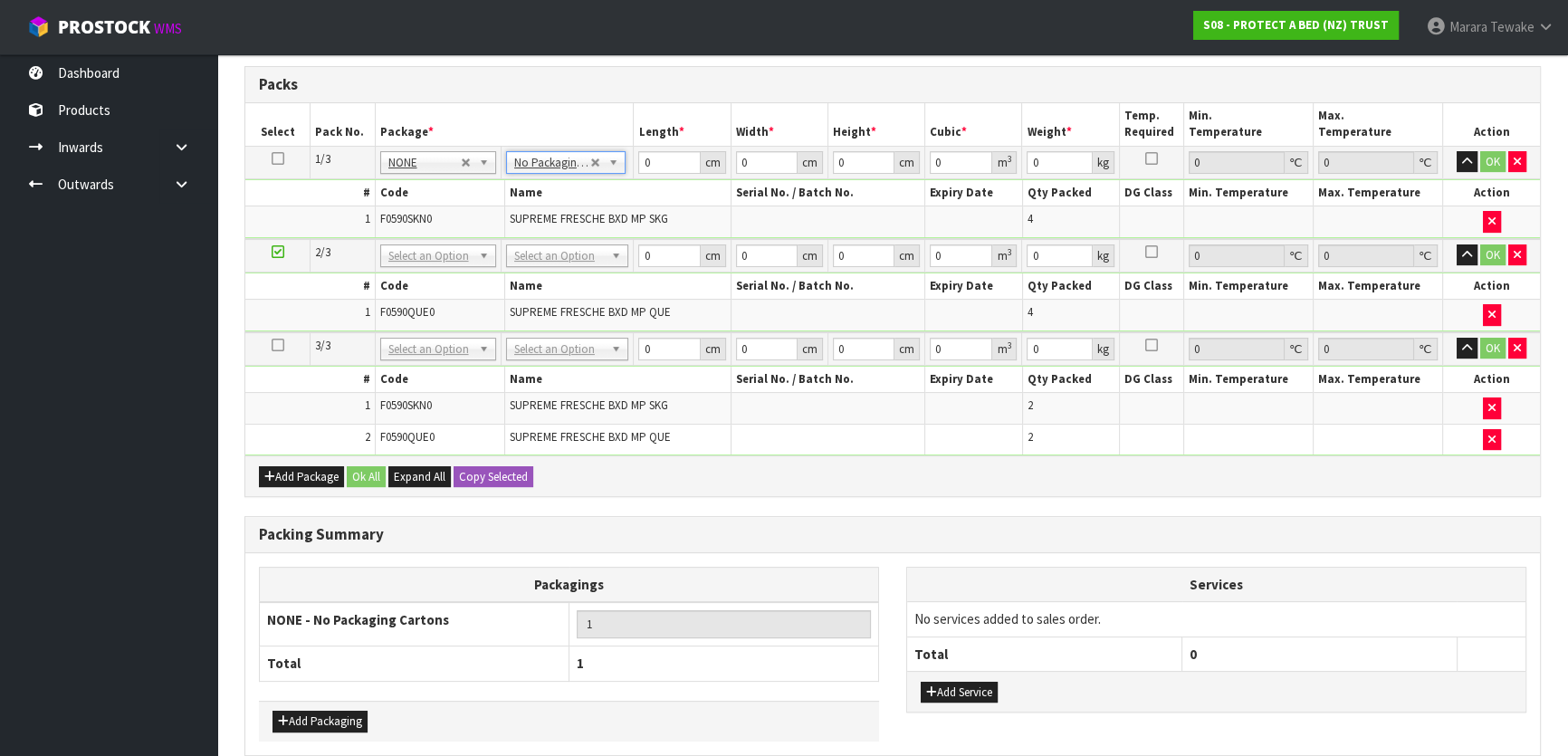
drag, startPoint x: 570, startPoint y: 249, endPoint x: 571, endPoint y: 262, distance: 13.0
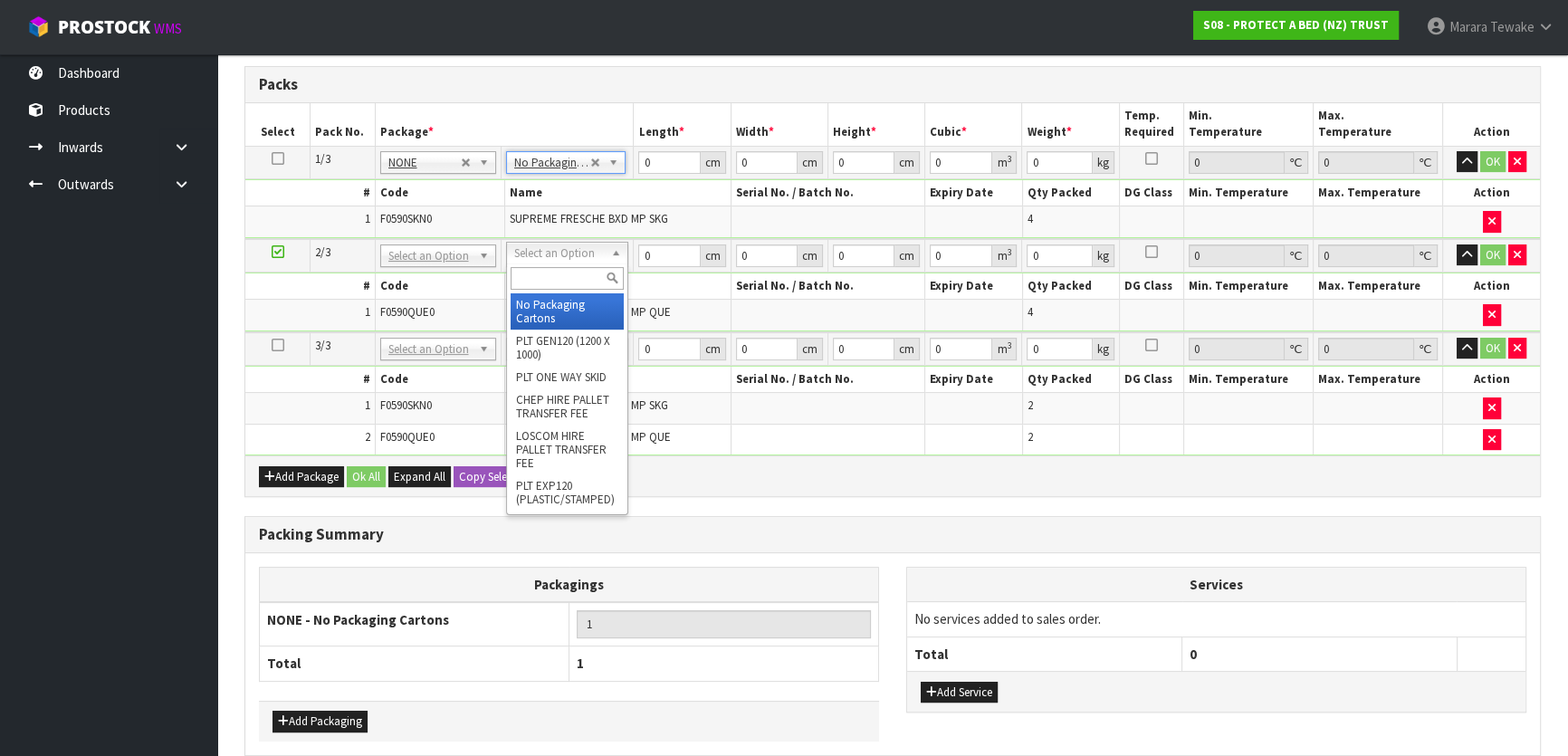
type input "2"
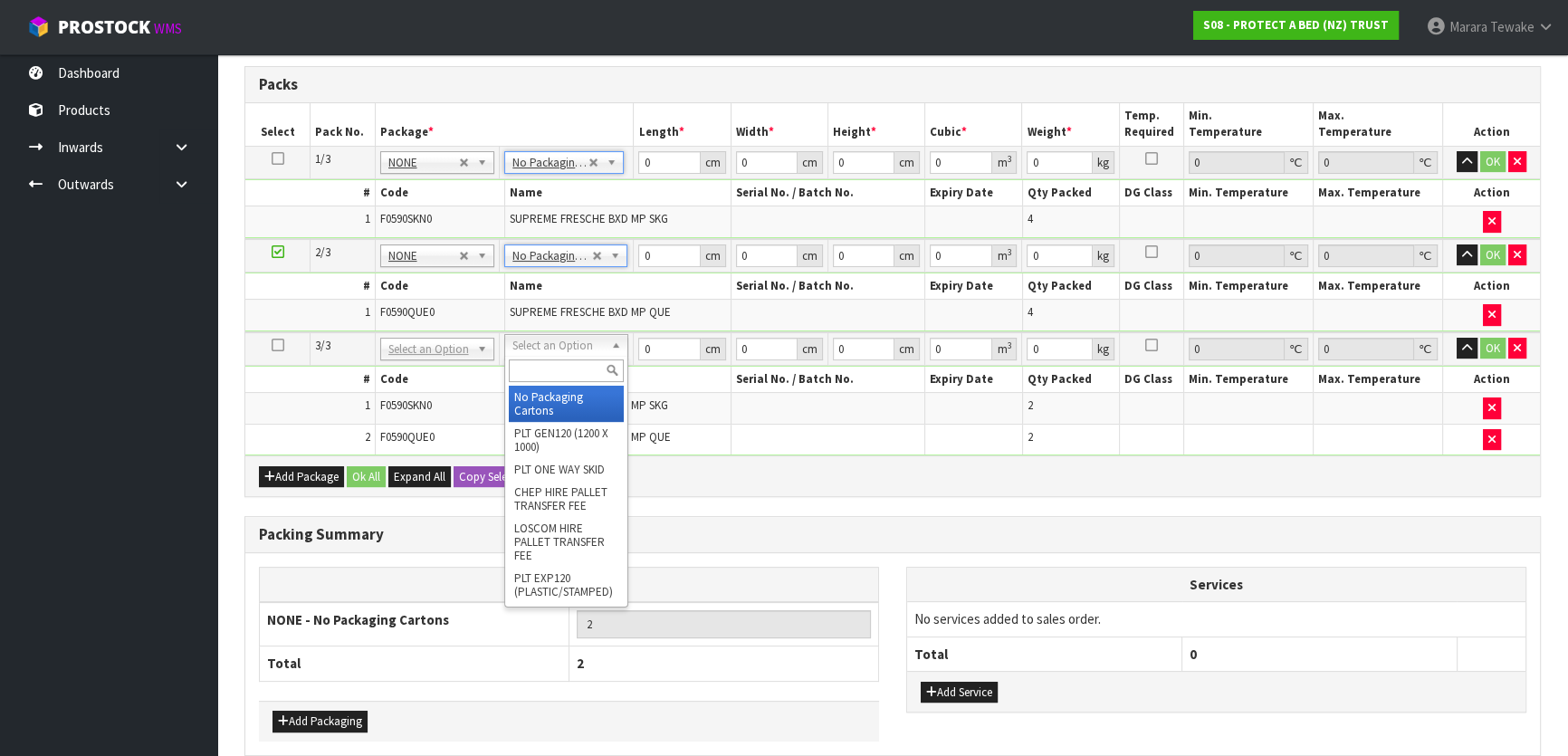
click at [567, 383] on div at bounding box center [566, 370] width 122 height 30
click at [561, 371] on input "text" at bounding box center [566, 370] width 115 height 22
type input "oc"
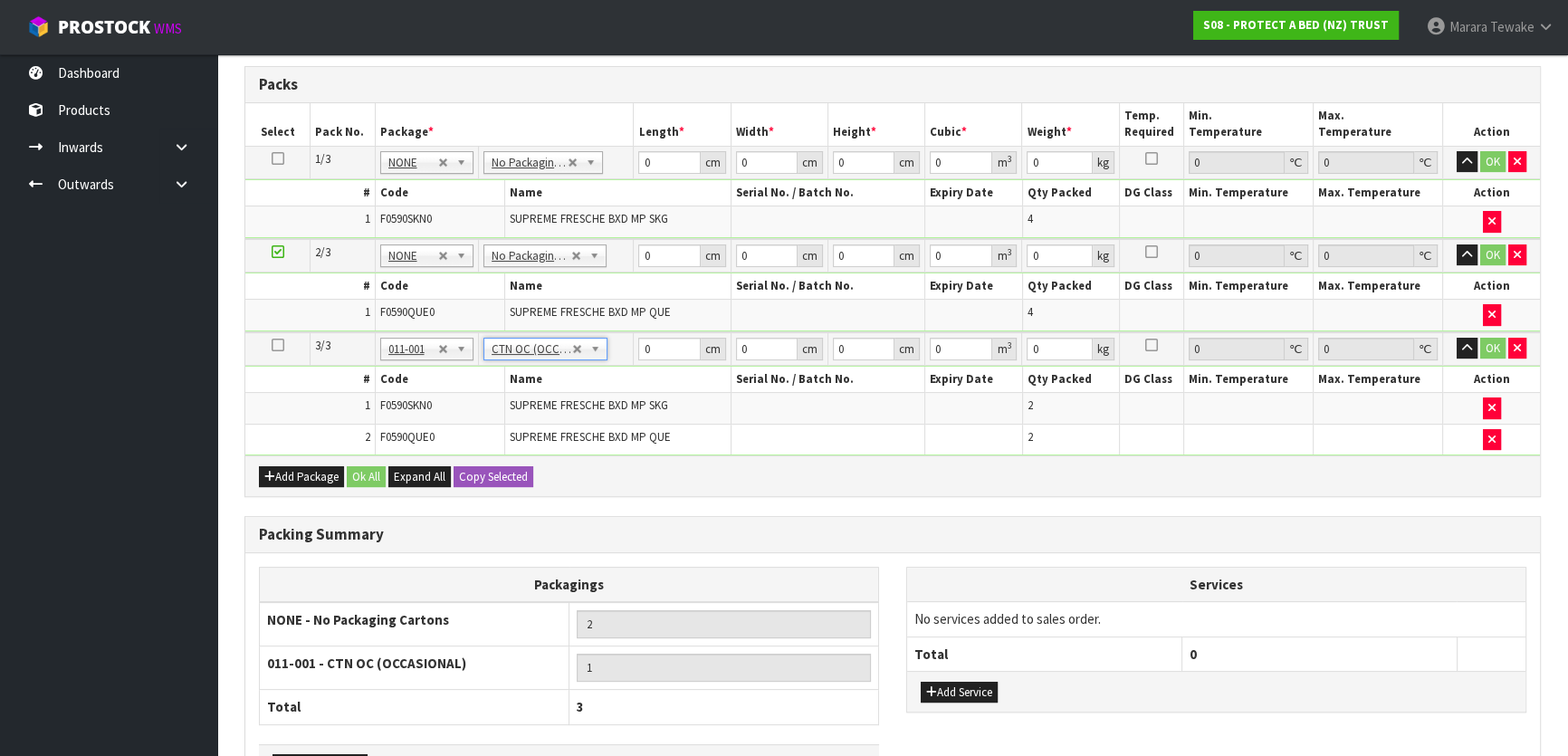
type input "6.2"
drag, startPoint x: 659, startPoint y: 156, endPoint x: 624, endPoint y: 134, distance: 41.3
click at [628, 145] on tr "1/3 NONE 007-001 007-002 007-004 007-009 007-013 007-014 007-015 007-017 007-01…" at bounding box center [893, 162] width 1295 height 33
type input "61"
type input "41"
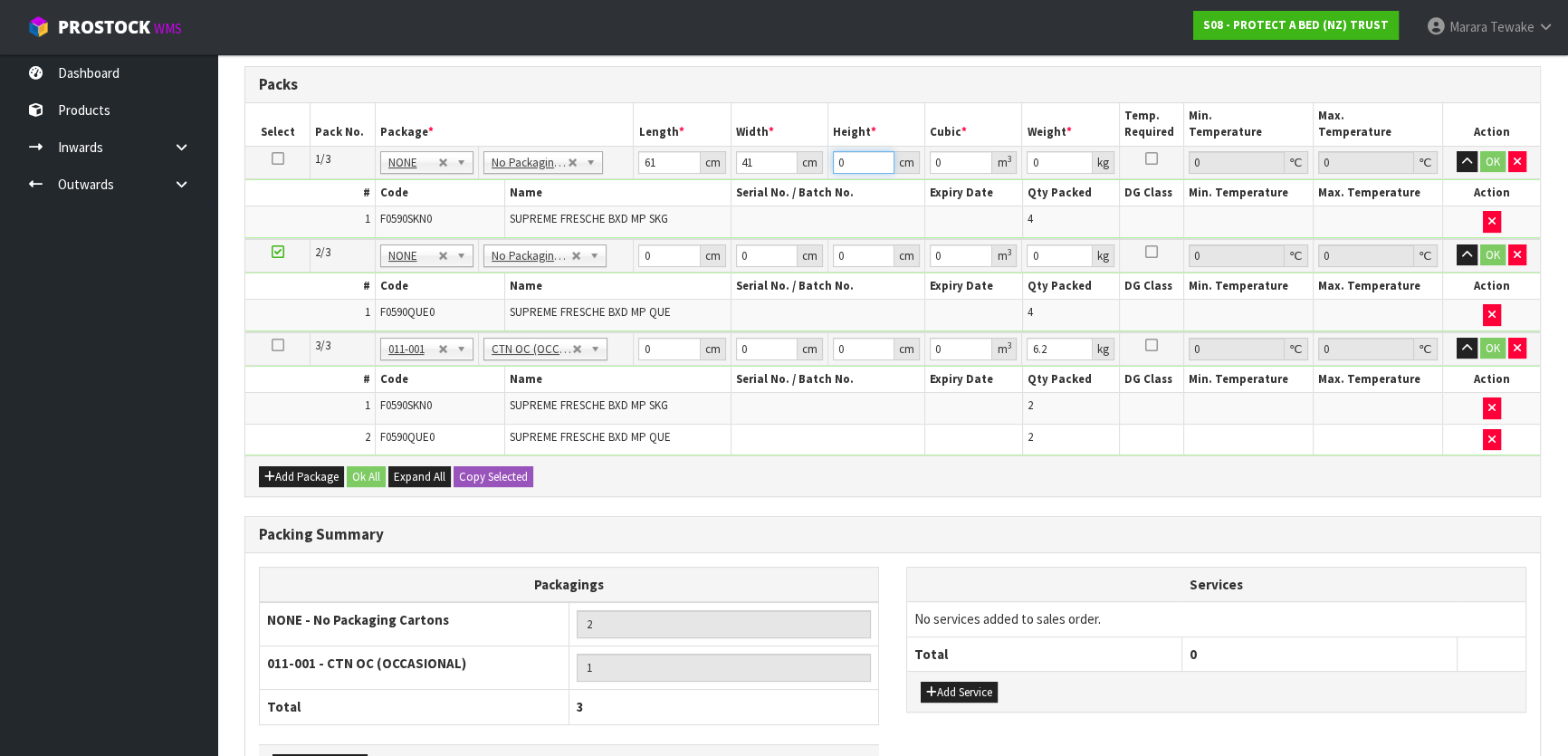
type input "3"
type input "0.007503"
type input "34"
type input "0.085034"
type input "34"
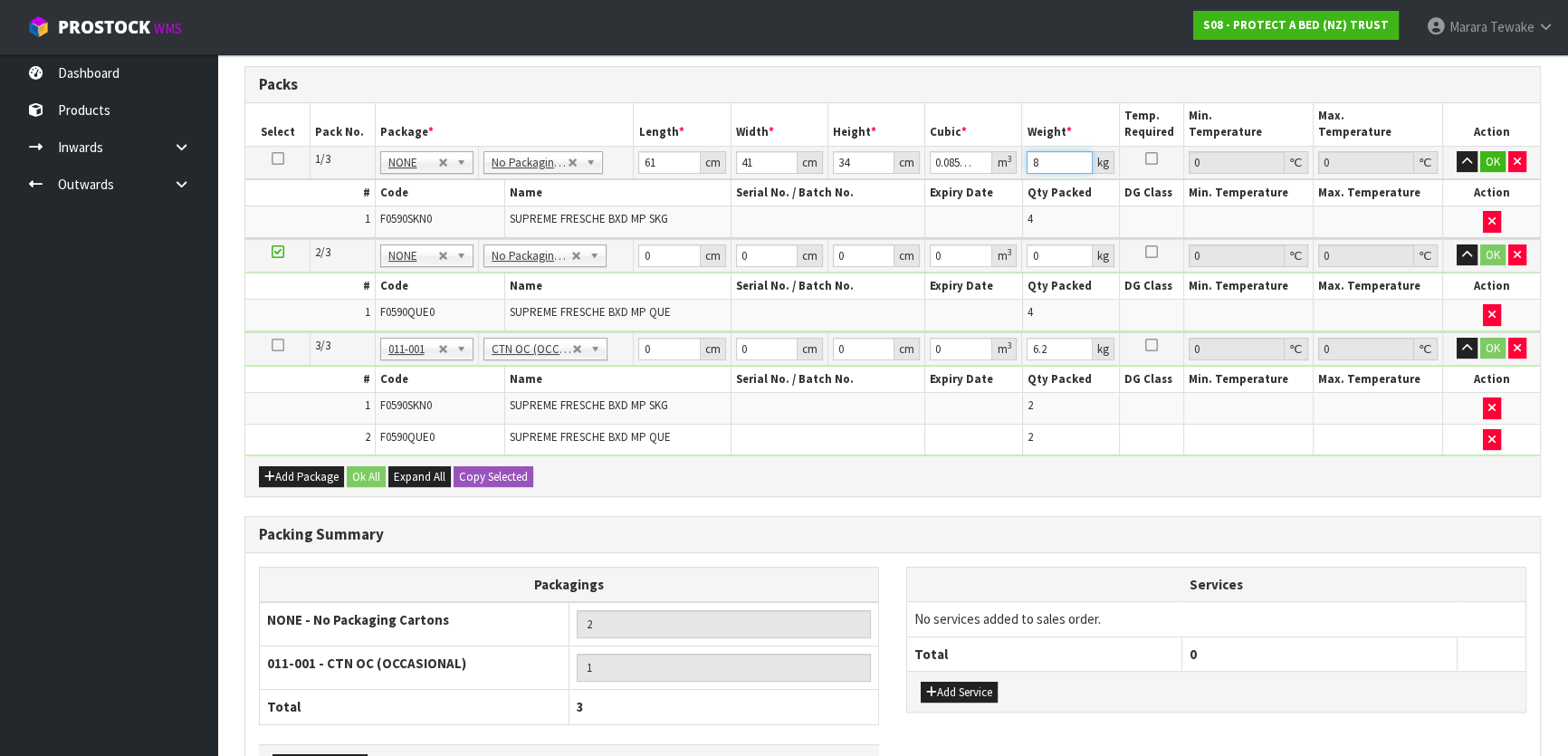
type input "8"
click at [1457, 151] on button "button" at bounding box center [1466, 162] width 20 height 21
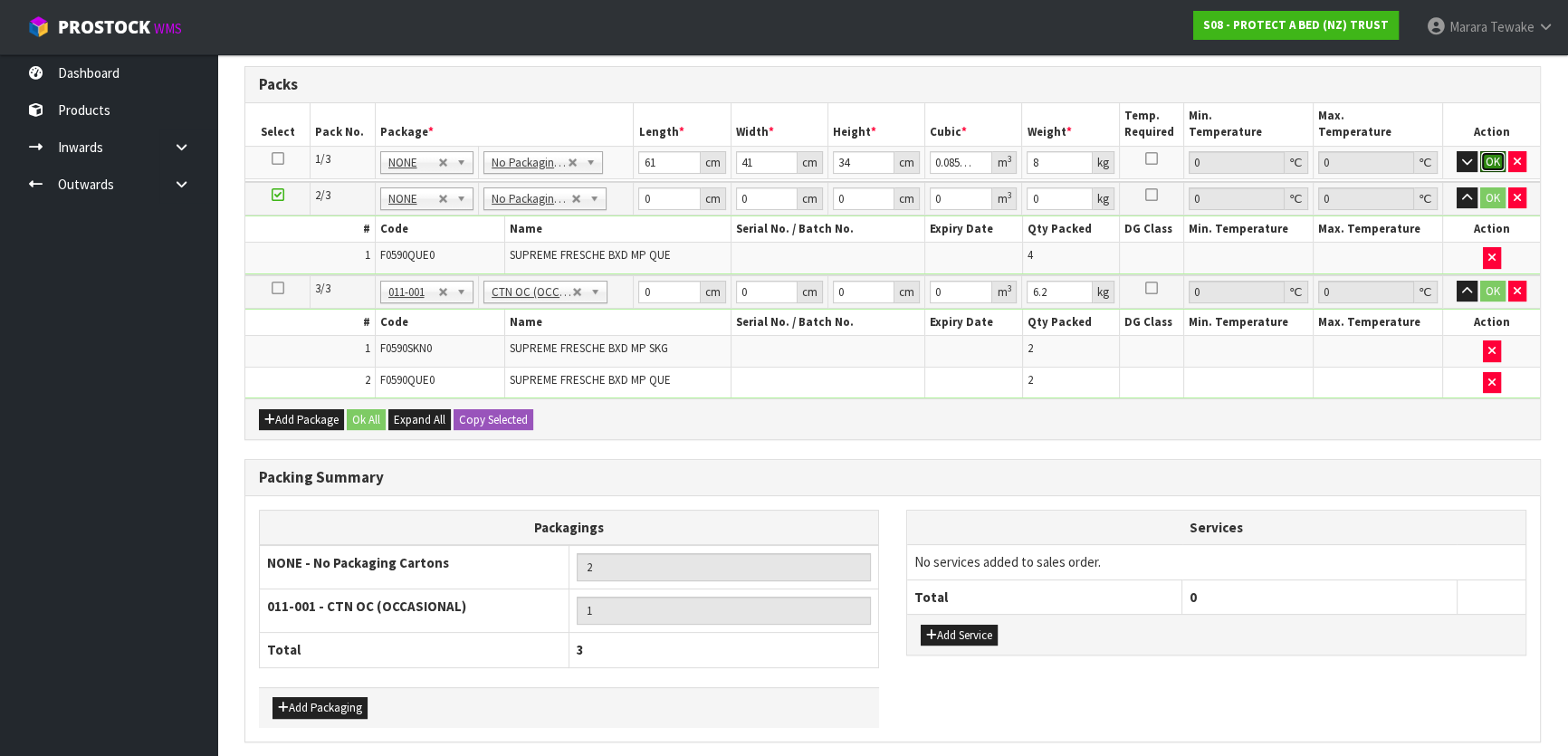
click button "OK" at bounding box center [1492, 162] width 25 height 21
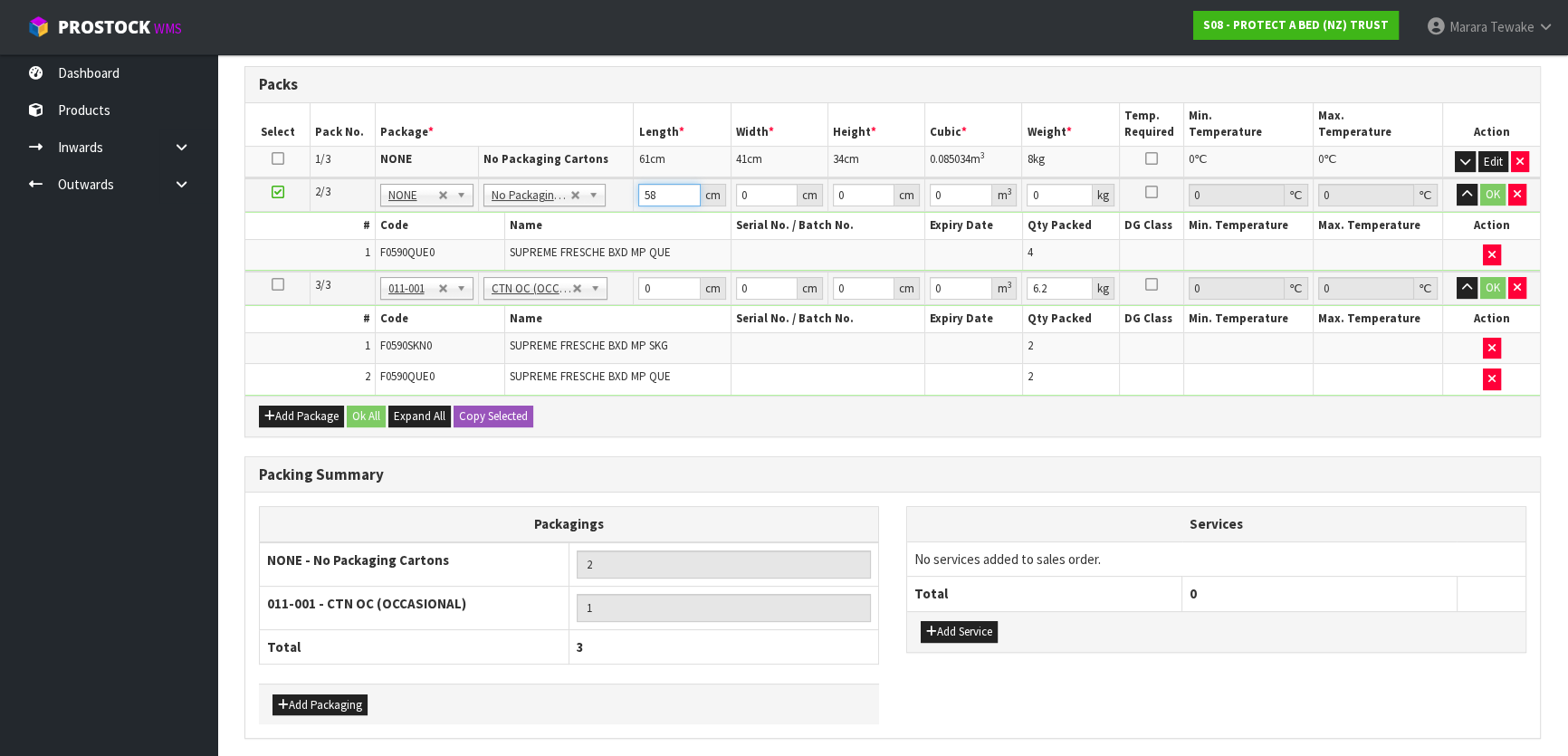
type input "58"
type input "40"
type input "3"
type input "0.00696"
type input "32"
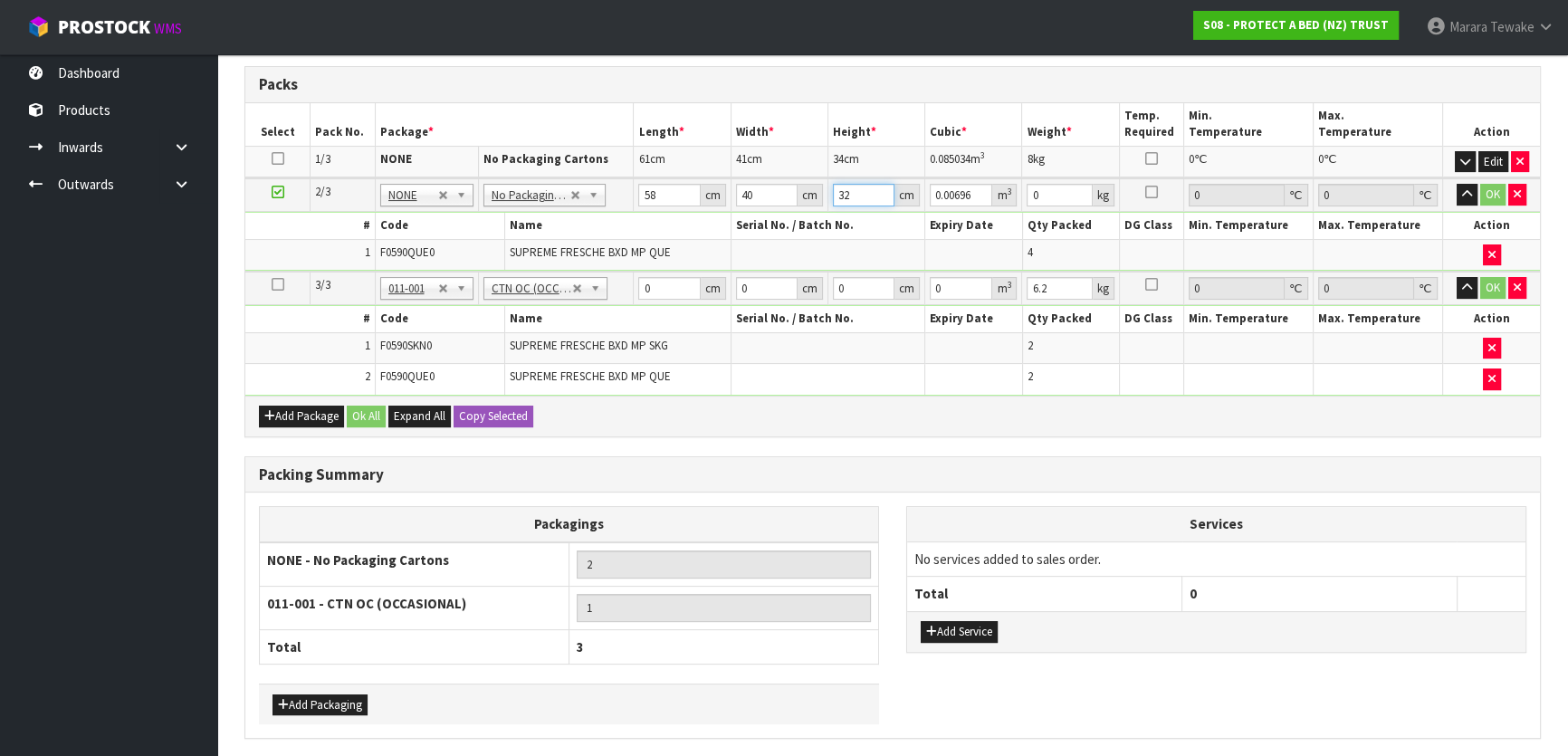
type input "0.07424"
type input "32"
type input "7"
click at [1457, 184] on button "button" at bounding box center [1466, 195] width 20 height 21
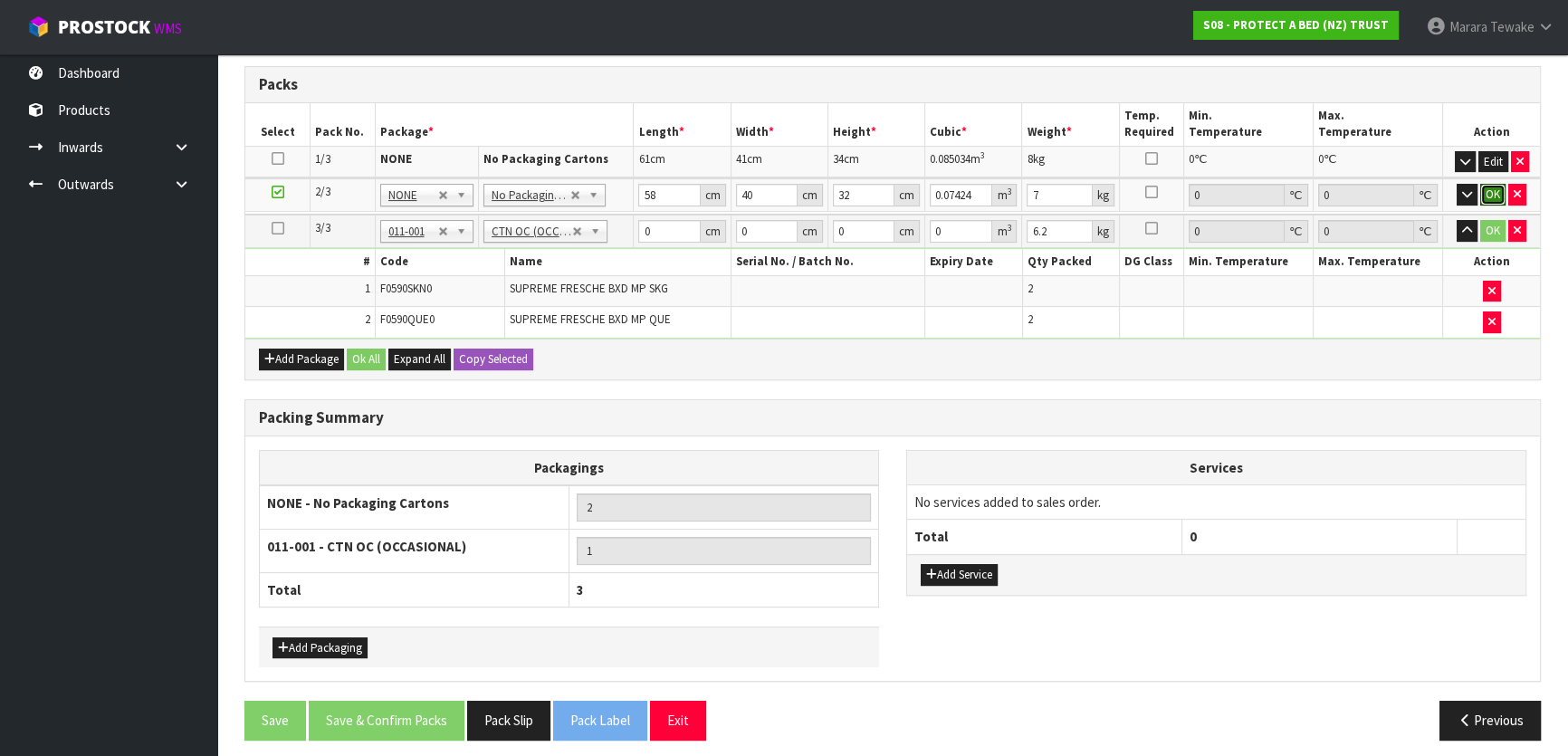
click button "OK" at bounding box center [1492, 195] width 25 height 21
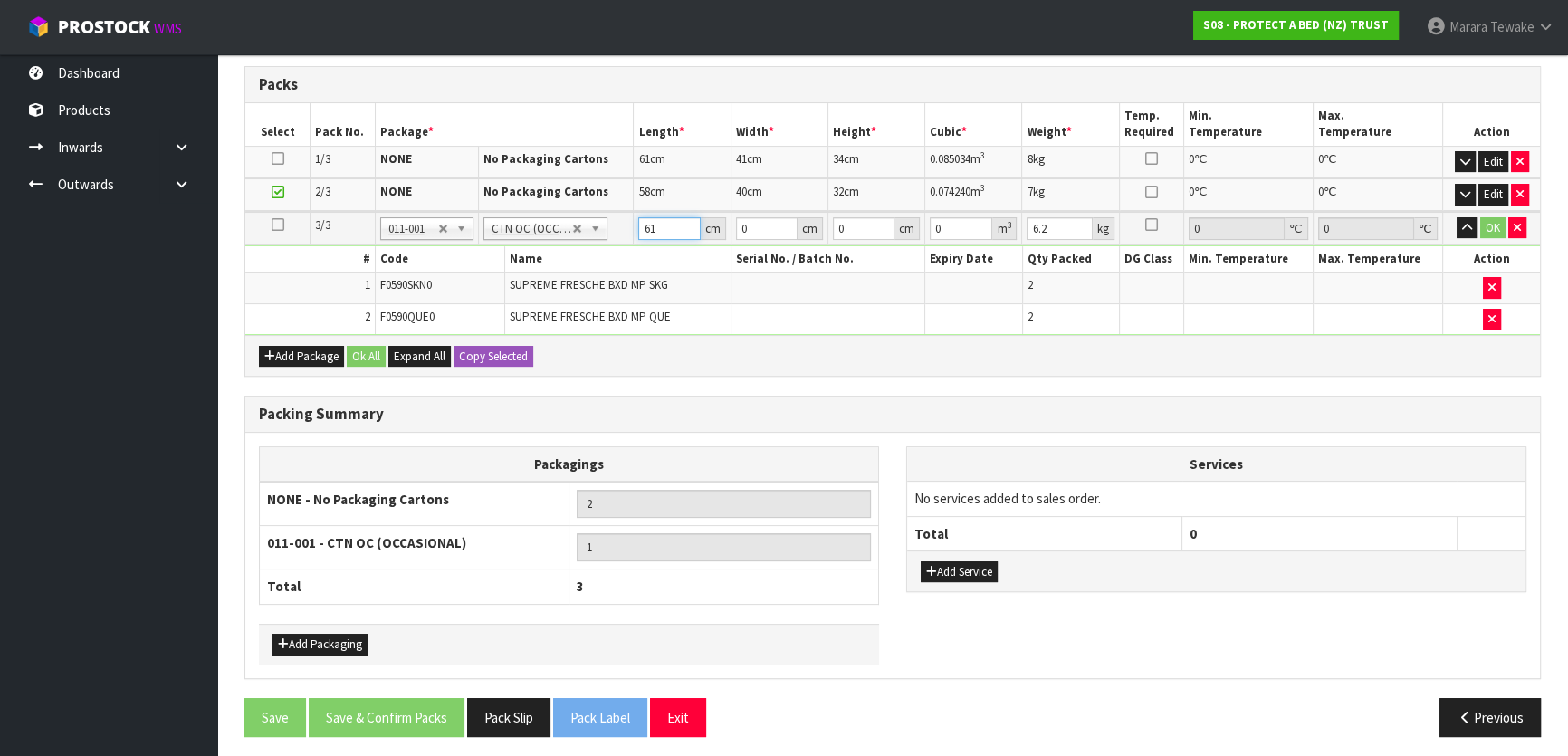
type input "61"
type input "42"
type input "3"
type input "0.007686"
type input "33"
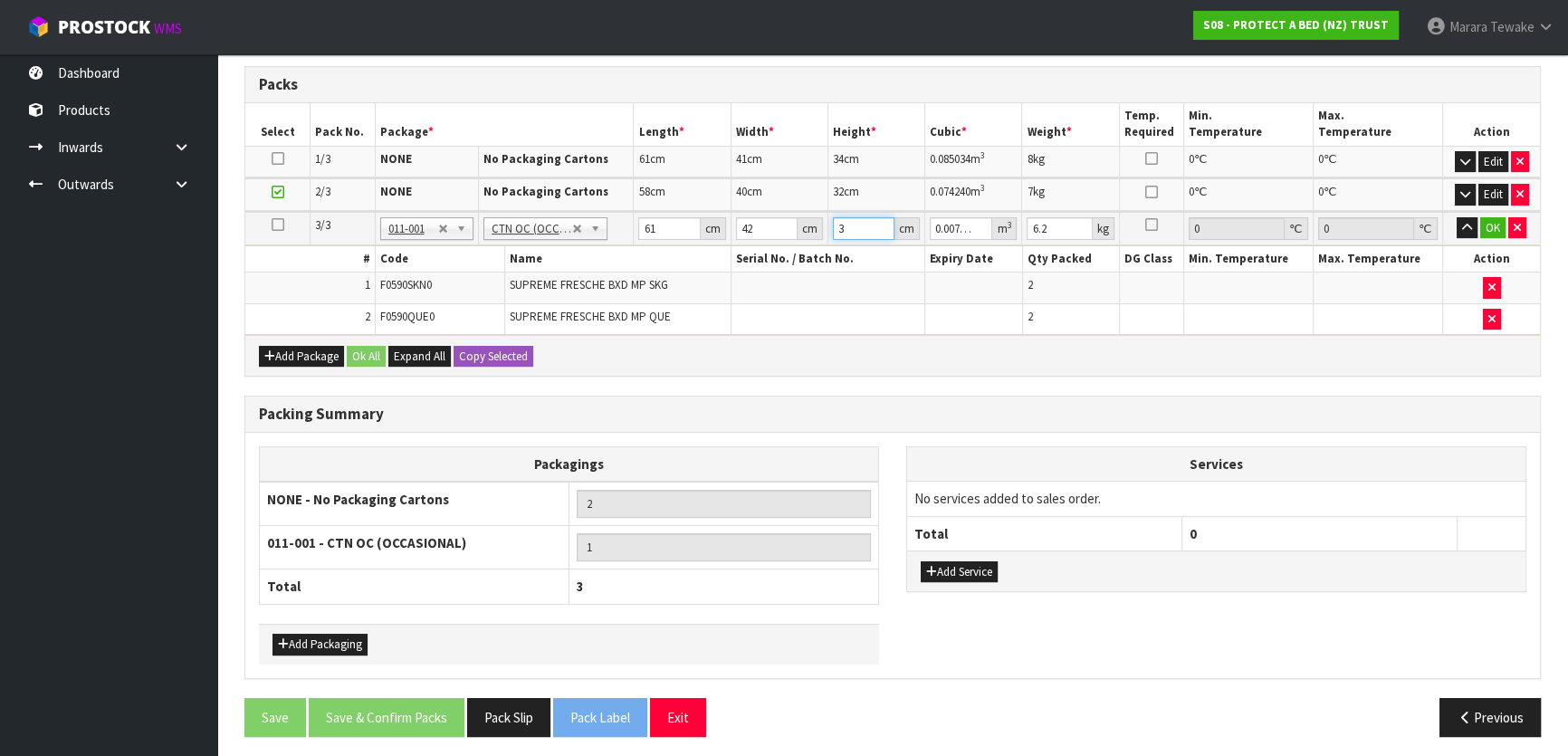
type input "0.084546"
type input "33"
type input "8"
click at [1457, 217] on button "button" at bounding box center [1466, 228] width 20 height 21
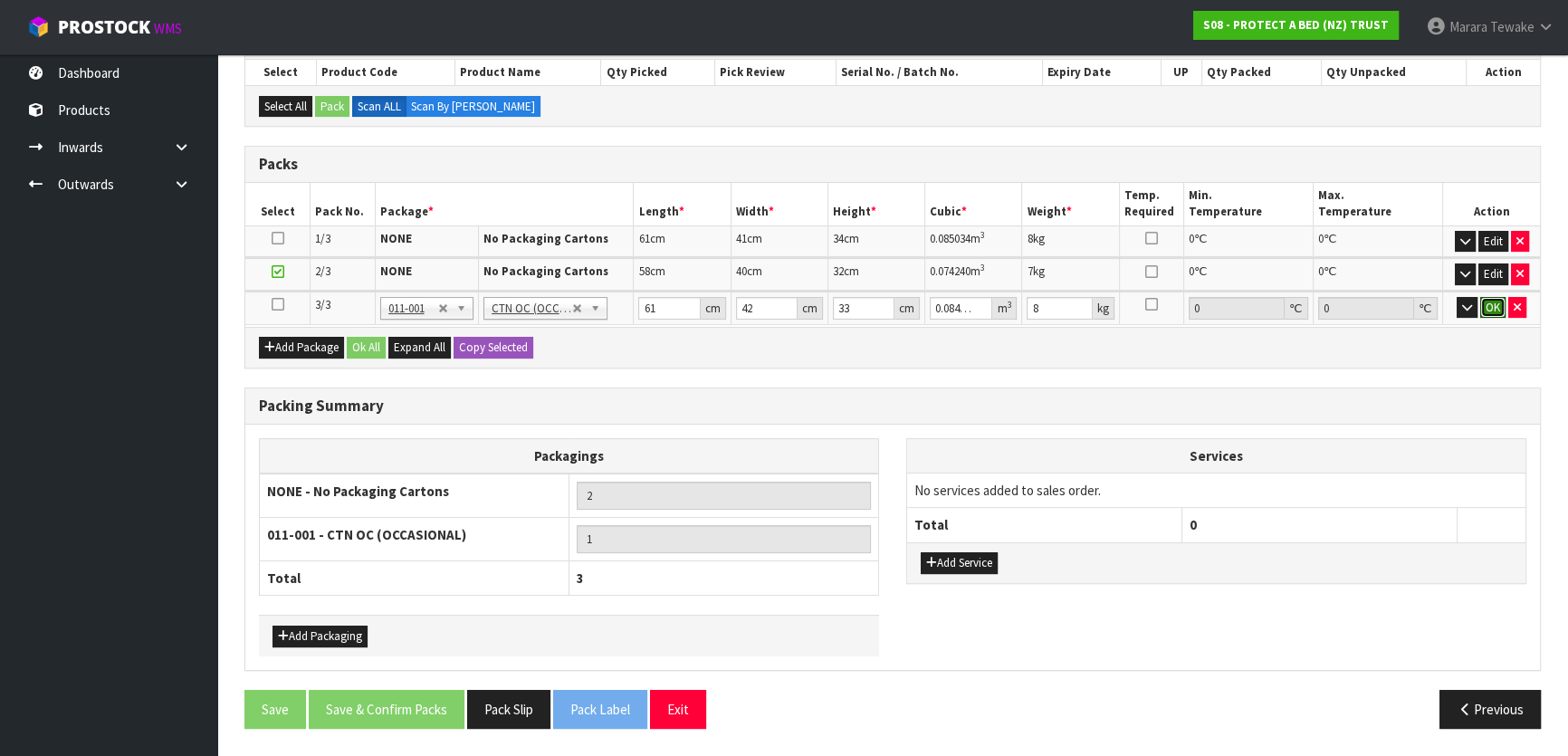
click button "OK" at bounding box center [1492, 307] width 25 height 21
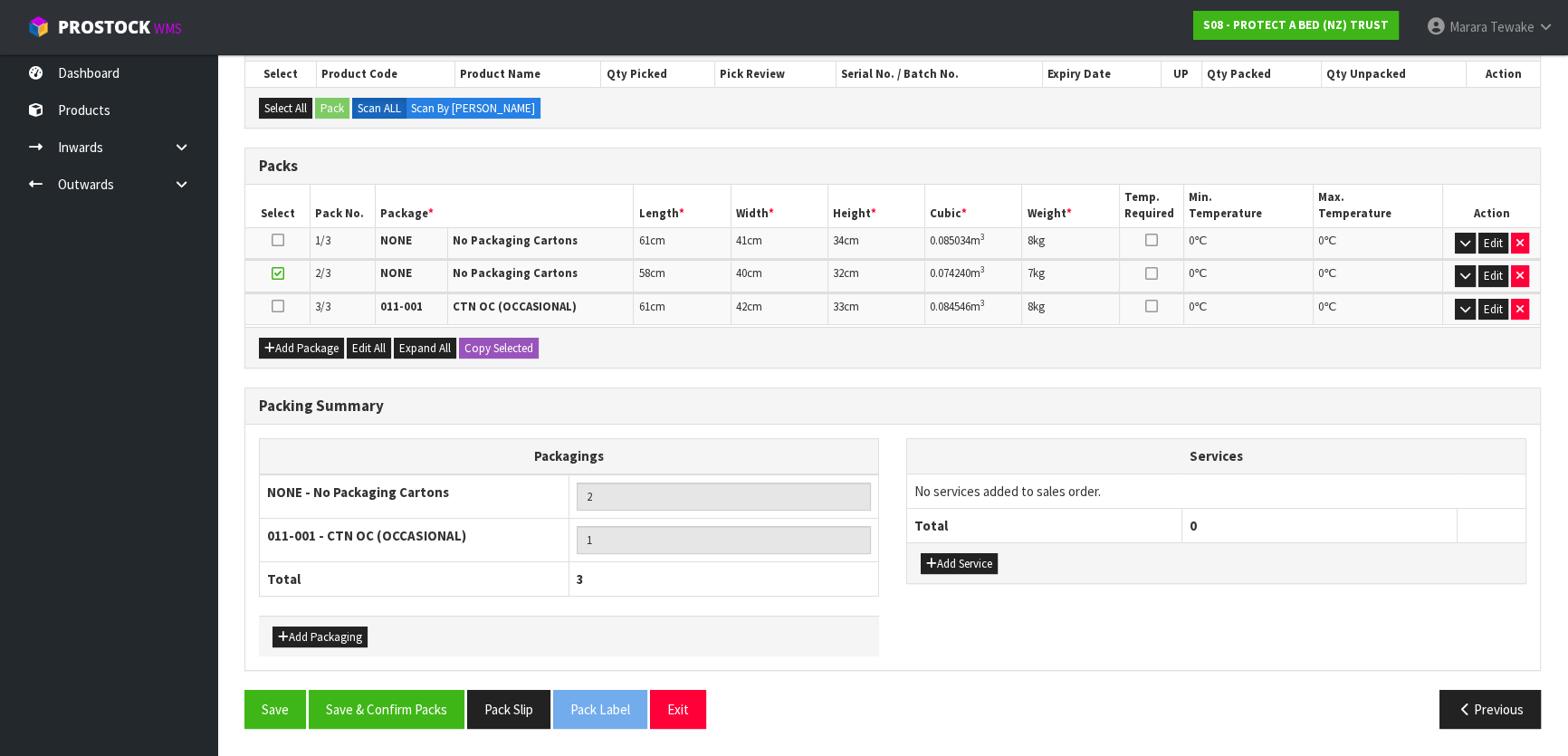
scroll to position [323, 0]
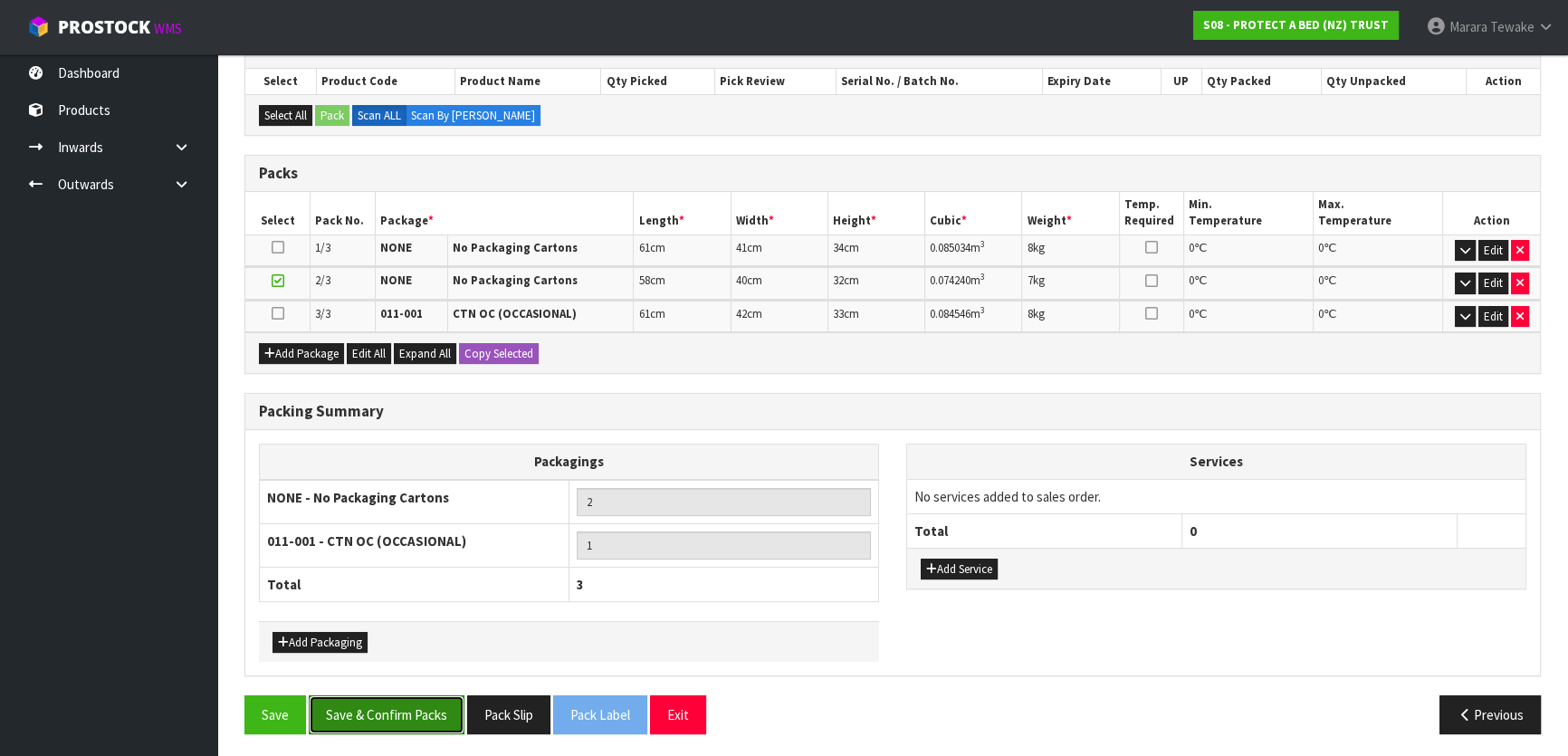
click at [432, 697] on button "Save & Confirm Packs" at bounding box center [387, 714] width 156 height 39
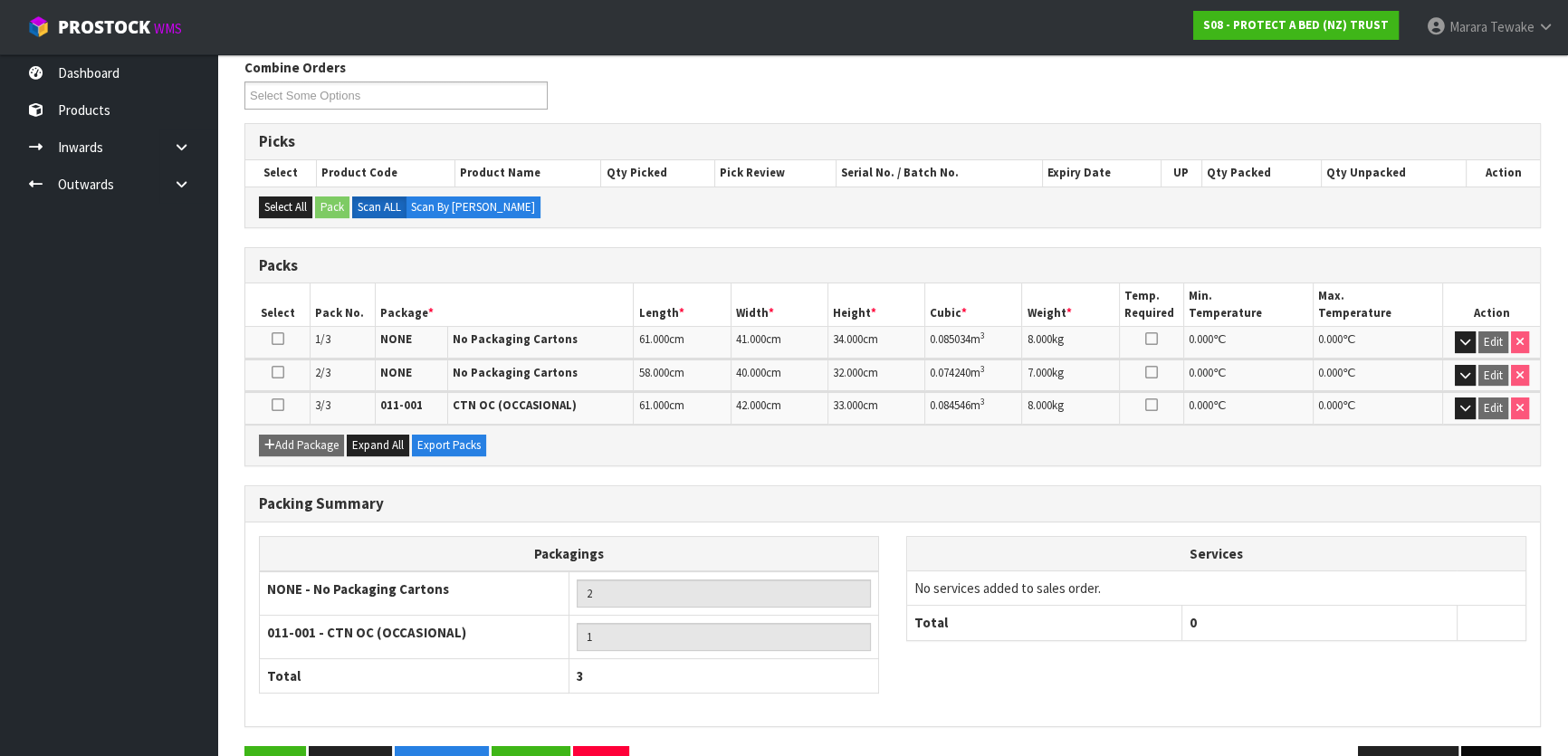
scroll to position [348, 0]
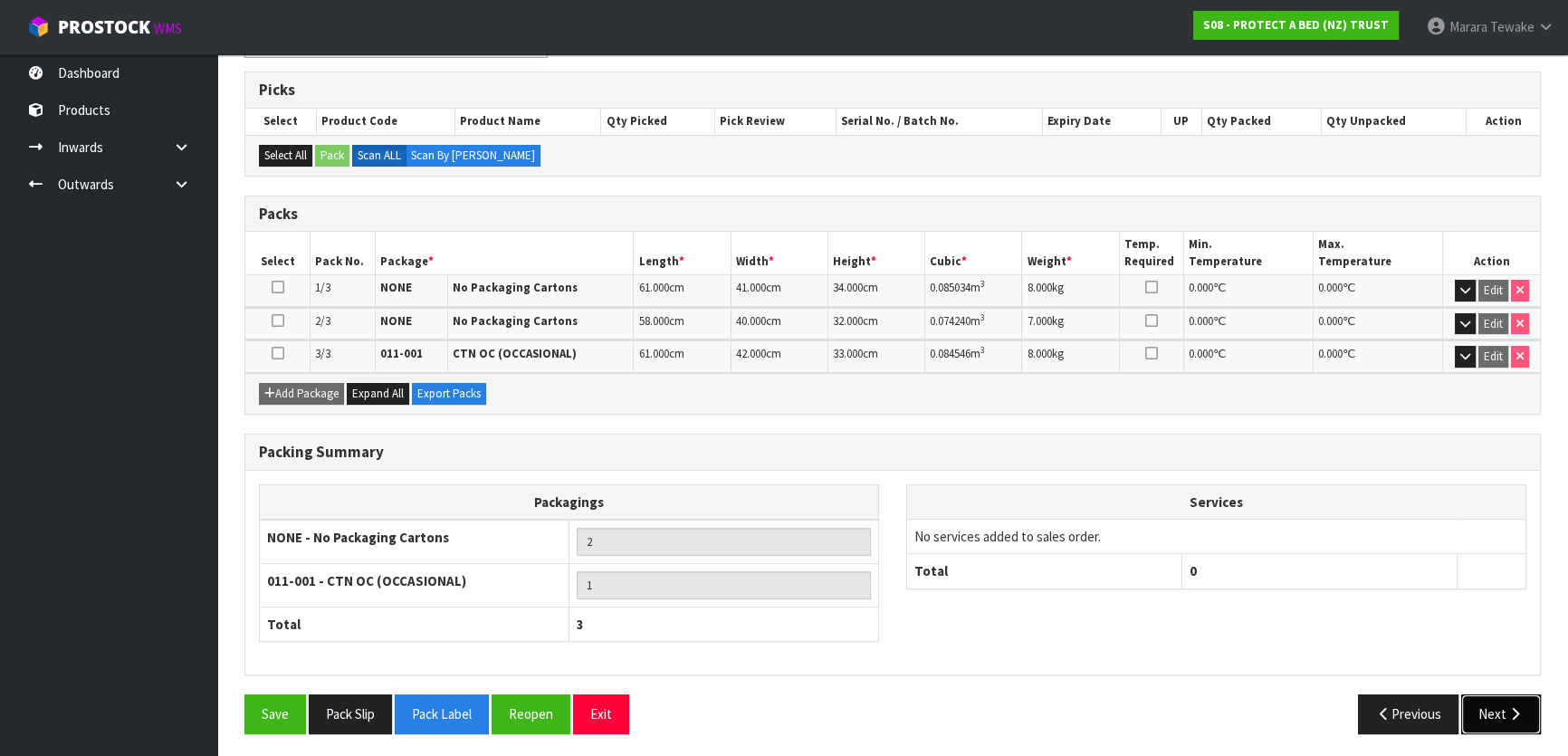
click at [1508, 708] on icon "button" at bounding box center [1515, 714] width 17 height 14
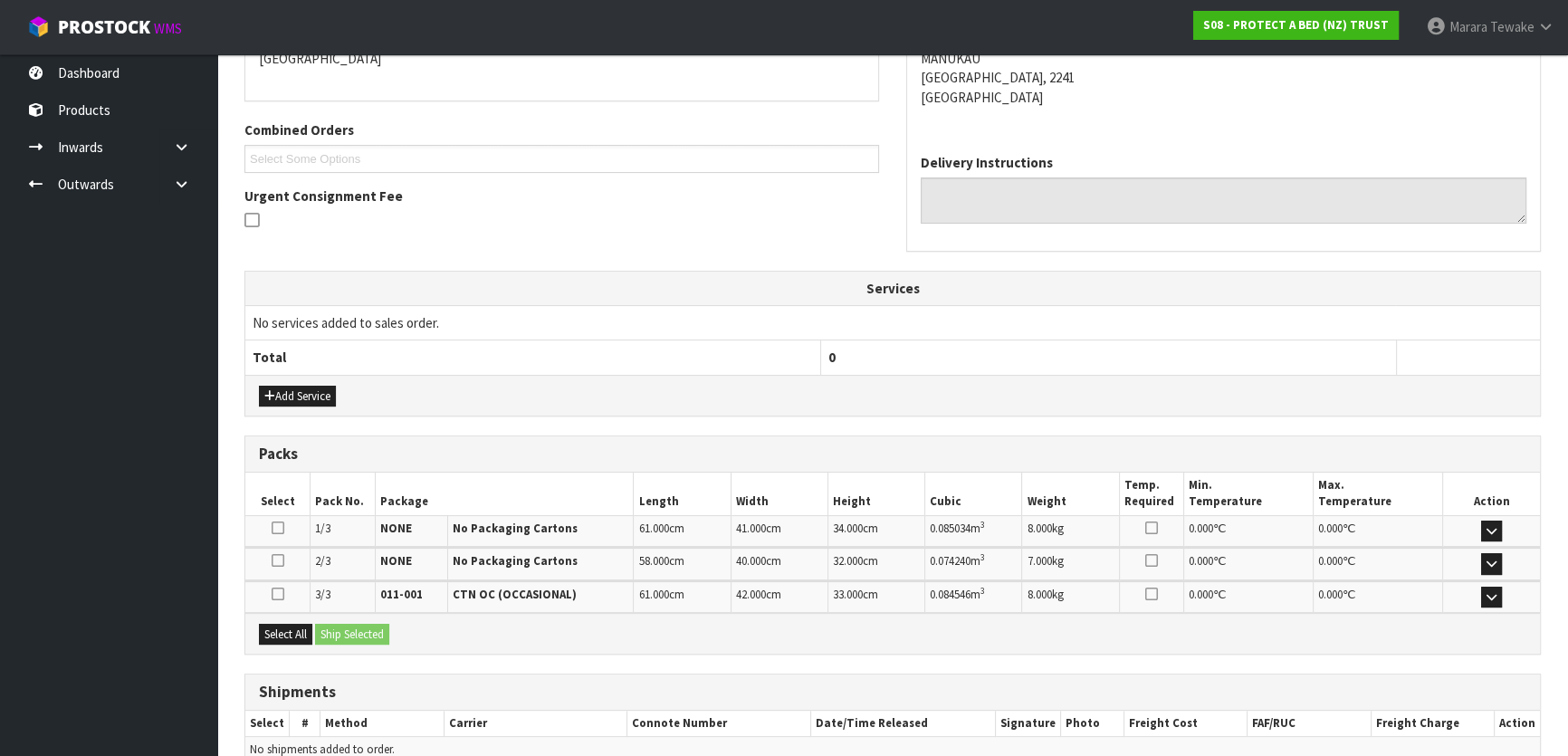
scroll to position [502, 0]
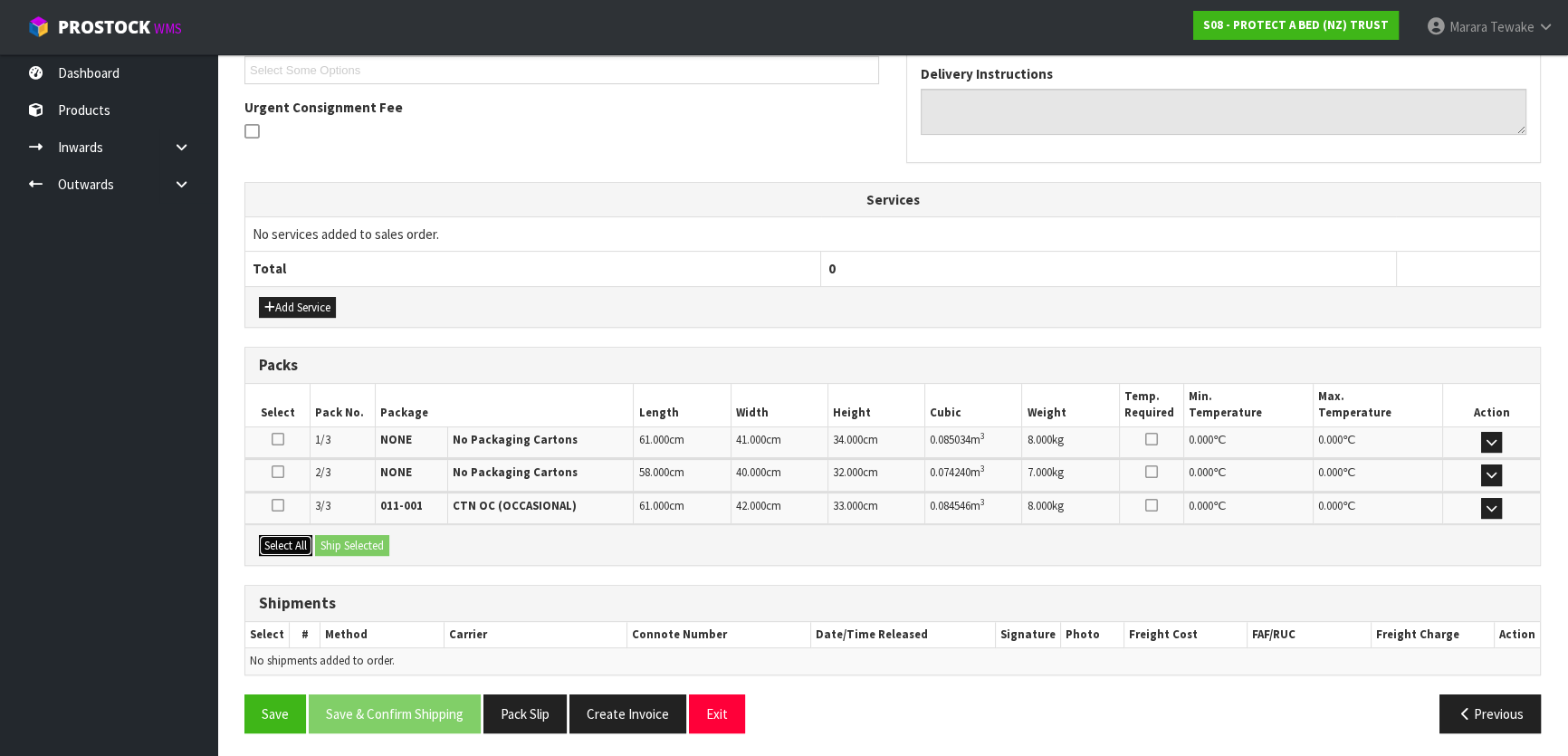
drag, startPoint x: 279, startPoint y: 540, endPoint x: 334, endPoint y: 535, distance: 55.2
click at [289, 539] on button "Select All" at bounding box center [285, 546] width 53 height 21
drag, startPoint x: 355, startPoint y: 534, endPoint x: 364, endPoint y: 538, distance: 9.8
click at [358, 535] on button "Ship Selected" at bounding box center [352, 546] width 75 height 21
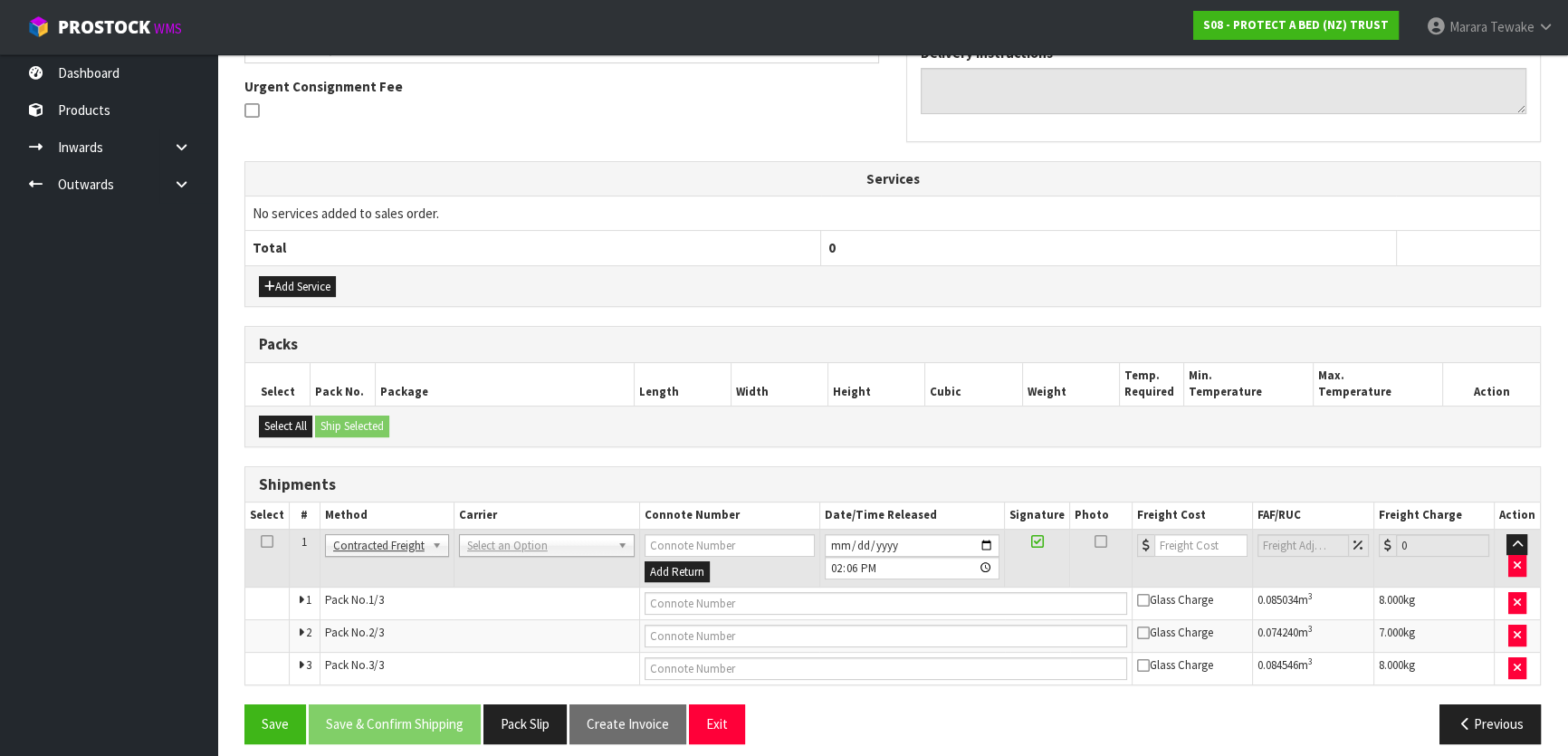
scroll to position [534, 0]
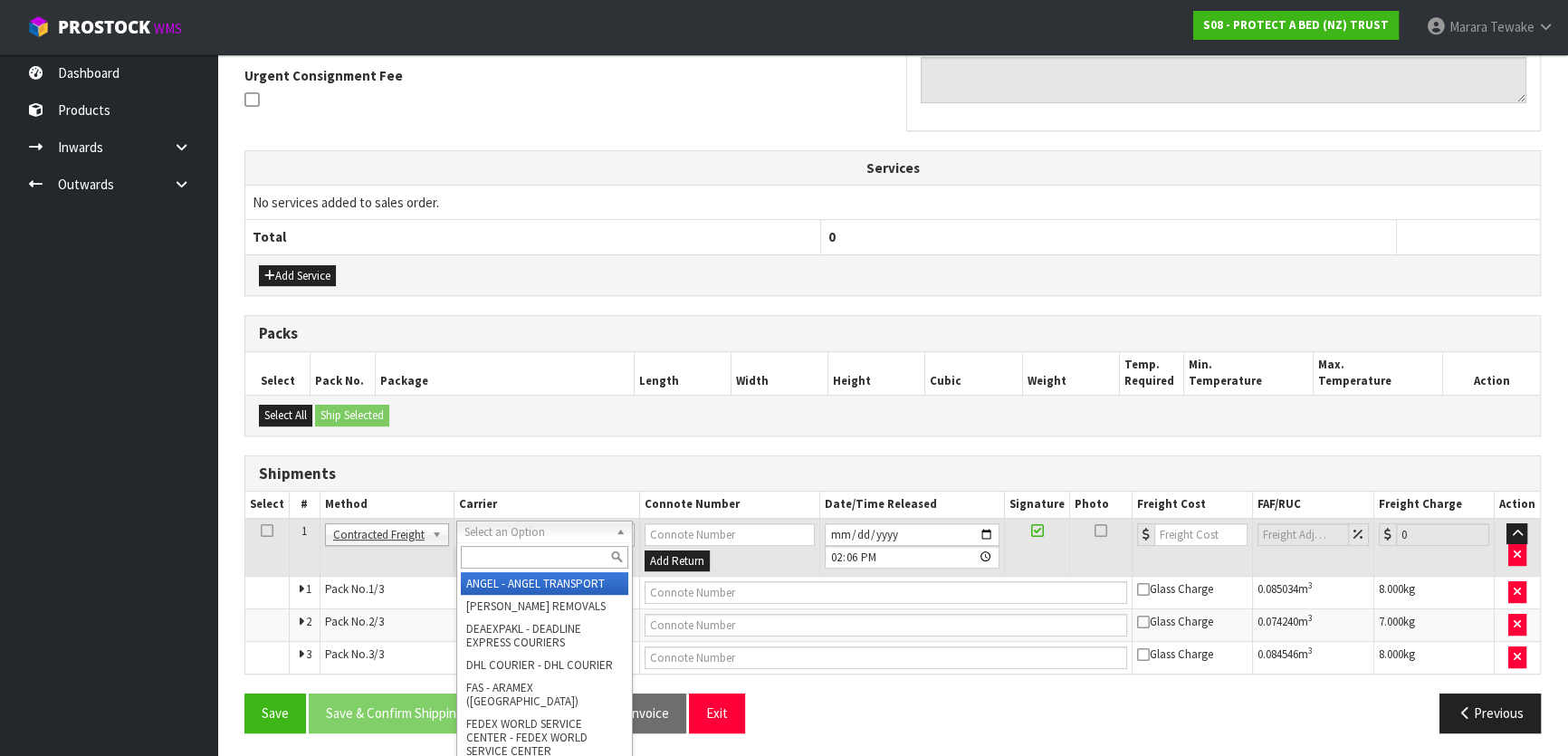
click at [536, 552] on input "text" at bounding box center [544, 556] width 168 height 22
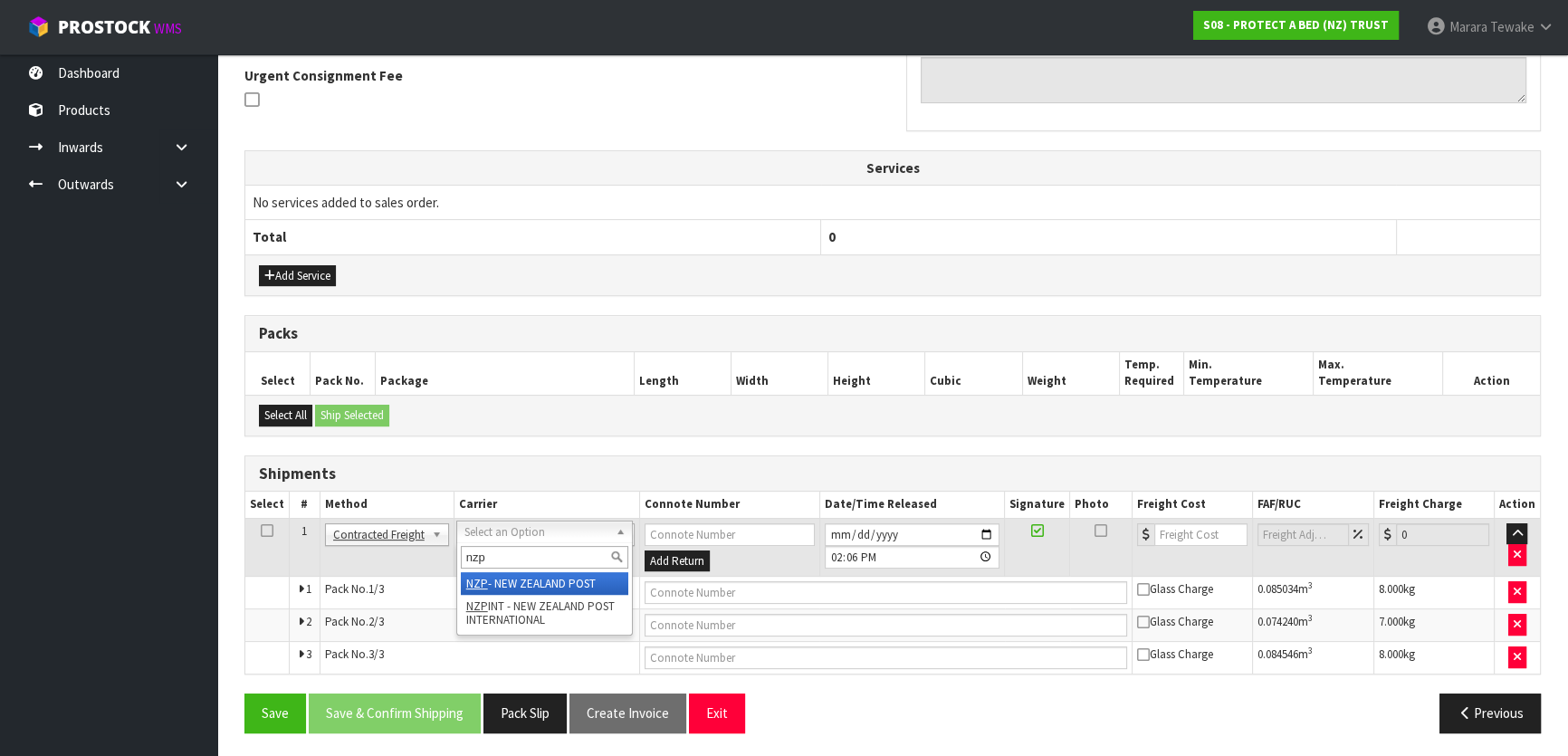
type input "nzp"
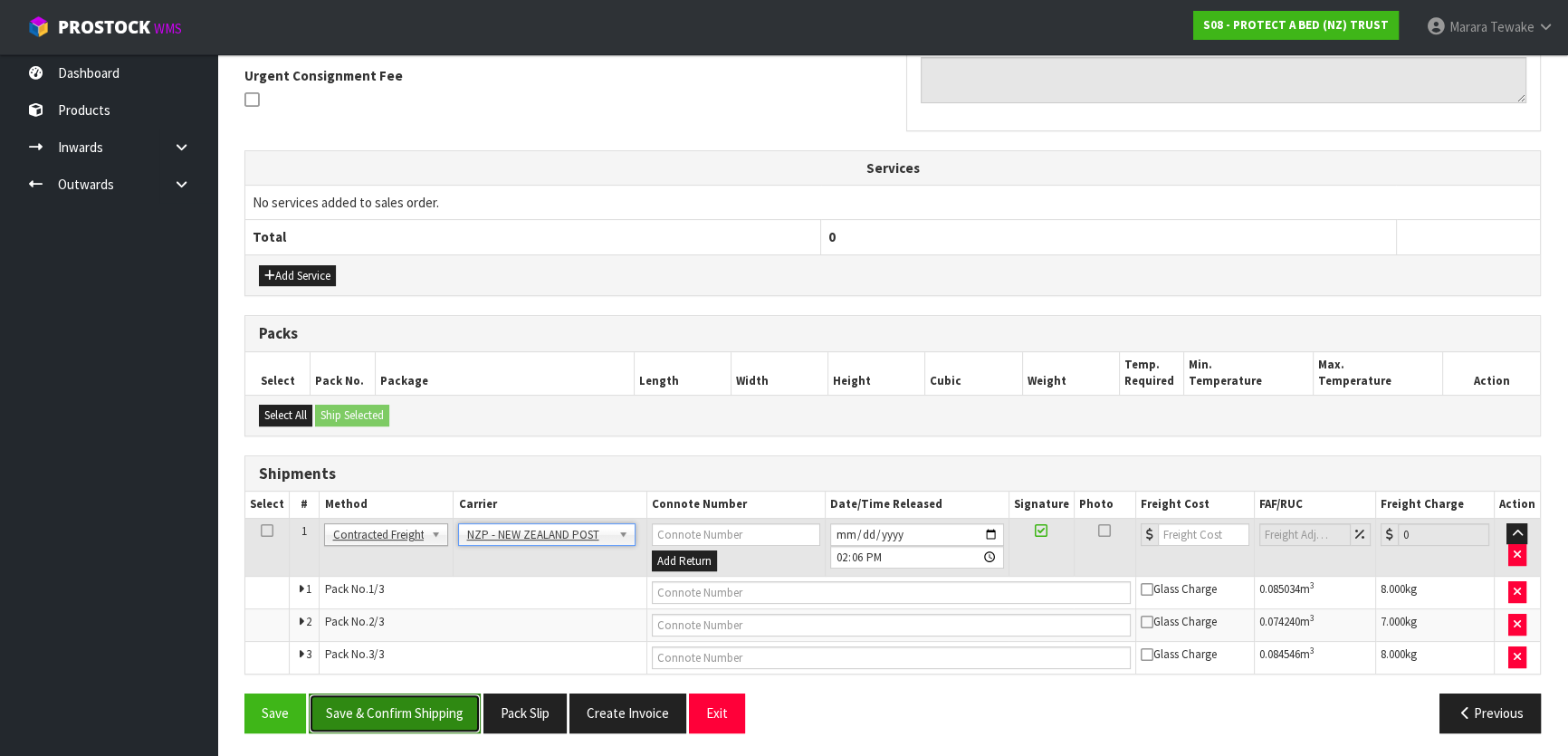
drag, startPoint x: 454, startPoint y: 710, endPoint x: 28, endPoint y: 649, distance: 430.3
click at [453, 710] on button "Save & Confirm Shipping" at bounding box center [394, 713] width 172 height 39
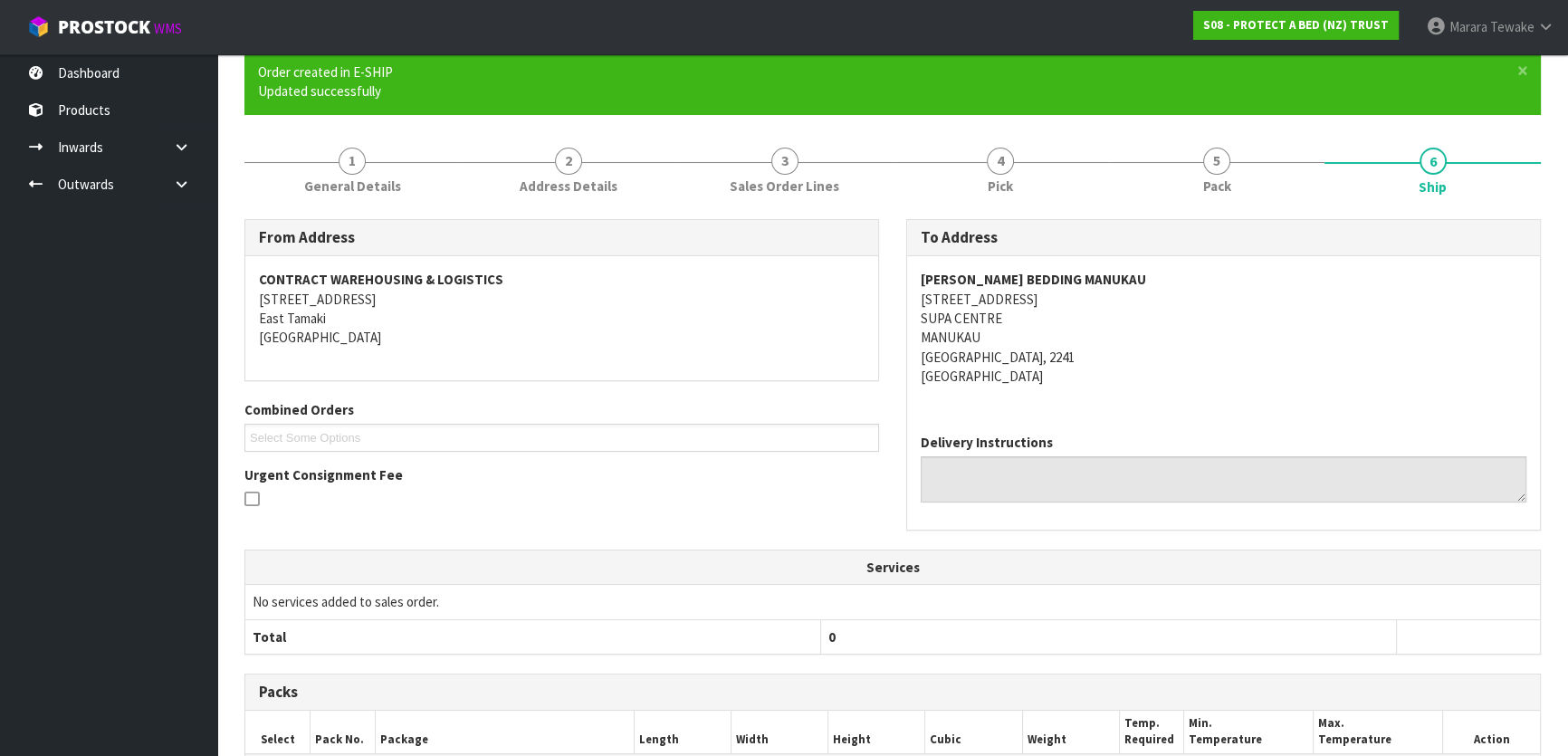
scroll to position [506, 0]
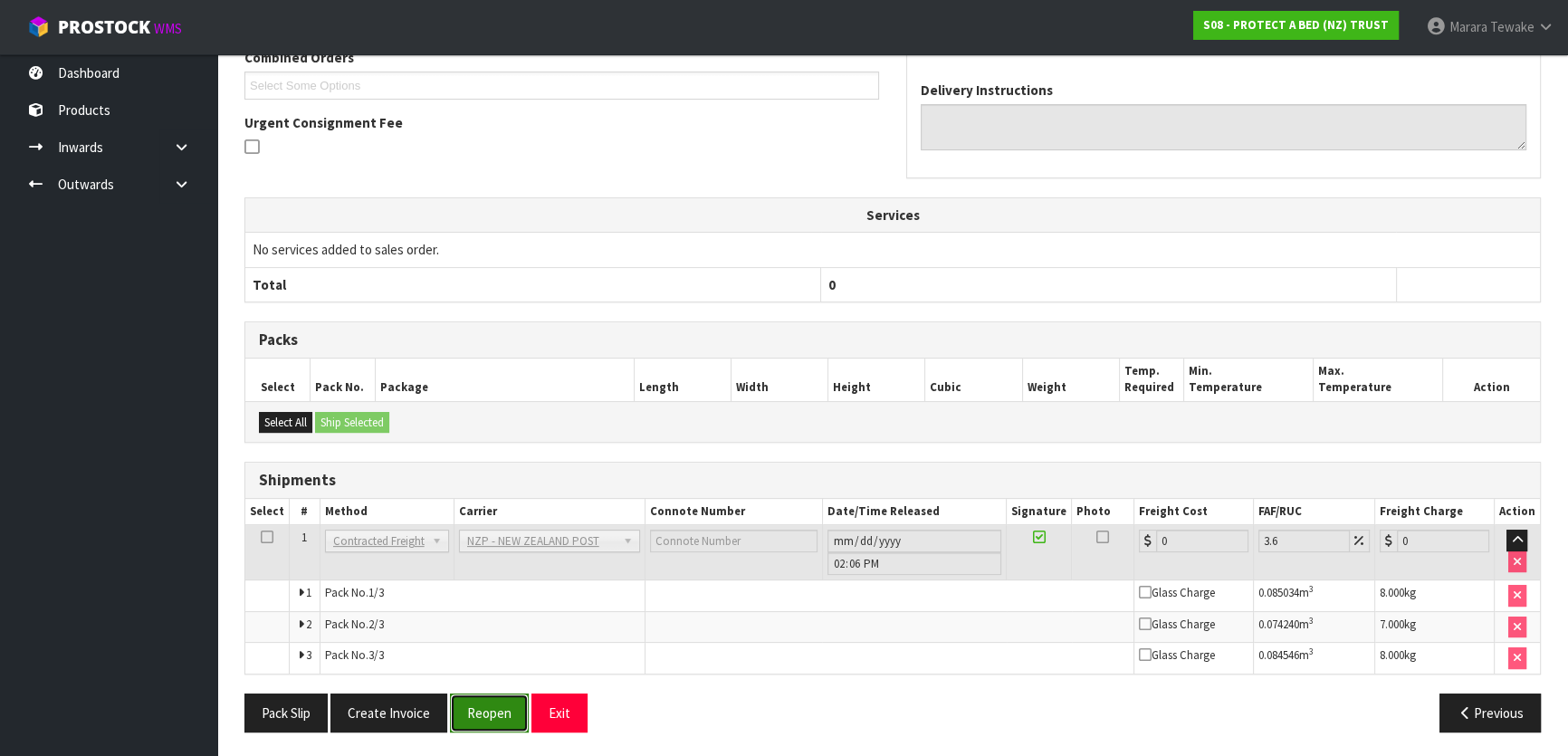
click at [494, 702] on button "Reopen" at bounding box center [488, 713] width 78 height 39
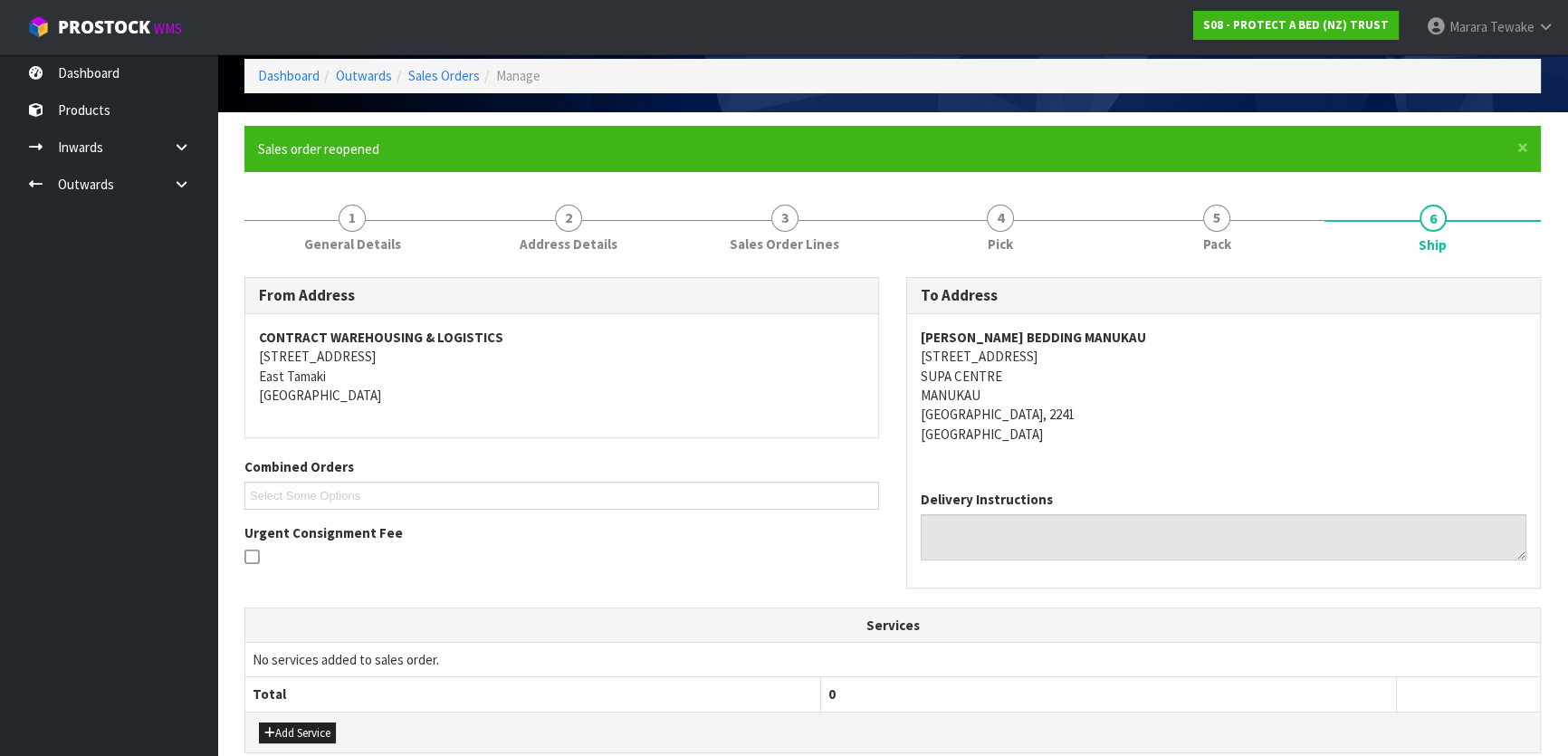
scroll to position [534, 0]
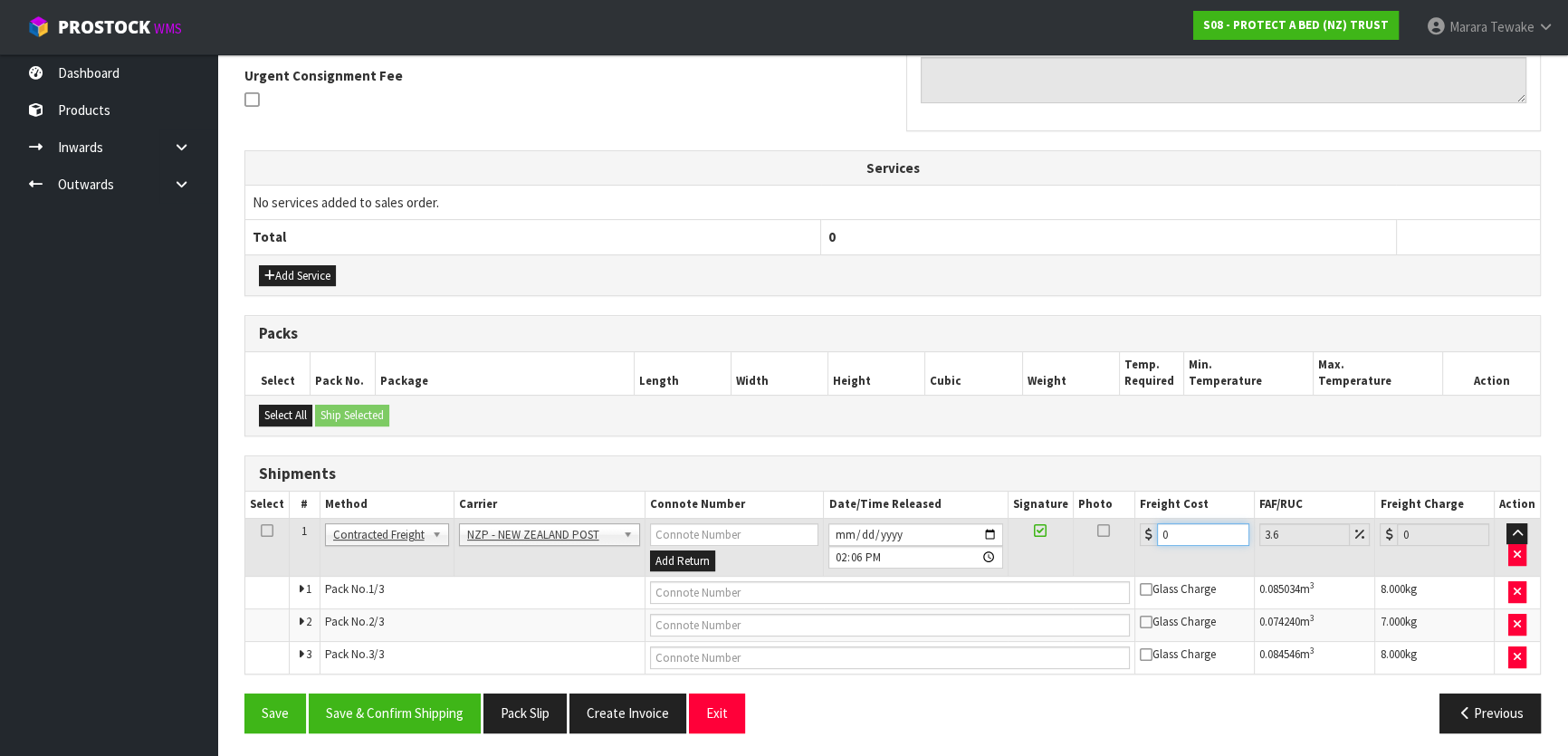
drag, startPoint x: 1182, startPoint y: 534, endPoint x: 1134, endPoint y: 496, distance: 61.2
click at [1134, 501] on table "Select # Method Carrier Connote Number Date/Time Released Signature Photo Freig…" at bounding box center [893, 583] width 1295 height 182
type input "1"
type input "1.04"
type input "12"
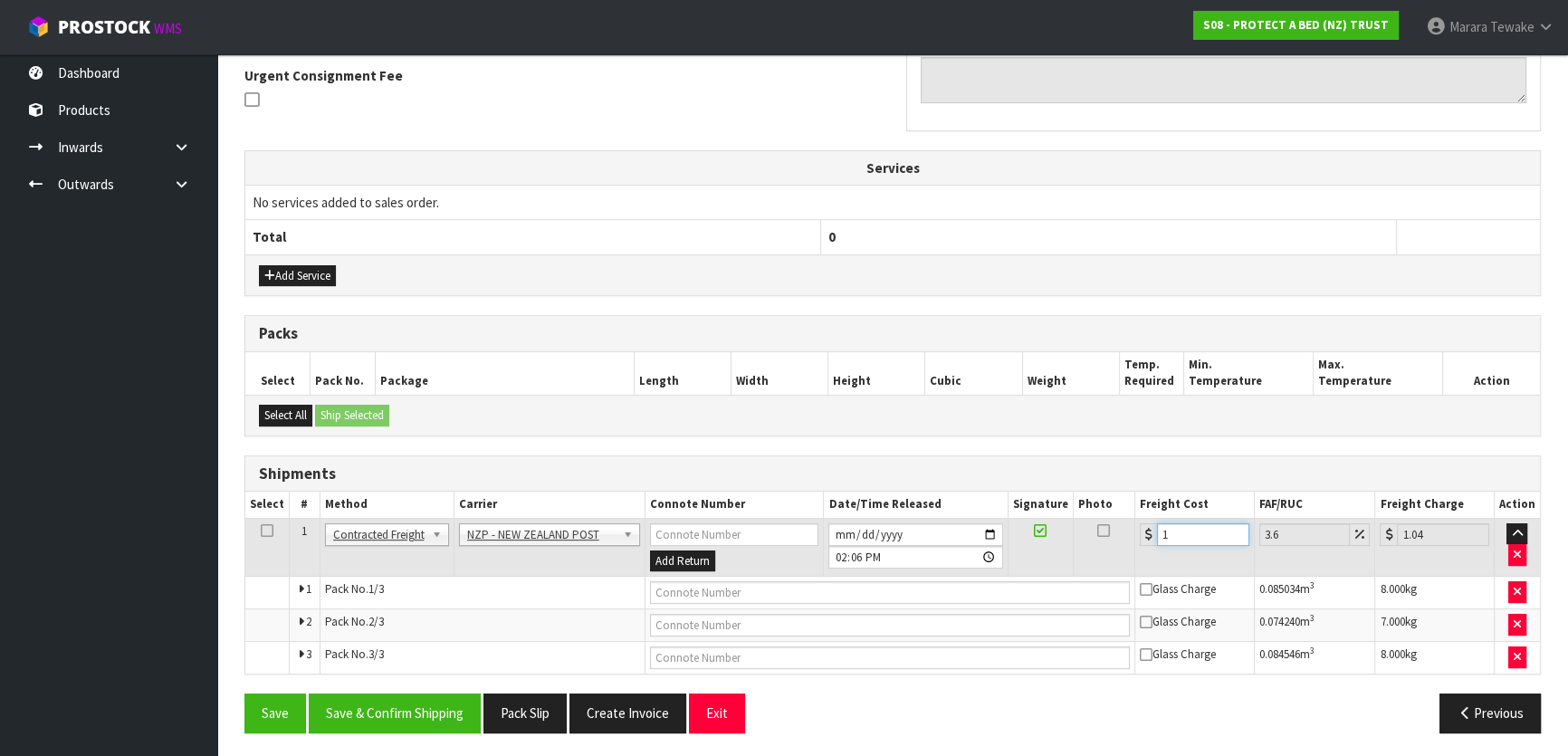
type input "12.43"
type input "12.9"
type input "13.36"
type input "12.99"
type input "13.46"
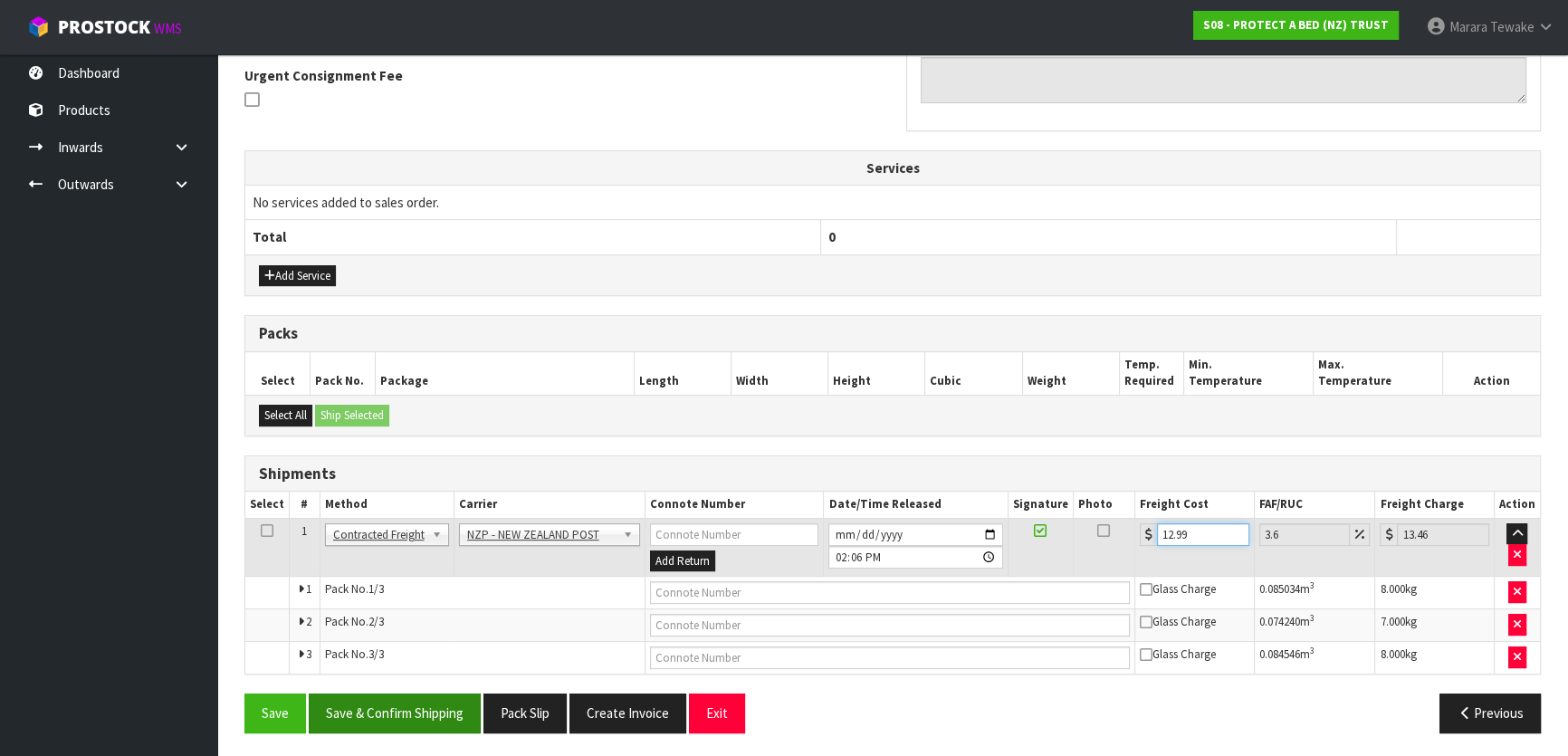
type input "12.99"
drag, startPoint x: 416, startPoint y: 714, endPoint x: 164, endPoint y: 615, distance: 270.7
click at [408, 712] on button "Save & Confirm Shipping" at bounding box center [394, 713] width 172 height 39
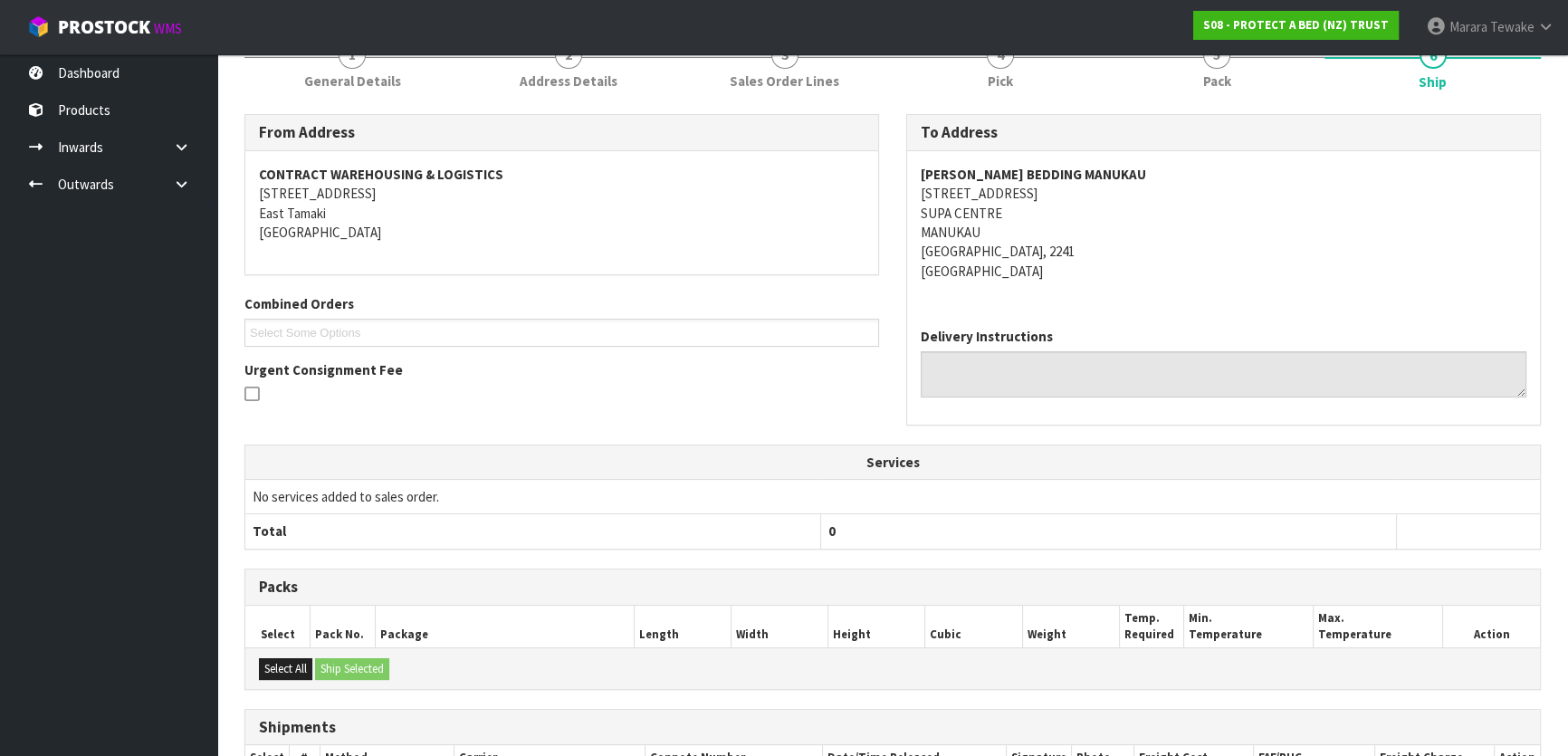
scroll to position [0, 0]
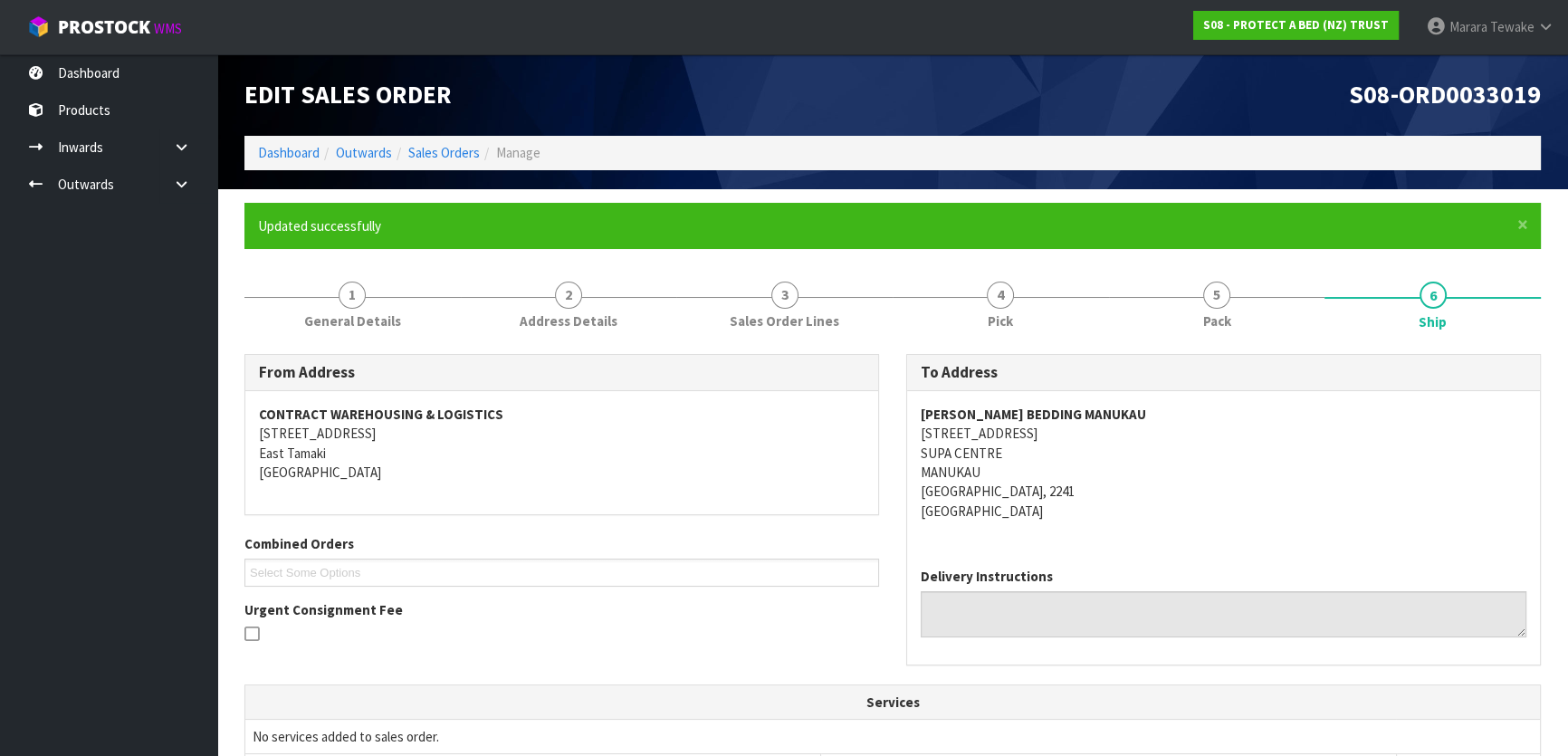
drag, startPoint x: 189, startPoint y: 179, endPoint x: 124, endPoint y: 223, distance: 78.5
click at [186, 180] on icon at bounding box center [181, 184] width 17 height 14
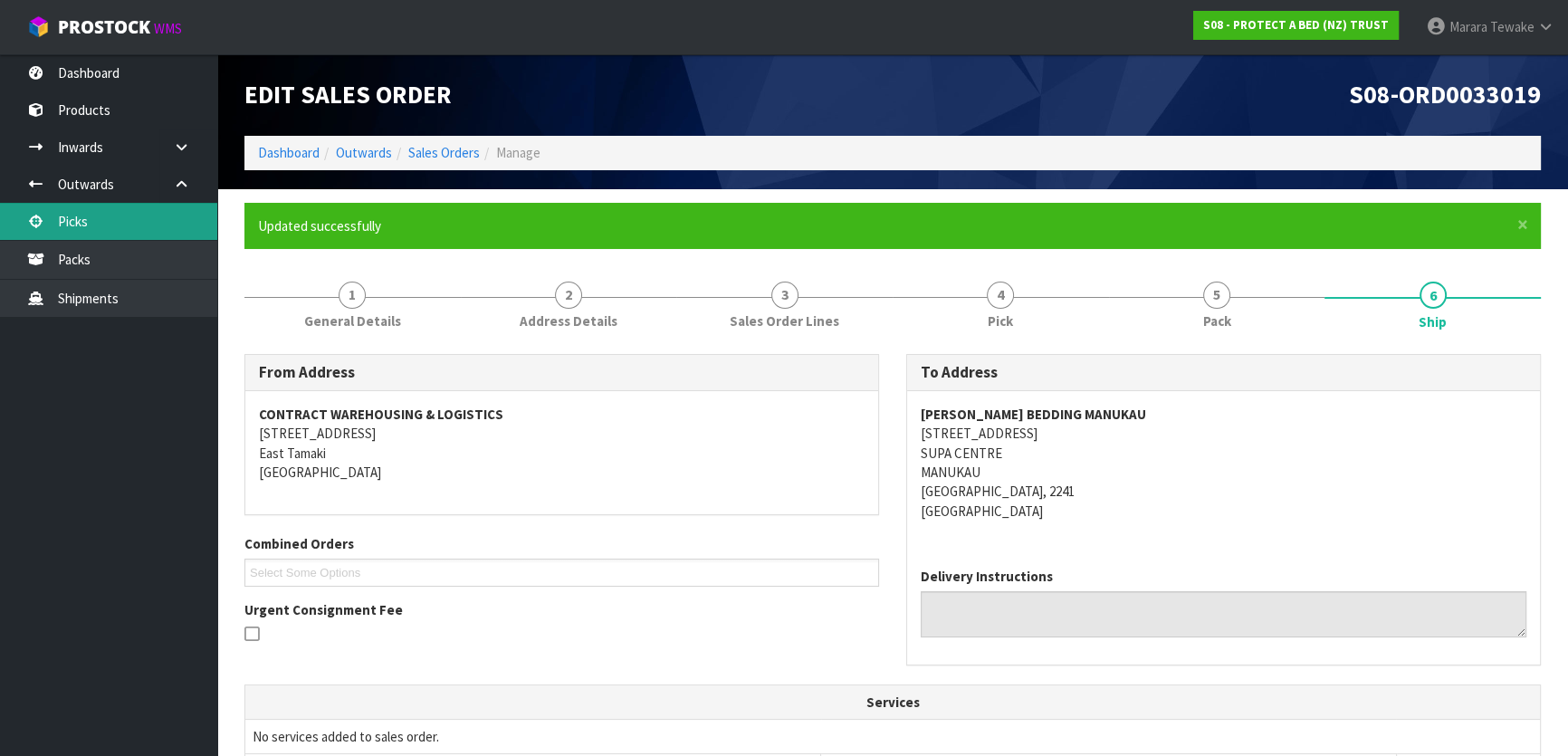
click at [85, 217] on link "Picks" at bounding box center [109, 221] width 217 height 37
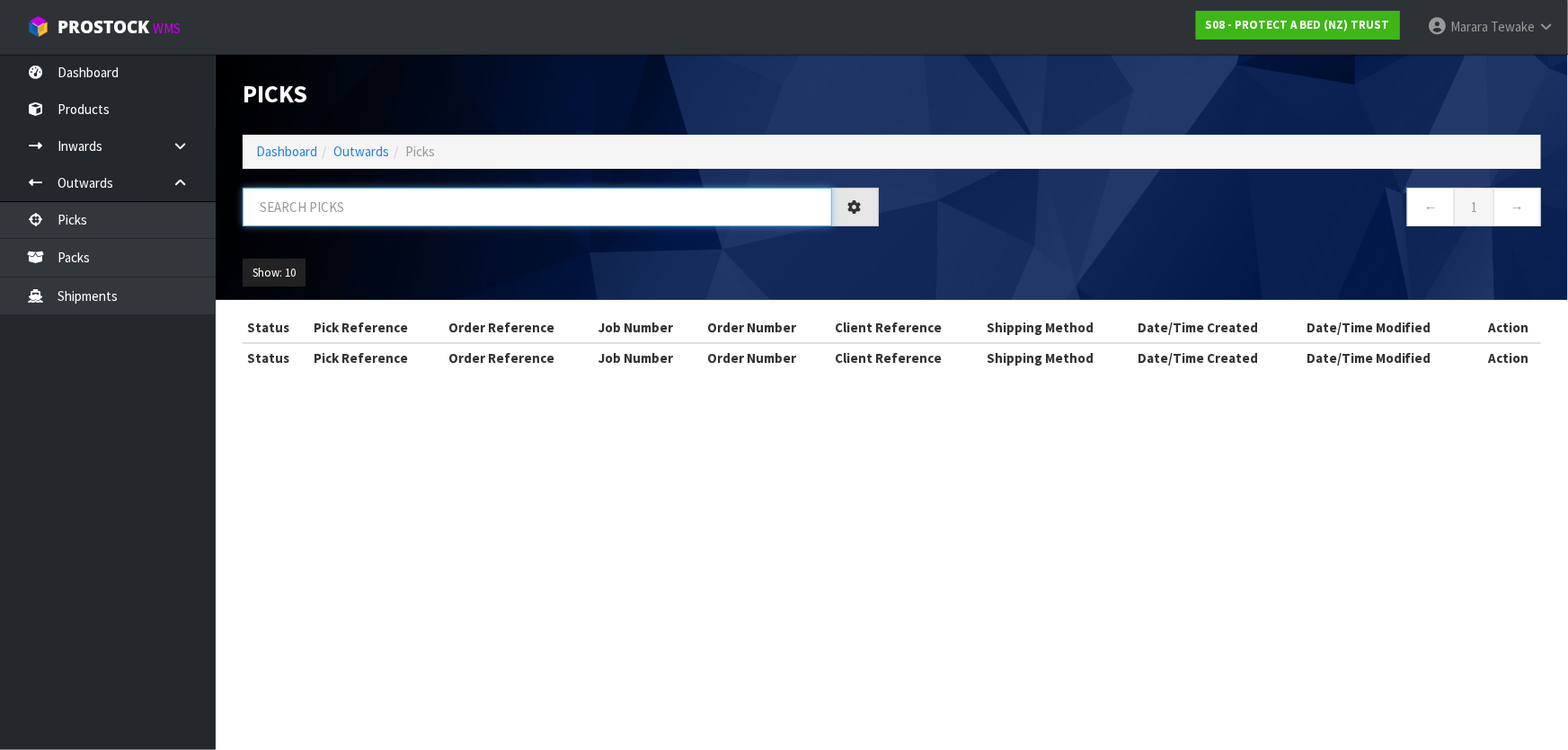
click at [333, 212] on input "text" at bounding box center [537, 207] width 590 height 38
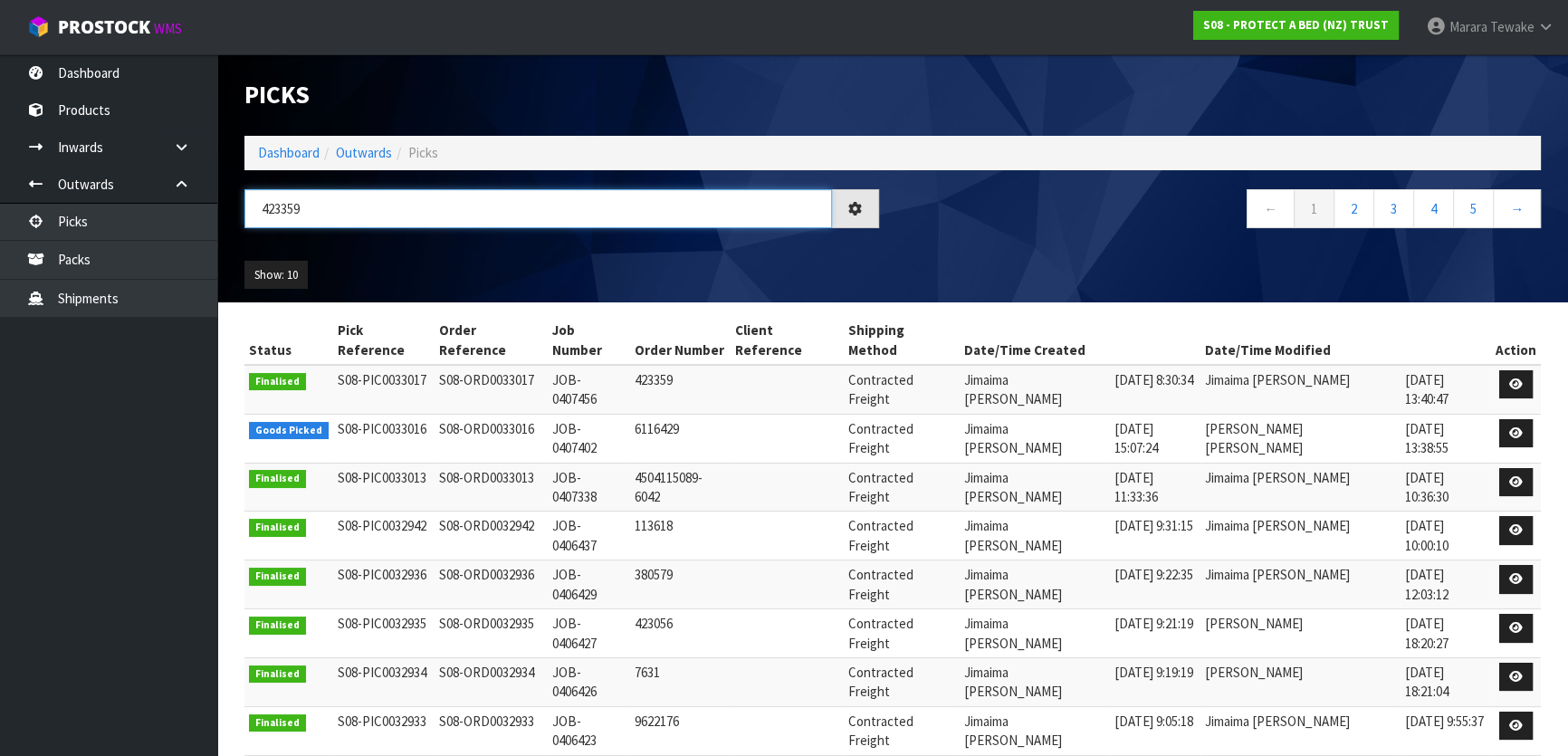
type input "423359"
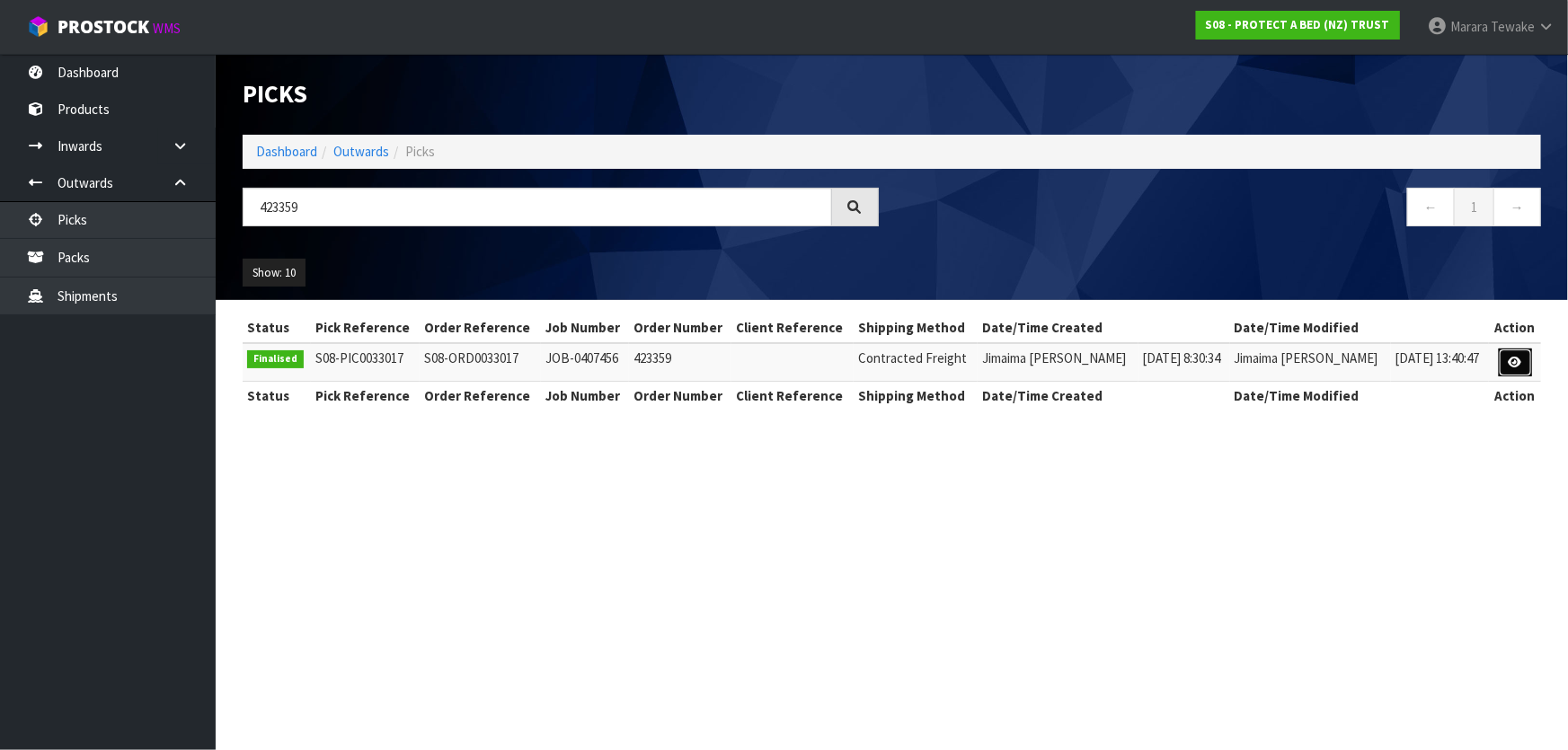
click at [1509, 358] on icon at bounding box center [1515, 362] width 13 height 12
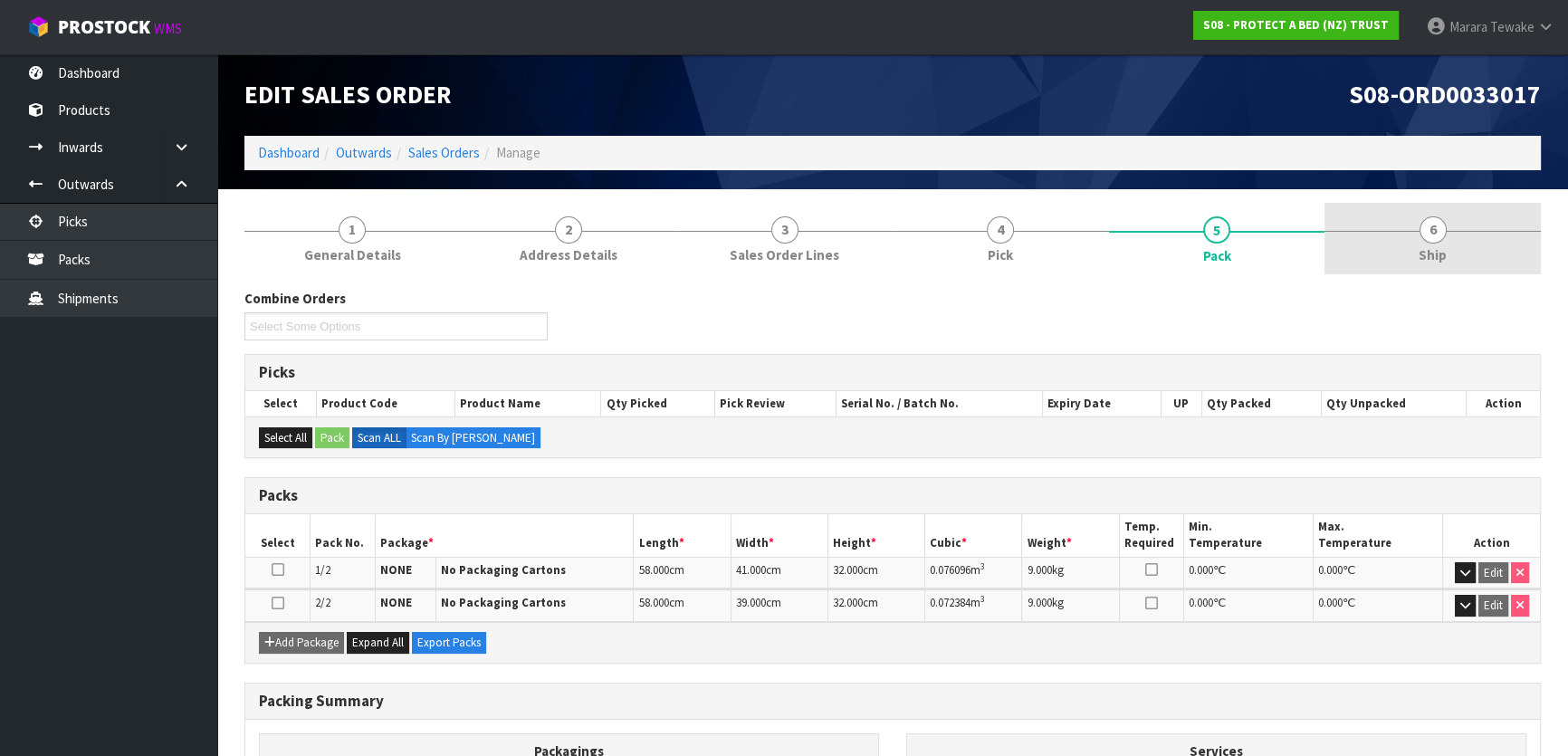
click at [1427, 248] on span "Ship" at bounding box center [1432, 255] width 28 height 19
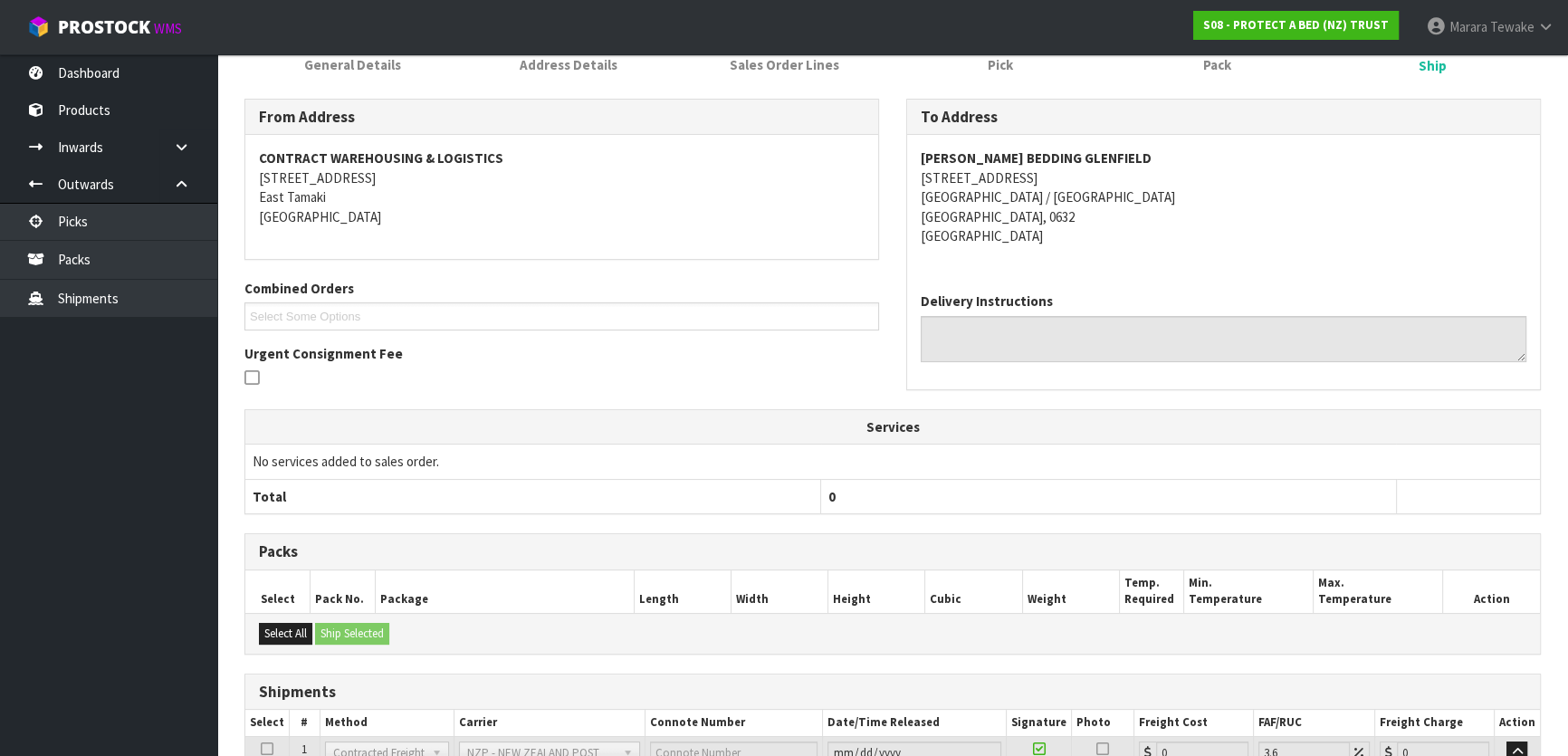
scroll to position [371, 0]
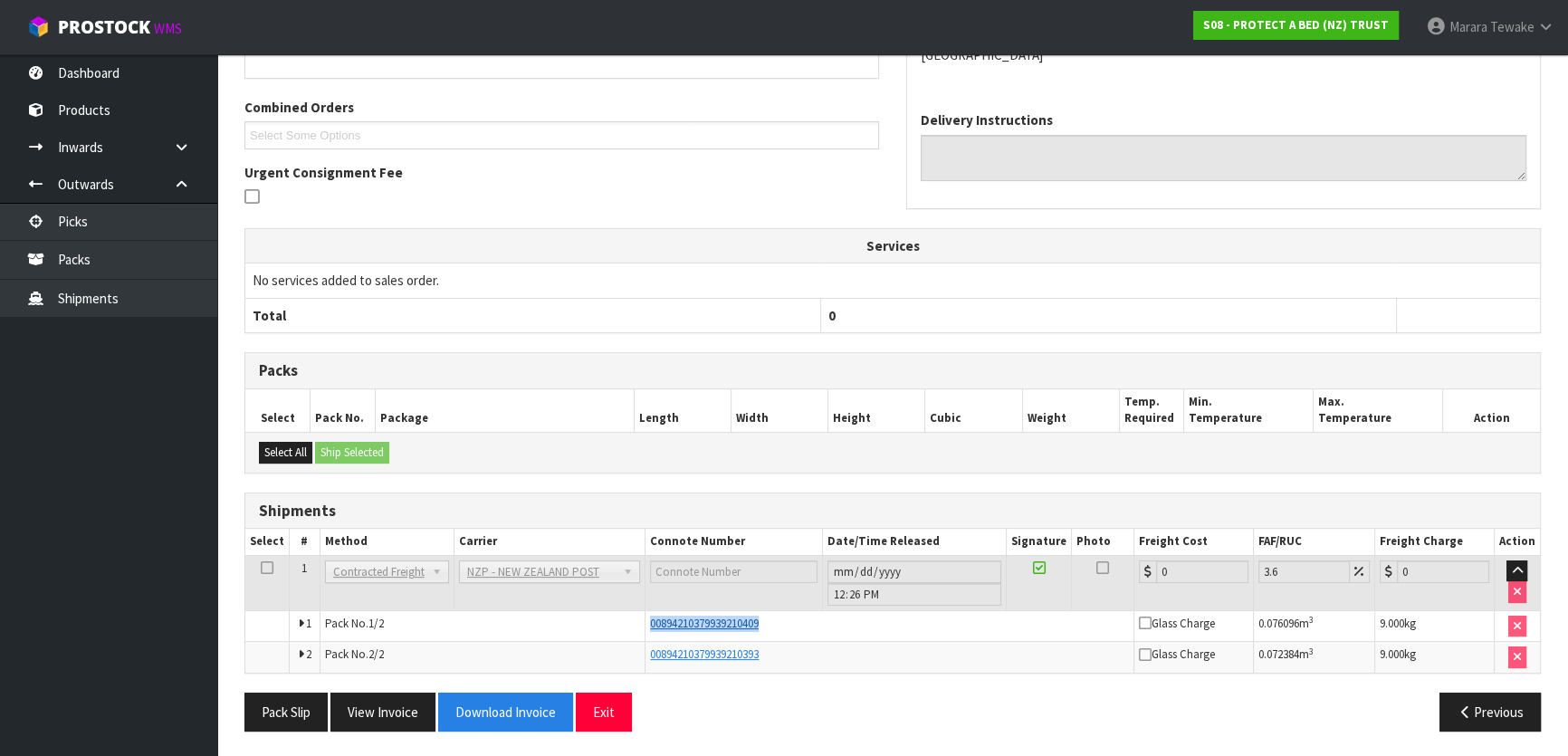
drag, startPoint x: 790, startPoint y: 625, endPoint x: 648, endPoint y: 623, distance: 142.0
click at [650, 623] on div "00894210379939210409" at bounding box center [890, 623] width 479 height 16
copy span "00894210379939210409"
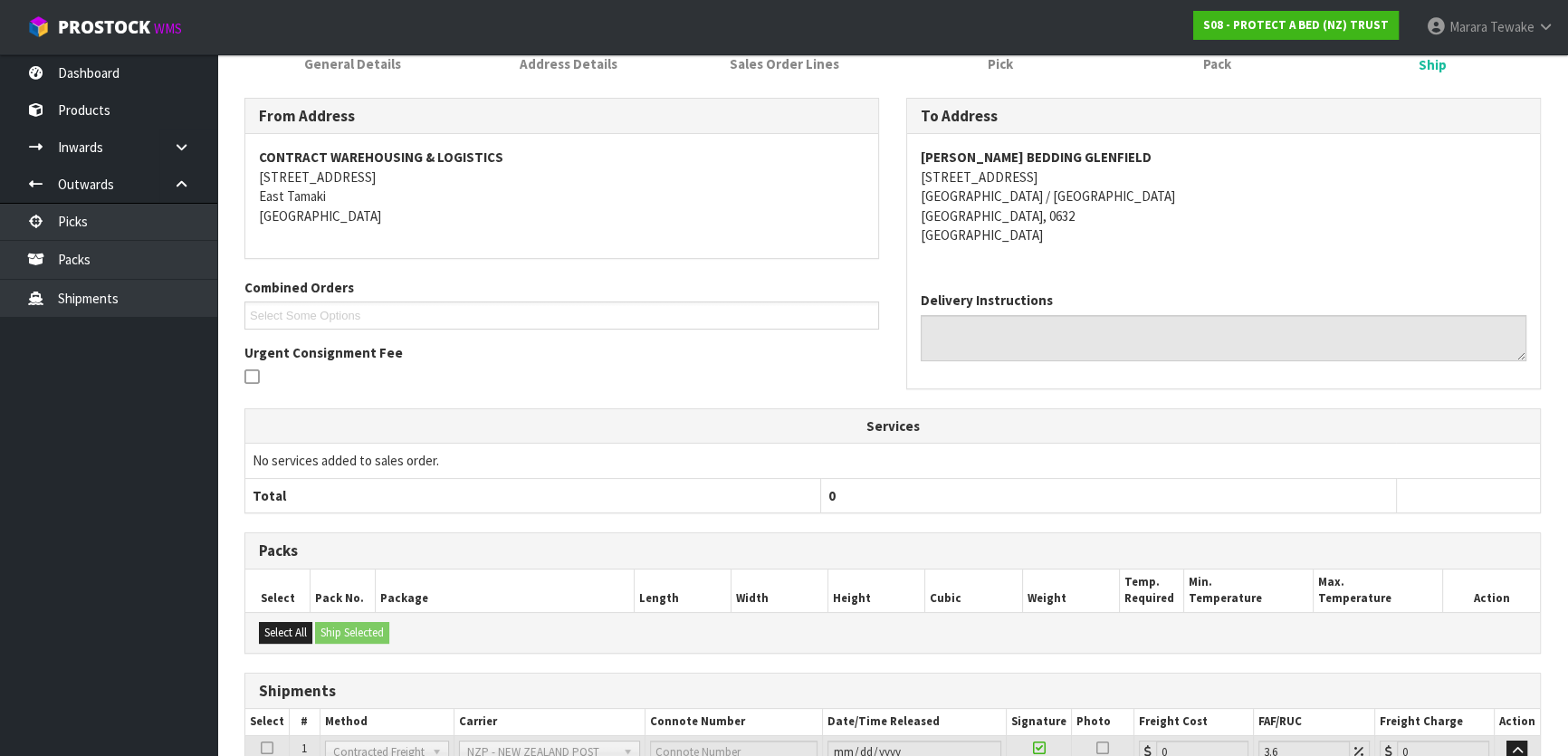
scroll to position [42, 0]
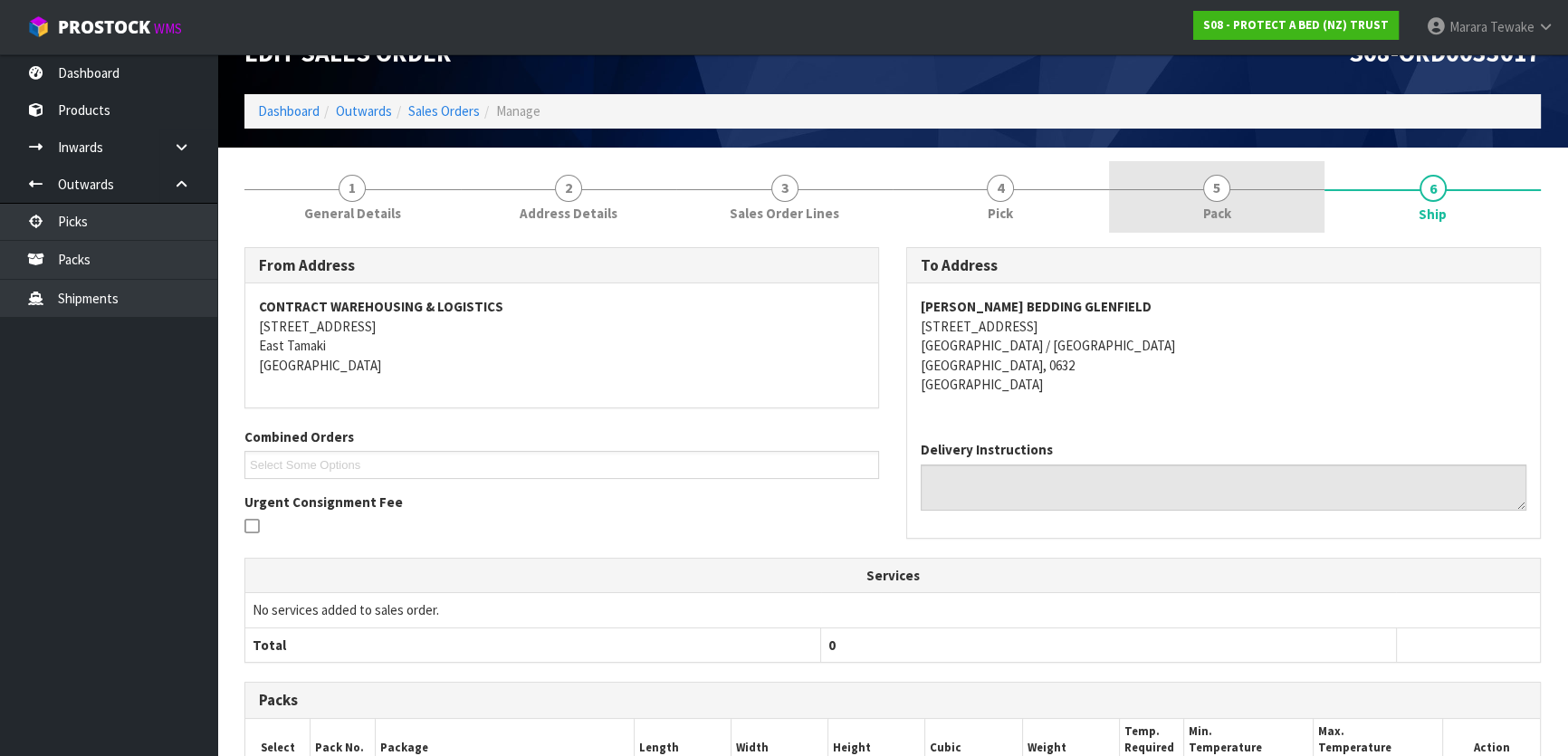
click at [1242, 175] on link "5 Pack" at bounding box center [1216, 197] width 216 height 72
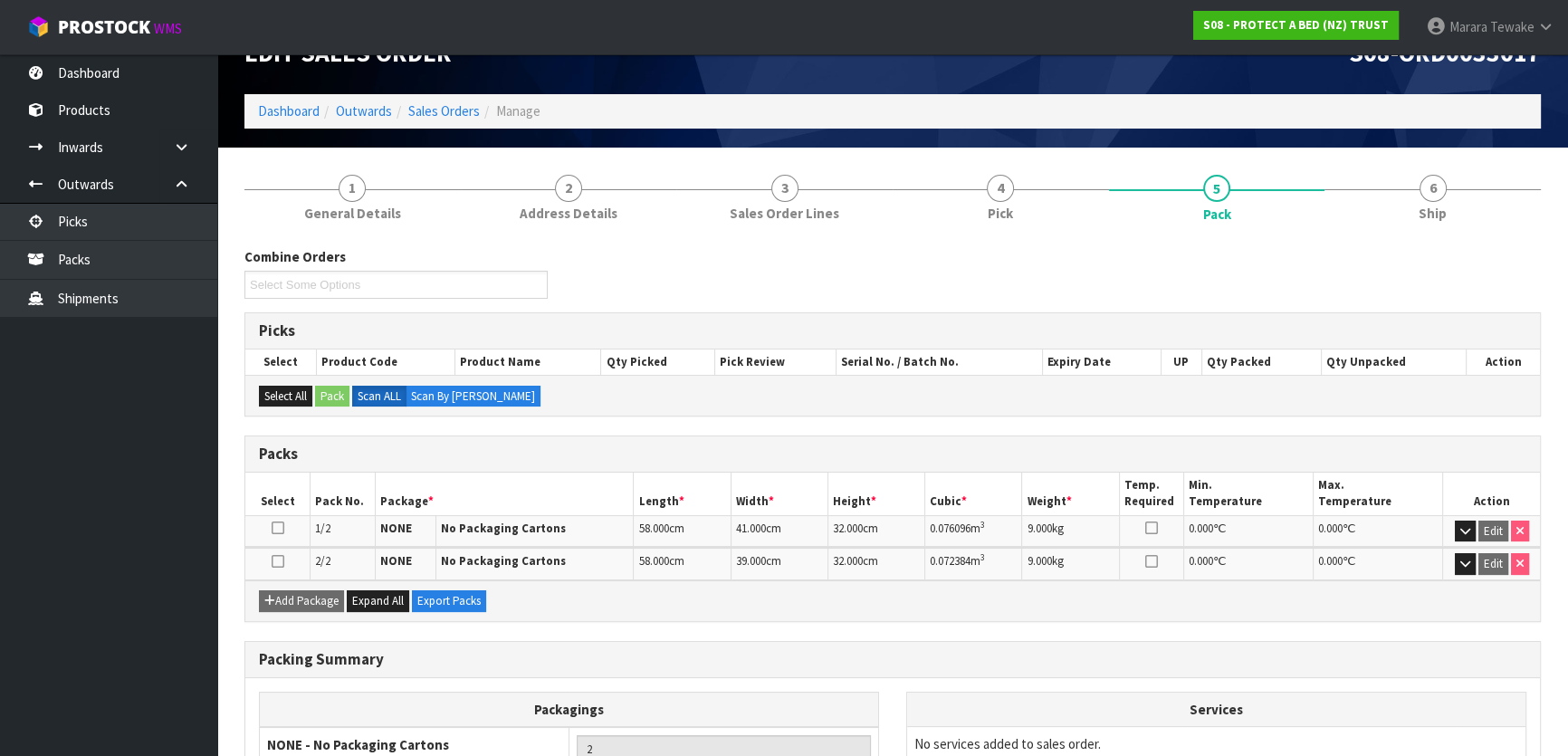
scroll to position [124, 0]
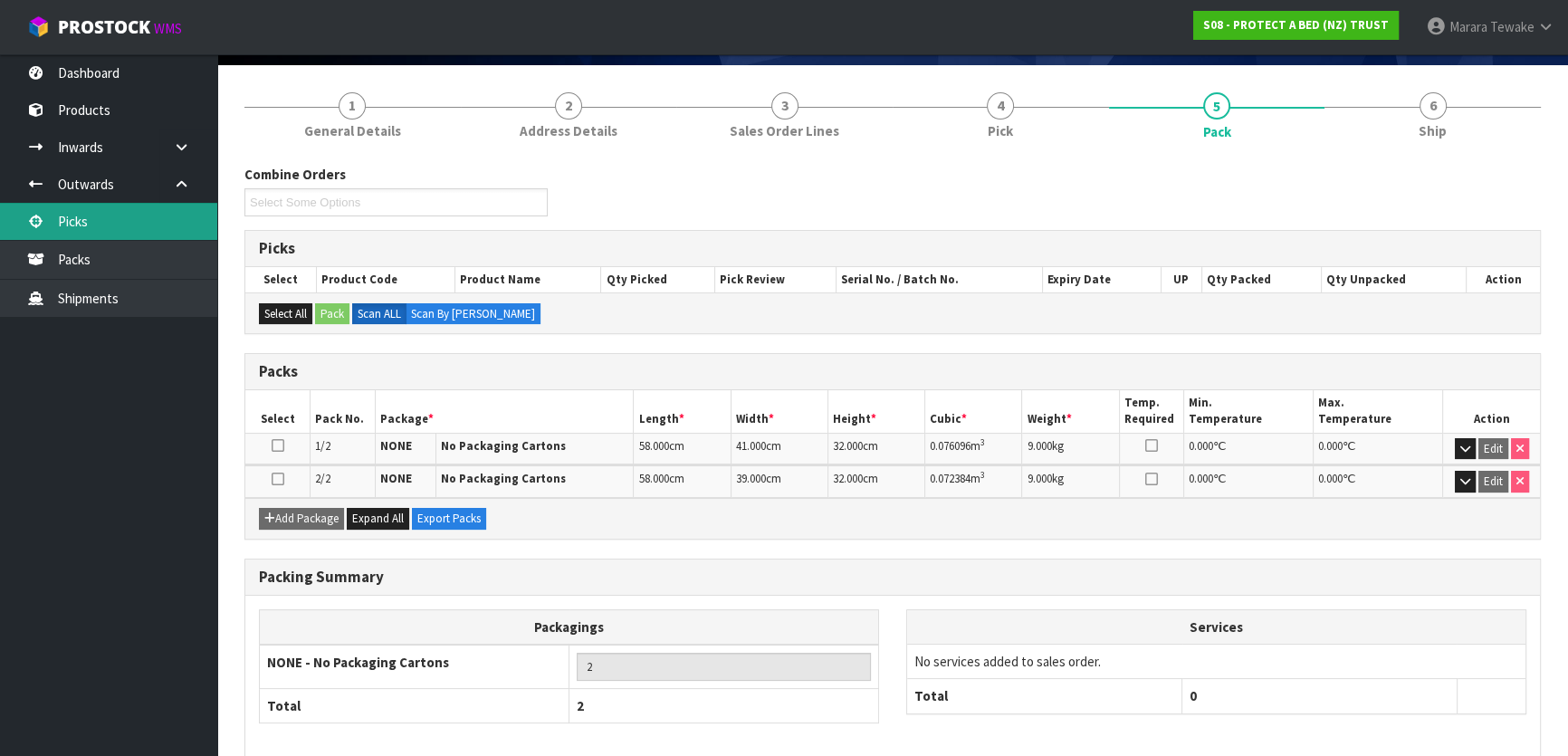
click at [78, 222] on link "Picks" at bounding box center [109, 221] width 217 height 37
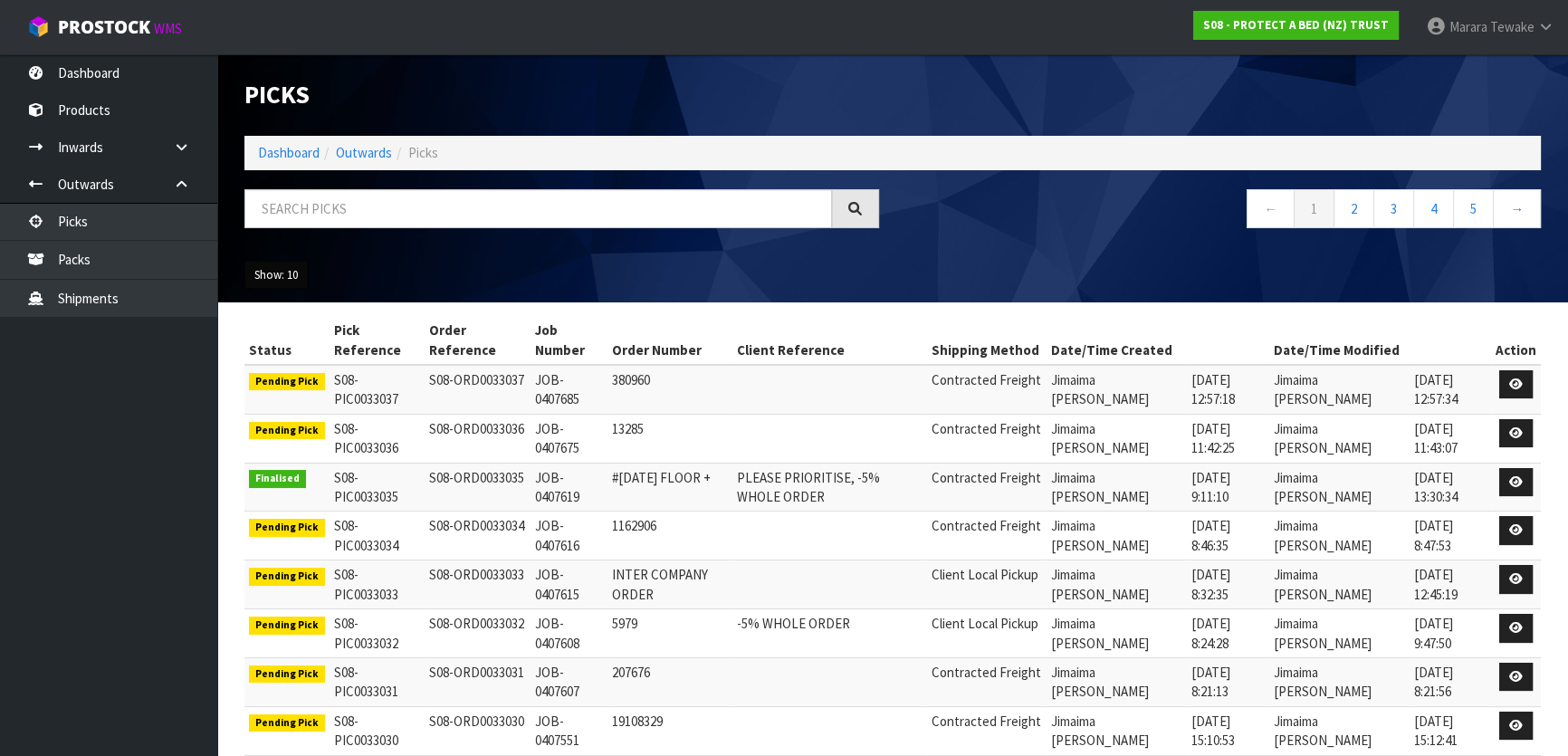
click at [261, 272] on button "Show: 10" at bounding box center [275, 275] width 63 height 29
click at [301, 383] on link "50" at bounding box center [317, 382] width 143 height 24
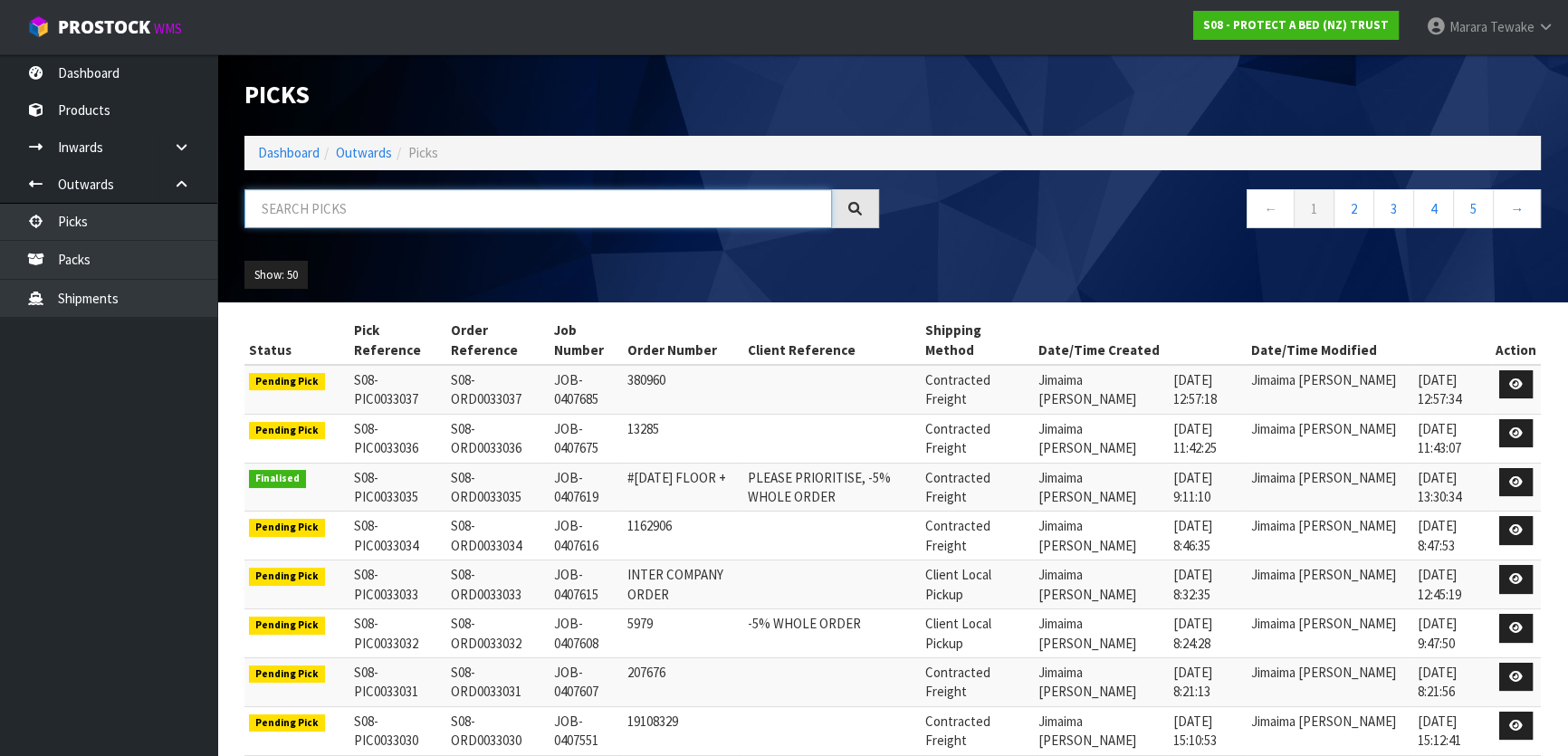
click at [339, 206] on input "text" at bounding box center [538, 208] width 587 height 39
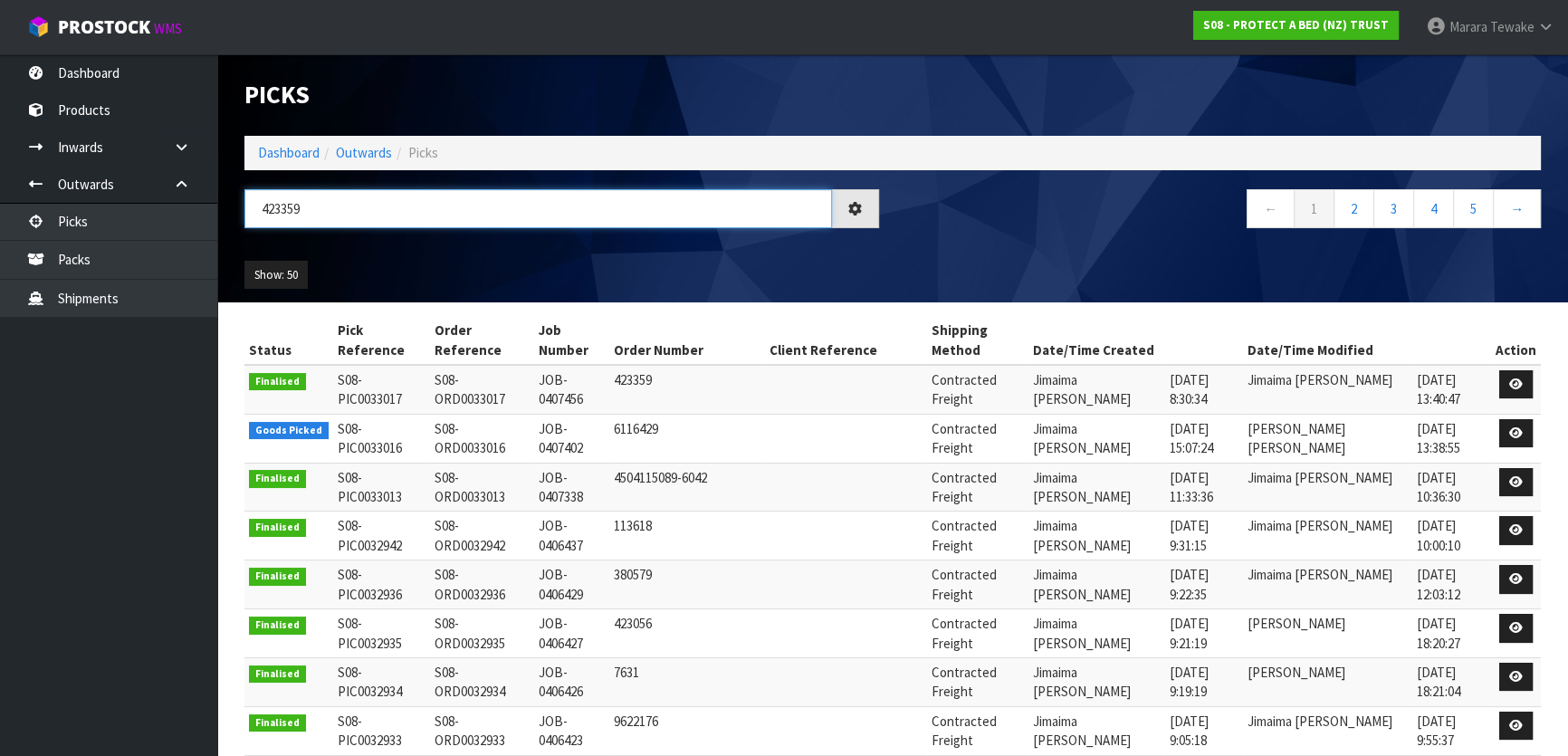
type input "423359"
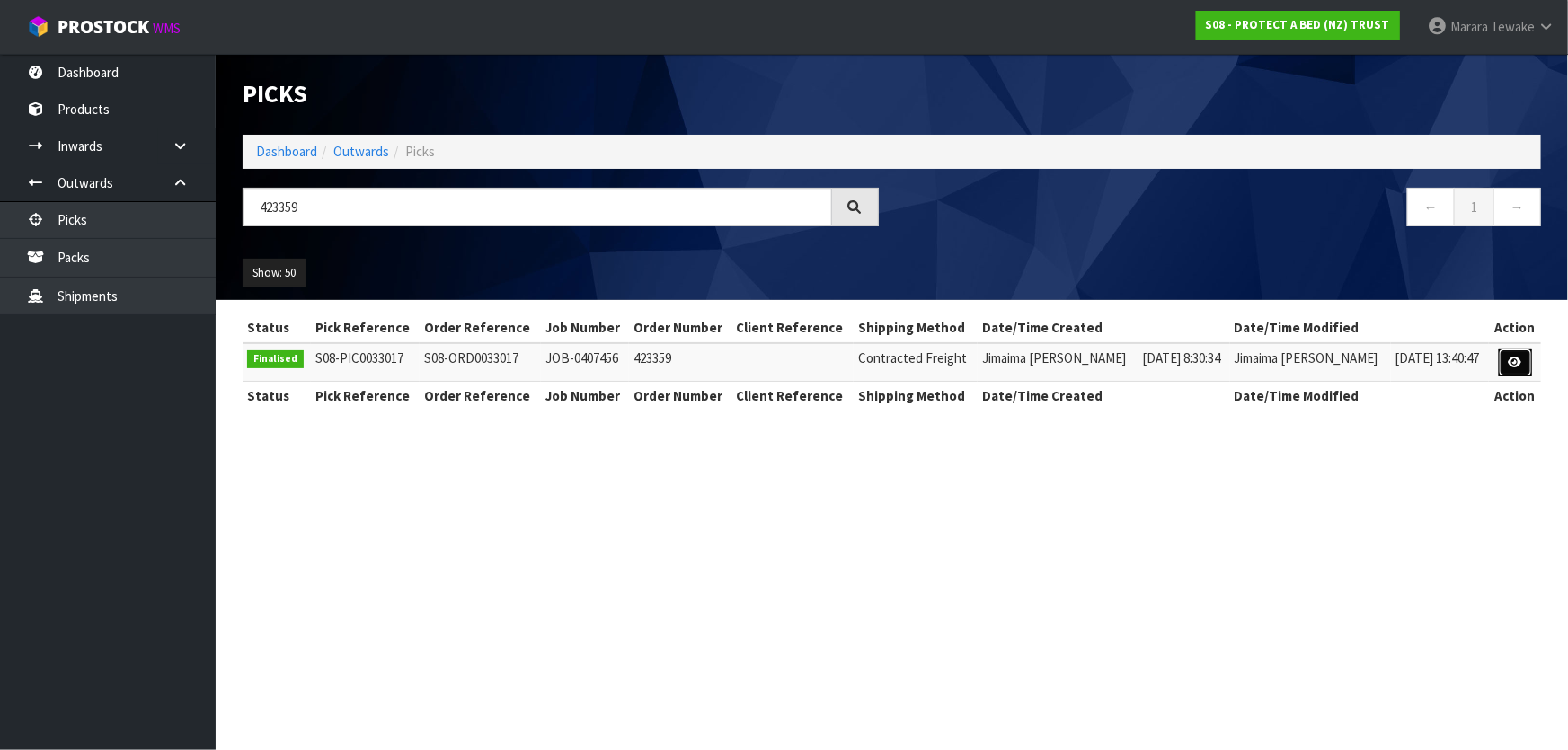
click at [1515, 364] on icon at bounding box center [1515, 362] width 13 height 12
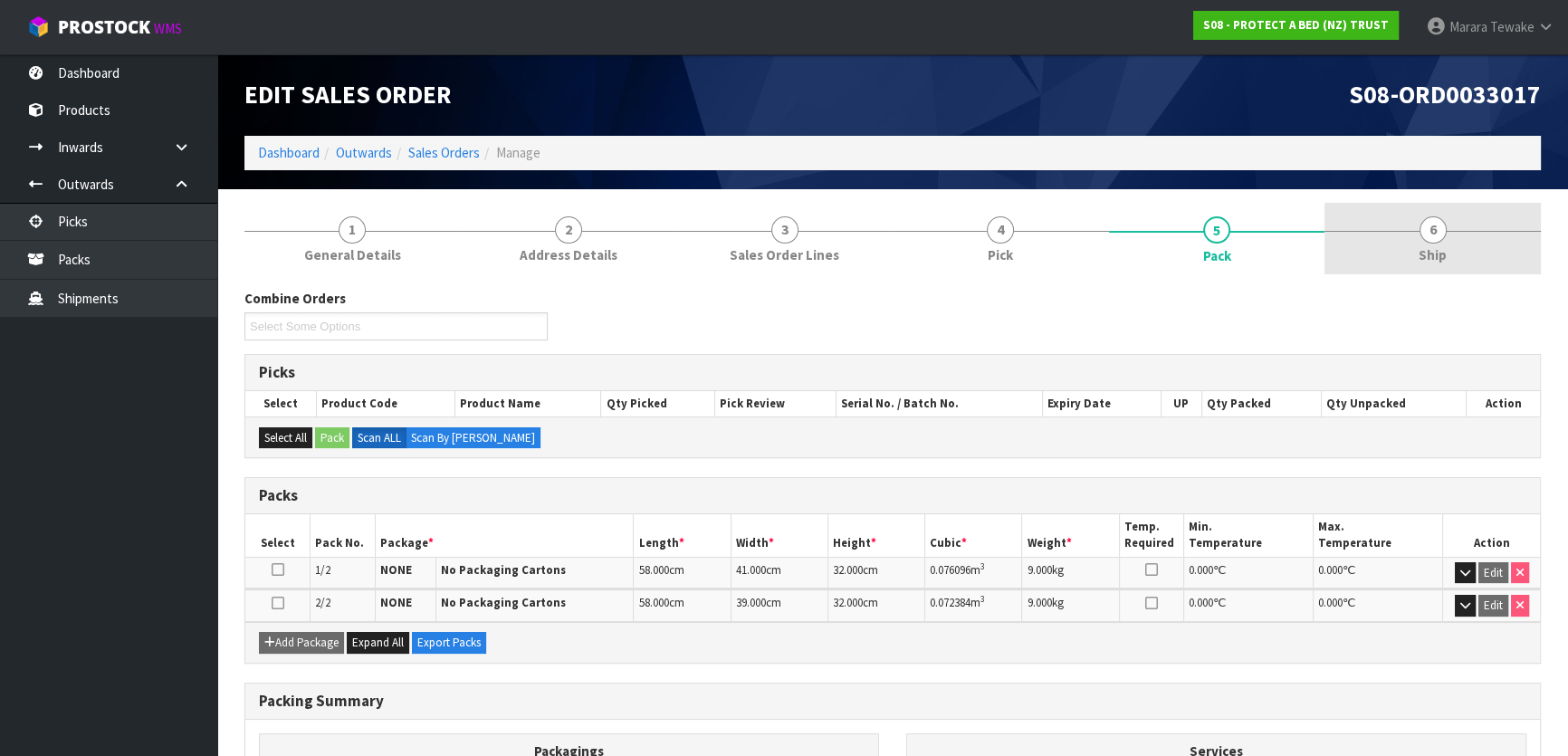
click at [1432, 232] on span "6" at bounding box center [1433, 230] width 27 height 27
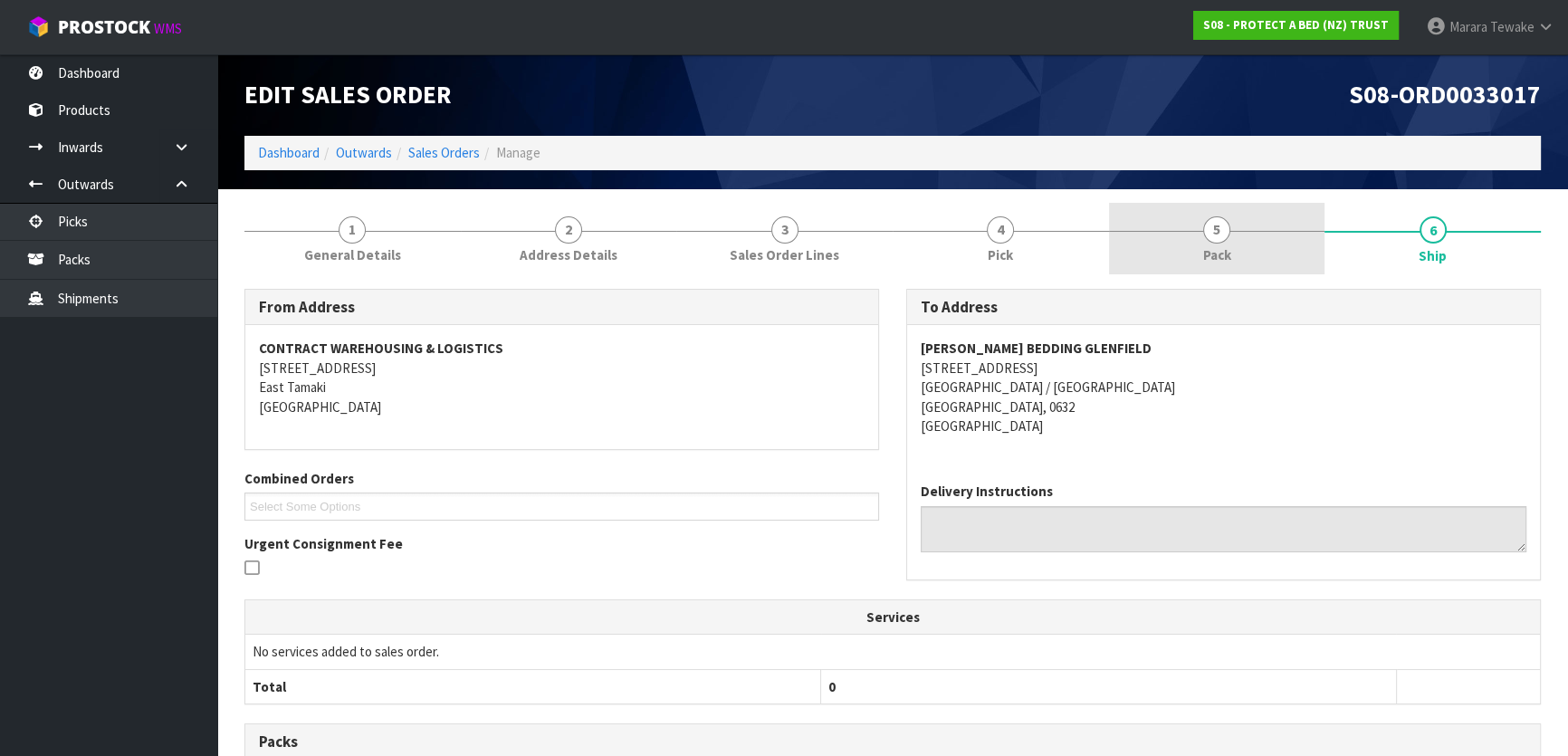
click at [1257, 240] on link "5 Pack" at bounding box center [1216, 238] width 216 height 72
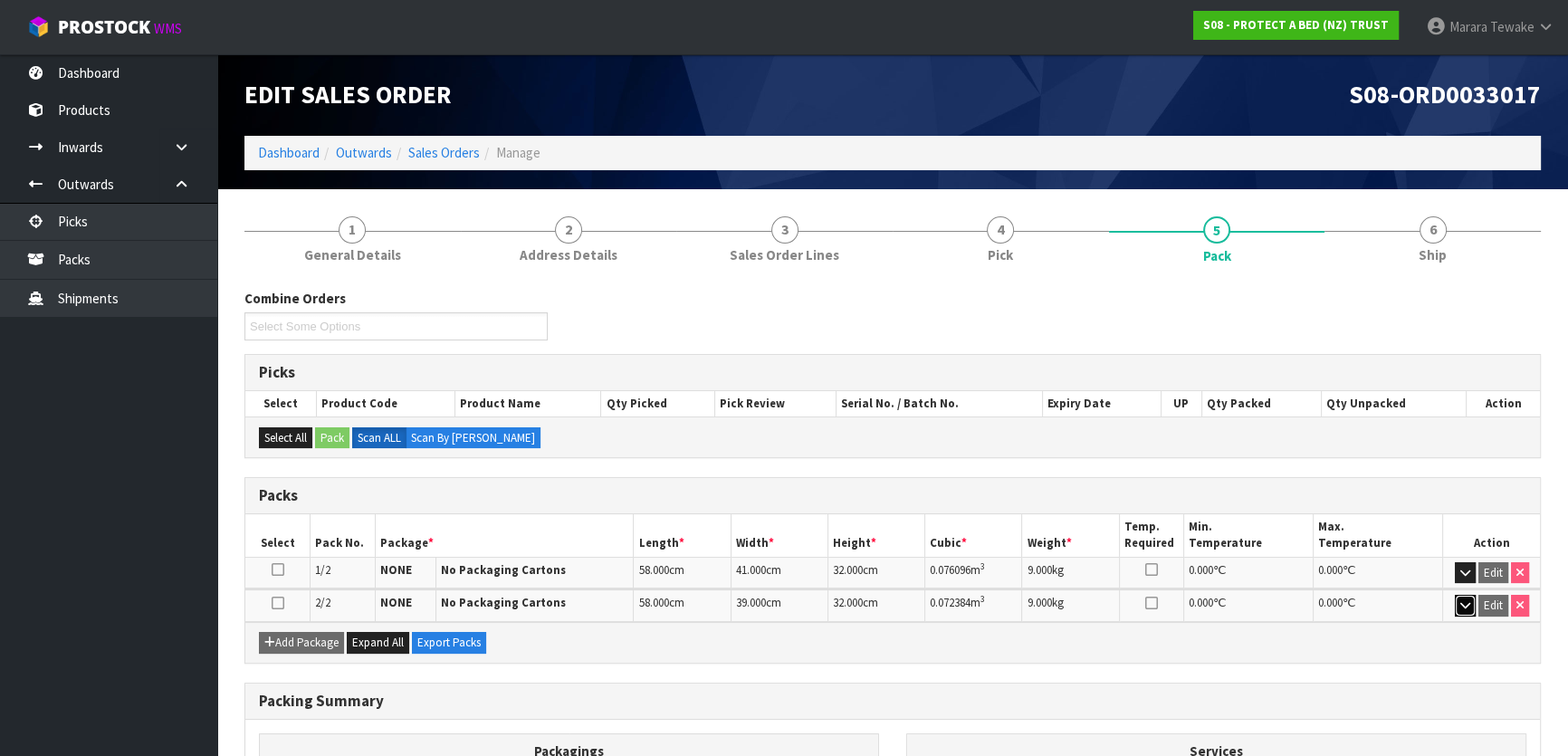
click at [1467, 607] on icon "button" at bounding box center [1465, 605] width 10 height 12
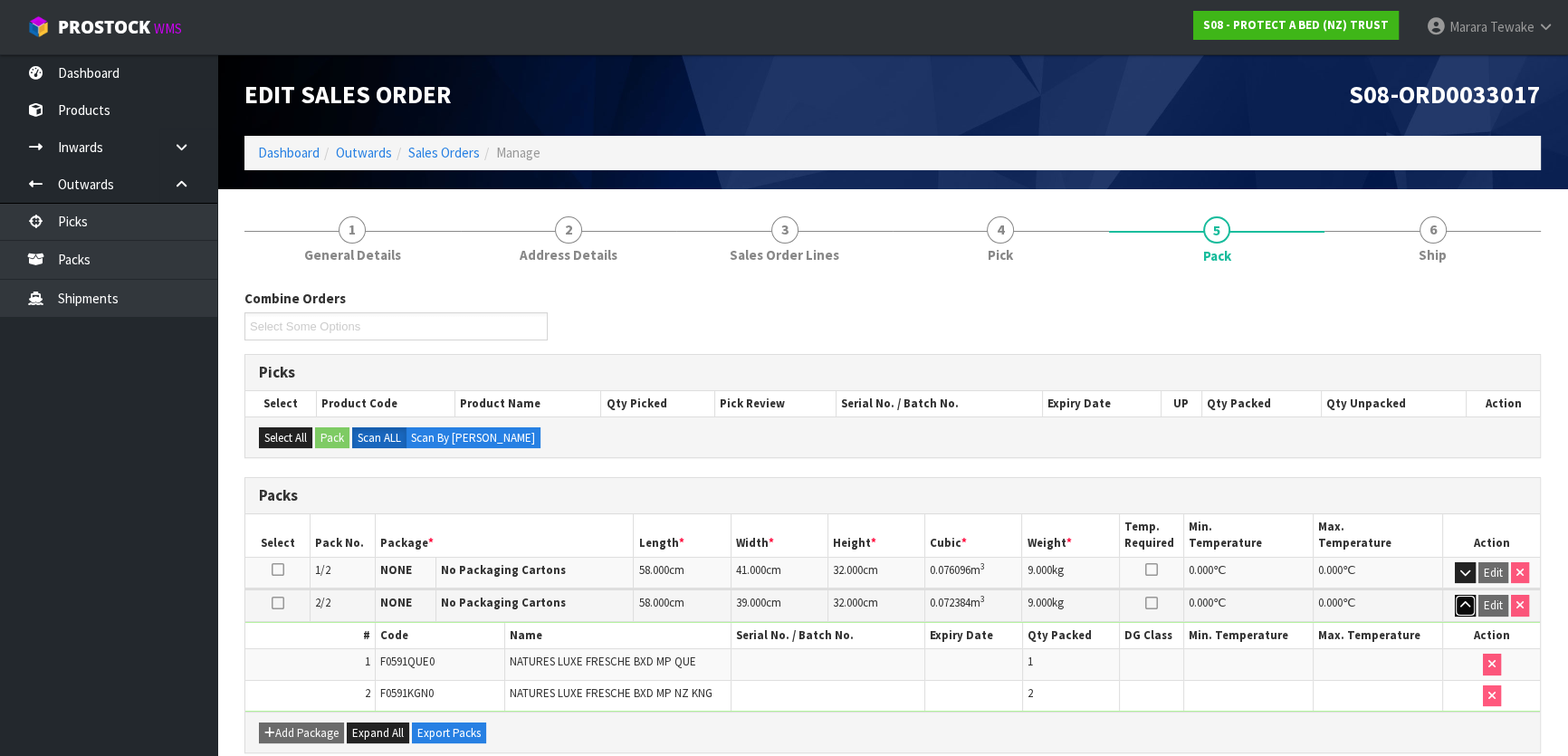
click at [1467, 607] on icon "button" at bounding box center [1465, 605] width 10 height 12
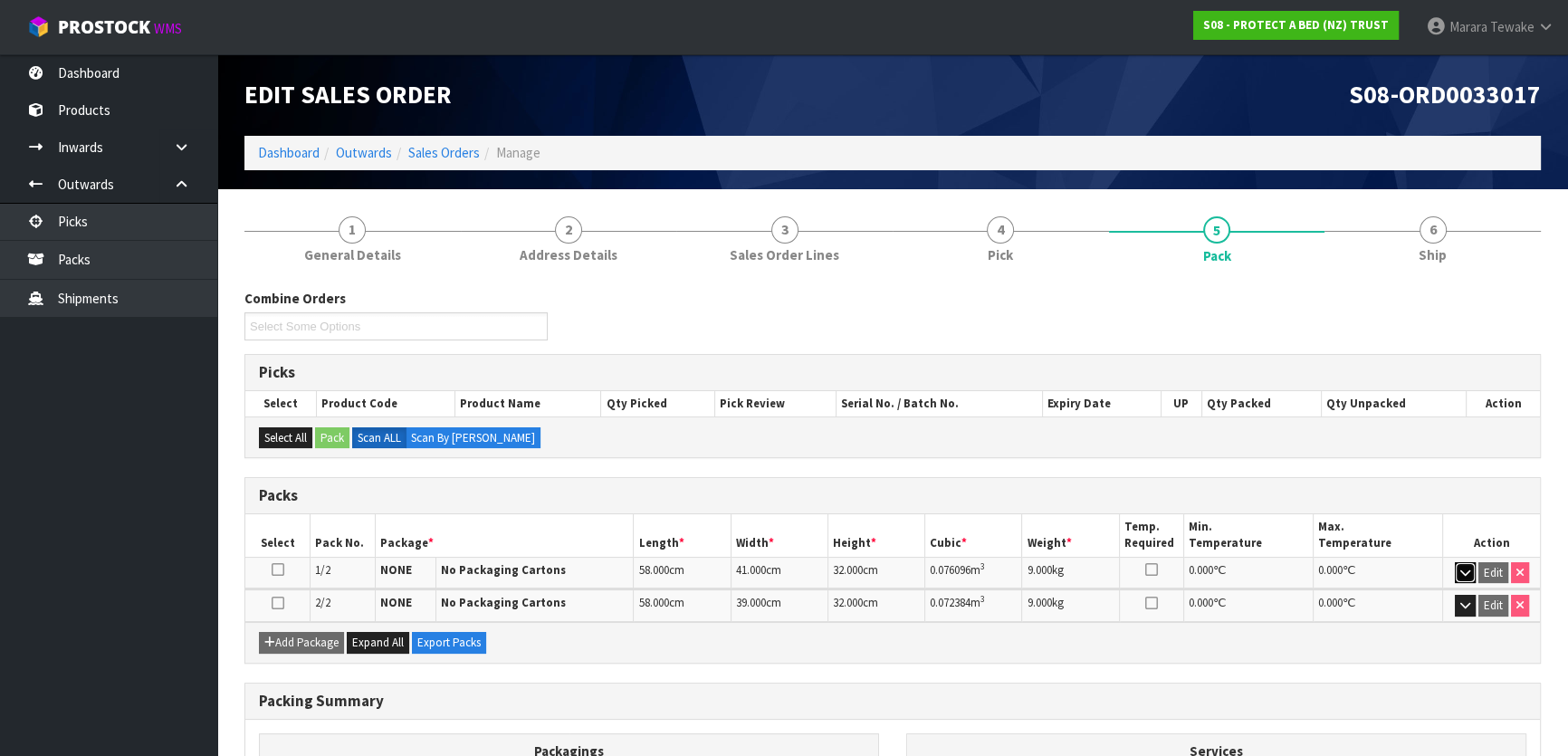
click at [1466, 567] on icon "button" at bounding box center [1465, 573] width 10 height 12
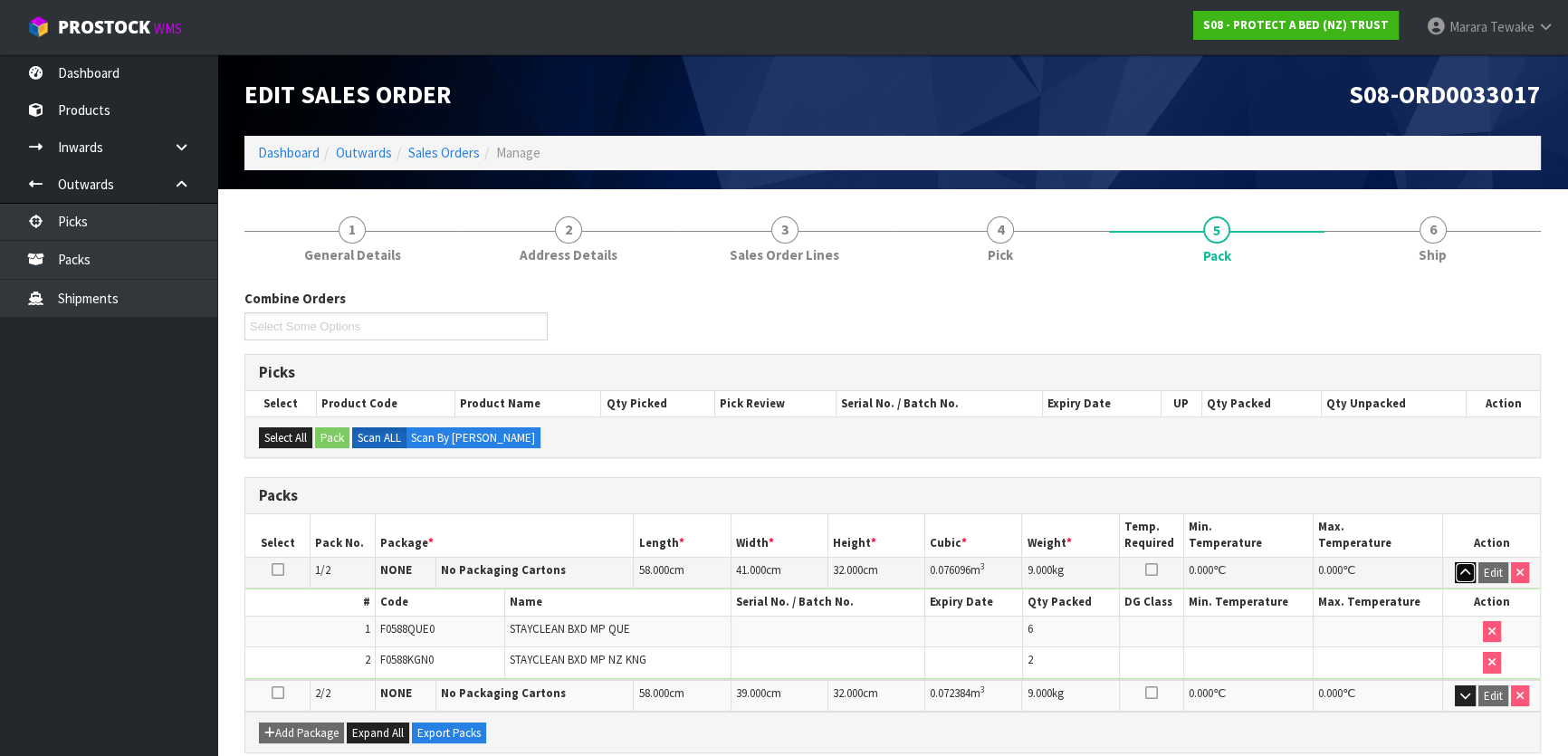
click at [1466, 567] on icon "button" at bounding box center [1465, 573] width 10 height 12
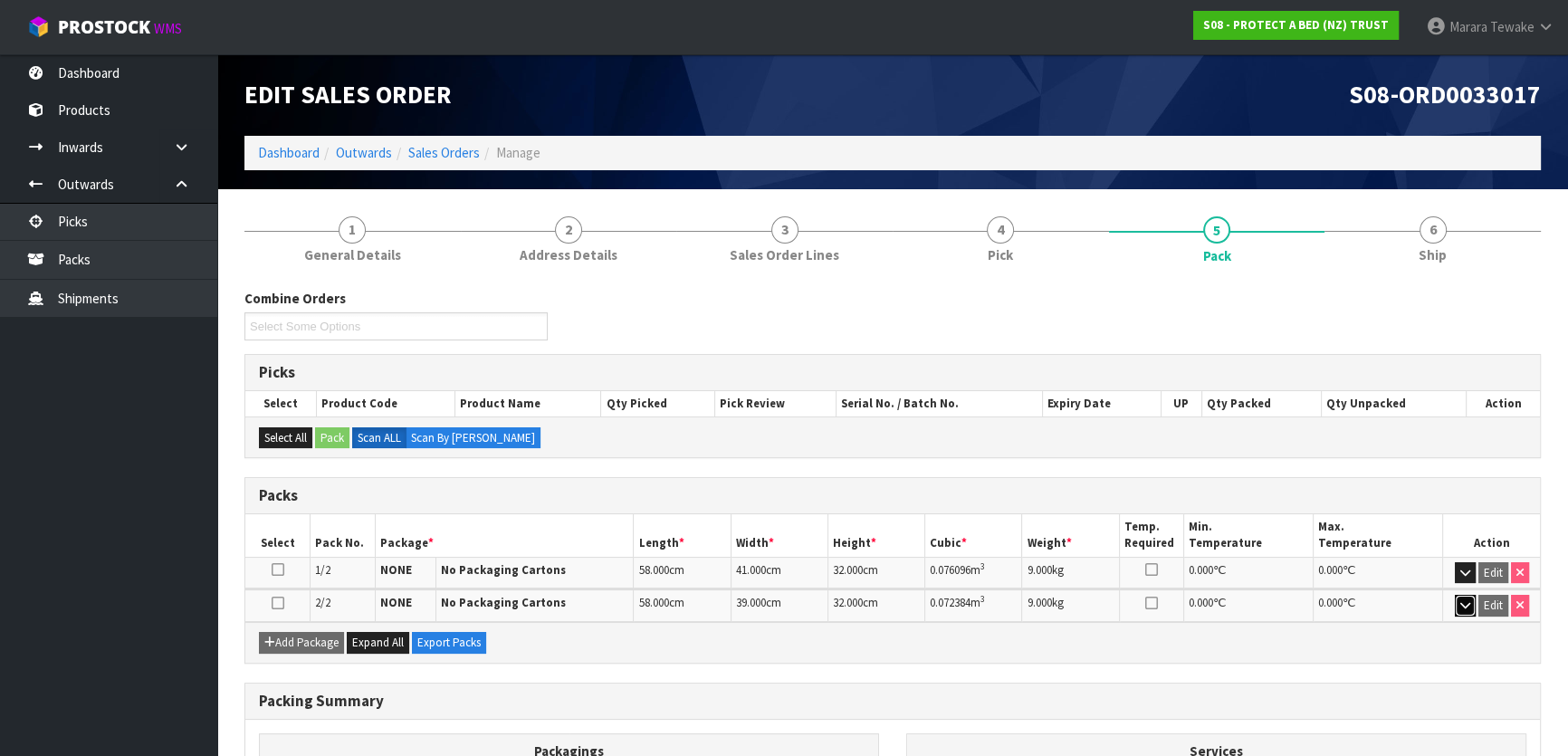
click at [1462, 595] on button "button" at bounding box center [1464, 606] width 20 height 21
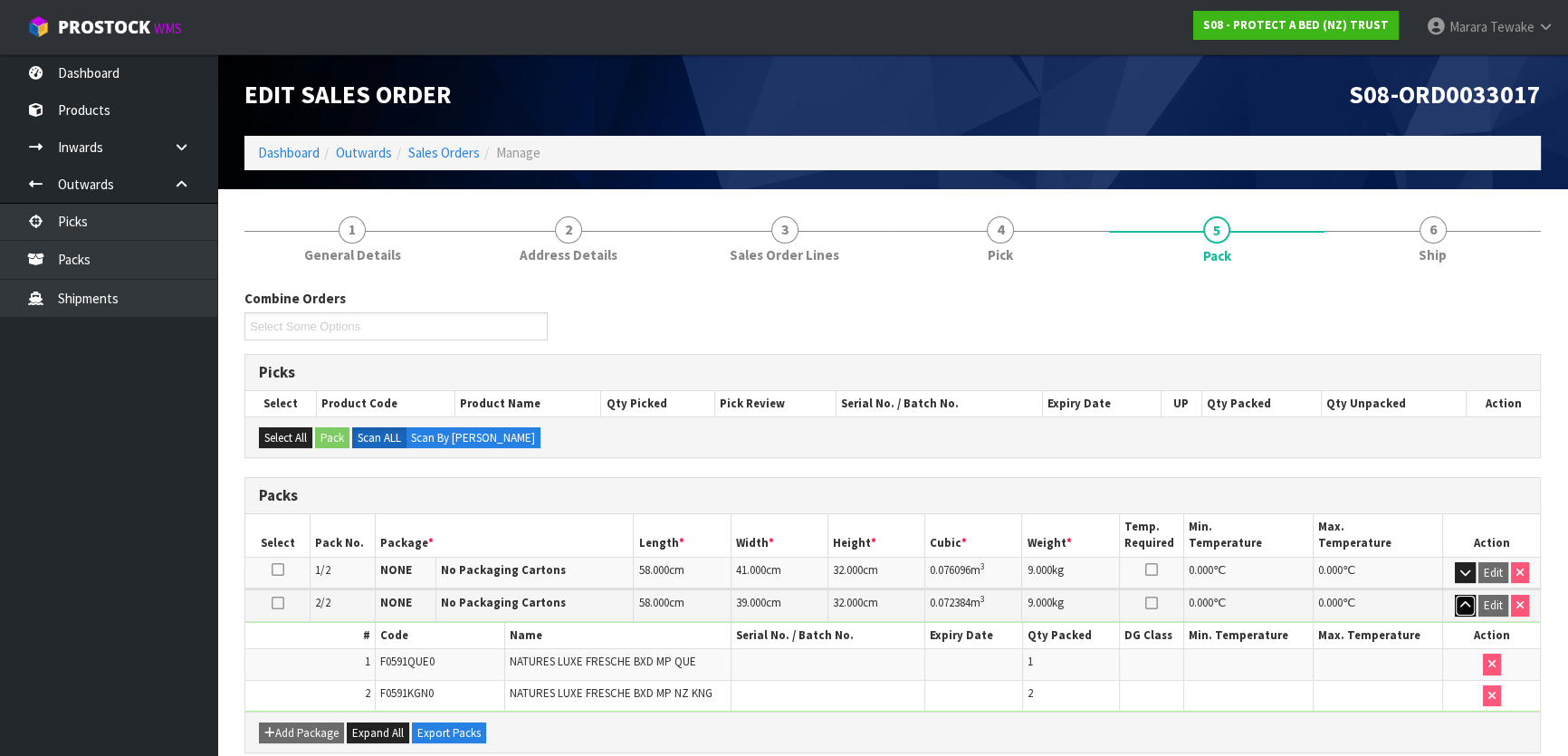
click at [1466, 599] on icon "button" at bounding box center [1465, 605] width 10 height 12
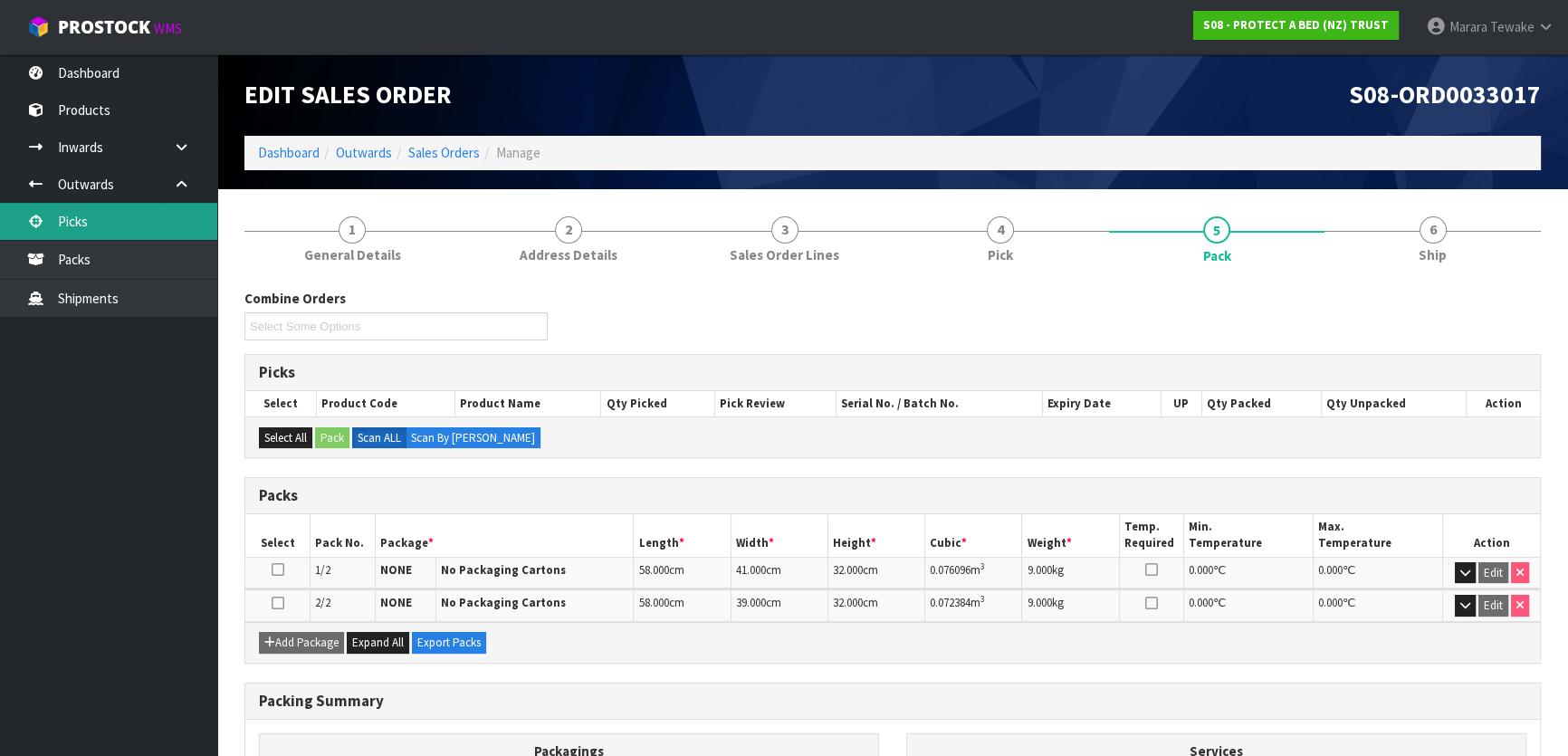
click at [103, 227] on link "Picks" at bounding box center [109, 221] width 217 height 37
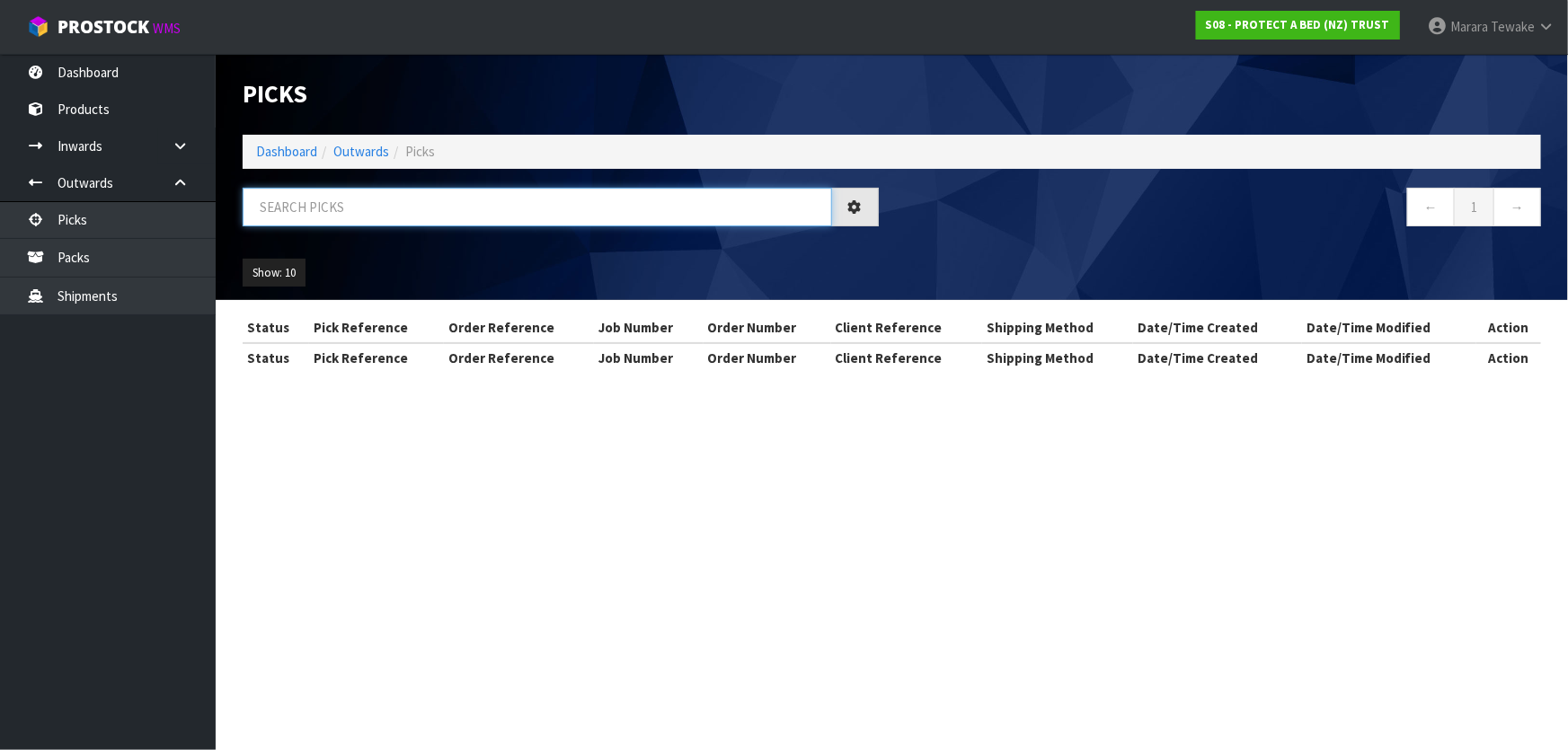
click at [432, 208] on input "text" at bounding box center [537, 207] width 590 height 38
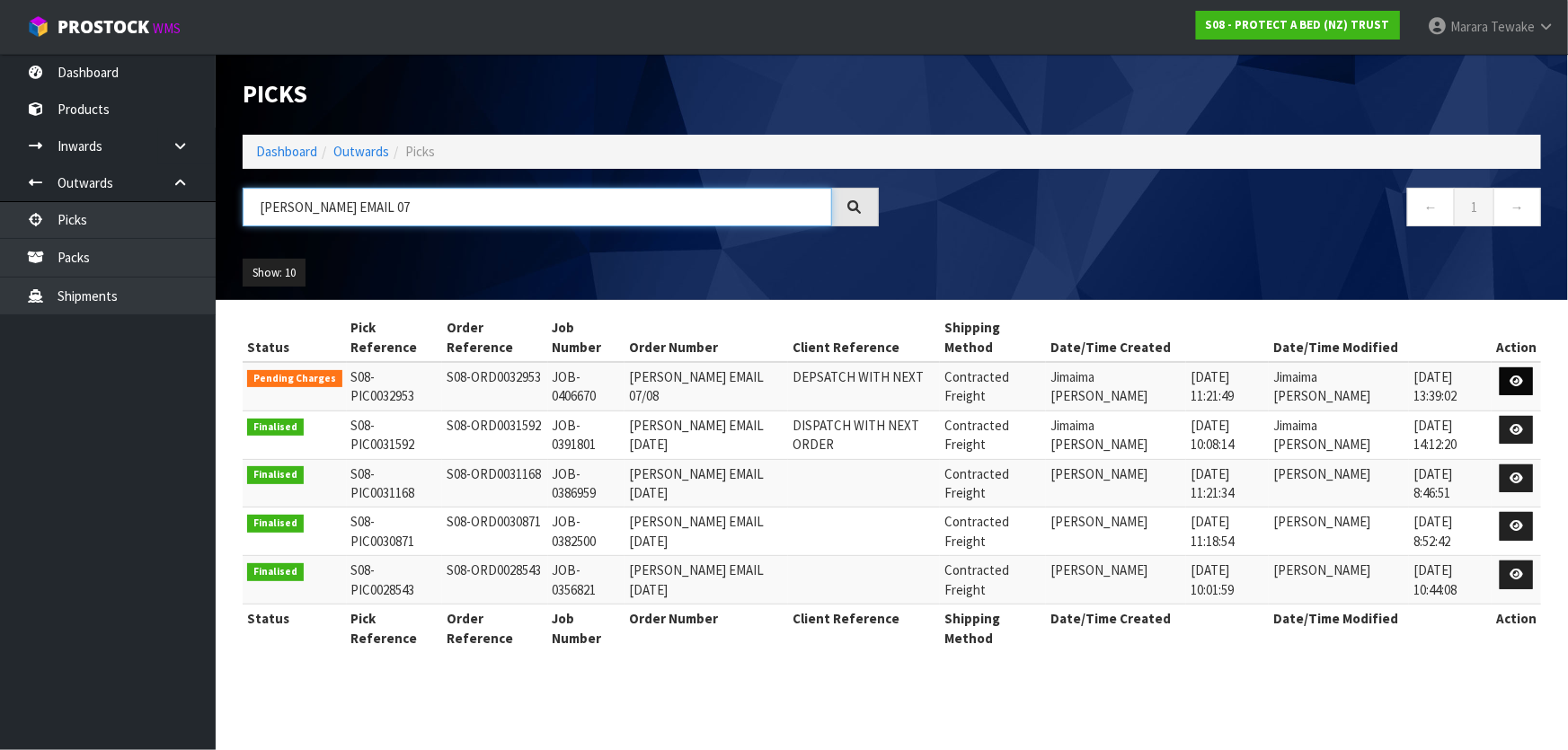
type input "[PERSON_NAME] EMAIL 07"
click at [1514, 377] on icon at bounding box center [1516, 381] width 13 height 12
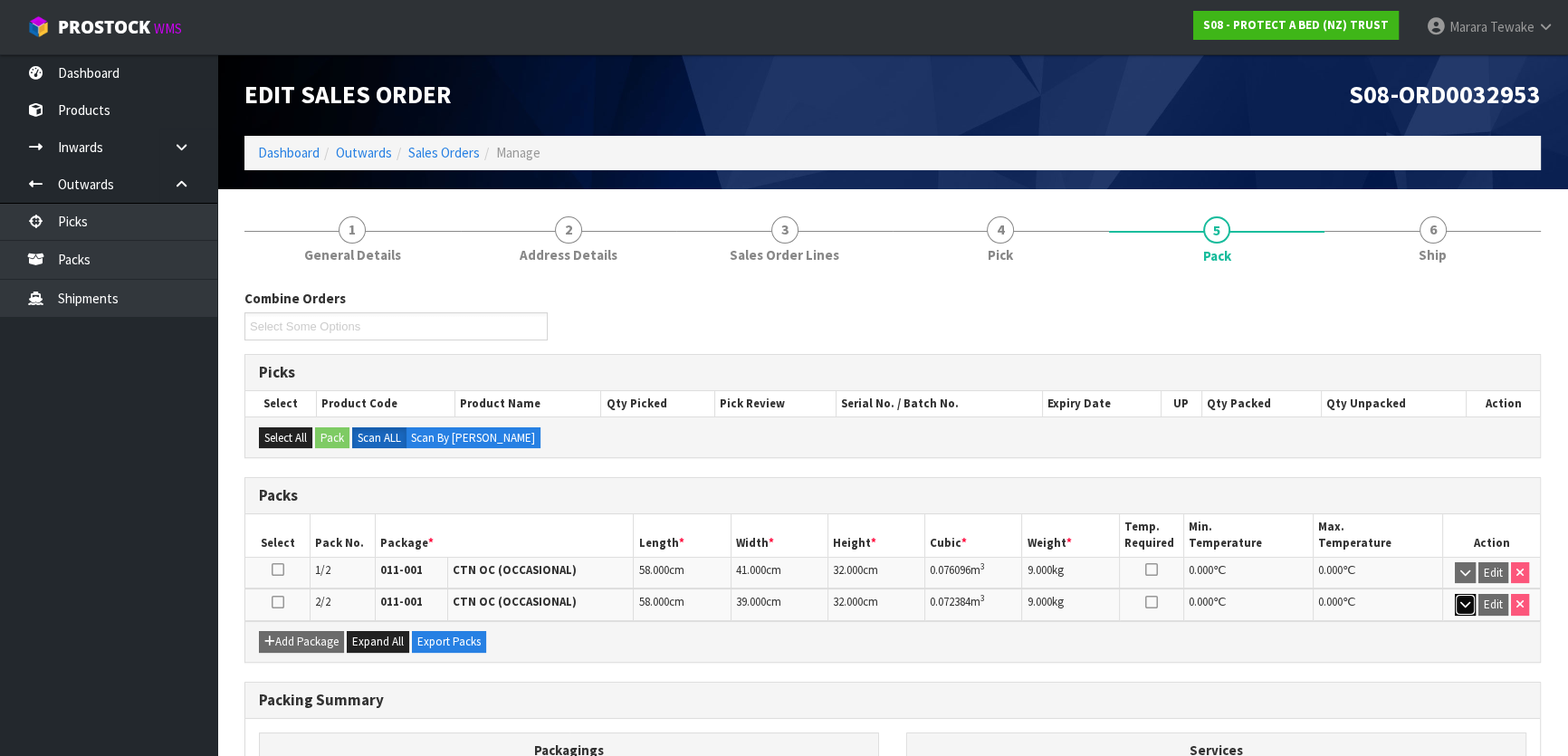
click at [1463, 602] on icon "button" at bounding box center [1465, 604] width 10 height 12
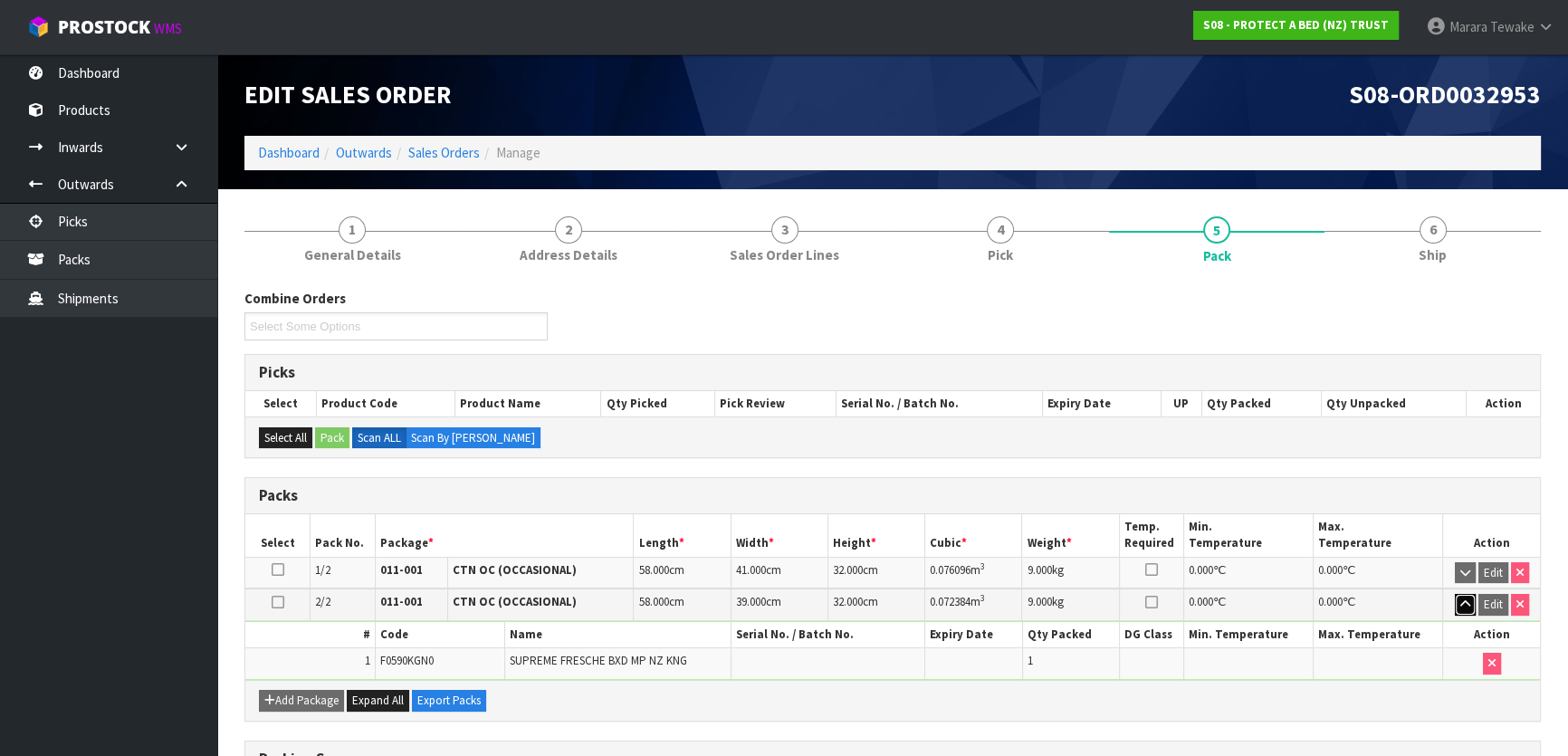
click at [1463, 602] on icon "button" at bounding box center [1465, 604] width 10 height 12
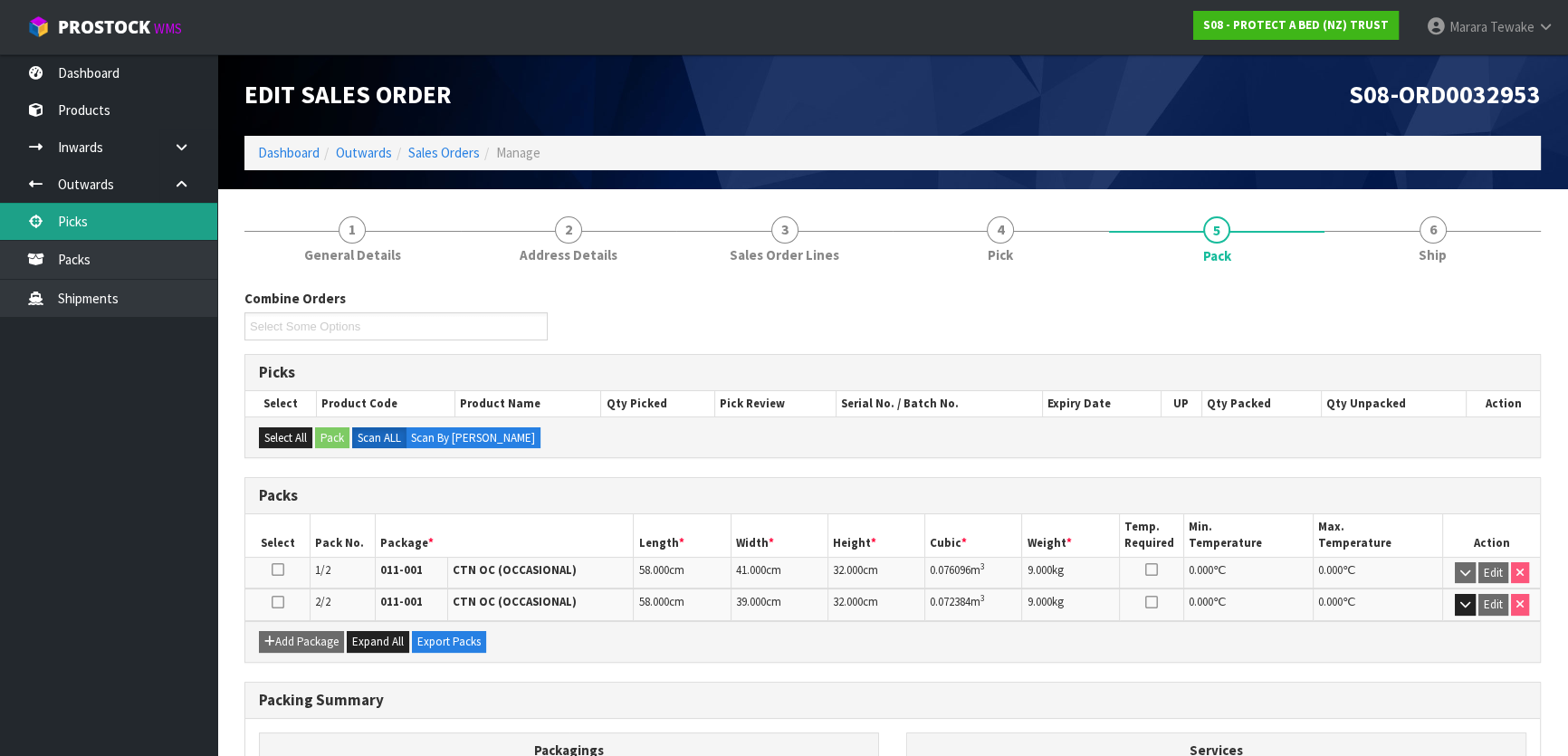
click at [142, 214] on link "Picks" at bounding box center [109, 221] width 217 height 37
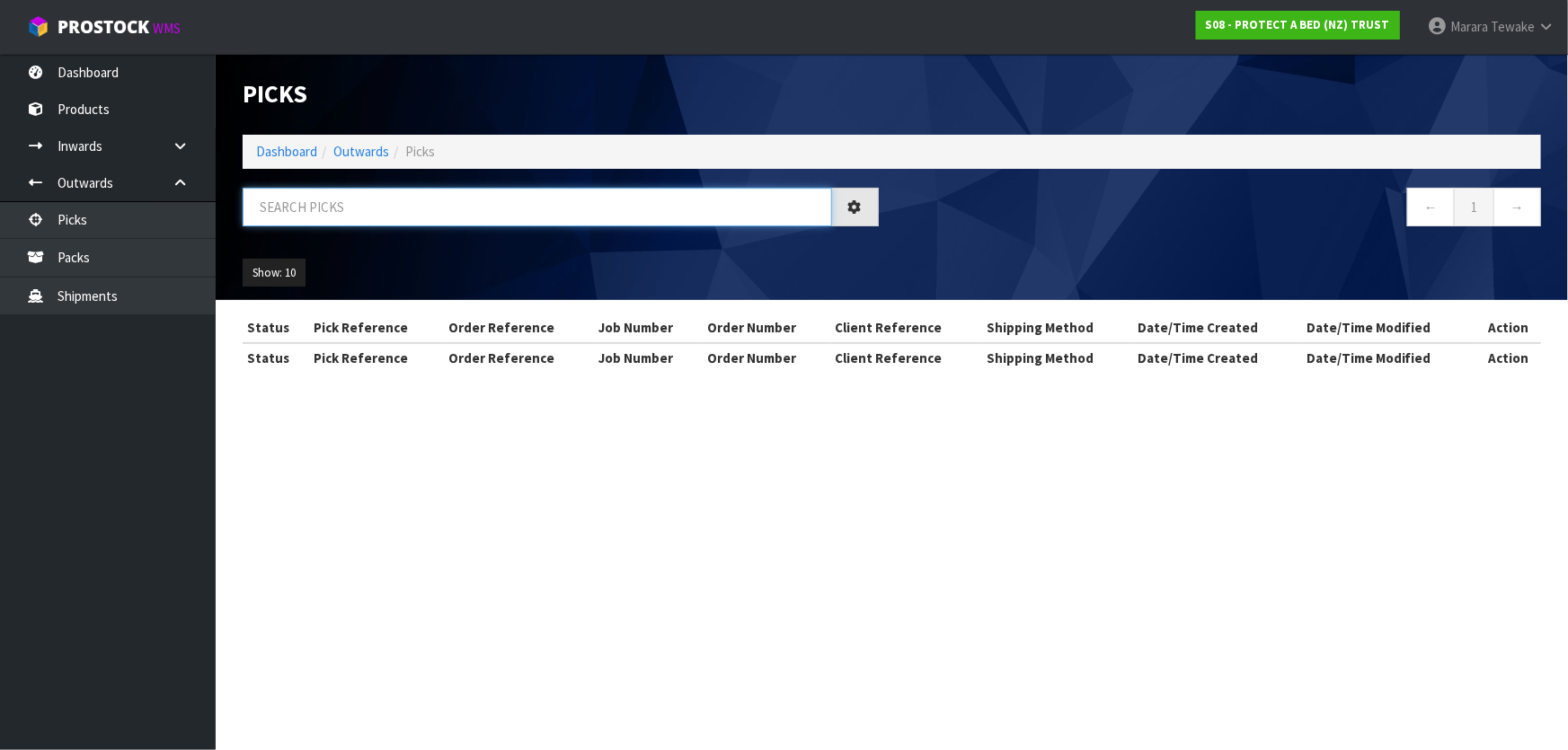
click at [330, 213] on input "text" at bounding box center [537, 207] width 590 height 38
